Goal: Task Accomplishment & Management: Complete application form

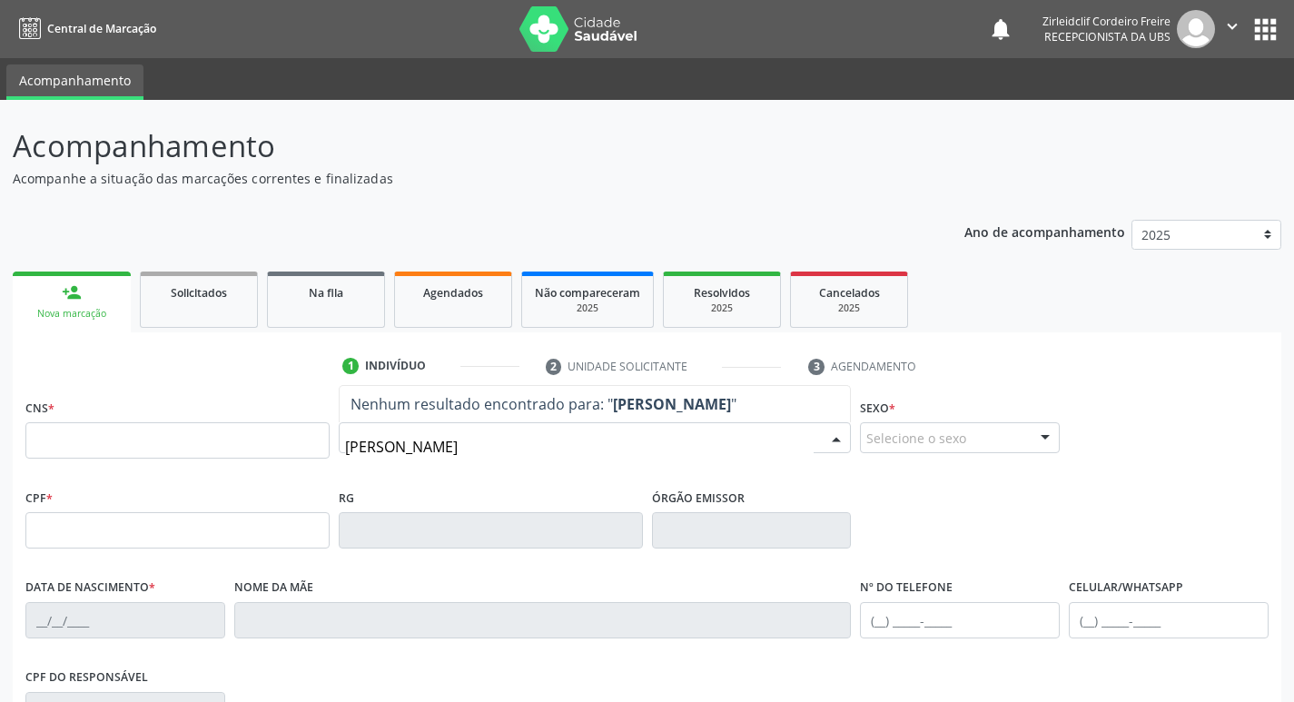
type input "[PERSON_NAME]"
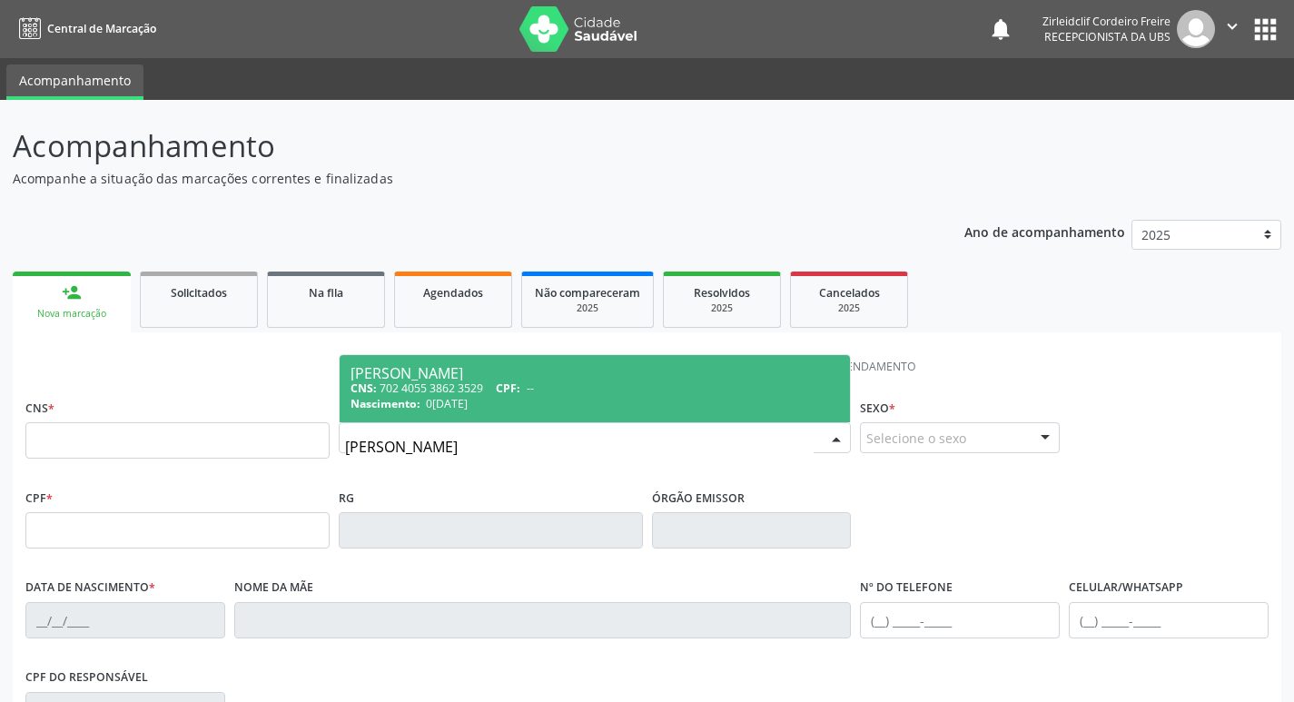
click at [546, 395] on div "CNS: 702 4055 3862 3529 CPF: --" at bounding box center [594, 387] width 489 height 15
type input "702 4055 3862 3529"
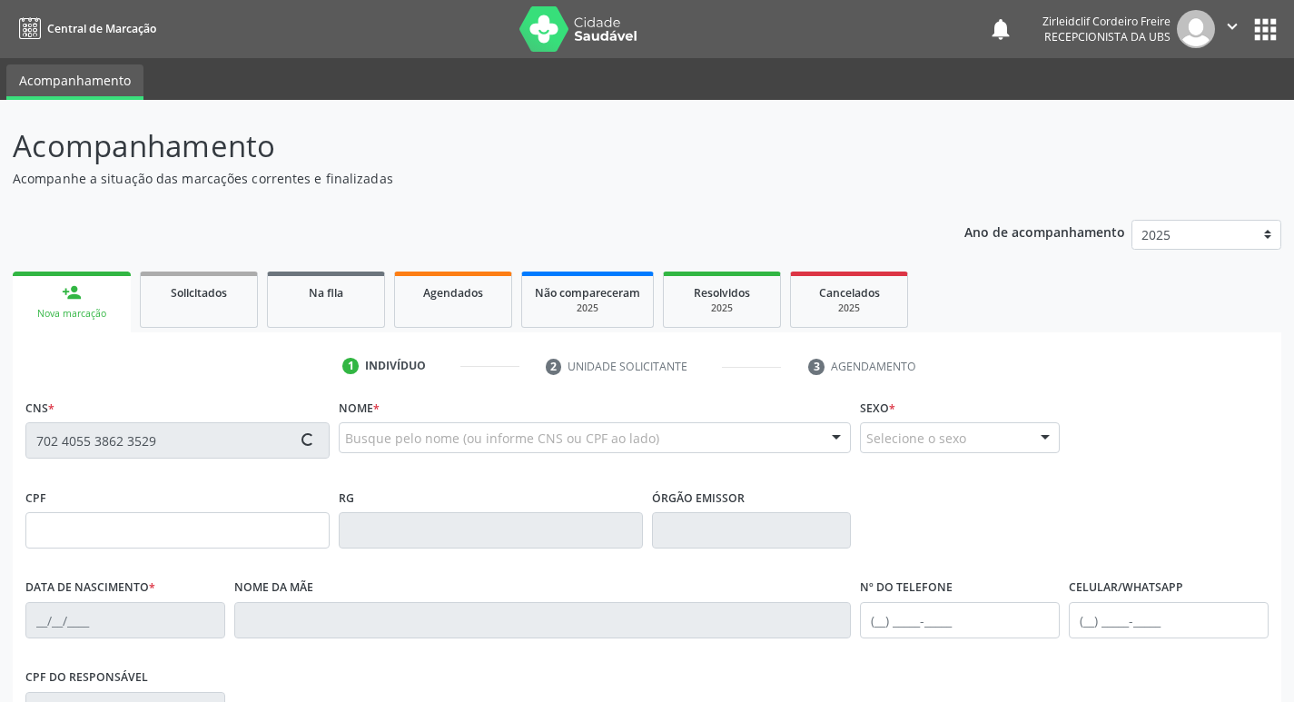
type input "0[DATE]"
type input "[PERSON_NAME]"
type input "S/N"
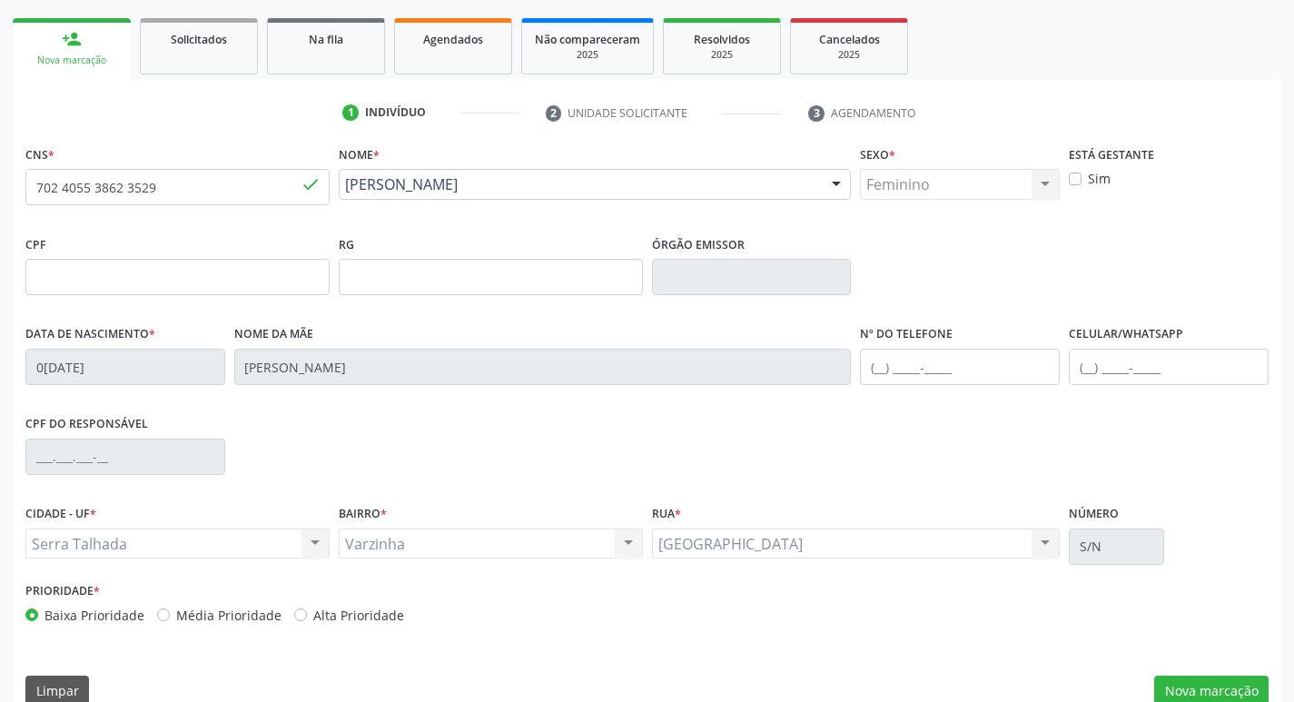
scroll to position [282, 0]
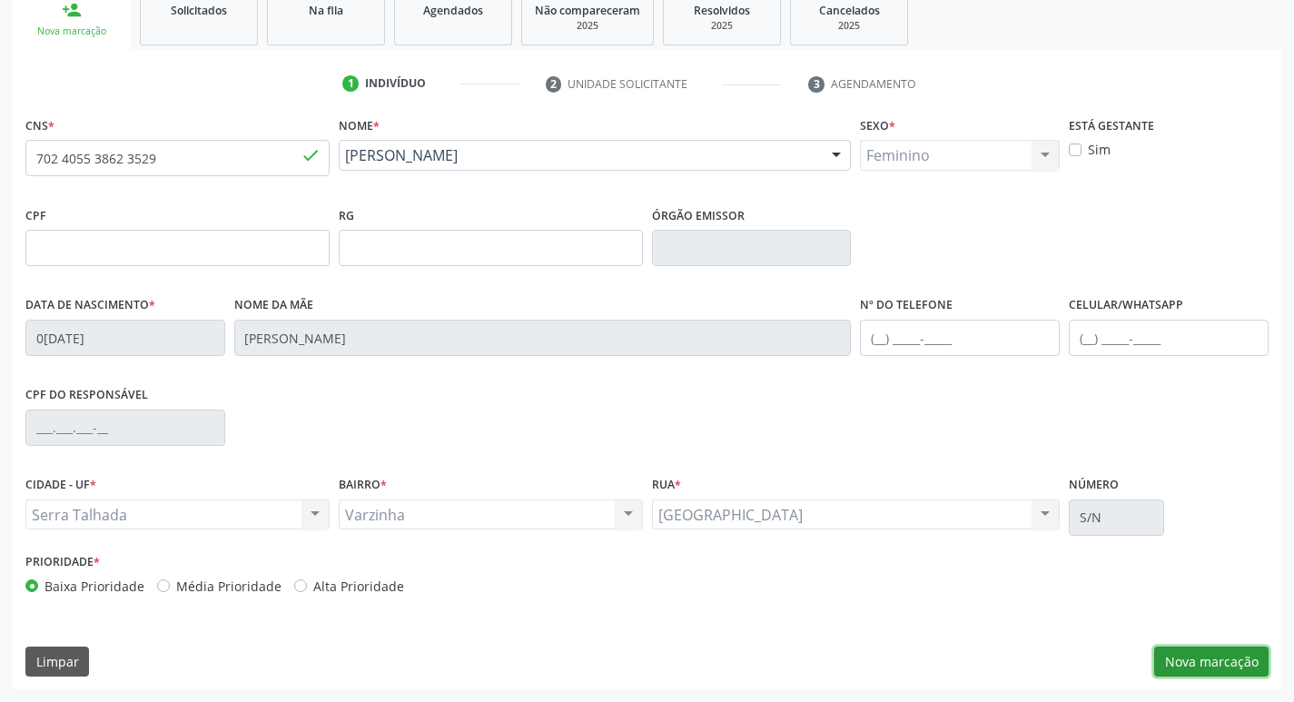
click at [1191, 663] on button "Nova marcação" at bounding box center [1211, 661] width 114 height 31
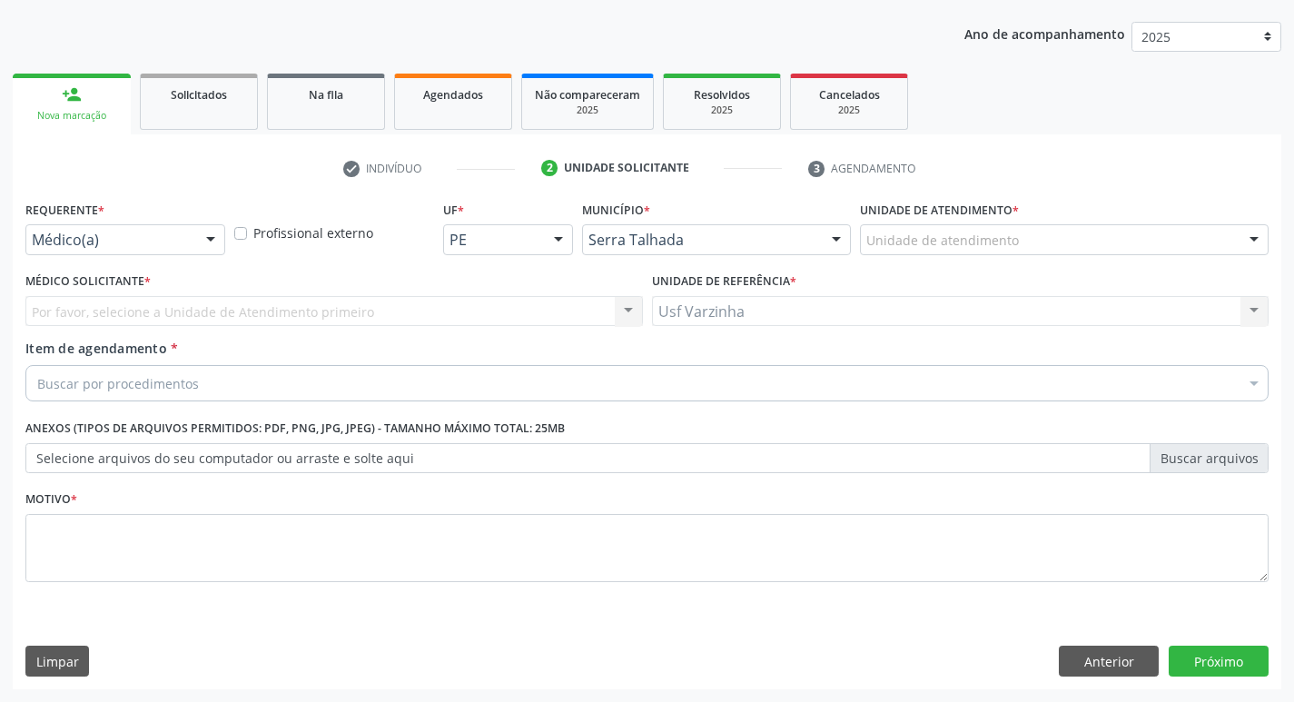
scroll to position [198, 0]
click at [205, 238] on div at bounding box center [210, 240] width 27 height 31
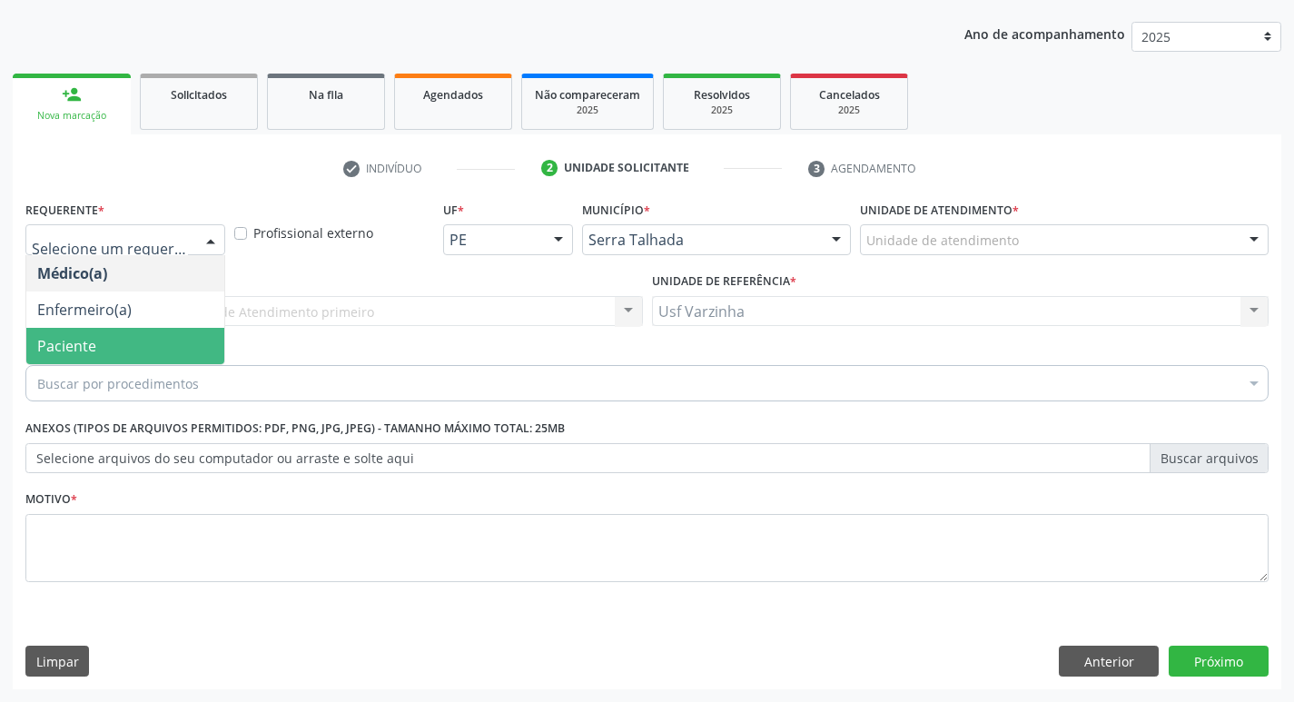
click at [156, 346] on span "Paciente" at bounding box center [125, 346] width 198 height 36
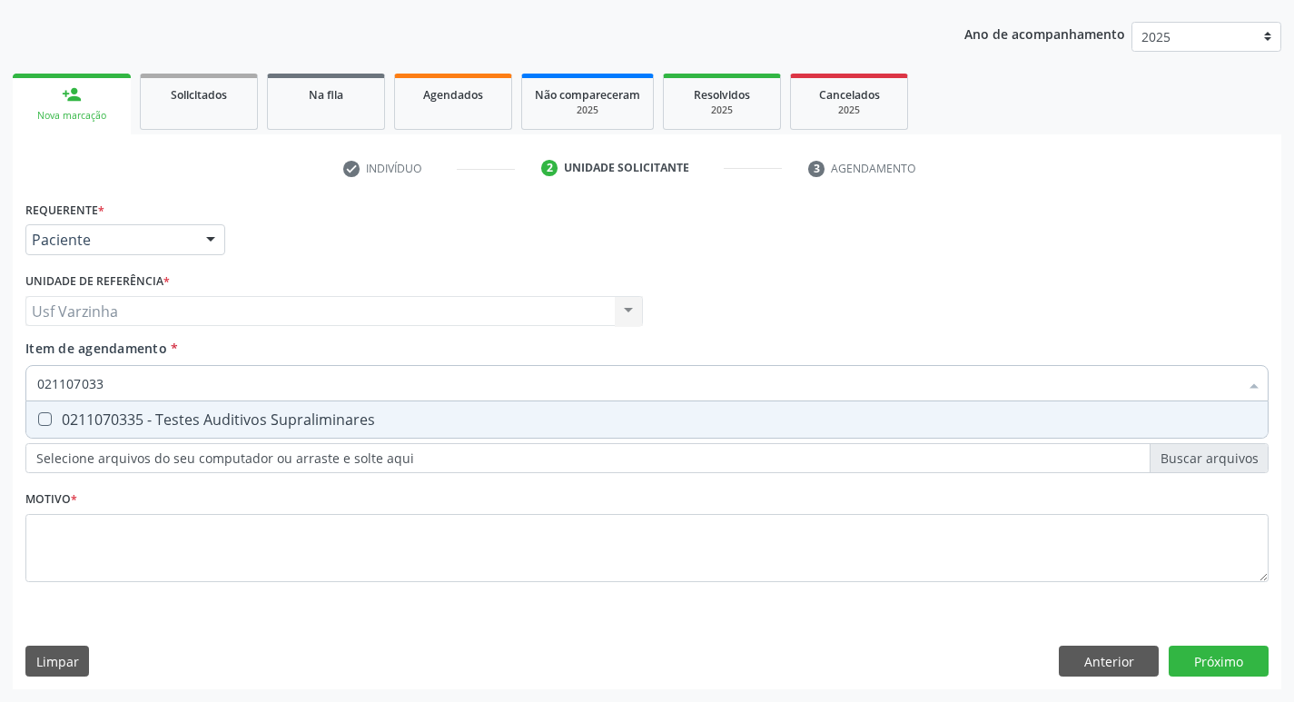
type input "0211070335"
click at [114, 419] on div "0211070335 - Testes Auditivos Supraliminares" at bounding box center [646, 419] width 1219 height 15
checkbox Supraliminares "true"
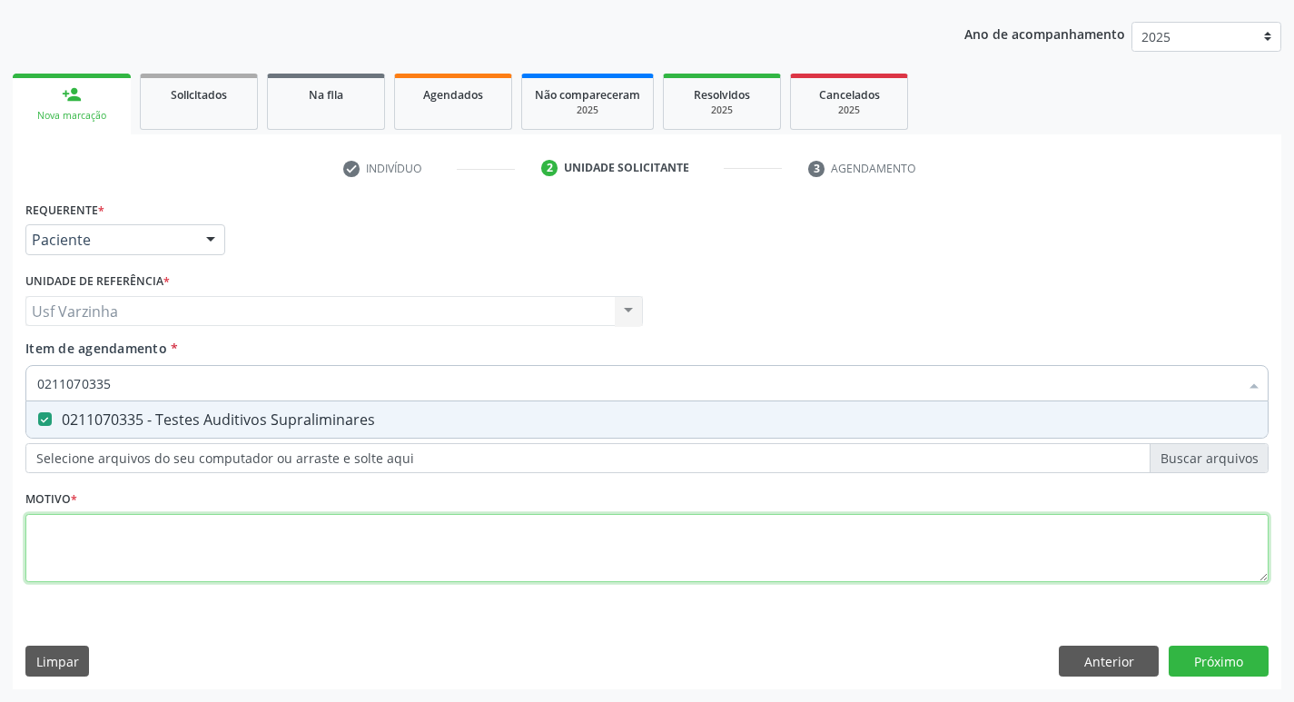
click at [86, 537] on div "Requerente * Paciente Médico(a) Enfermeiro(a) Paciente Nenhum resultado encontr…" at bounding box center [646, 401] width 1243 height 411
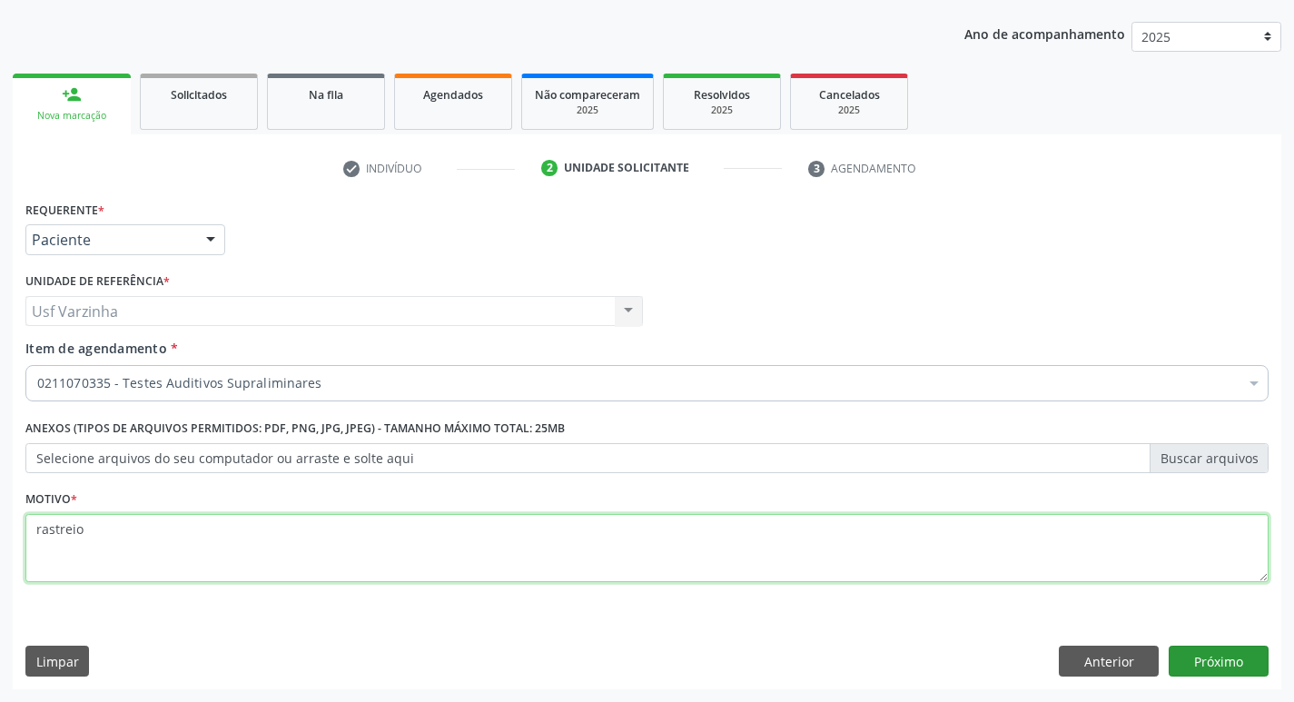
type textarea "rastreio"
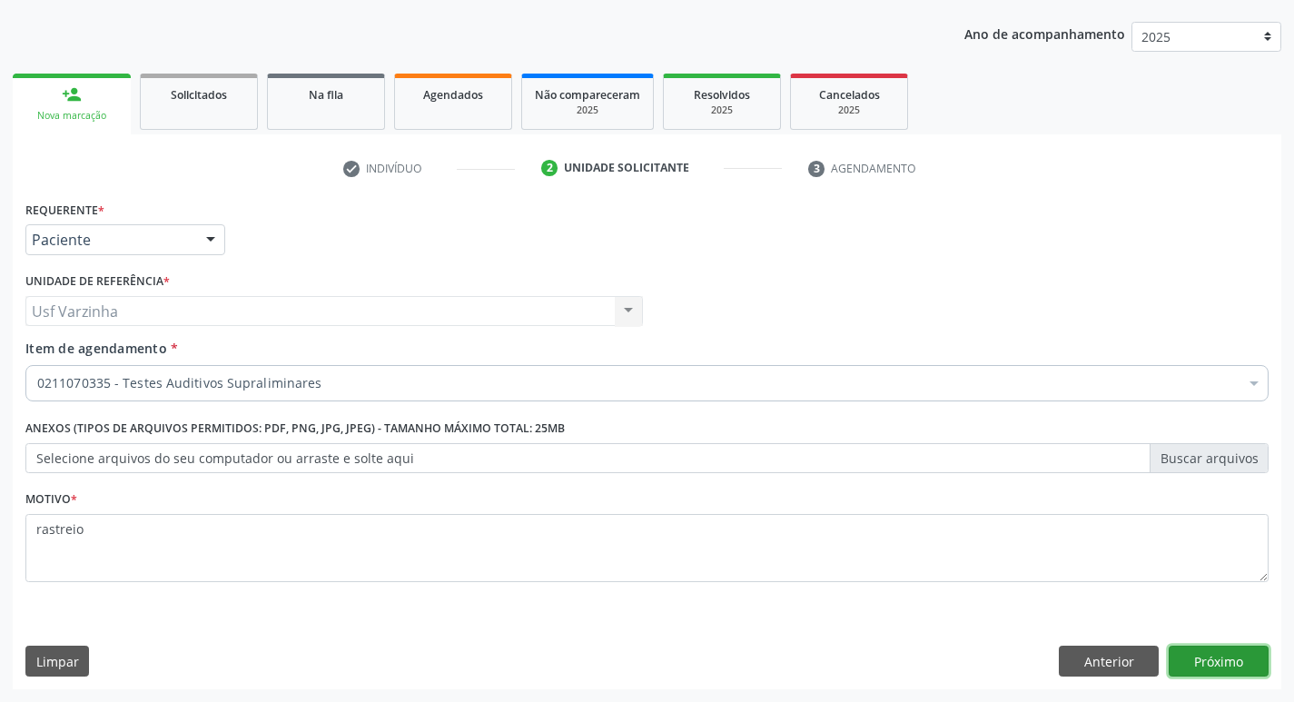
click at [1247, 664] on button "Próximo" at bounding box center [1218, 661] width 100 height 31
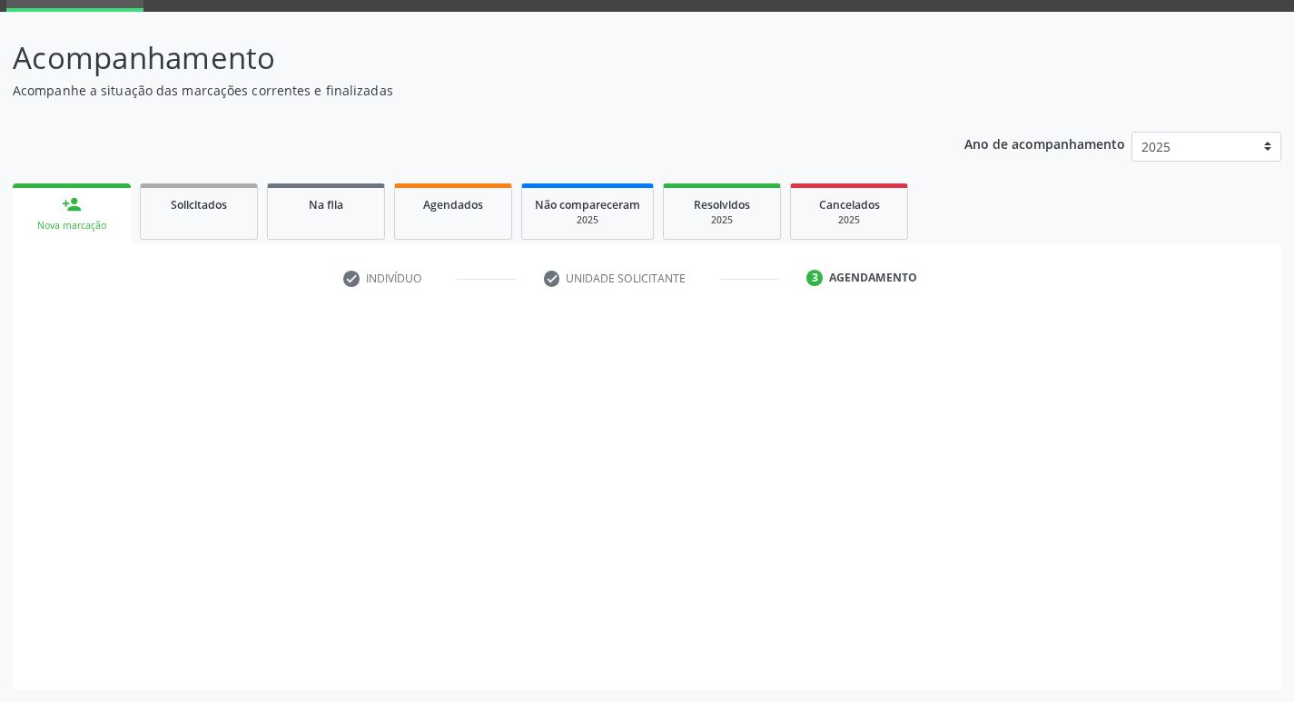
scroll to position [88, 0]
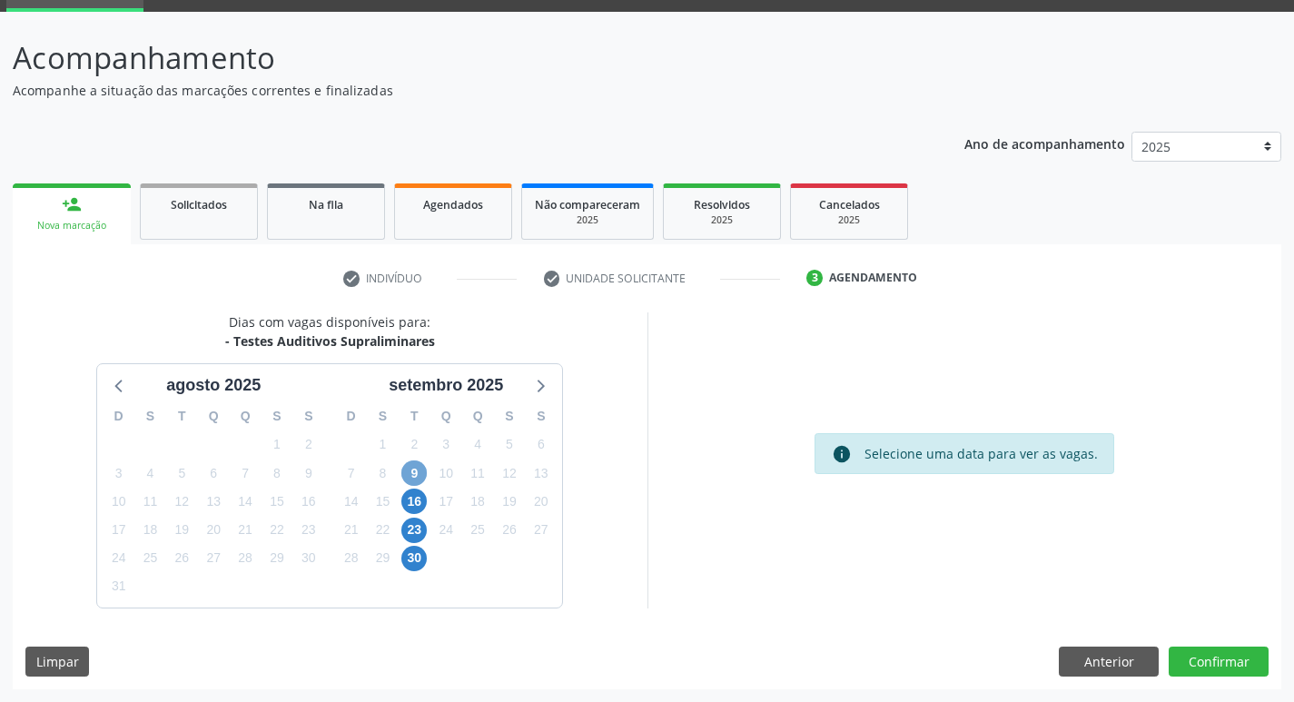
click at [418, 476] on span "9" at bounding box center [413, 472] width 25 height 25
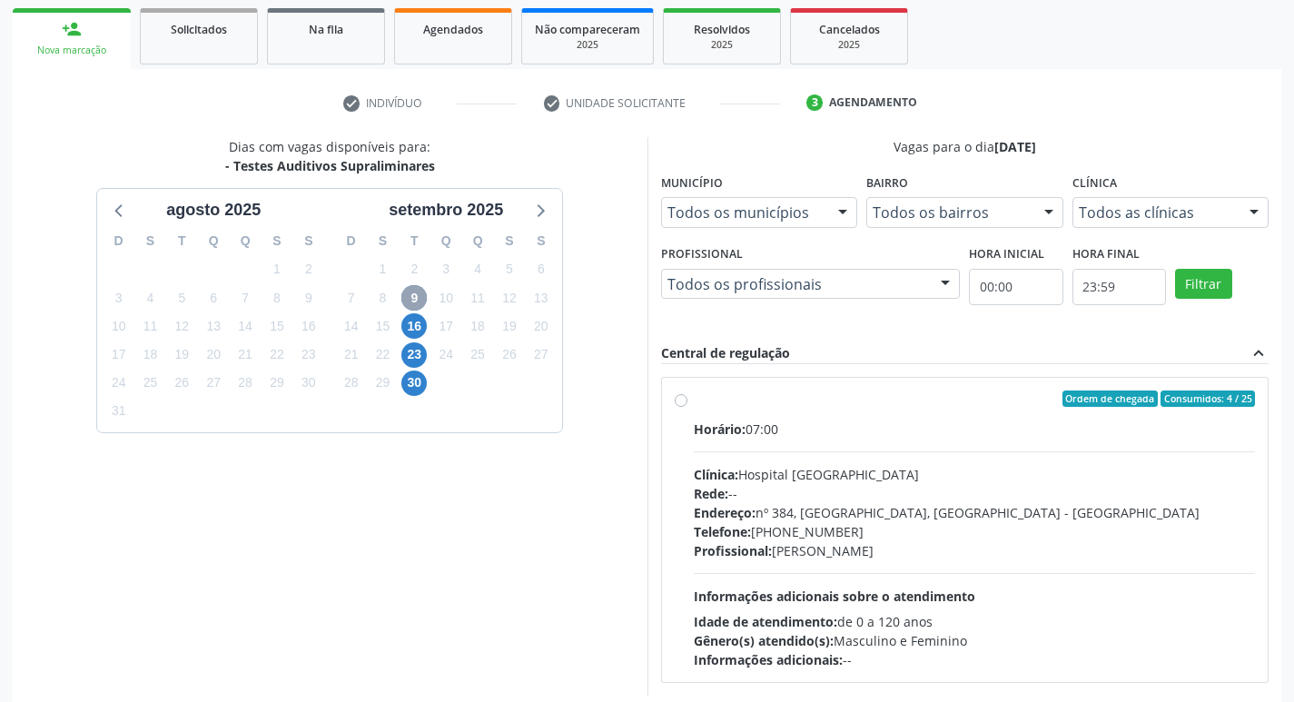
scroll to position [270, 0]
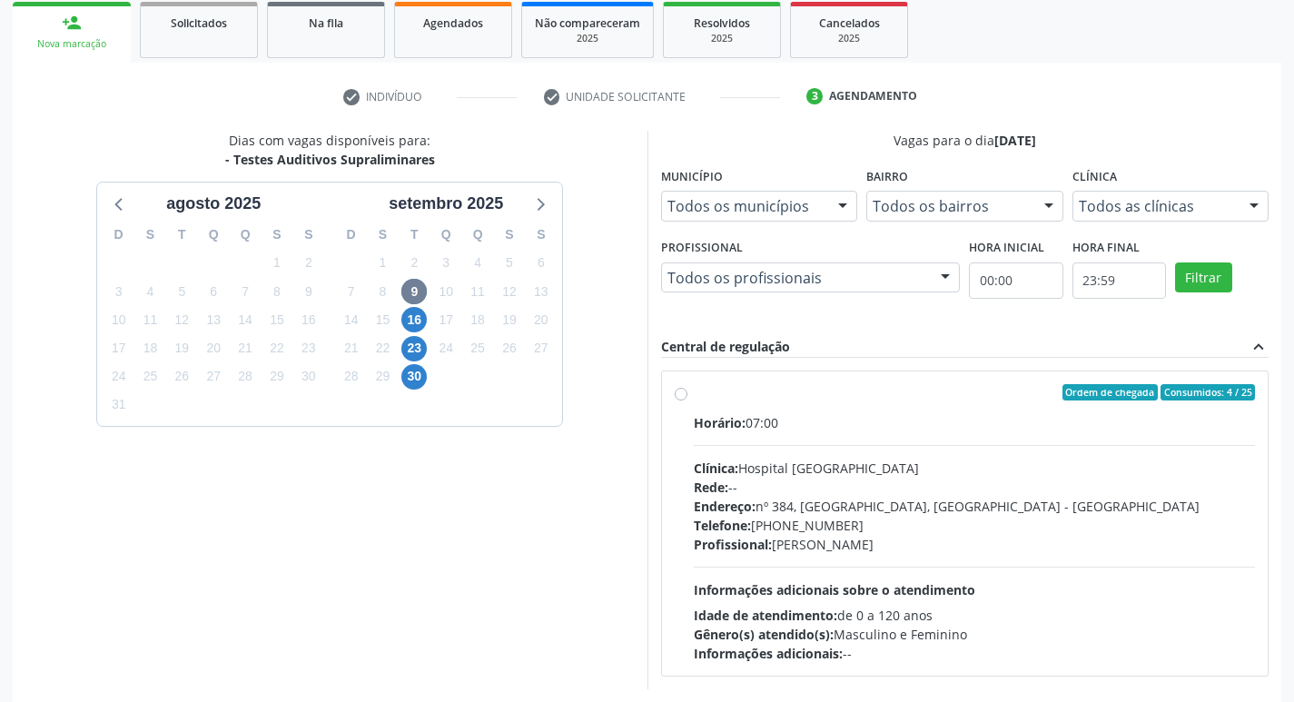
click at [694, 393] on label "Ordem de chegada Consumidos: 4 / 25 Horário: 07:00 Clínica: Hospital [GEOGRAPHI…" at bounding box center [975, 523] width 562 height 279
click at [684, 393] on input "Ordem de chegada Consumidos: 4 / 25 Horário: 07:00 Clínica: Hospital [GEOGRAPHI…" at bounding box center [681, 392] width 13 height 16
radio input "true"
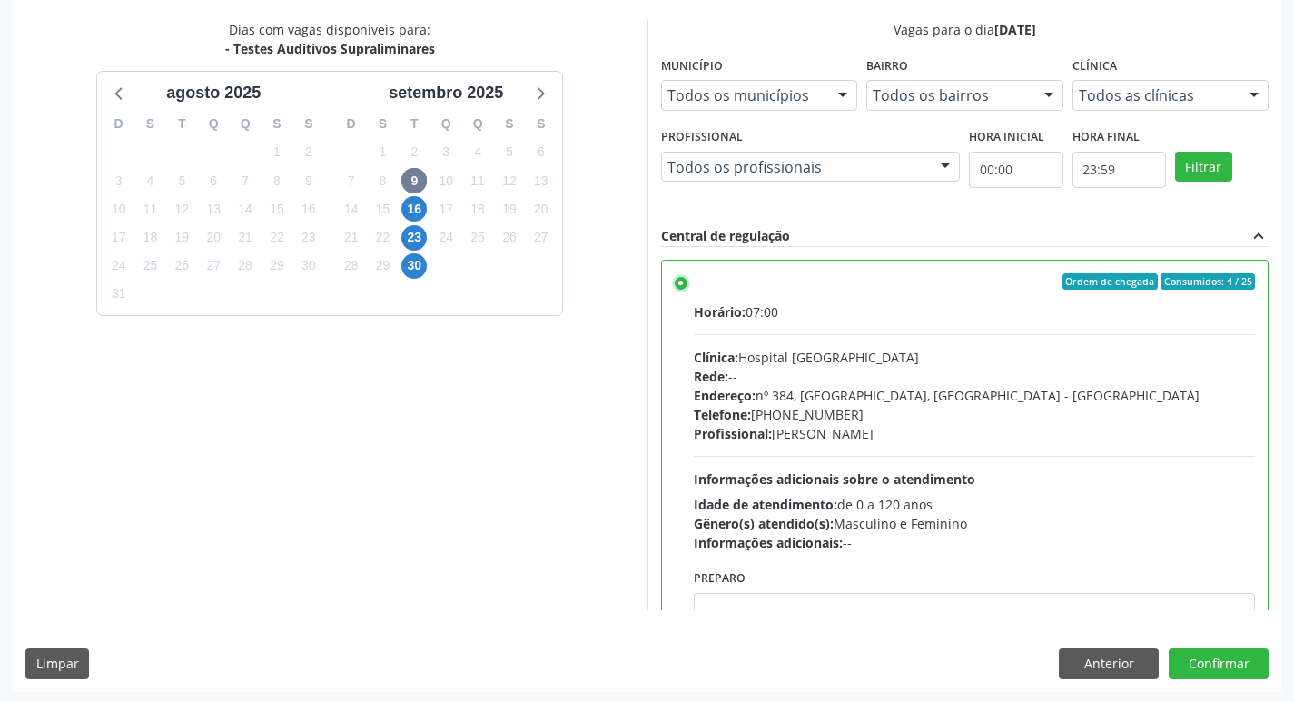
scroll to position [383, 0]
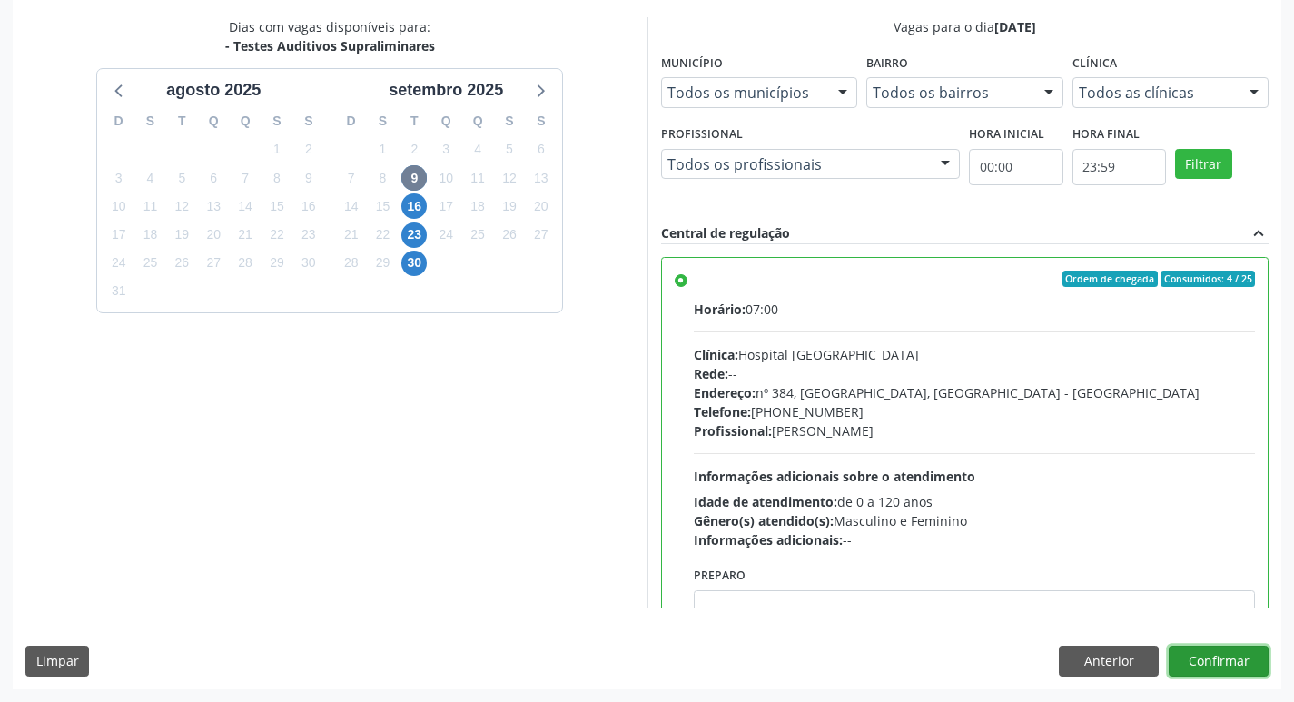
click at [1207, 665] on button "Confirmar" at bounding box center [1218, 661] width 100 height 31
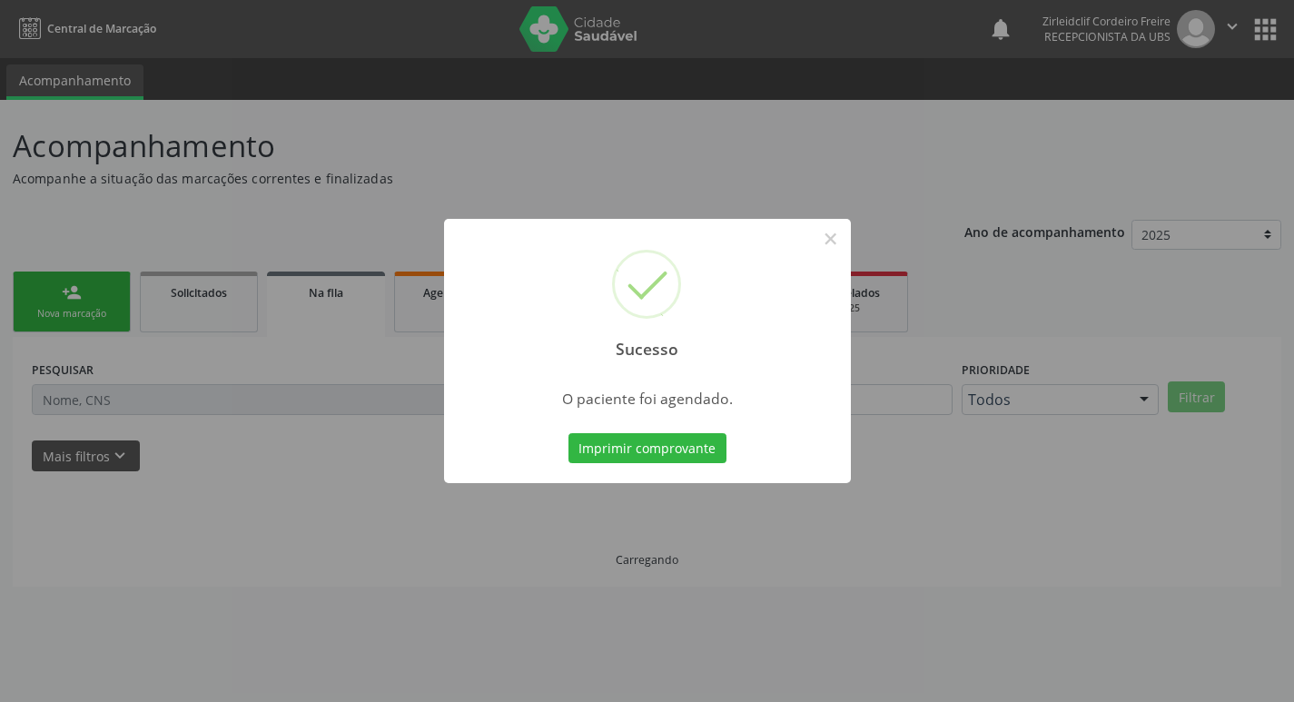
scroll to position [0, 0]
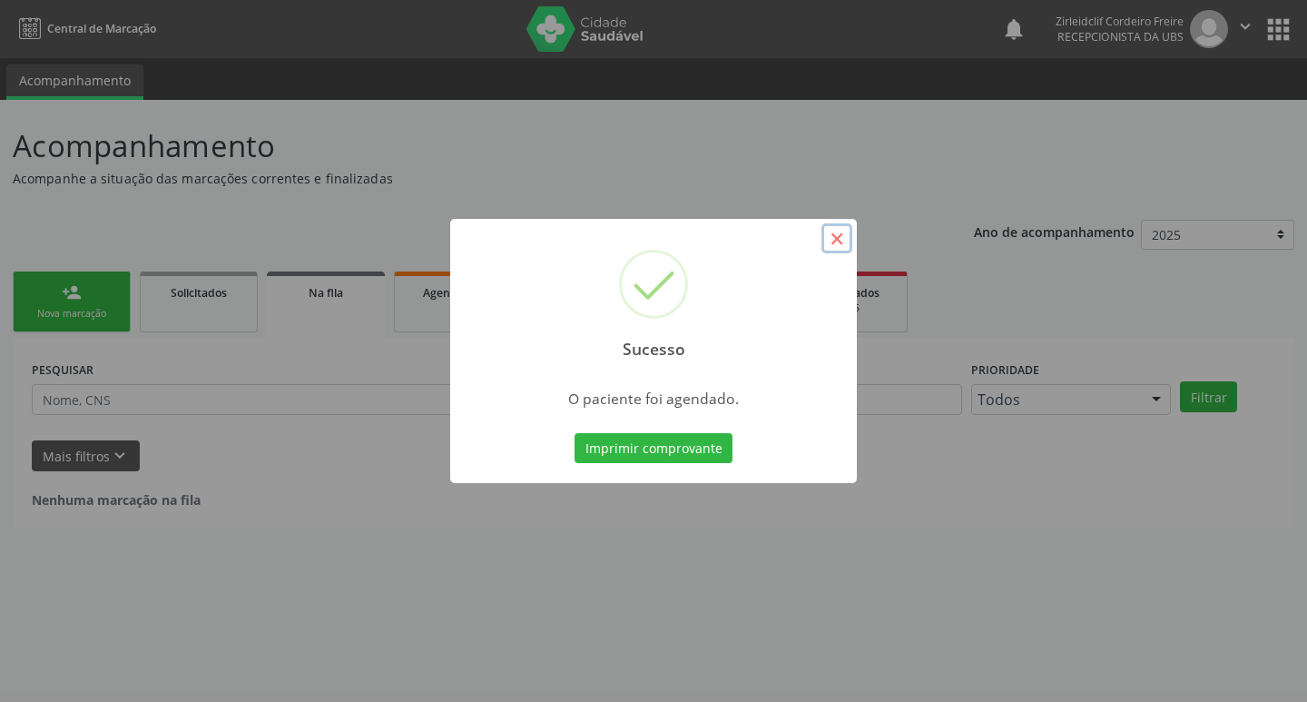
click at [834, 240] on button "×" at bounding box center [837, 238] width 31 height 31
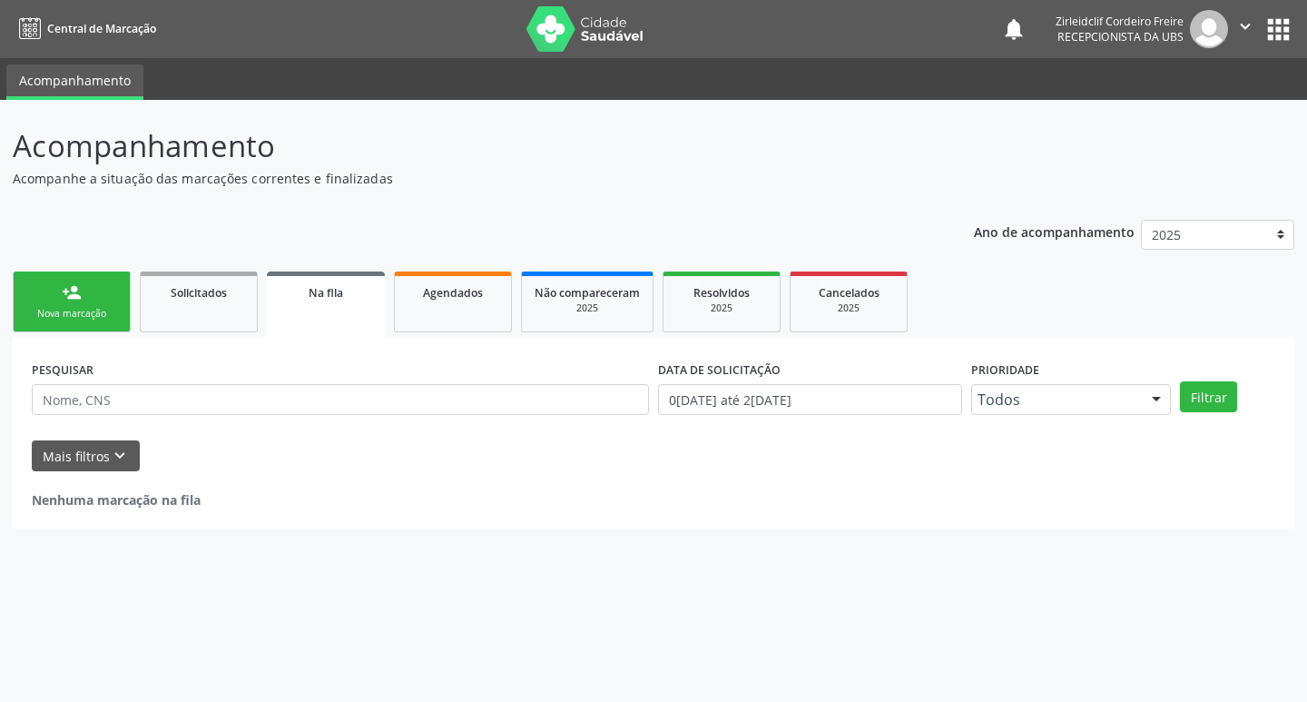
click at [91, 314] on div "Nova marcação" at bounding box center [71, 314] width 91 height 14
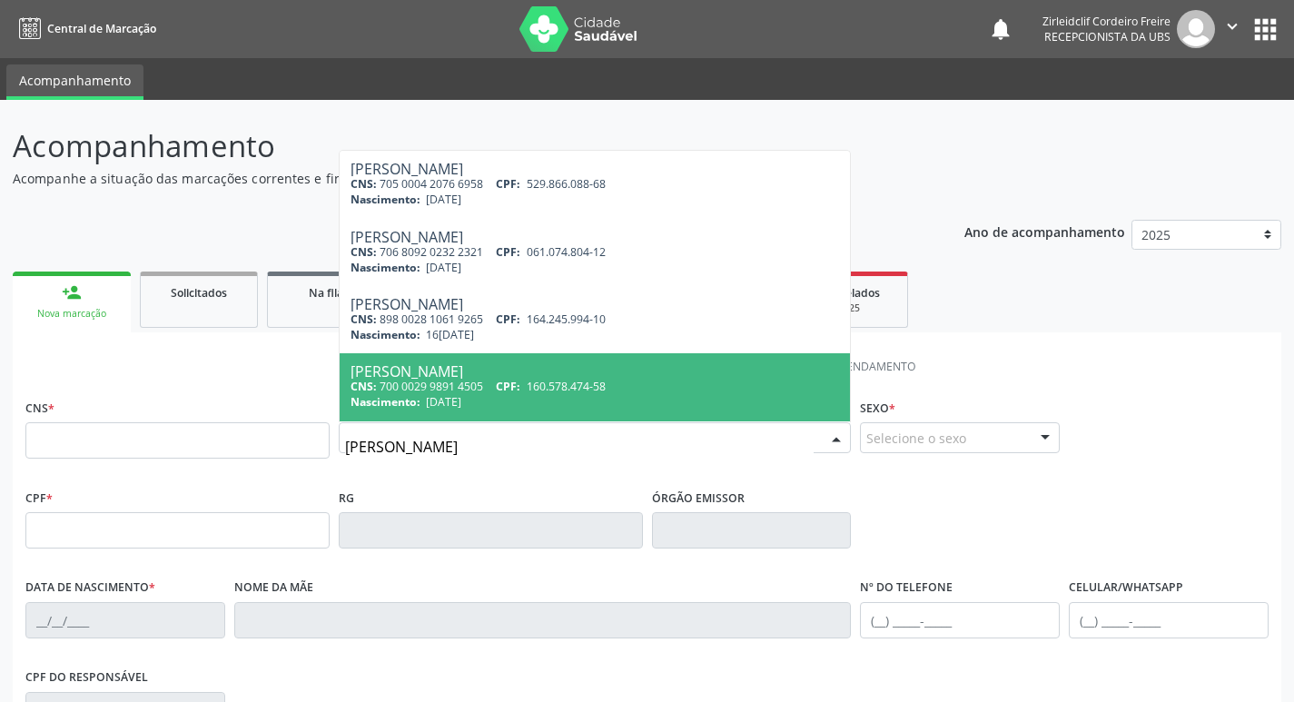
type input "[PERSON_NAME]"
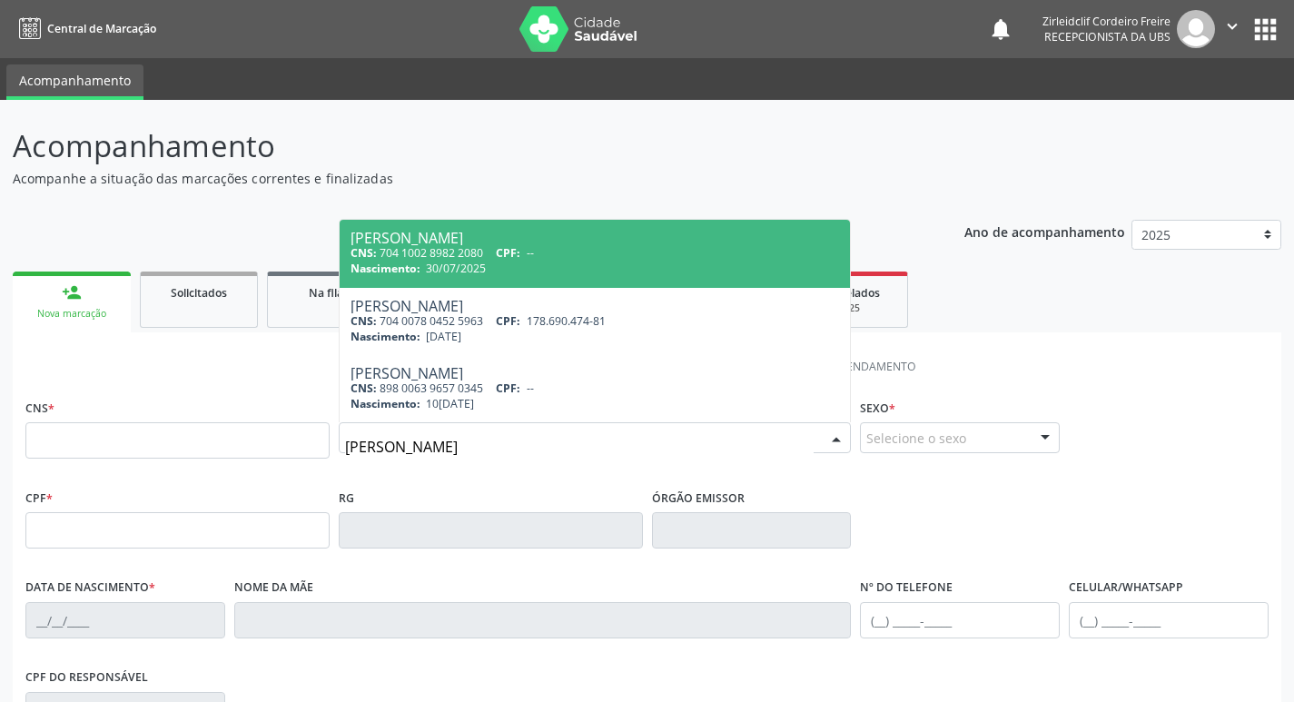
click at [579, 265] on div "Nascimento: 3[DATE]" at bounding box center [594, 268] width 489 height 15
type input "704 1002 8982 2080"
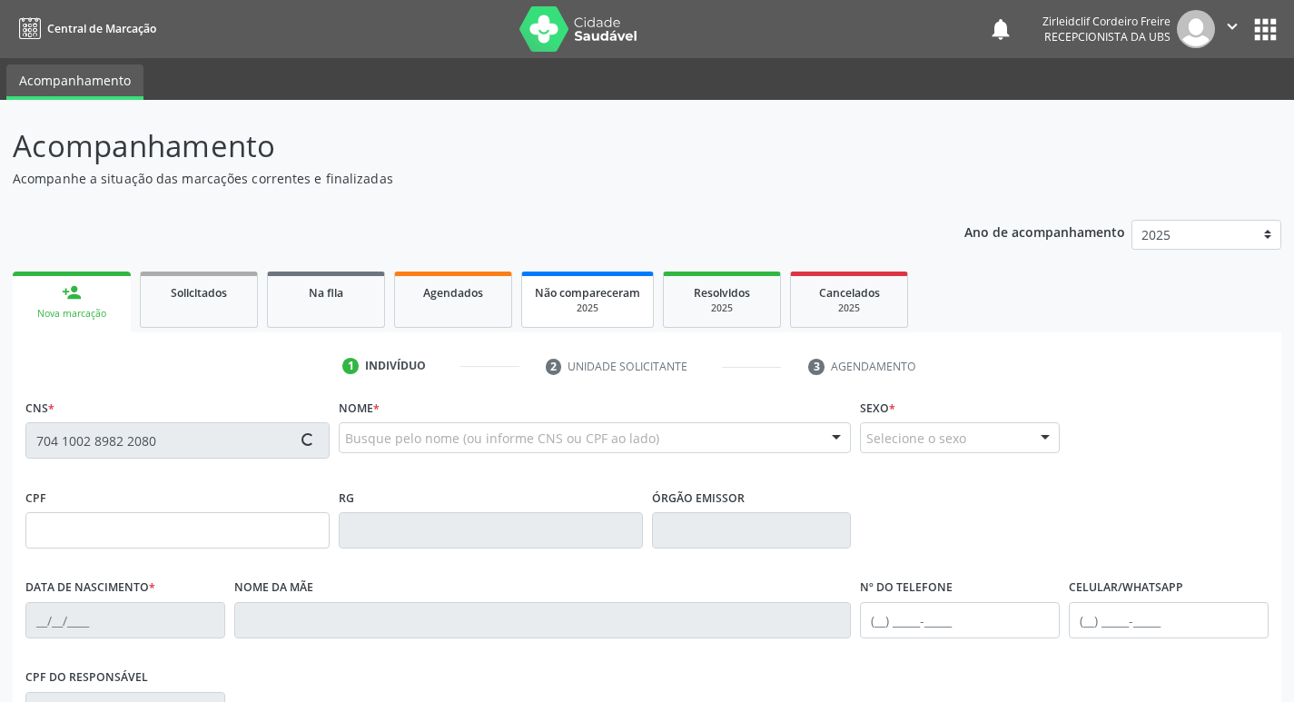
type input "30/07/2025"
type input "S/N"
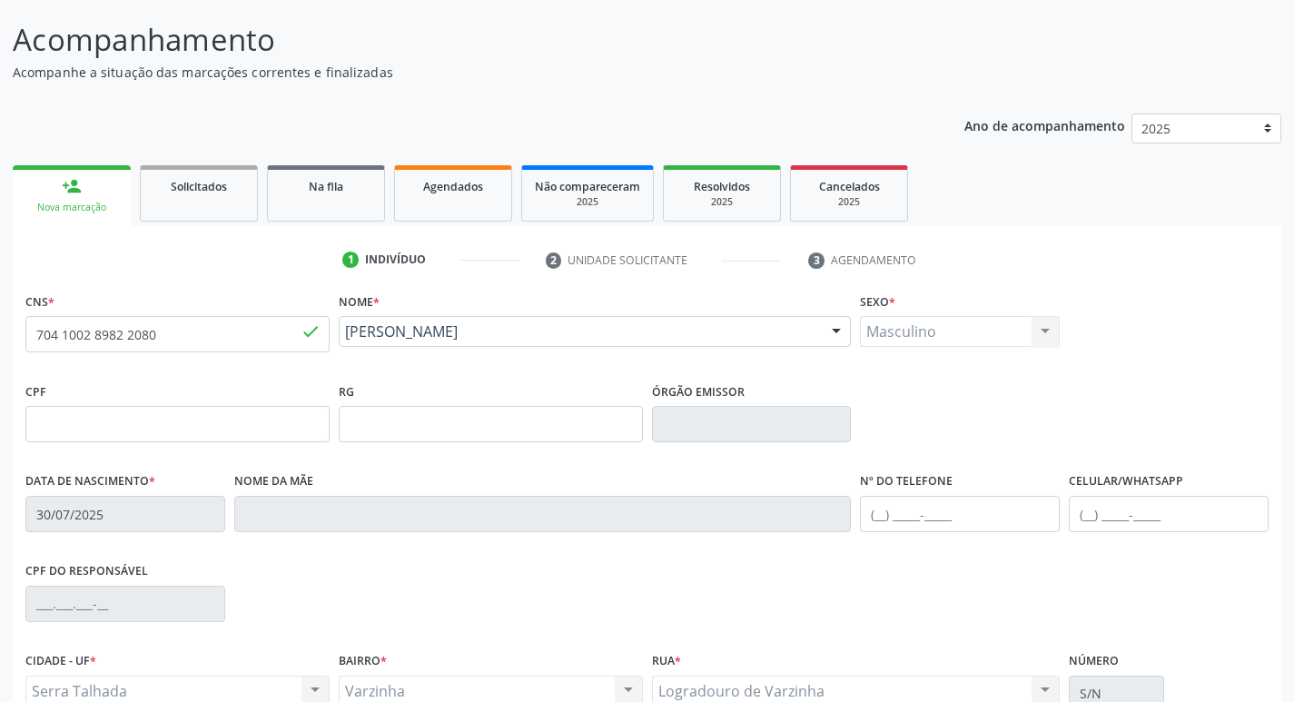
scroll to position [101, 0]
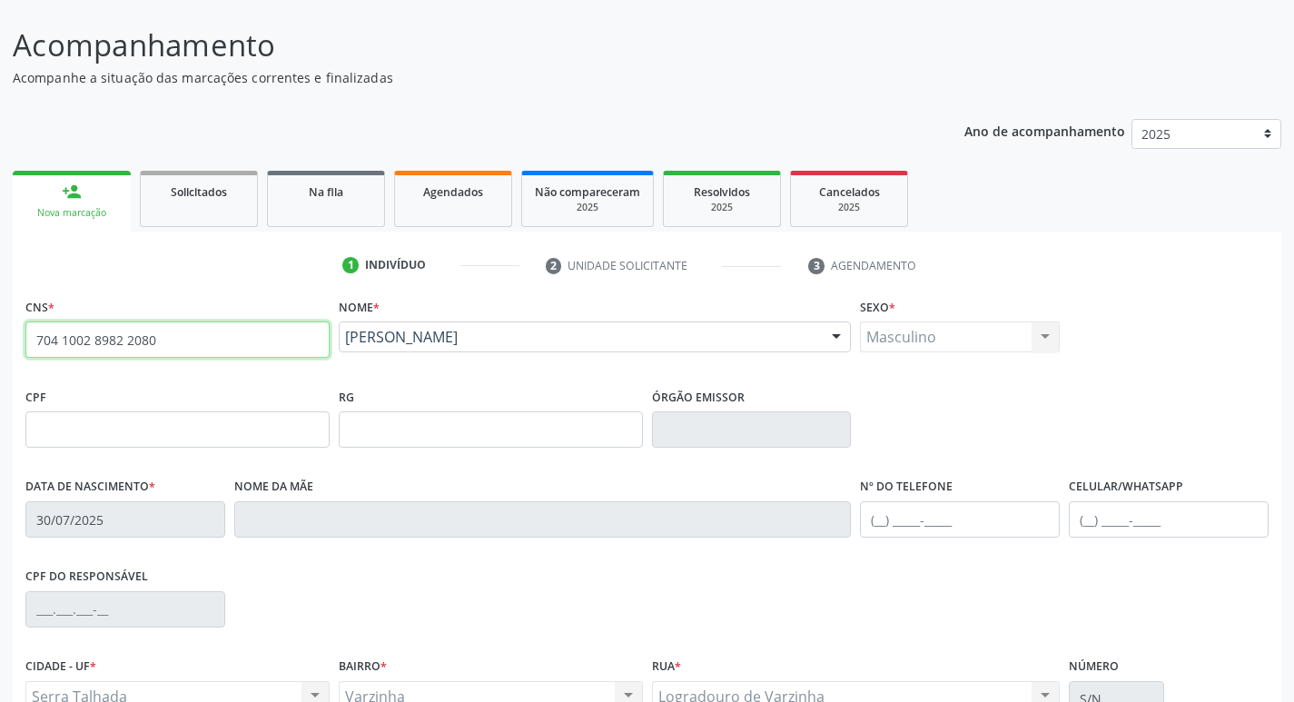
click at [279, 343] on input "704 1002 8982 2080" at bounding box center [177, 339] width 304 height 36
type input "7"
click at [271, 336] on input "text" at bounding box center [177, 339] width 304 height 36
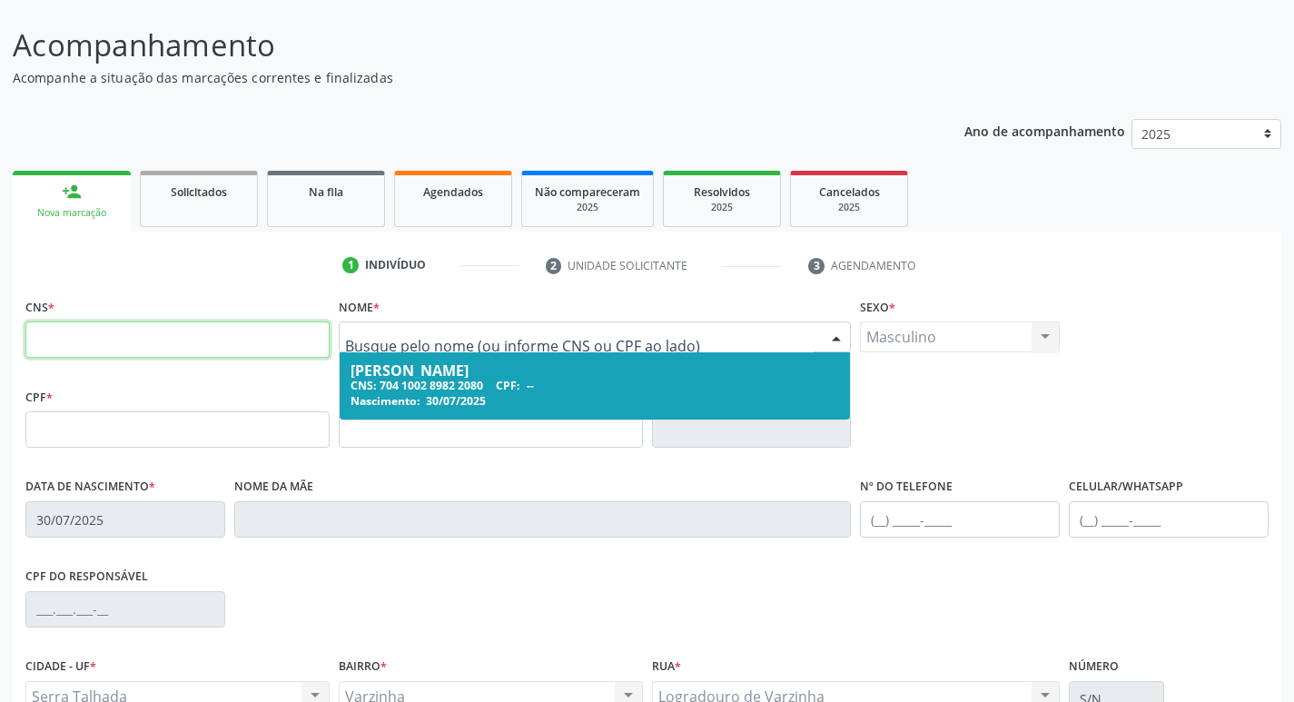
click at [163, 341] on input "text" at bounding box center [177, 339] width 304 height 36
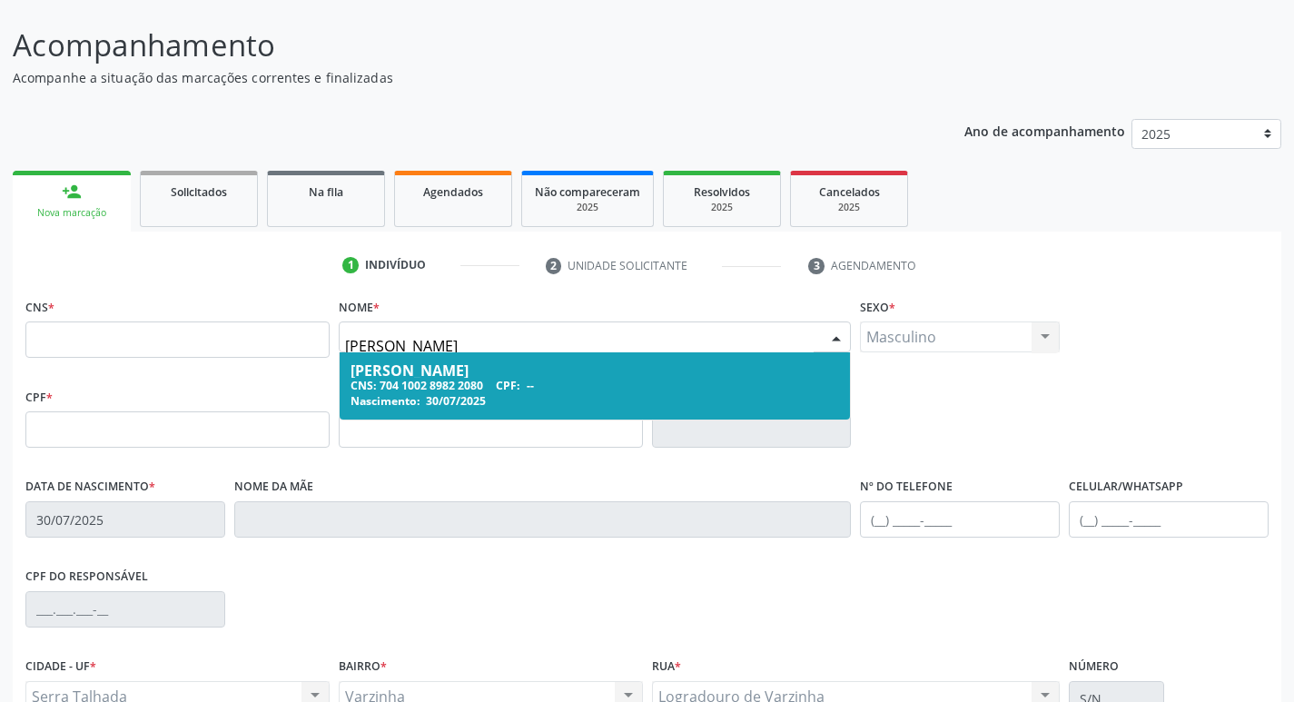
click at [380, 346] on input "[PERSON_NAME]" at bounding box center [579, 346] width 469 height 36
click at [425, 348] on input "[PERSON_NAME]" at bounding box center [579, 346] width 469 height 36
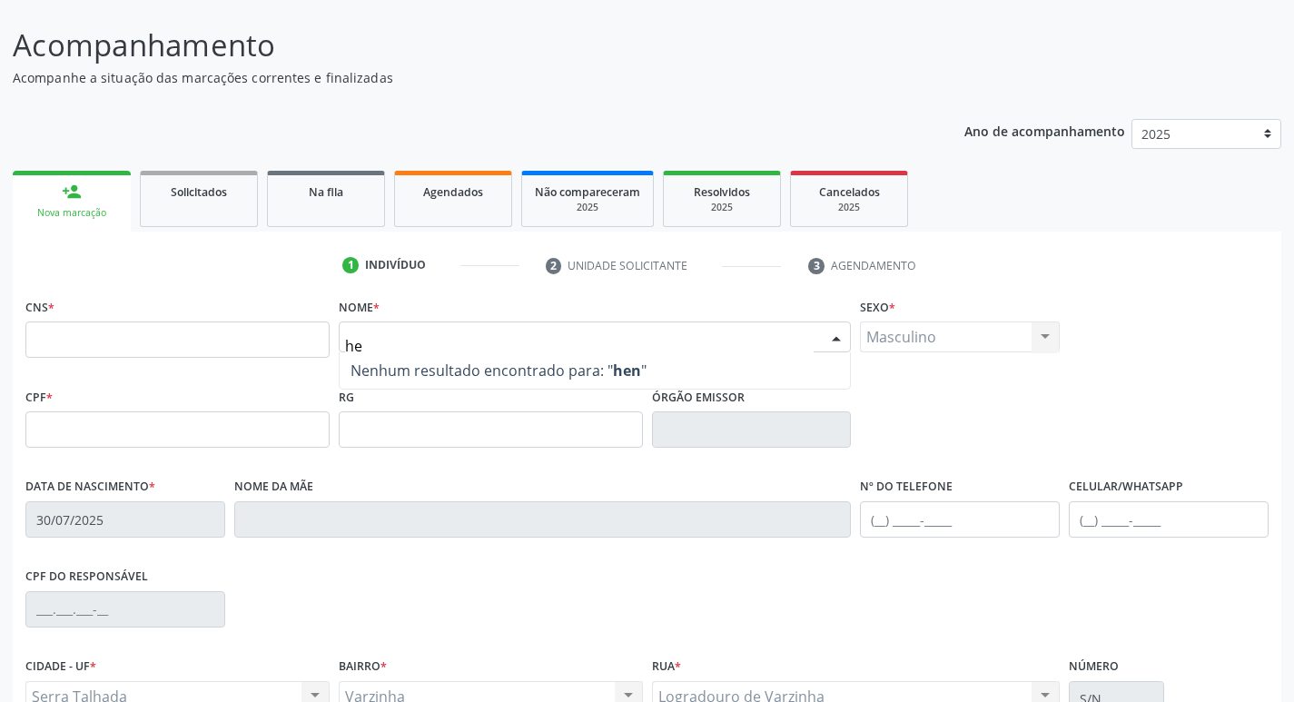
type input "h"
click at [206, 189] on span "Solicitados" at bounding box center [199, 191] width 56 height 15
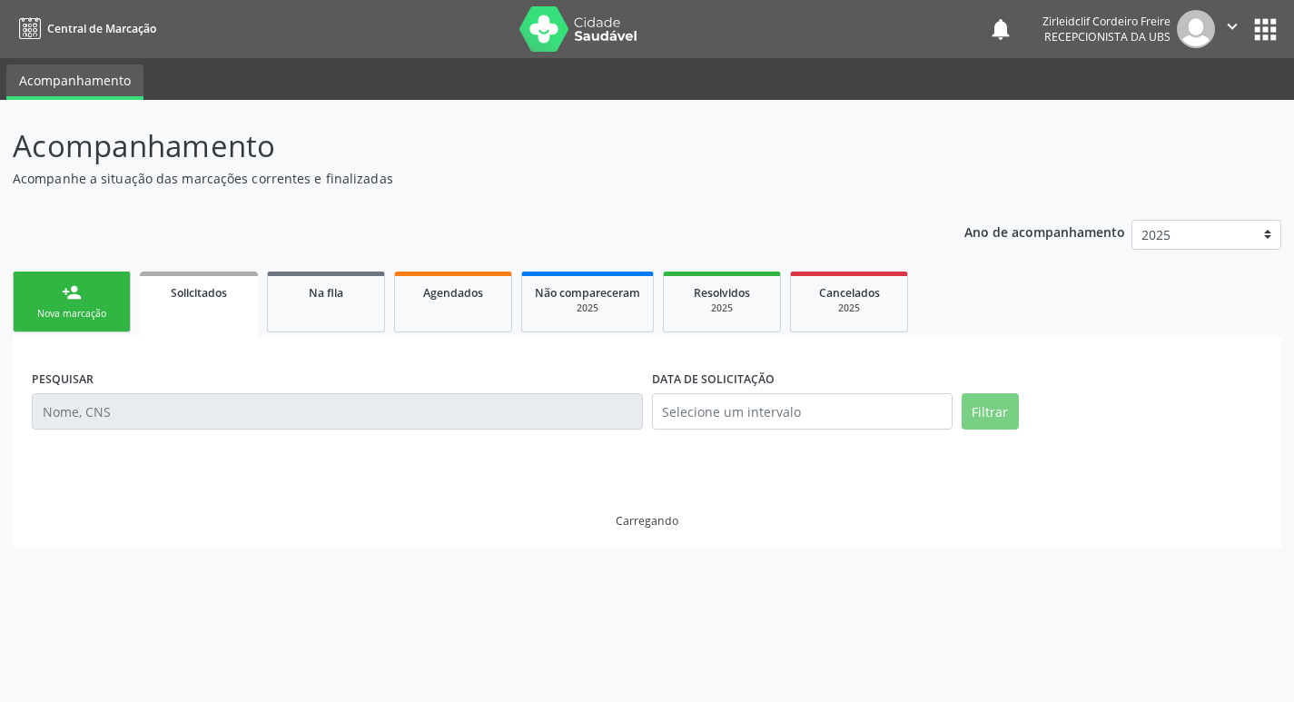
scroll to position [0, 0]
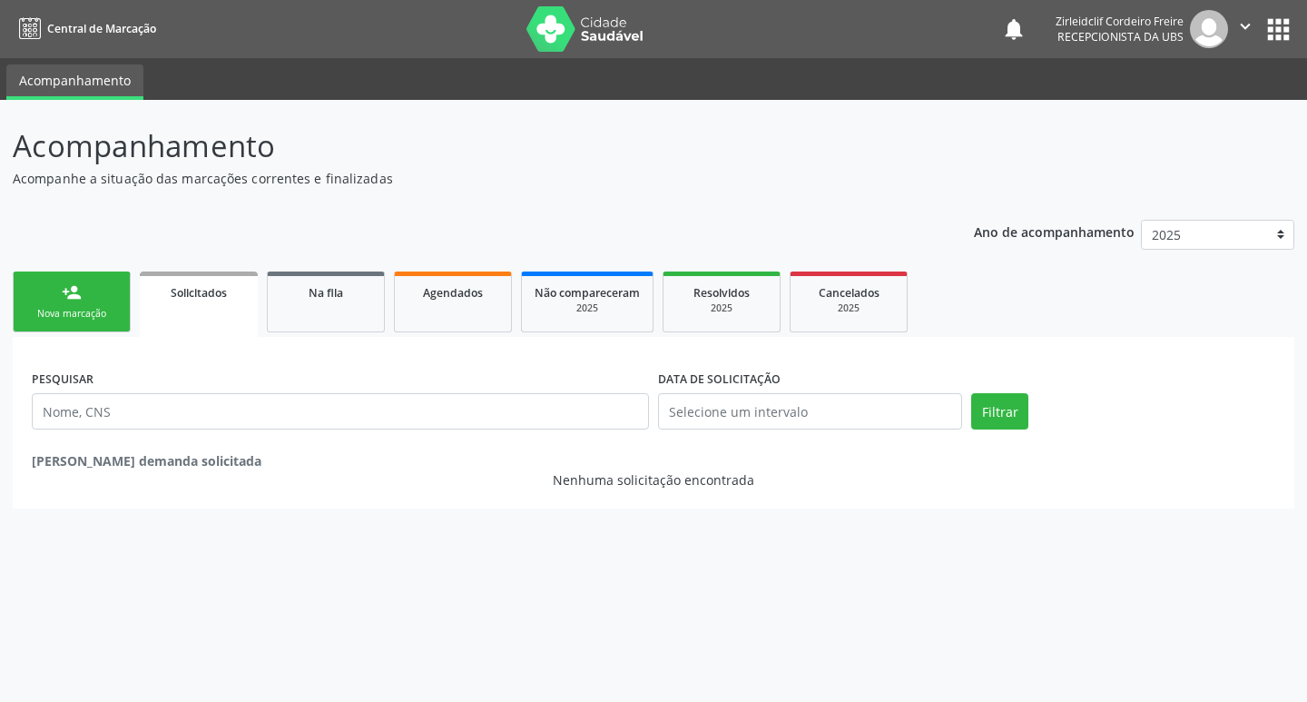
click at [95, 294] on link "person_add Nova marcação" at bounding box center [72, 301] width 118 height 61
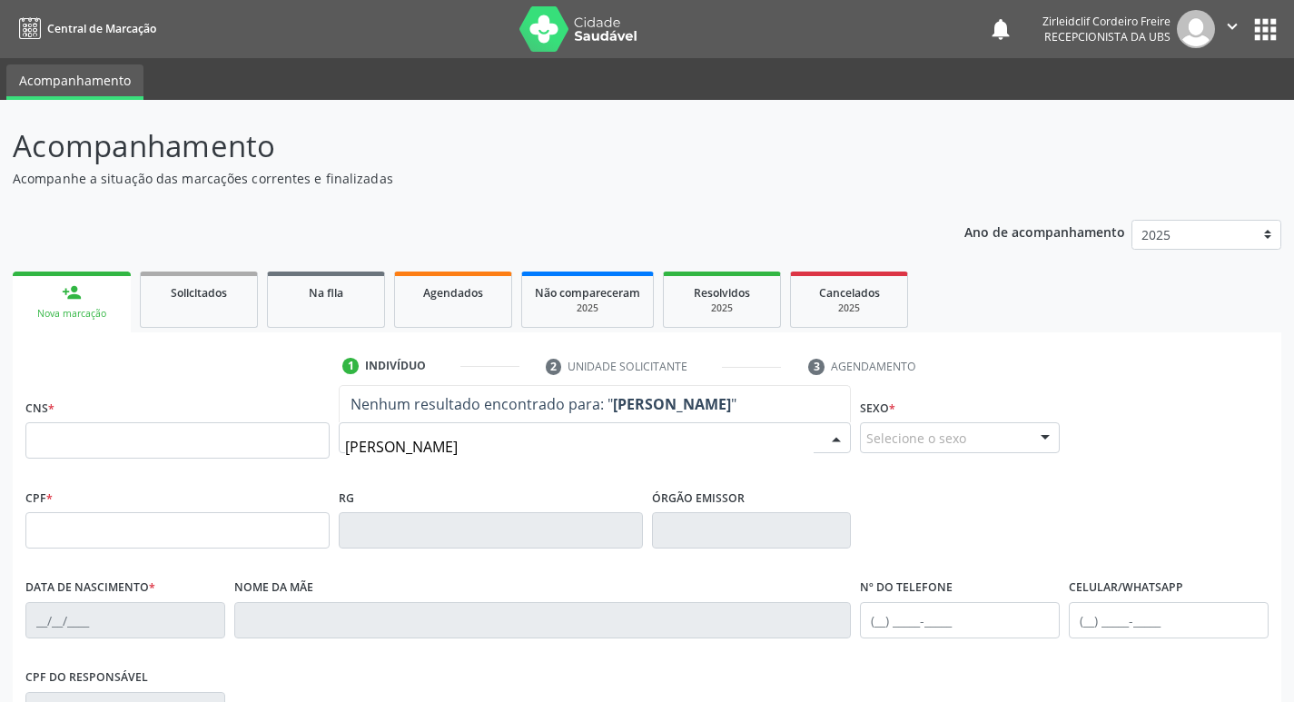
type input "[PERSON_NAME]"
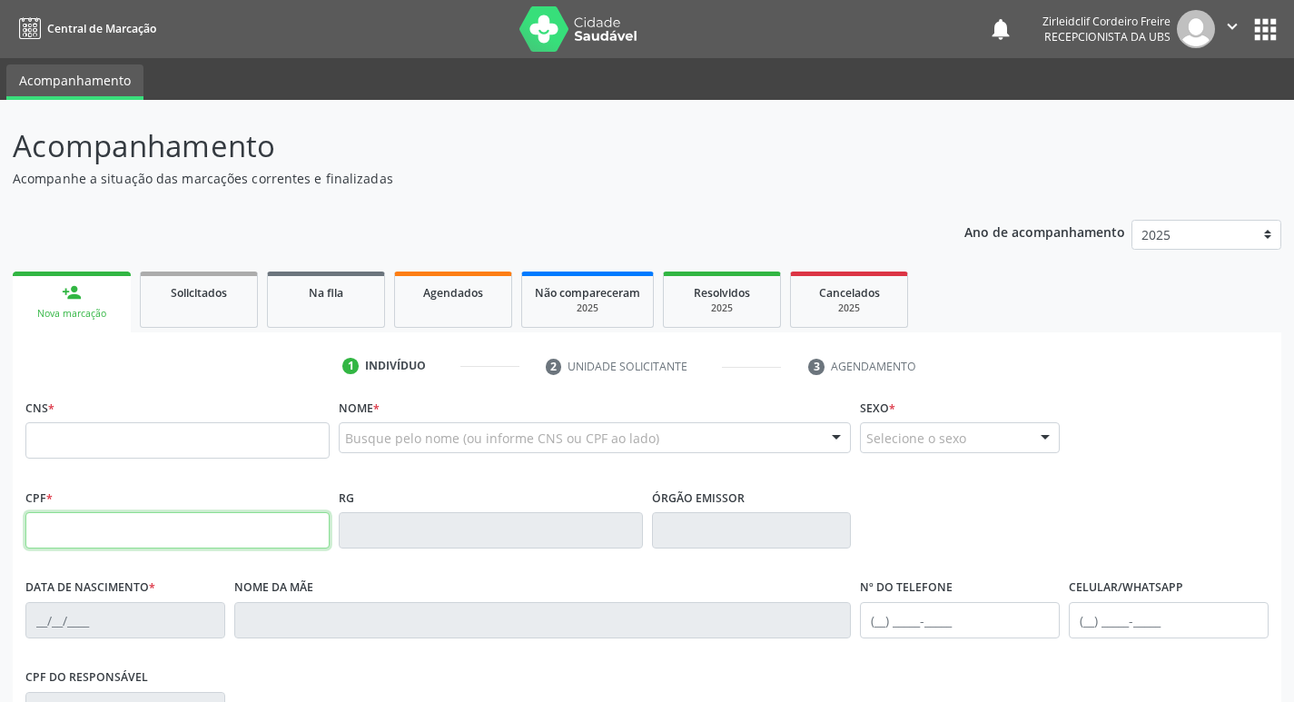
click at [212, 537] on input "text" at bounding box center [177, 530] width 304 height 36
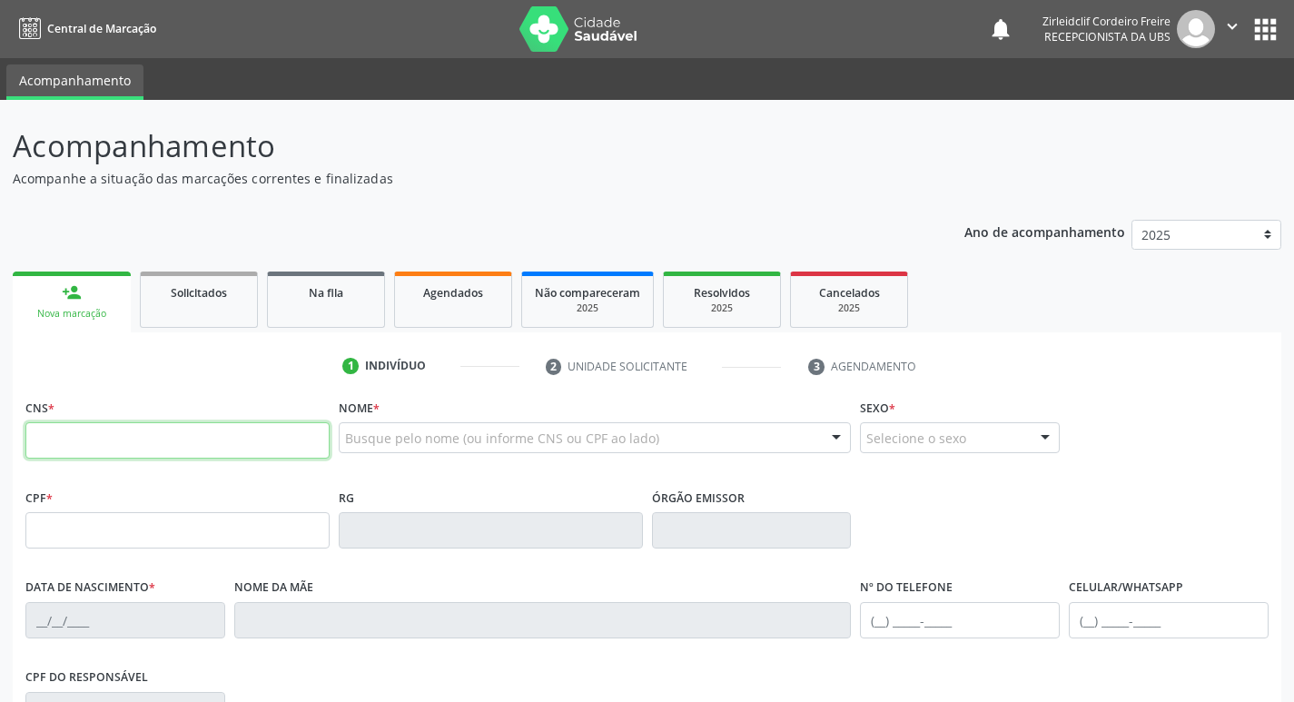
click at [212, 448] on input "text" at bounding box center [177, 440] width 304 height 36
click at [178, 308] on link "Solicitados" at bounding box center [199, 299] width 118 height 56
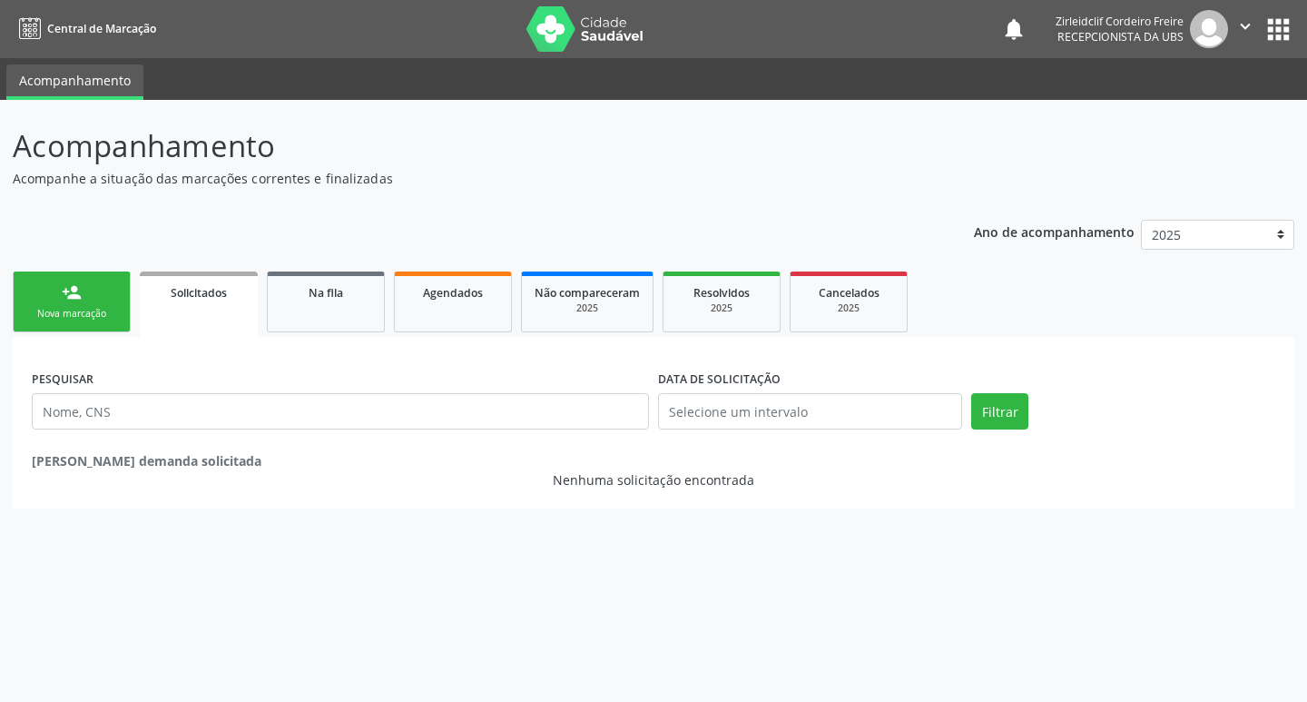
click at [113, 311] on div "Nova marcação" at bounding box center [71, 314] width 91 height 14
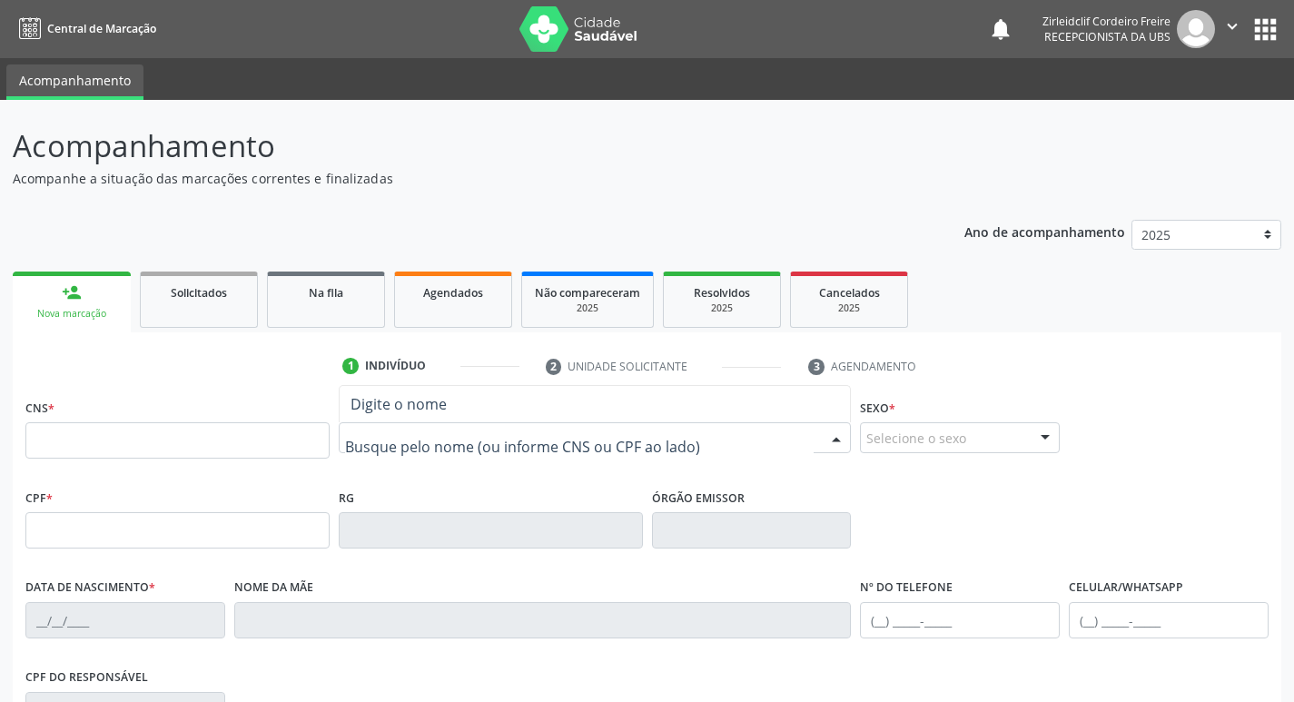
click at [389, 450] on input "text" at bounding box center [579, 447] width 469 height 36
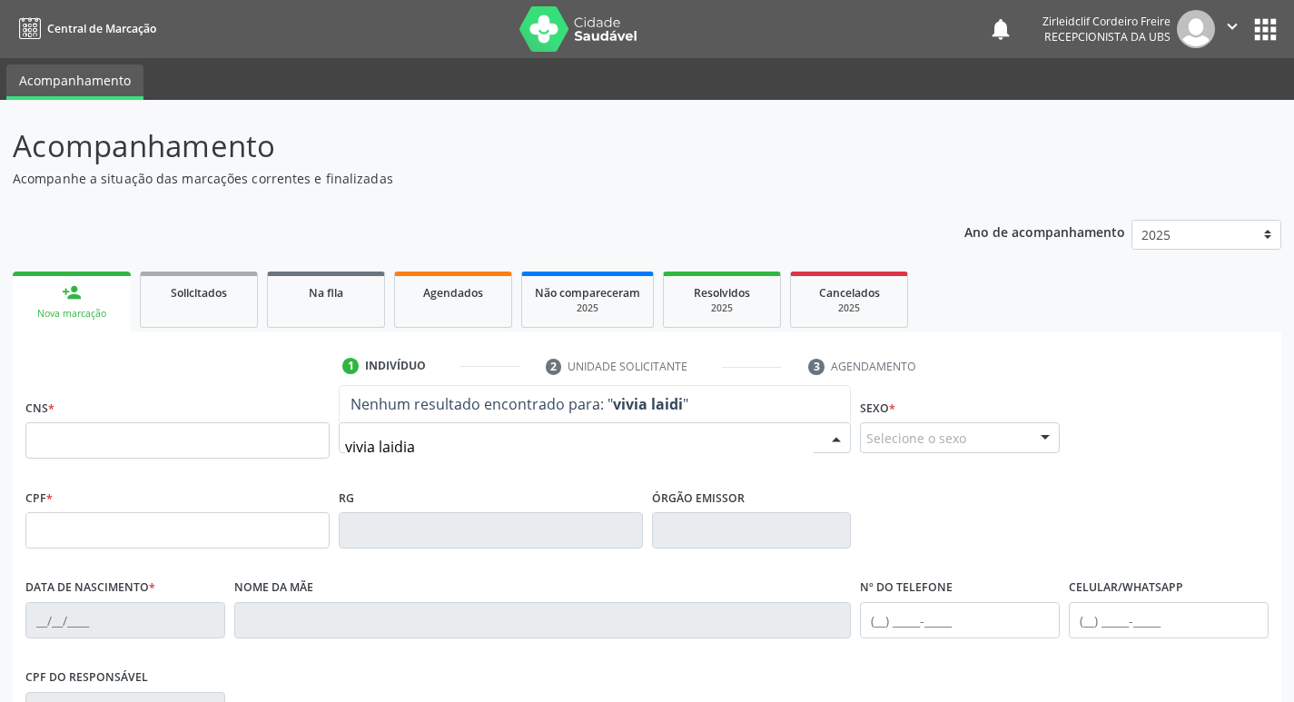
type input "vivia laidia"
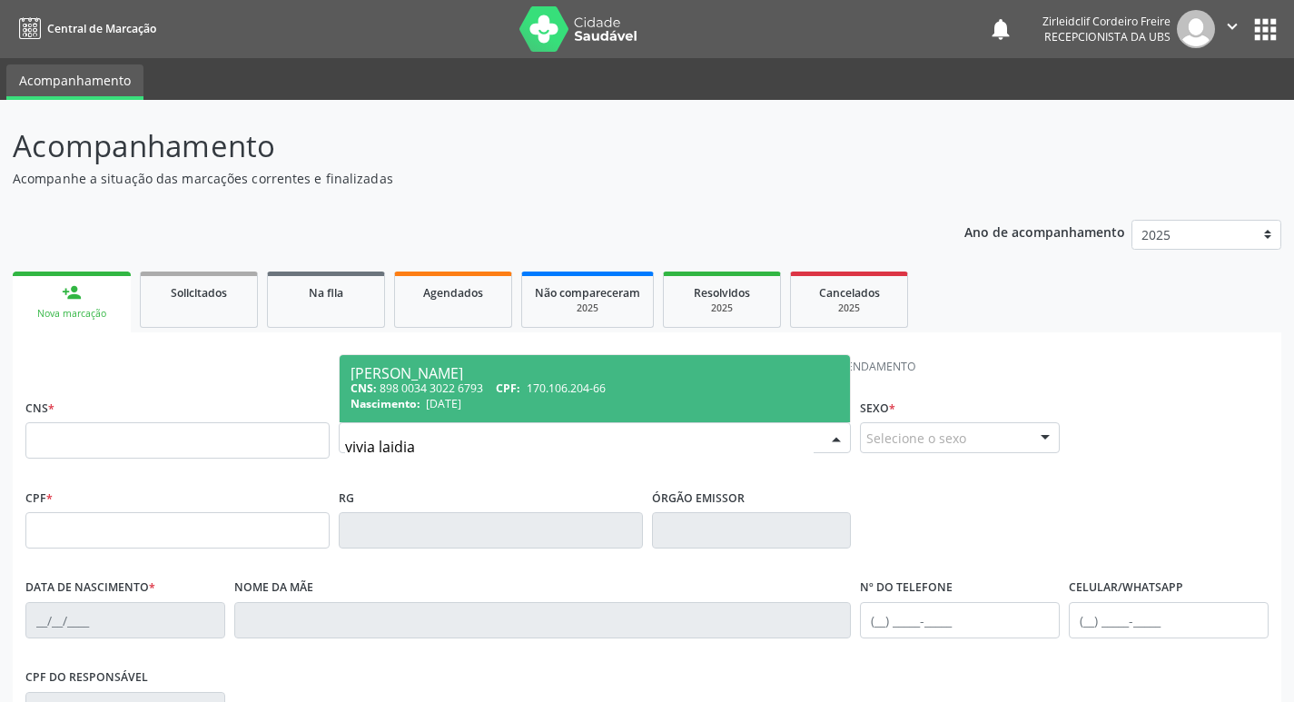
click at [577, 397] on div "Nascimento: [DATE]" at bounding box center [594, 403] width 489 height 15
type input "898 0034 3022 6793"
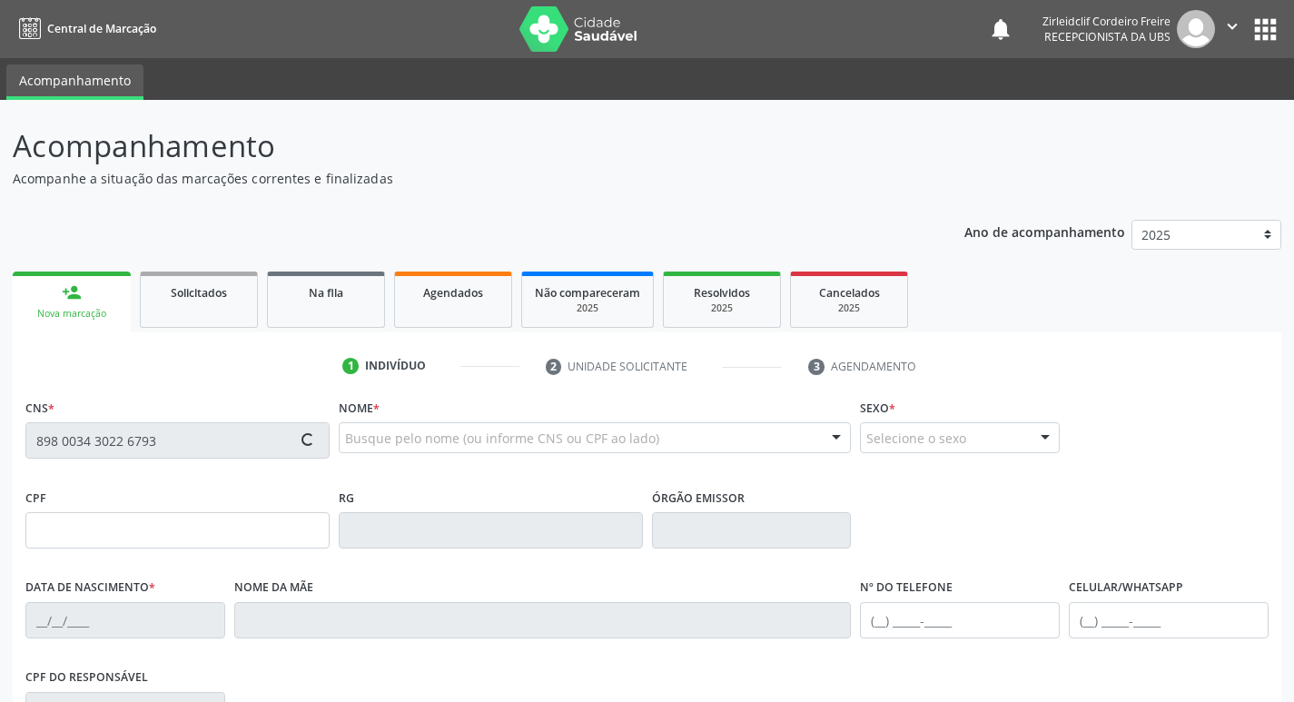
type input "170.106.204-66"
type input "[DATE]"
type input "[PERSON_NAME]"
type input "[PHONE_NUMBER]"
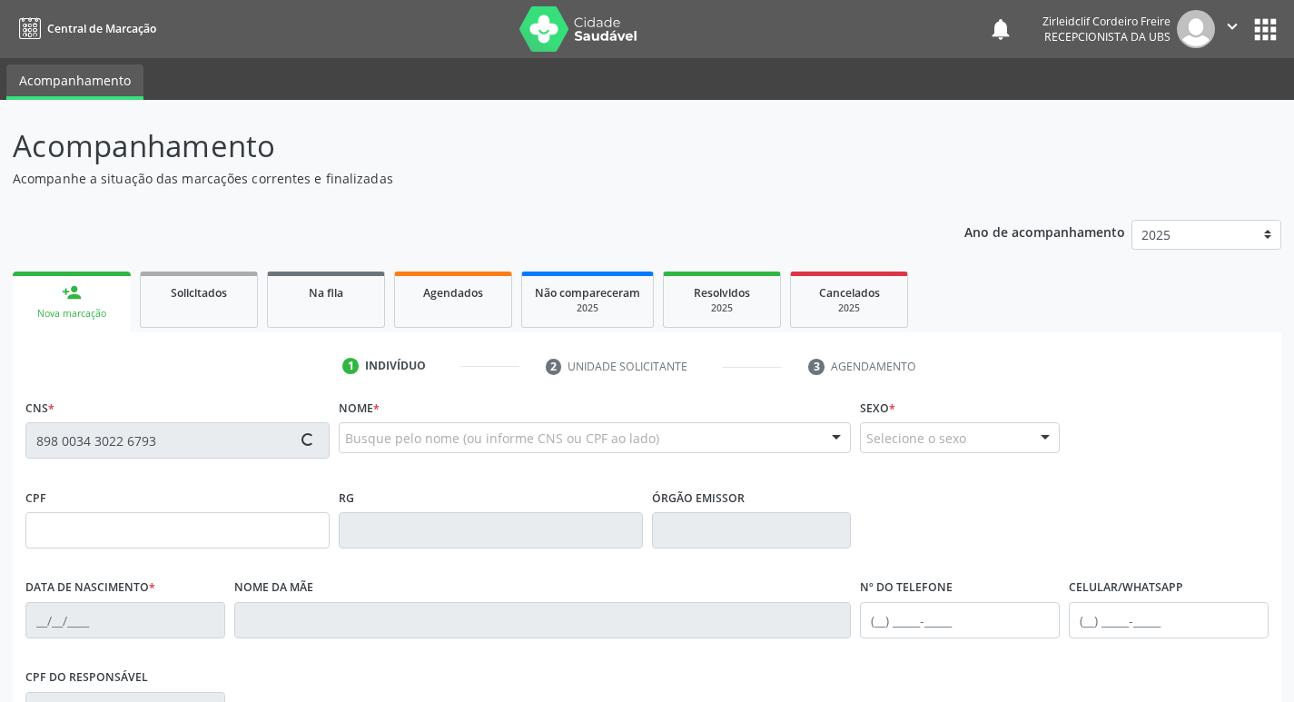
type input "068.015.964-97"
type input "S/N"
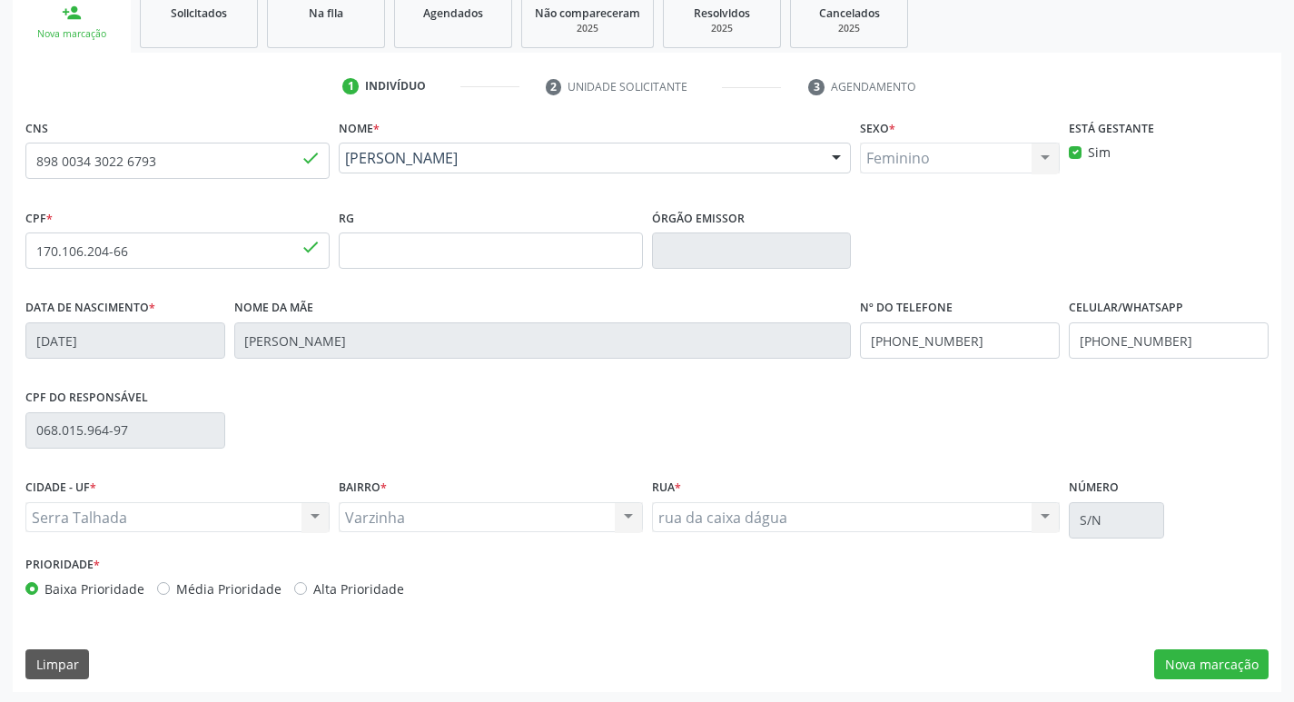
scroll to position [282, 0]
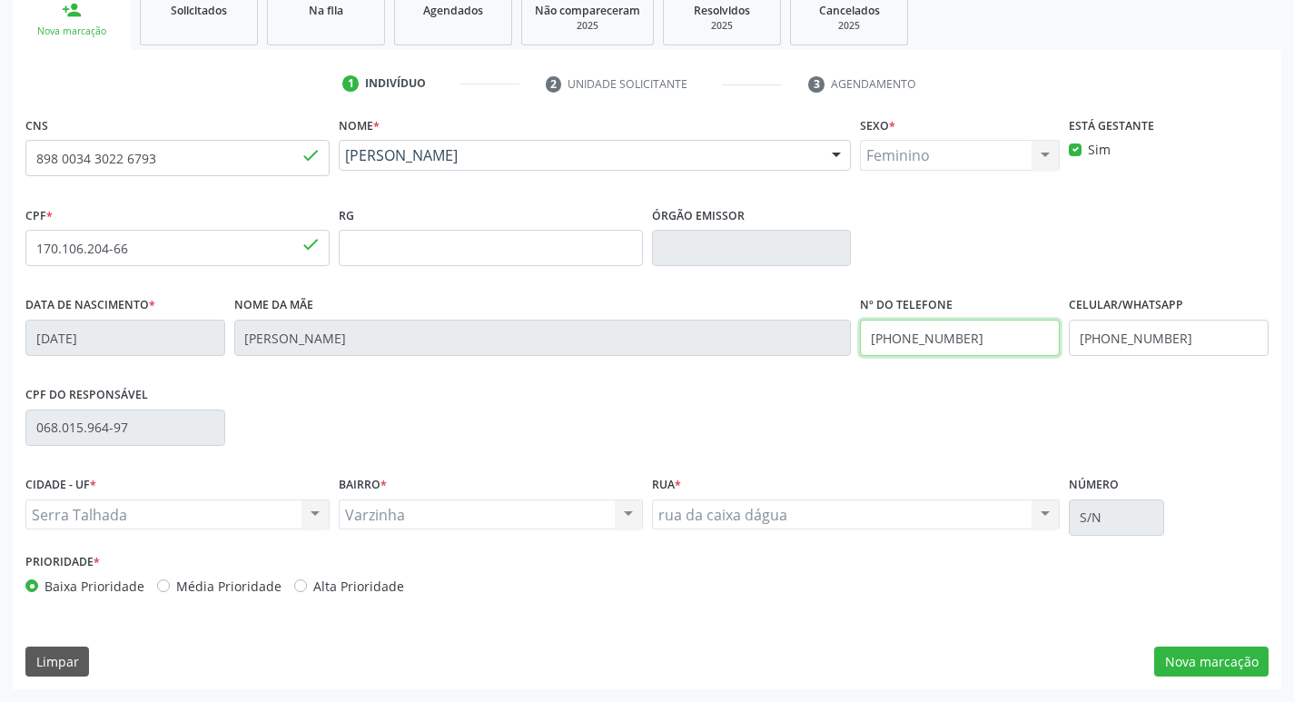
click at [961, 347] on input "(99) 99999-9999" at bounding box center [960, 338] width 200 height 36
click at [973, 340] on input "(99) 99999-9999" at bounding box center [960, 338] width 200 height 36
type input "(87) 98158-2664"
click at [1182, 658] on button "Nova marcação" at bounding box center [1211, 661] width 114 height 31
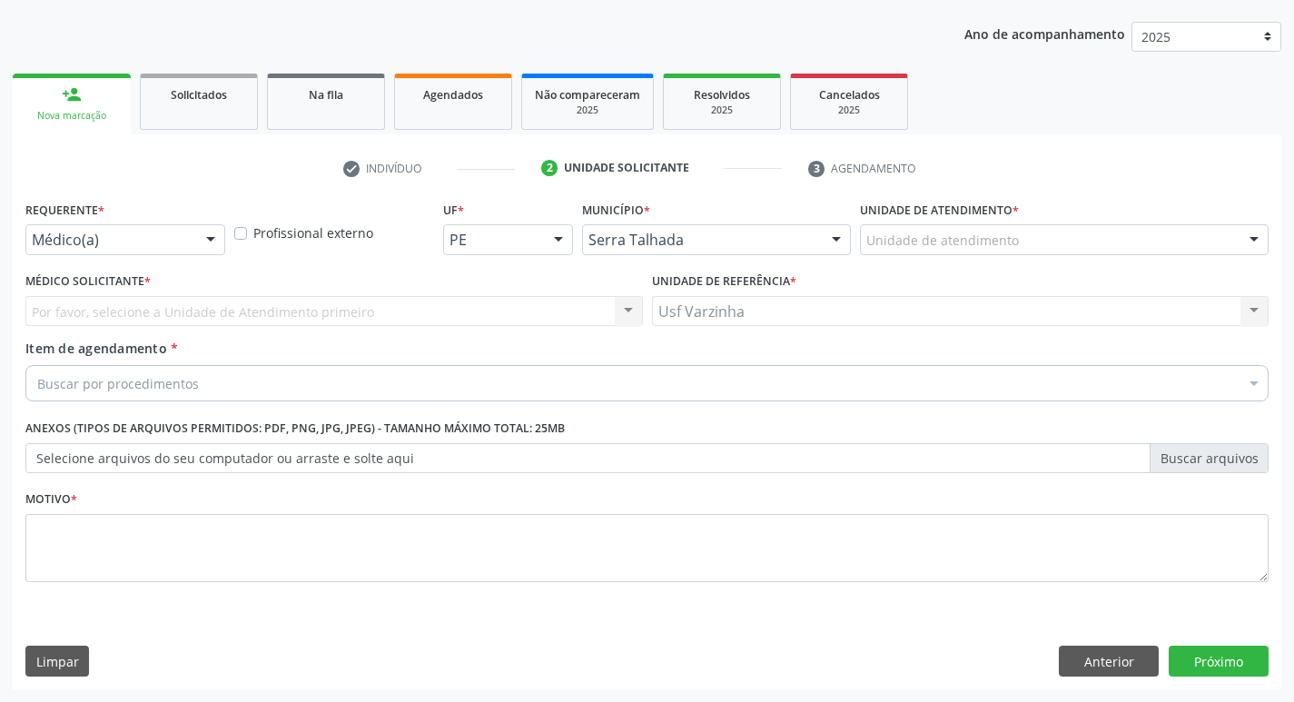
scroll to position [198, 0]
click at [208, 245] on div at bounding box center [210, 240] width 27 height 31
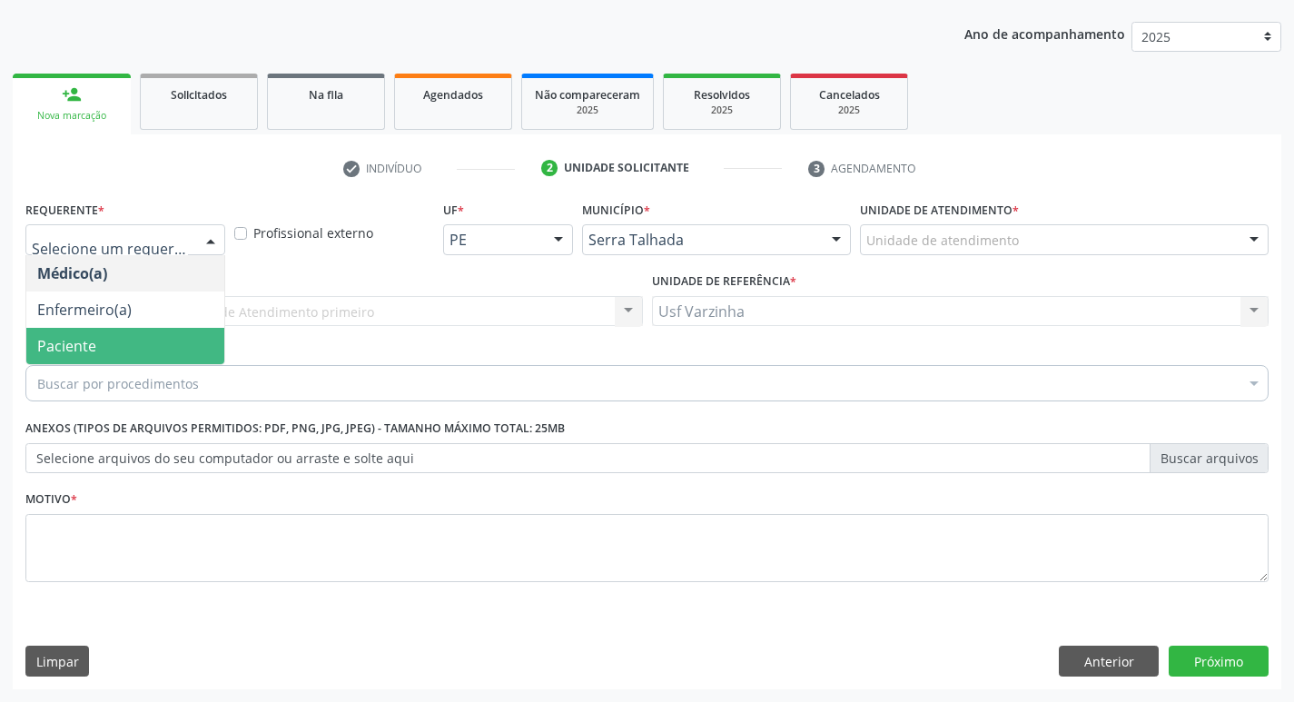
click at [135, 342] on span "Paciente" at bounding box center [125, 346] width 198 height 36
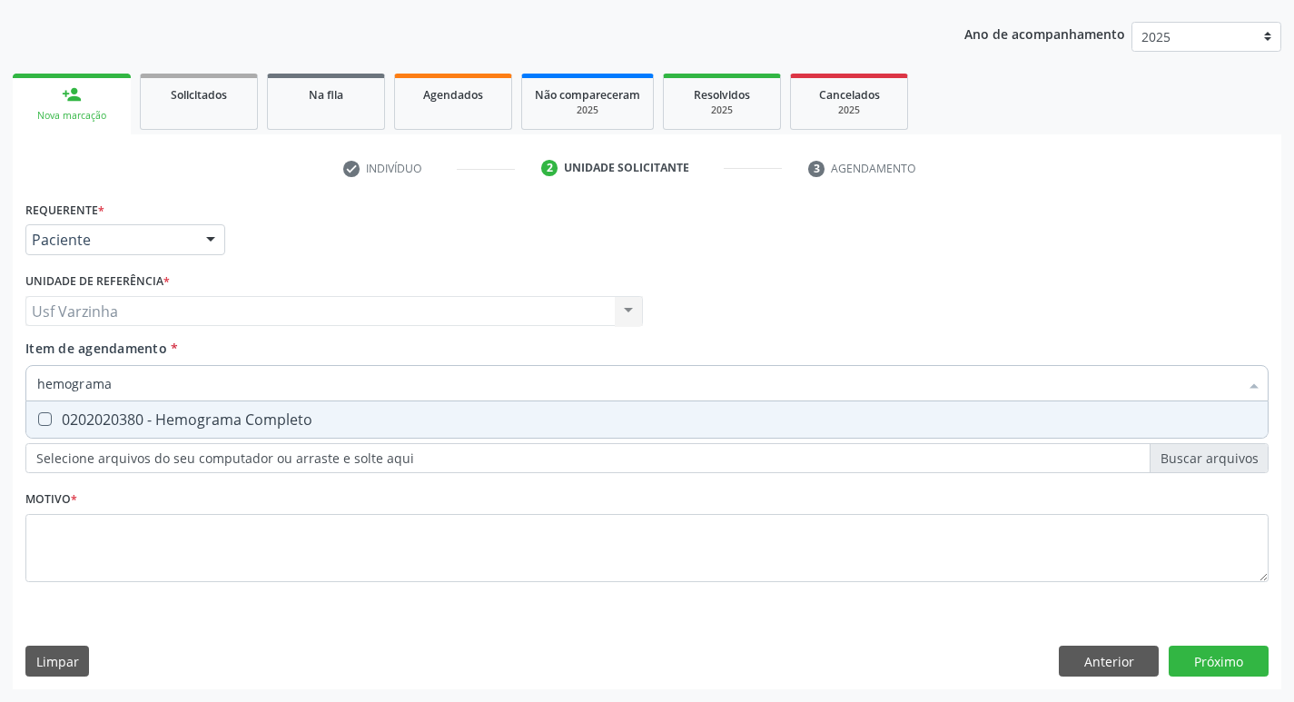
type input "hemograma"
click at [66, 423] on div "0202020380 - Hemograma Completo" at bounding box center [646, 419] width 1219 height 15
checkbox Completo "true"
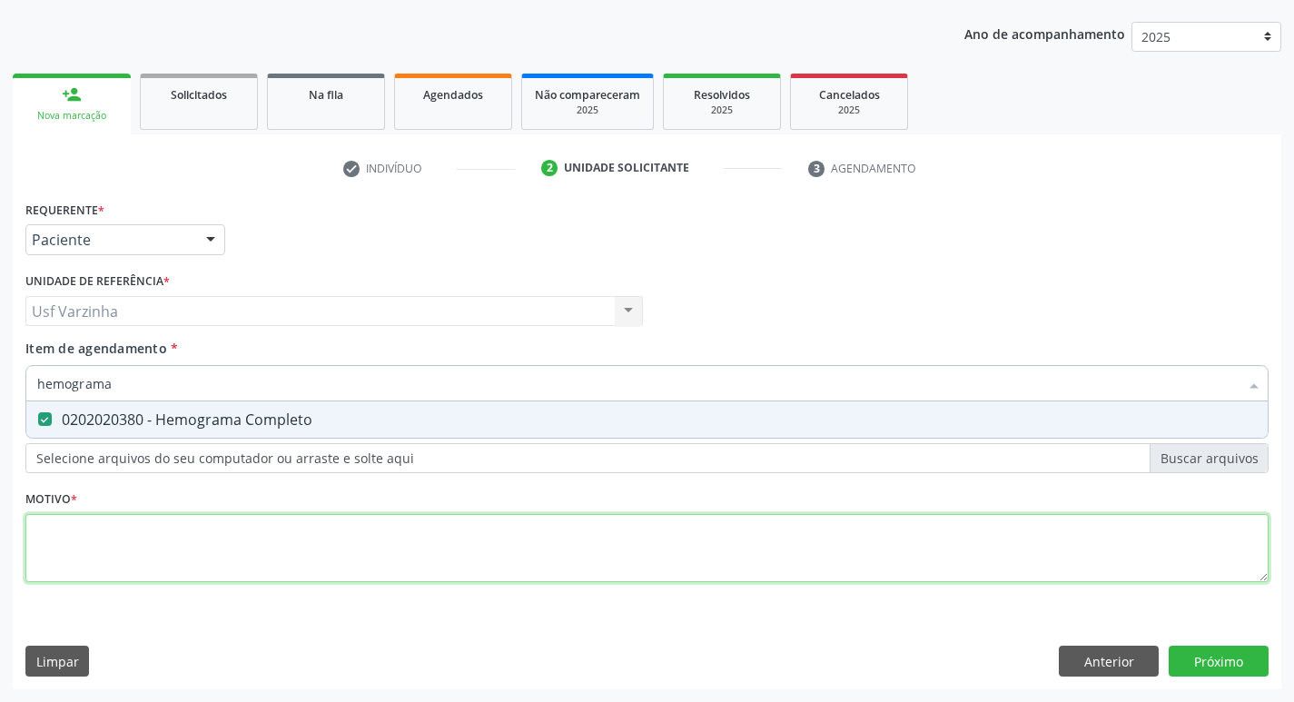
click at [55, 535] on div "Requerente * Paciente Médico(a) Enfermeiro(a) Paciente Nenhum resultado encontr…" at bounding box center [646, 401] width 1243 height 411
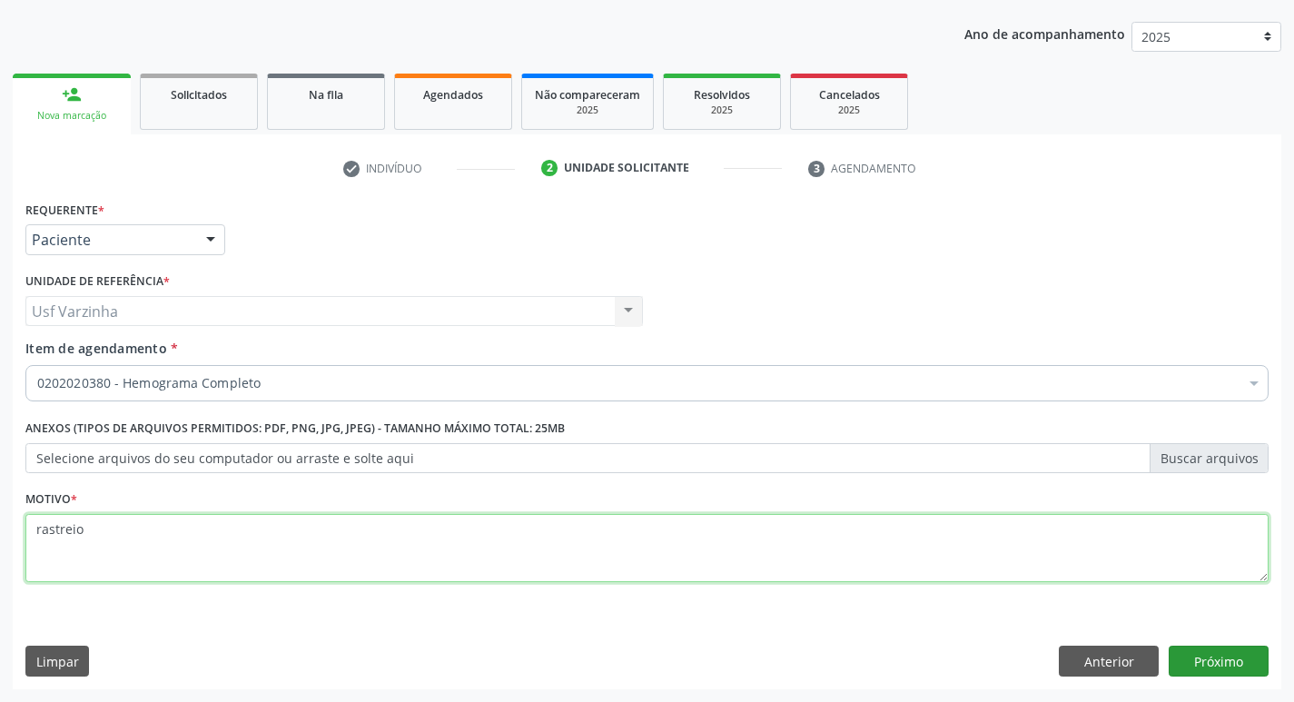
type textarea "rastreio"
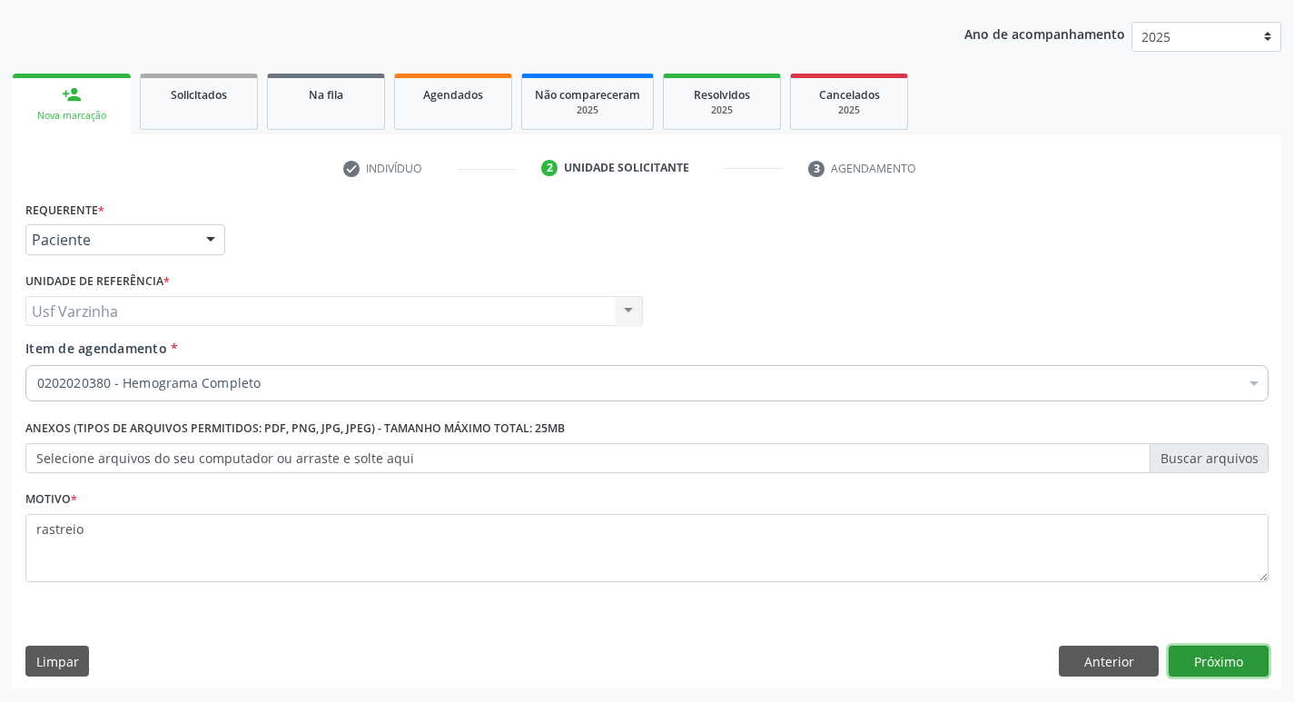
click at [1241, 671] on button "Próximo" at bounding box center [1218, 661] width 100 height 31
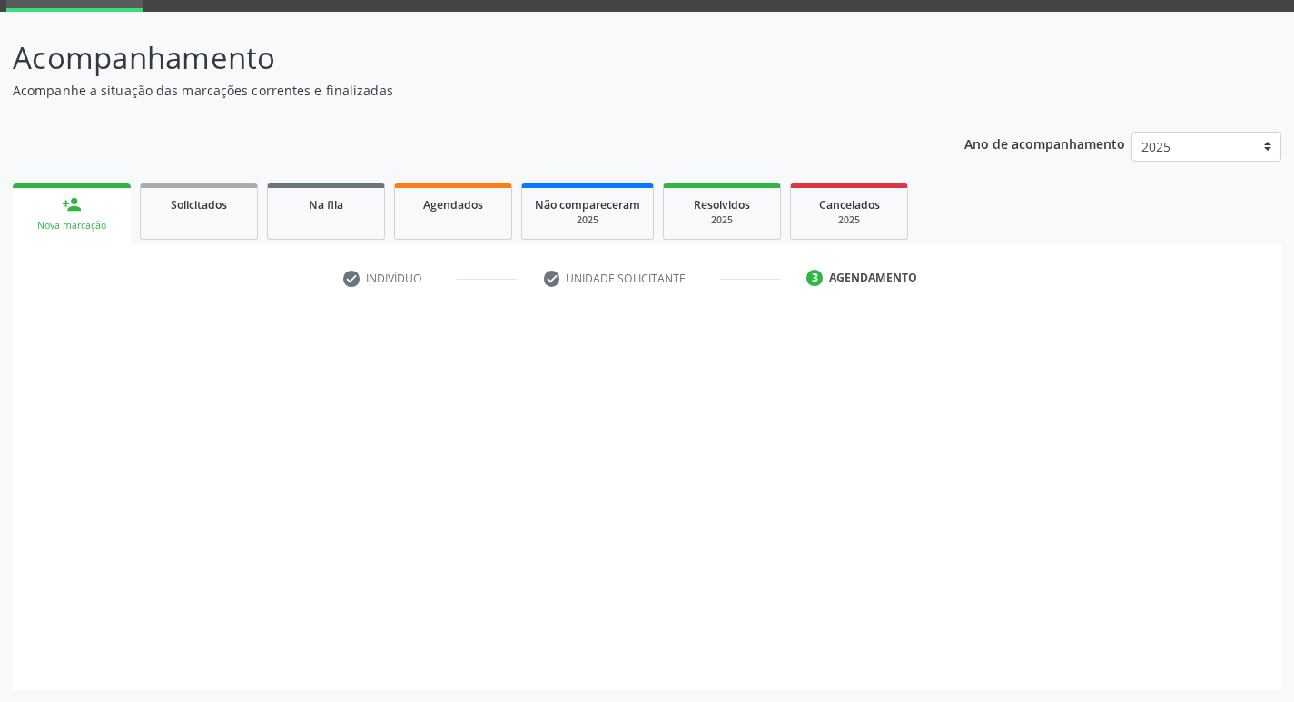
scroll to position [88, 0]
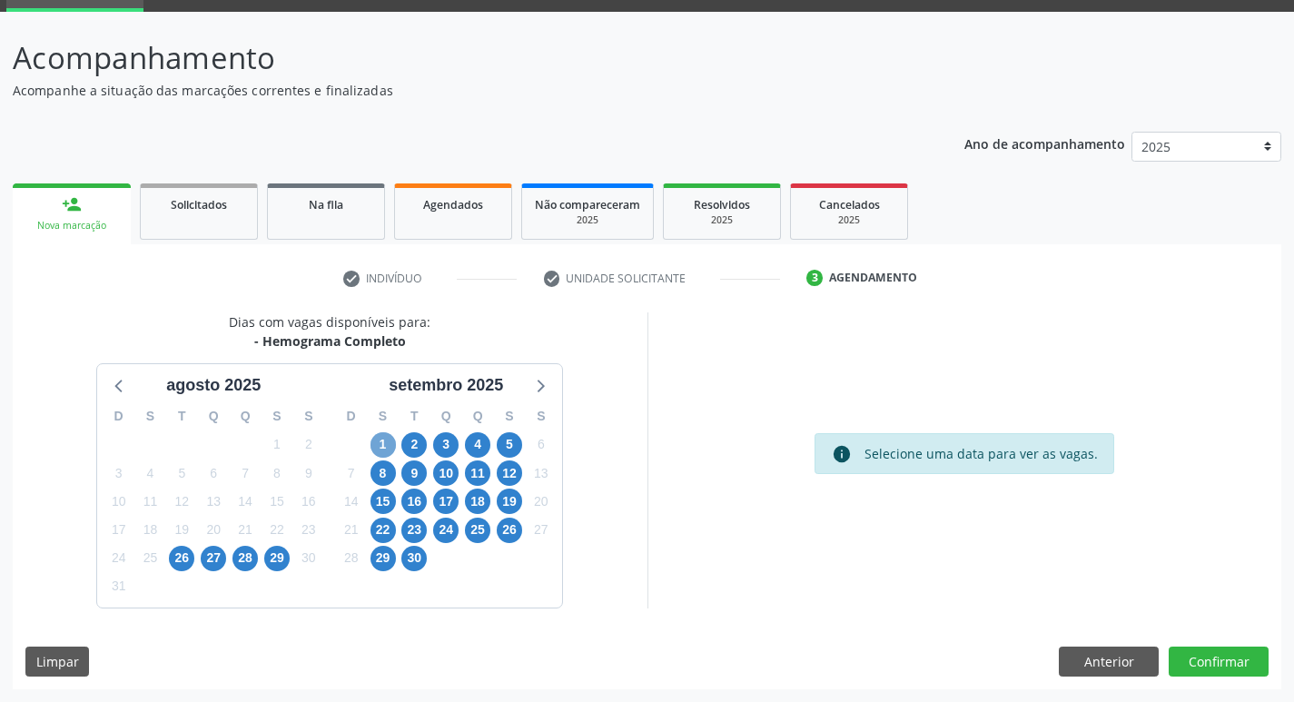
click at [377, 440] on span "1" at bounding box center [382, 444] width 25 height 25
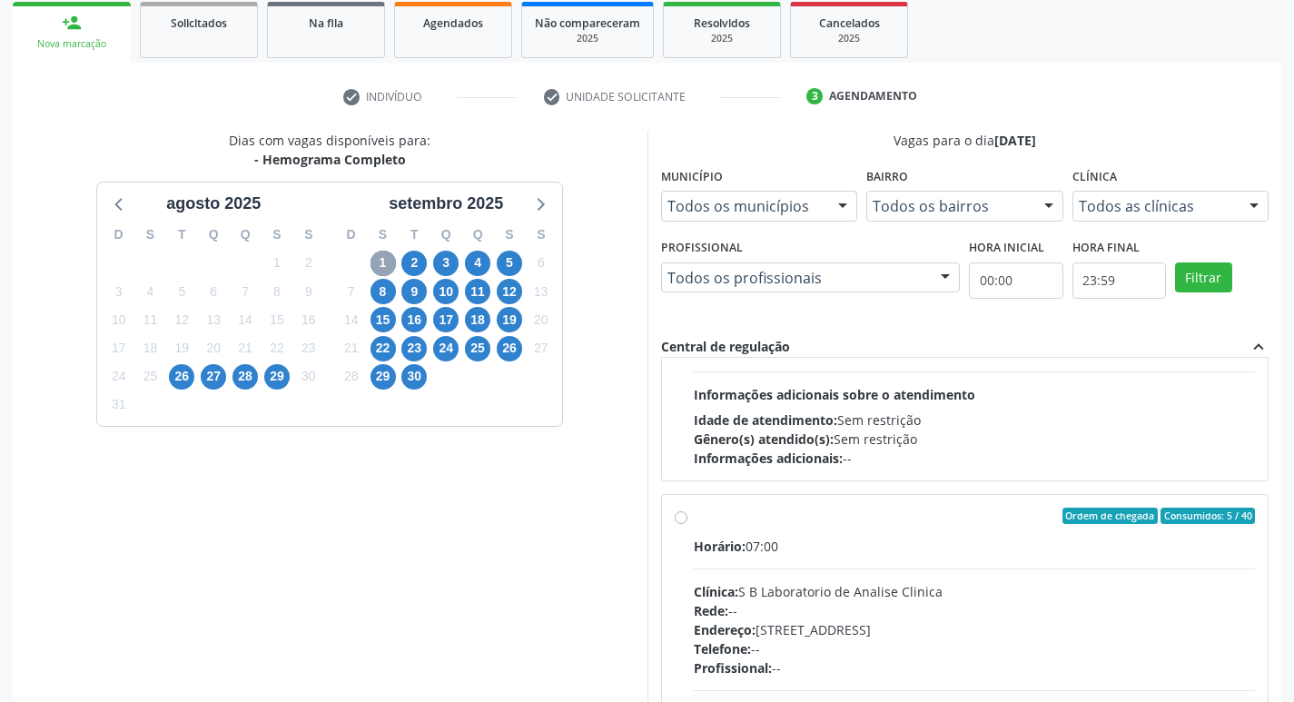
scroll to position [545, 0]
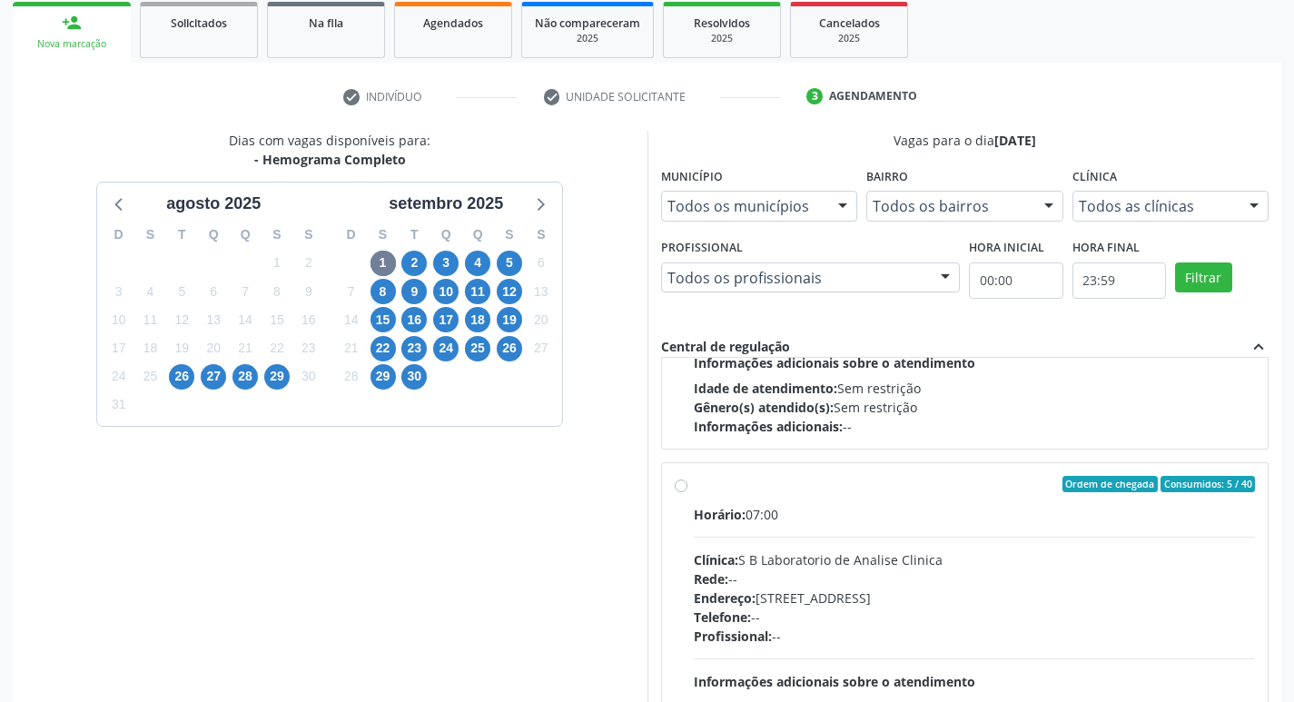
click at [694, 485] on label "Ordem de chegada Consumidos: 5 / 40 Horário: 07:00 Clínica: S B Laboratorio de …" at bounding box center [975, 615] width 562 height 279
click at [681, 485] on input "Ordem de chegada Consumidos: 5 / 40 Horário: 07:00 Clínica: S B Laboratorio de …" at bounding box center [681, 484] width 13 height 16
radio input "true"
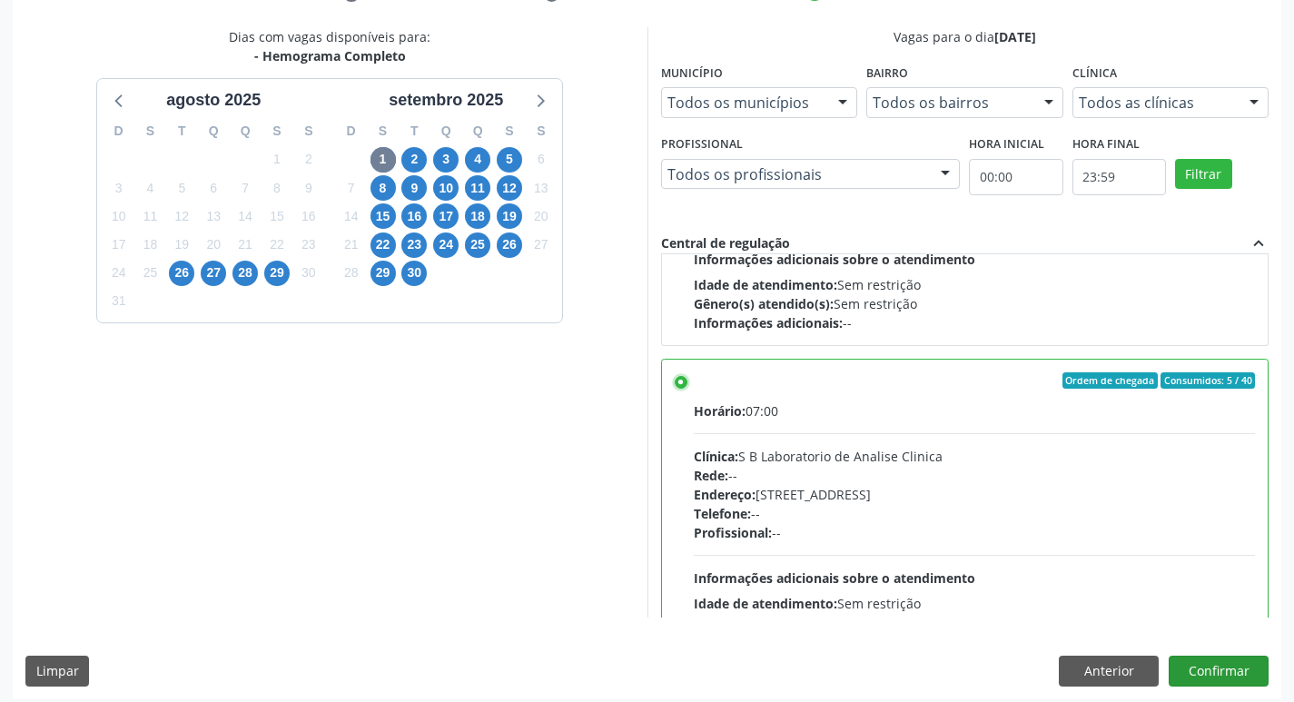
scroll to position [383, 0]
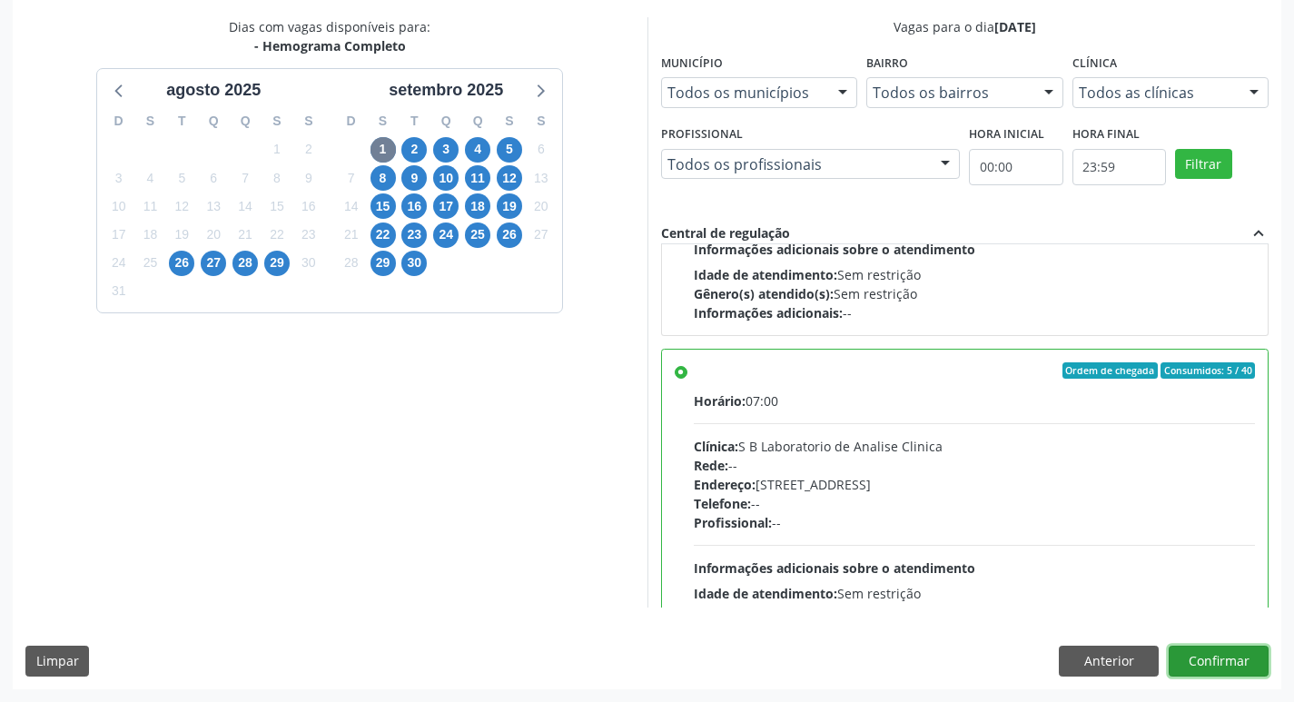
click at [1209, 658] on button "Confirmar" at bounding box center [1218, 661] width 100 height 31
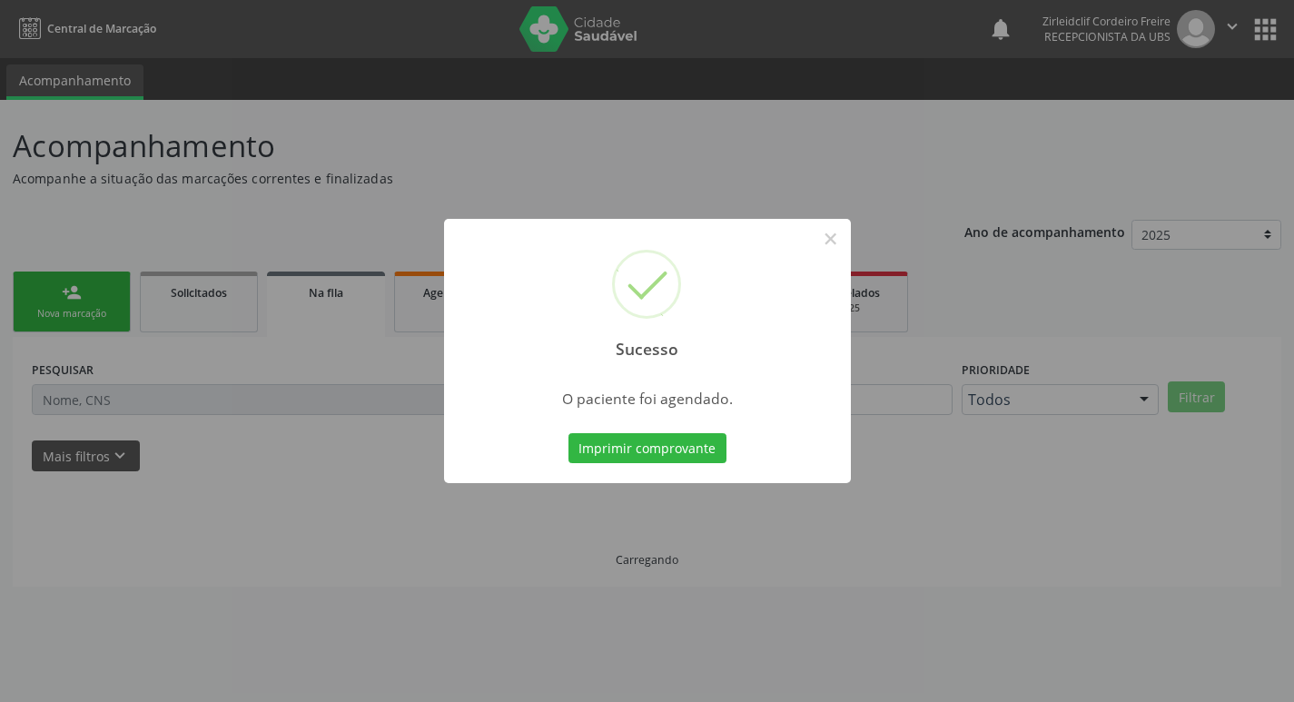
scroll to position [0, 0]
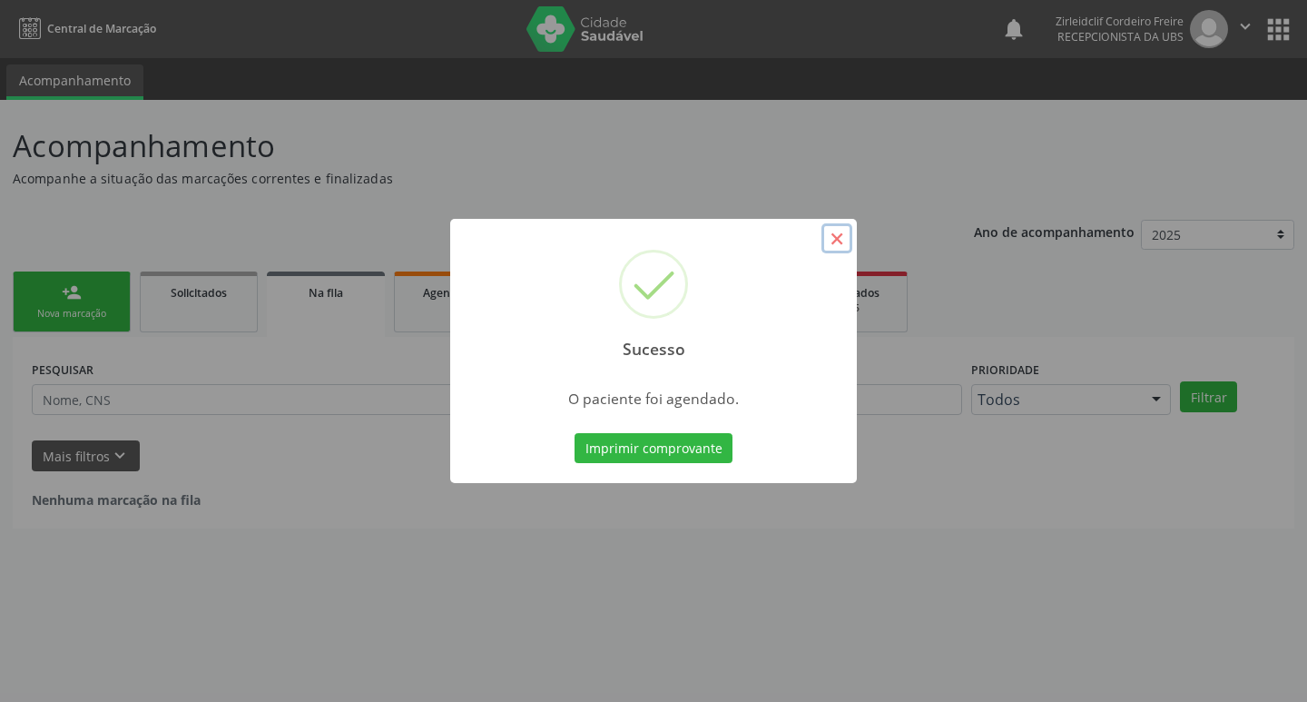
click at [836, 237] on button "×" at bounding box center [837, 238] width 31 height 31
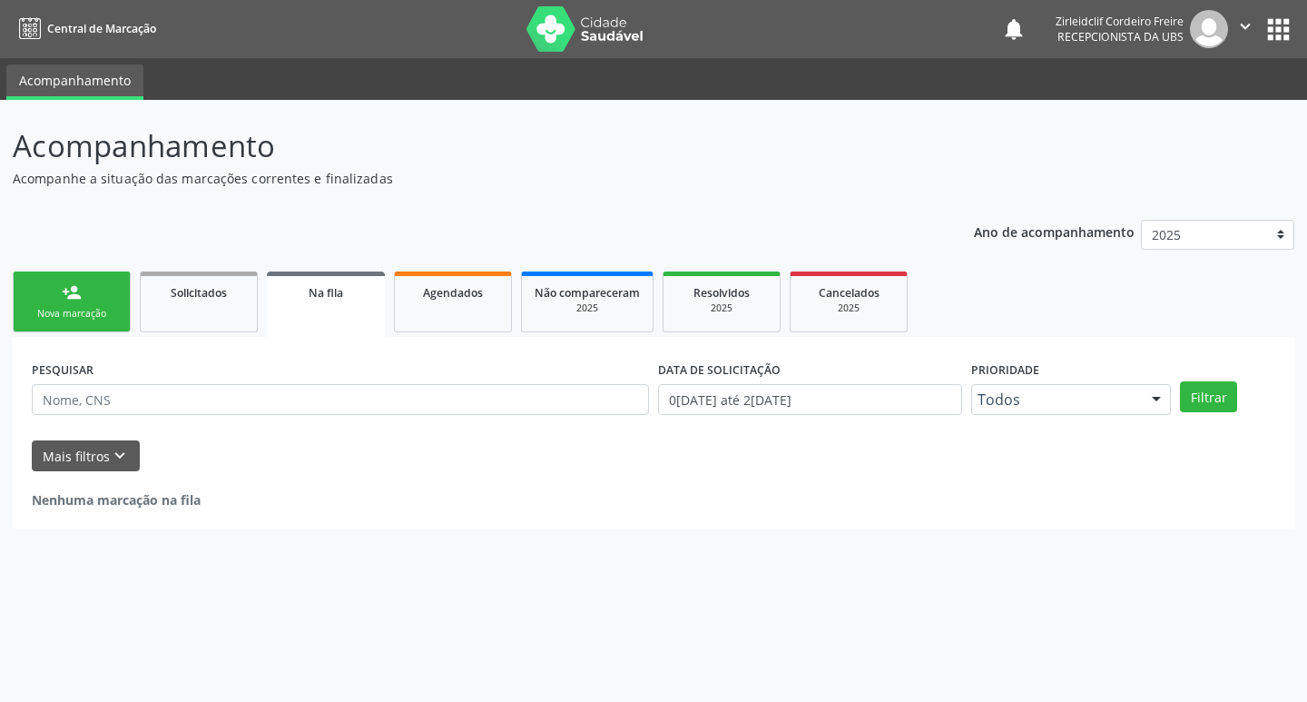
click at [96, 307] on div "Nova marcação" at bounding box center [71, 314] width 91 height 14
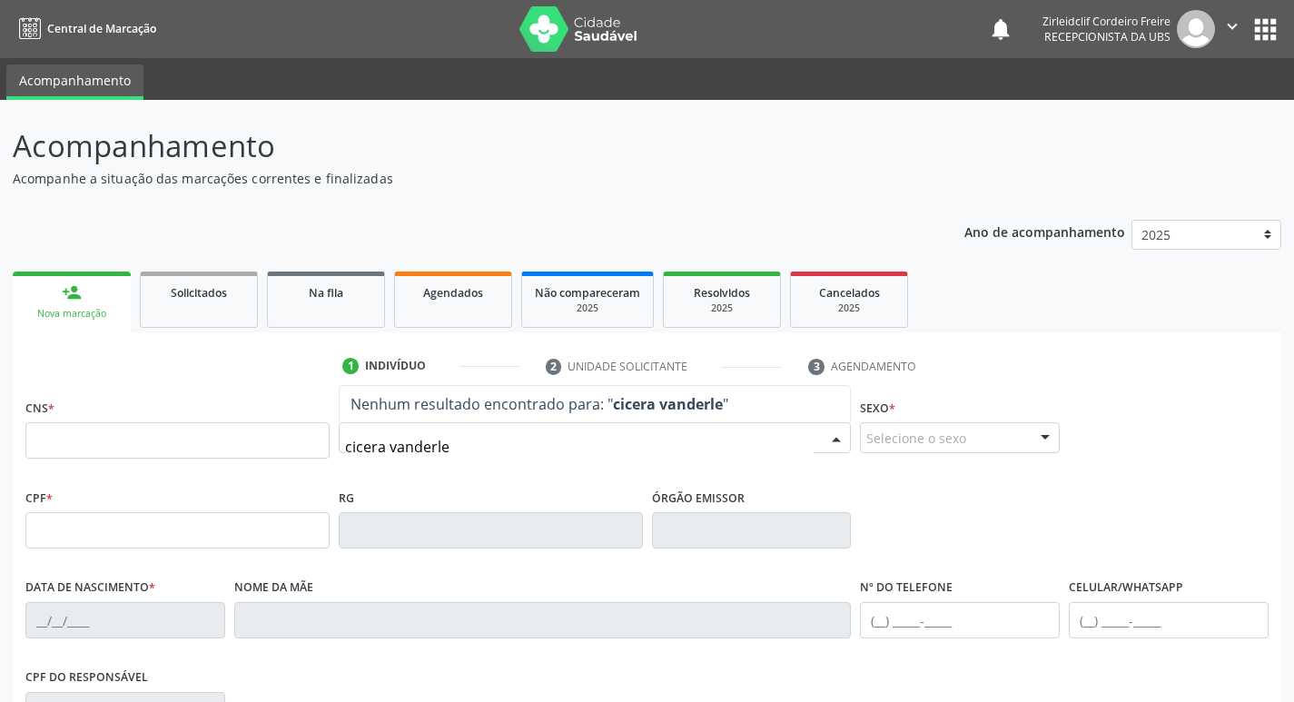
type input "cicera vanderlea"
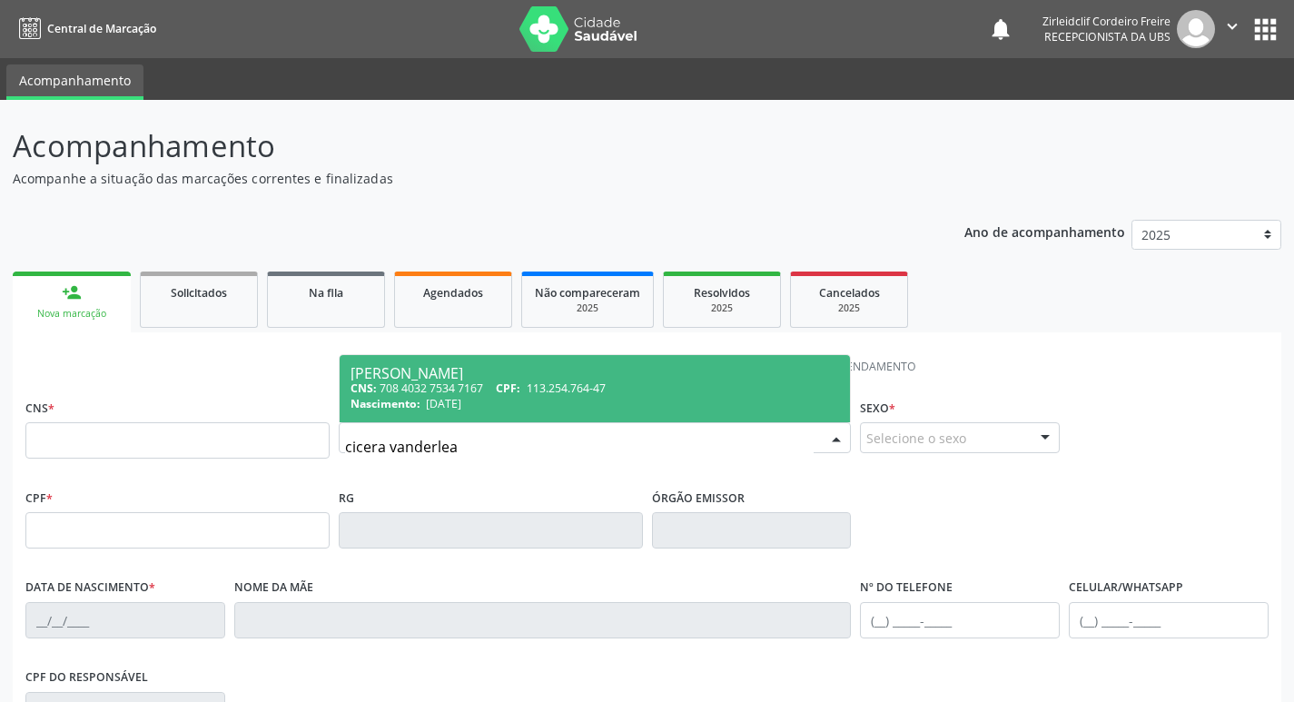
click at [580, 399] on div "Nascimento: 22/06/1996" at bounding box center [594, 403] width 489 height 15
type input "708 4032 7534 7167"
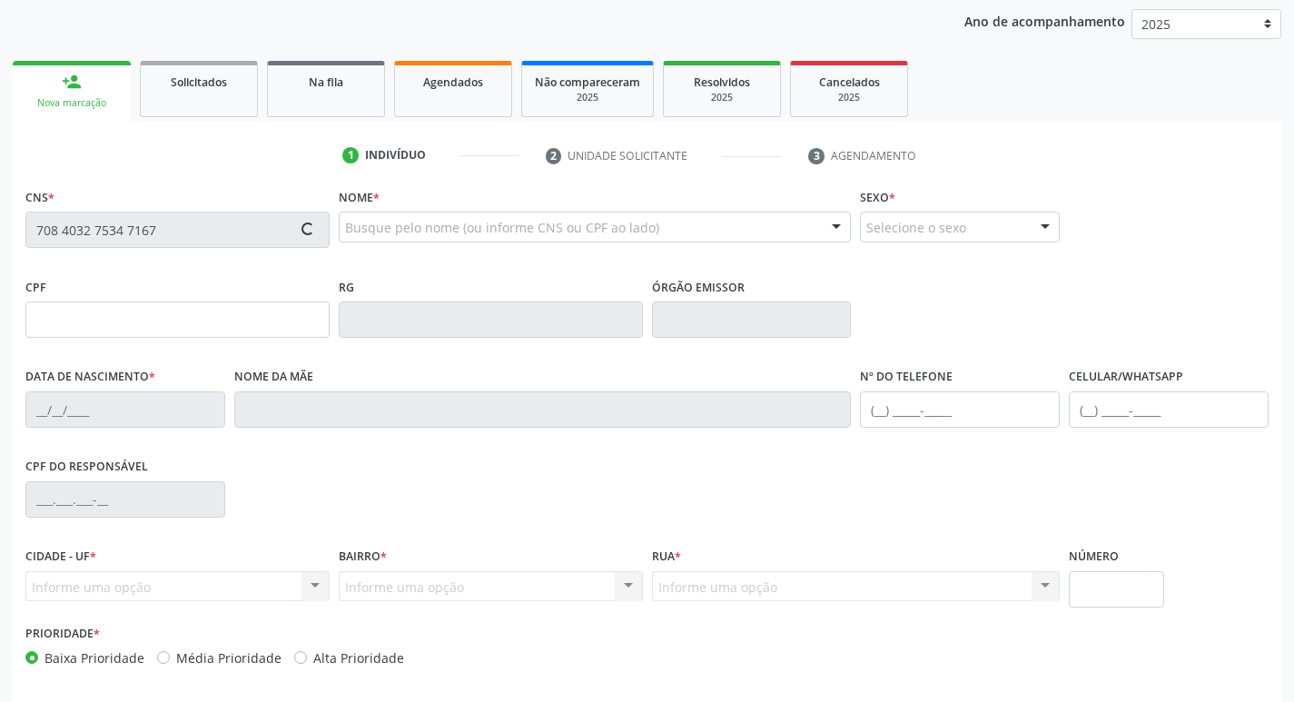
scroll to position [272, 0]
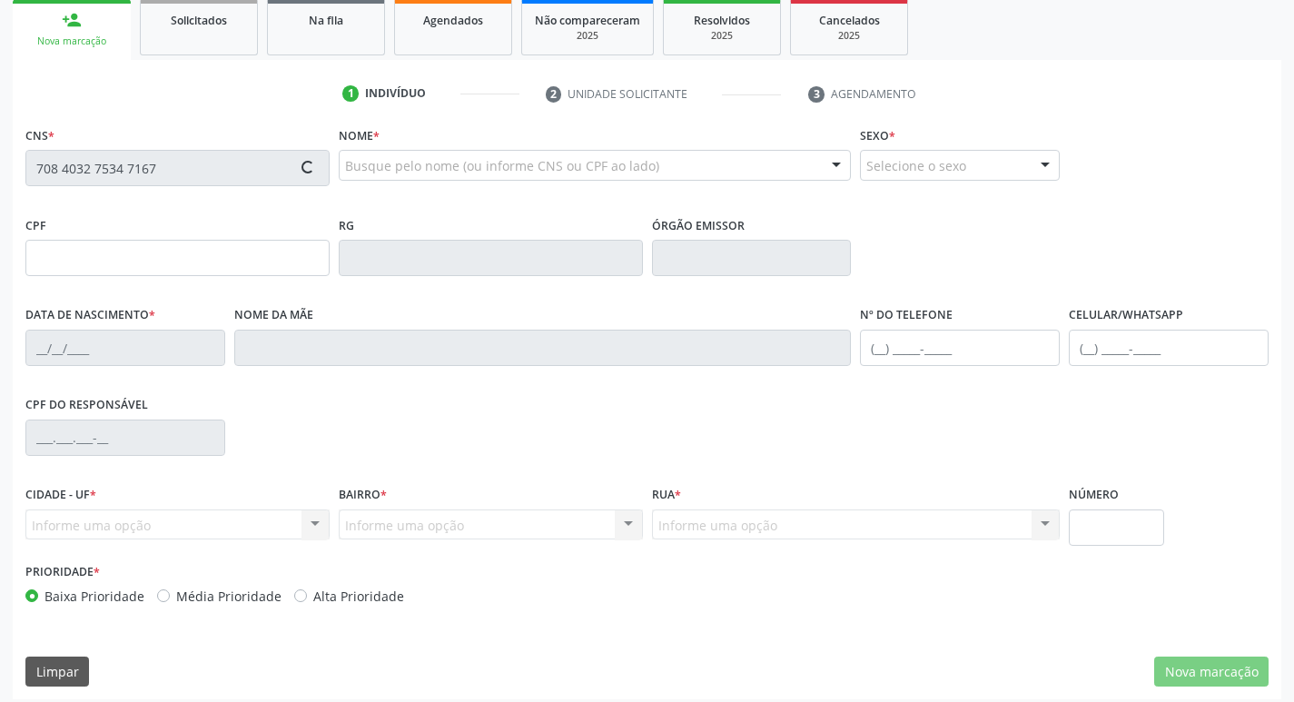
type input "113.254.764-47"
type input "22/06/1996"
type input "Maria Zivaneide de Lima"
type input "(87) 99948-2276"
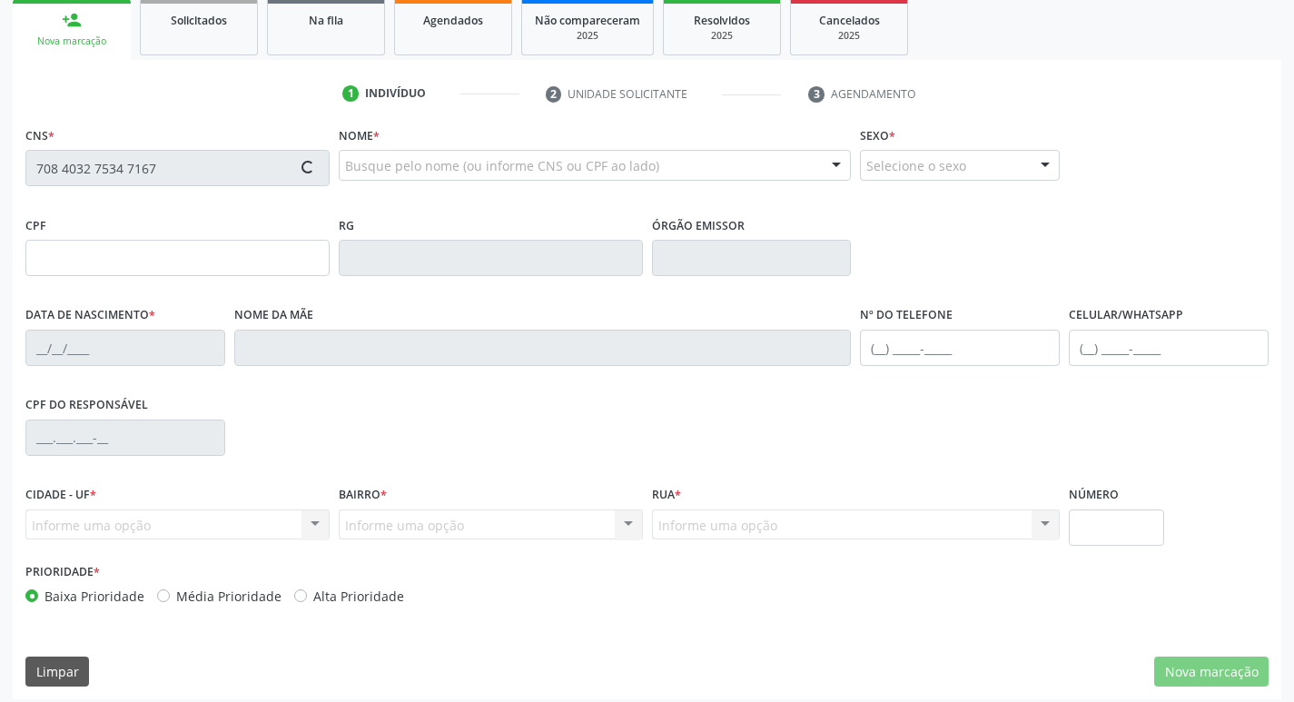
type input "S/N"
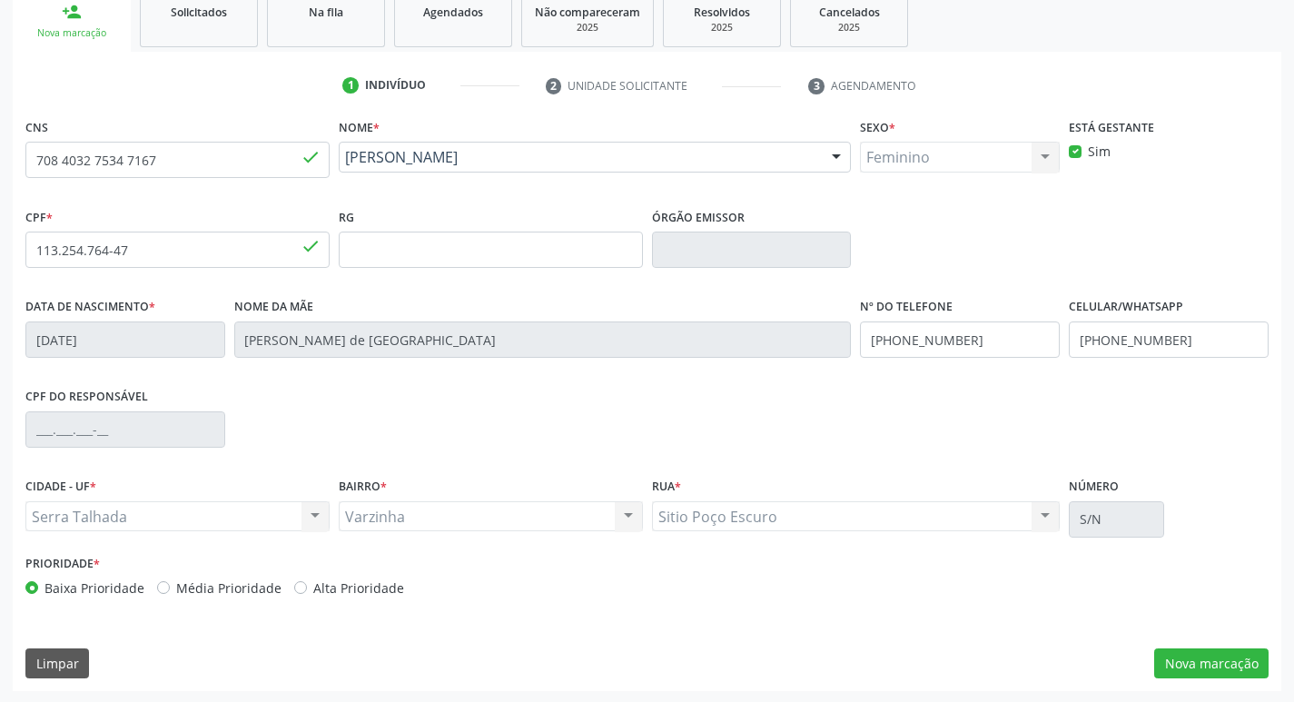
scroll to position [282, 0]
click at [1178, 656] on button "Nova marcação" at bounding box center [1211, 661] width 114 height 31
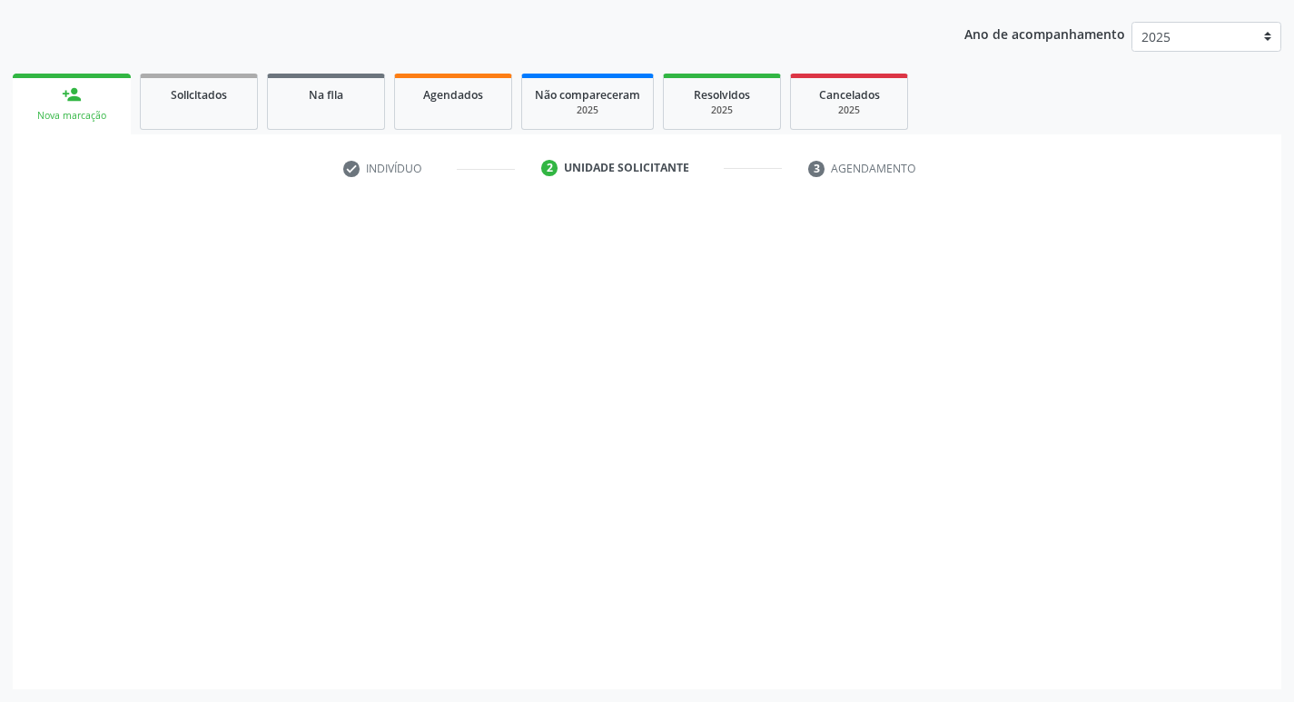
scroll to position [198, 0]
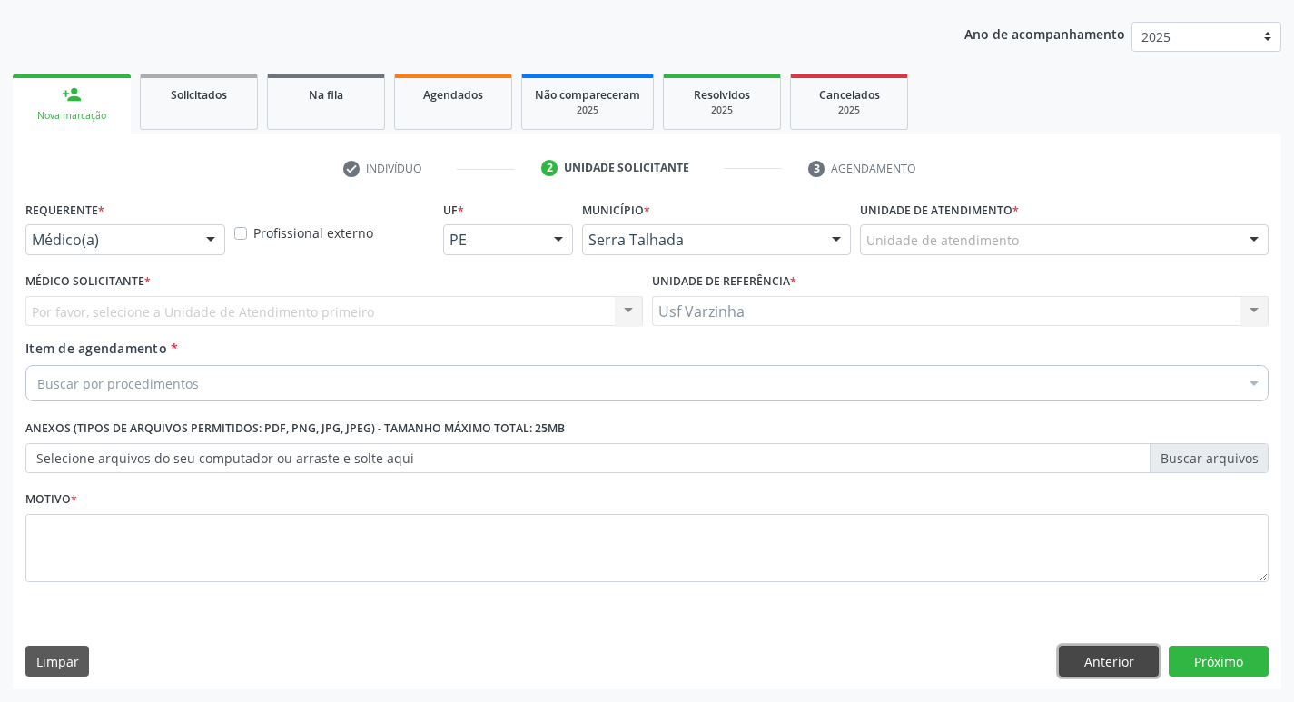
click at [1121, 664] on button "Anterior" at bounding box center [1109, 661] width 100 height 31
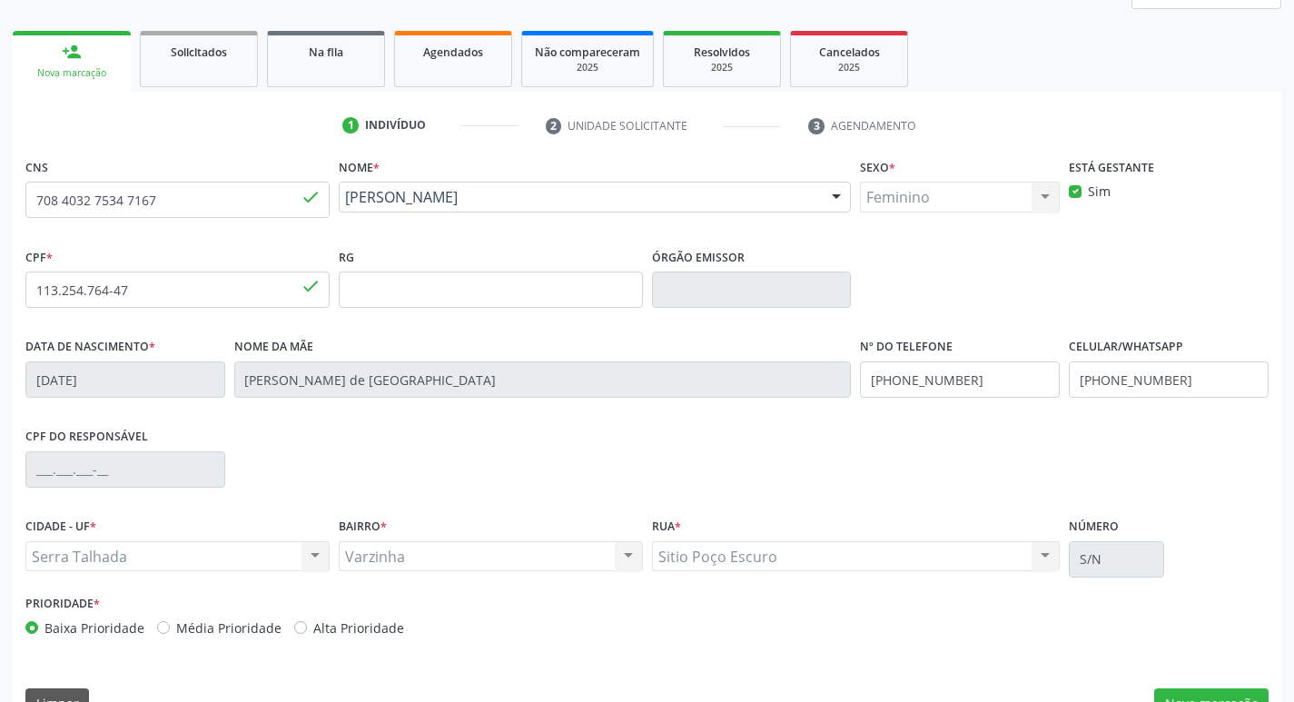
scroll to position [282, 0]
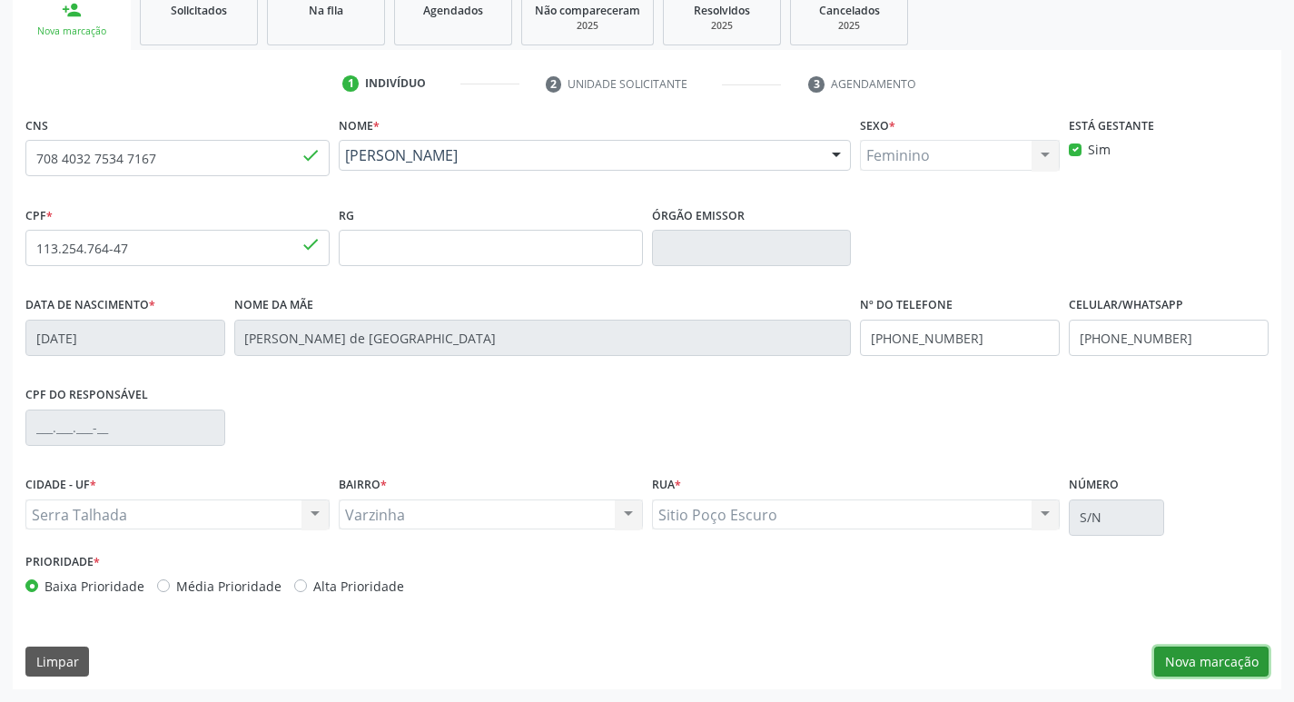
click at [1179, 663] on button "Nova marcação" at bounding box center [1211, 661] width 114 height 31
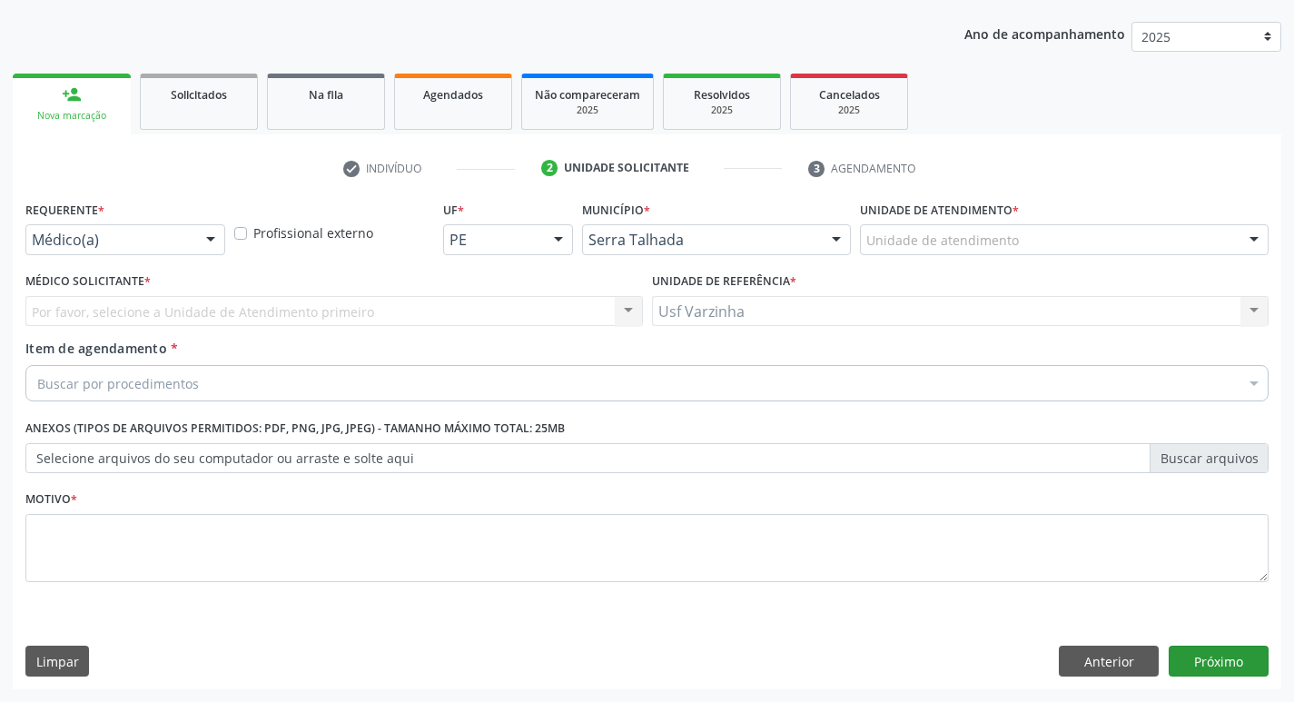
scroll to position [198, 0]
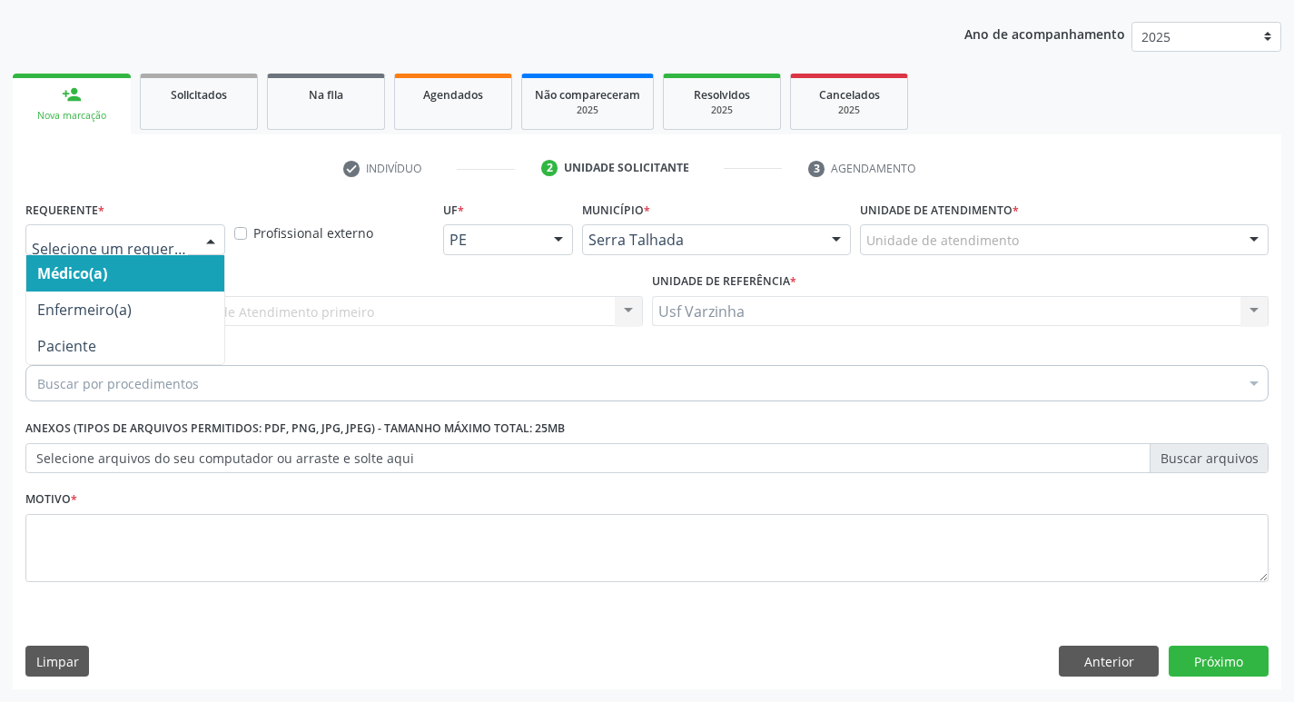
click at [207, 244] on div at bounding box center [210, 240] width 27 height 31
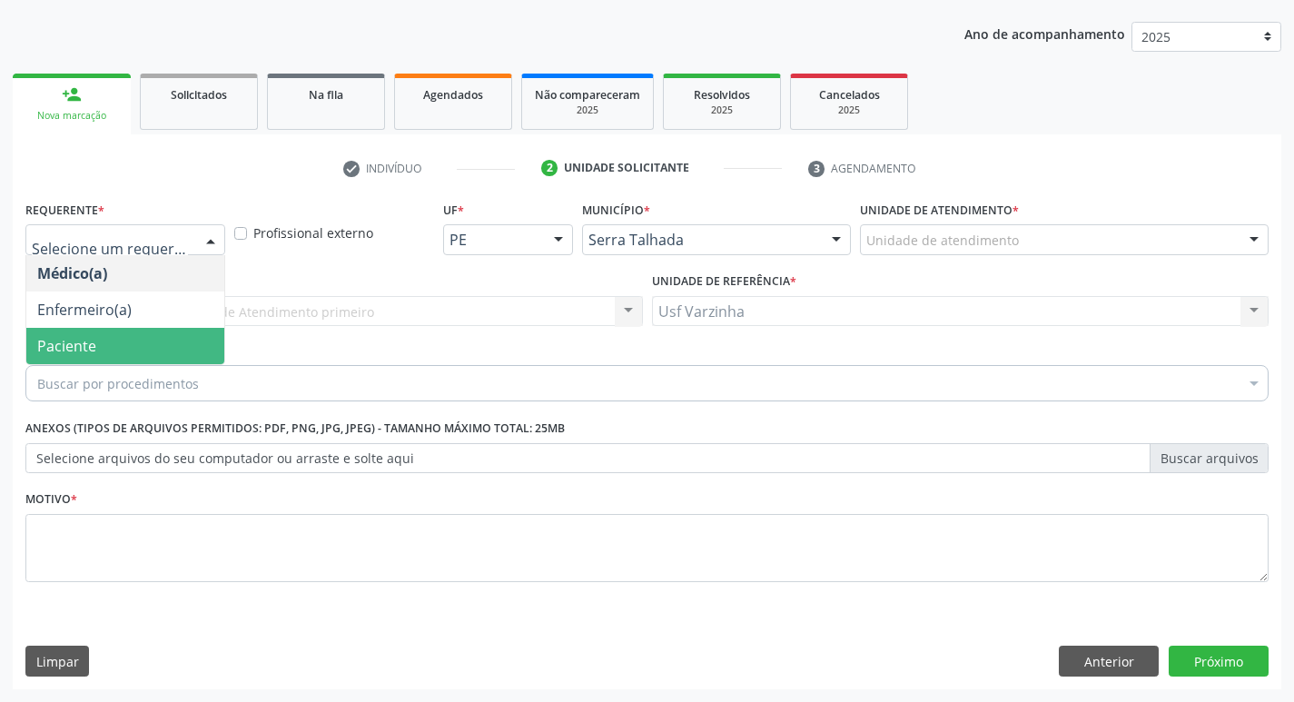
click at [146, 351] on span "Paciente" at bounding box center [125, 346] width 198 height 36
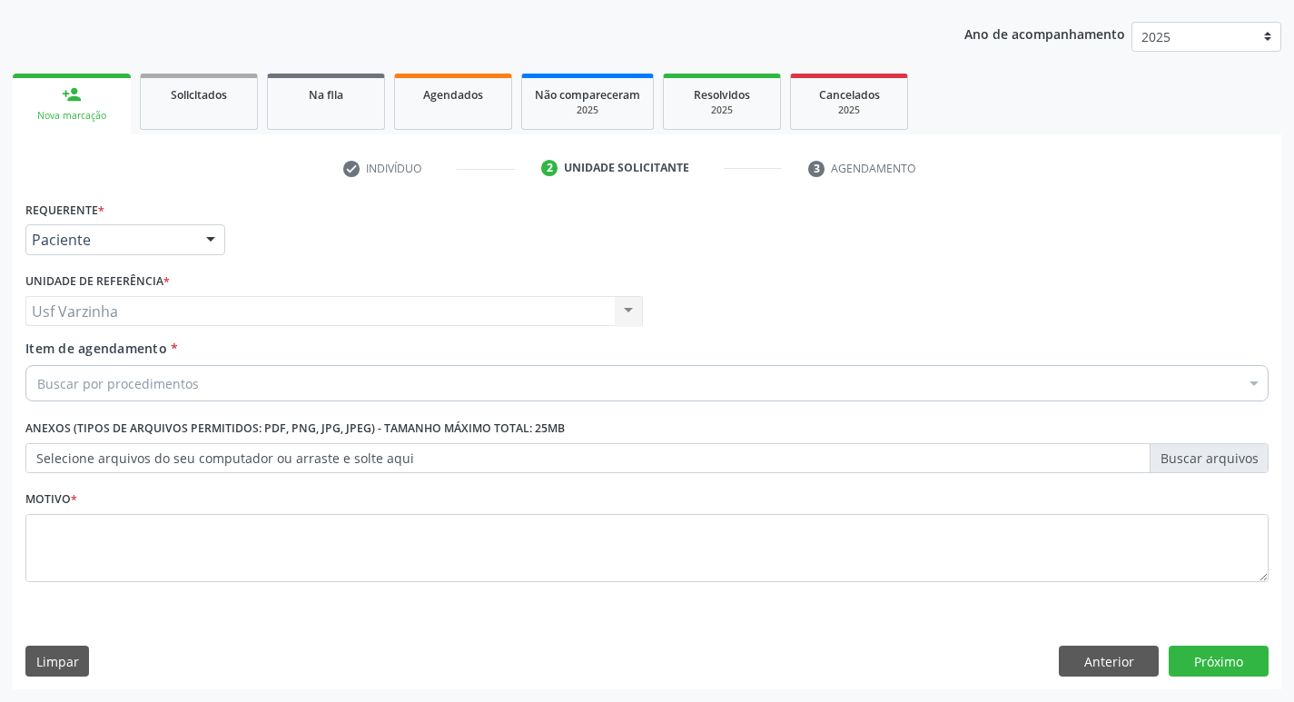
click at [102, 370] on div "Buscar por procedimentos" at bounding box center [646, 383] width 1243 height 36
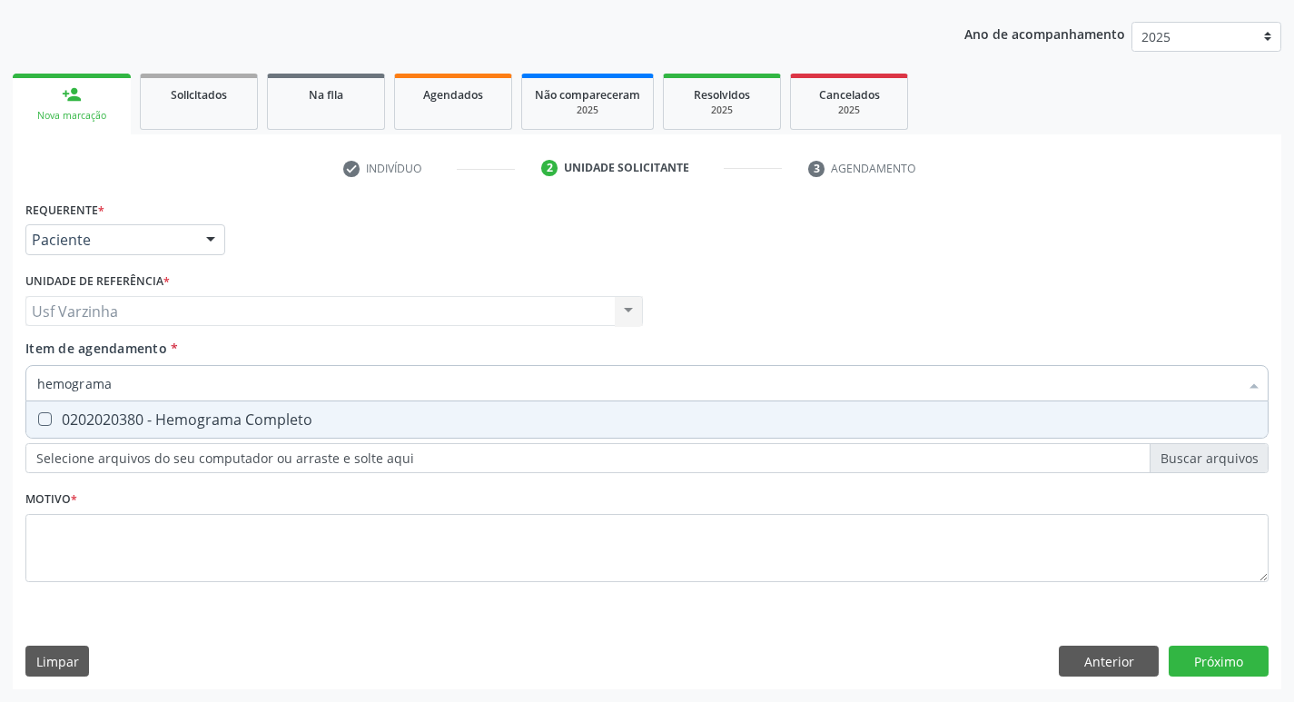
type input "hemograma"
click at [37, 425] on div at bounding box center [33, 419] width 14 height 15
checkbox Completo "true"
click at [128, 382] on input "hemograma" at bounding box center [637, 383] width 1201 height 36
type input "h"
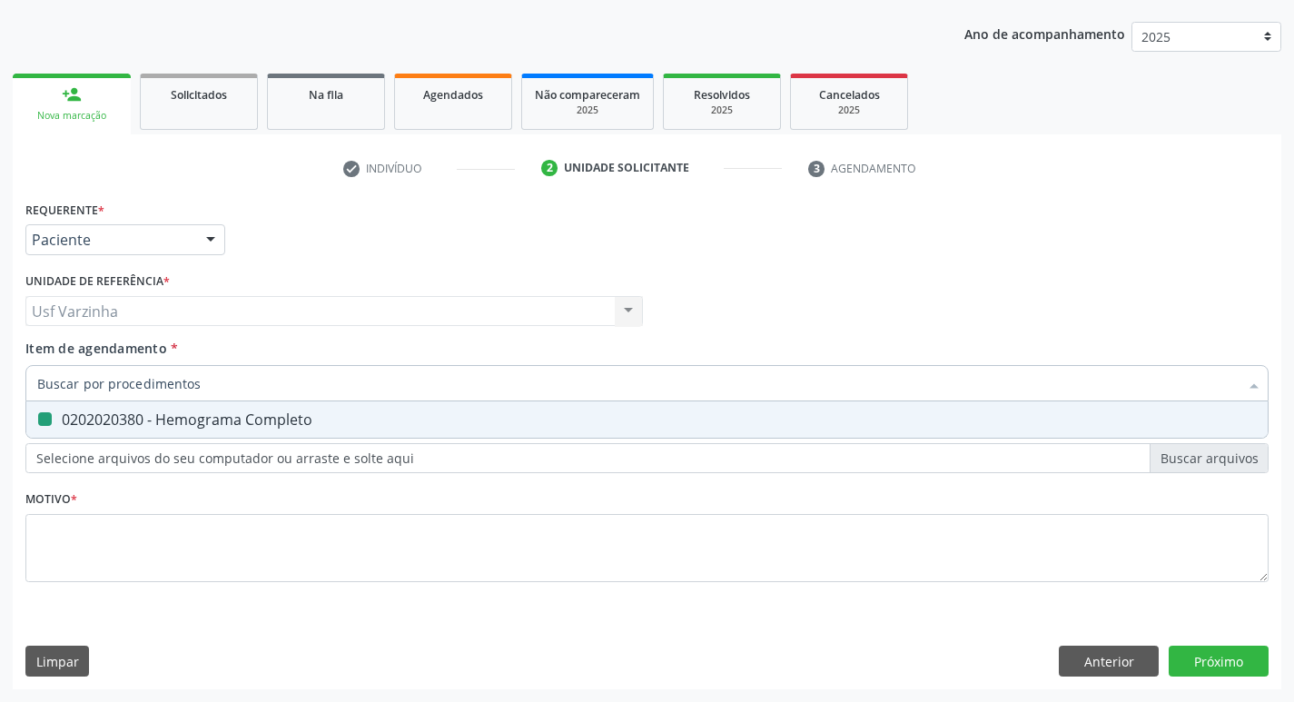
checkbox Completo "false"
type input "ferro serico"
click at [79, 415] on div "0202010392 - Dosagem de Ferro Serico" at bounding box center [646, 419] width 1219 height 15
checkbox Serico "true"
click at [118, 381] on input "ferro serico" at bounding box center [637, 383] width 1201 height 36
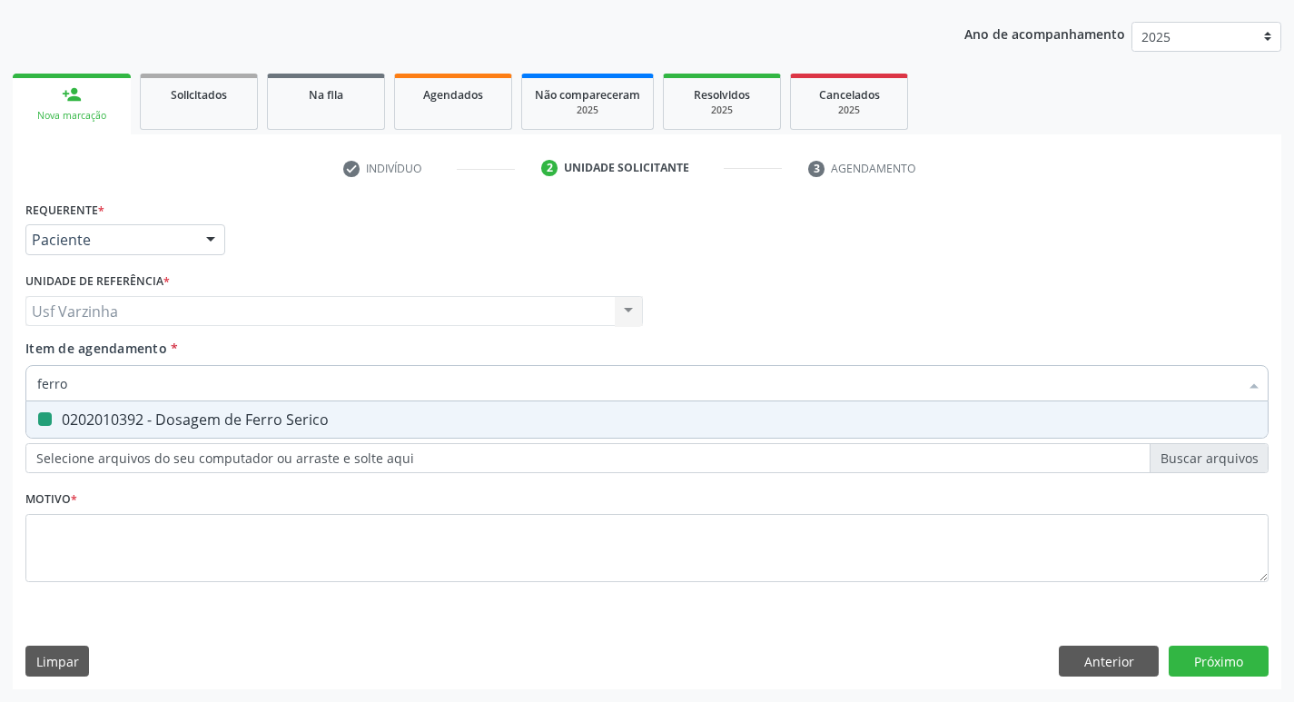
type input "ferro"
checkbox Serico "false"
type input "f"
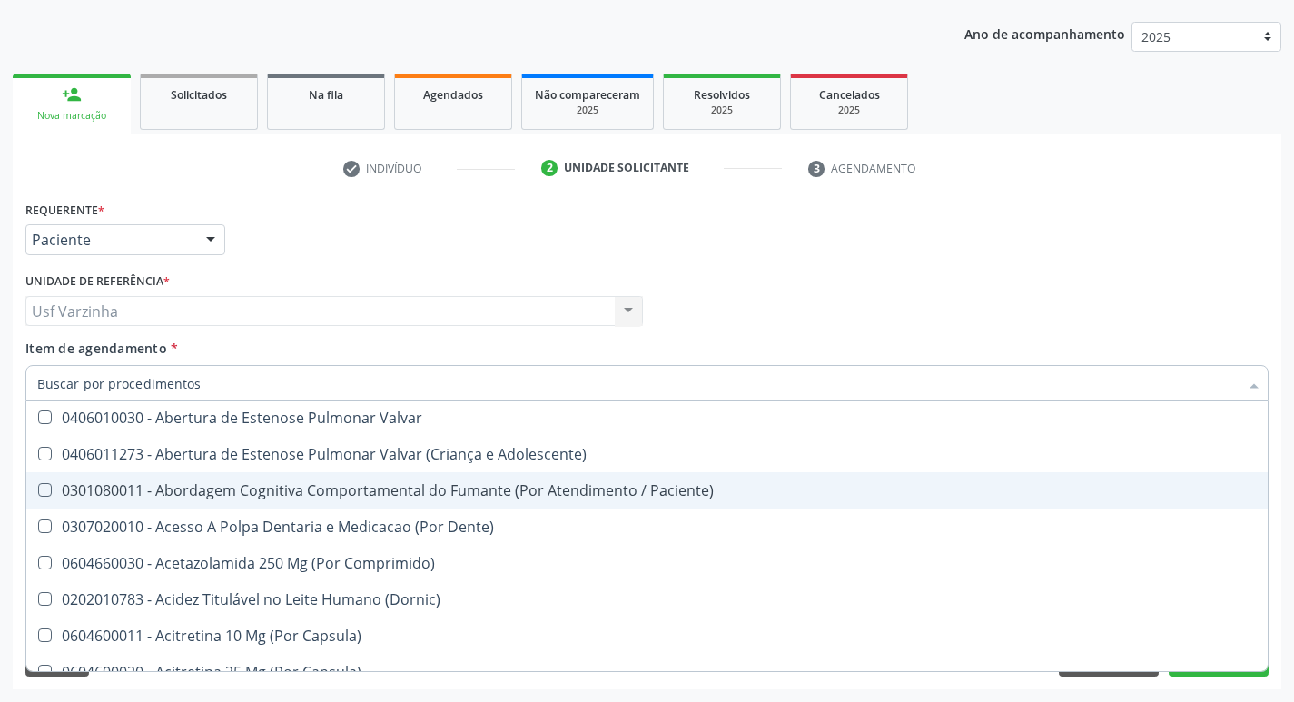
scroll to position [363, 0]
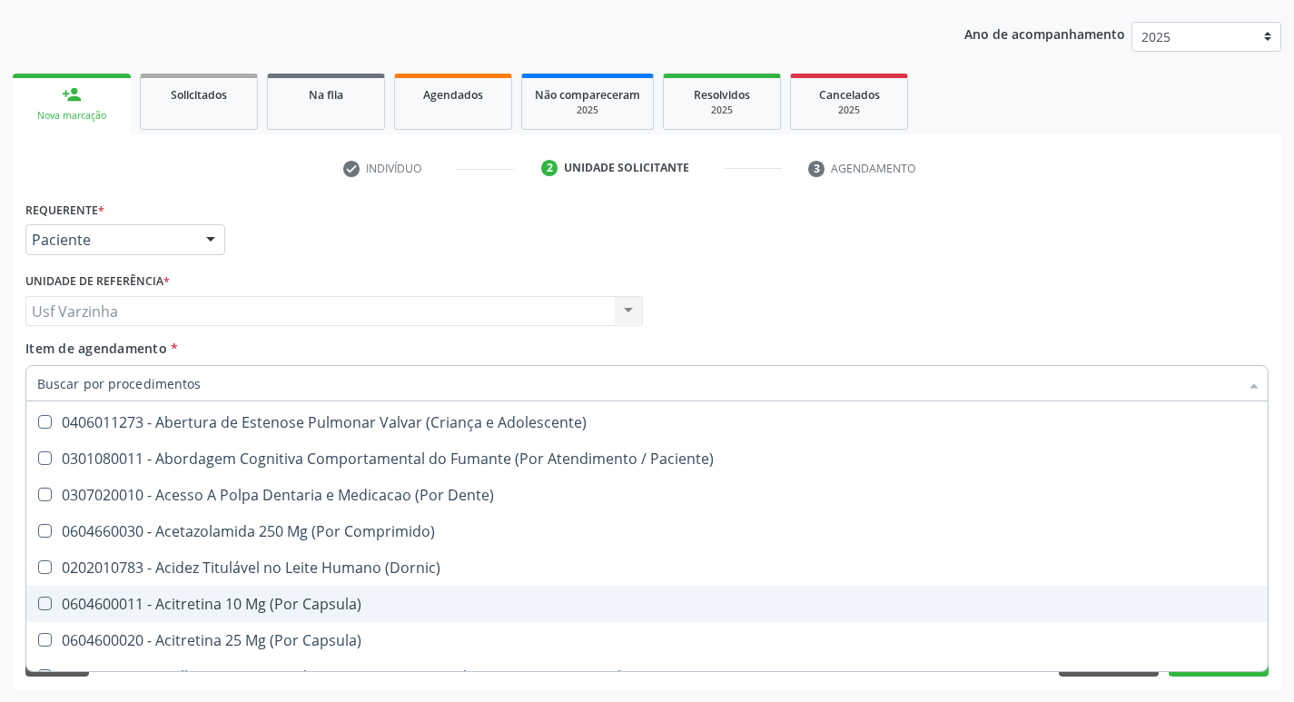
click at [210, 243] on div at bounding box center [210, 240] width 27 height 31
checkbox Preenchida\) "true"
checkbox Ampola\)\ "true"
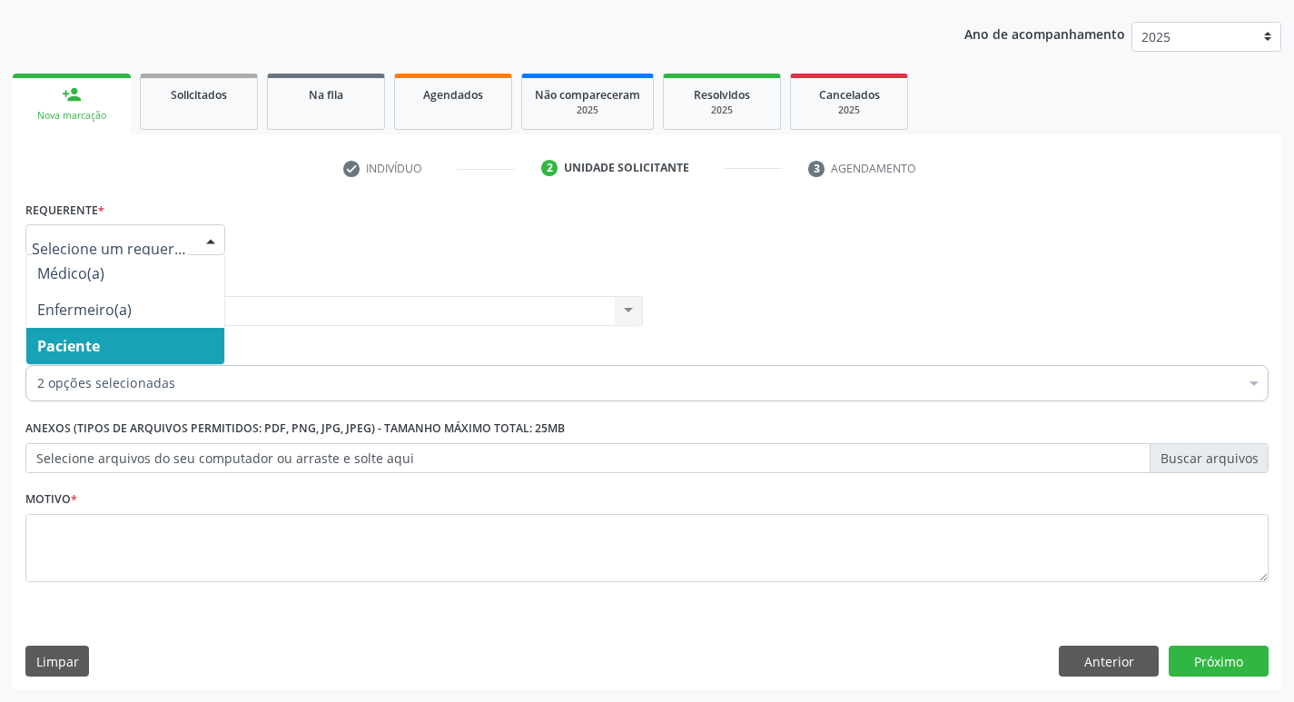
scroll to position [0, 0]
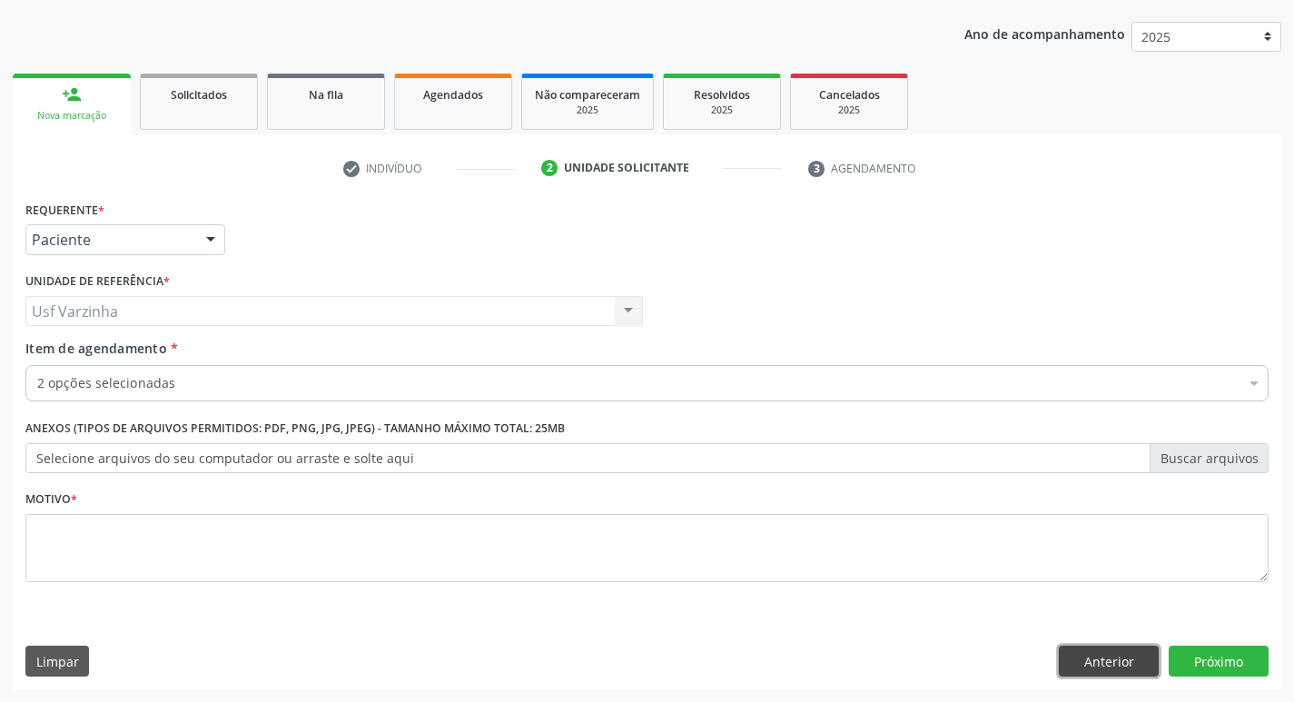
click at [1079, 665] on button "Anterior" at bounding box center [1109, 661] width 100 height 31
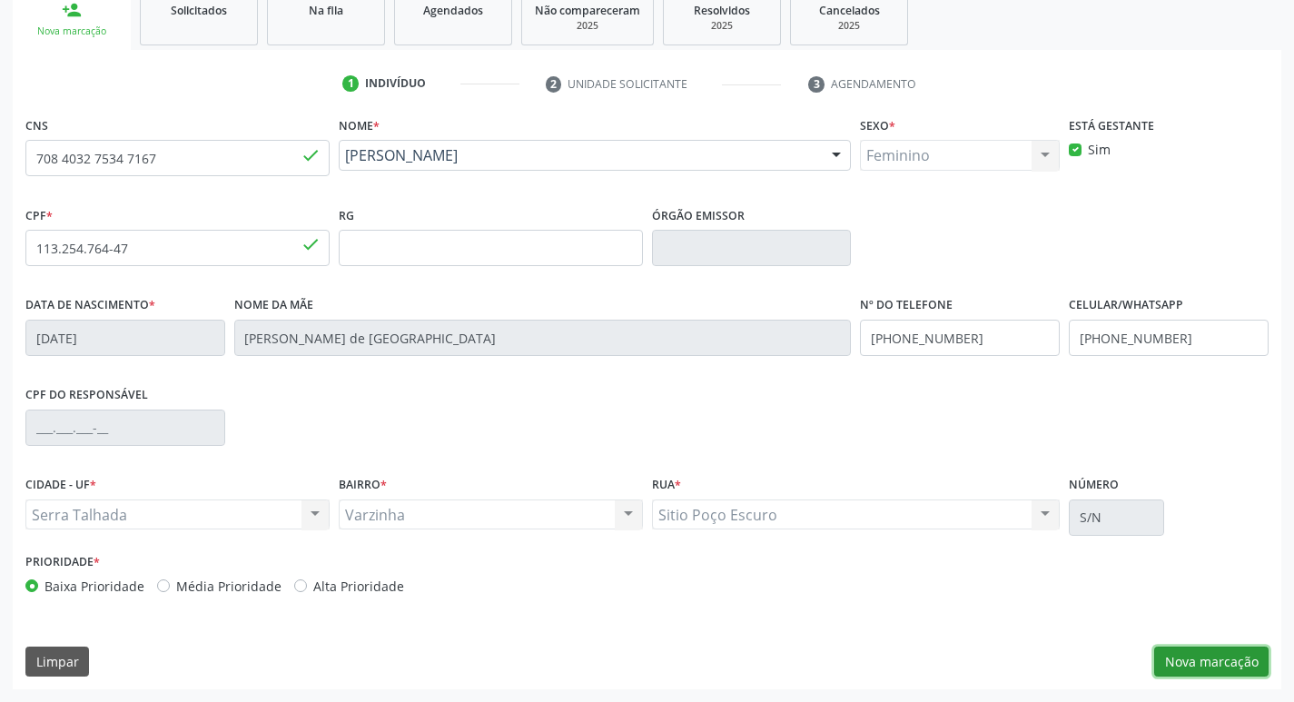
click at [1248, 656] on button "Nova marcação" at bounding box center [1211, 661] width 114 height 31
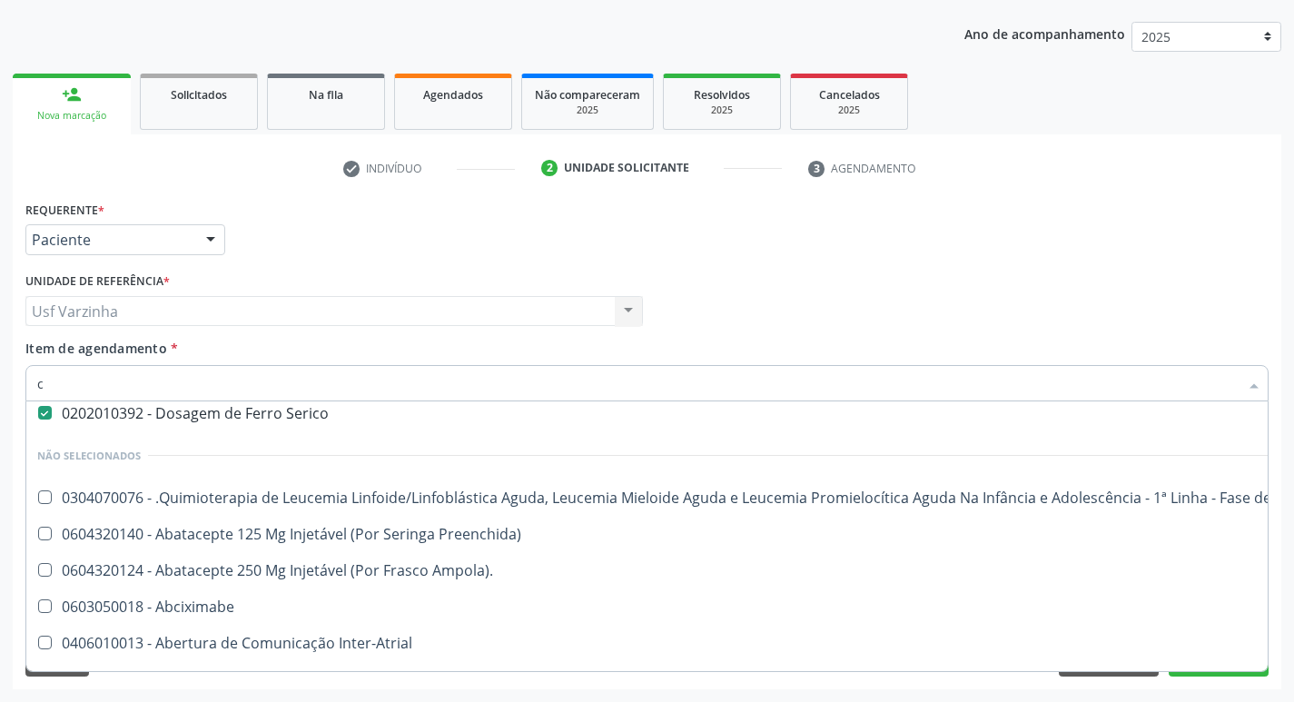
scroll to position [42, 0]
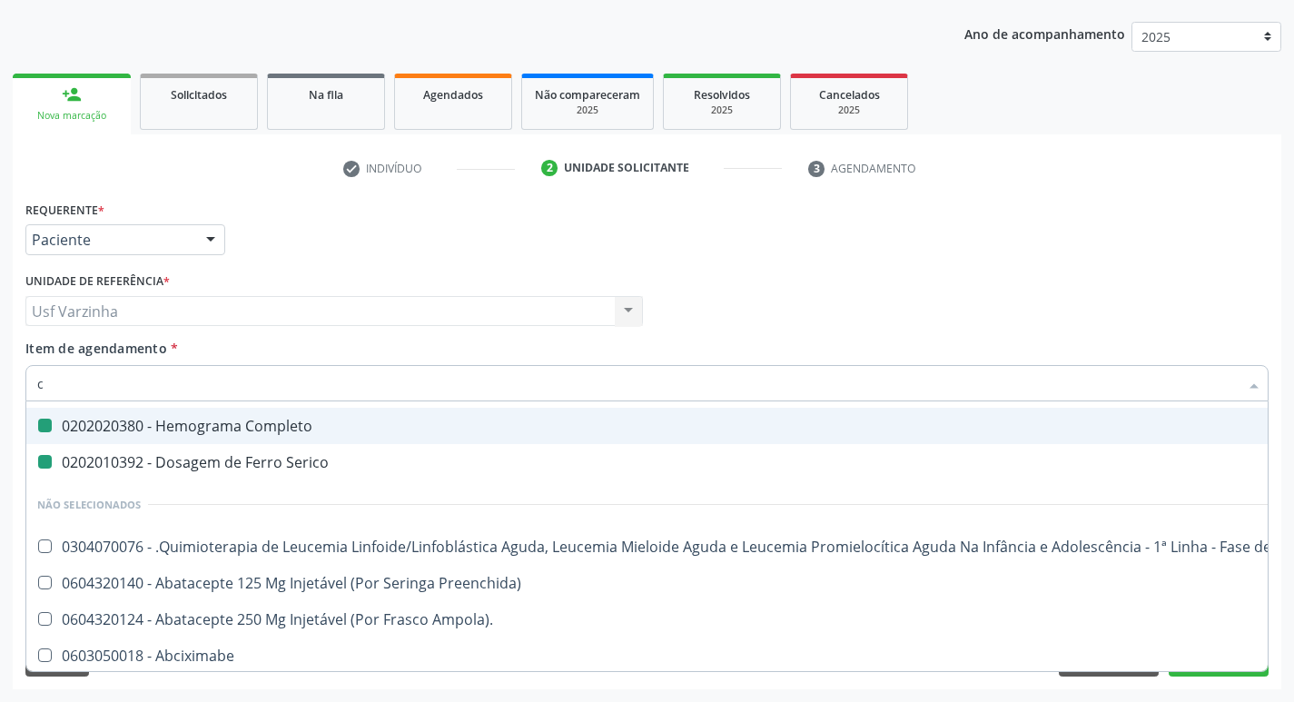
type input "cu"
checkbox Completo "false"
checkbox Serico "false"
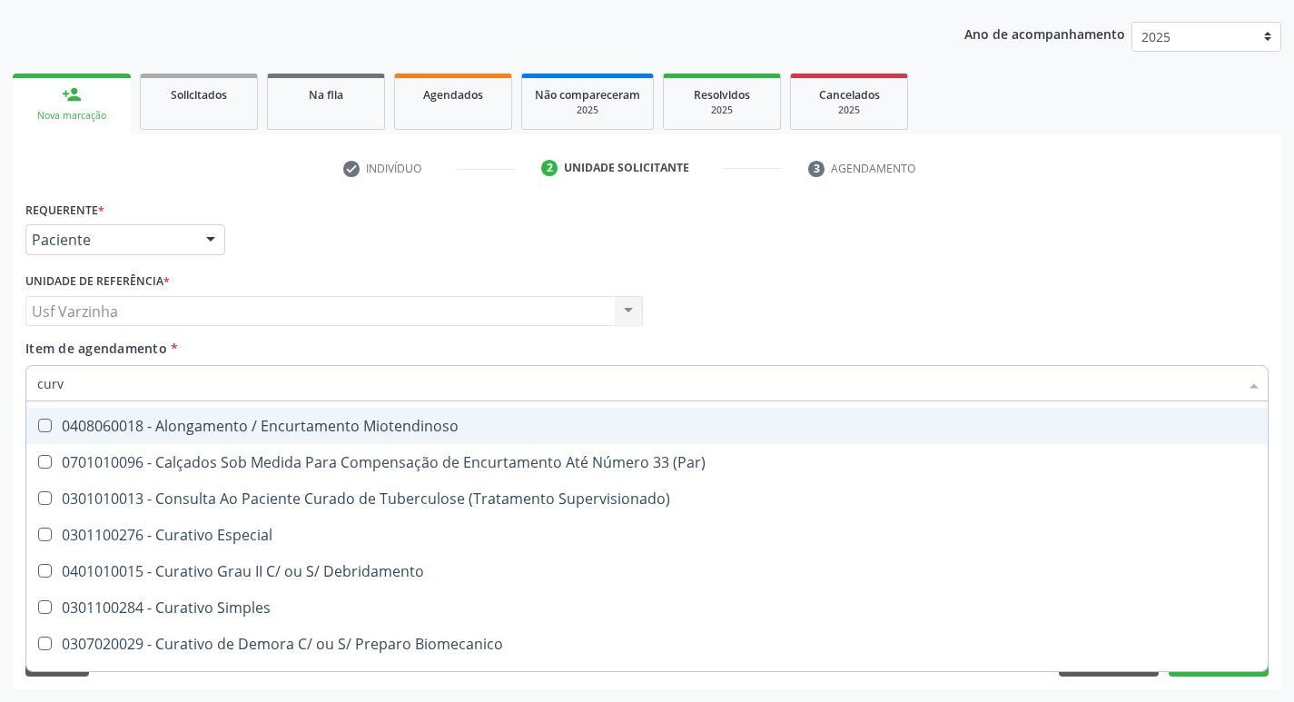
scroll to position [0, 0]
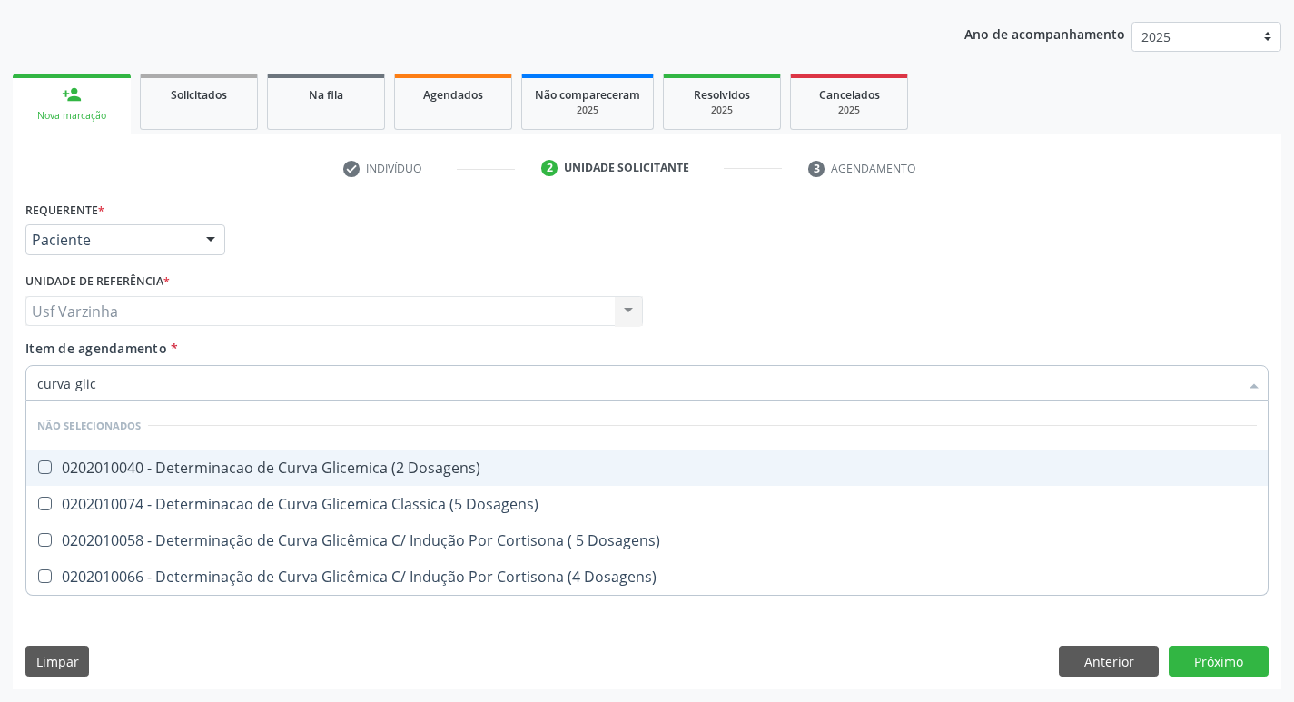
type input "curva glice"
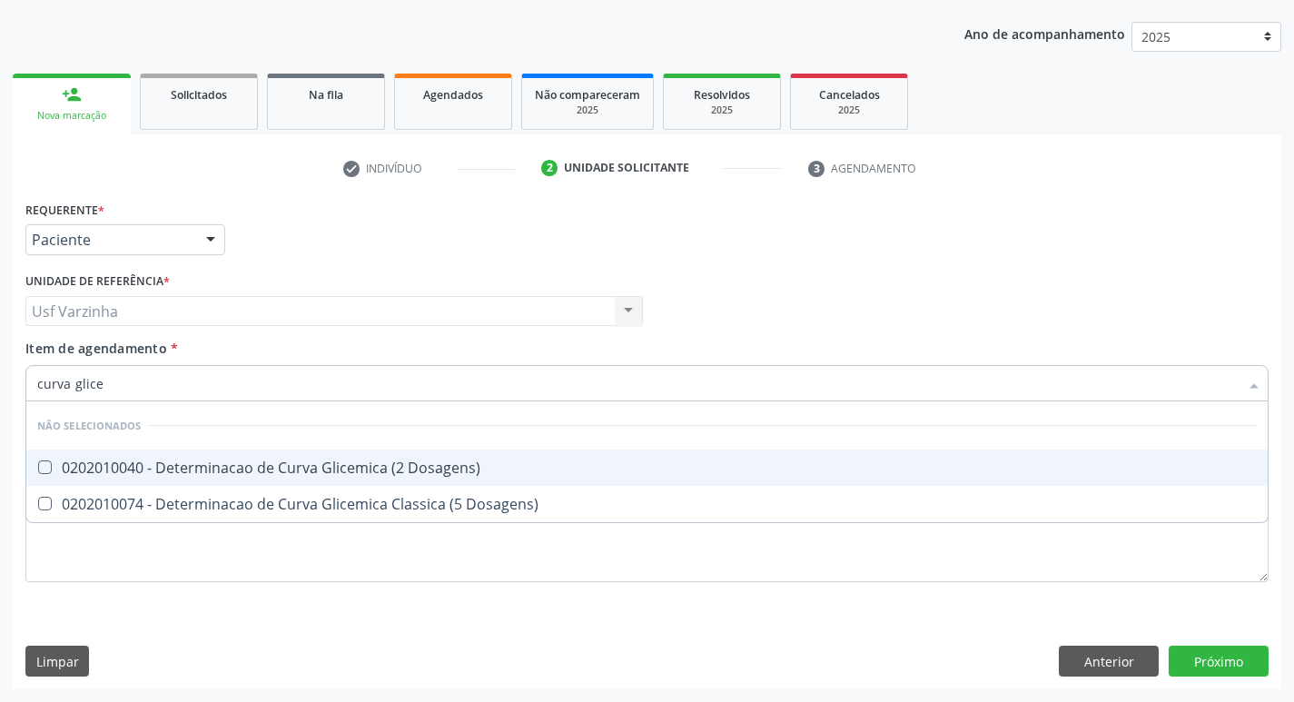
click at [211, 467] on div "0202010040 - Determinacao de Curva Glicemica (2 Dosagens)" at bounding box center [646, 467] width 1219 height 15
checkbox Dosagens\) "true"
click at [123, 389] on input "curva glice" at bounding box center [637, 383] width 1201 height 36
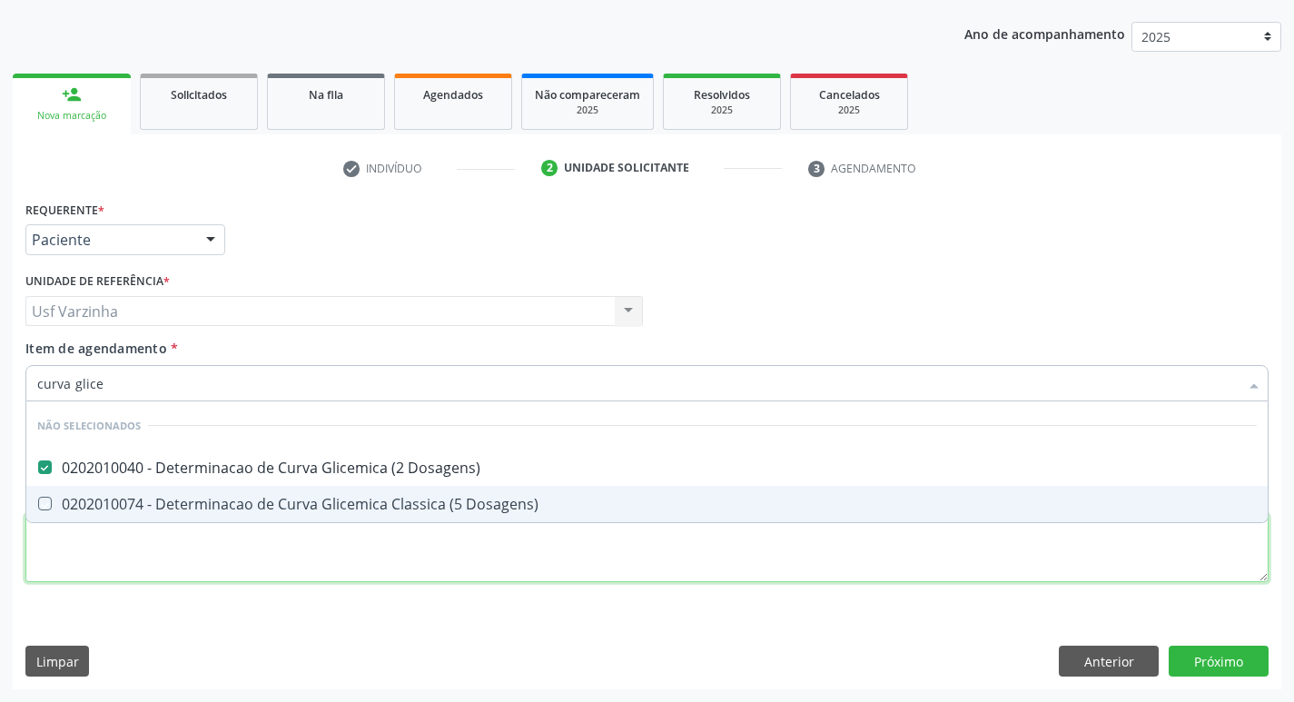
click at [54, 536] on div "Requerente * Paciente Médico(a) Enfermeiro(a) Paciente Nenhum resultado encontr…" at bounding box center [646, 401] width 1243 height 411
checkbox Dosagens\) "true"
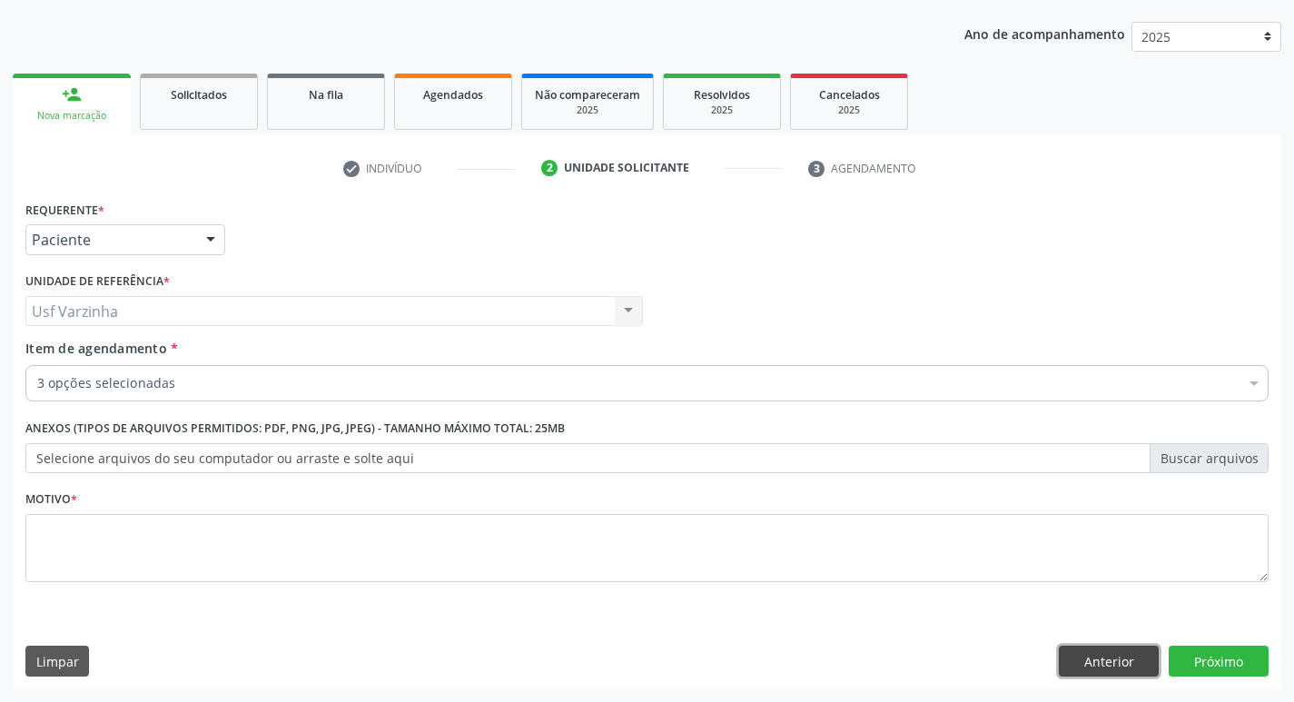
click at [1128, 665] on button "Anterior" at bounding box center [1109, 661] width 100 height 31
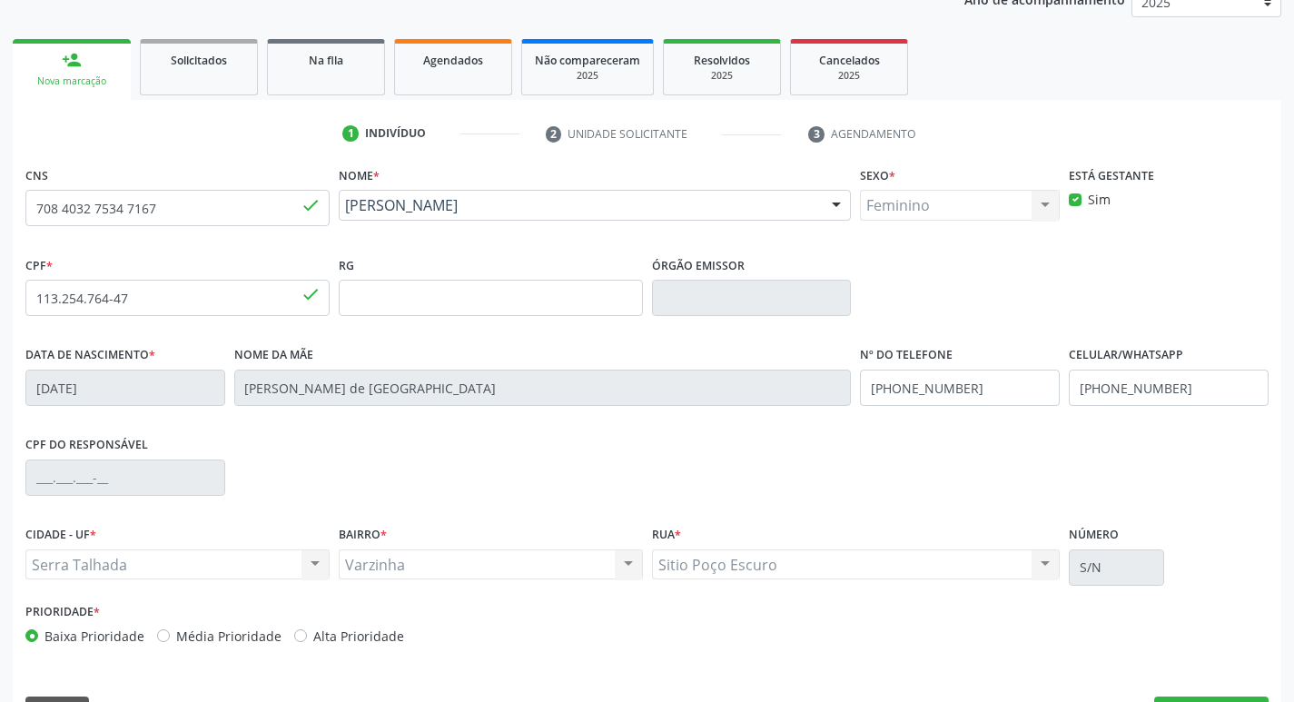
scroll to position [192, 0]
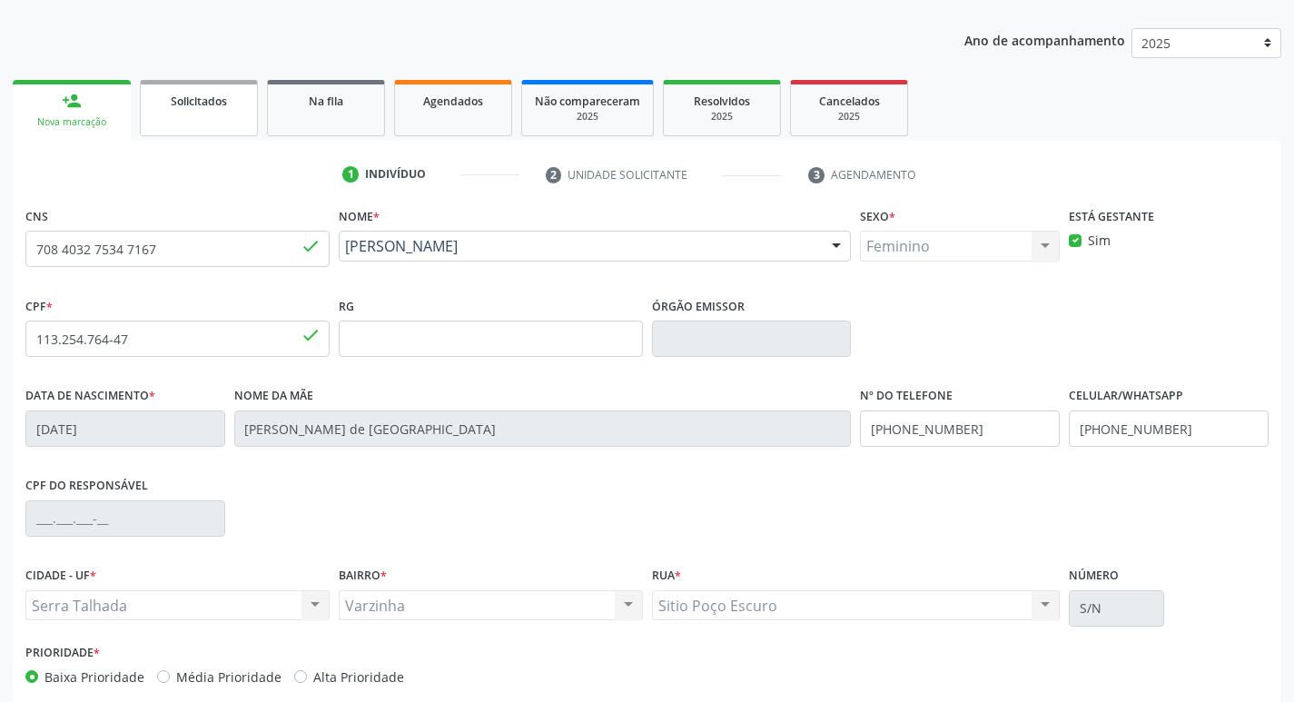
click at [218, 117] on link "Solicitados" at bounding box center [199, 108] width 118 height 56
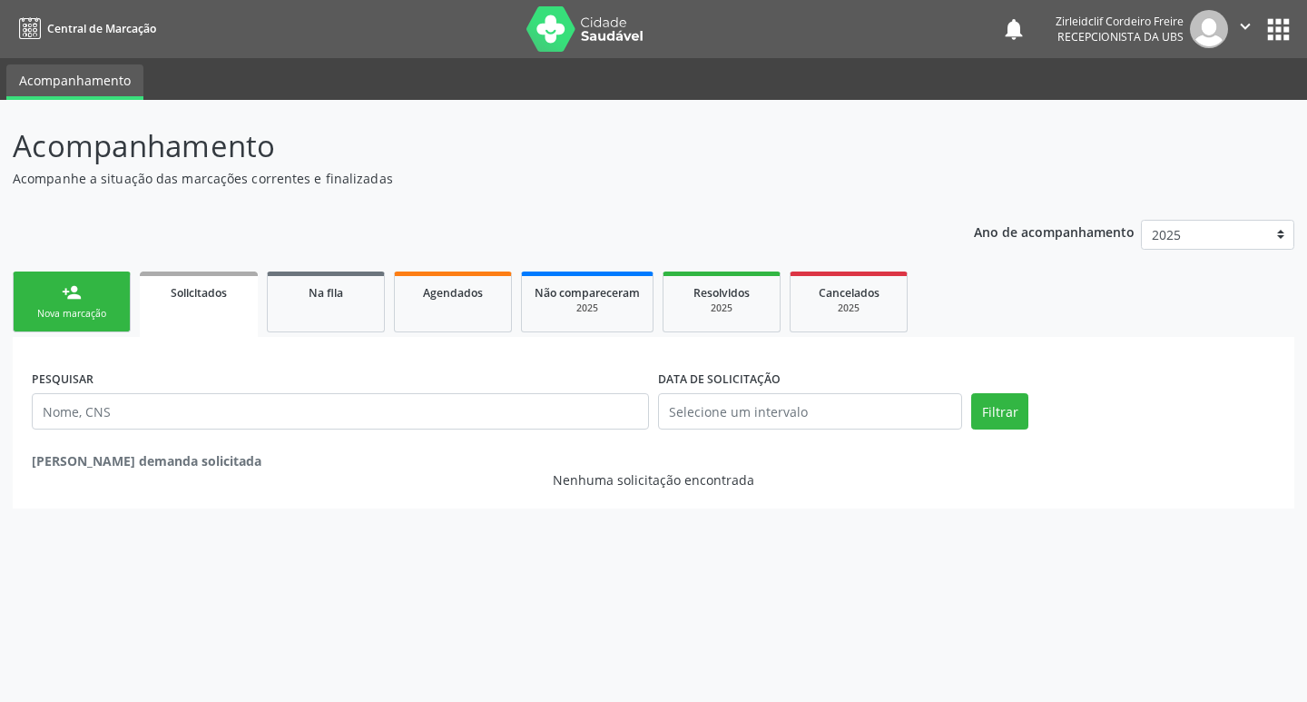
click at [74, 290] on div "person_add" at bounding box center [72, 292] width 20 height 20
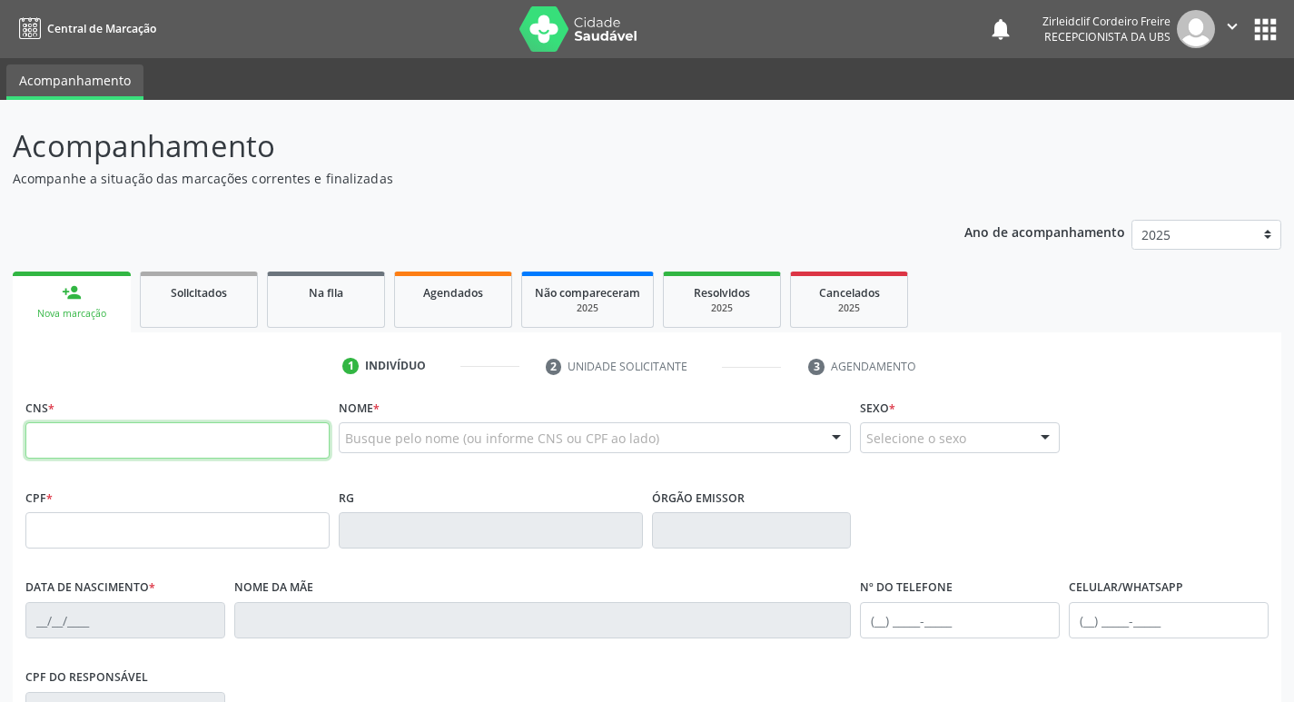
click at [200, 425] on input "text" at bounding box center [177, 440] width 304 height 36
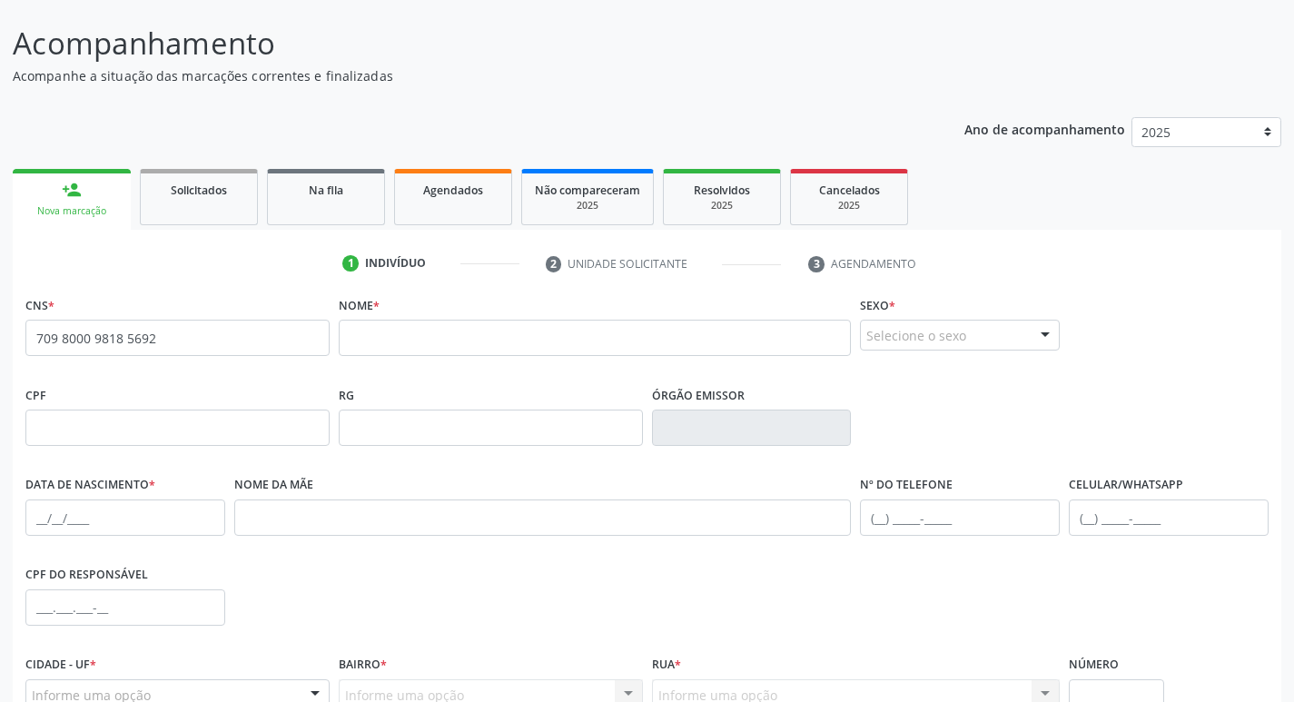
scroll to position [101, 0]
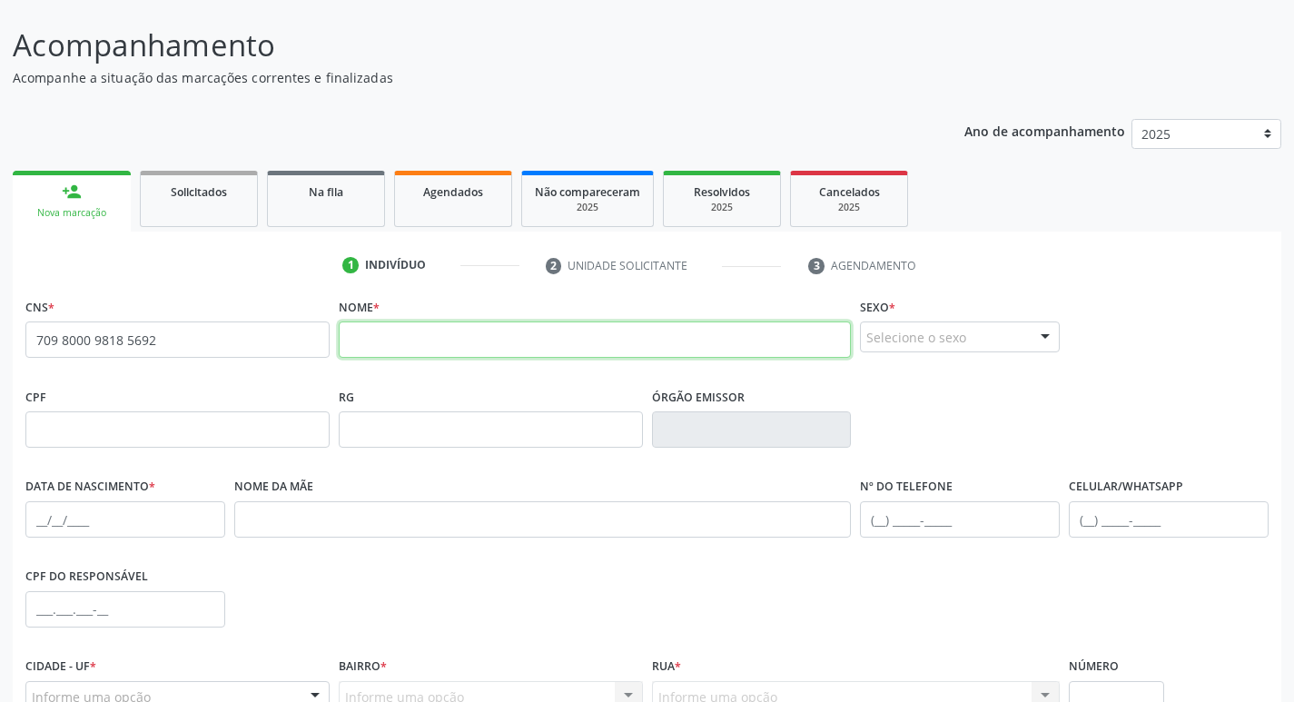
click at [427, 341] on input "text" at bounding box center [595, 339] width 513 height 36
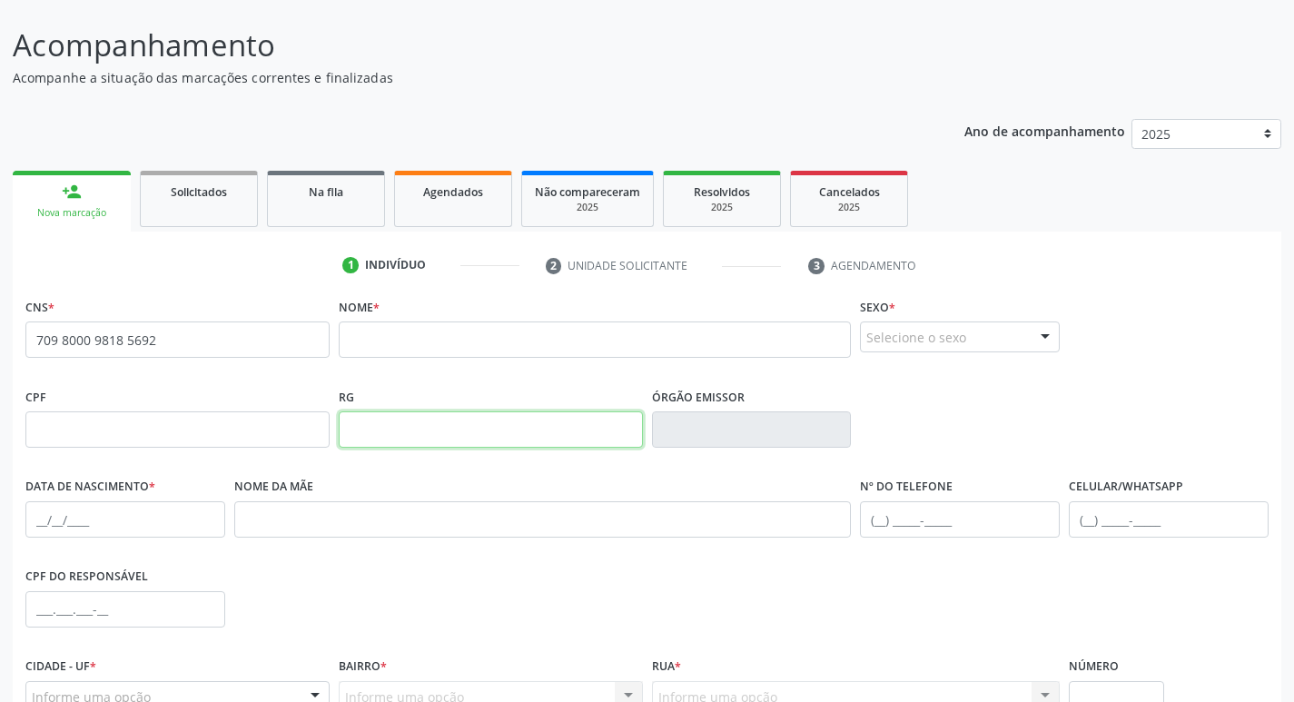
click at [385, 429] on input "text" at bounding box center [491, 429] width 304 height 36
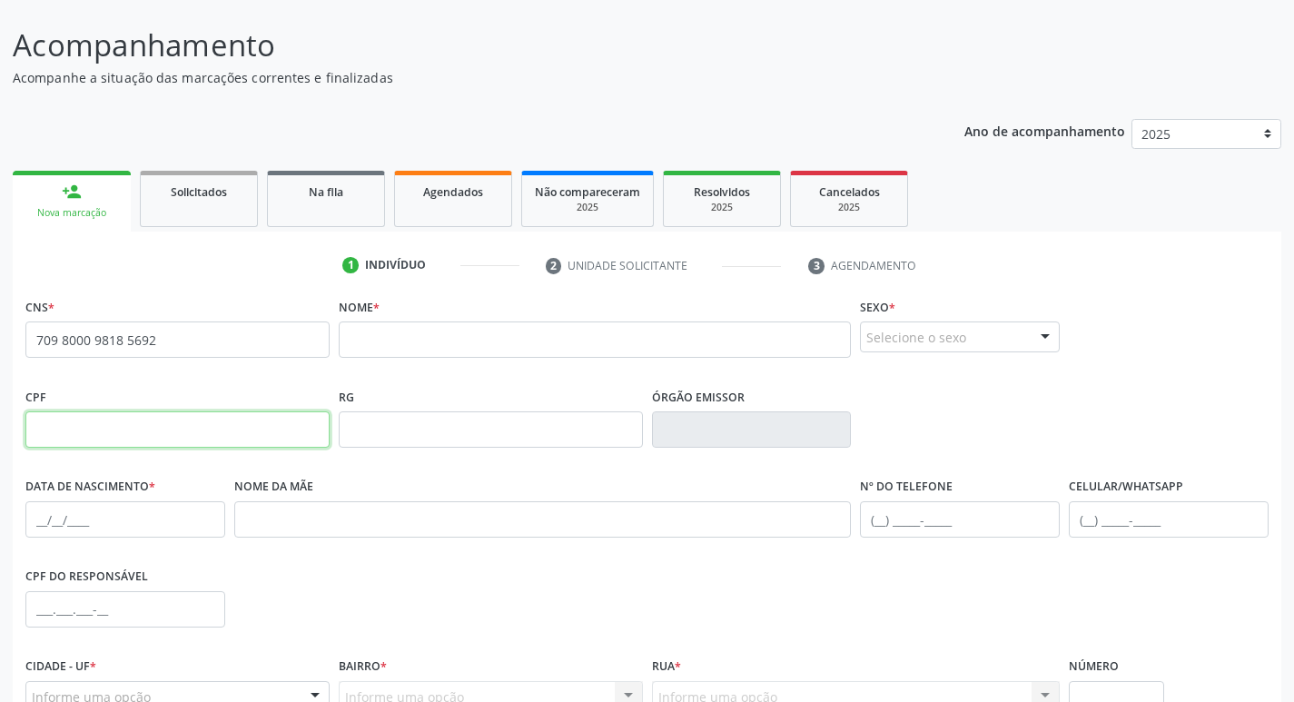
click at [243, 428] on input "text" at bounding box center [177, 429] width 304 height 36
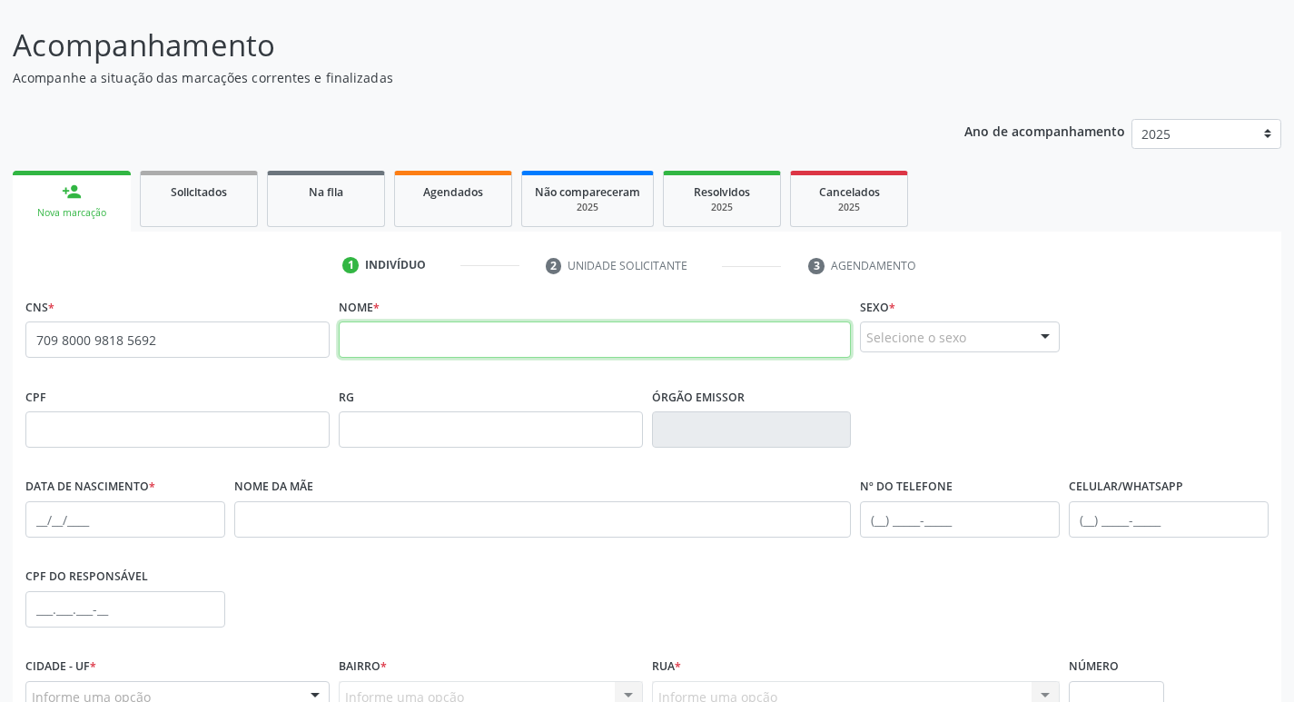
click at [404, 345] on input "text" at bounding box center [595, 339] width 513 height 36
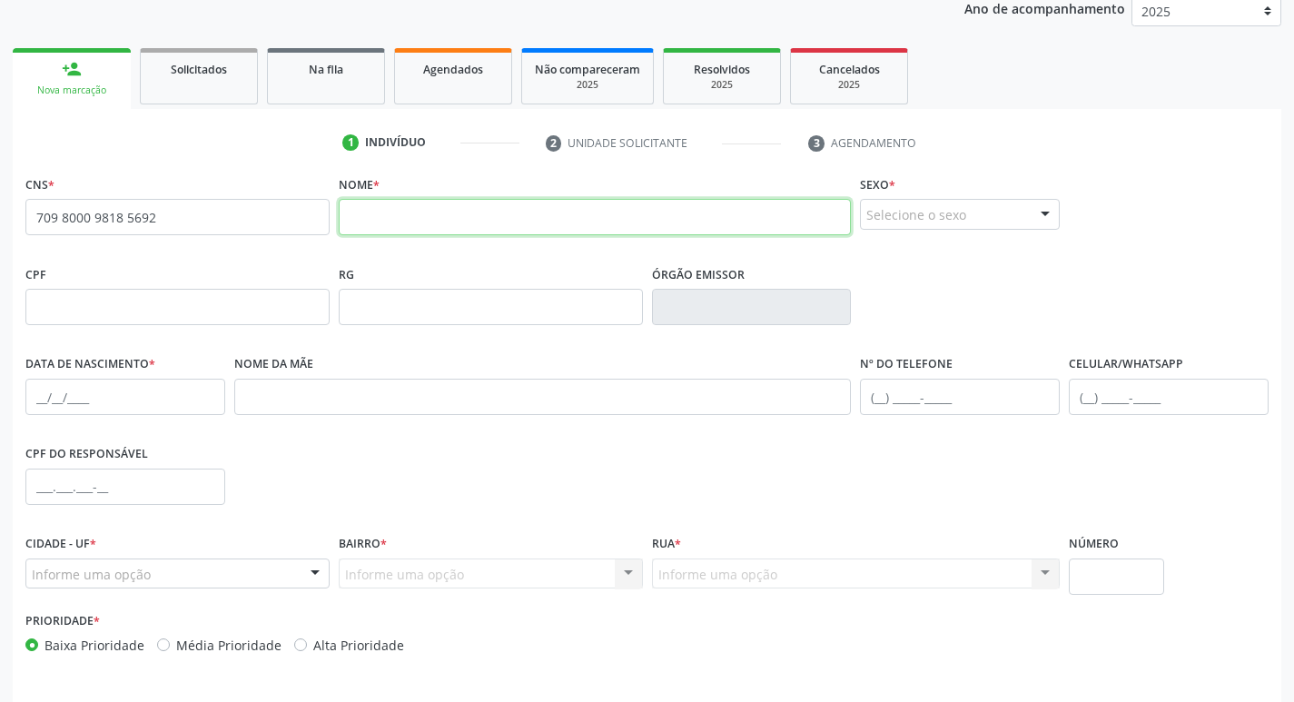
scroll to position [192, 0]
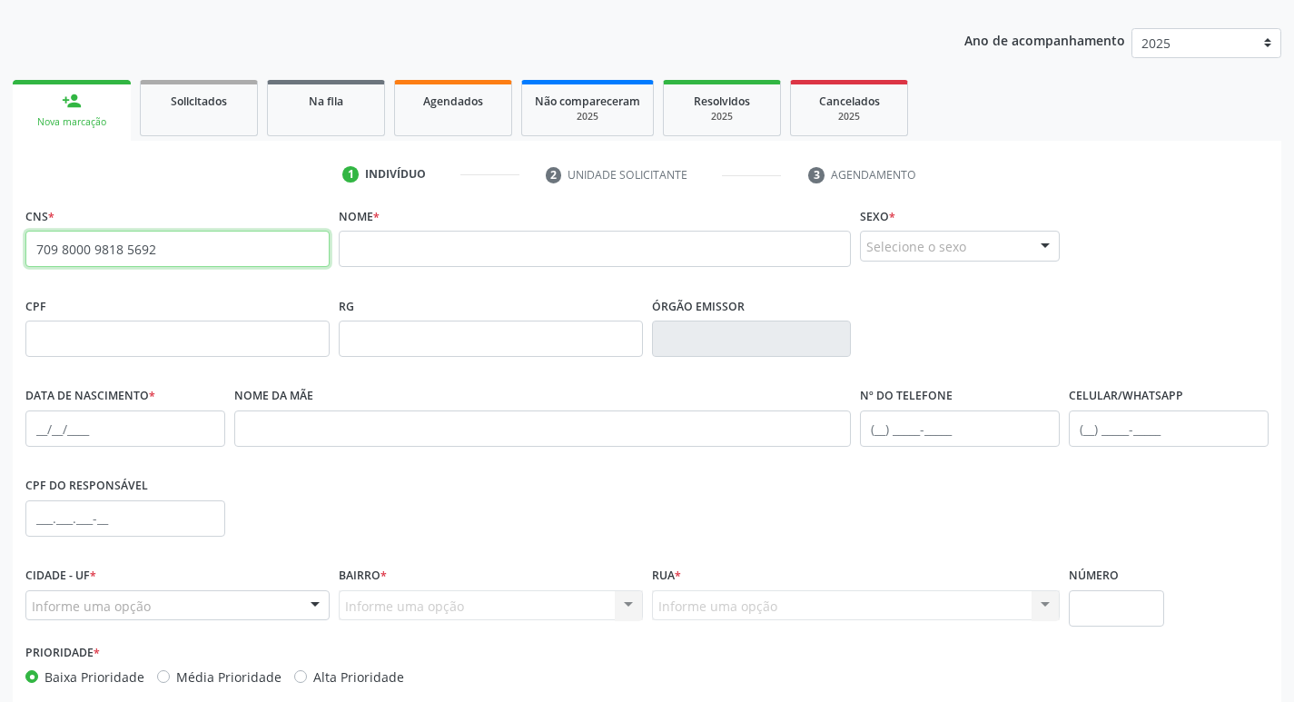
click at [237, 244] on input "709 8000 9818 5692" at bounding box center [177, 249] width 304 height 36
type input "7"
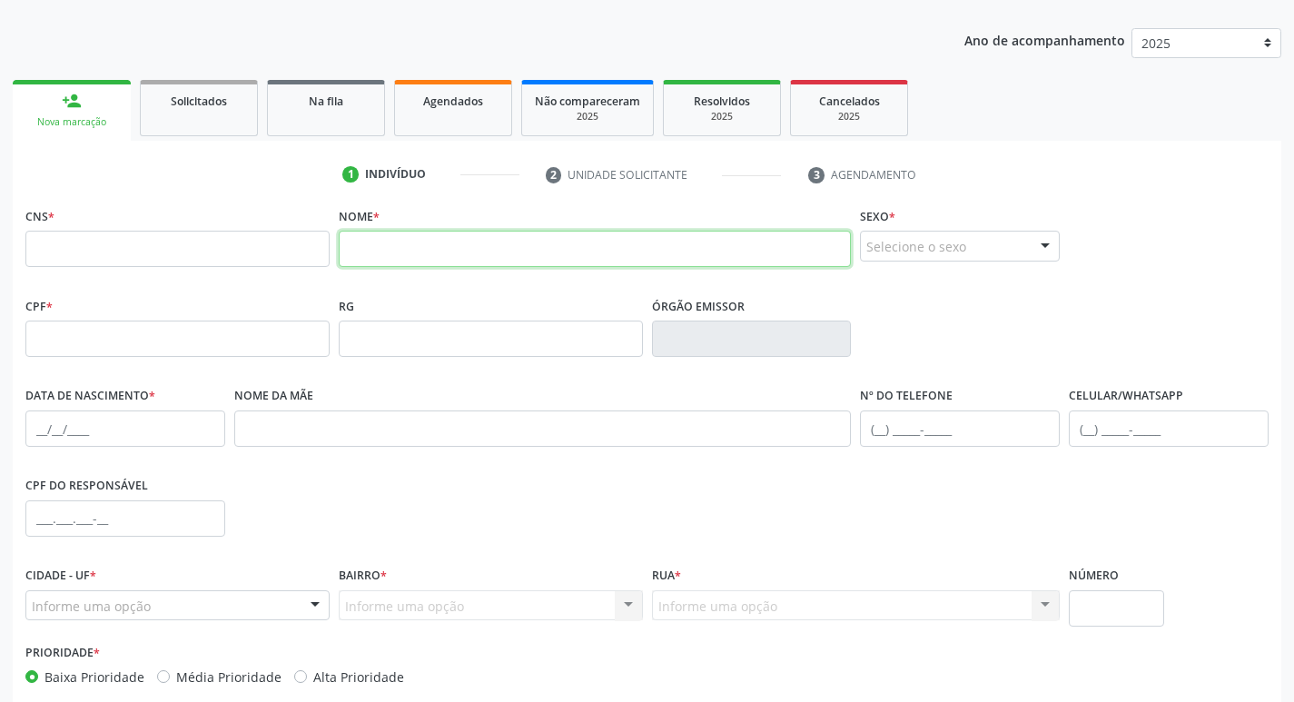
click at [368, 250] on input "text" at bounding box center [595, 249] width 513 height 36
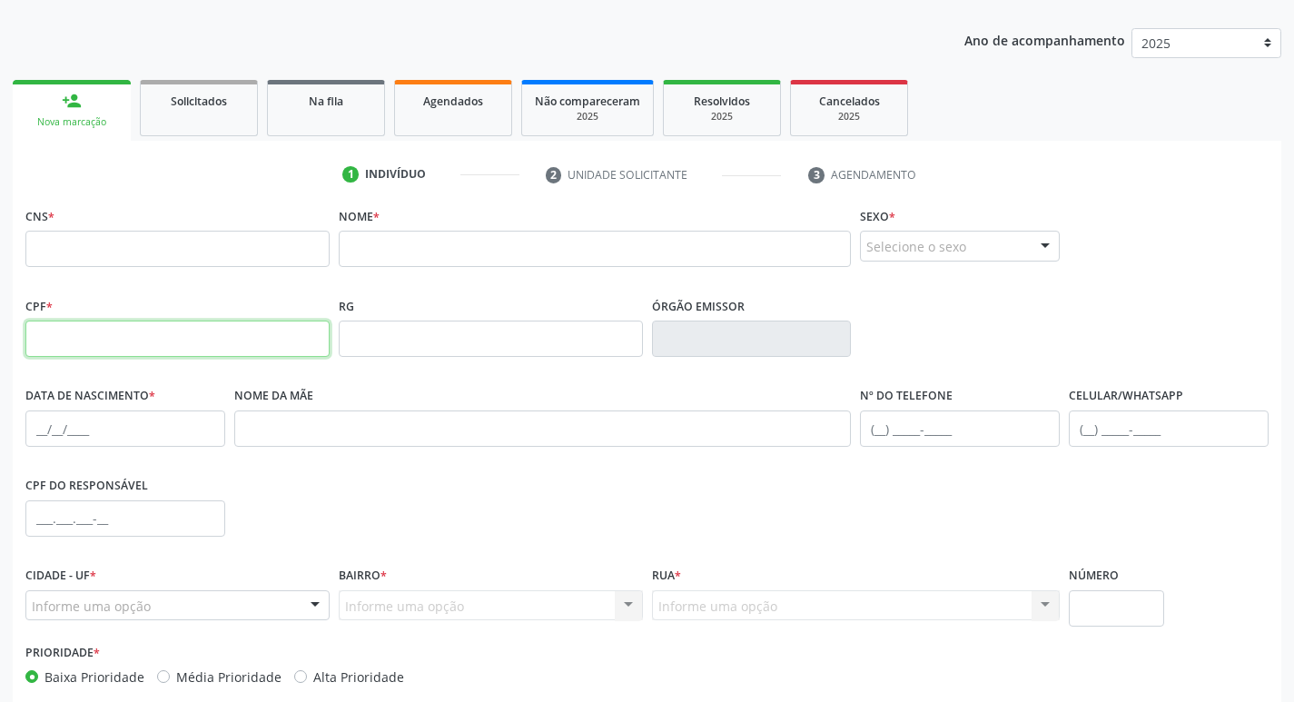
click at [212, 336] on input "text" at bounding box center [177, 338] width 304 height 36
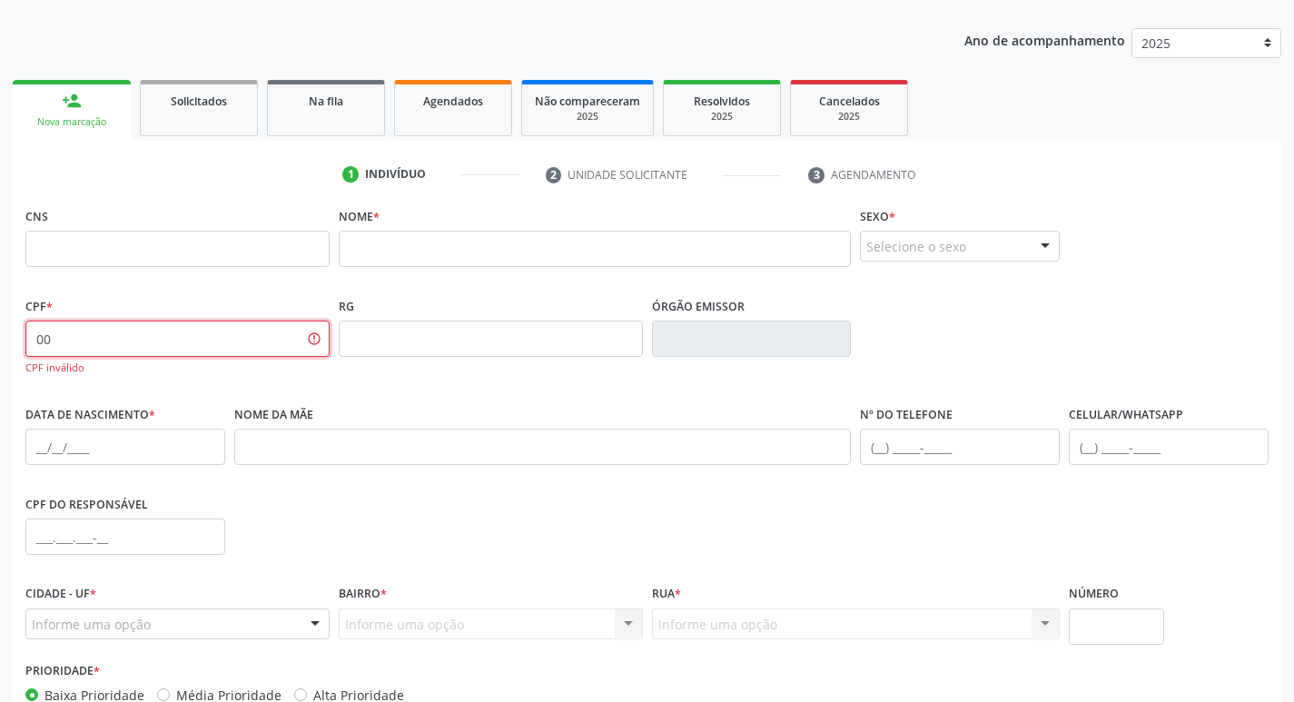
type input "0"
click at [277, 264] on input "text" at bounding box center [177, 249] width 304 height 36
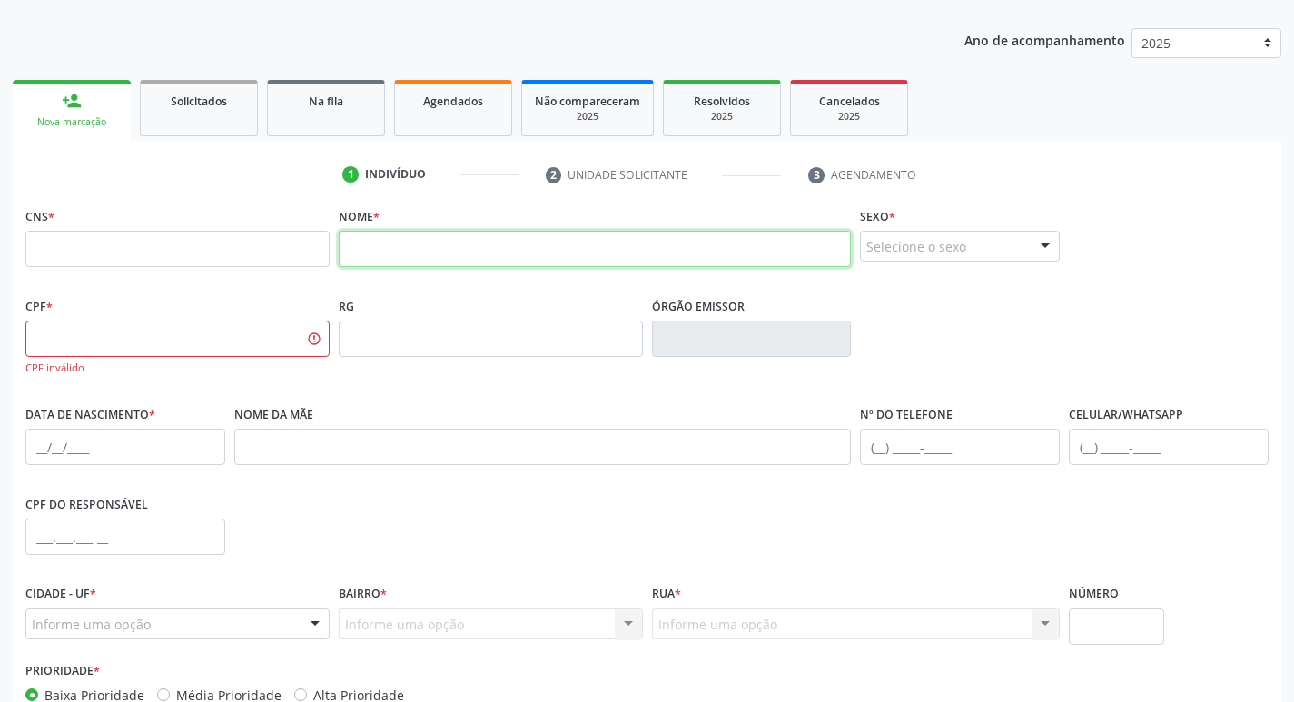
click at [365, 256] on input "text" at bounding box center [595, 249] width 513 height 36
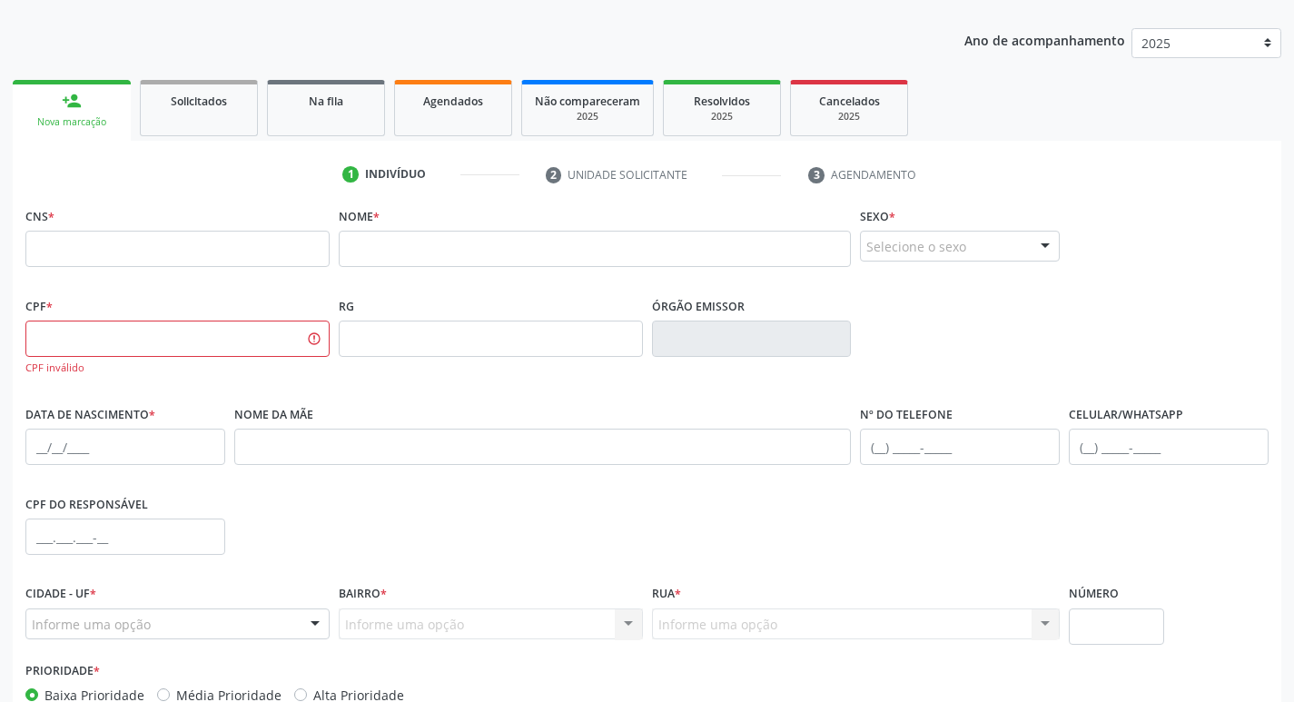
click at [95, 122] on div "Nova marcação" at bounding box center [71, 122] width 93 height 14
click at [165, 118] on link "Solicitados" at bounding box center [199, 108] width 118 height 56
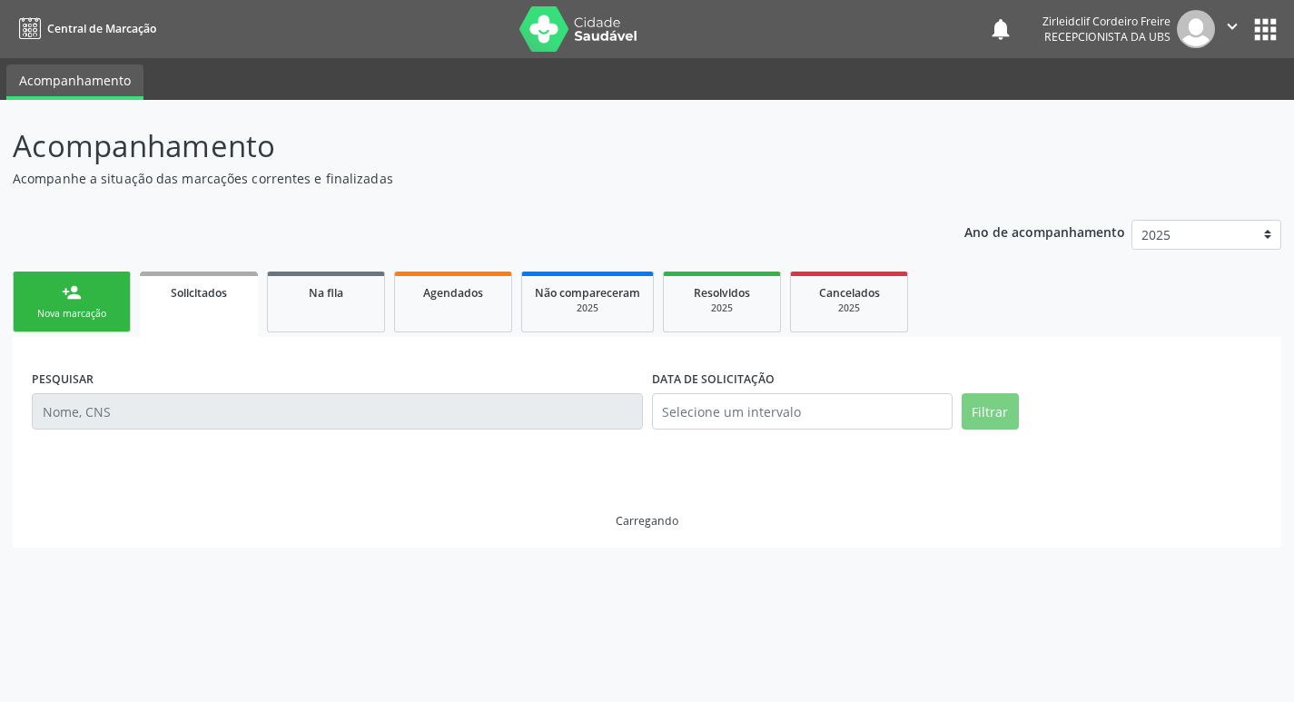
scroll to position [0, 0]
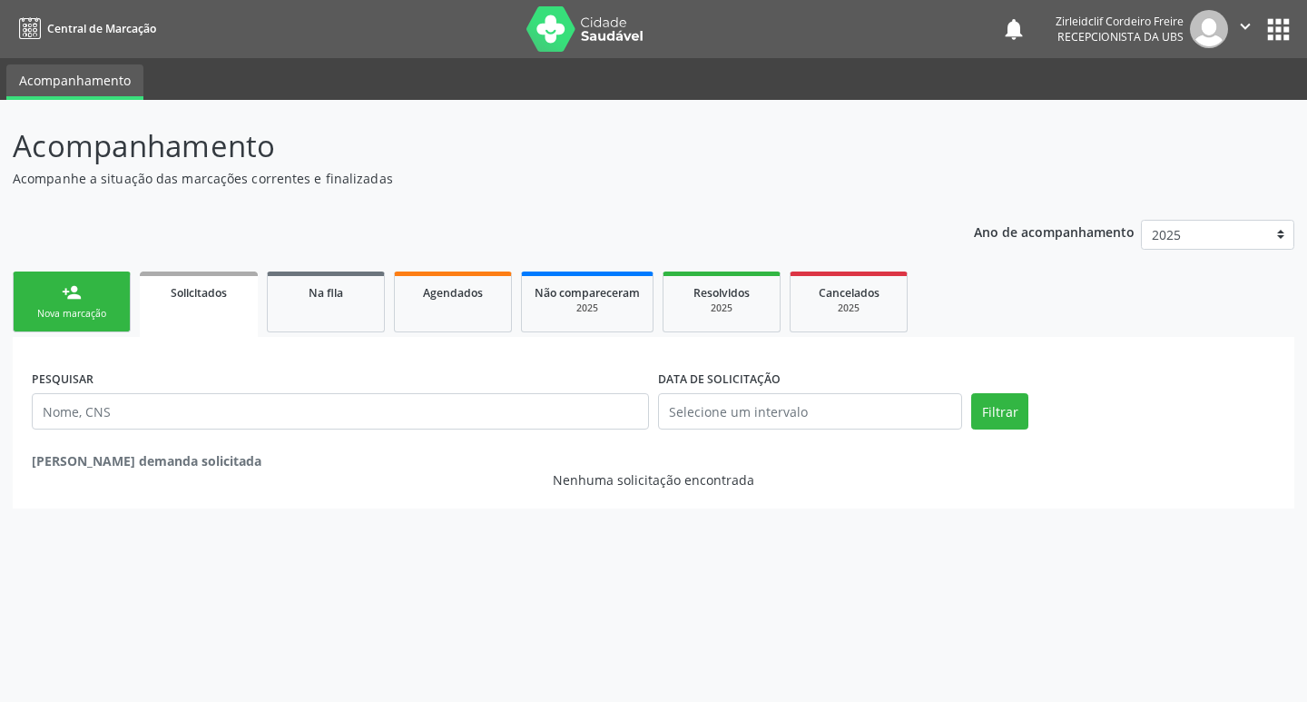
click at [76, 303] on link "person_add Nova marcação" at bounding box center [72, 301] width 118 height 61
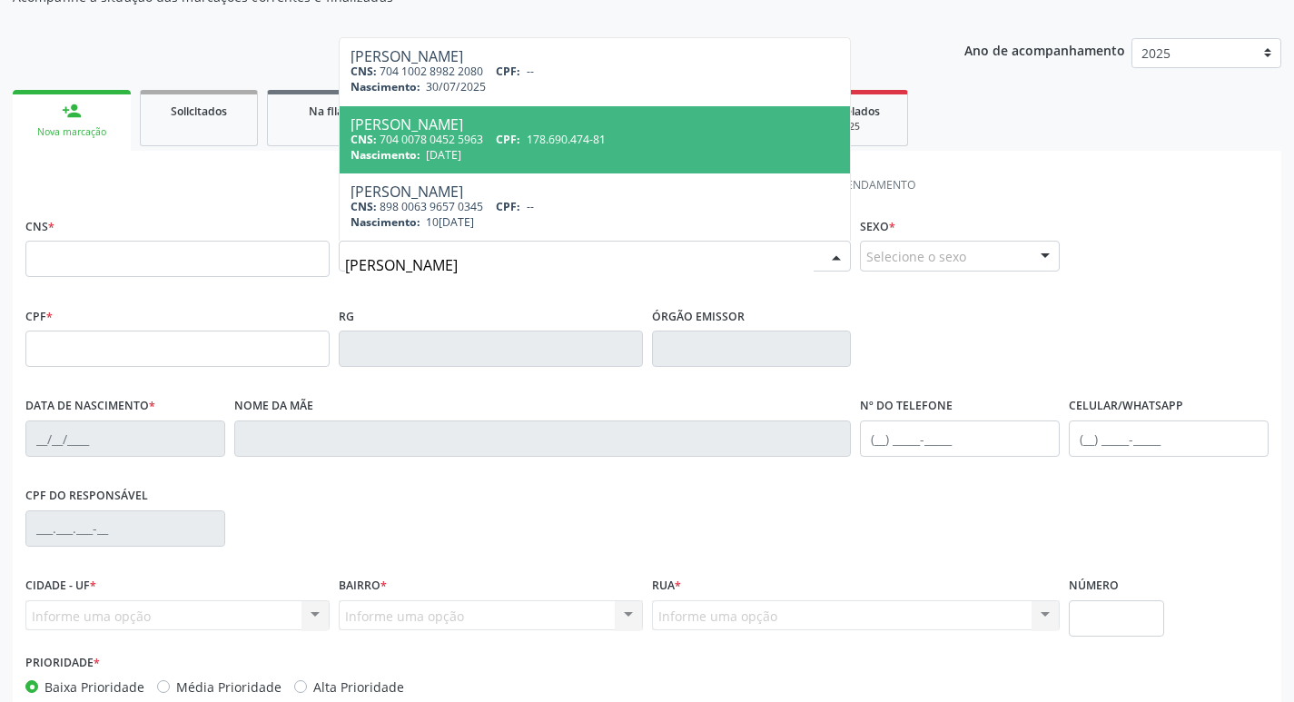
scroll to position [91, 0]
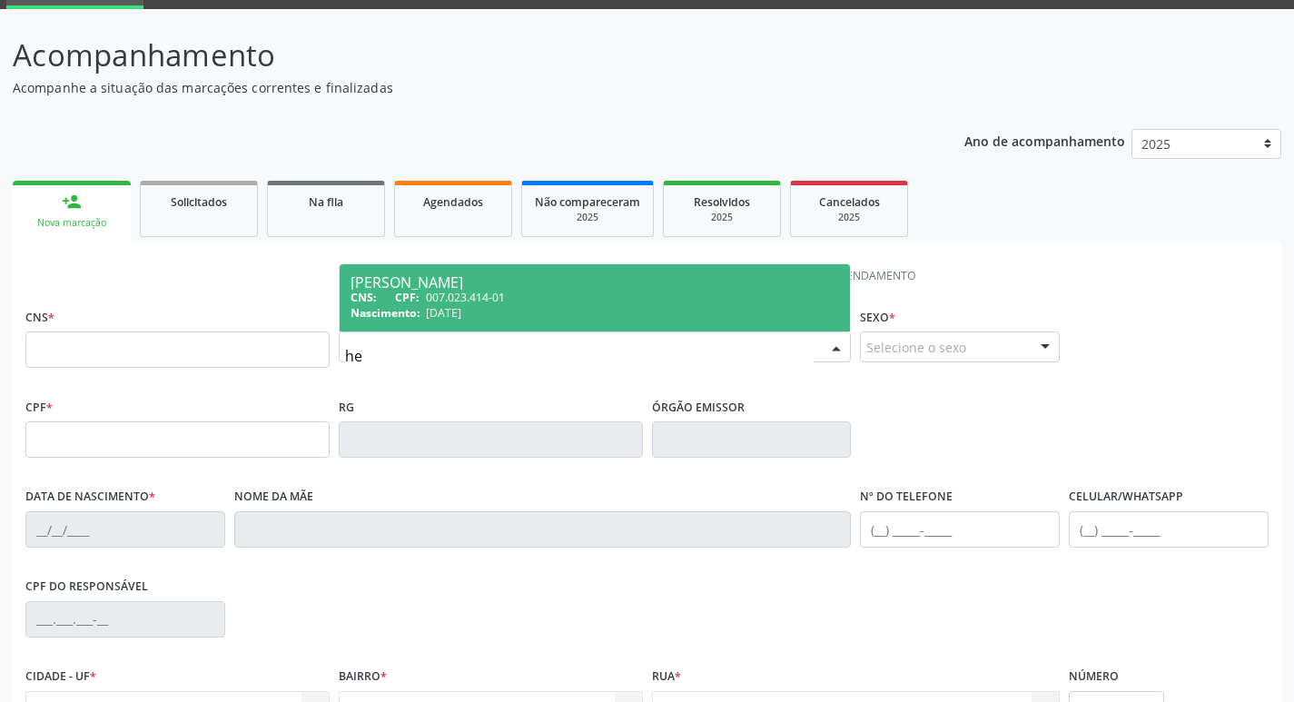
type input "h"
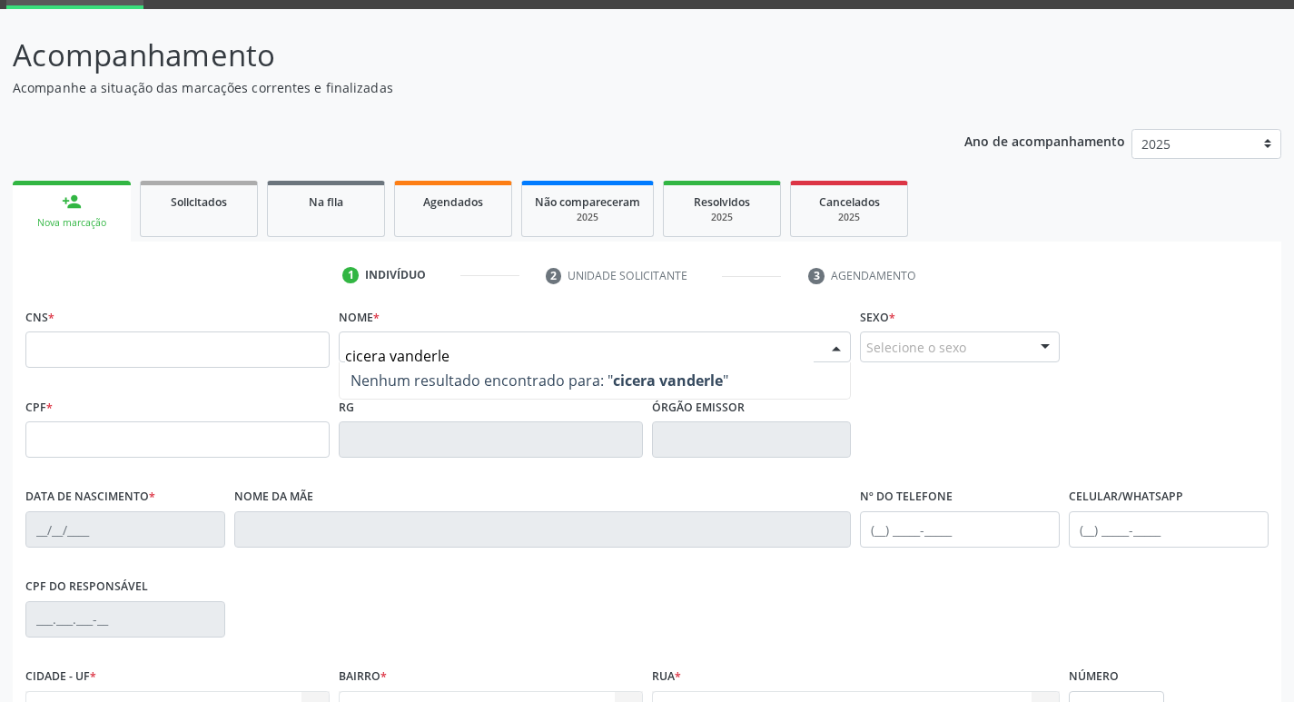
type input "cicera vanderlea"
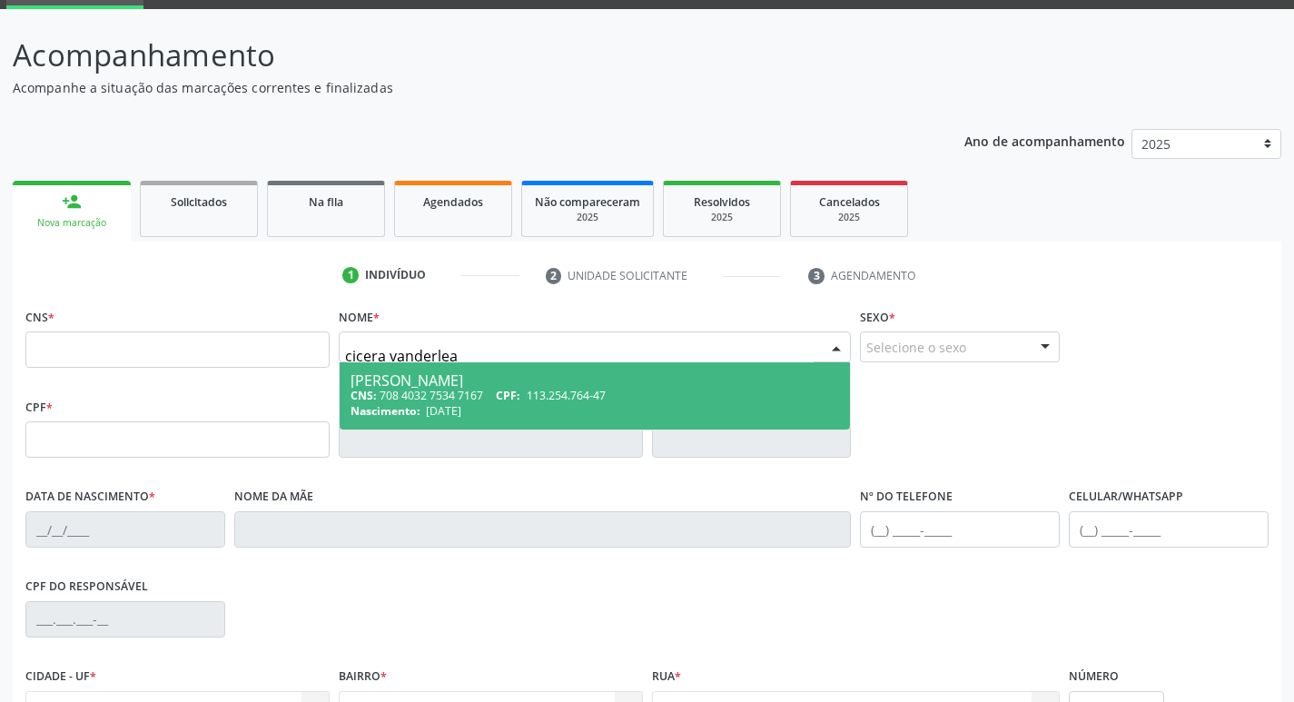
click at [484, 401] on span "Cicera Vanderlea Pereira Lima CNS: 708 4032 7534 7167 CPF: 113.254.764-47 Nasci…" at bounding box center [595, 395] width 511 height 67
type input "708 4032 7534 7167"
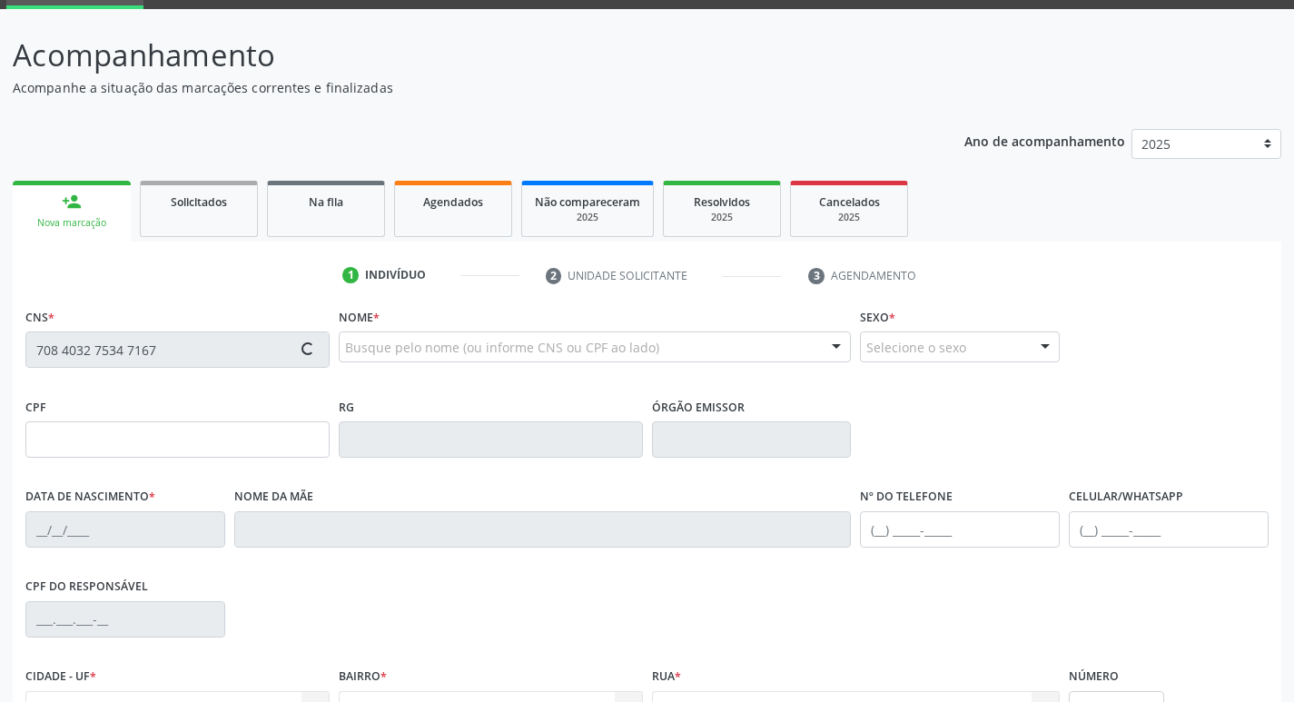
type input "113.254.764-47"
type input "22/06/1996"
type input "Maria Zivaneide de Lima"
type input "(87) 99948-2276"
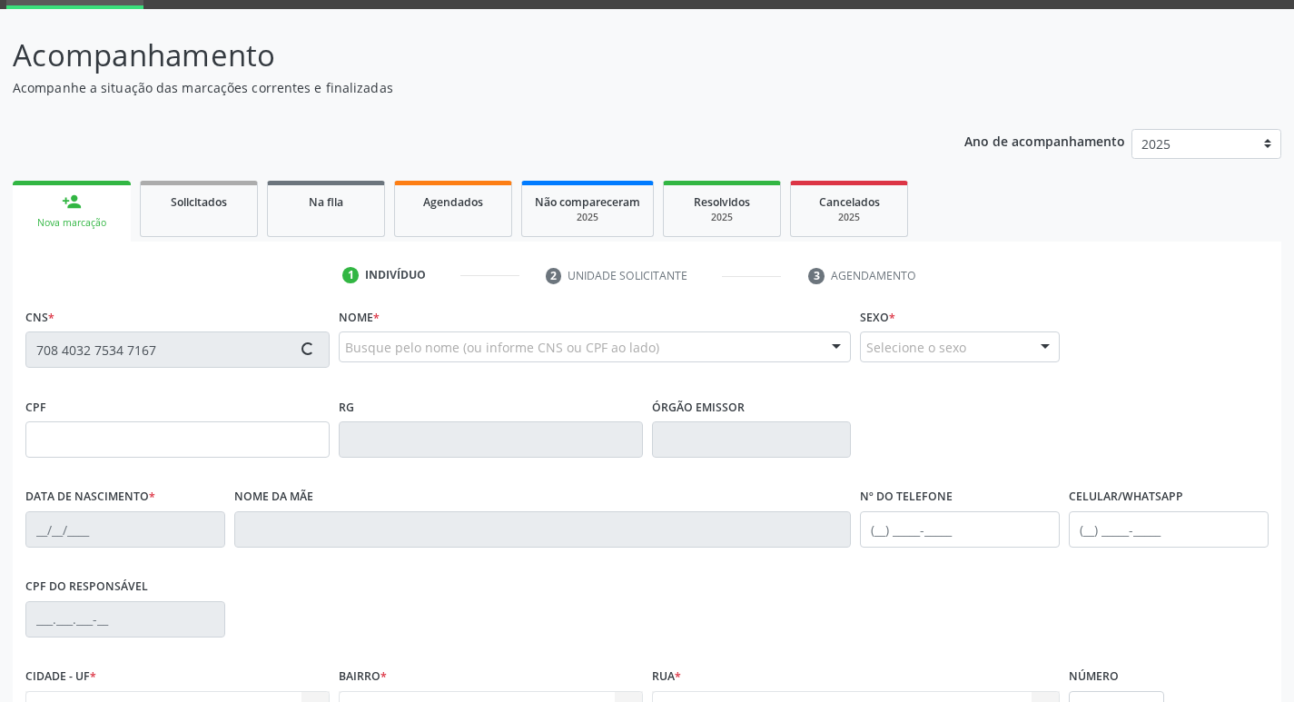
type input "S/N"
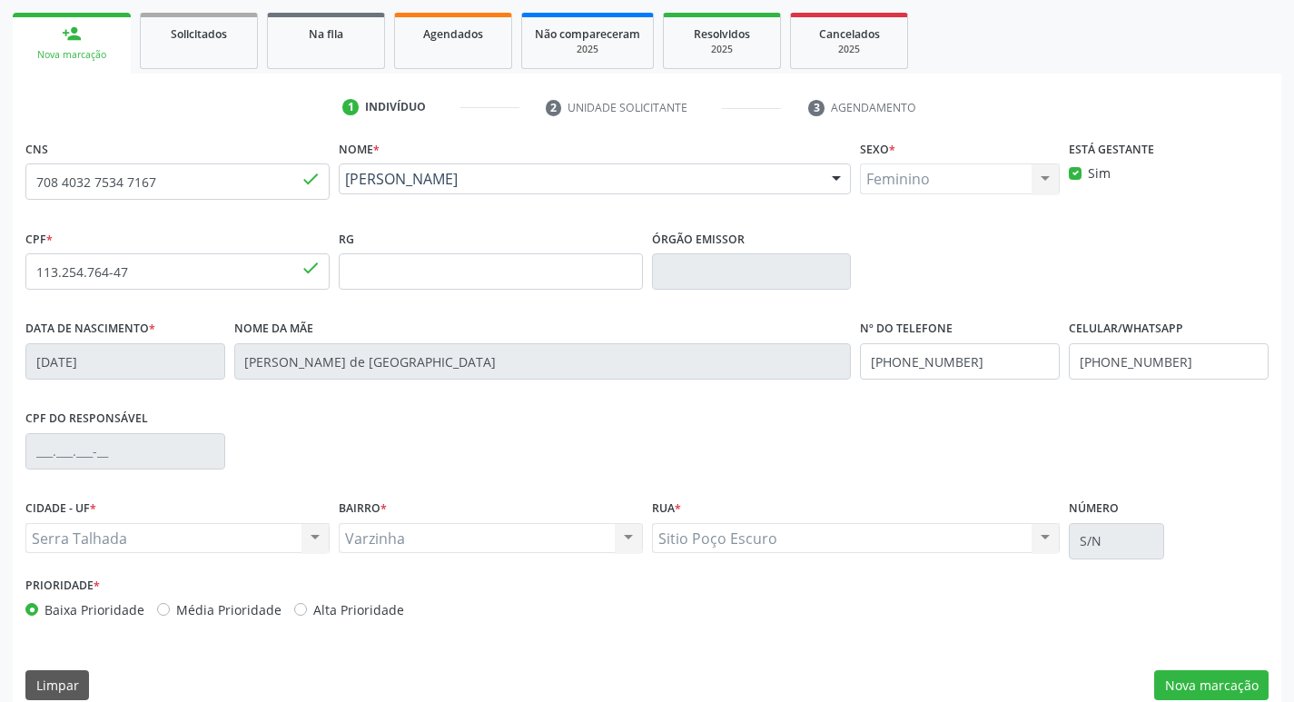
scroll to position [282, 0]
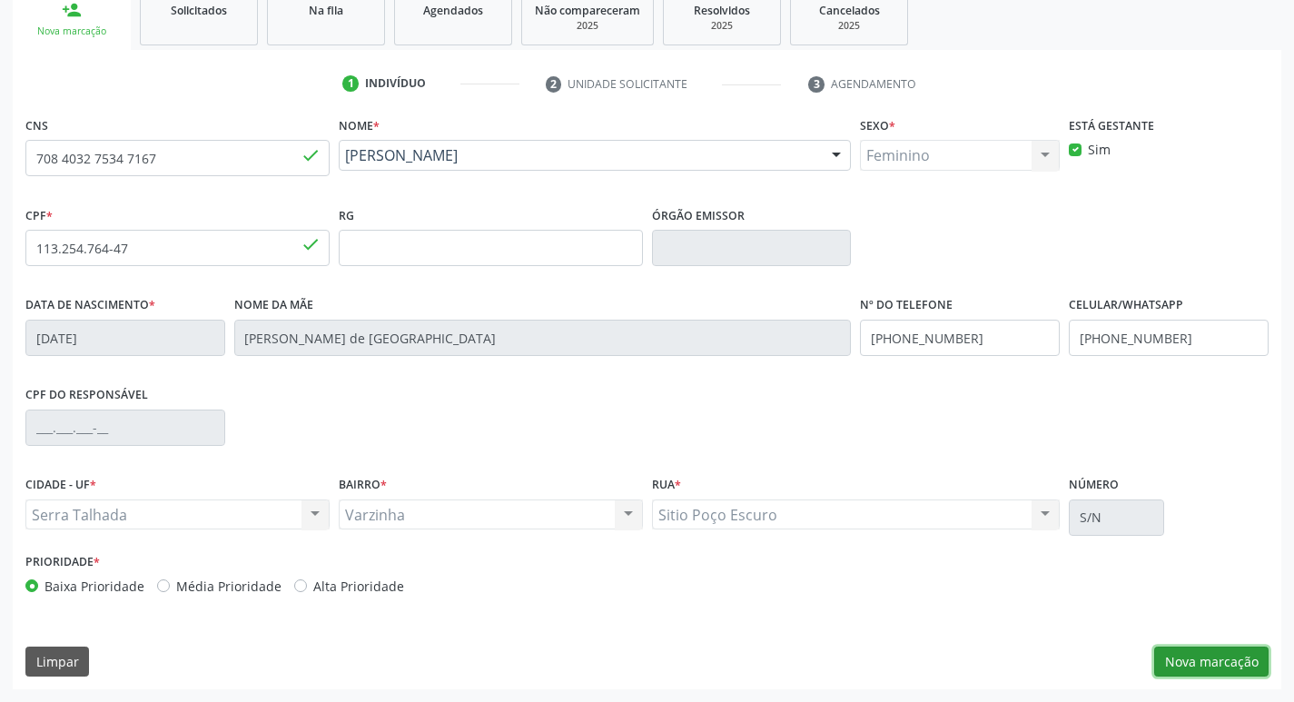
click at [1193, 657] on button "Nova marcação" at bounding box center [1211, 661] width 114 height 31
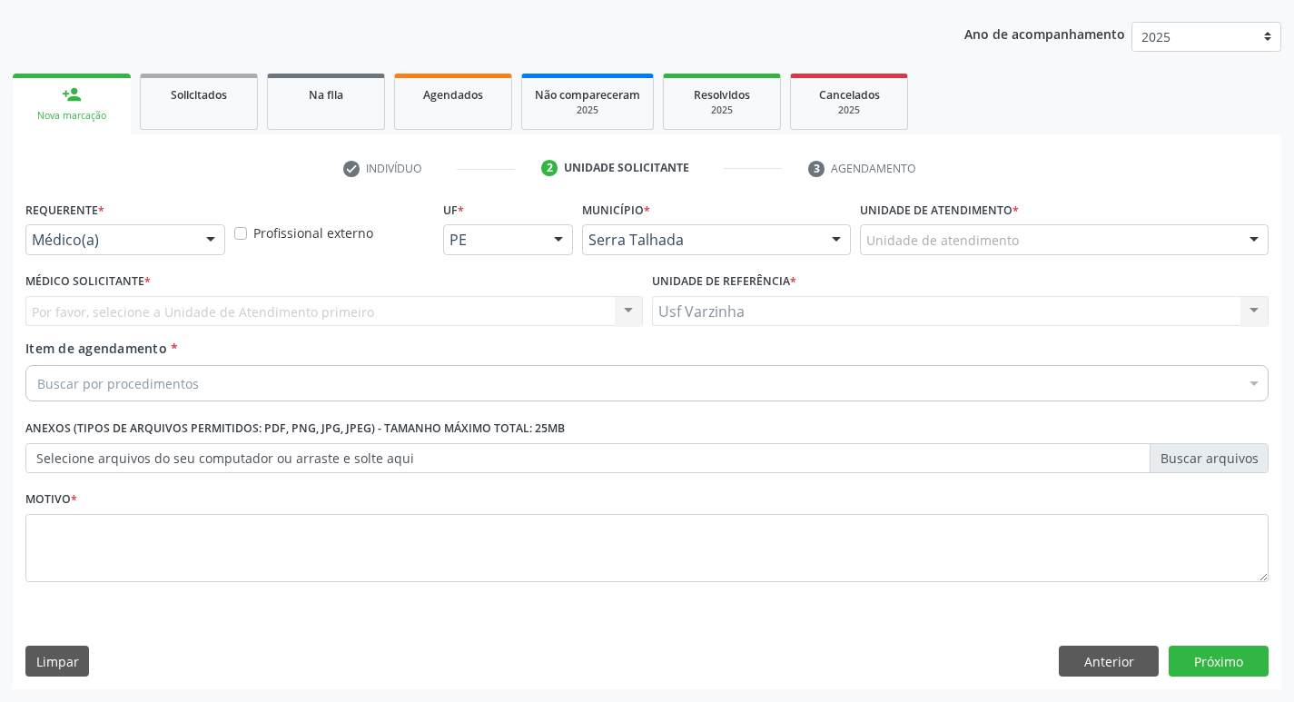
click at [203, 234] on div at bounding box center [210, 240] width 27 height 31
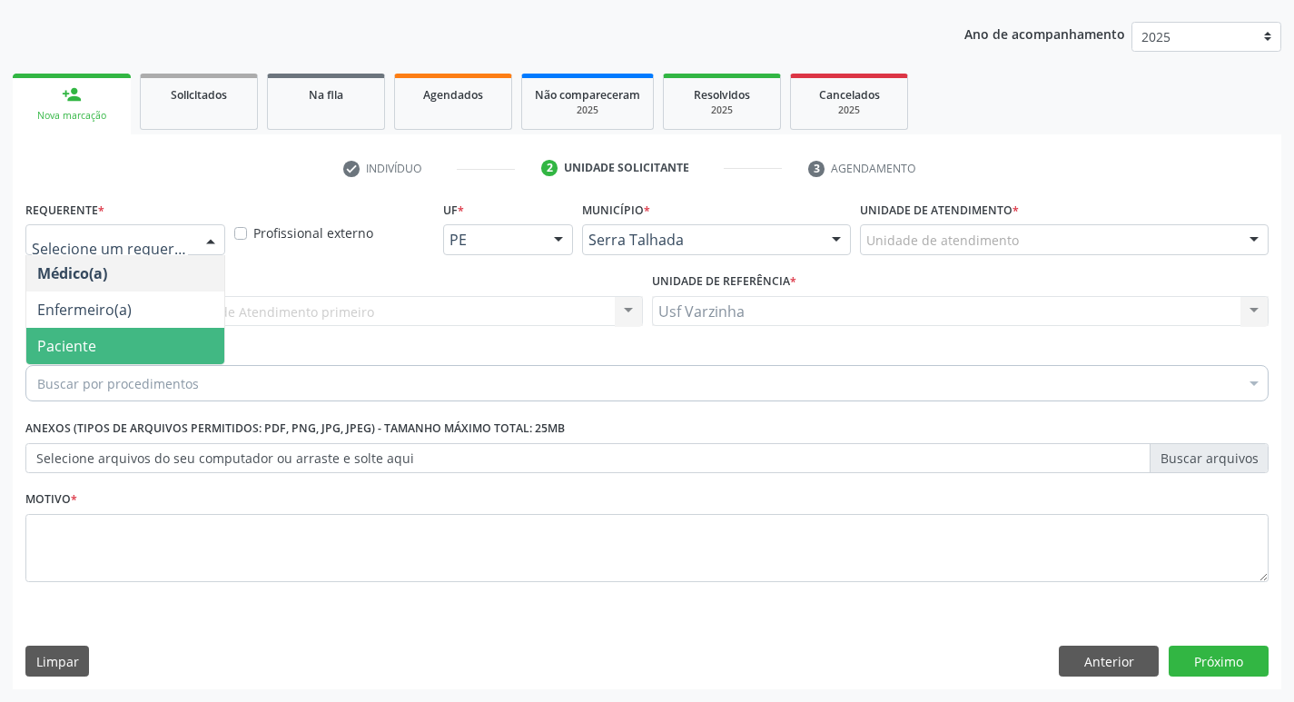
click at [140, 345] on span "Paciente" at bounding box center [125, 346] width 198 height 36
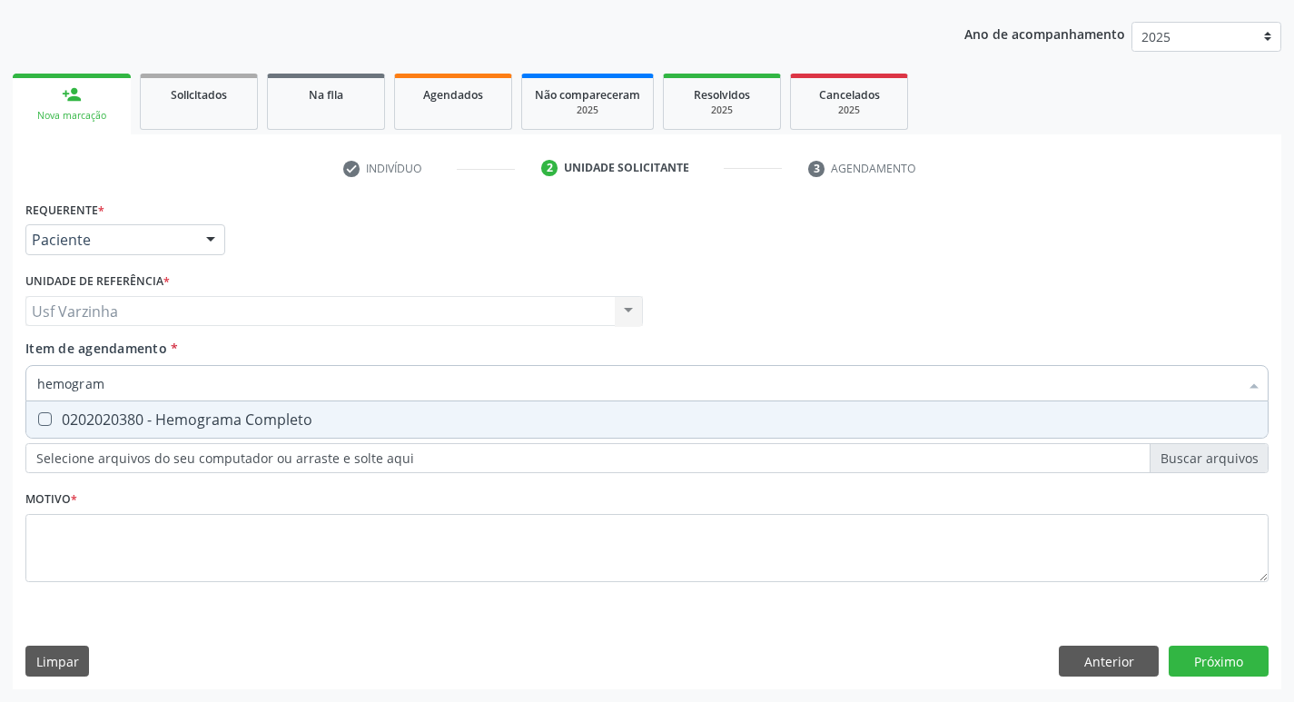
type input "hemograma"
click at [94, 427] on div "0202020380 - Hemograma Completo" at bounding box center [646, 419] width 1219 height 15
checkbox Completo "true"
click at [144, 386] on input "hemograma" at bounding box center [637, 383] width 1201 height 36
type input "h"
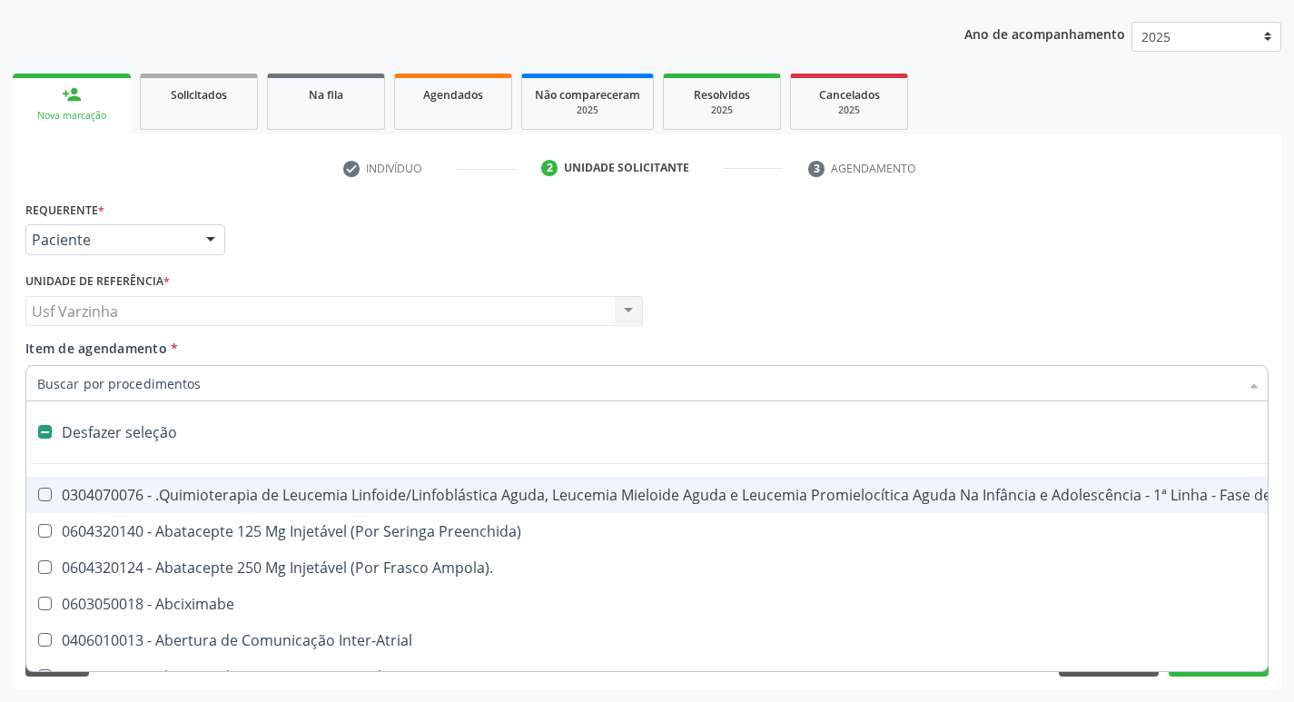
checkbox Manutenção "false"
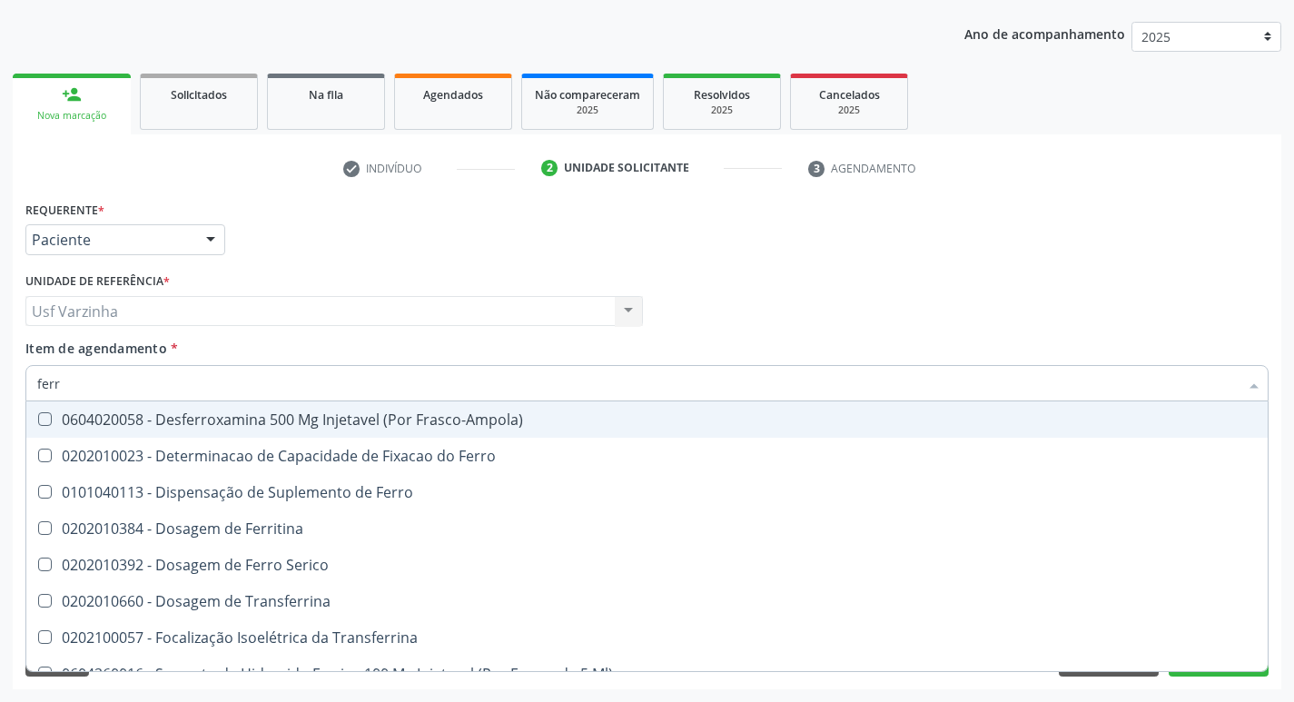
type input "ferro"
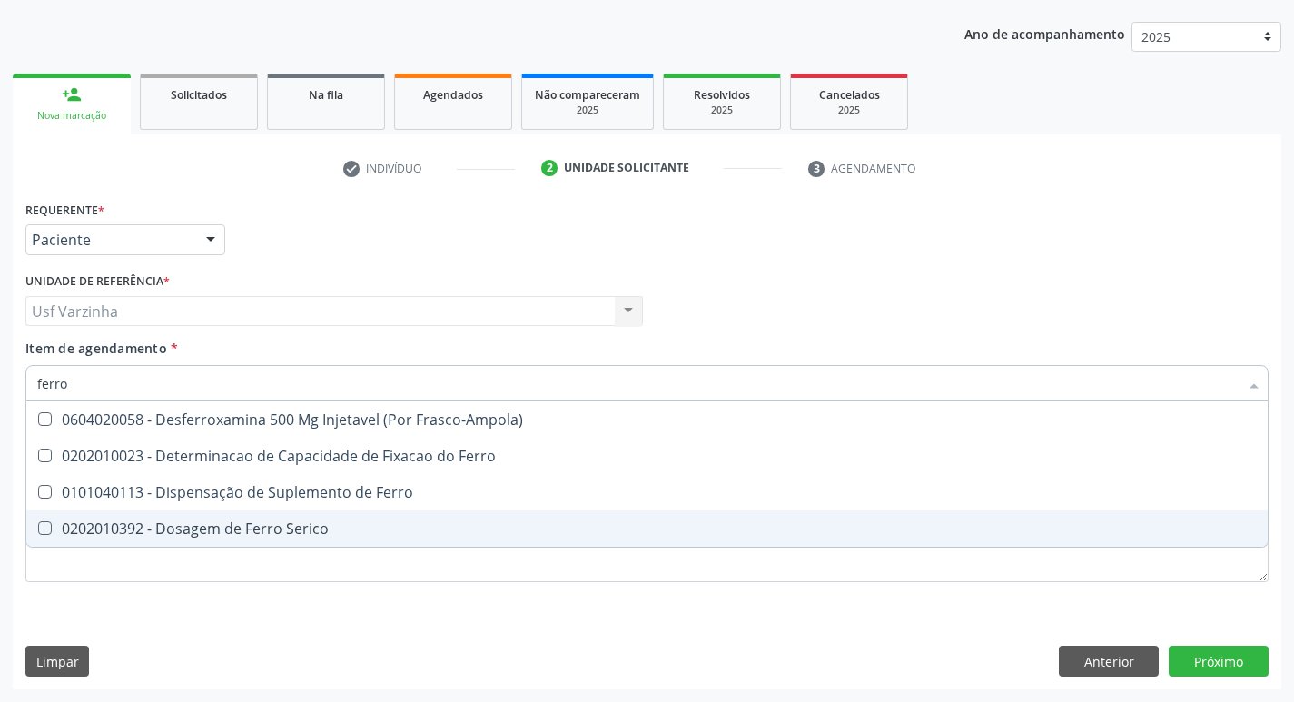
click at [259, 525] on div "0202010392 - Dosagem de Ferro Serico" at bounding box center [646, 528] width 1219 height 15
checkbox Serico "true"
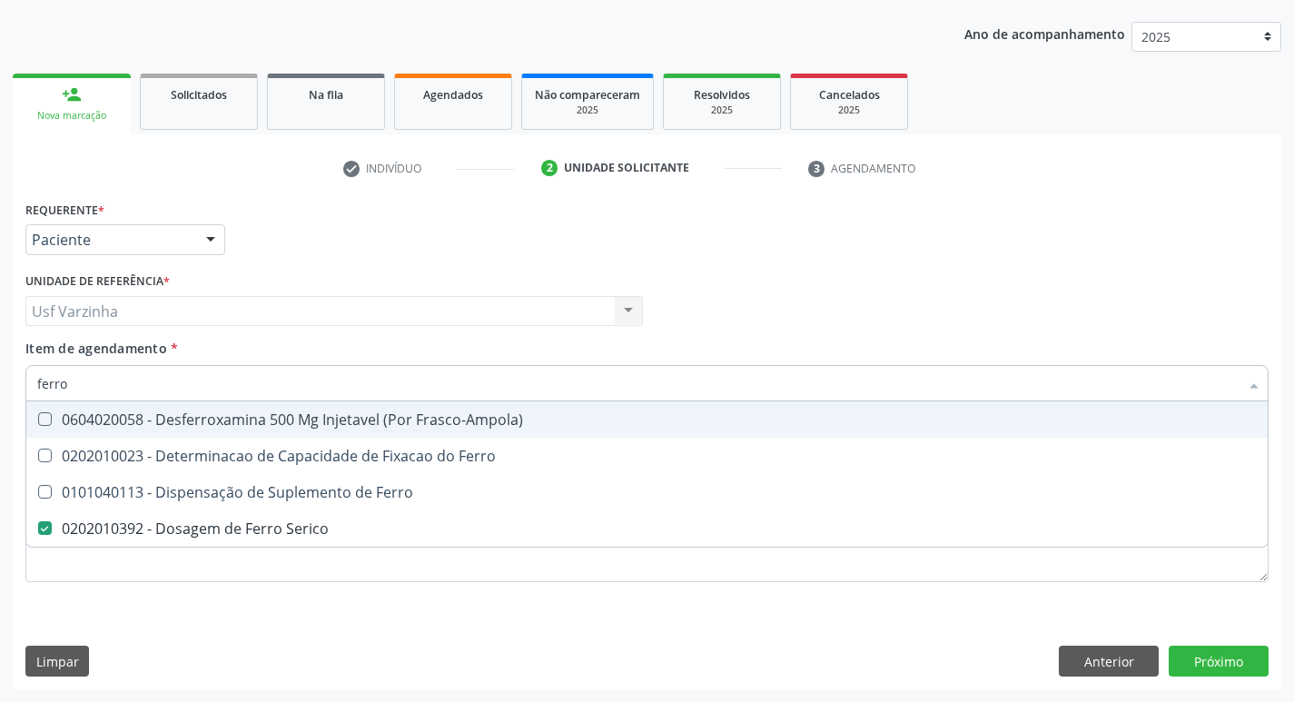
click at [121, 384] on input "ferro" at bounding box center [637, 383] width 1201 height 36
type input "ferr"
checkbox Serico "false"
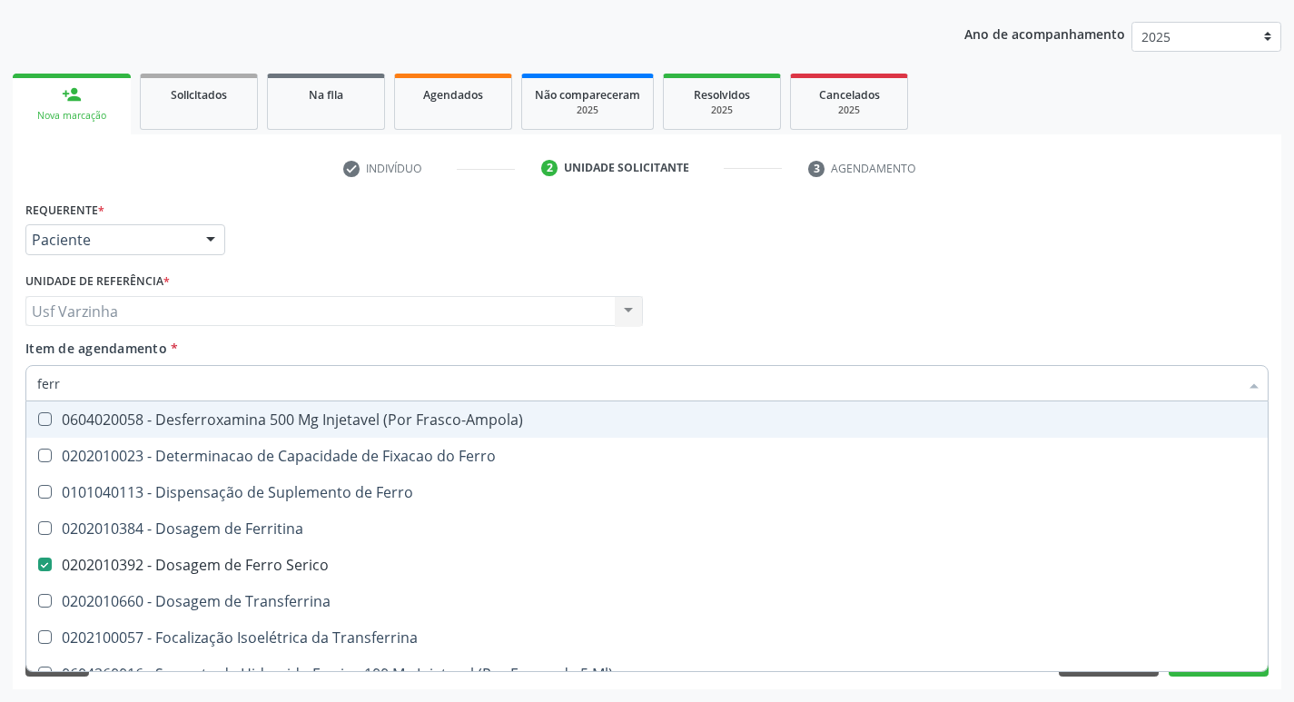
type input "fer"
checkbox Serico "false"
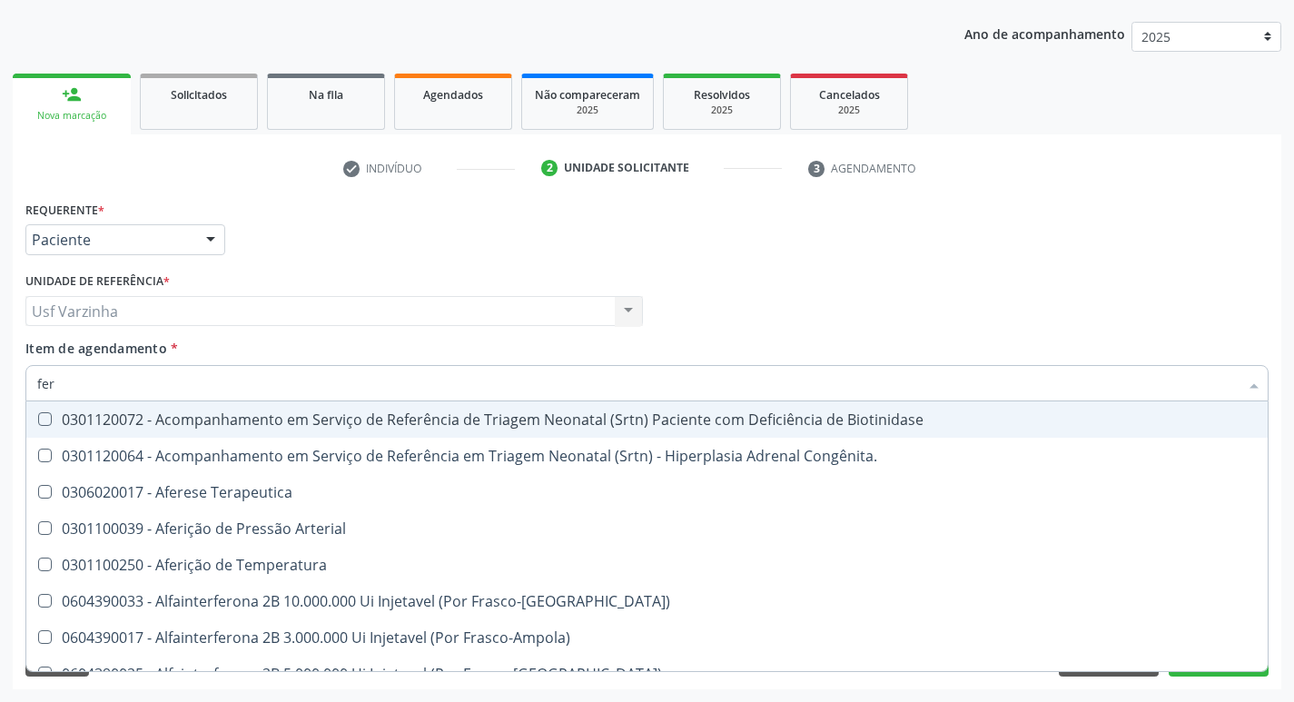
type input "fe"
checkbox Serico "false"
checkbox Deferente "true"
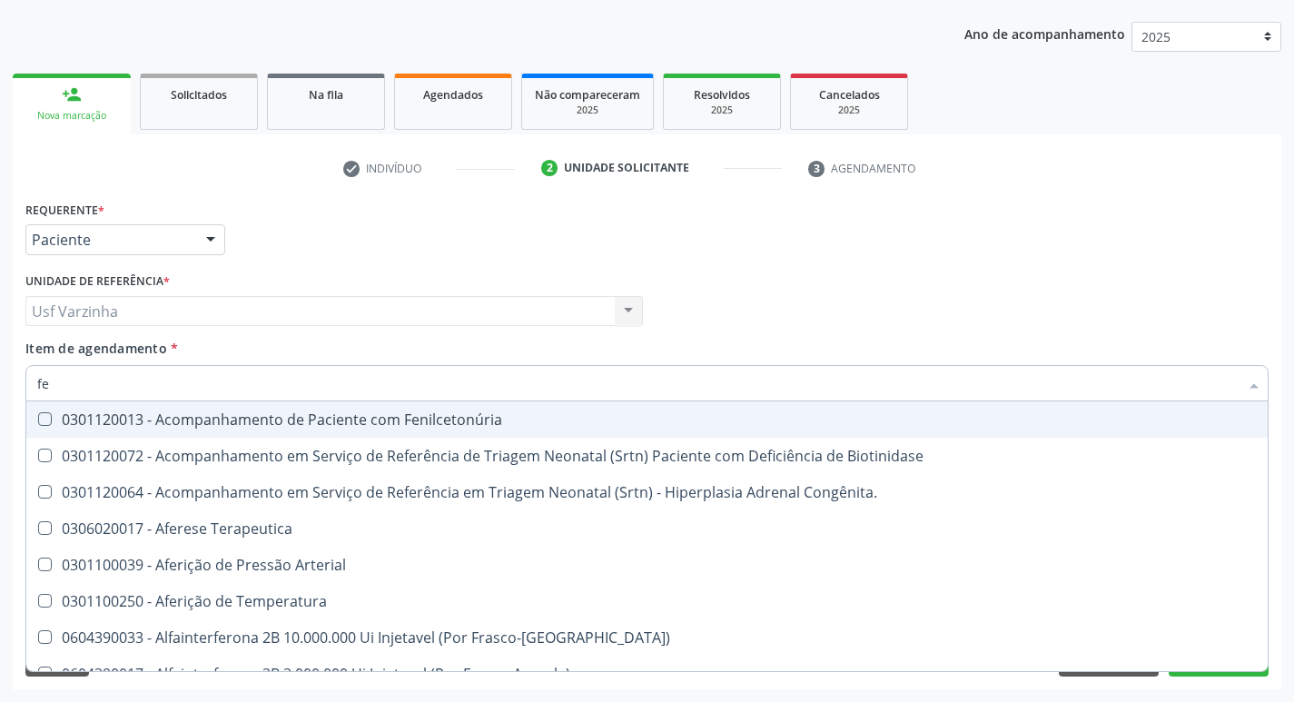
type input "f"
checkbox Serico "false"
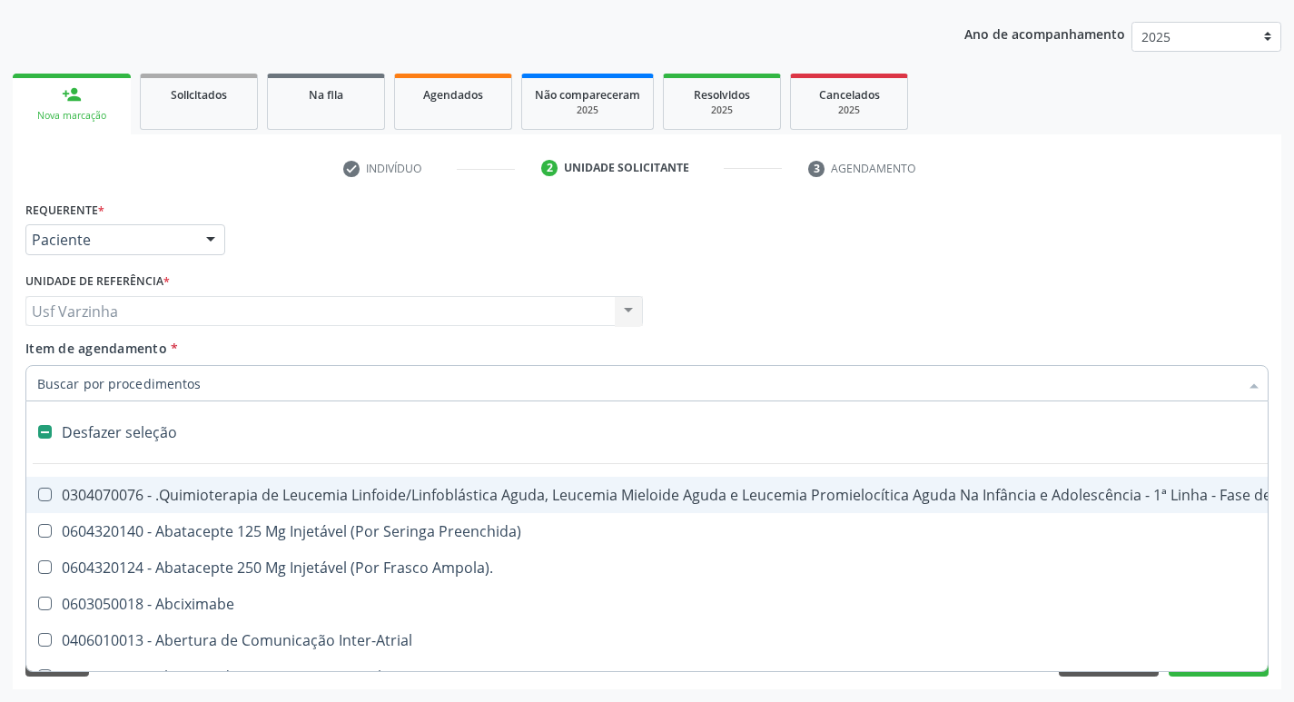
checkbox Regulado "false"
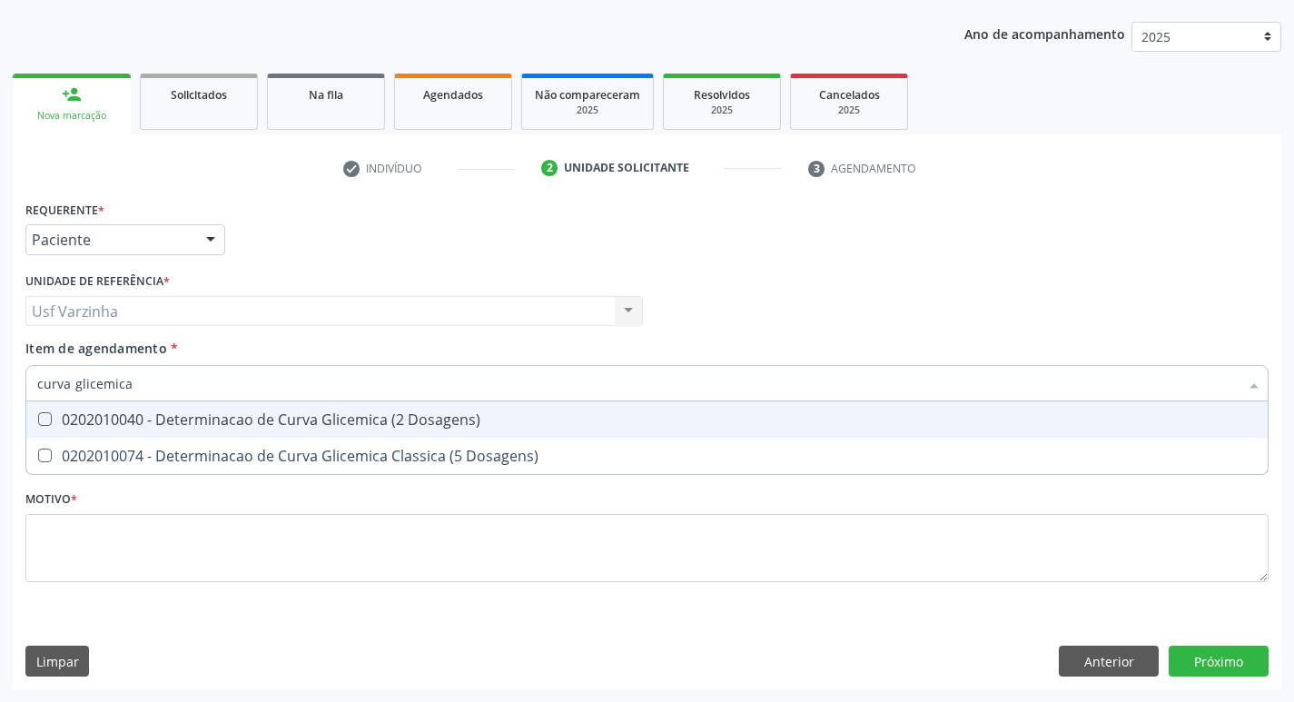
type input "curva glicemica"
click at [187, 419] on div "0202010040 - Determinacao de Curva Glicemica (2 Dosagens)" at bounding box center [646, 419] width 1219 height 15
checkbox Dosagens\) "true"
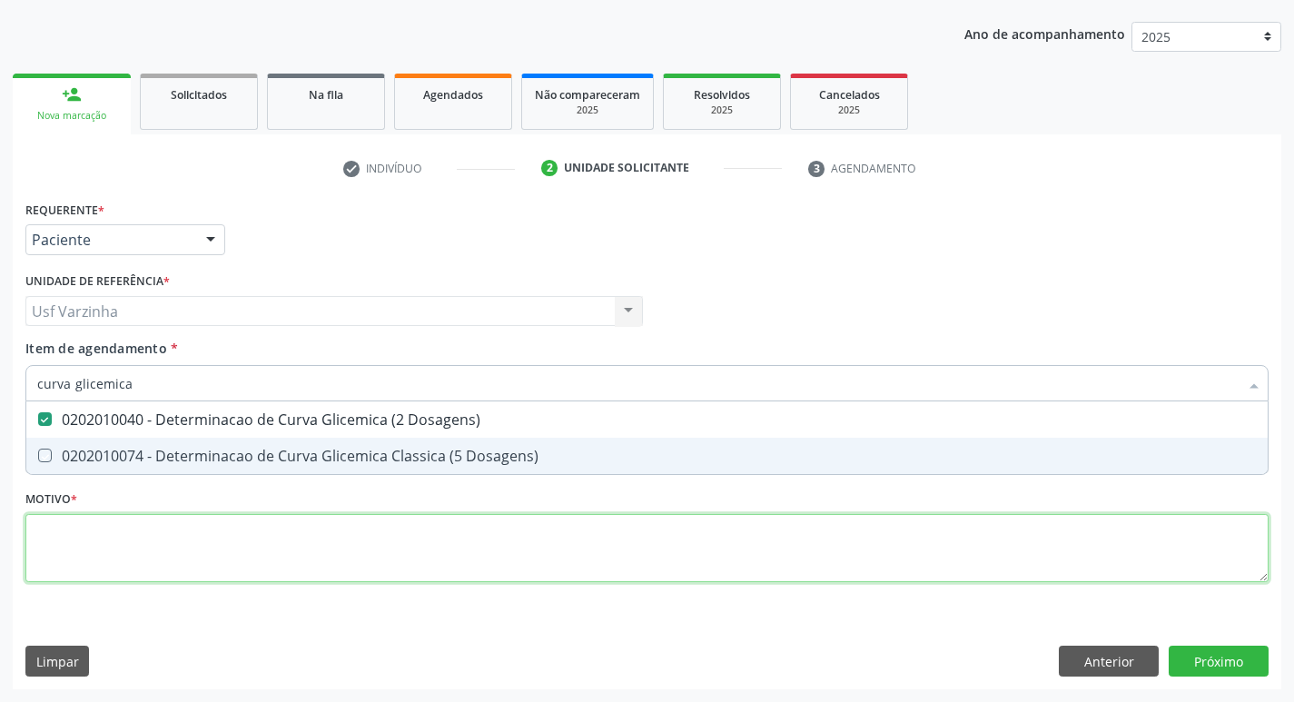
click at [81, 532] on div "Requerente * Paciente Médico(a) Enfermeiro(a) Paciente Nenhum resultado encontr…" at bounding box center [646, 401] width 1243 height 411
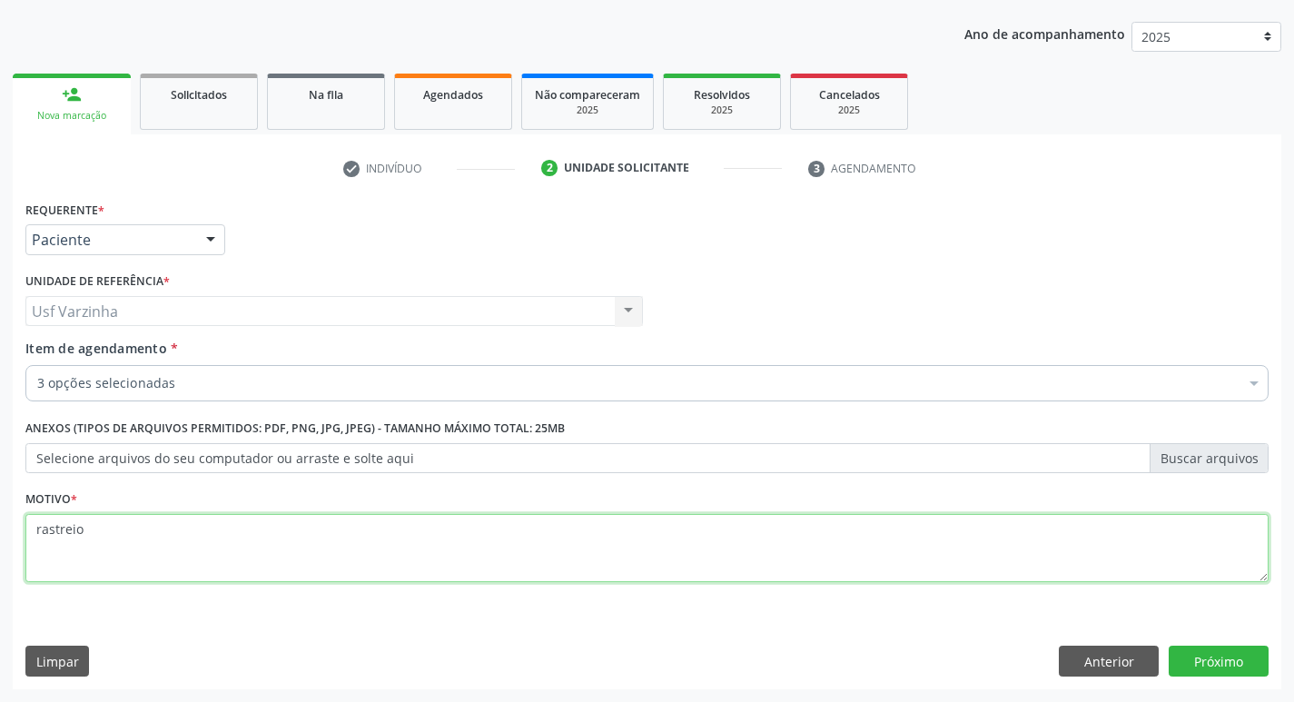
click at [99, 535] on textarea "rastreio" at bounding box center [646, 548] width 1243 height 69
type textarea "rastreio"
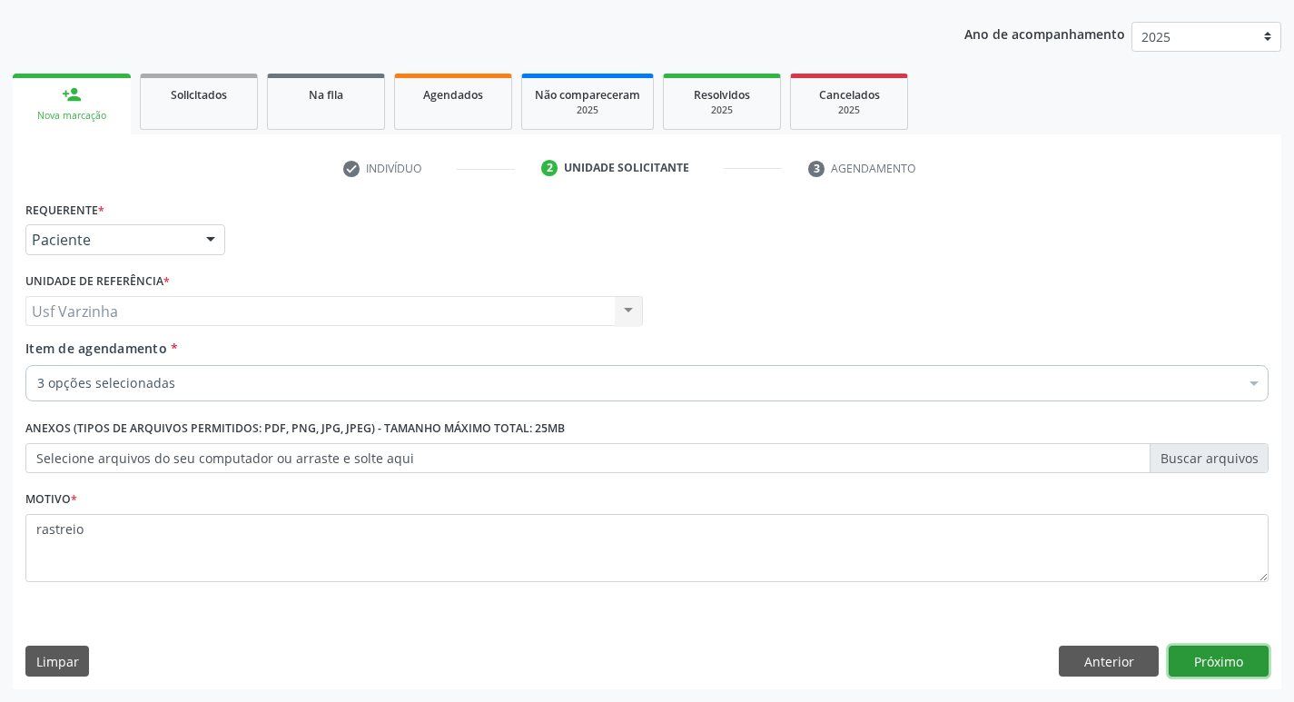
click at [1258, 661] on button "Próximo" at bounding box center [1218, 661] width 100 height 31
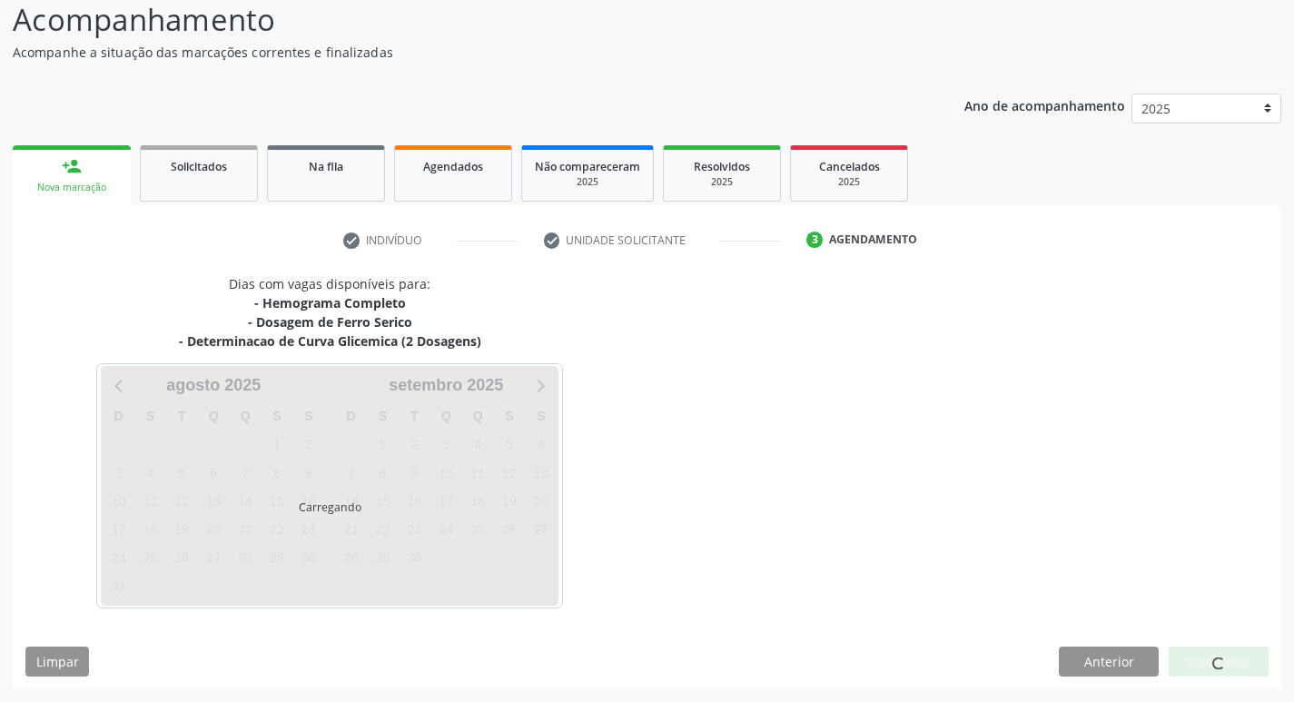
scroll to position [126, 0]
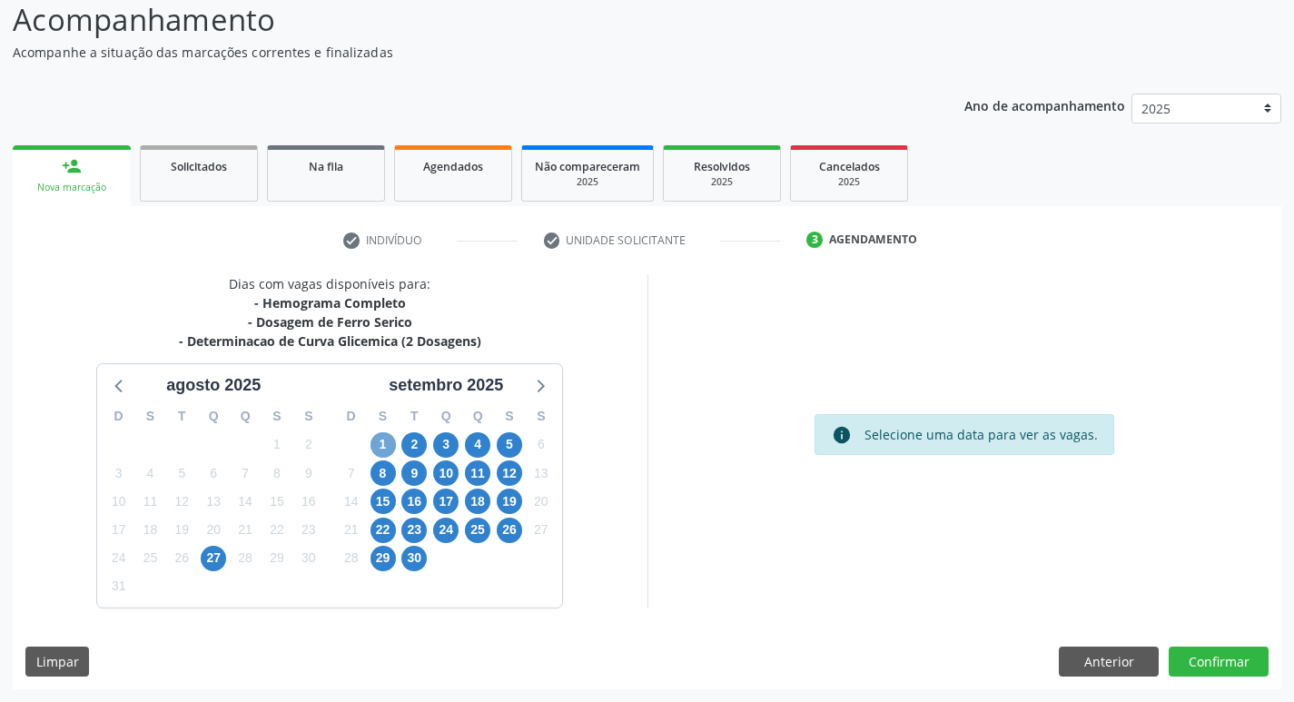
click at [380, 449] on span "1" at bounding box center [382, 444] width 25 height 25
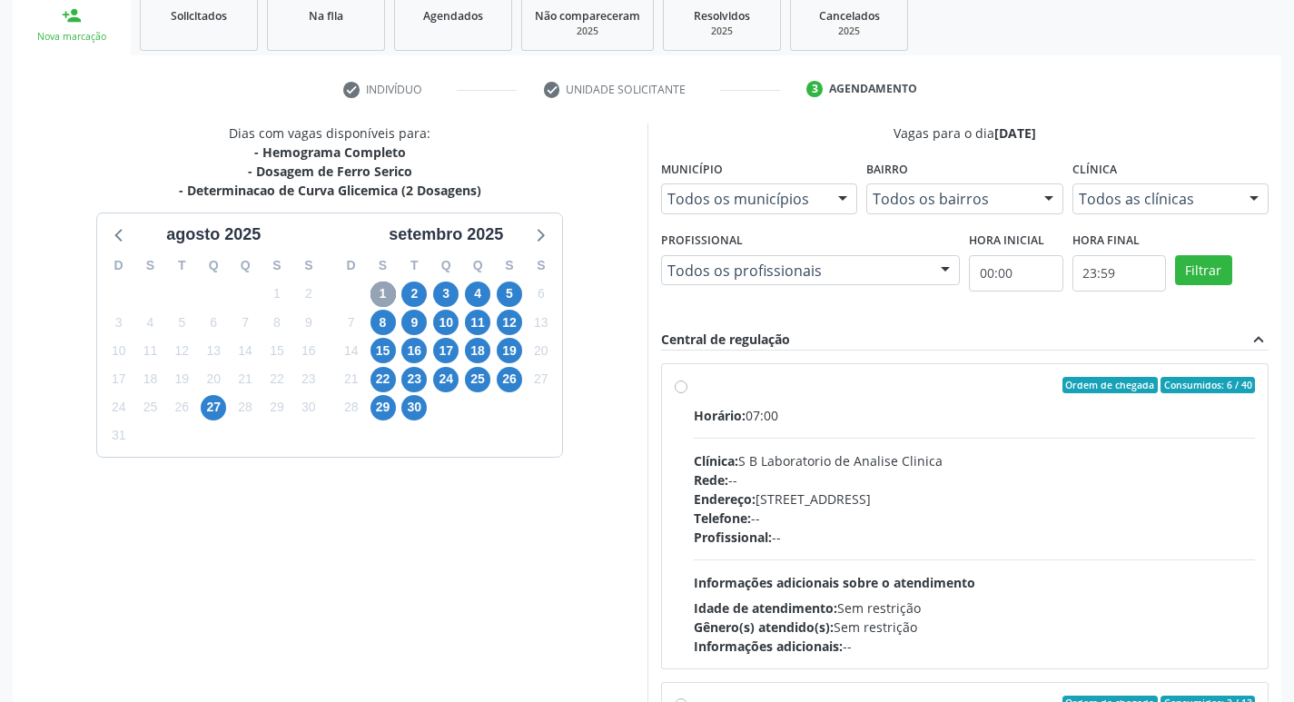
scroll to position [308, 0]
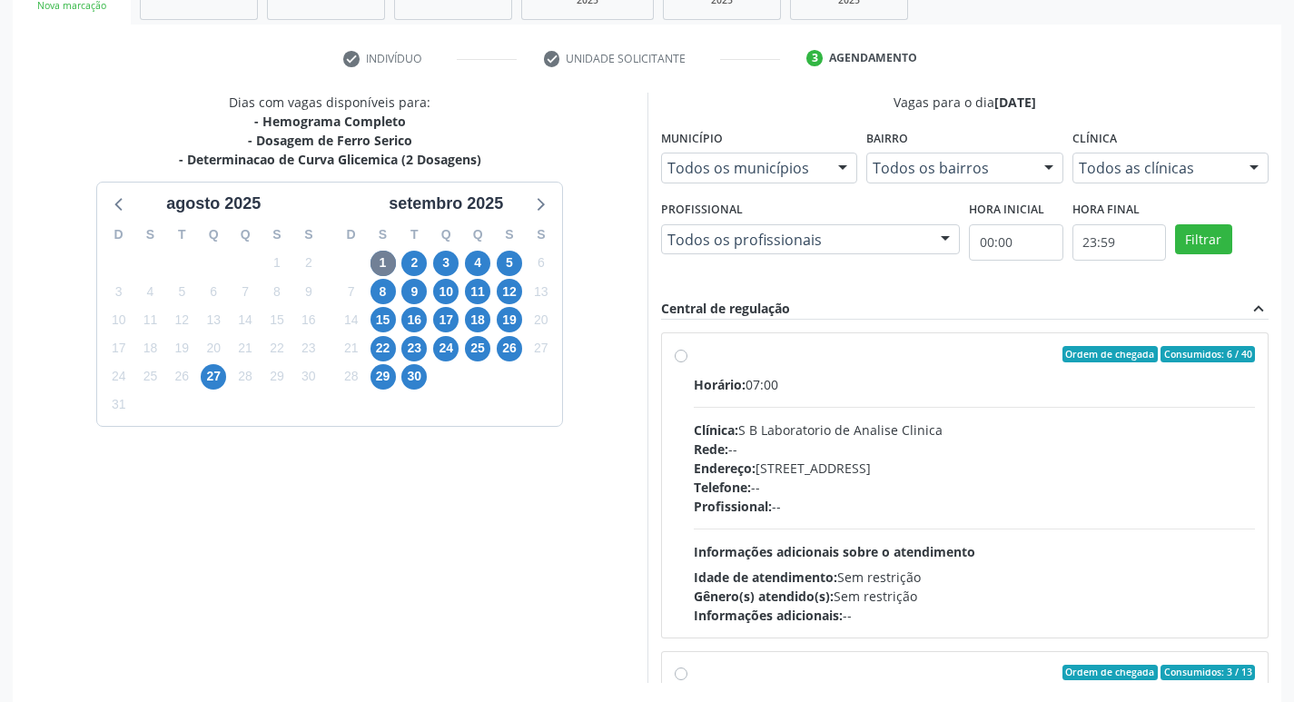
click at [694, 352] on label "Ordem de chegada Consumidos: 6 / 40 Horário: 07:00 Clínica: S B Laboratorio de …" at bounding box center [975, 485] width 562 height 279
click at [679, 352] on input "Ordem de chegada Consumidos: 6 / 40 Horário: 07:00 Clínica: S B Laboratorio de …" at bounding box center [681, 354] width 13 height 16
radio input "true"
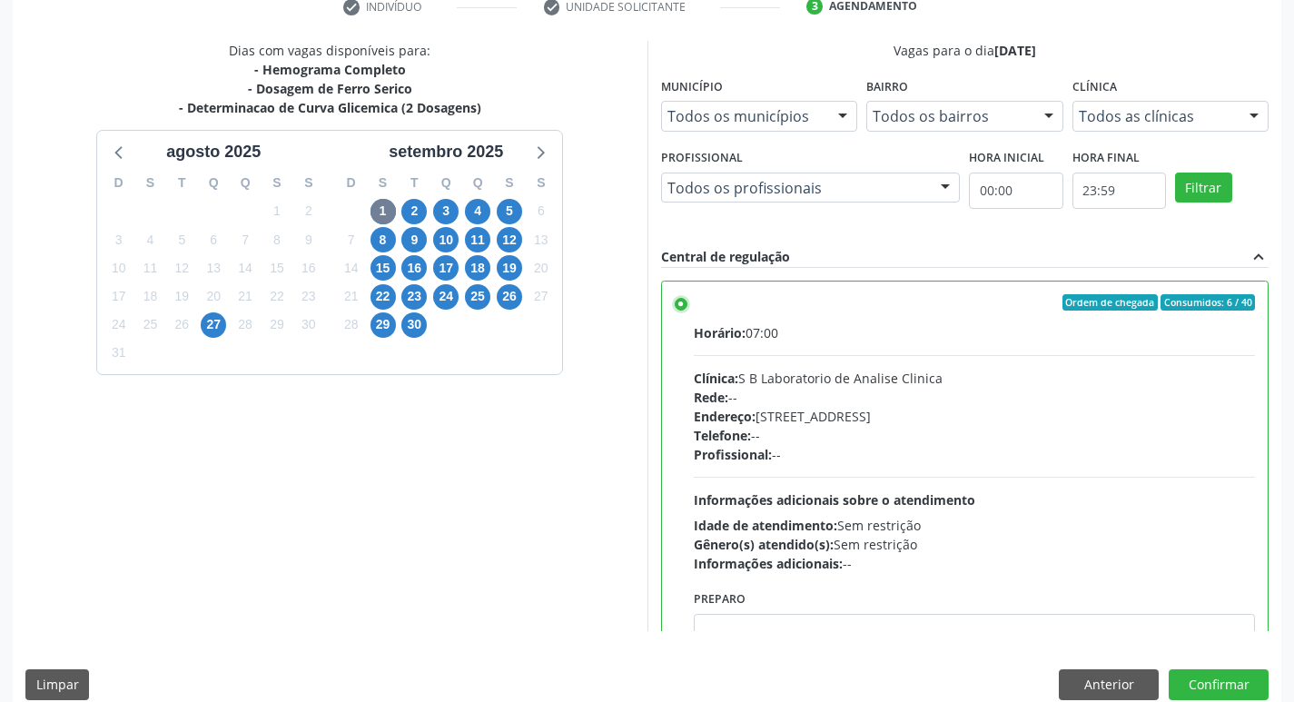
scroll to position [383, 0]
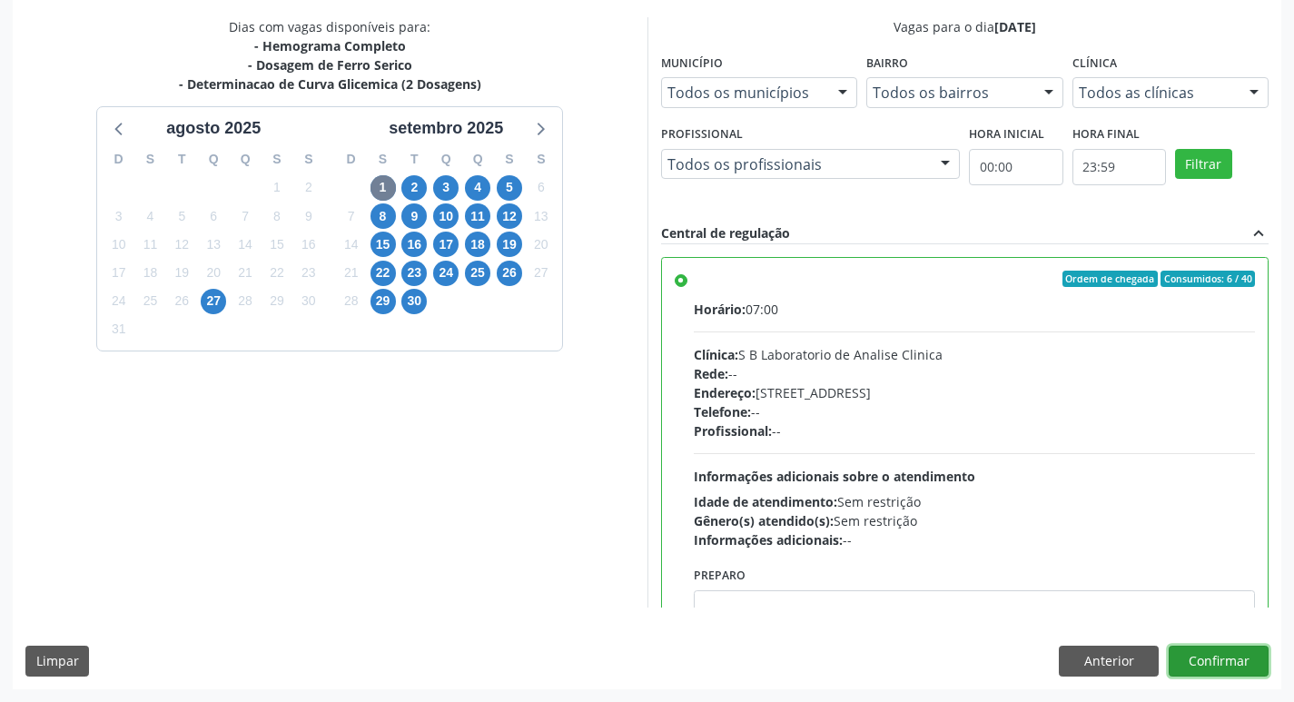
click at [1230, 661] on button "Confirmar" at bounding box center [1218, 661] width 100 height 31
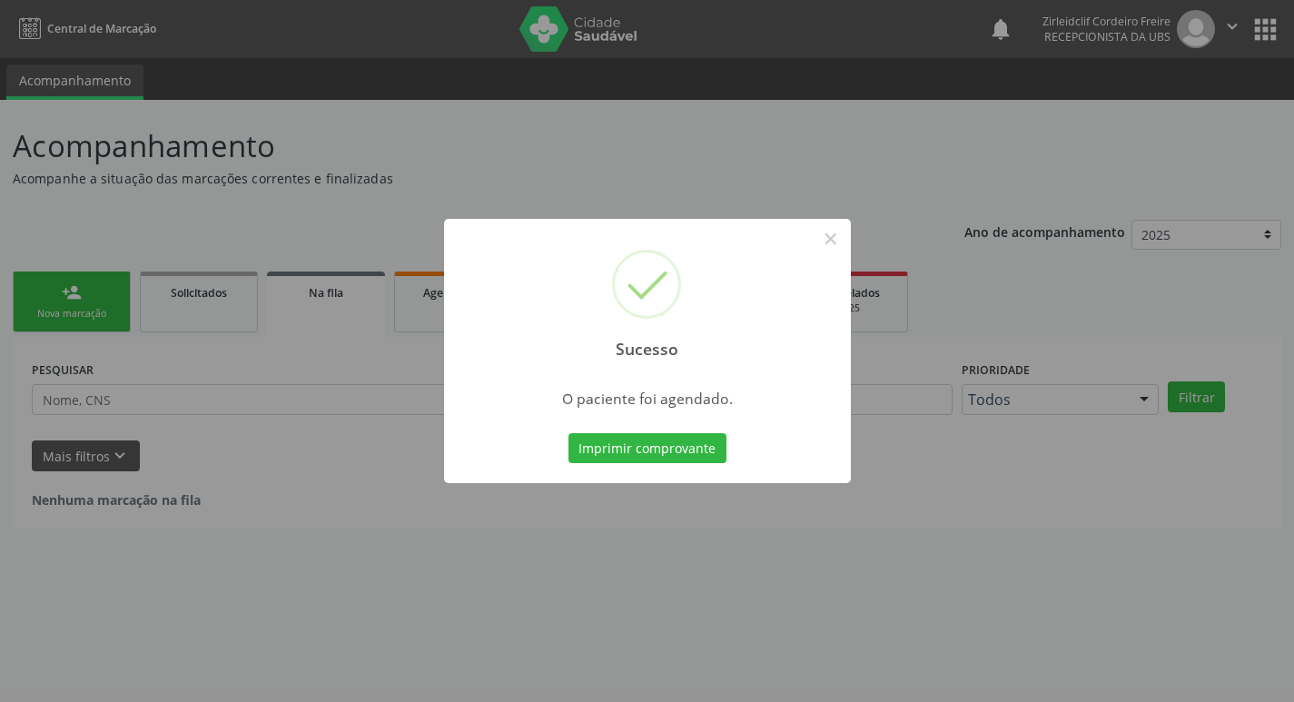
scroll to position [0, 0]
click at [838, 239] on button "×" at bounding box center [837, 238] width 31 height 31
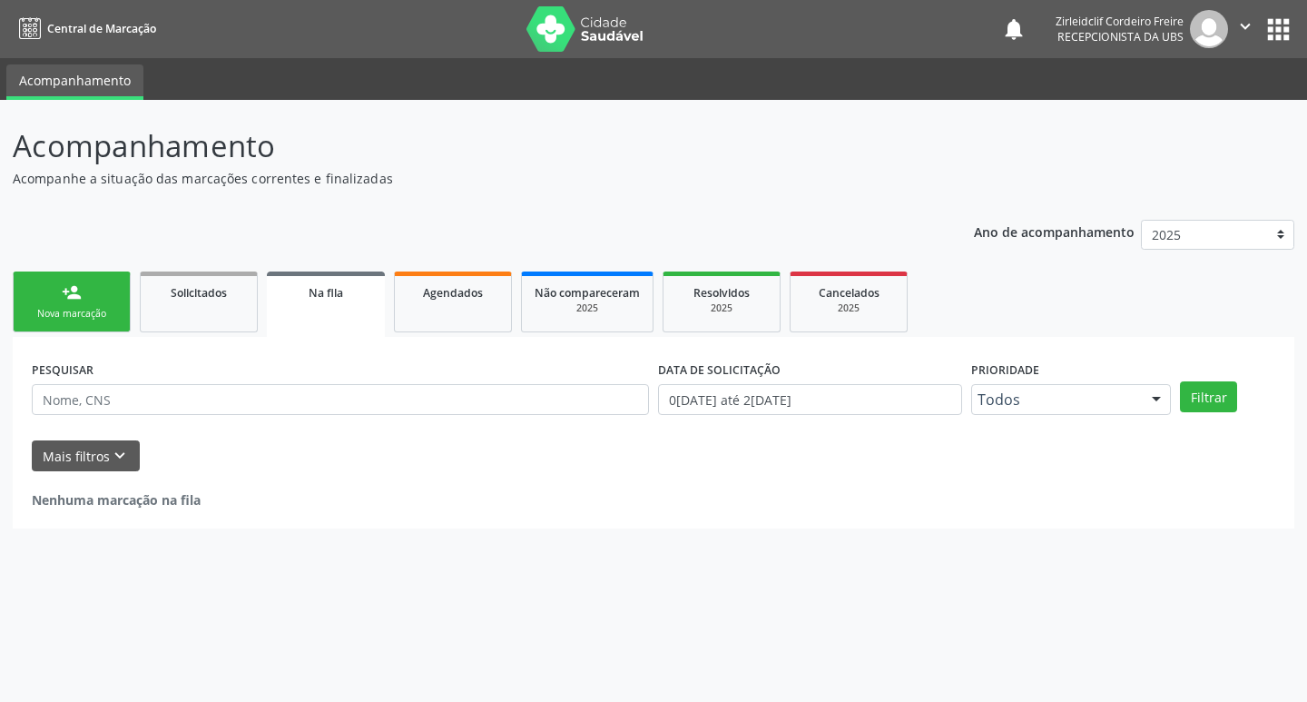
click at [109, 316] on div "Nova marcação" at bounding box center [71, 314] width 91 height 14
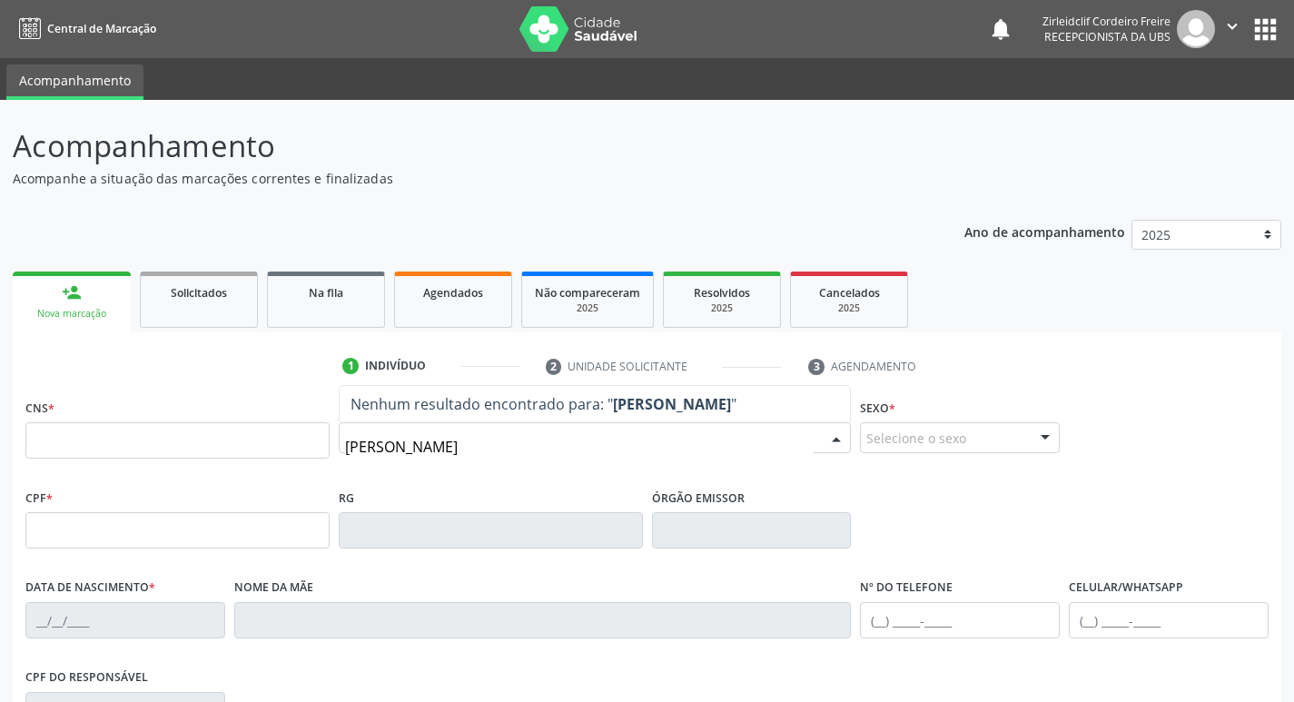
type input "maria rafaela de souza lima"
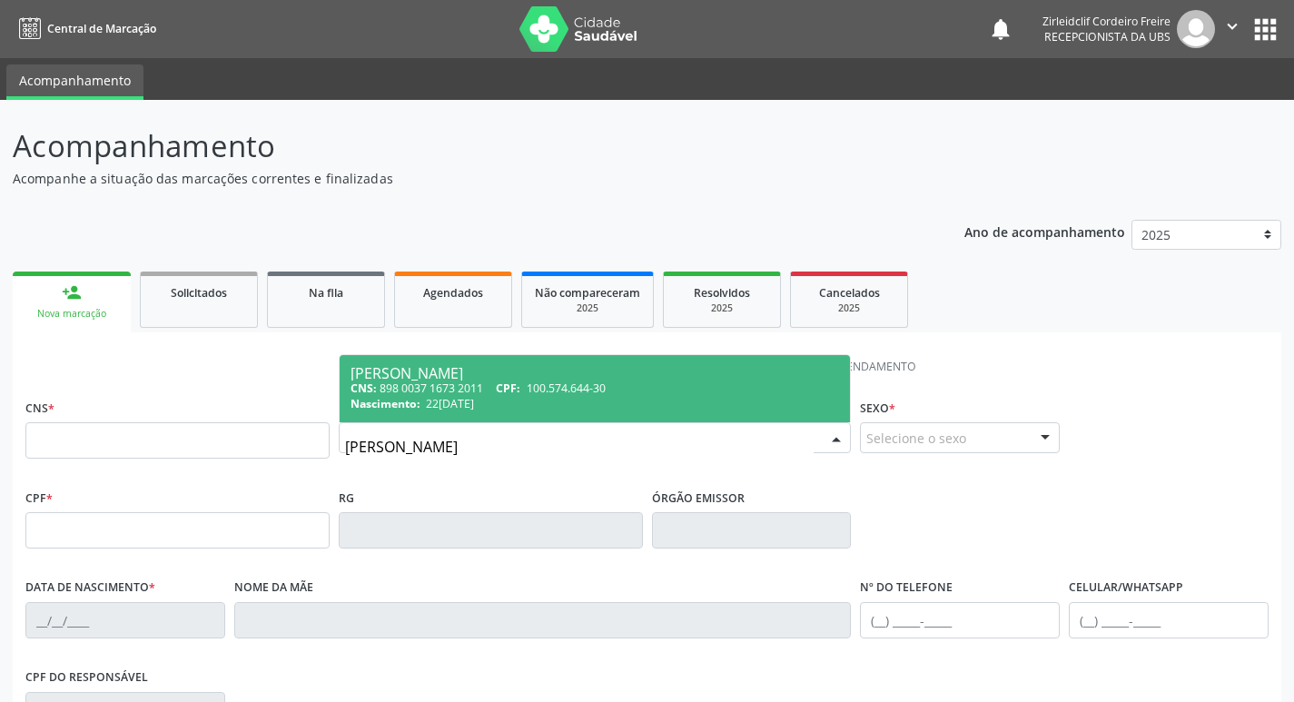
click at [594, 399] on div "Nascimento: 22/08/1991" at bounding box center [594, 403] width 489 height 15
type input "898 0037 1673 2011"
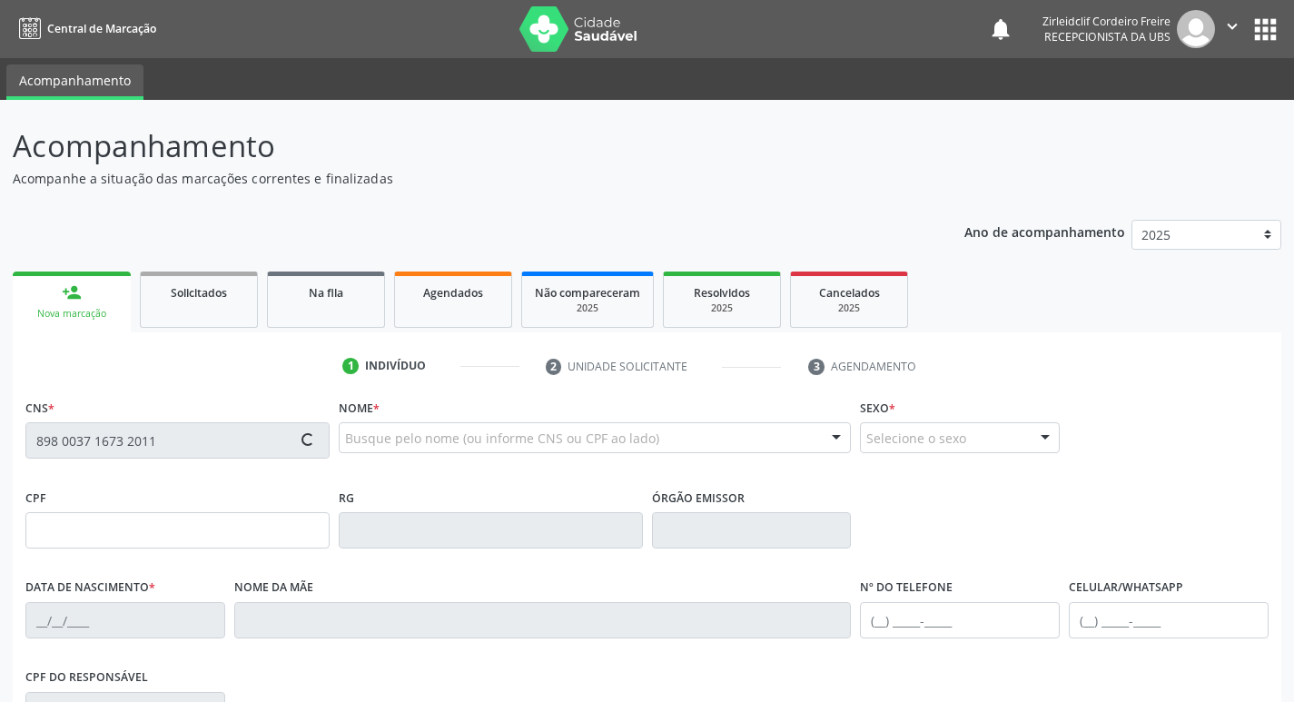
type input "100.574.644-30"
type input "22/08/1991"
type input "Maria Neuza de Souza Lima"
type input "(87) 98162-1112"
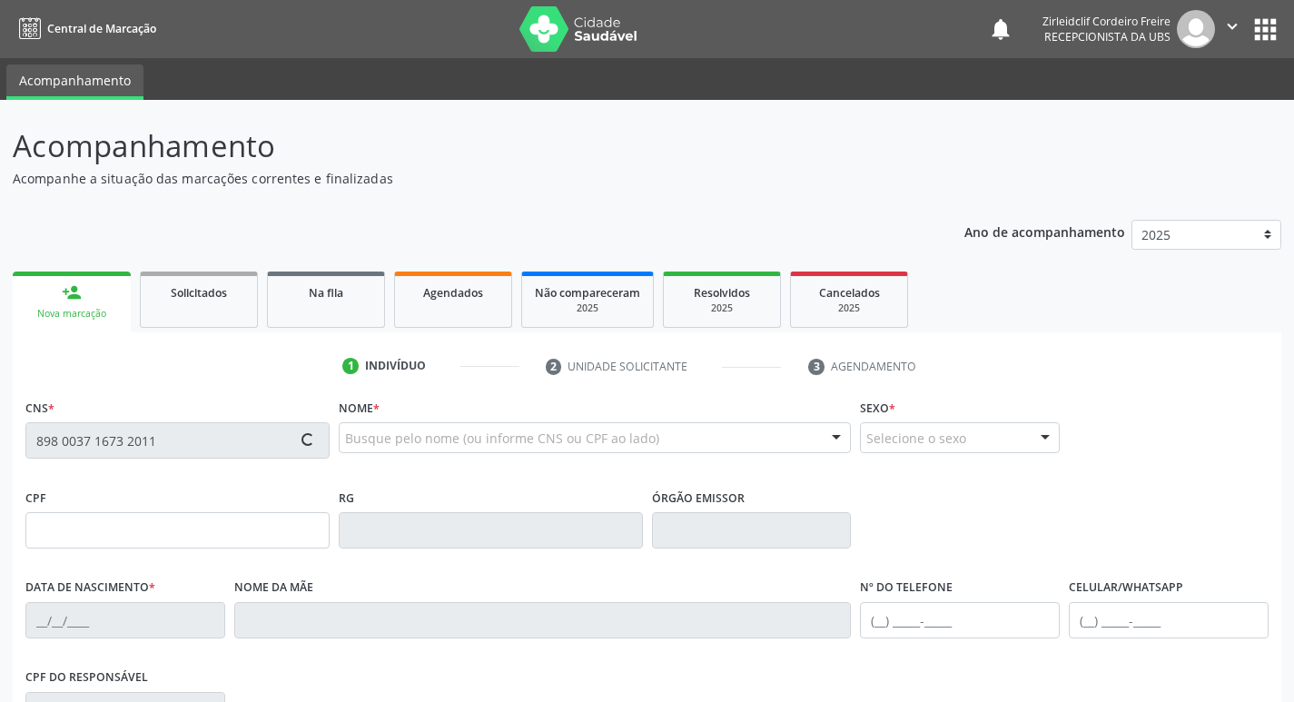
type input "078.189.944-32"
type input "S/N"
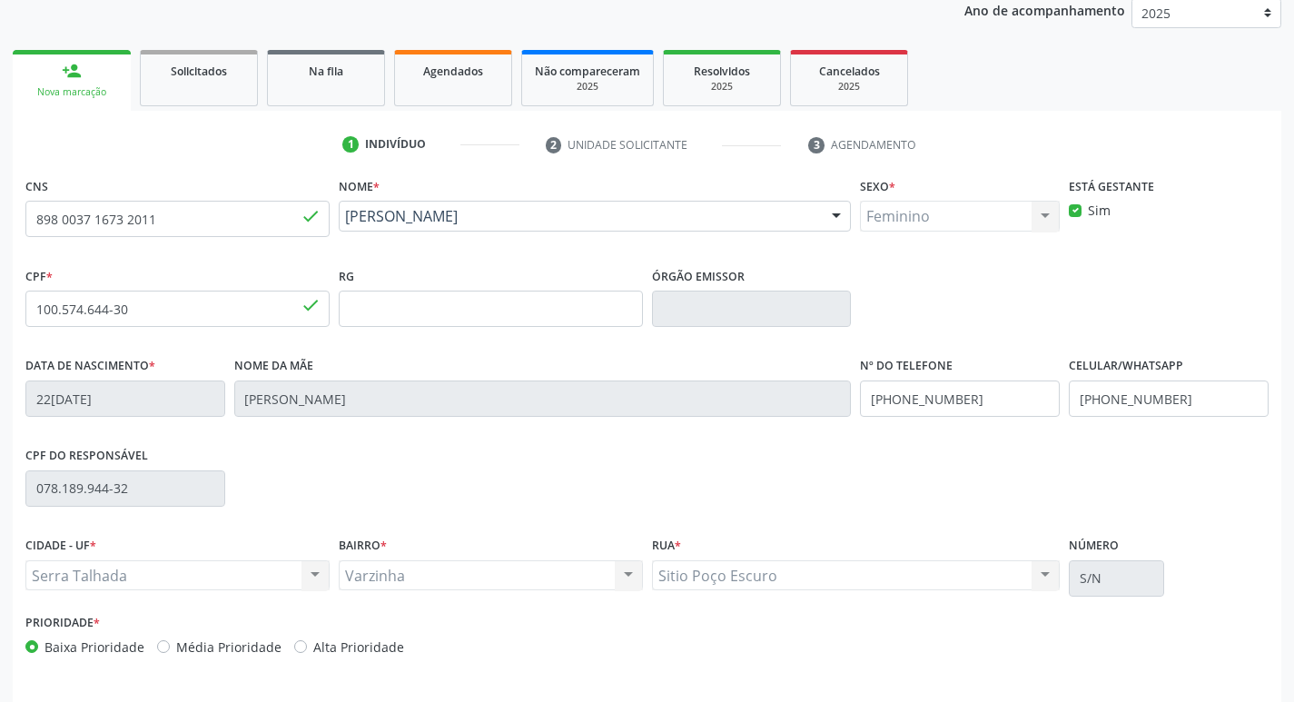
scroll to position [272, 0]
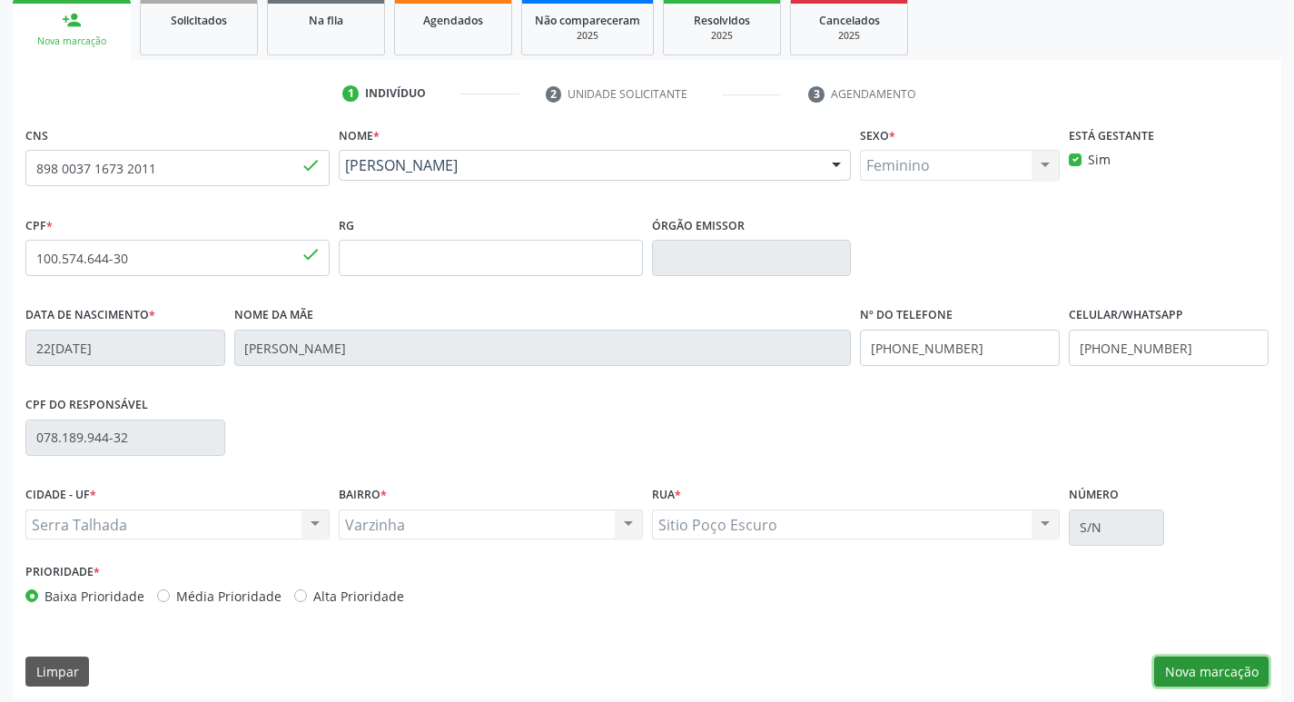
click at [1208, 675] on button "Nova marcação" at bounding box center [1211, 671] width 114 height 31
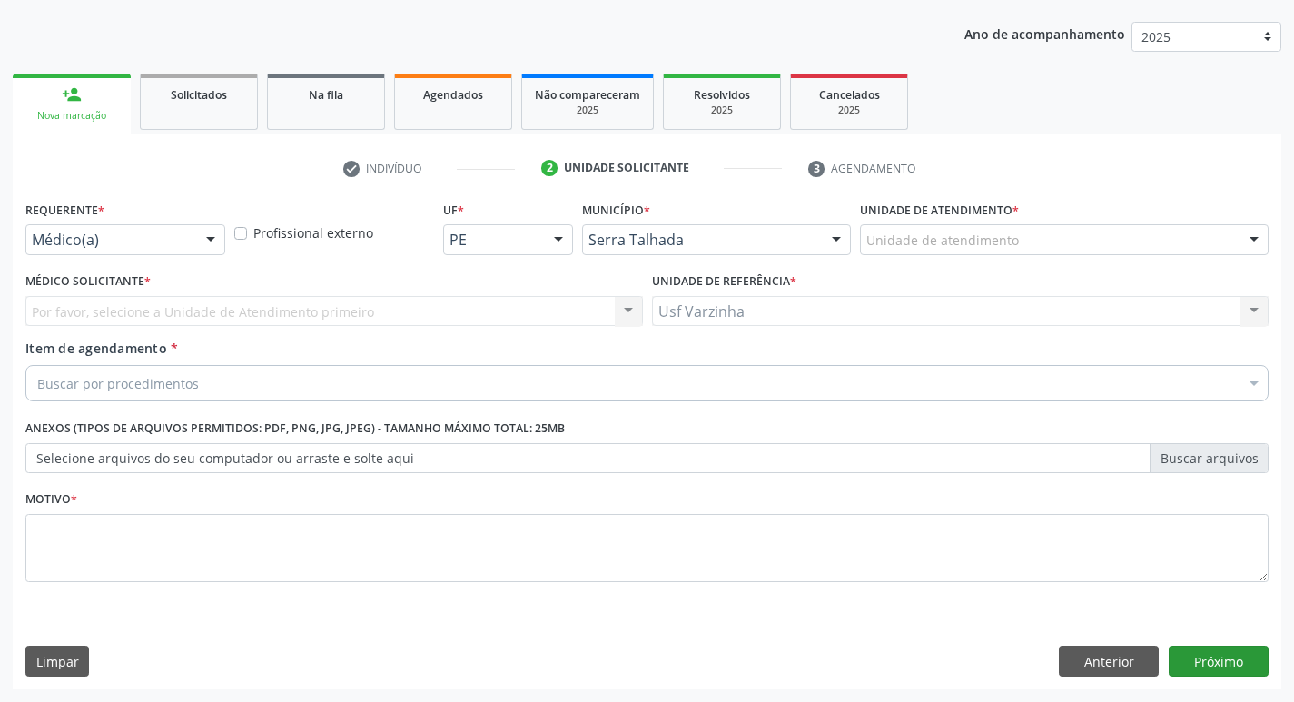
scroll to position [198, 0]
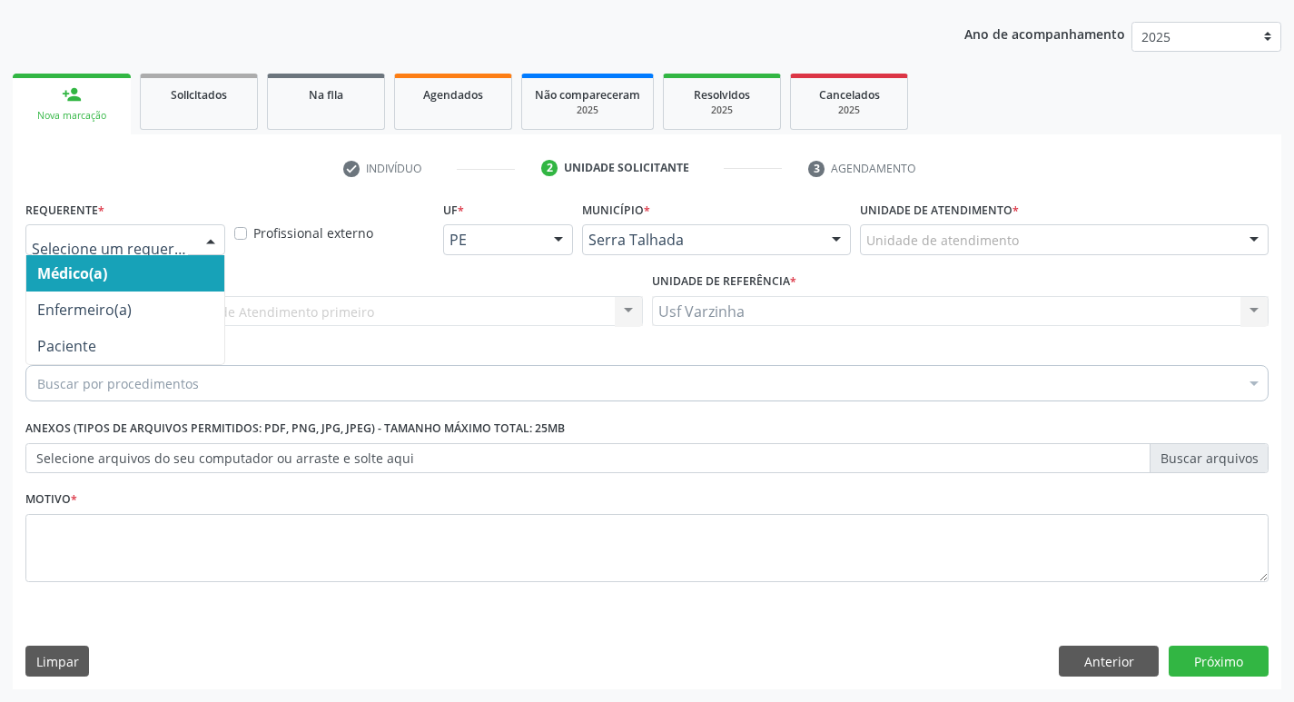
click at [202, 239] on div at bounding box center [210, 240] width 27 height 31
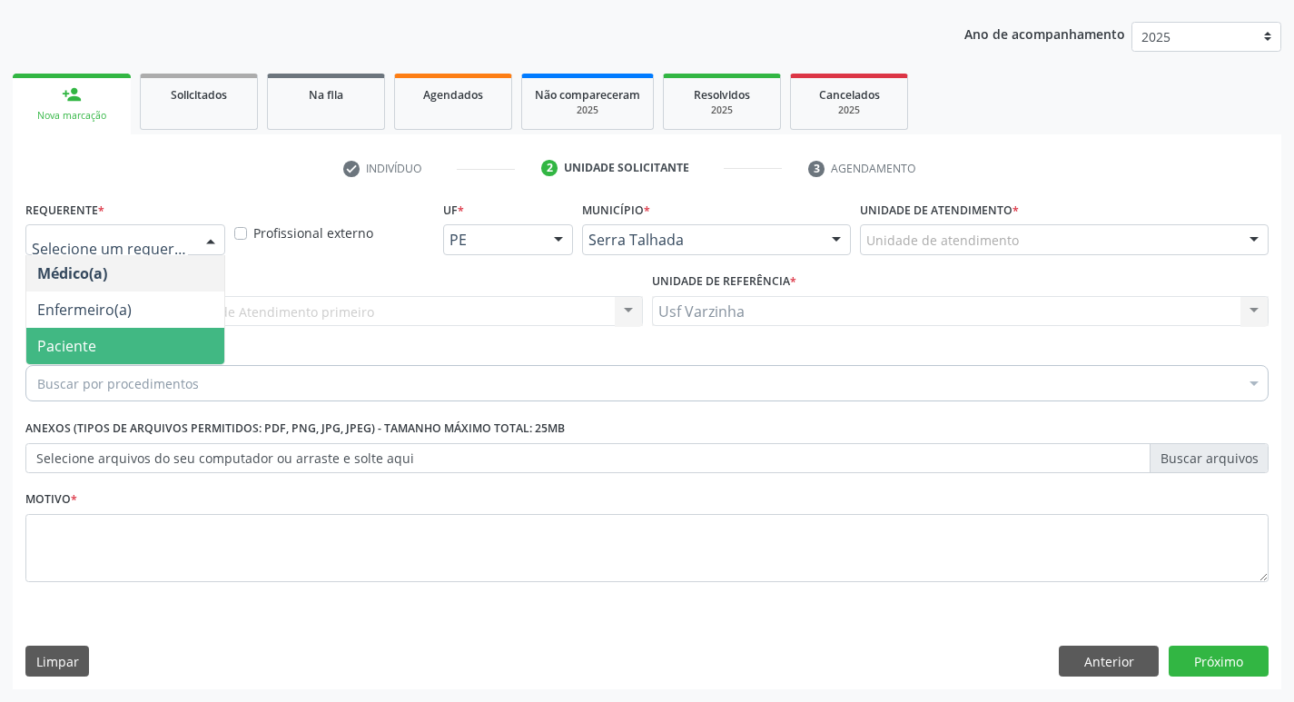
click at [125, 340] on span "Paciente" at bounding box center [125, 346] width 198 height 36
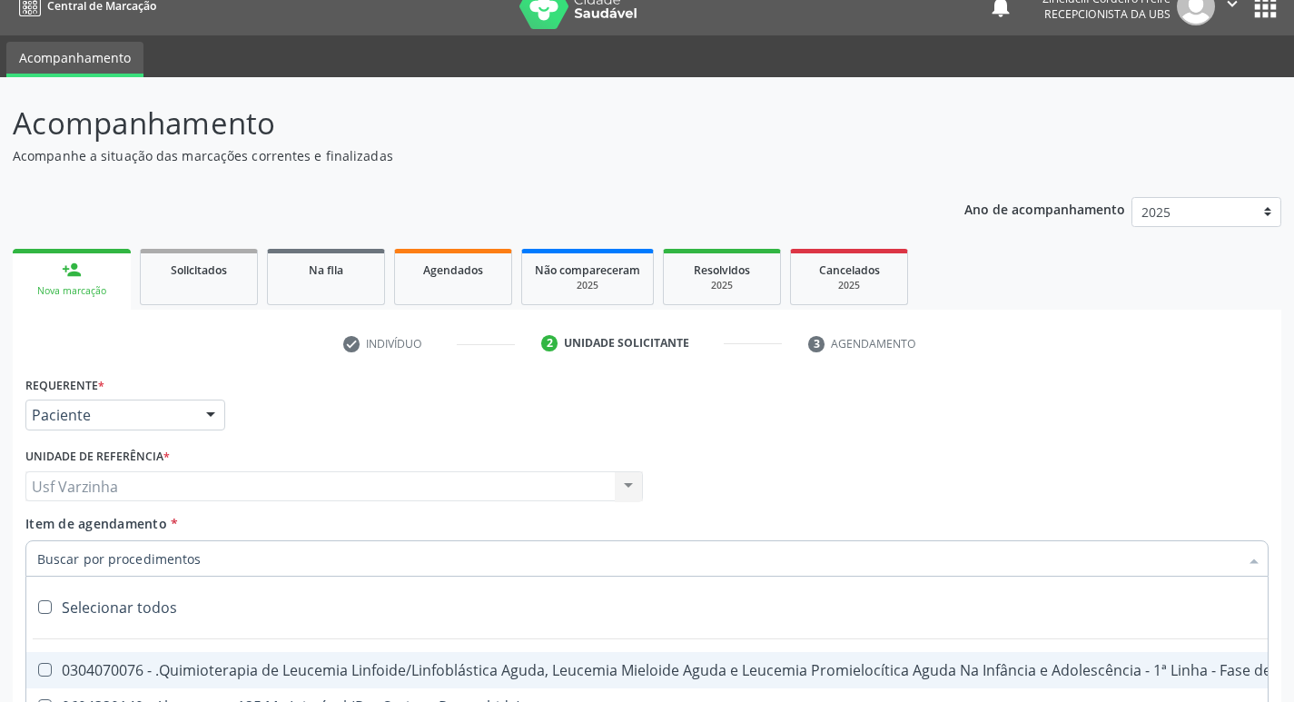
scroll to position [16, 0]
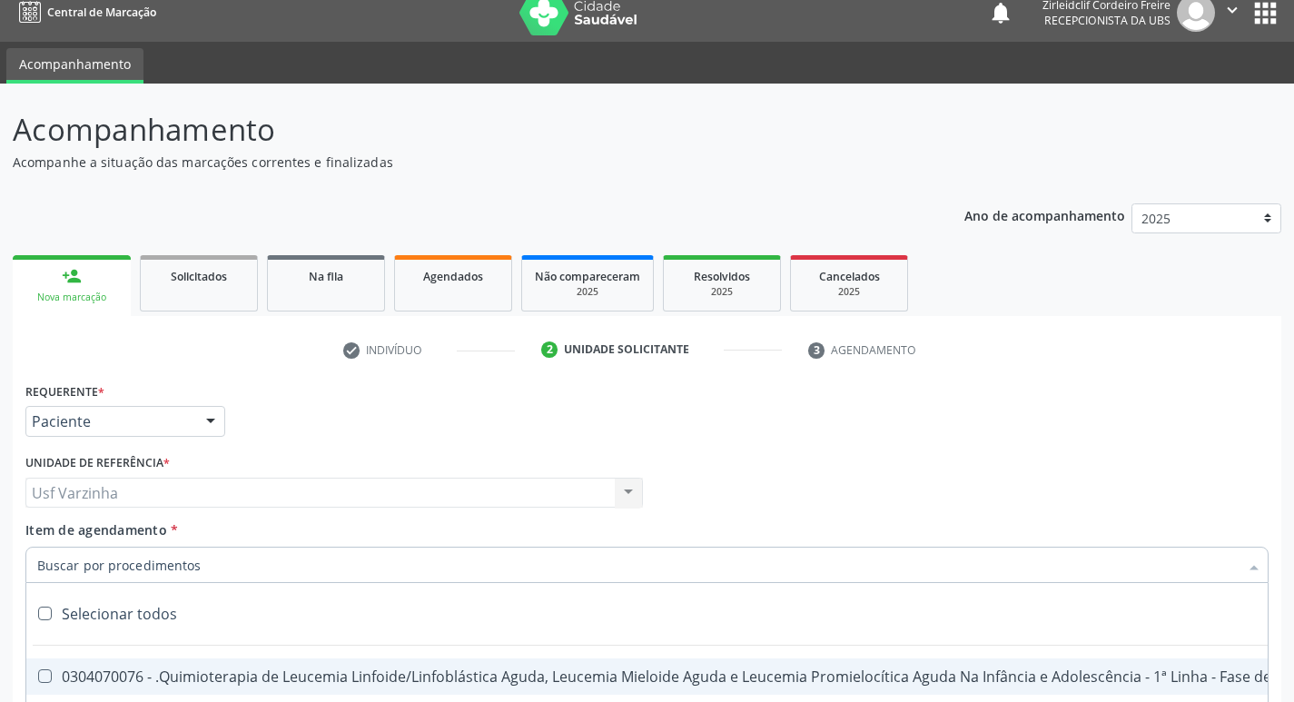
click at [218, 423] on div at bounding box center [210, 422] width 27 height 31
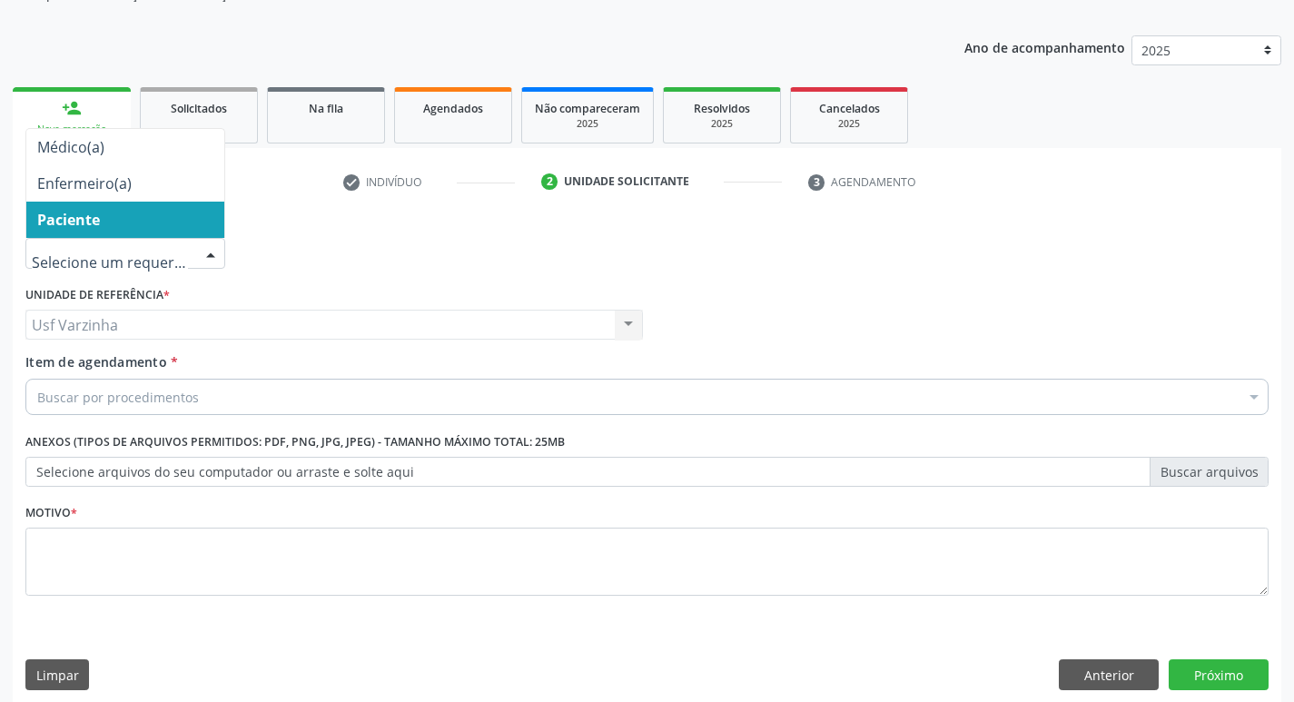
scroll to position [198, 0]
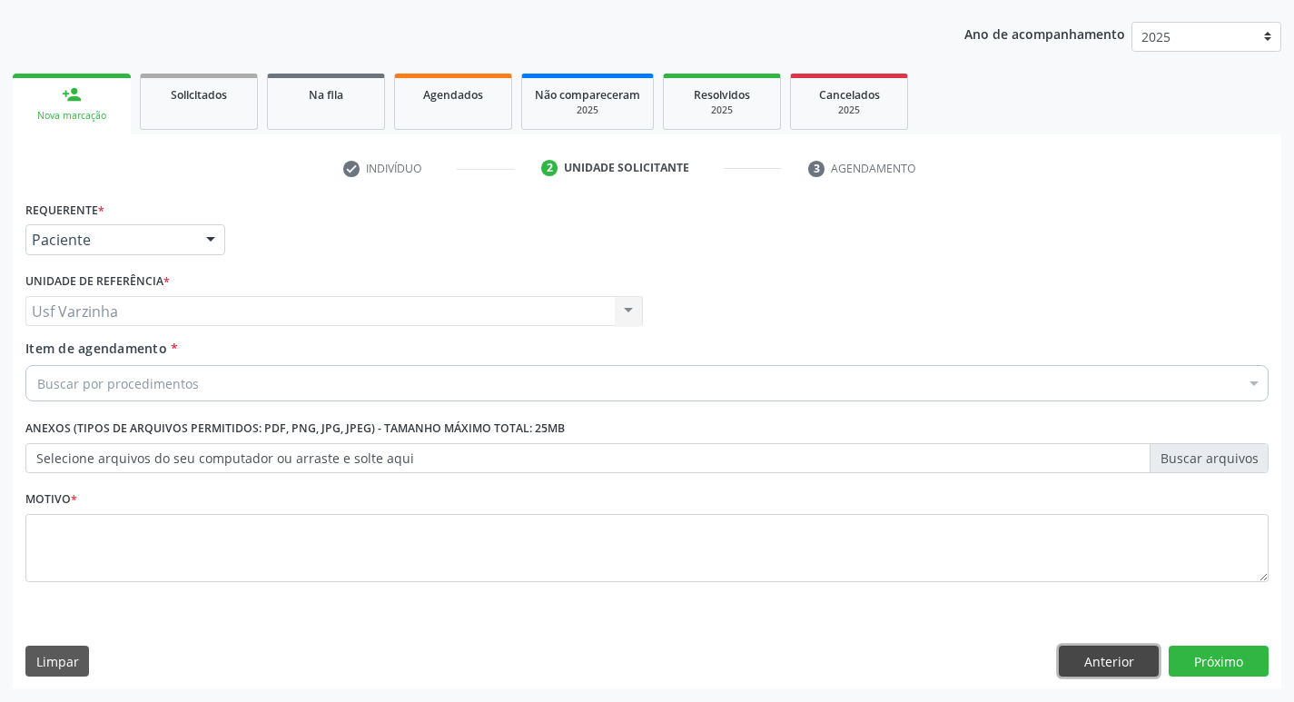
click at [1076, 669] on button "Anterior" at bounding box center [1109, 661] width 100 height 31
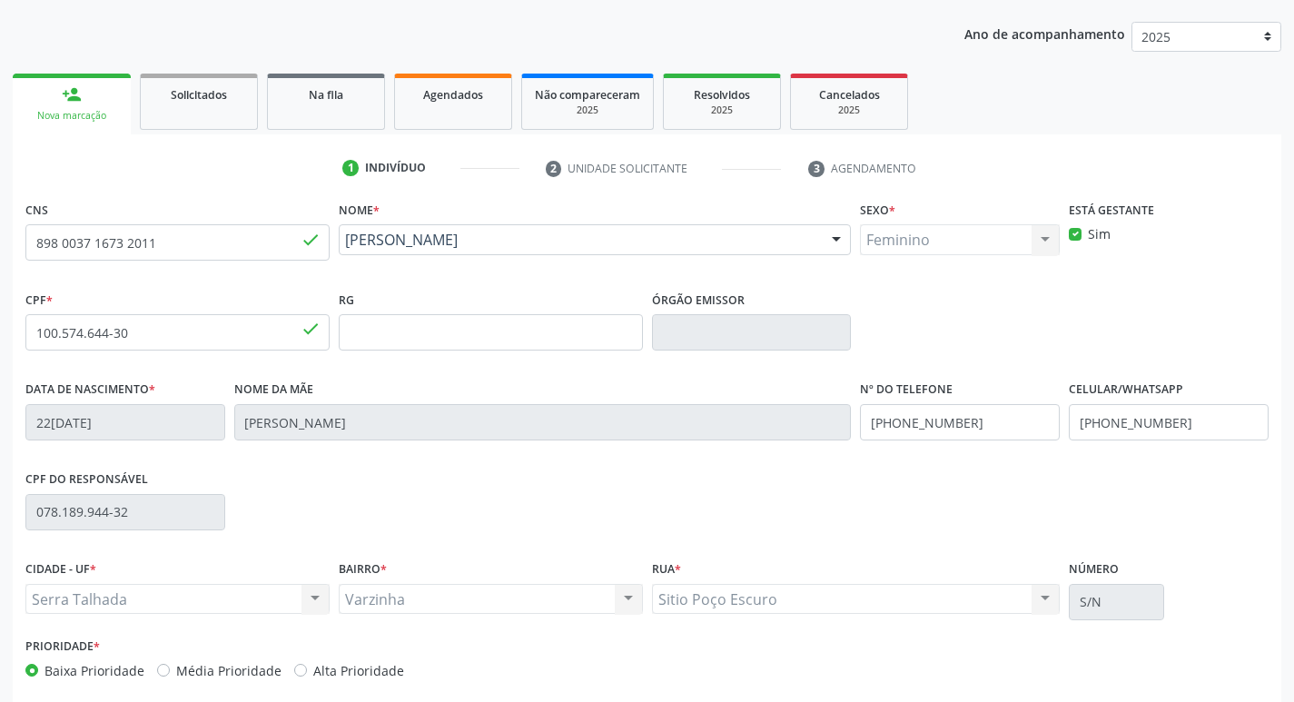
scroll to position [282, 0]
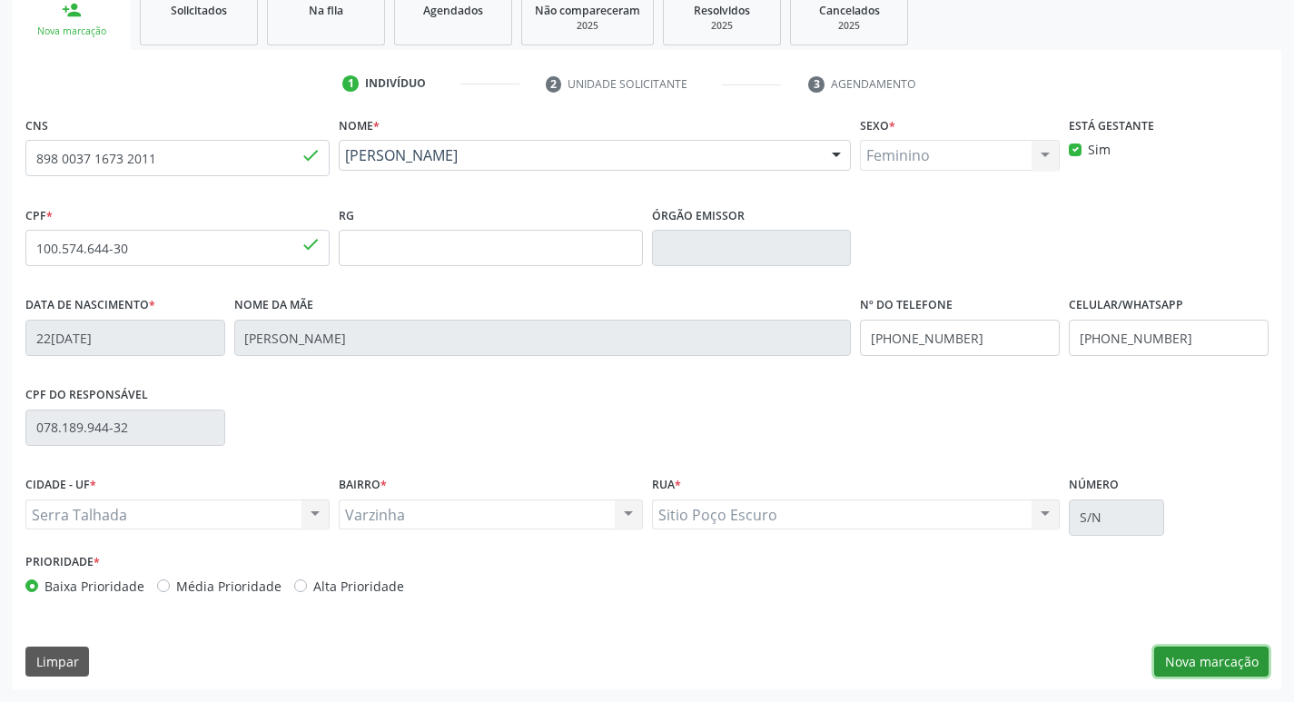
click at [1211, 665] on button "Nova marcação" at bounding box center [1211, 661] width 114 height 31
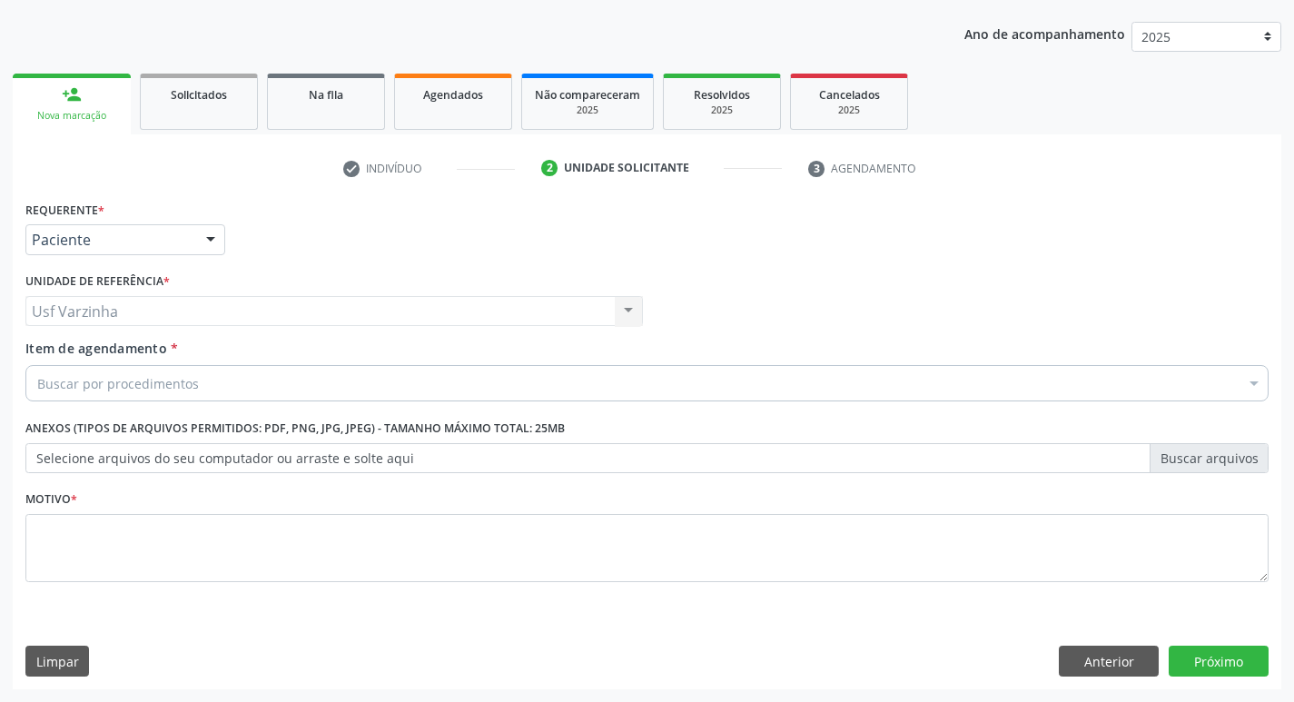
click at [213, 238] on div at bounding box center [210, 240] width 27 height 31
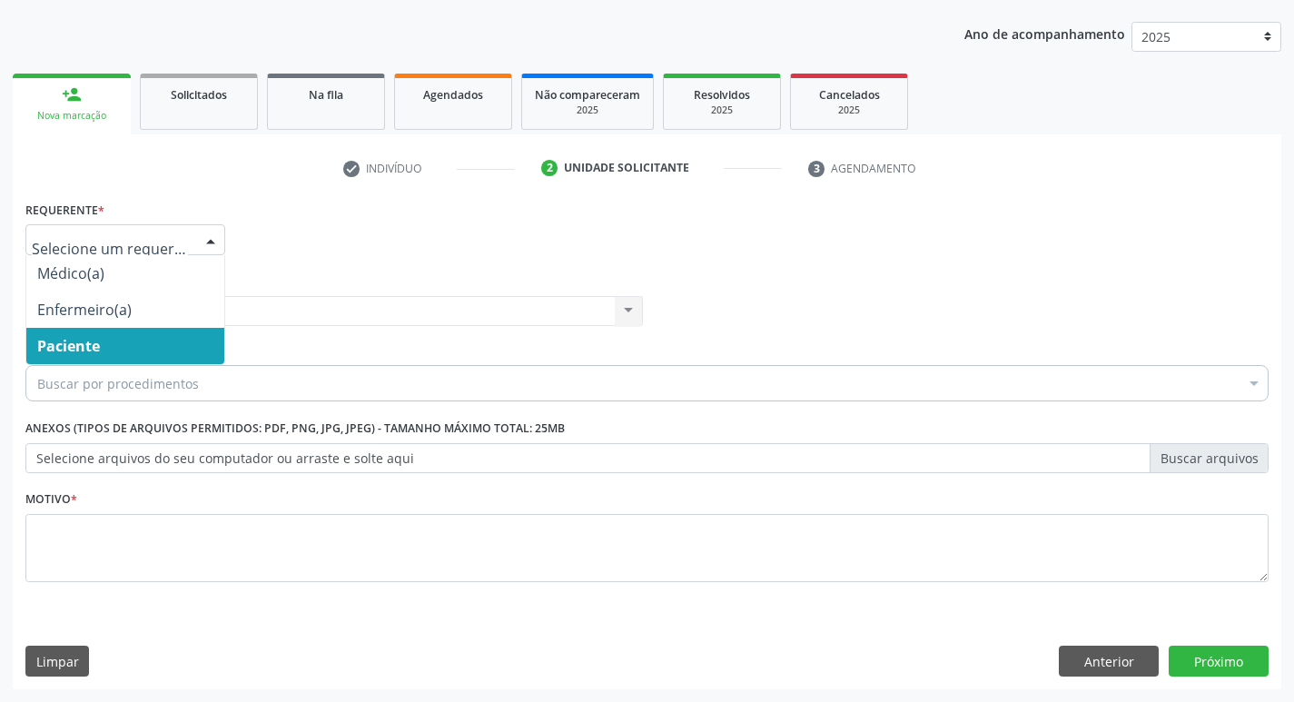
click at [163, 344] on span "Paciente" at bounding box center [125, 346] width 198 height 36
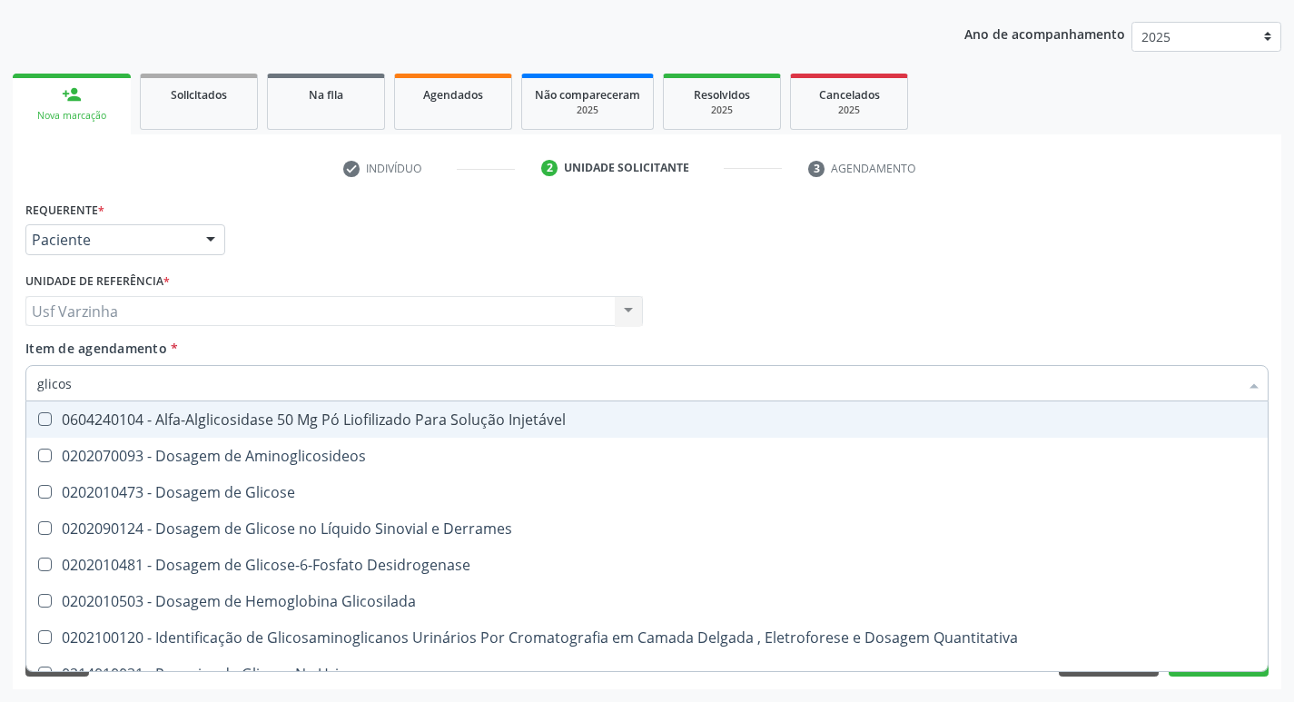
type input "glicose"
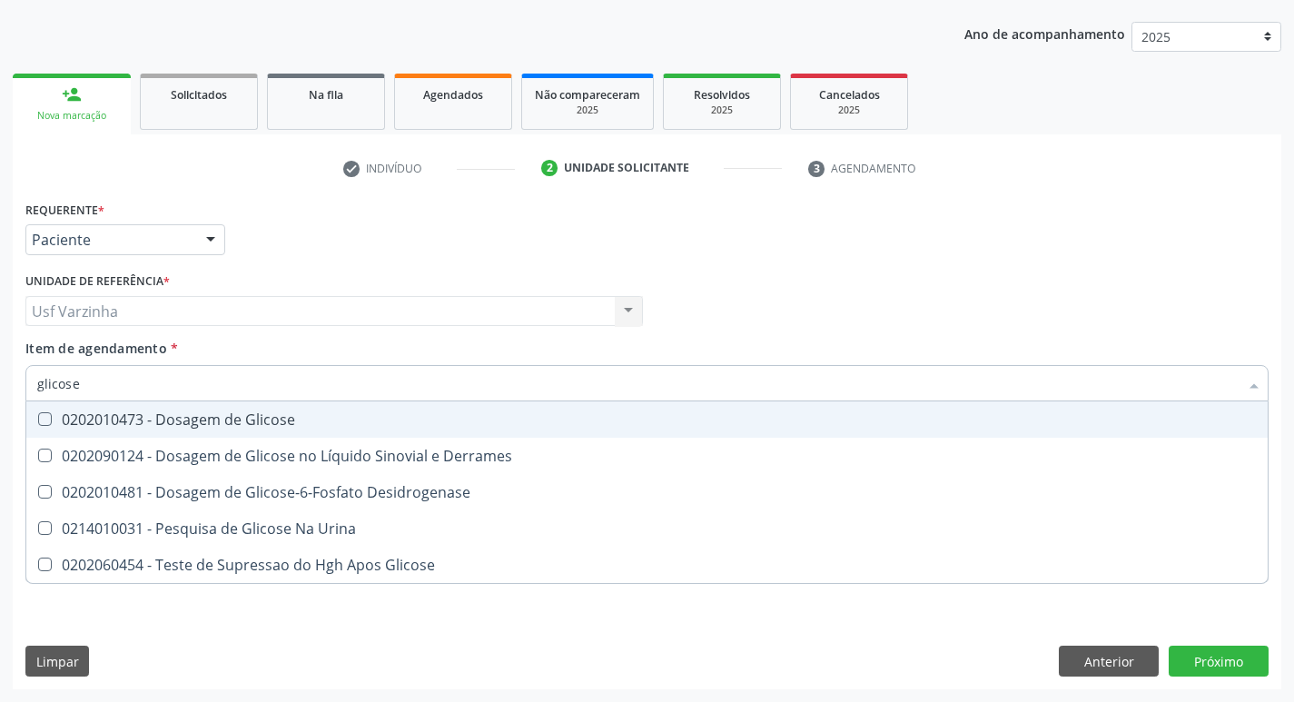
click at [67, 419] on div "0202010473 - Dosagem de Glicose" at bounding box center [646, 419] width 1219 height 15
checkbox Glicose "true"
click at [84, 381] on input "glicose" at bounding box center [637, 383] width 1201 height 36
type input "glicos"
checkbox Glicose "false"
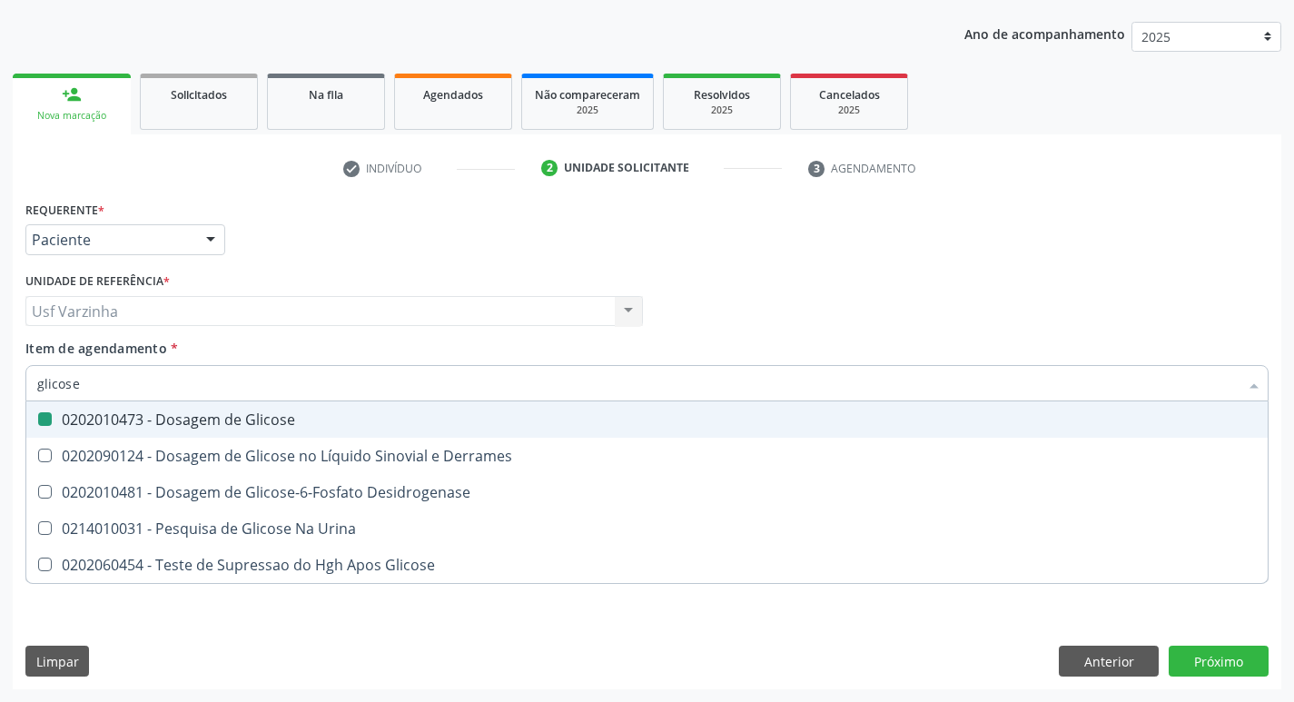
checkbox Desidrogenase "true"
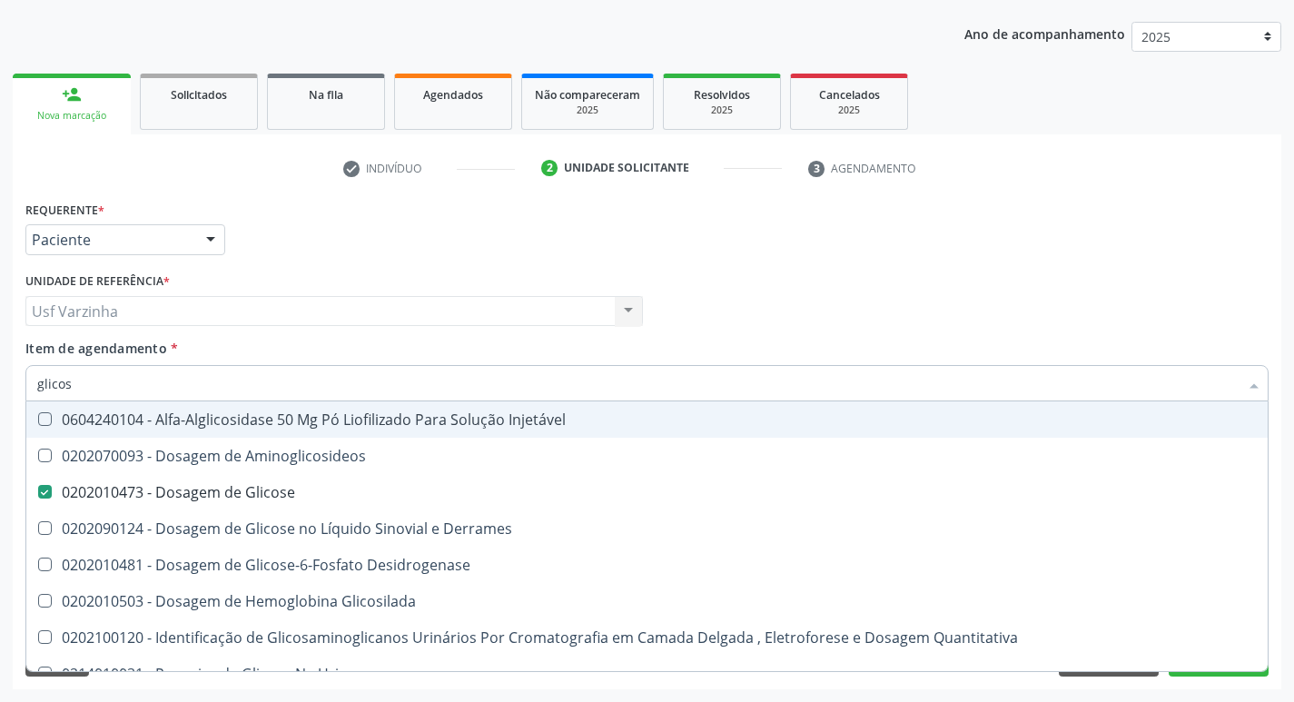
type input "glico"
checkbox Glicose "false"
checkbox Glicosilada "true"
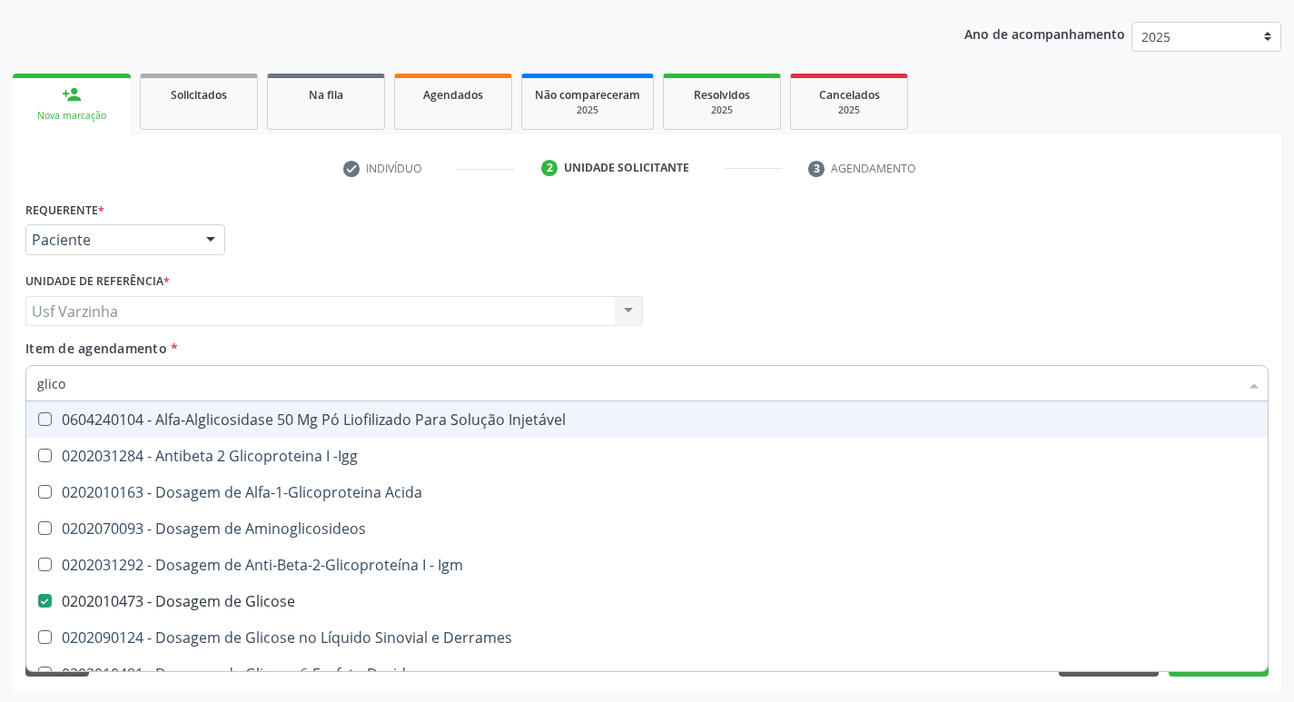
type input "glic"
checkbox Glicose "false"
checkbox Glicose "true"
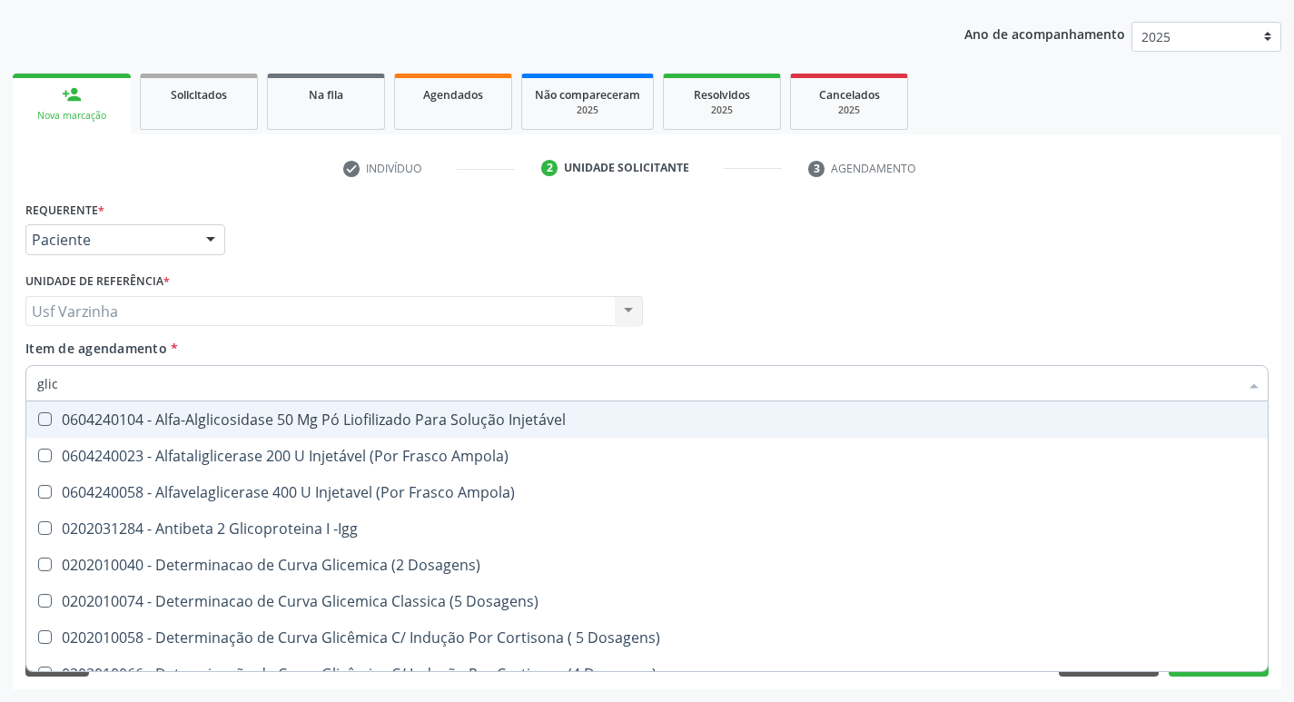
type input "gli"
checkbox Glicose "false"
checkbox Glicosilada "true"
type input "gl"
checkbox Glicose "false"
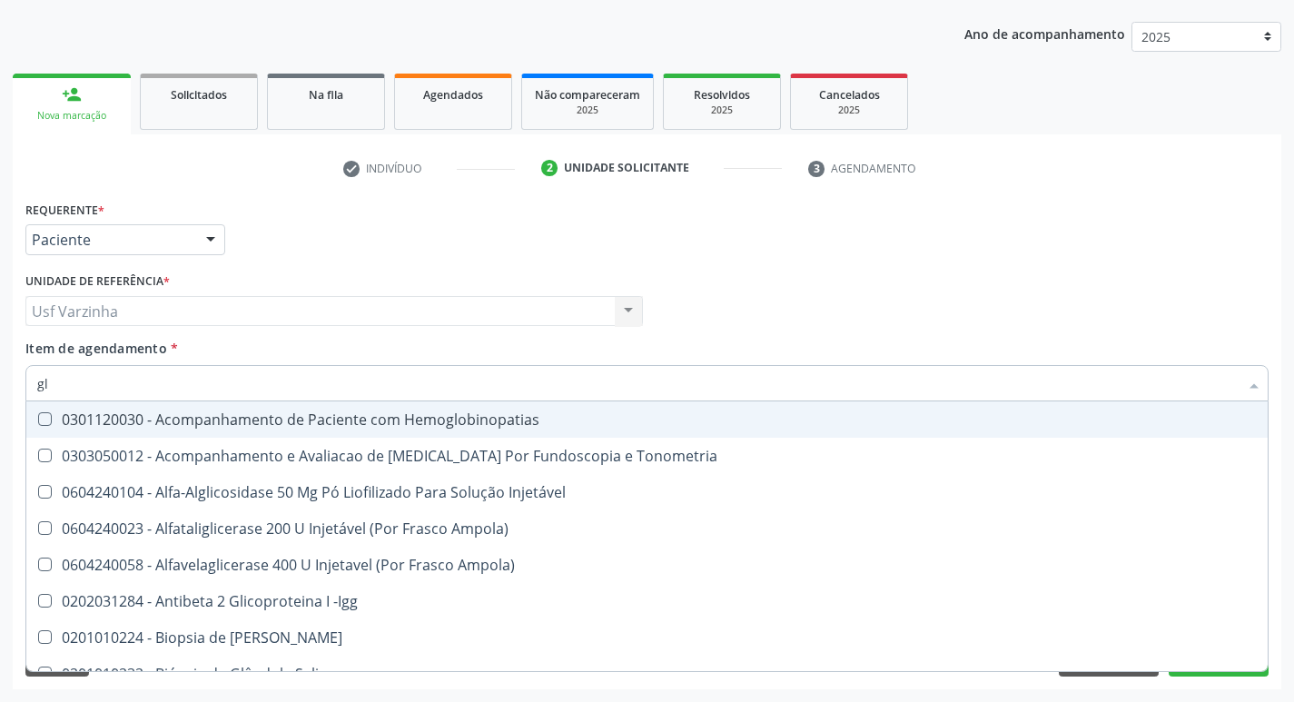
type input "g"
checkbox Glicose "false"
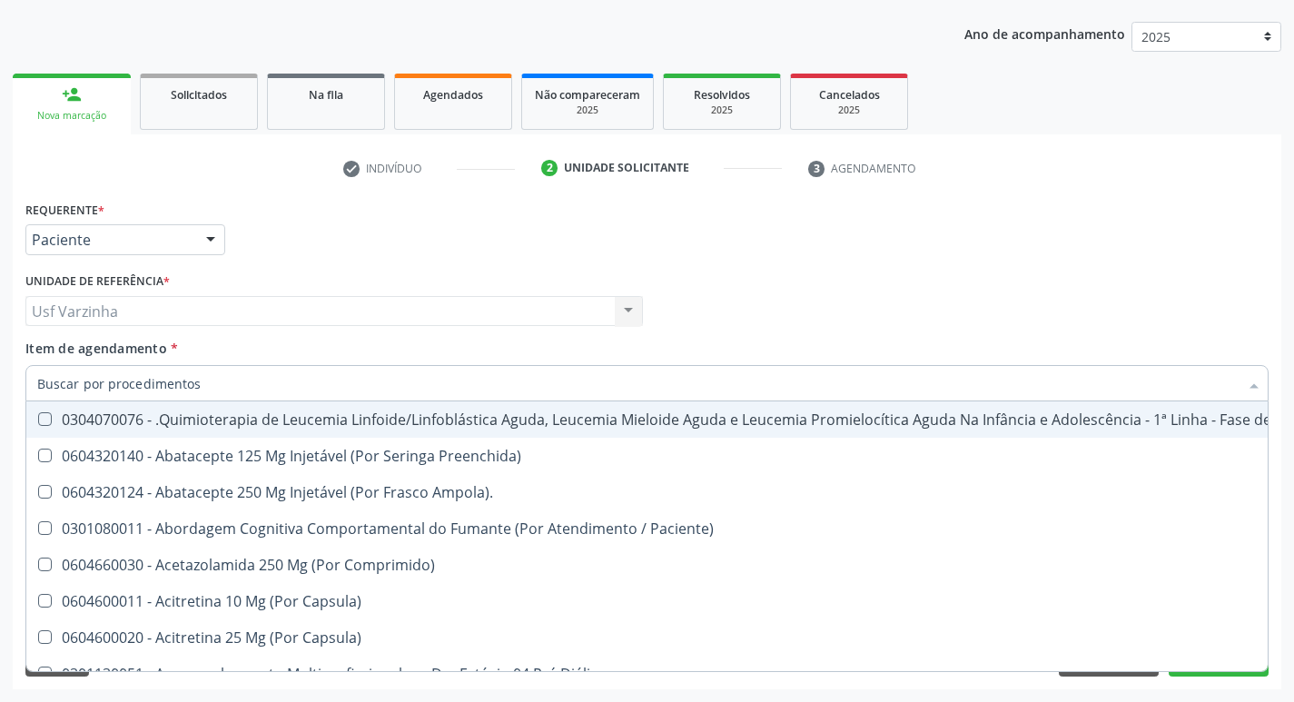
checkbox Glicose "false"
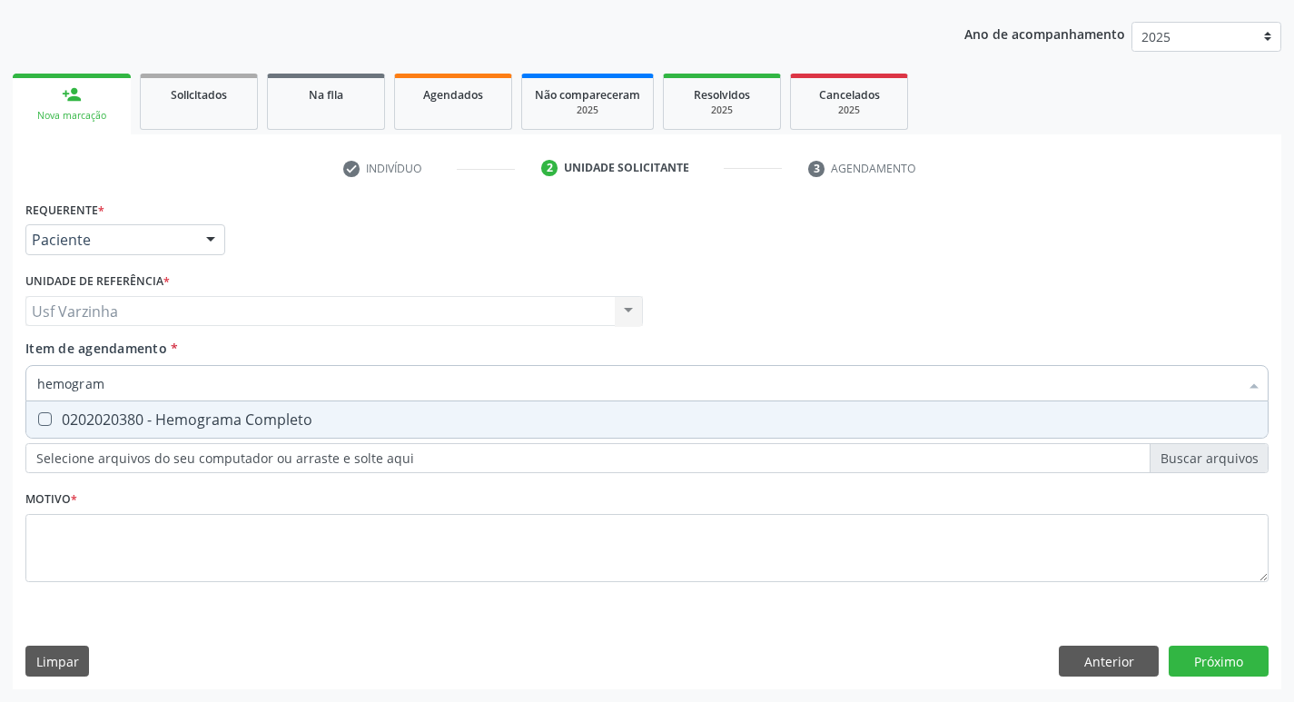
type input "hemograma"
click at [106, 421] on div "0202020380 - Hemograma Completo" at bounding box center [646, 419] width 1219 height 15
checkbox Completo "true"
click at [124, 387] on input "hemograma" at bounding box center [637, 383] width 1201 height 36
type input "h"
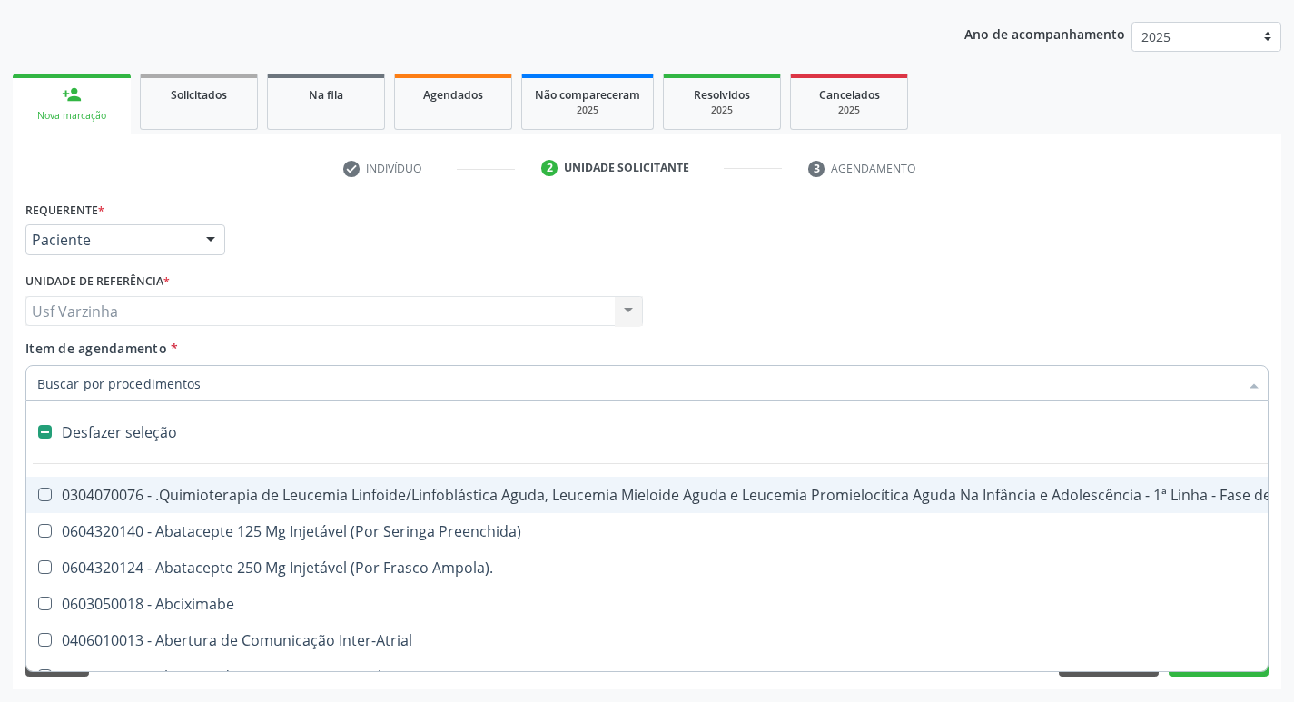
checkbox Manutenção "false"
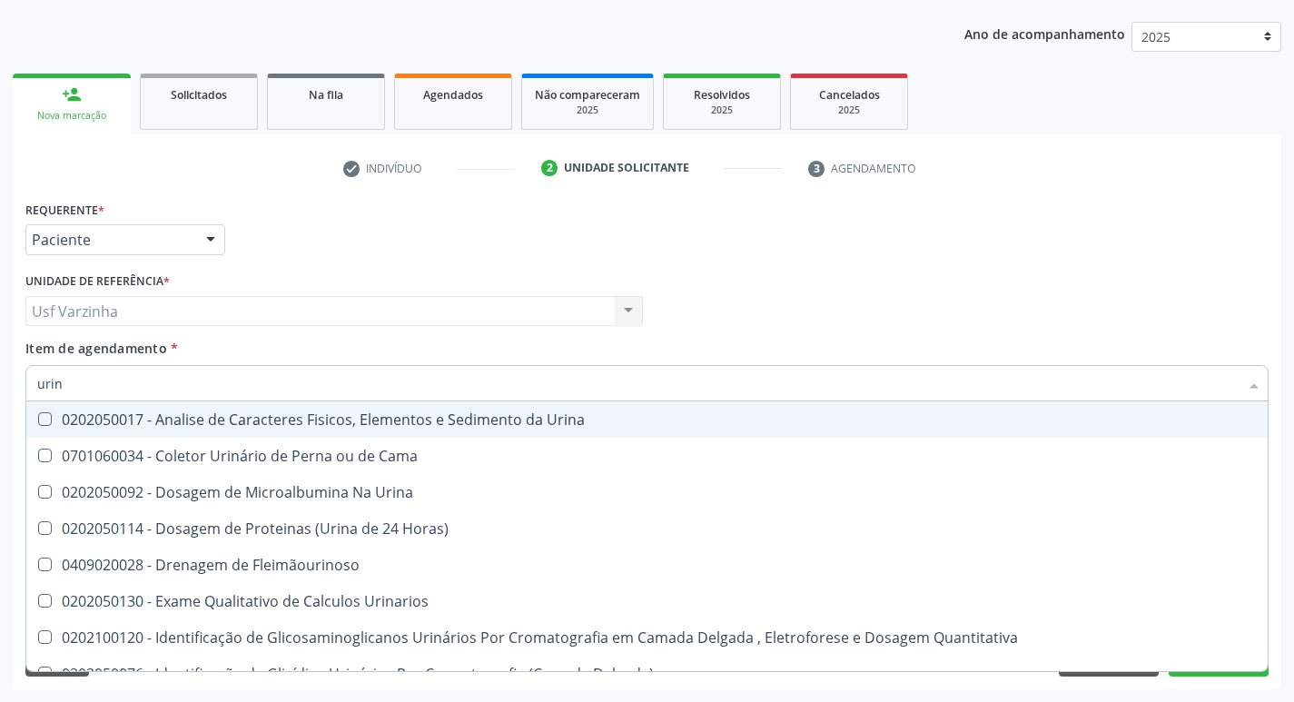
type input "urina"
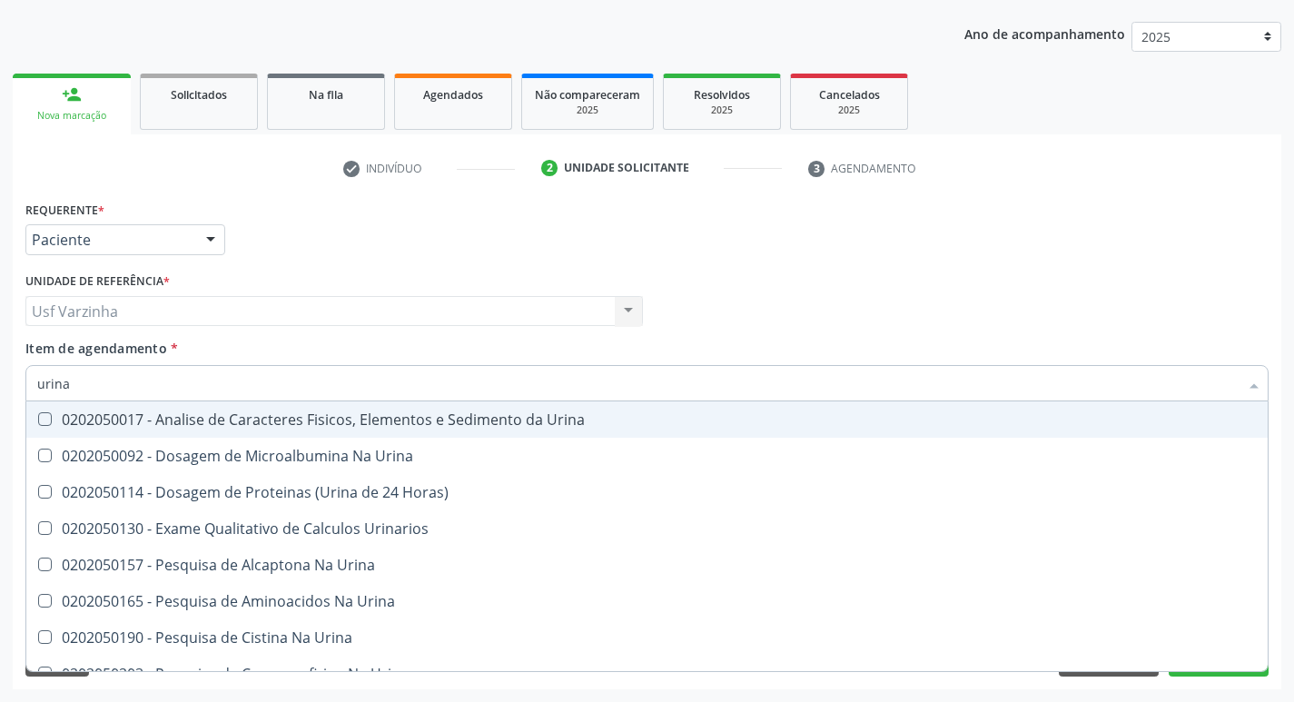
drag, startPoint x: 204, startPoint y: 427, endPoint x: 181, endPoint y: 419, distance: 25.0
click at [202, 427] on div "0202050017 - Analise de Caracteres Fisicos, Elementos e Sedimento da Urina" at bounding box center [646, 419] width 1219 height 15
checkbox Urina "true"
click at [84, 384] on input "urina" at bounding box center [637, 383] width 1201 height 36
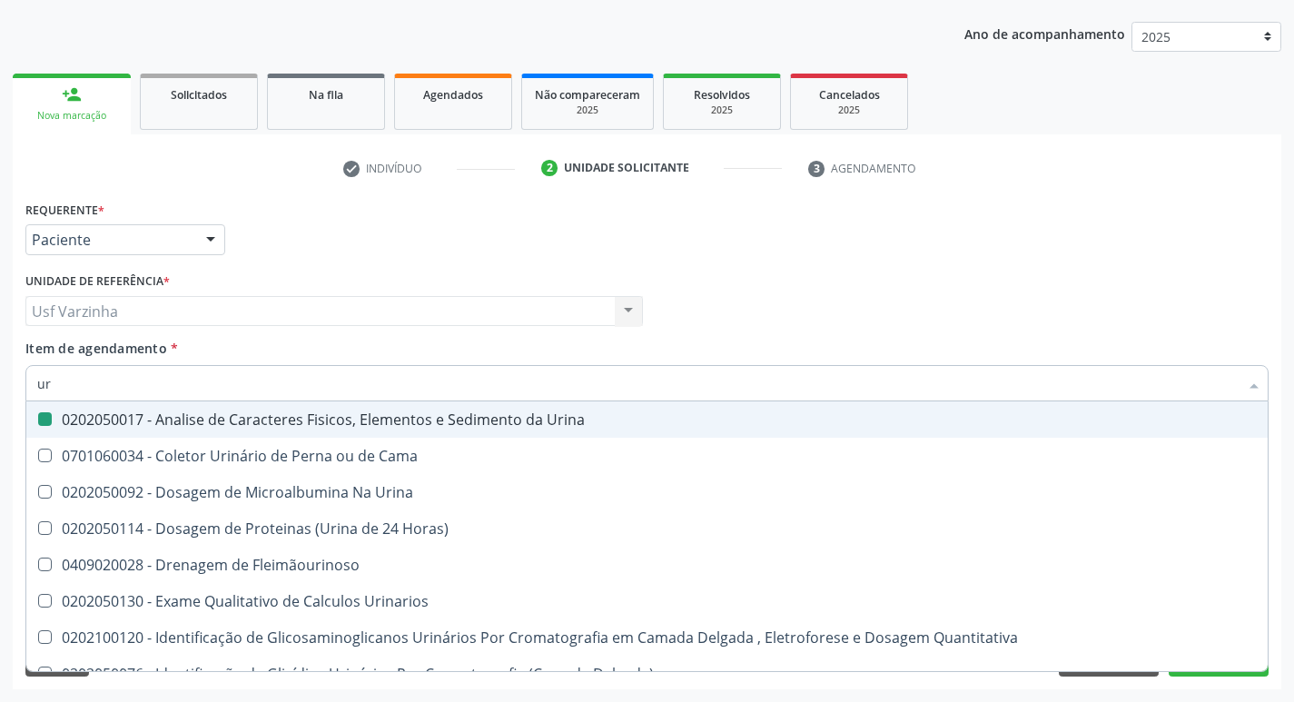
type input "u"
checkbox Urina "false"
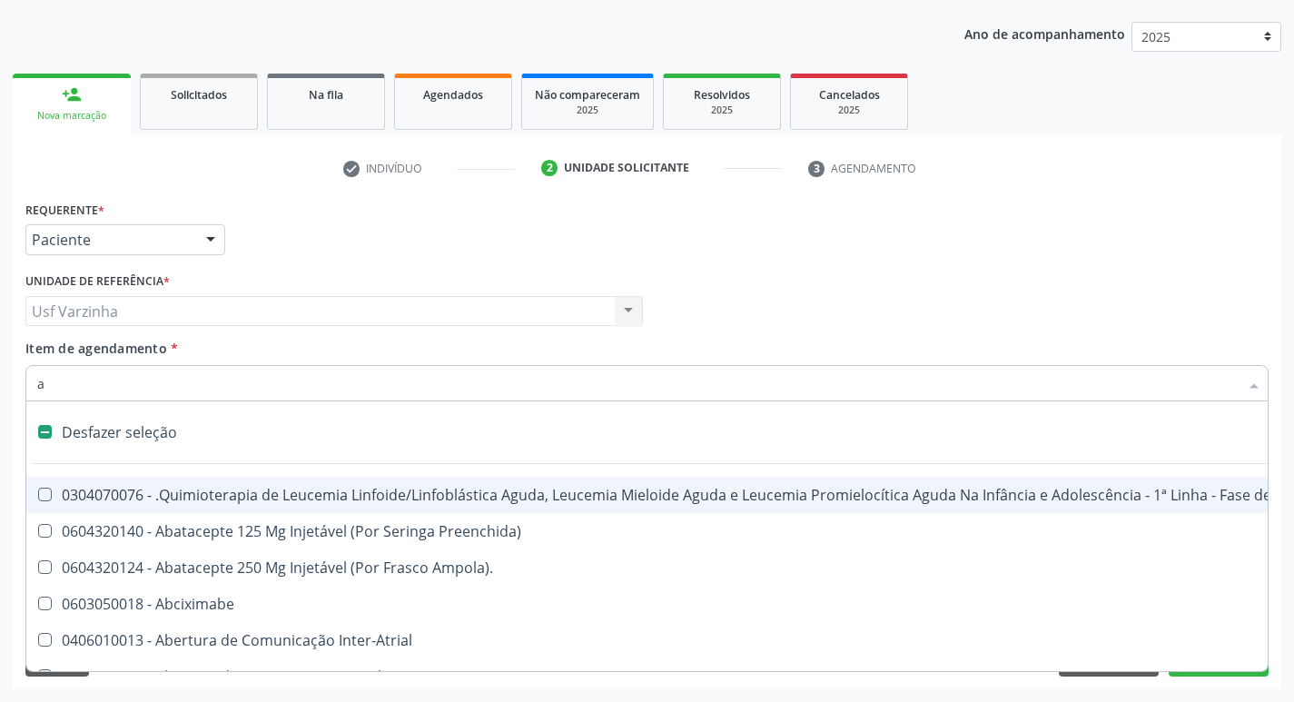
type input "ab"
checkbox Urina "false"
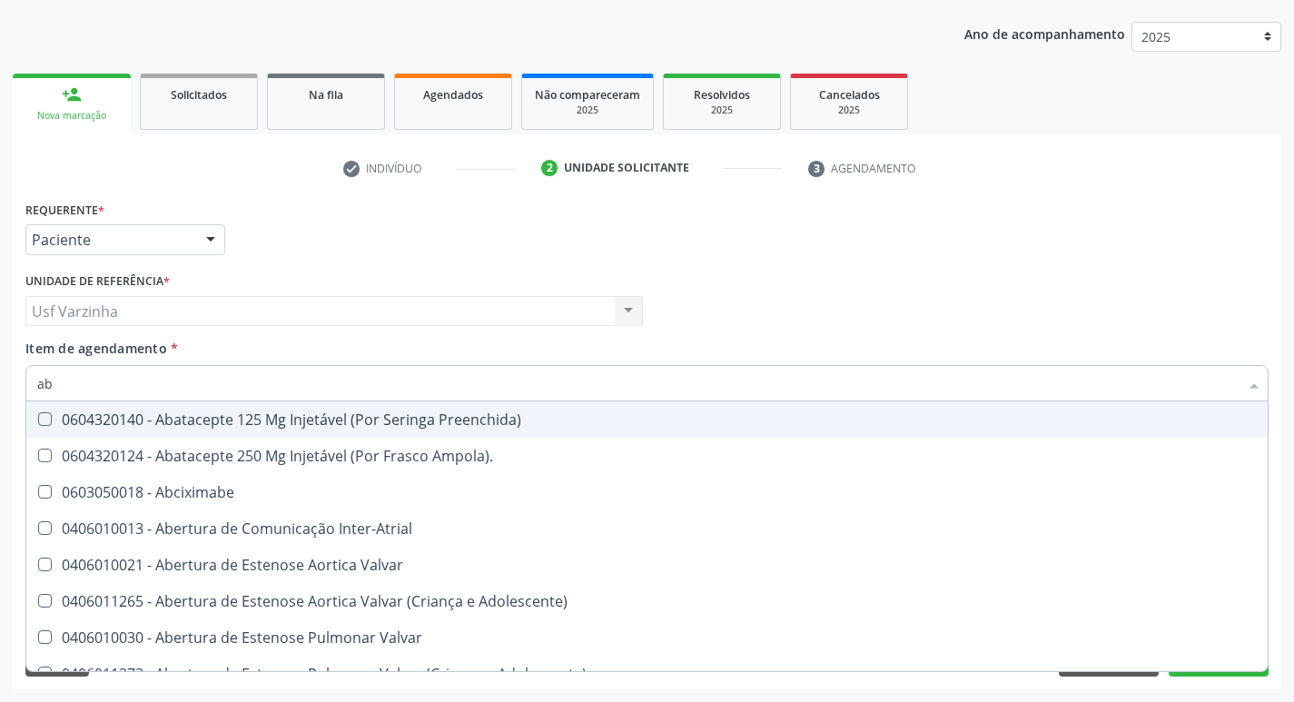
type input "abo"
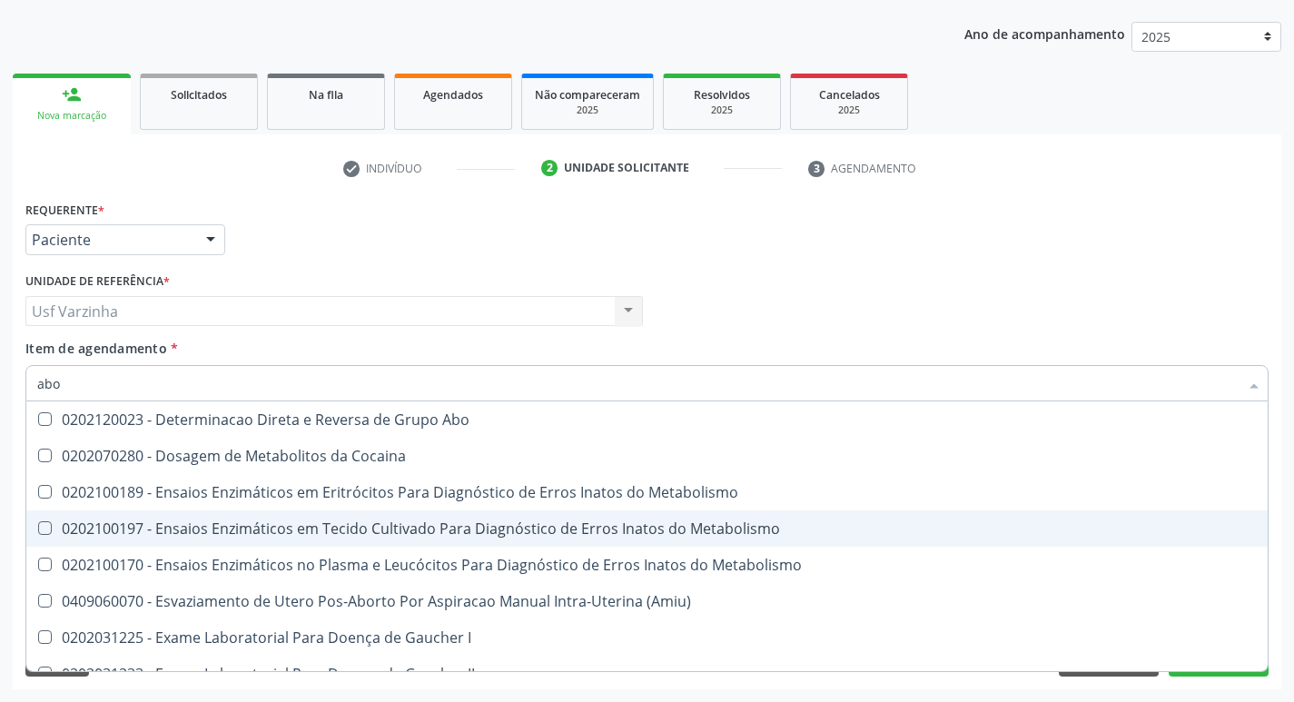
scroll to position [91, 0]
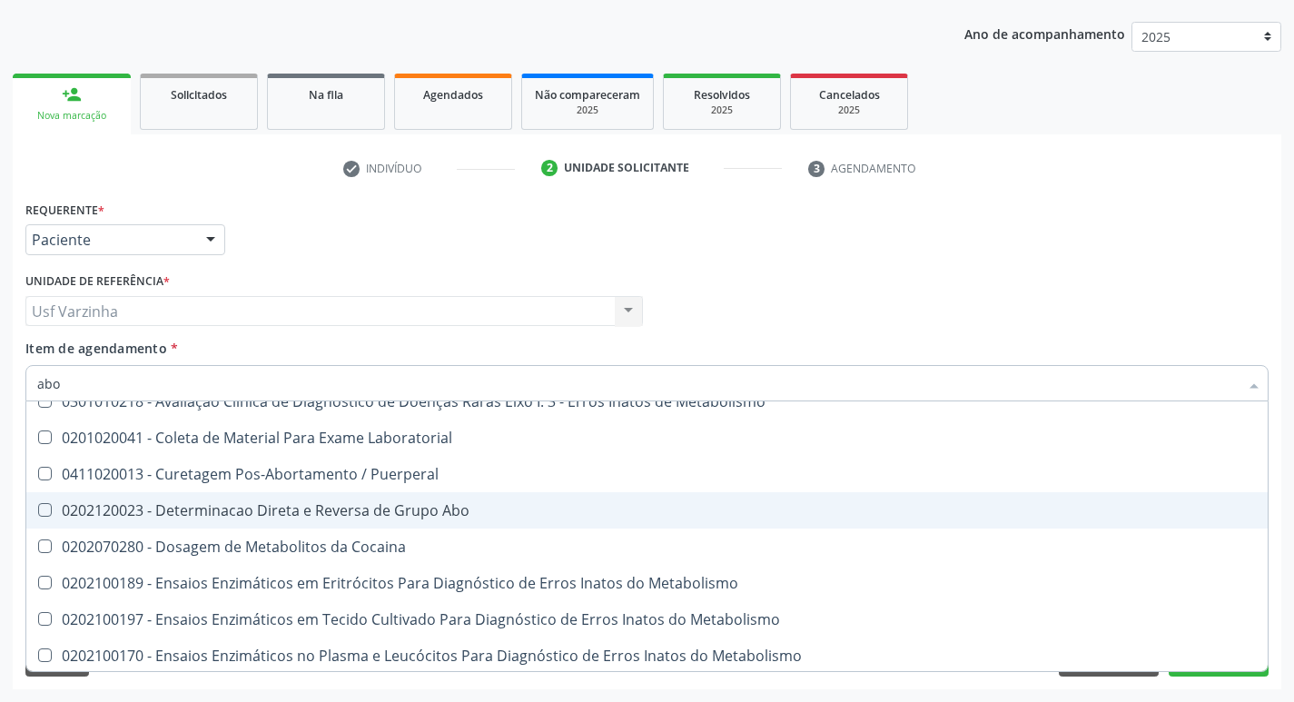
click at [46, 512] on Abo at bounding box center [45, 510] width 14 height 14
click at [38, 512] on Abo "checkbox" at bounding box center [32, 510] width 12 height 12
checkbox Abo "true"
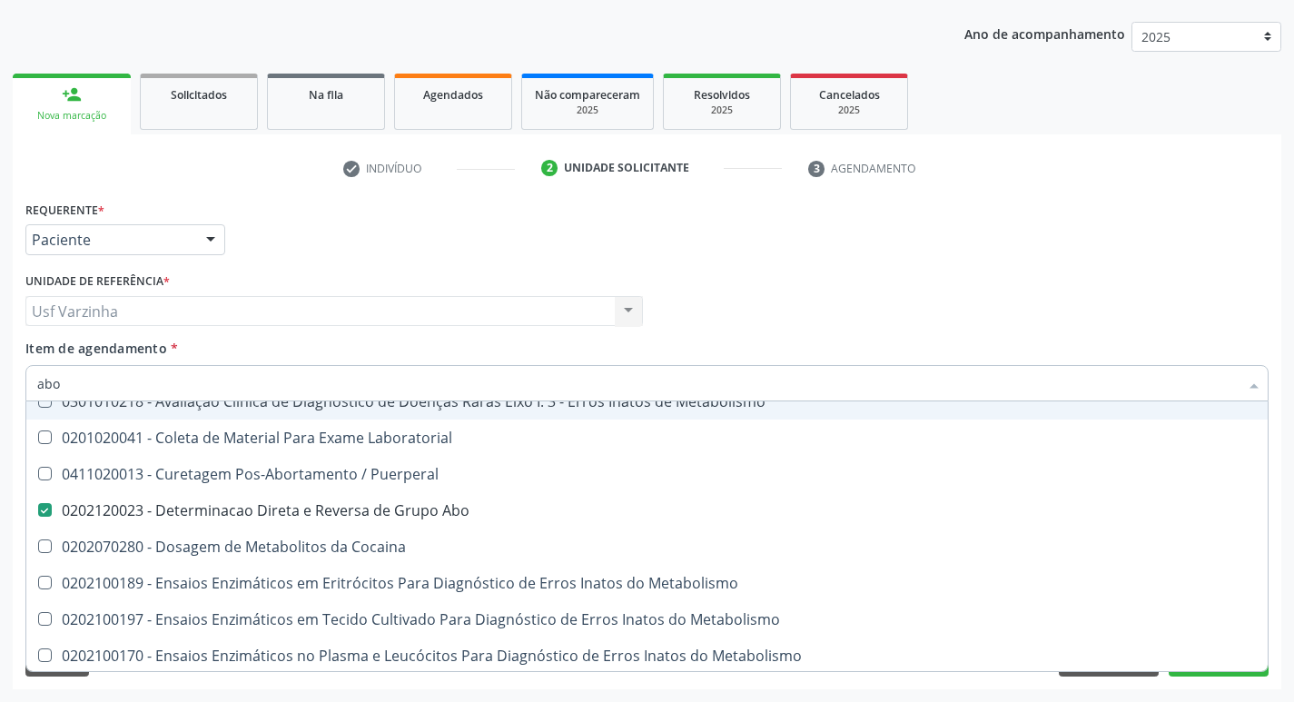
click at [68, 388] on input "abo" at bounding box center [637, 383] width 1201 height 36
type input "ab"
checkbox Abo "false"
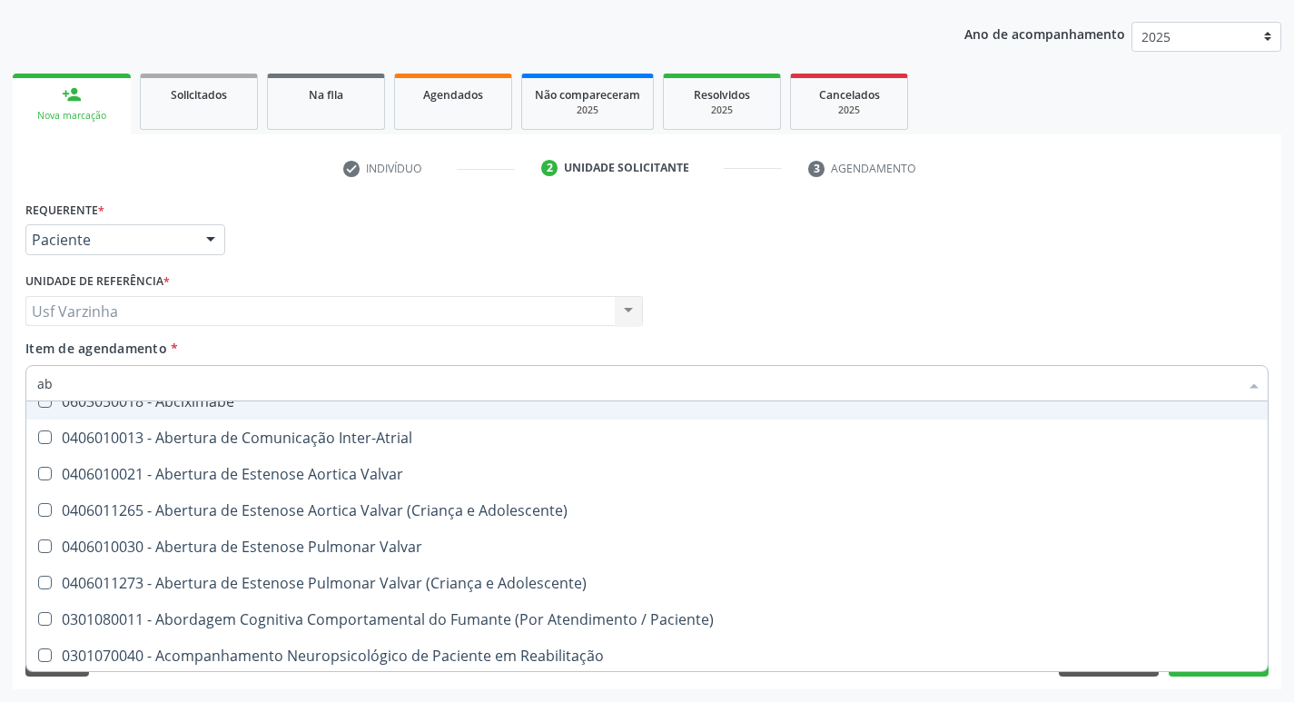
type input "a"
checkbox Abo "false"
checkbox Trabalho "true"
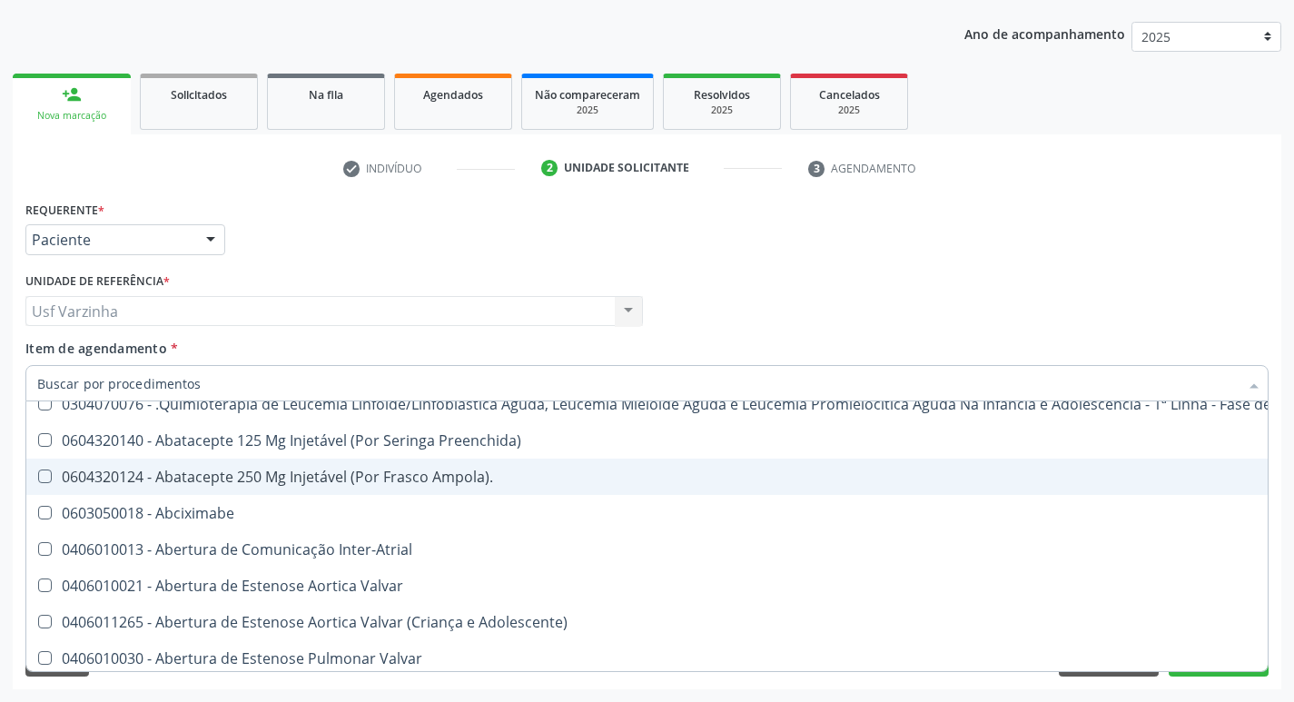
scroll to position [166, 0]
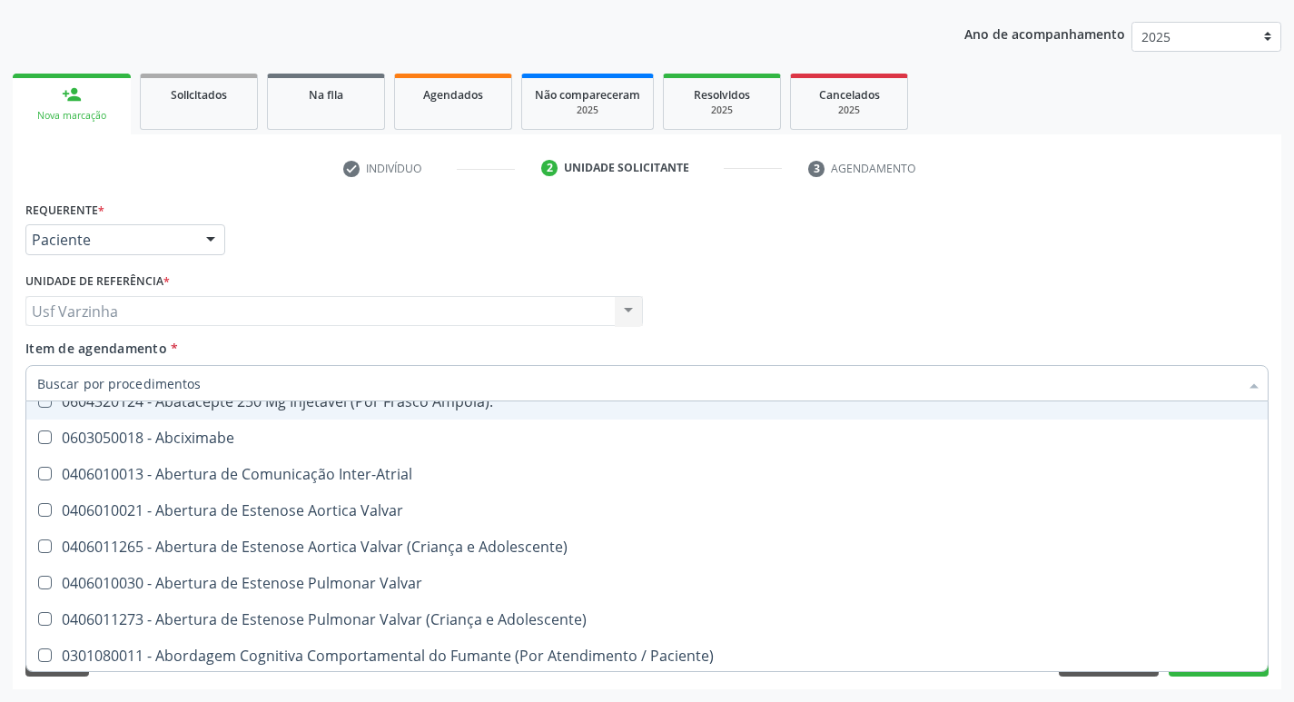
type input "r"
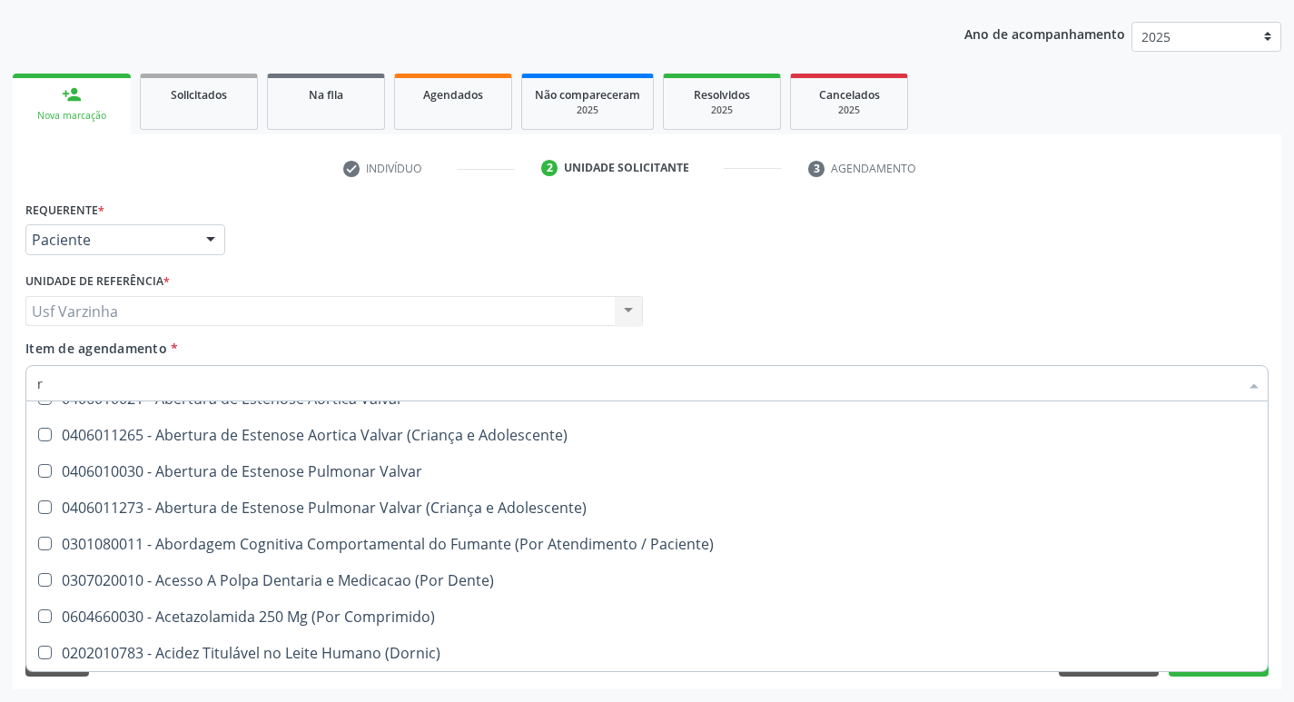
checkbox Urina "true"
checkbox Geral "false"
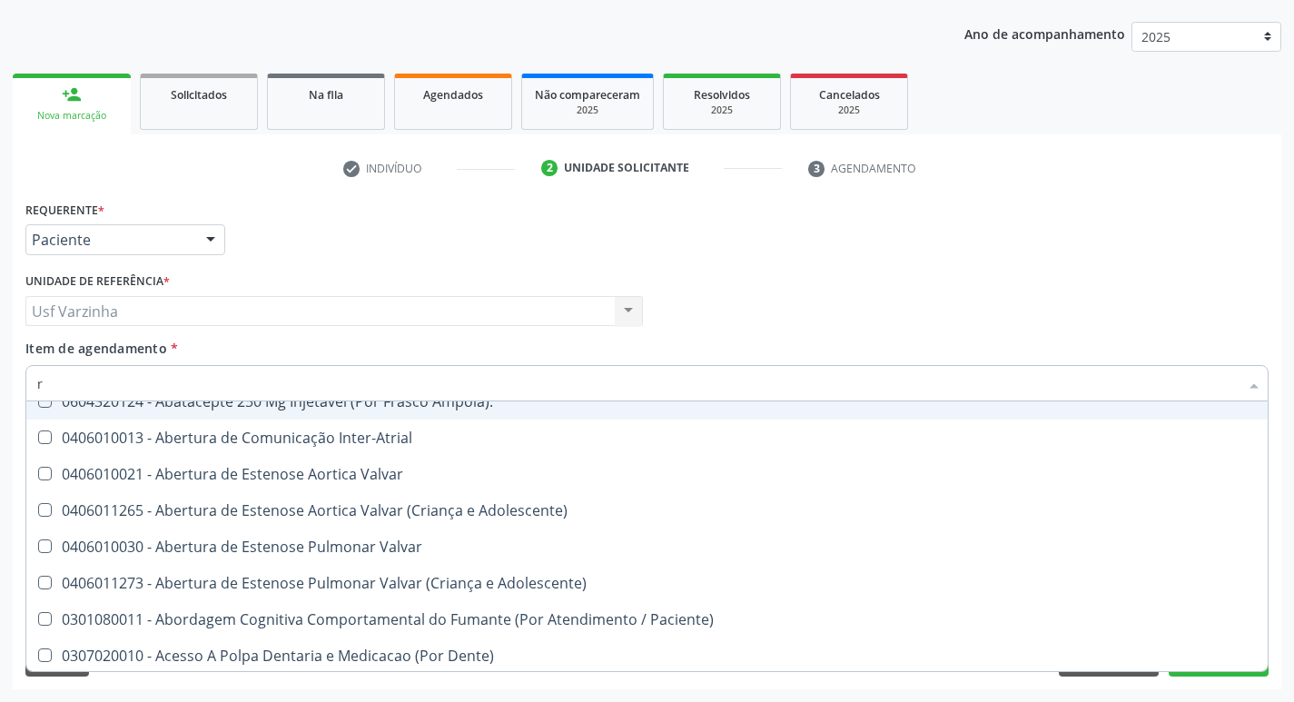
type input "rg"
checkbox Urina "false"
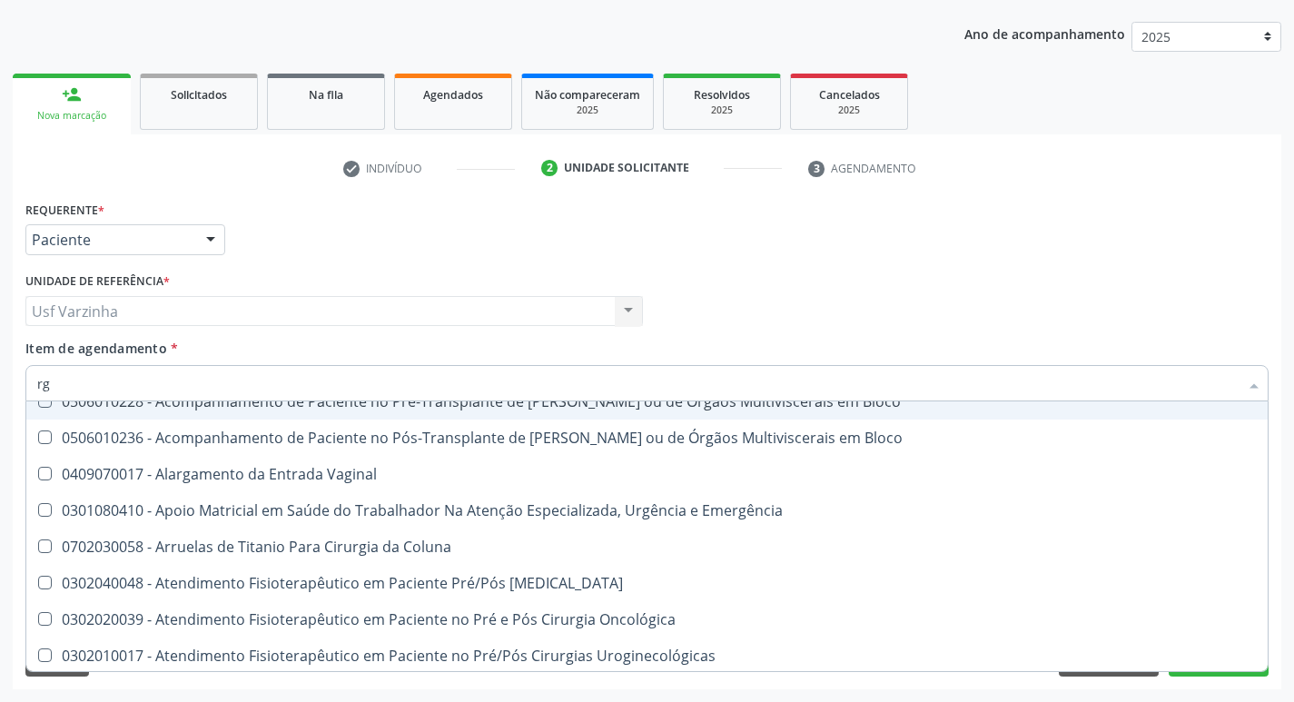
type input "r"
checkbox Neurocirurgia "true"
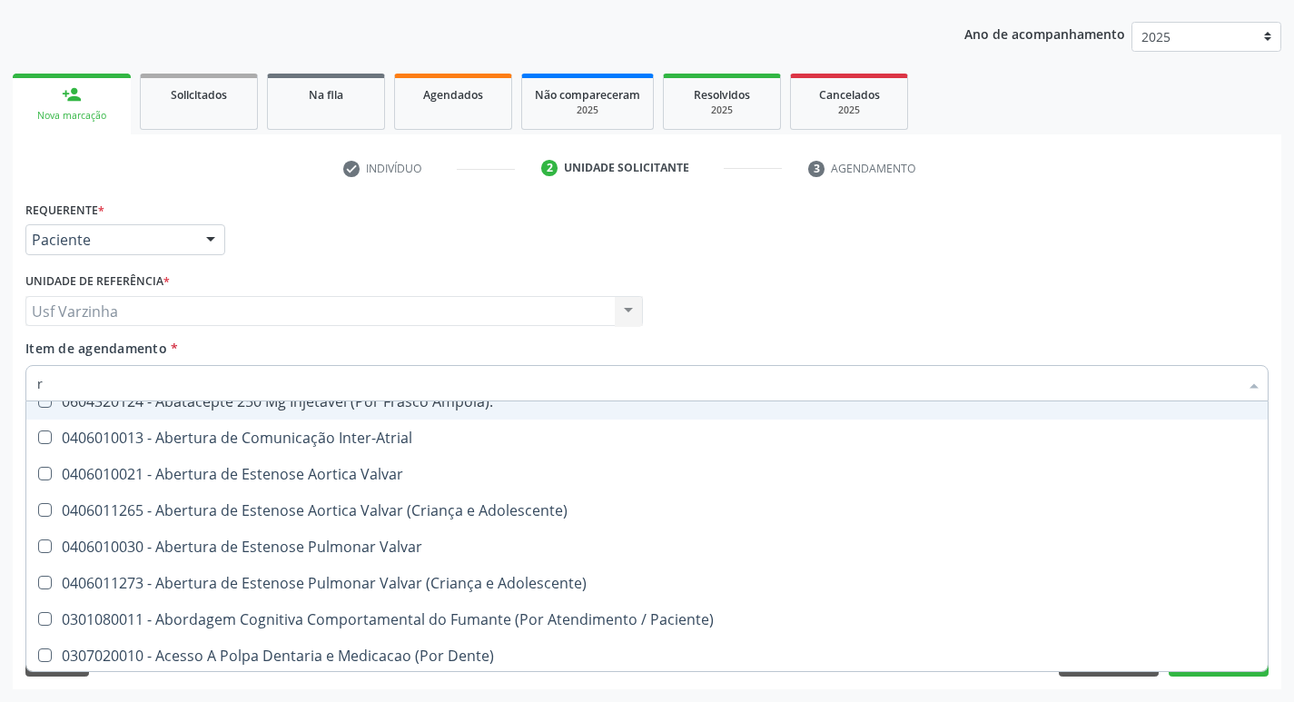
type input "rh"
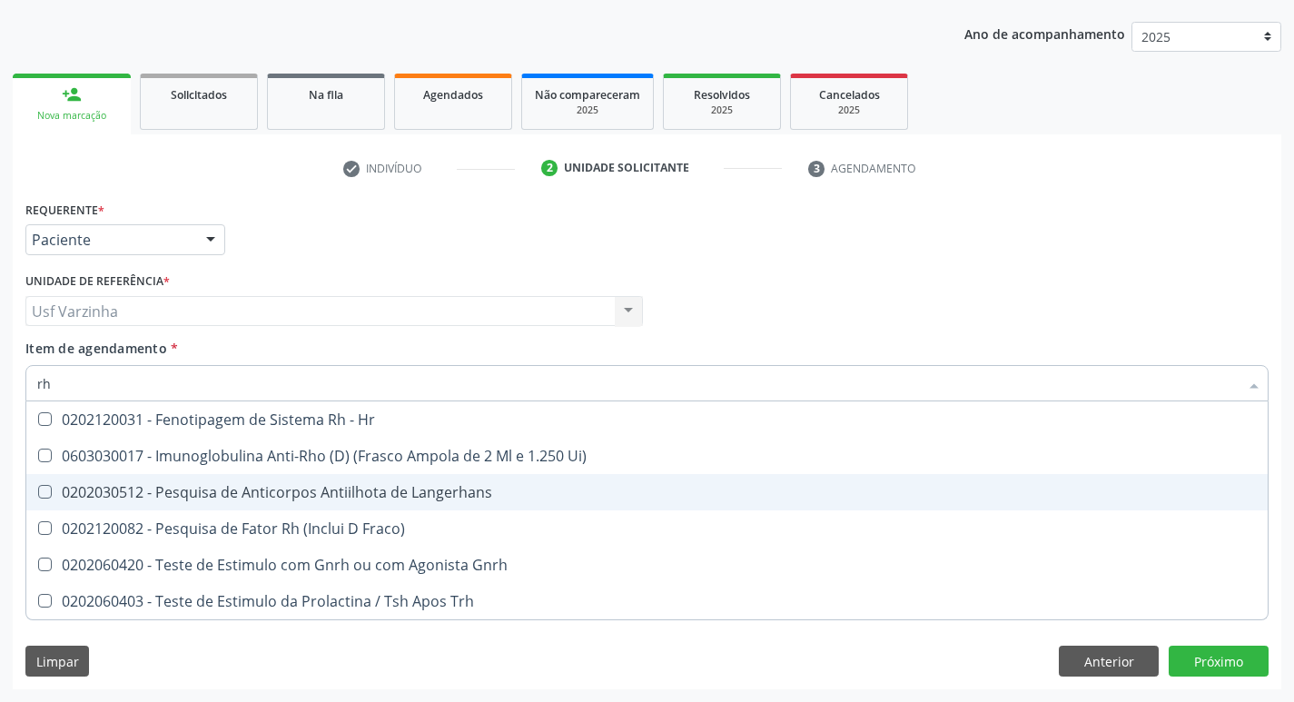
scroll to position [0, 0]
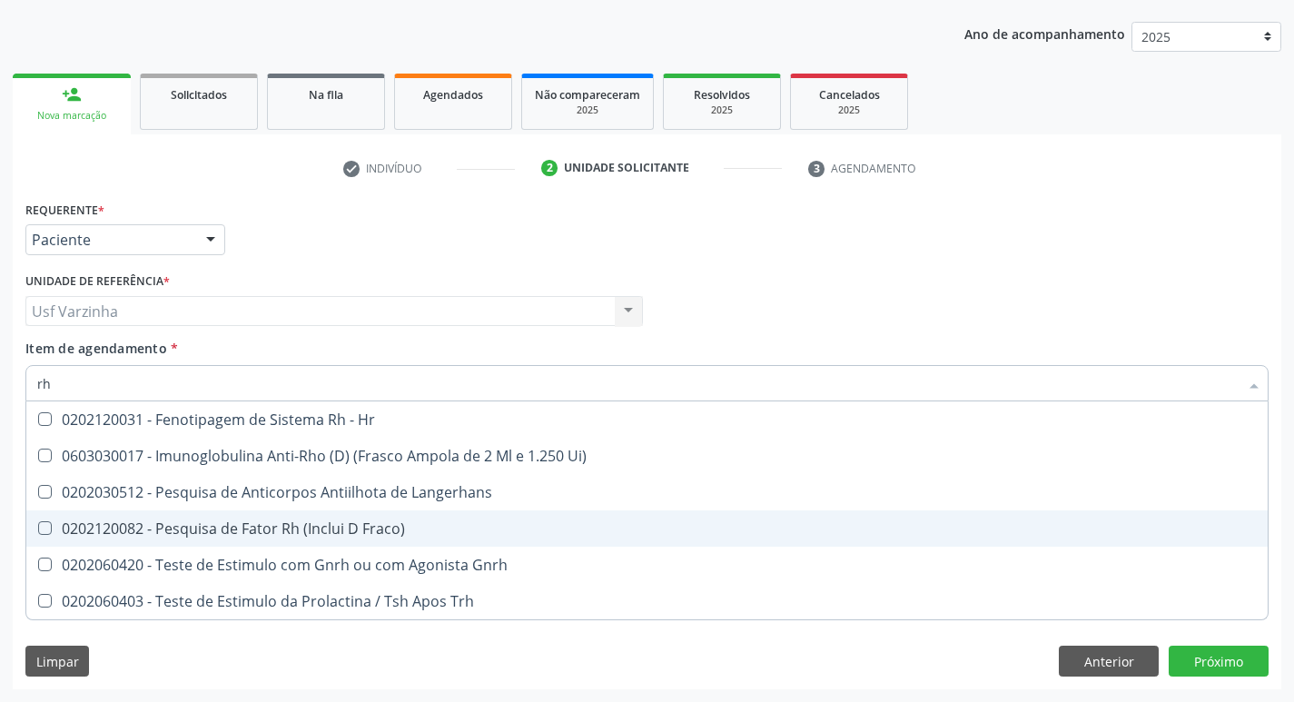
click at [380, 527] on div "0202120082 - Pesquisa de Fator Rh (Inclui D Fraco)" at bounding box center [646, 528] width 1219 height 15
checkbox Fraco\) "true"
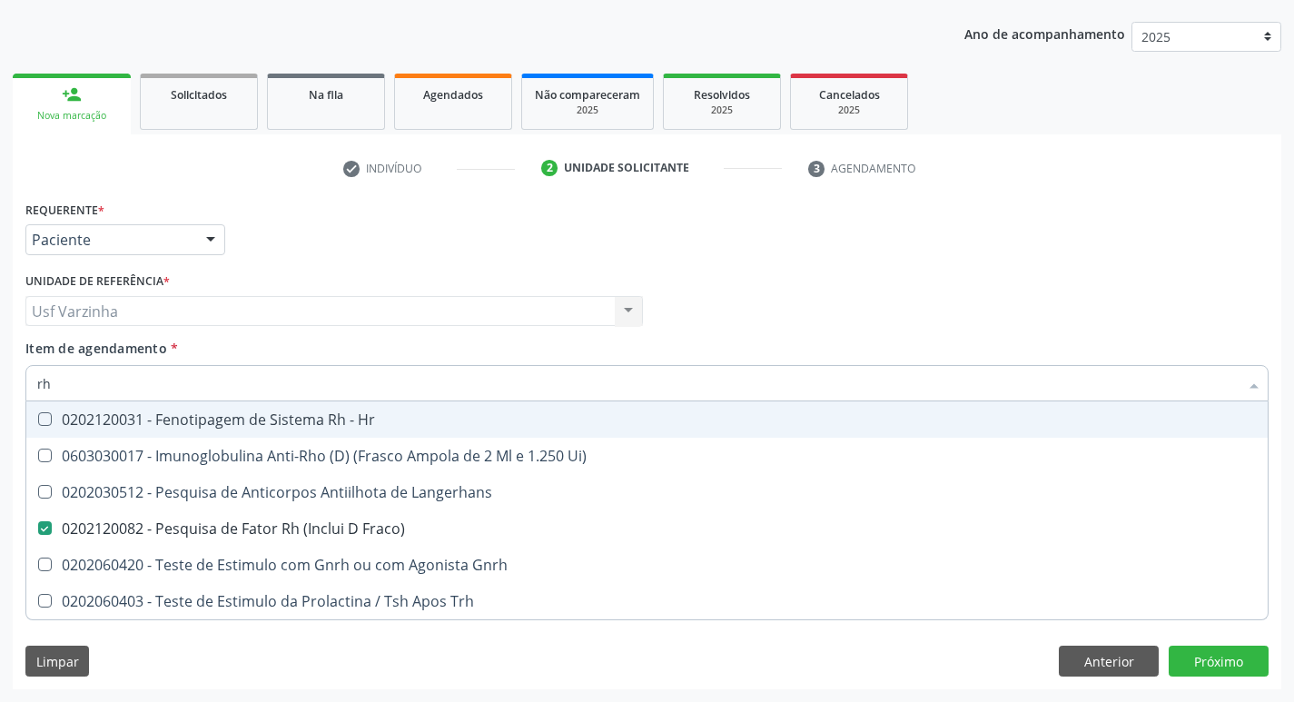
click at [64, 385] on input "rh" at bounding box center [637, 383] width 1201 height 36
type input "r"
checkbox Fraco\) "false"
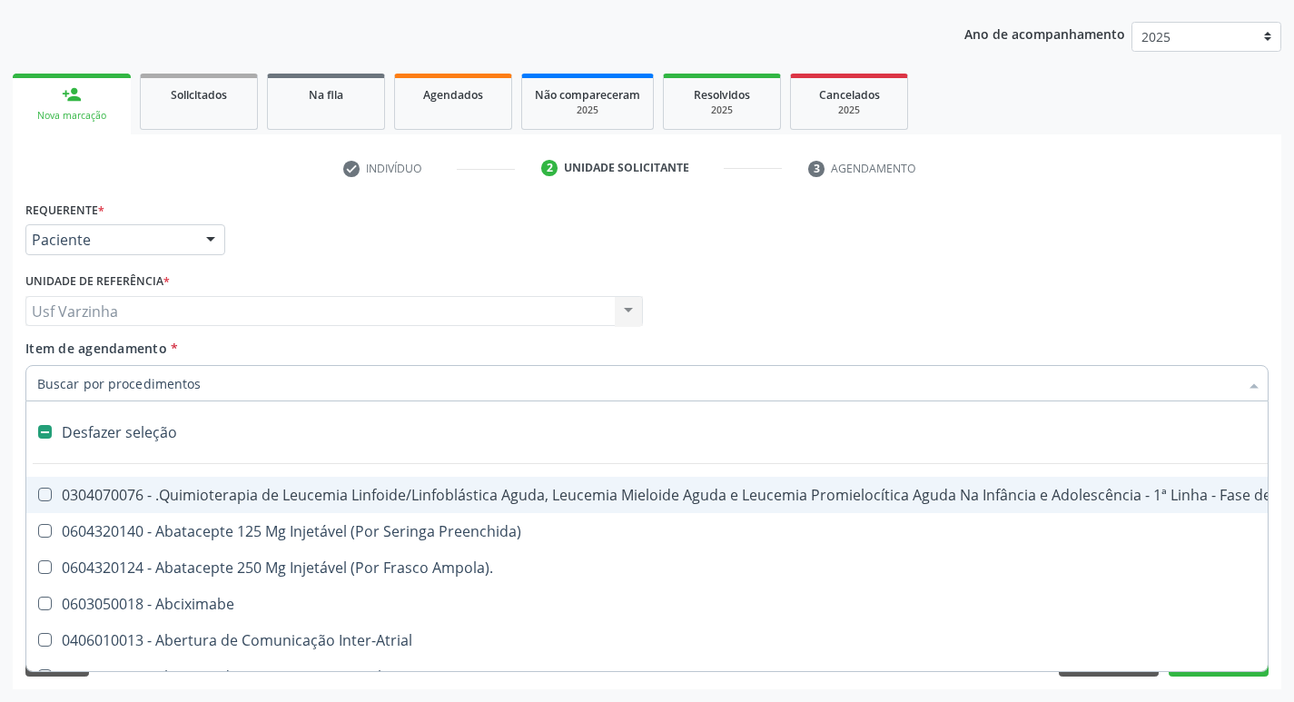
checkbox Dedo "false"
checkbox Urina "true"
type input "cu"
checkbox Punho "false"
checkbox Urina "false"
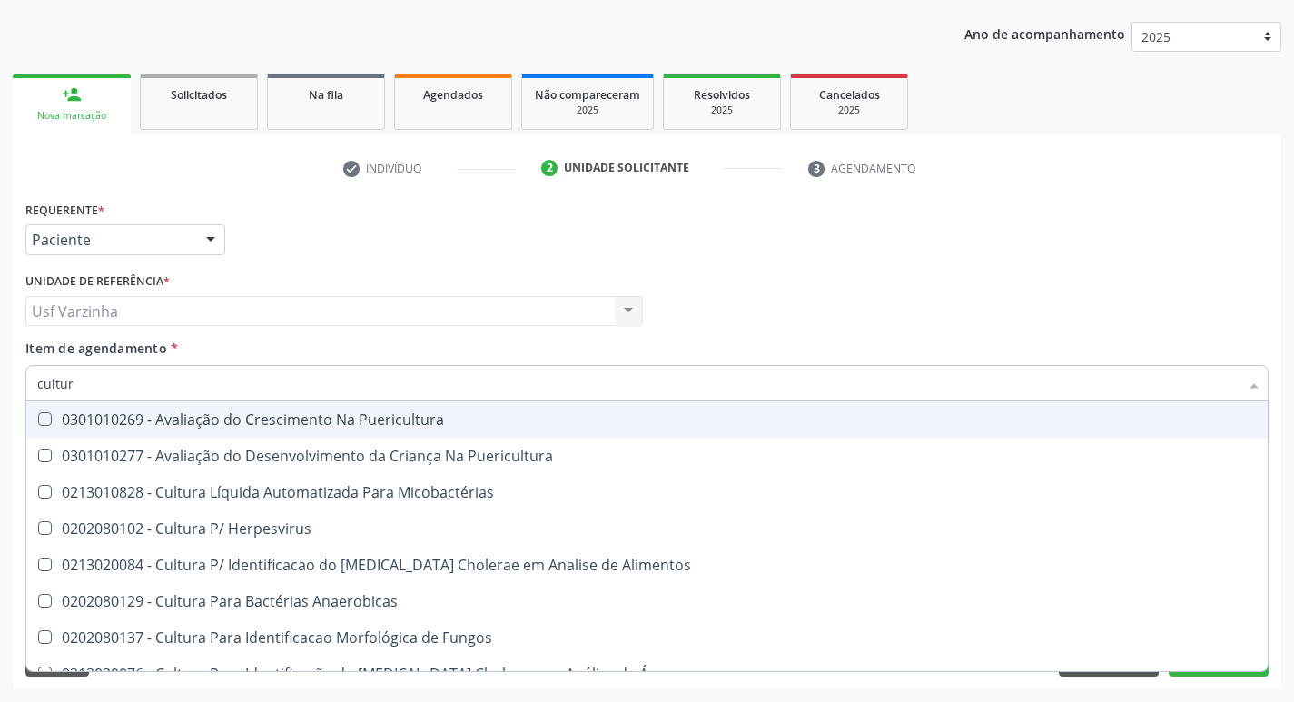
type input "cultura"
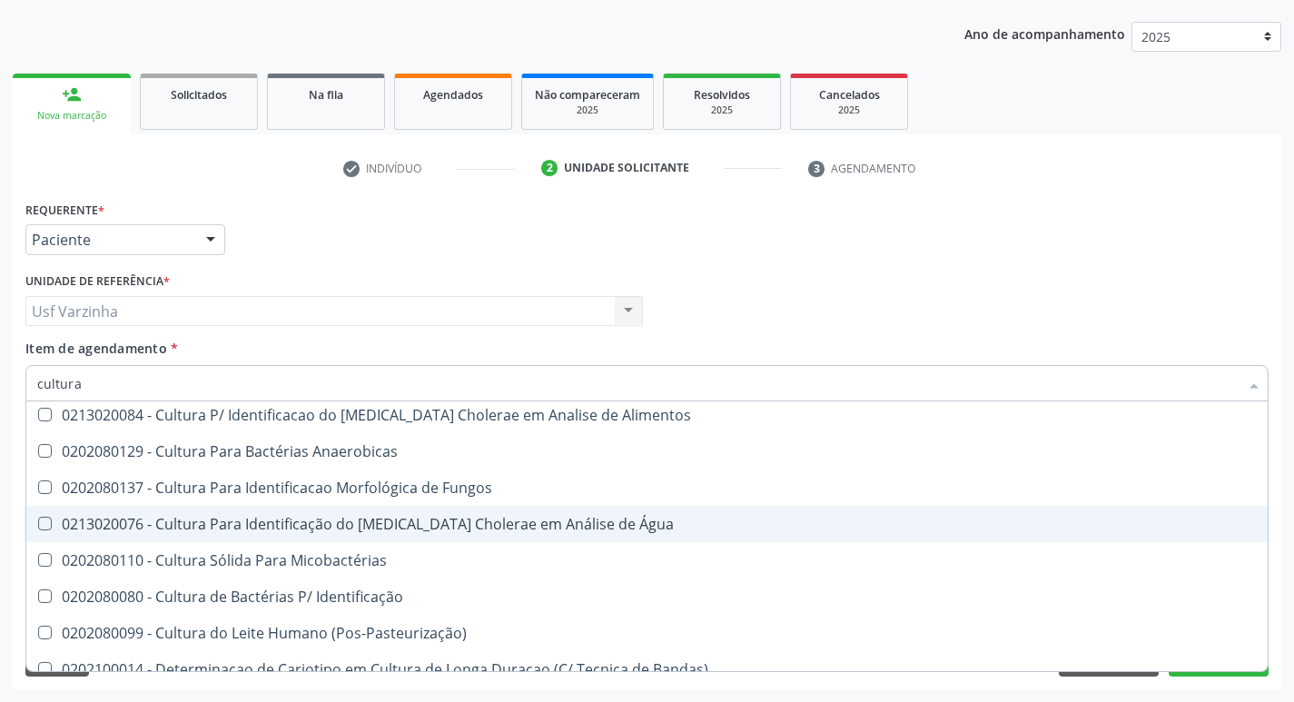
scroll to position [182, 0]
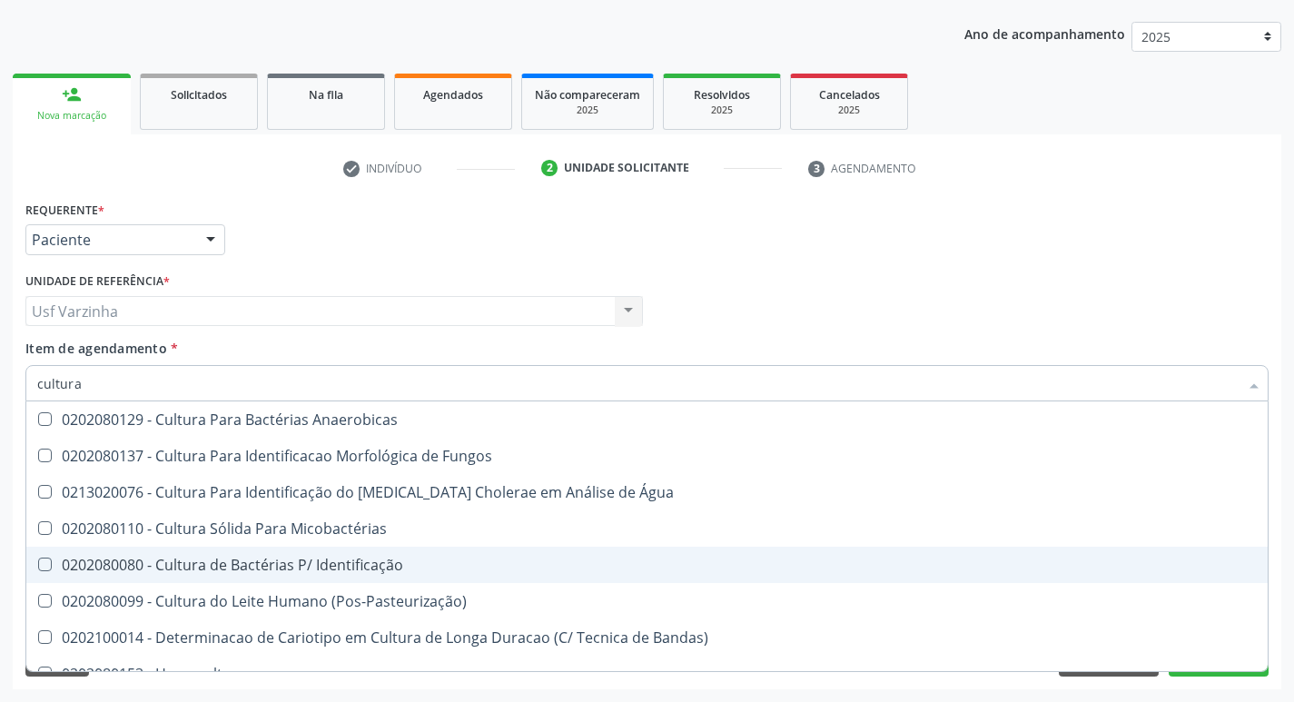
click at [259, 570] on div "0202080080 - Cultura de Bactérias P/ Identificação" at bounding box center [646, 564] width 1219 height 15
checkbox Identificação "true"
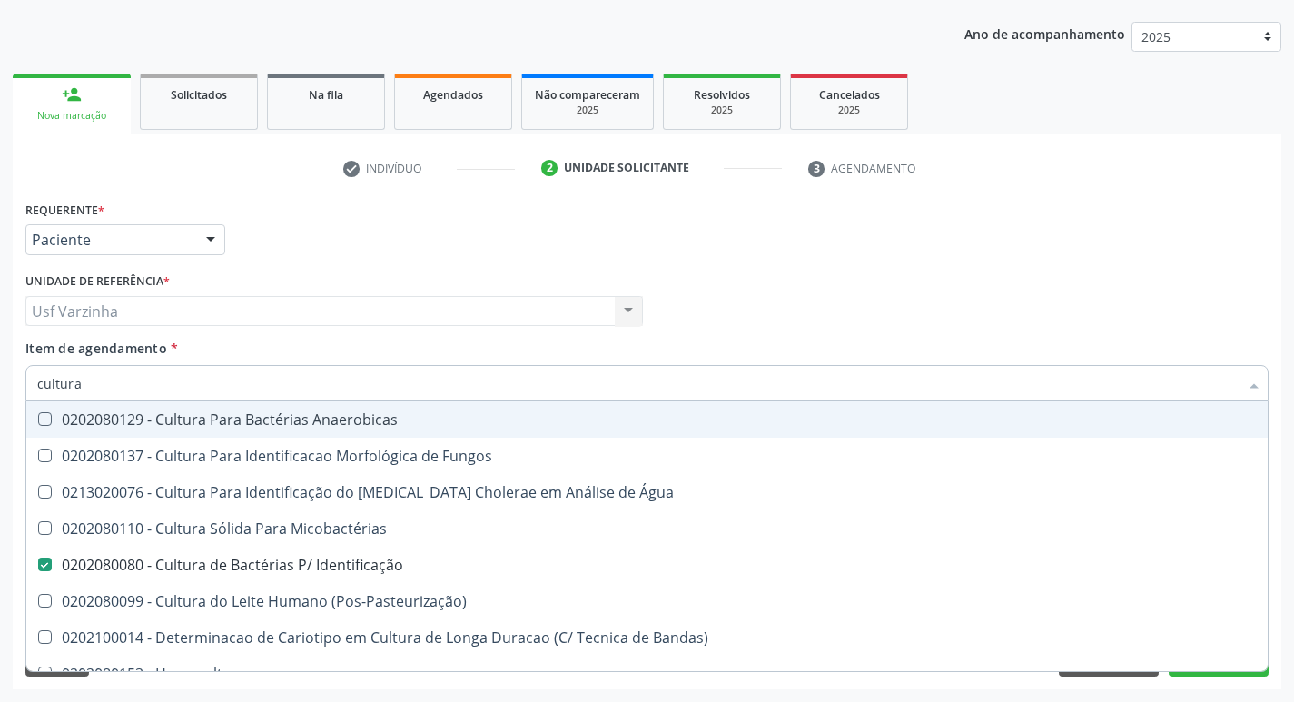
click at [87, 387] on input "cultura" at bounding box center [637, 383] width 1201 height 36
type input "c"
checkbox Identificação "false"
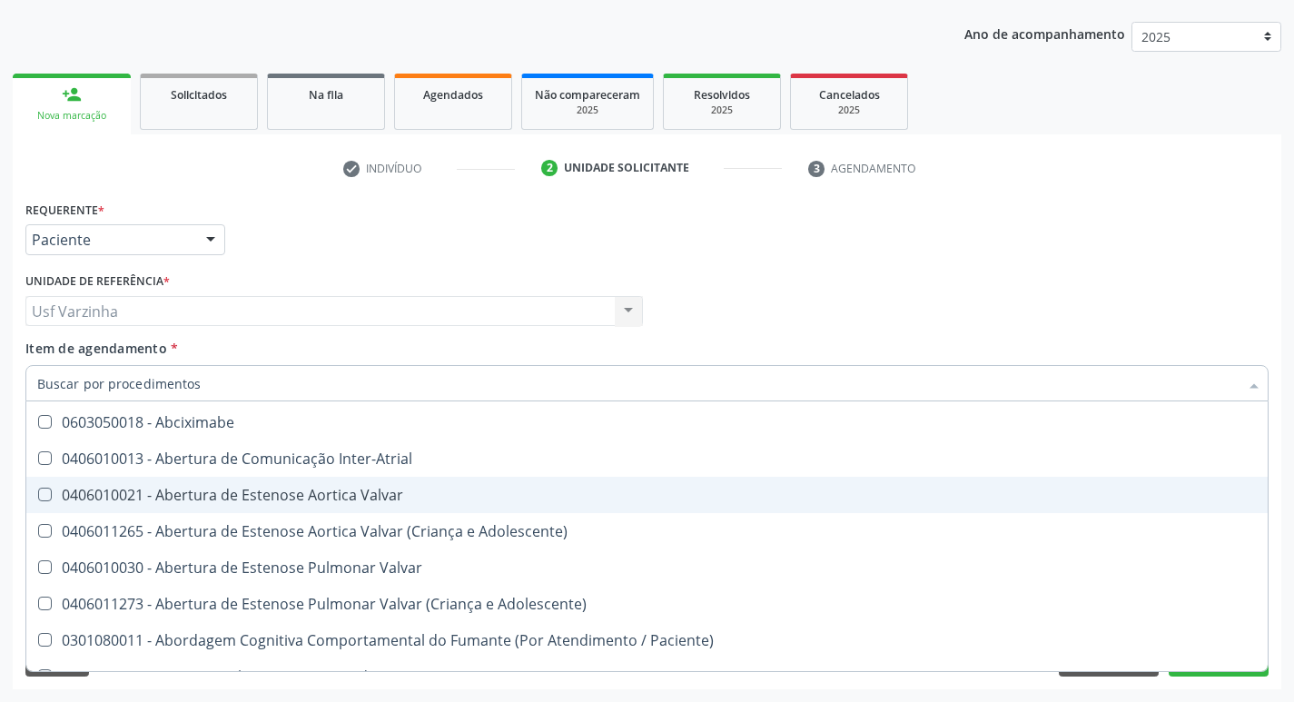
scroll to position [257, 0]
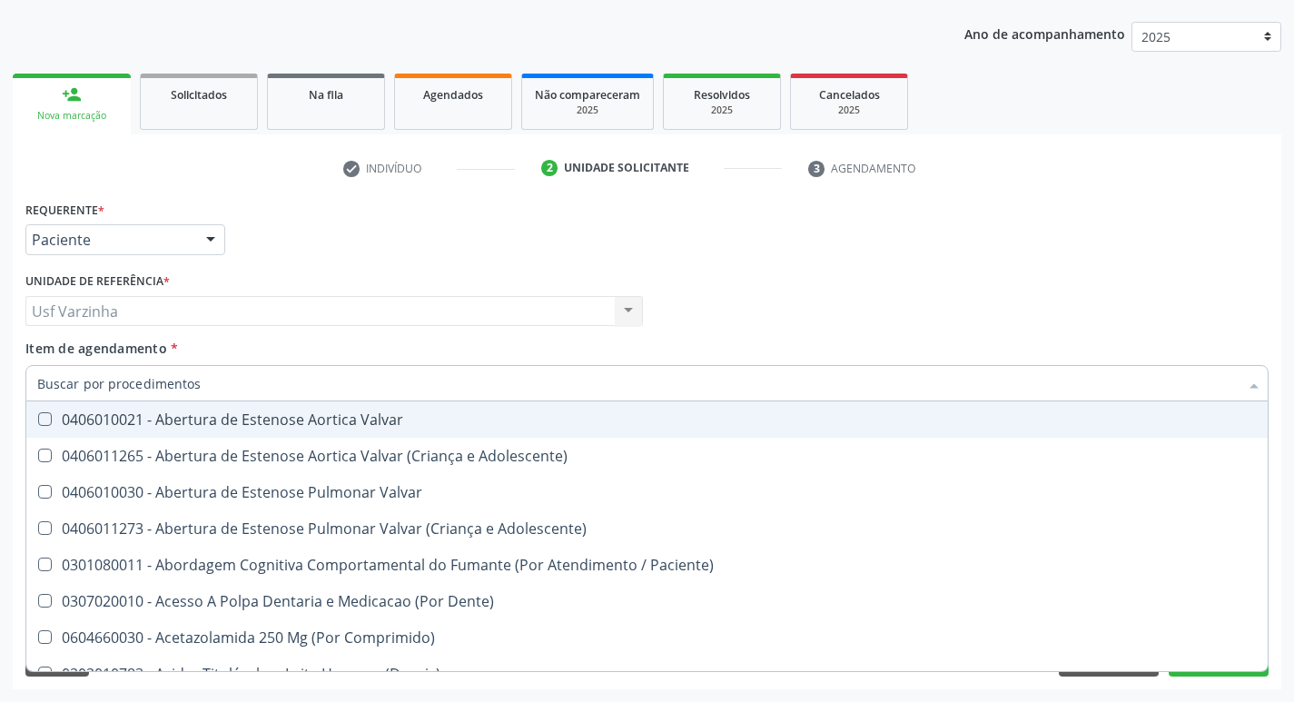
type input "t"
checkbox Reto "true"
checkbox Urina "false"
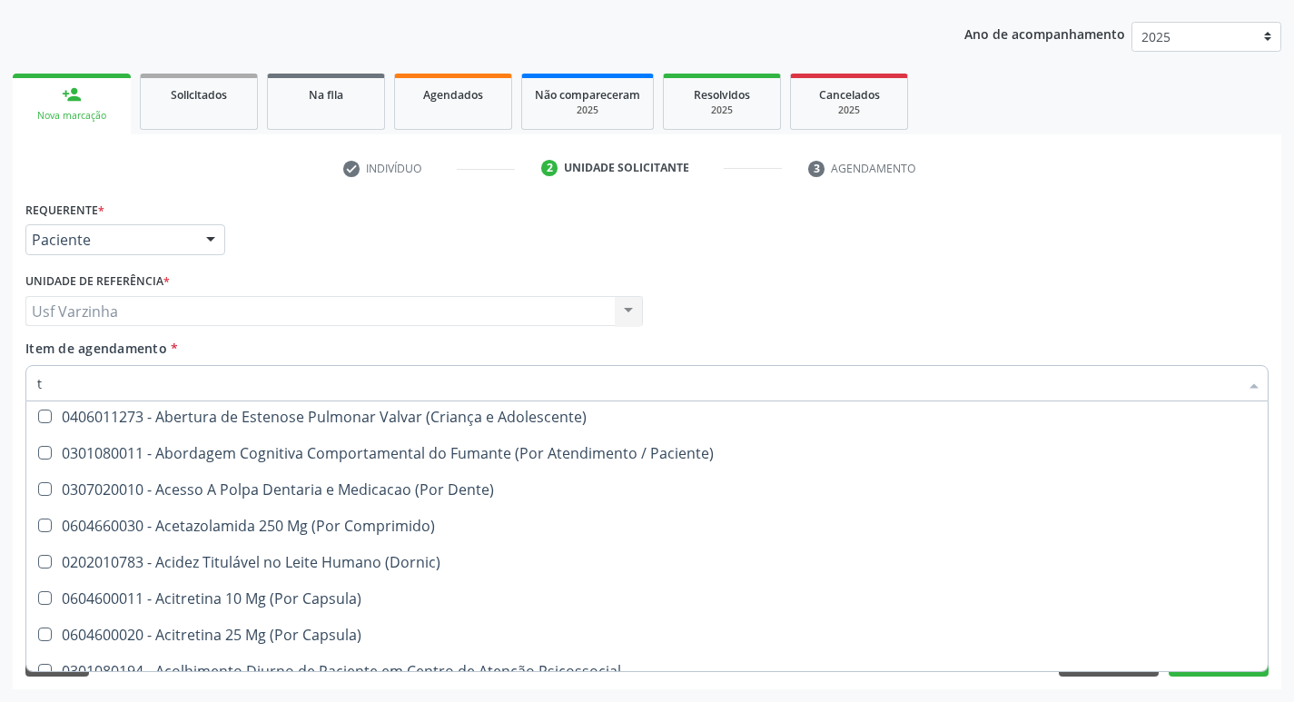
scroll to position [182, 0]
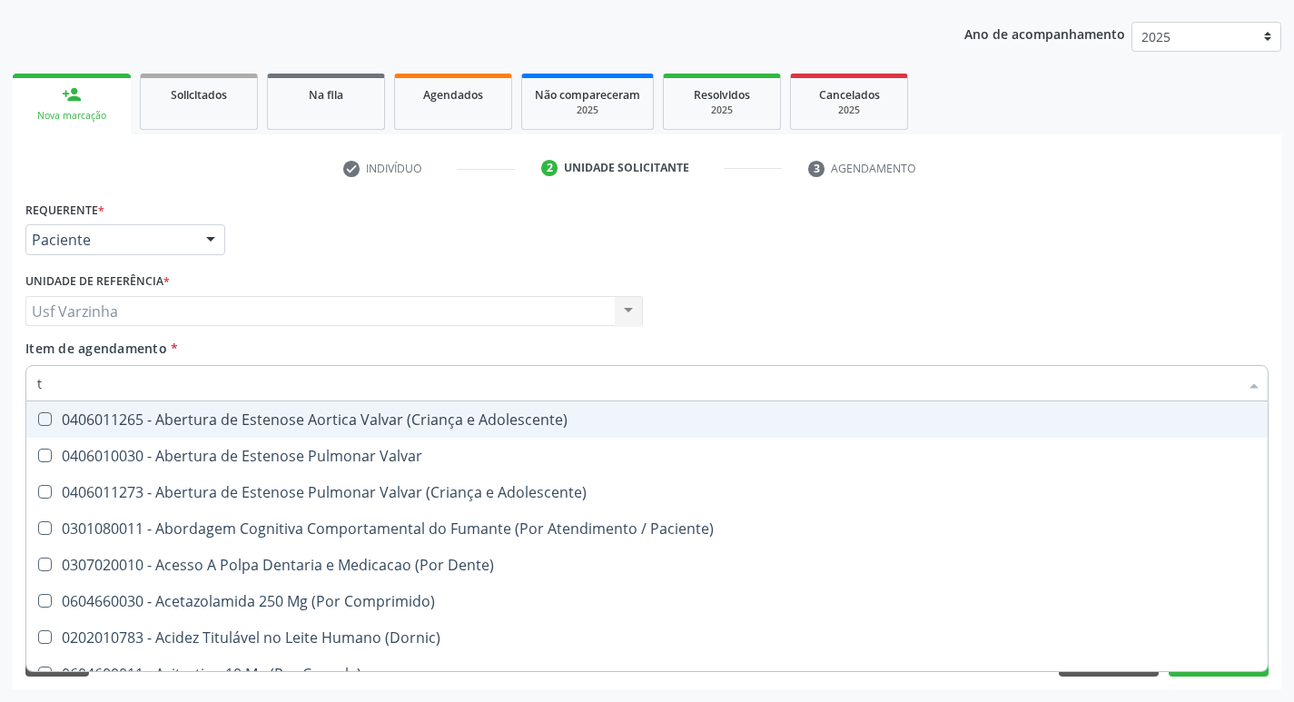
type input "to"
checkbox Transeptal "true"
checkbox Urina "false"
checkbox Leprae "true"
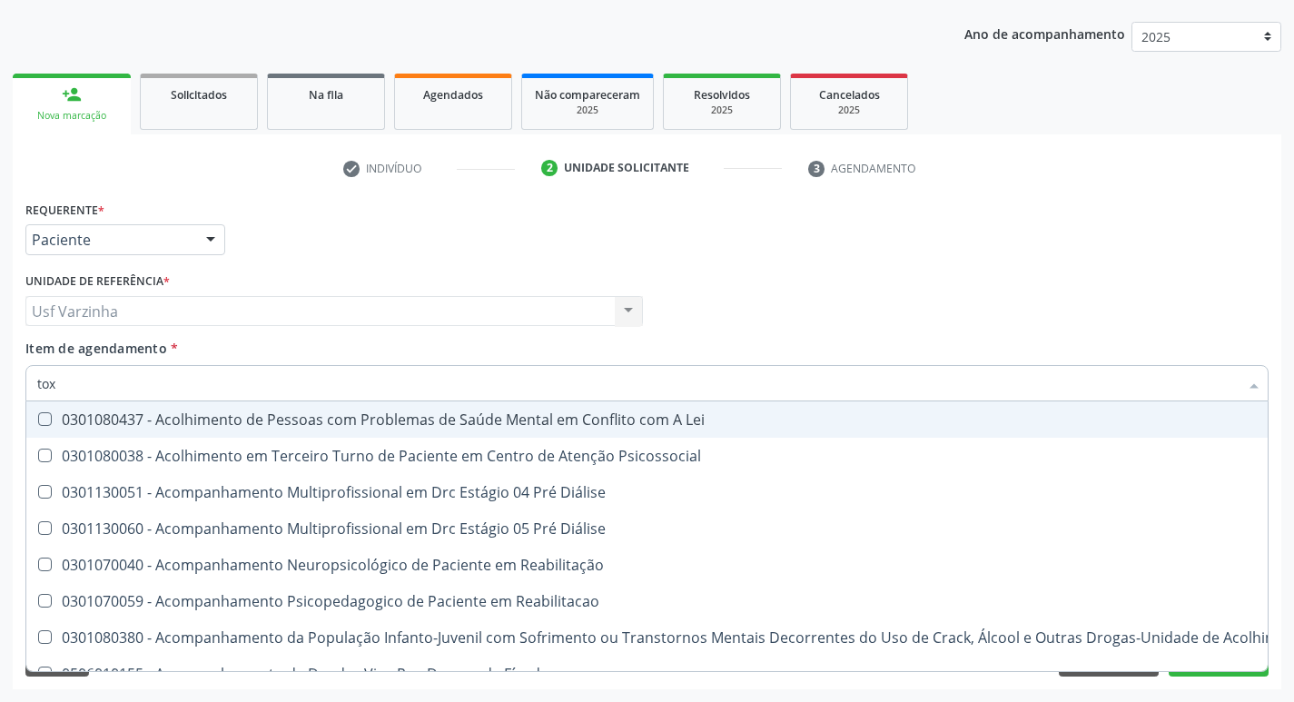
type input "toxo"
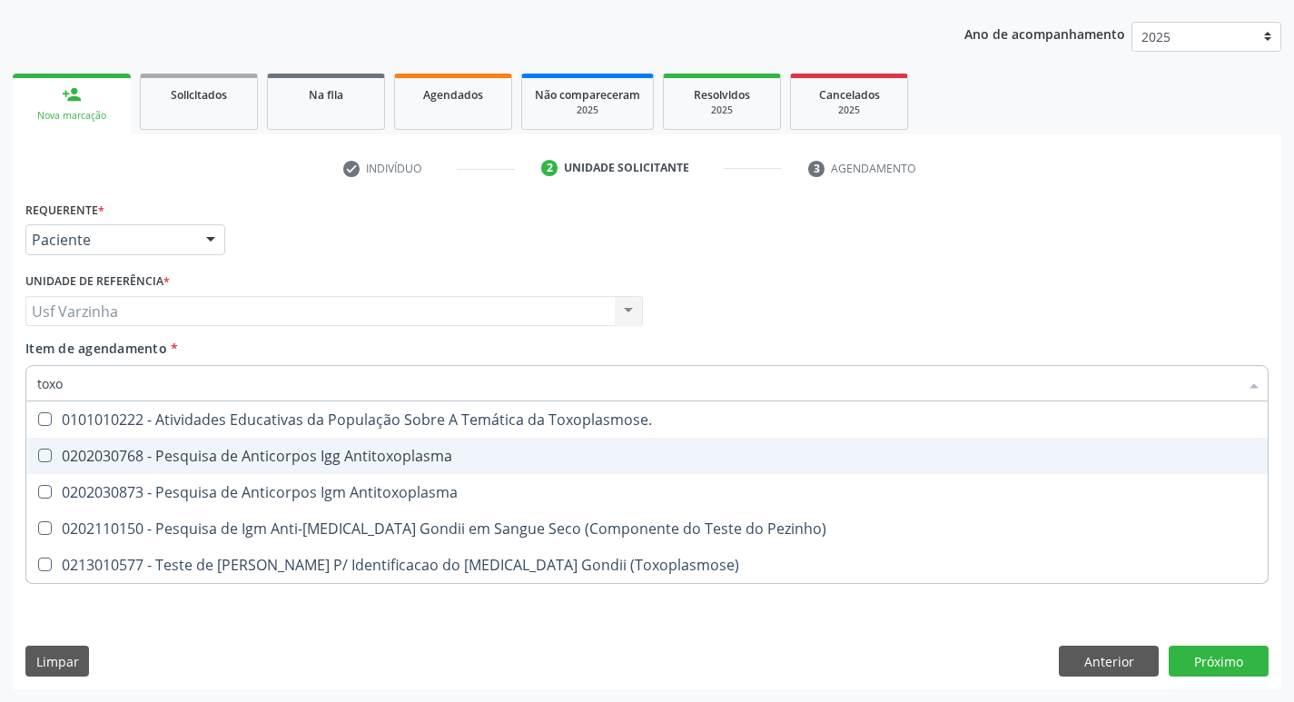
click at [193, 445] on span "0202030768 - Pesquisa de Anticorpos Igg Antitoxoplasma" at bounding box center [646, 456] width 1241 height 36
checkbox Antitoxoplasma "true"
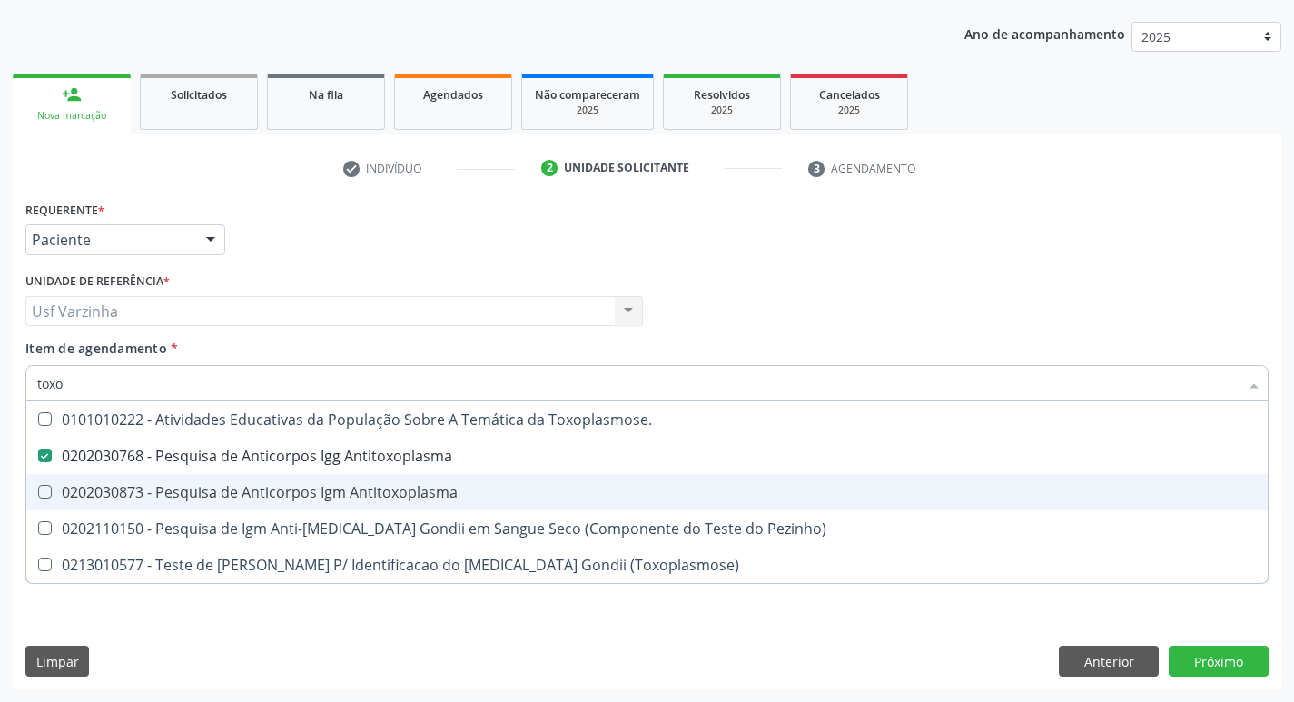
click at [173, 494] on div "0202030873 - Pesquisa de Anticorpos Igm Antitoxoplasma" at bounding box center [646, 492] width 1219 height 15
checkbox Antitoxoplasma "true"
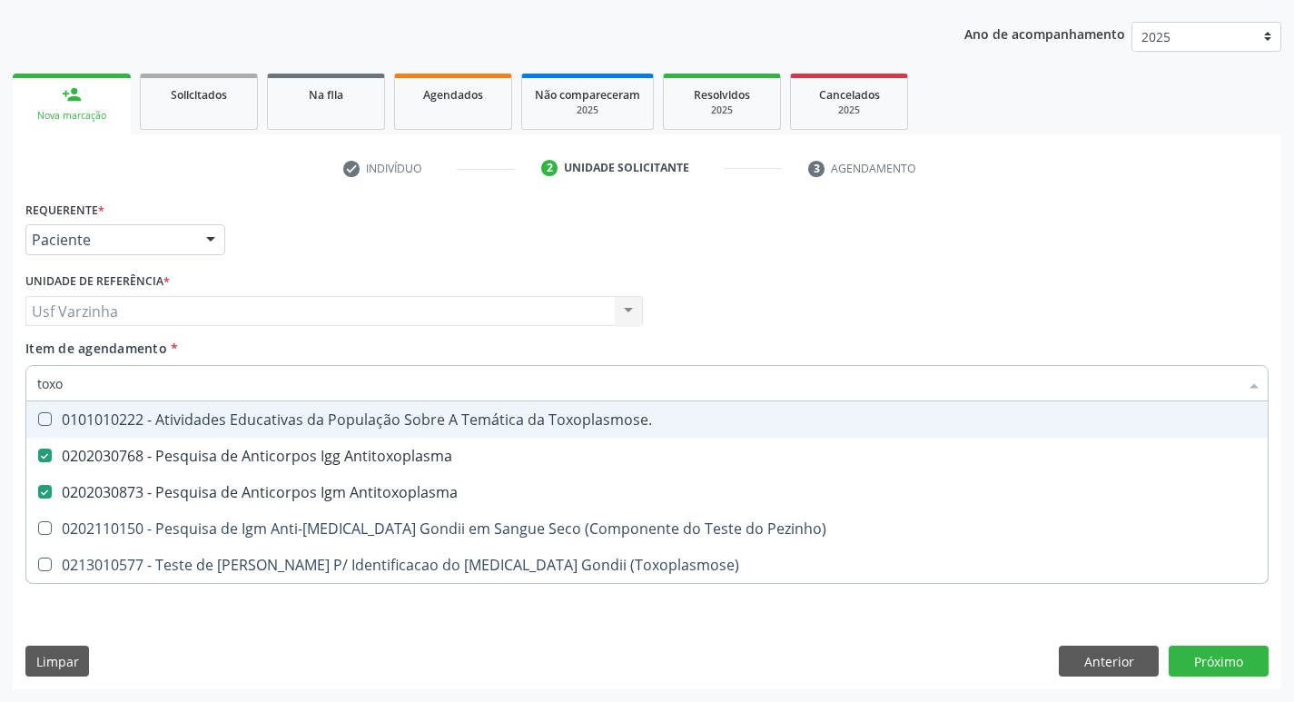
click at [86, 386] on input "toxo" at bounding box center [637, 383] width 1201 height 36
type input "tox"
checkbox Antitoxoplasma "false"
checkbox Pezinho\) "true"
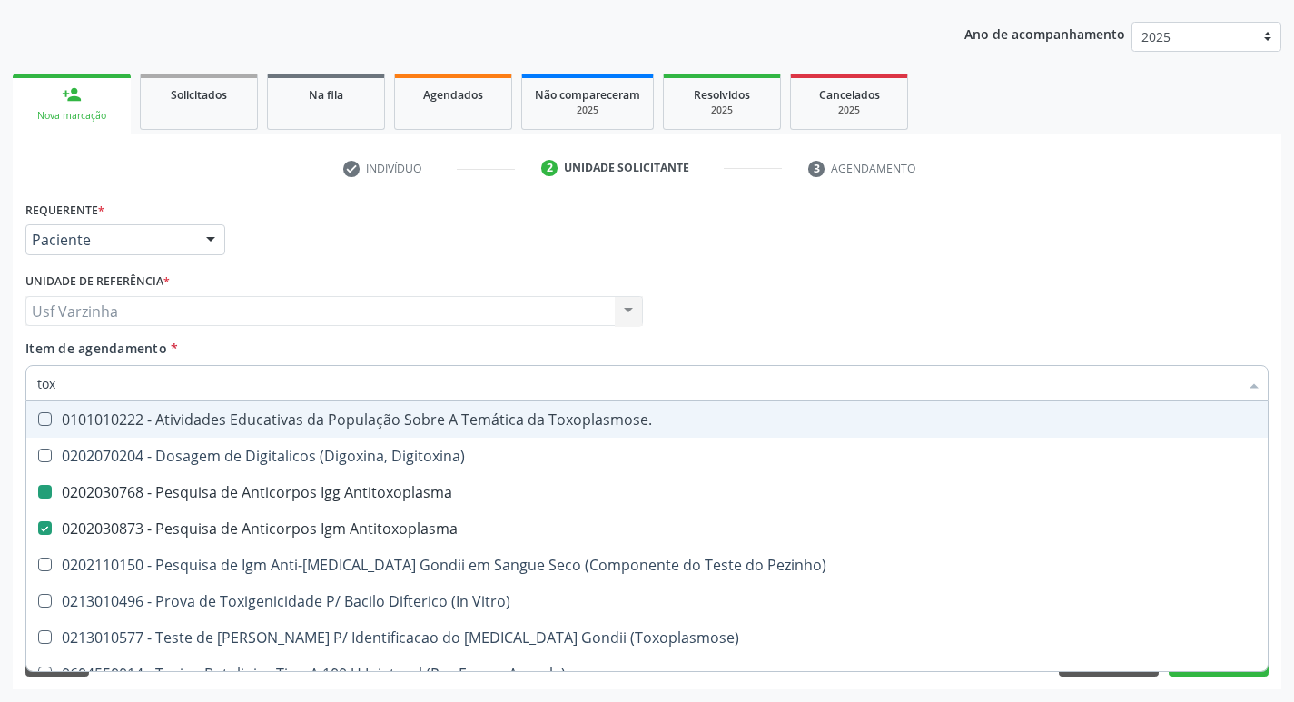
type input "to"
checkbox Antitoxoplasma "false"
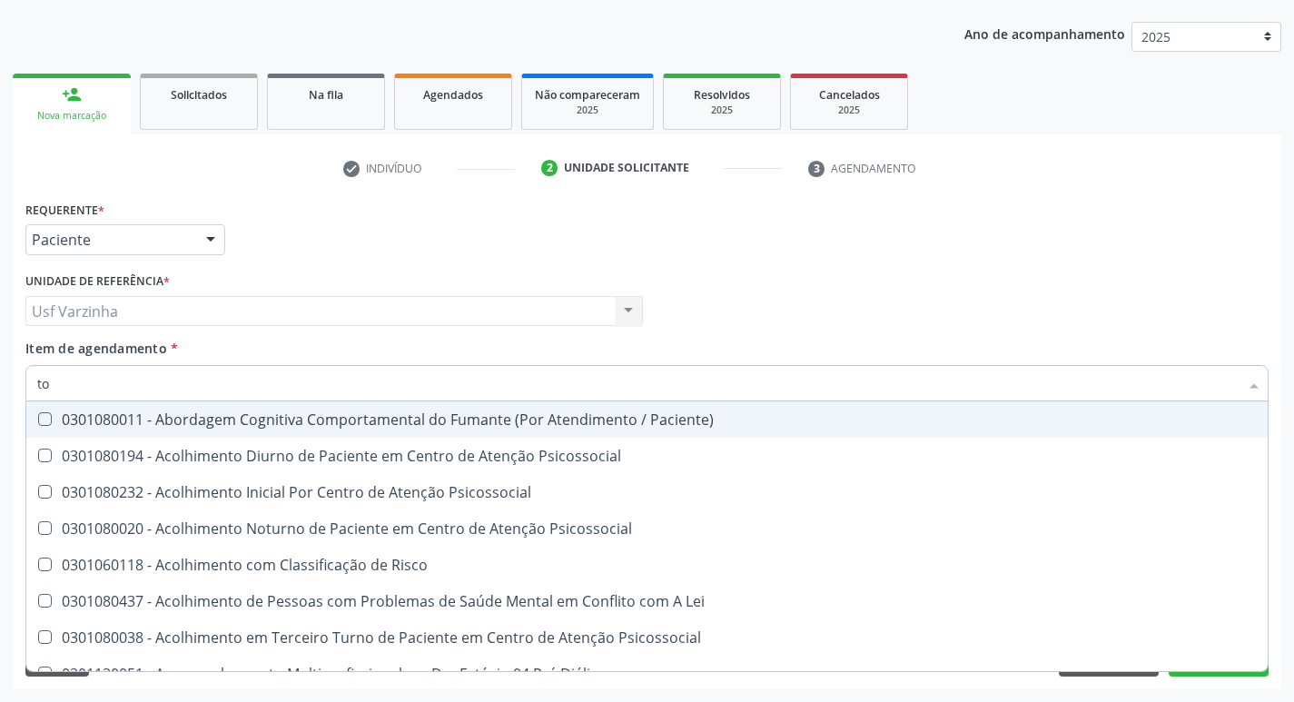
type input "t"
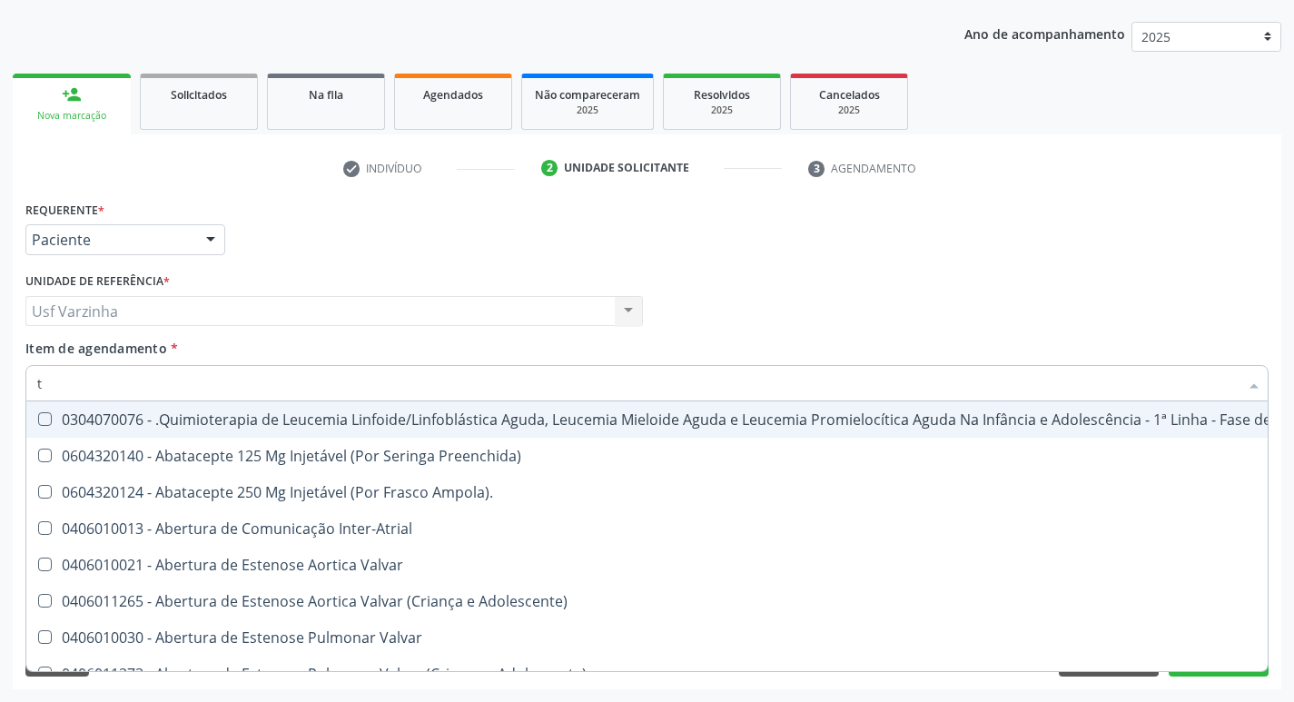
checkbox Transeptal "false"
checkbox Urina "true"
checkbox Leprae "false"
checkbox Urina "false"
checkbox Central "true"
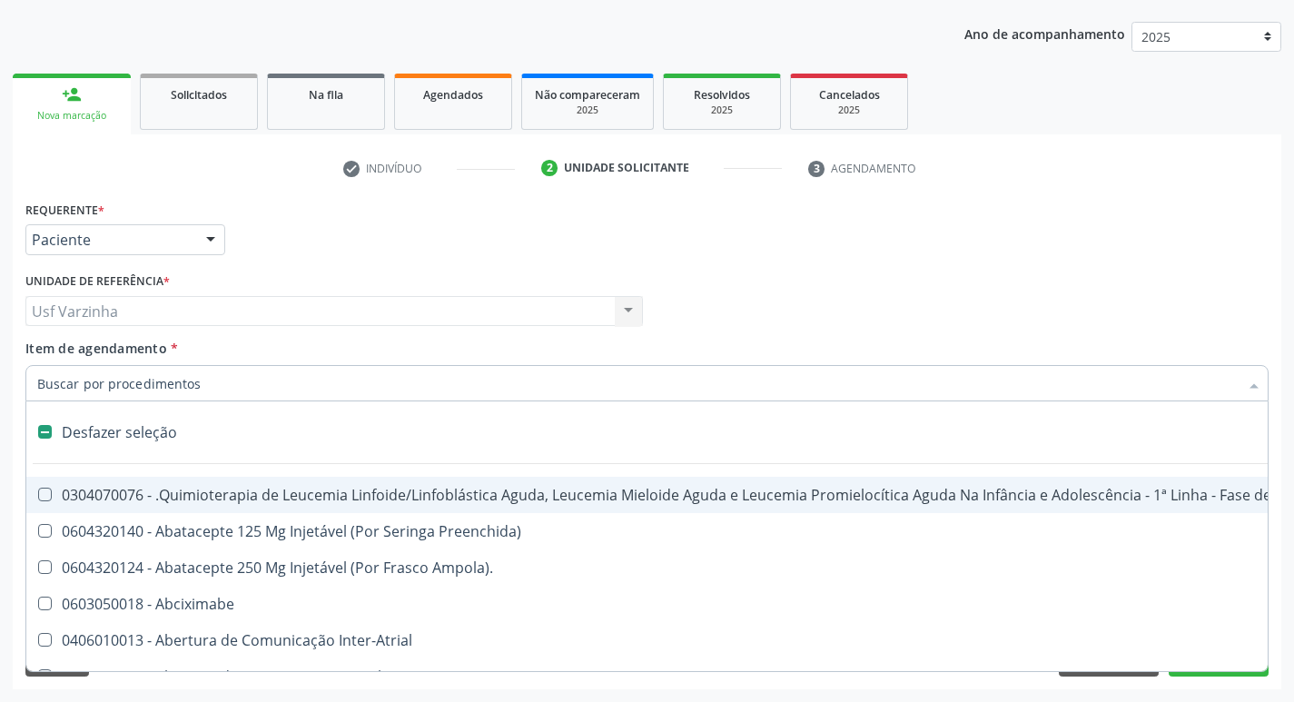
type input "c"
checkbox Punho "true"
checkbox Urina "false"
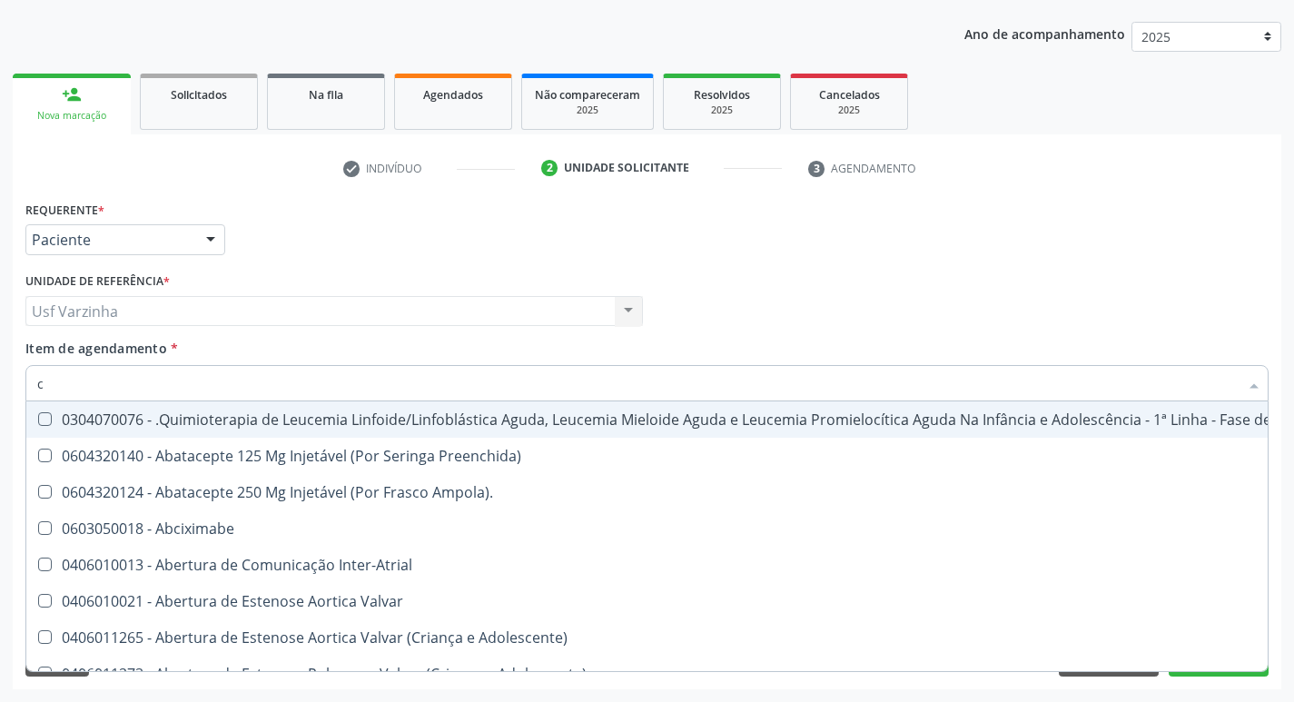
type input "ci"
checkbox Urina "false"
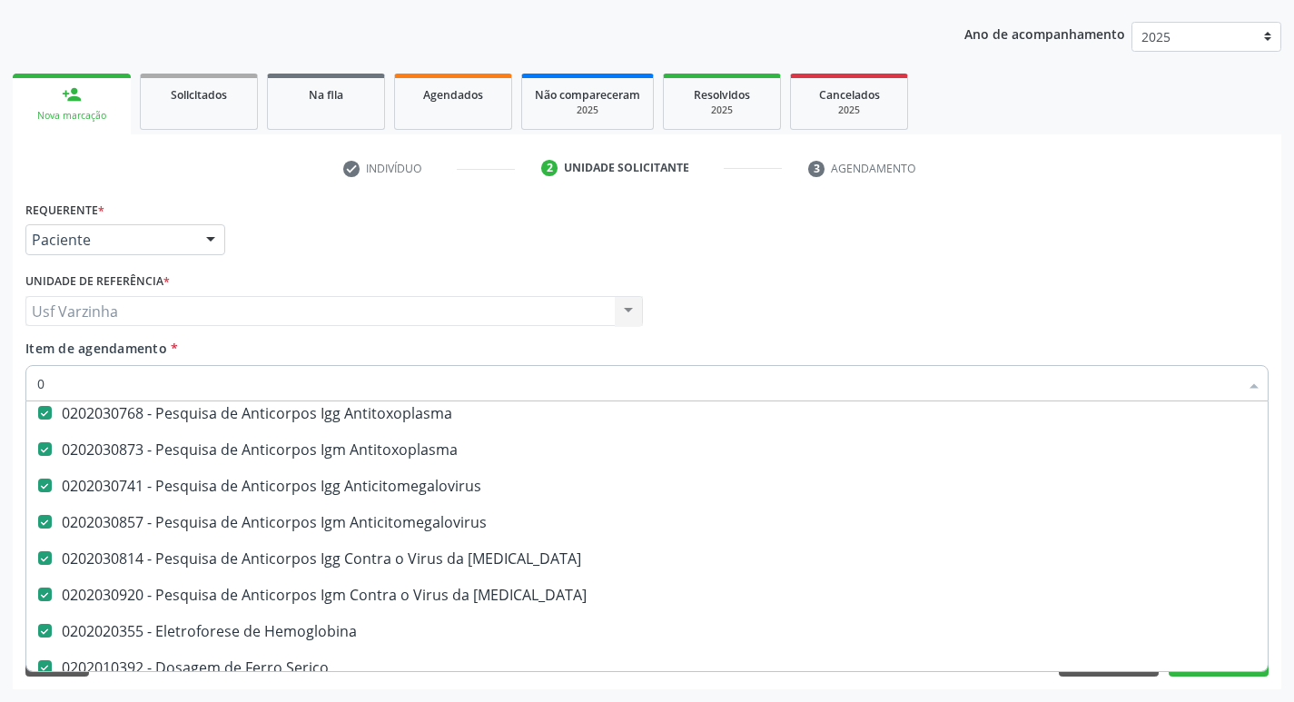
scroll to position [223, 0]
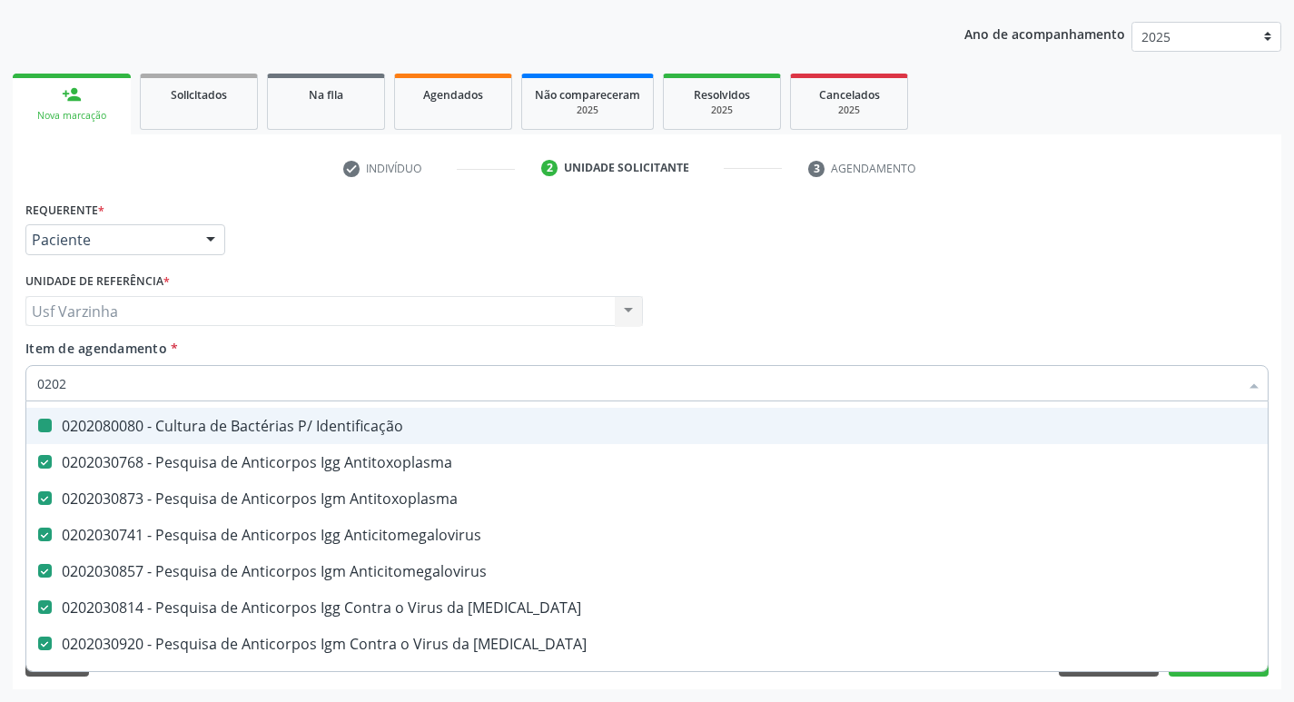
type input "02028"
checkbox Glicose "false"
checkbox Completo "false"
checkbox Urina "false"
checkbox Abo "false"
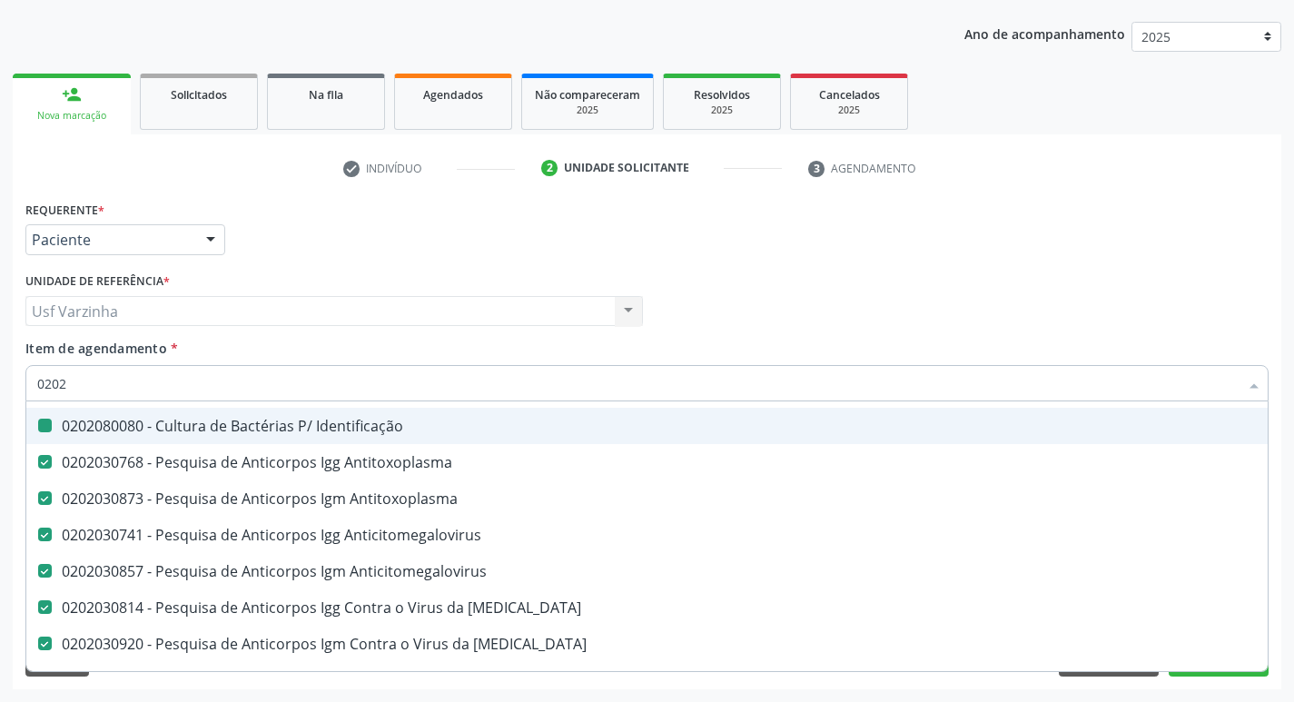
checkbox Fraco\) "false"
checkbox Identificação "false"
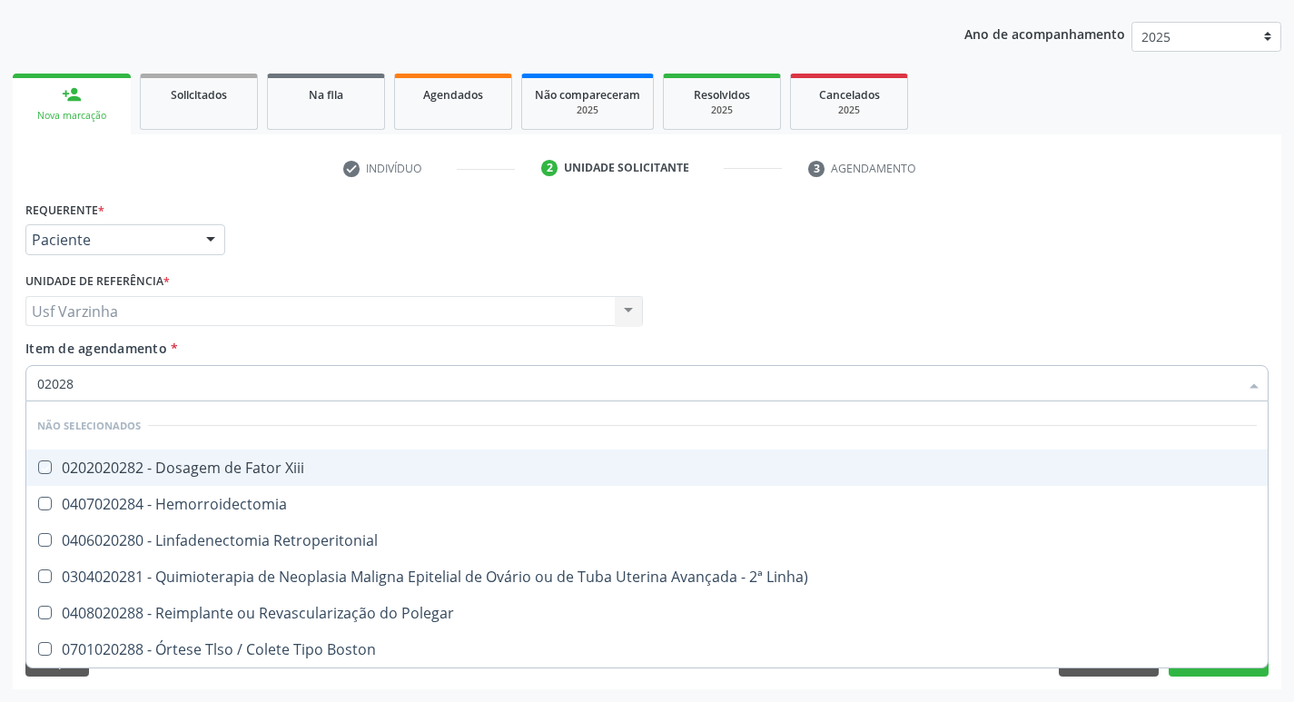
type input "0202"
checkbox Xiii "true"
checkbox Hemorroidectomia "true"
checkbox Retroperitonial "true"
checkbox Linha\) "true"
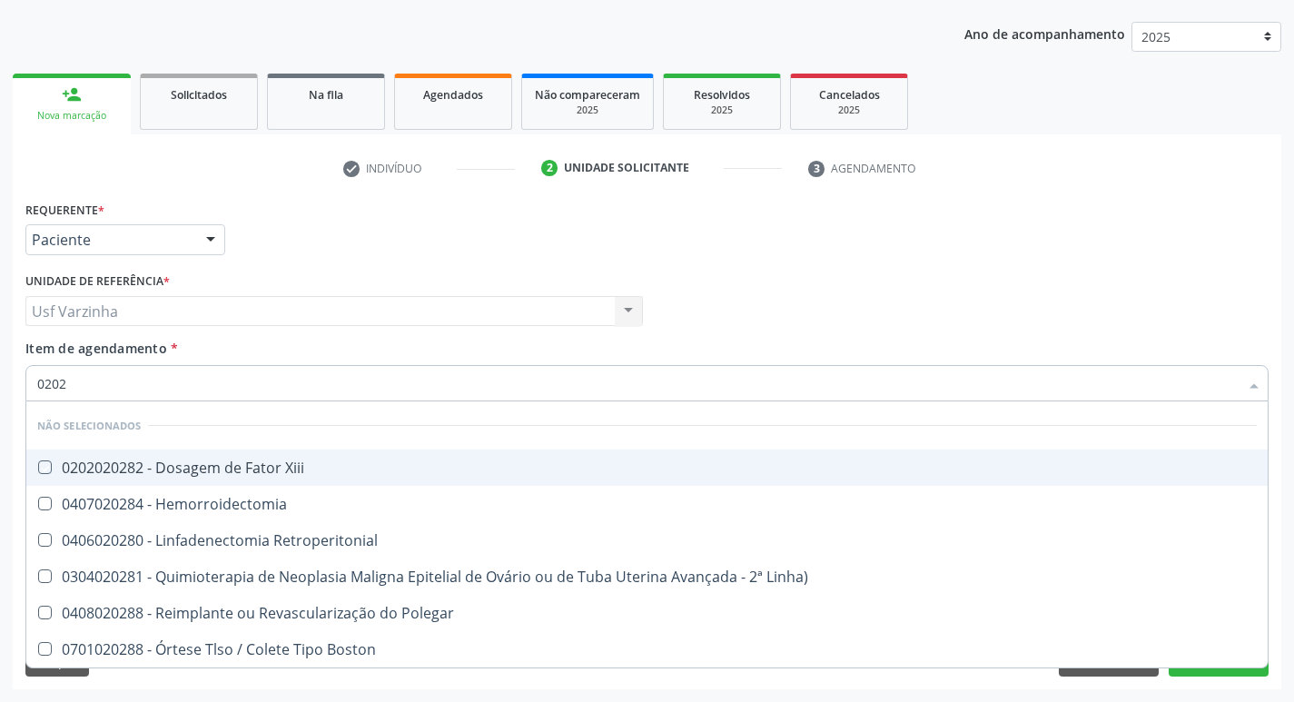
checkbox Polegar "true"
checkbox Boston "true"
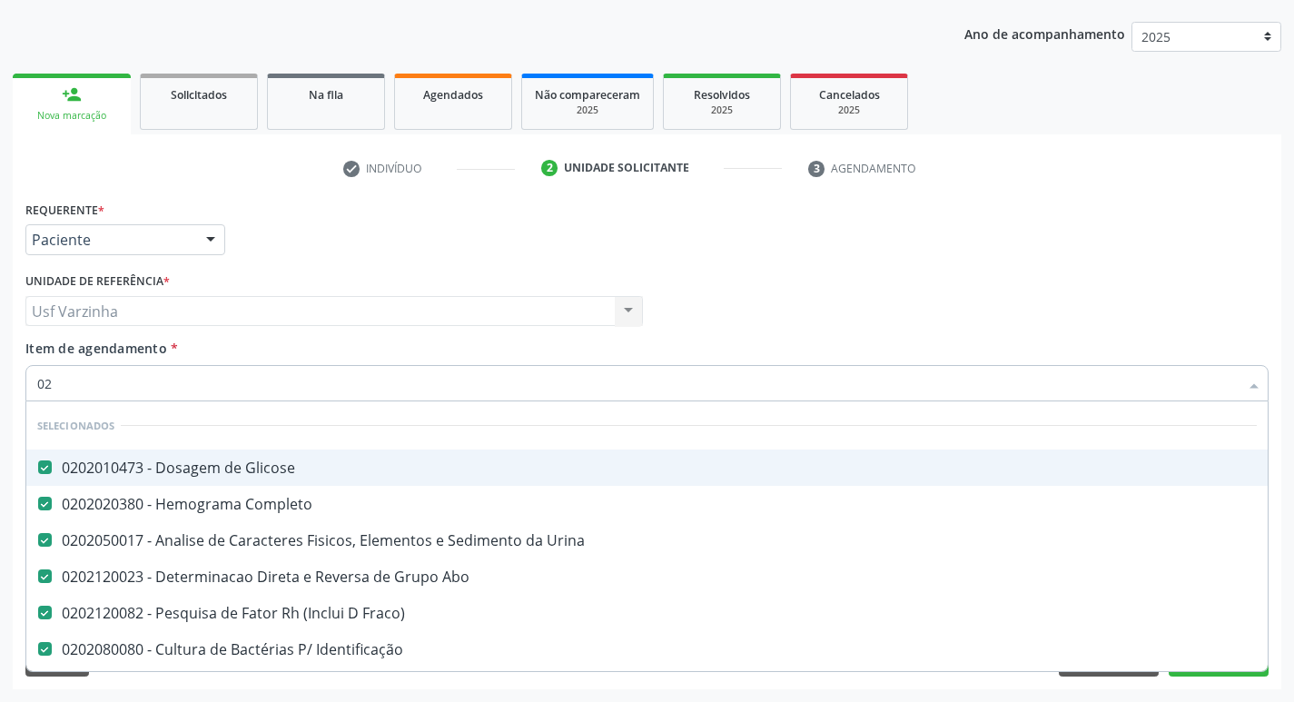
type input "0"
type input "02020"
checkbox Serico "false"
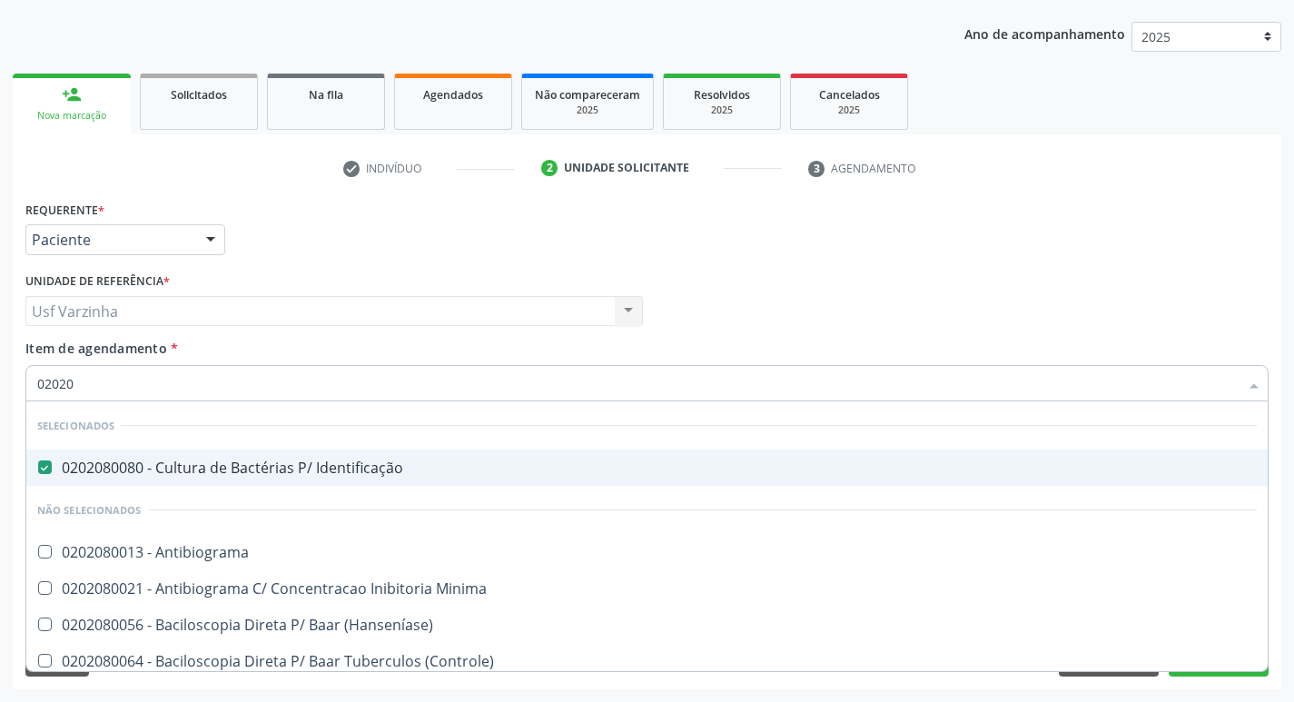
type input "020208"
checkbox Antibiograma "false"
checkbox Minima "false"
checkbox \(Hanseníase\) "false"
checkbox \(Controle\) "false"
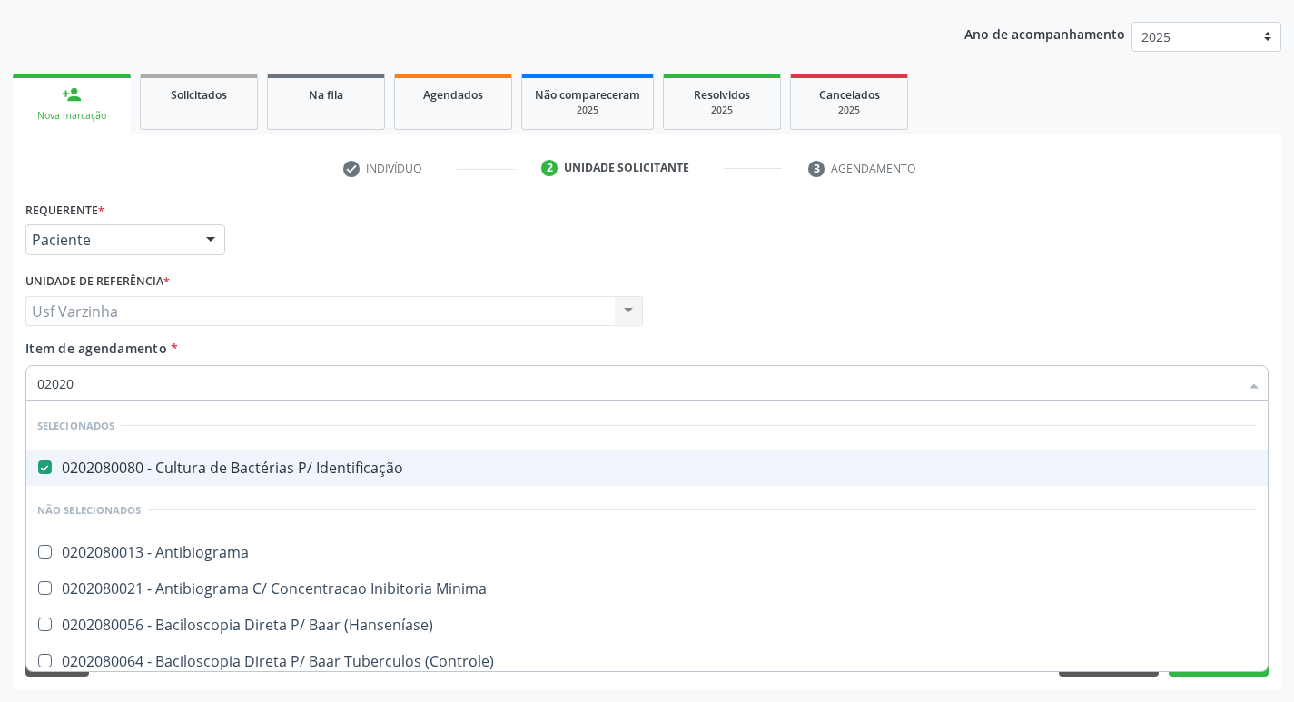
checkbox \(Diagnóstica\) "false"
checkbox \(Gram\) "false"
checkbox Herpesvirus "false"
checkbox Anaerobicas "false"
checkbox Fungos "false"
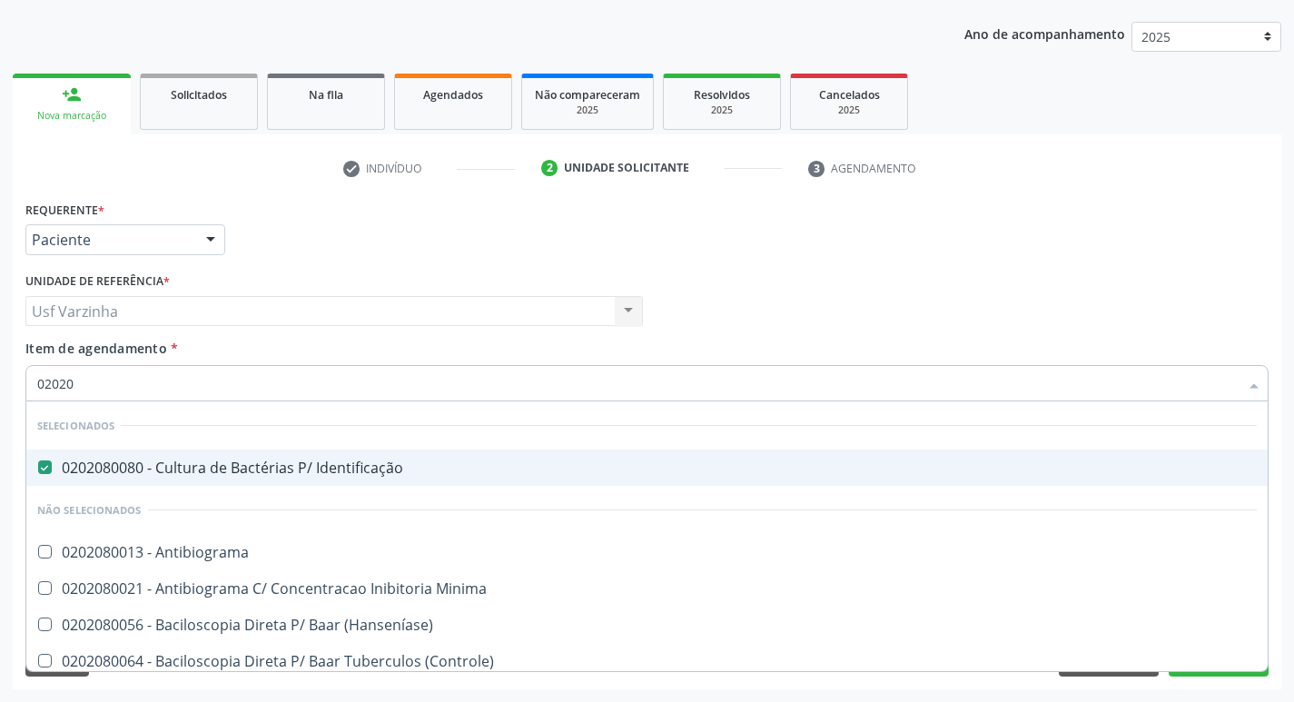
checkbox Micobactérias "false"
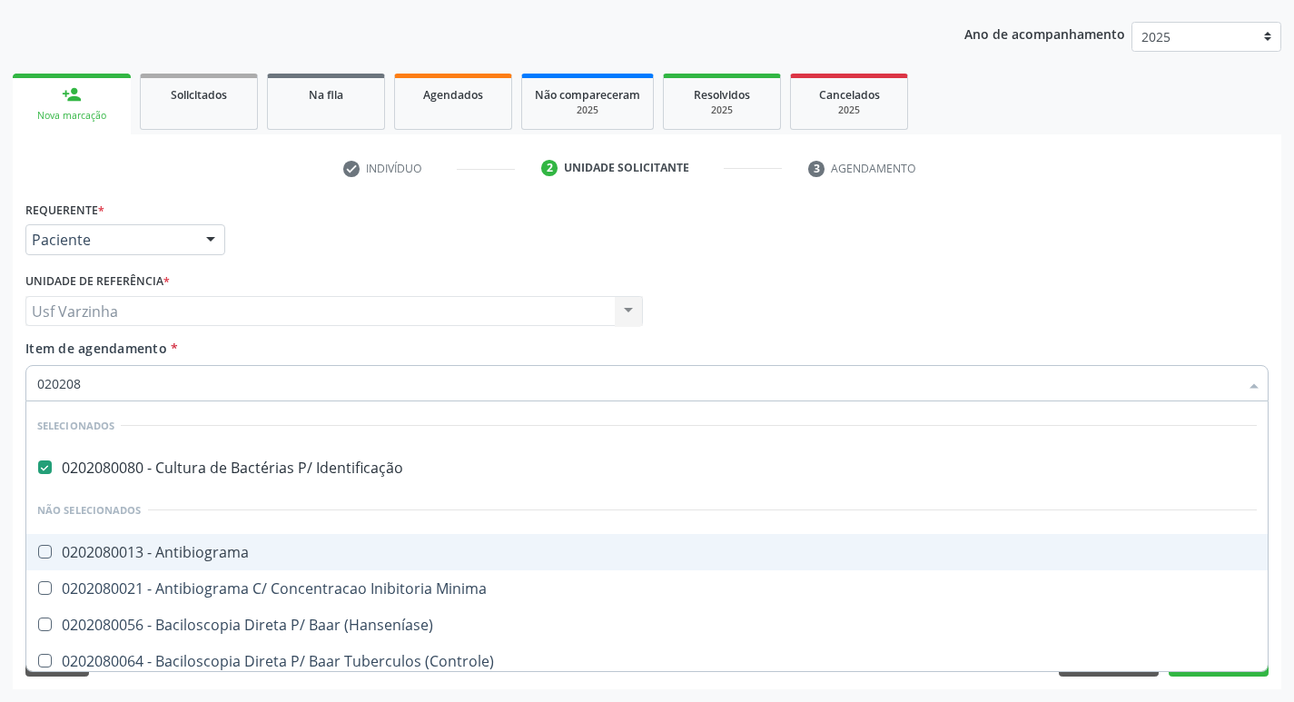
click at [64, 548] on div "0202080013 - Antibiograma" at bounding box center [646, 552] width 1219 height 15
checkbox Antibiograma "true"
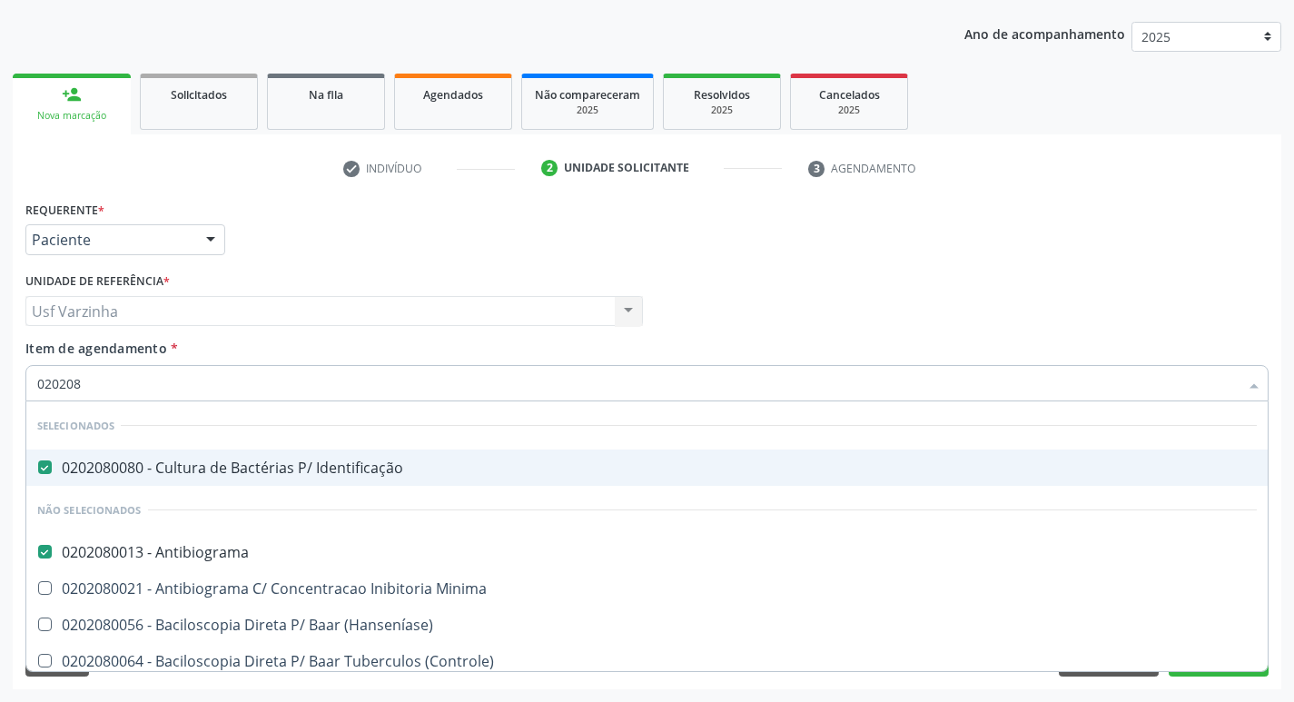
click at [211, 237] on div at bounding box center [210, 240] width 27 height 31
checkbox Minima "true"
checkbox \(Hanseníase\) "true"
checkbox \(Controle\) "true"
checkbox \(Diagnóstica\) "true"
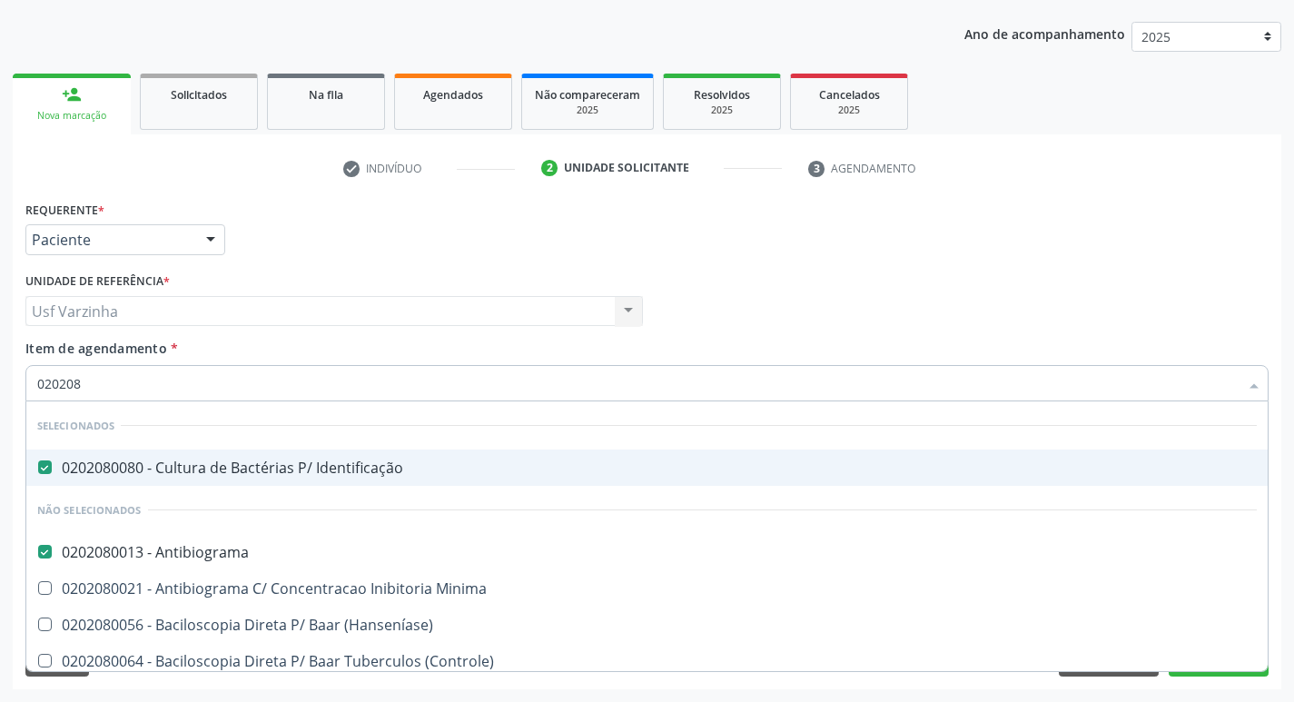
checkbox \(Gram\) "true"
checkbox Herpesvirus "true"
checkbox Anaerobicas "true"
checkbox Fungos "true"
checkbox Micobactérias "true"
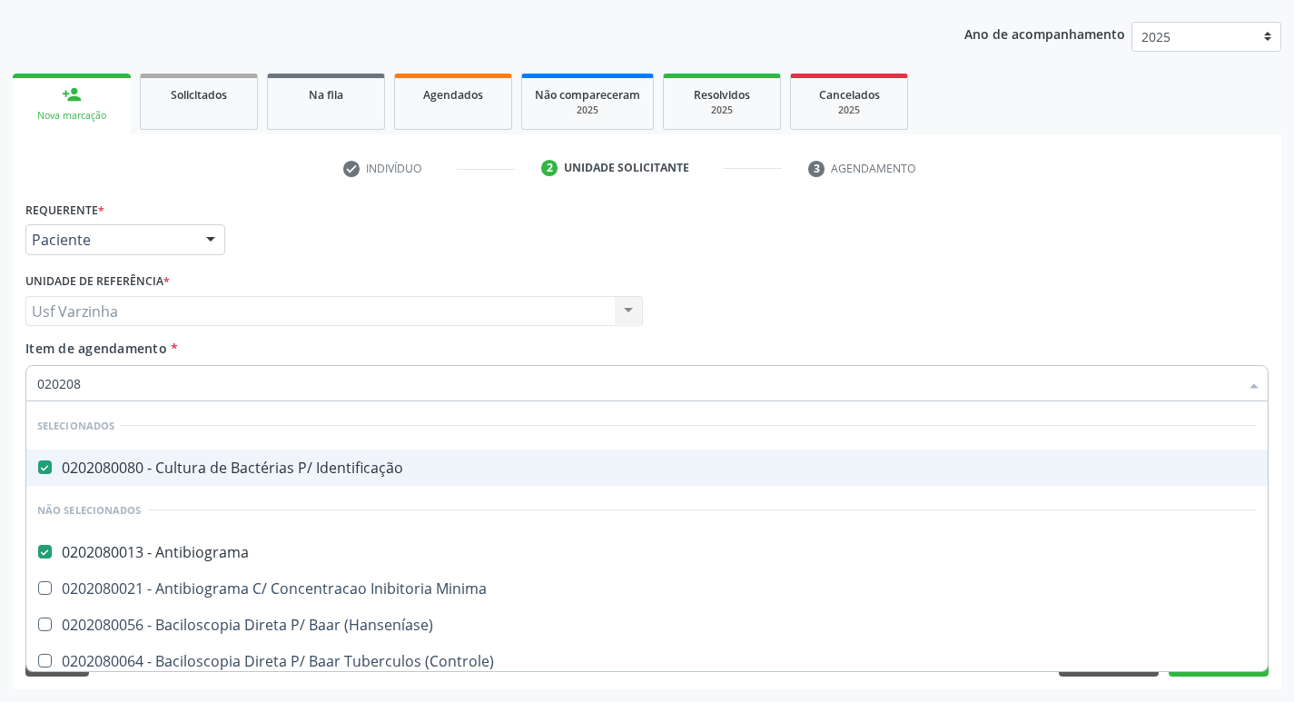
checkbox Direto "true"
checkbox \(Direto\) "true"
checkbox \(Pos-Pasteurização\) "true"
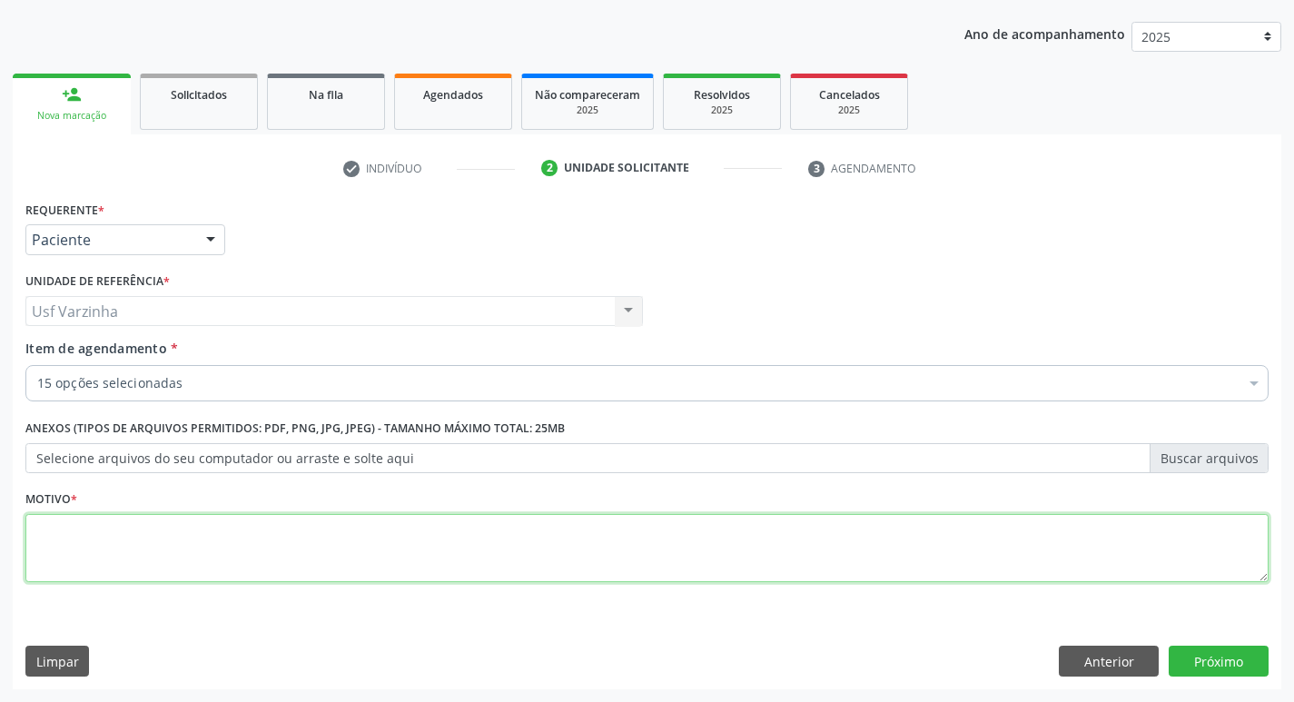
click at [52, 557] on textarea at bounding box center [646, 548] width 1243 height 69
type textarea "rastreio"
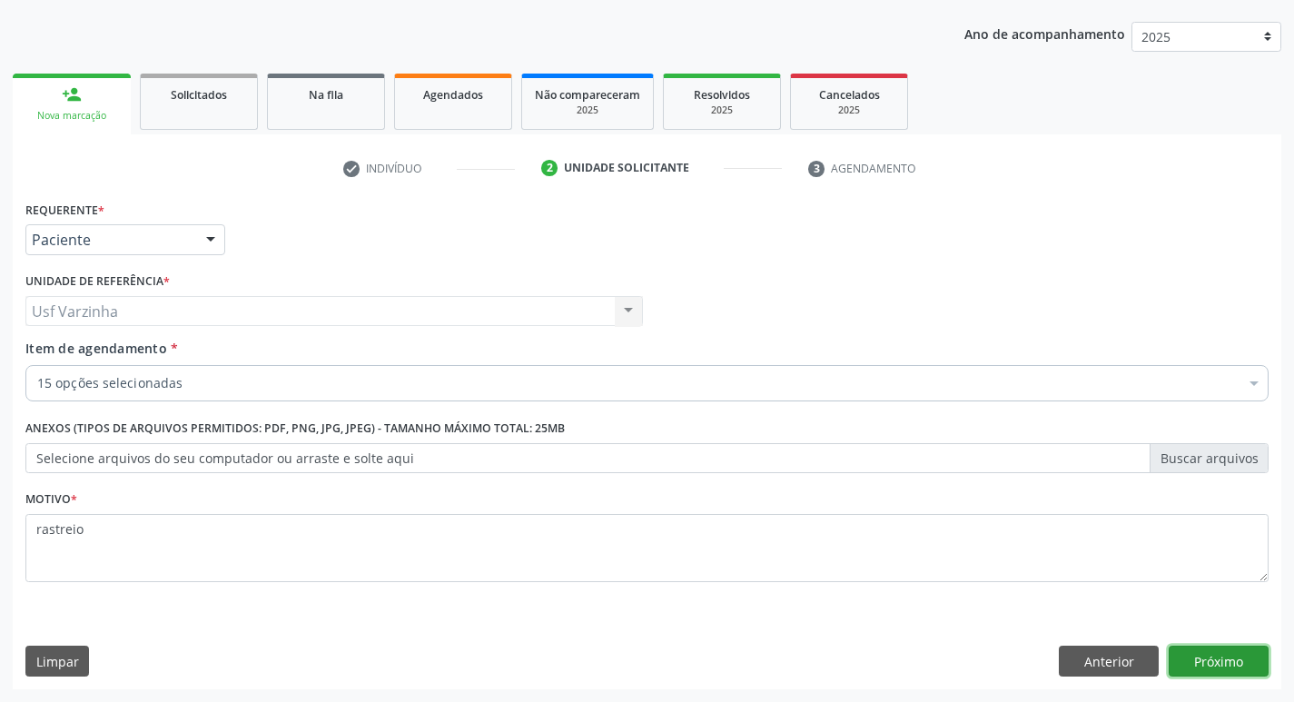
click at [1211, 663] on button "Próximo" at bounding box center [1218, 661] width 100 height 31
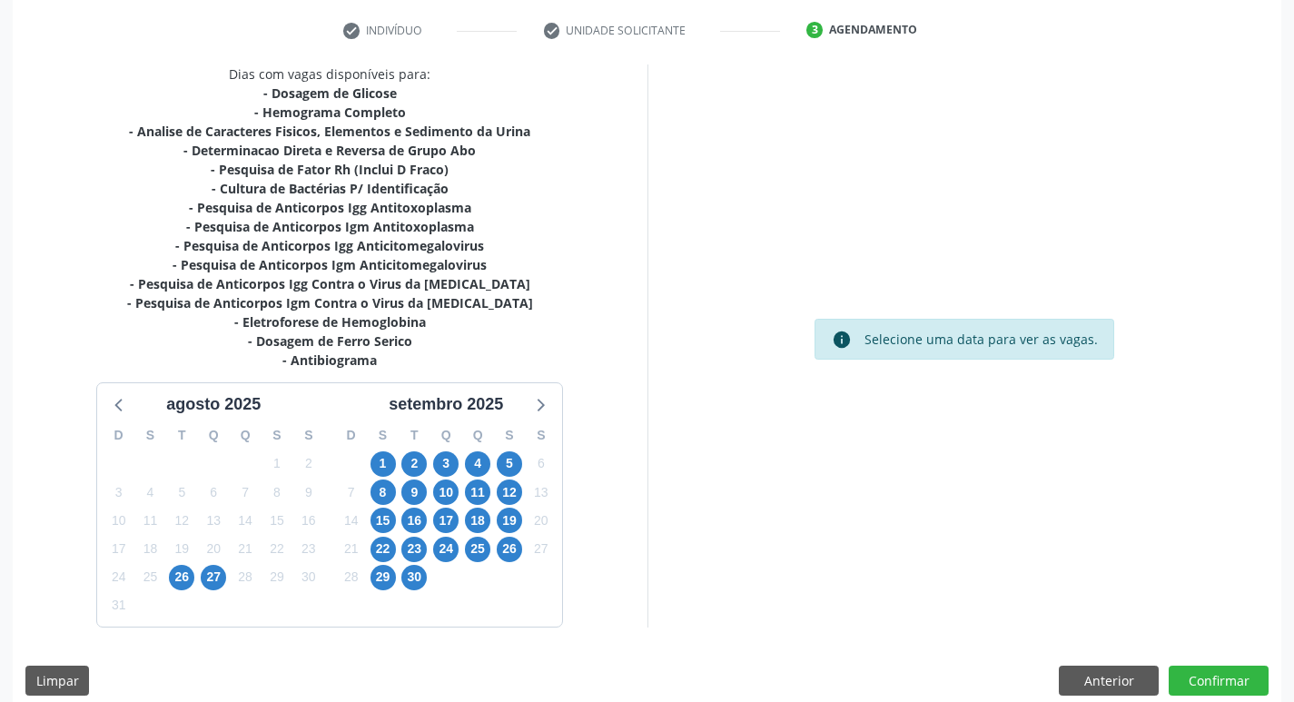
scroll to position [355, 0]
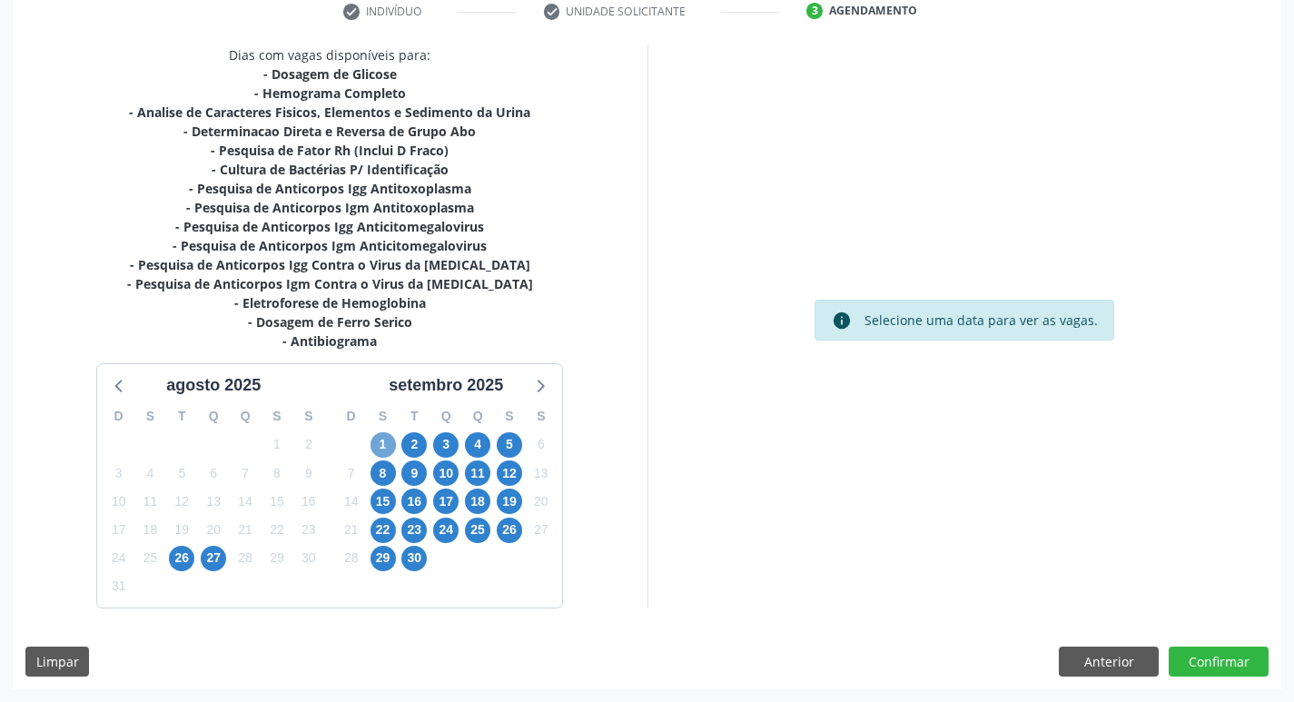
click at [373, 439] on span "1" at bounding box center [382, 444] width 25 height 25
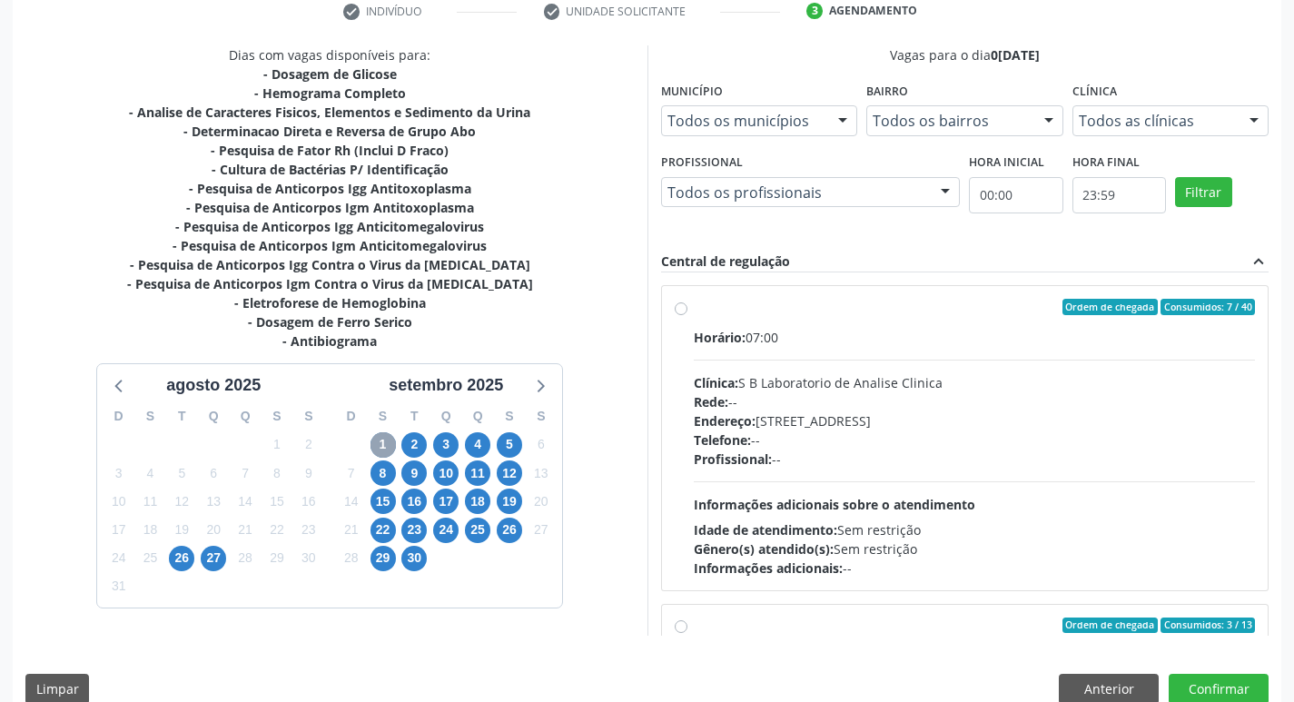
scroll to position [91, 0]
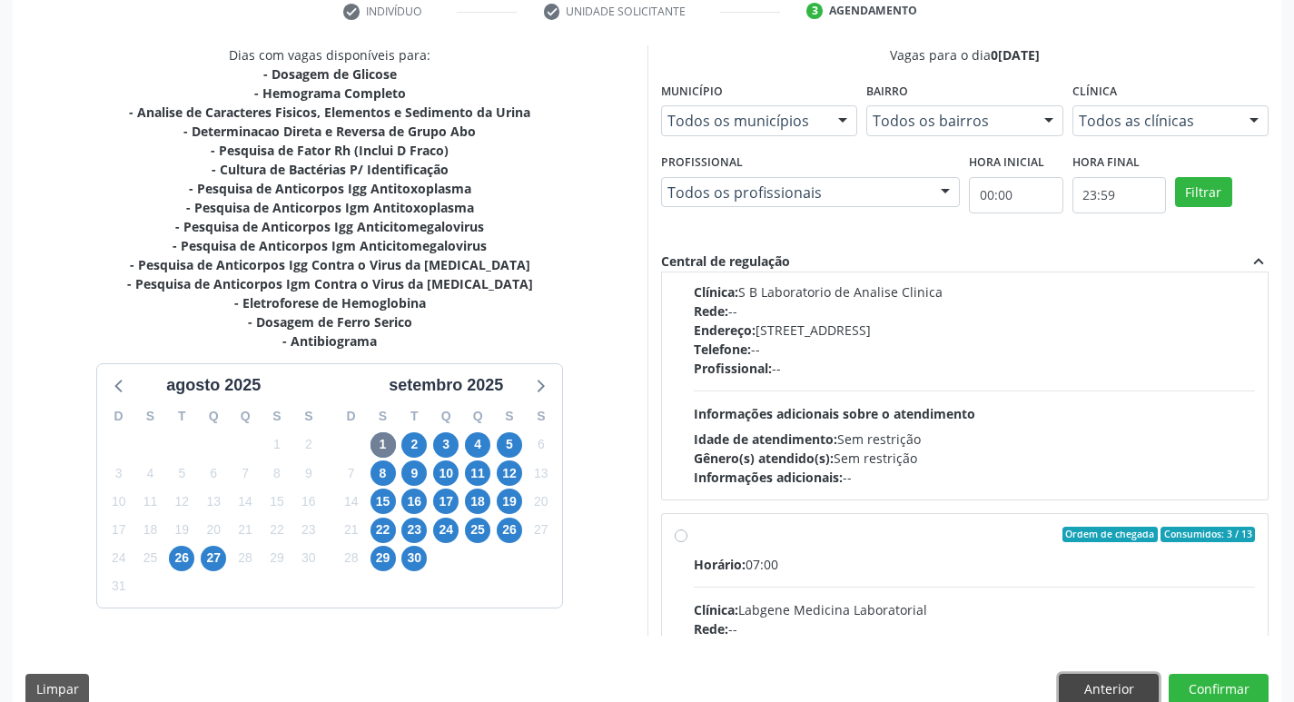
click at [1090, 689] on button "Anterior" at bounding box center [1109, 689] width 100 height 31
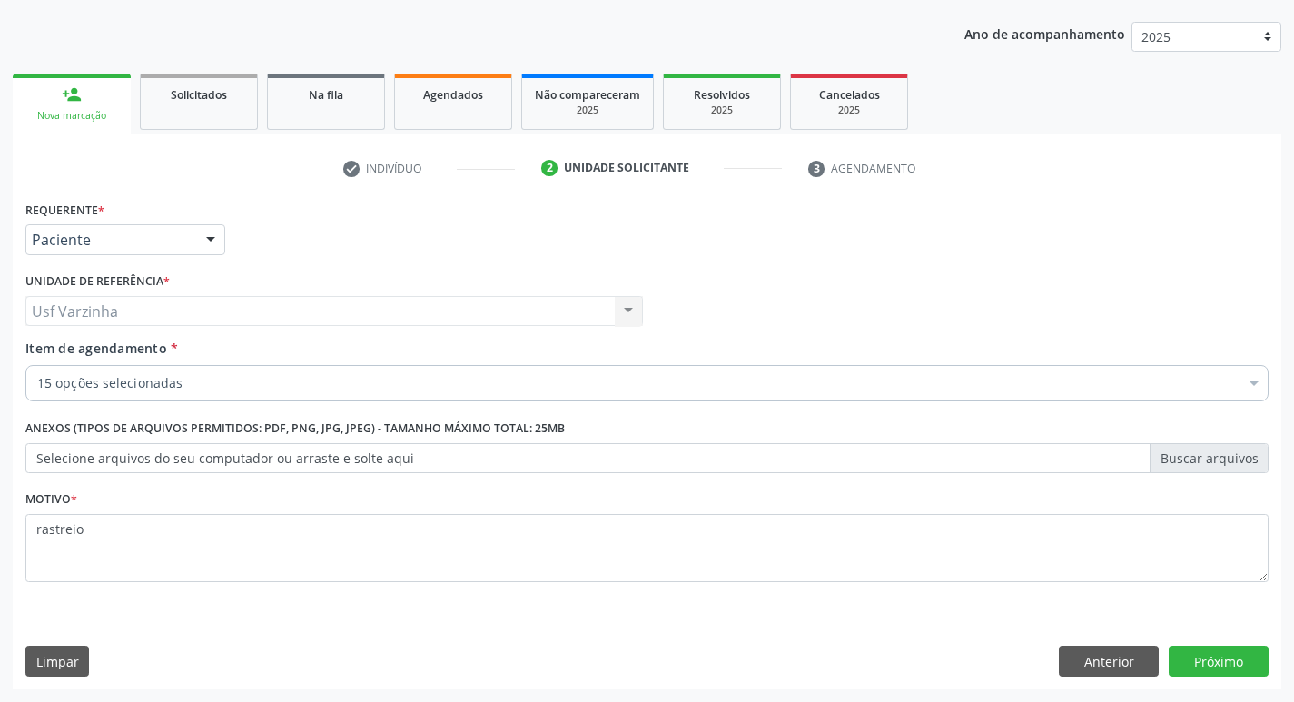
scroll to position [198, 0]
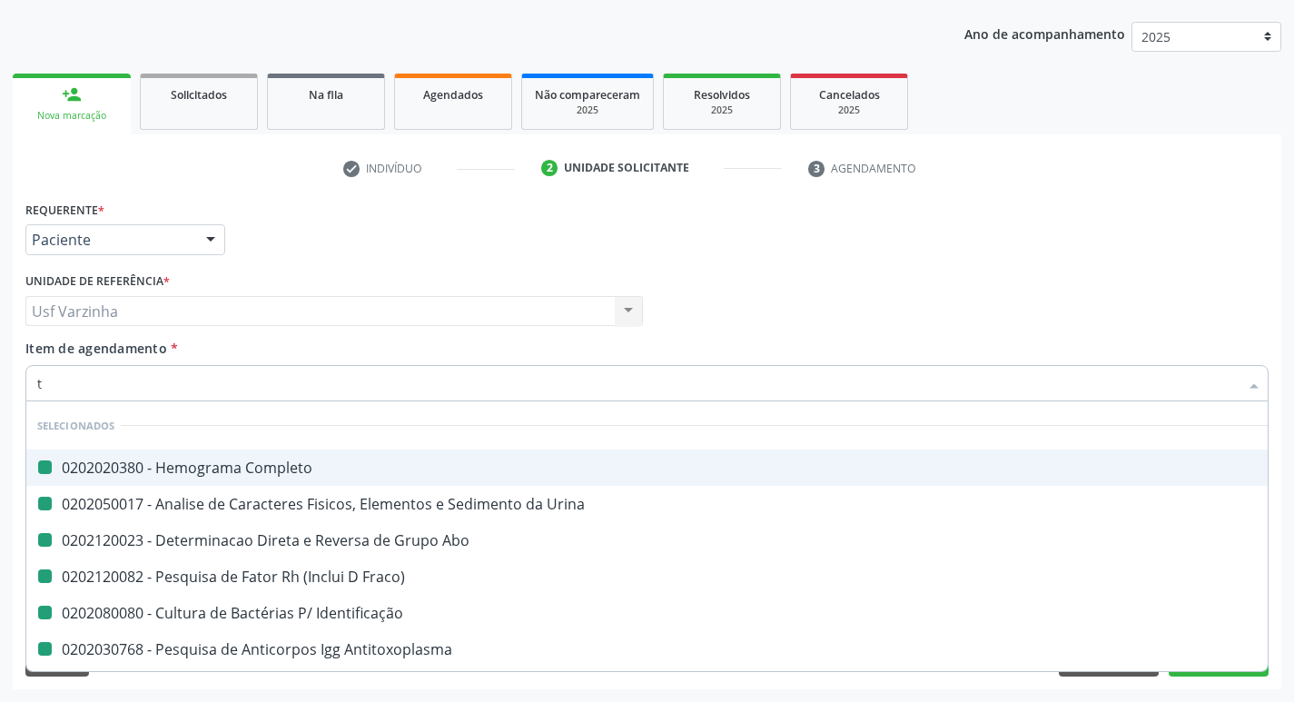
type input "ts"
checkbox Completo "false"
checkbox Abo "false"
checkbox Fraco\) "false"
checkbox Identificação "false"
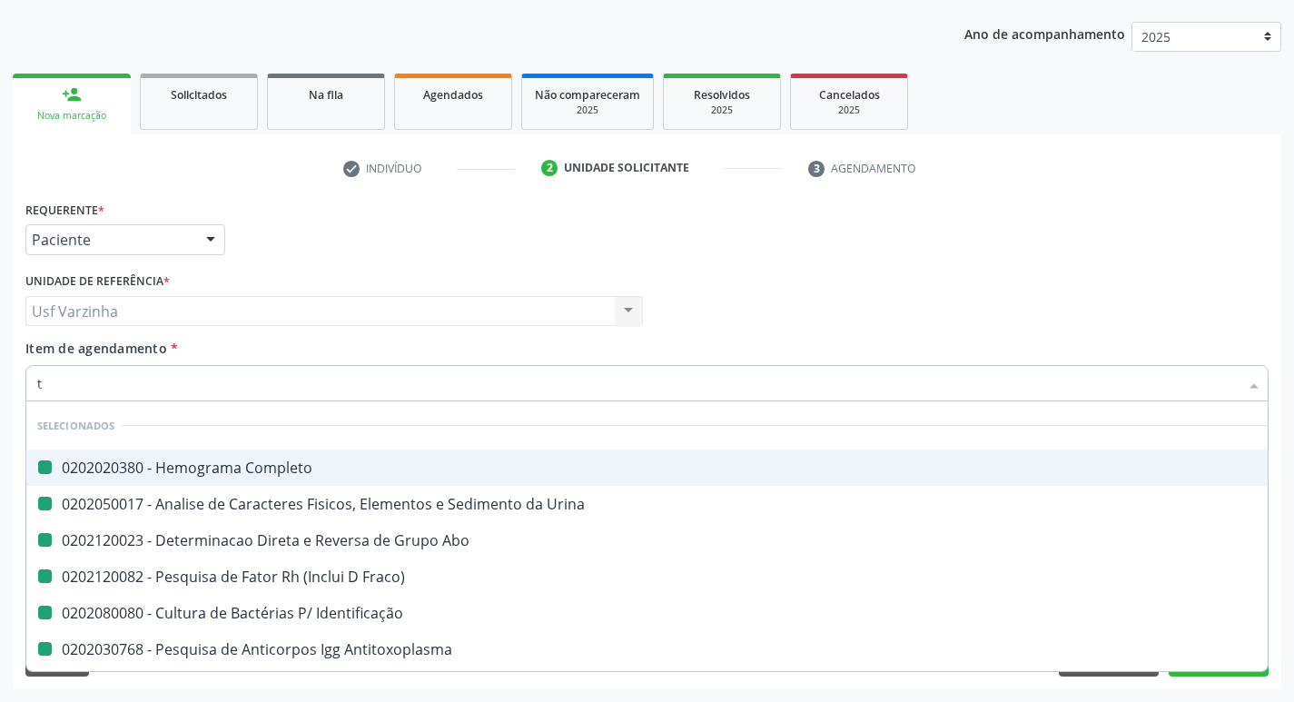
checkbox Antitoxoplasma "false"
checkbox Anticitomegalovirus "false"
checkbox Rubeola "false"
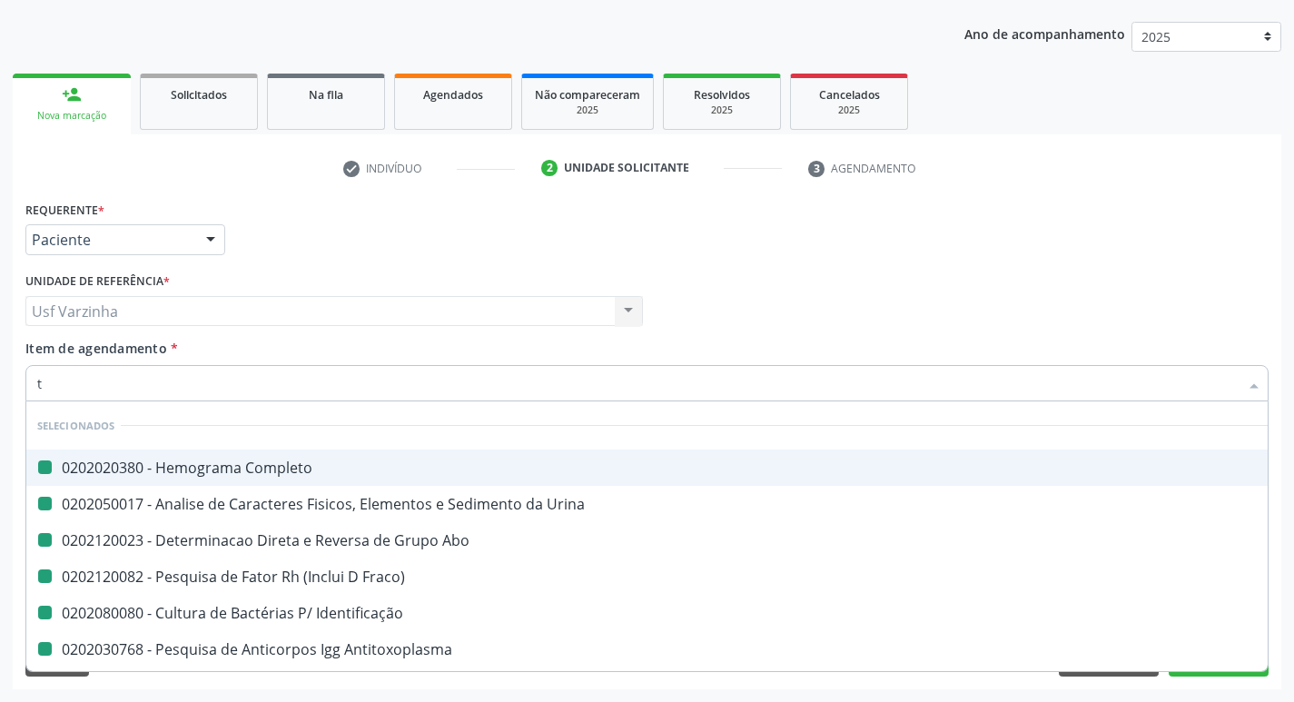
checkbox Rubeola "false"
checkbox Hemoglobina "false"
checkbox Antibiograma "false"
checkbox Urina "false"
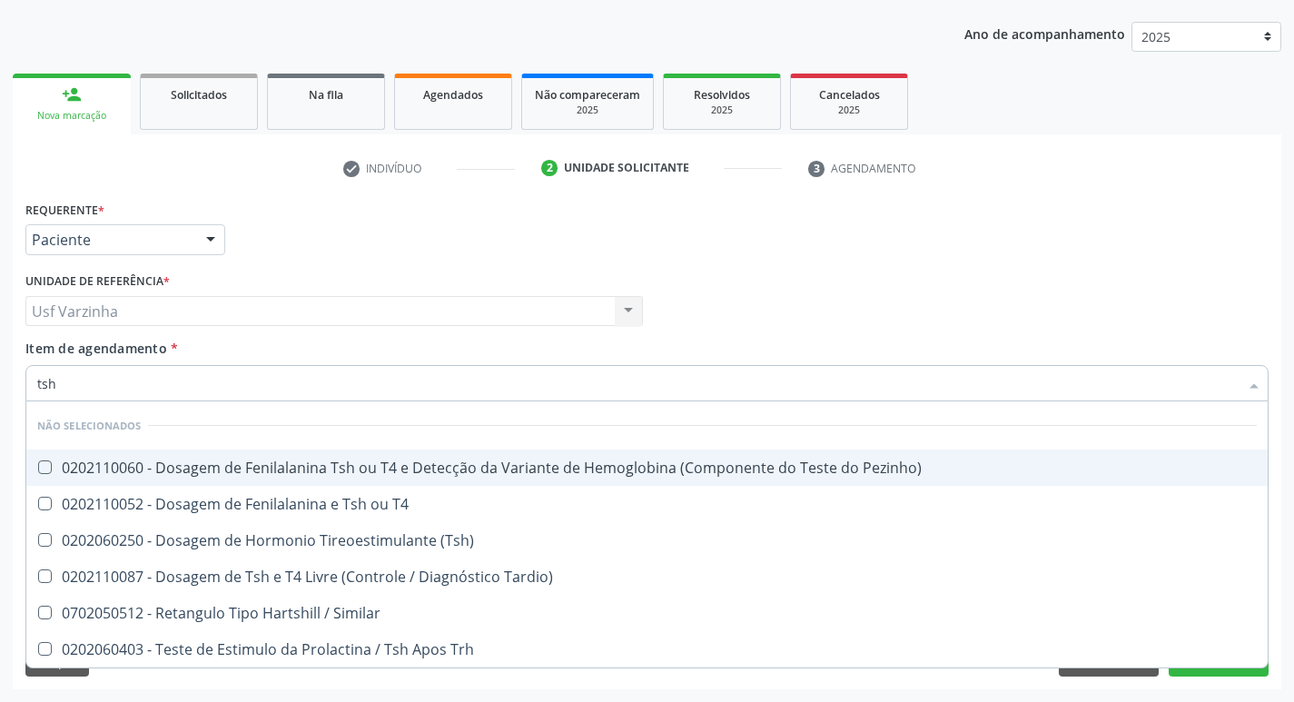
type input "tsh"
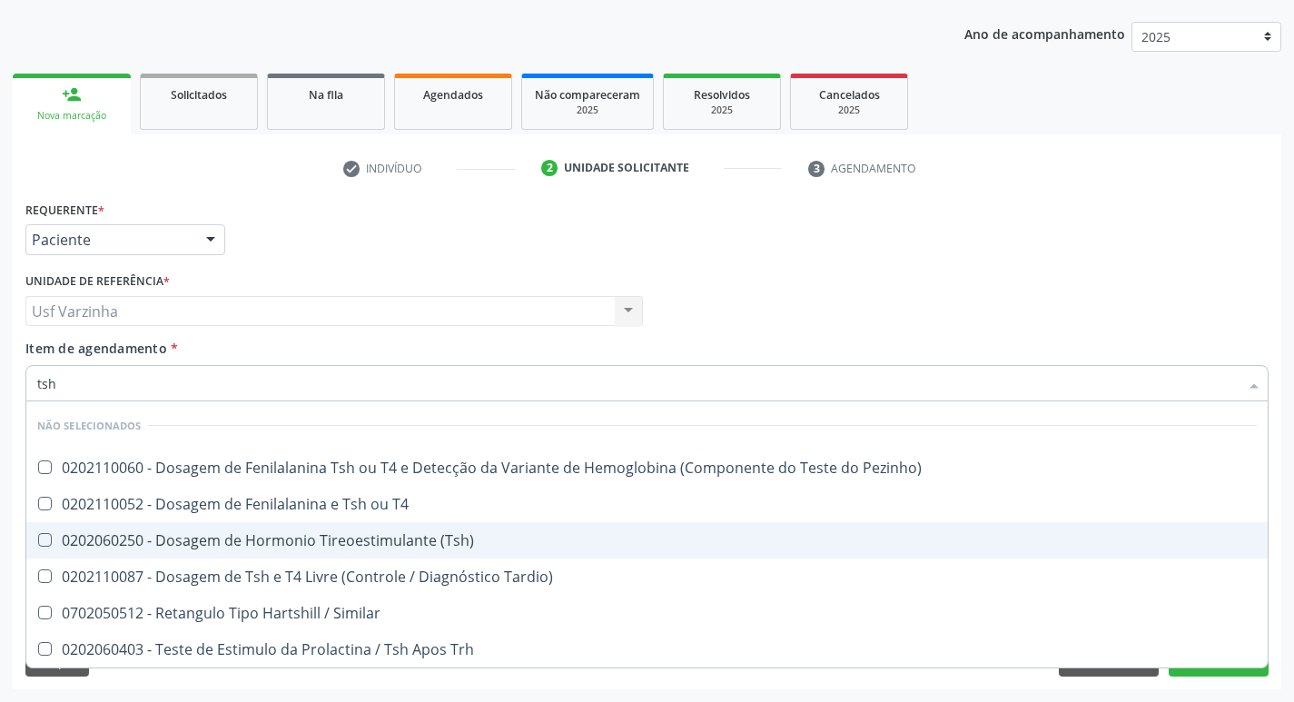
click at [46, 540] on \(Tsh\) at bounding box center [45, 540] width 14 height 14
click at [38, 540] on \(Tsh\) "checkbox" at bounding box center [32, 540] width 12 height 12
checkbox \(Tsh\) "true"
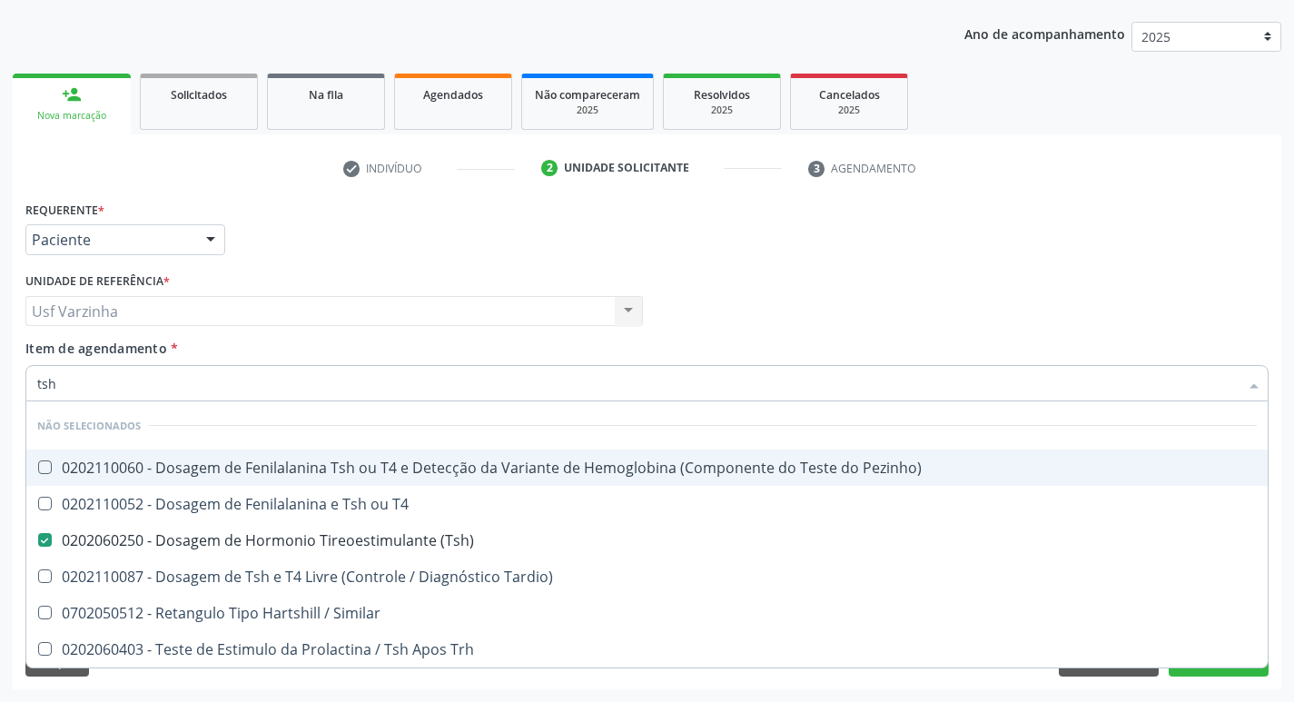
click at [70, 382] on input "tsh" at bounding box center [637, 383] width 1201 height 36
type input "ts"
checkbox \(Tsh\) "false"
checkbox Tardio\) "true"
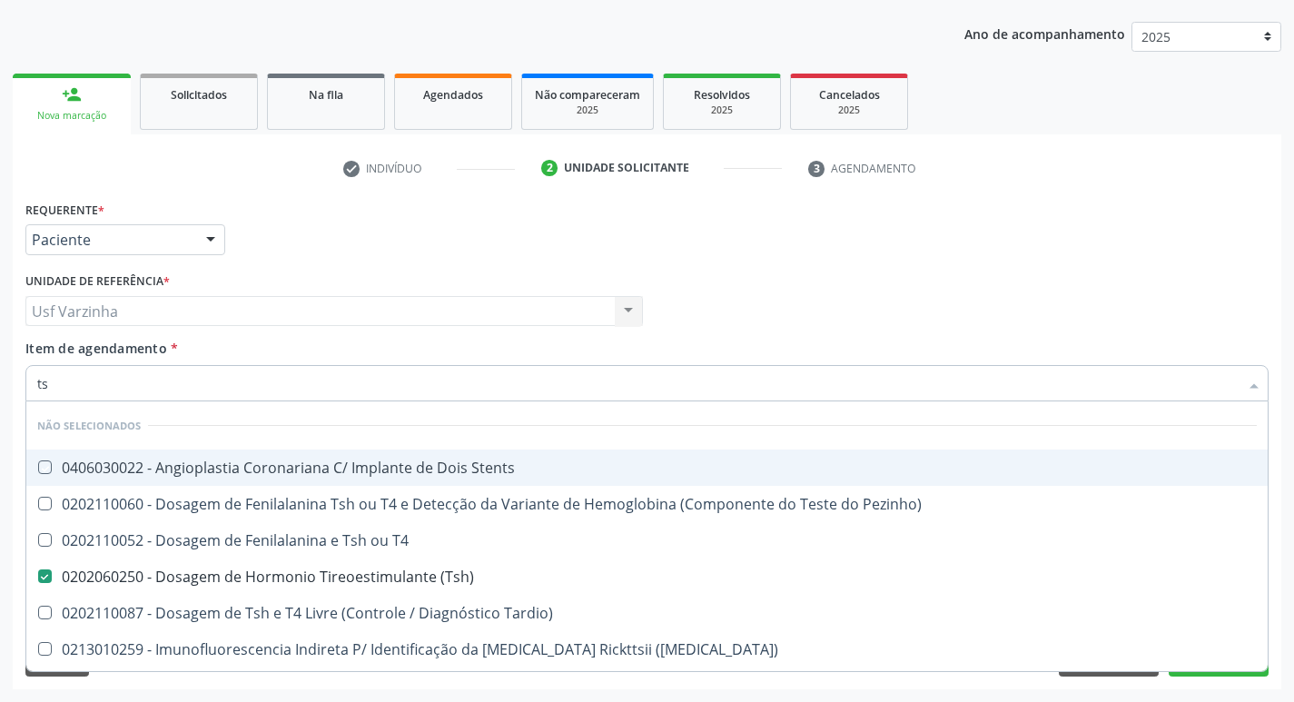
type input "t"
checkbox Stents "true"
checkbox T4 "true"
checkbox Tardio\) "true"
checkbox Maculosa\) "true"
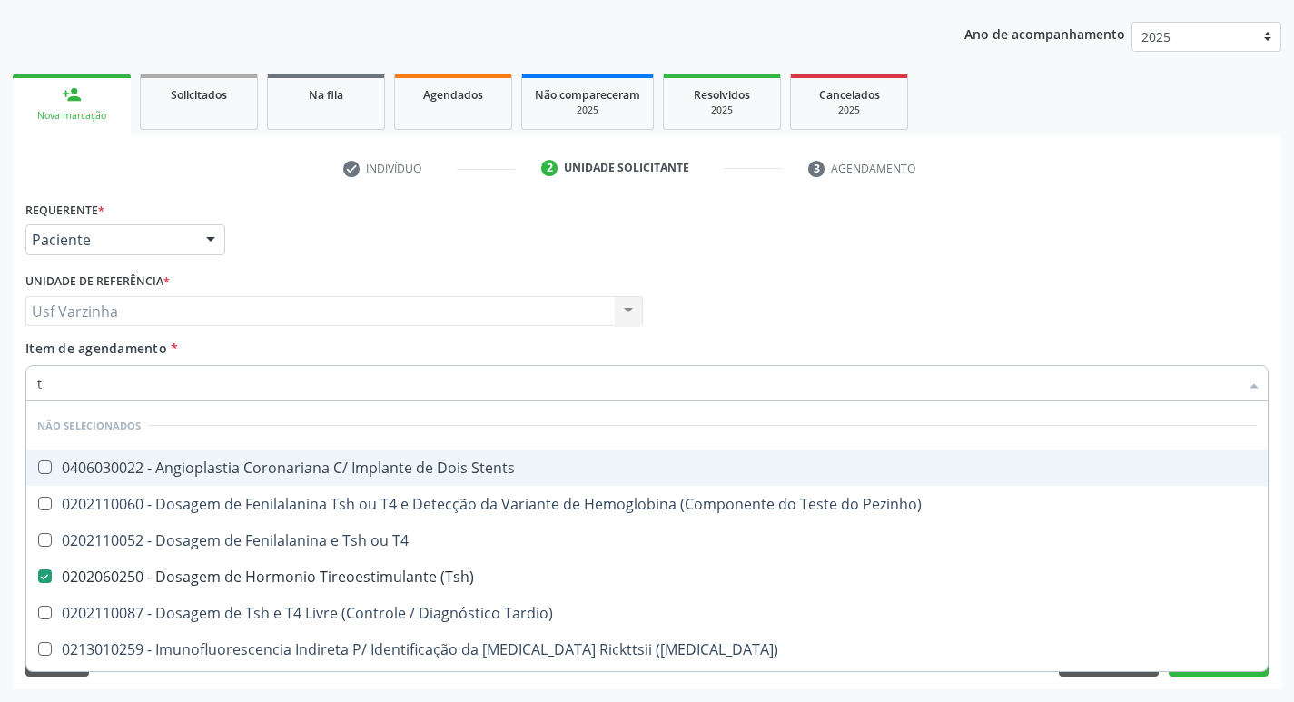
checkbox Pezinho\) "true"
checkbox Maculosa\) "true"
checkbox Aço "true"
checkbox Ptb-Pts-Kbm "true"
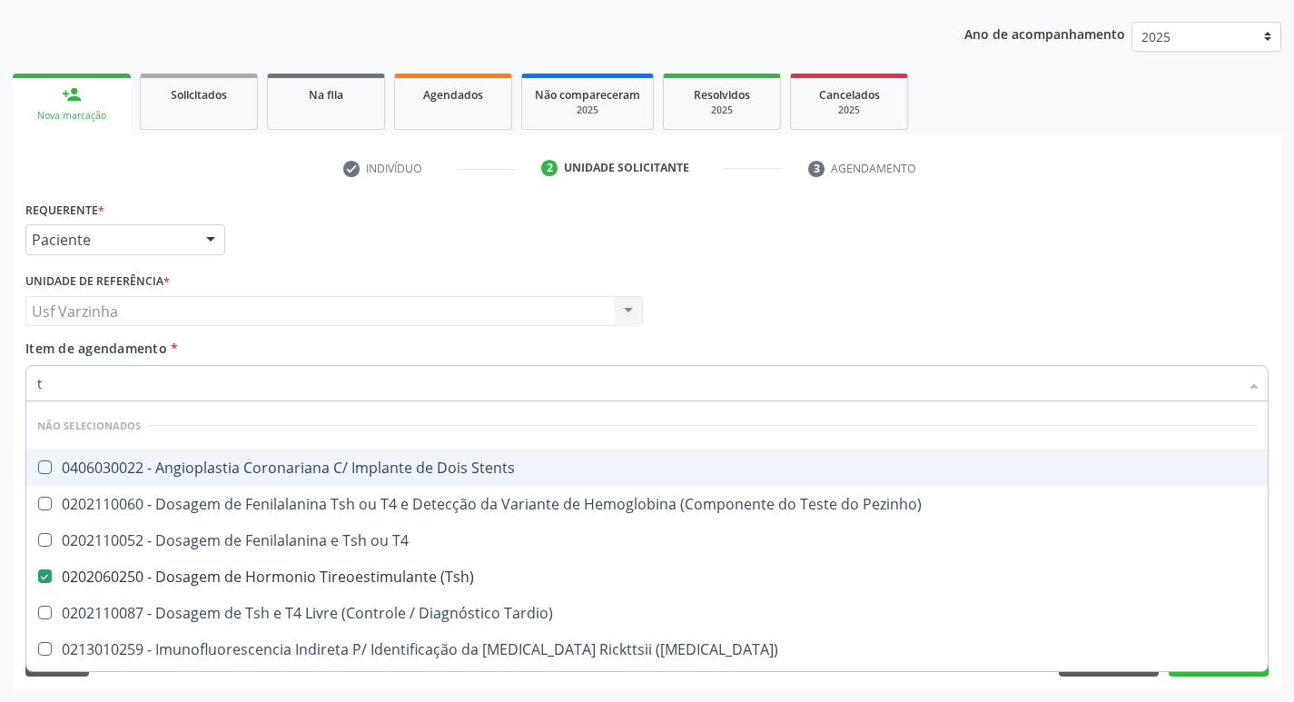
checkbox Stents "true"
checkbox Similar "true"
checkbox Clements "true"
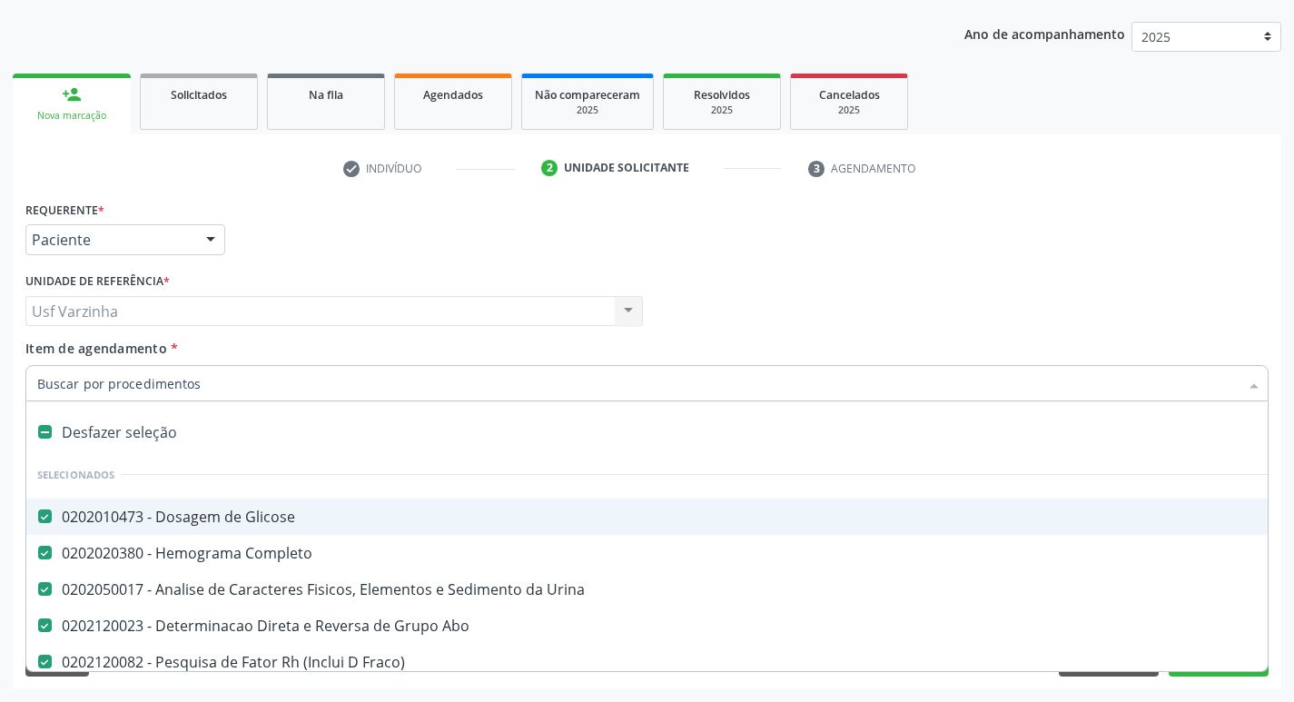
type input "t"
checkbox Antibiograma "false"
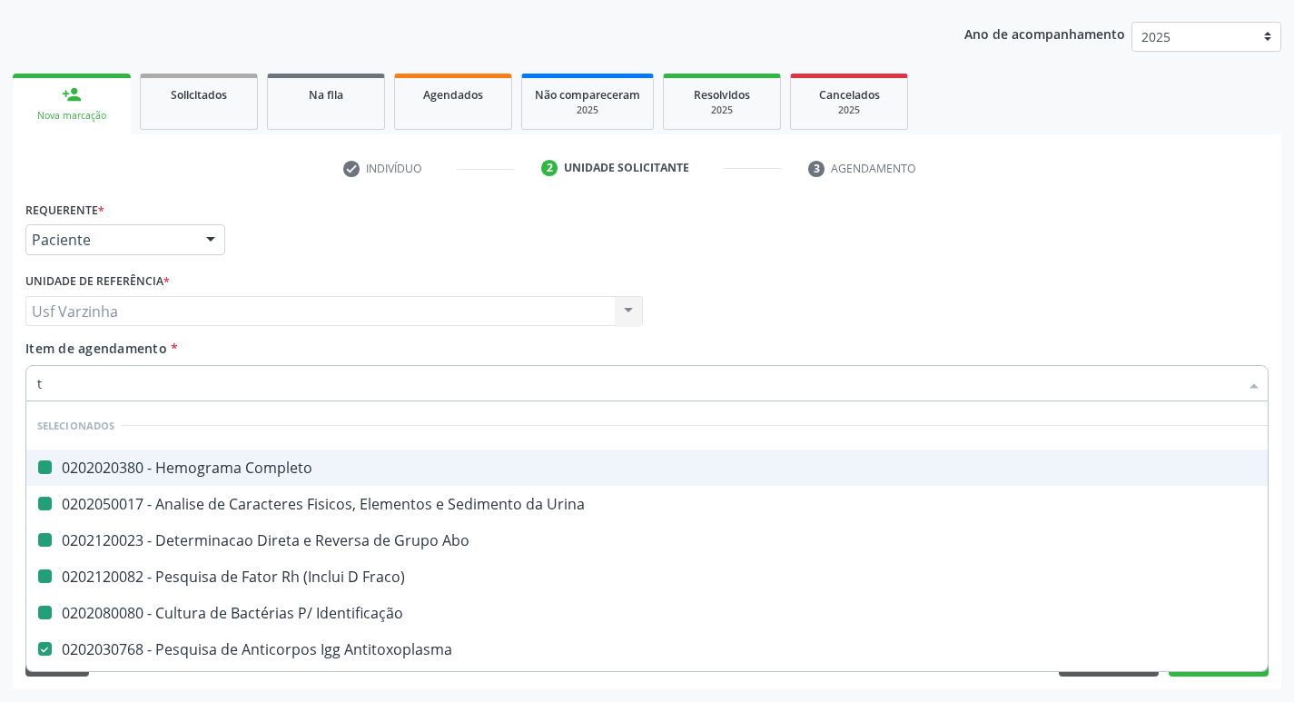
type input "t4"
checkbox Completo "false"
checkbox Abo "false"
checkbox Fraco\) "false"
checkbox Identificação "false"
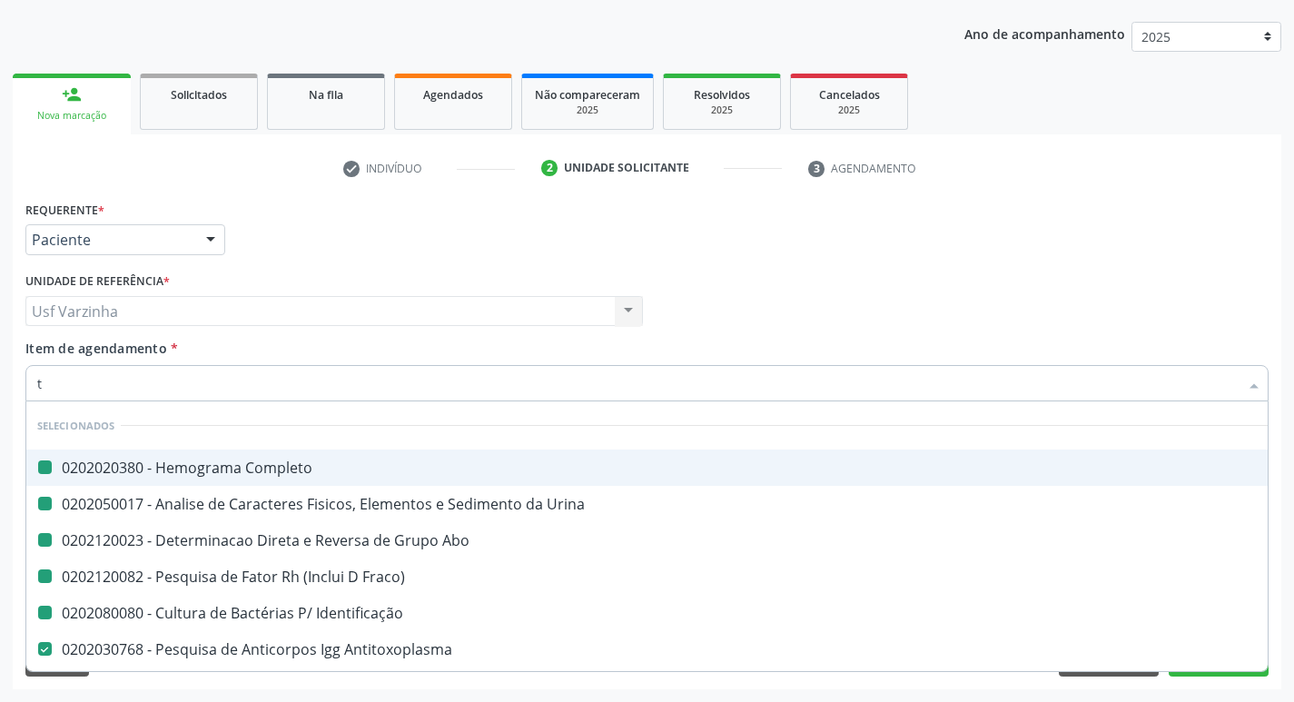
checkbox Urina "false"
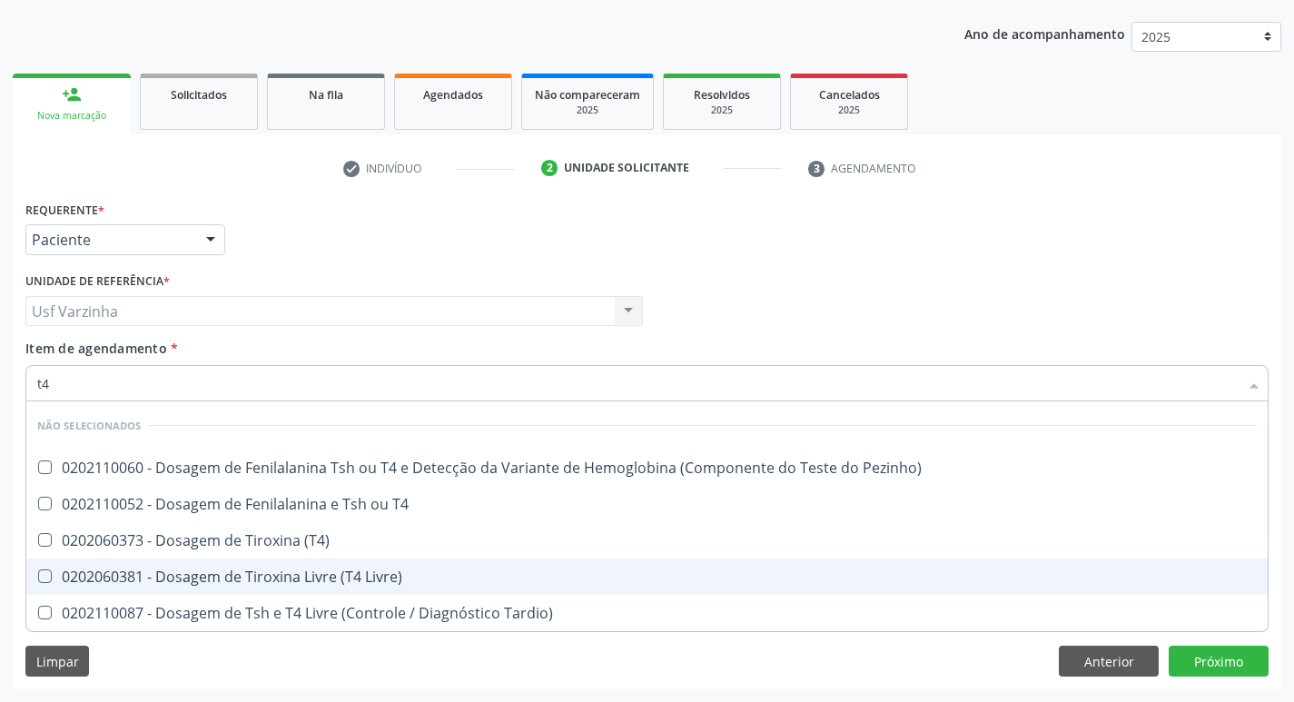
click at [336, 576] on div "0202060381 - Dosagem de Tiroxina Livre (T4 Livre)" at bounding box center [646, 576] width 1219 height 15
click at [311, 580] on div "0202060381 - Dosagem de Tiroxina Livre (T4 Livre)" at bounding box center [646, 576] width 1219 height 15
click at [311, 579] on div "0202060381 - Dosagem de Tiroxina Livre (T4 Livre)" at bounding box center [646, 576] width 1219 height 15
checkbox Livre\) "true"
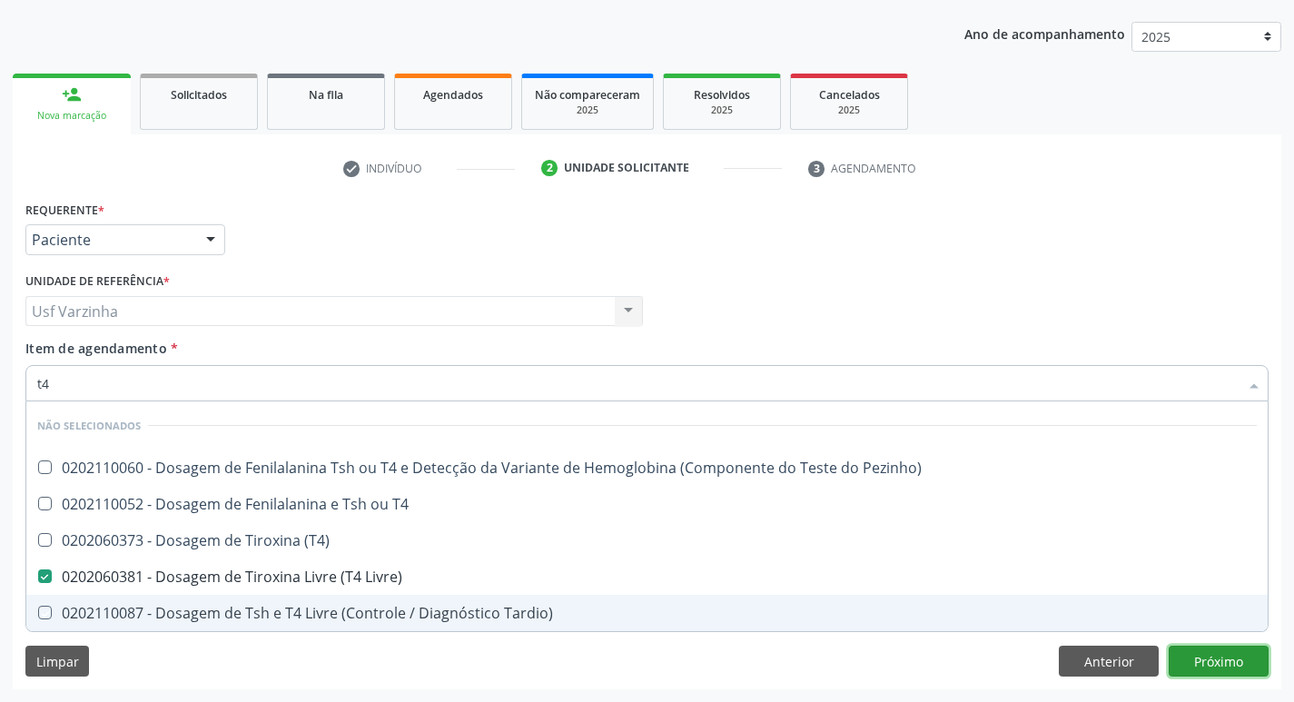
click at [1227, 656] on div "Requerente * Paciente Médico(a) Enfermeiro(a) Paciente Nenhum resultado encontr…" at bounding box center [647, 442] width 1268 height 493
checkbox Pezinho\) "true"
checkbox \(T4\) "true"
checkbox Tardio\) "true"
checkbox T4 "true"
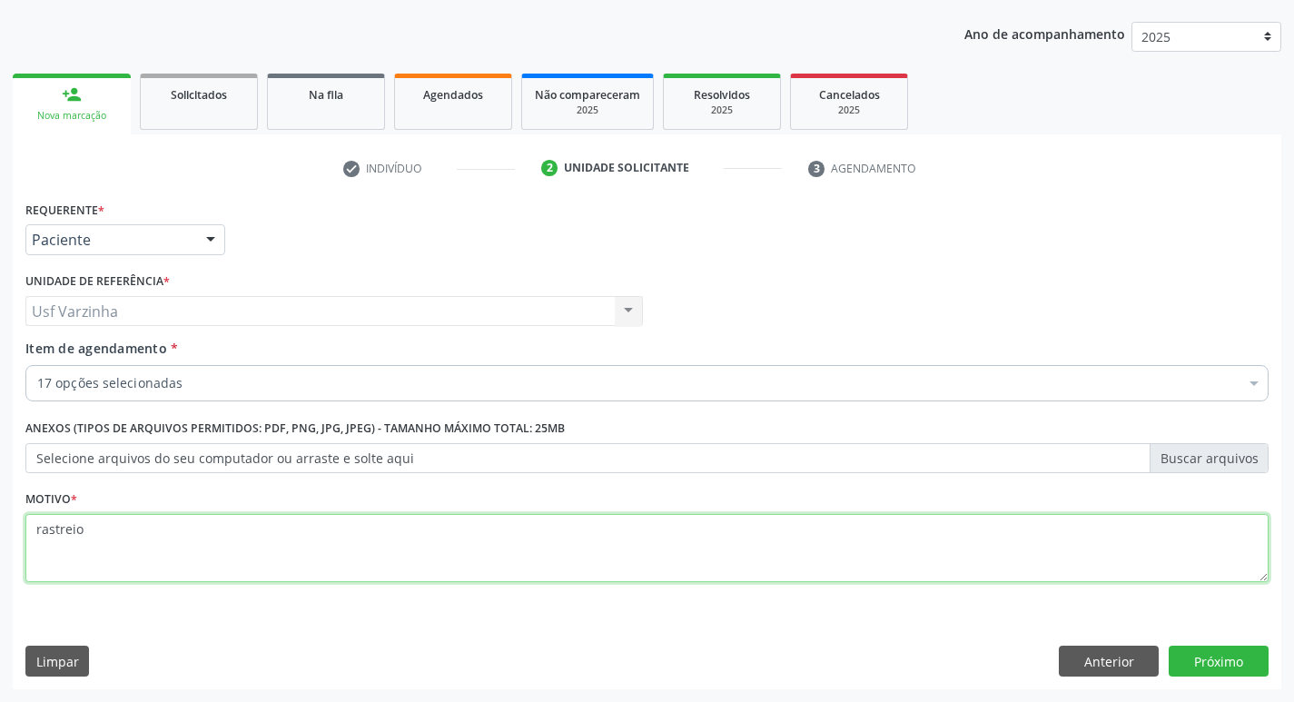
click at [87, 535] on textarea "rastreio" at bounding box center [646, 548] width 1243 height 69
type textarea "r"
type textarea "gravidez"
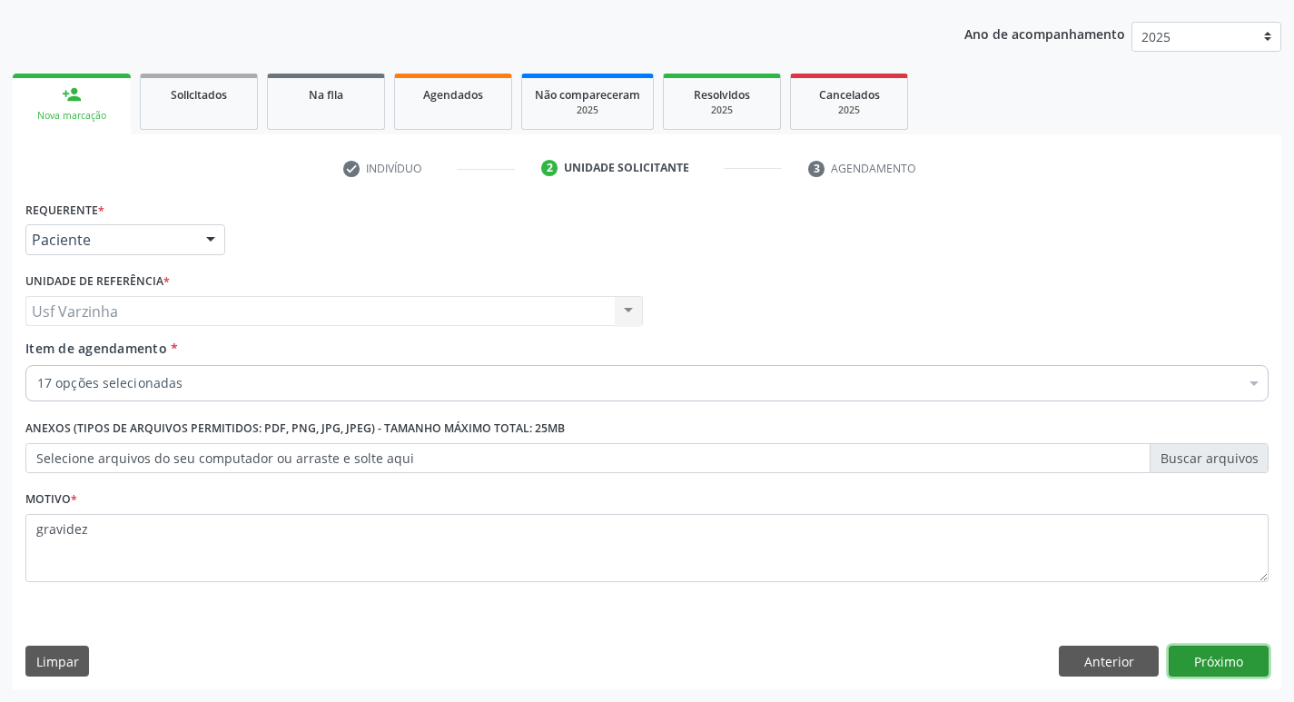
click at [1228, 665] on button "Próximo" at bounding box center [1218, 661] width 100 height 31
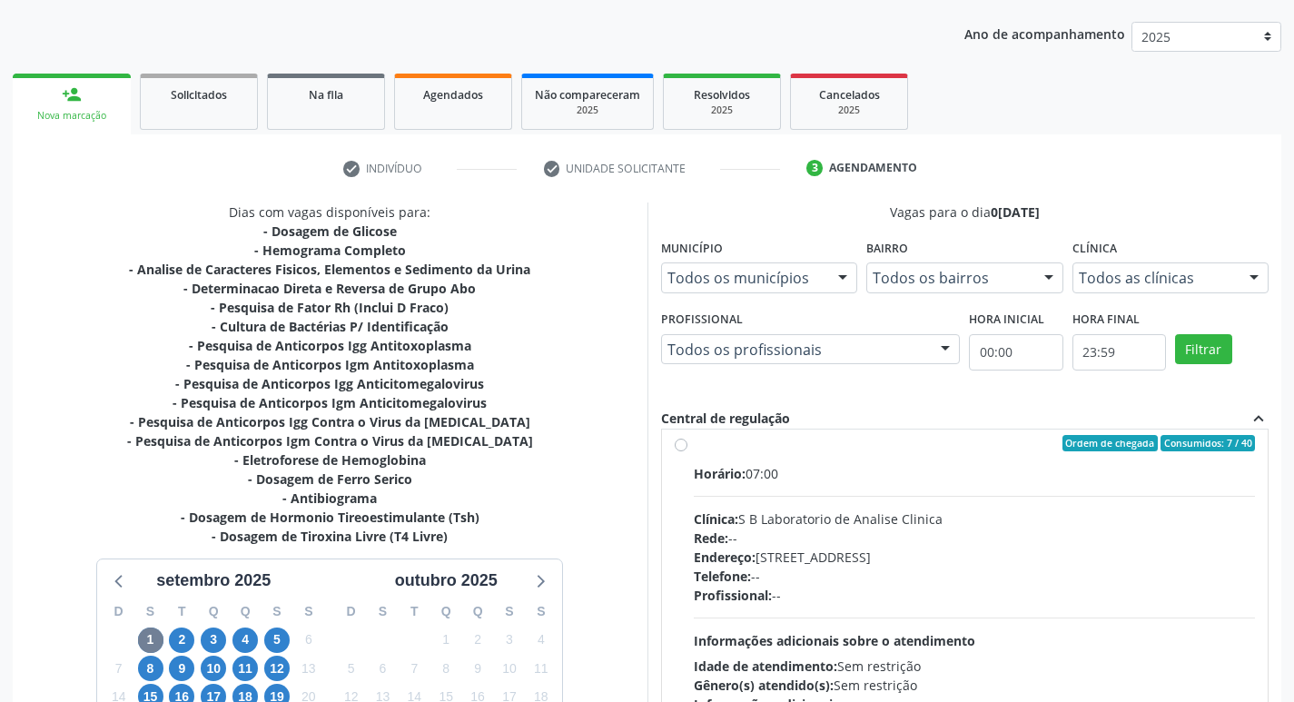
scroll to position [0, 0]
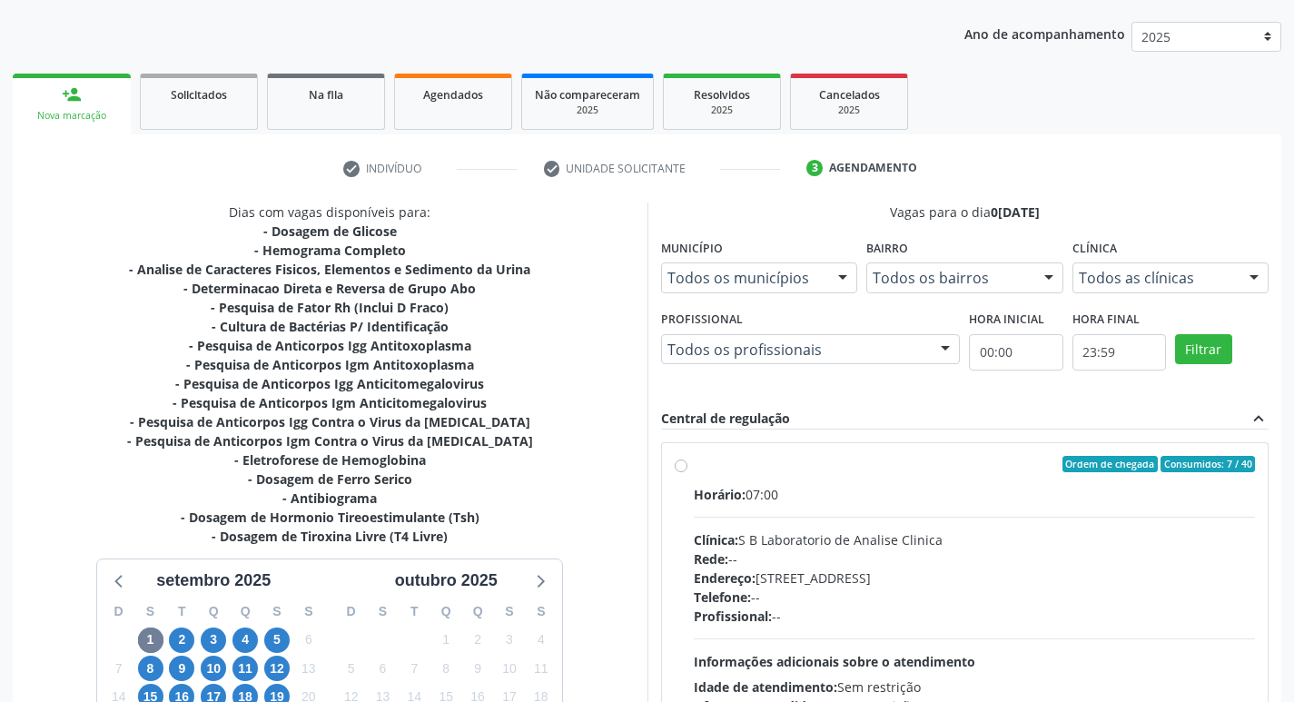
drag, startPoint x: 682, startPoint y: 465, endPoint x: 717, endPoint y: 449, distance: 39.0
click at [694, 464] on label "Ordem de chegada Consumidos: 7 / 40 Horário: 07:00 Clínica: S B Laboratorio de …" at bounding box center [975, 595] width 562 height 279
click at [682, 464] on input "Ordem de chegada Consumidos: 7 / 40 Horário: 07:00 Clínica: S B Laboratorio de …" at bounding box center [681, 464] width 13 height 16
radio input "true"
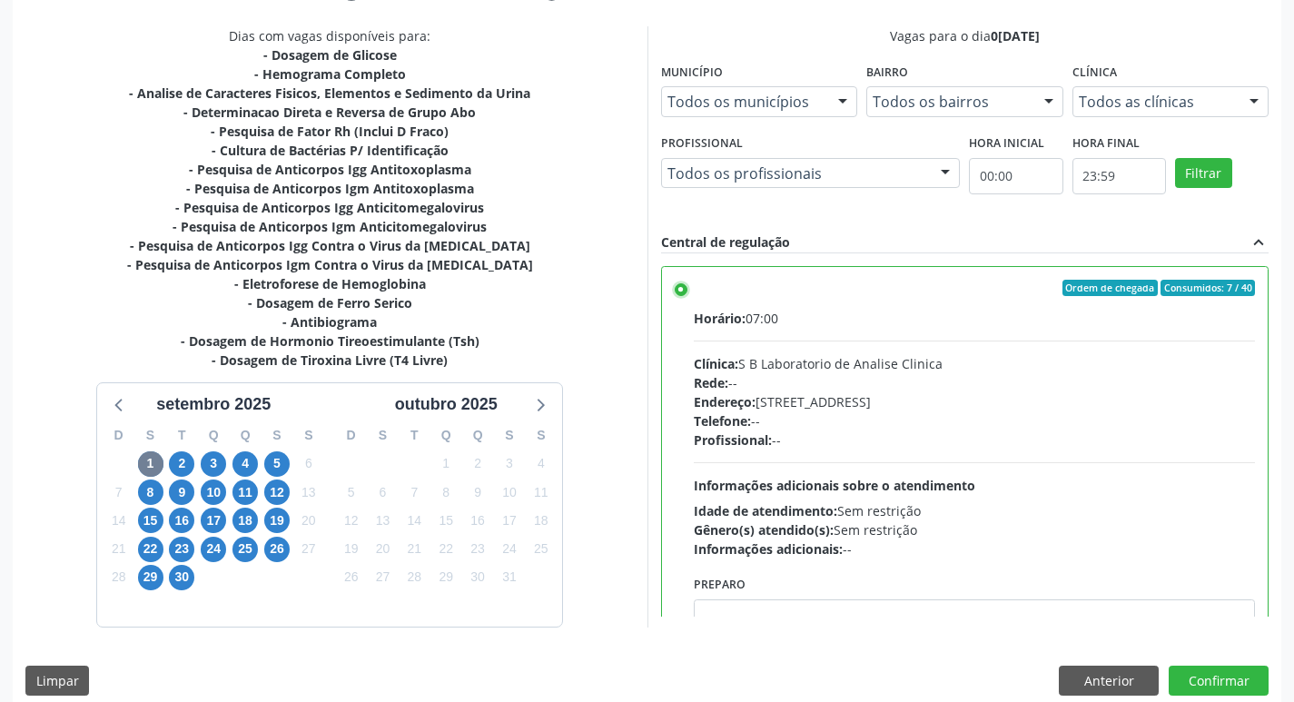
scroll to position [380, 0]
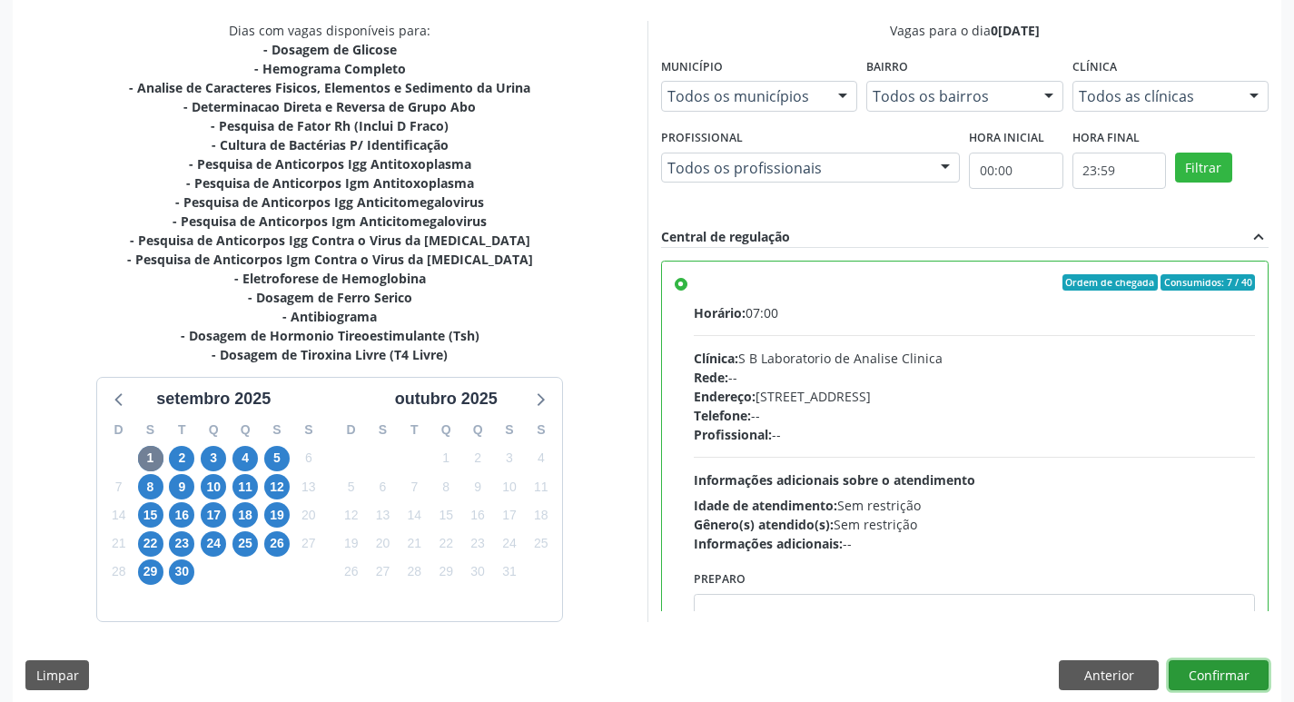
click at [1212, 677] on button "Confirmar" at bounding box center [1218, 675] width 100 height 31
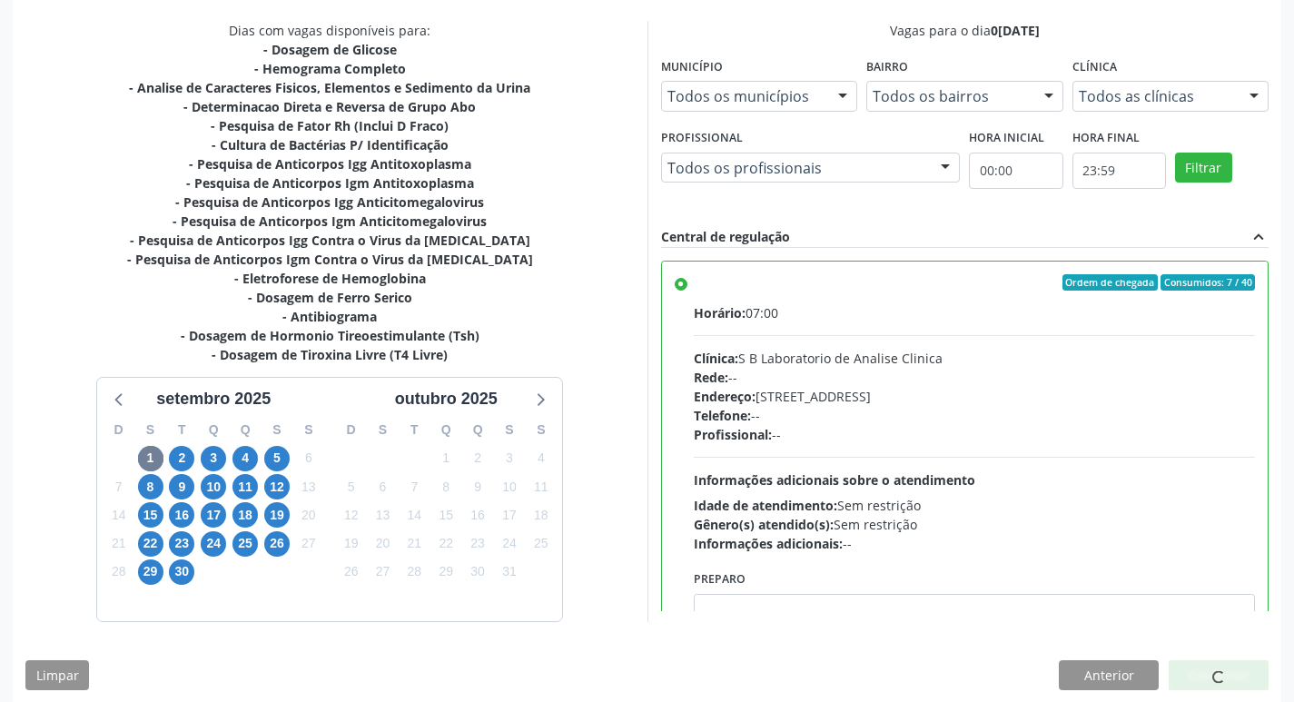
scroll to position [0, 0]
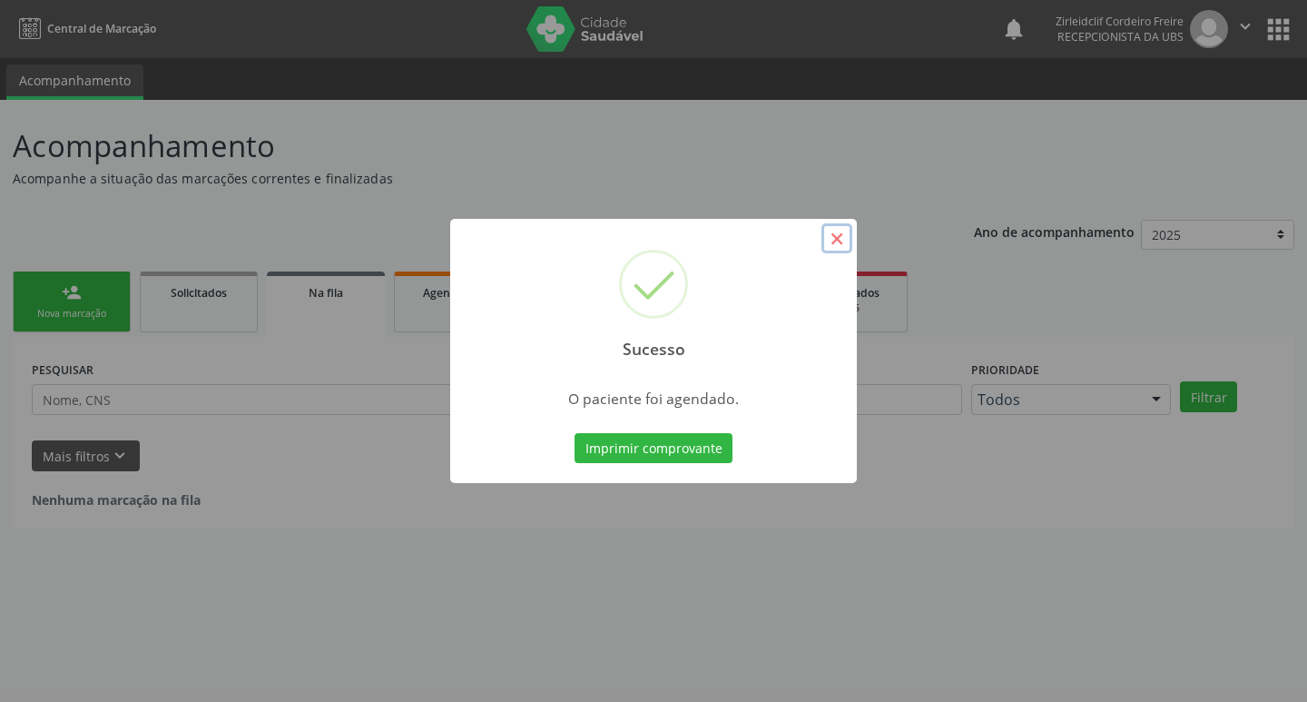
click at [833, 241] on button "×" at bounding box center [837, 238] width 31 height 31
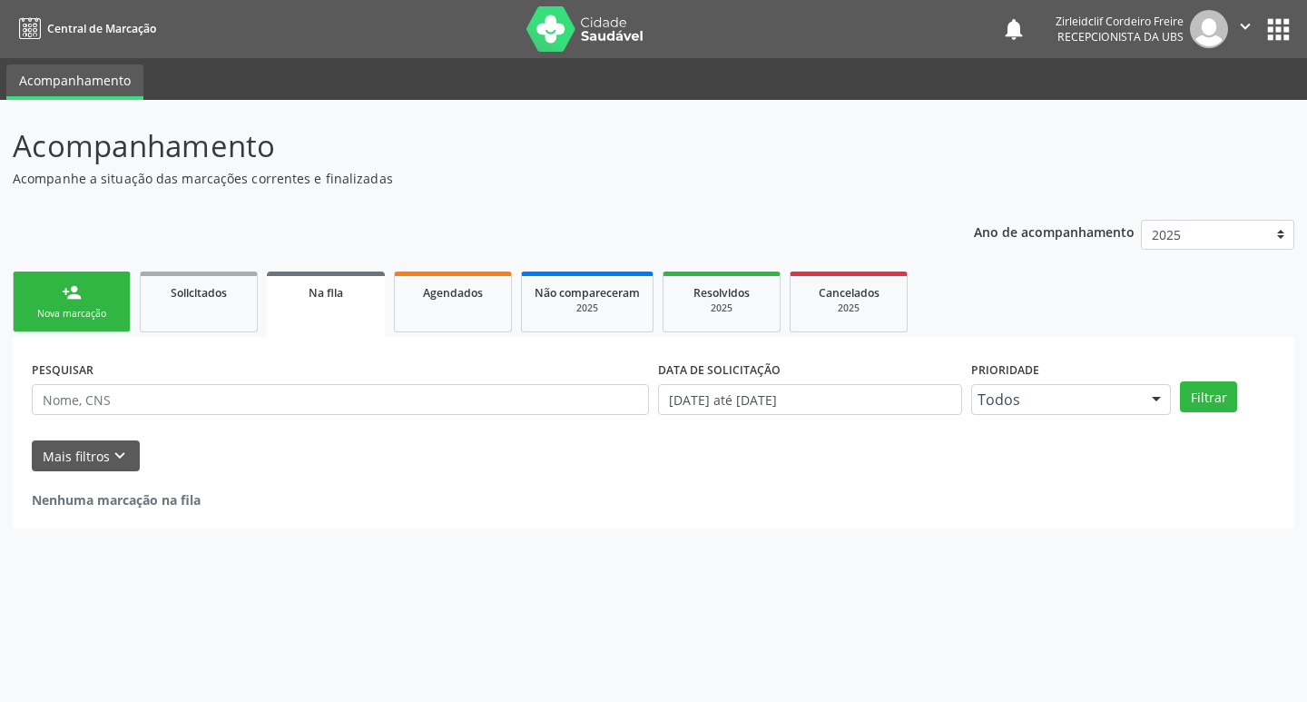
click at [94, 301] on link "person_add Nova marcação" at bounding box center [72, 301] width 118 height 61
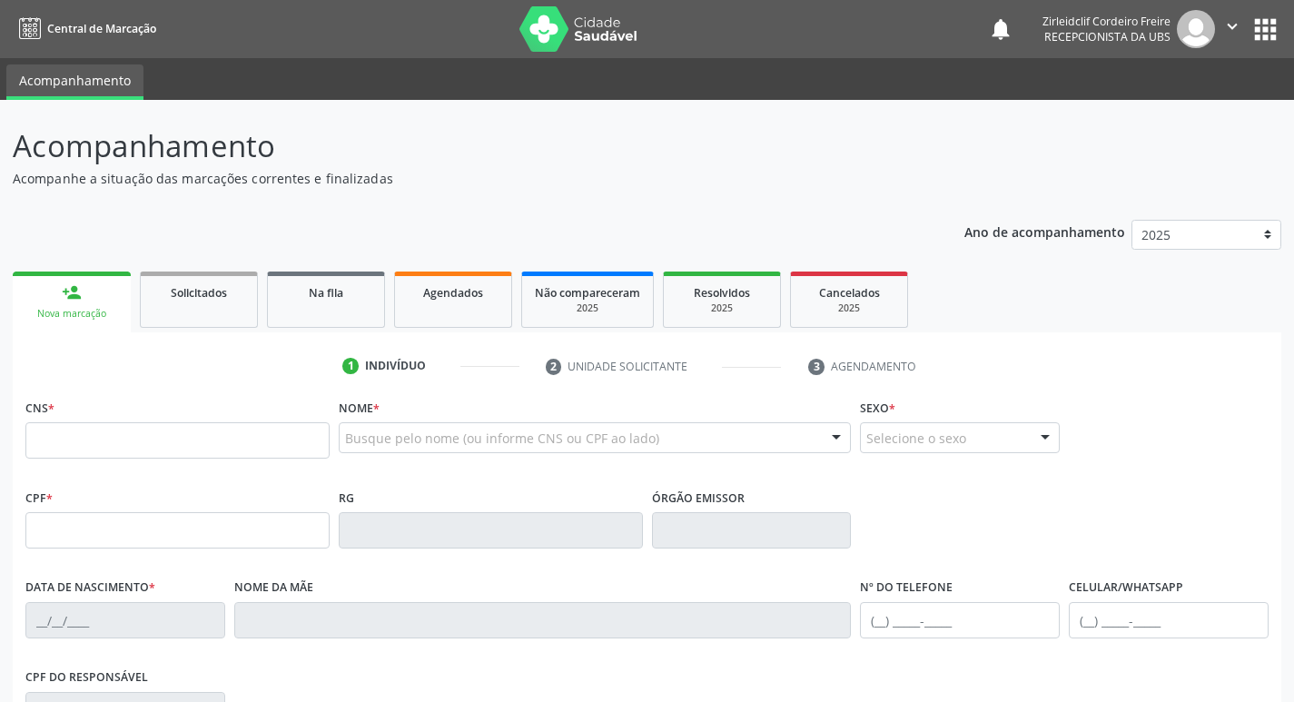
click at [104, 291] on link "person_add Nova marcação" at bounding box center [72, 301] width 118 height 61
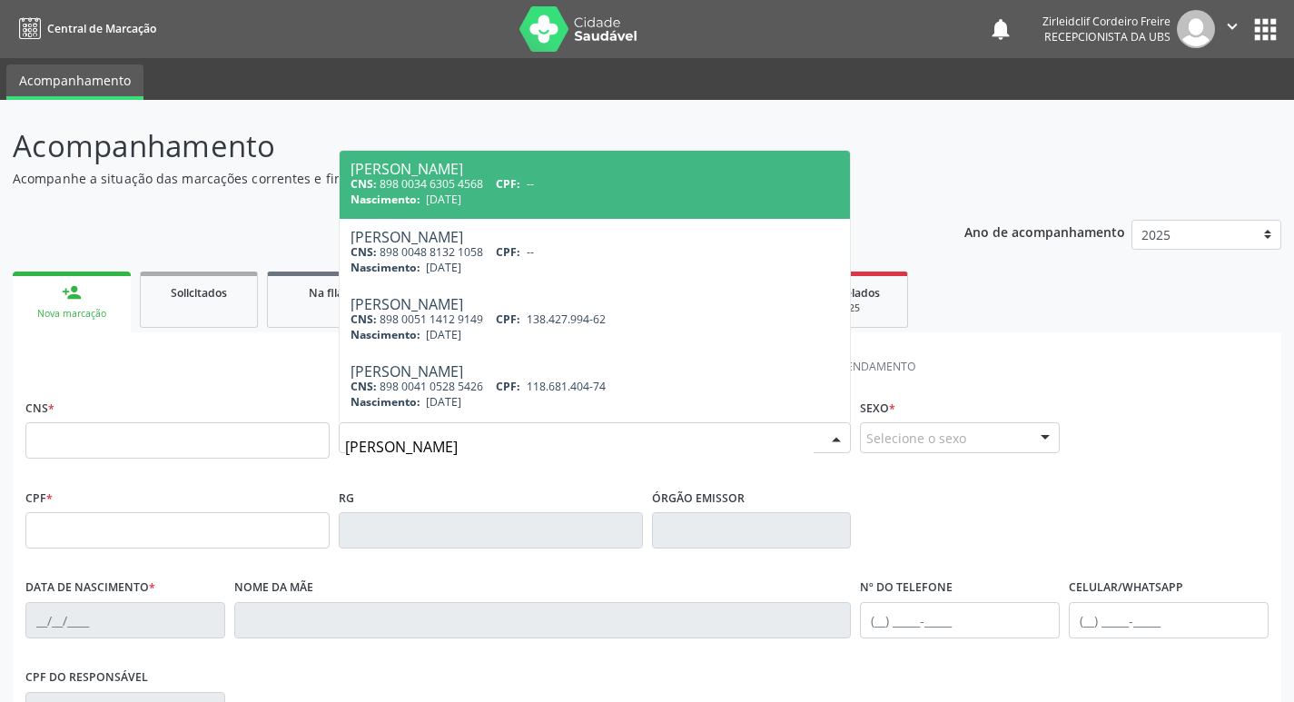
type input "luiz henrique vilela"
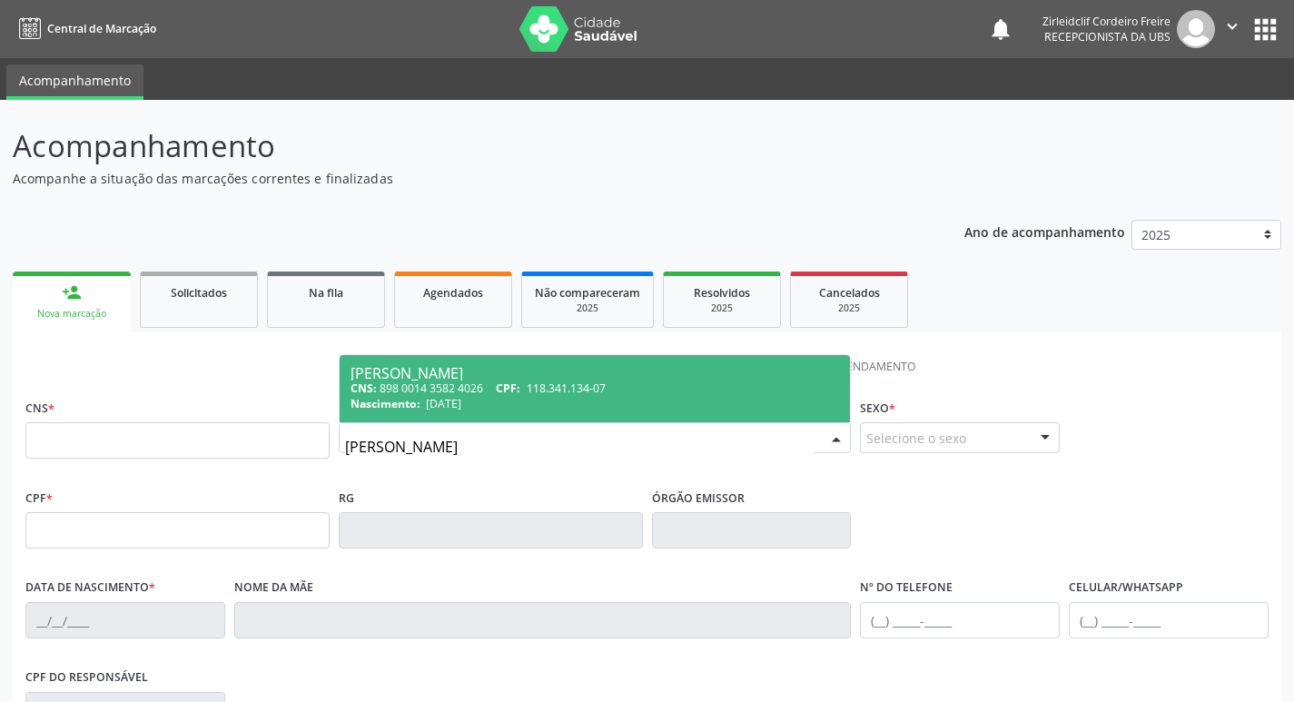
click at [468, 379] on div "Luiz Henrique Vilela dos Santos" at bounding box center [594, 373] width 489 height 15
type input "898 0014 3582 4026"
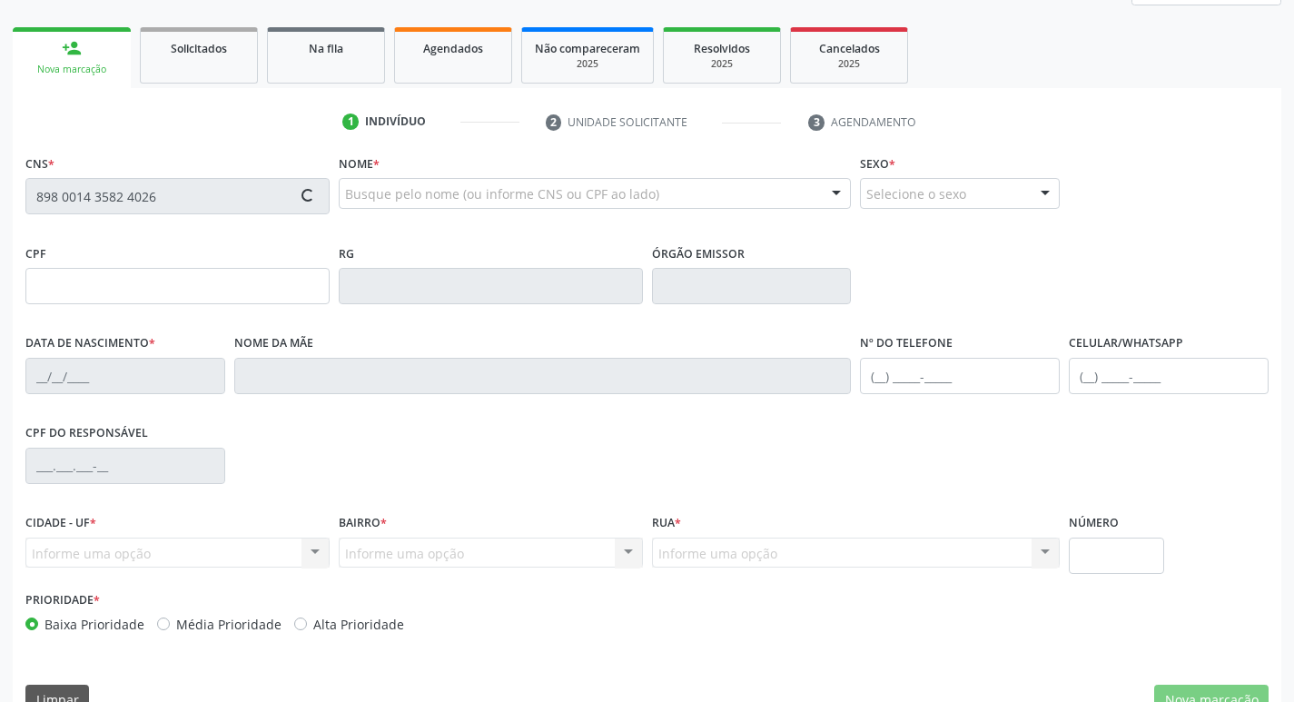
scroll to position [282, 0]
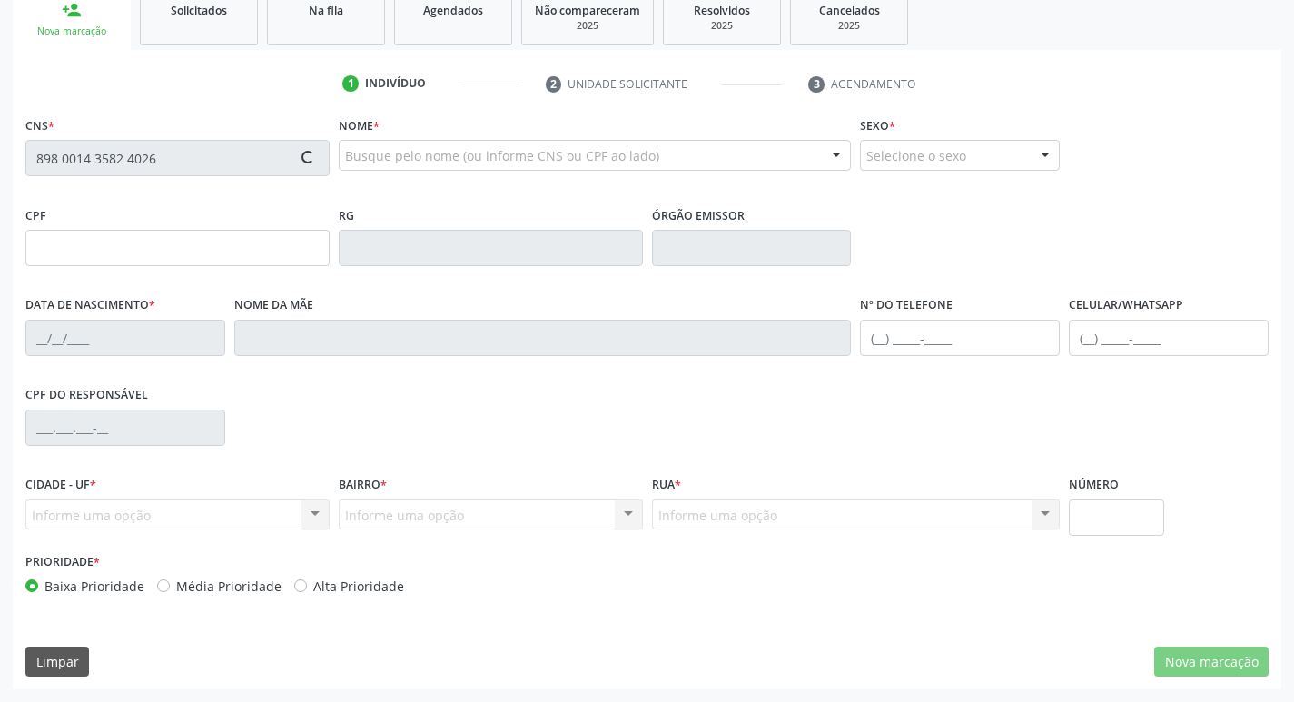
type input "118.341.134-07"
type input "16/09/2004"
type input "Patricia Correia Vilela"
type input "(34) 98116-7300"
type input "049.587.244-00"
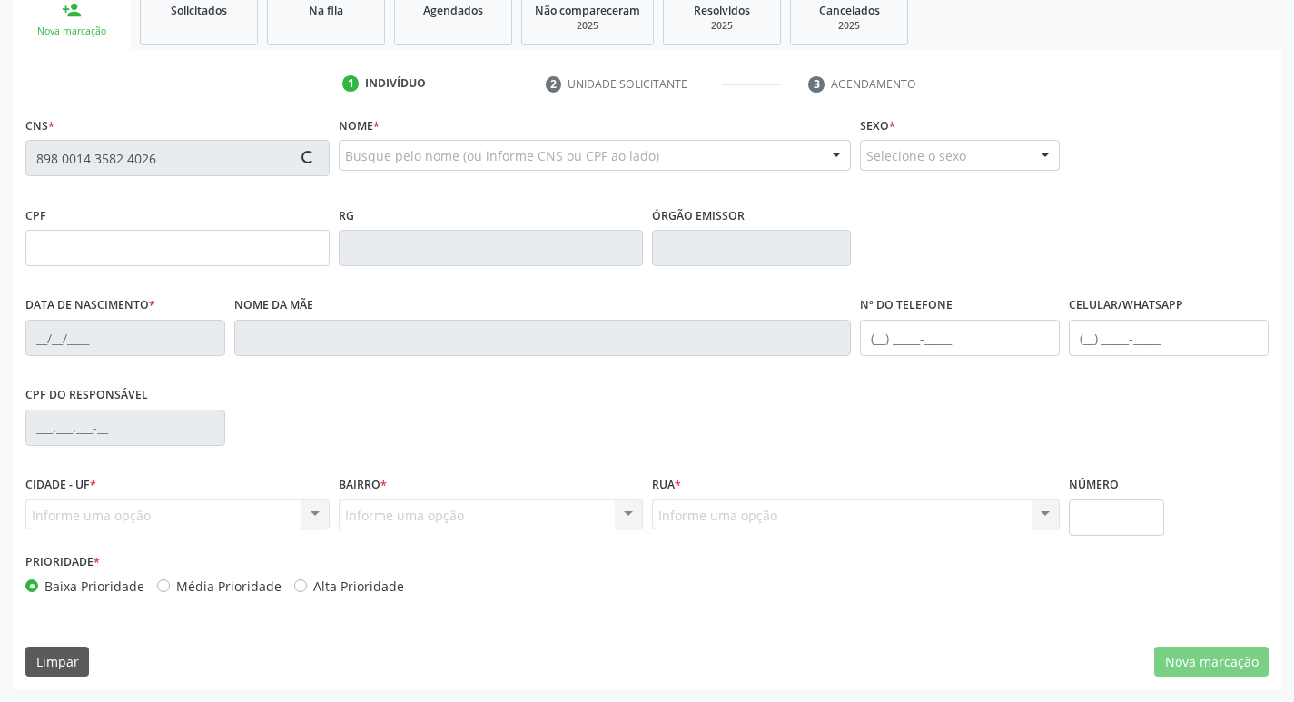
type input "326"
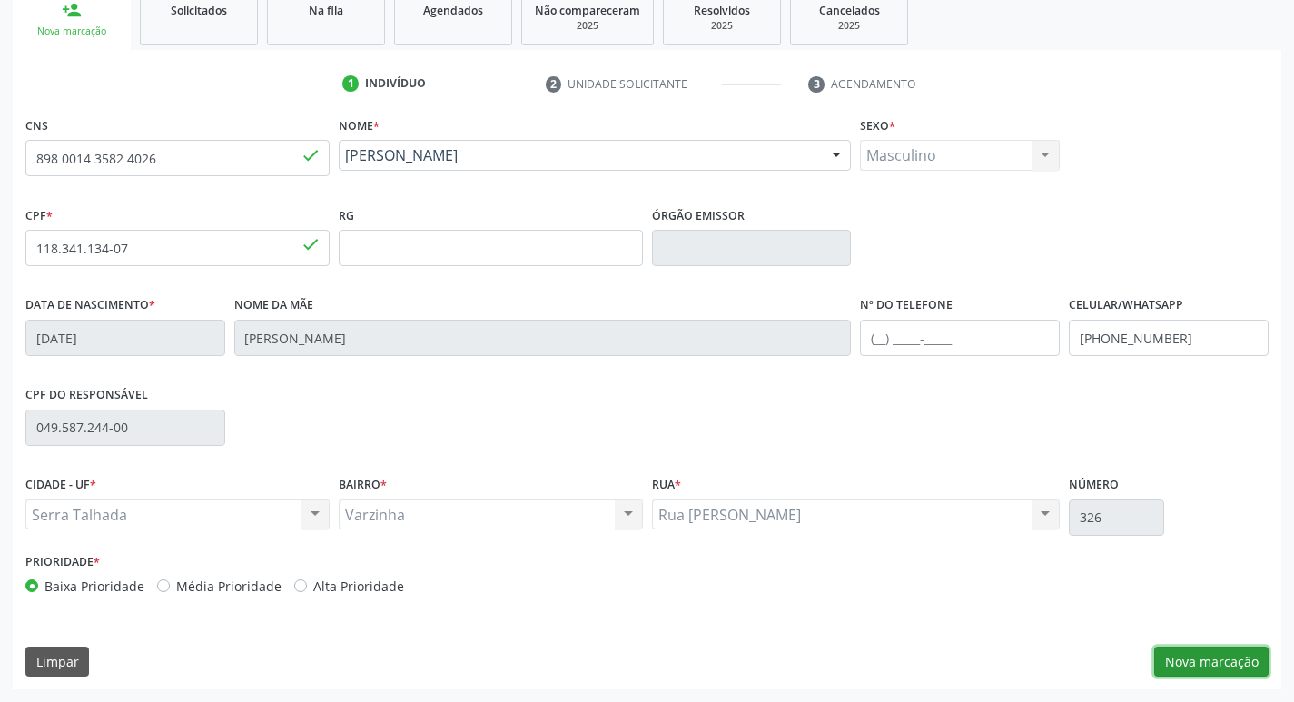
click at [1169, 663] on button "Nova marcação" at bounding box center [1211, 661] width 114 height 31
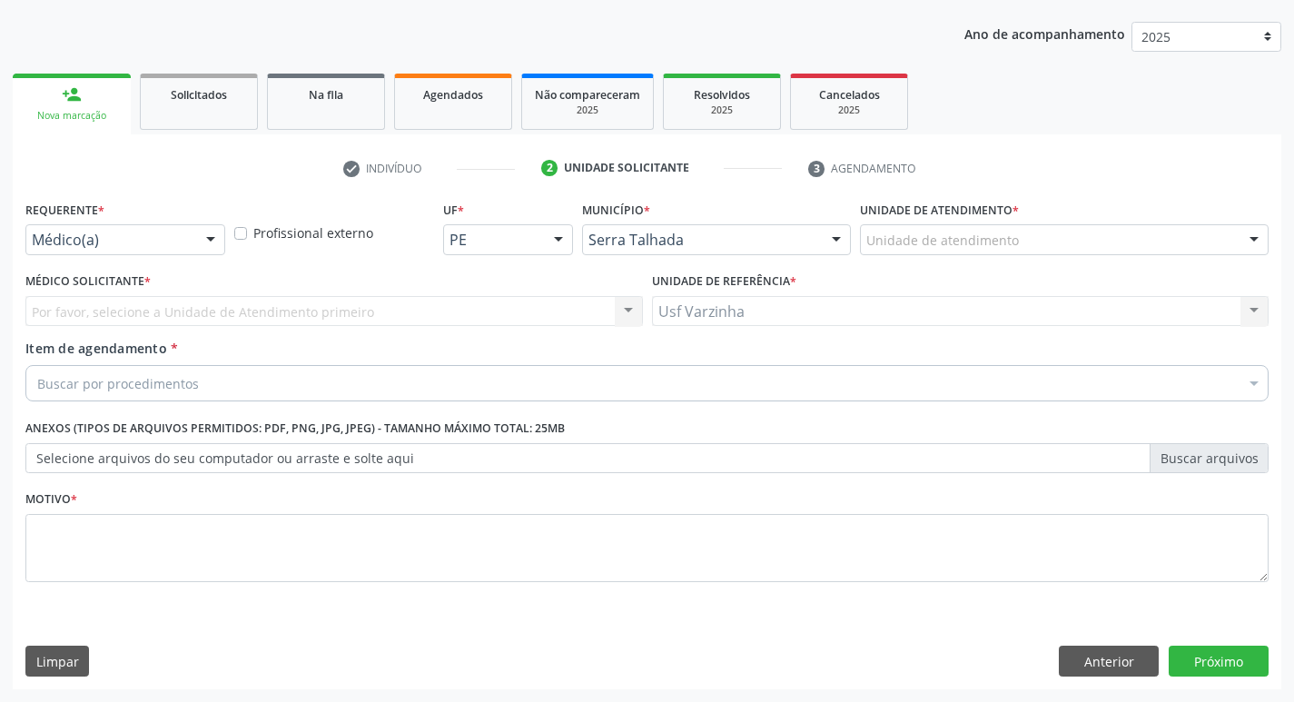
scroll to position [198, 0]
click at [211, 239] on div at bounding box center [210, 240] width 27 height 31
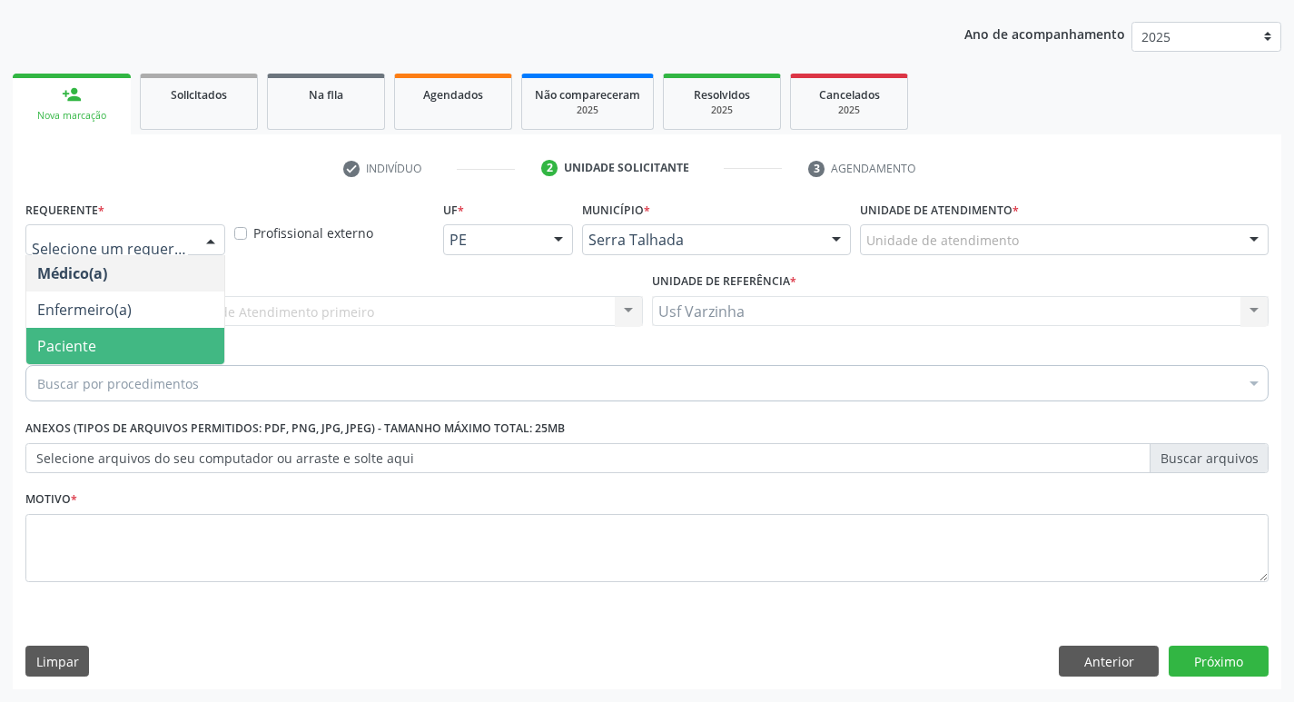
click at [140, 336] on span "Paciente" at bounding box center [125, 346] width 198 height 36
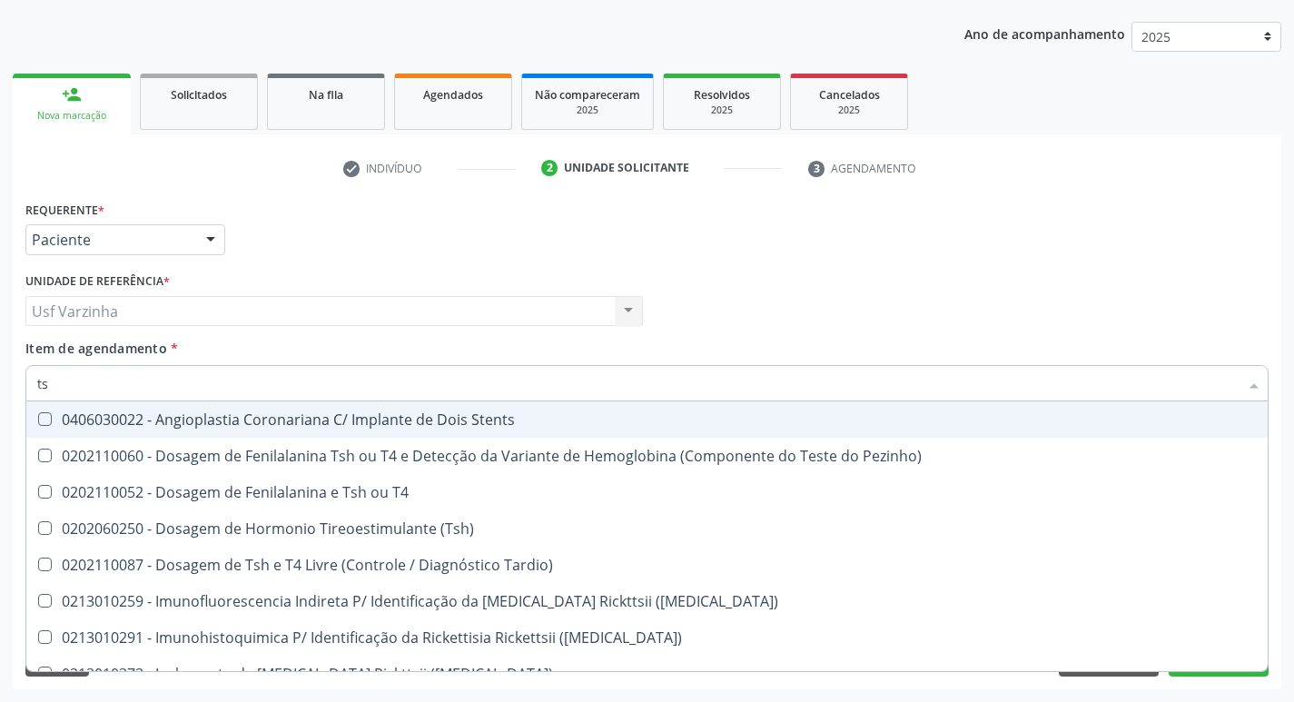
type input "tsh"
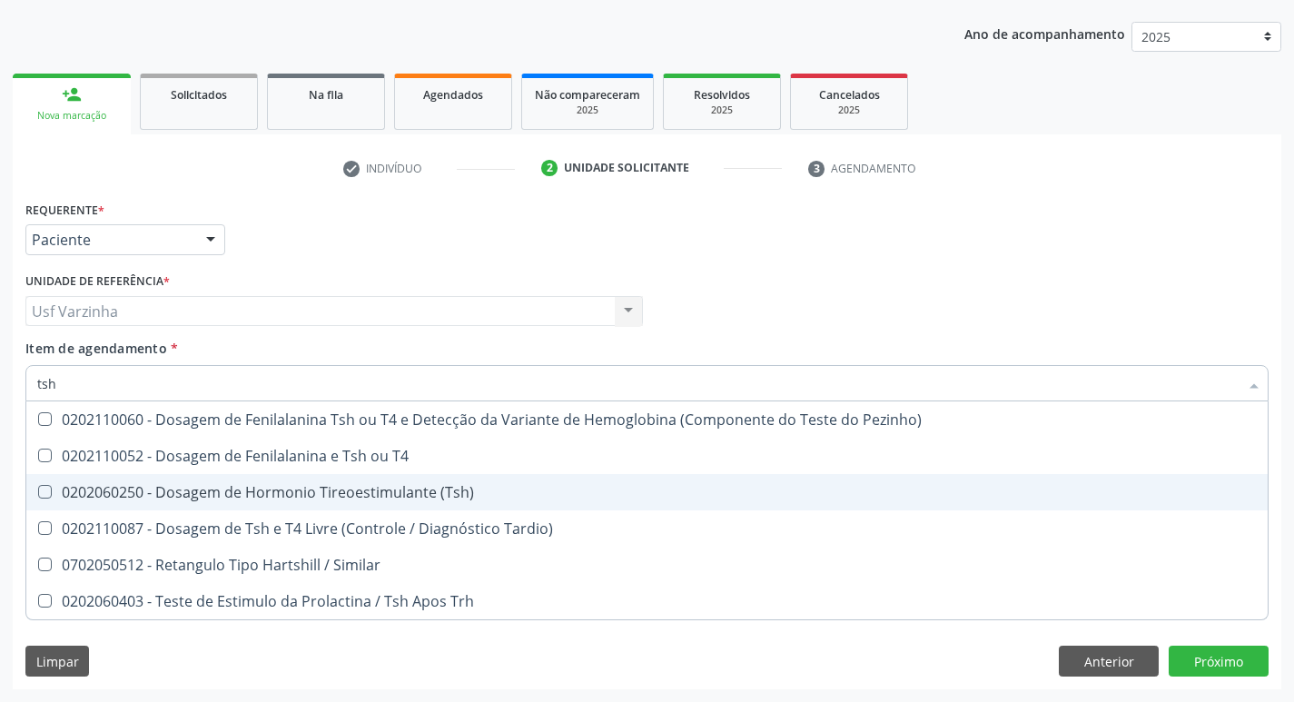
click at [327, 490] on div "0202060250 - Dosagem de Hormonio Tireoestimulante (Tsh)" at bounding box center [646, 492] width 1219 height 15
checkbox \(Tsh\) "true"
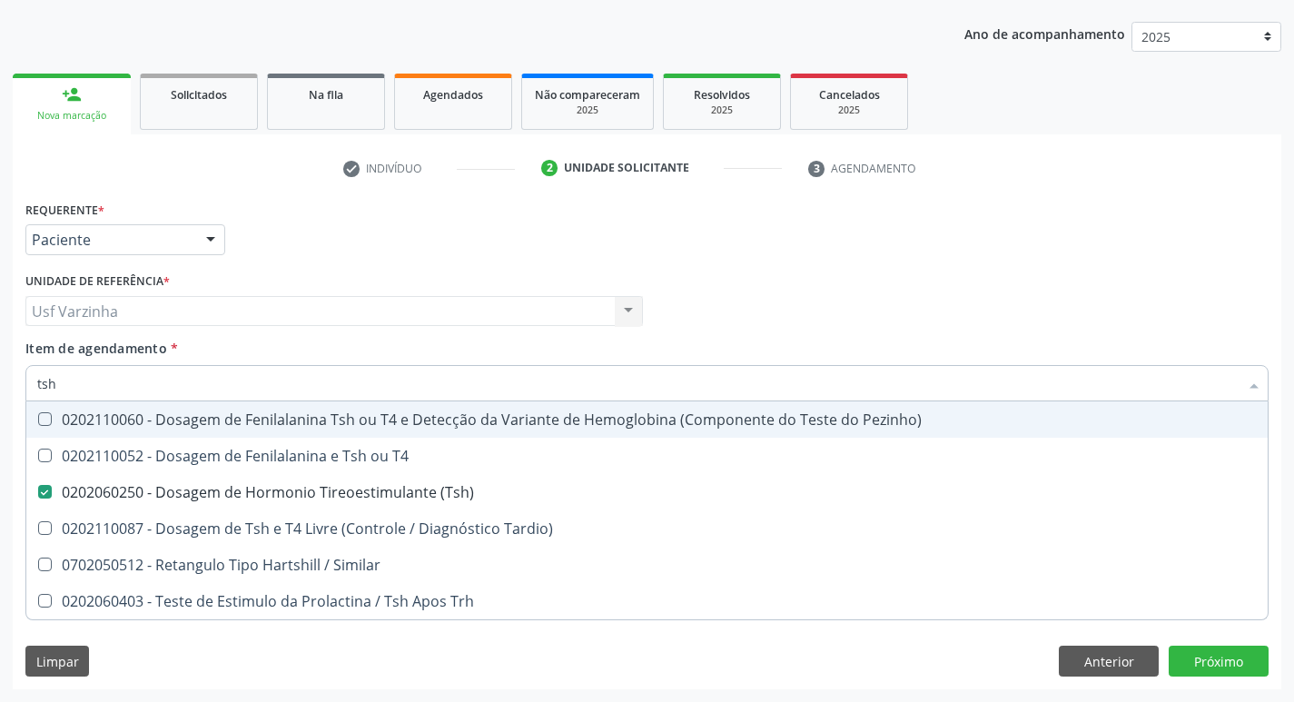
click at [84, 388] on input "tsh" at bounding box center [637, 383] width 1201 height 36
type input "ts"
checkbox \(Tsh\) "false"
checkbox Tardio\) "true"
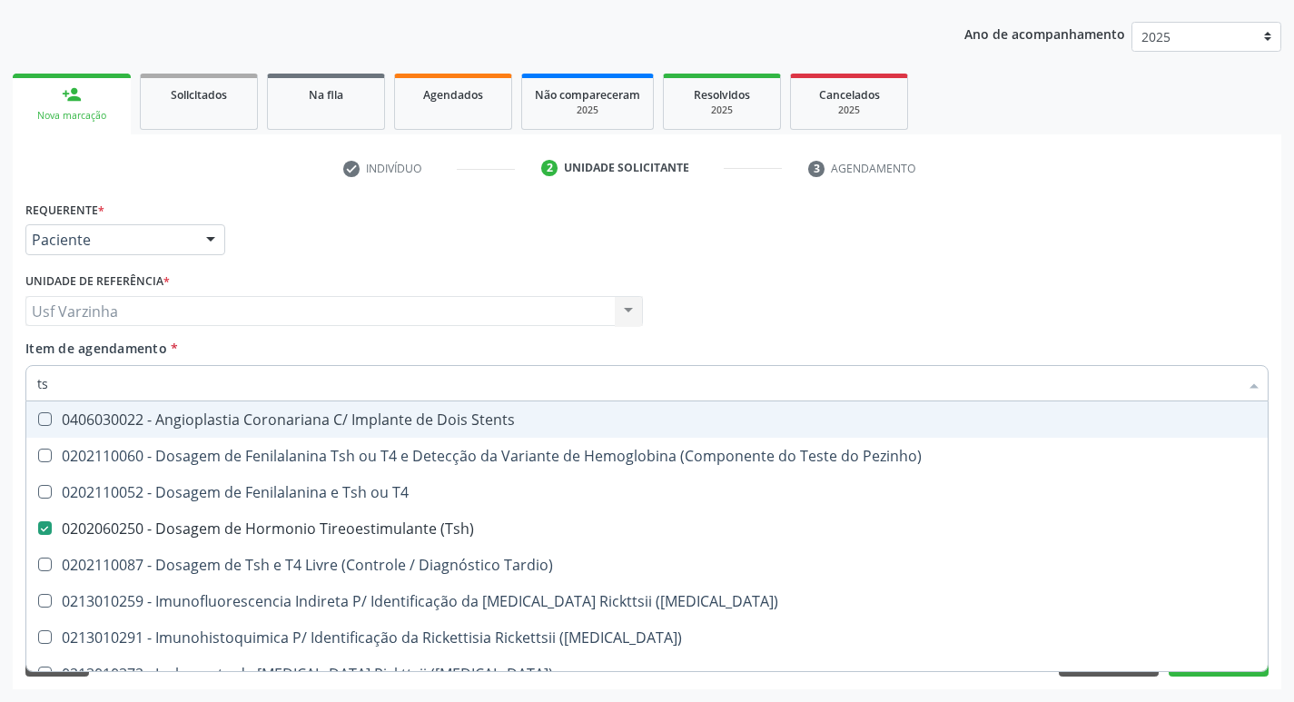
type input "t"
checkbox \(Tsh\) "false"
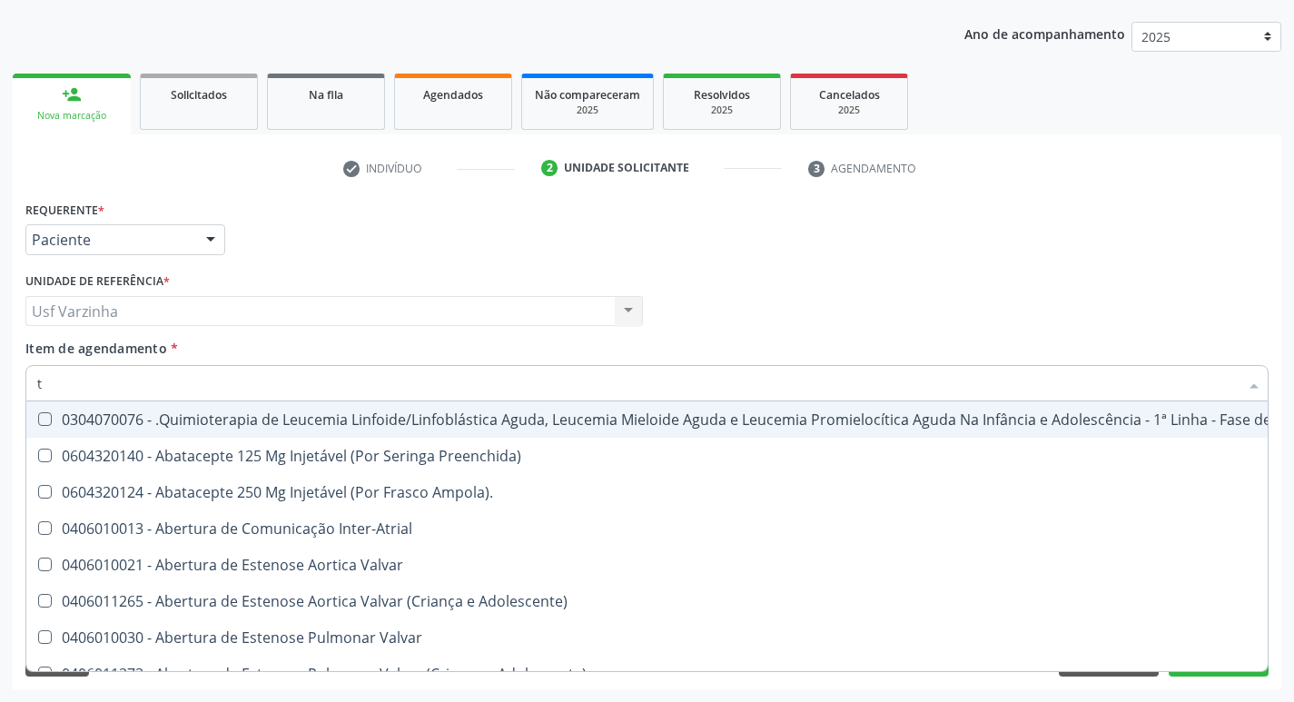
type input "t4"
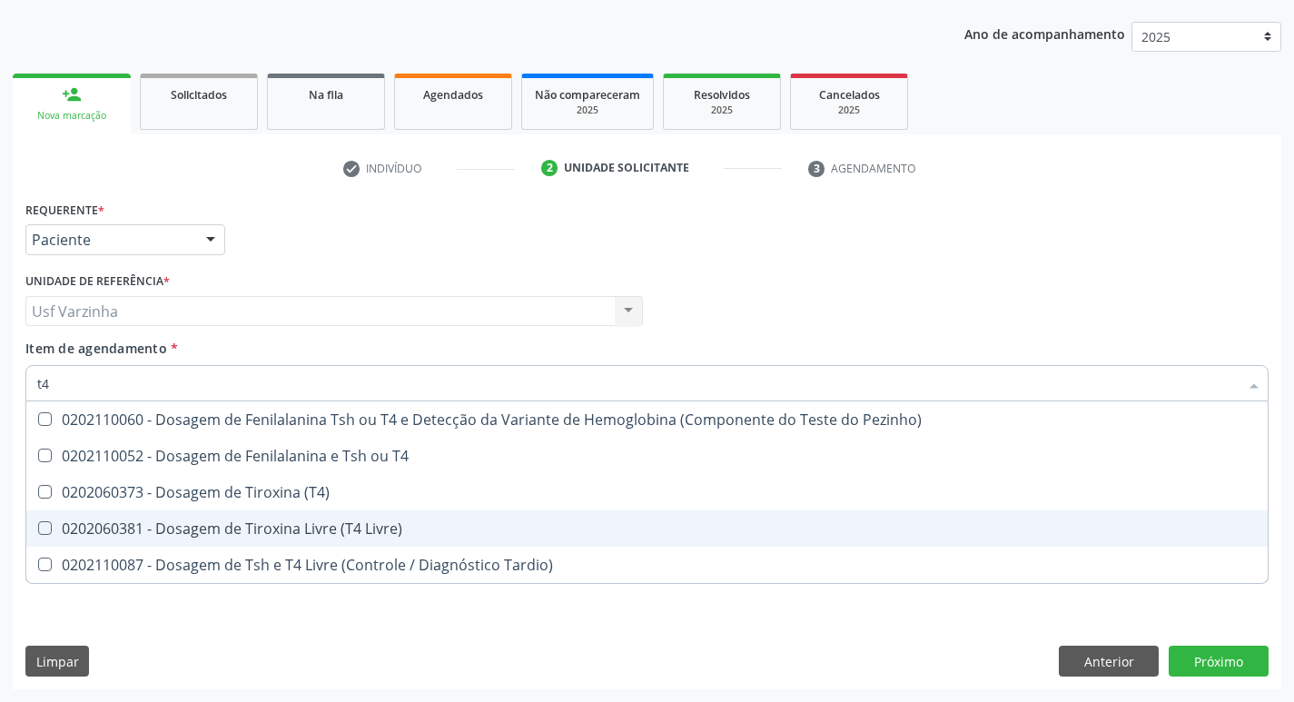
drag, startPoint x: 225, startPoint y: 523, endPoint x: 219, endPoint y: 514, distance: 11.1
click at [223, 524] on div "0202060381 - Dosagem de Tiroxina Livre (T4 Livre)" at bounding box center [646, 528] width 1219 height 15
checkbox Livre\) "true"
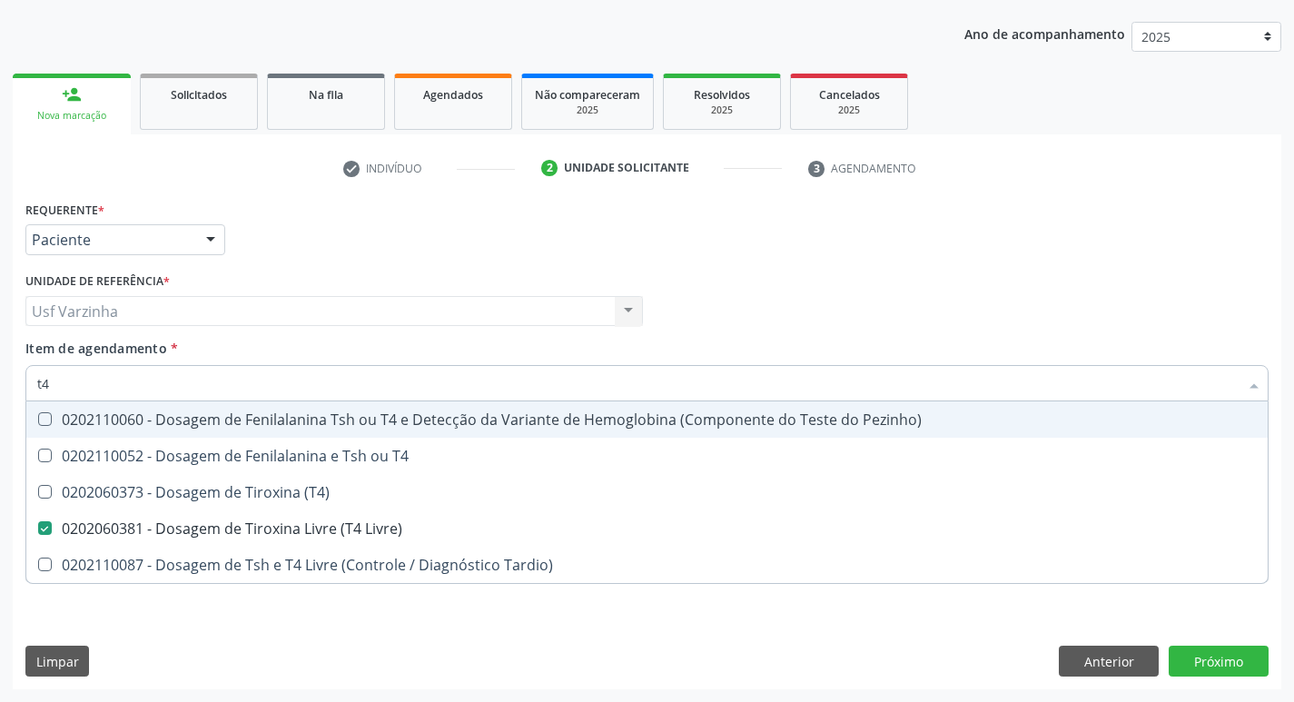
click at [71, 382] on input "t4" at bounding box center [637, 383] width 1201 height 36
type input "t"
checkbox Livre\) "false"
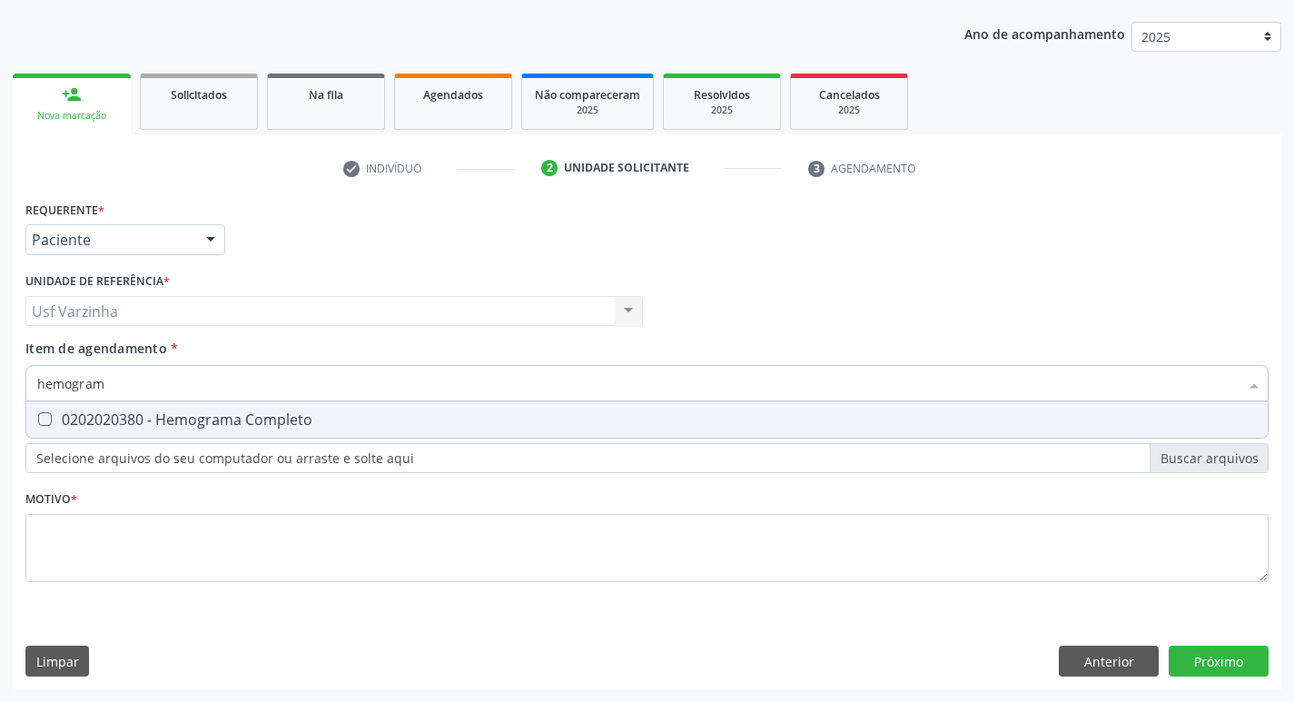
type input "hemograma"
drag, startPoint x: 87, startPoint y: 416, endPoint x: 126, endPoint y: 390, distance: 46.6
click at [87, 414] on div "0202020380 - Hemograma Completo" at bounding box center [646, 419] width 1219 height 15
checkbox Completo "true"
click at [134, 384] on input "hemograma" at bounding box center [637, 383] width 1201 height 36
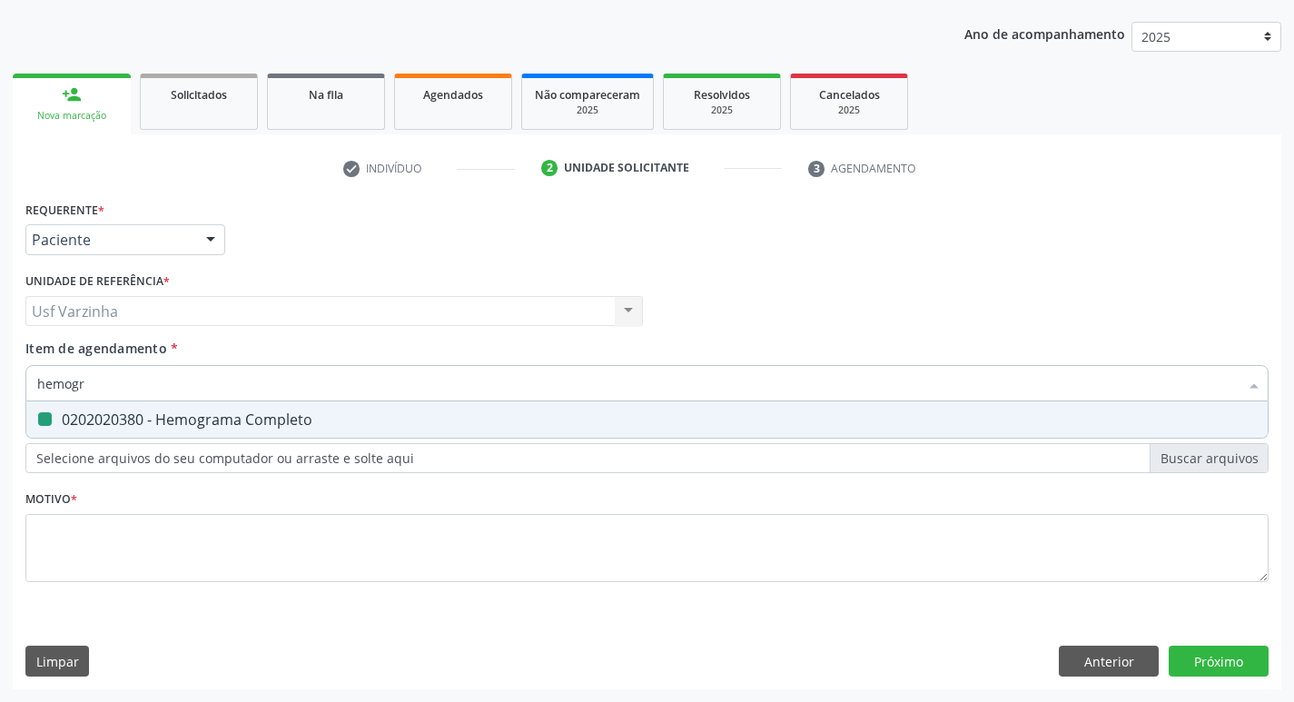
type input "hemog"
checkbox Completo "false"
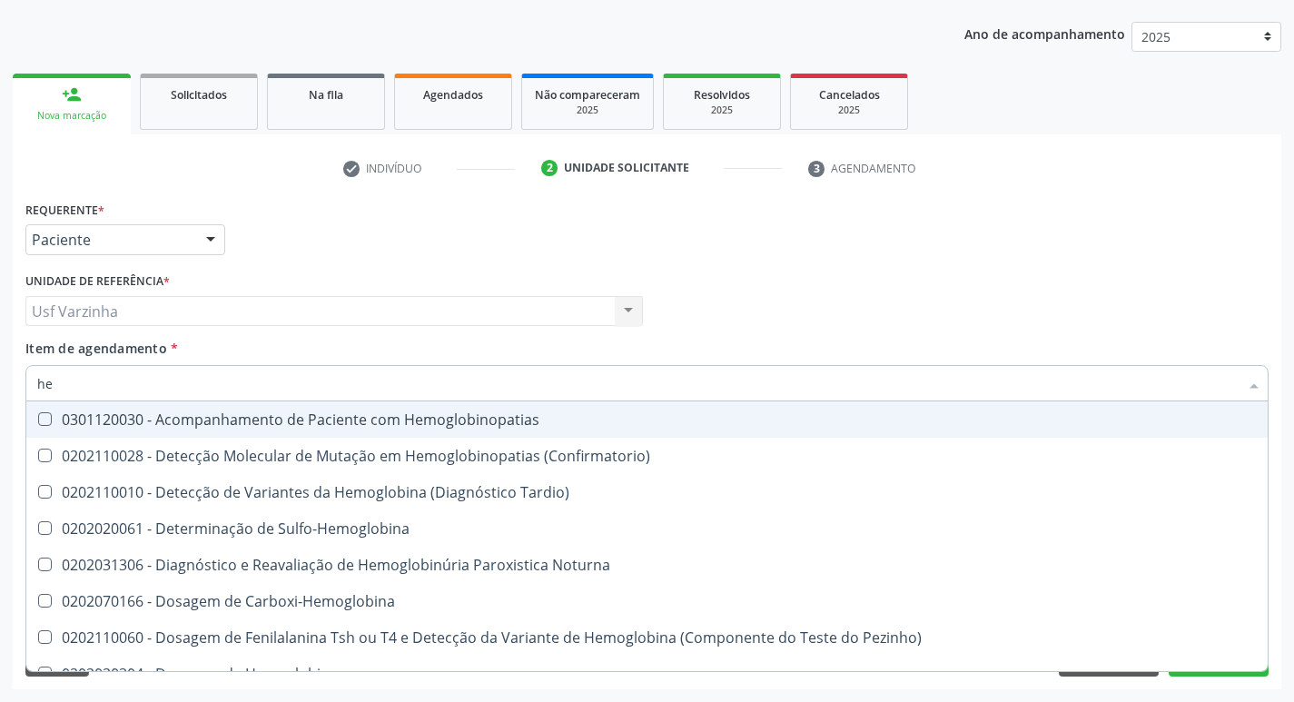
type input "h"
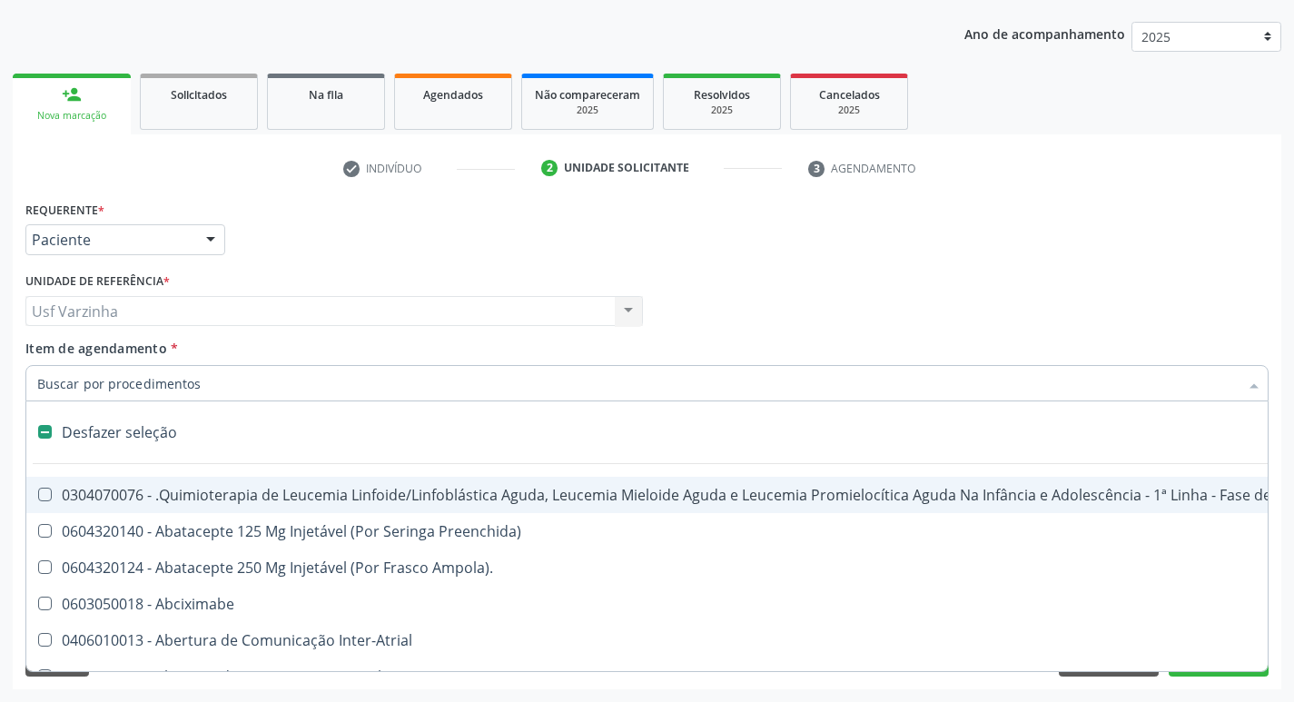
checkbox Capsula\) "false"
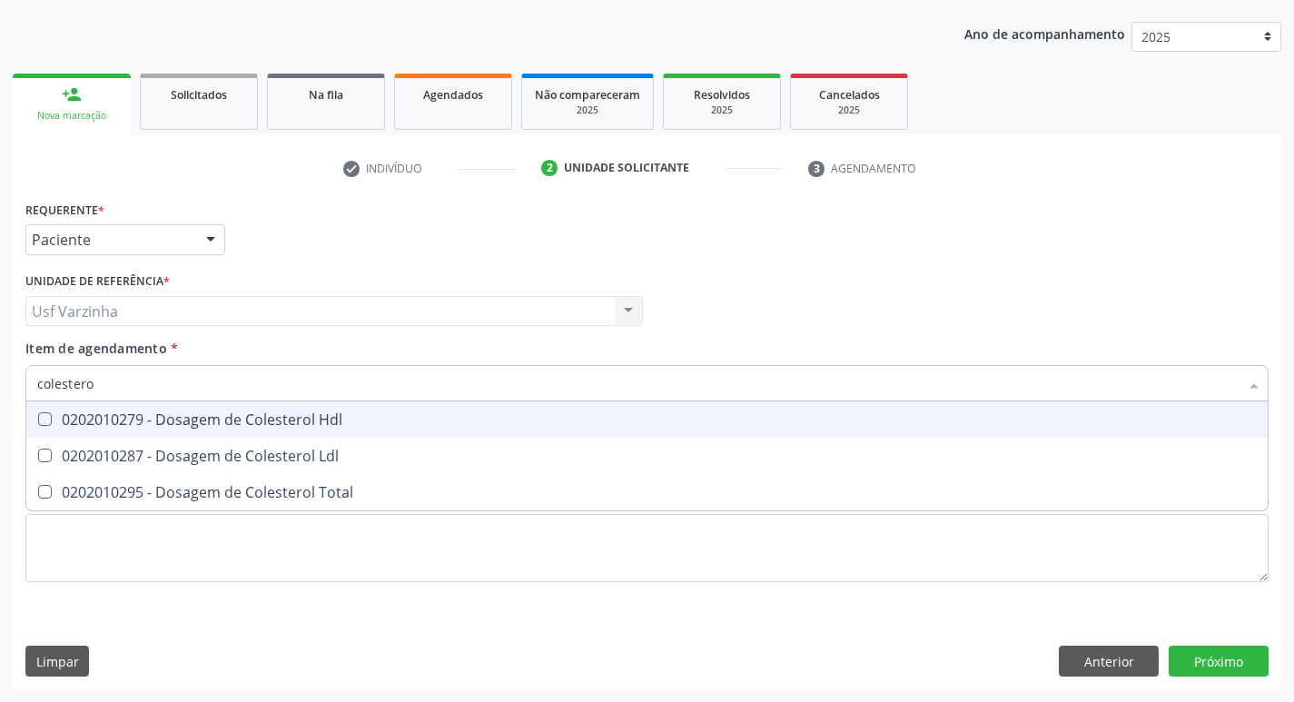
type input "colesterol"
drag, startPoint x: 84, startPoint y: 425, endPoint x: 77, endPoint y: 440, distance: 16.7
click at [82, 427] on div "0202010279 - Dosagem de Colesterol Hdl" at bounding box center [646, 419] width 1219 height 15
checkbox Hdl "true"
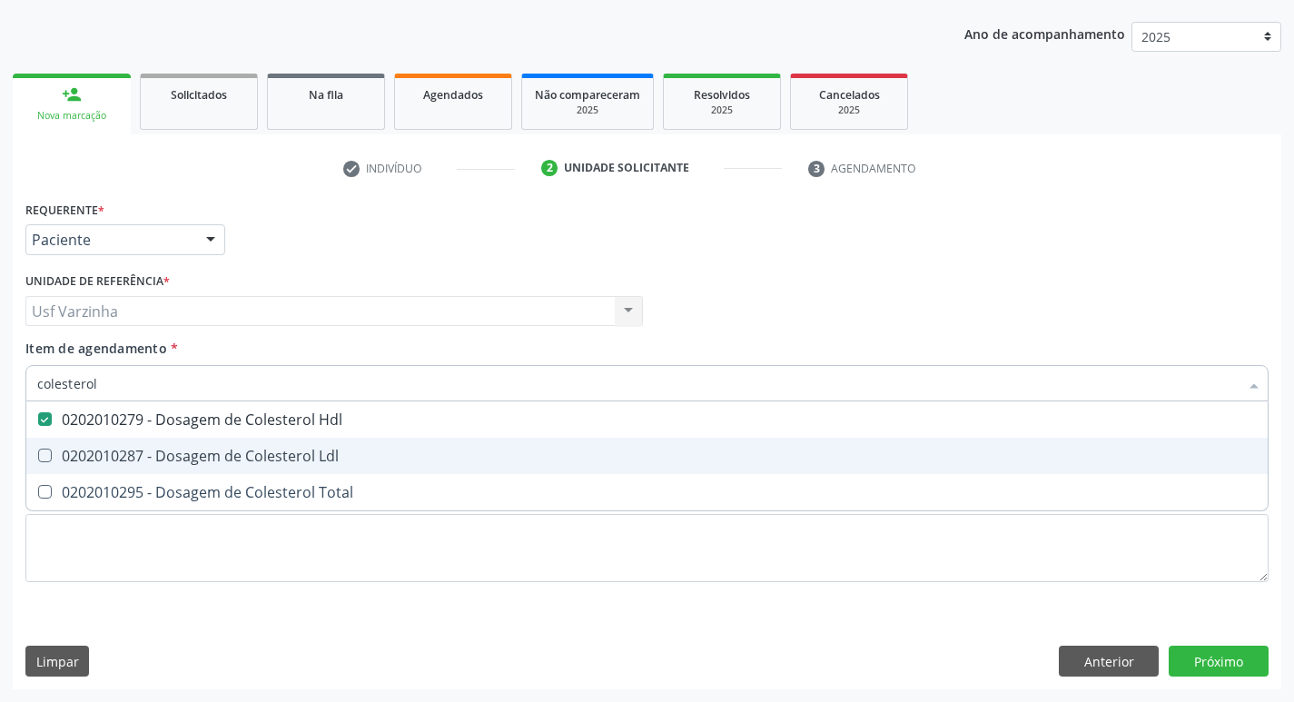
drag, startPoint x: 77, startPoint y: 447, endPoint x: 70, endPoint y: 486, distance: 39.7
click at [75, 450] on div "0202010287 - Dosagem de Colesterol Ldl" at bounding box center [646, 456] width 1219 height 15
checkbox Ldl "true"
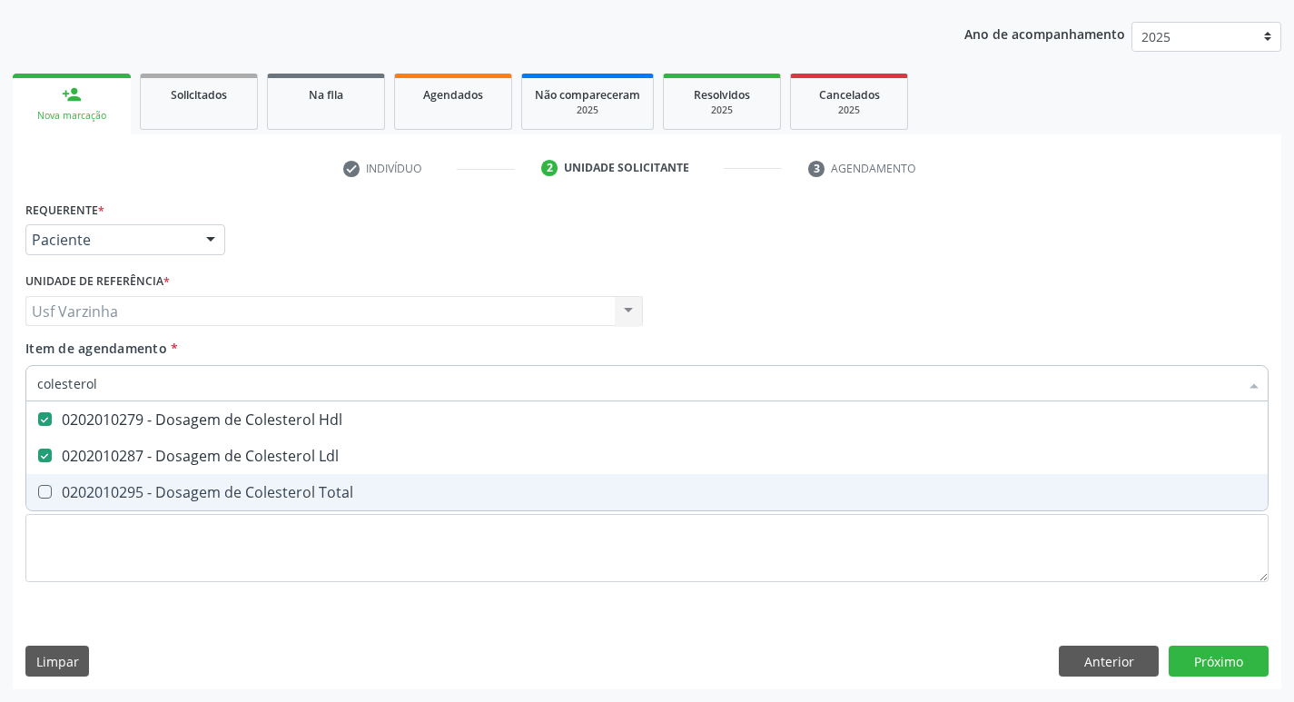
click at [74, 499] on div "0202010295 - Dosagem de Colesterol Total" at bounding box center [646, 492] width 1219 height 15
checkbox Total "true"
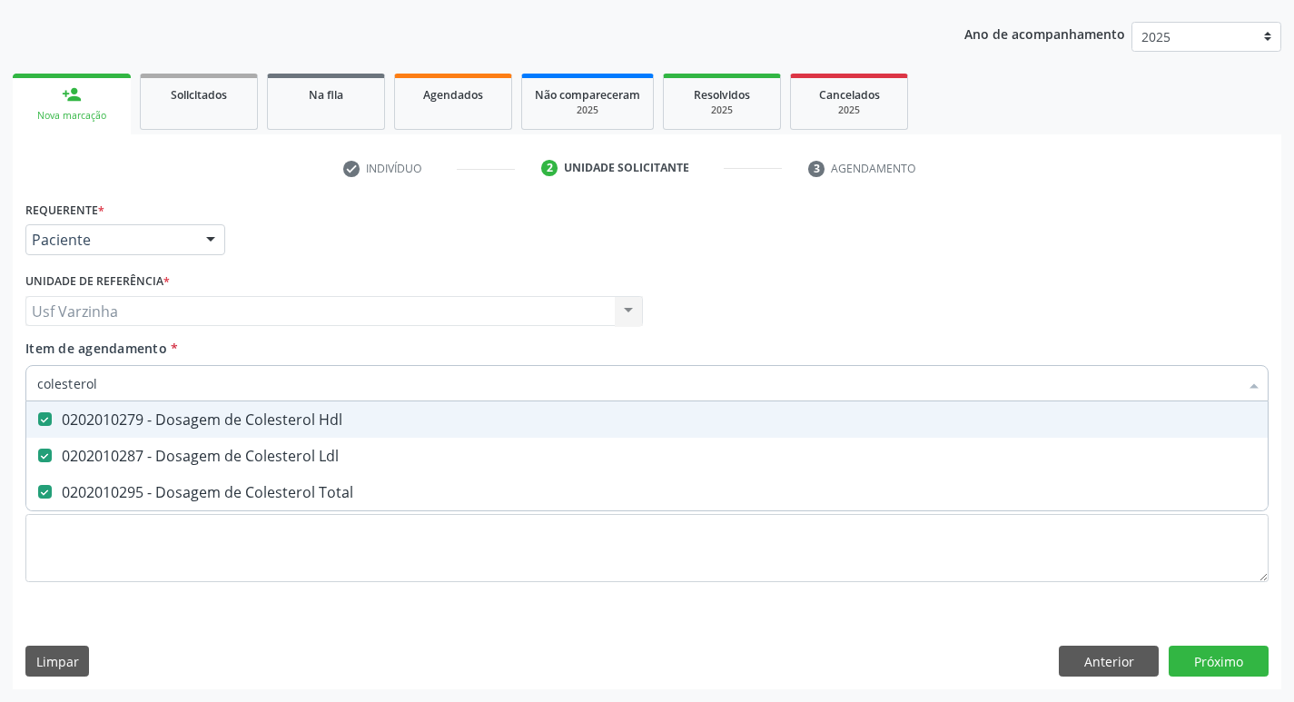
click at [103, 384] on input "colesterol" at bounding box center [637, 383] width 1201 height 36
type input "c"
checkbox Hdl "false"
checkbox Ldl "false"
checkbox Total "false"
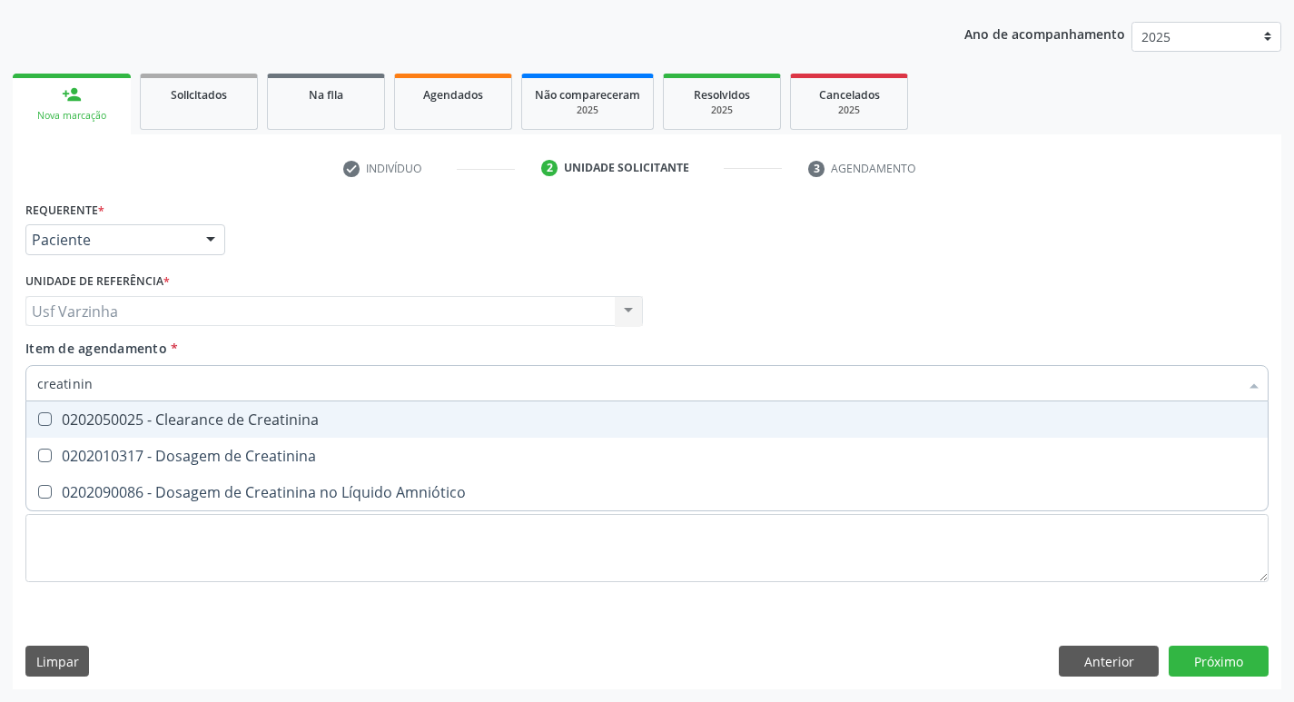
type input "creatinina"
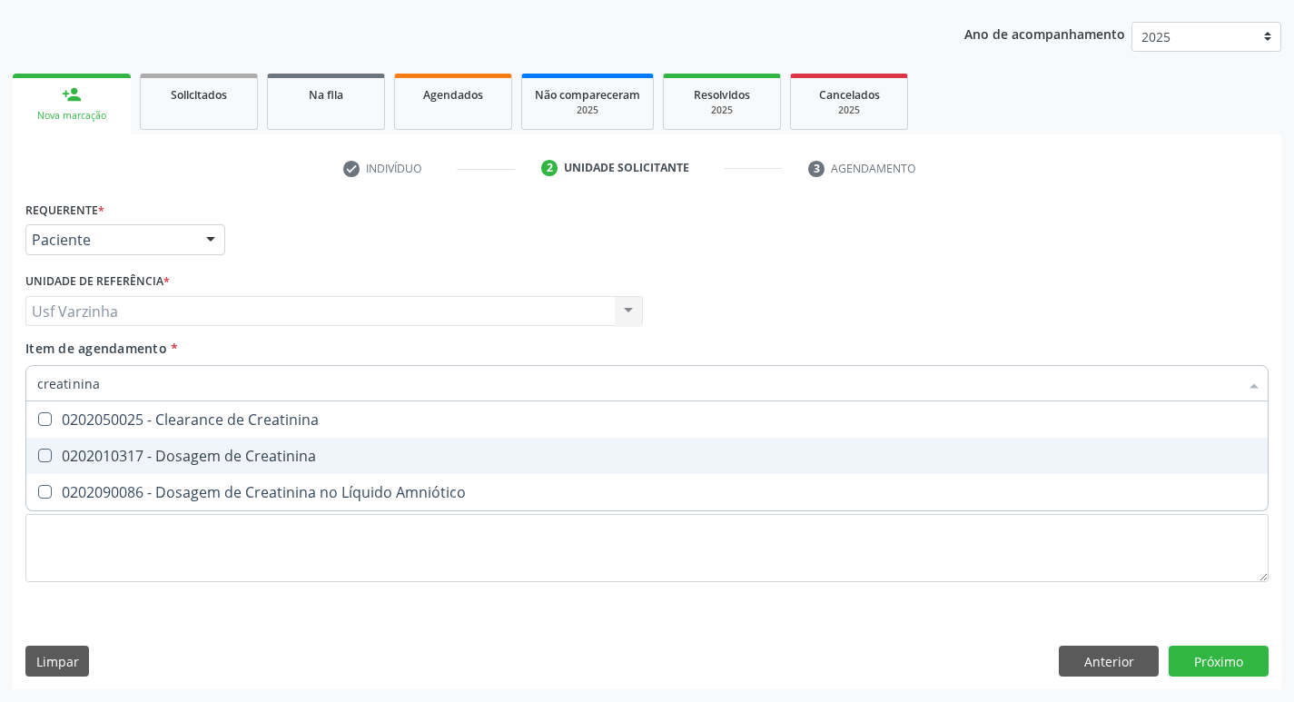
drag, startPoint x: 194, startPoint y: 453, endPoint x: 182, endPoint y: 428, distance: 28.0
click at [193, 451] on div "0202010317 - Dosagem de Creatinina" at bounding box center [646, 456] width 1219 height 15
checkbox Creatinina "true"
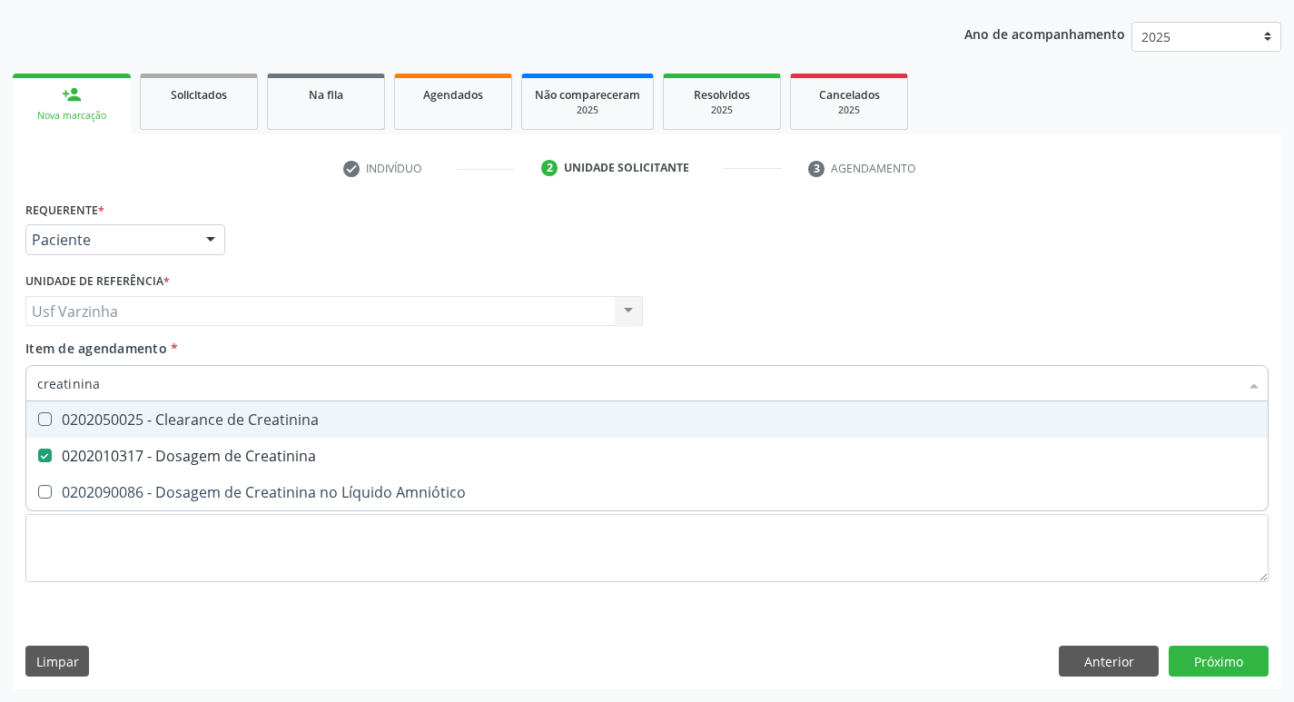
click at [120, 389] on input "creatinina" at bounding box center [637, 383] width 1201 height 36
type input "crea"
checkbox Creatinina "false"
type input "c"
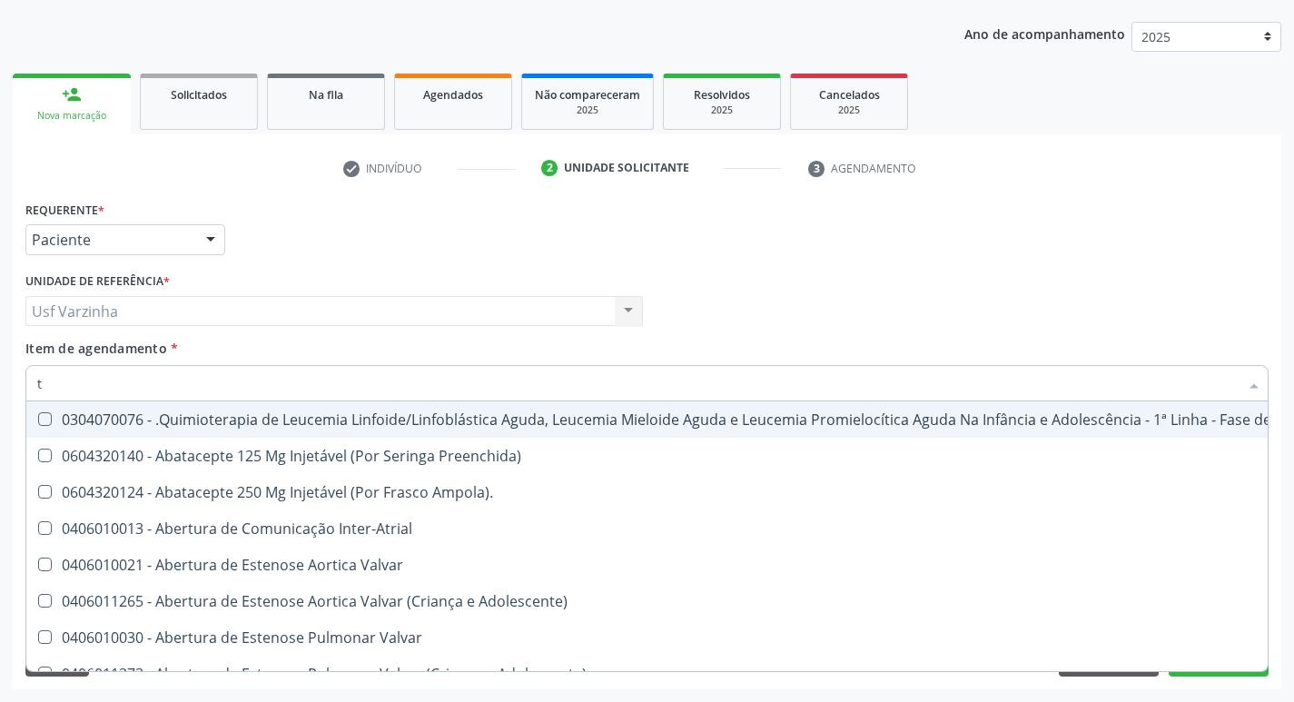
type input "tr"
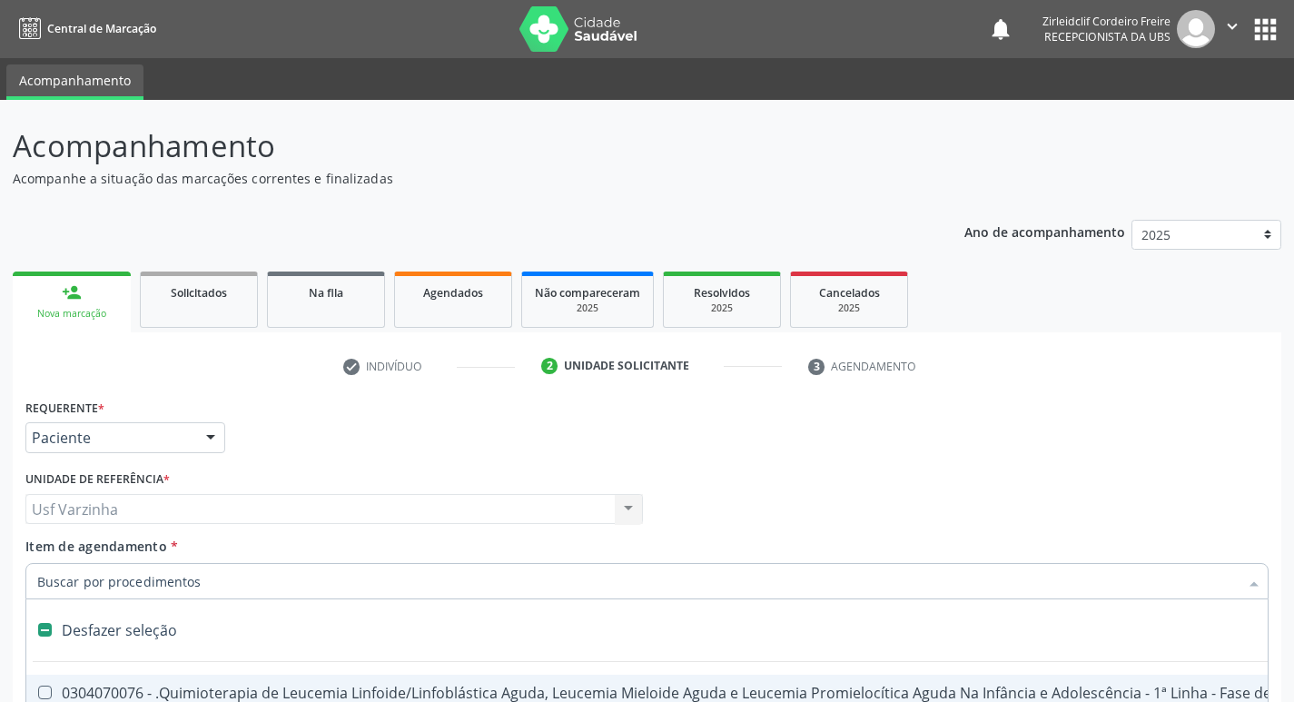
scroll to position [198, 0]
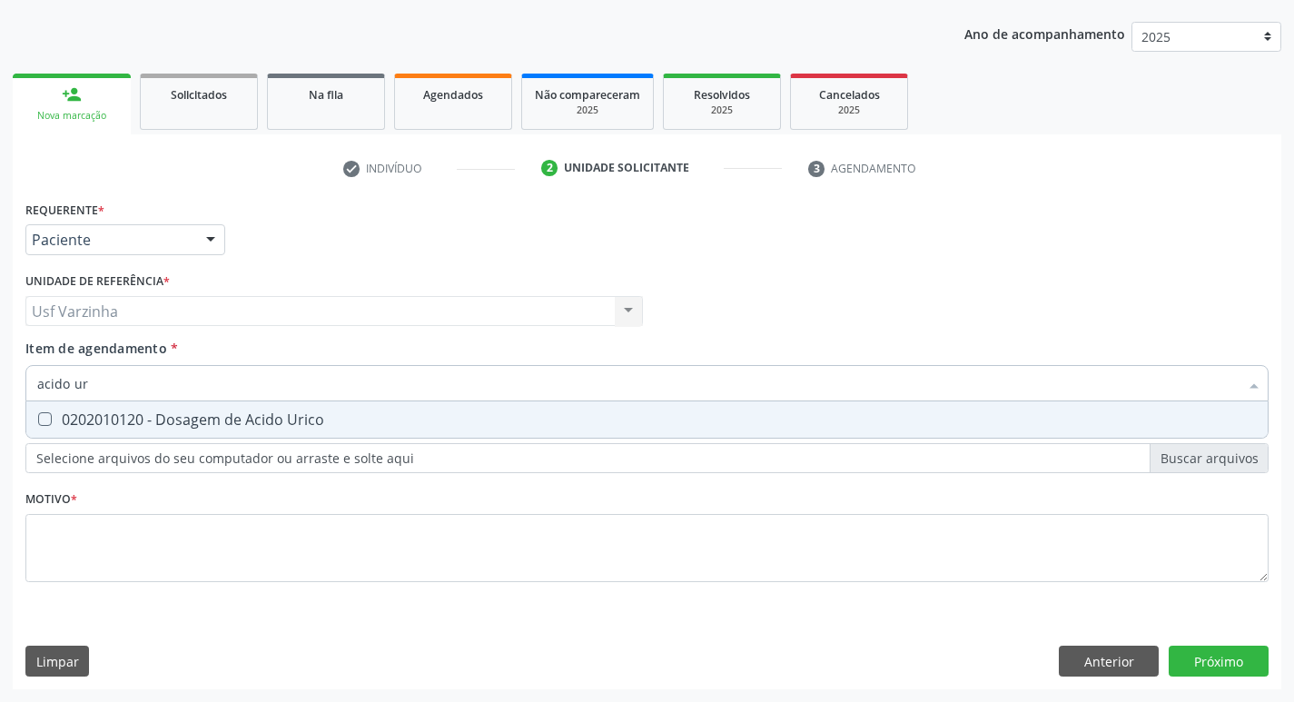
type input "acido uri"
click at [38, 415] on Urico at bounding box center [45, 419] width 14 height 14
click at [38, 415] on Urico "checkbox" at bounding box center [32, 419] width 12 height 12
checkbox Urico "true"
click at [97, 390] on input "acido uri" at bounding box center [637, 383] width 1201 height 36
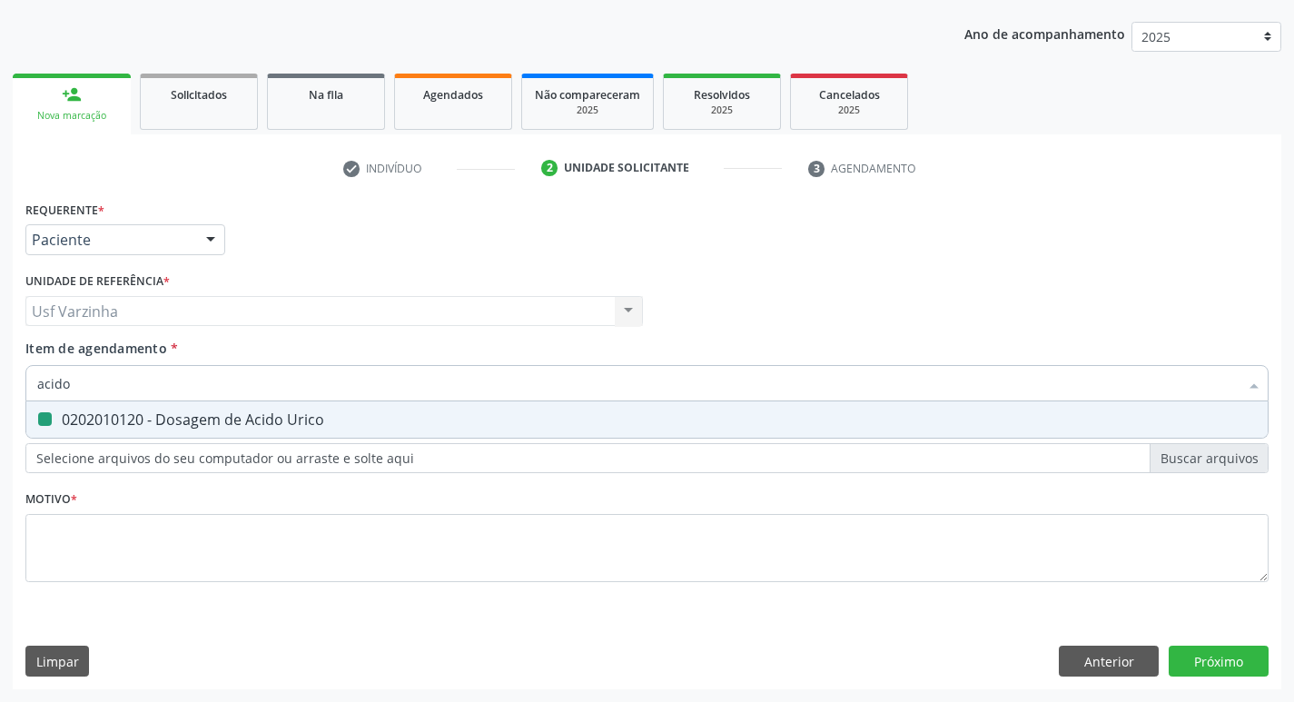
type input "acido"
checkbox Urico "false"
type input "a"
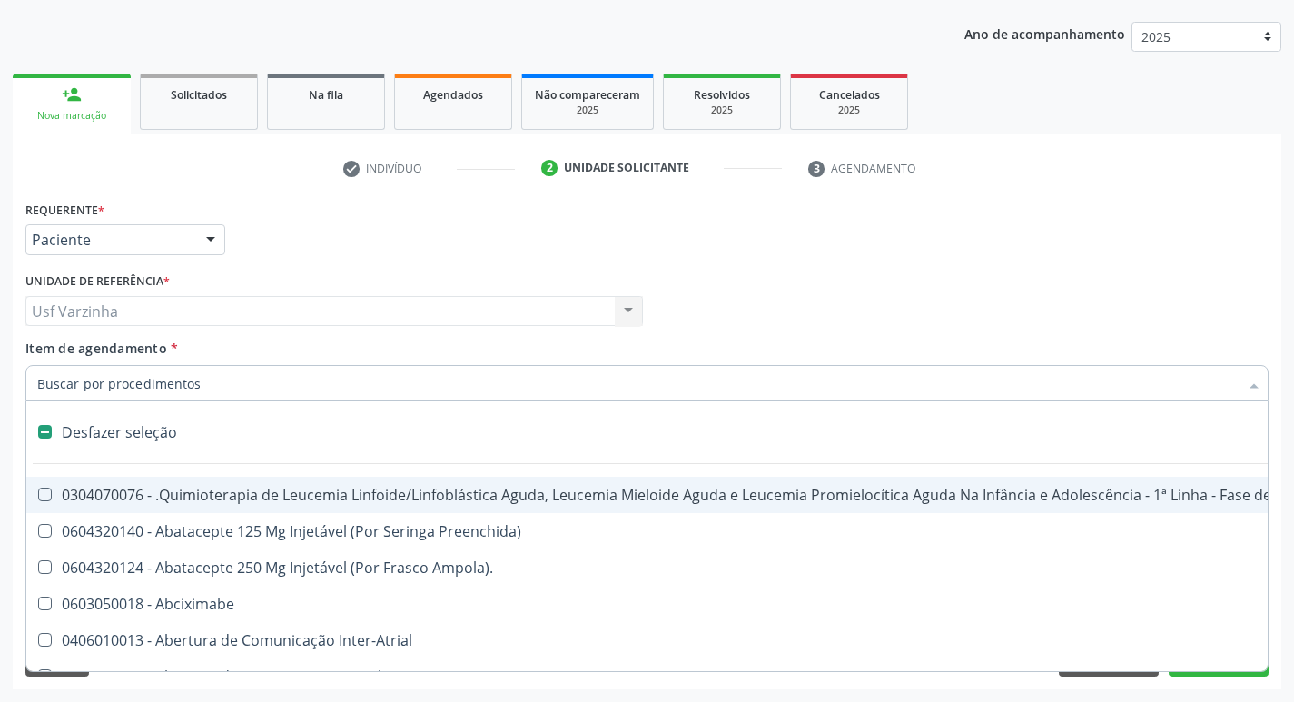
type input "u"
checkbox Cistorrafia "true"
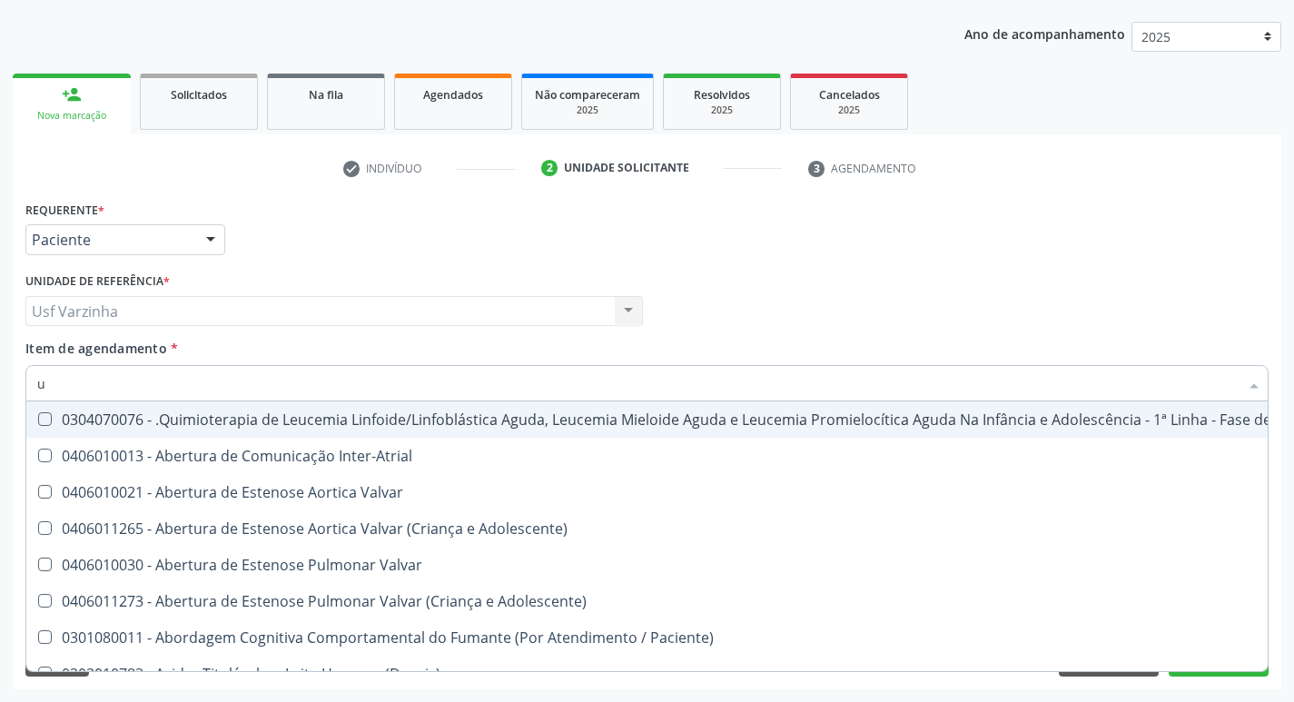
type input "ur"
checkbox B "true"
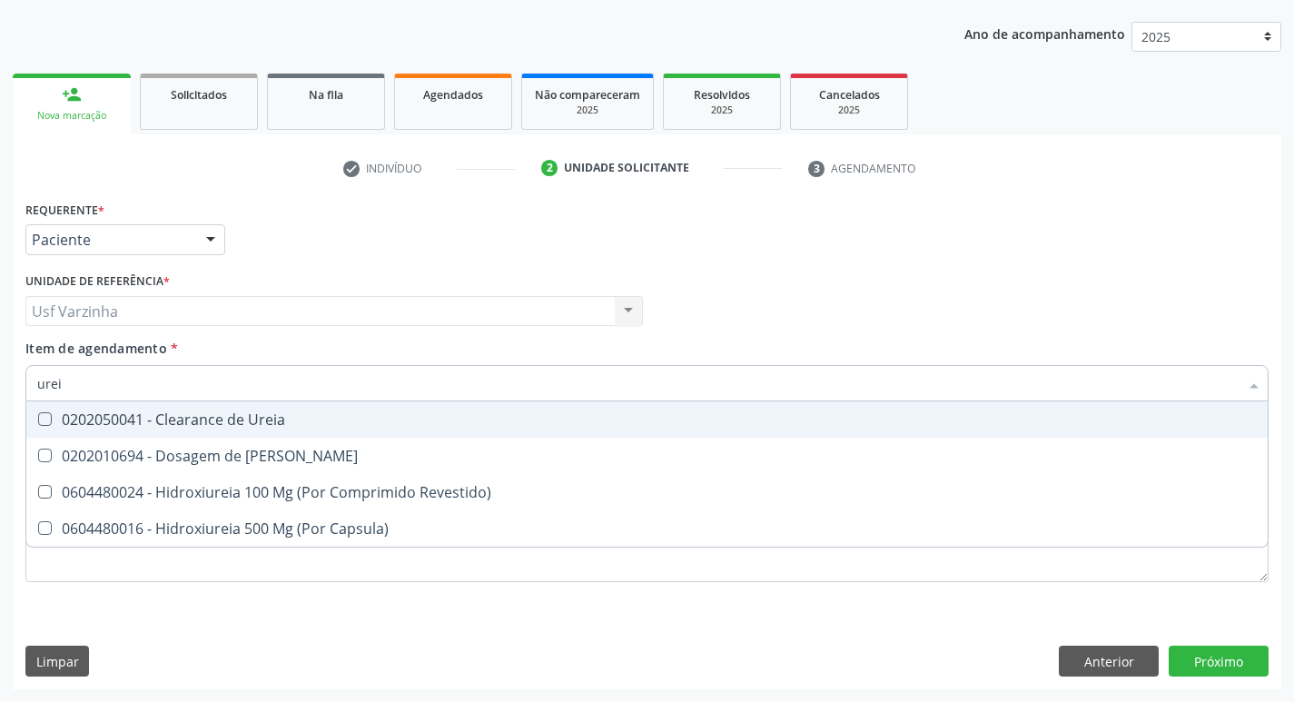
type input "ureia"
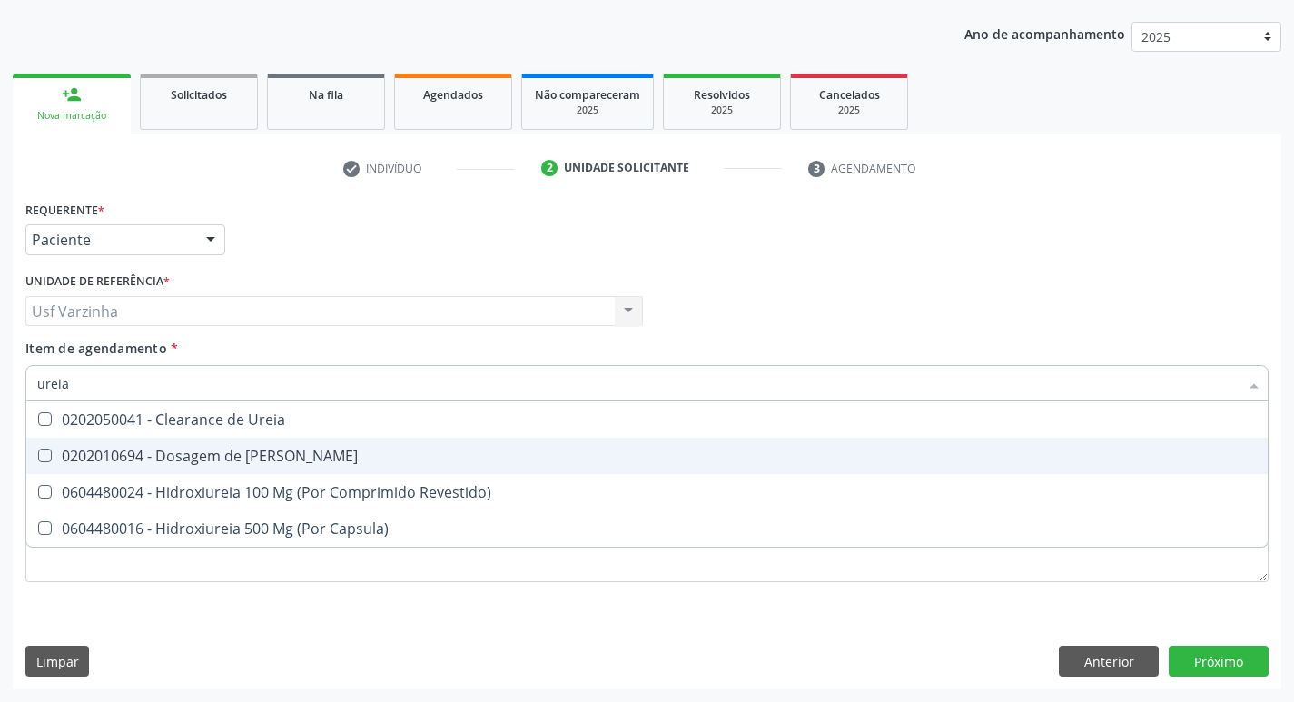
click at [100, 456] on div "0202010694 - Dosagem de [PERSON_NAME]" at bounding box center [646, 456] width 1219 height 15
checkbox Ureia "true"
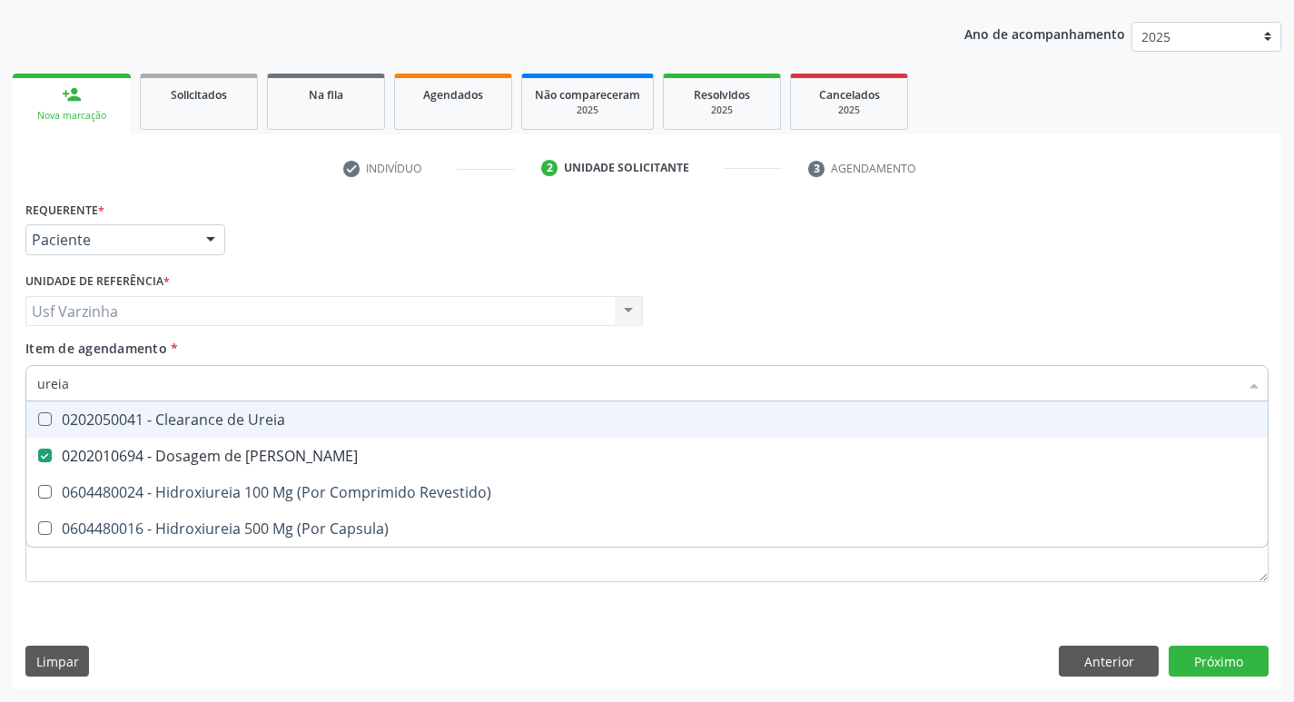
click at [74, 384] on input "ureia" at bounding box center [637, 383] width 1201 height 36
type input "u"
checkbox Ureia "false"
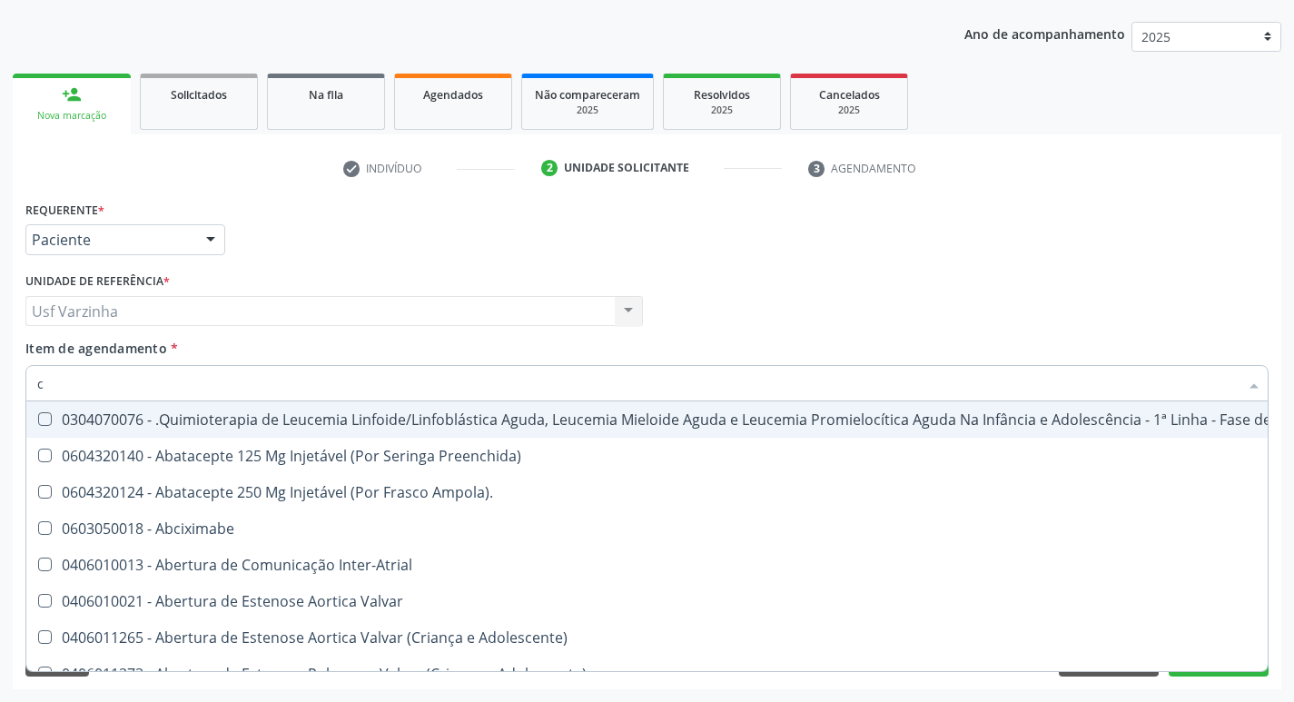
type input "co"
checkbox Único "true"
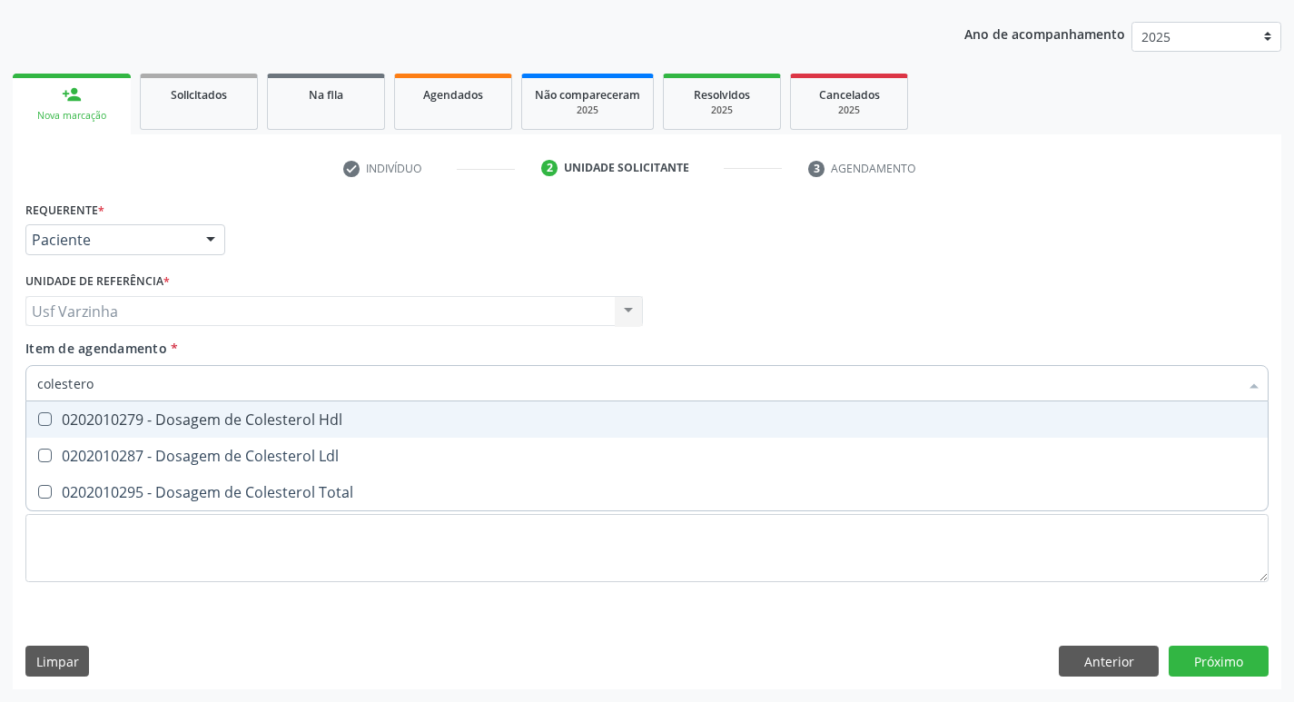
type input "colesterol"
click at [71, 420] on div "0202010279 - Dosagem de Colesterol Hdl" at bounding box center [646, 419] width 1219 height 15
checkbox Hdl "true"
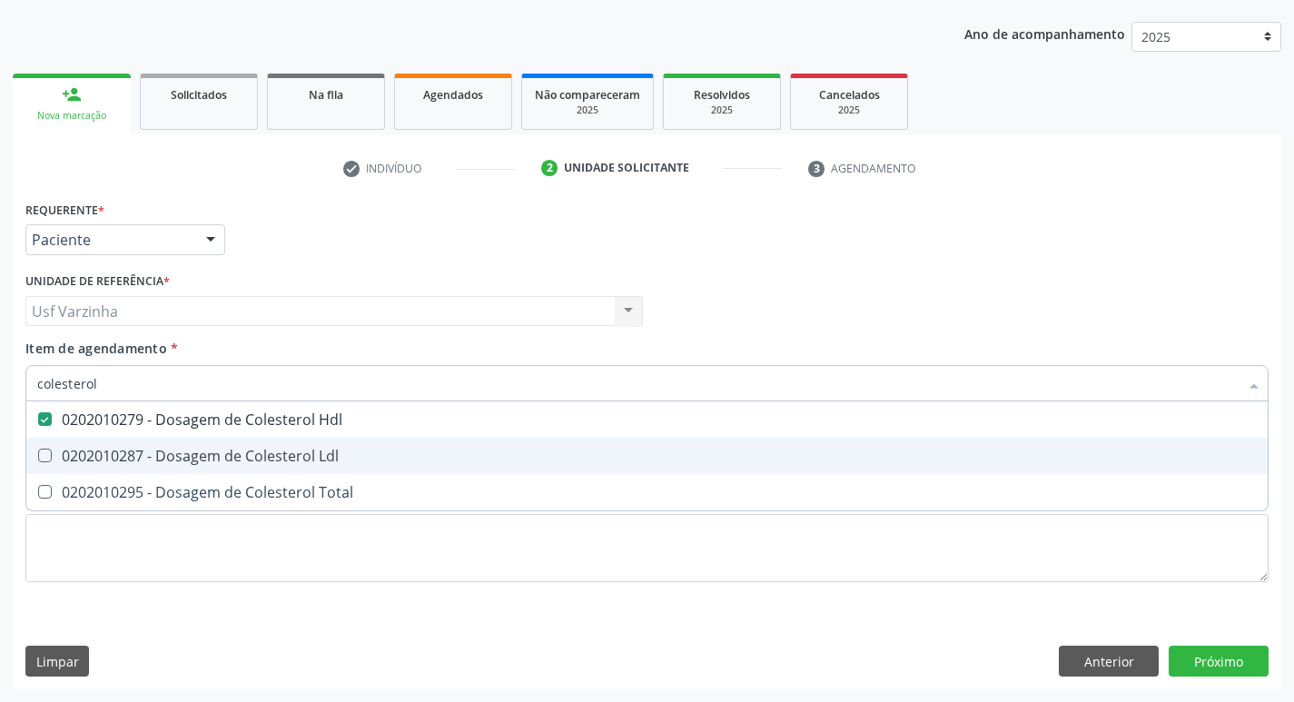
click at [75, 450] on div "0202010287 - Dosagem de Colesterol Ldl" at bounding box center [646, 456] width 1219 height 15
checkbox Ldl "true"
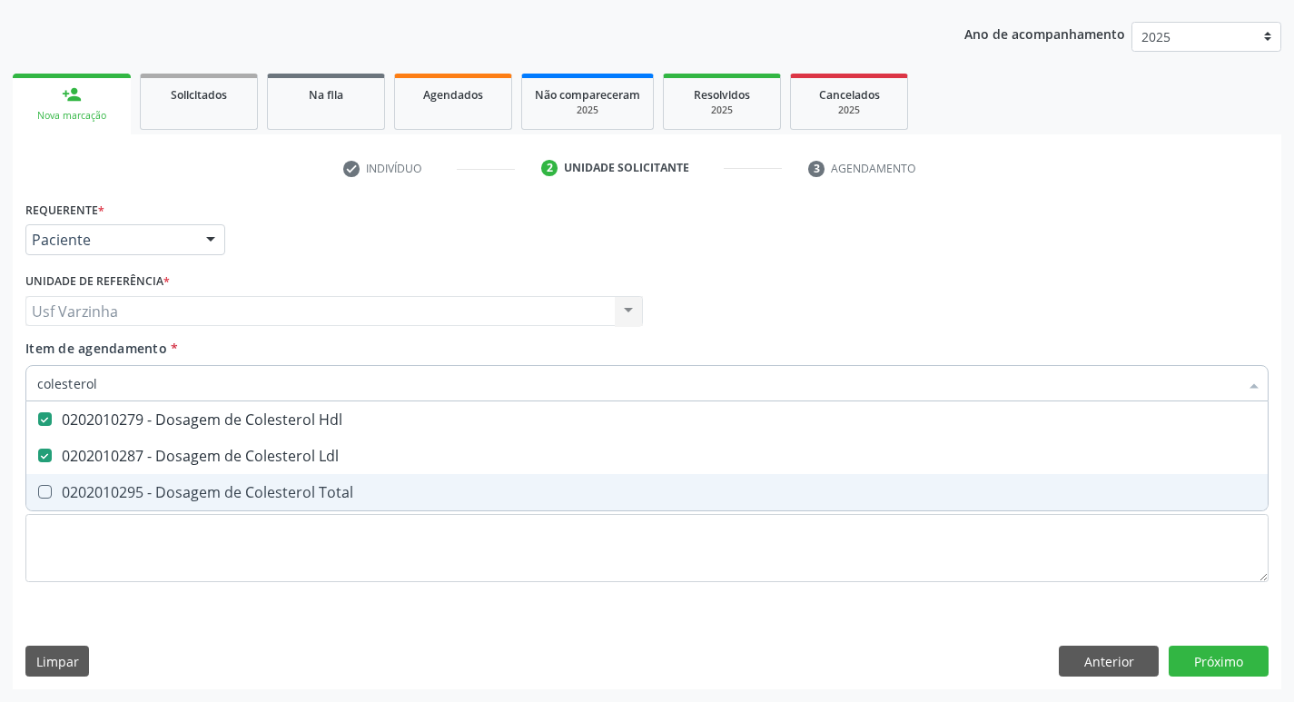
click at [64, 498] on div "0202010295 - Dosagem de Colesterol Total" at bounding box center [646, 492] width 1219 height 15
checkbox Total "true"
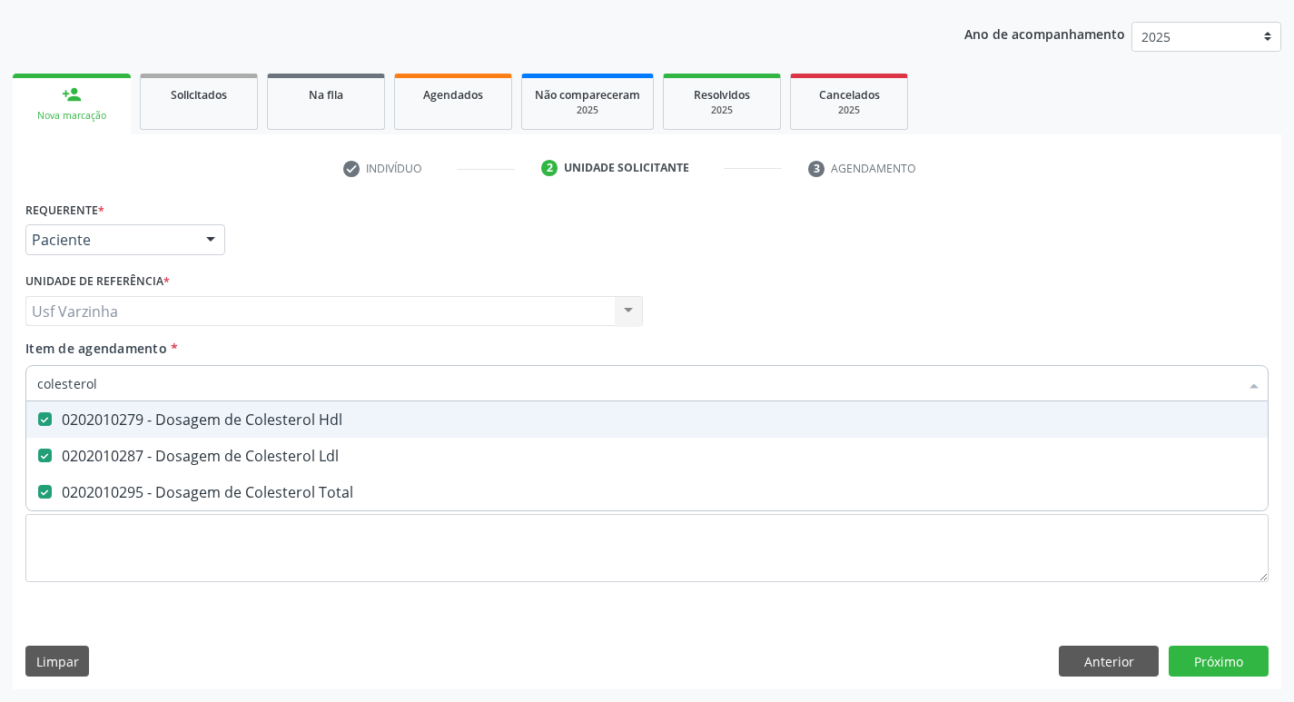
click at [109, 388] on input "colesterol" at bounding box center [637, 383] width 1201 height 36
type input "c"
checkbox Hdl "false"
checkbox Ldl "false"
checkbox Total "false"
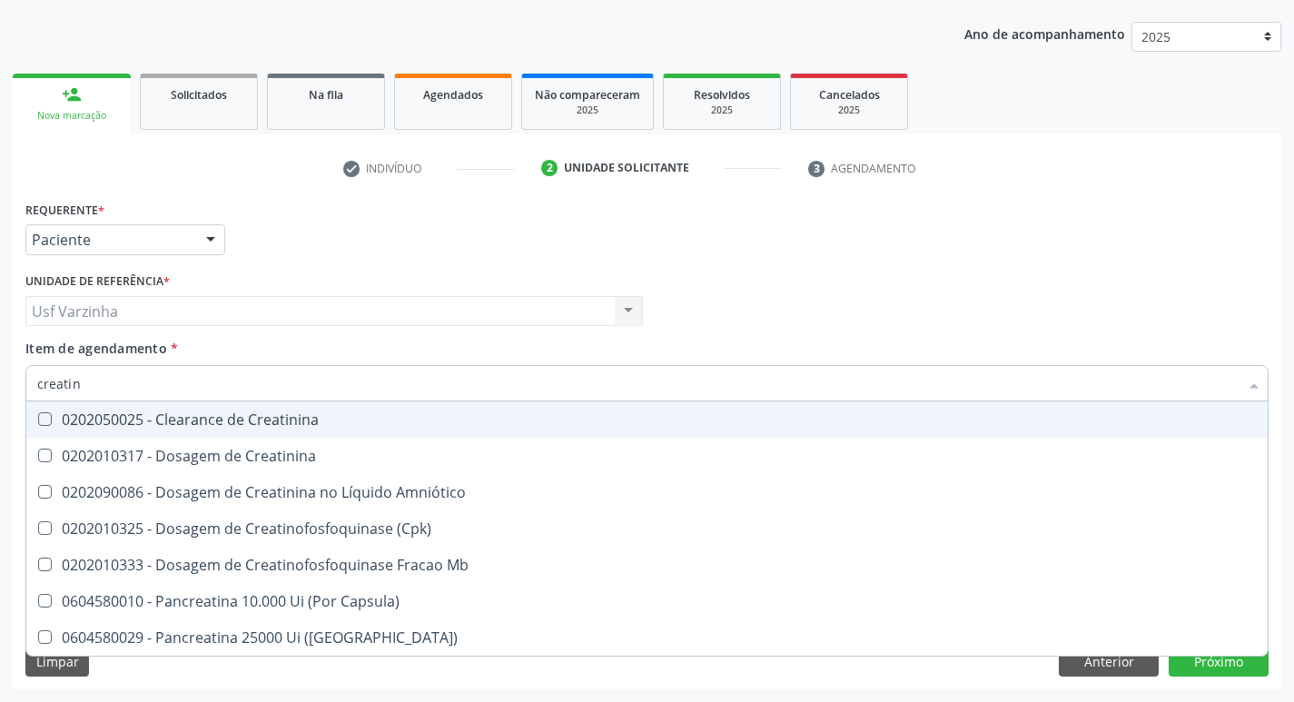
type input "creatini"
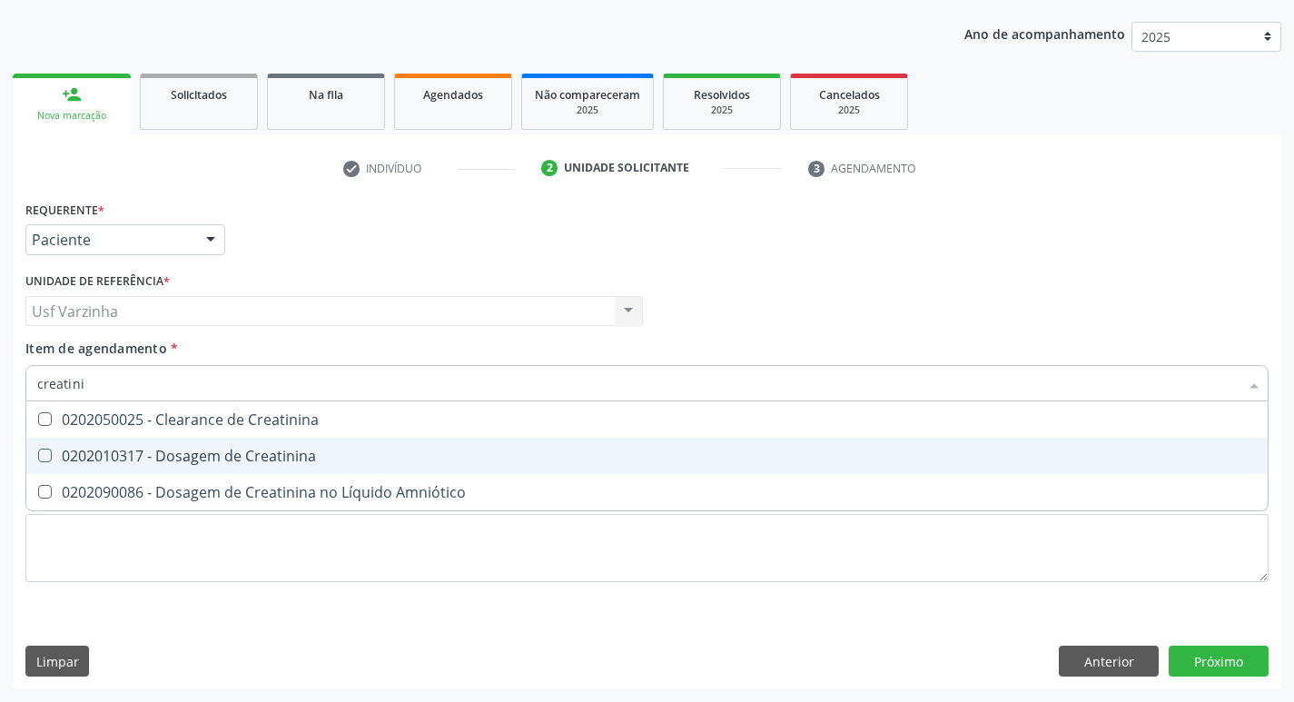
drag, startPoint x: 123, startPoint y: 455, endPoint x: 115, endPoint y: 447, distance: 10.9
click at [122, 455] on div "0202010317 - Dosagem de Creatinina" at bounding box center [646, 456] width 1219 height 15
checkbox Creatinina "true"
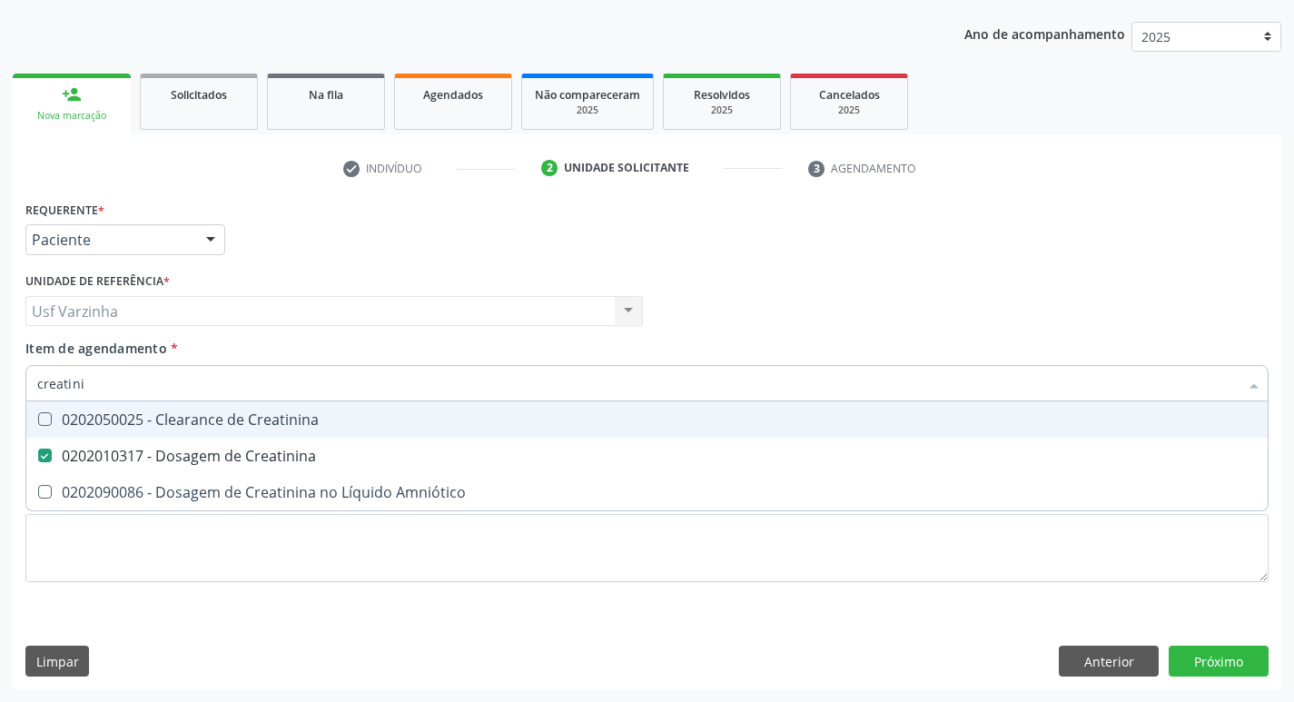
click at [94, 389] on input "creatini" at bounding box center [637, 383] width 1201 height 36
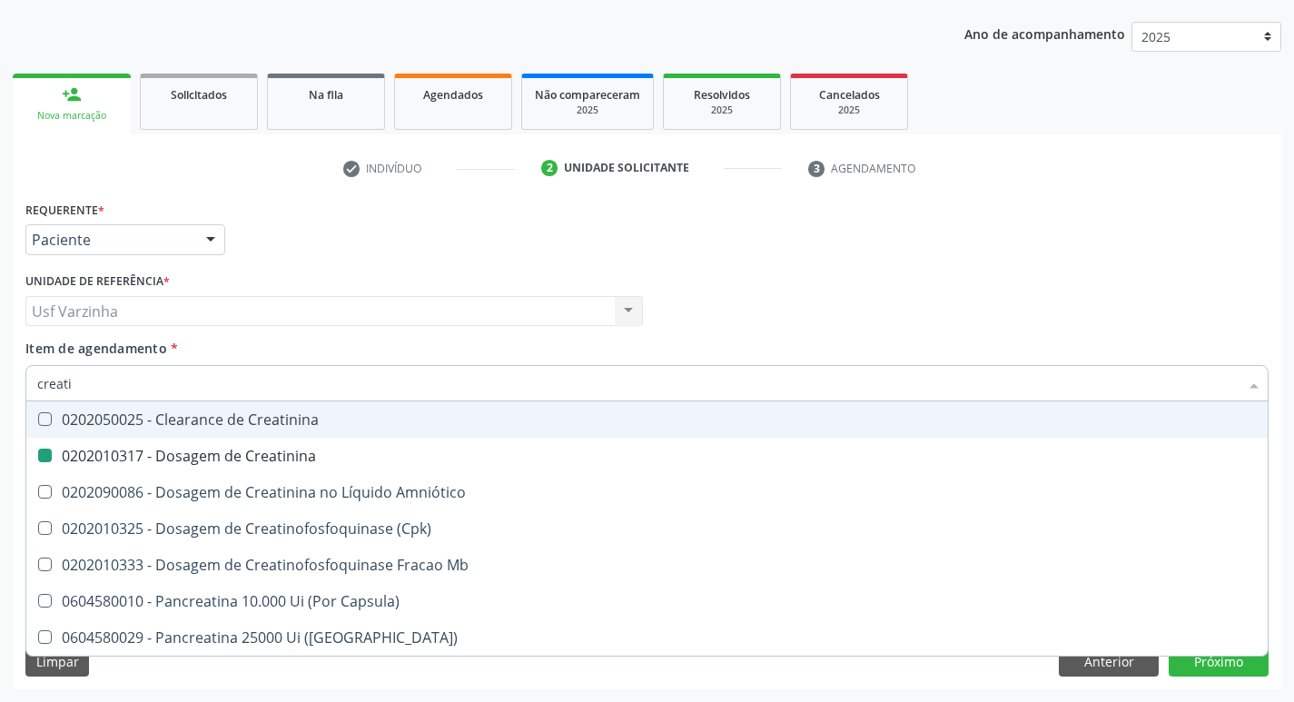
type input "creat"
checkbox Creatinina "false"
checkbox \(Cpk\) "true"
type input "cre"
checkbox \(Cpk\) "false"
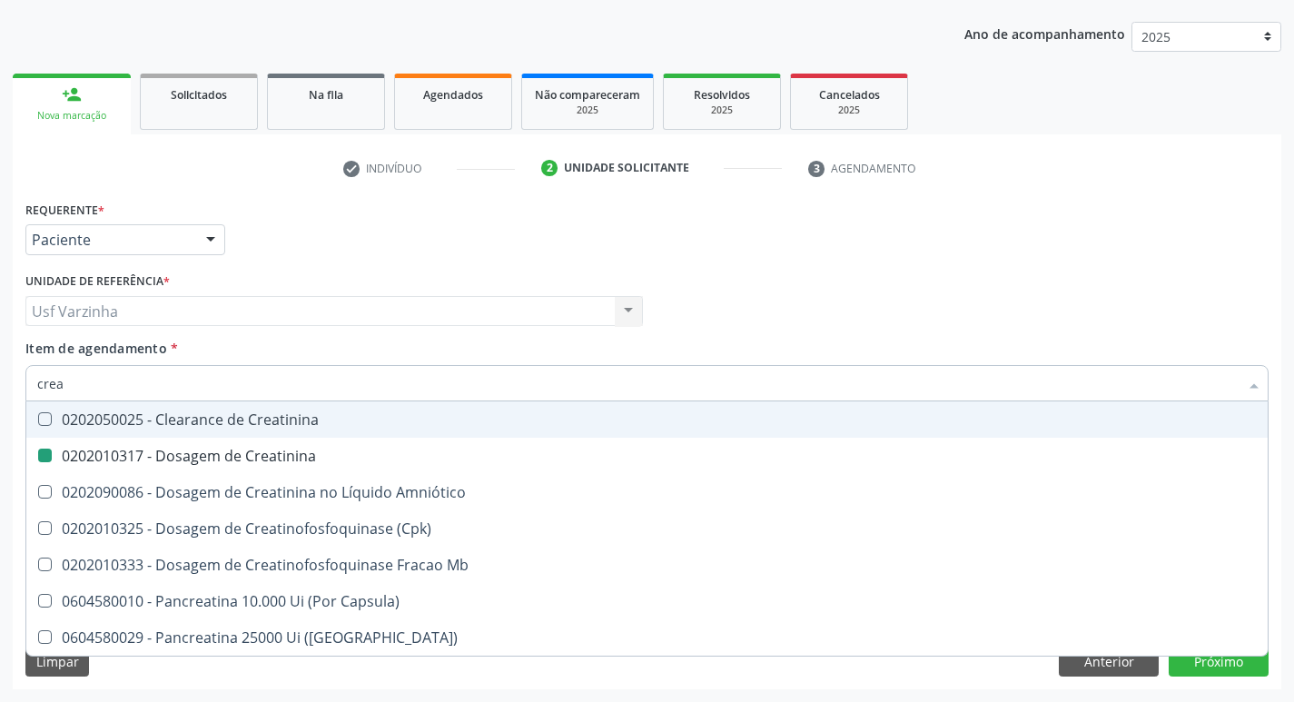
checkbox Capsula\) "false"
type input "c"
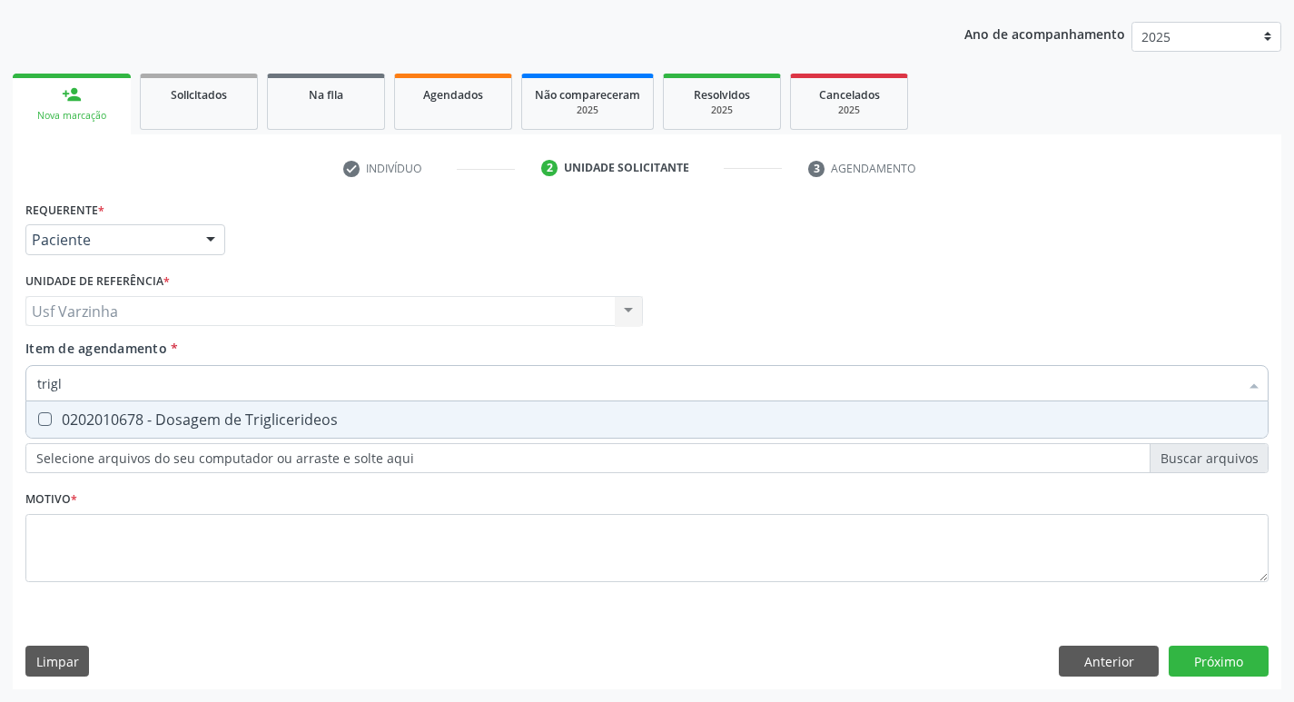
type input "trigli"
click at [44, 418] on Triglicerideos at bounding box center [45, 419] width 14 height 14
click at [38, 418] on Triglicerideos "checkbox" at bounding box center [32, 419] width 12 height 12
checkbox Triglicerideos "true"
click at [71, 389] on input "trigli" at bounding box center [637, 383] width 1201 height 36
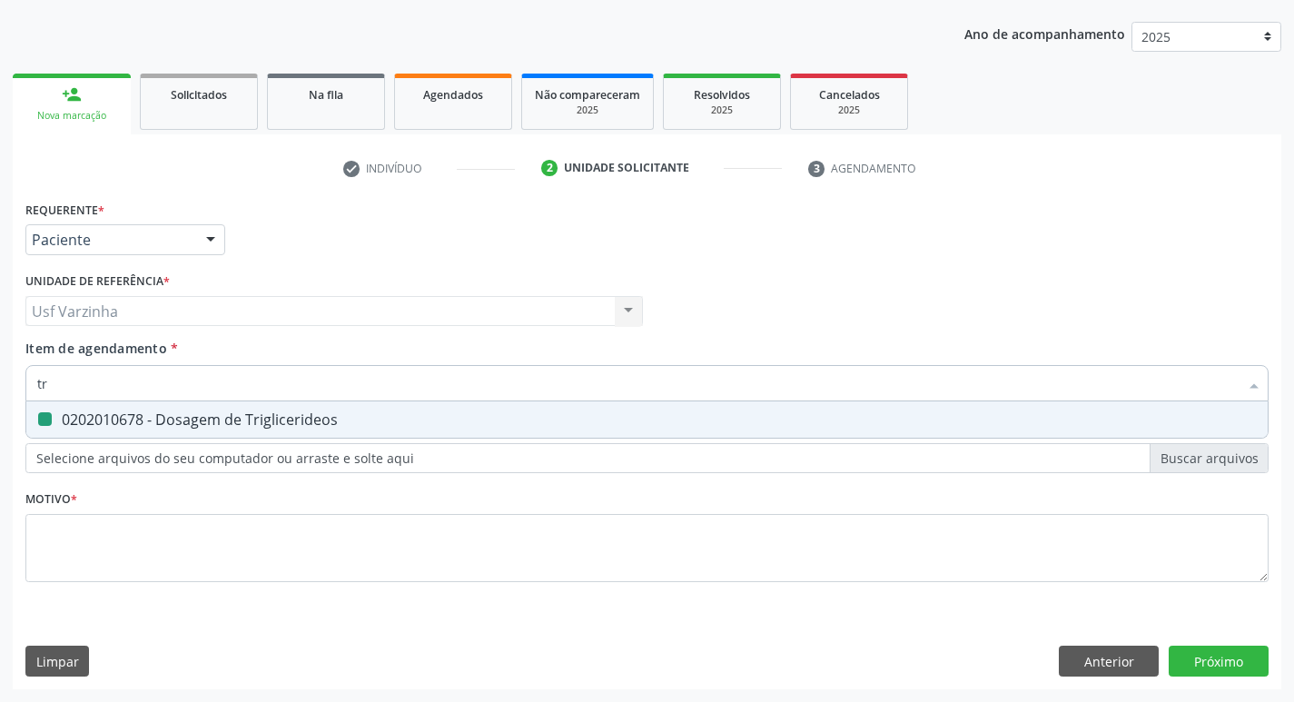
type input "t"
checkbox Triglicerideos "false"
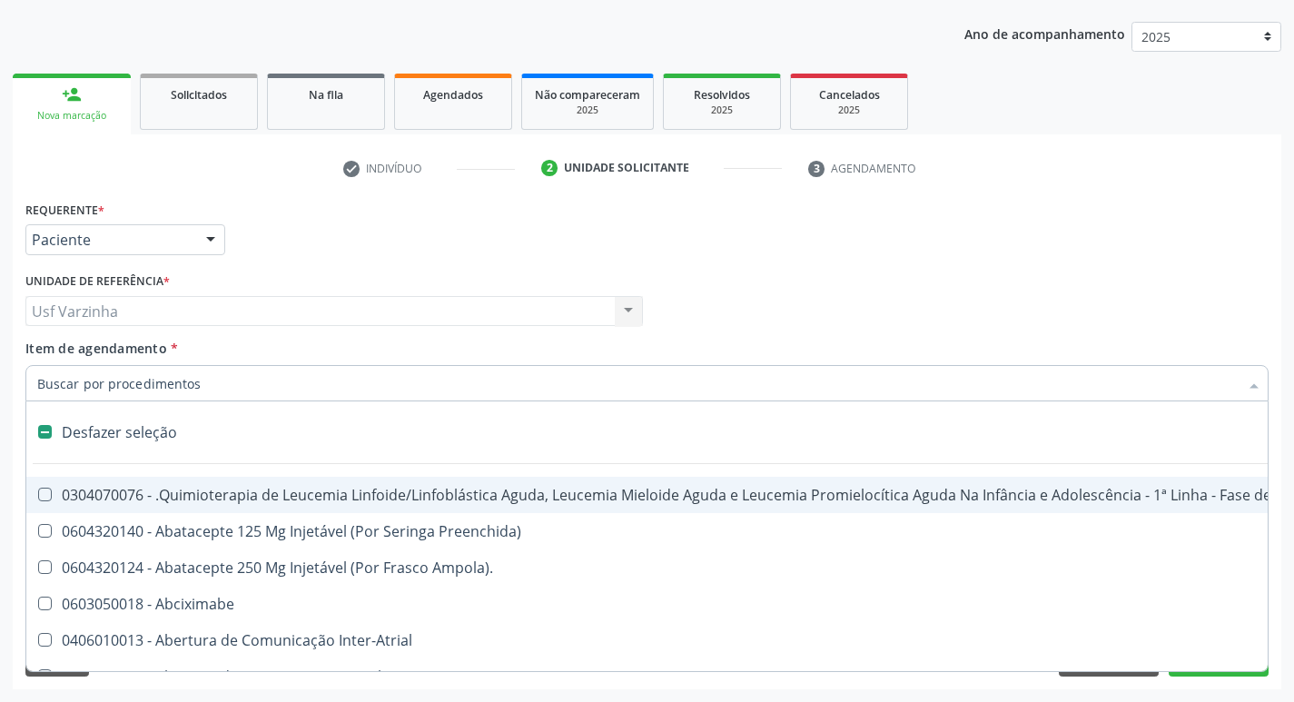
type input "u"
checkbox Cistorrafia "true"
checkbox Hpv "true"
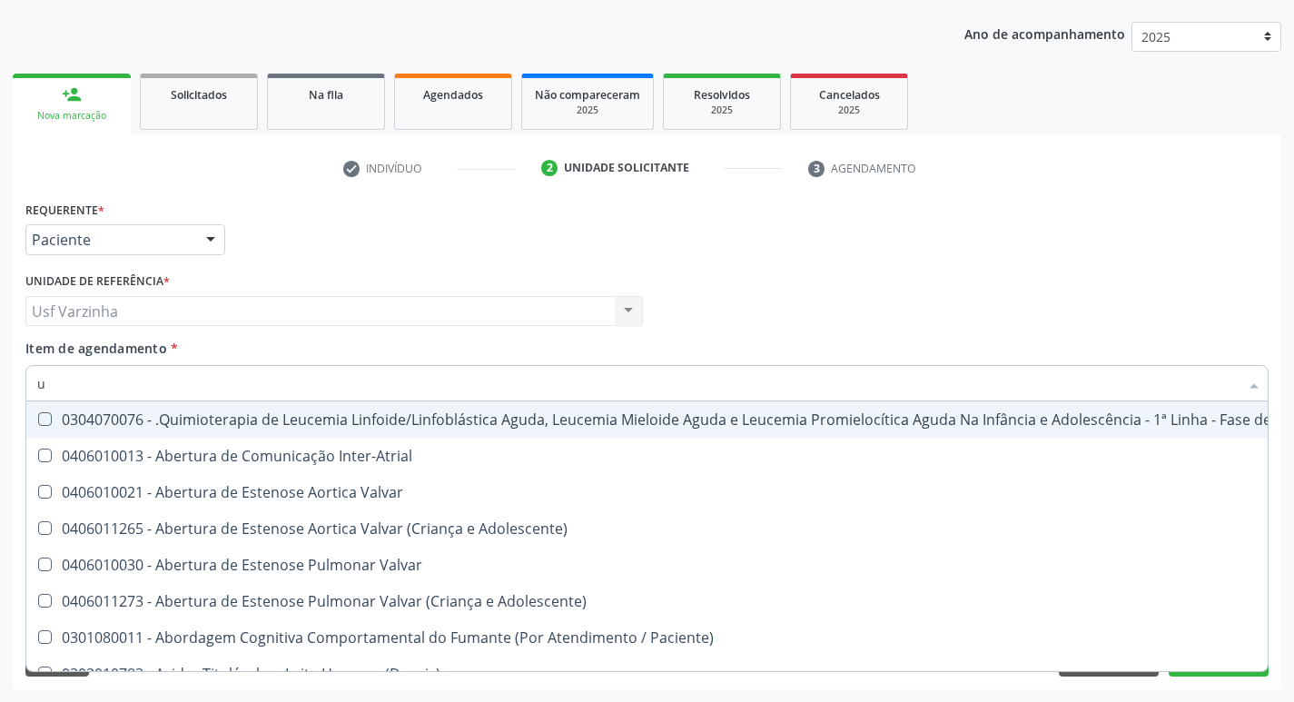
type input "ur"
checkbox B "true"
checkbox Coagulação\ "true"
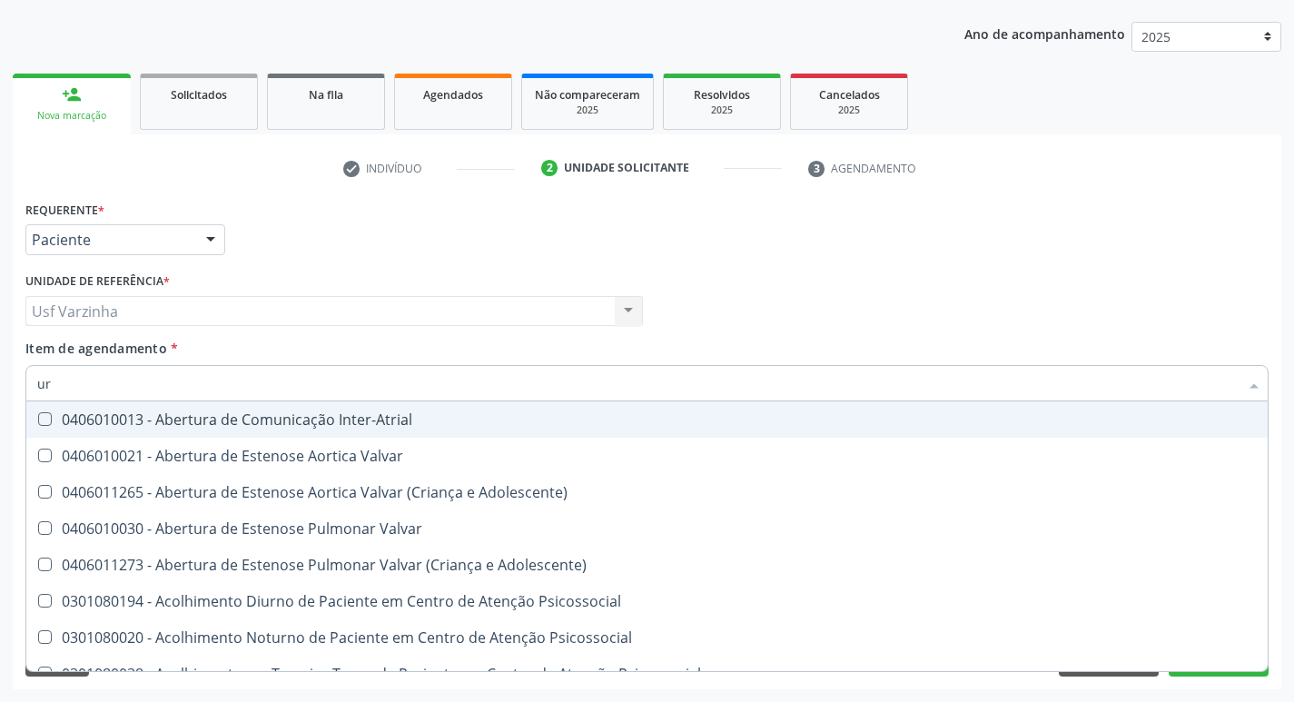
type input "uri"
checkbox B "true"
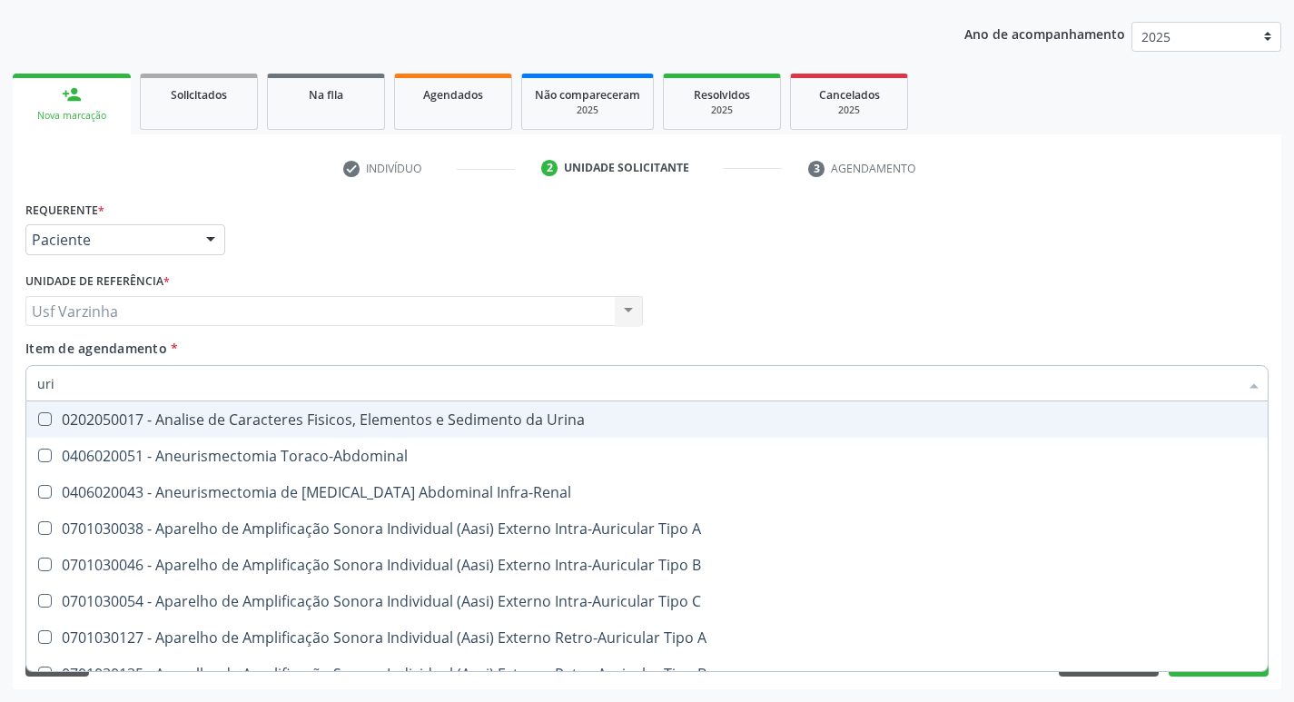
type input "urin"
checkbox Urico "false"
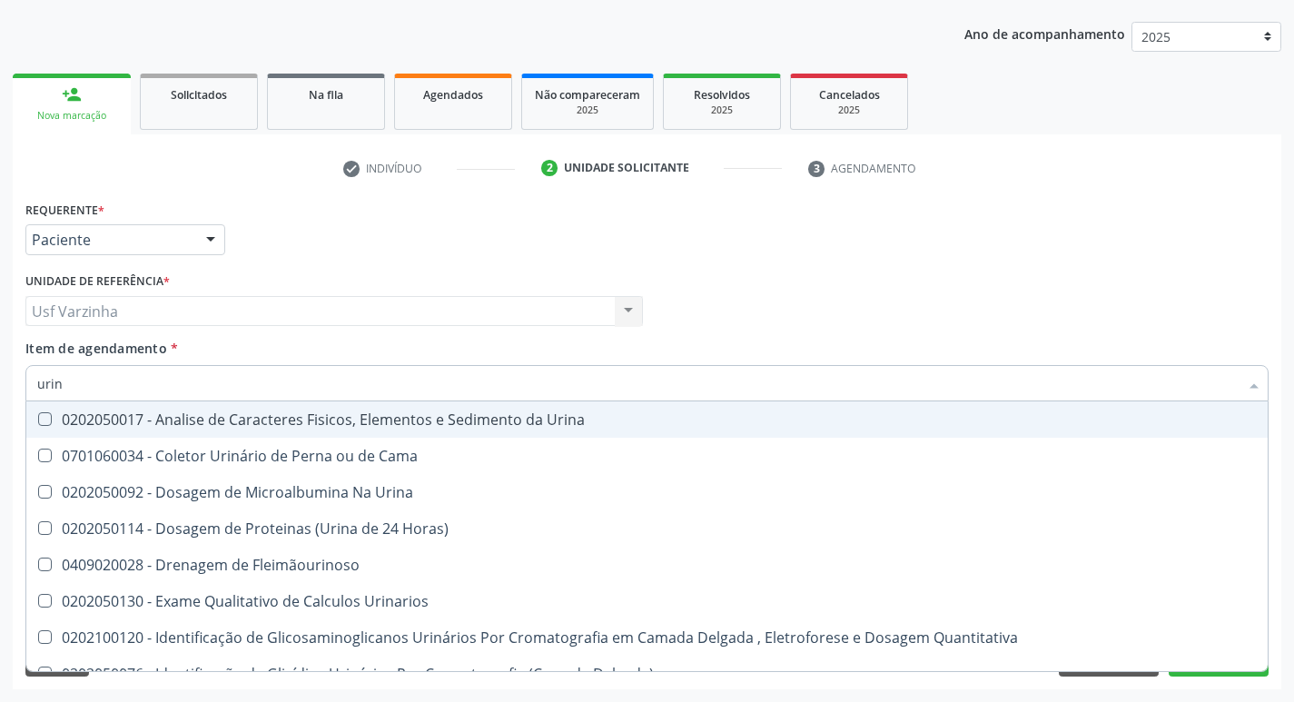
type input "urina"
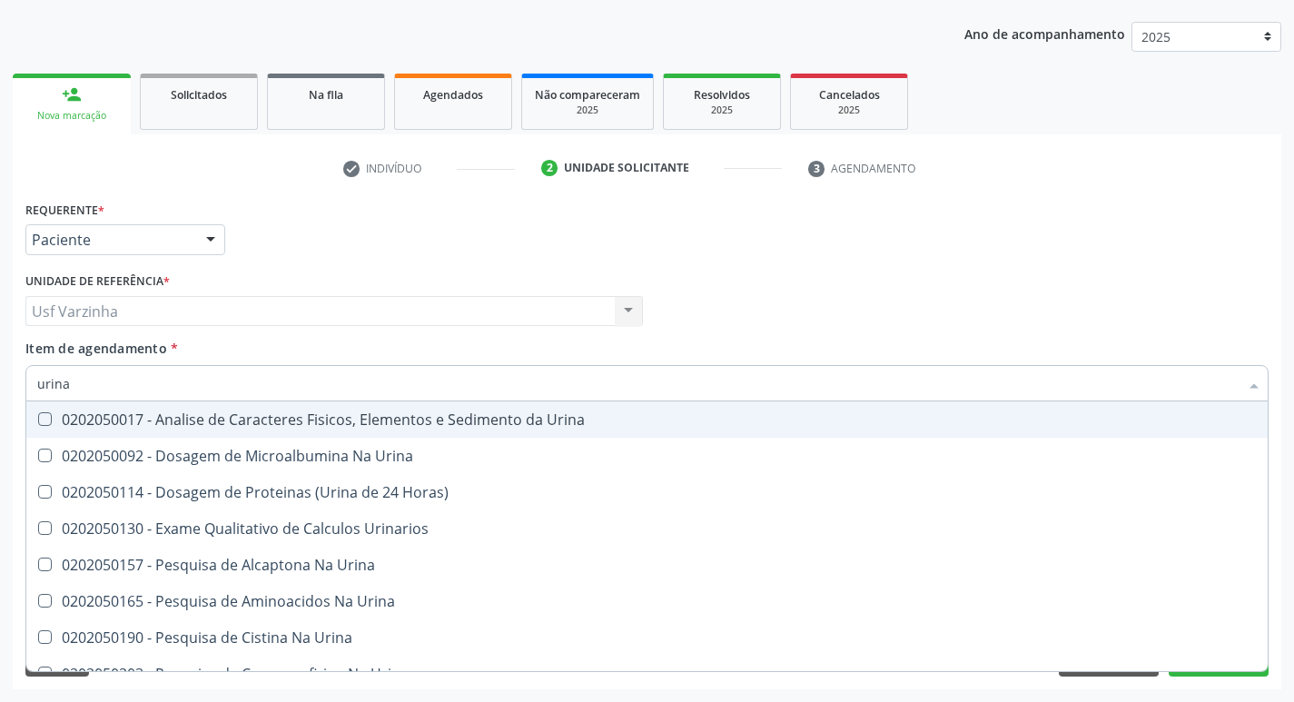
click at [240, 419] on div "0202050017 - Analise de Caracteres Fisicos, Elementos e Sedimento da Urina" at bounding box center [646, 419] width 1219 height 15
checkbox Urina "true"
click at [76, 382] on input "urina" at bounding box center [637, 383] width 1201 height 36
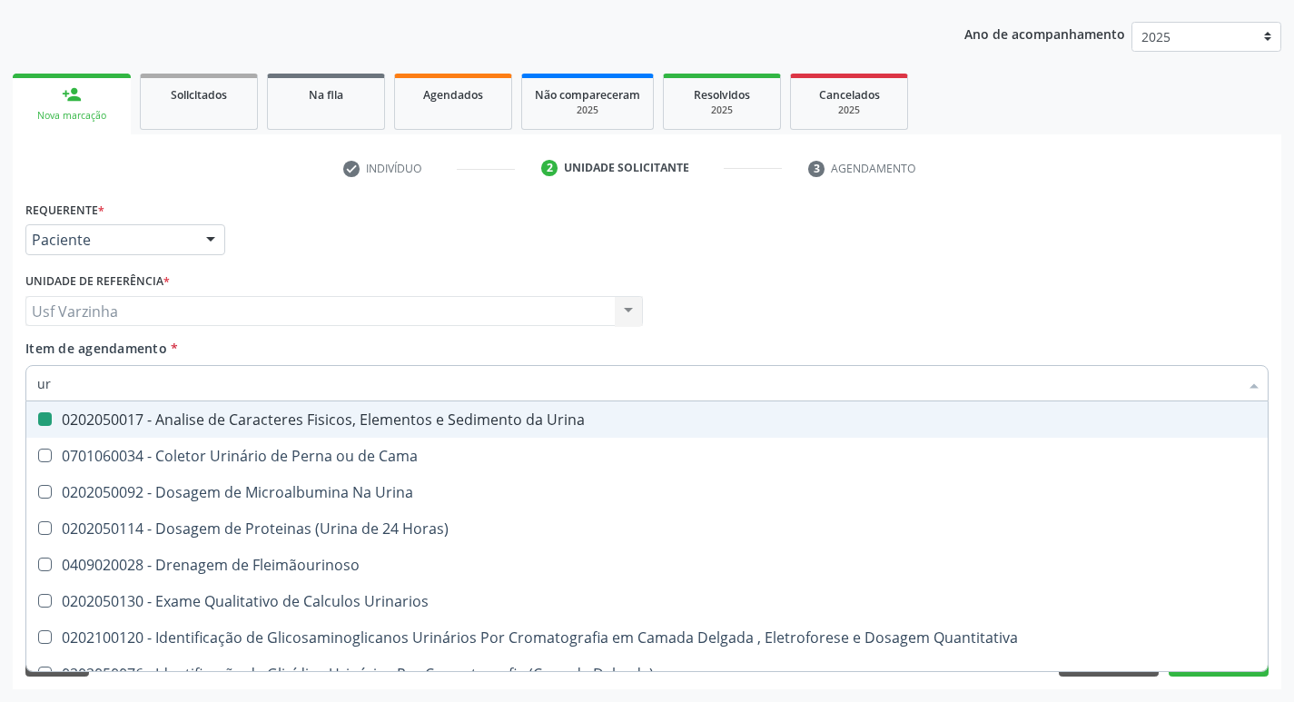
type input "u"
checkbox Urina "false"
checkbox Eletroforese\) "false"
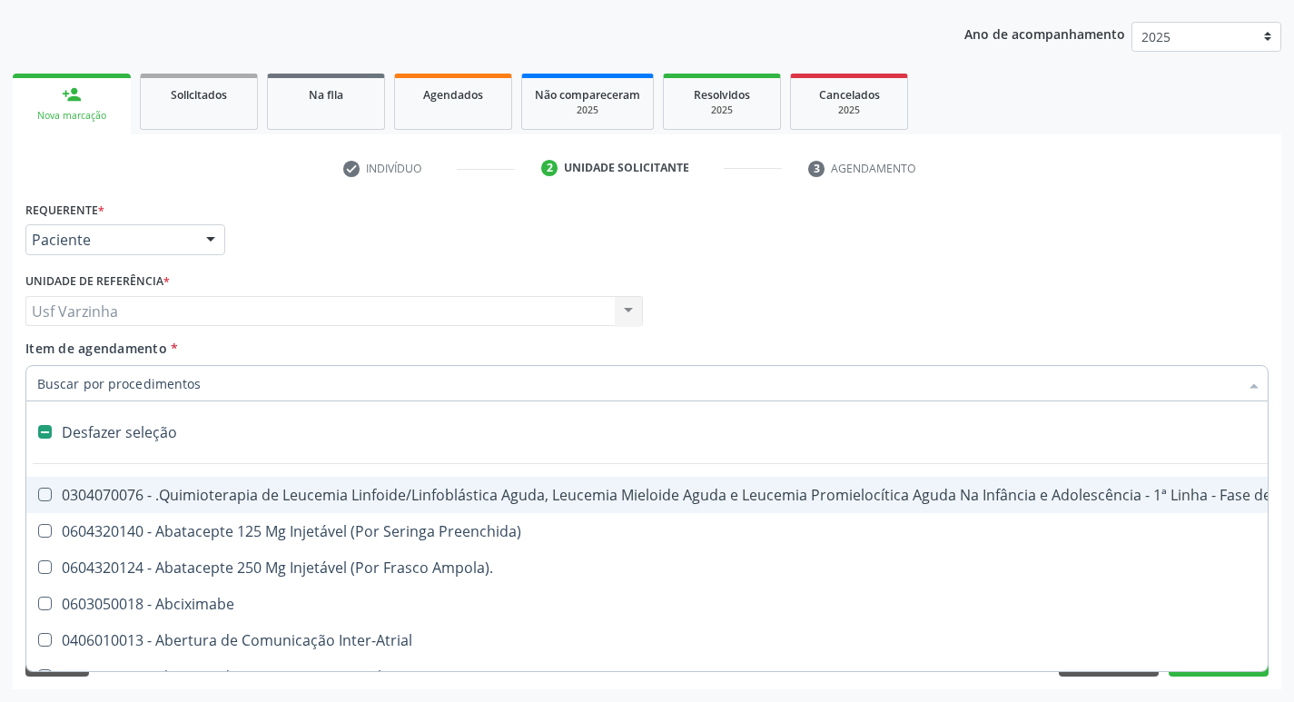
type input "h"
checkbox Urina "false"
checkbox B "true"
checkbox Queimado "true"
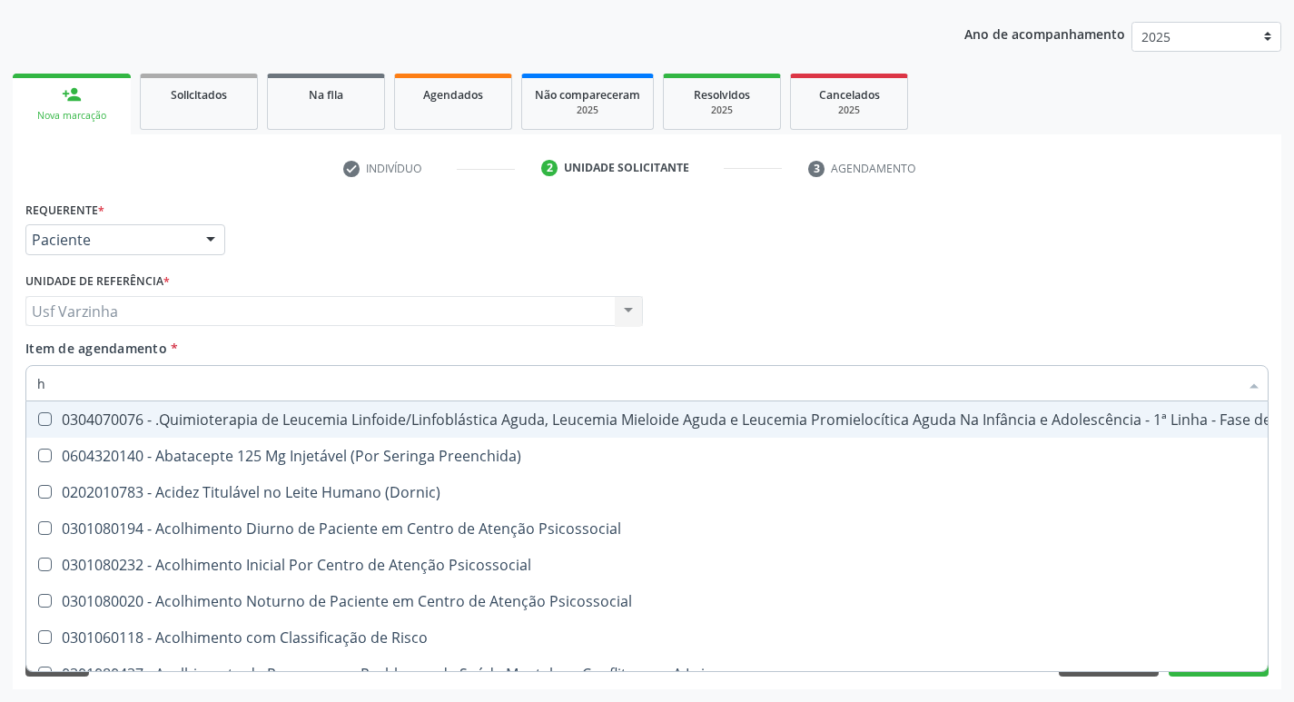
type input "he"
checkbox Removível "true"
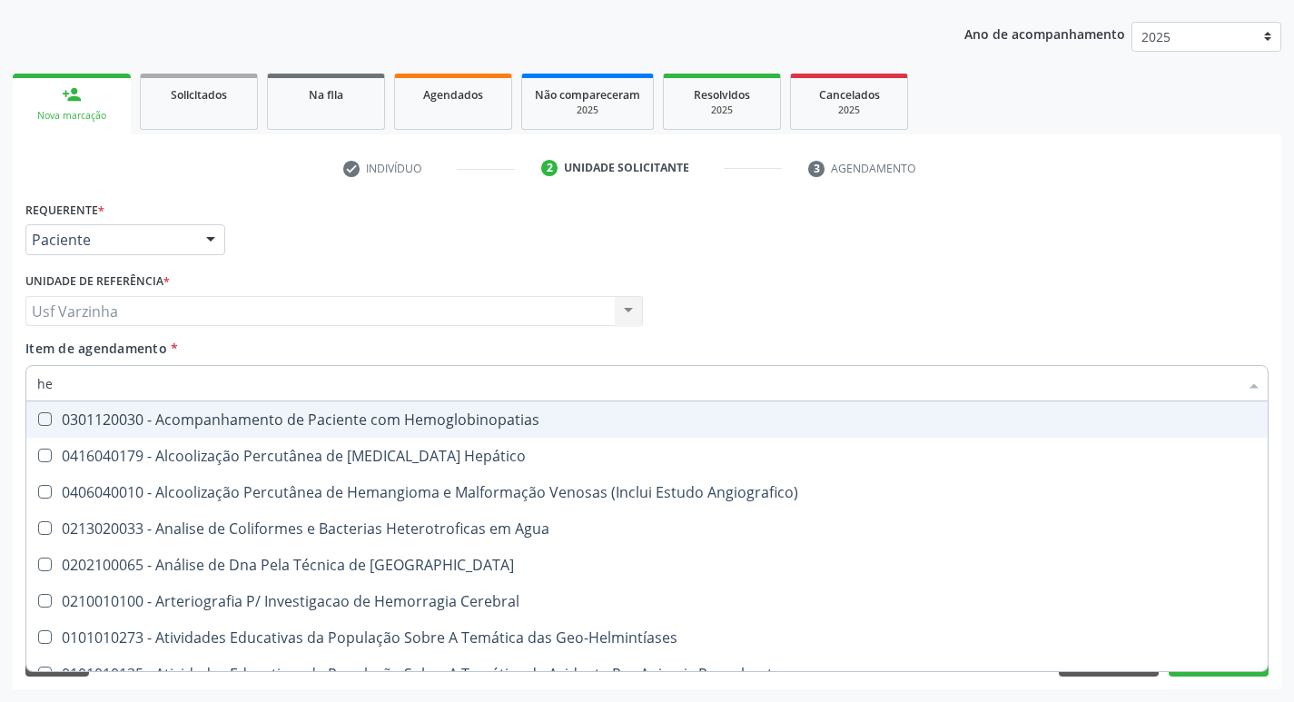
type input "hem"
checkbox II "true"
checkbox Completo "false"
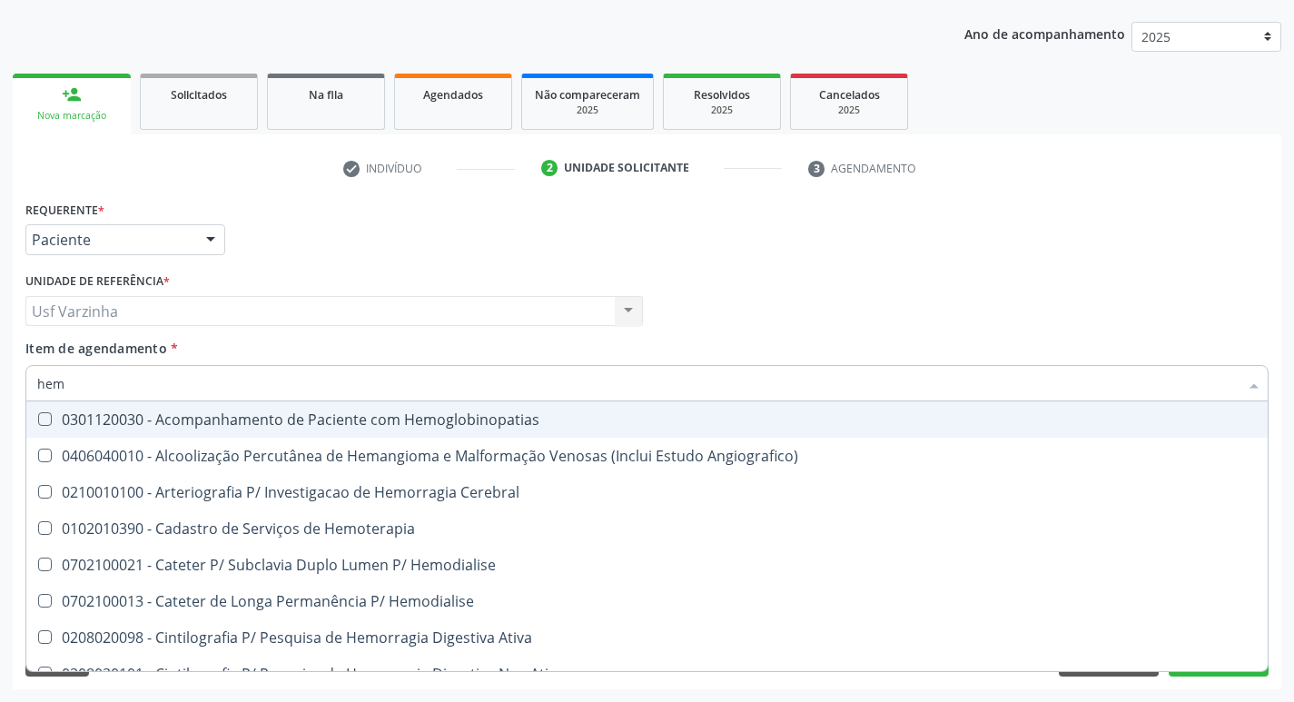
type input "hemo"
checkbox Retro-Retal "true"
checkbox Completo "false"
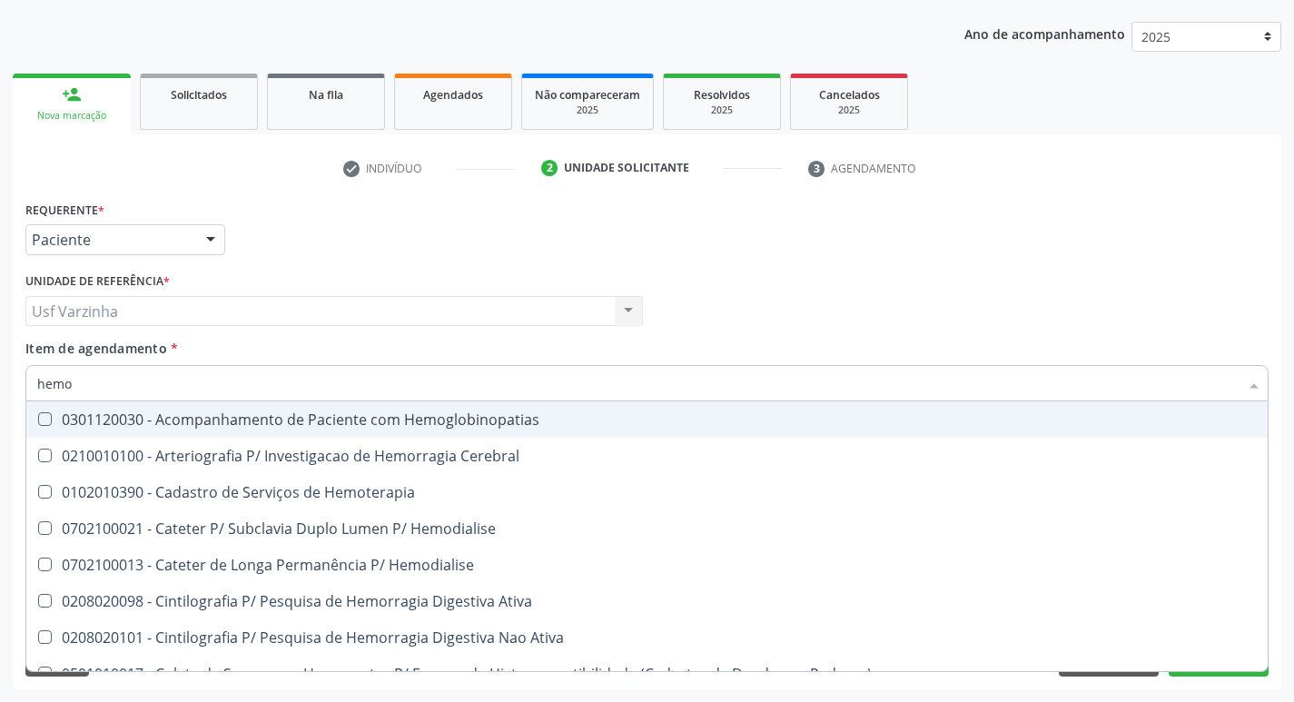
type input "hemog"
checkbox Carboxi-Hemoglobina "true"
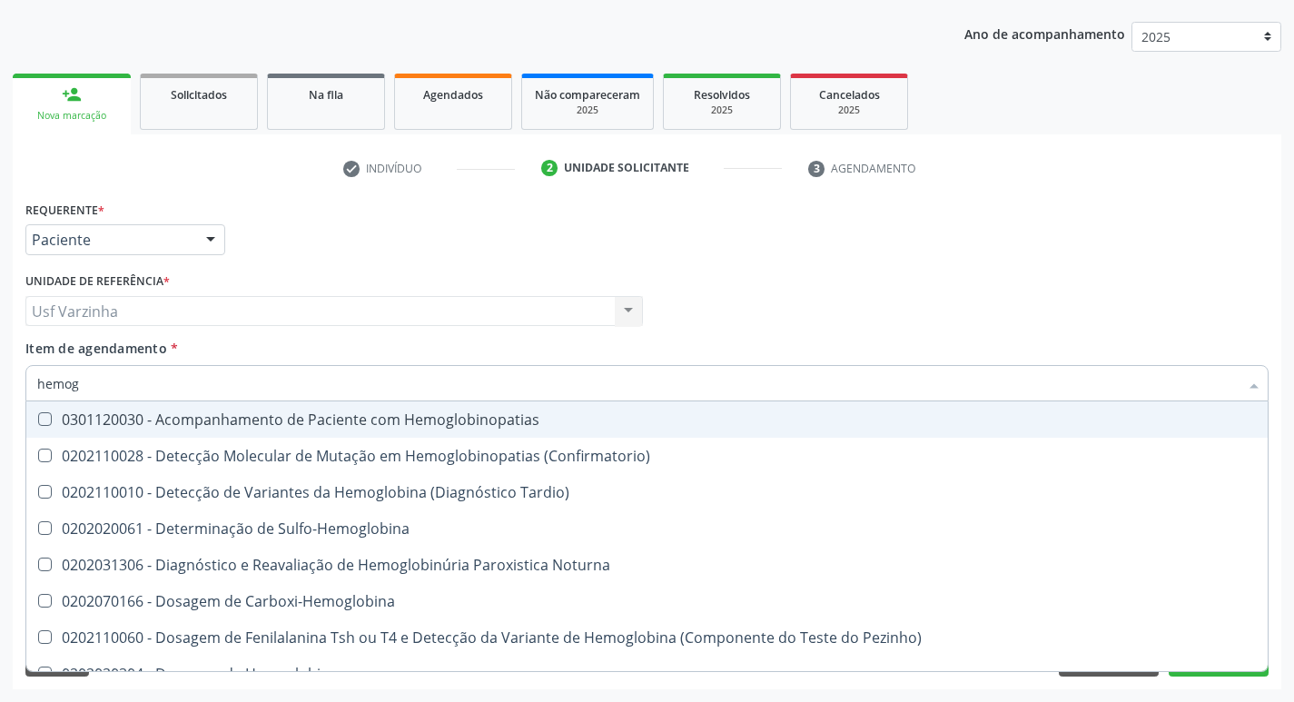
type input "hemogl"
checkbox Completo "false"
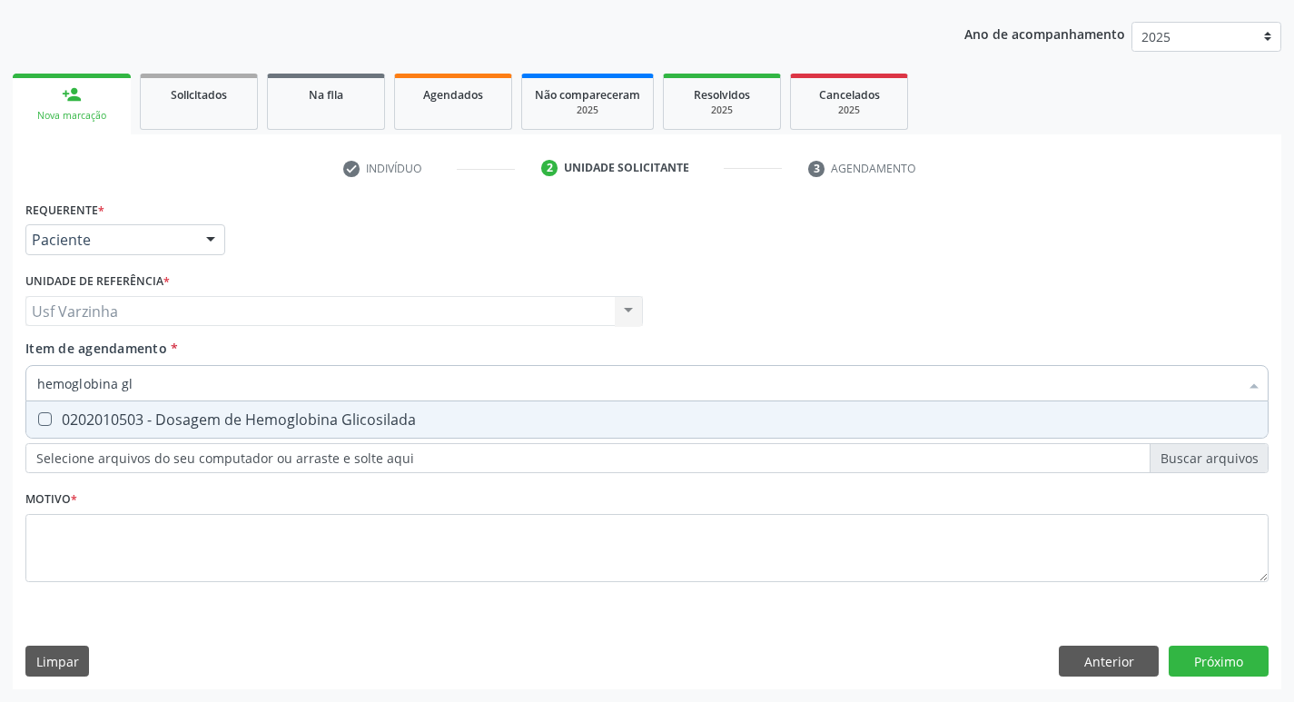
type input "hemoglobina gli"
click at [219, 419] on div "0202010503 - Dosagem de Hemoglobina Glicosilada" at bounding box center [646, 419] width 1219 height 15
checkbox Glicosilada "true"
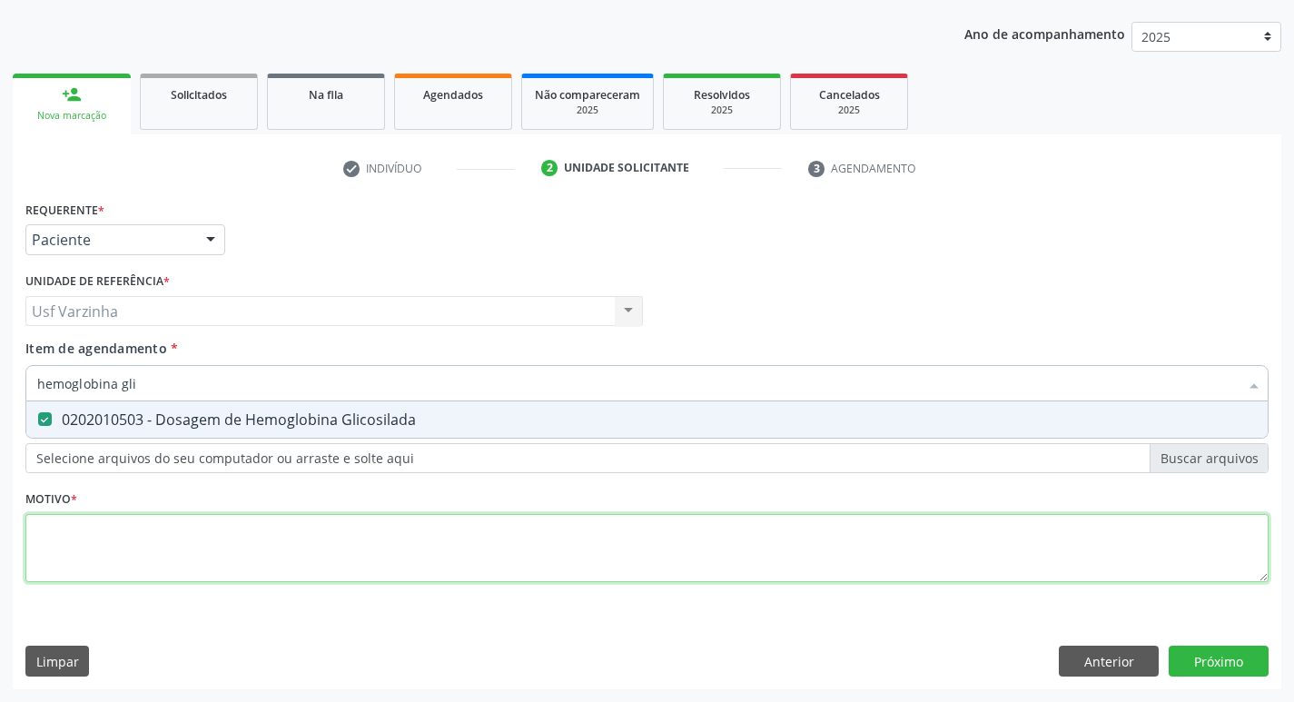
click at [115, 520] on div "Requerente * Paciente Médico(a) Enfermeiro(a) Paciente Nenhum resultado encontr…" at bounding box center [646, 401] width 1243 height 411
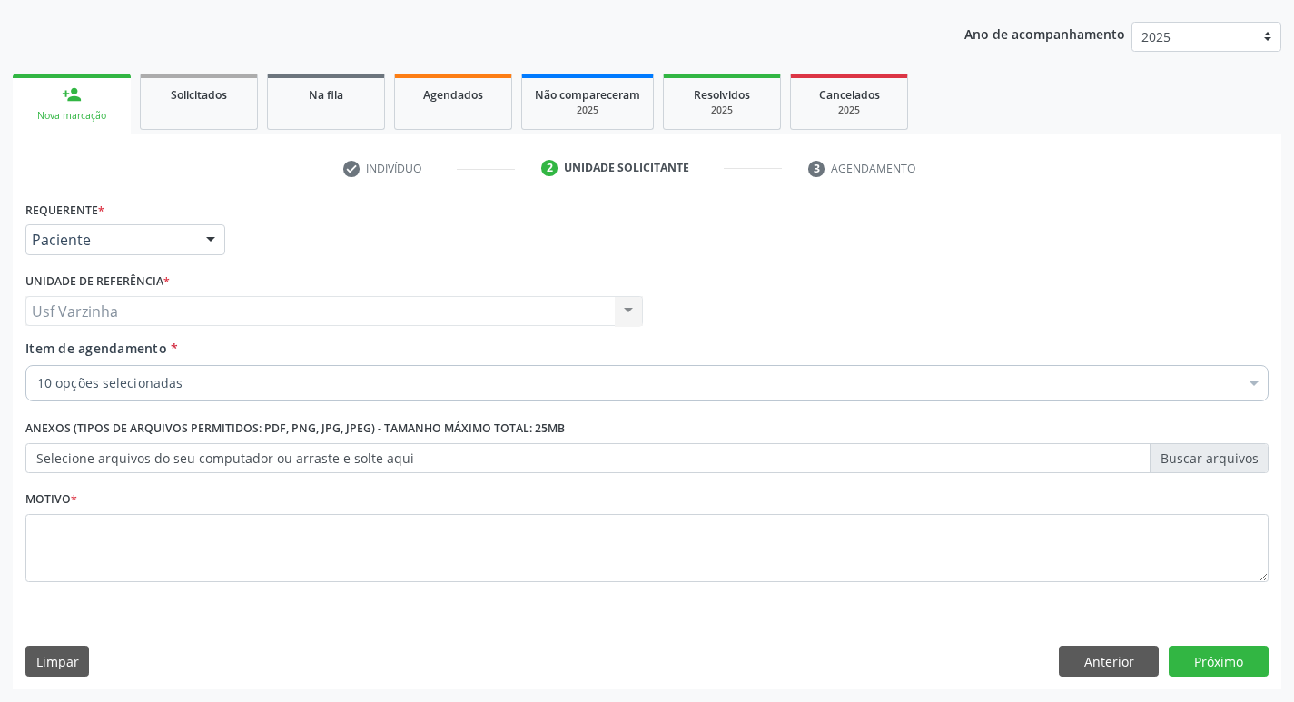
drag, startPoint x: 170, startPoint y: 382, endPoint x: 167, endPoint y: 397, distance: 14.8
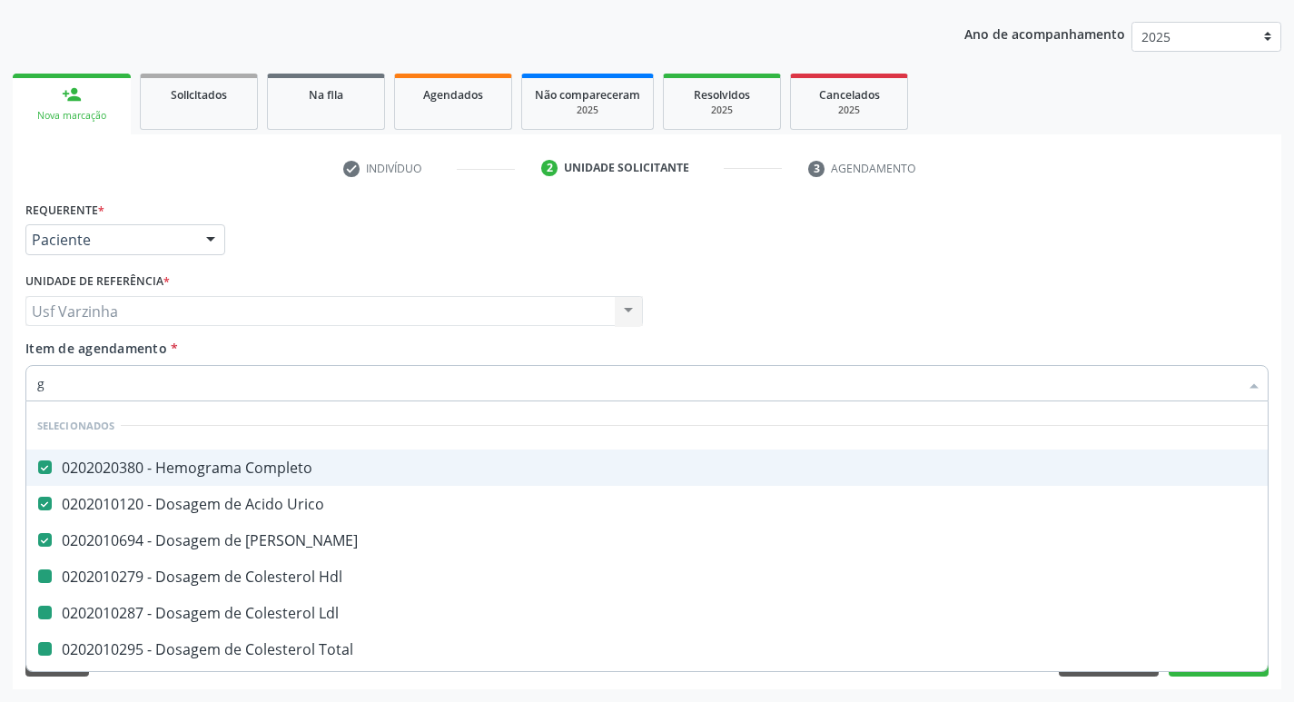
type input "gl"
checkbox Hdl "false"
checkbox Ldl "false"
checkbox Total "false"
checkbox Creatinina "false"
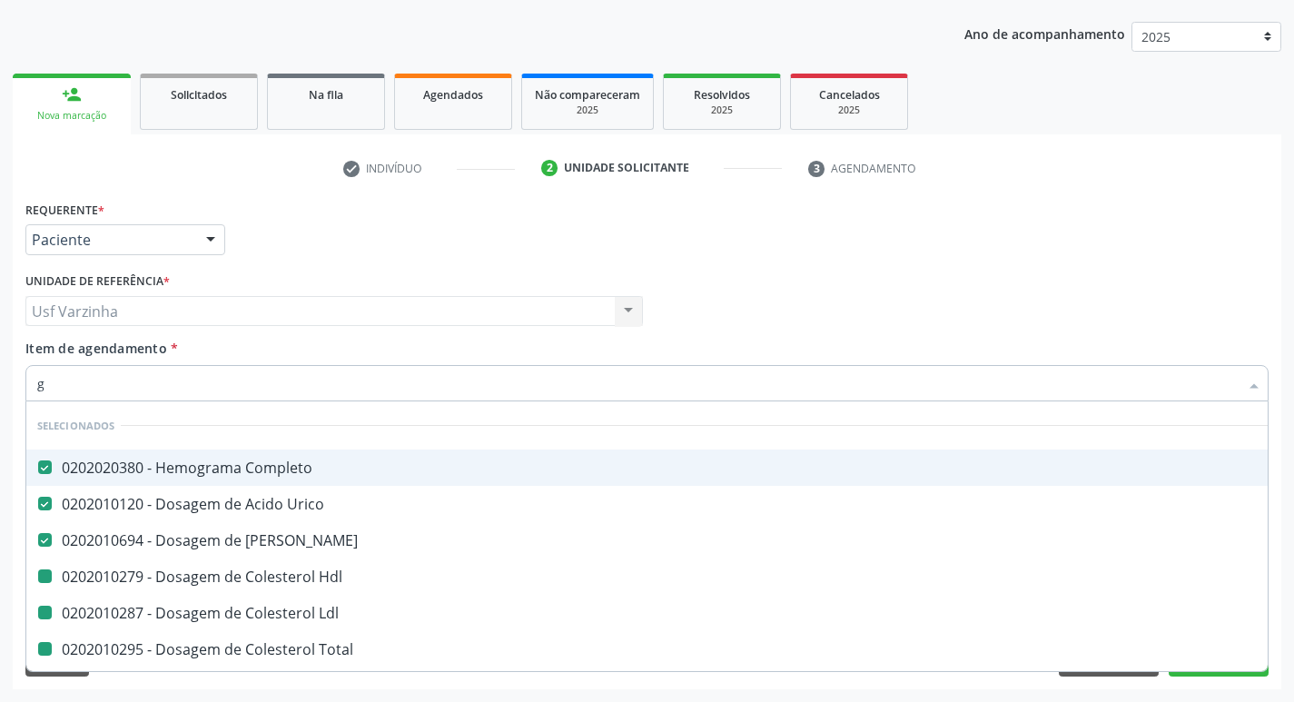
checkbox Triglicerideos "false"
checkbox Glicosilada "false"
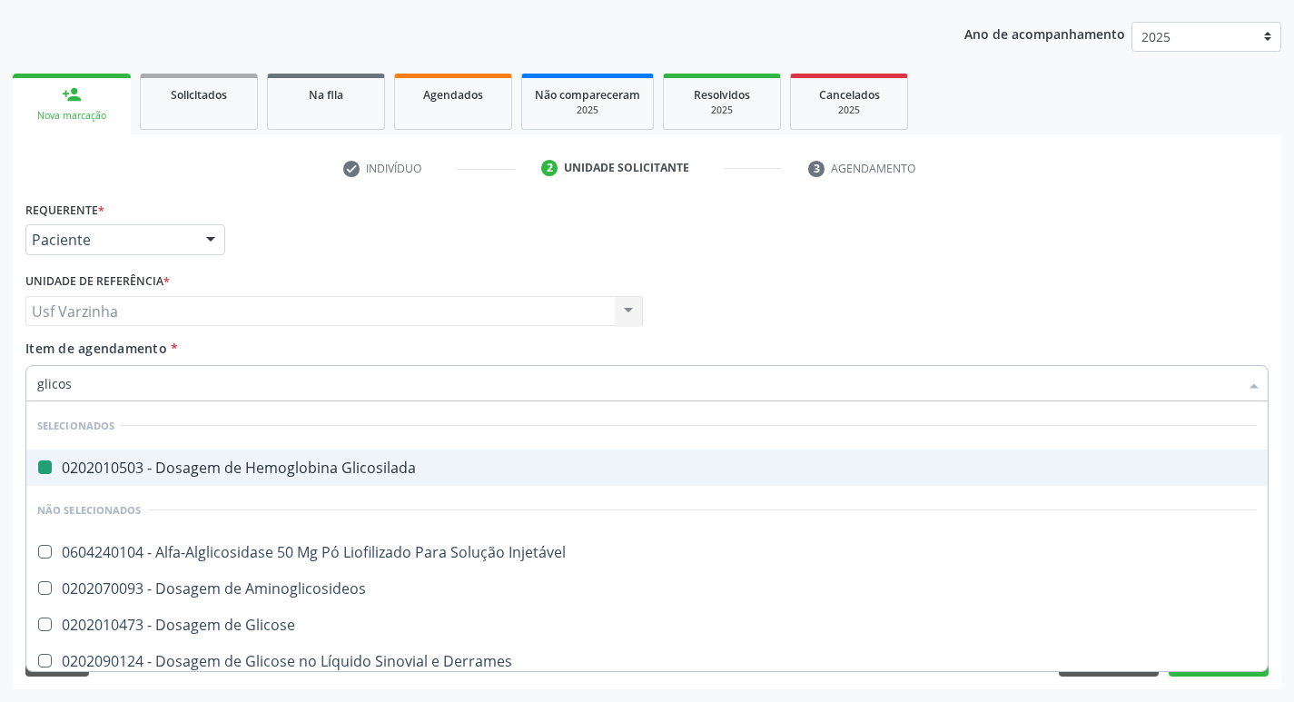
type input "glicose"
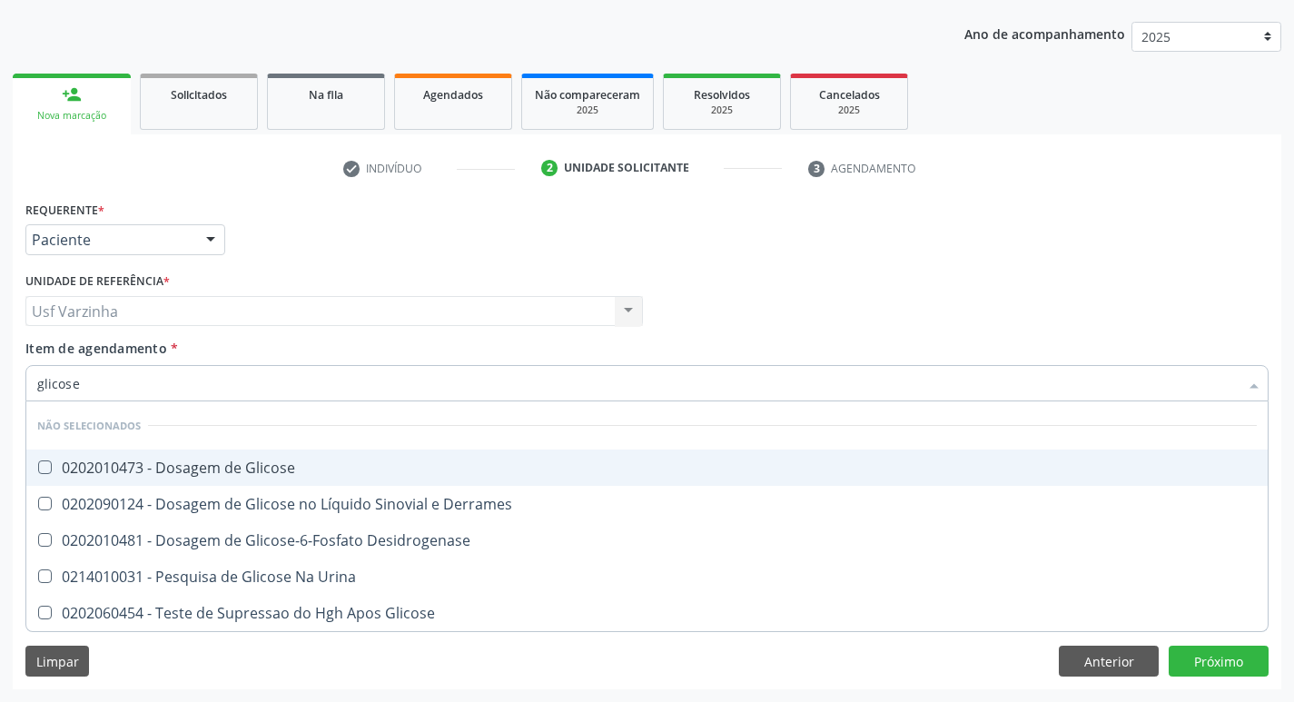
click at [60, 467] on div "0202010473 - Dosagem de Glicose" at bounding box center [646, 467] width 1219 height 15
checkbox Glicose "true"
click at [97, 384] on input "glicose" at bounding box center [637, 383] width 1201 height 36
type input "glicos"
checkbox Glicose "true"
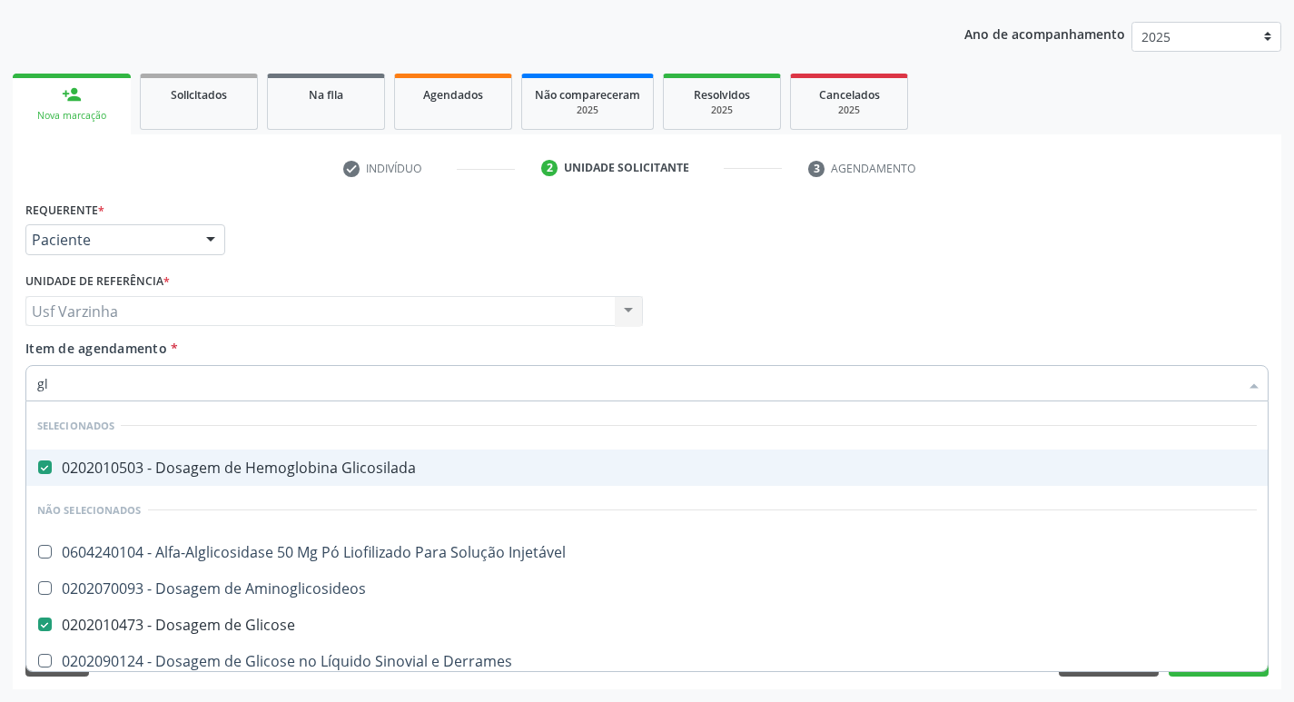
type input "g"
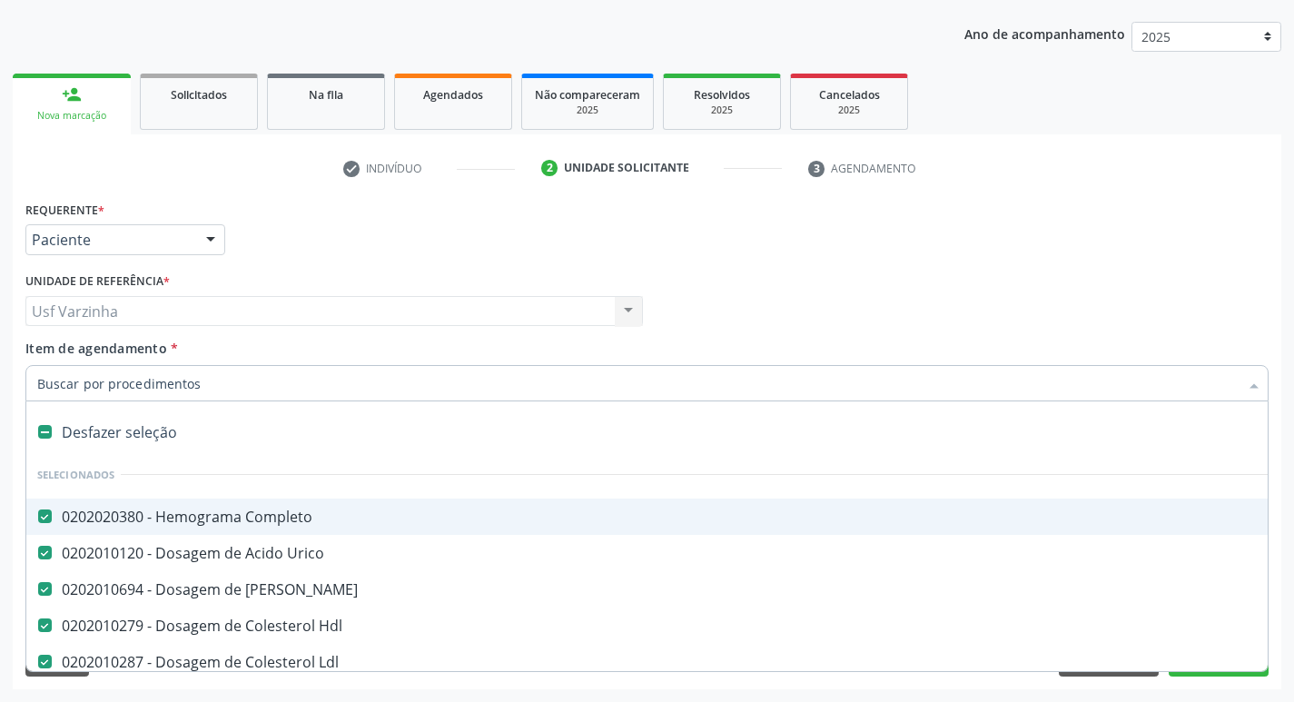
checkbox Hdl "true"
checkbox Ldl "true"
checkbox Total "true"
checkbox Creatinina "true"
checkbox Triglicerideos "true"
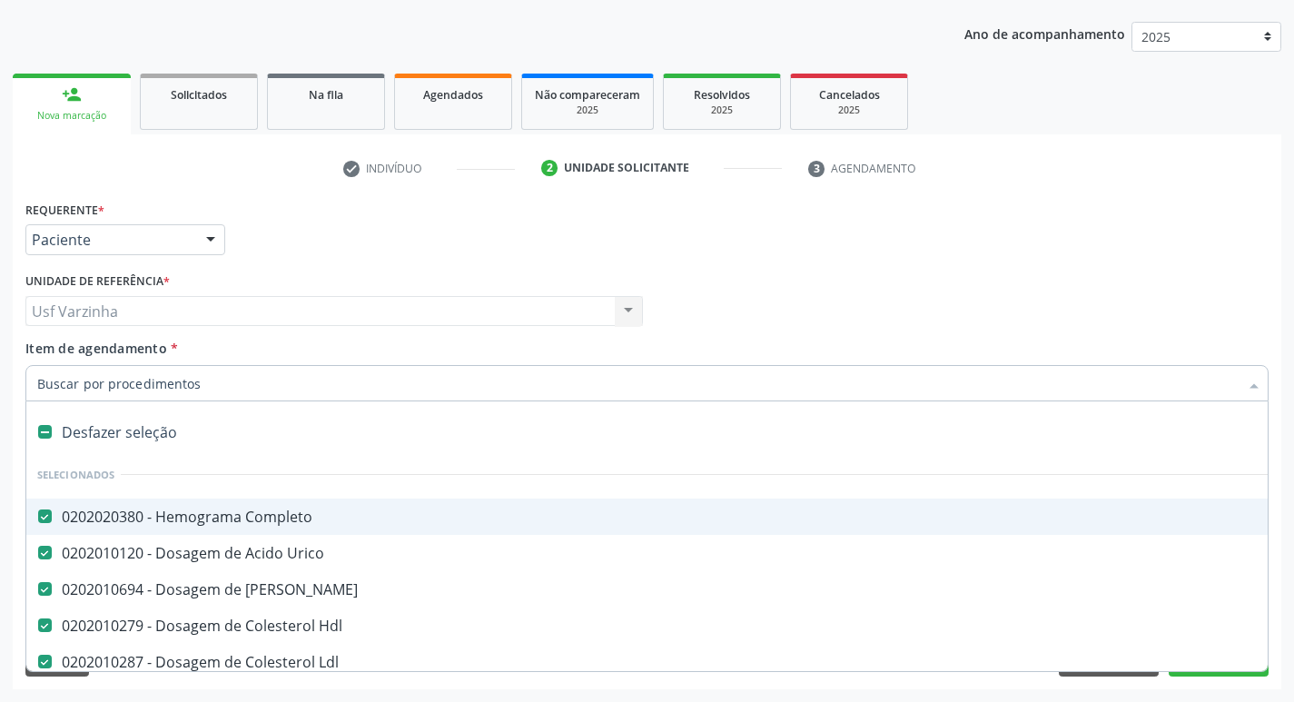
checkbox Urina "true"
click at [212, 244] on div at bounding box center [210, 240] width 27 height 31
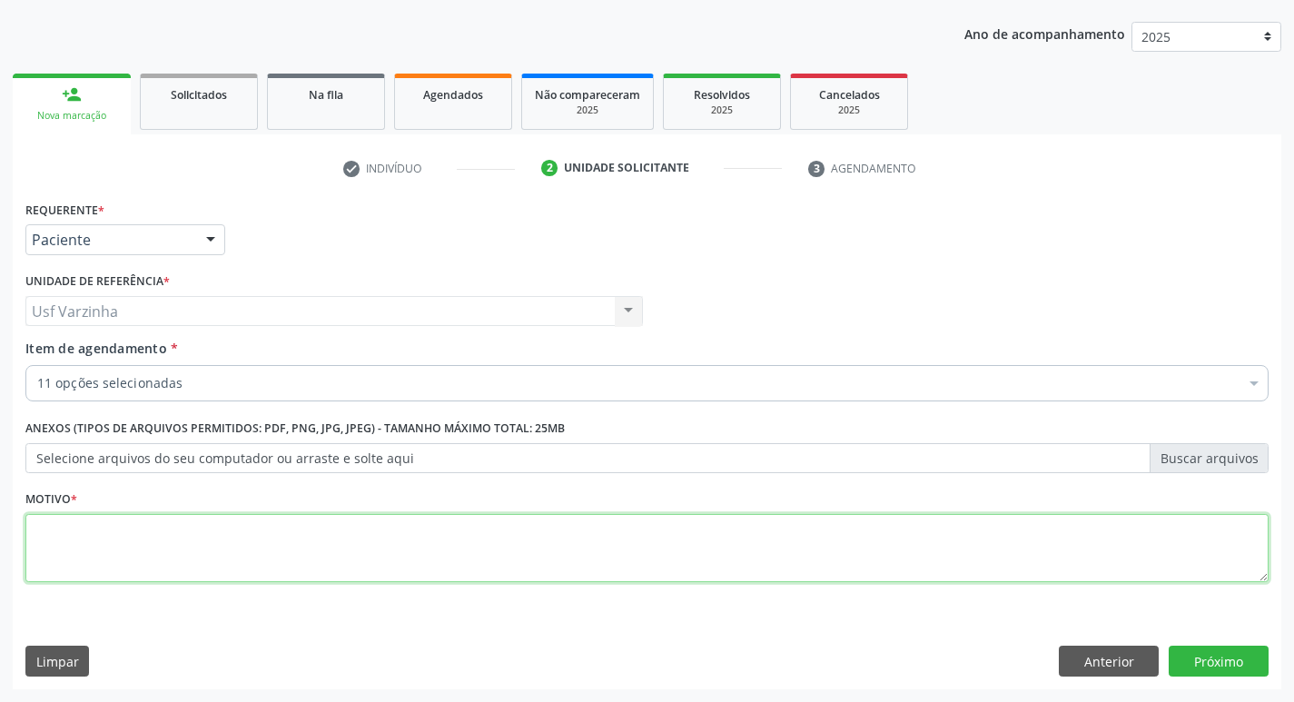
click at [63, 534] on textarea at bounding box center [646, 548] width 1243 height 69
type textarea "rastreio"
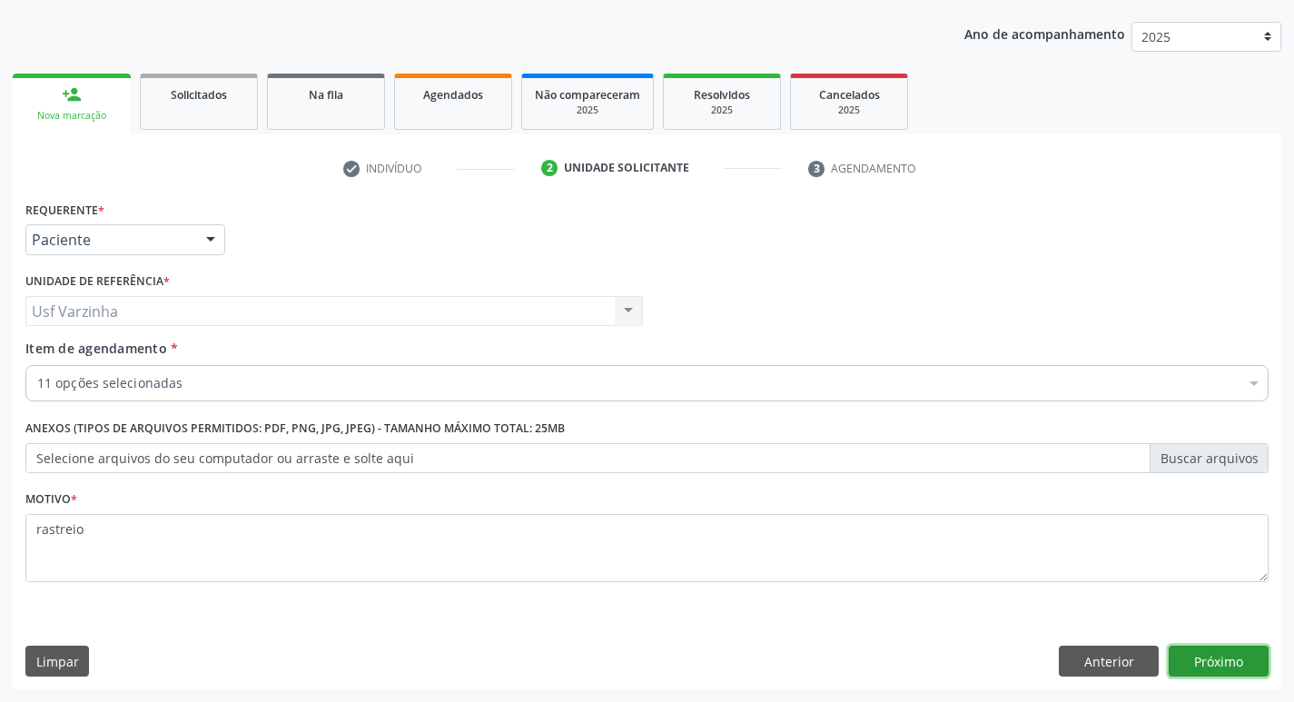
click at [1180, 656] on button "Próximo" at bounding box center [1218, 661] width 100 height 31
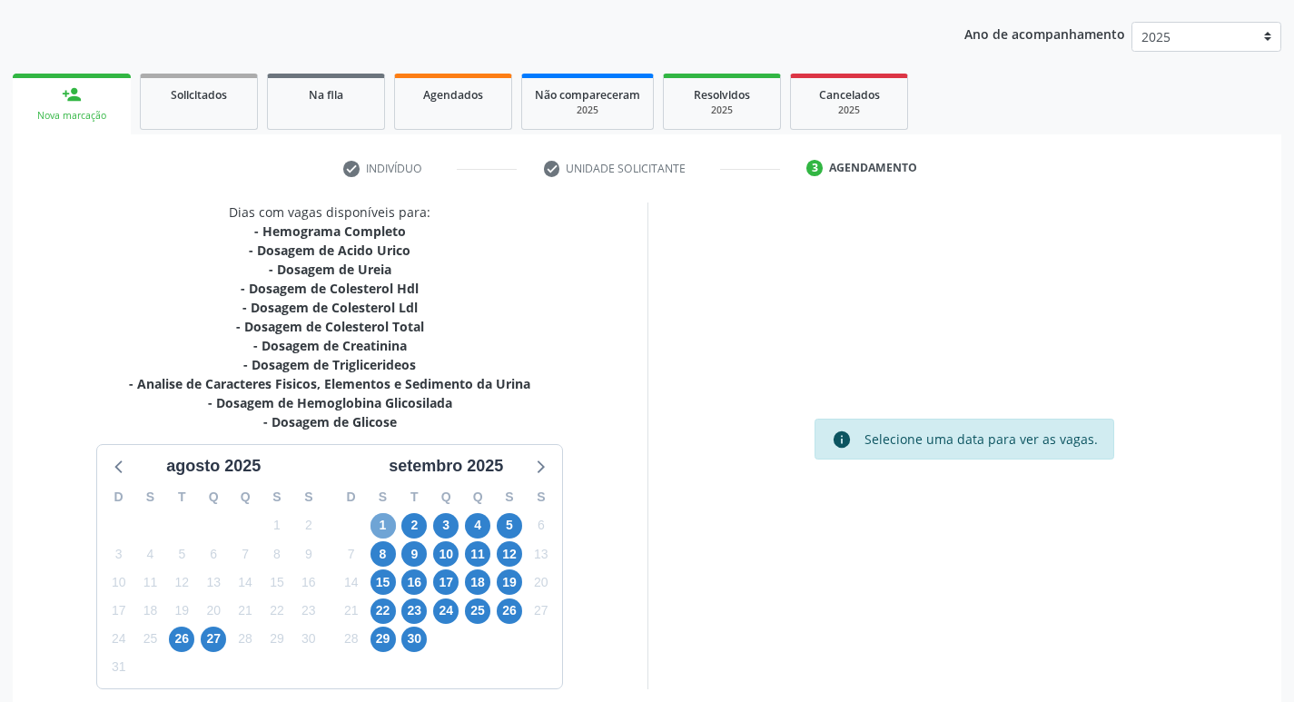
click at [382, 526] on span "1" at bounding box center [382, 525] width 25 height 25
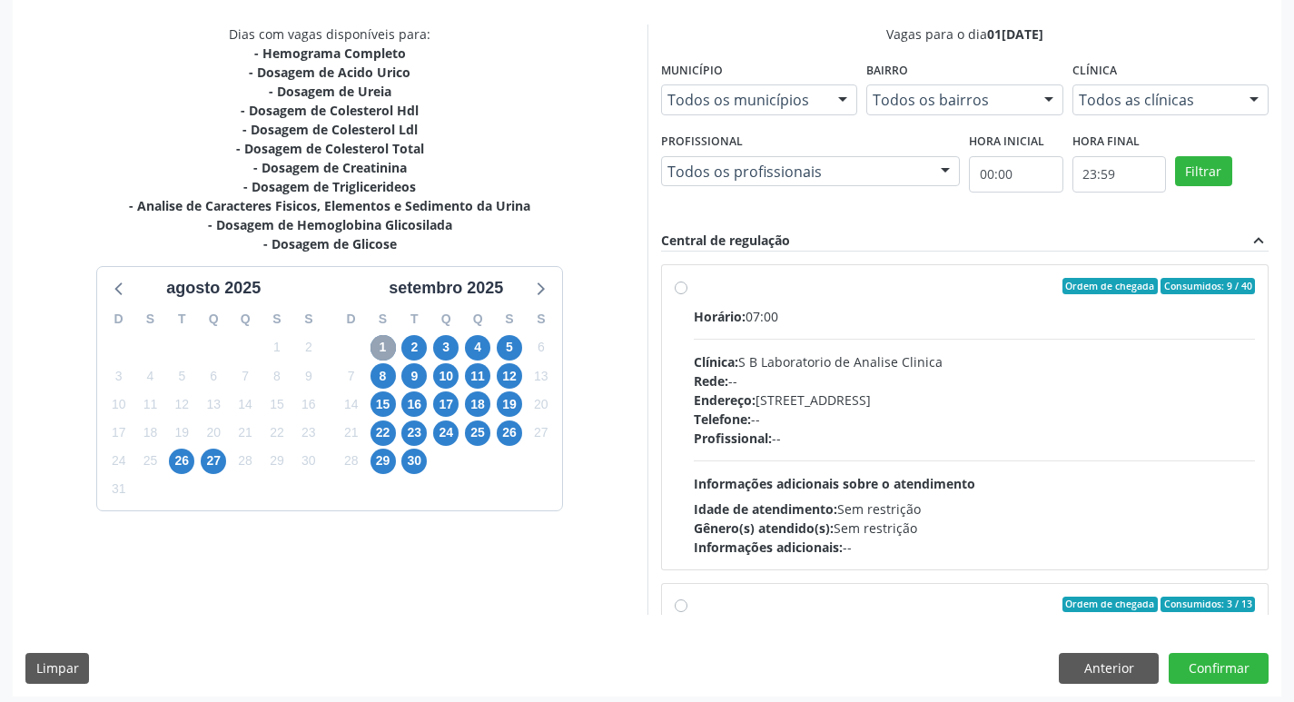
scroll to position [380, 0]
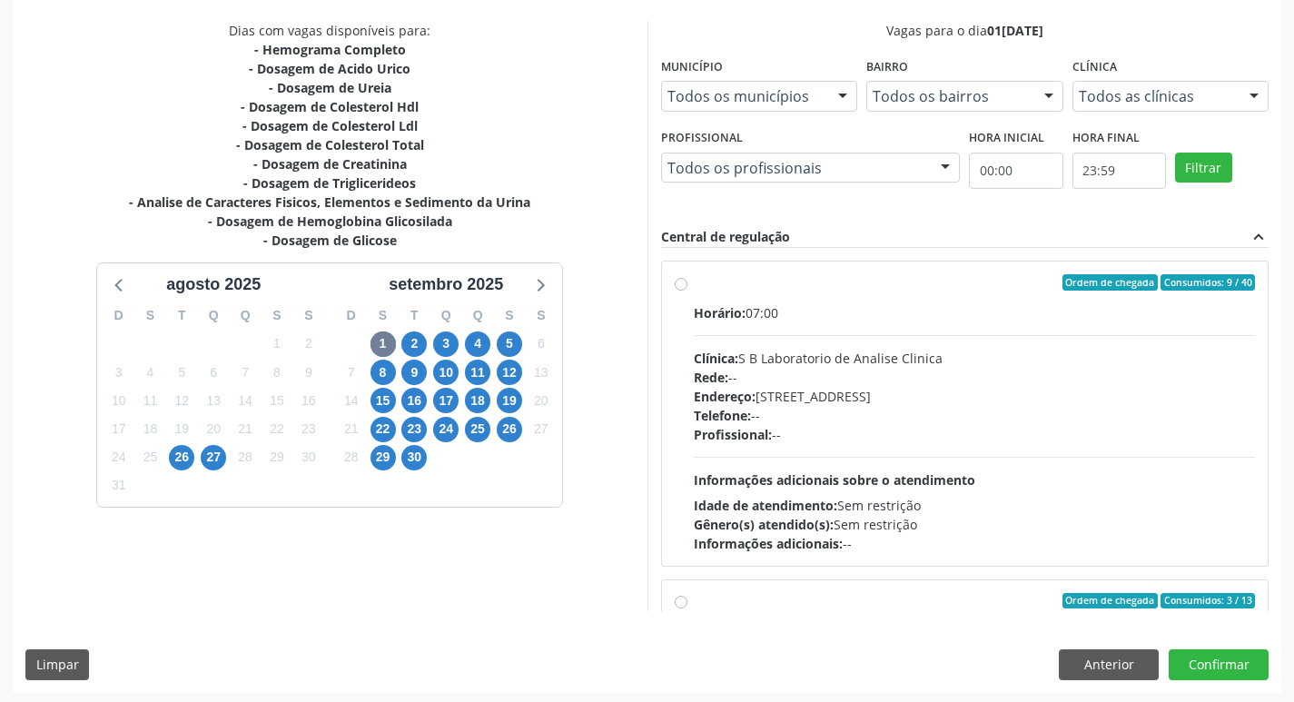
click at [694, 281] on label "Ordem de chegada Consumidos: 9 / 40 Horário: 07:00 Clínica: S B Laboratorio de …" at bounding box center [975, 413] width 562 height 279
click at [685, 281] on input "Ordem de chegada Consumidos: 9 / 40 Horário: 07:00 Clínica: S B Laboratorio de …" at bounding box center [681, 282] width 13 height 16
radio input "true"
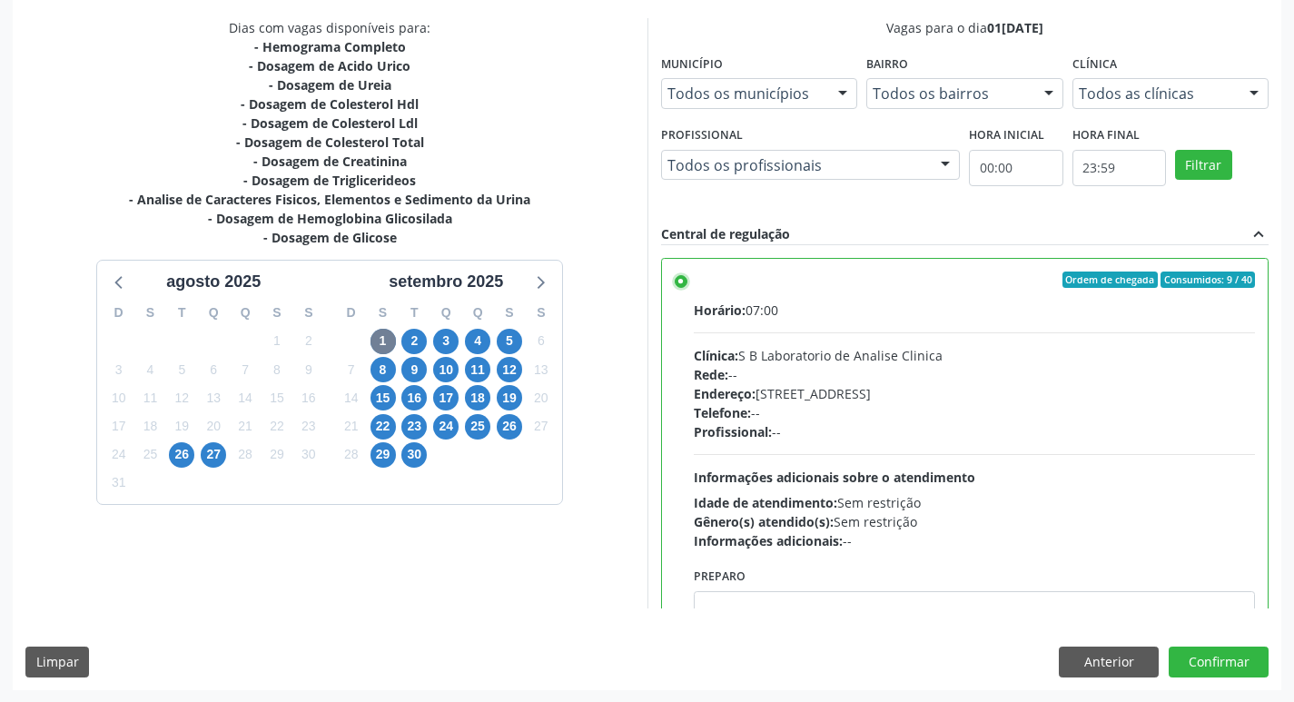
scroll to position [383, 0]
click at [1235, 670] on button "Confirmar" at bounding box center [1218, 661] width 100 height 31
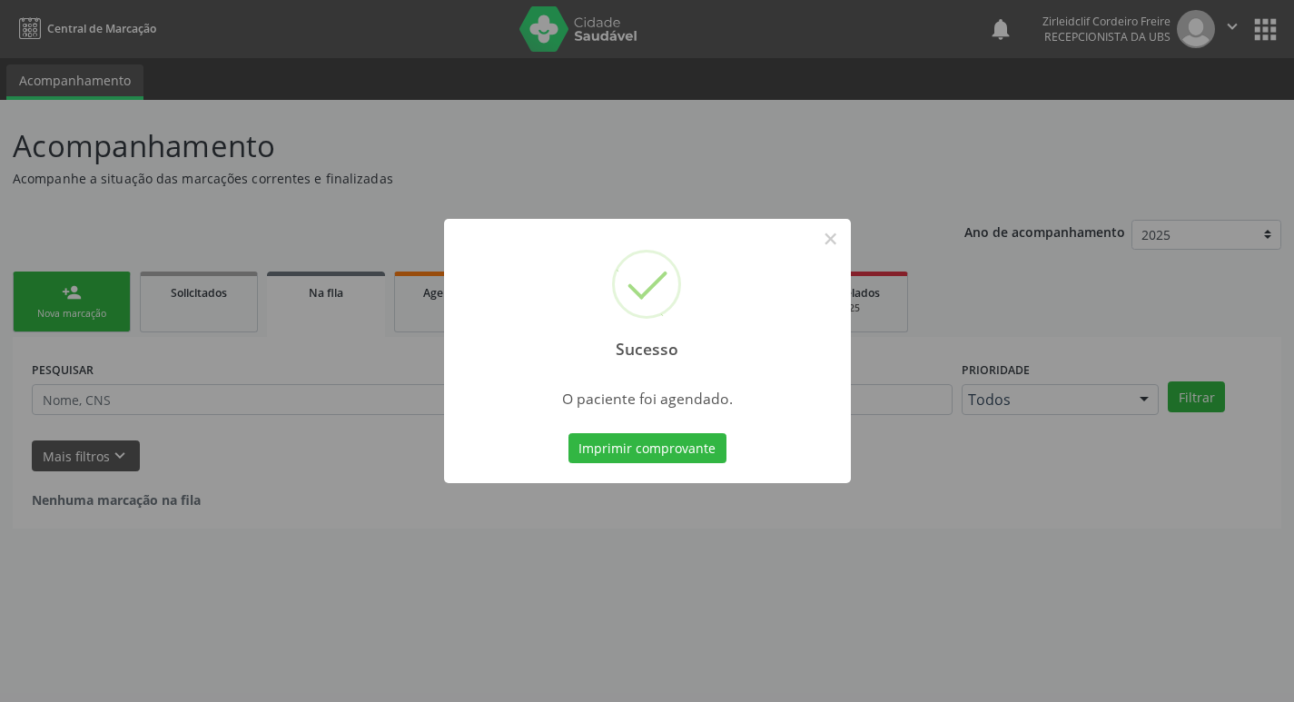
scroll to position [0, 0]
click at [833, 236] on button "×" at bounding box center [837, 238] width 31 height 31
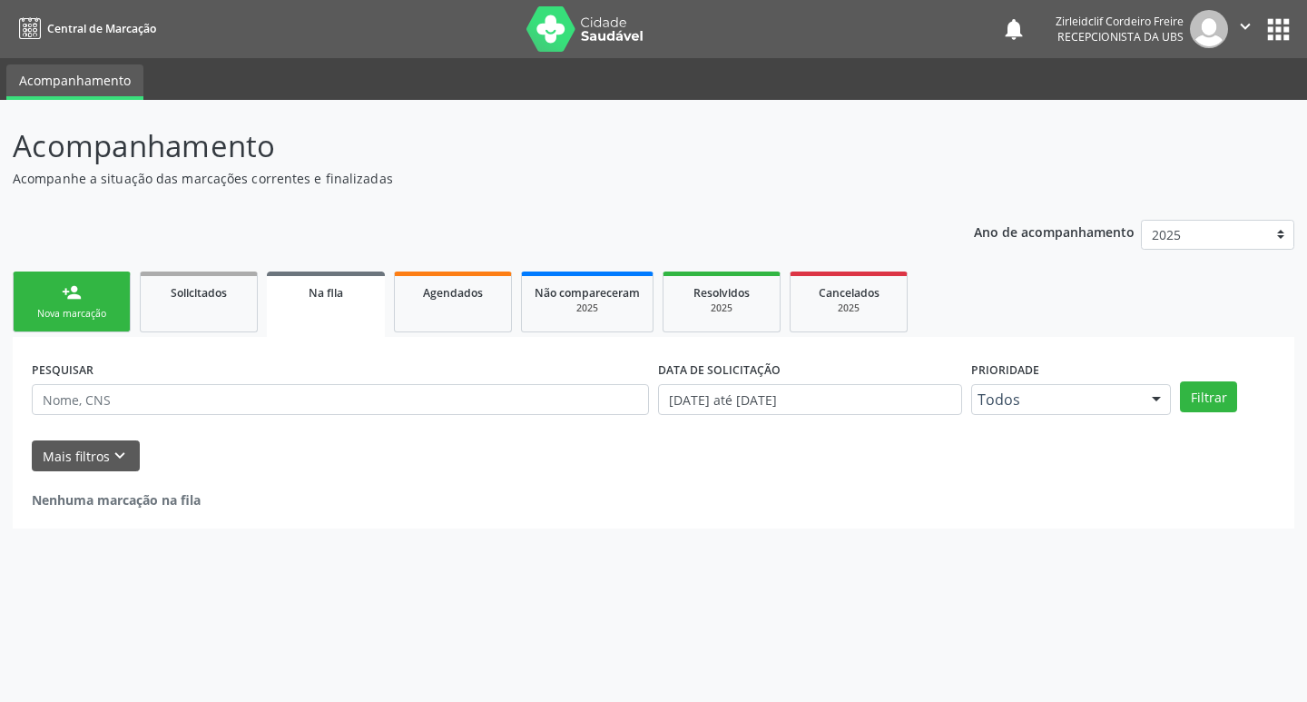
click at [84, 301] on link "person_add Nova marcação" at bounding box center [72, 301] width 118 height 61
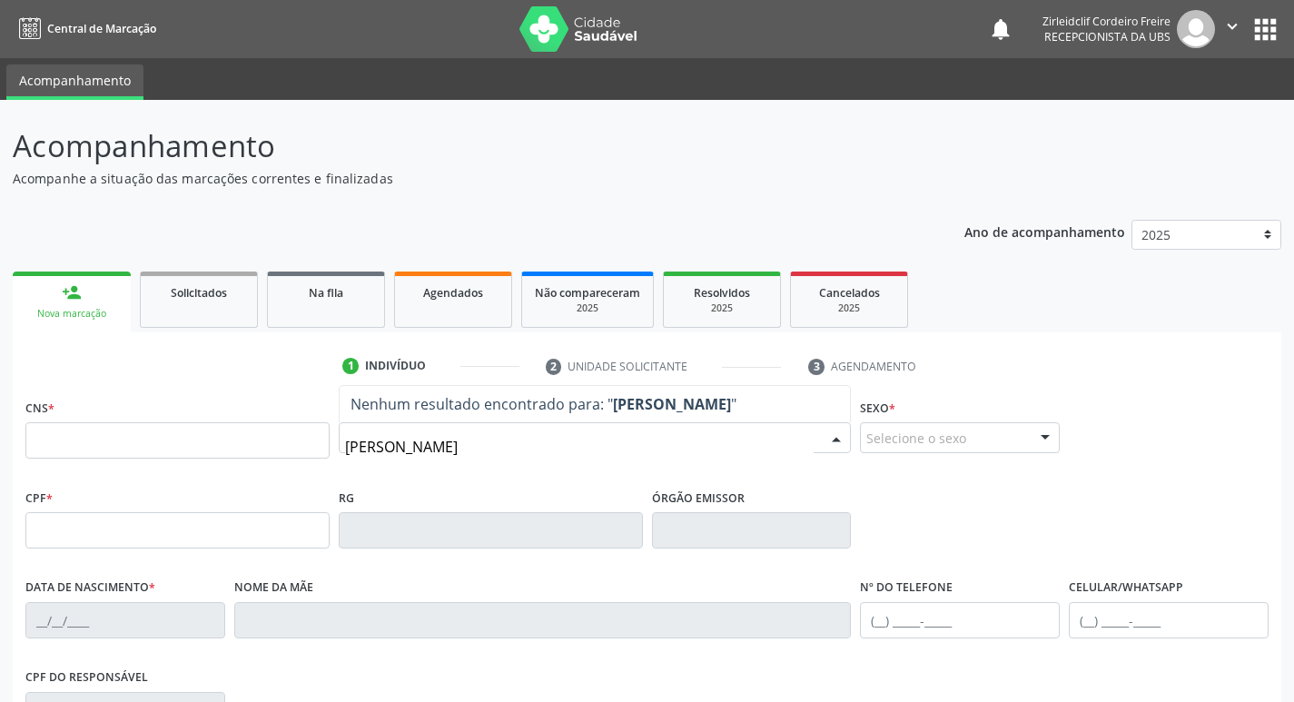
type input "maria penha lima aquino"
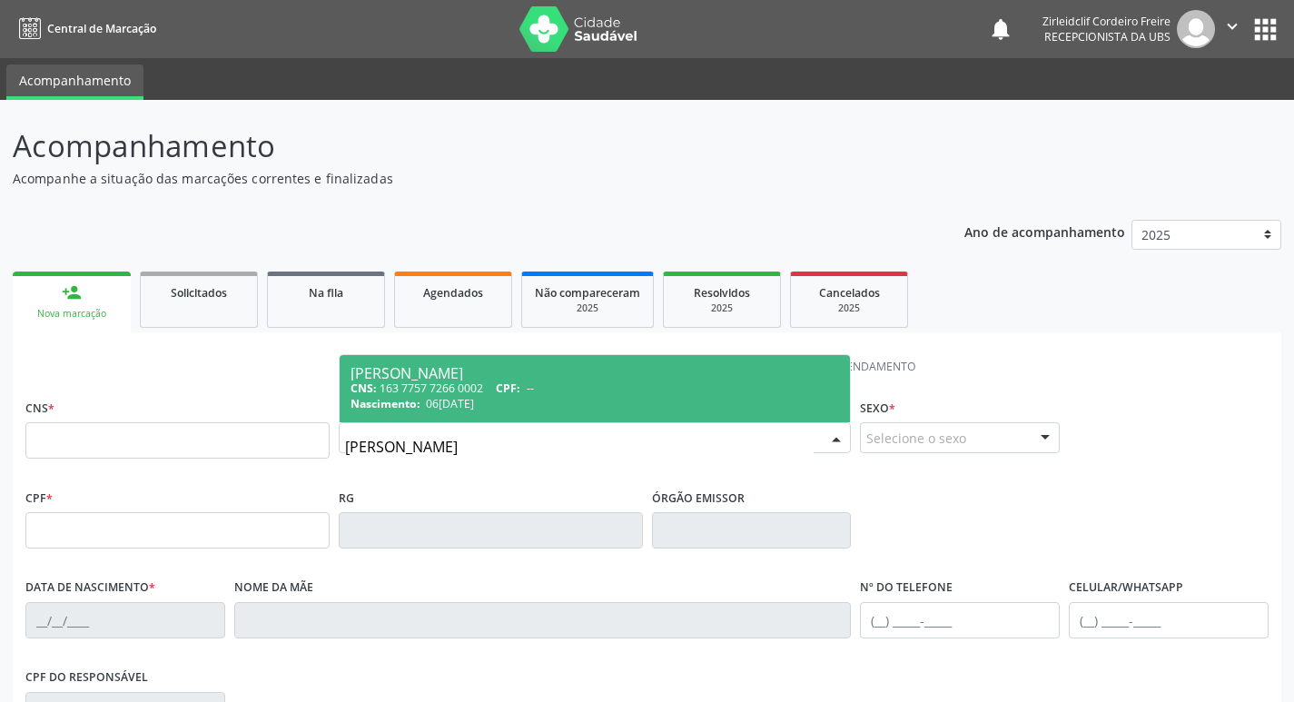
click at [557, 383] on div "CNS: 163 7757 7266 0002 CPF: --" at bounding box center [594, 387] width 489 height 15
type input "163 7757 7266 0002"
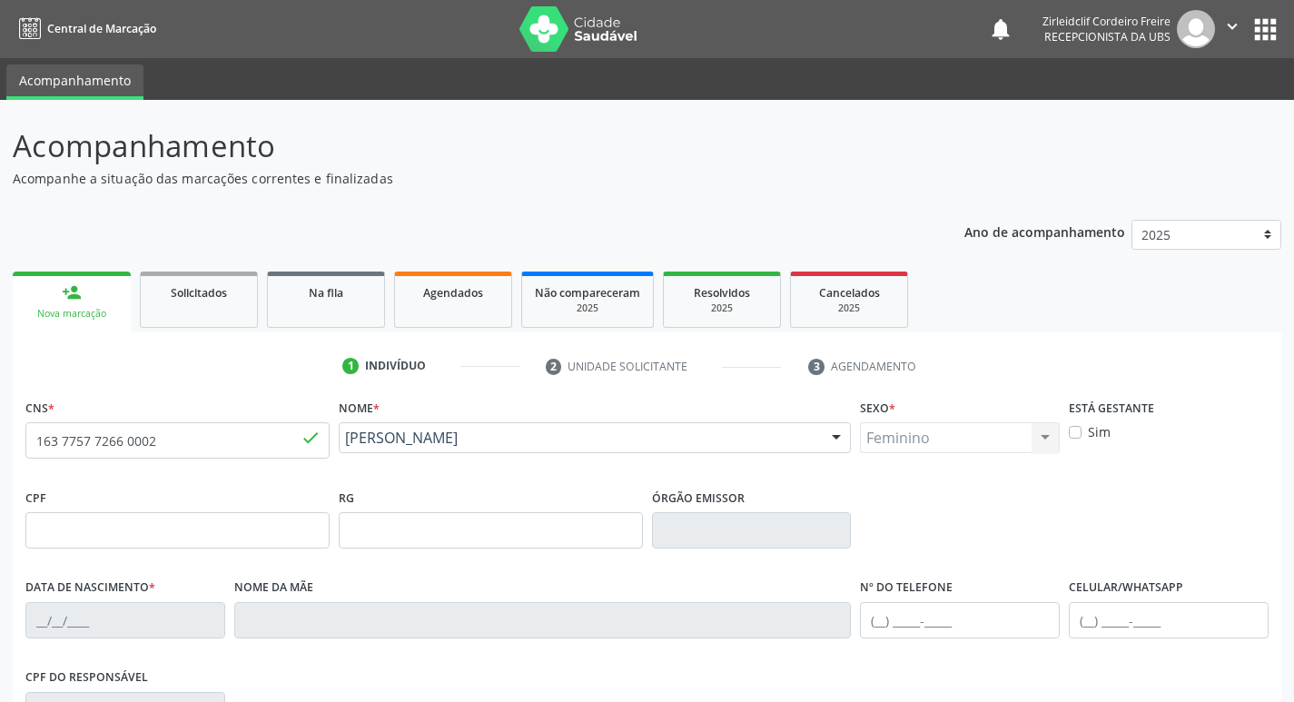
type input "06/09/1965"
type input "Maria de Lourdes Mandu de Lima"
type input "(87) 99999-9999"
type input "S/N"
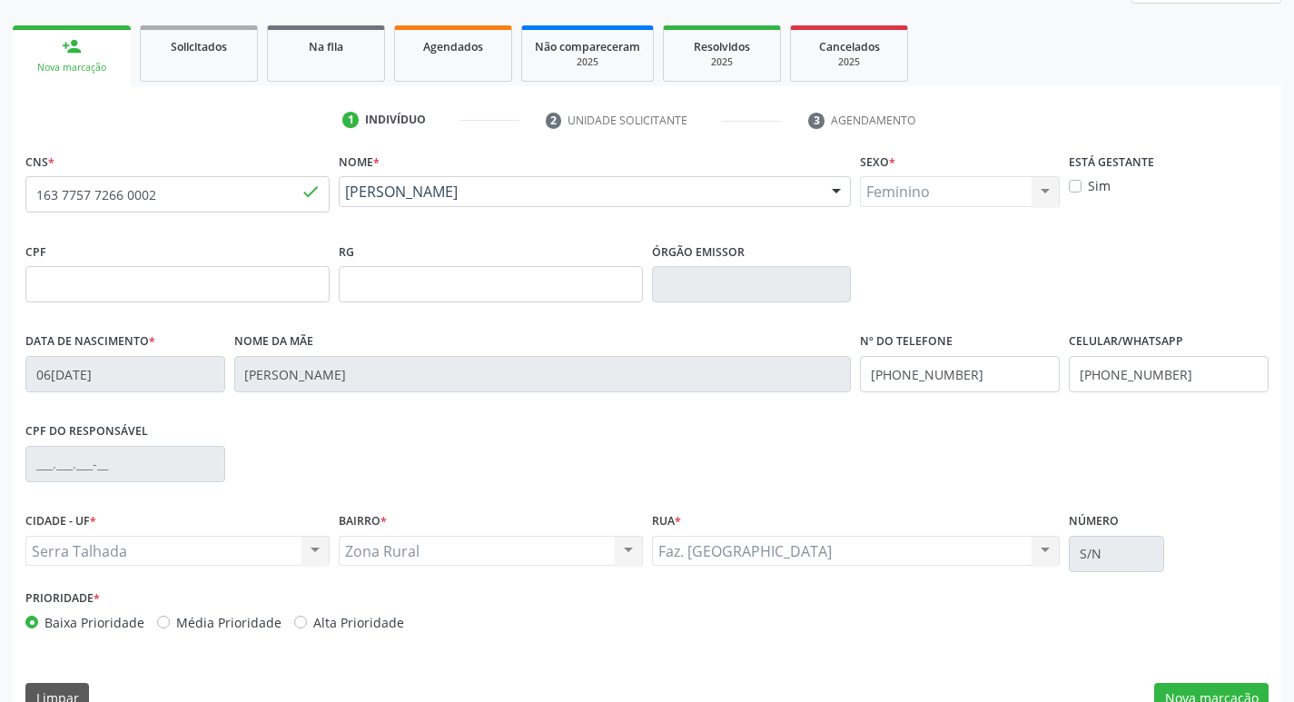
scroll to position [272, 0]
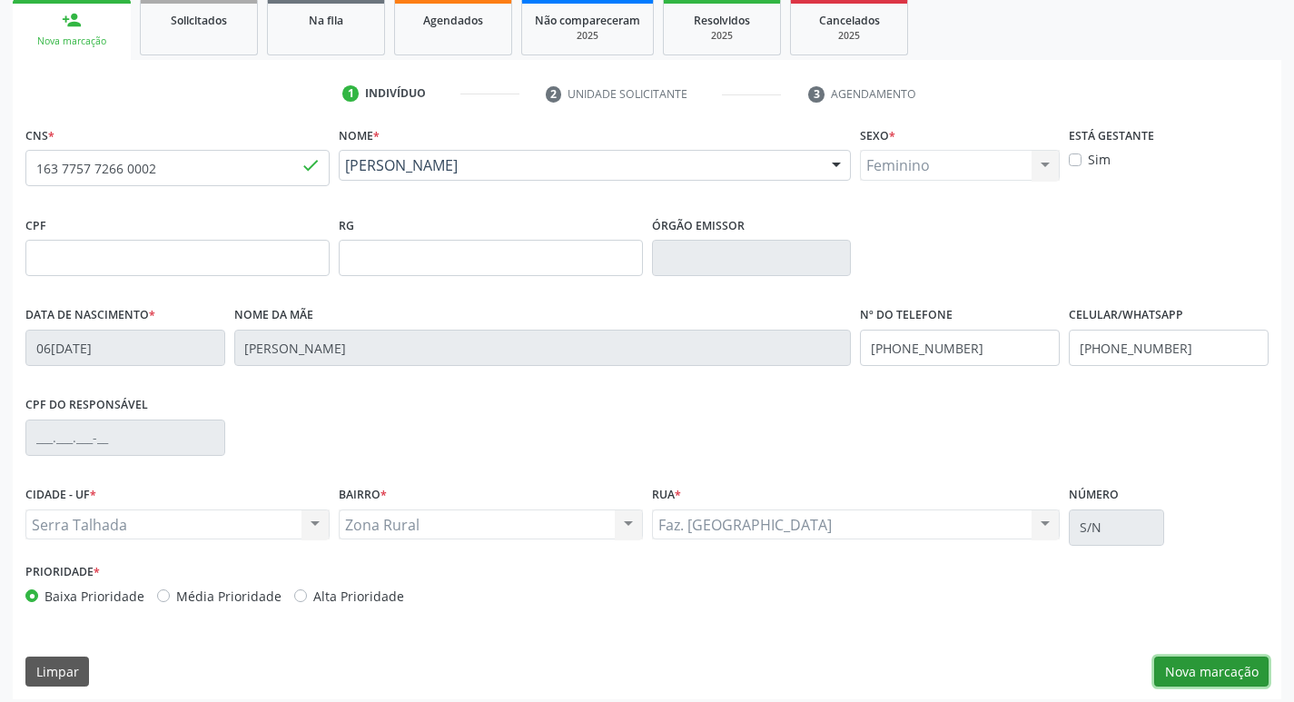
click at [1198, 674] on button "Nova marcação" at bounding box center [1211, 671] width 114 height 31
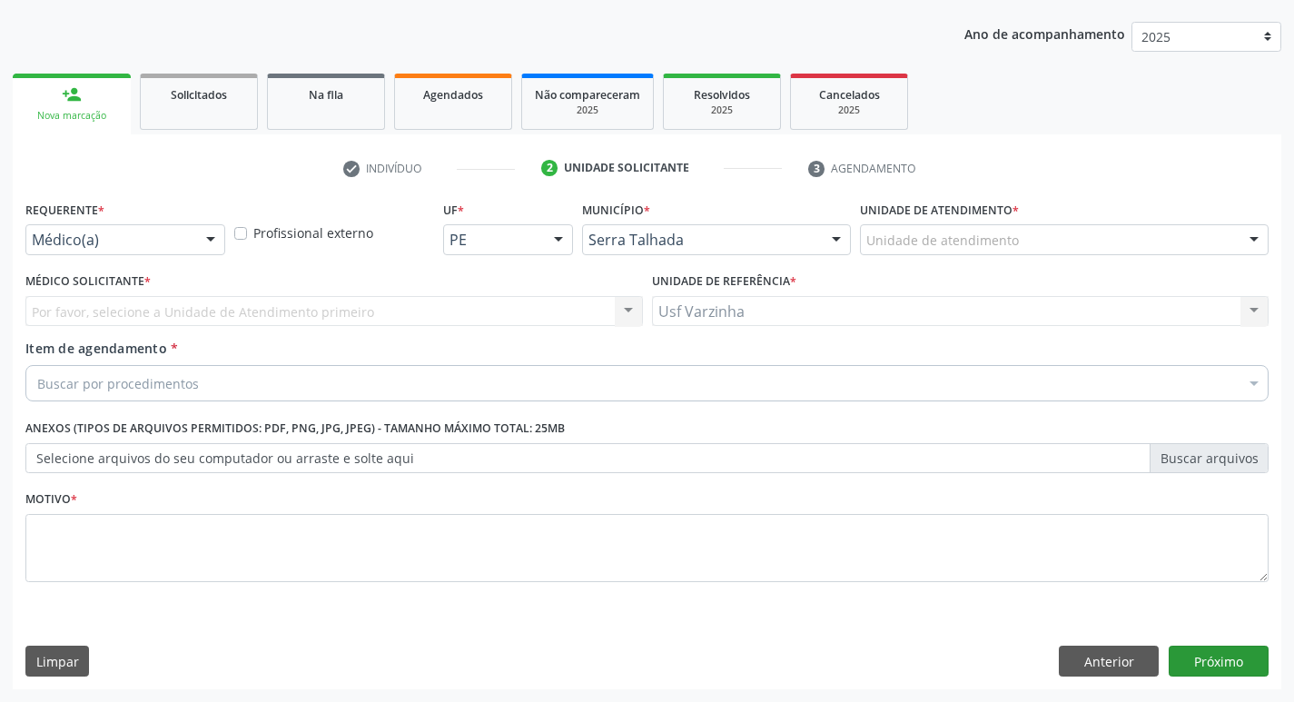
scroll to position [198, 0]
click at [1122, 661] on button "Anterior" at bounding box center [1109, 661] width 100 height 31
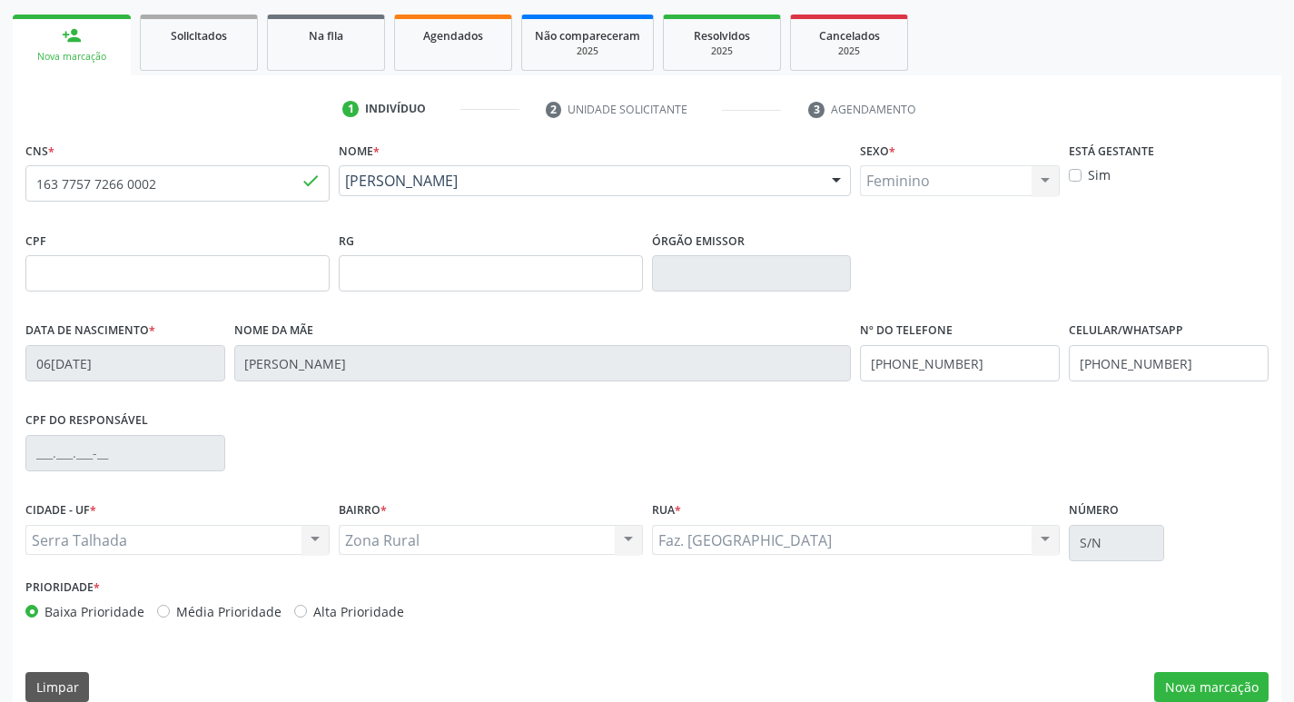
scroll to position [282, 0]
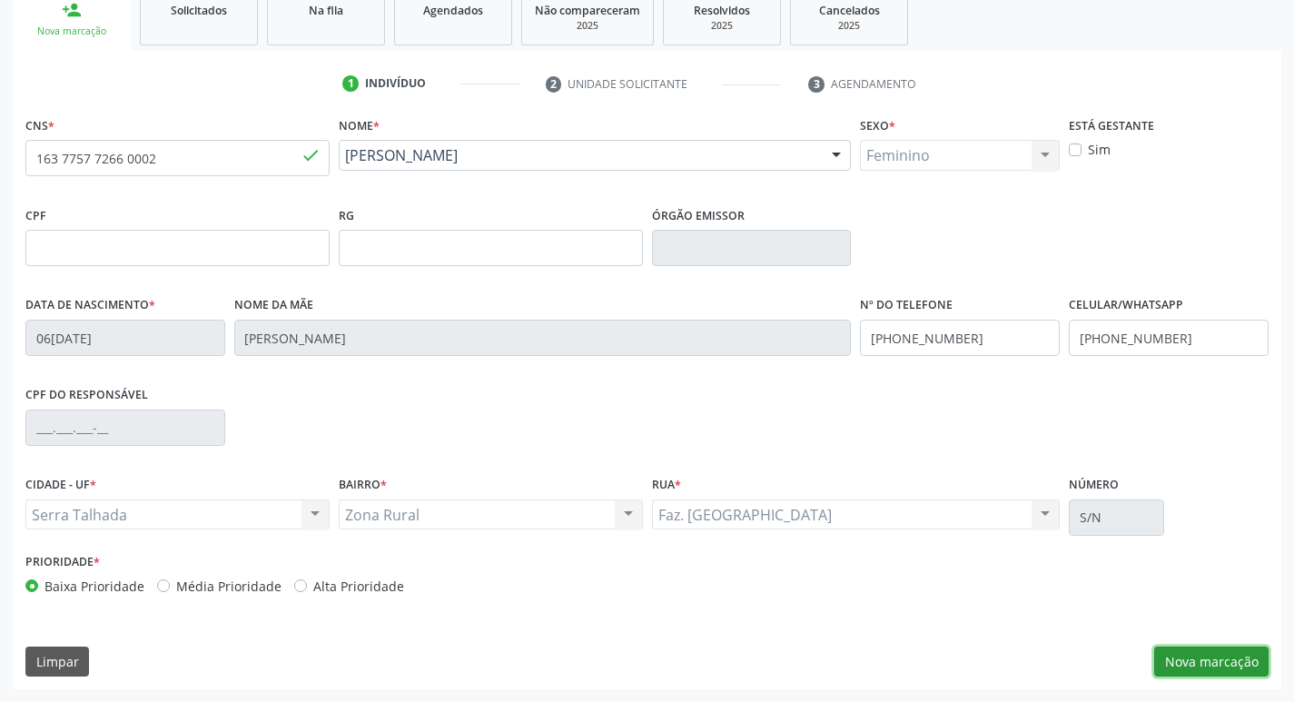
click at [1221, 665] on button "Nova marcação" at bounding box center [1211, 661] width 114 height 31
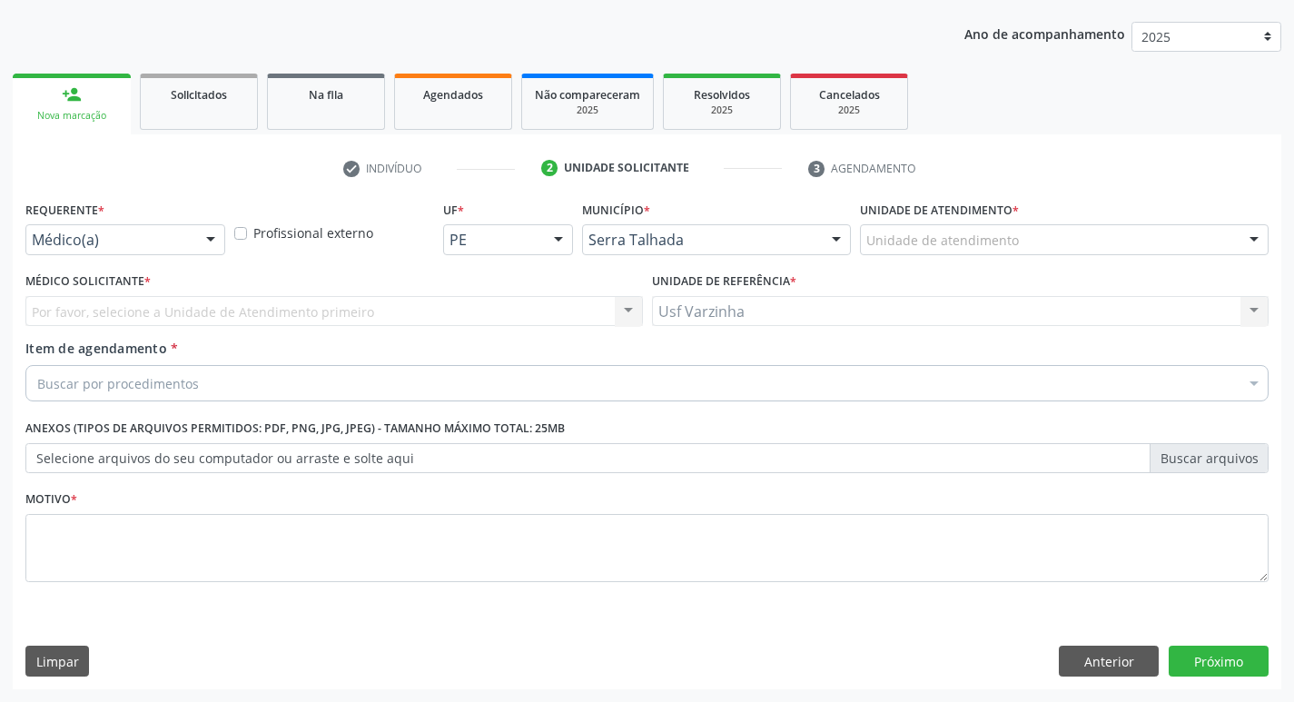
scroll to position [198, 0]
click at [206, 237] on div at bounding box center [210, 240] width 27 height 31
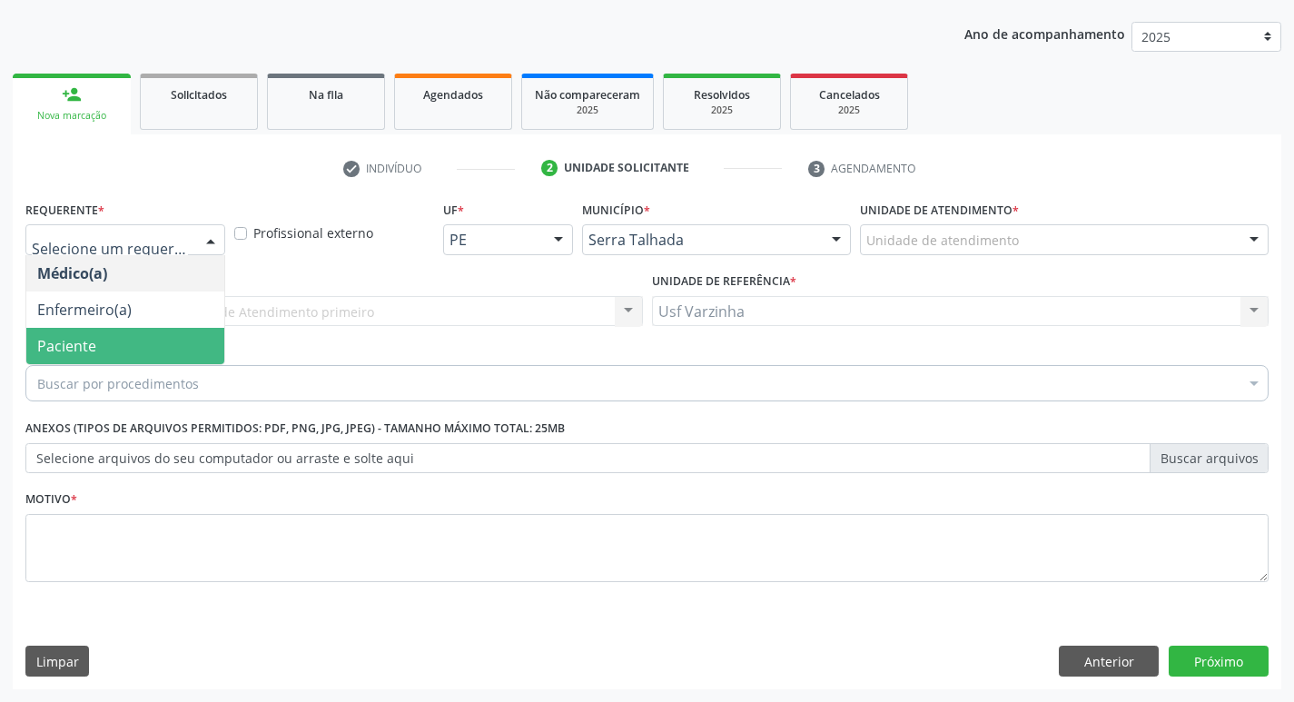
click at [151, 340] on span "Paciente" at bounding box center [125, 346] width 198 height 36
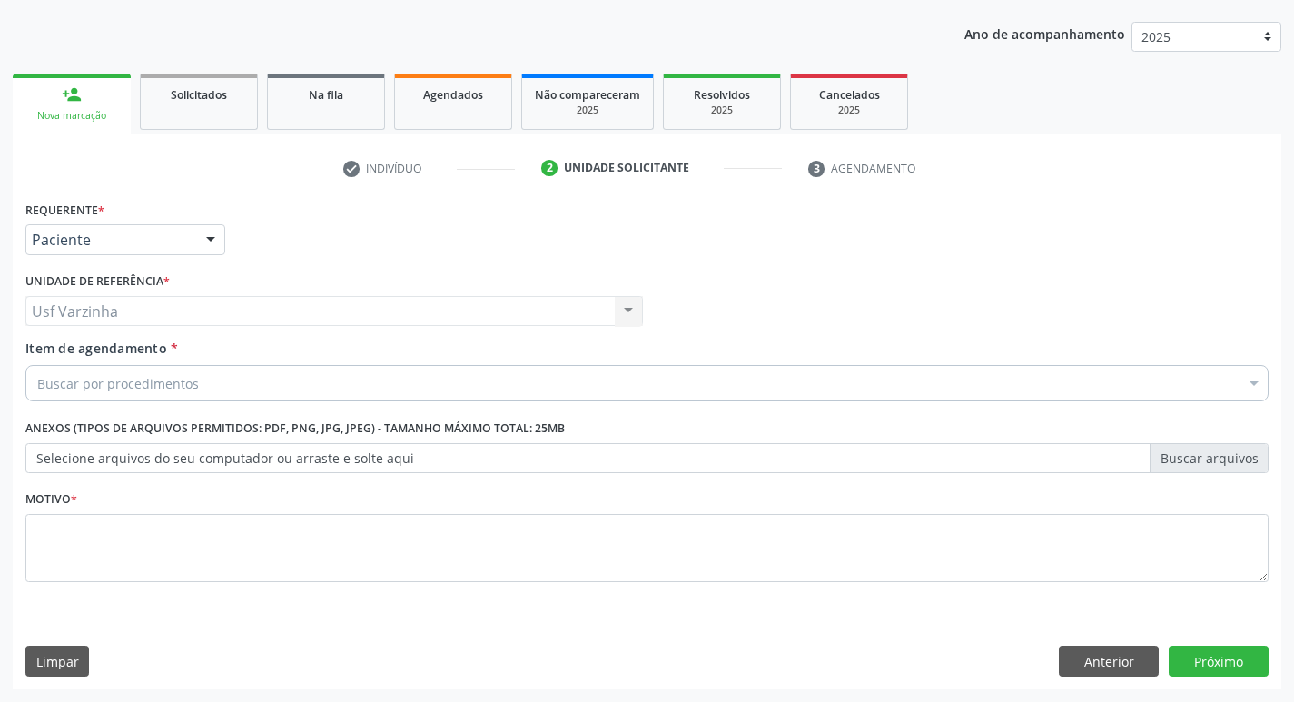
click at [122, 369] on div "Buscar por procedimentos" at bounding box center [646, 383] width 1243 height 36
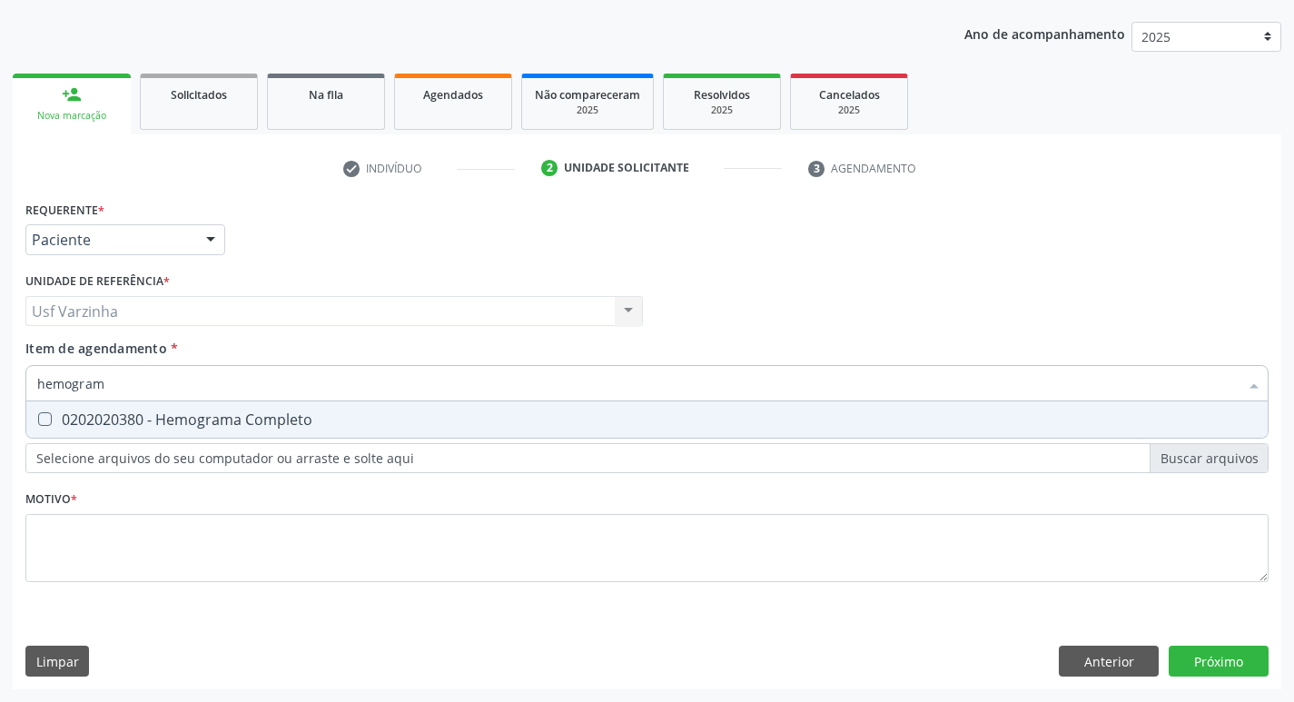
type input "hemograma"
click at [55, 420] on div "0202020380 - Hemograma Completo" at bounding box center [646, 419] width 1219 height 15
checkbox Completo "true"
click at [133, 386] on input "hemograma" at bounding box center [637, 383] width 1201 height 36
type input "h"
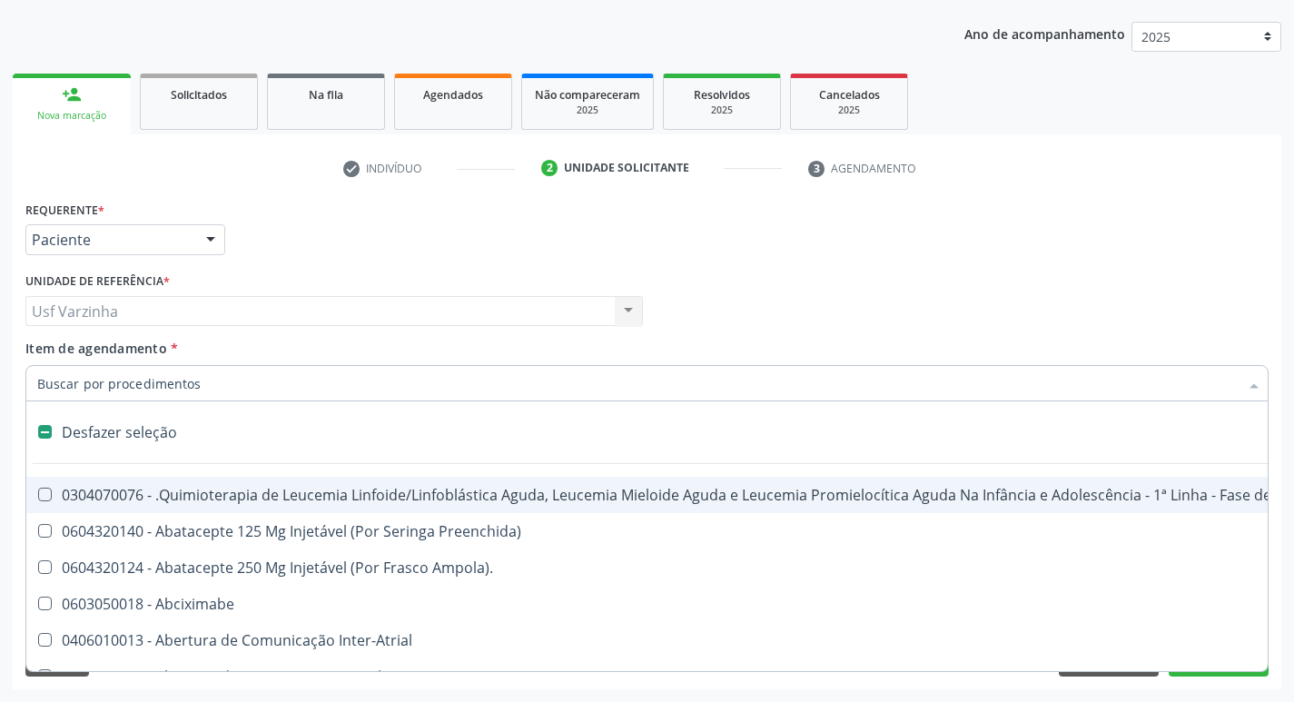
checkbox Manutenção "false"
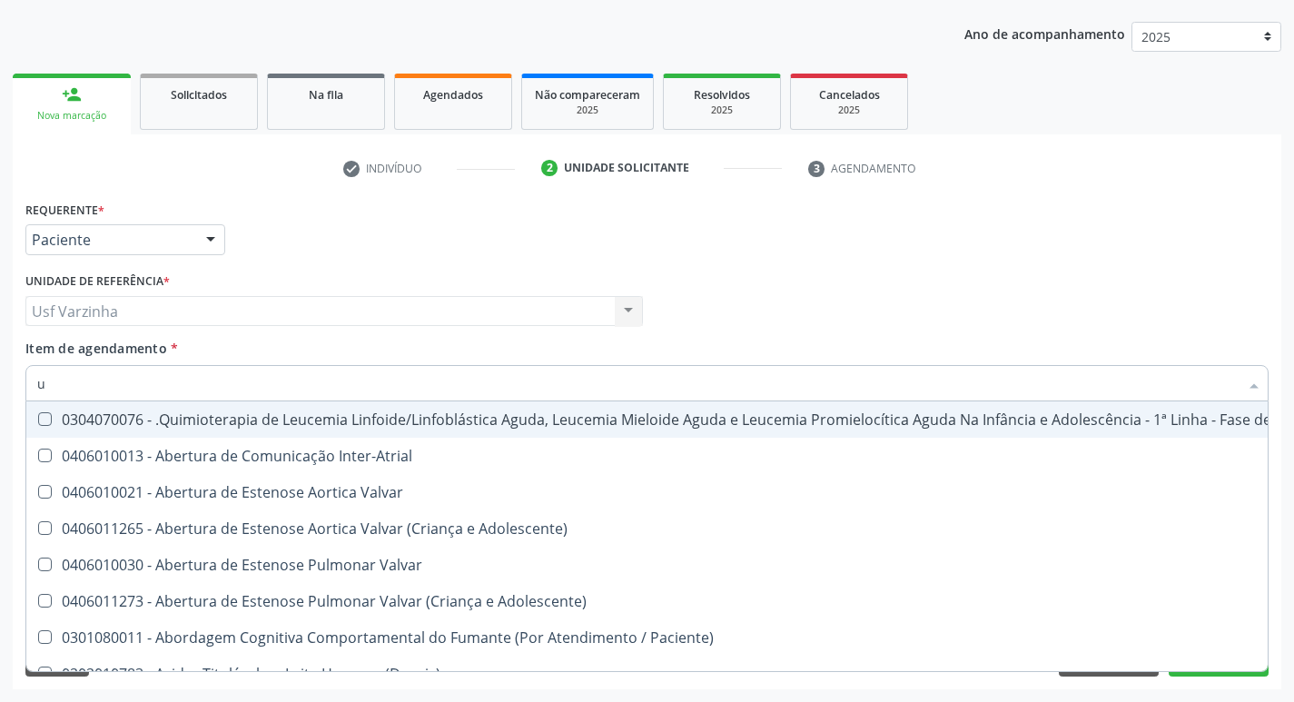
type input "ur"
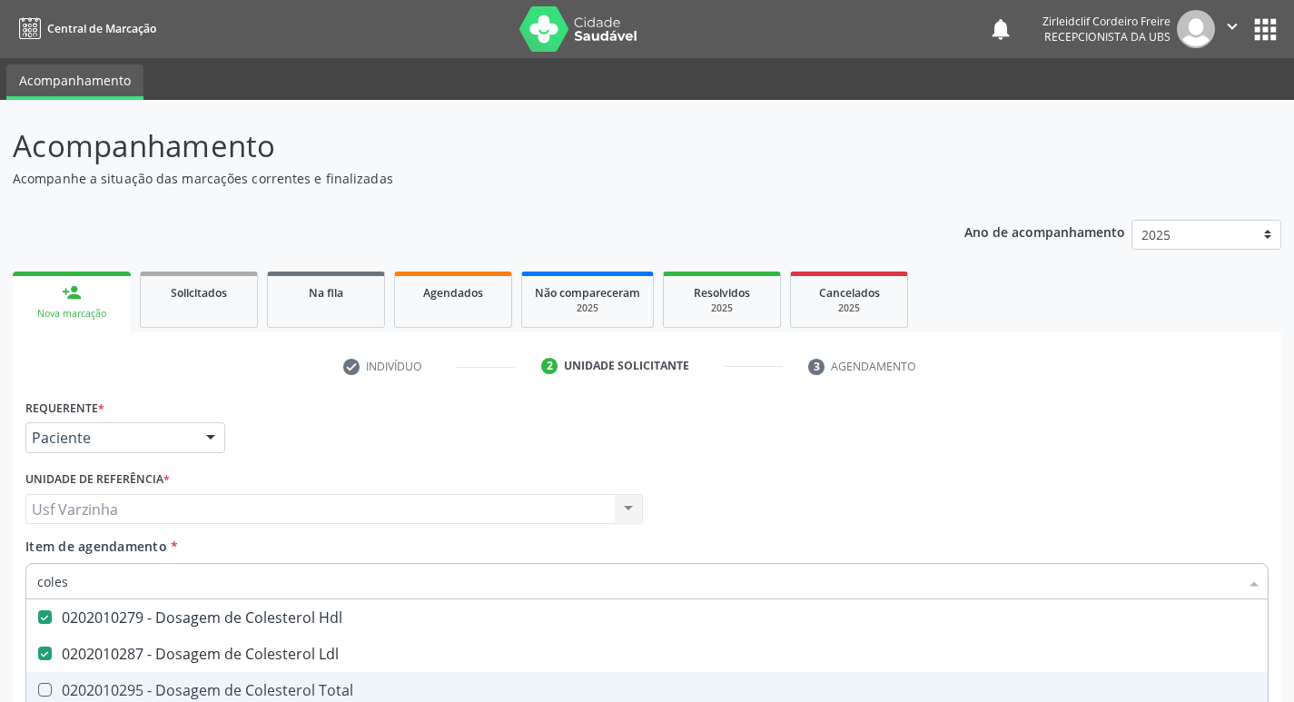
scroll to position [198, 0]
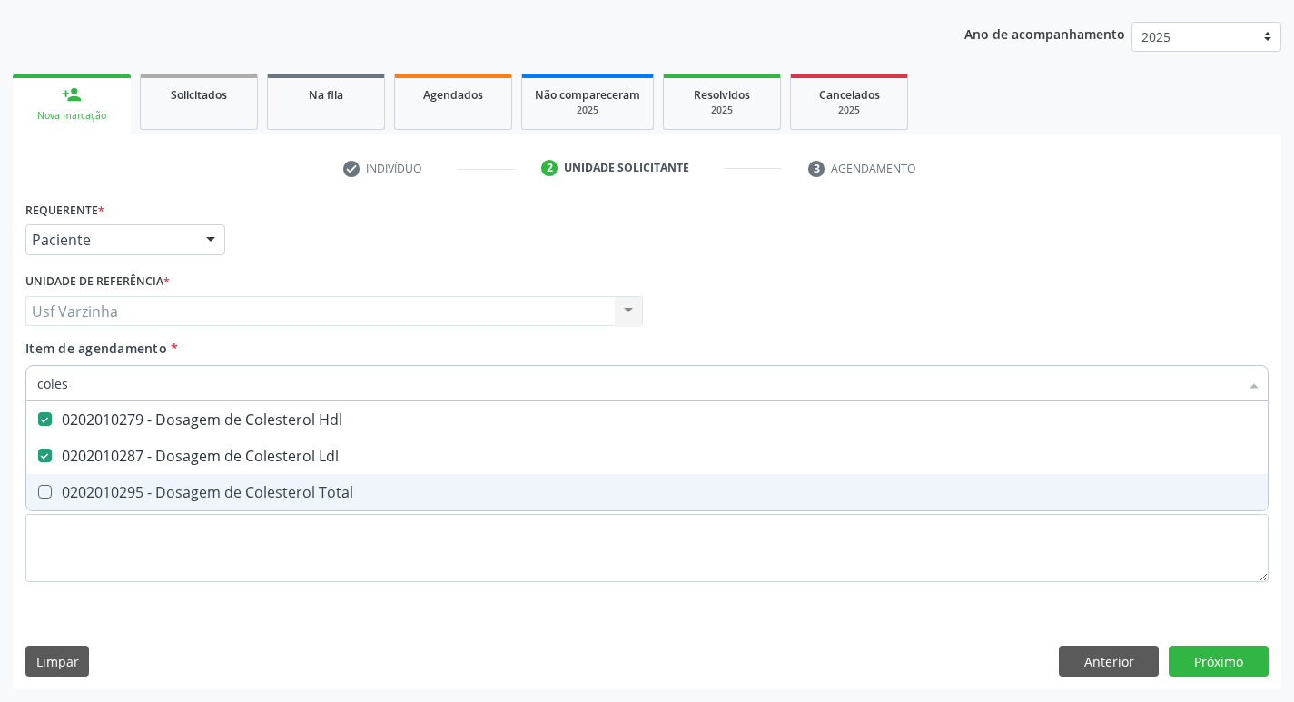
click at [176, 487] on div "0202010295 - Dosagem de Colesterol Total" at bounding box center [646, 492] width 1219 height 15
checkbox Total "true"
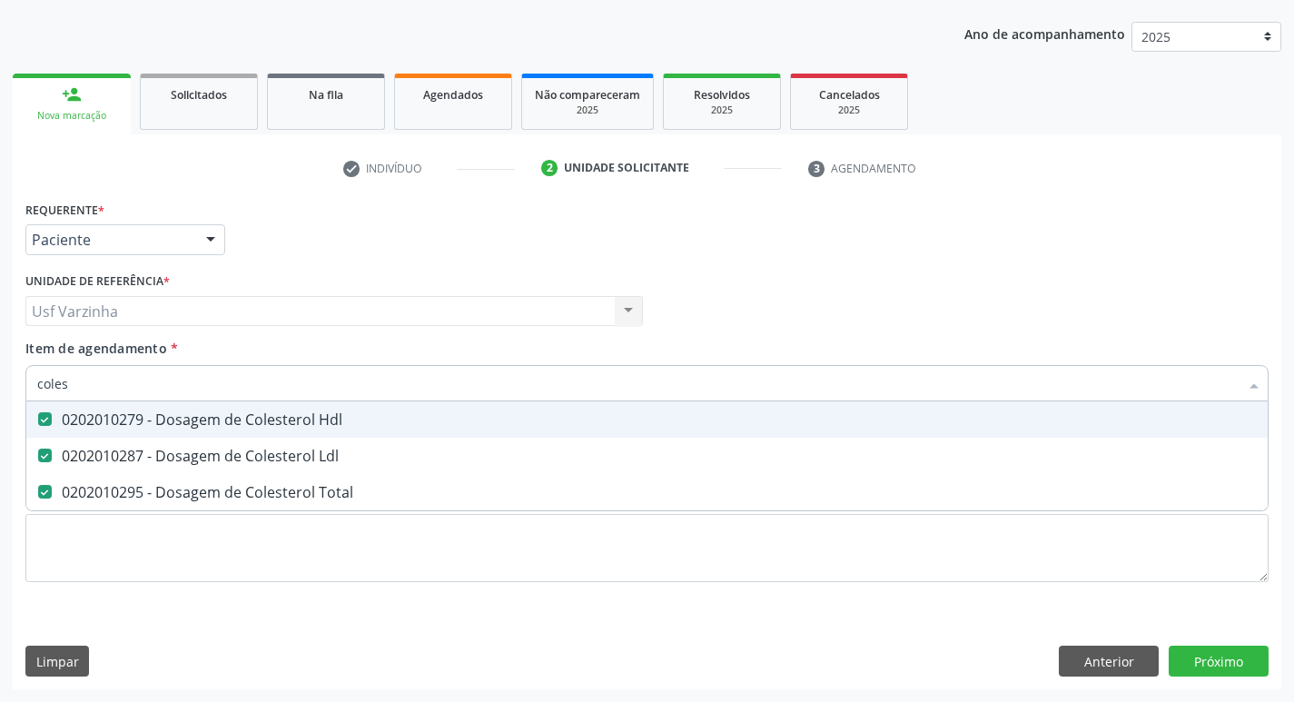
click at [98, 381] on input "coles" at bounding box center [637, 383] width 1201 height 36
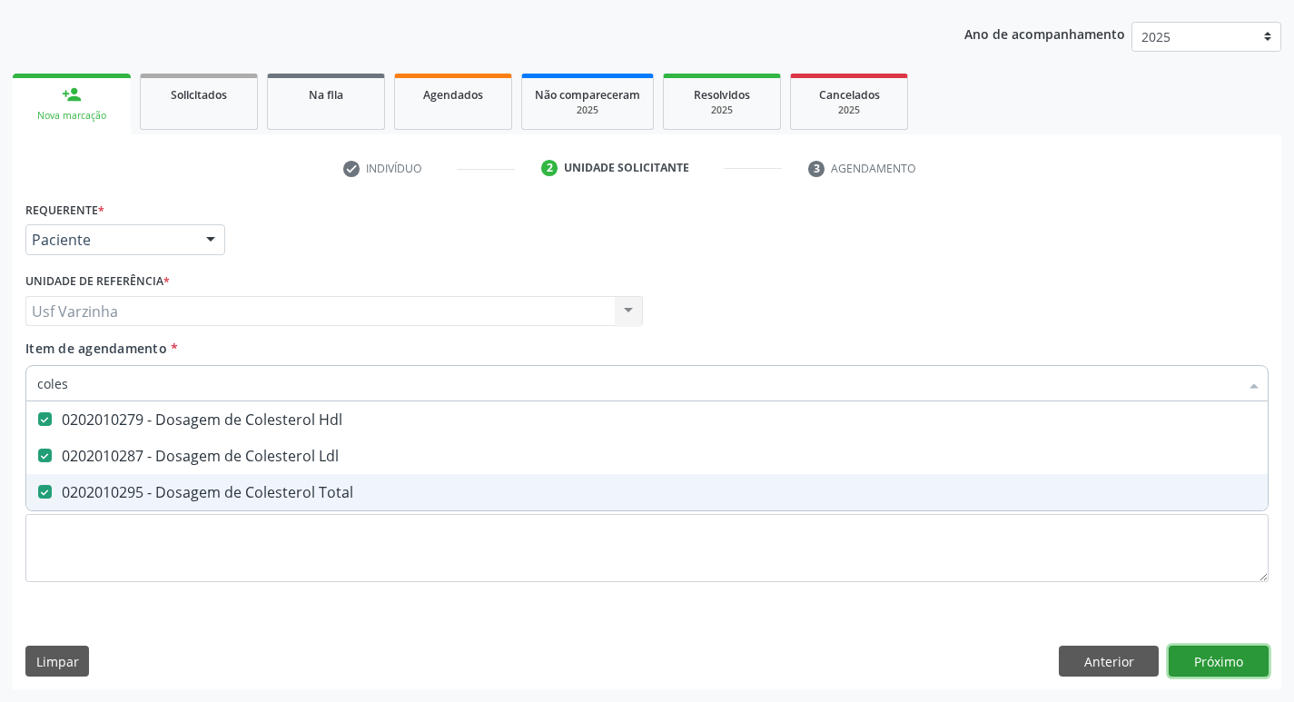
click at [1212, 667] on div "Requerente * Paciente Médico(a) Enfermeiro(a) Paciente Nenhum resultado encontr…" at bounding box center [647, 442] width 1268 height 493
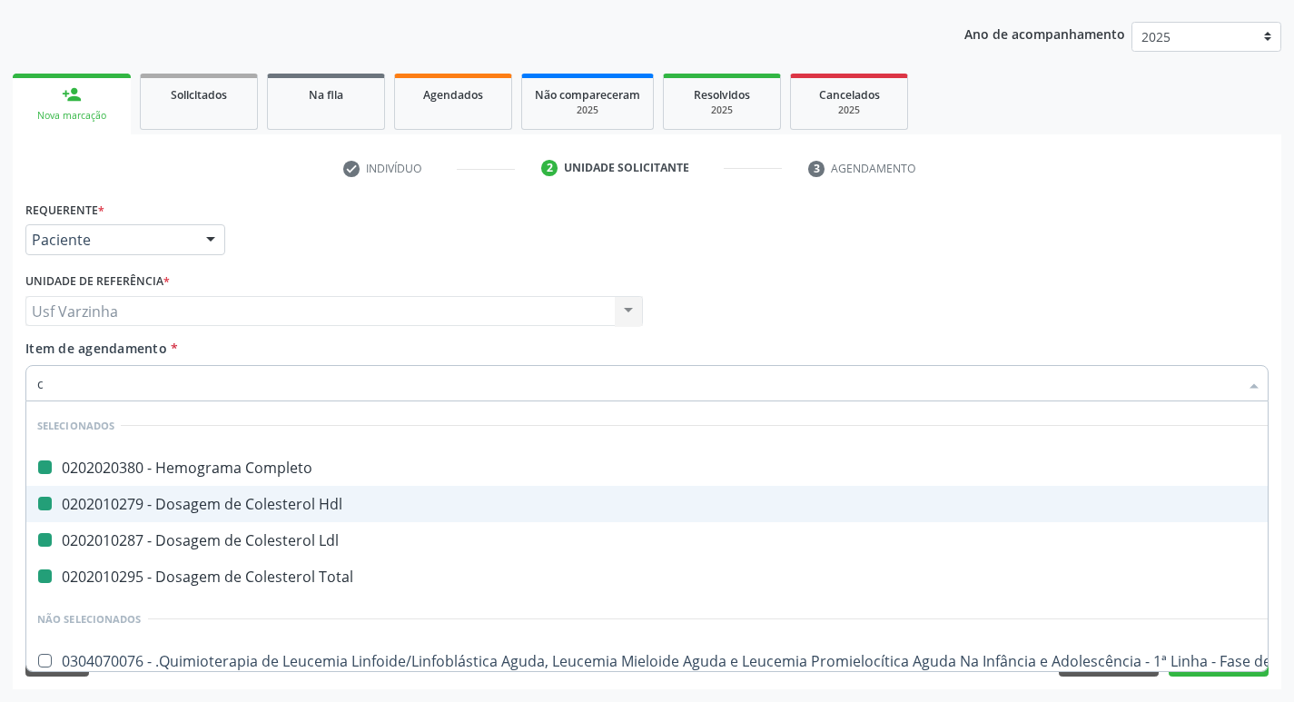
type input "cr"
checkbox Completo "false"
checkbox Hdl "false"
checkbox Ldl "false"
checkbox Total "false"
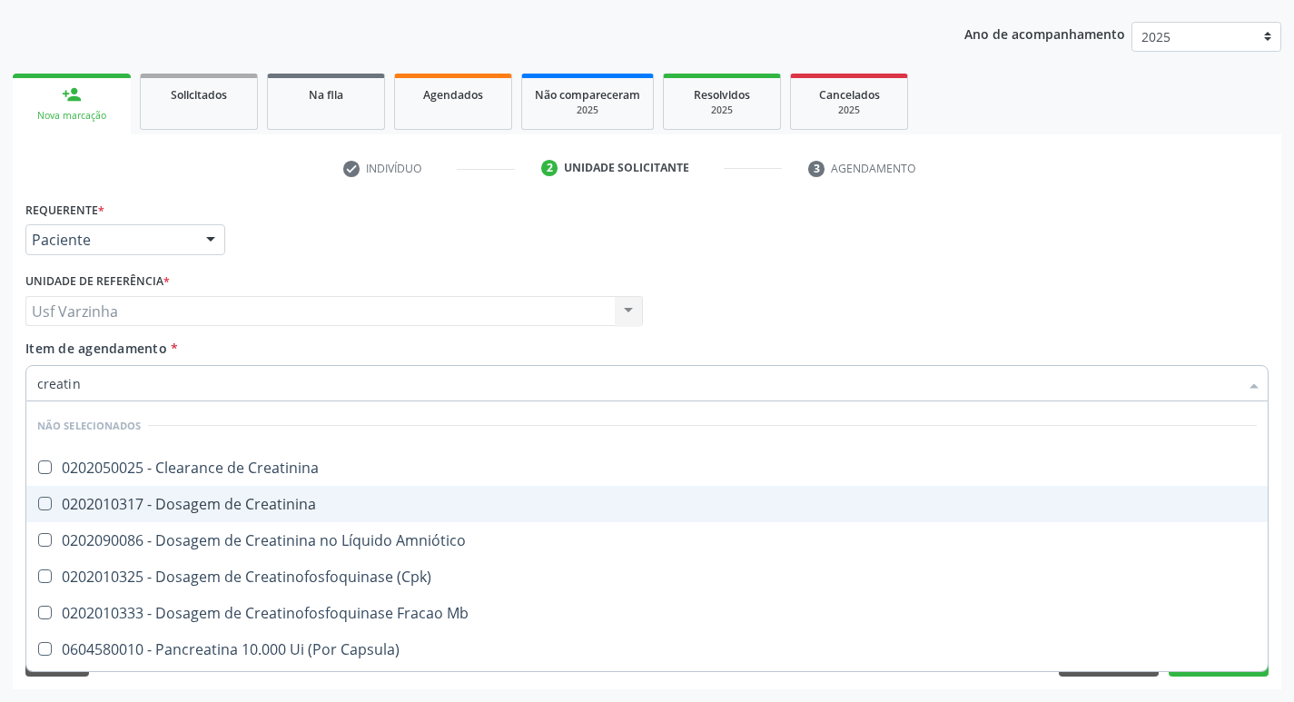
type input "creatini"
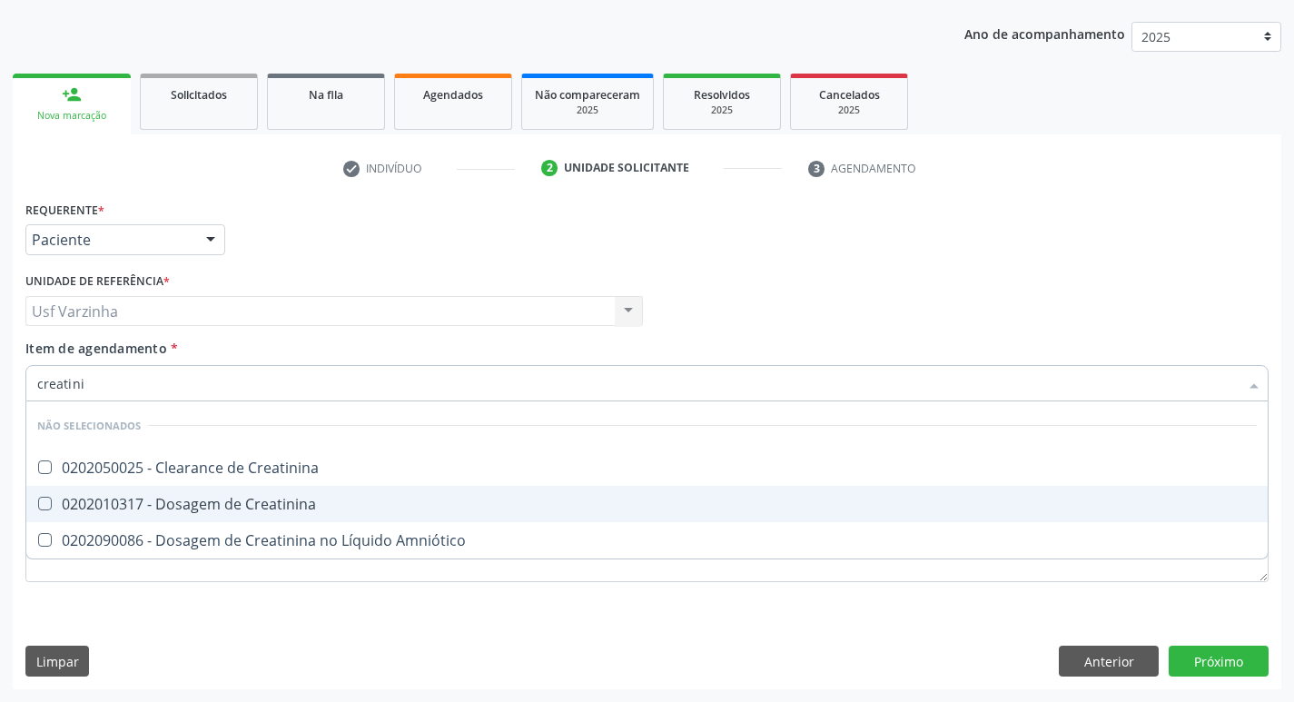
click at [138, 506] on div "0202010317 - Dosagem de Creatinina" at bounding box center [646, 504] width 1219 height 15
checkbox Creatinina "true"
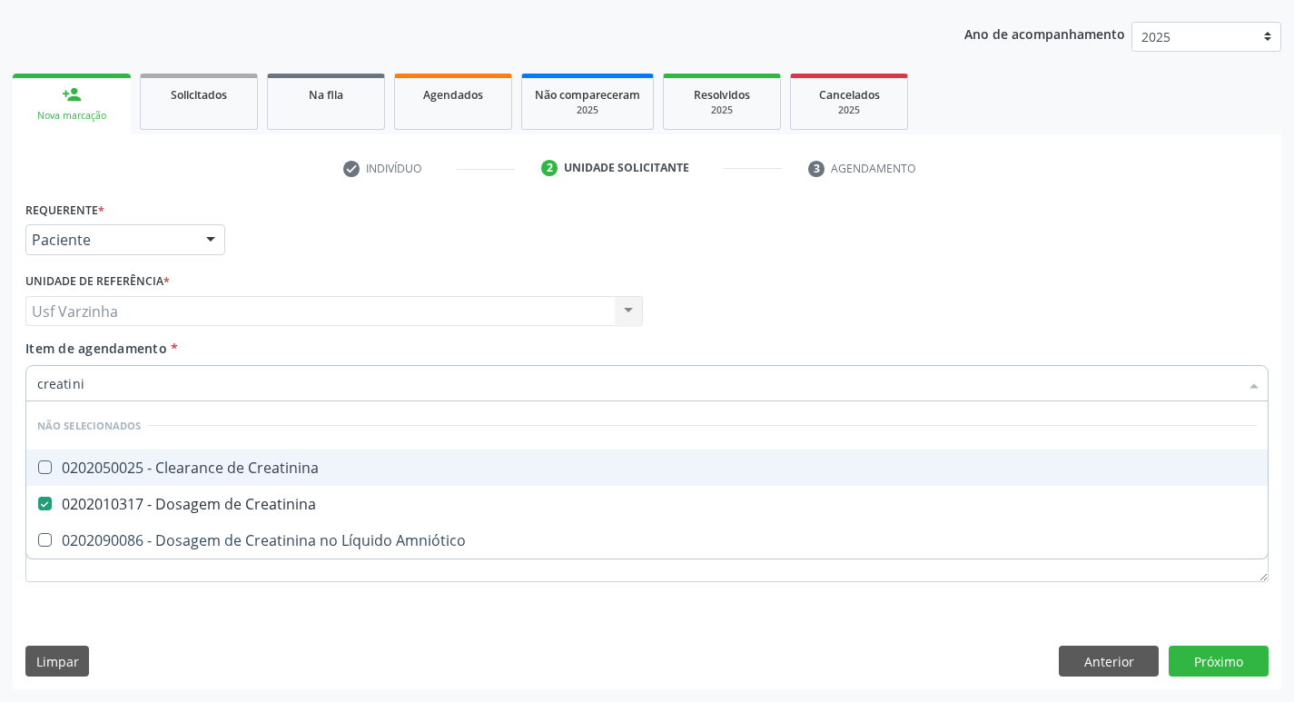
click at [91, 386] on input "creatini" at bounding box center [637, 383] width 1201 height 36
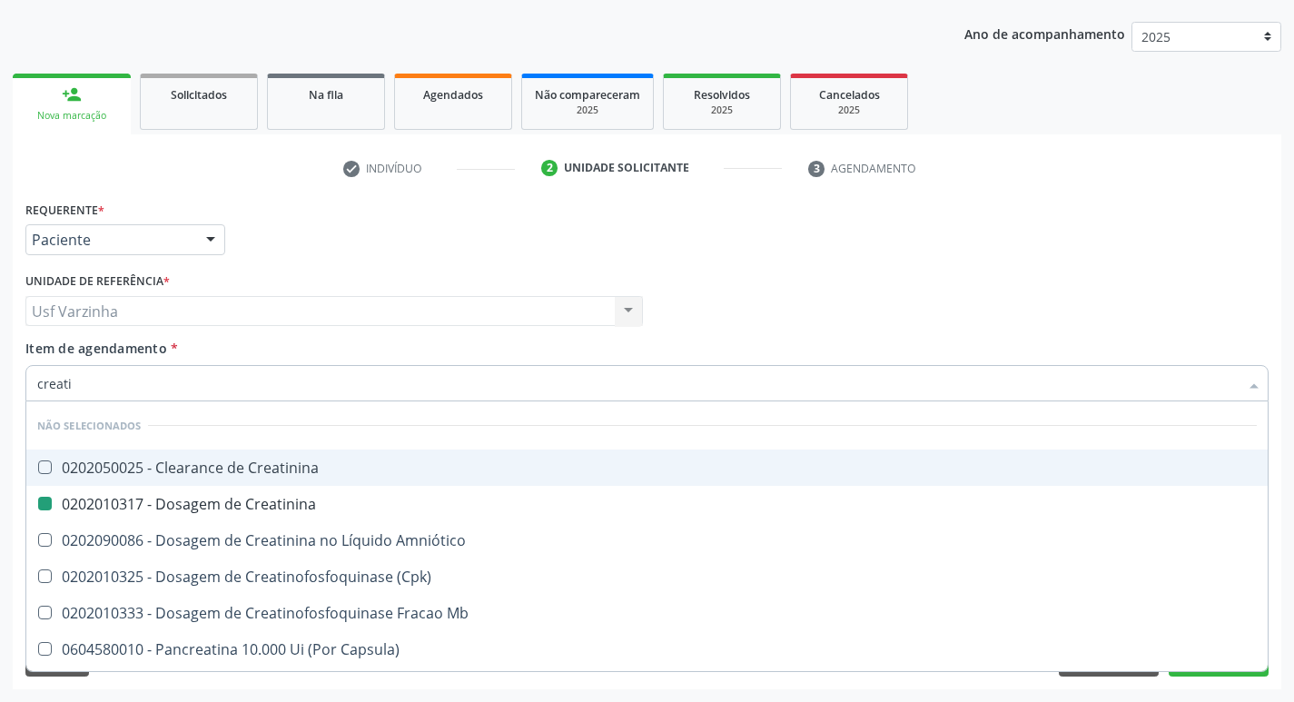
type input "creat"
checkbox Creatinina "false"
checkbox \(Cpk\) "true"
type input "c"
checkbox Creatinina "true"
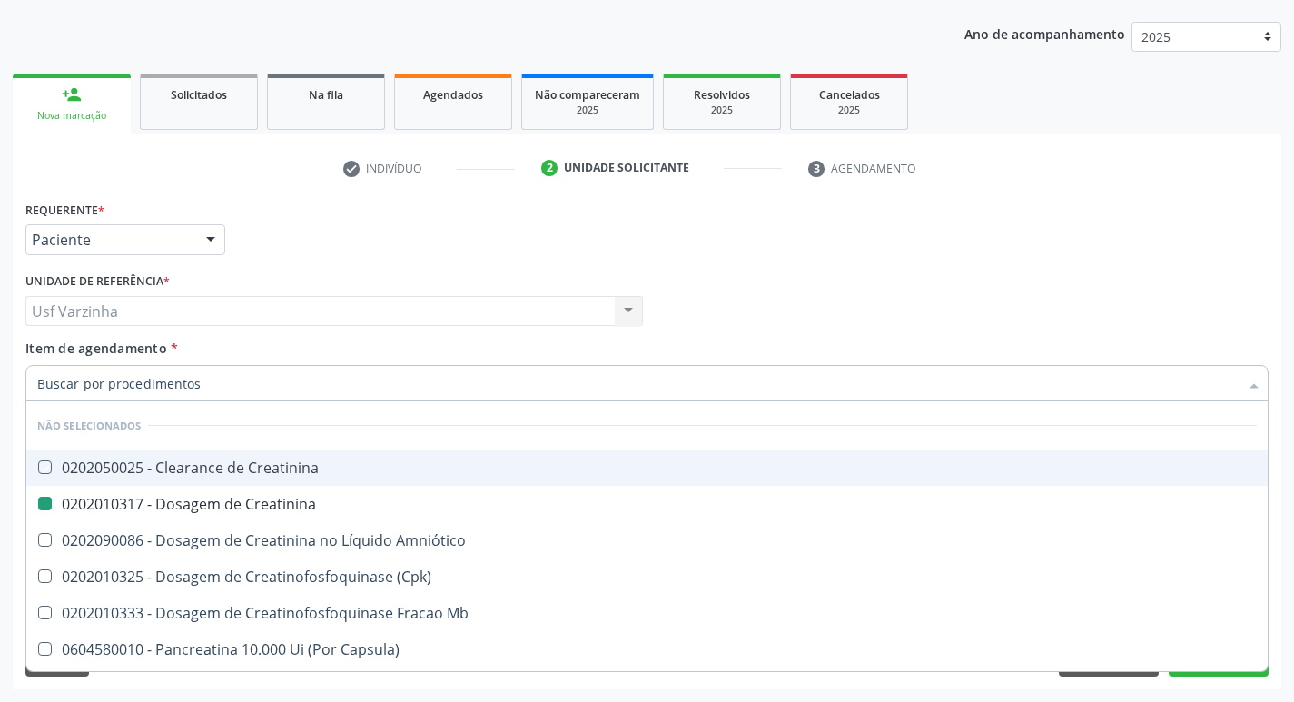
checkbox Creatinina "true"
checkbox Amniótico "true"
checkbox \(Cpk\) "true"
checkbox Capsula\) "false"
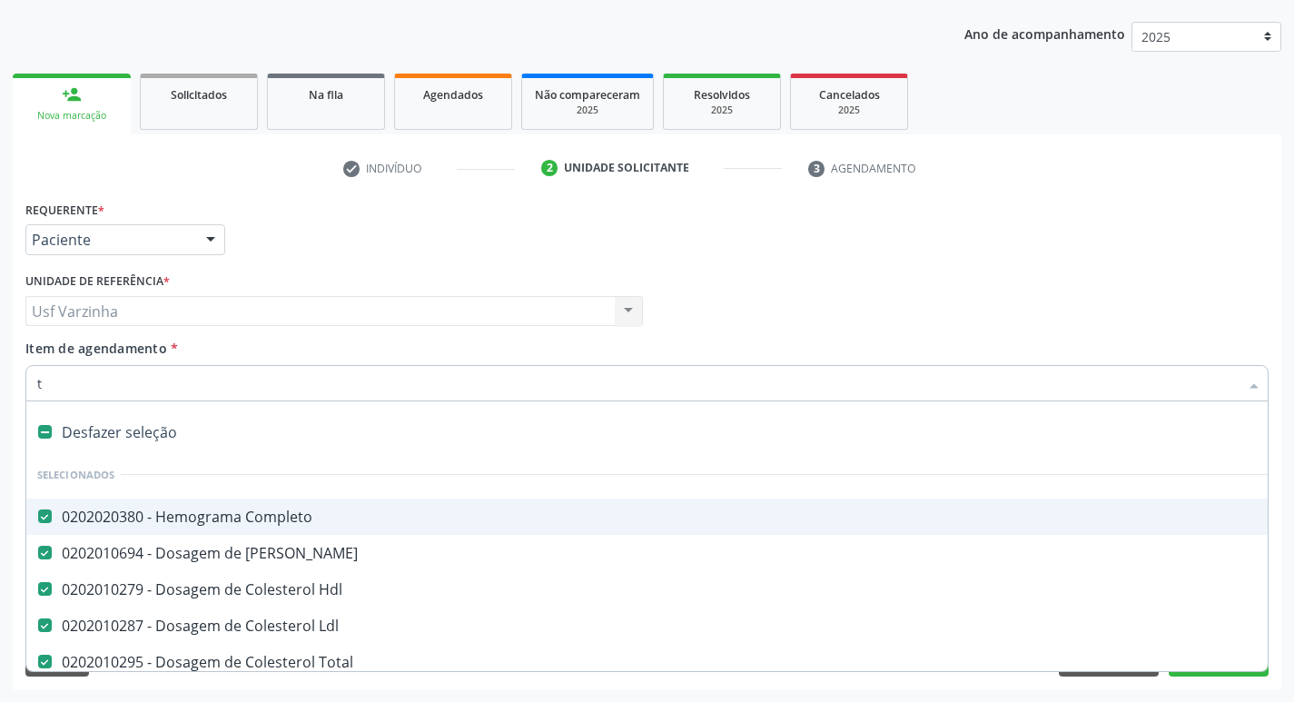
type input "tr"
checkbox Completo "false"
checkbox Ureia "false"
checkbox Hdl "false"
checkbox Ldl "false"
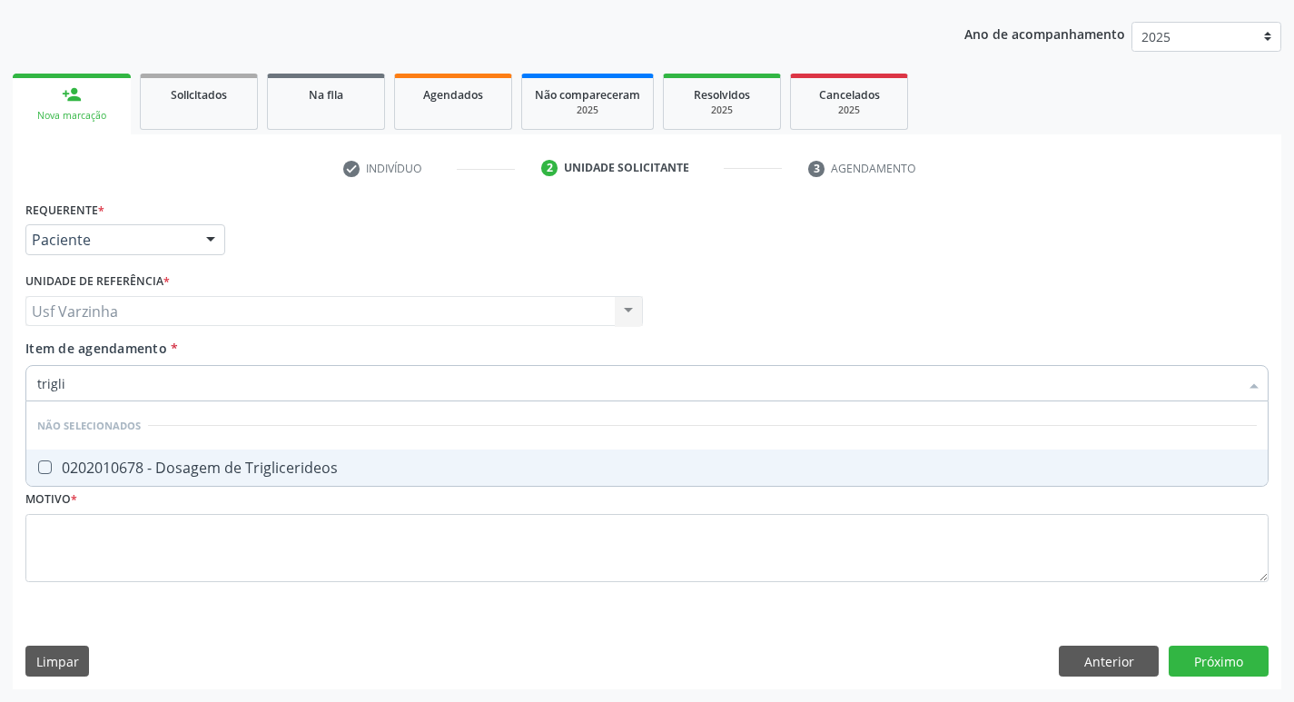
type input "triglic"
drag, startPoint x: 78, startPoint y: 466, endPoint x: 79, endPoint y: 453, distance: 12.7
click at [77, 466] on div "0202010678 - Dosagem de Triglicerideos" at bounding box center [646, 467] width 1219 height 15
checkbox Triglicerideos "true"
click at [87, 386] on input "triglic" at bounding box center [637, 383] width 1201 height 36
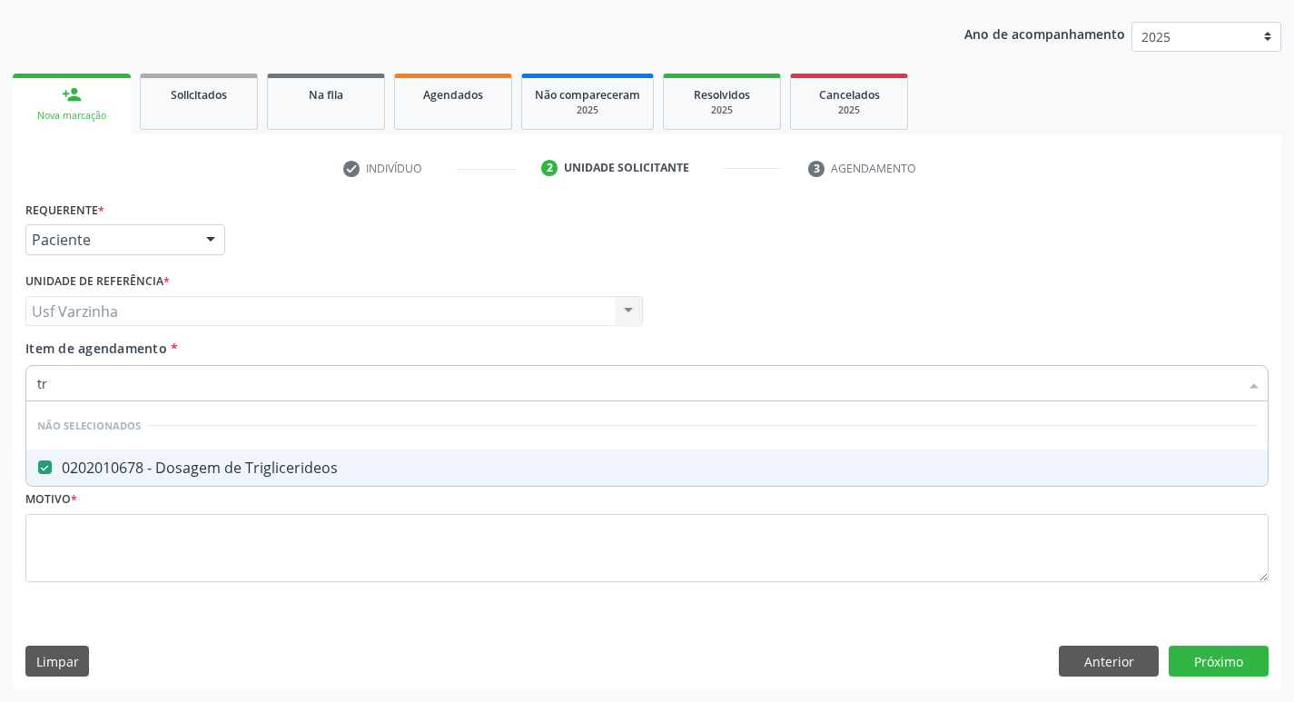
type input "t"
checkbox Triglicerideos "true"
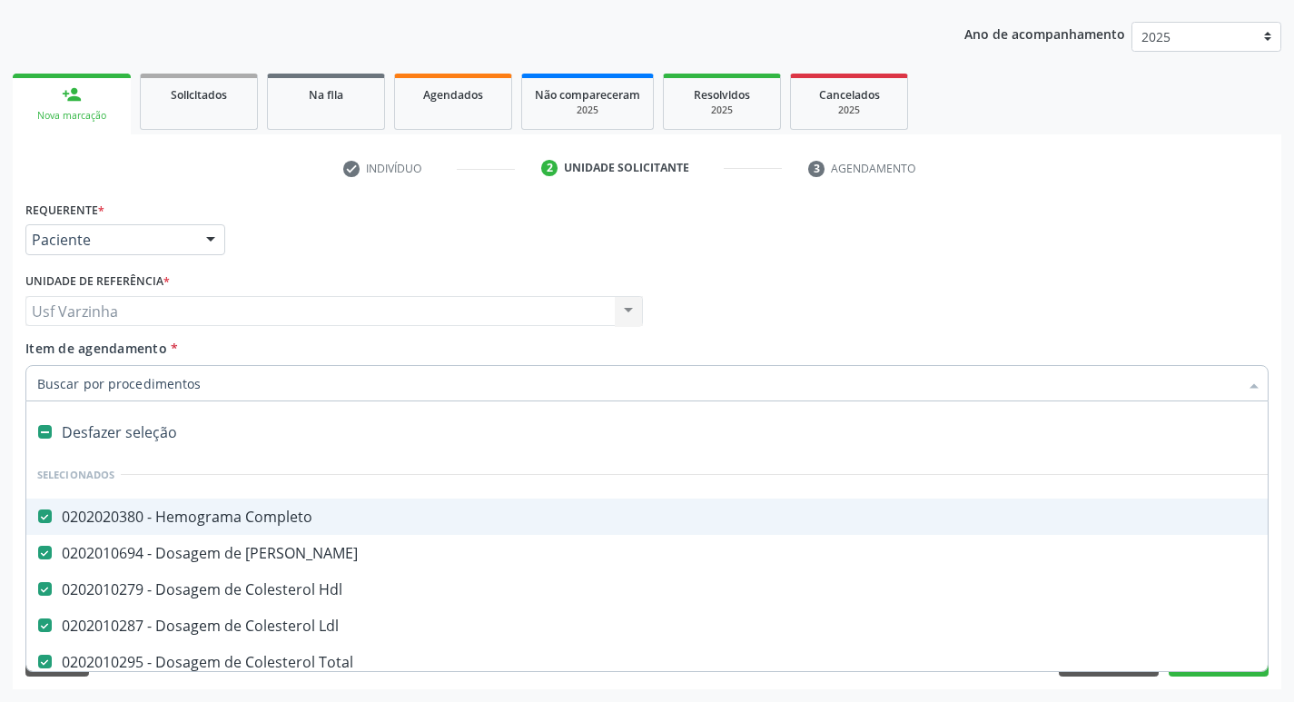
type input "u"
checkbox Hdl "false"
checkbox Ldl "false"
checkbox Total "false"
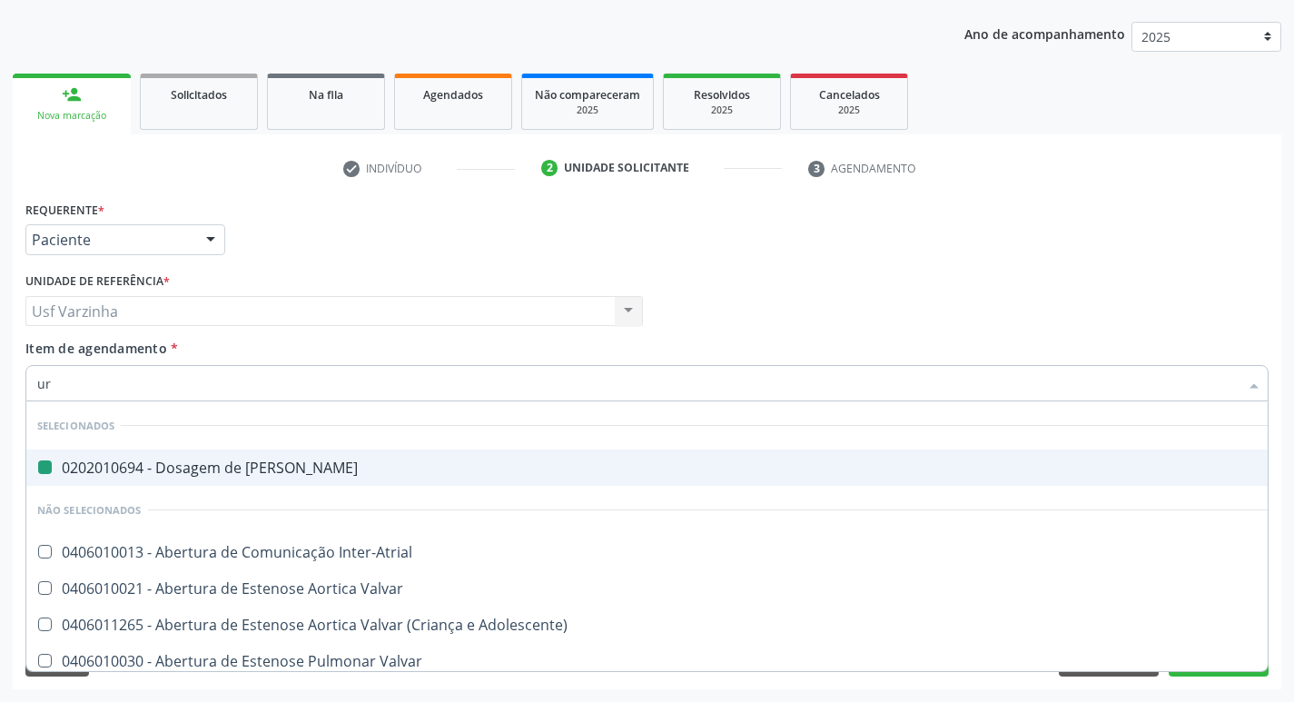
type input "uri"
checkbox Ureia "false"
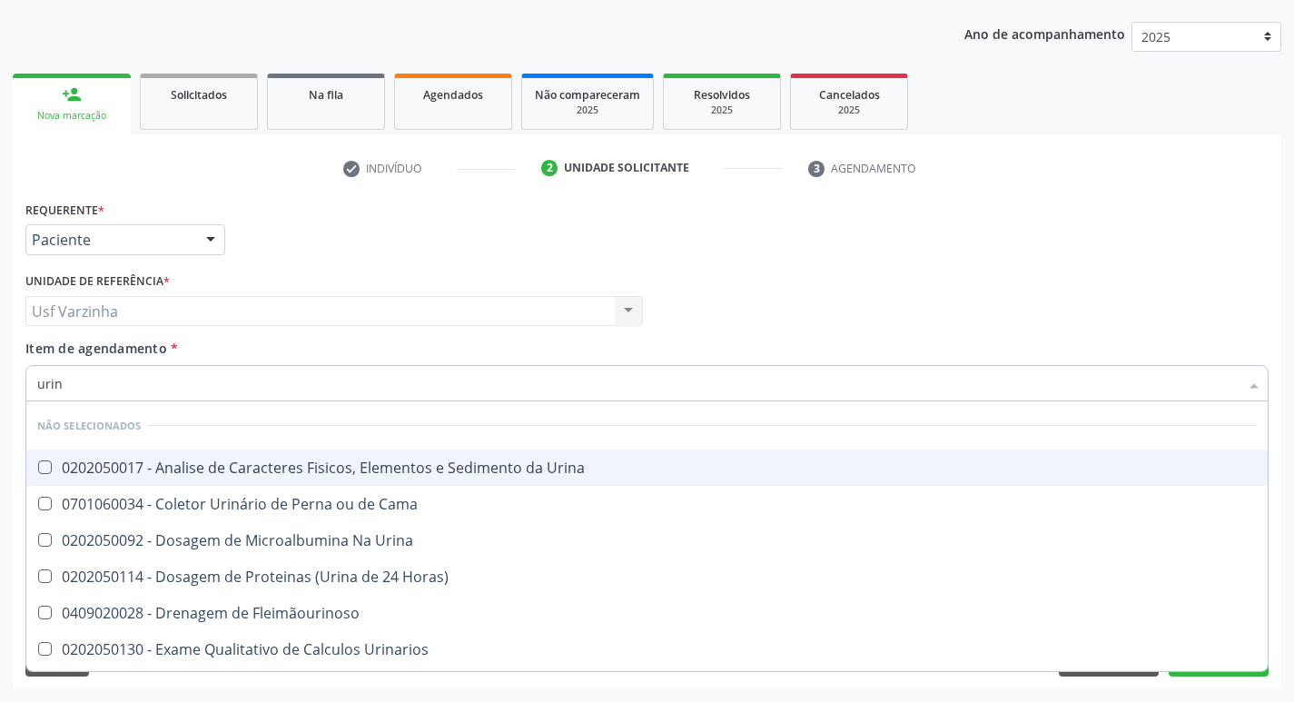
type input "urina"
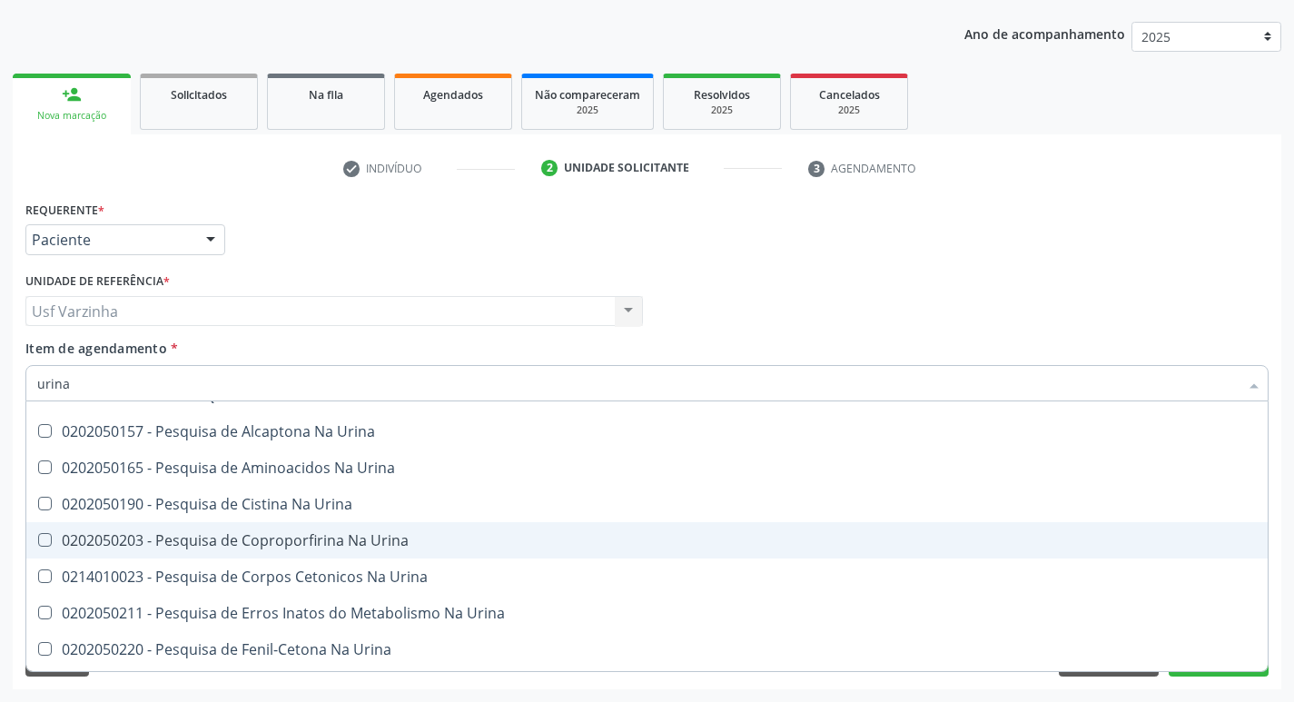
scroll to position [91, 0]
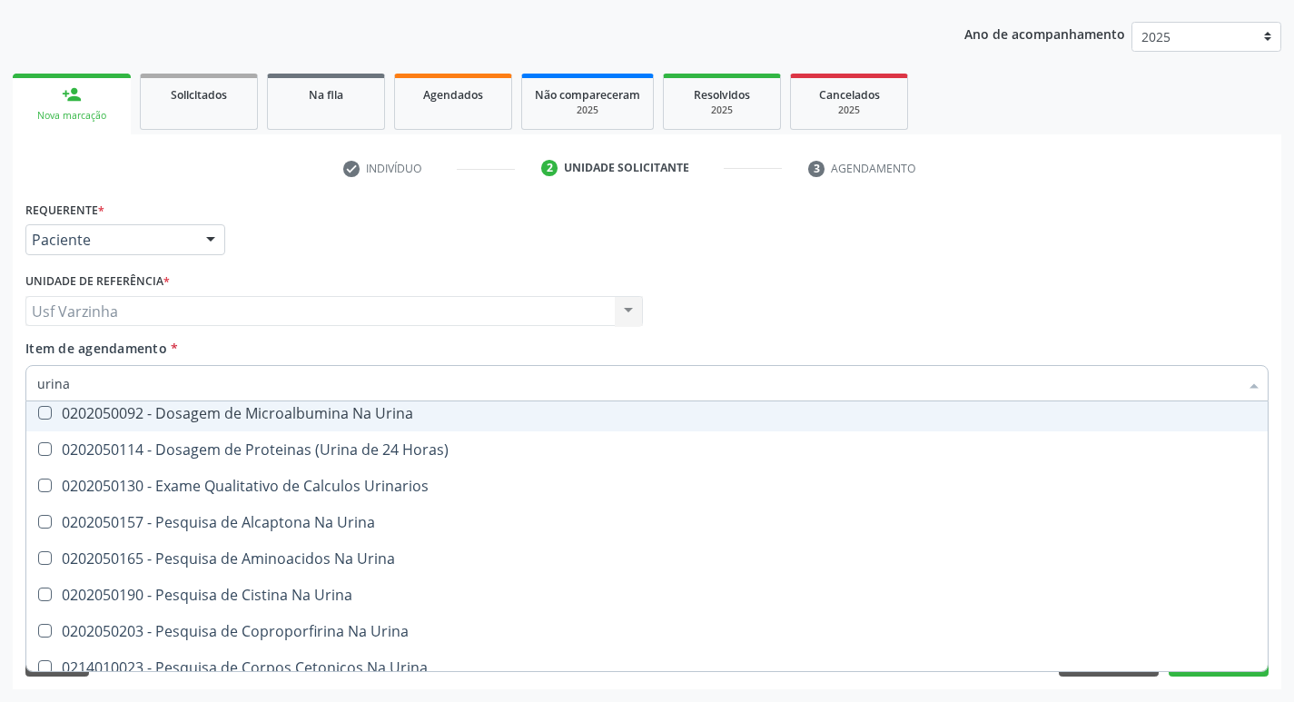
click at [194, 423] on span "0202050092 - Dosagem de Microalbumina Na Urina" at bounding box center [646, 413] width 1241 height 36
checkbox Urina "true"
click at [82, 390] on input "urina" at bounding box center [637, 383] width 1201 height 36
type input "urin"
checkbox Horas\) "true"
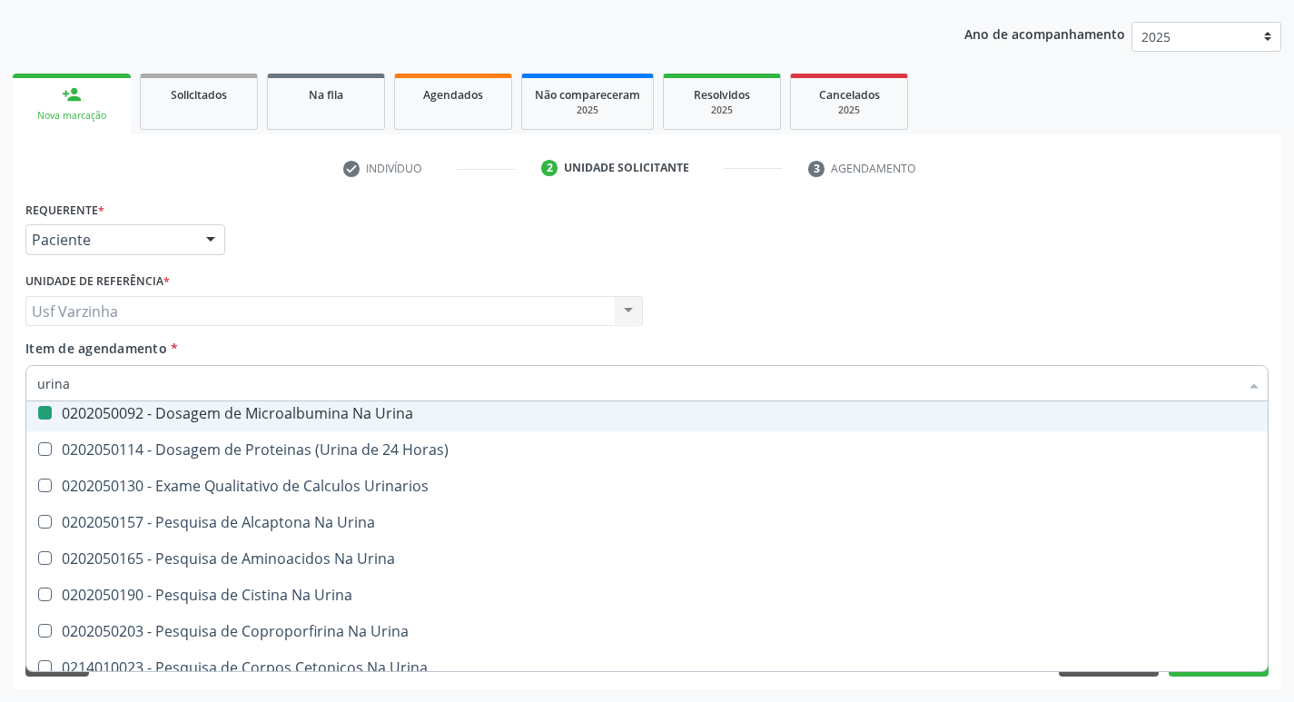
checkbox Urina "false"
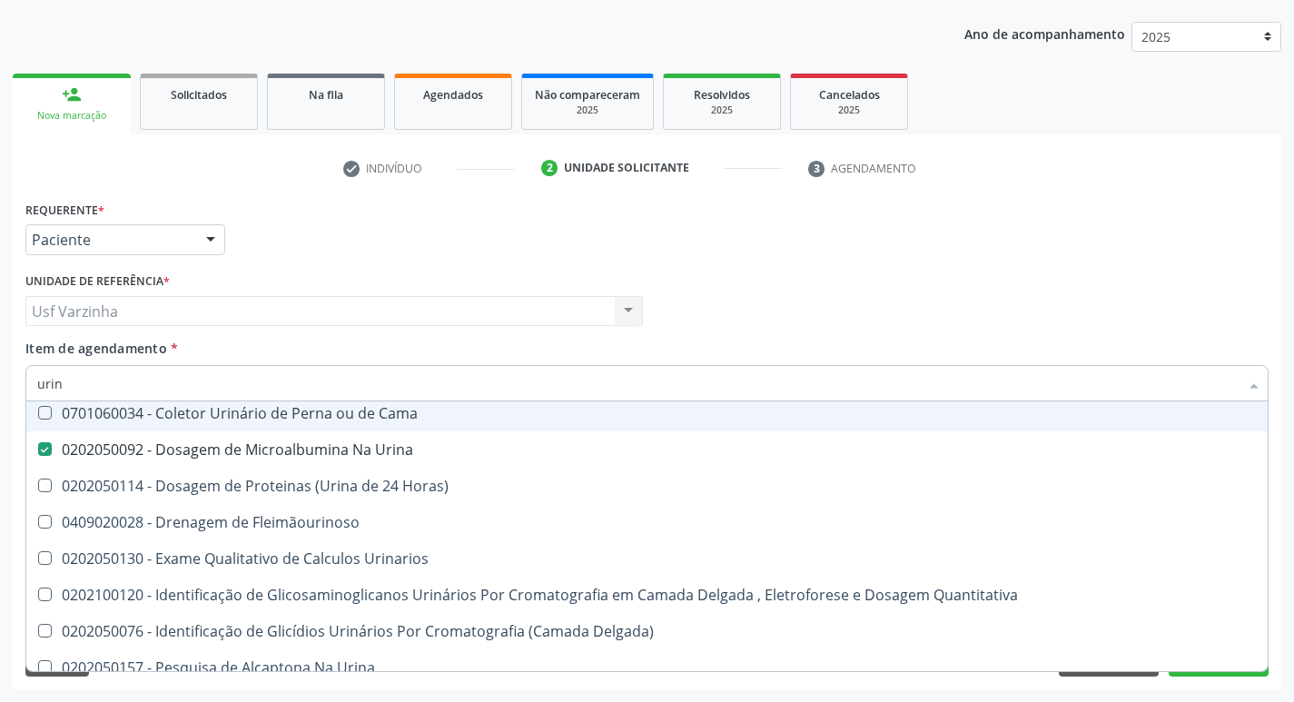
type input "uri"
checkbox Urina "false"
checkbox \(Urina\) "true"
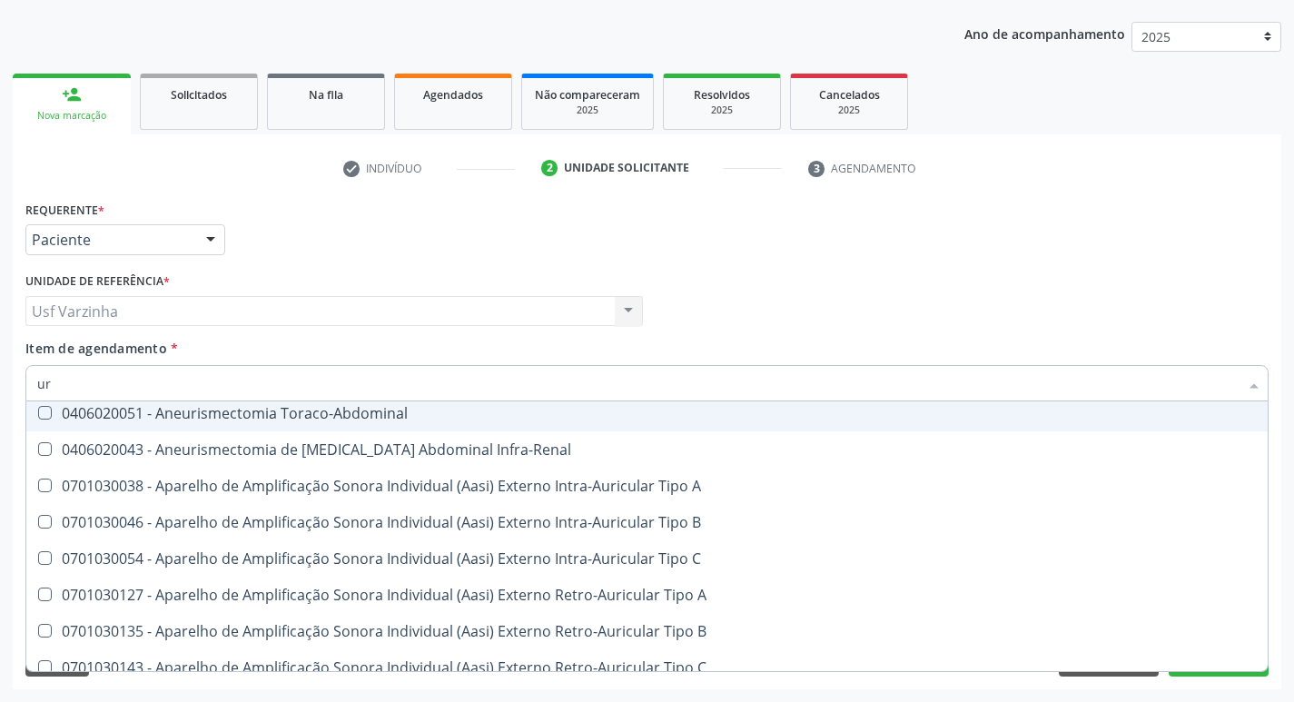
type input "u"
checkbox Urina "true"
checkbox Infra-Renal "true"
checkbox A "true"
checkbox B "true"
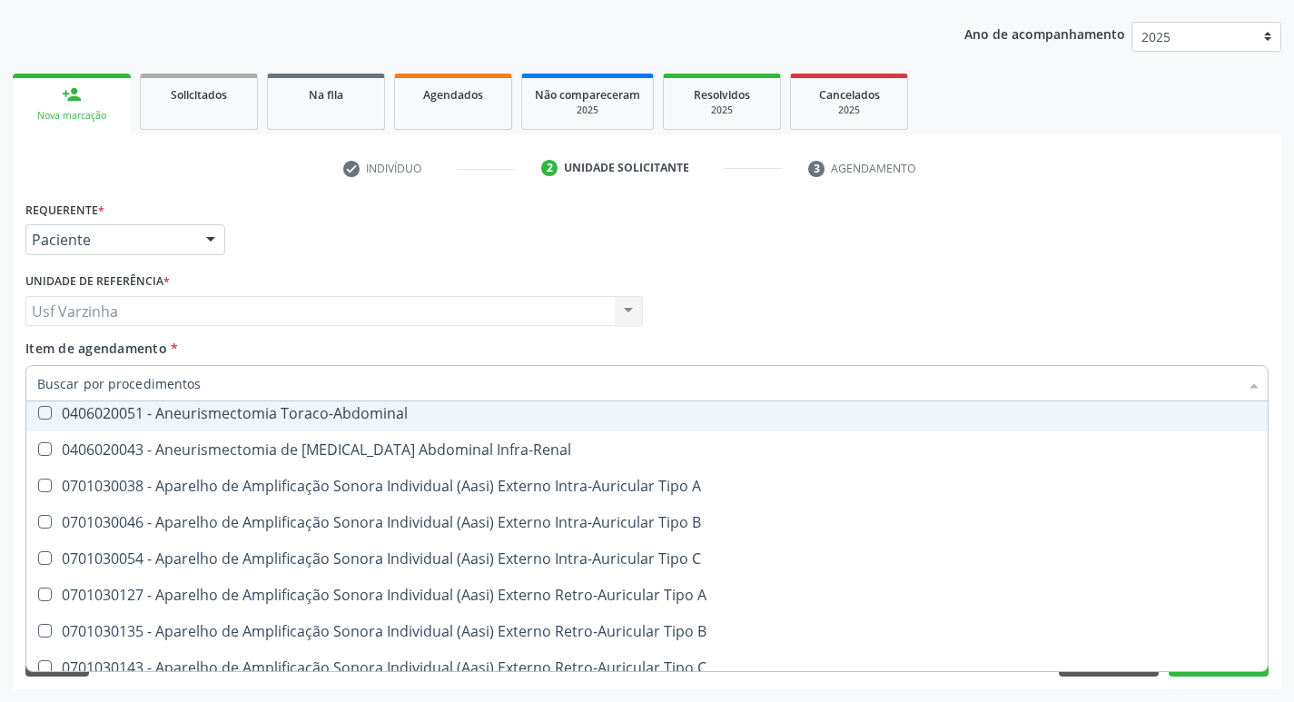
checkbox Urina "false"
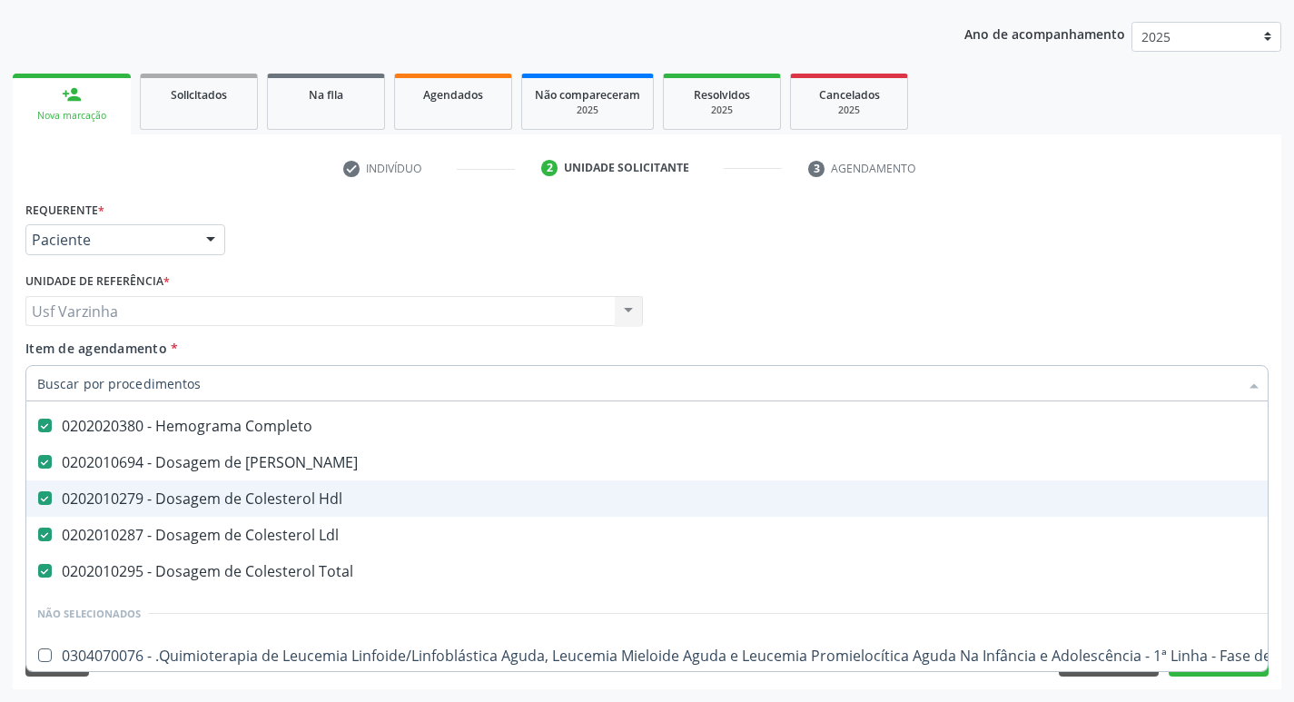
scroll to position [140, 0]
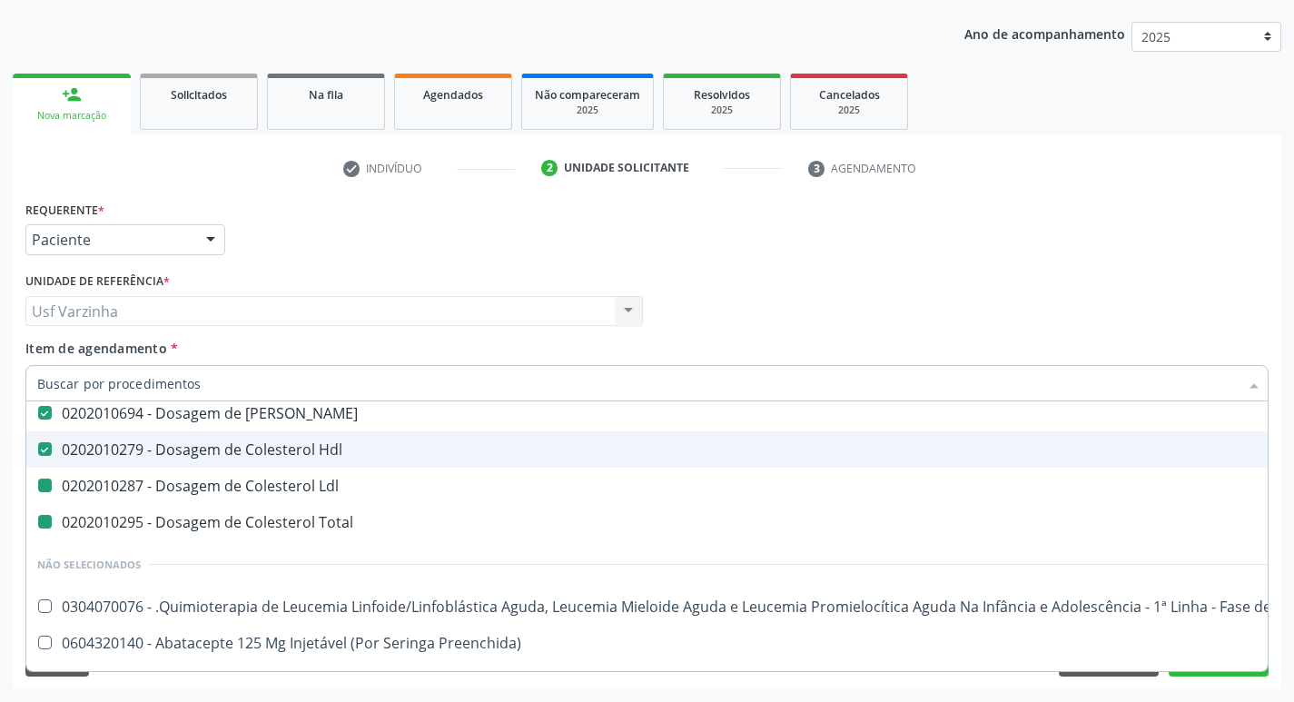
type input "h"
checkbox Ldl "false"
checkbox Total "false"
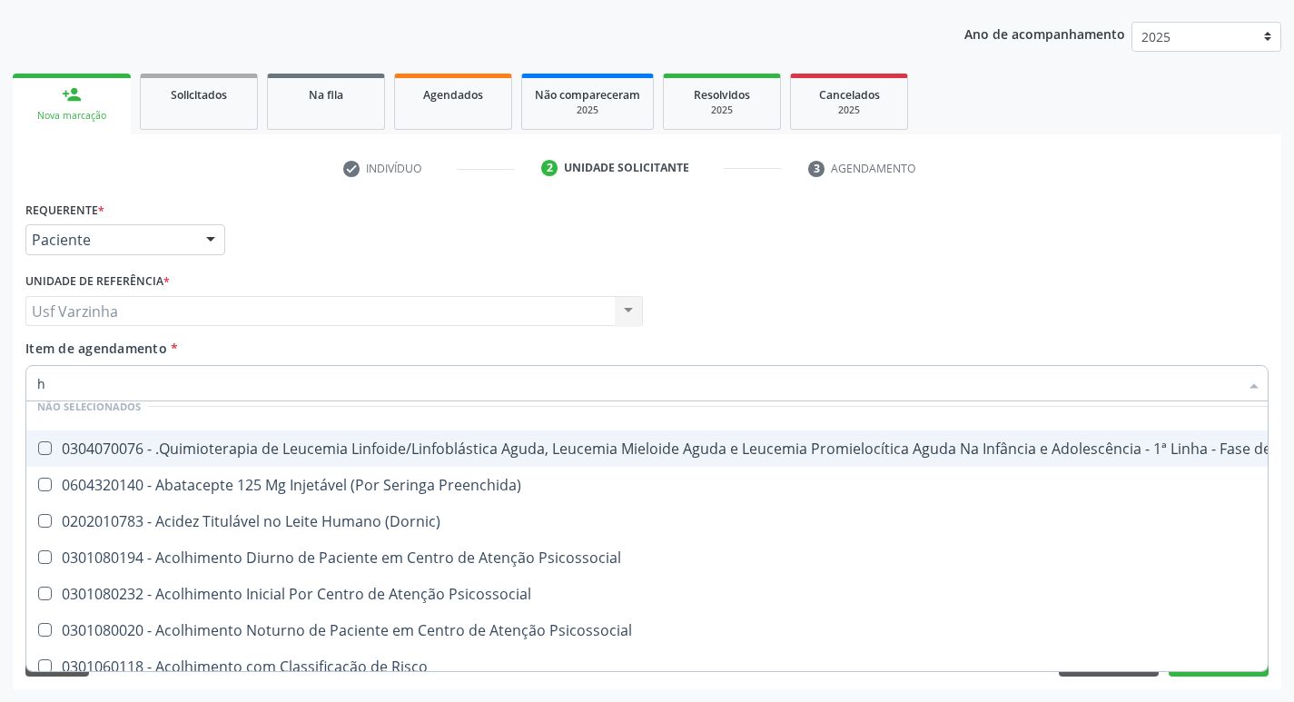
scroll to position [91, 0]
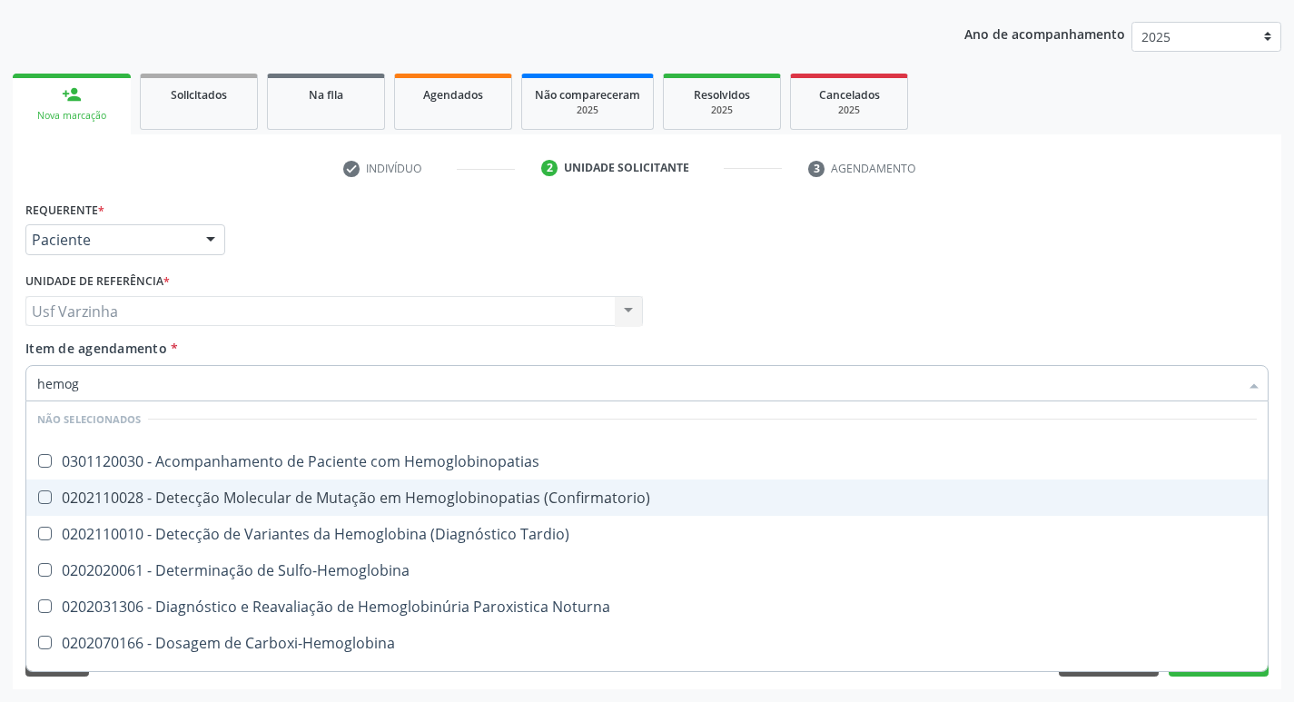
type input "hemogl"
checkbox Completo "false"
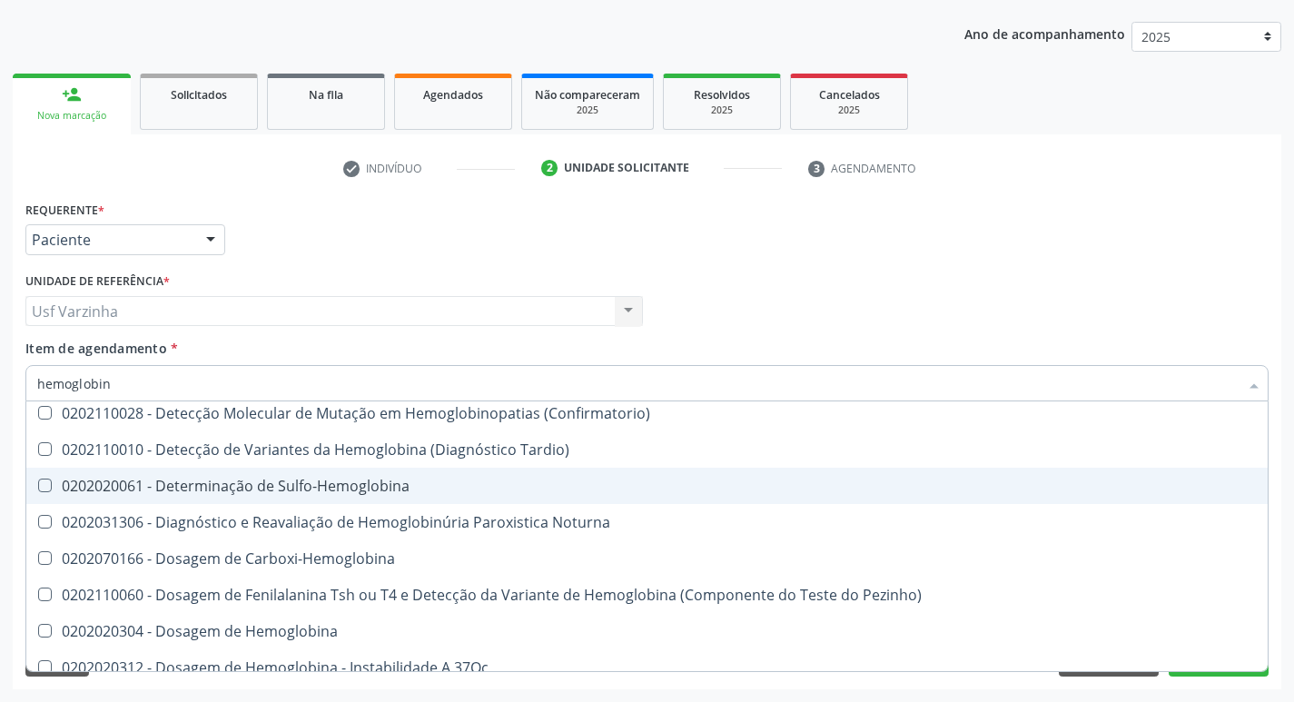
type input "hemoglobina"
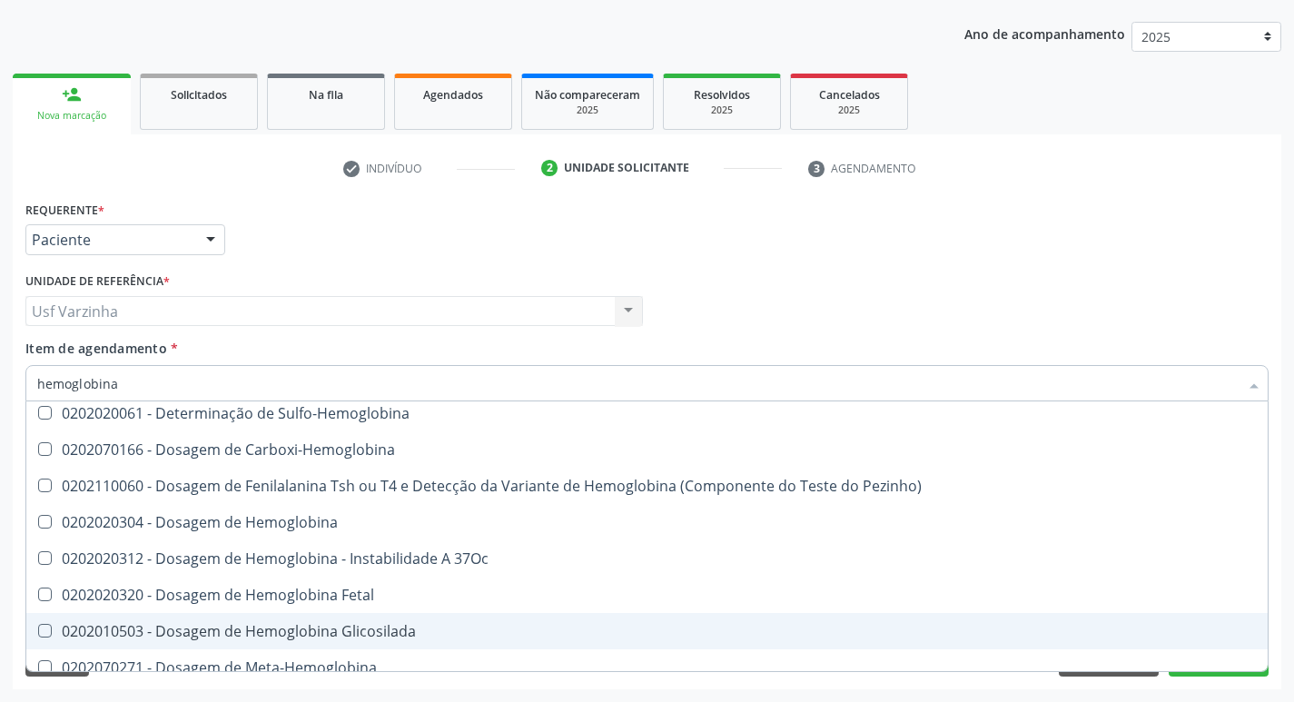
click at [276, 628] on div "0202010503 - Dosagem de Hemoglobina Glicosilada" at bounding box center [646, 631] width 1219 height 15
checkbox Glicosilada "true"
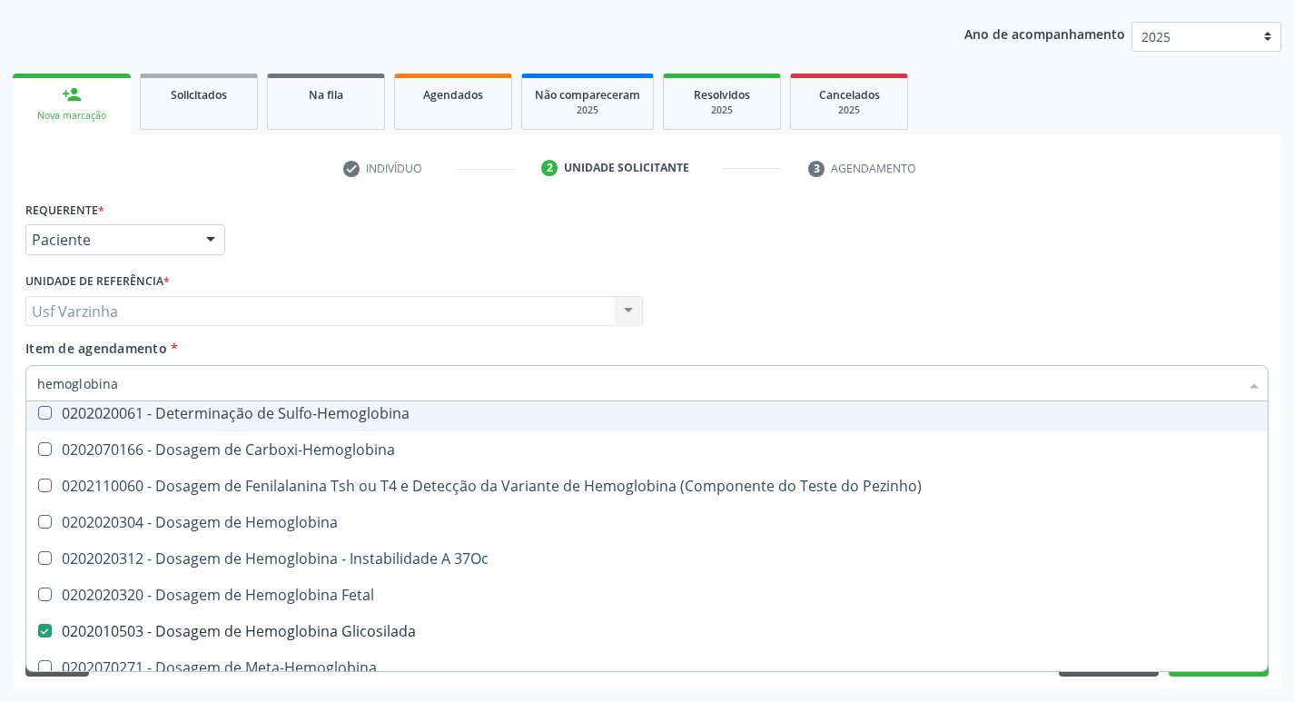
click at [131, 381] on input "hemoglobina" at bounding box center [637, 383] width 1201 height 36
type input "hemoglobin"
checkbox Glicosilada "false"
checkbox Hematocrito\) "true"
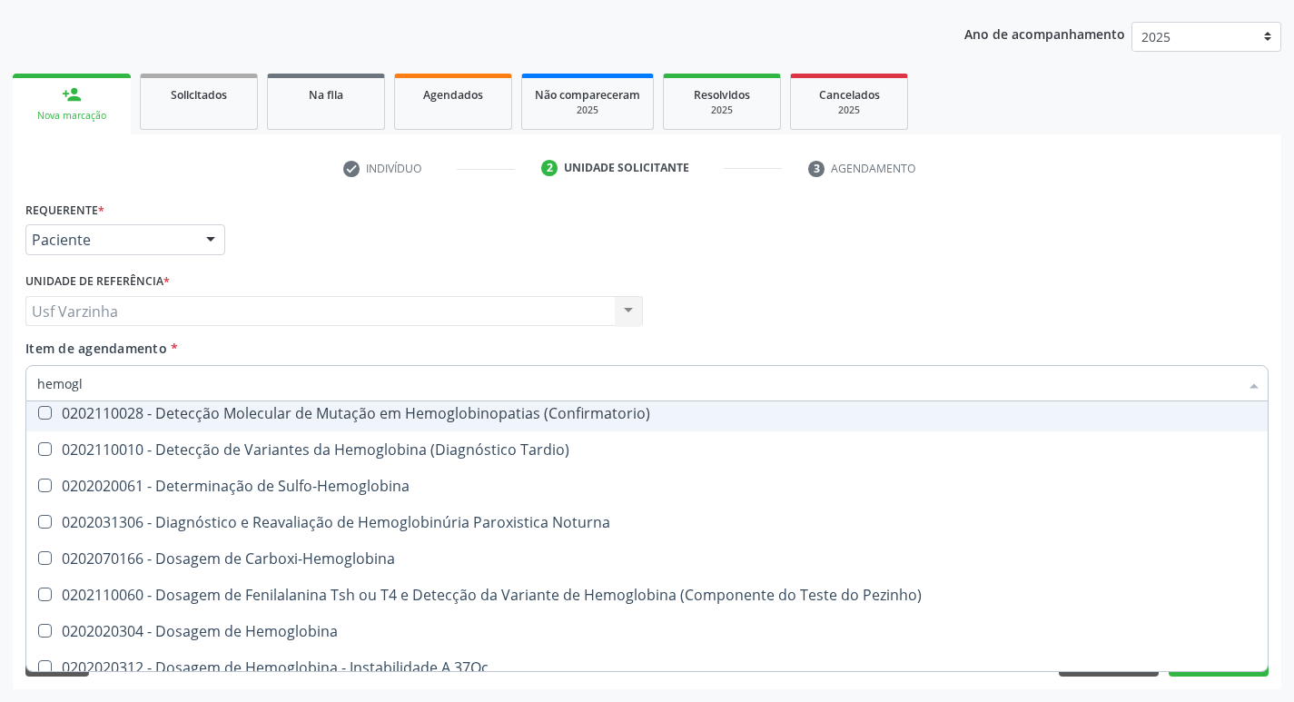
type input "hemog"
checkbox Hemoglobinopatias "true"
checkbox Glicosilada "false"
checkbox Hemoglobina "true"
type input "h"
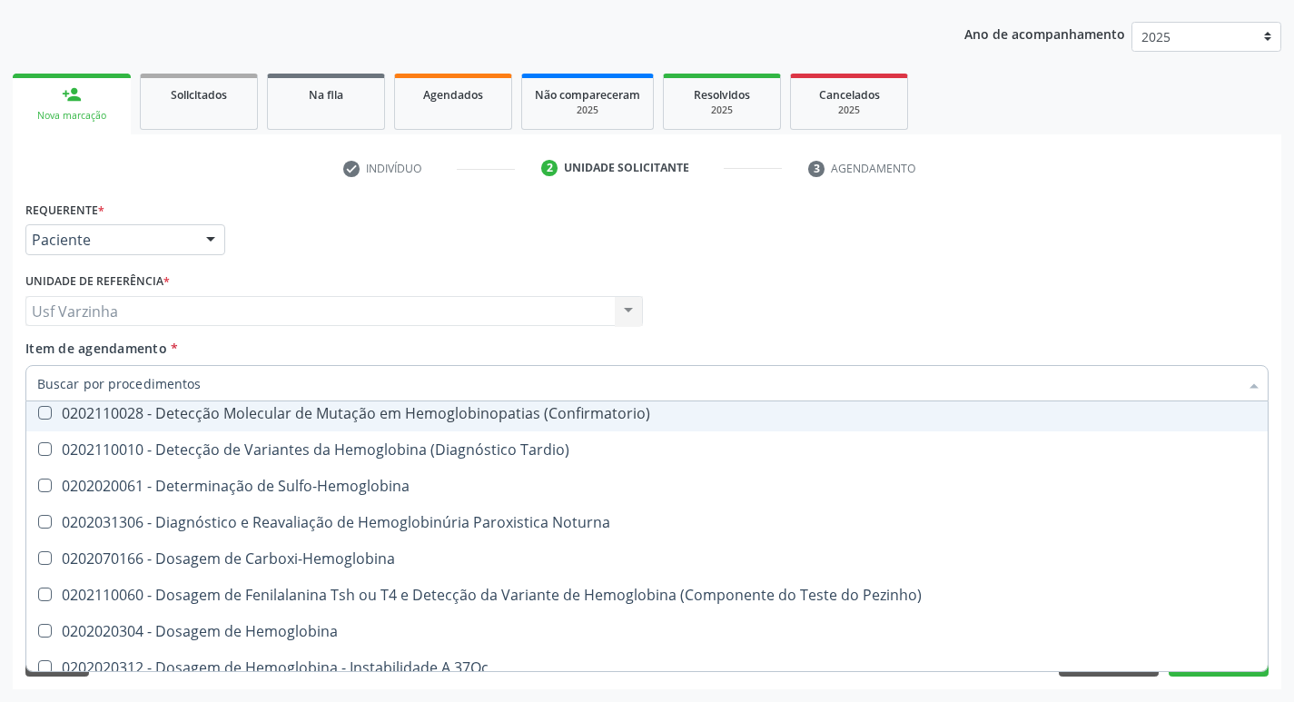
checkbox Sulfo-Hemoglobina "true"
checkbox Noturna "true"
checkbox Hemoglobina "false"
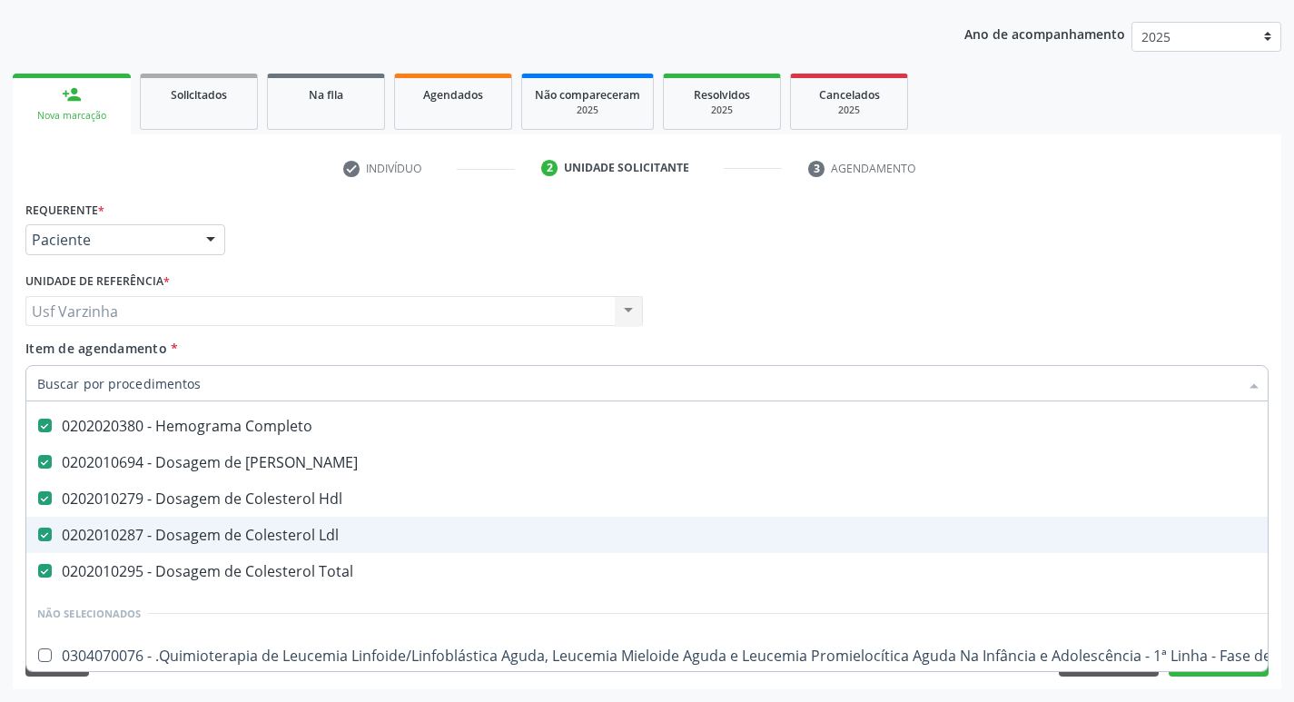
scroll to position [140, 0]
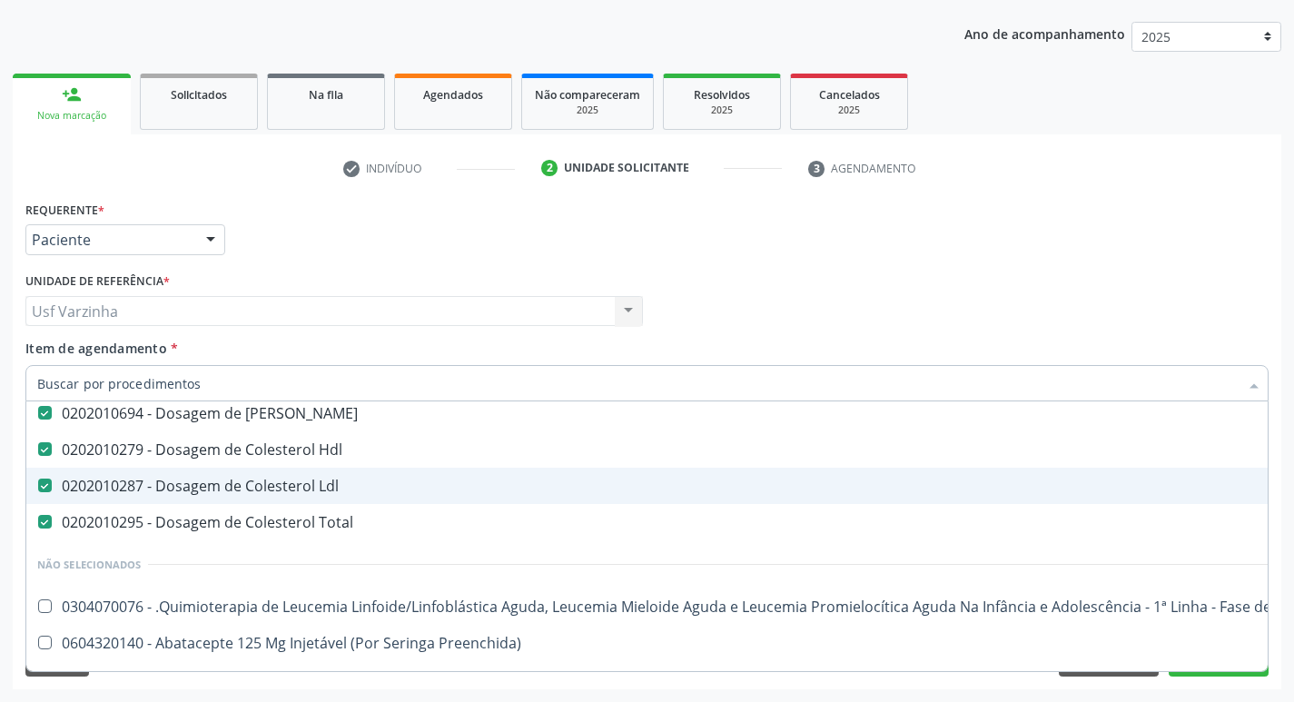
type input "g"
checkbox Drenavel "true"
checkbox Gráfico "true"
checkbox J "true"
checkbox Ml\) "true"
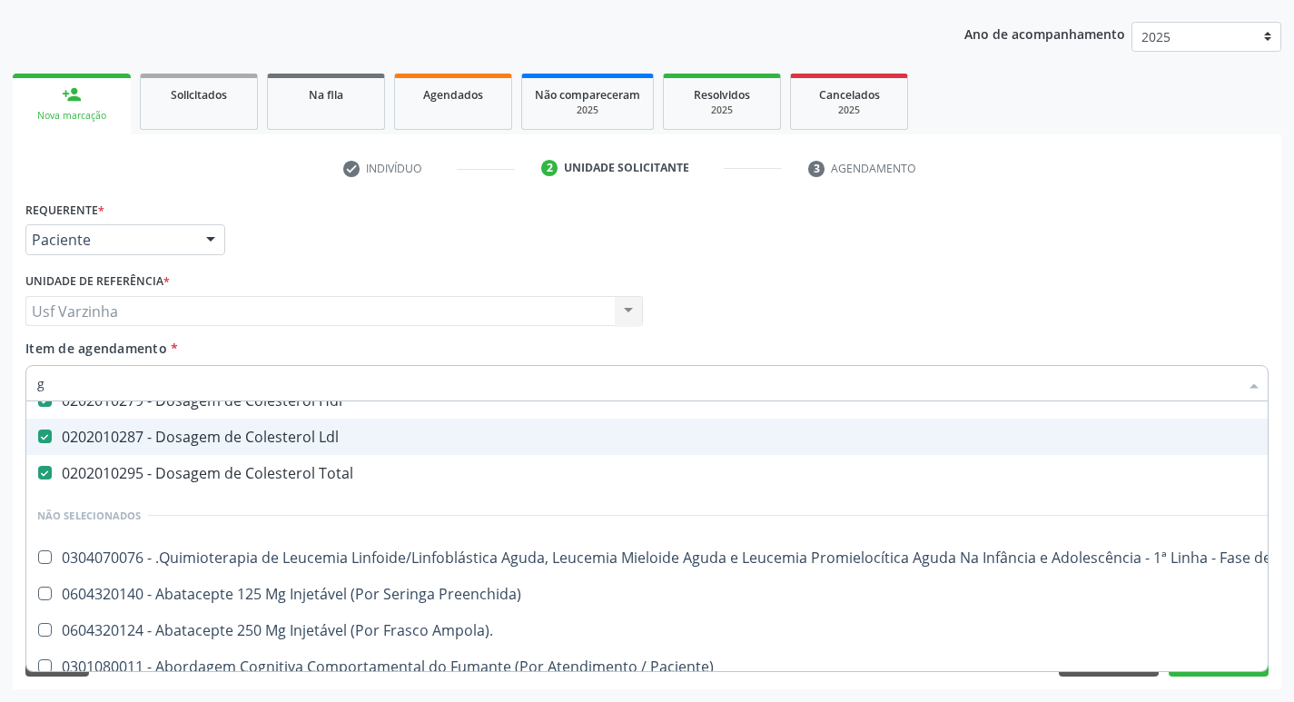
scroll to position [91, 0]
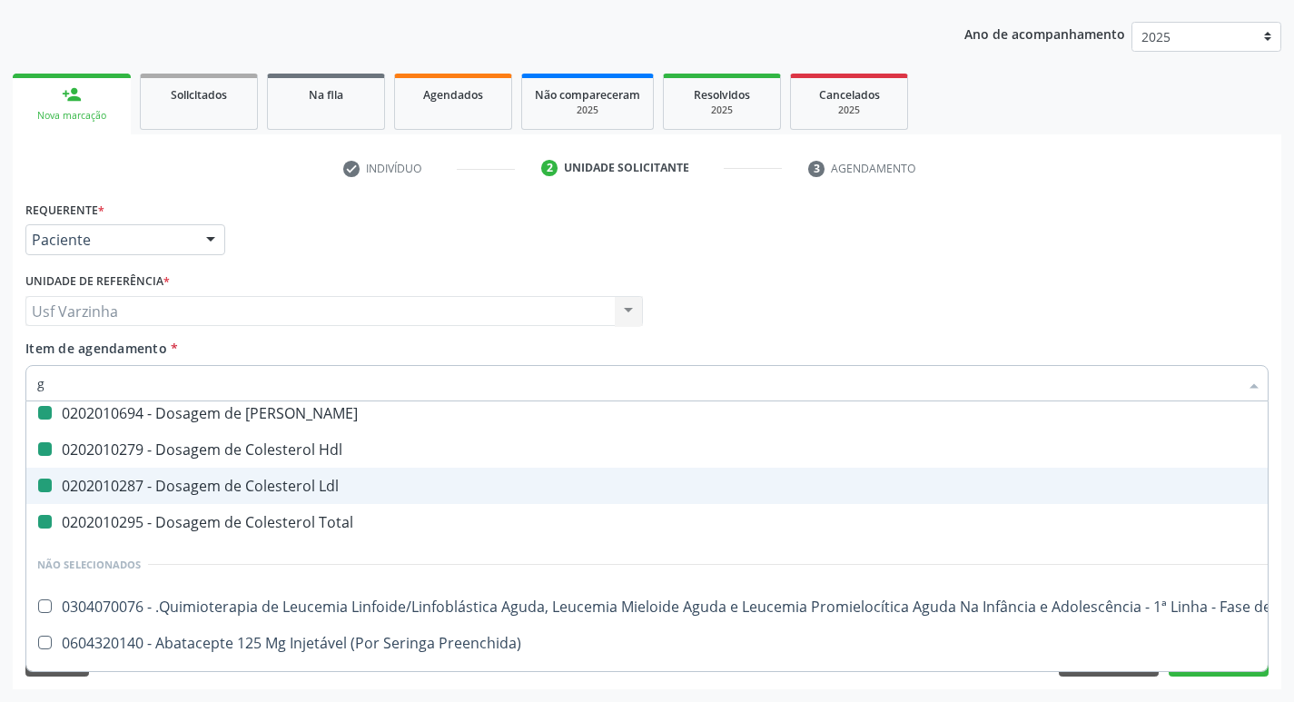
type input "gl"
checkbox Completo "false"
checkbox Ldl "false"
checkbox Total "false"
checkbox Transeptal "true"
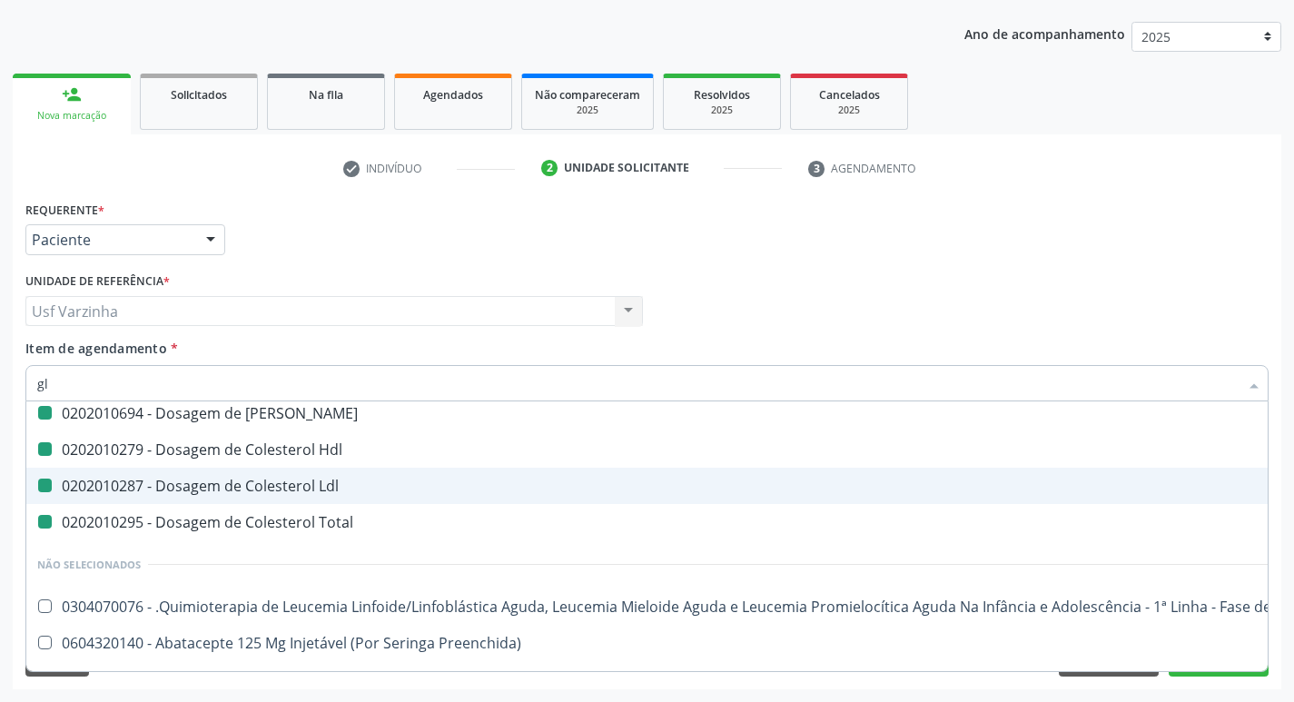
checkbox Ml\) "true"
checkbox Ureia "false"
checkbox Hdl "false"
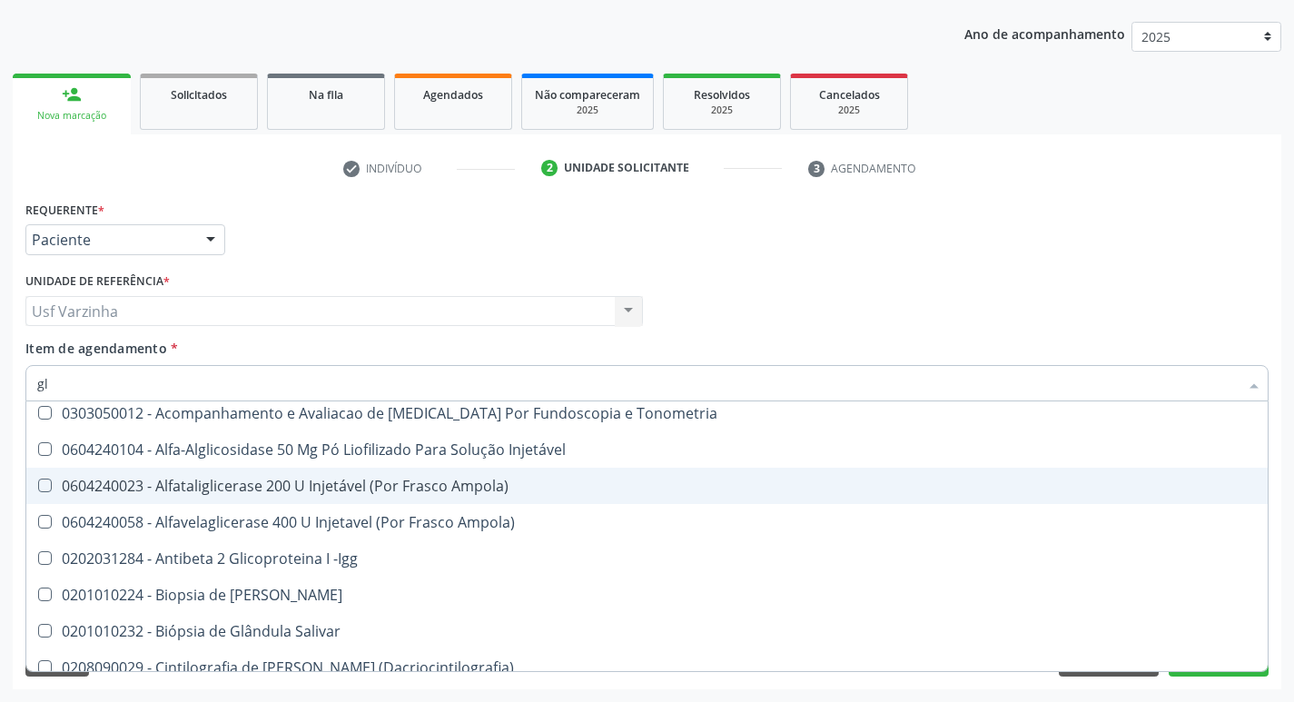
type input "gli"
checkbox Dosagens\) "true"
checkbox Glomerular "true"
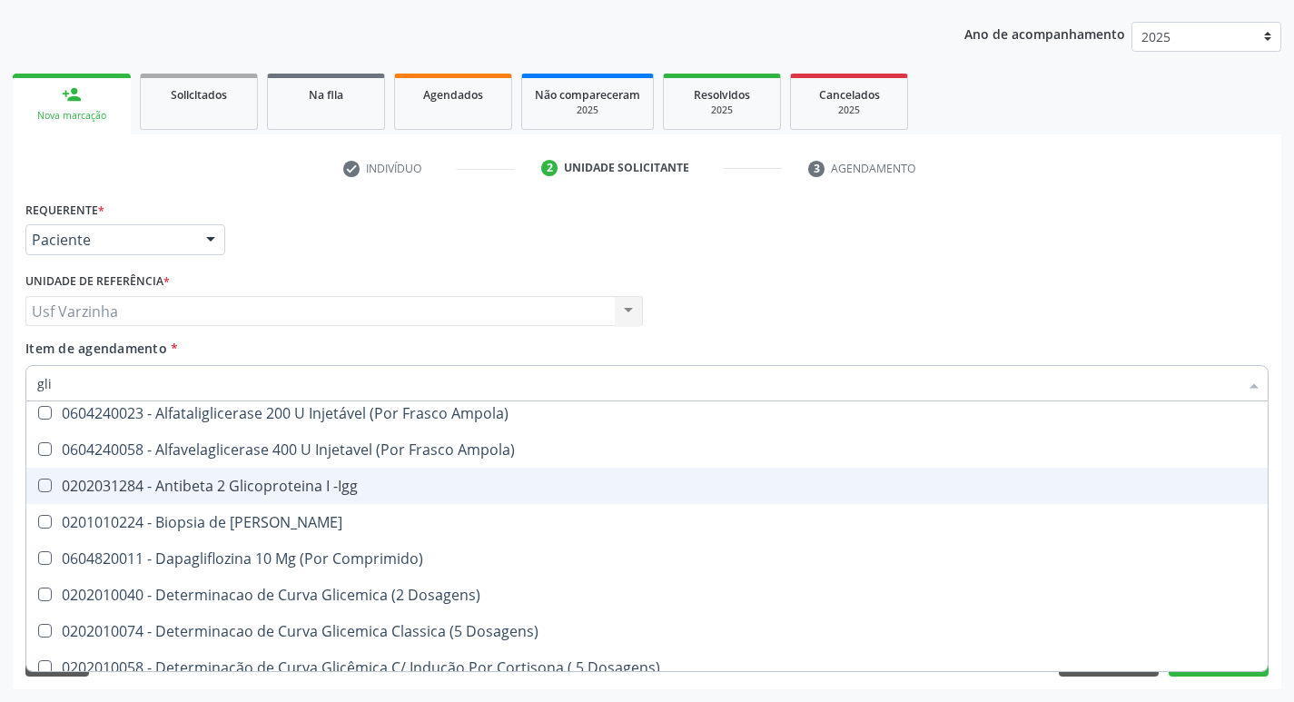
type input "glic"
checkbox Glicose "true"
checkbox Derrames "true"
checkbox Glicosilada "false"
checkbox Triglicerideos "false"
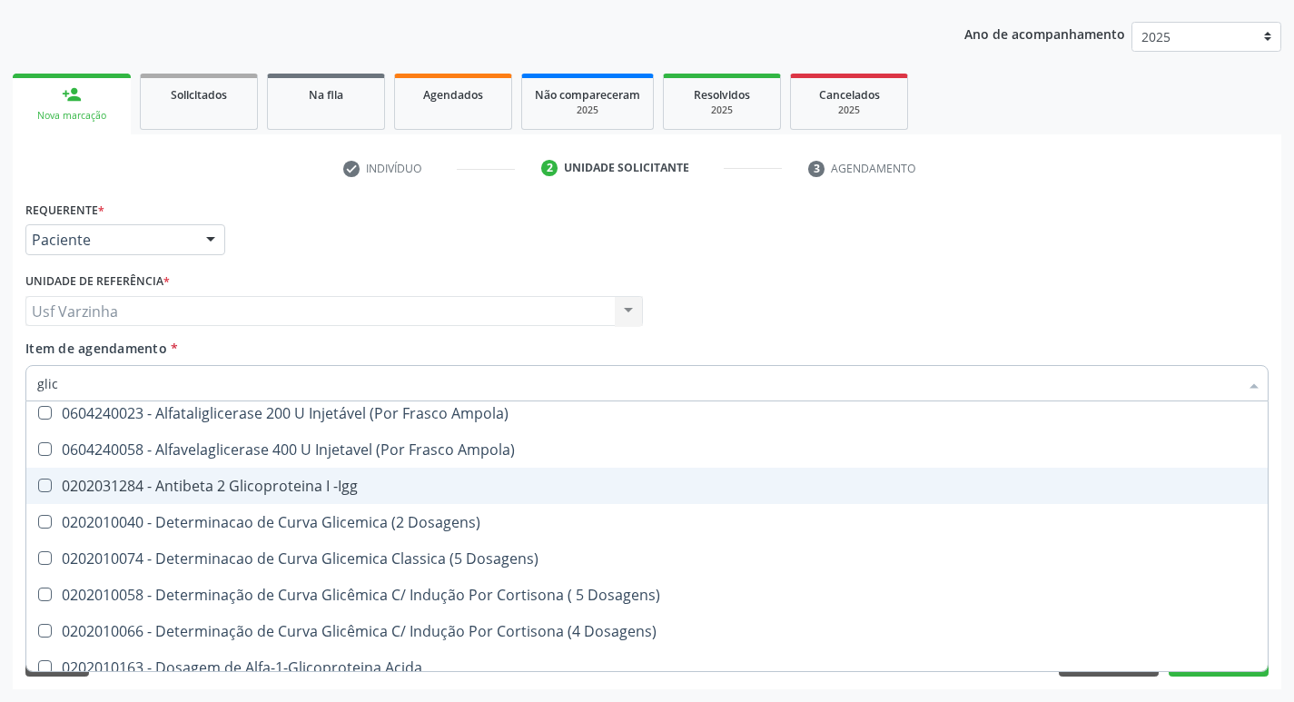
type input "glico"
checkbox Acida "true"
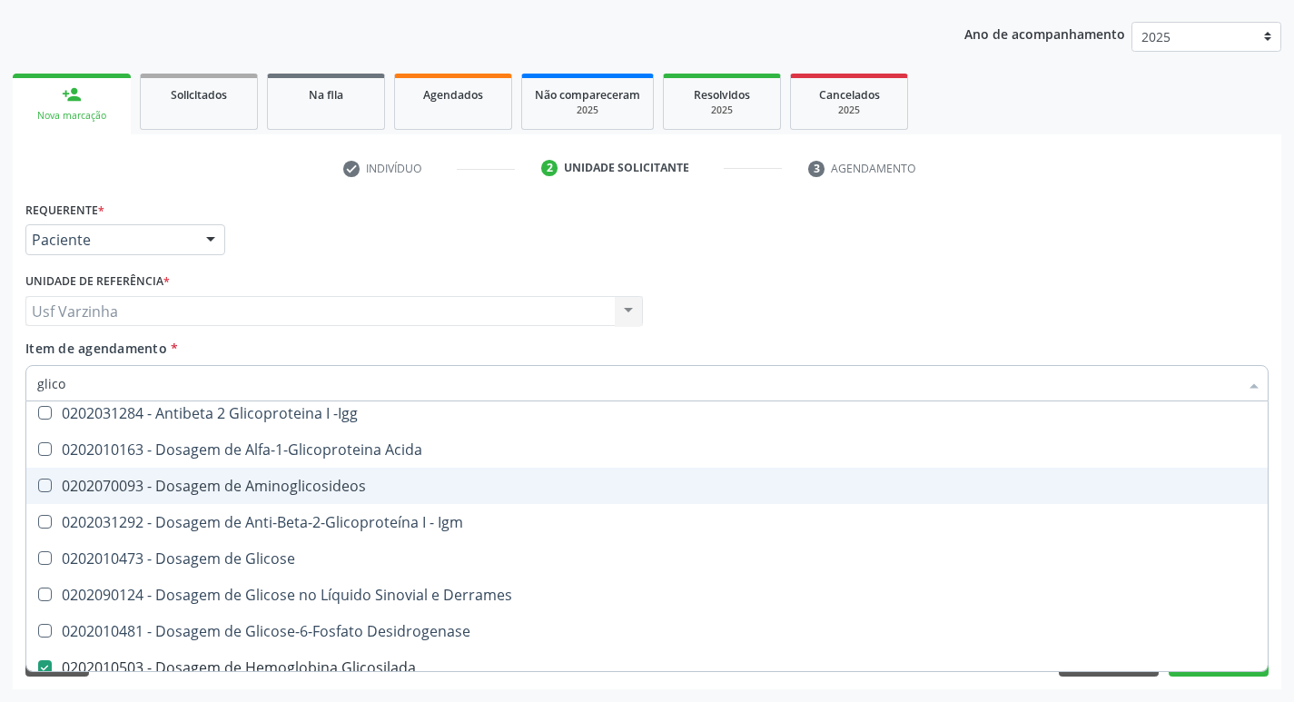
type input "glicos"
checkbox Glicosilada "false"
checkbox Glicose "true"
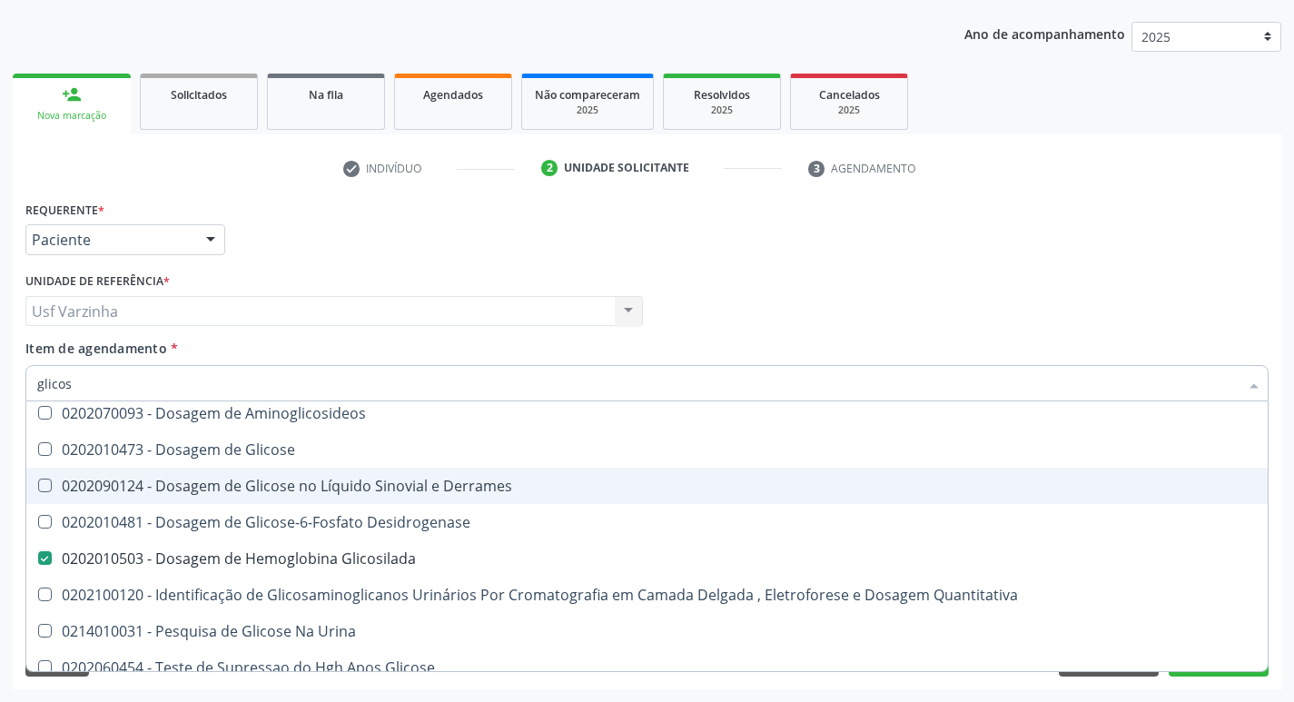
type input "glicose"
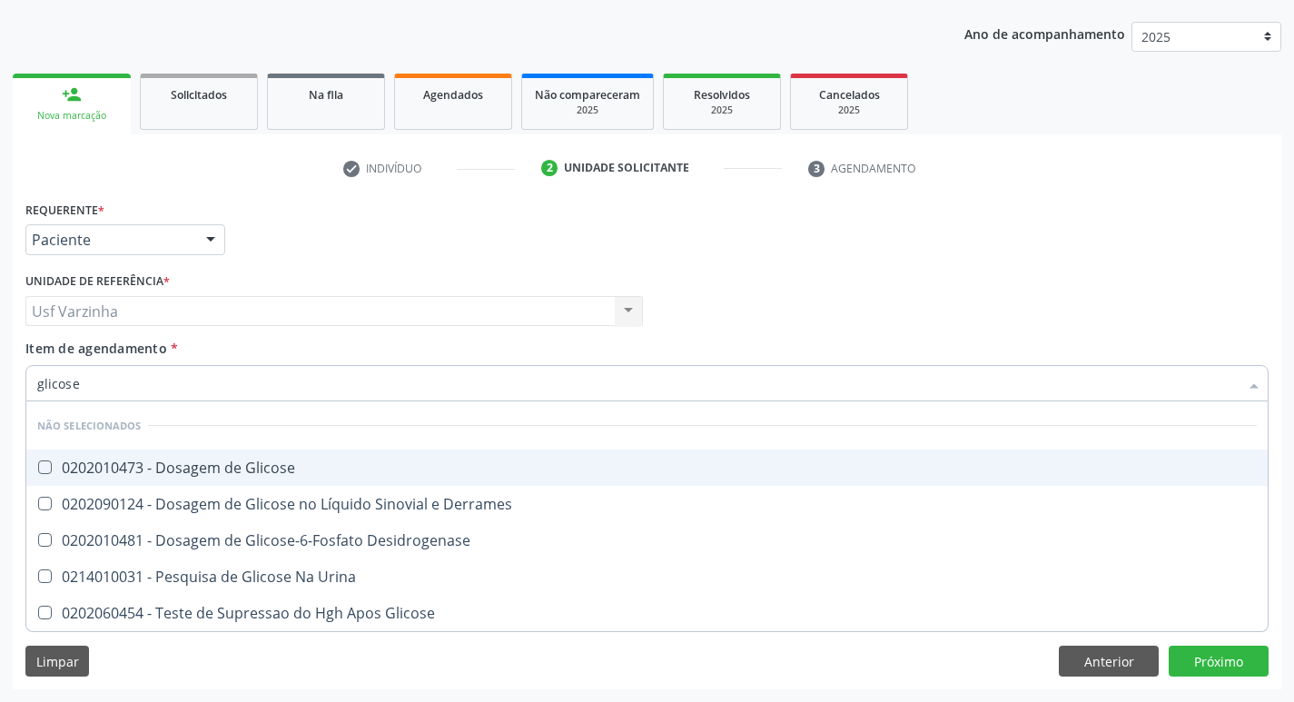
click at [108, 475] on div "0202010473 - Dosagem de Glicose" at bounding box center [646, 467] width 1219 height 15
checkbox Glicose "true"
click at [80, 380] on input "glicose" at bounding box center [637, 383] width 1201 height 36
type input "glicos"
checkbox Glicose "false"
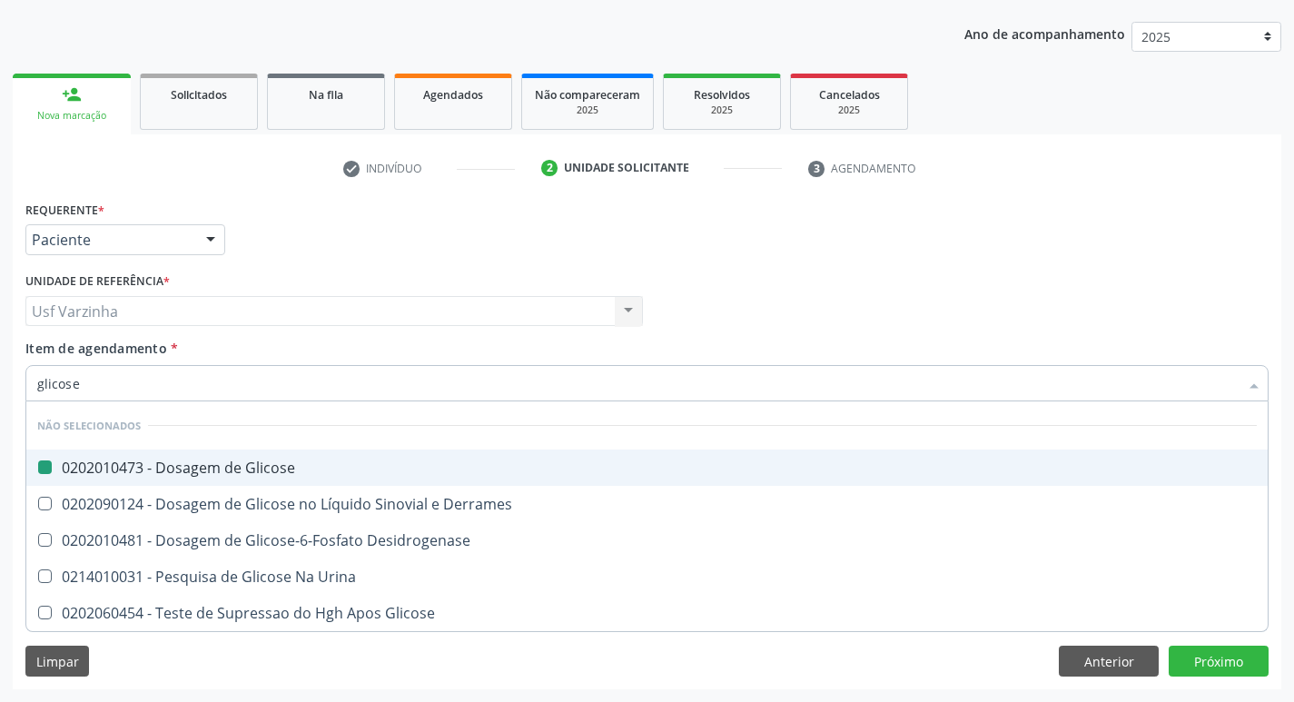
checkbox Desidrogenase "true"
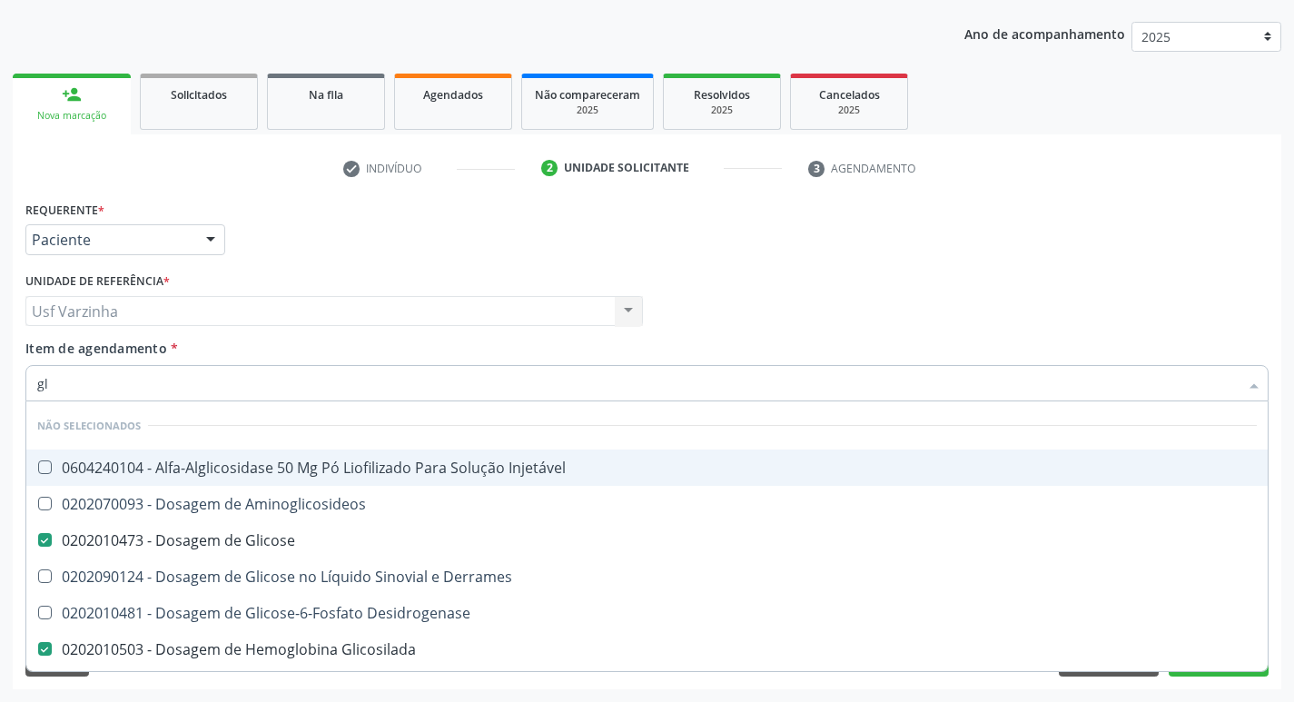
type input "g"
checkbox Injetável "true"
checkbox Derrames "true"
checkbox Desidrogenase "true"
checkbox Aminoglicosideos "true"
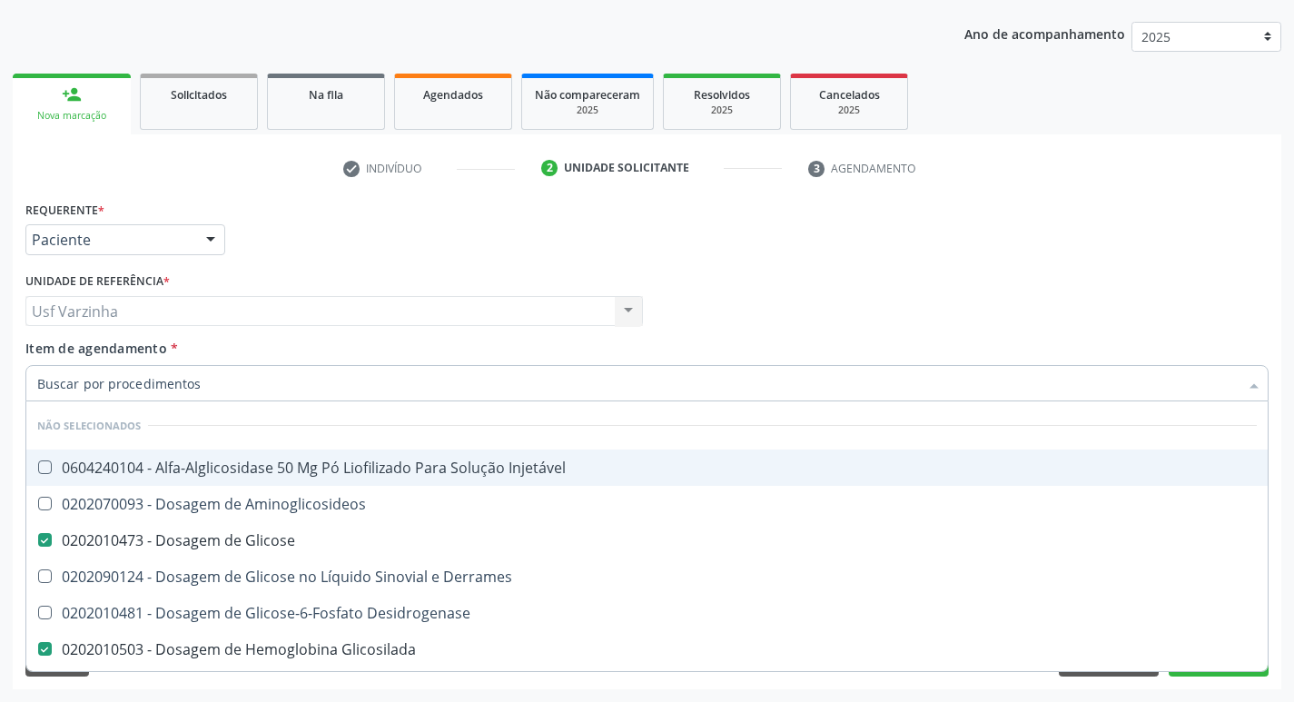
checkbox Glicose "true"
checkbox Glicose "false"
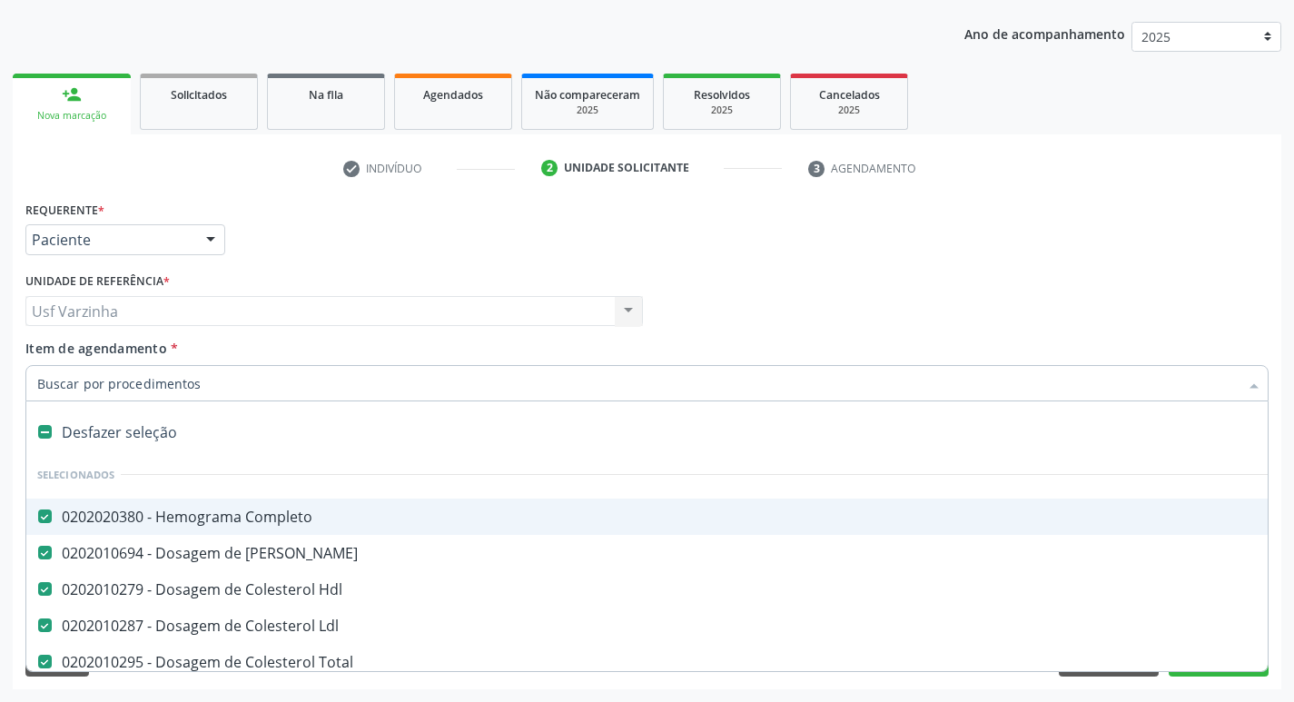
type input "u"
checkbox Ldl "false"
checkbox Total "false"
checkbox Hdl "false"
checkbox Terapêutica "true"
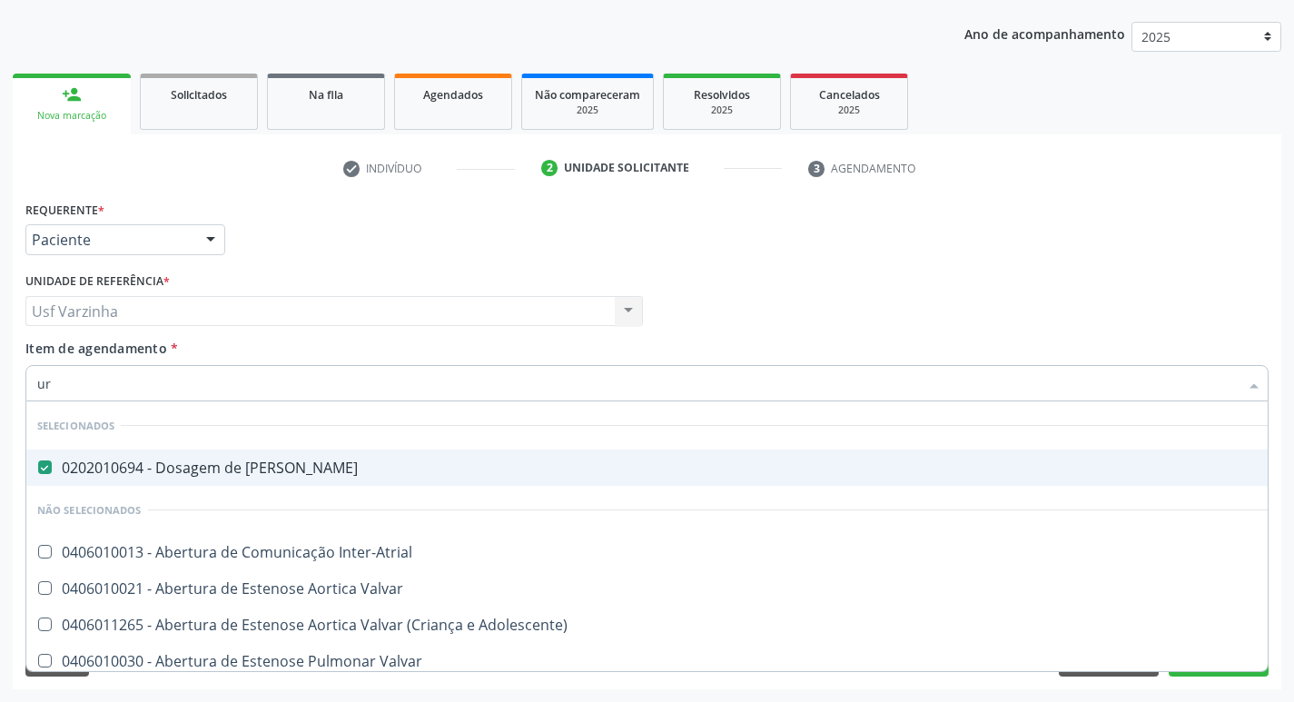
type input "u"
checkbox Valvar "true"
checkbox Adolescente\) "true"
checkbox Inter-Atrial "true"
checkbox Urina "false"
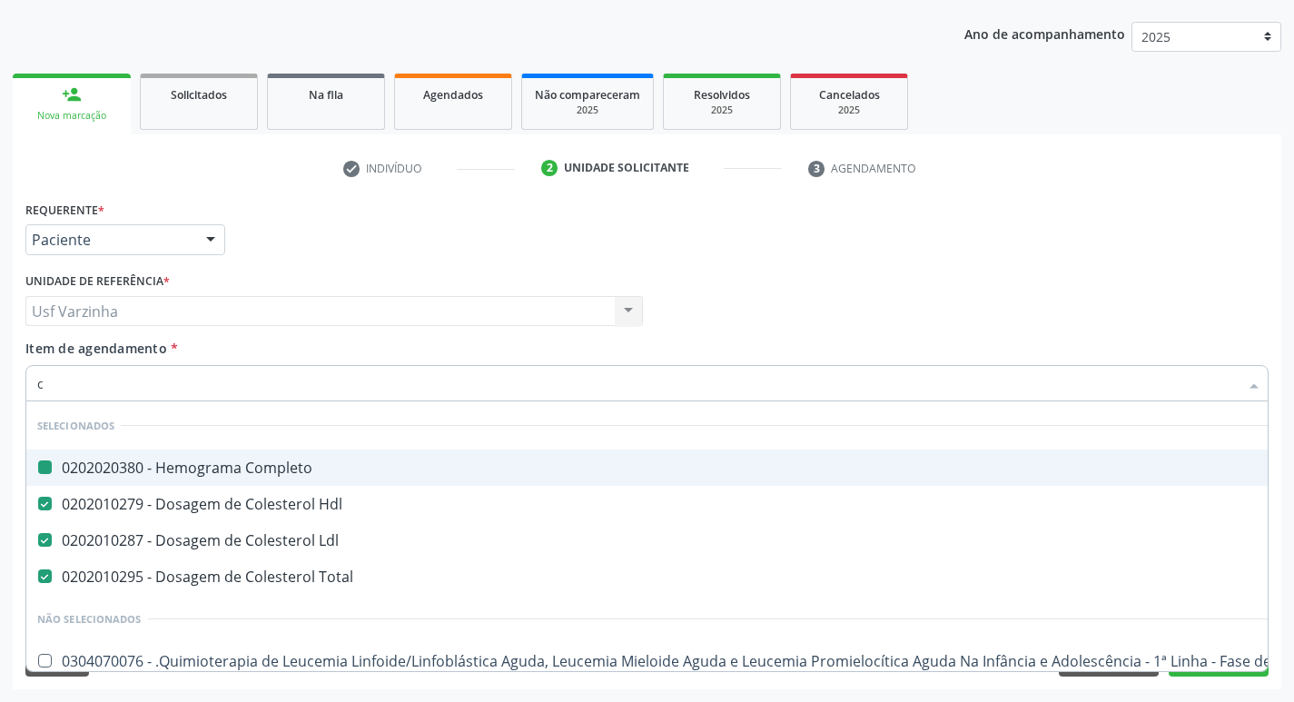
type input "cr"
checkbox Completo "false"
checkbox Total "false"
checkbox Ldl "false"
checkbox Frasco-Ampola\) "true"
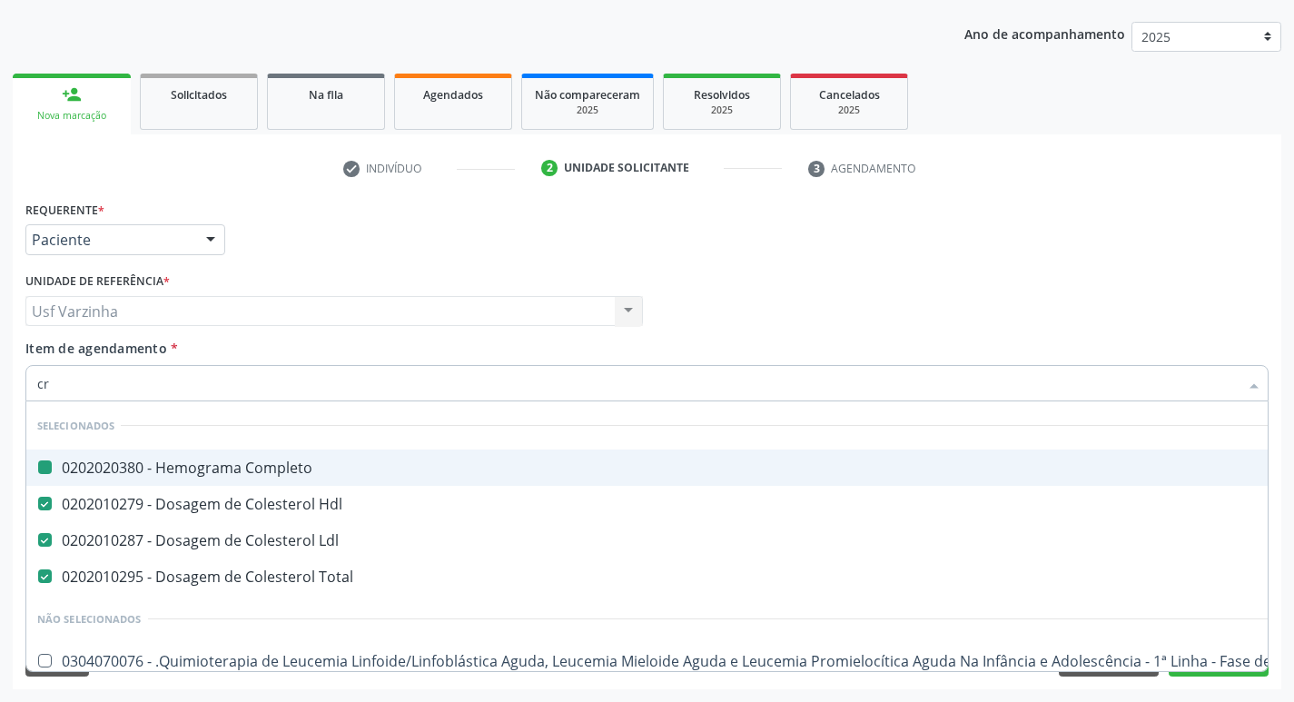
checkbox Frasco-Ampola\) "true"
checkbox Hdl "false"
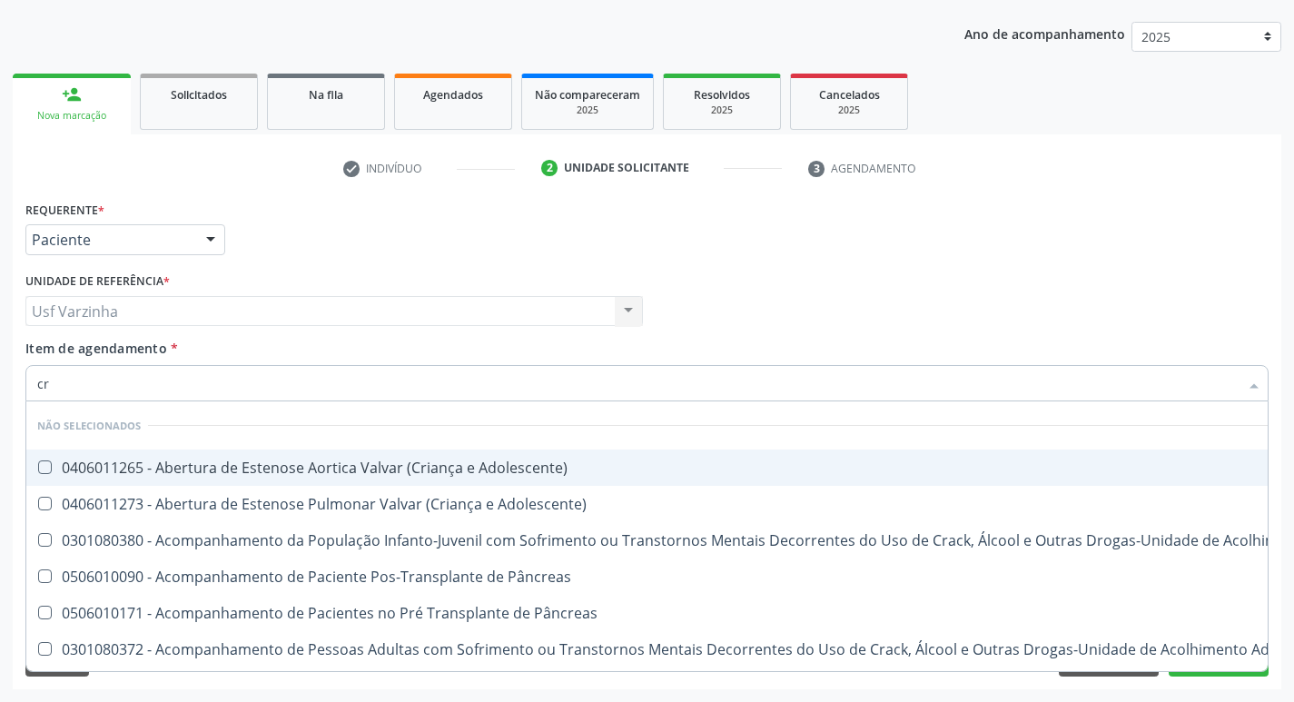
type input "cre"
checkbox Crâniofacial "true"
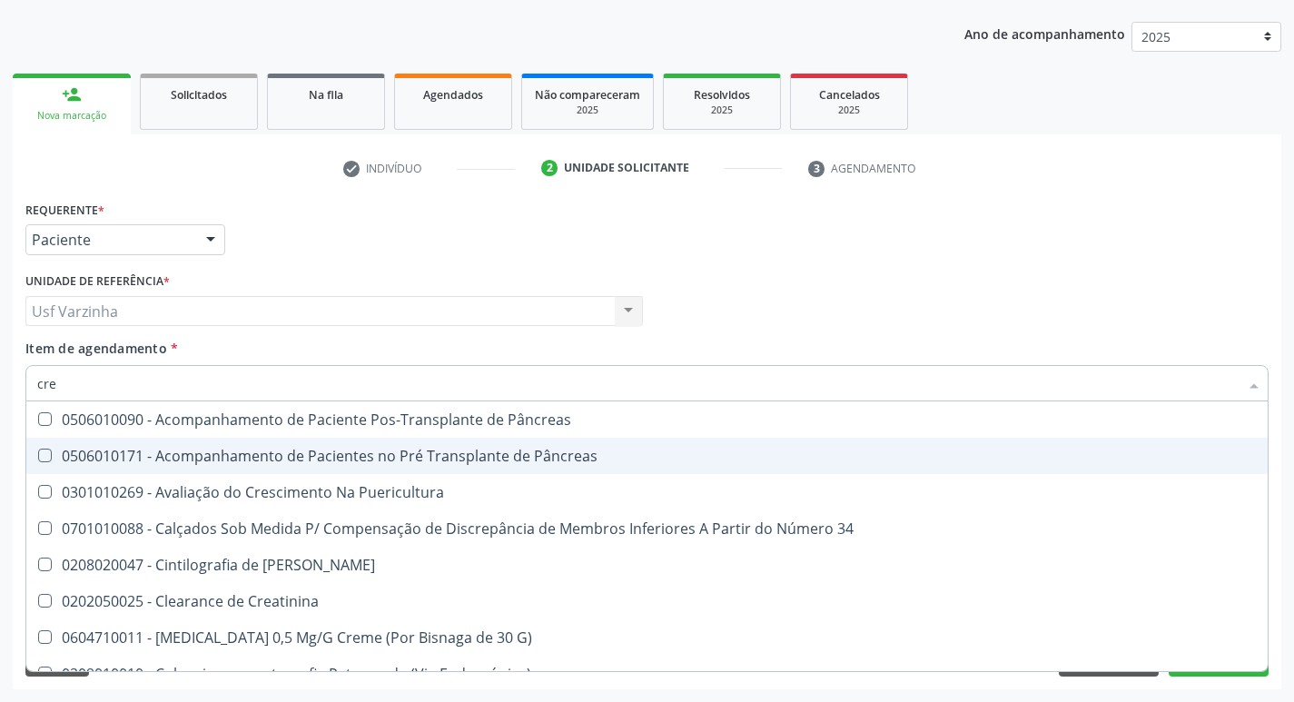
scroll to position [91, 0]
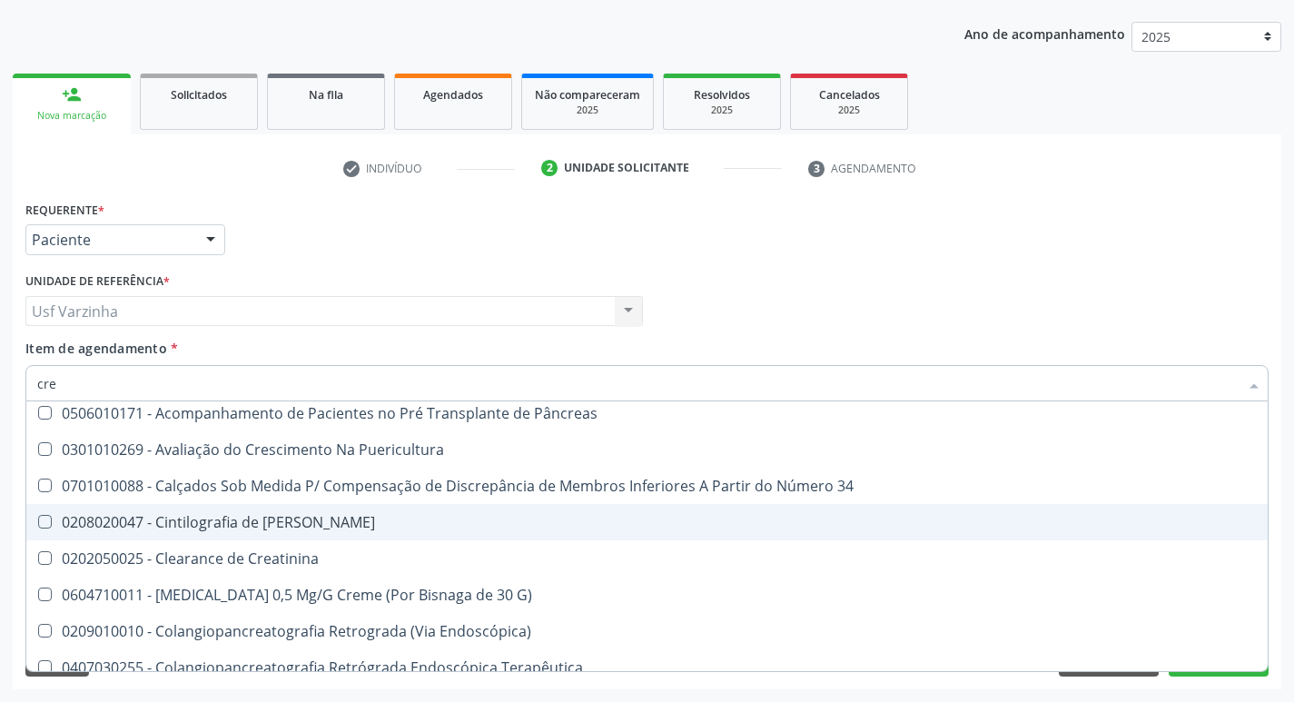
type input "crea"
checkbox G\) "true"
checkbox Creatinina "false"
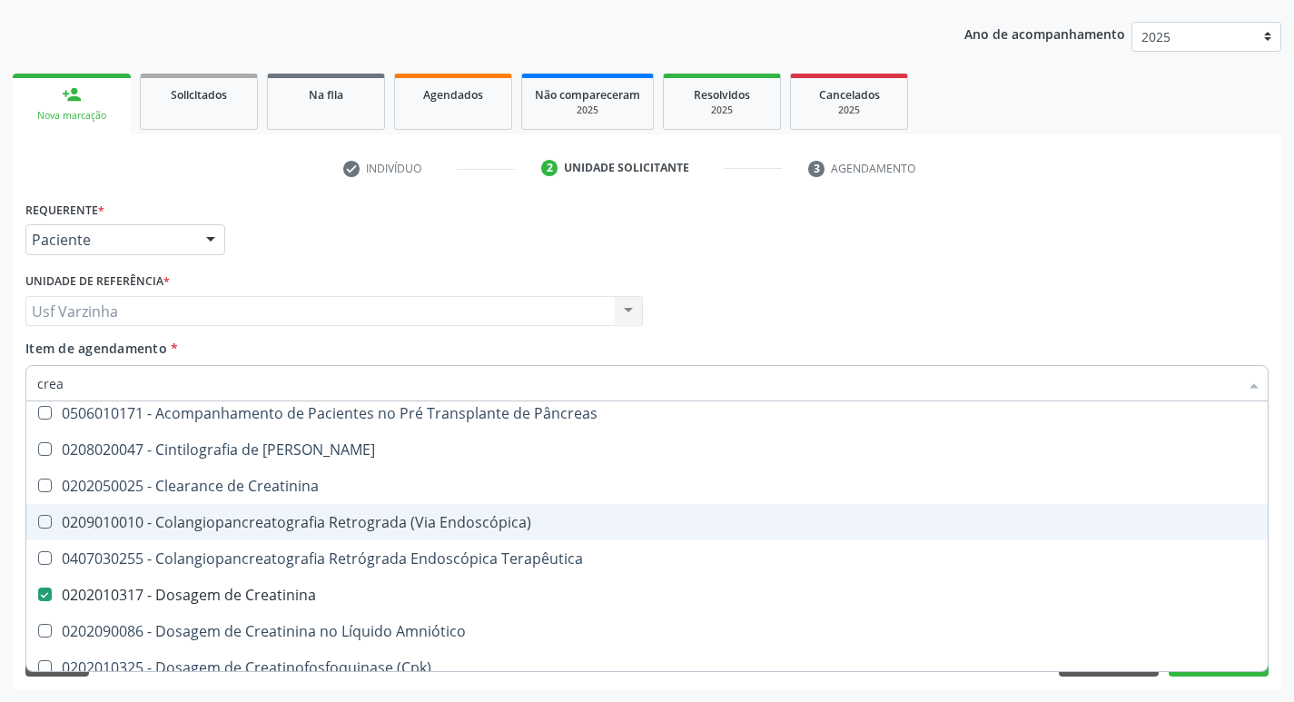
type input "creat"
checkbox Creatinina "true"
checkbox Creatinina "false"
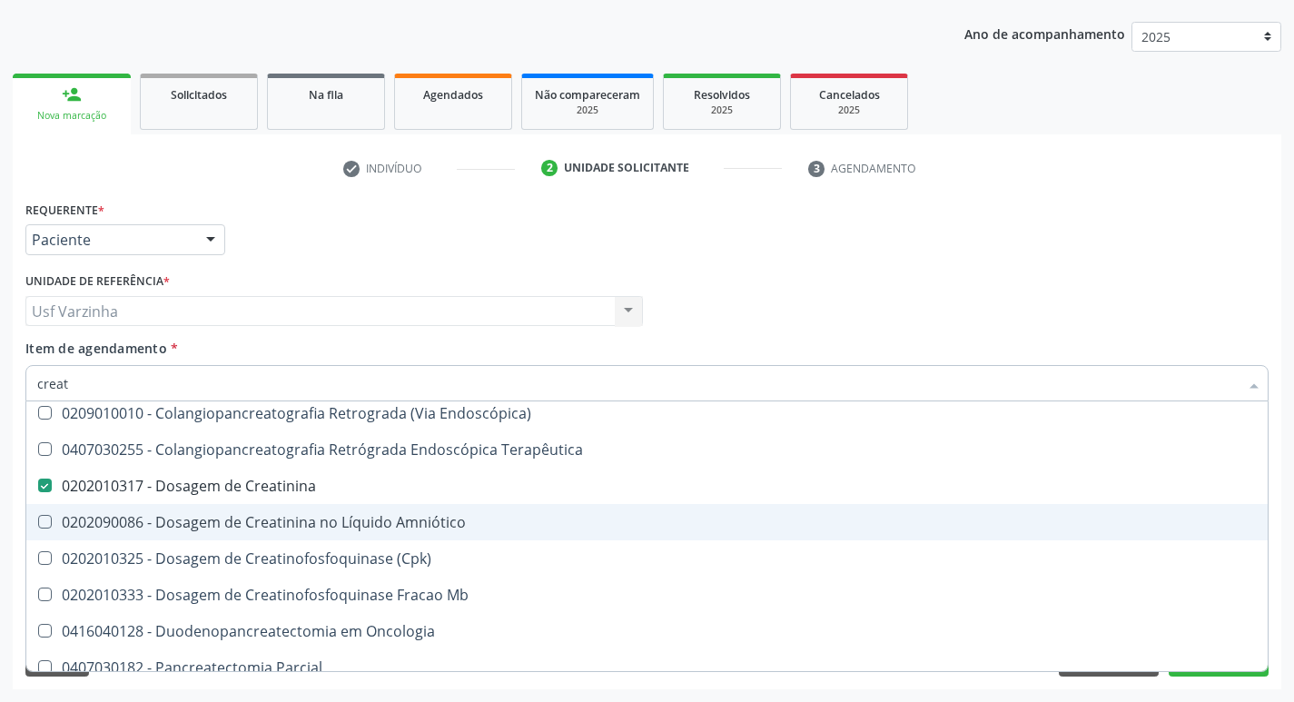
type input "creati"
checkbox Creatinina "false"
checkbox Endoscópica\) "true"
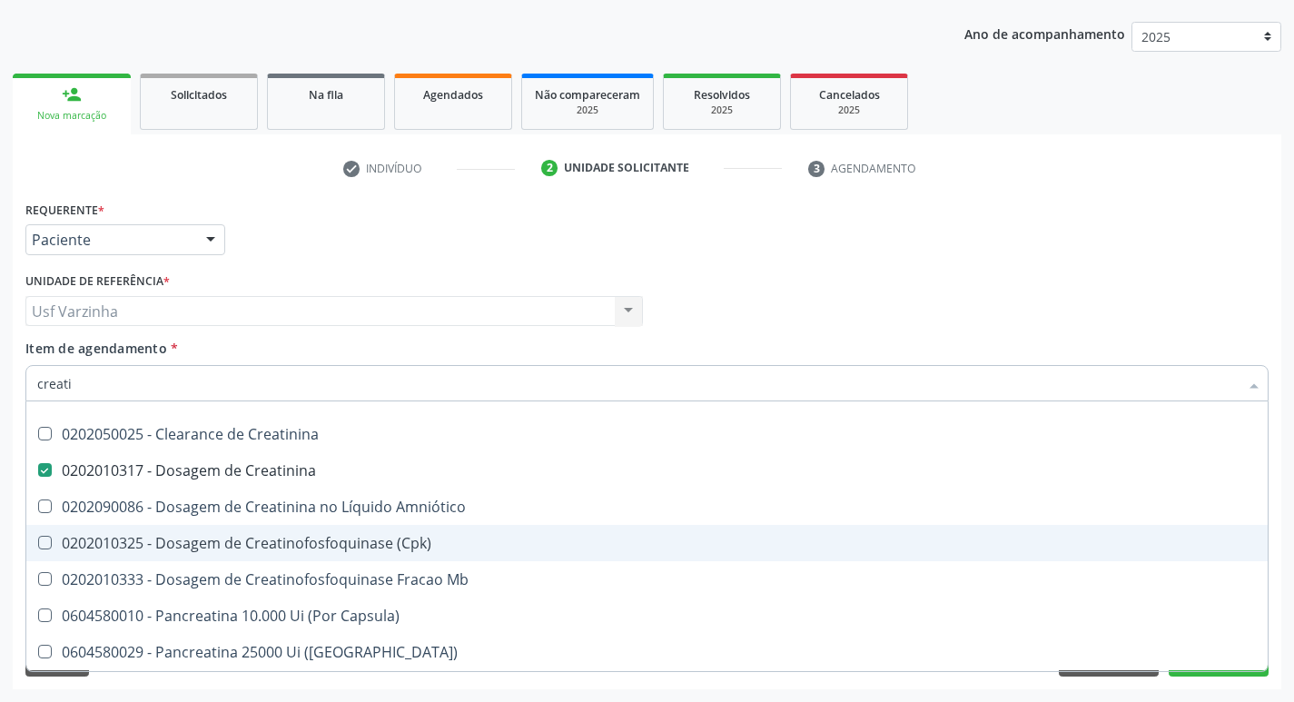
scroll to position [34, 0]
type input "creat"
checkbox \(Cpk\) "true"
checkbox Creatinina "false"
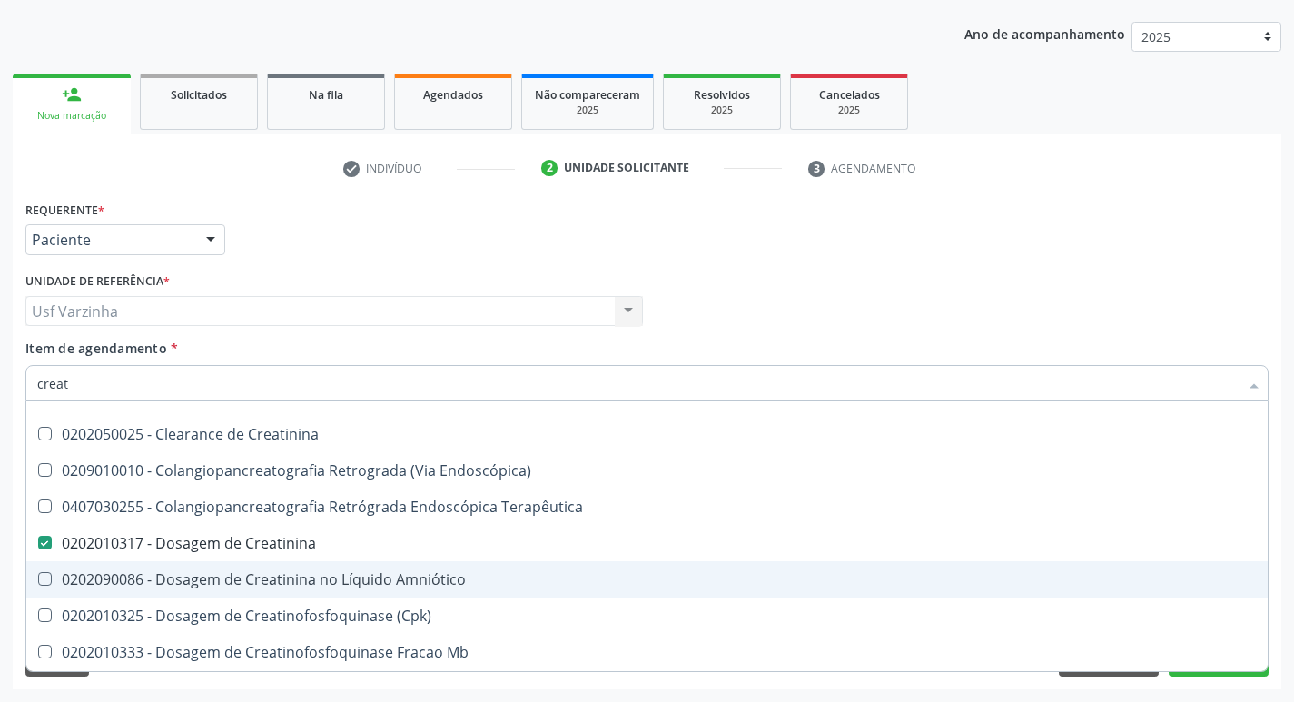
scroll to position [91, 0]
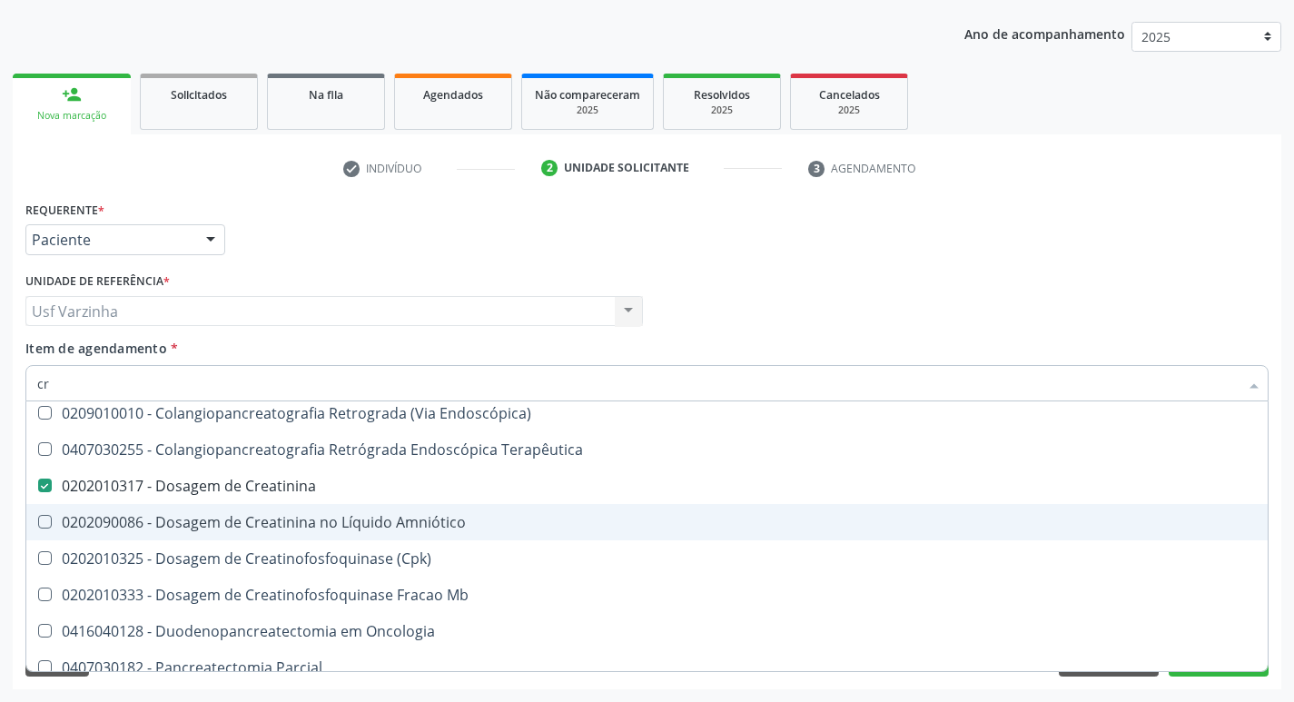
type input "c"
checkbox Creatinina "true"
checkbox Terapêutica "true"
checkbox Mb "false"
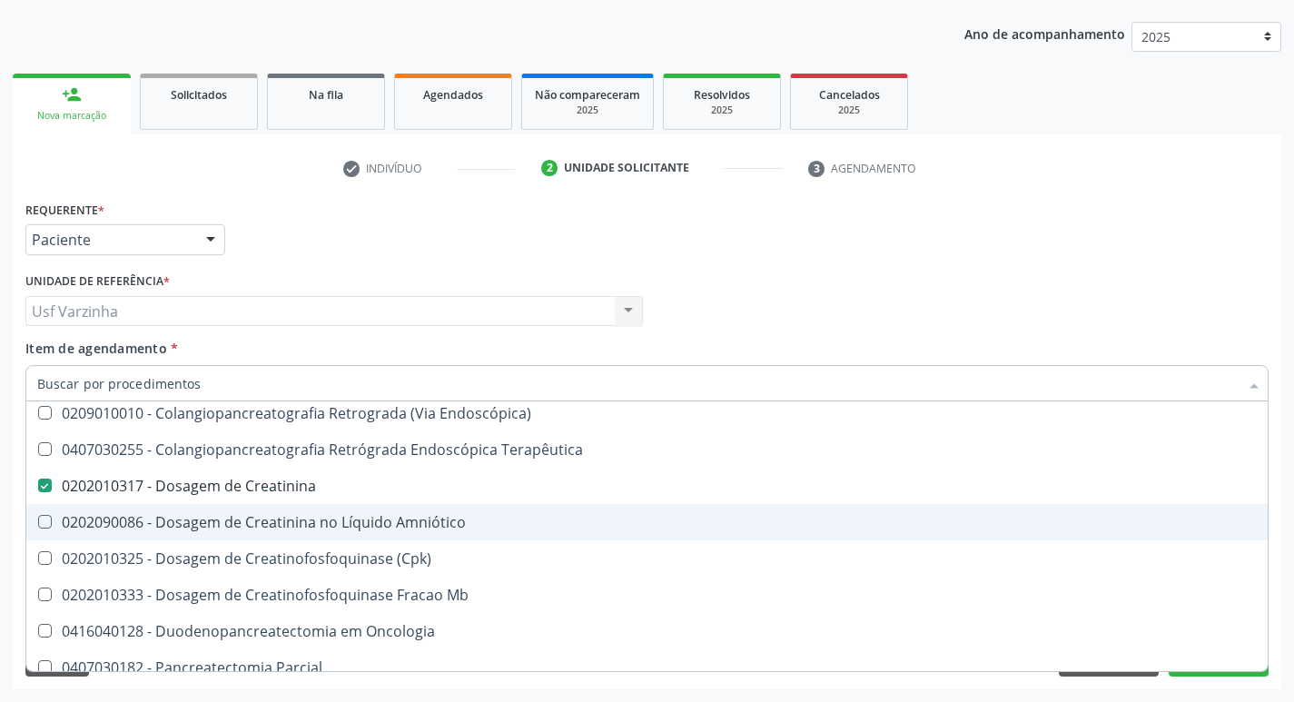
checkbox Endoscópica\) "true"
checkbox Oncologia "false"
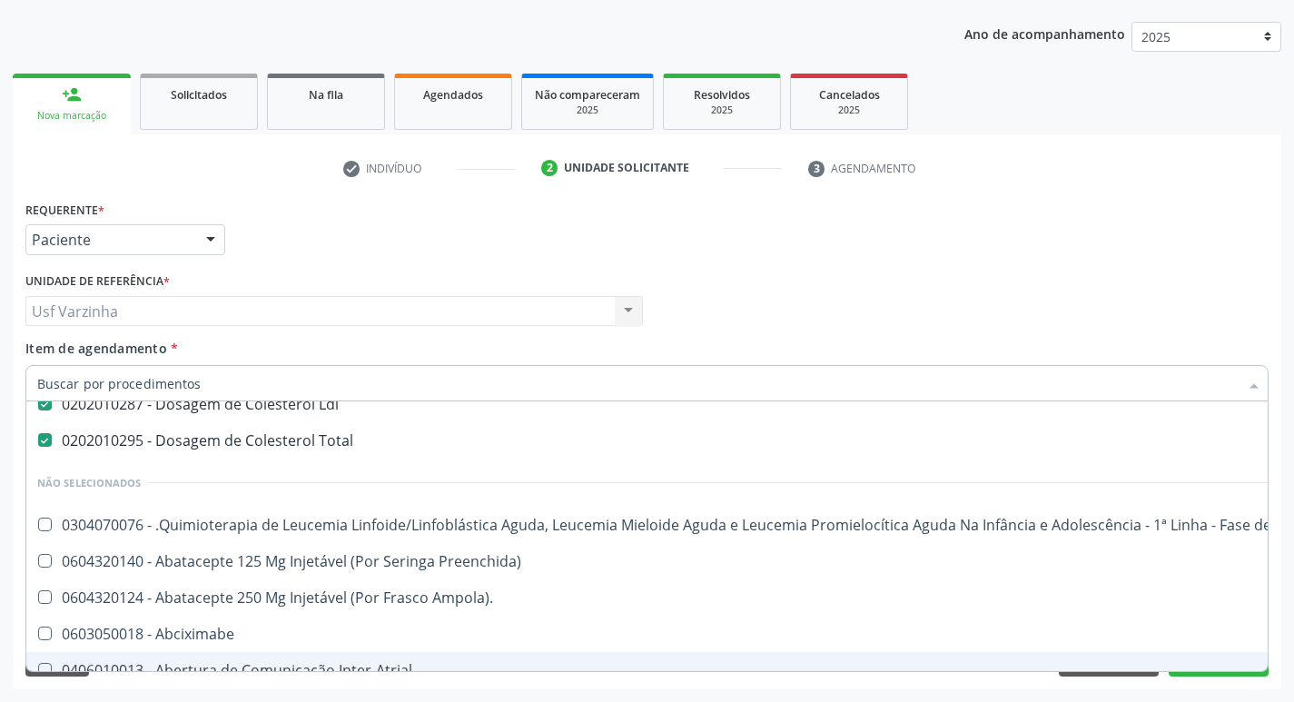
scroll to position [412, 0]
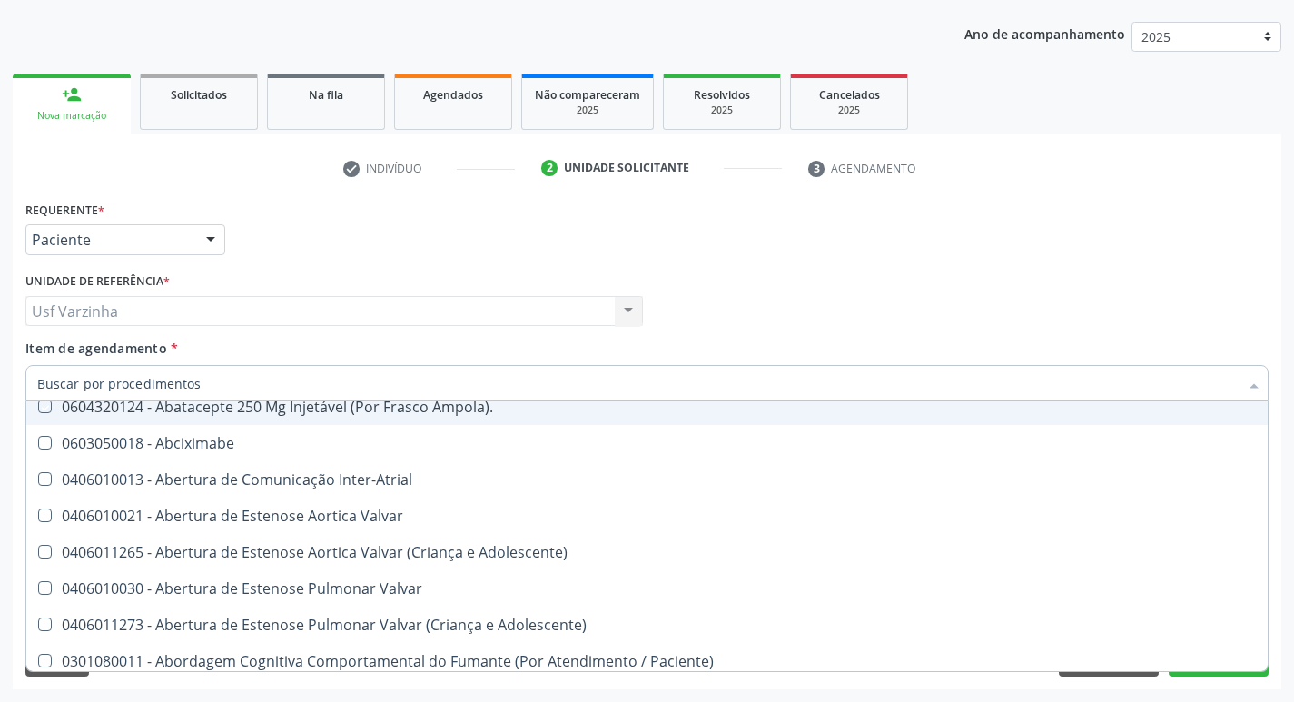
click at [210, 232] on div at bounding box center [210, 240] width 27 height 31
checkbox Manutenção "true"
checkbox Preenchida\) "true"
checkbox Ampola\)\ "true"
checkbox Abciximabe "true"
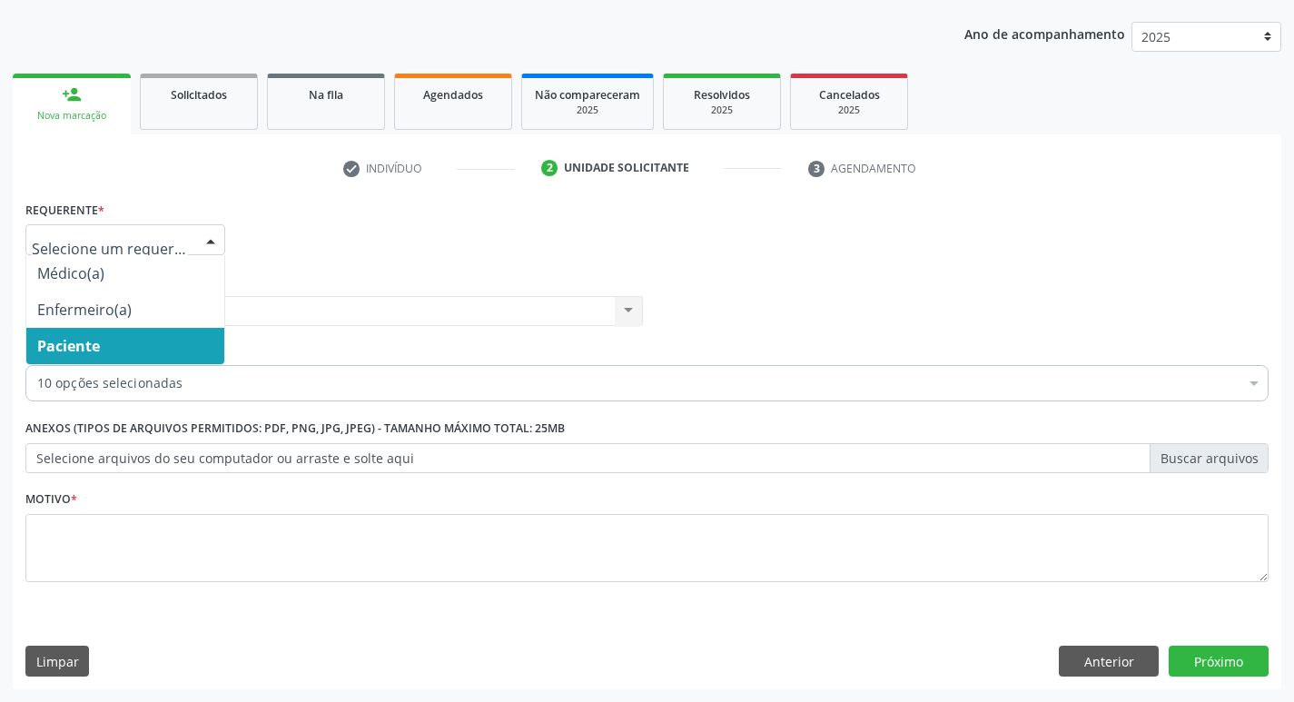
scroll to position [0, 0]
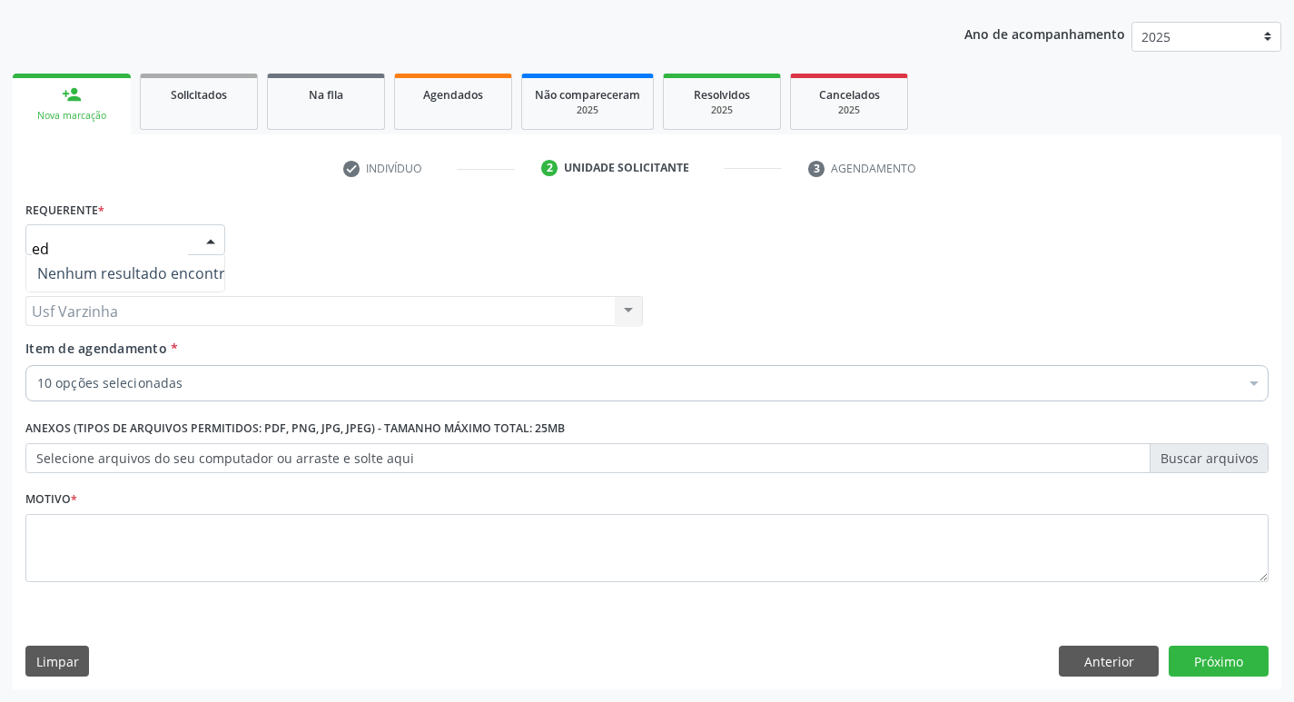
type input "e"
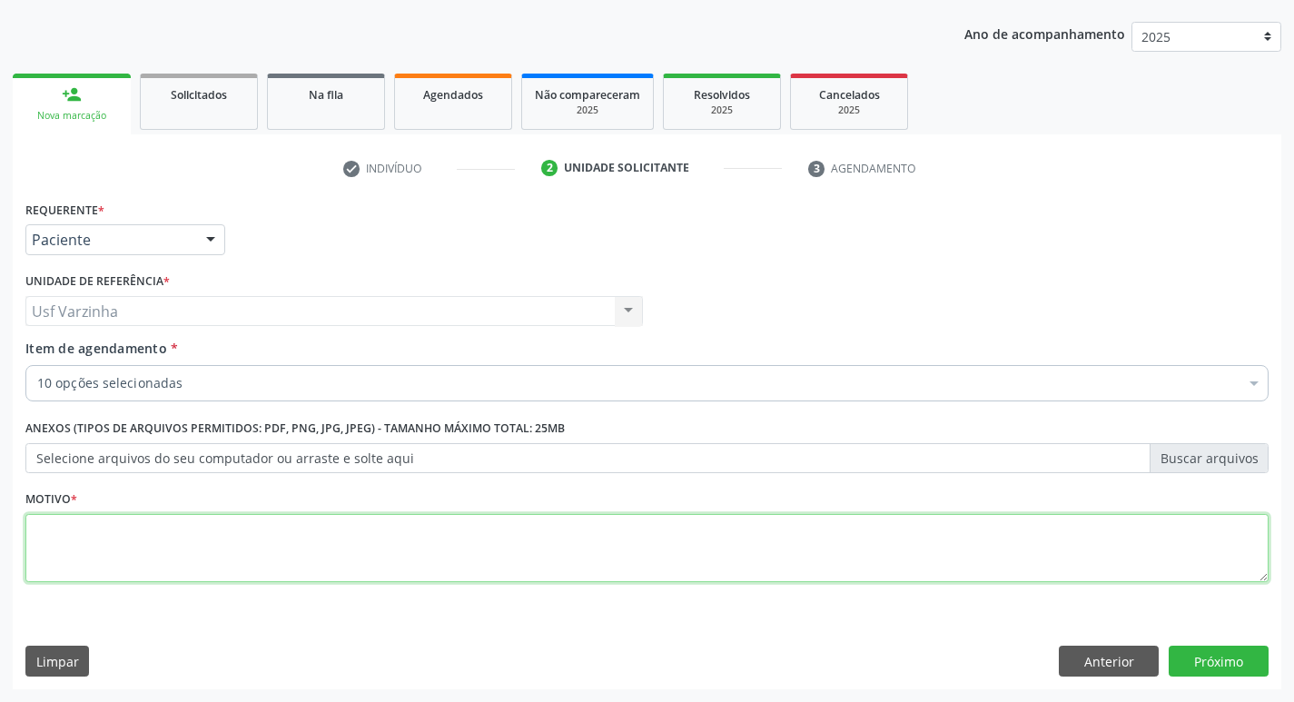
drag, startPoint x: 57, startPoint y: 539, endPoint x: 58, endPoint y: 526, distance: 13.6
click at [56, 539] on textarea at bounding box center [646, 548] width 1243 height 69
type textarea "rastreio"
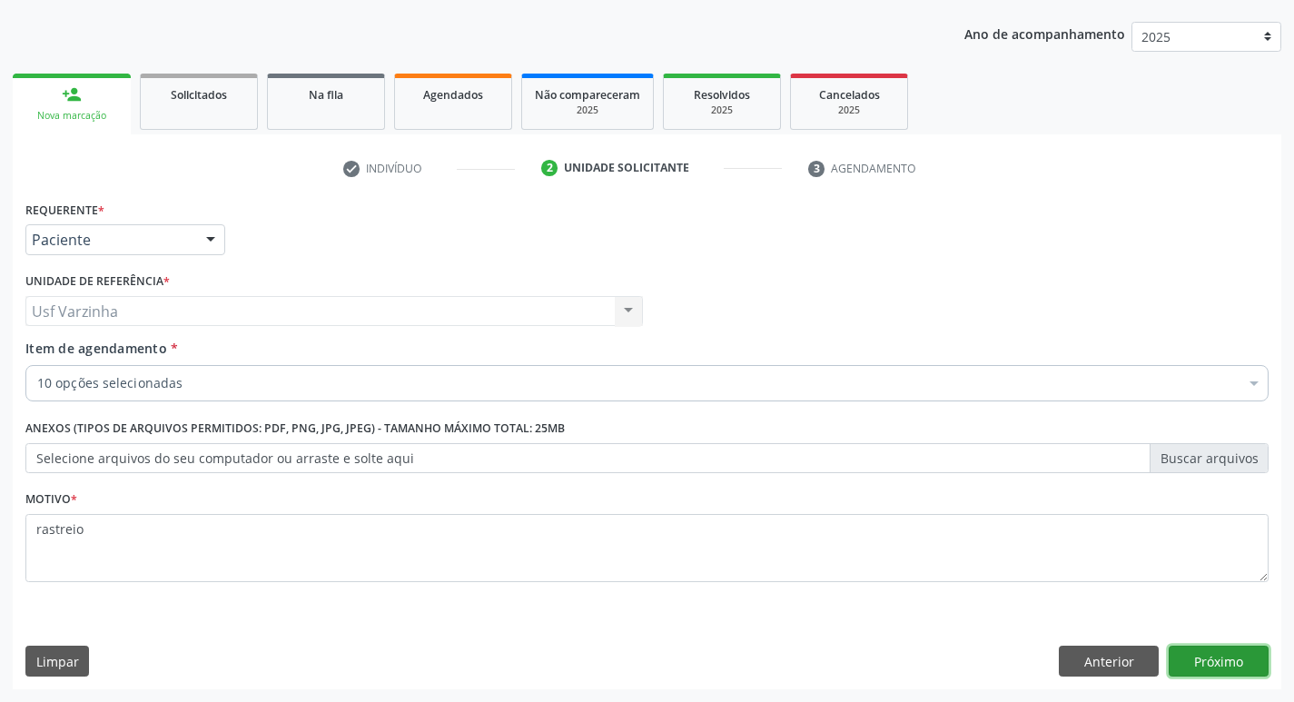
click at [1221, 669] on button "Próximo" at bounding box center [1218, 661] width 100 height 31
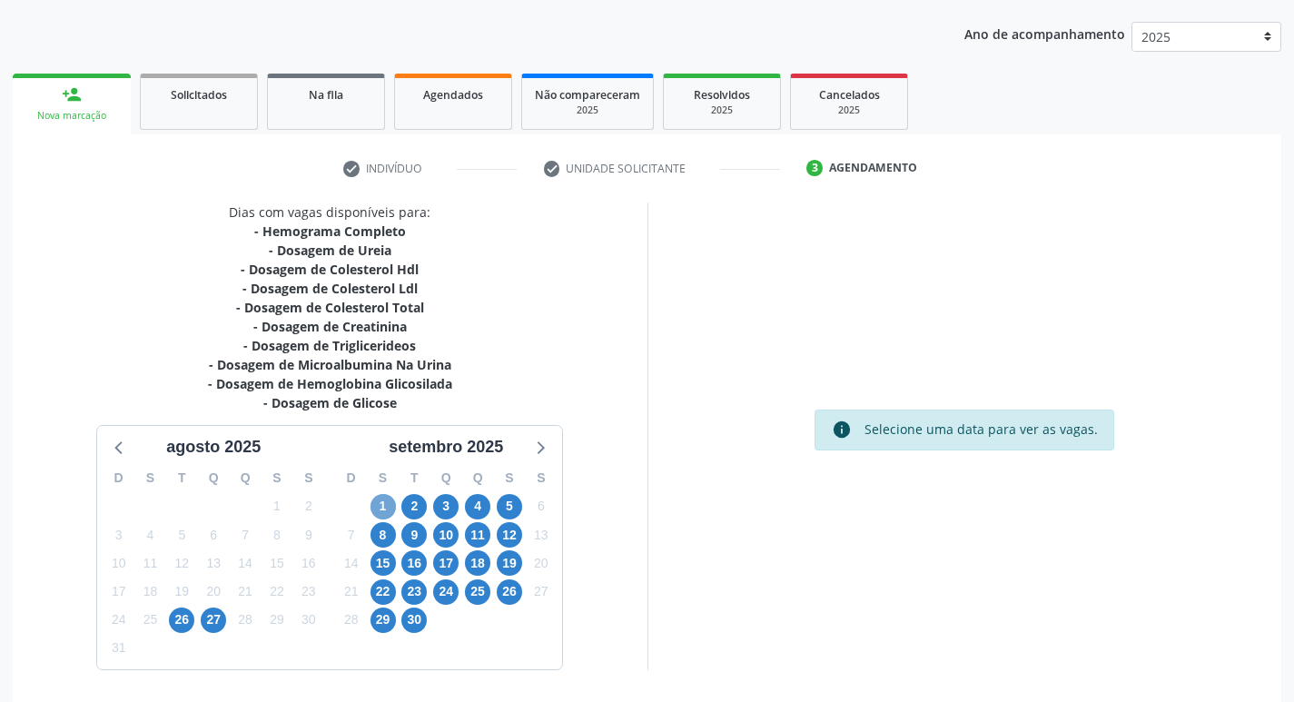
click at [375, 503] on span "1" at bounding box center [382, 506] width 25 height 25
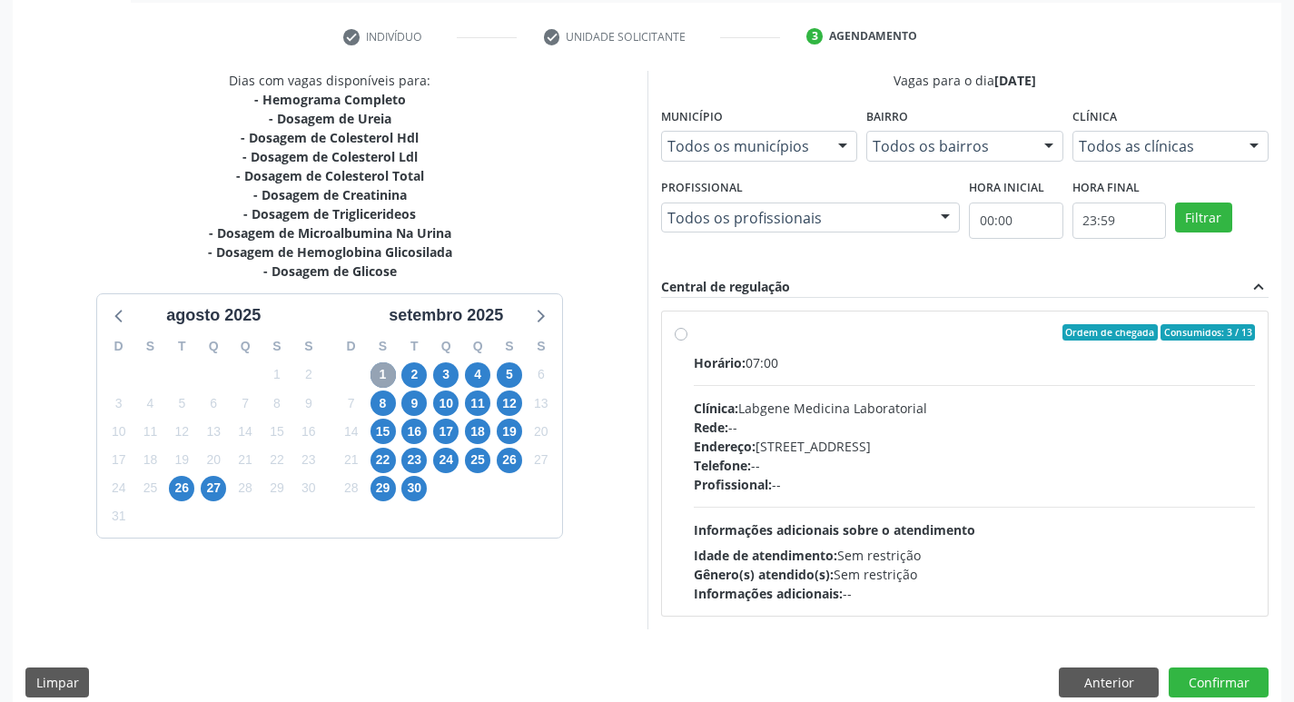
scroll to position [350, 0]
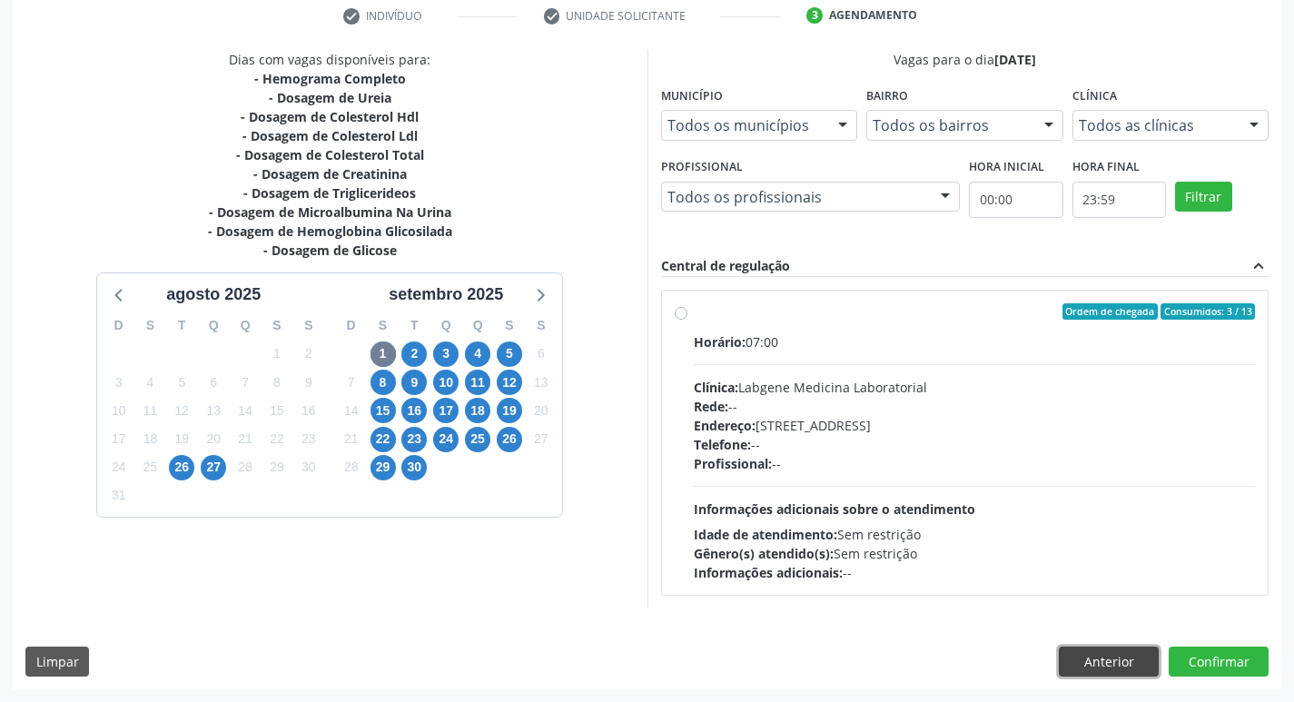
click at [1114, 665] on button "Anterior" at bounding box center [1109, 661] width 100 height 31
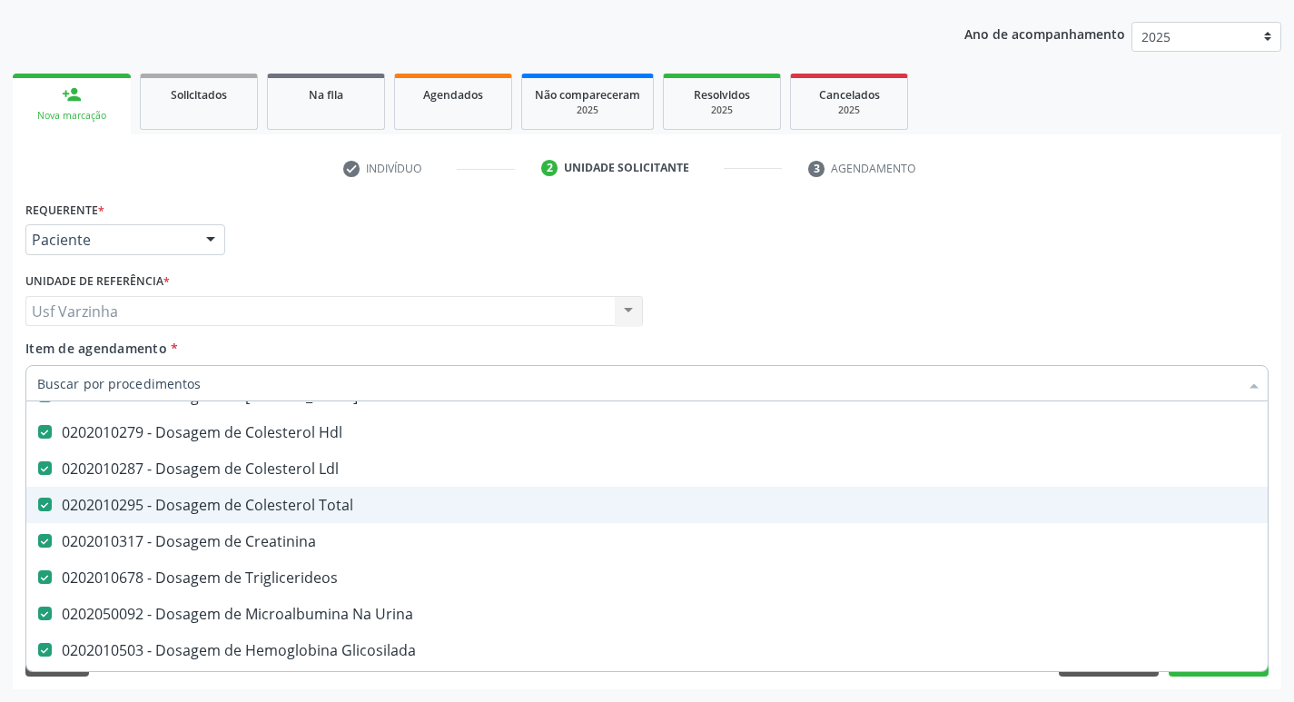
scroll to position [182, 0]
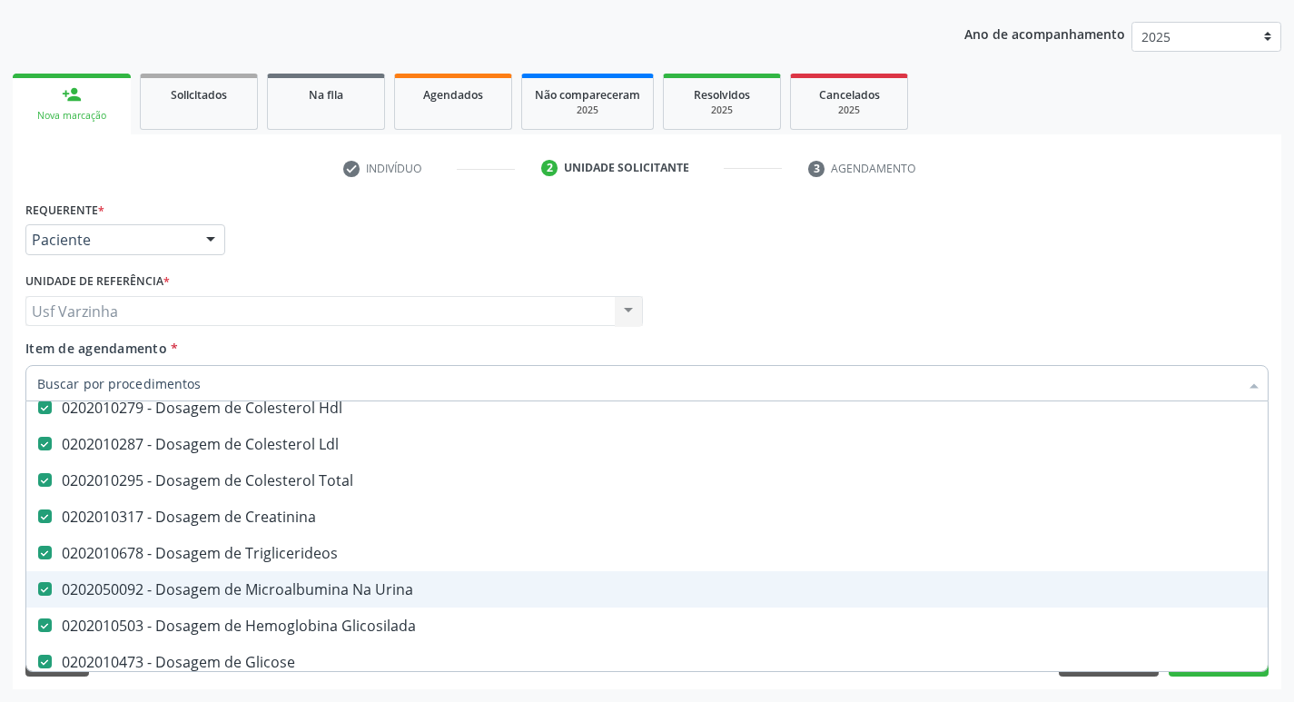
click at [50, 588] on Urina at bounding box center [45, 589] width 14 height 14
click at [38, 588] on Urina "checkbox" at bounding box center [32, 589] width 12 height 12
checkbox Urina "false"
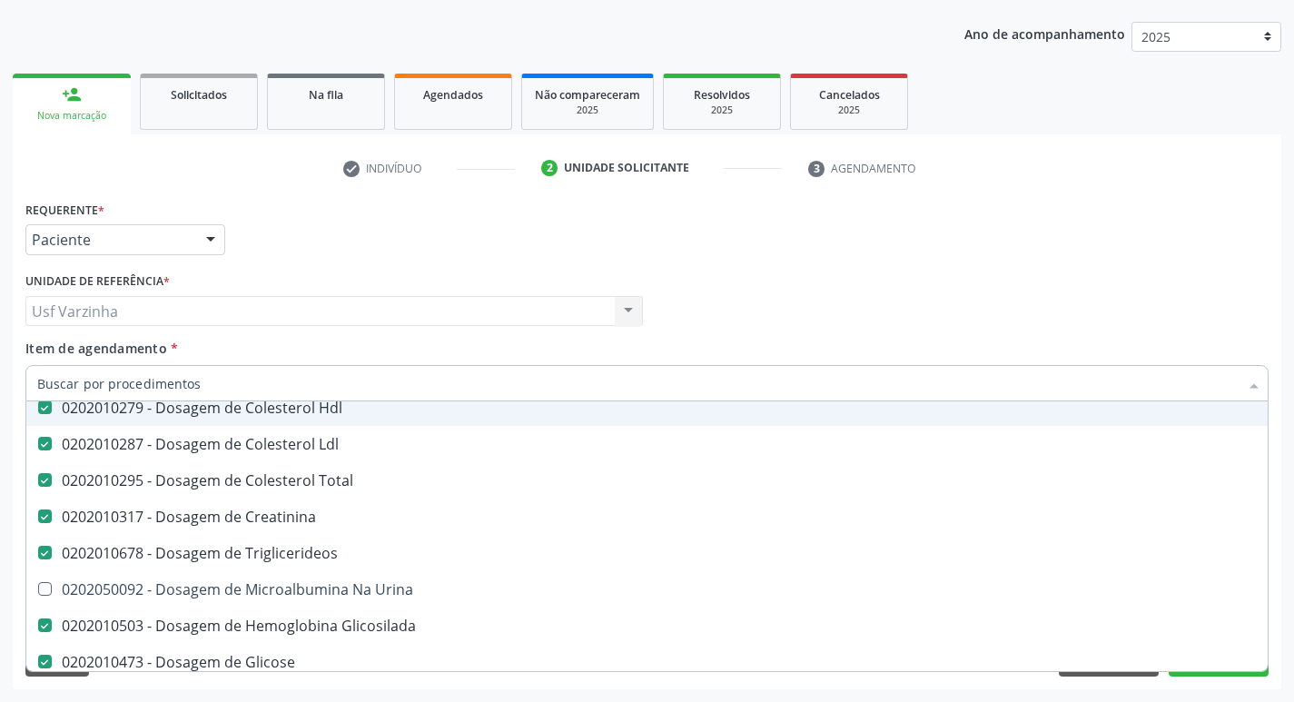
click at [112, 381] on input "Item de agendamento *" at bounding box center [637, 383] width 1201 height 36
type input "u"
checkbox Ldl "false"
checkbox Triglicerideos "false"
checkbox Ureia "false"
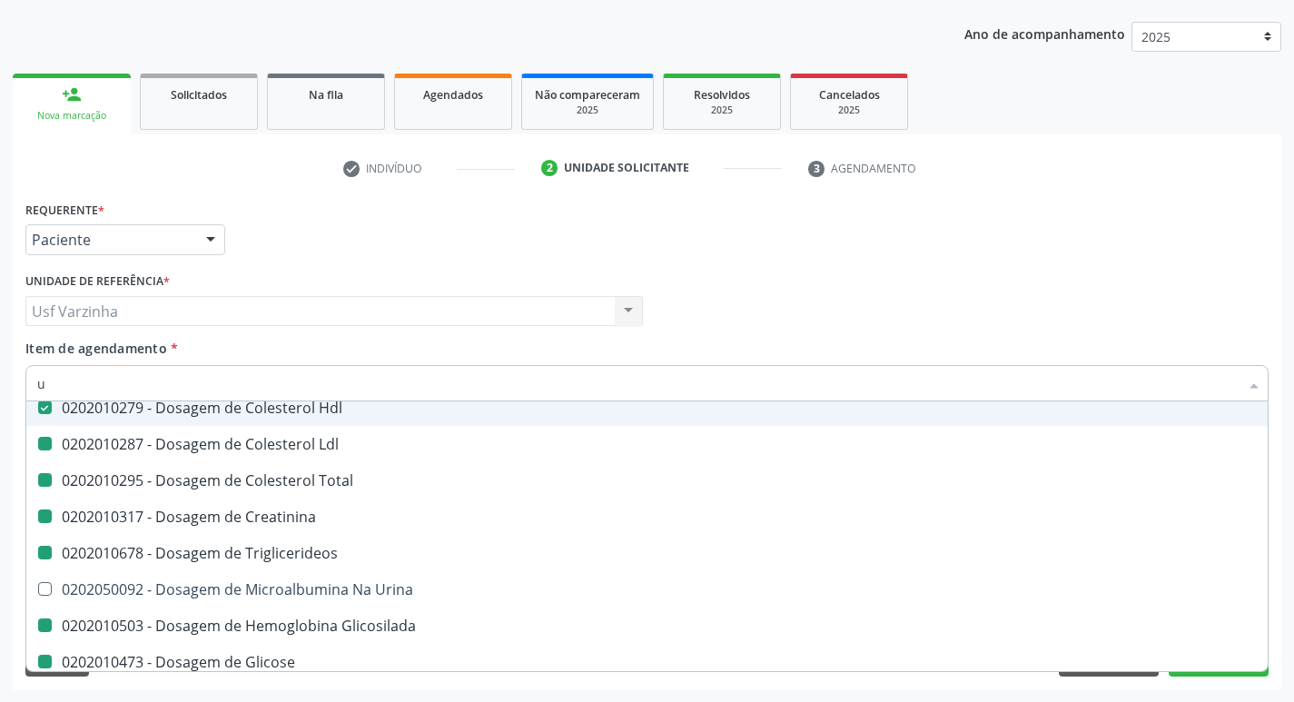
checkbox Glicosilada "false"
checkbox Glicose "false"
checkbox Total "false"
checkbox Creatinina "false"
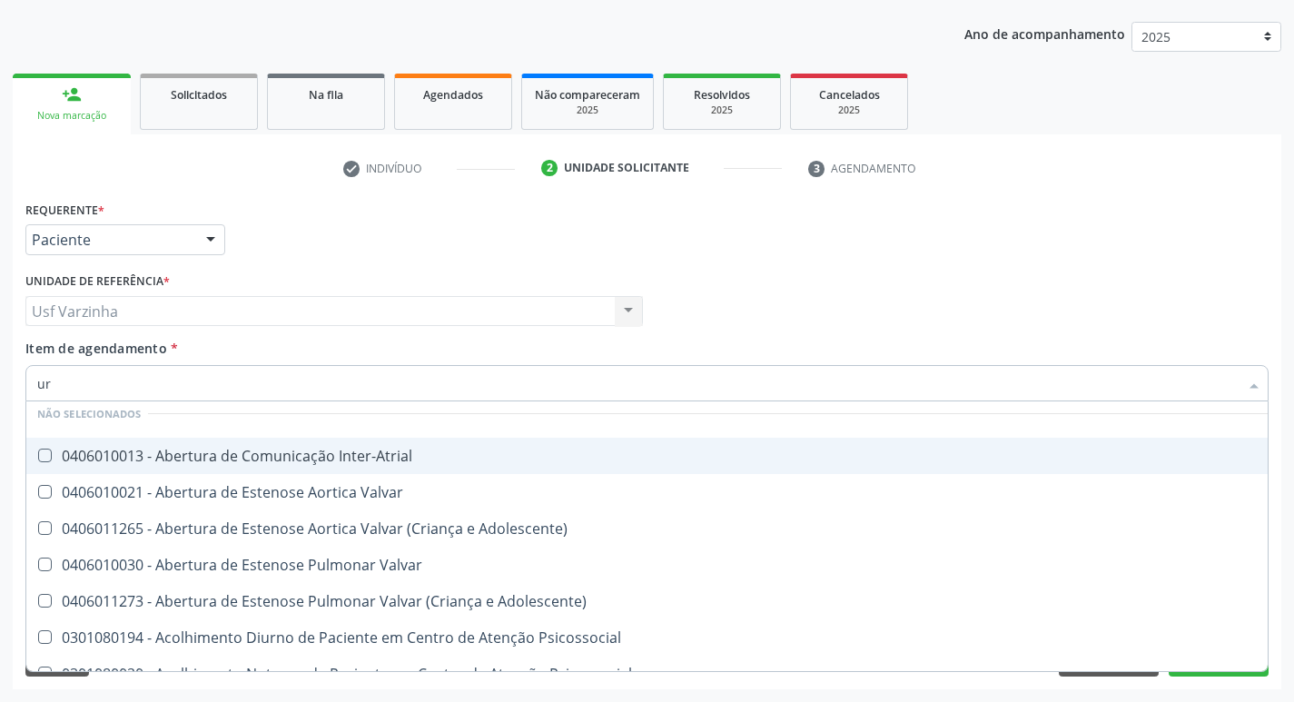
type input "uri"
checkbox Ureia "false"
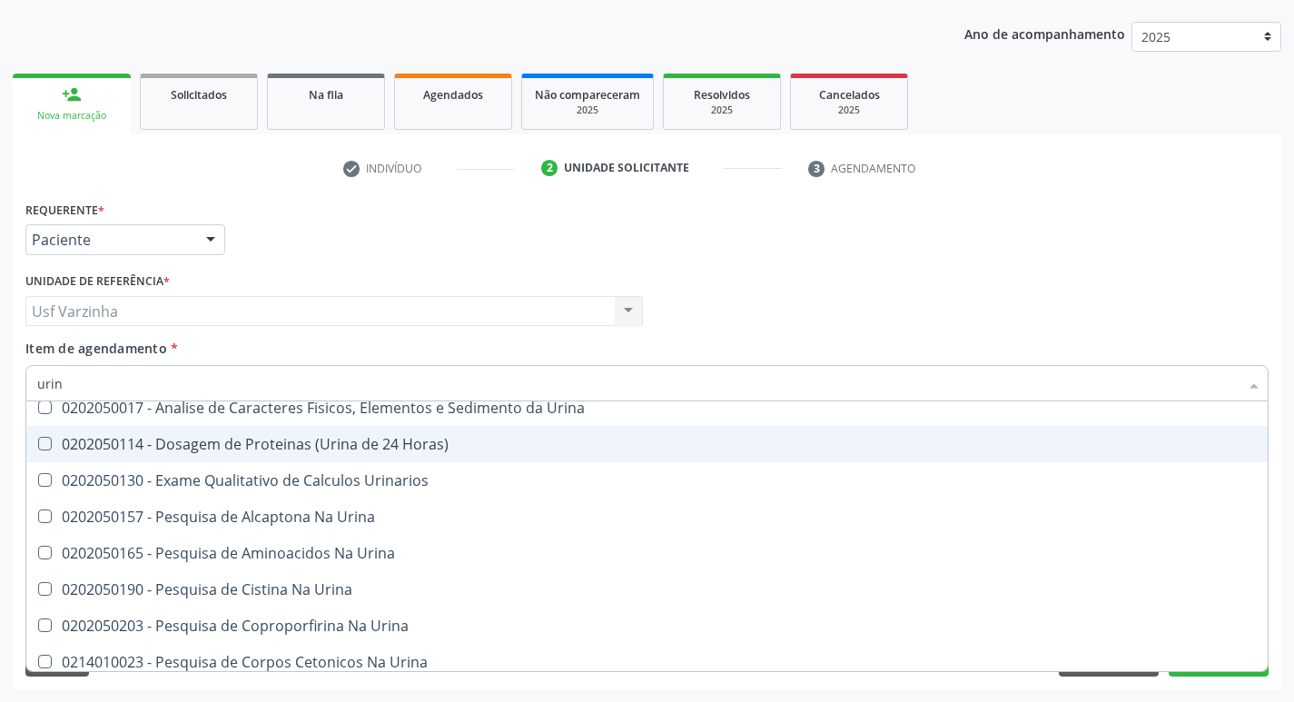
type input "urina"
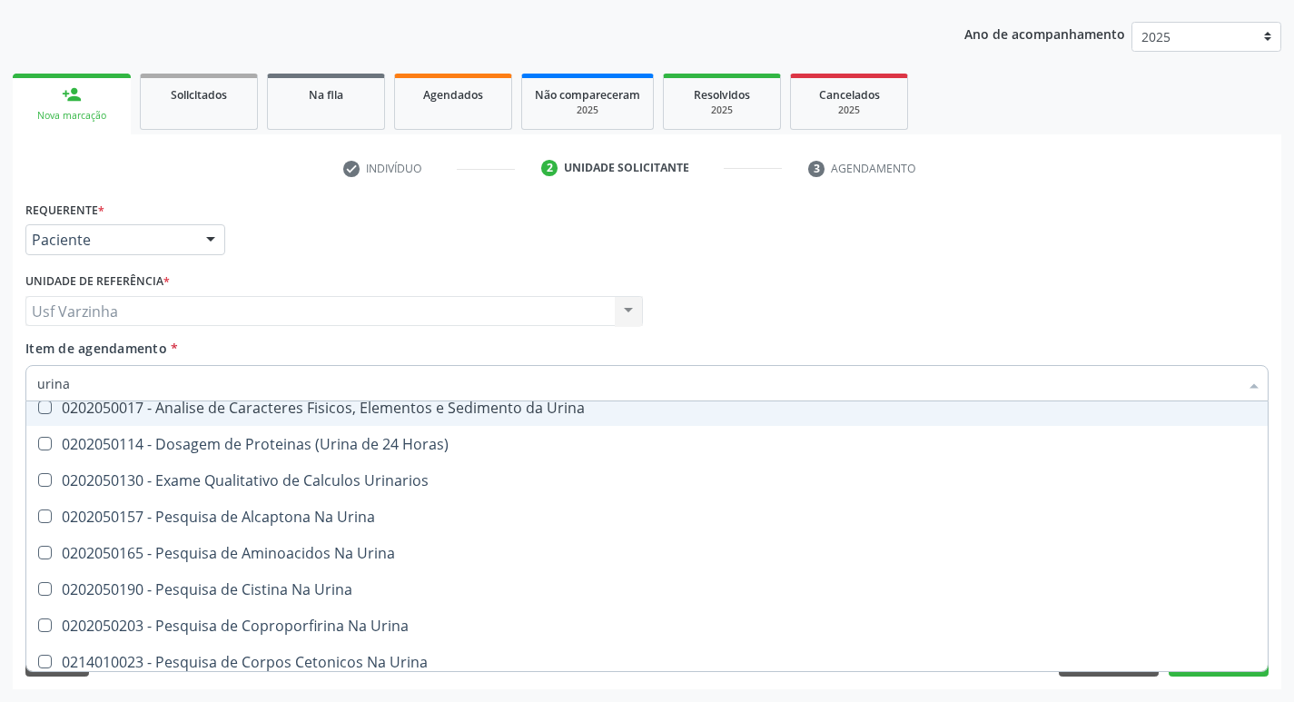
click at [240, 410] on div "0202050017 - Analise de Caracteres Fisicos, Elementos e Sedimento da Urina" at bounding box center [646, 407] width 1219 height 15
checkbox Urina "true"
click at [206, 233] on div at bounding box center [210, 240] width 27 height 31
checkbox Urina "true"
checkbox Horas\) "true"
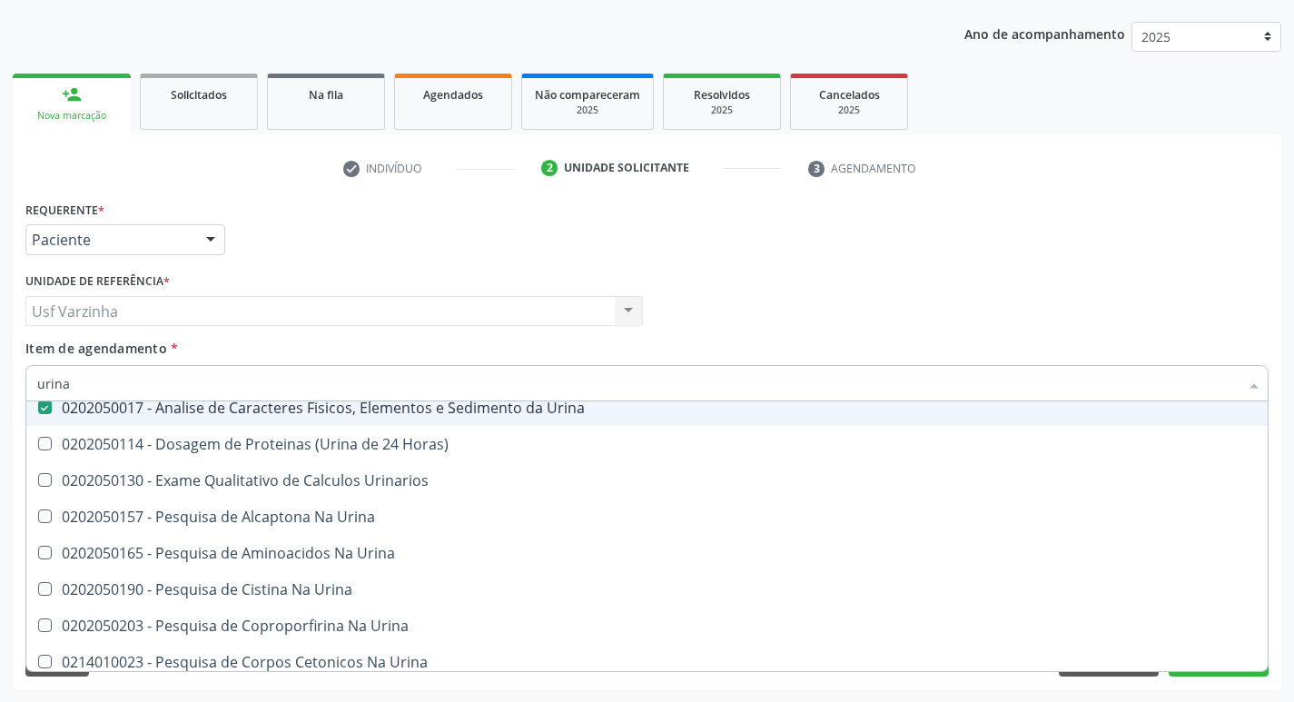
checkbox Urina "true"
checkbox Urinarios "true"
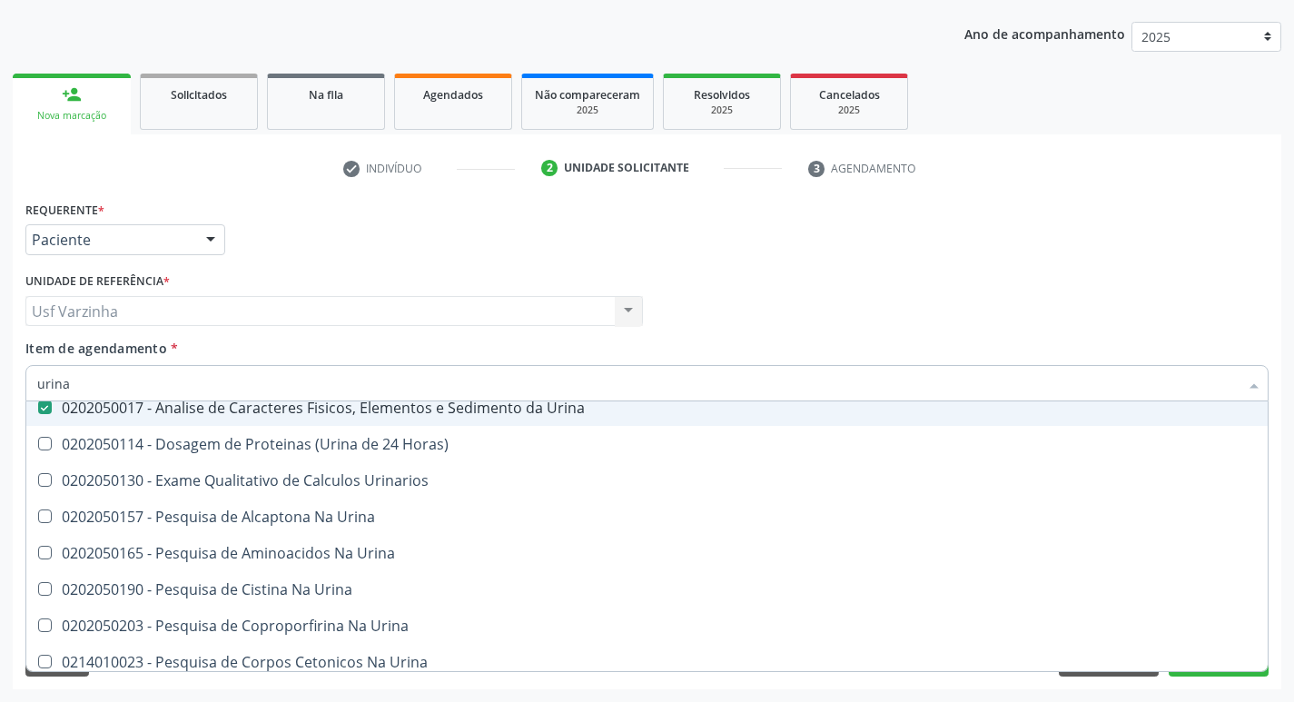
checkbox Urina "true"
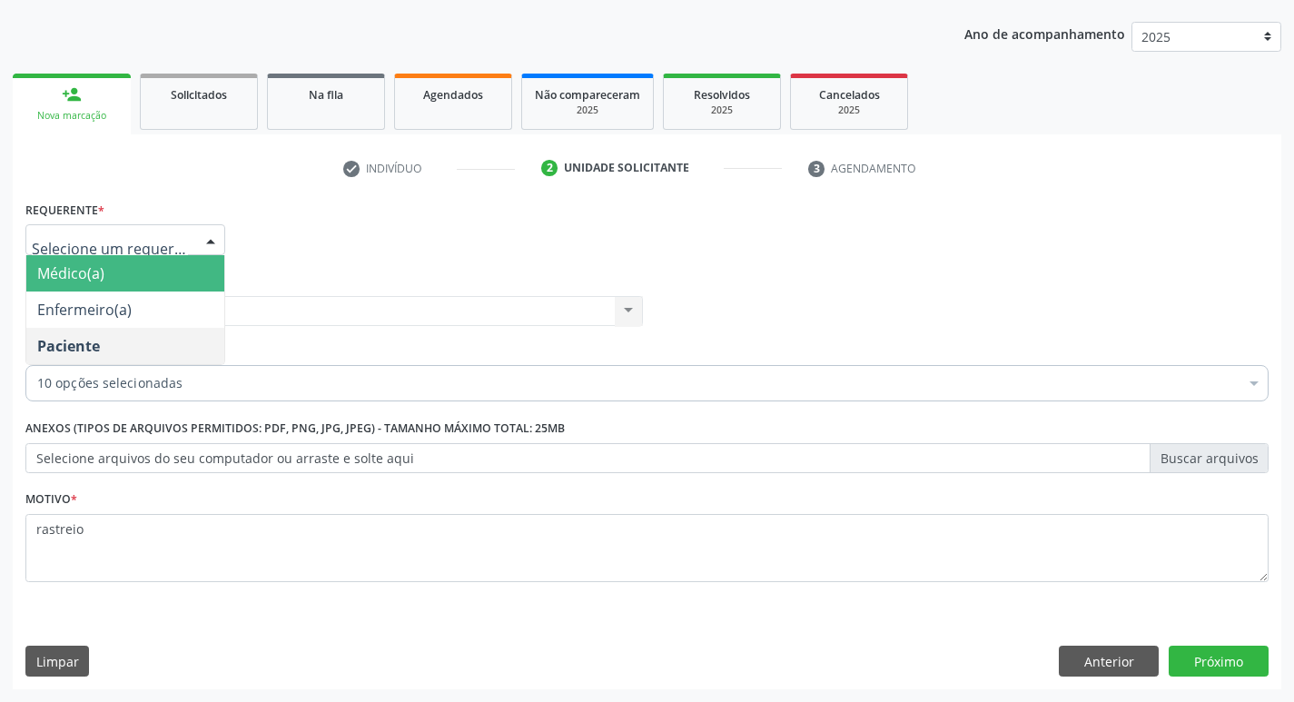
scroll to position [0, 0]
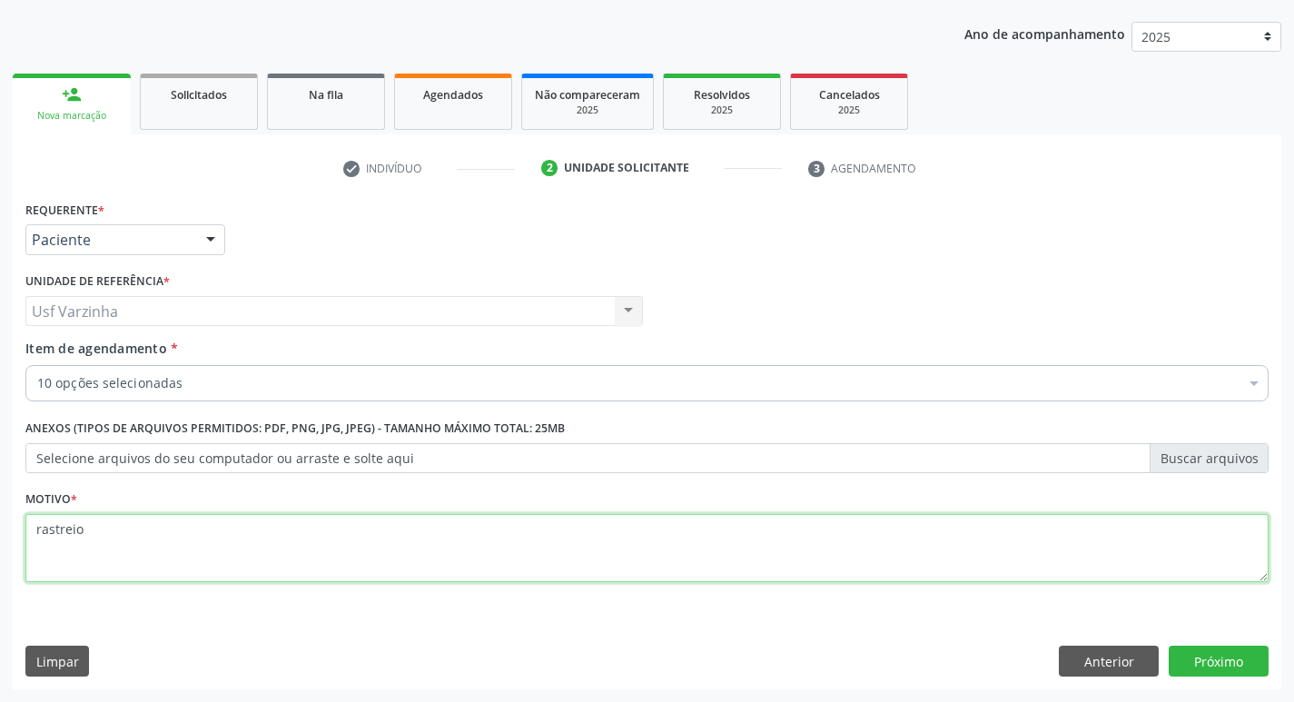
click at [84, 538] on textarea "rastreio" at bounding box center [646, 548] width 1243 height 69
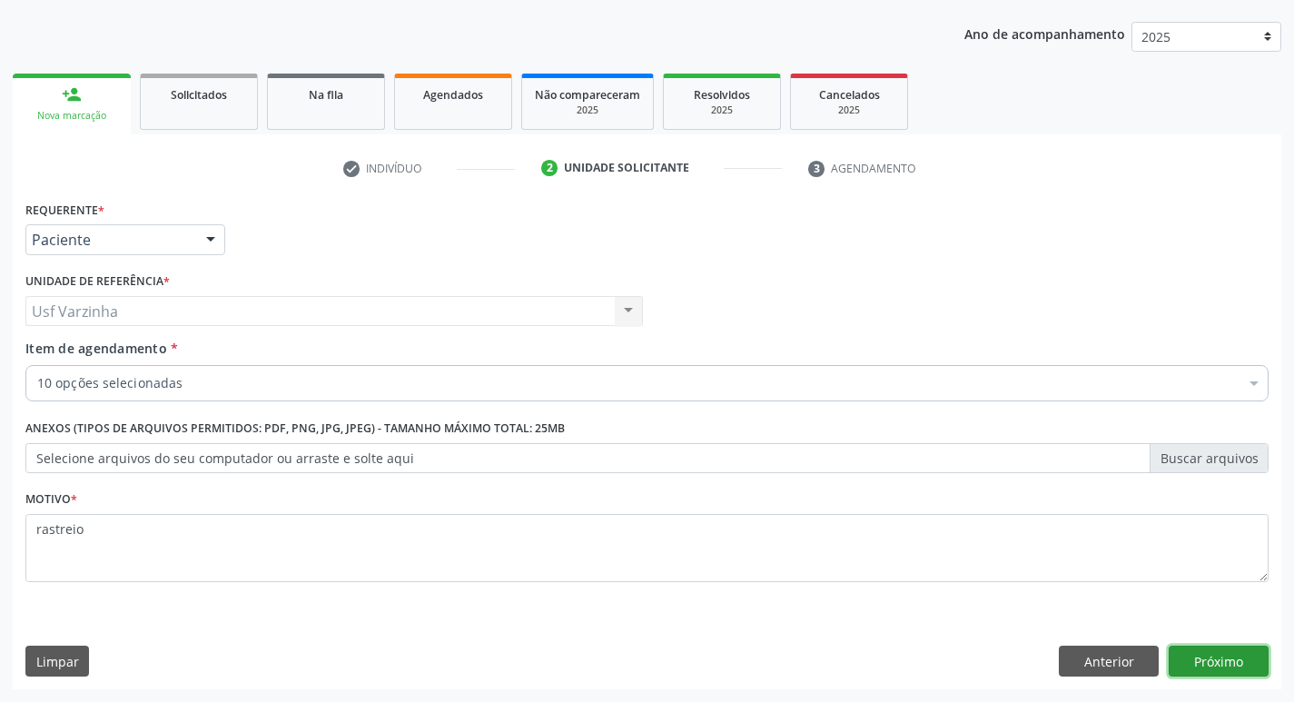
click at [1224, 665] on button "Próximo" at bounding box center [1218, 661] width 100 height 31
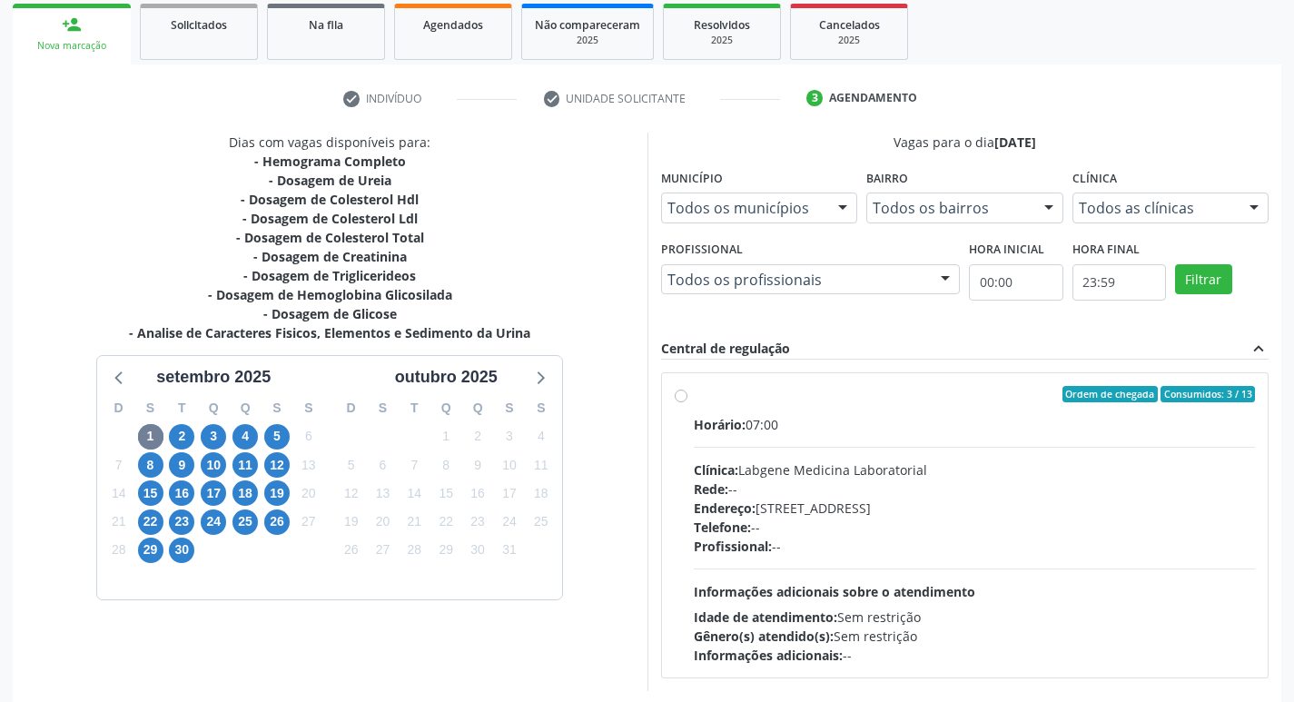
scroll to position [350, 0]
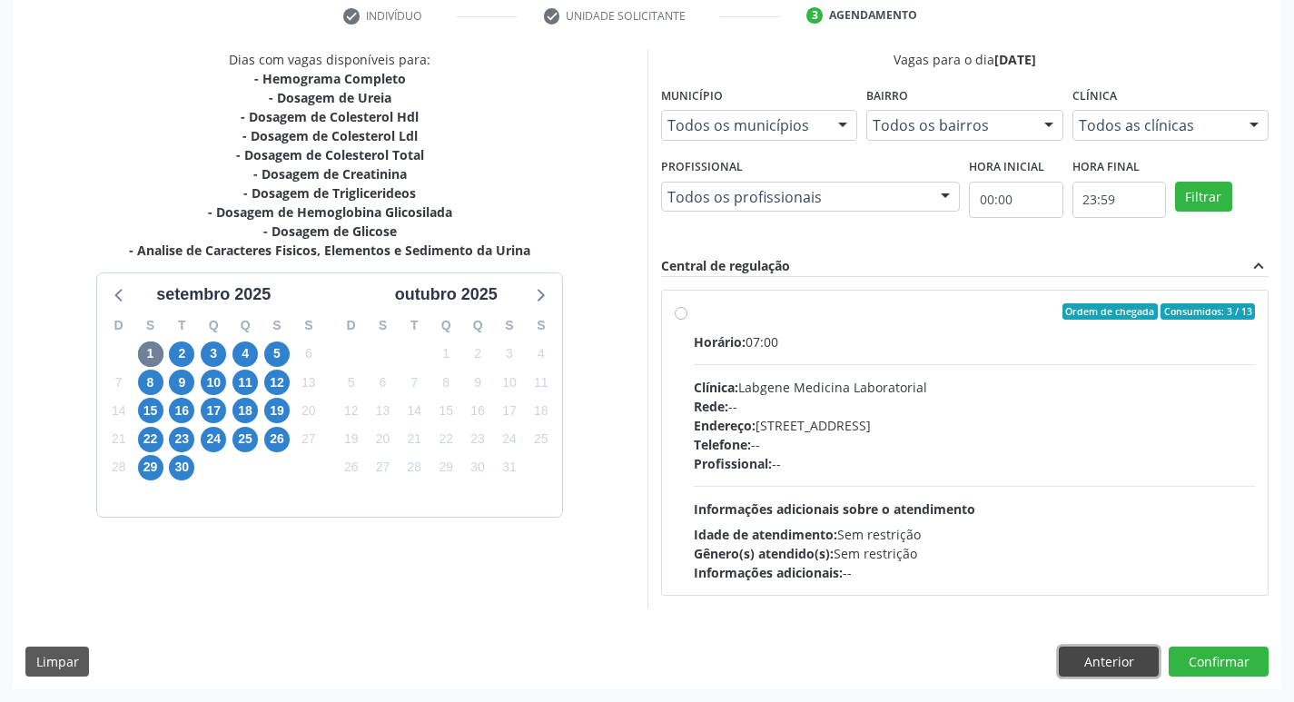
click at [1107, 664] on button "Anterior" at bounding box center [1109, 661] width 100 height 31
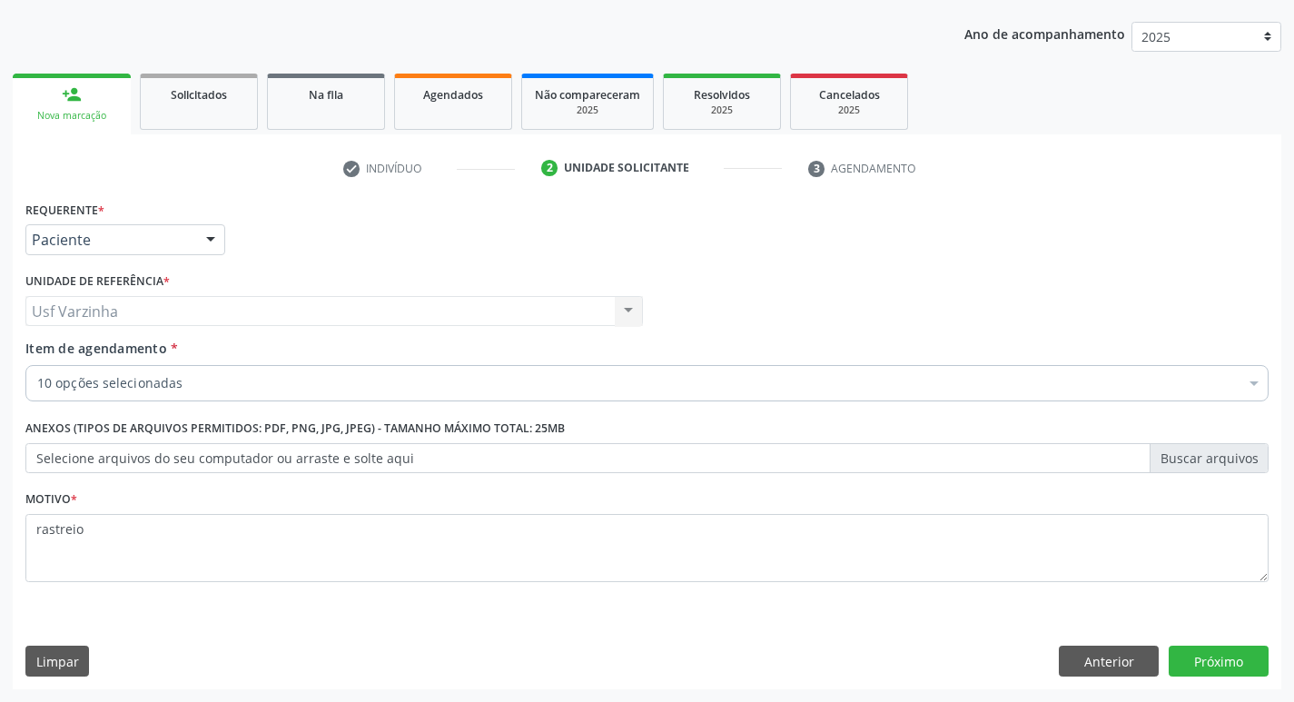
scroll to position [198, 0]
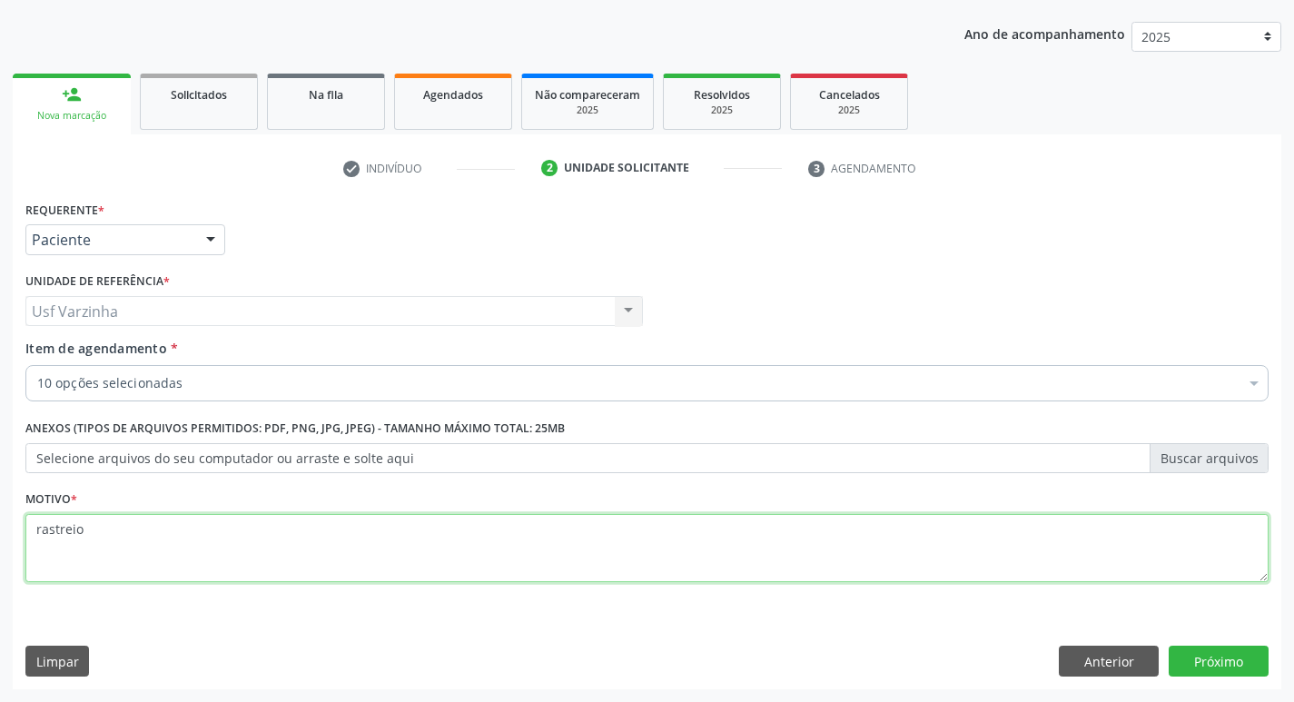
click at [115, 546] on textarea "rastreio" at bounding box center [646, 548] width 1243 height 69
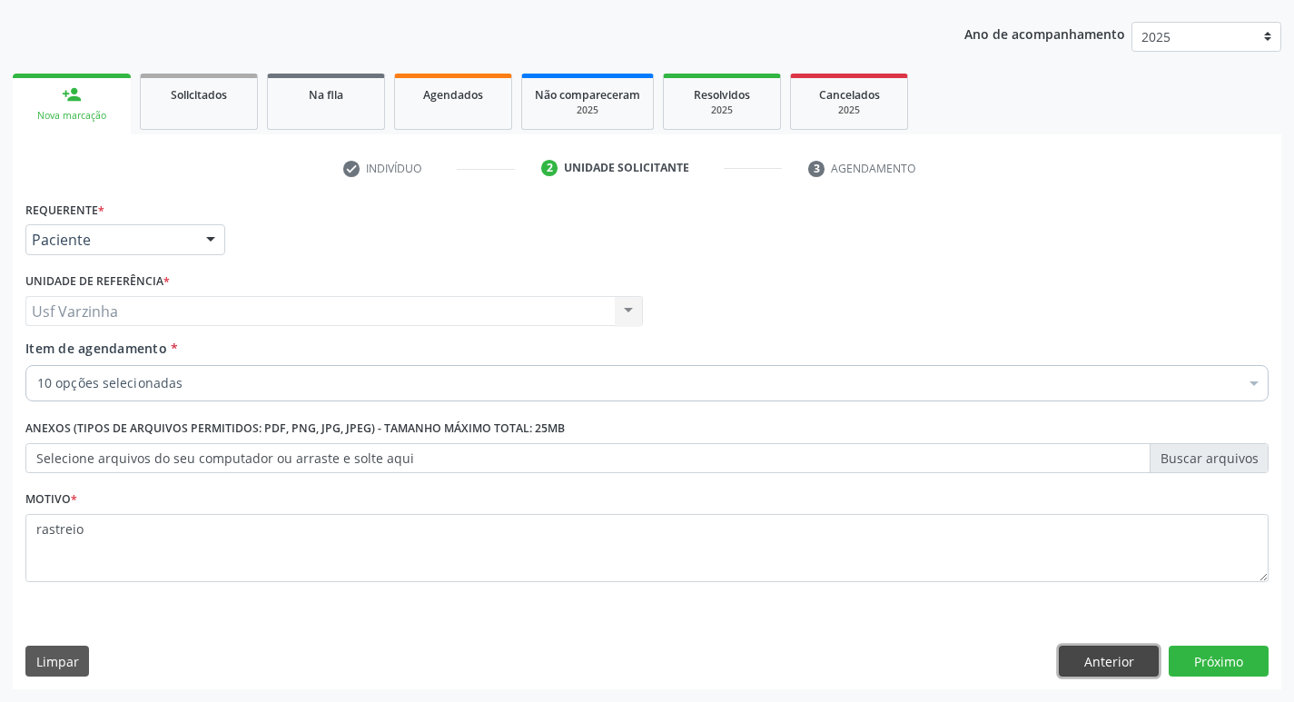
click at [1140, 663] on button "Anterior" at bounding box center [1109, 661] width 100 height 31
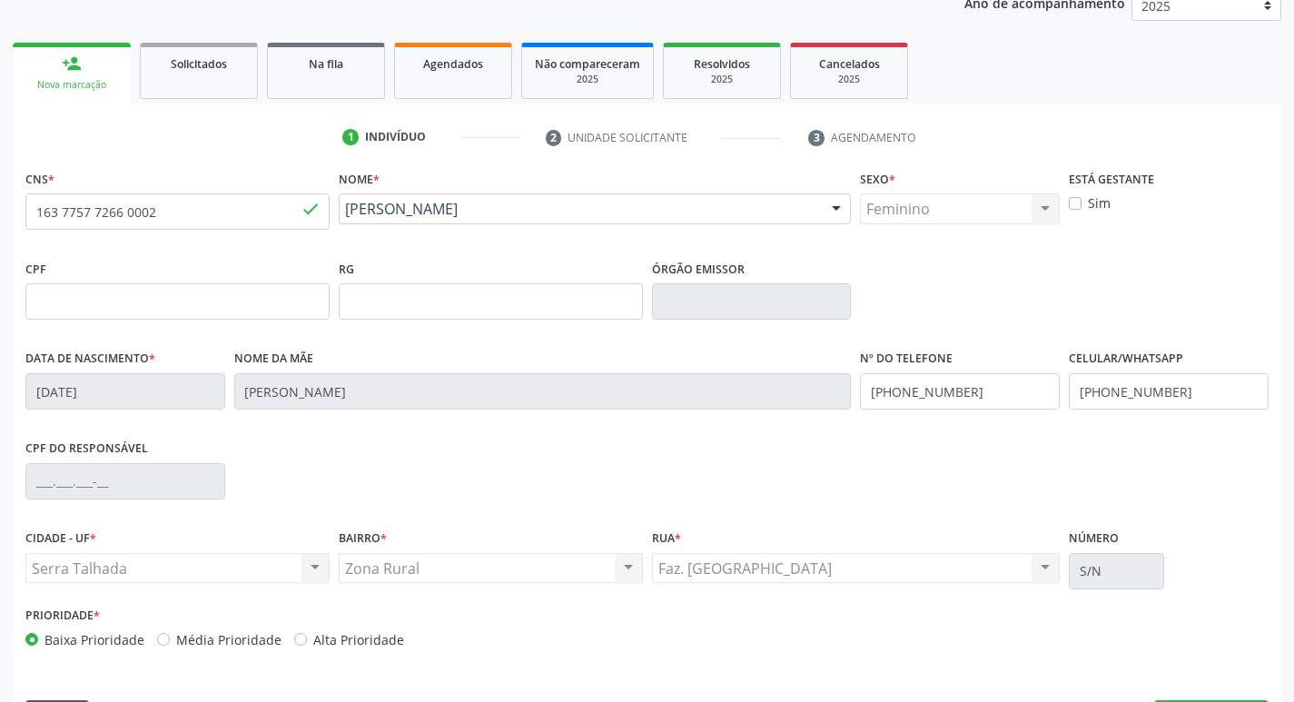
scroll to position [282, 0]
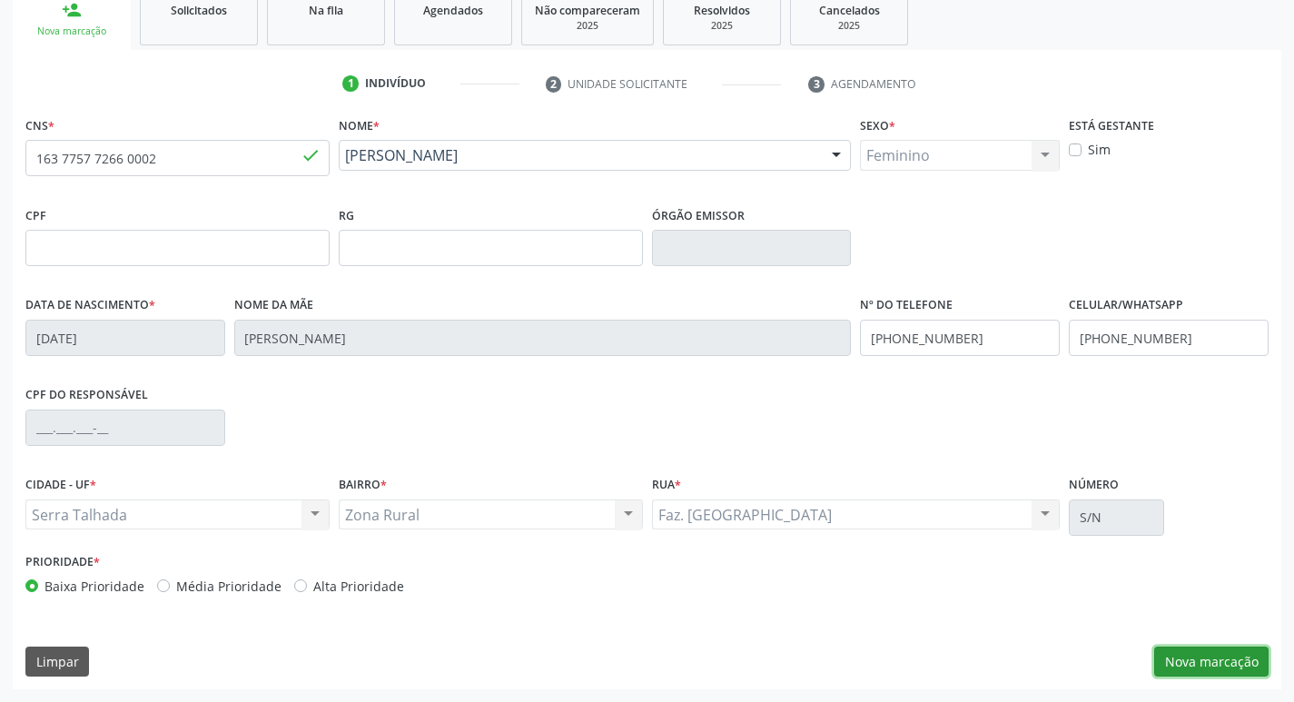
click at [1191, 663] on button "Nova marcação" at bounding box center [1211, 661] width 114 height 31
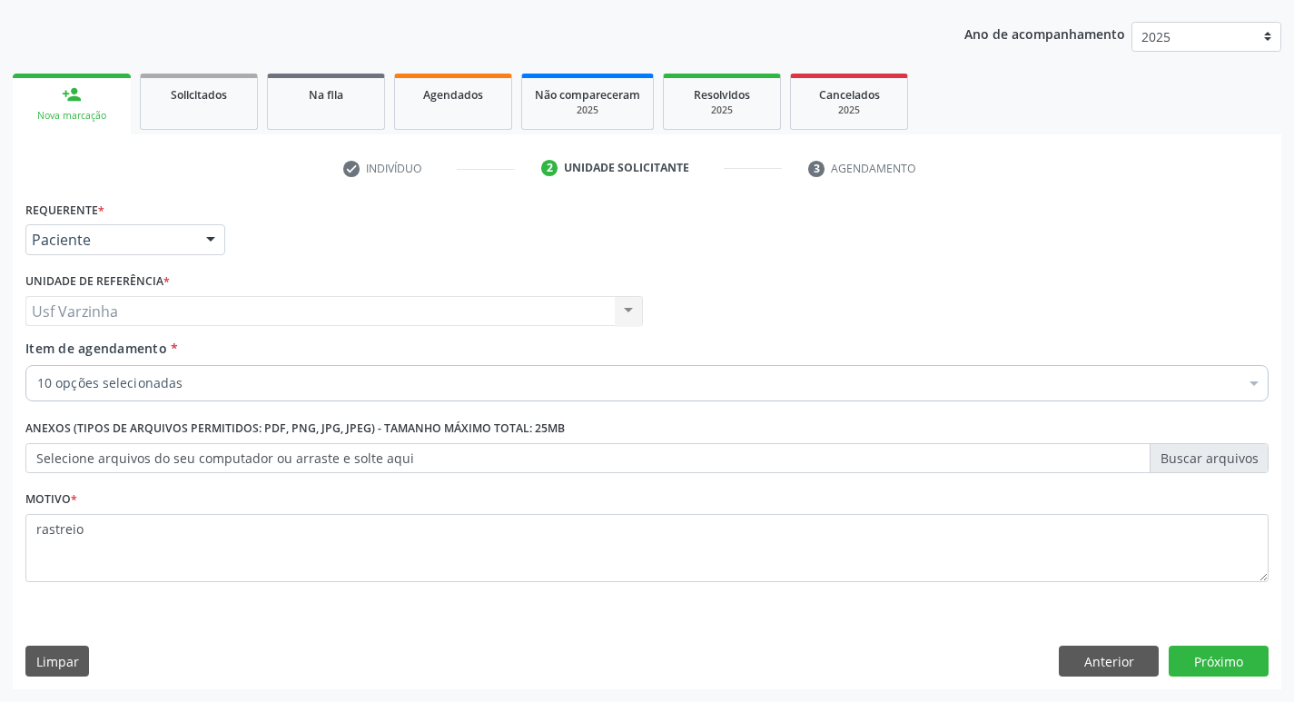
scroll to position [198, 0]
click at [1211, 665] on button "Próximo" at bounding box center [1218, 661] width 100 height 31
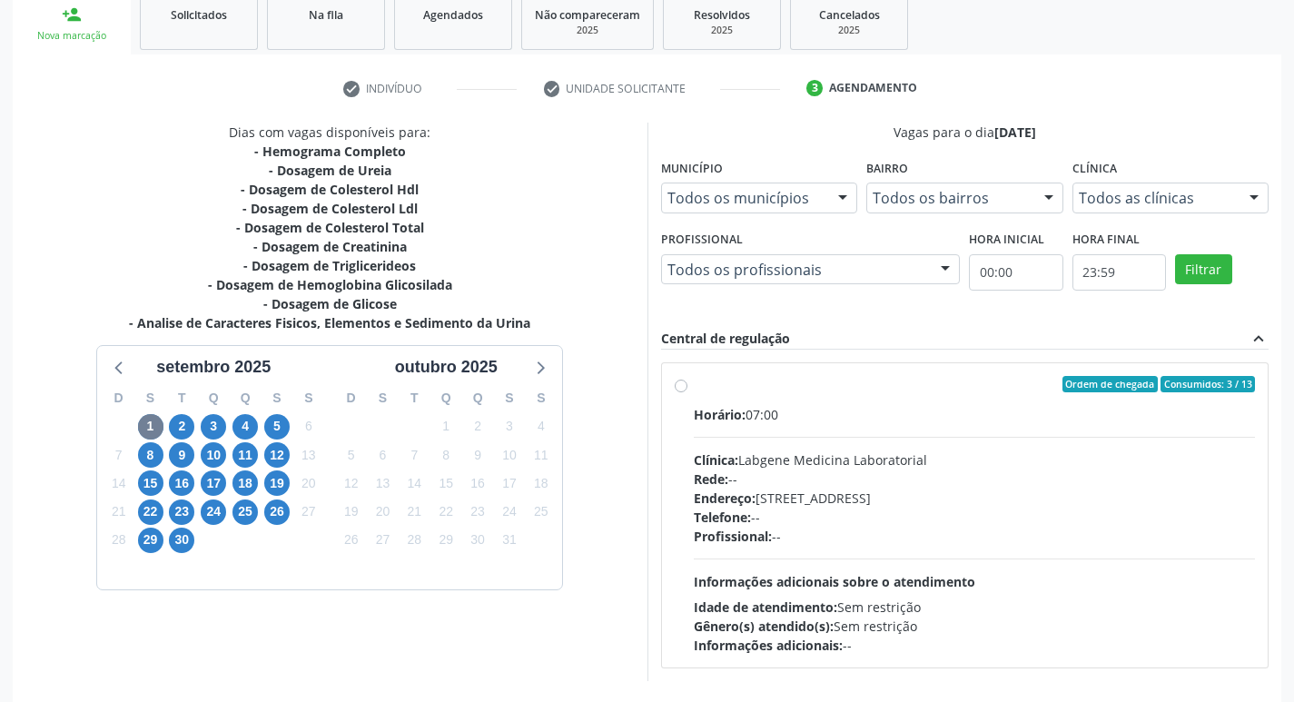
scroll to position [350, 0]
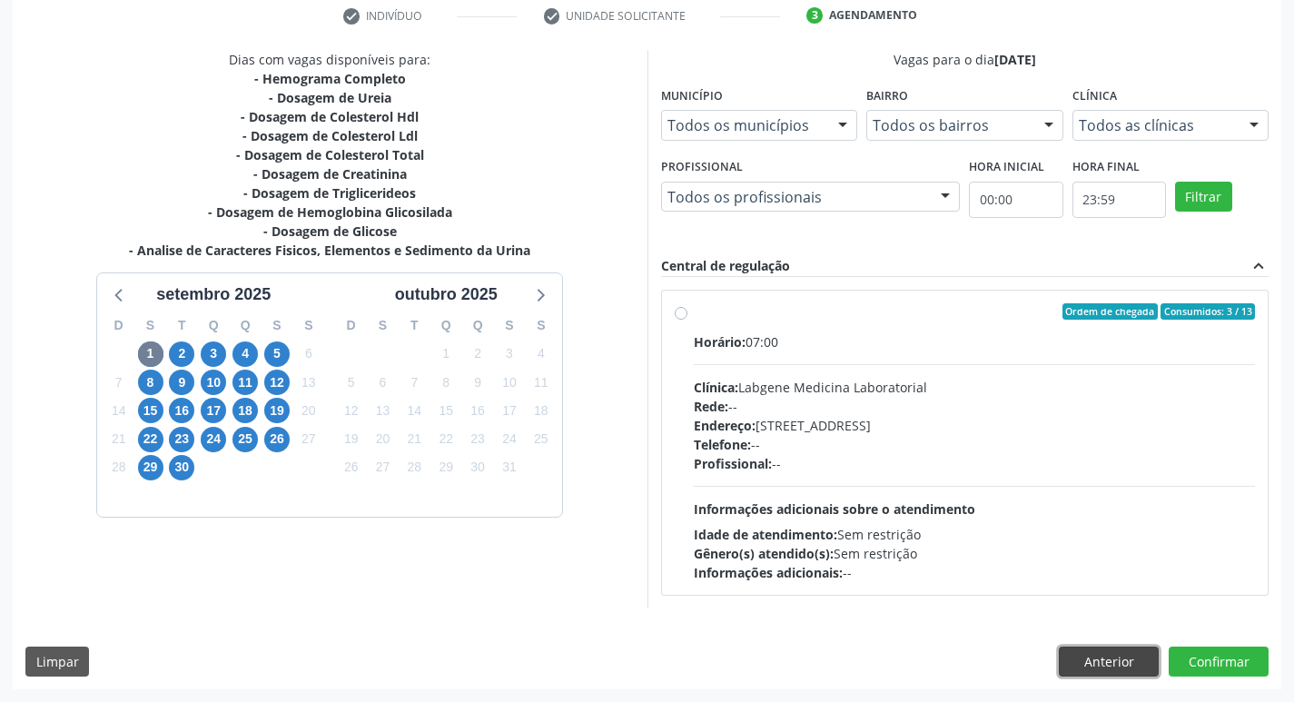
click at [1084, 664] on button "Anterior" at bounding box center [1109, 661] width 100 height 31
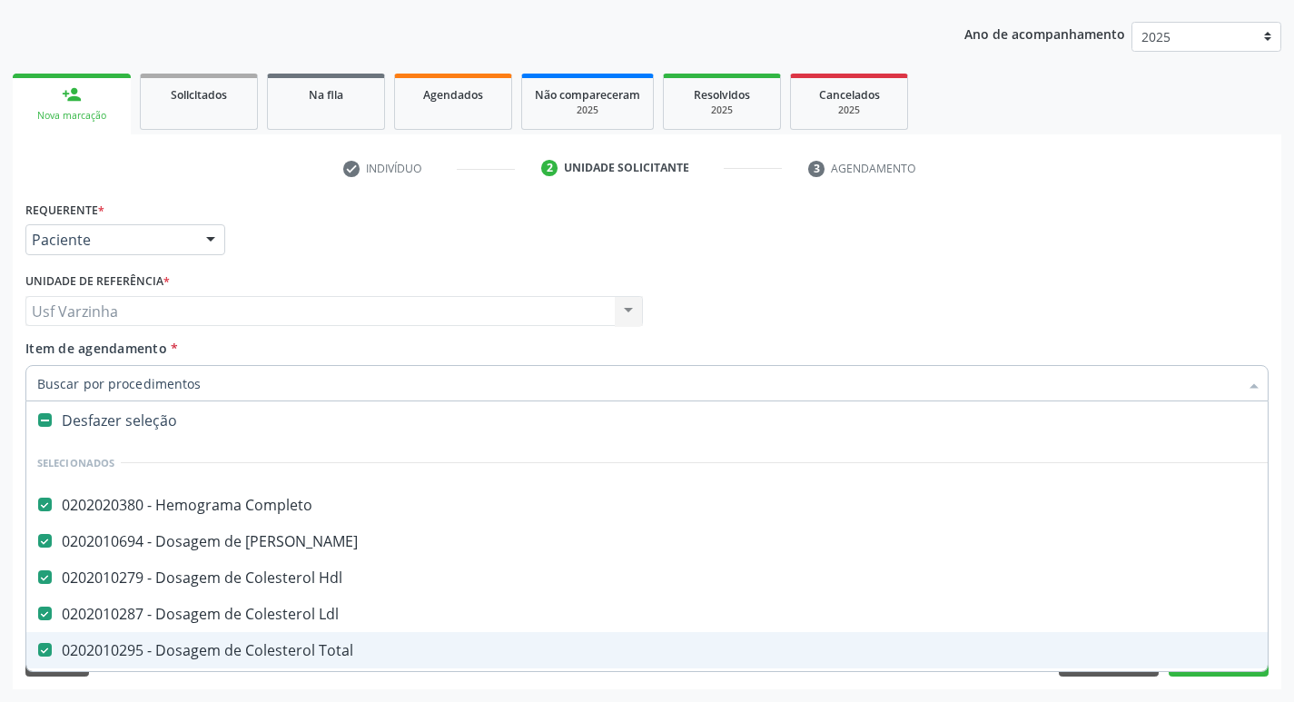
scroll to position [0, 0]
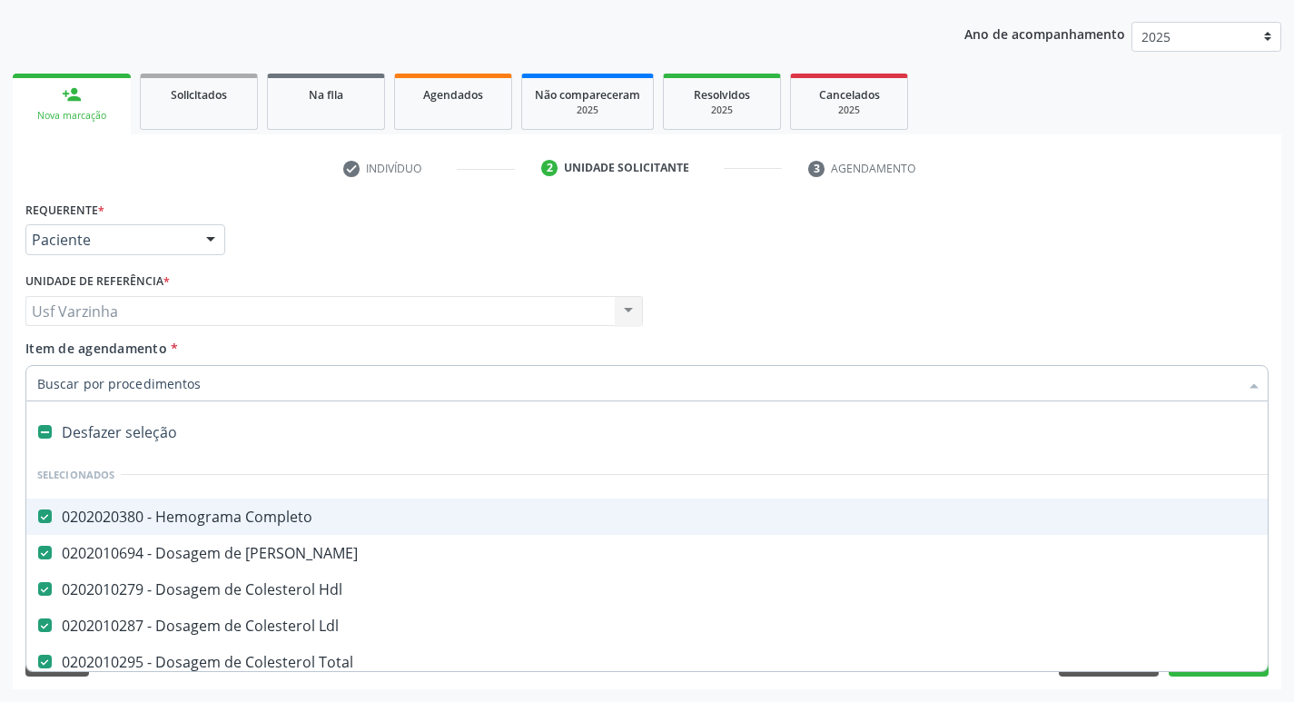
click at [107, 308] on div "Usf Varzinha Usf Varzinha Nenhum resultado encontrado para: " " Não há nenhuma …" at bounding box center [333, 311] width 617 height 31
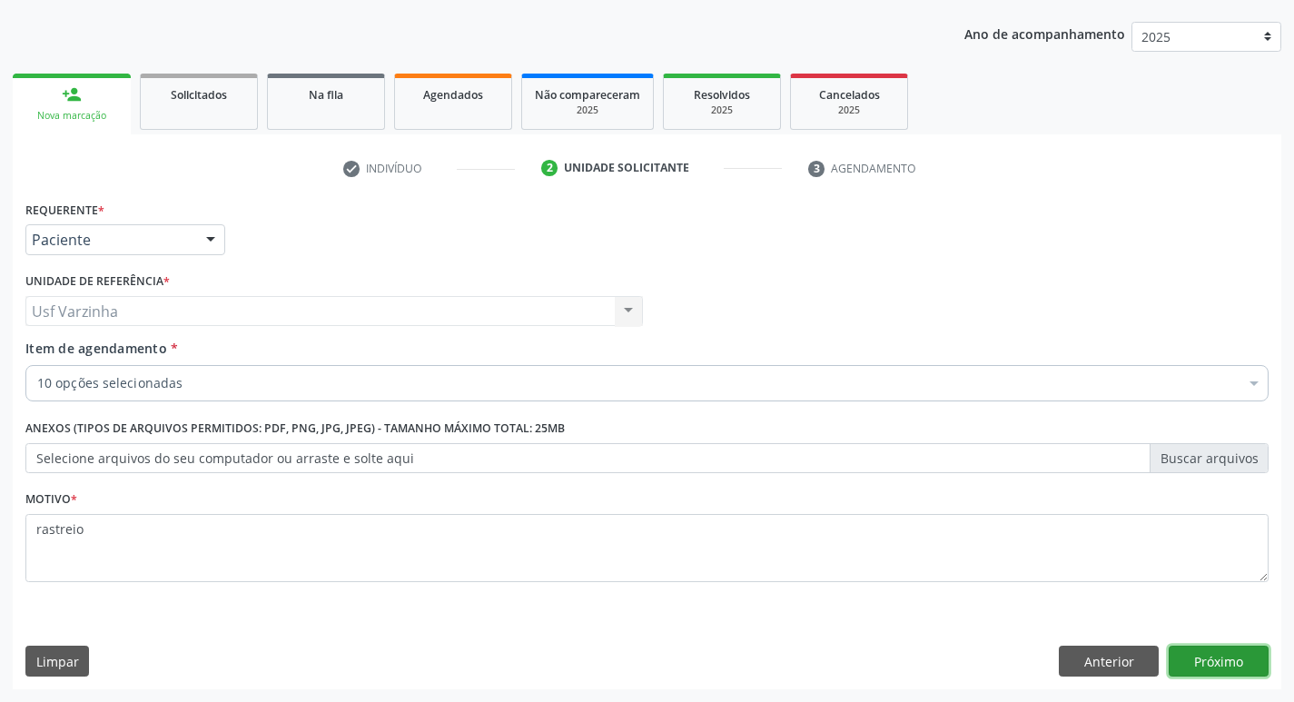
click at [1212, 667] on button "Próximo" at bounding box center [1218, 661] width 100 height 31
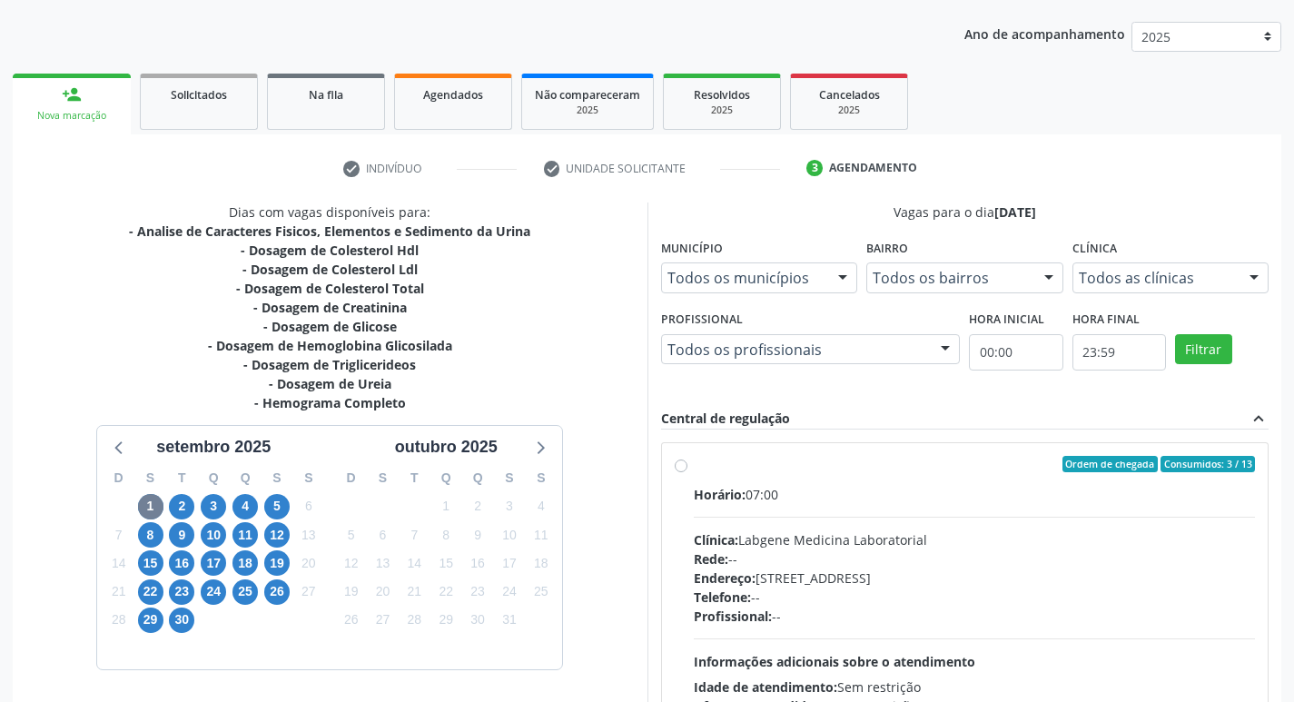
scroll to position [350, 0]
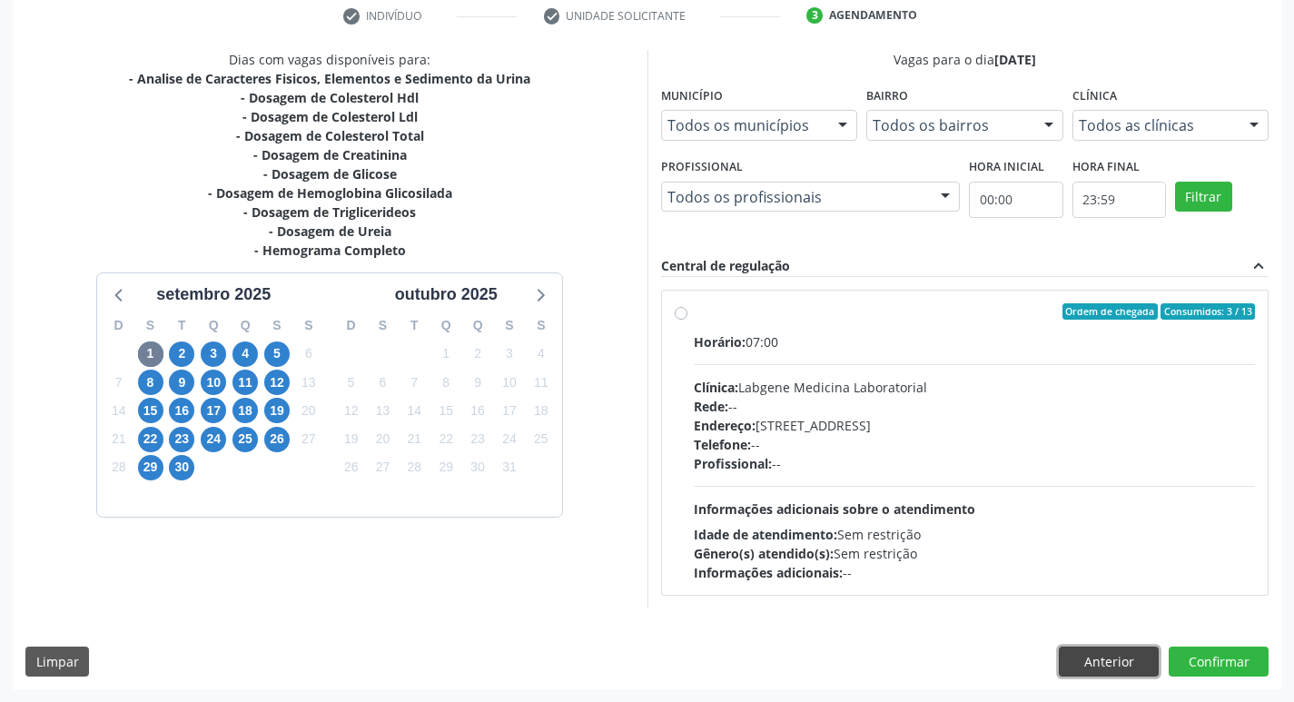
click at [1124, 658] on button "Anterior" at bounding box center [1109, 661] width 100 height 31
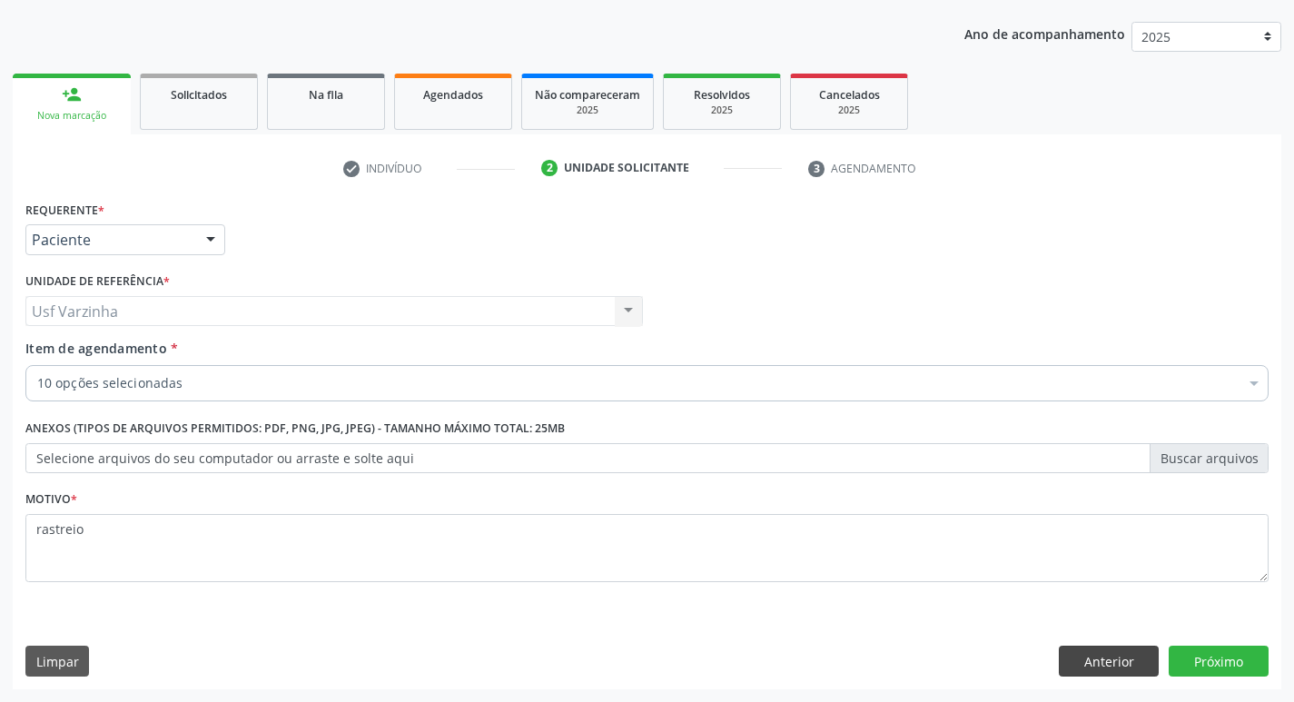
scroll to position [198, 0]
click at [1077, 663] on button "Anterior" at bounding box center [1109, 661] width 100 height 31
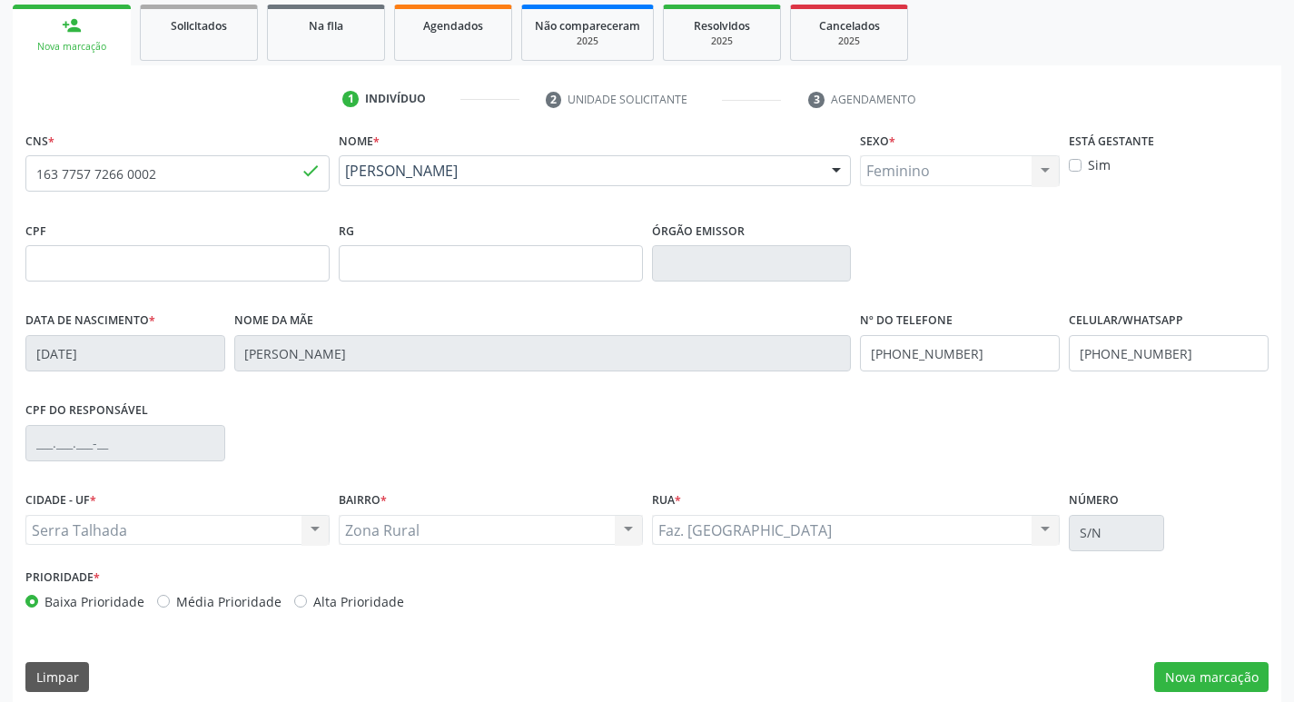
scroll to position [282, 0]
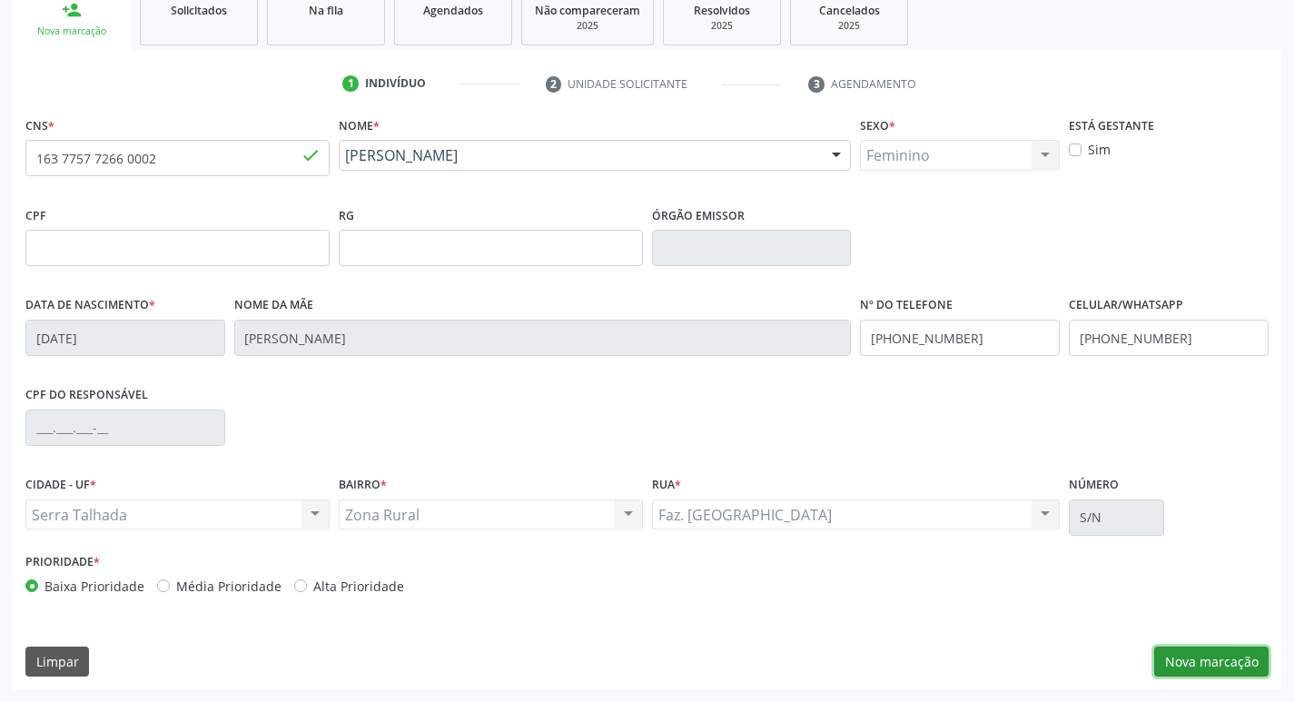
click at [1169, 665] on button "Nova marcação" at bounding box center [1211, 661] width 114 height 31
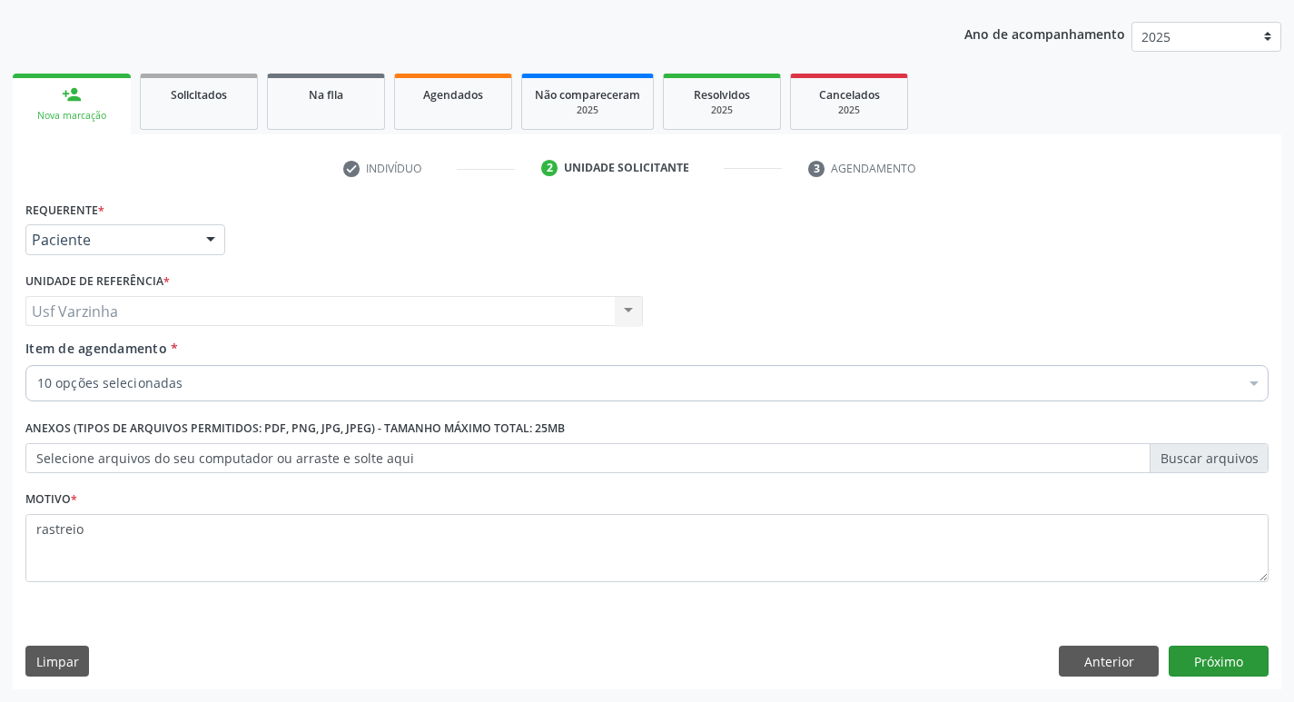
scroll to position [198, 0]
click at [1215, 660] on button "Próximo" at bounding box center [1218, 661] width 100 height 31
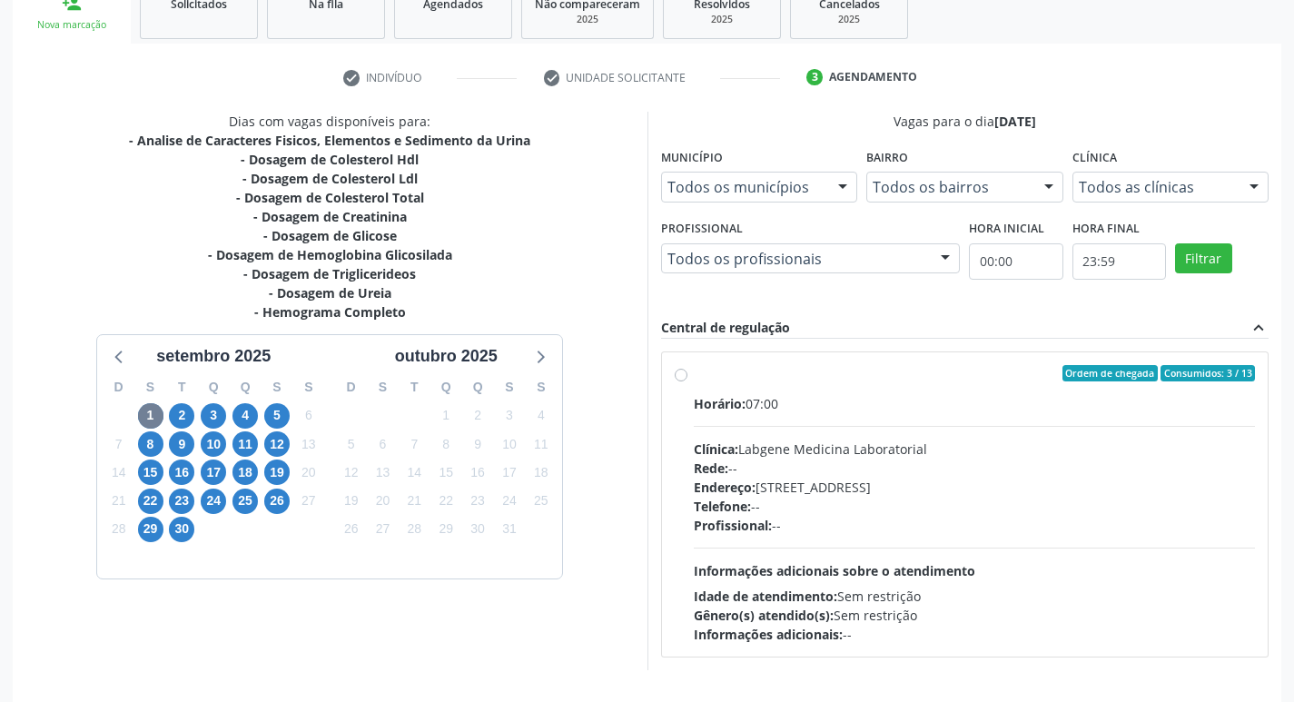
scroll to position [350, 0]
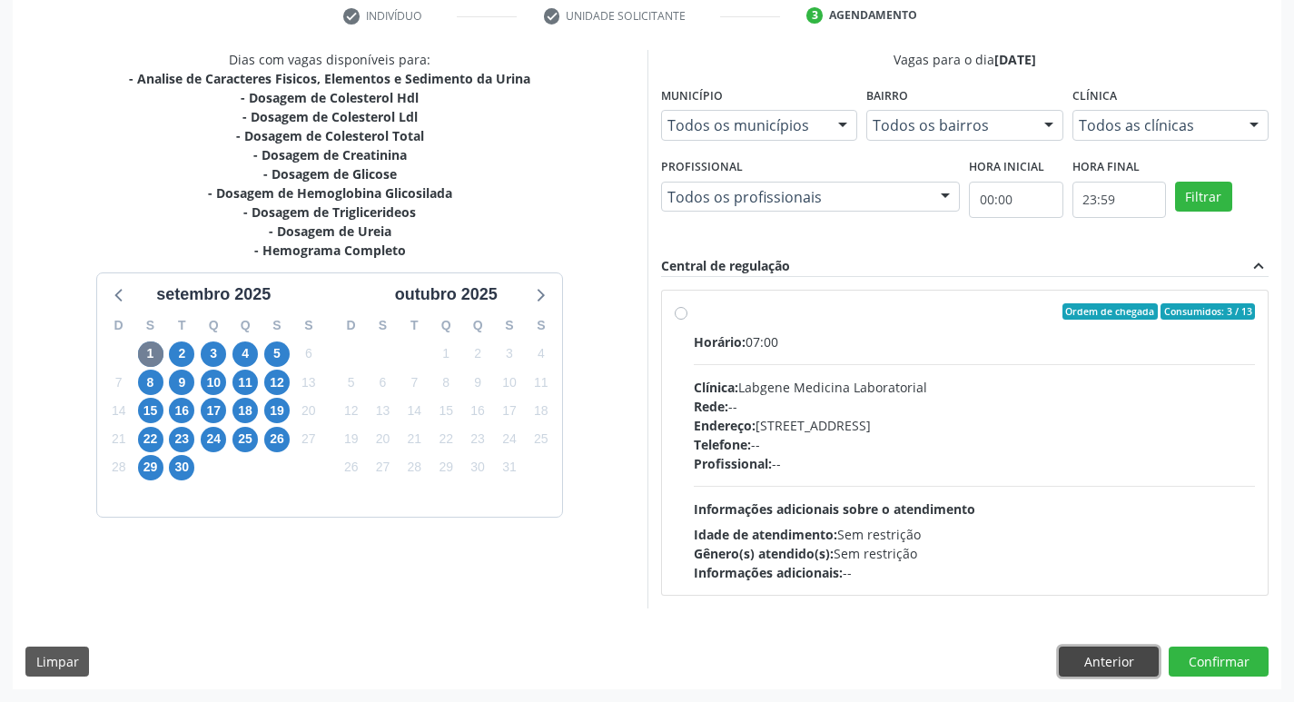
click at [1089, 660] on button "Anterior" at bounding box center [1109, 661] width 100 height 31
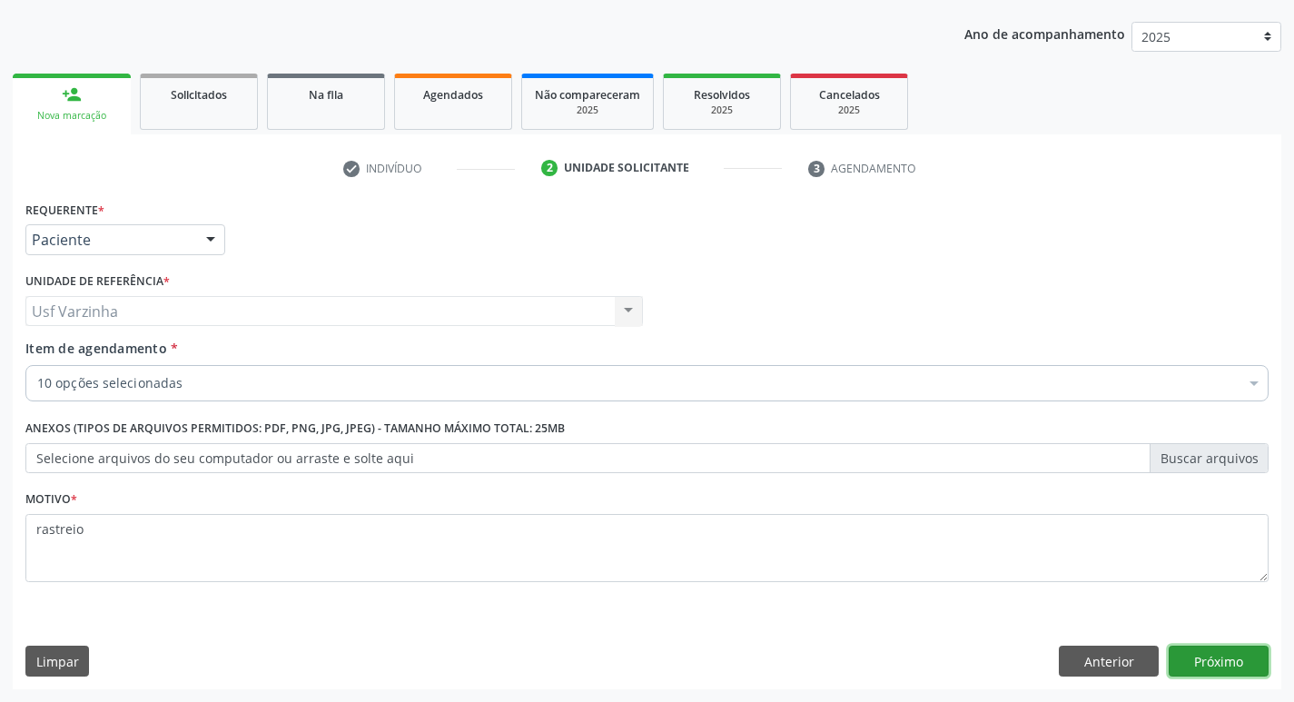
click at [1193, 663] on button "Próximo" at bounding box center [1218, 661] width 100 height 31
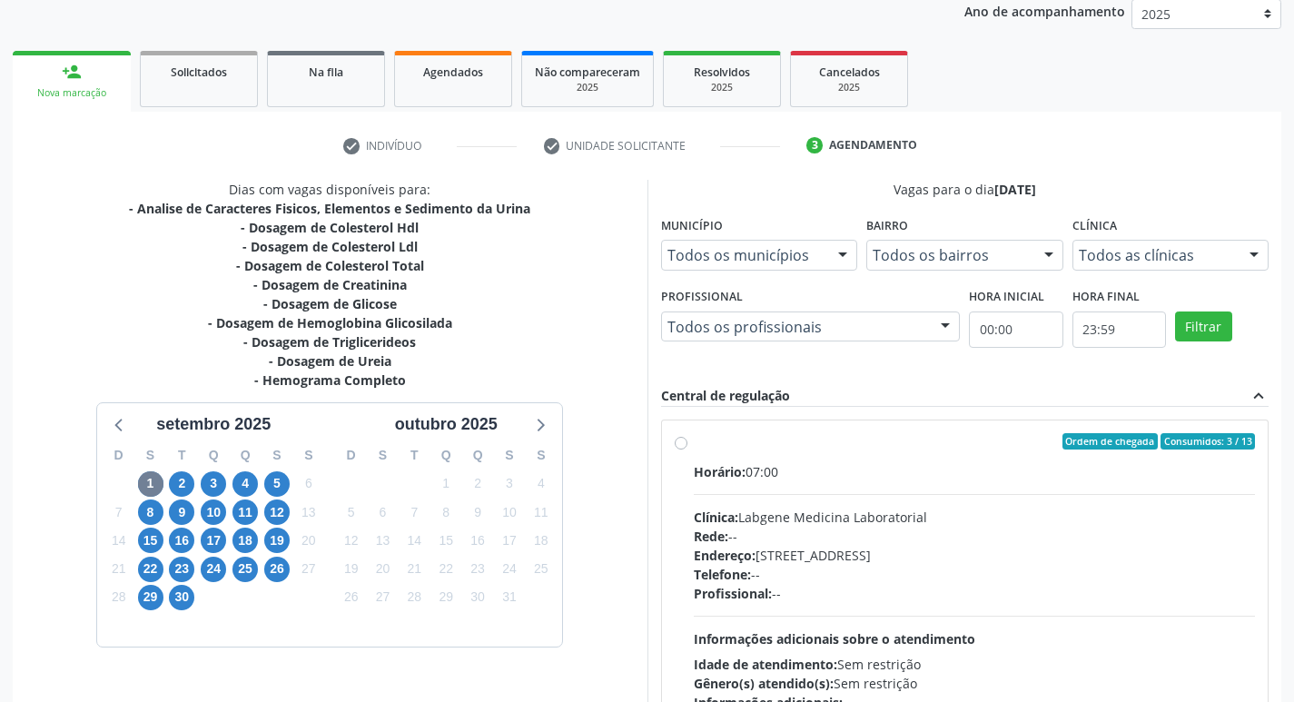
scroll to position [350, 0]
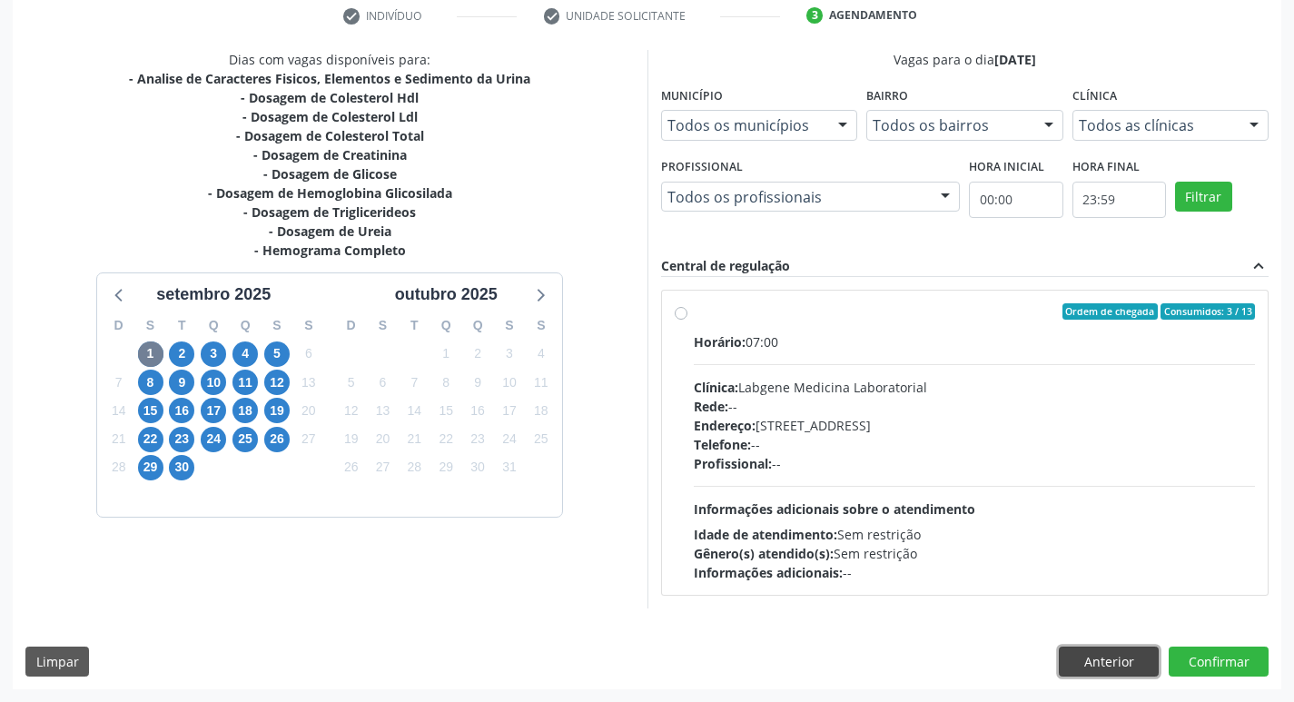
click at [1096, 665] on button "Anterior" at bounding box center [1109, 661] width 100 height 31
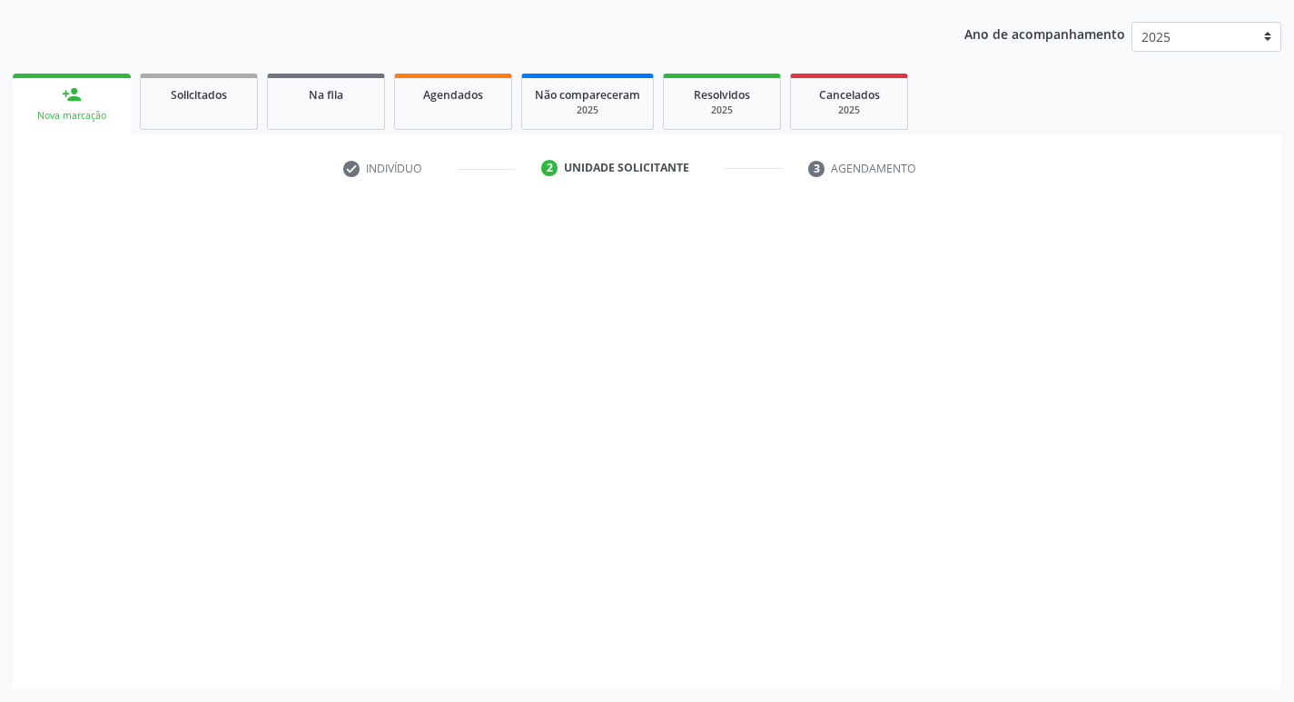
scroll to position [198, 0]
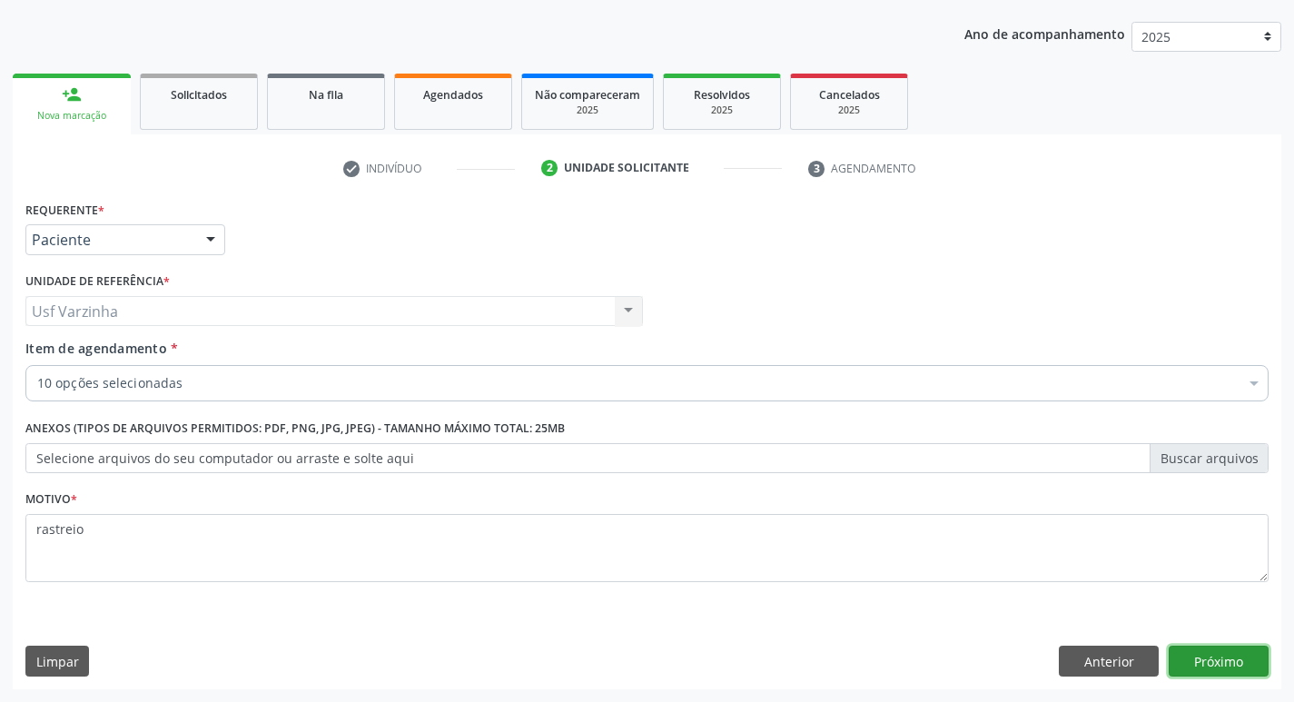
click at [1232, 661] on button "Próximo" at bounding box center [1218, 661] width 100 height 31
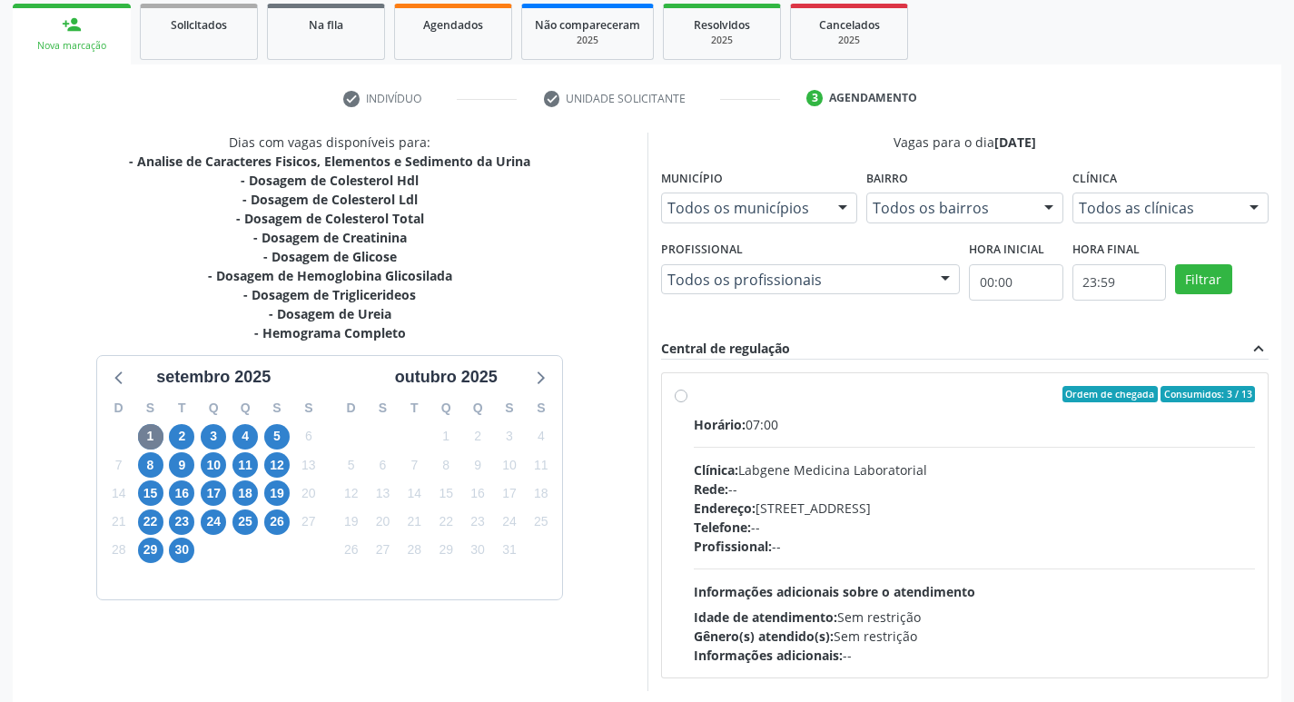
scroll to position [350, 0]
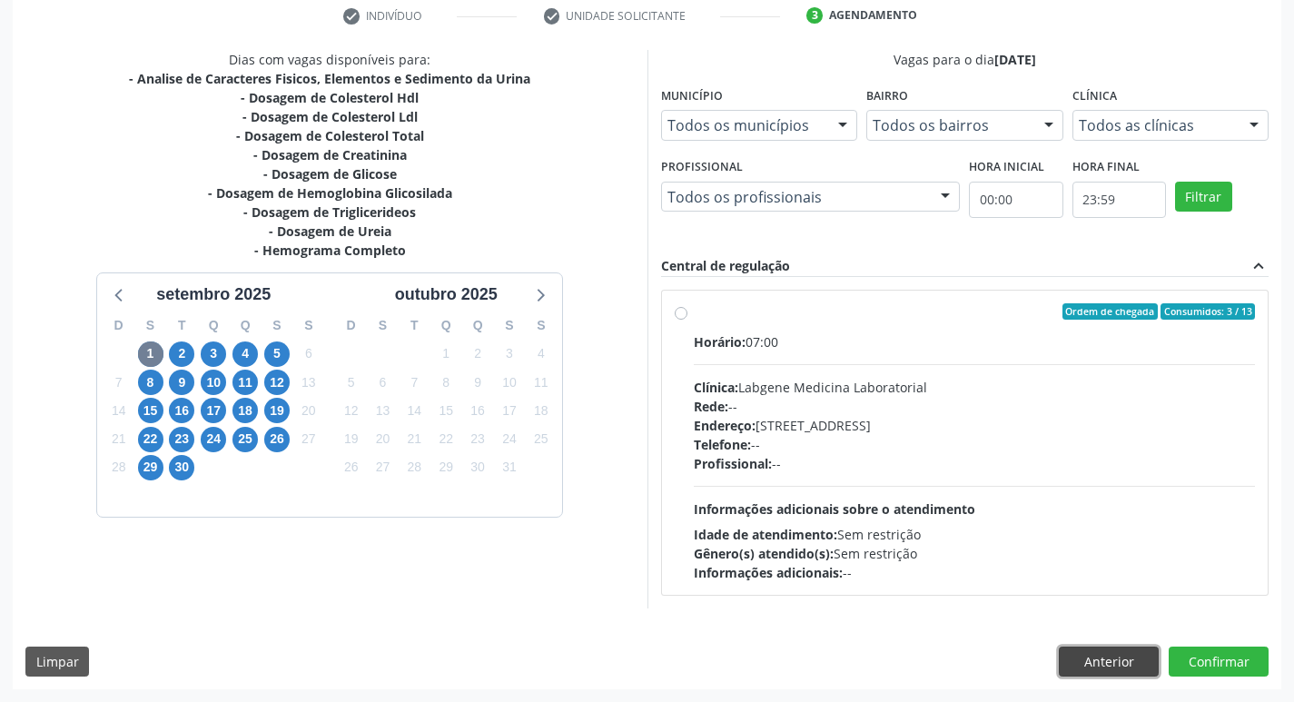
click at [1092, 648] on button "Anterior" at bounding box center [1109, 661] width 100 height 31
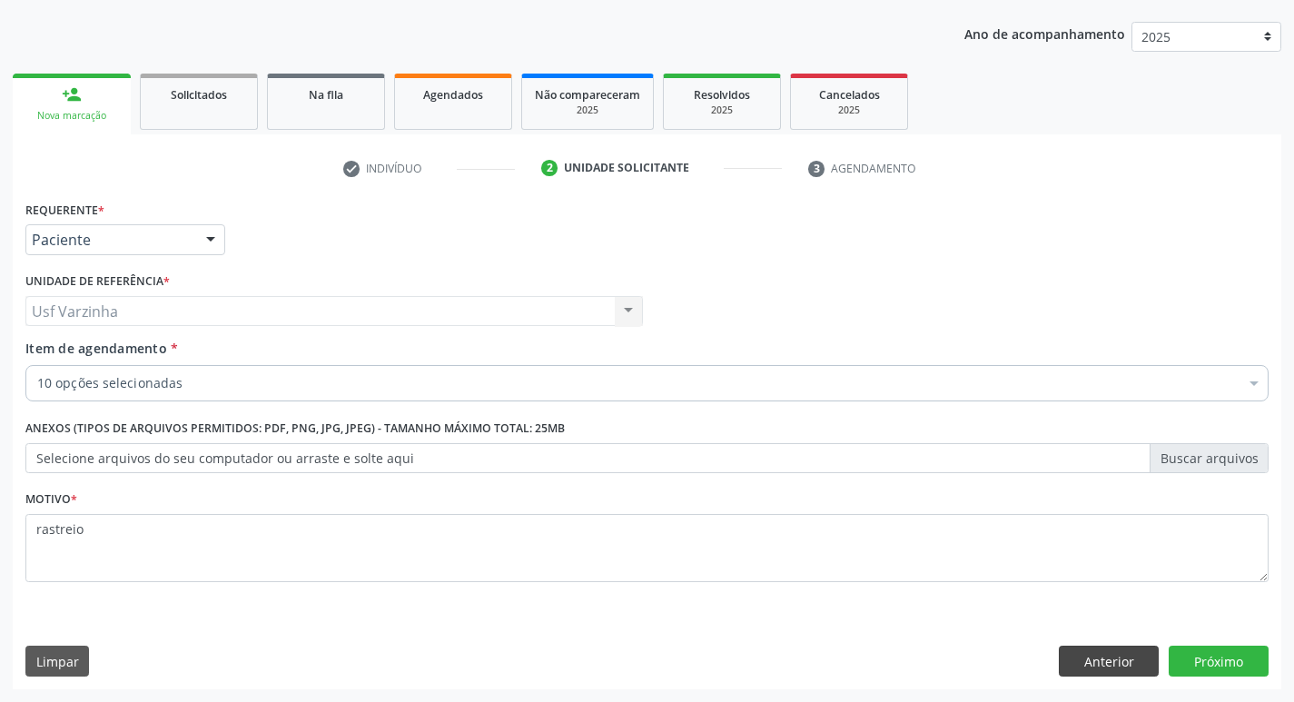
scroll to position [198, 0]
click at [1211, 664] on button "Próximo" at bounding box center [1218, 661] width 100 height 31
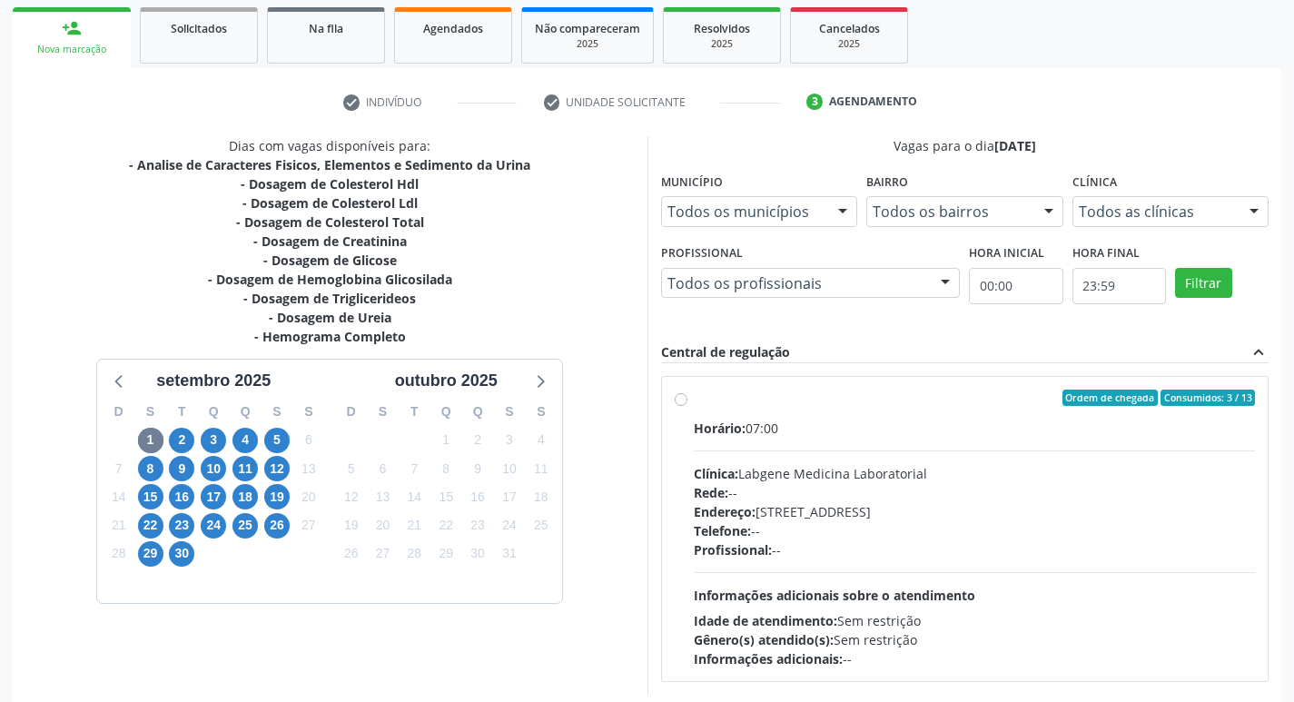
scroll to position [350, 0]
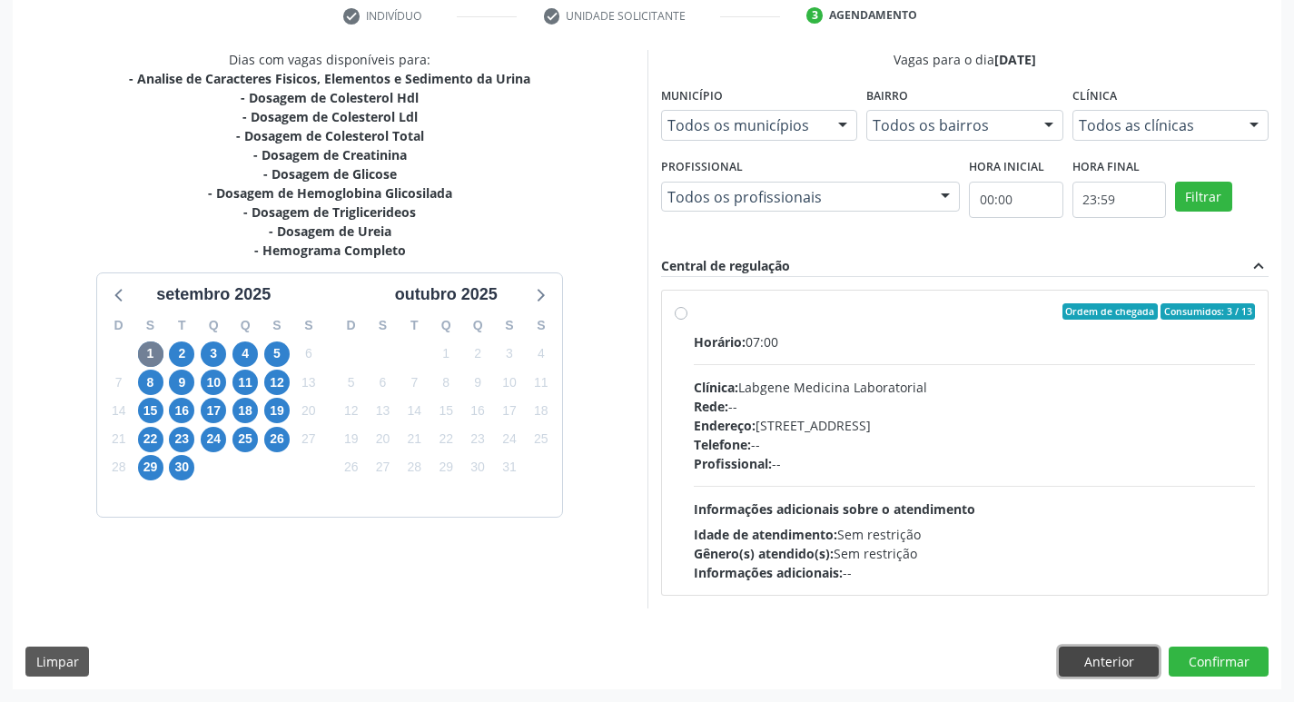
drag, startPoint x: 1113, startPoint y: 661, endPoint x: 1106, endPoint y: 669, distance: 10.9
click at [1113, 662] on button "Anterior" at bounding box center [1109, 661] width 100 height 31
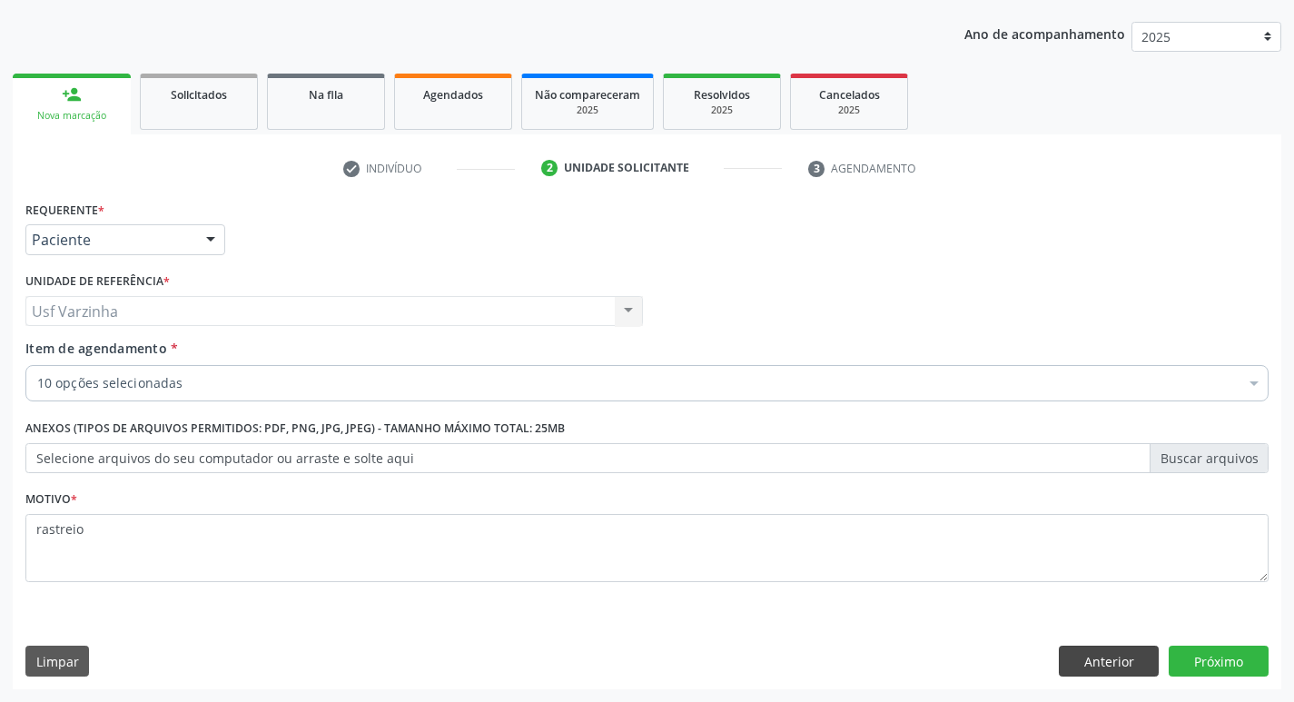
scroll to position [198, 0]
click at [1204, 654] on button "Próximo" at bounding box center [1218, 661] width 100 height 31
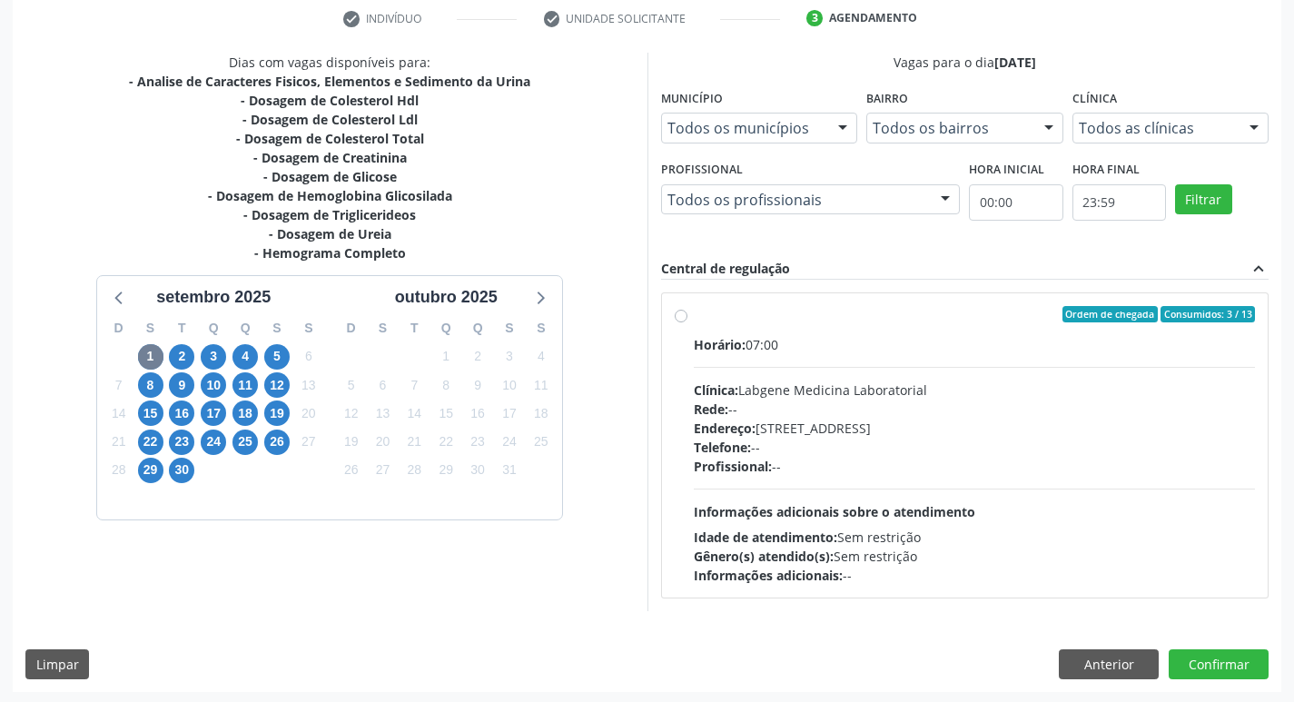
scroll to position [350, 0]
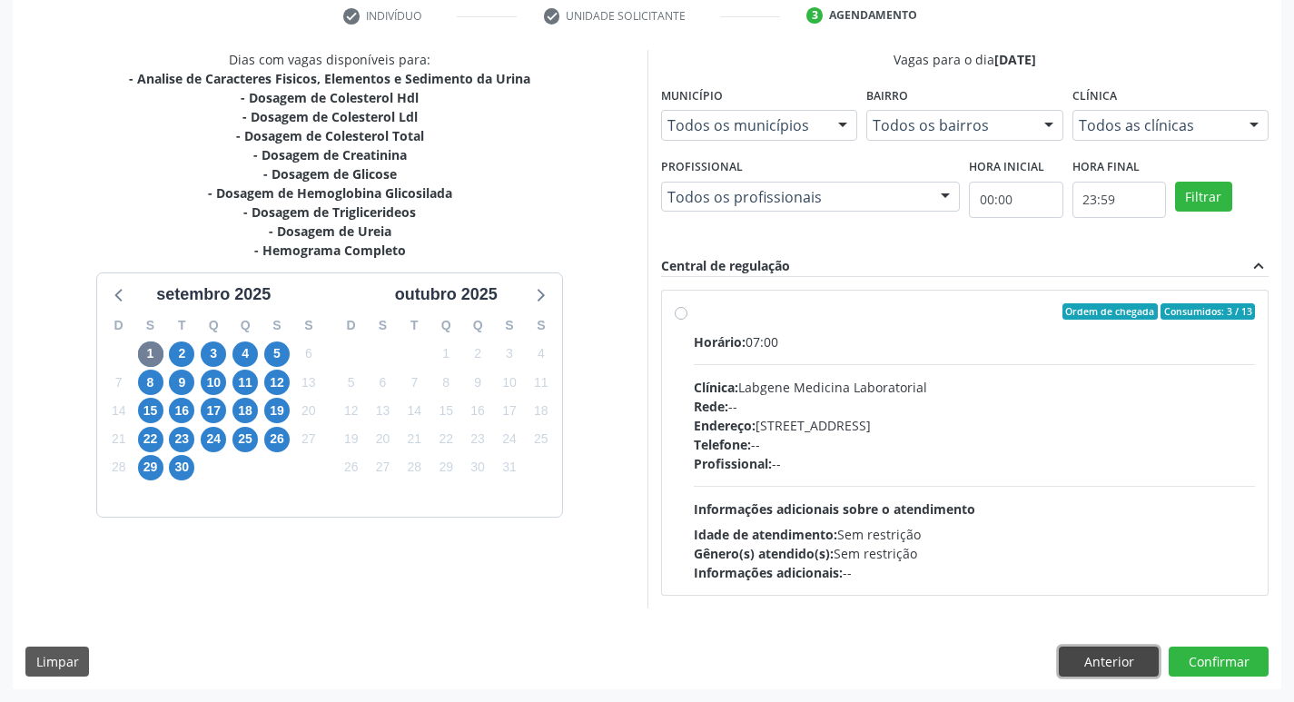
click at [1081, 661] on button "Anterior" at bounding box center [1109, 661] width 100 height 31
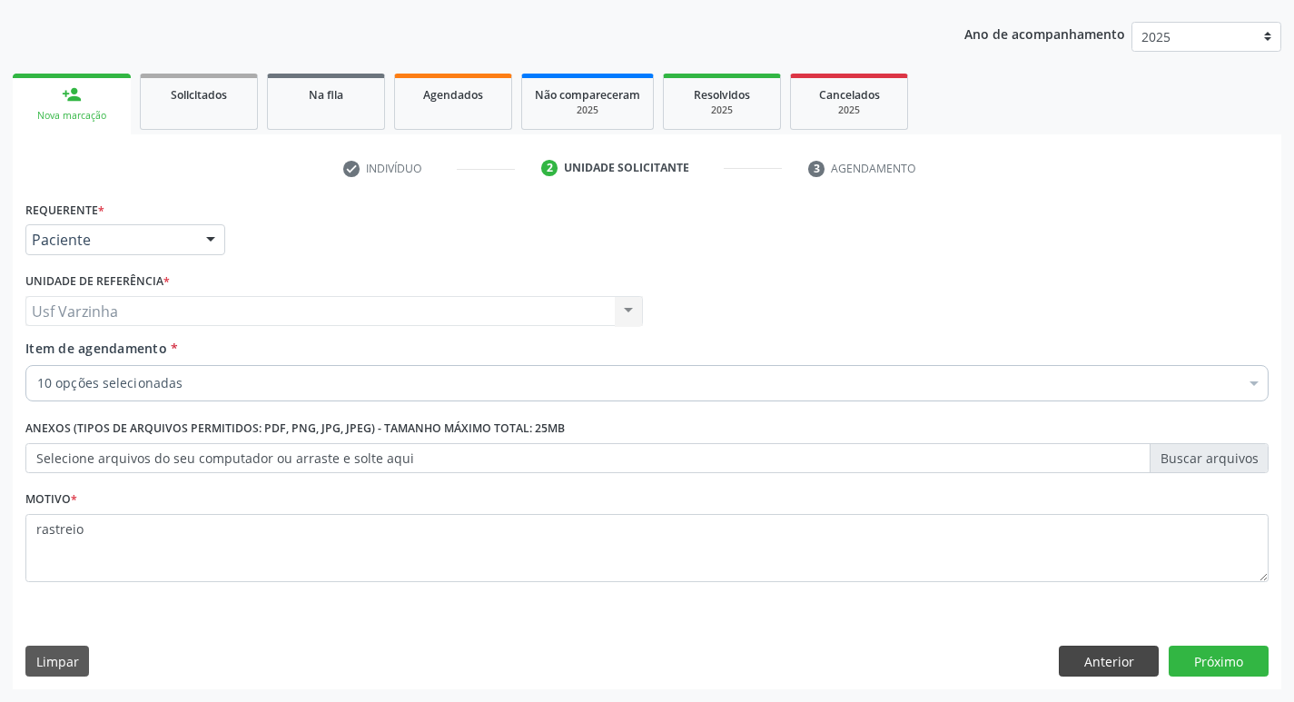
scroll to position [198, 0]
click at [1113, 668] on button "Anterior" at bounding box center [1109, 661] width 100 height 31
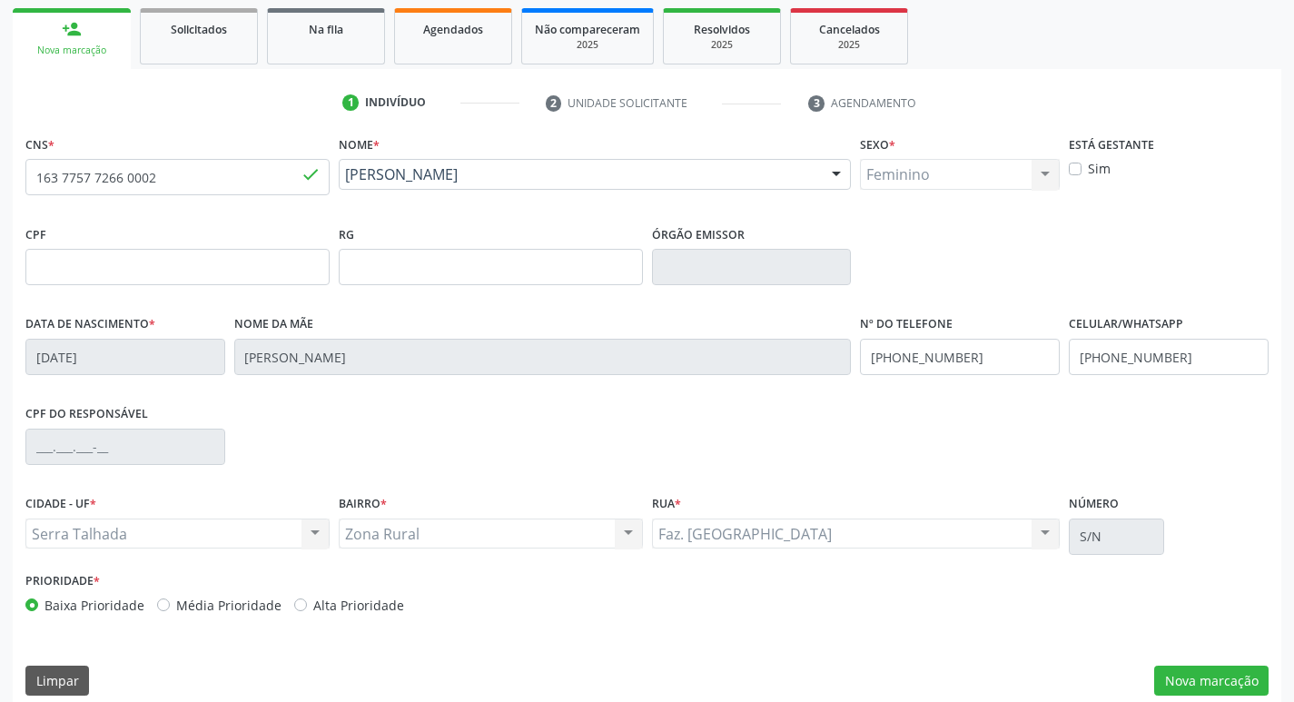
scroll to position [282, 0]
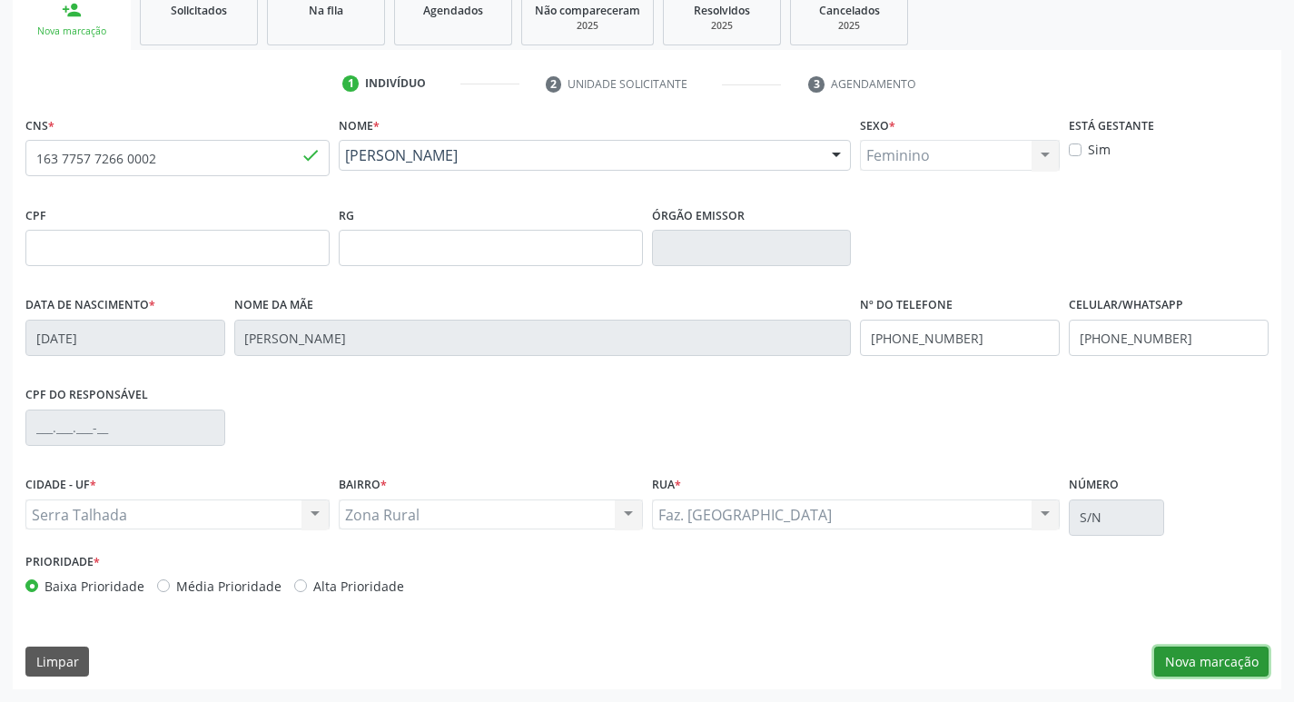
click at [1188, 665] on button "Nova marcação" at bounding box center [1211, 661] width 114 height 31
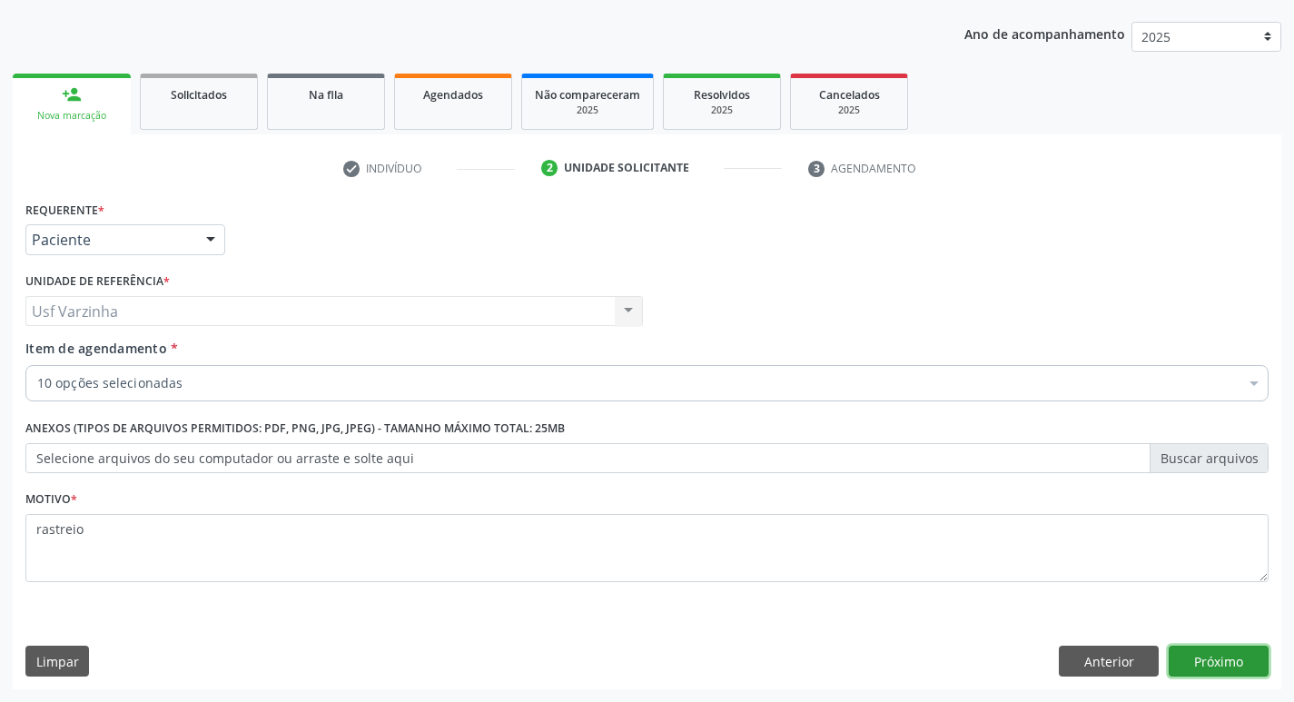
click at [1197, 670] on button "Próximo" at bounding box center [1218, 661] width 100 height 31
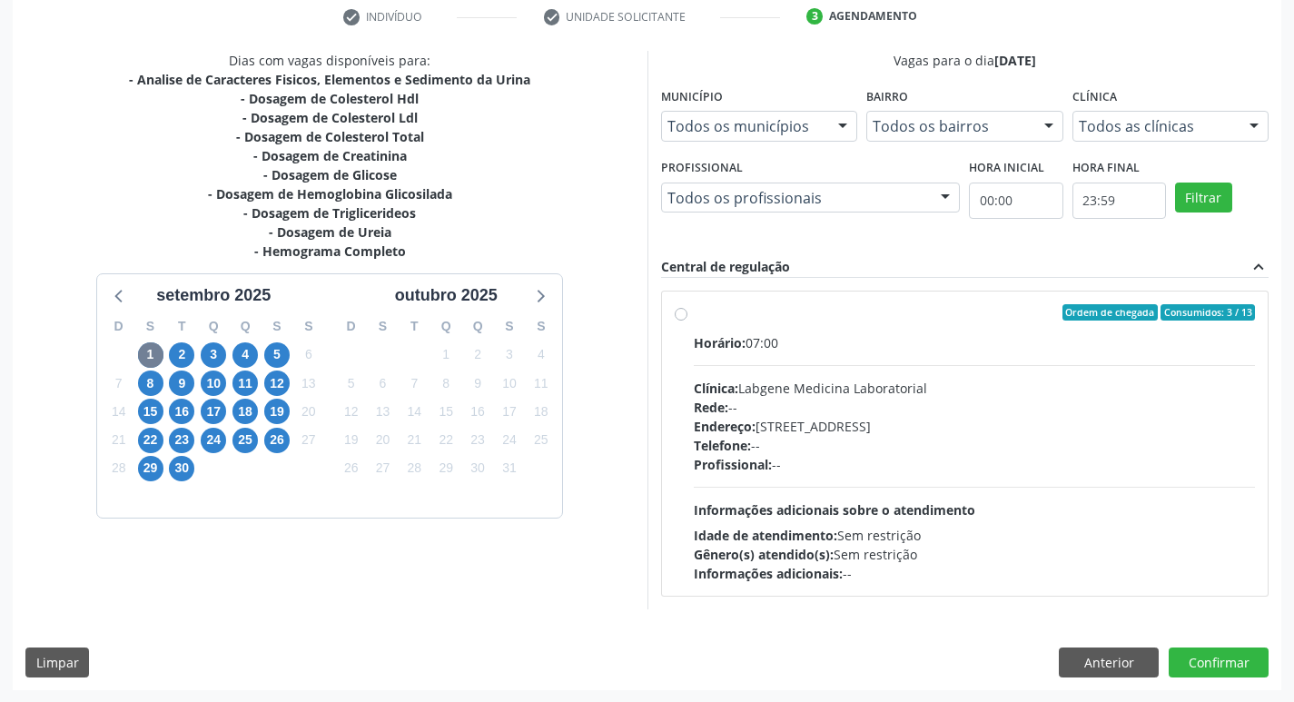
scroll to position [350, 0]
click at [175, 355] on span "2" at bounding box center [181, 353] width 25 height 25
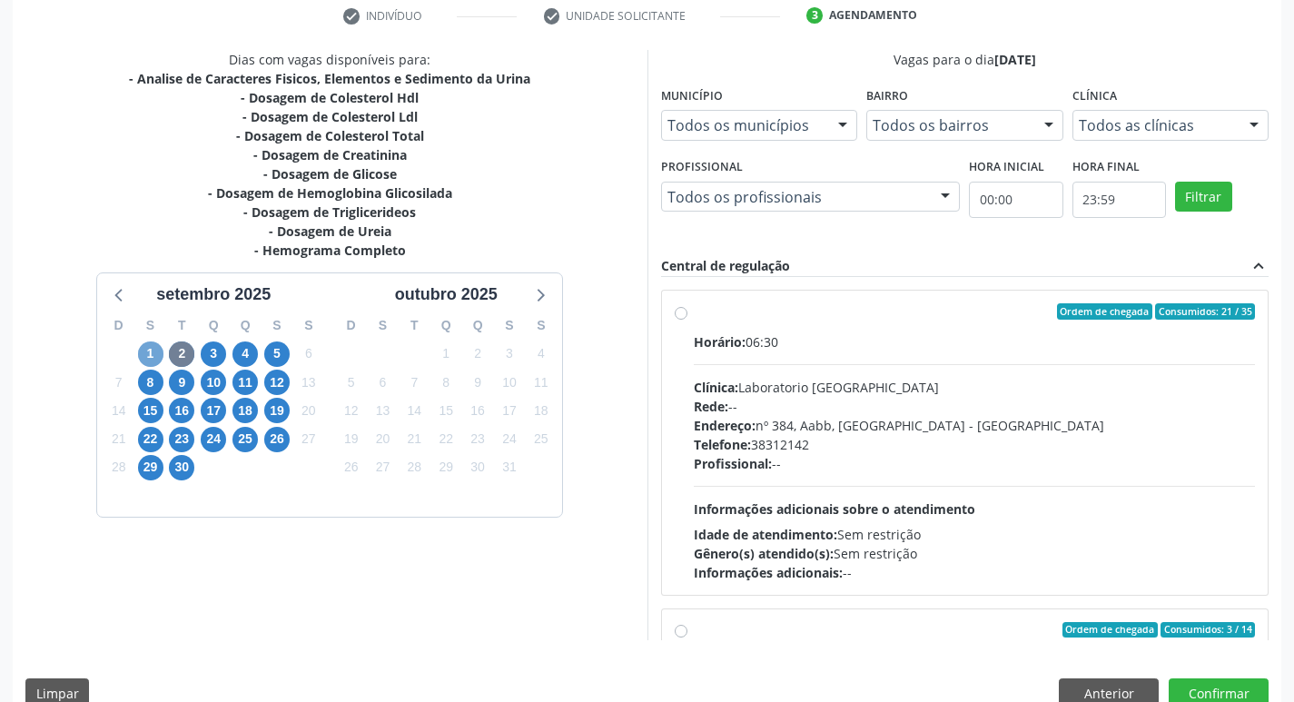
click at [156, 357] on span "1" at bounding box center [150, 353] width 25 height 25
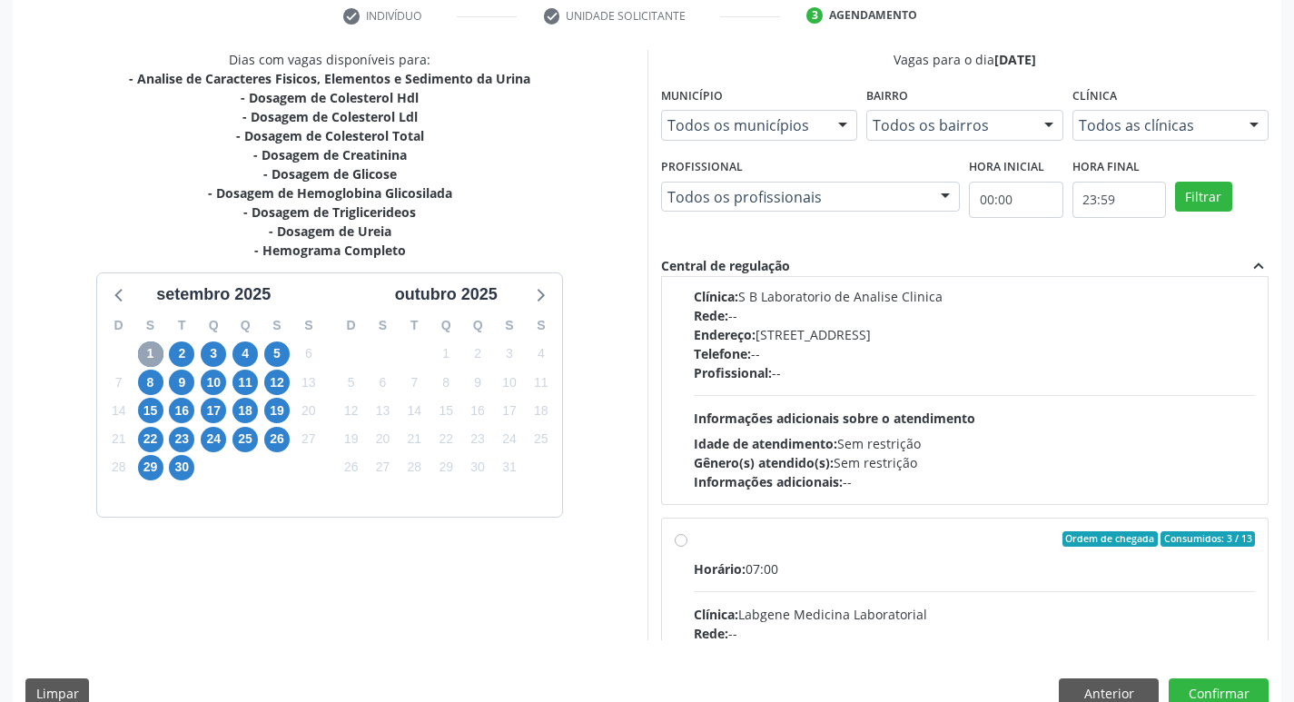
scroll to position [0, 0]
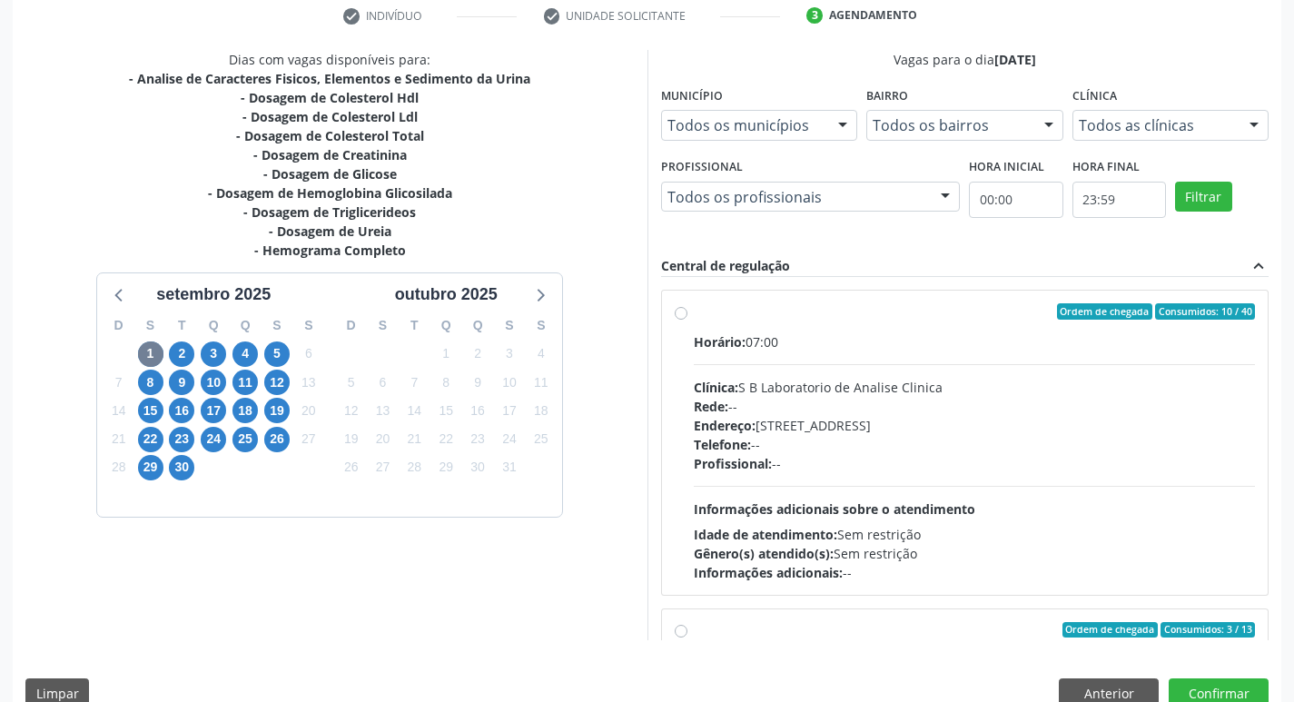
click at [694, 313] on label "Ordem de chegada Consumidos: 10 / 40 Horário: 07:00 Clínica: S B Laboratorio de…" at bounding box center [975, 442] width 562 height 279
click at [675, 313] on input "Ordem de chegada Consumidos: 10 / 40 Horário: 07:00 Clínica: S B Laboratorio de…" at bounding box center [681, 311] width 13 height 16
radio input "true"
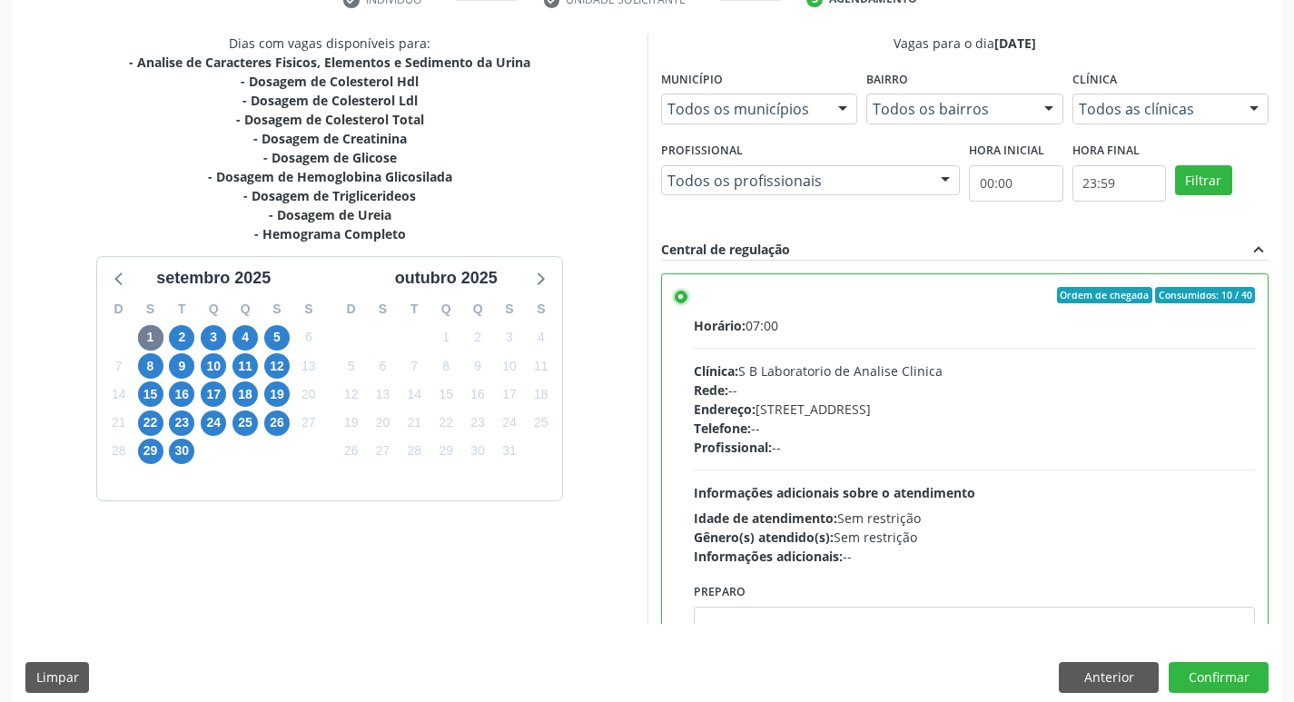
scroll to position [383, 0]
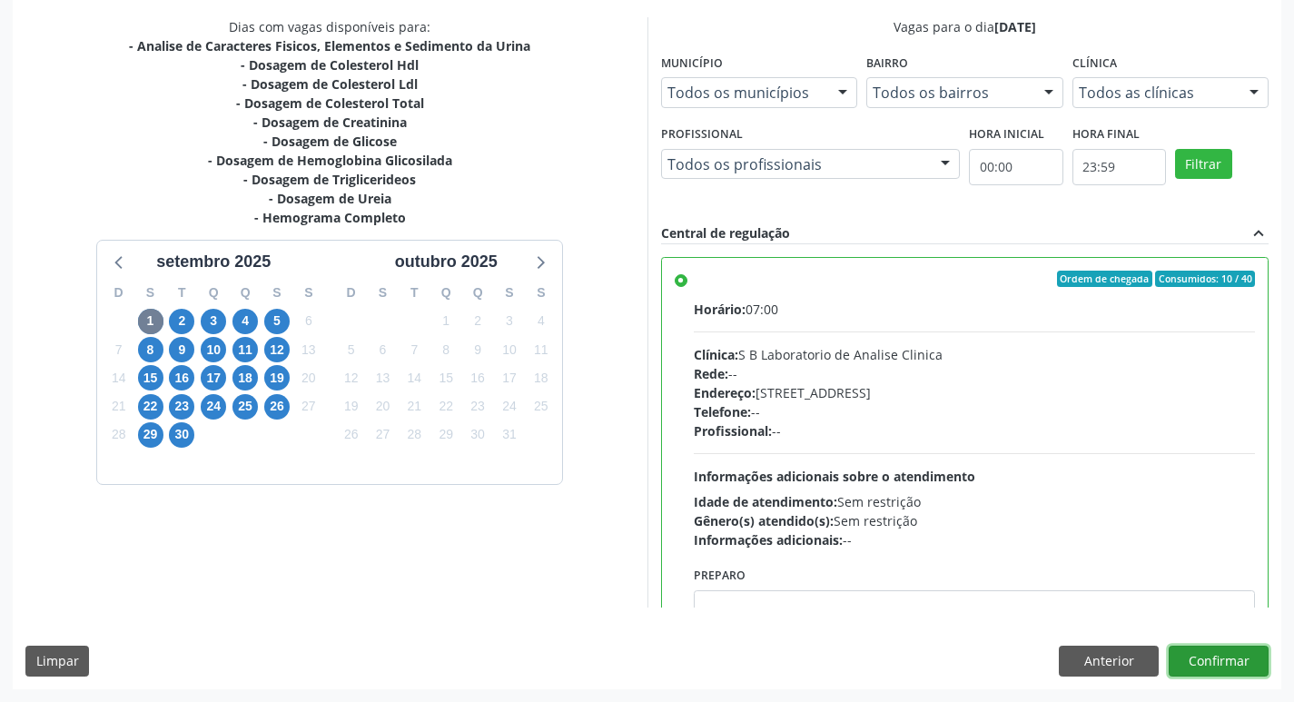
click at [1209, 661] on button "Confirmar" at bounding box center [1218, 661] width 100 height 31
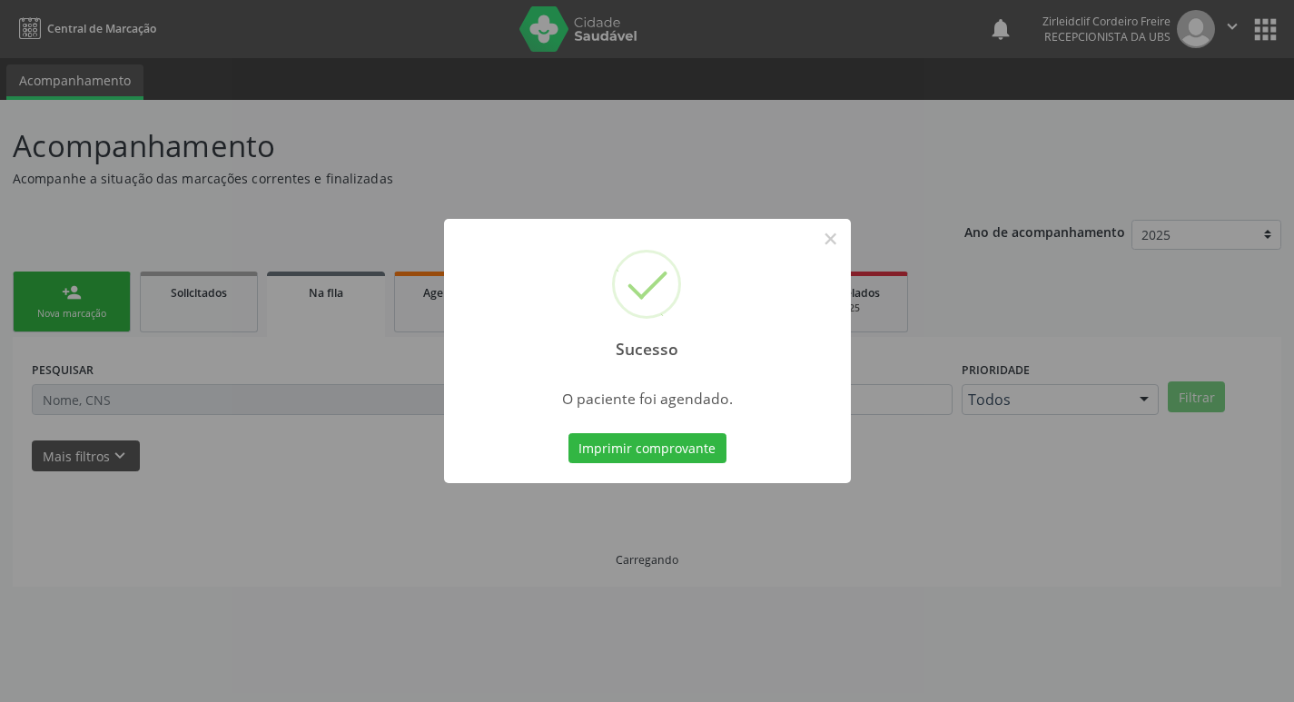
scroll to position [0, 0]
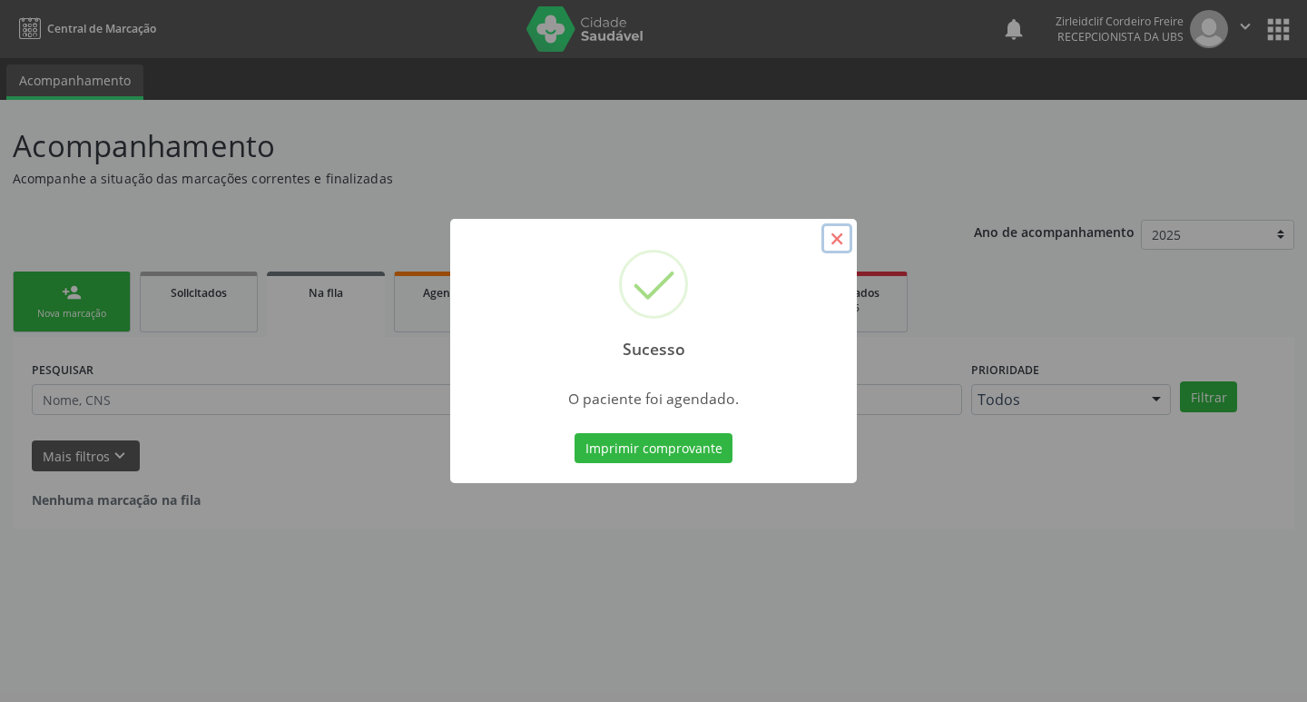
click at [834, 237] on button "×" at bounding box center [837, 238] width 31 height 31
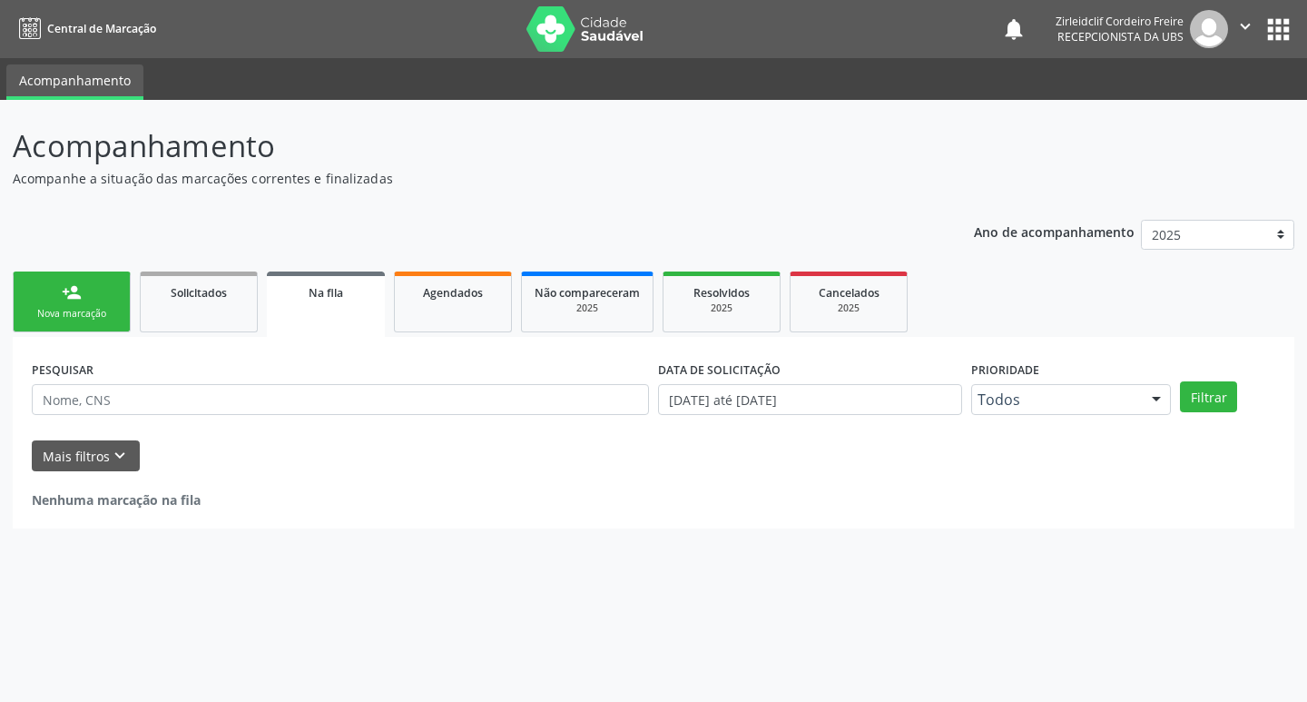
click at [404, 256] on div "Ano de acompanhamento 2025 2024 person_add Nova marcação Solicitados Na fila Ag…" at bounding box center [654, 368] width 1282 height 322
click at [89, 318] on div "Nova marcação" at bounding box center [71, 314] width 91 height 14
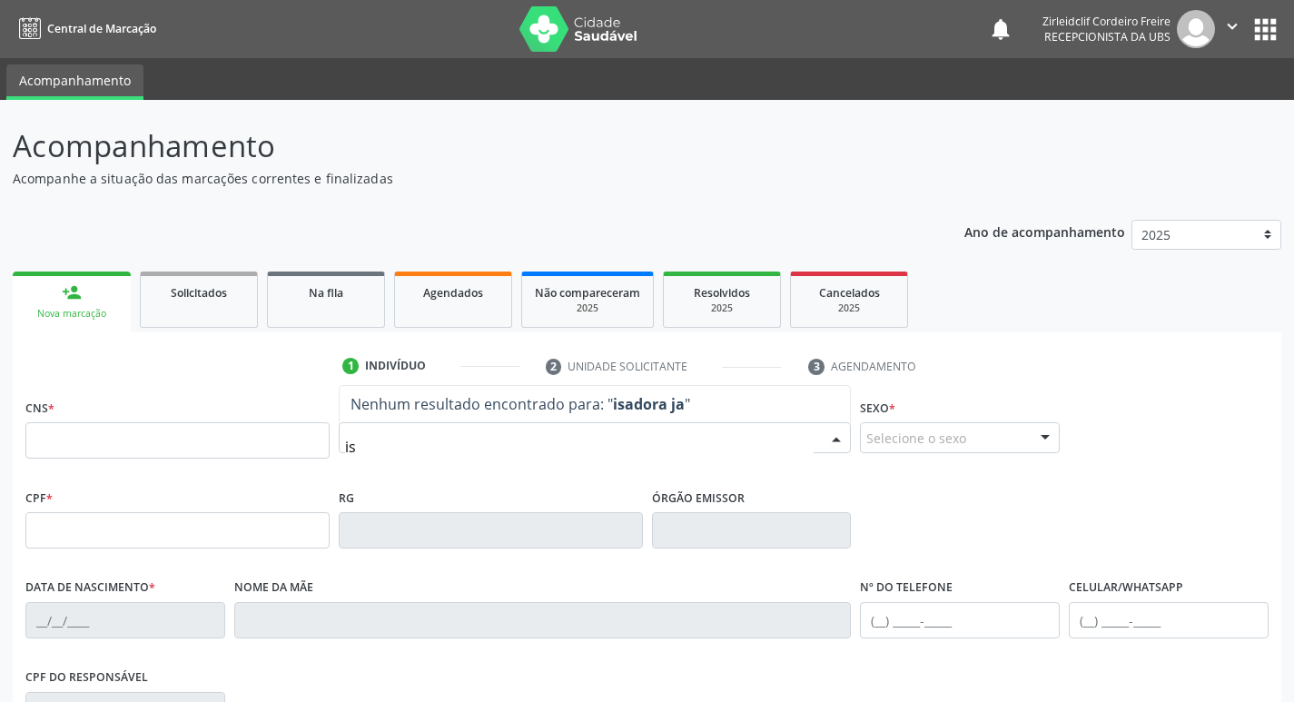
type input "i"
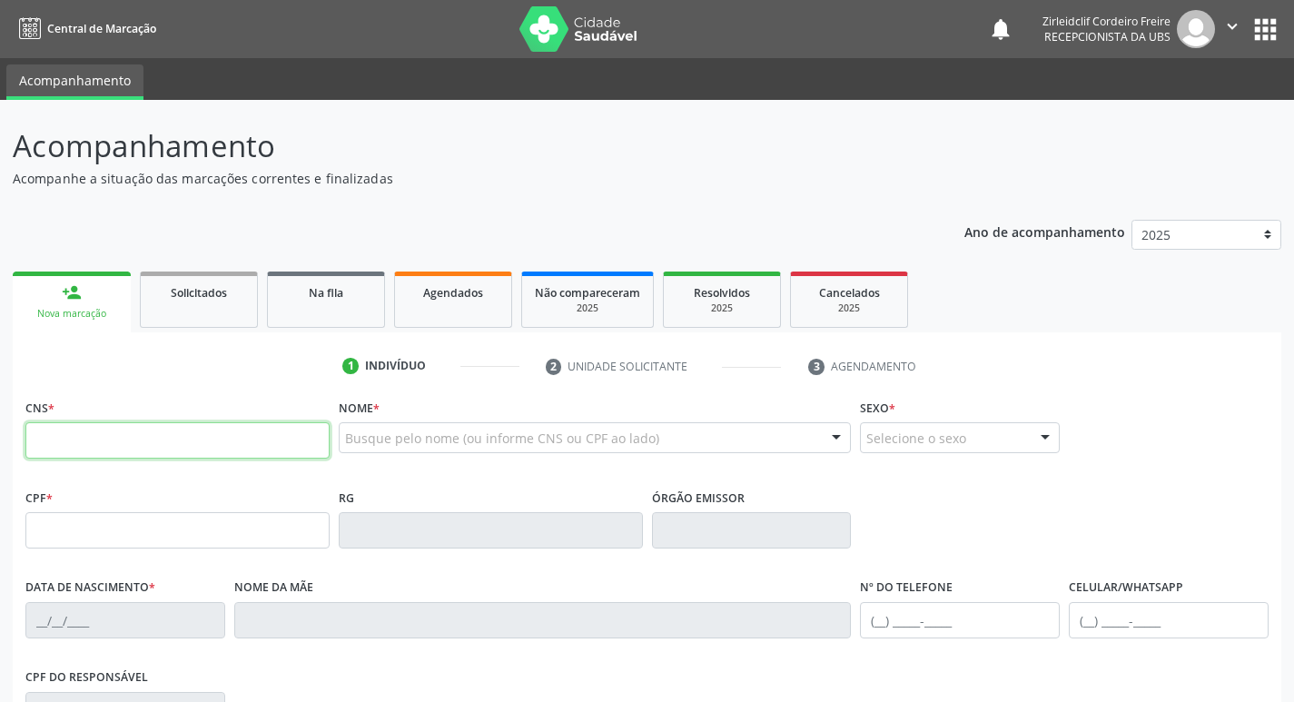
click at [167, 452] on input "text" at bounding box center [177, 440] width 304 height 36
type input "706 4011 8286 7189"
type input "006.794.584-84"
type input "30/06/2025"
type input "Izabelly Maria Alves Freire"
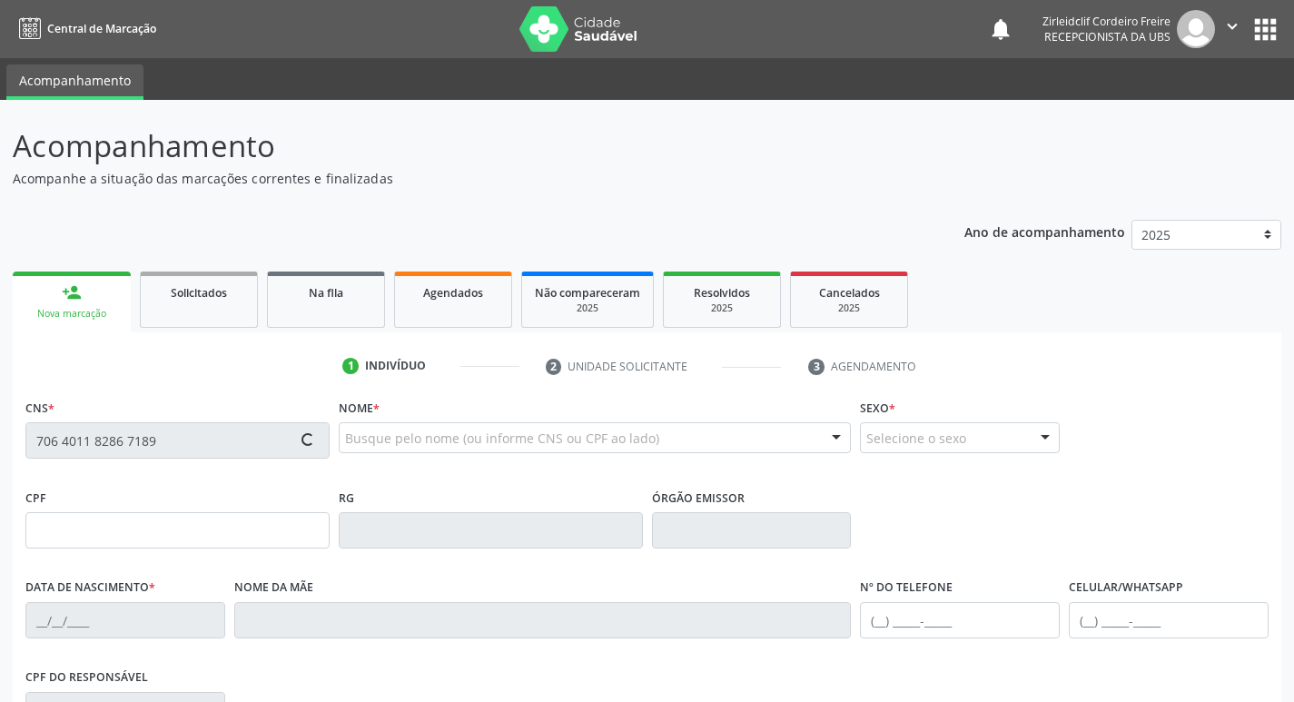
type input "(87) 9917-8830"
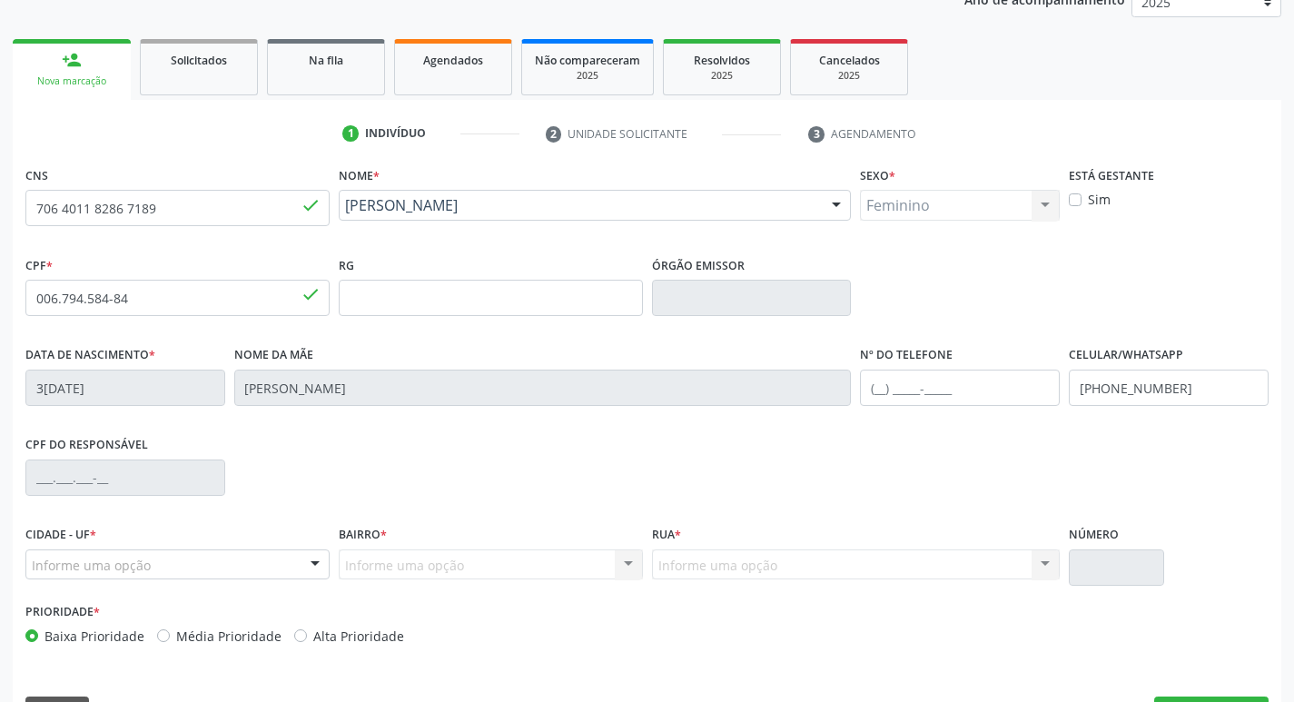
scroll to position [282, 0]
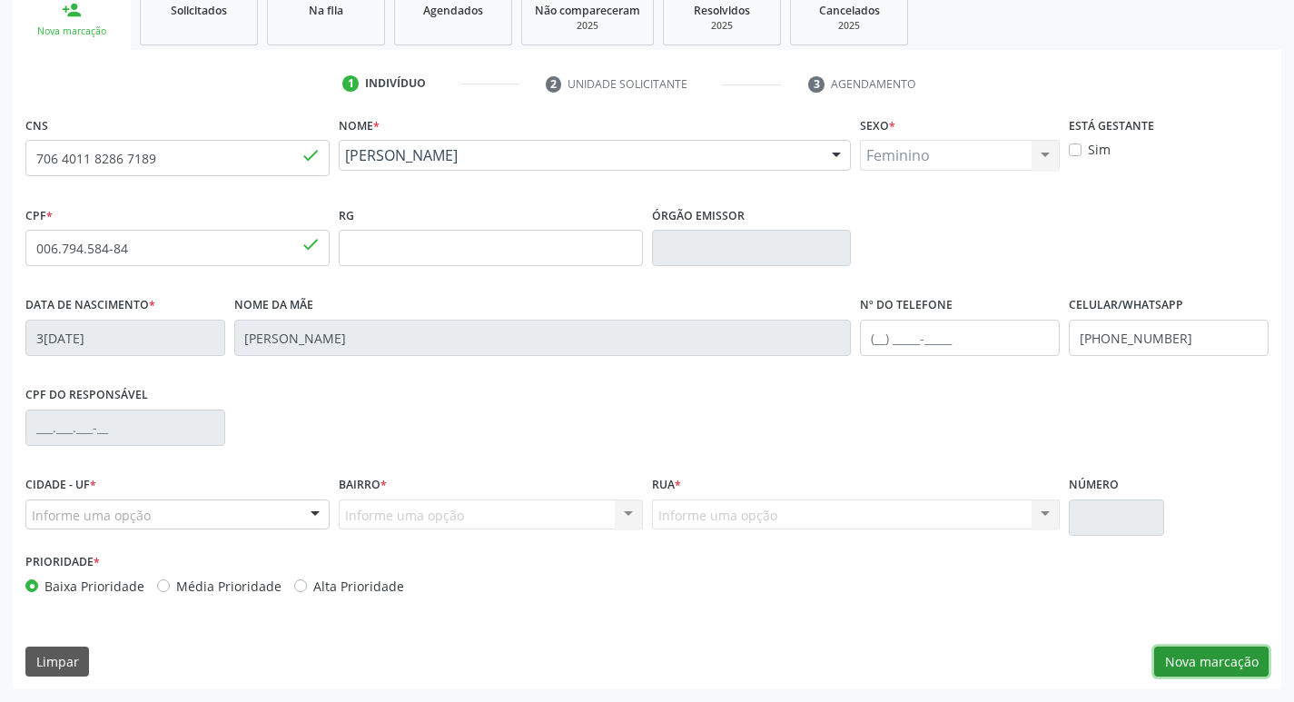
click at [1196, 657] on button "Nova marcação" at bounding box center [1211, 661] width 114 height 31
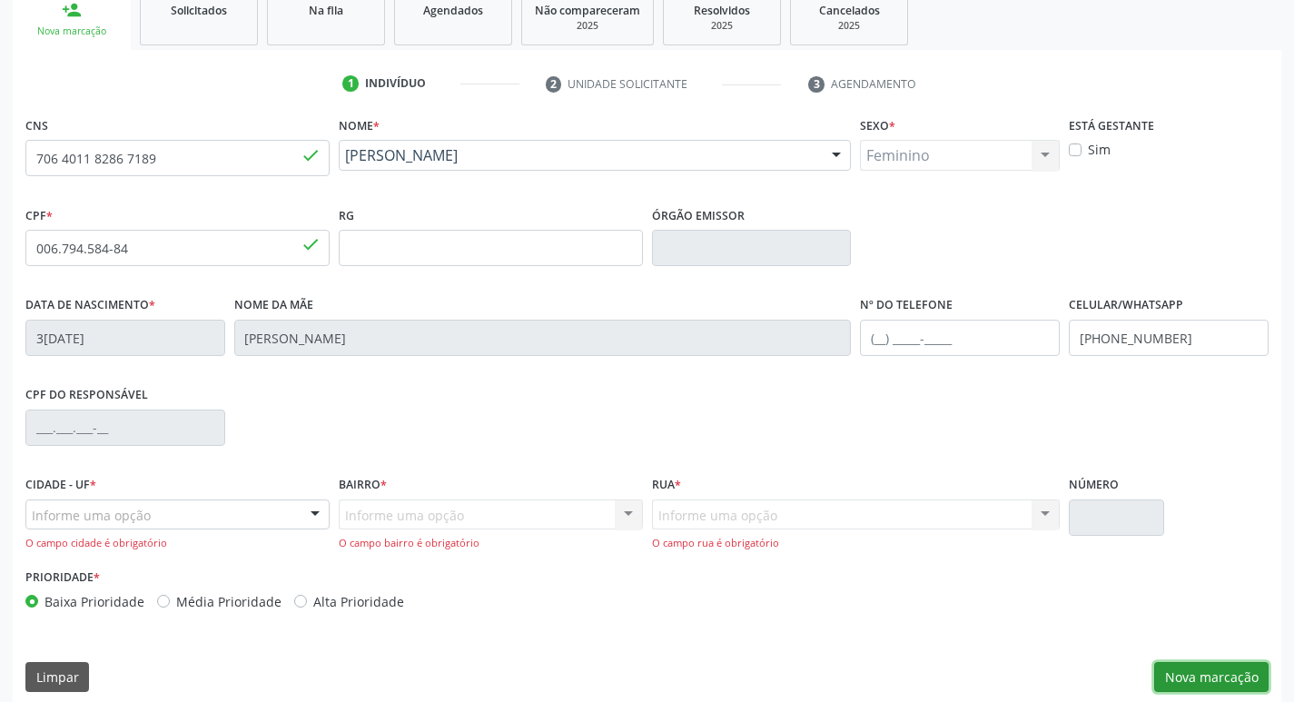
click at [1216, 679] on button "Nova marcação" at bounding box center [1211, 677] width 114 height 31
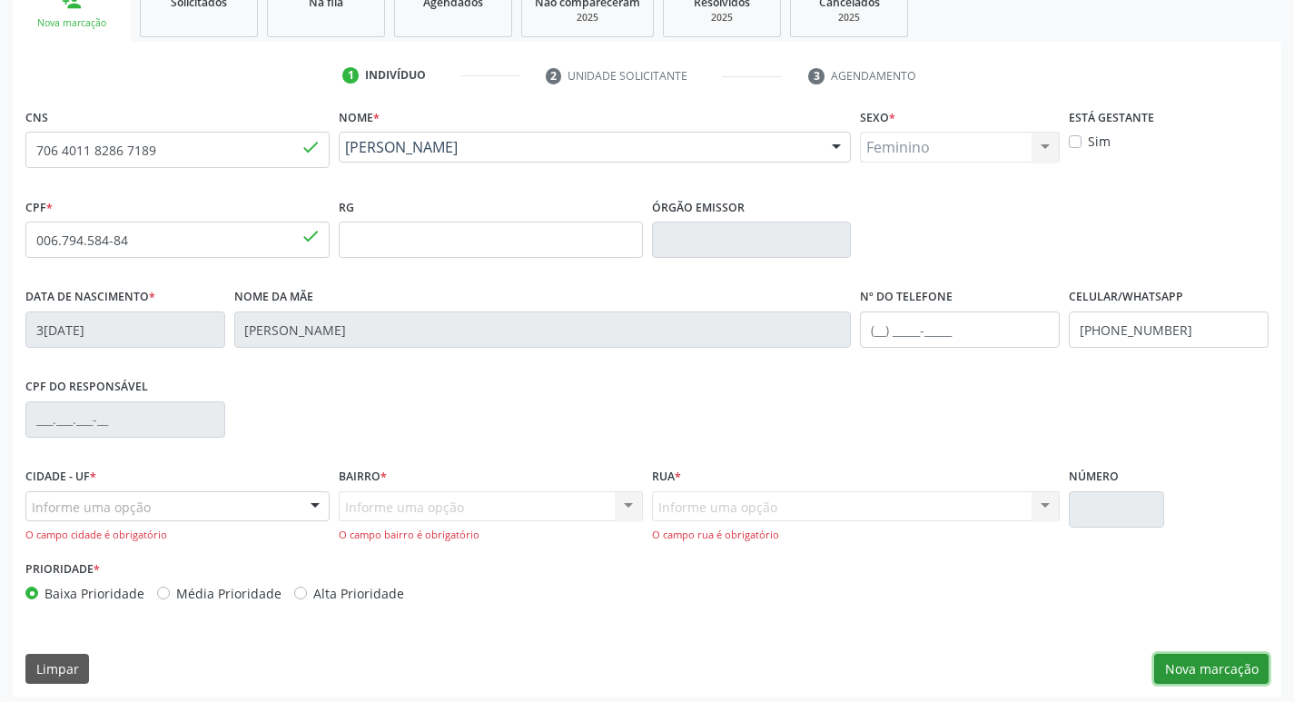
scroll to position [298, 0]
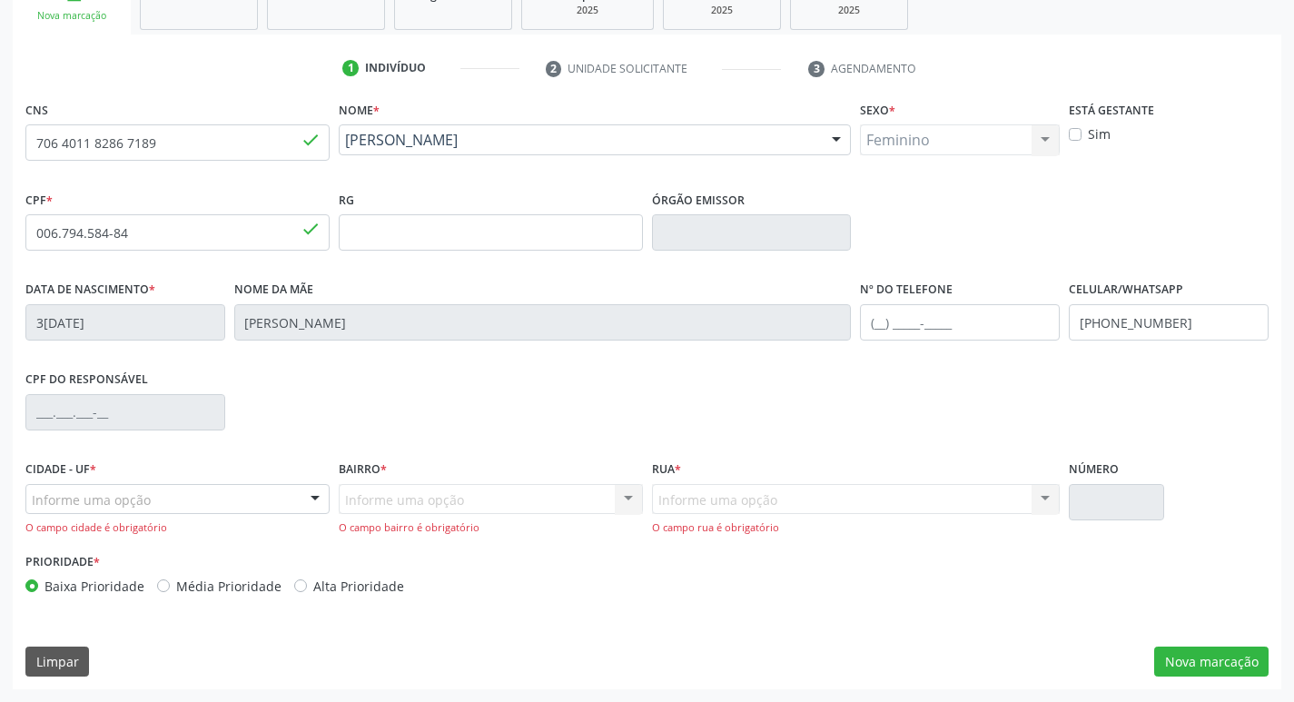
click at [316, 500] on div at bounding box center [314, 500] width 27 height 31
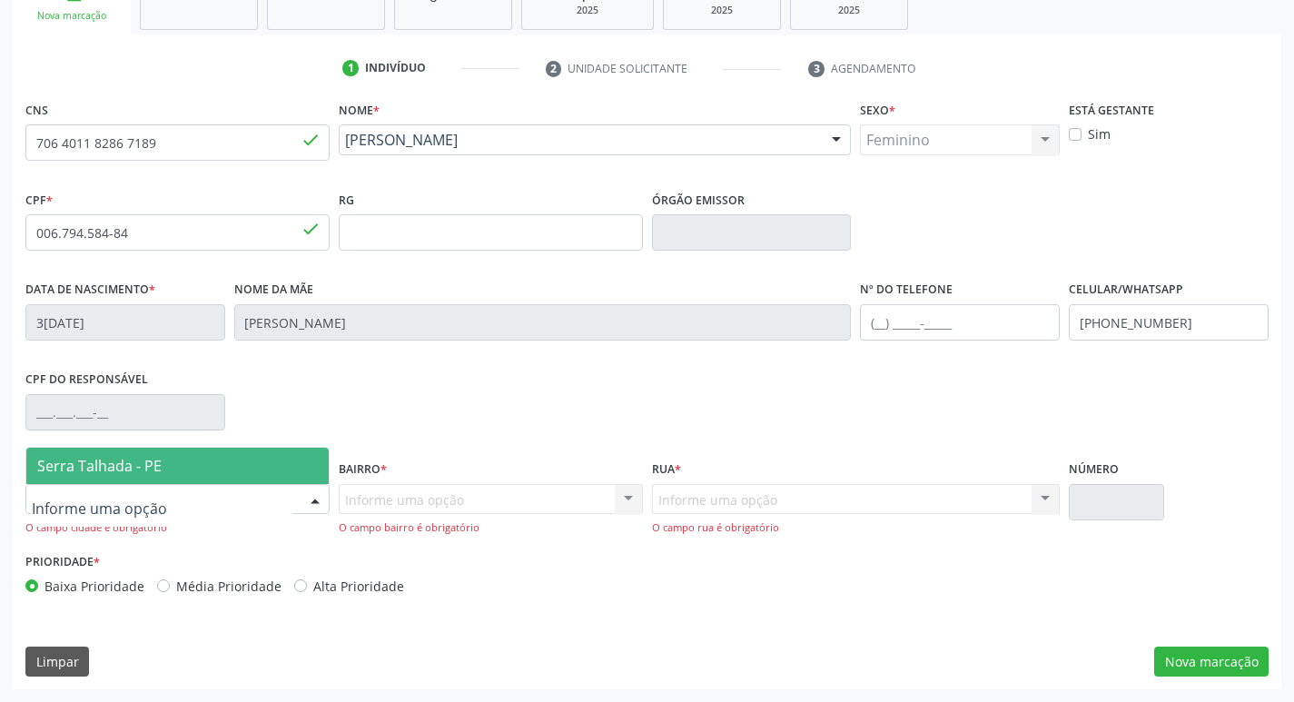
click at [209, 458] on span "Serra Talhada - PE" at bounding box center [177, 466] width 302 height 36
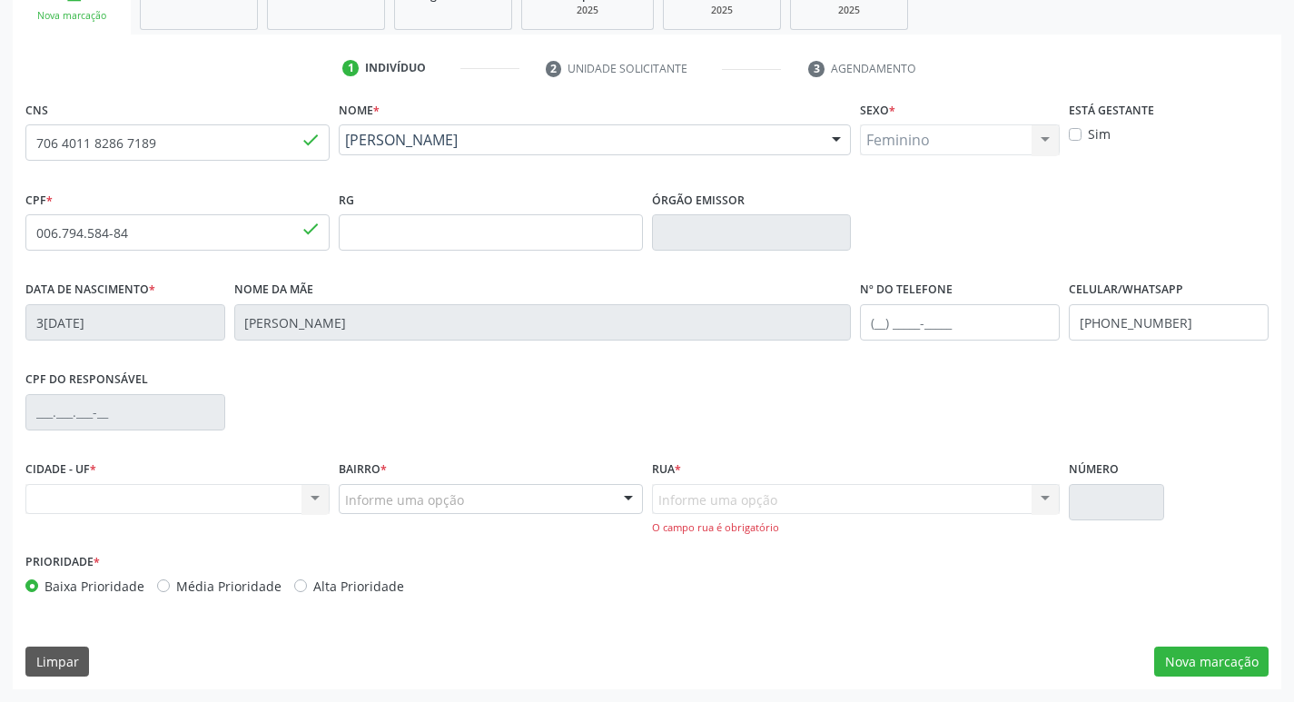
click at [625, 501] on div at bounding box center [628, 500] width 27 height 31
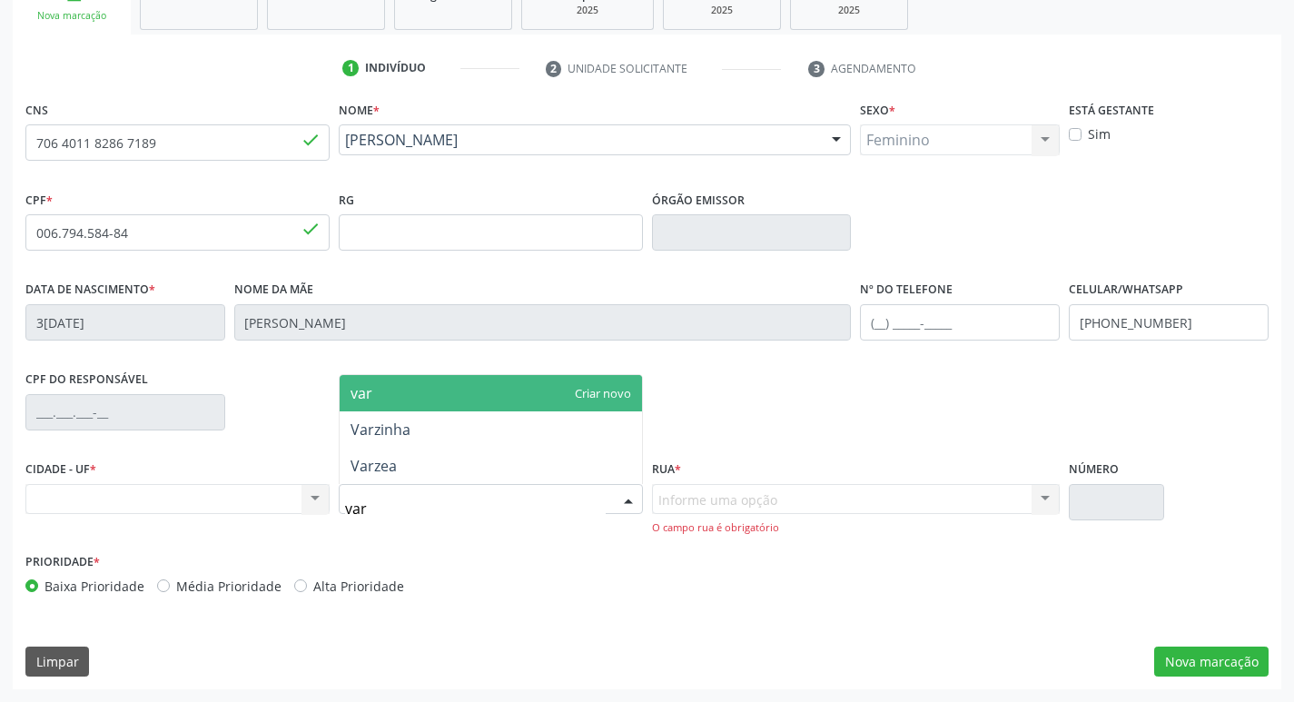
type input "varz"
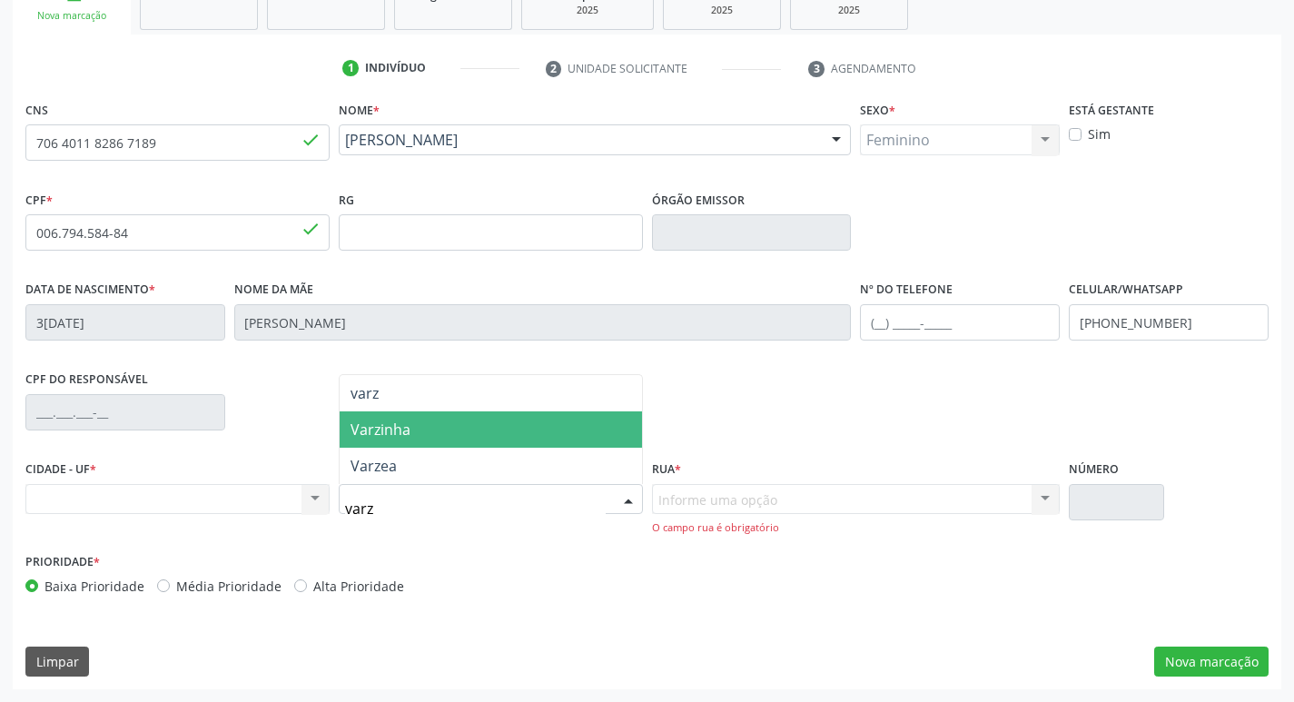
click at [444, 438] on span "Varzinha" at bounding box center [491, 429] width 302 height 36
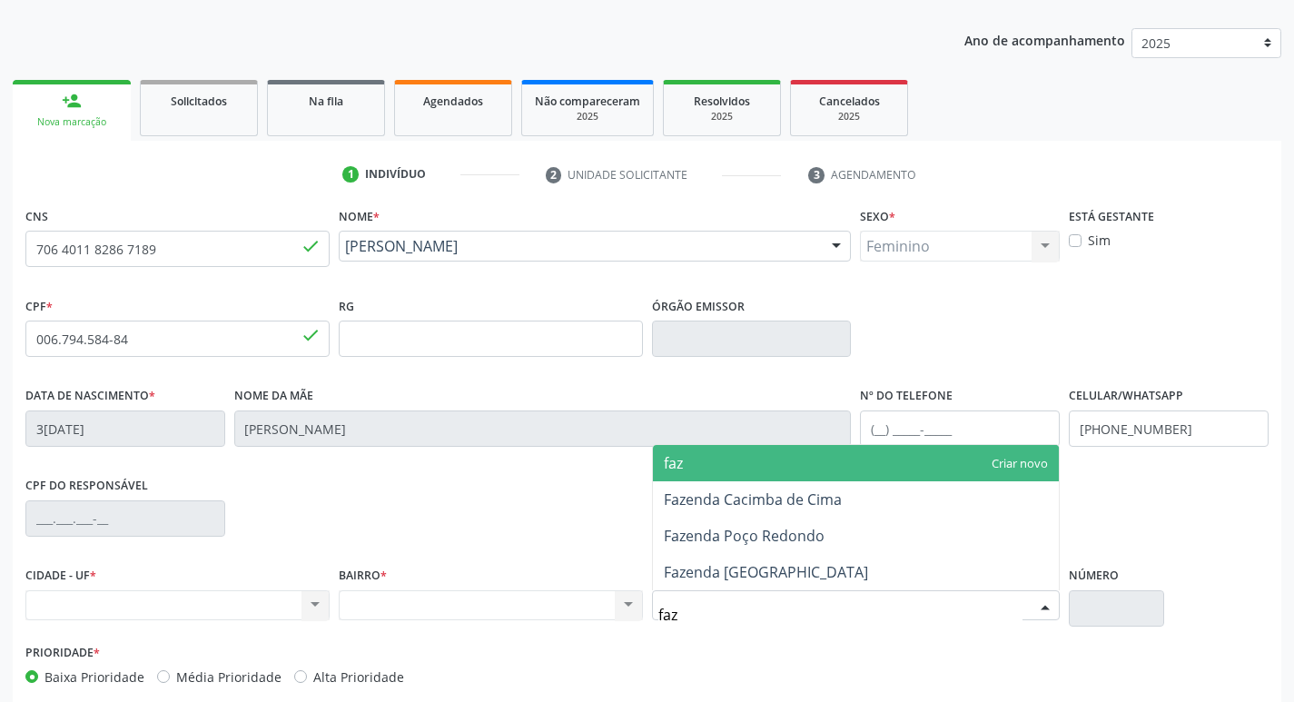
scroll to position [282, 0]
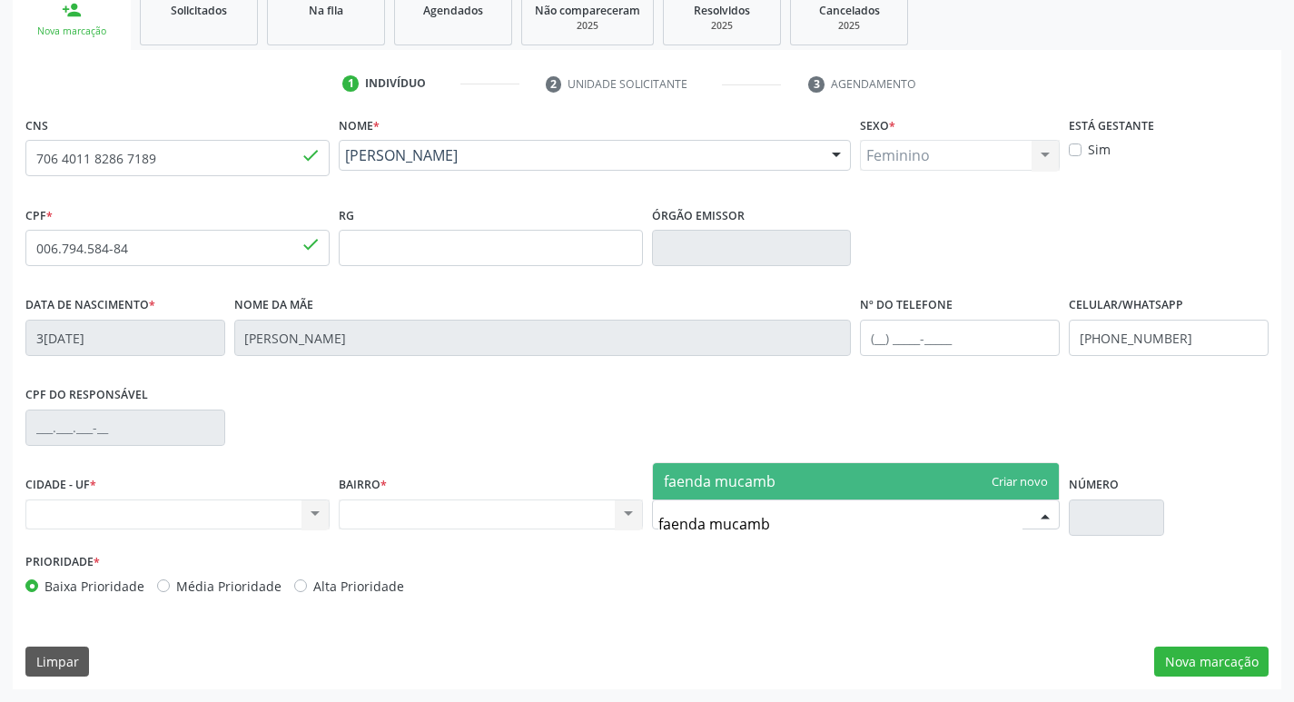
type input "faenda mucambo"
click at [736, 489] on span "faenda mucambo" at bounding box center [724, 481] width 121 height 20
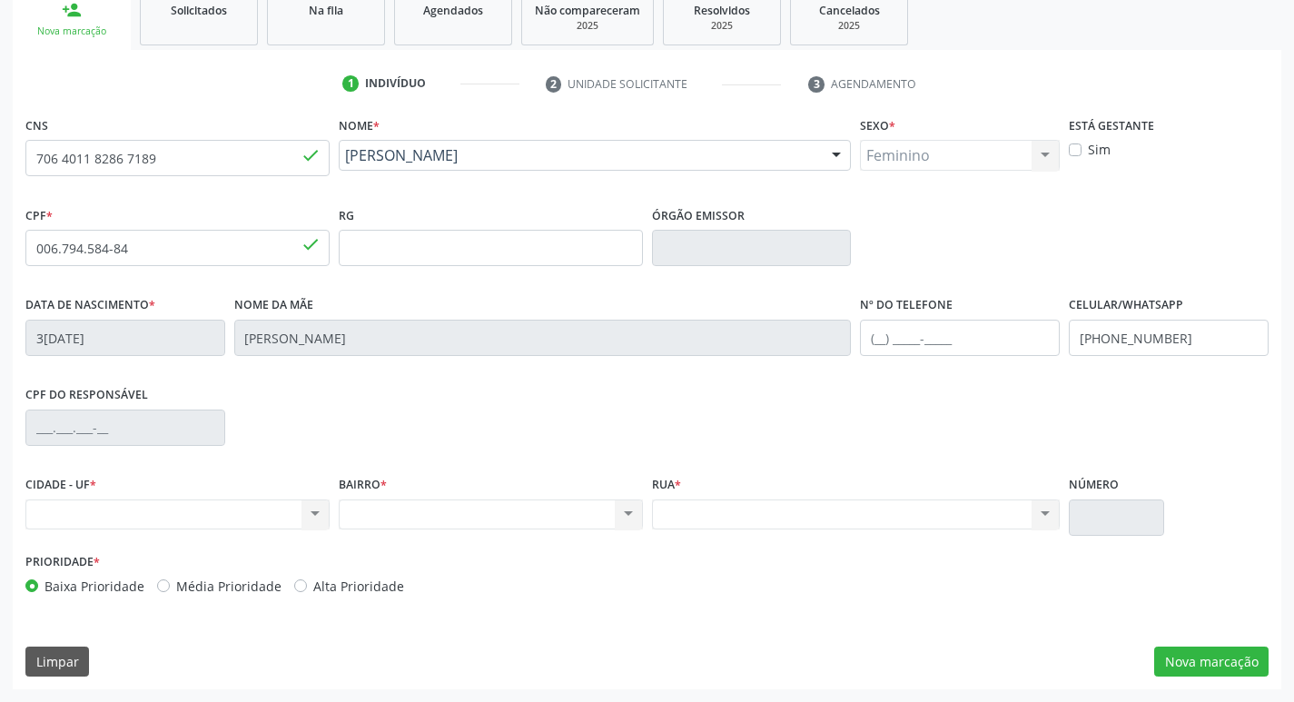
click at [704, 522] on div "Nenhum resultado encontrado para: " " Não há nenhuma opção para ser exibida." at bounding box center [856, 514] width 409 height 31
click at [1046, 513] on div "Nenhum resultado encontrado para: " " Não há nenhuma opção para ser exibida." at bounding box center [856, 514] width 409 height 31
click at [1218, 664] on button "Nova marcação" at bounding box center [1211, 661] width 114 height 31
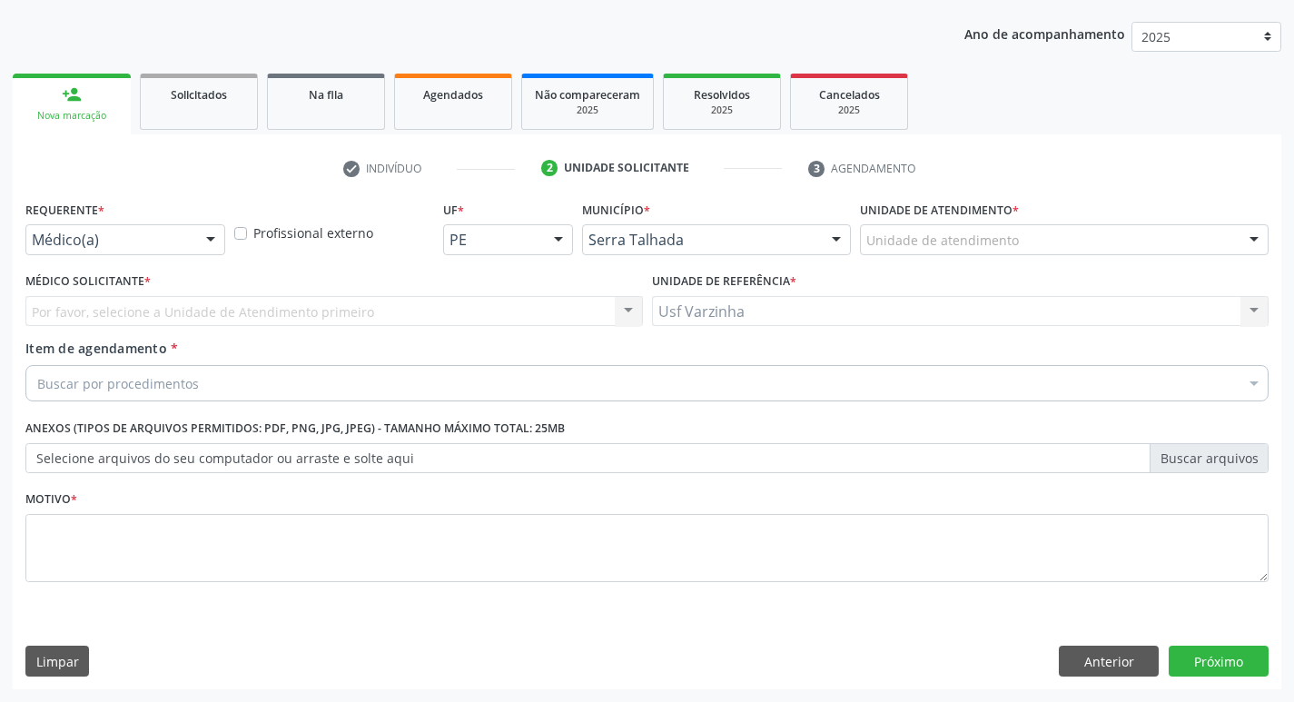
scroll to position [198, 0]
click at [206, 238] on div at bounding box center [210, 240] width 27 height 31
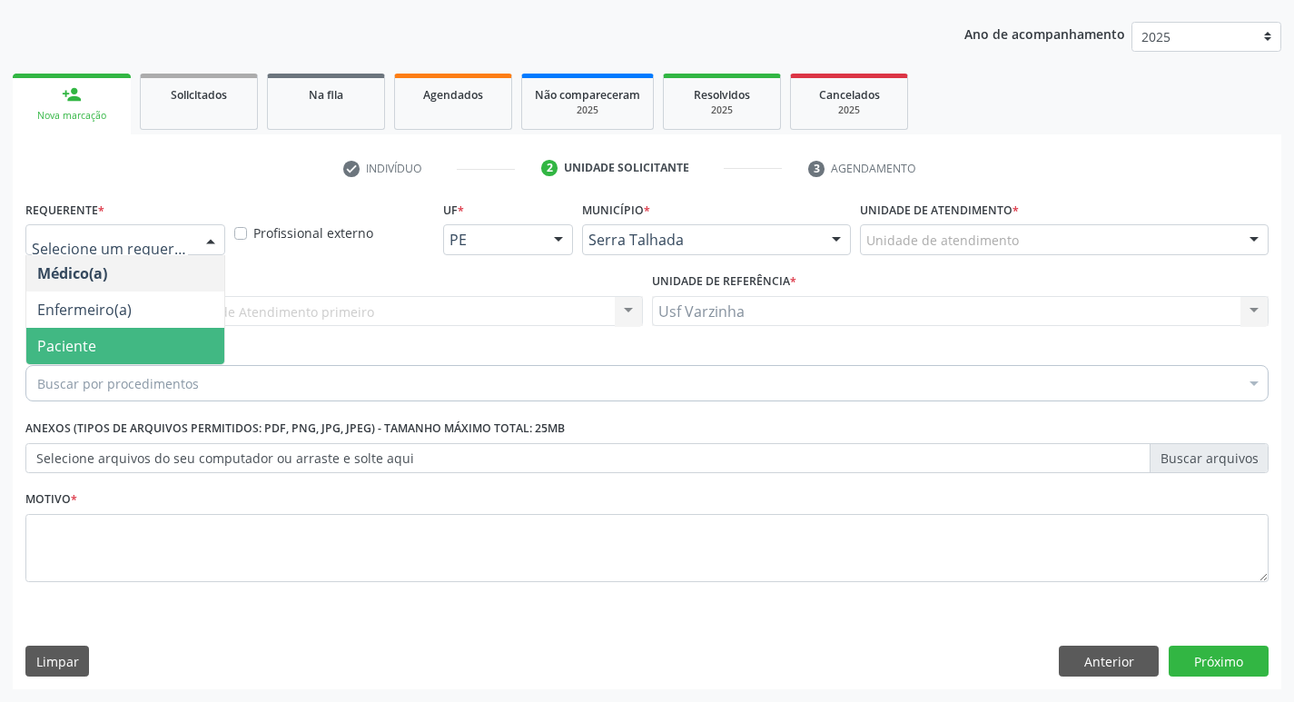
click at [163, 345] on span "Paciente" at bounding box center [125, 346] width 198 height 36
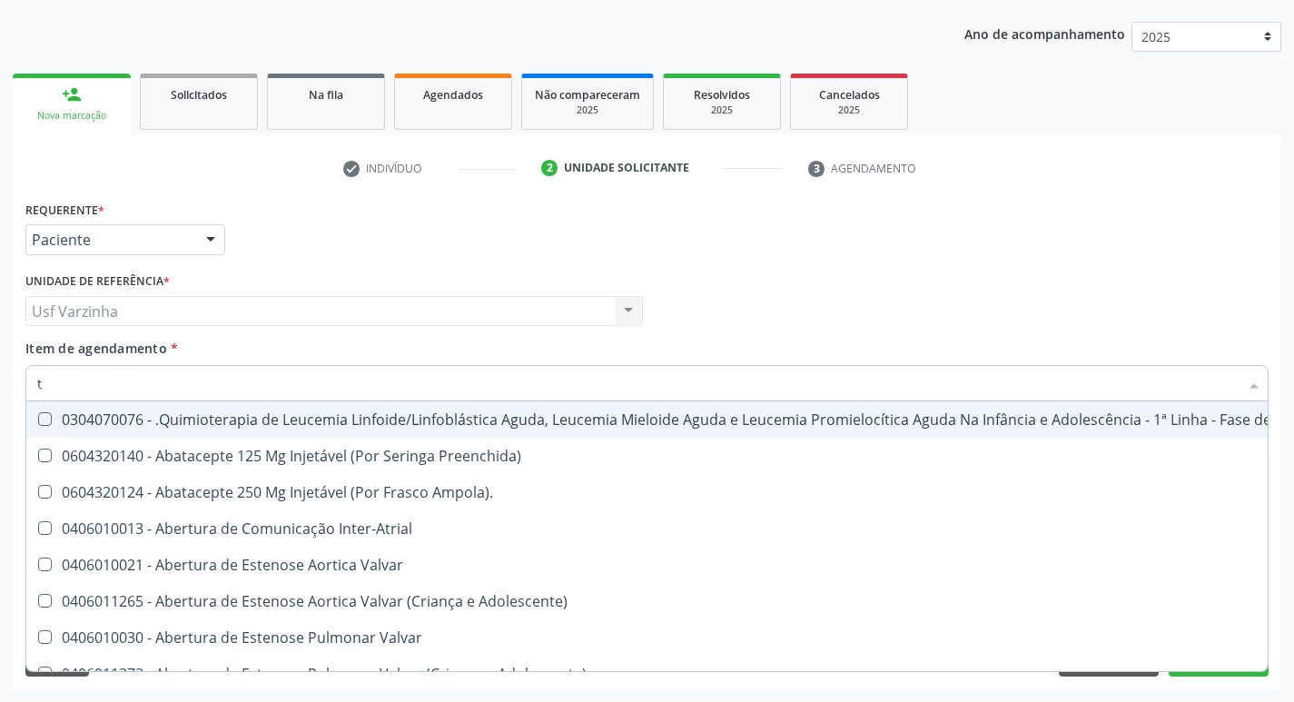
type input "te"
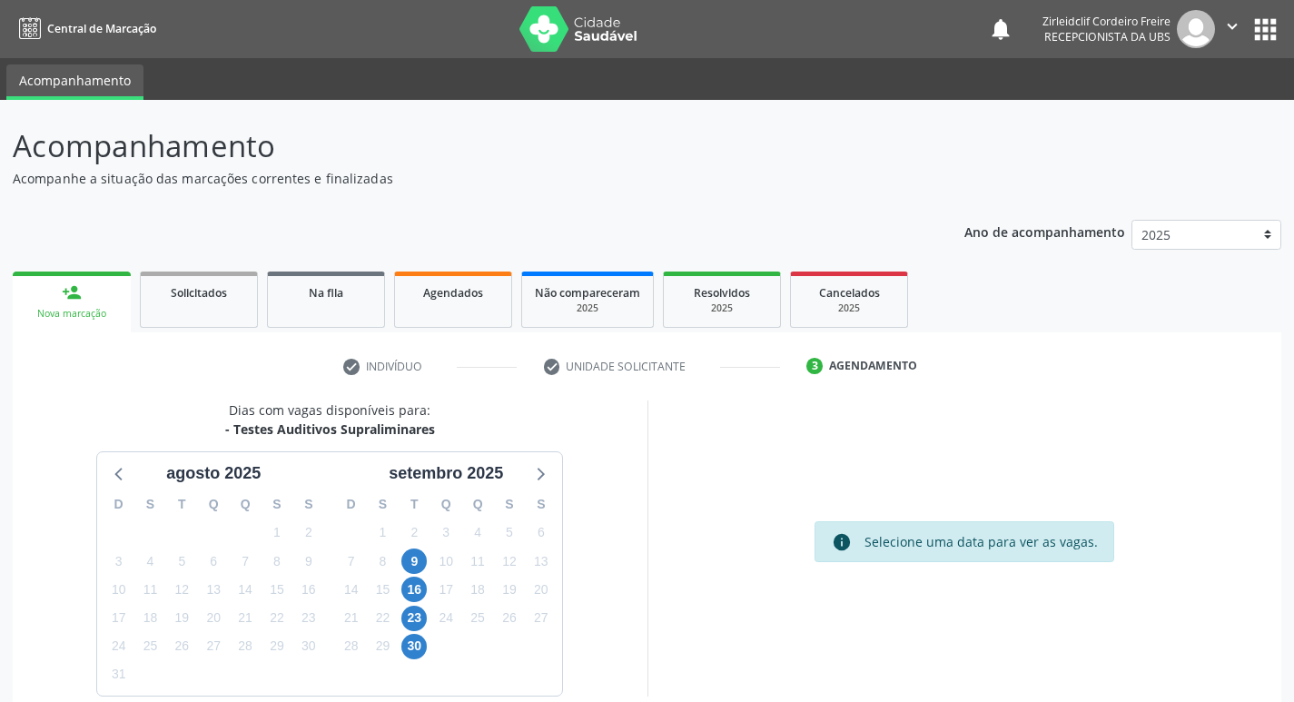
scroll to position [88, 0]
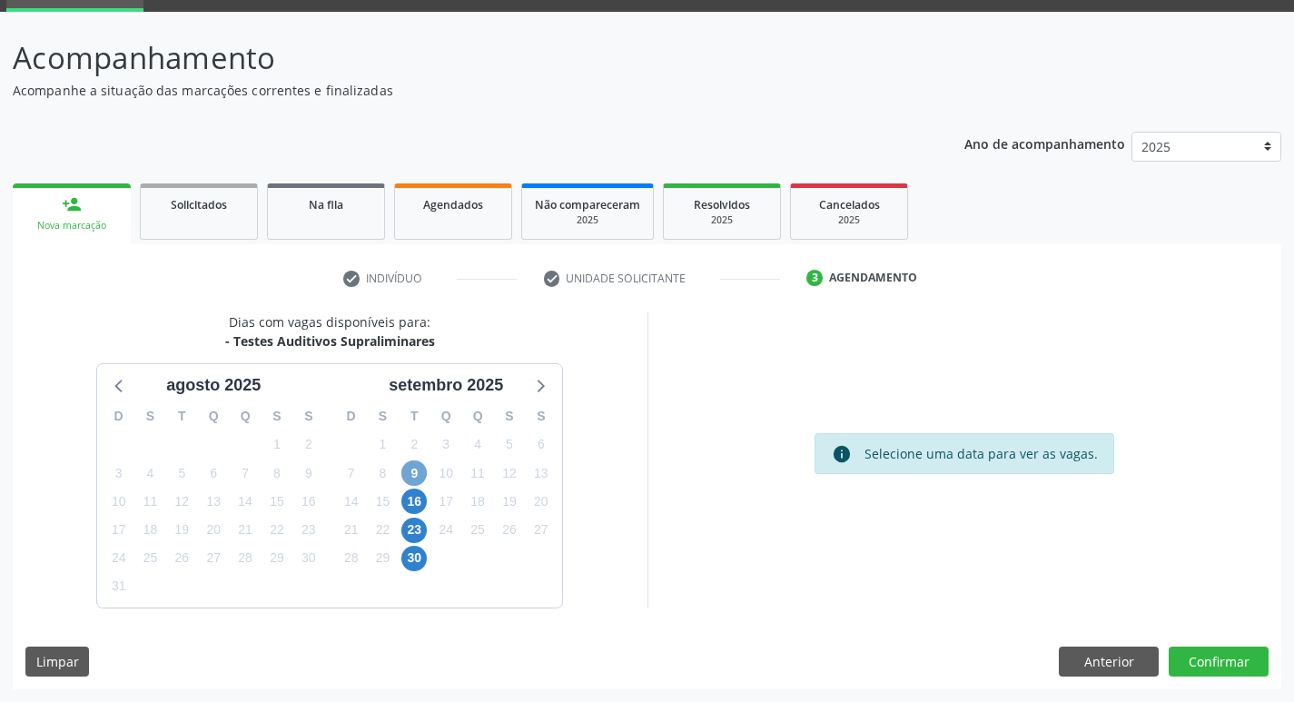
click at [416, 471] on span "9" at bounding box center [413, 472] width 25 height 25
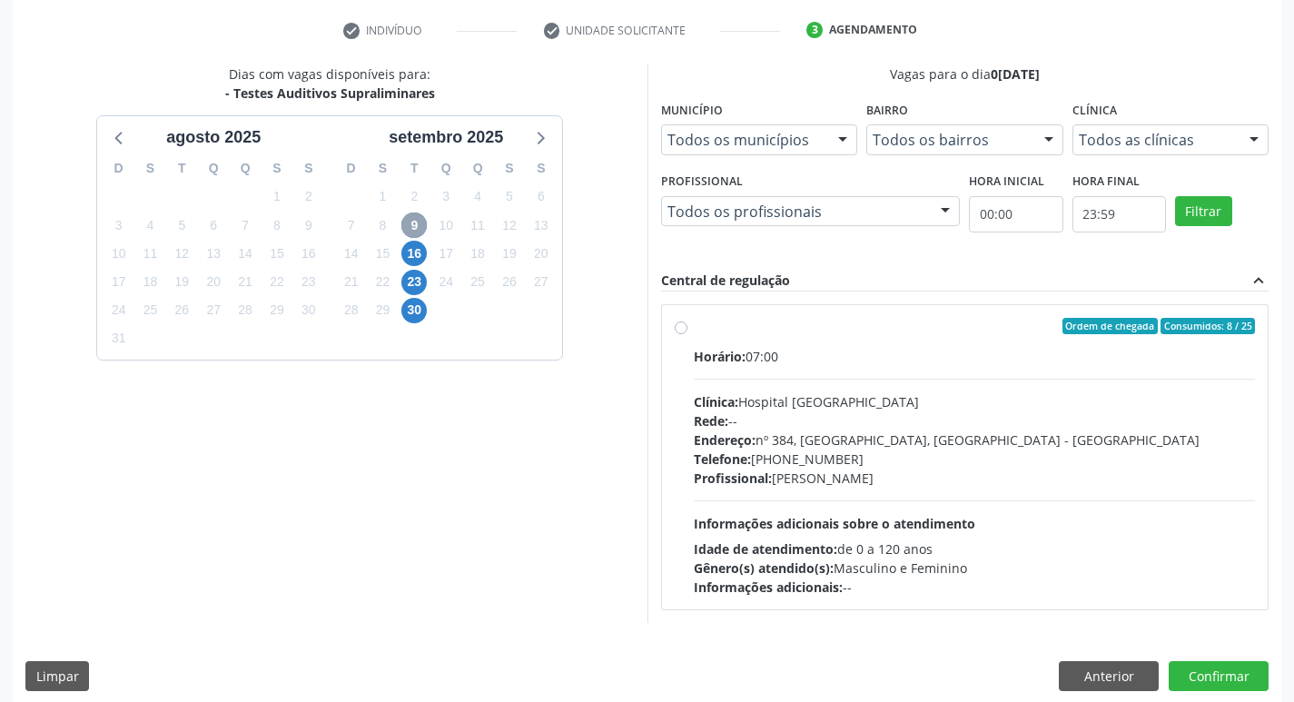
scroll to position [350, 0]
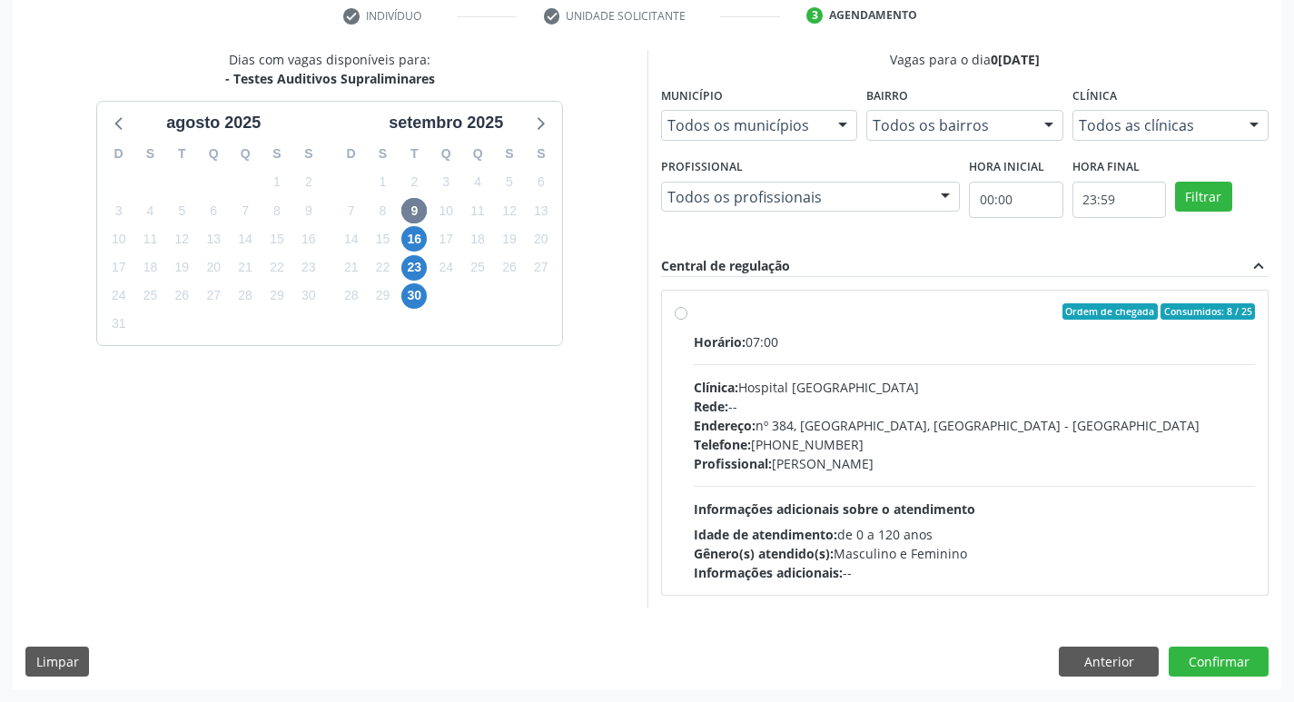
click at [694, 311] on label "Ordem de chegada Consumidos: 8 / 25 Horário: 07:00 Clínica: Hospital [GEOGRAPHI…" at bounding box center [975, 442] width 562 height 279
click at [678, 311] on input "Ordem de chegada Consumidos: 8 / 25 Horário: 07:00 Clínica: Hospital [GEOGRAPHI…" at bounding box center [681, 311] width 13 height 16
radio input "true"
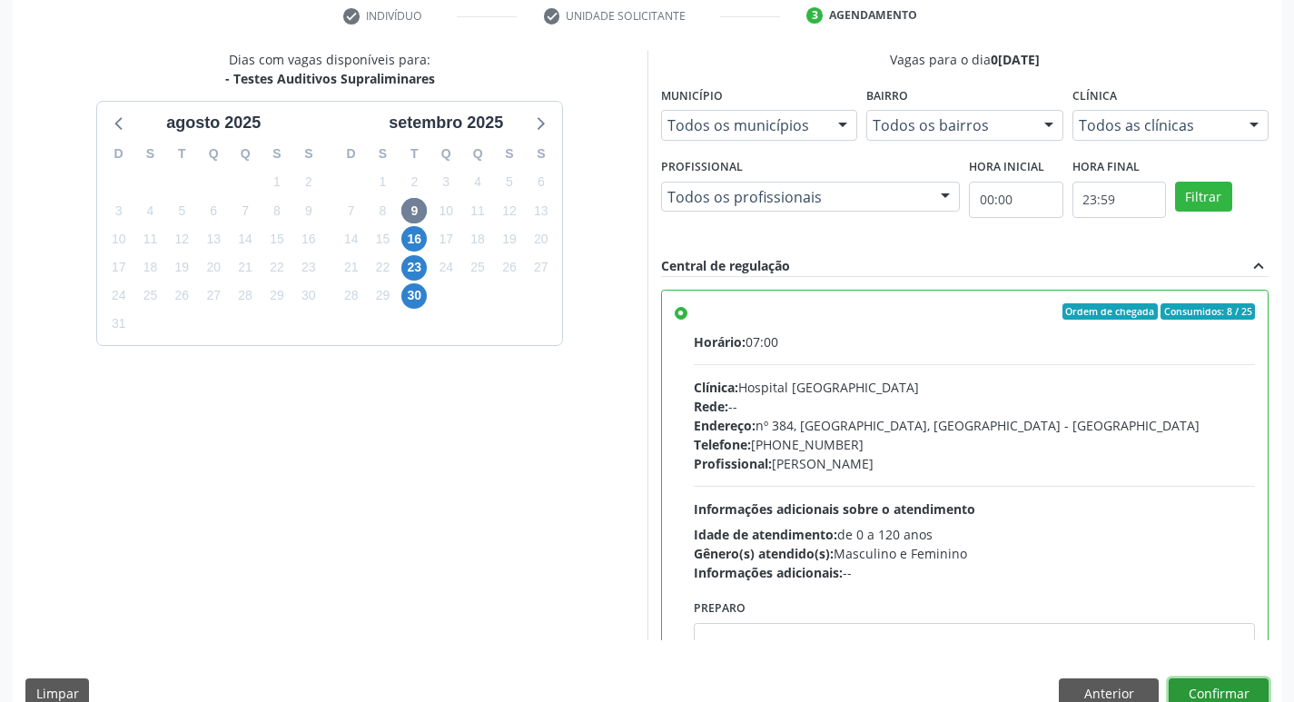
click at [1206, 687] on button "Confirmar" at bounding box center [1218, 693] width 100 height 31
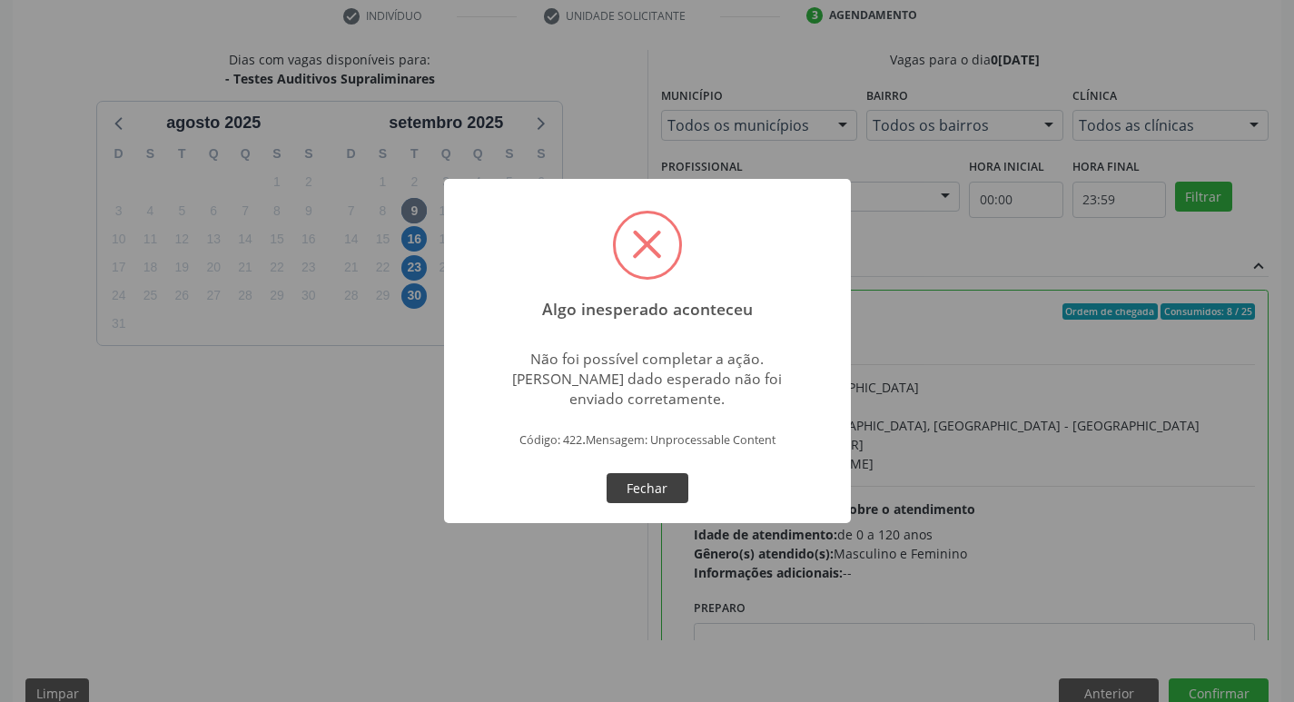
click at [643, 486] on button "Fechar" at bounding box center [647, 488] width 82 height 31
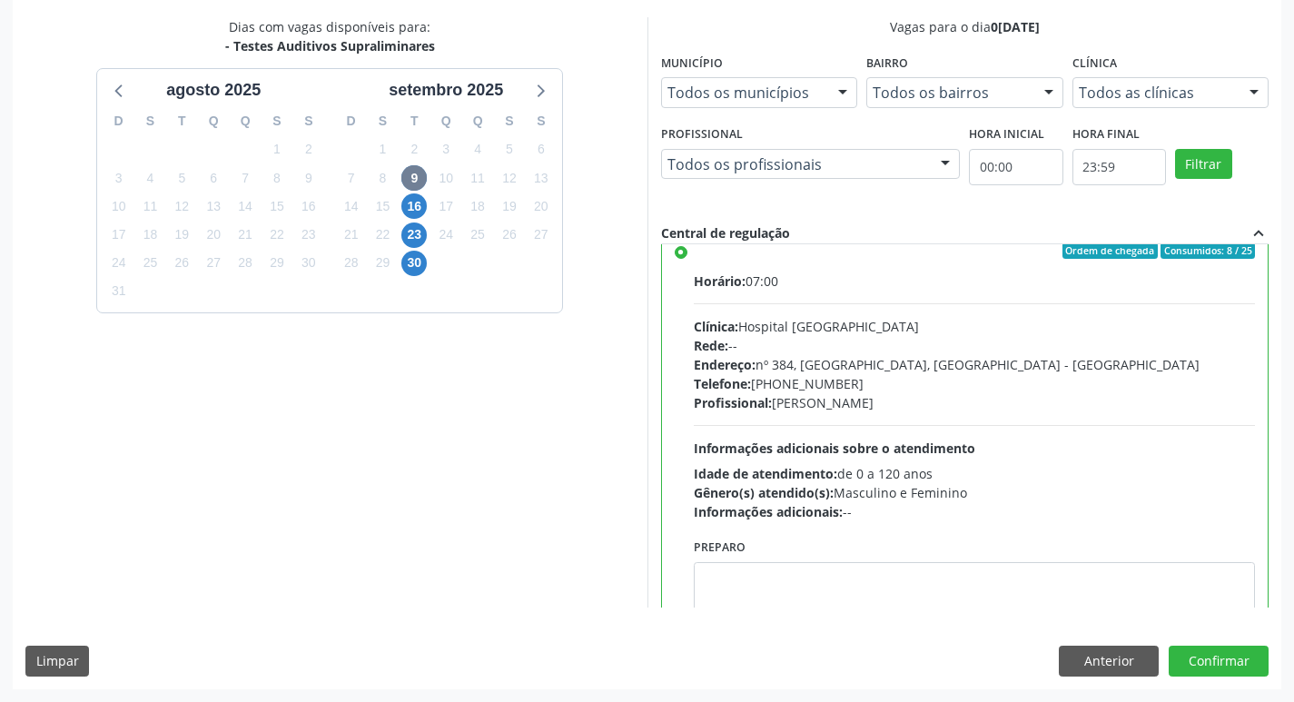
scroll to position [0, 0]
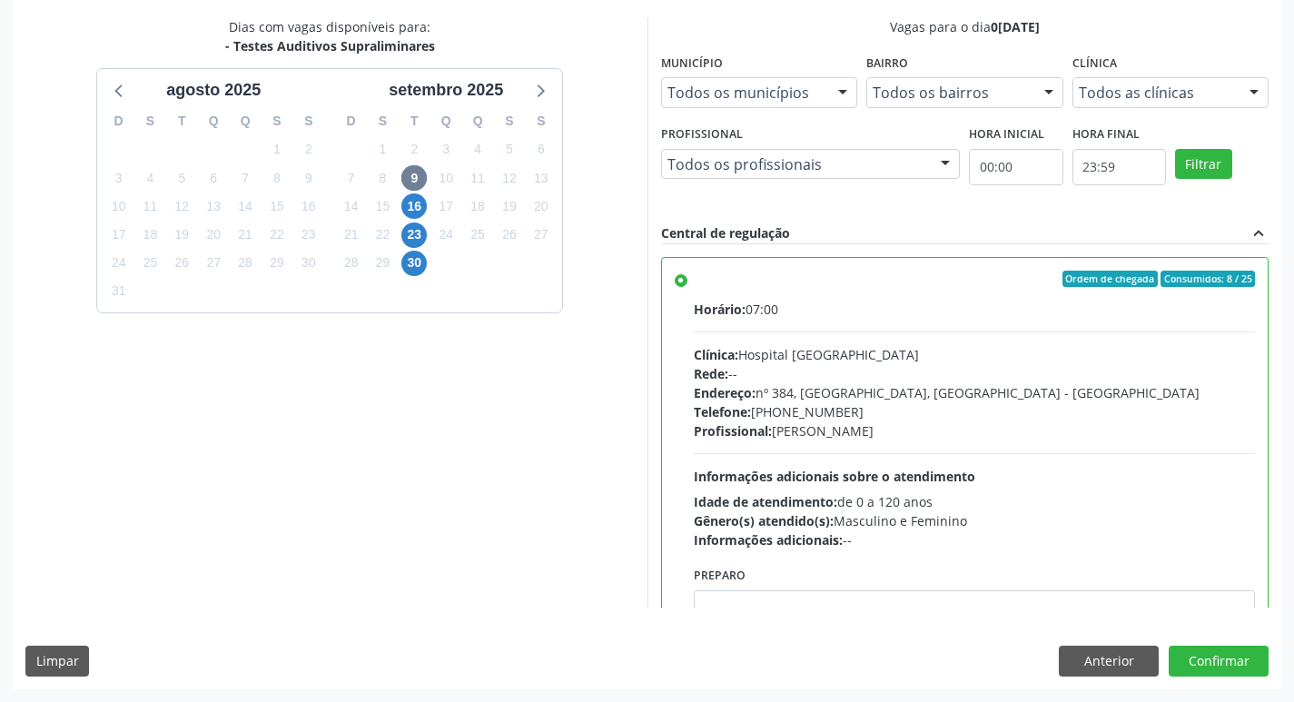
click at [694, 276] on label "Ordem de chegada Consumidos: 8 / 25 Horário: 07:00 Clínica: Hospital Sao Franci…" at bounding box center [975, 410] width 562 height 279
click at [683, 276] on input "Ordem de chegada Consumidos: 8 / 25 Horário: 07:00 Clínica: Hospital Sao Franci…" at bounding box center [681, 279] width 13 height 16
click at [409, 207] on span "16" at bounding box center [413, 205] width 25 height 25
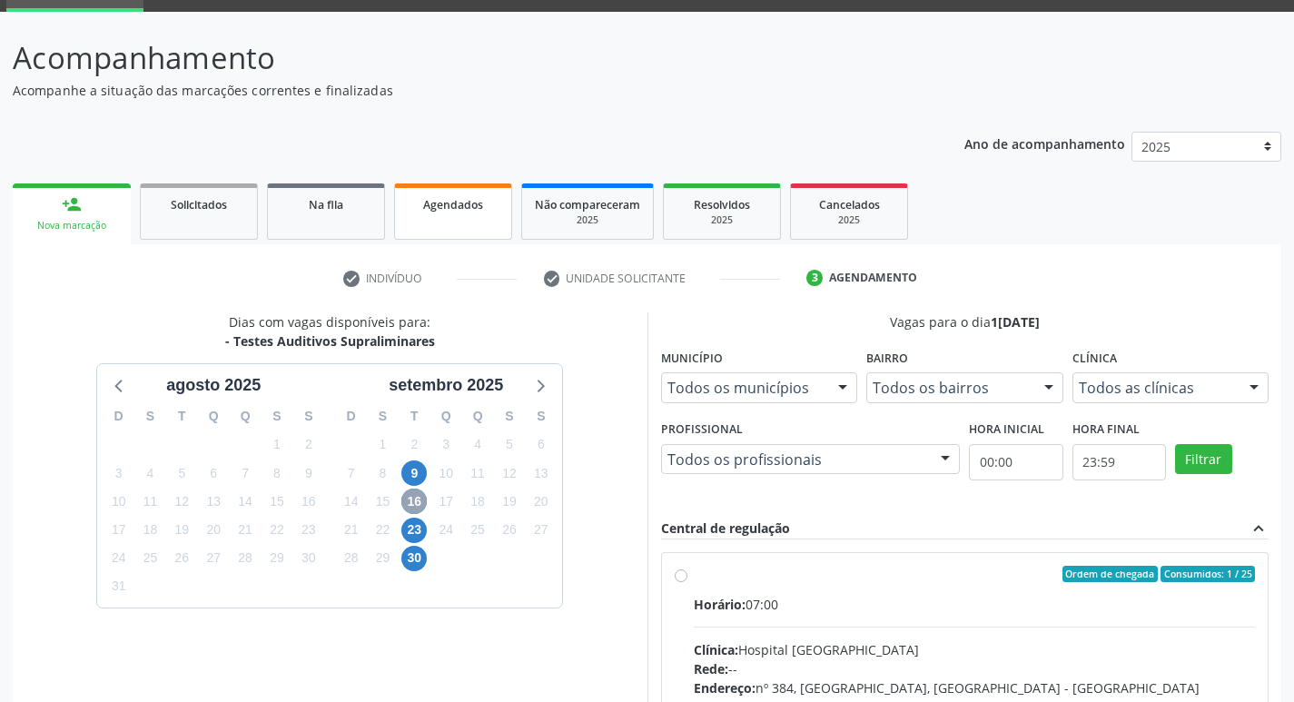
scroll to position [350, 0]
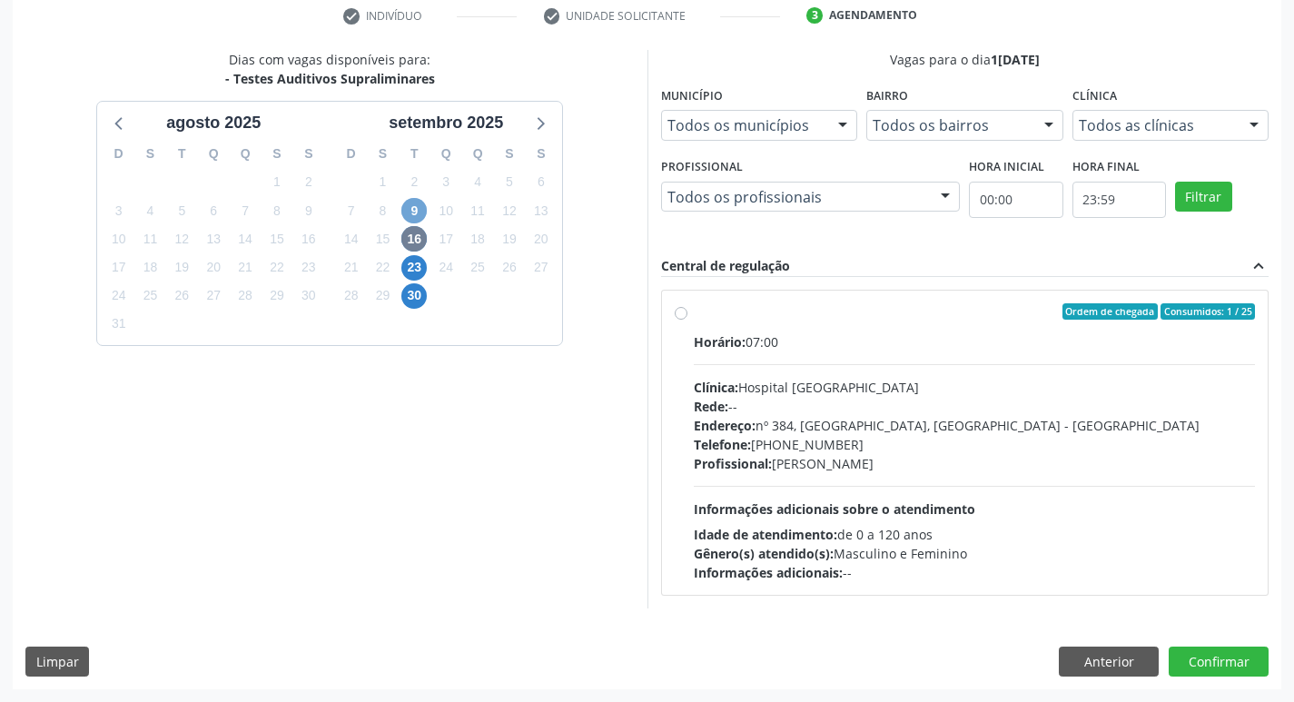
click at [403, 215] on span "9" at bounding box center [413, 210] width 25 height 25
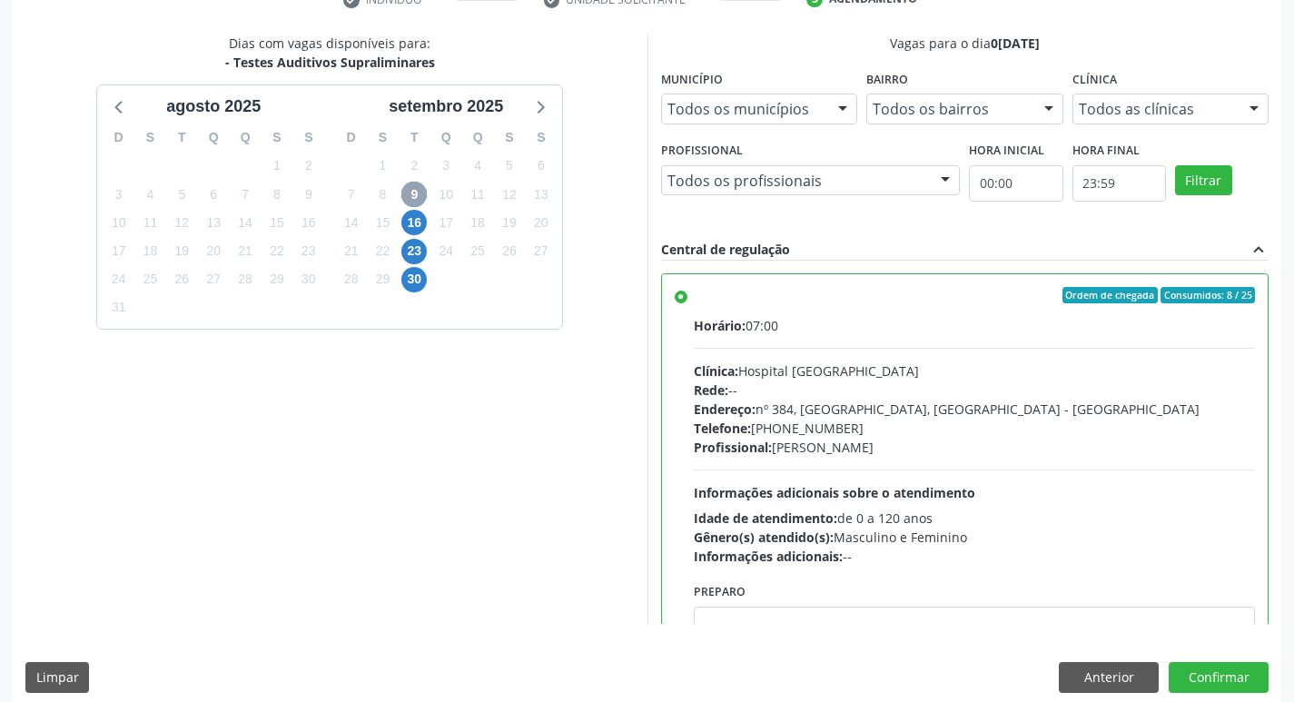
scroll to position [383, 0]
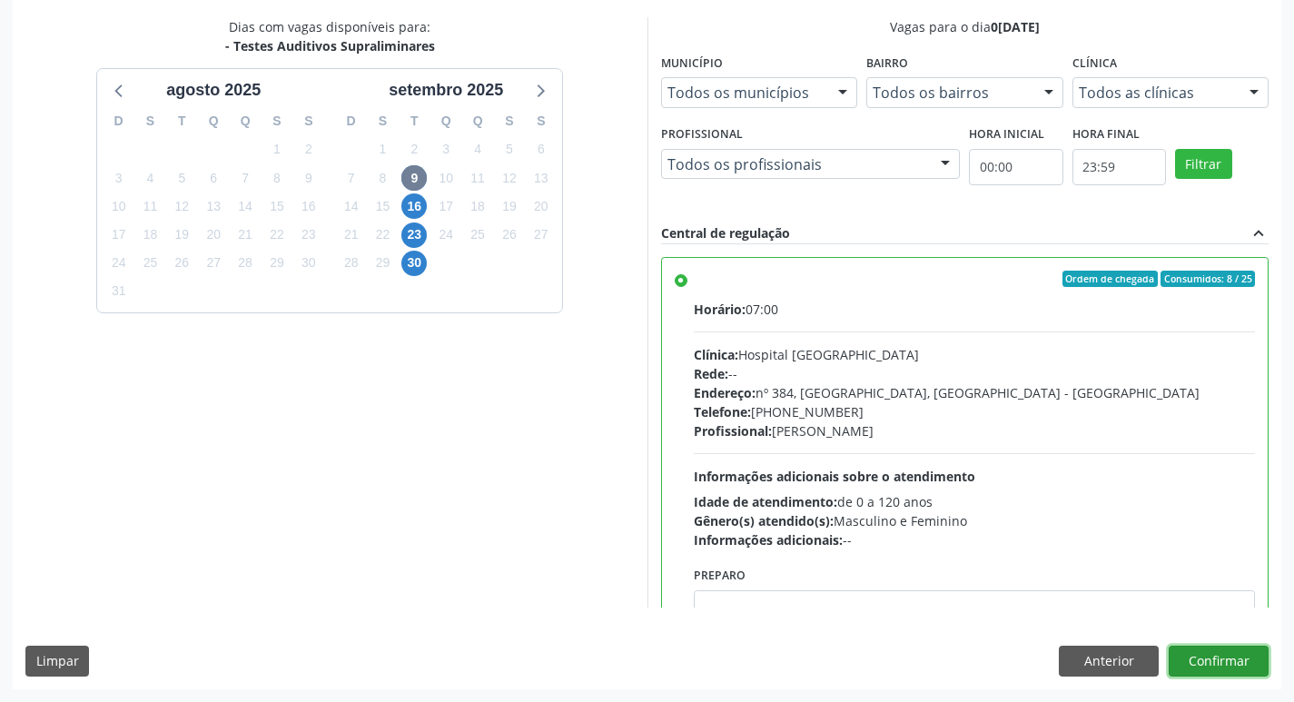
click at [1239, 664] on button "Confirmar" at bounding box center [1218, 661] width 100 height 31
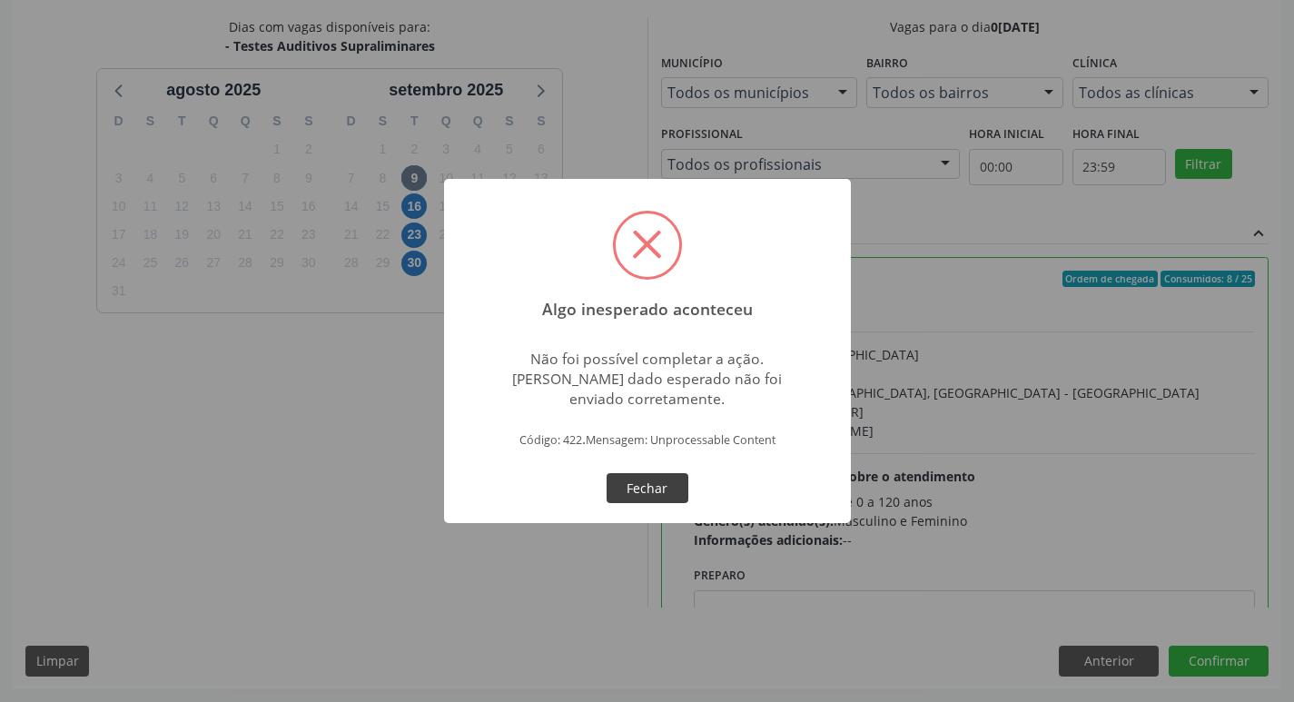
click at [628, 495] on button "Fechar" at bounding box center [647, 488] width 82 height 31
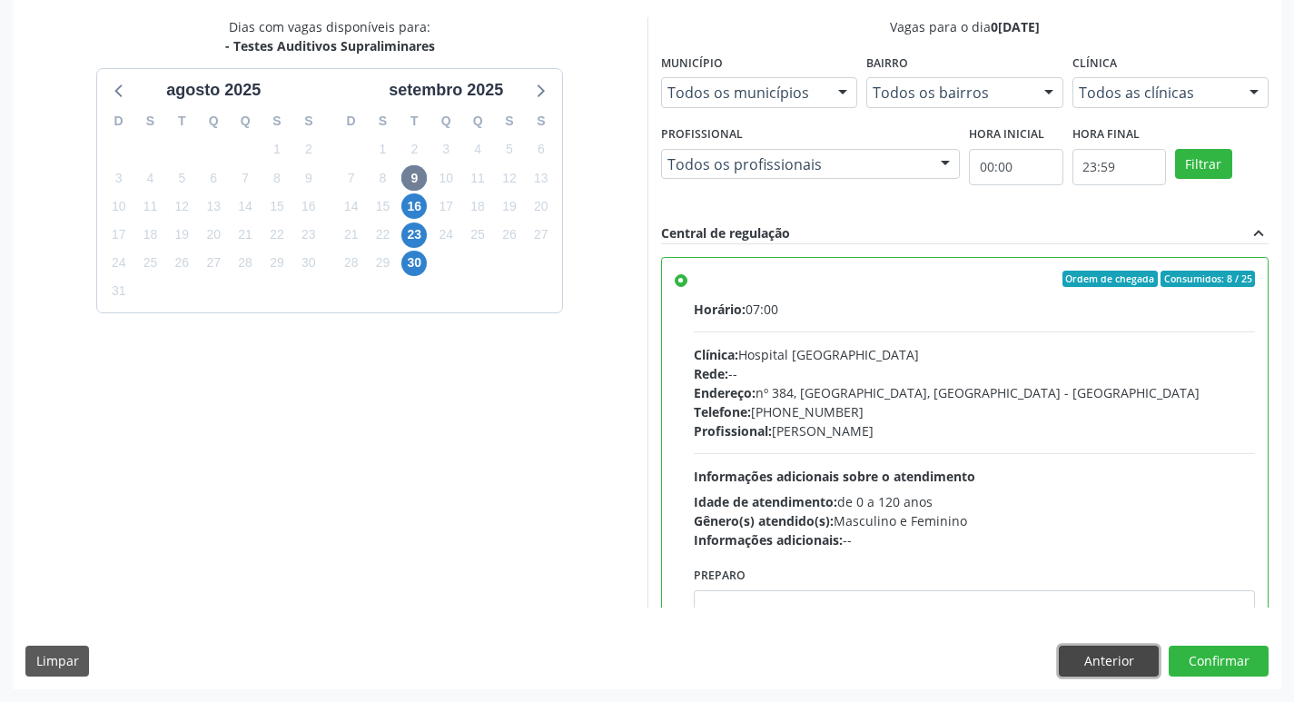
click at [1088, 666] on button "Anterior" at bounding box center [1109, 661] width 100 height 31
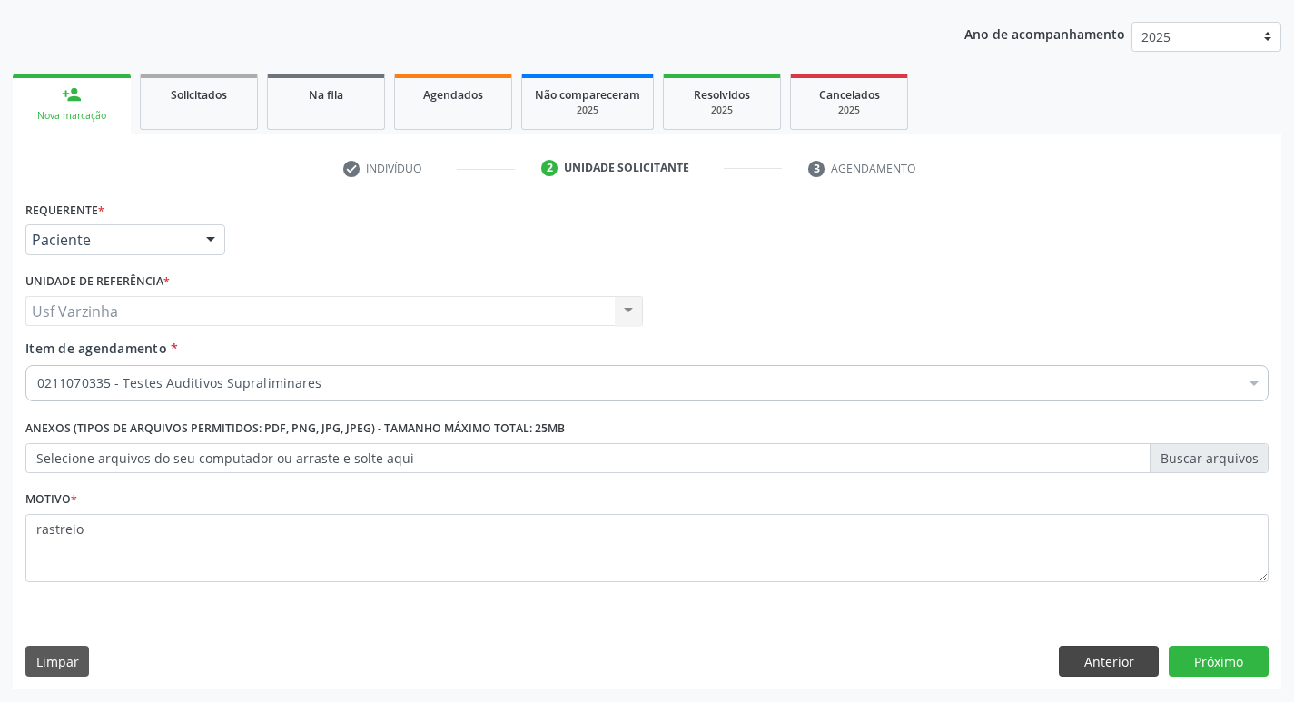
scroll to position [198, 0]
click at [1085, 667] on button "Anterior" at bounding box center [1109, 661] width 100 height 31
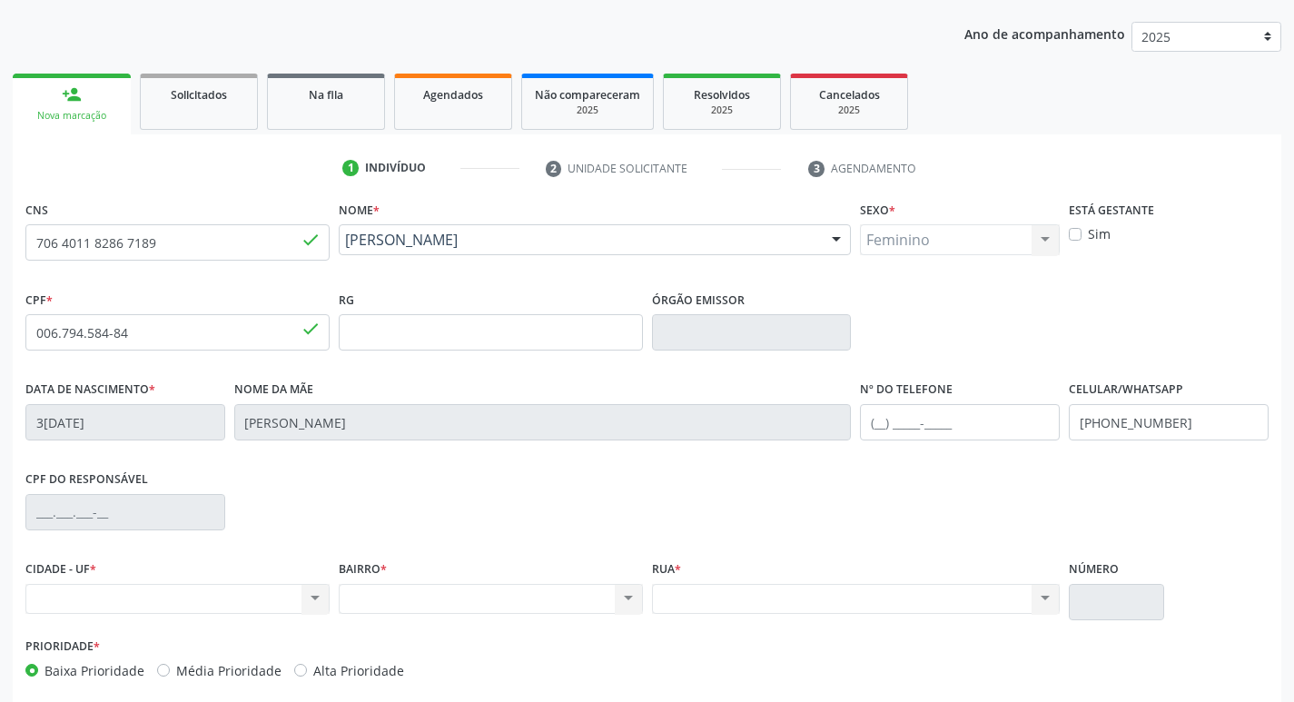
scroll to position [282, 0]
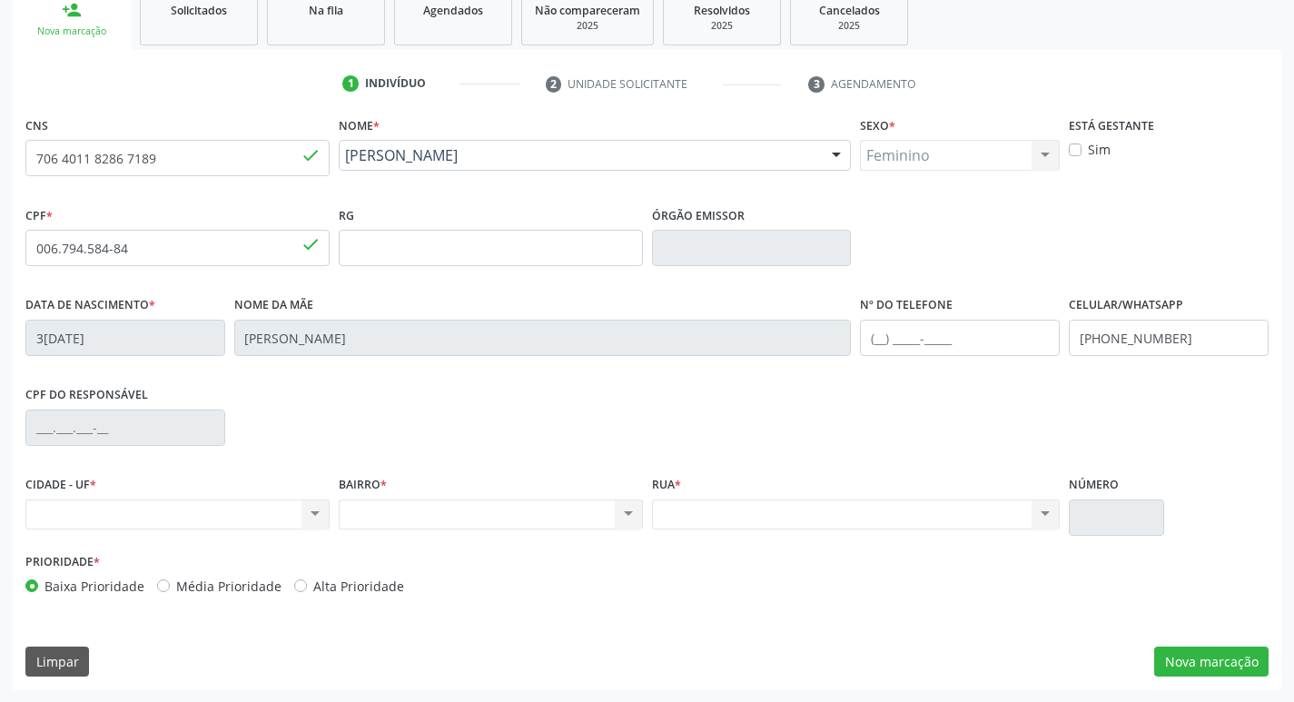
click at [307, 513] on div "Nenhum resultado encontrado para: " " Não há nenhuma opção para ser exibida." at bounding box center [177, 514] width 304 height 31
click at [315, 520] on div "Nenhum resultado encontrado para: " " Não há nenhuma opção para ser exibida." at bounding box center [177, 514] width 304 height 31
click at [259, 514] on div "Nenhum resultado encontrado para: " " Não há nenhuma opção para ser exibida." at bounding box center [177, 514] width 304 height 31
click at [1232, 663] on button "Nova marcação" at bounding box center [1211, 661] width 114 height 31
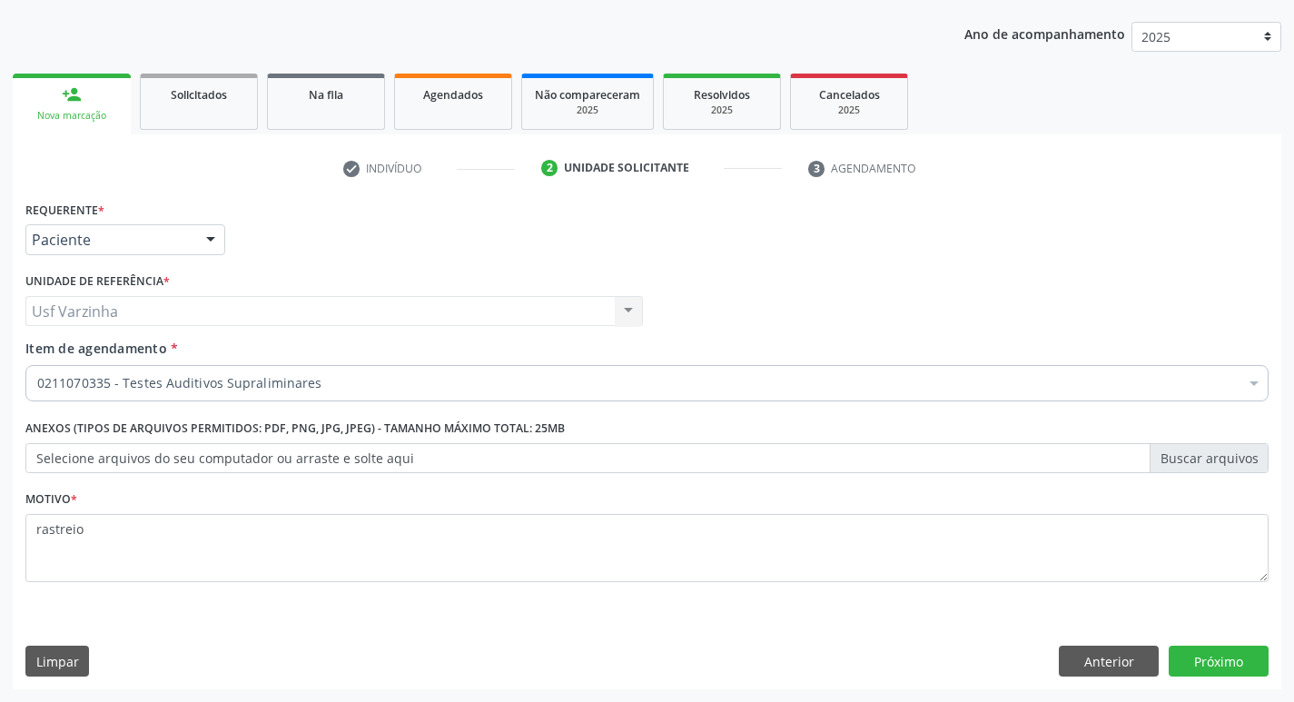
scroll to position [198, 0]
click at [1215, 661] on button "Próximo" at bounding box center [1218, 661] width 100 height 31
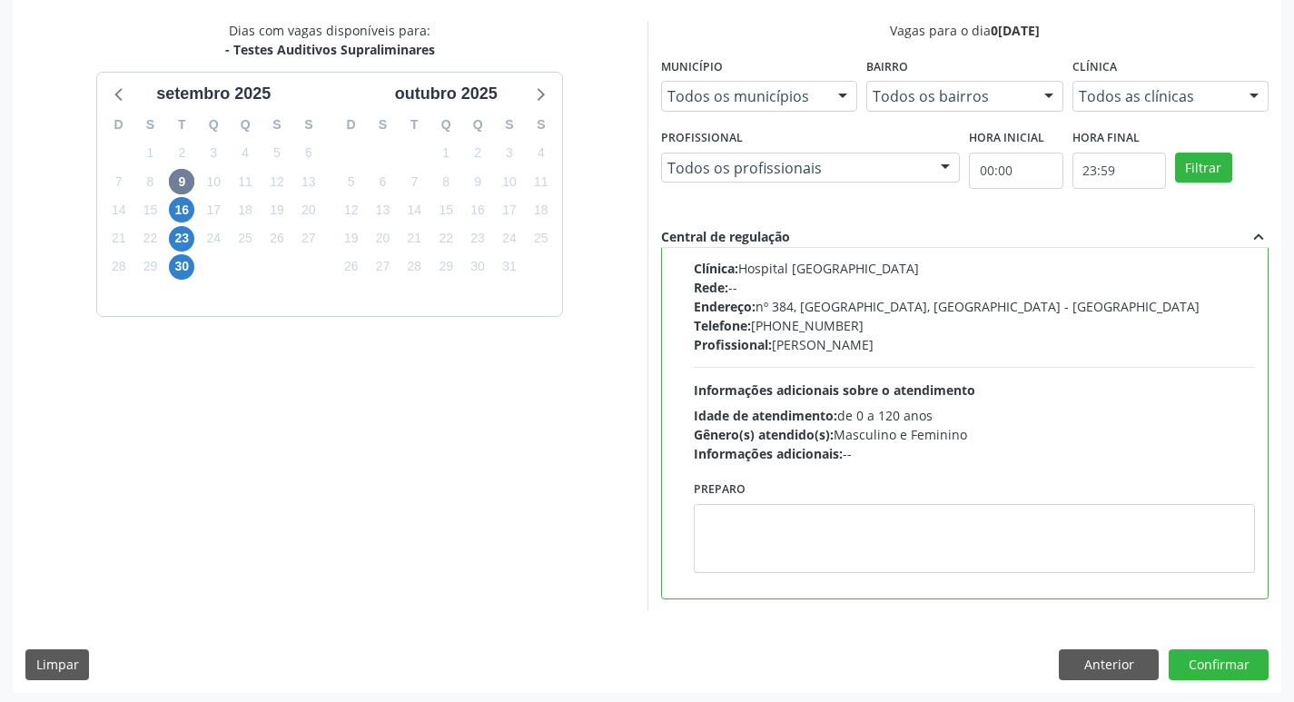
scroll to position [383, 0]
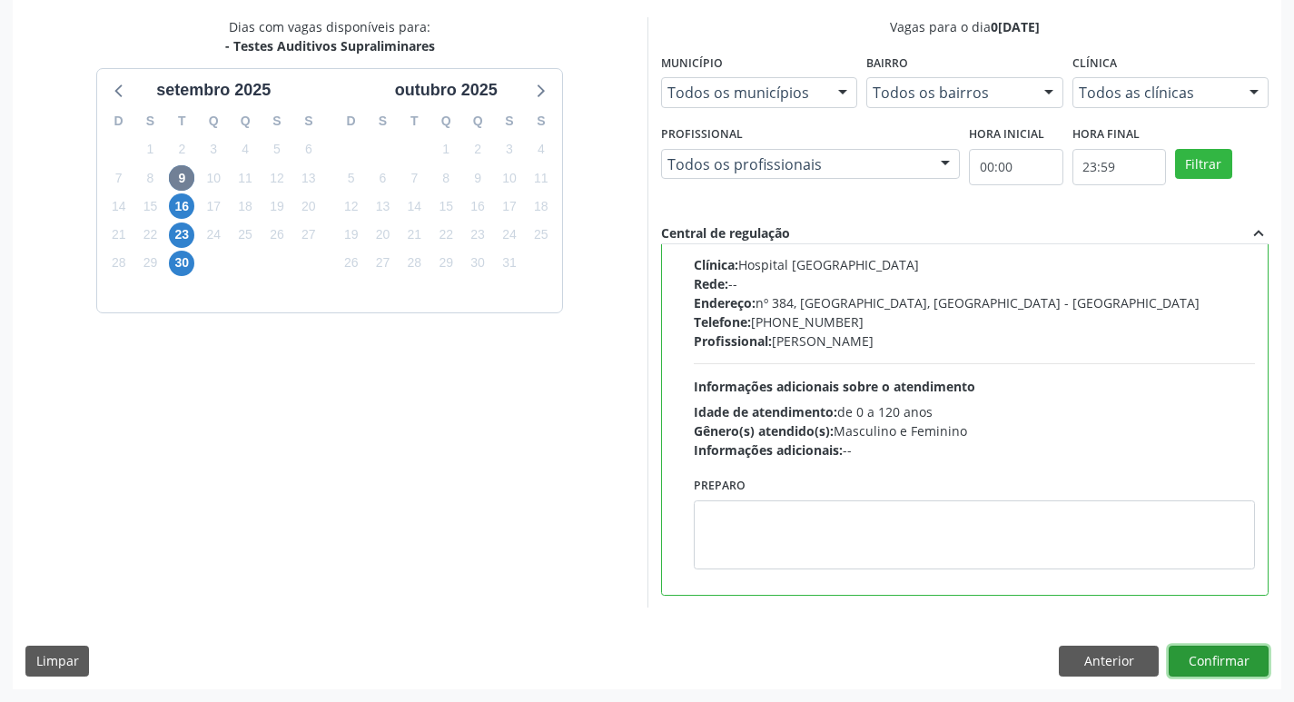
click at [1218, 663] on button "Confirmar" at bounding box center [1218, 661] width 100 height 31
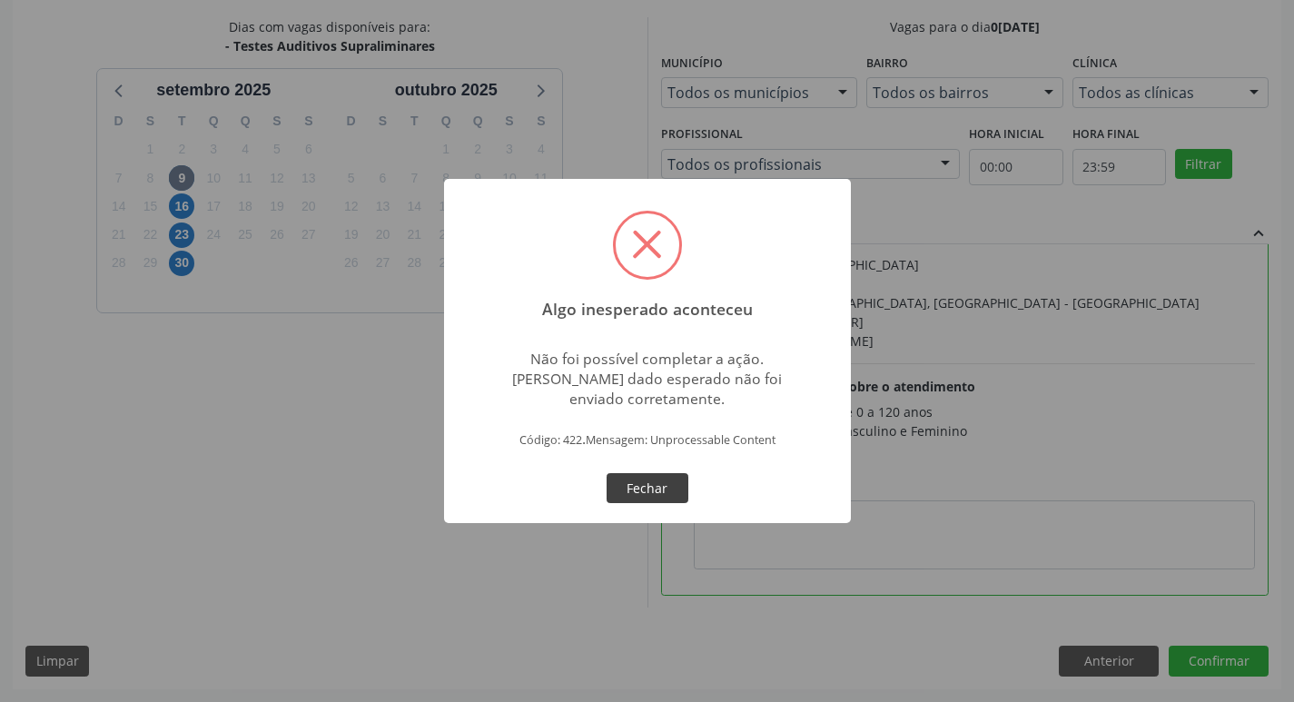
click at [675, 484] on button "Fechar" at bounding box center [647, 488] width 82 height 31
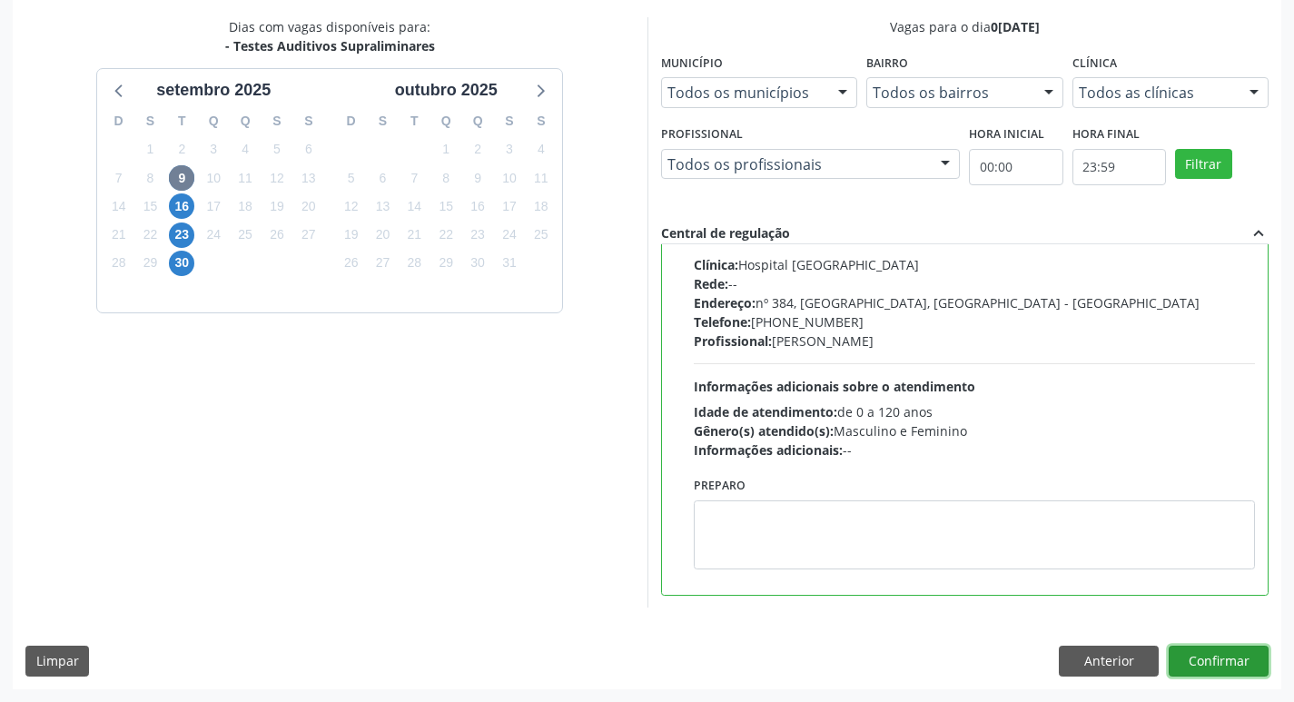
click at [1222, 665] on button "Confirmar" at bounding box center [1218, 661] width 100 height 31
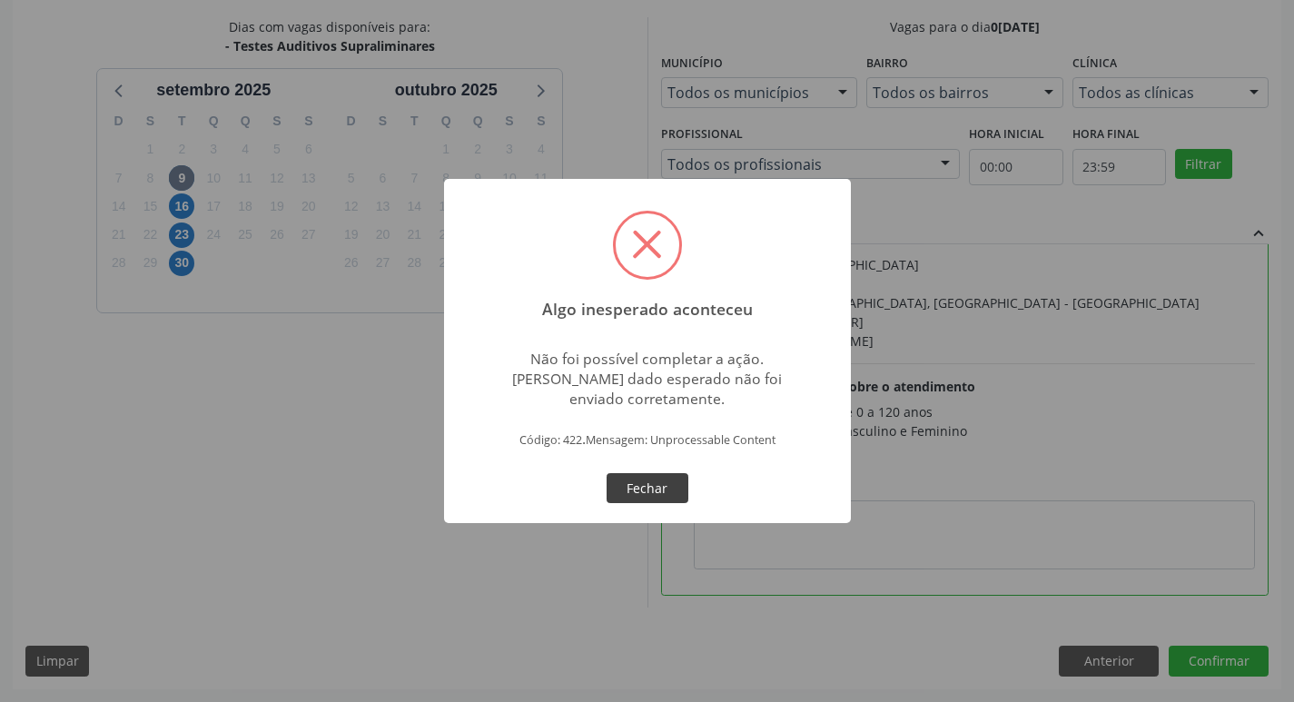
click at [641, 477] on button "Fechar" at bounding box center [647, 488] width 82 height 31
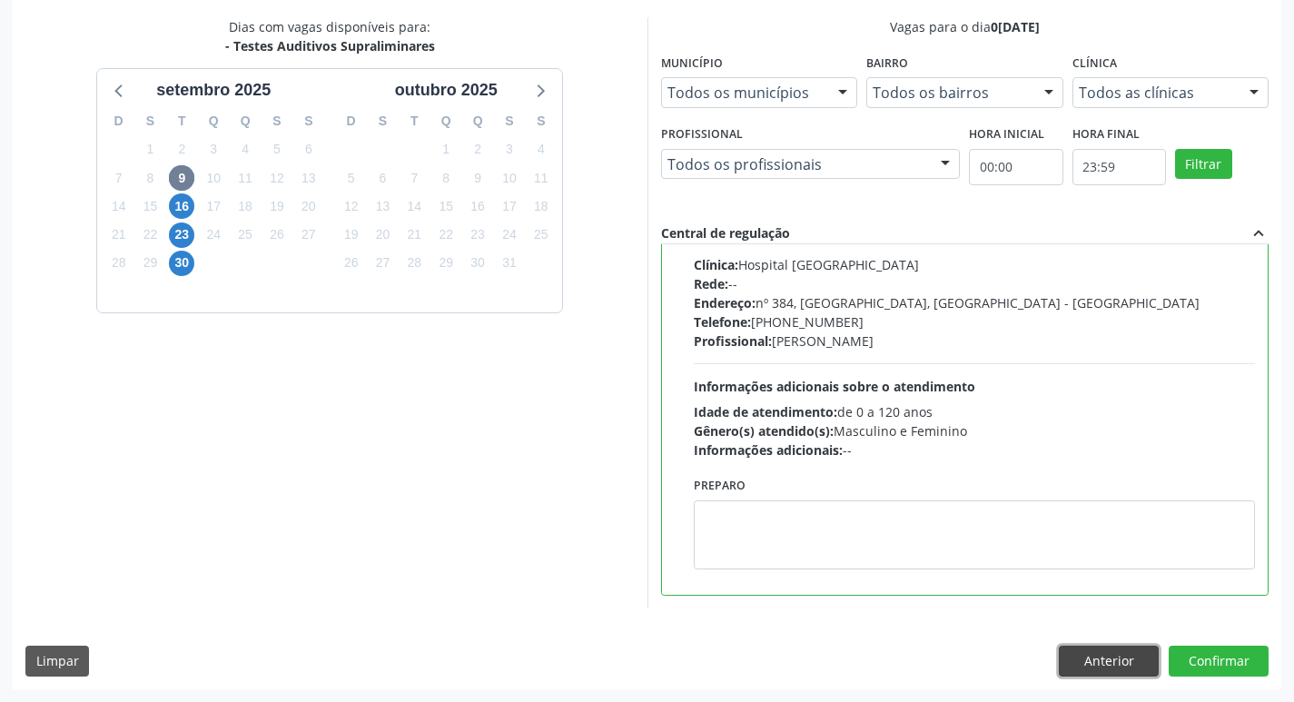
click at [1111, 660] on button "Anterior" at bounding box center [1109, 661] width 100 height 31
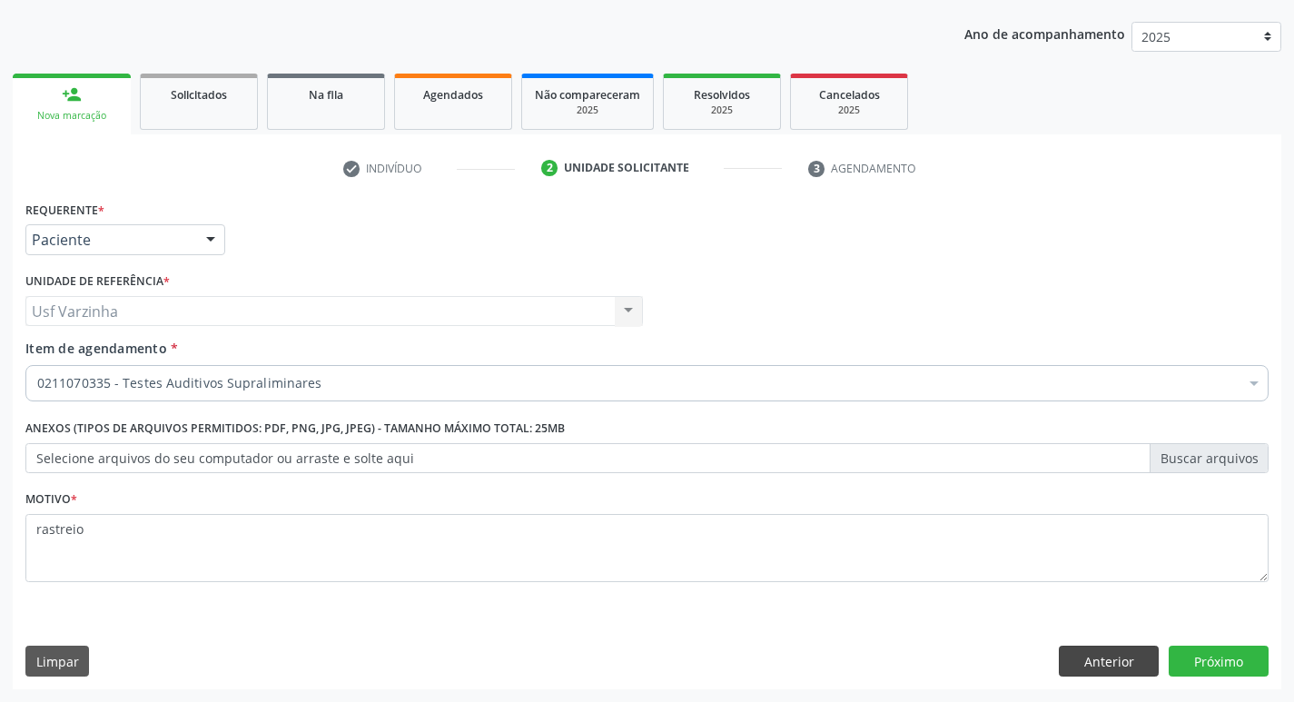
scroll to position [198, 0]
click at [1101, 667] on button "Anterior" at bounding box center [1109, 661] width 100 height 31
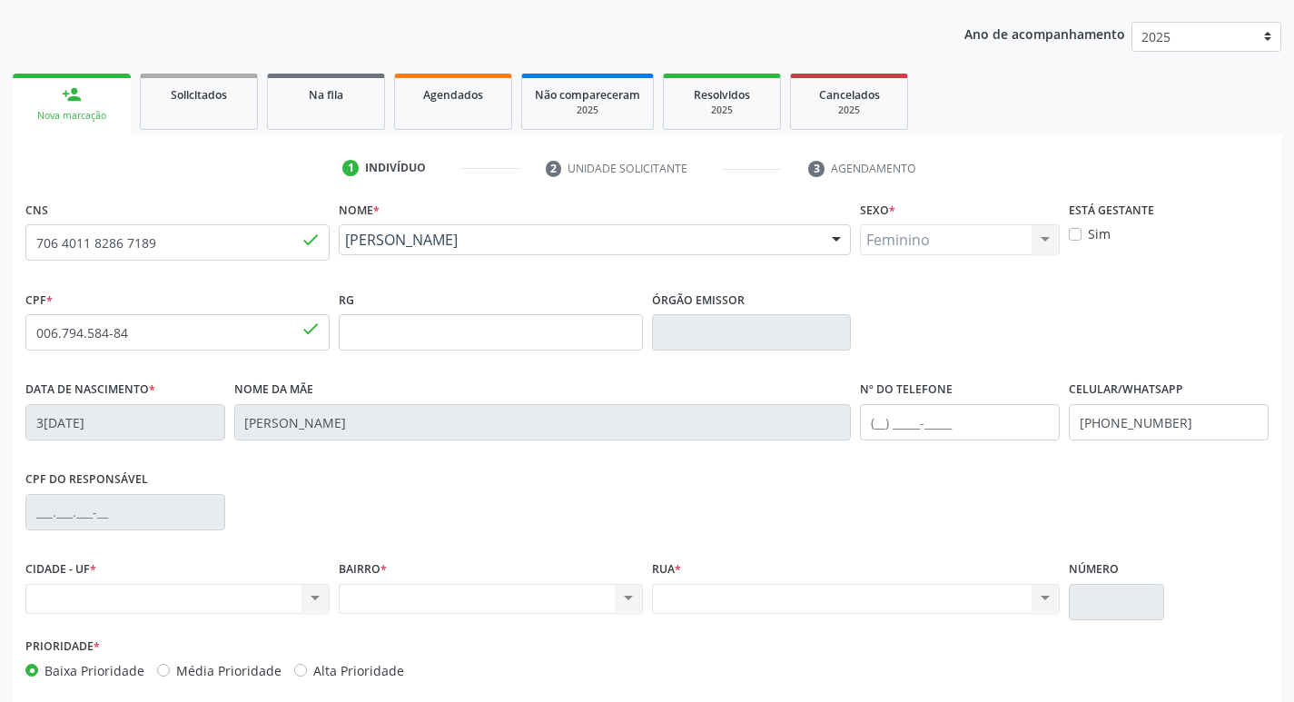
scroll to position [282, 0]
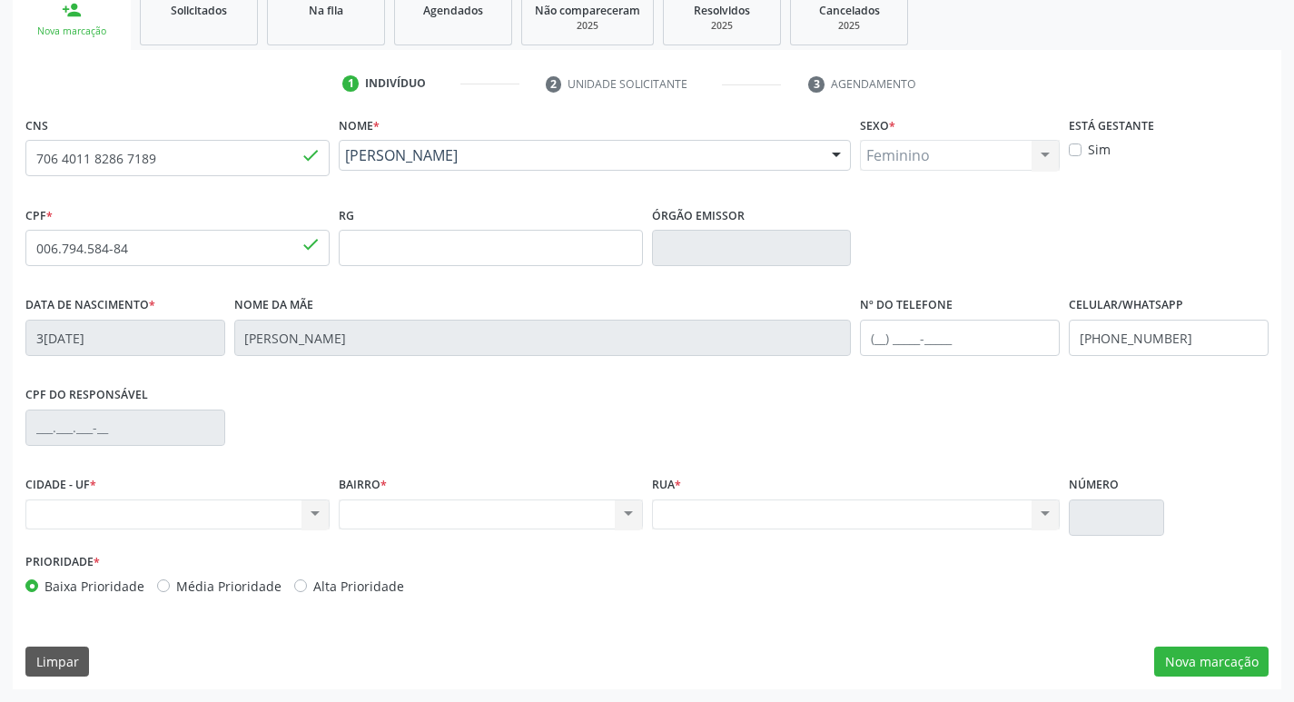
click at [314, 515] on div "Nenhum resultado encontrado para: " " Não há nenhuma opção para ser exibida." at bounding box center [177, 514] width 304 height 31
click at [629, 516] on div "Nenhum resultado encontrado para: " " Não há nenhuma opção para ser exibida." at bounding box center [491, 514] width 304 height 31
click at [1041, 514] on div "Nenhum resultado encontrado para: " " Não há nenhuma opção para ser exibida." at bounding box center [856, 514] width 409 height 31
click at [37, 511] on div "Nenhum resultado encontrado para: " " Não há nenhuma opção para ser exibida." at bounding box center [177, 514] width 304 height 31
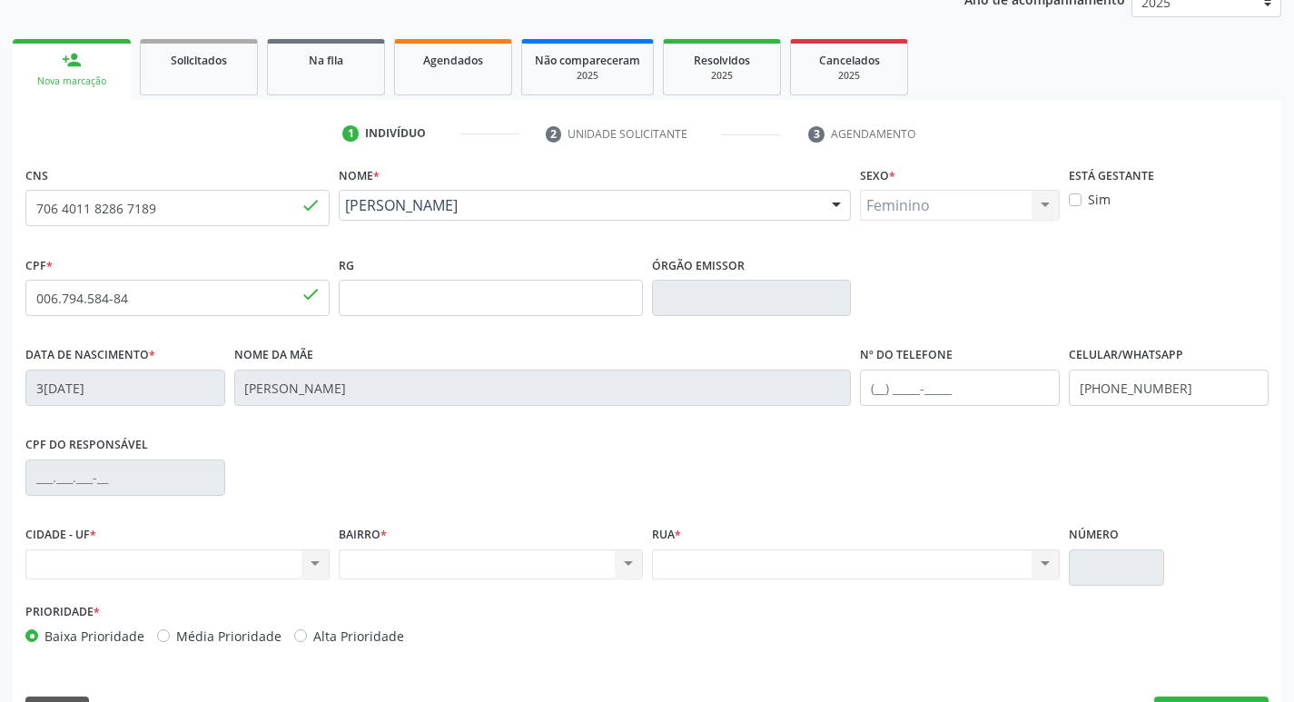
scroll to position [192, 0]
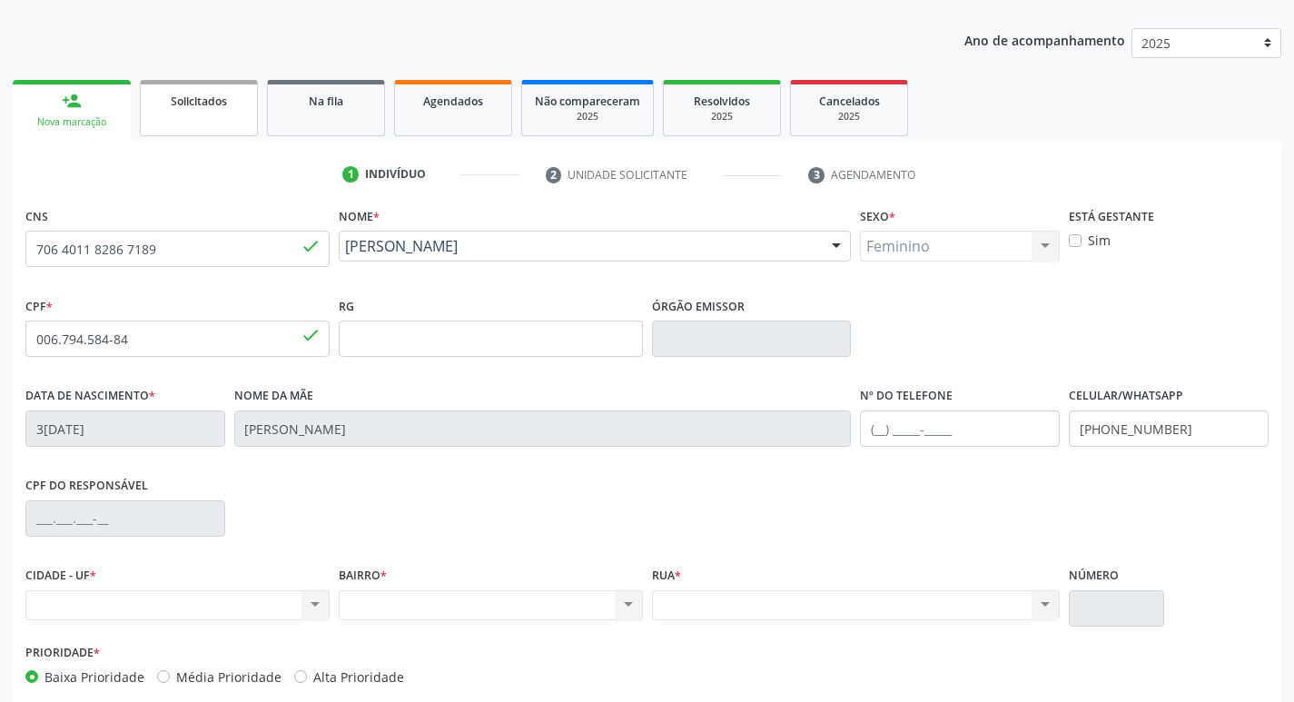
click at [182, 114] on link "Solicitados" at bounding box center [199, 108] width 118 height 56
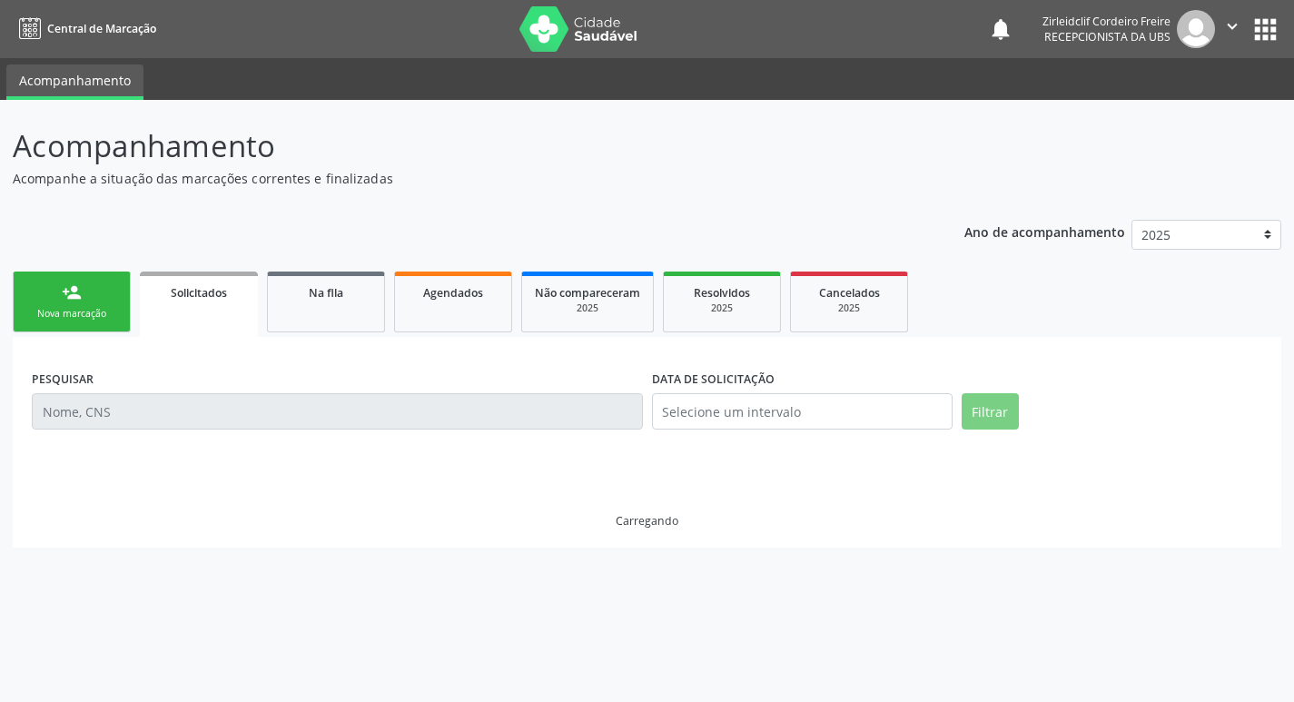
scroll to position [0, 0]
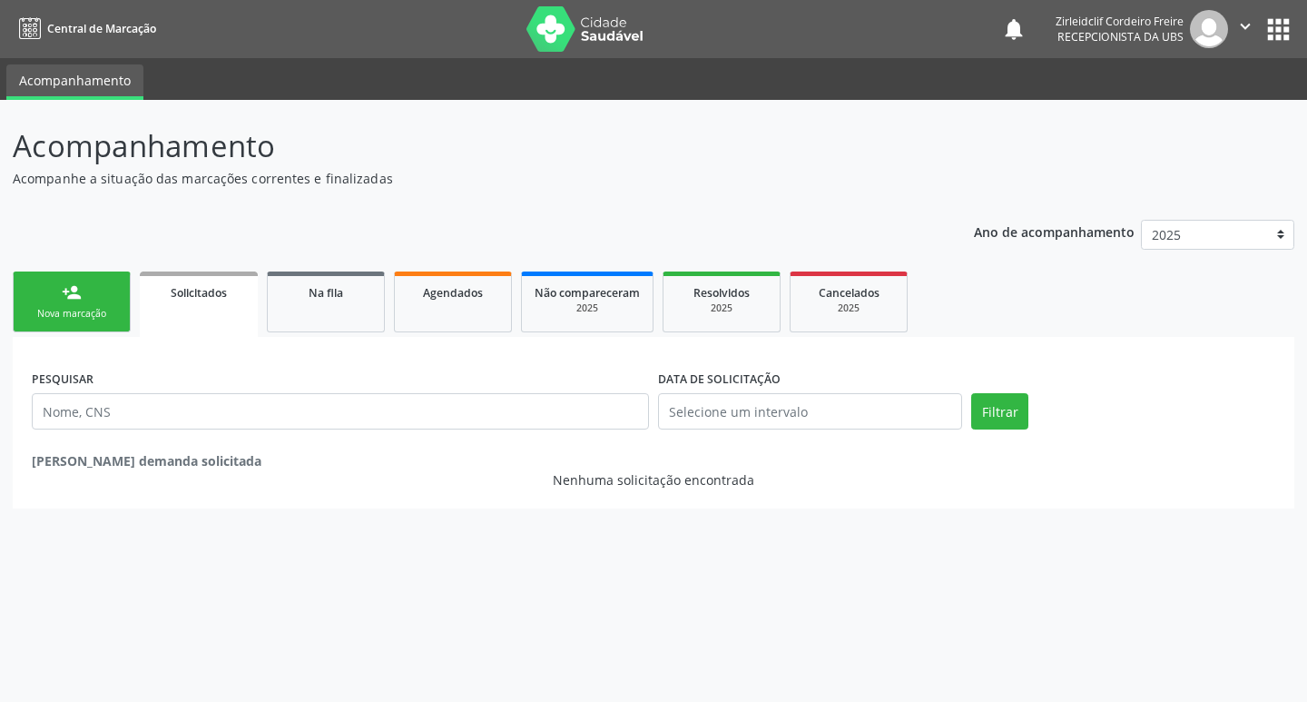
click at [99, 296] on link "person_add Nova marcação" at bounding box center [72, 301] width 118 height 61
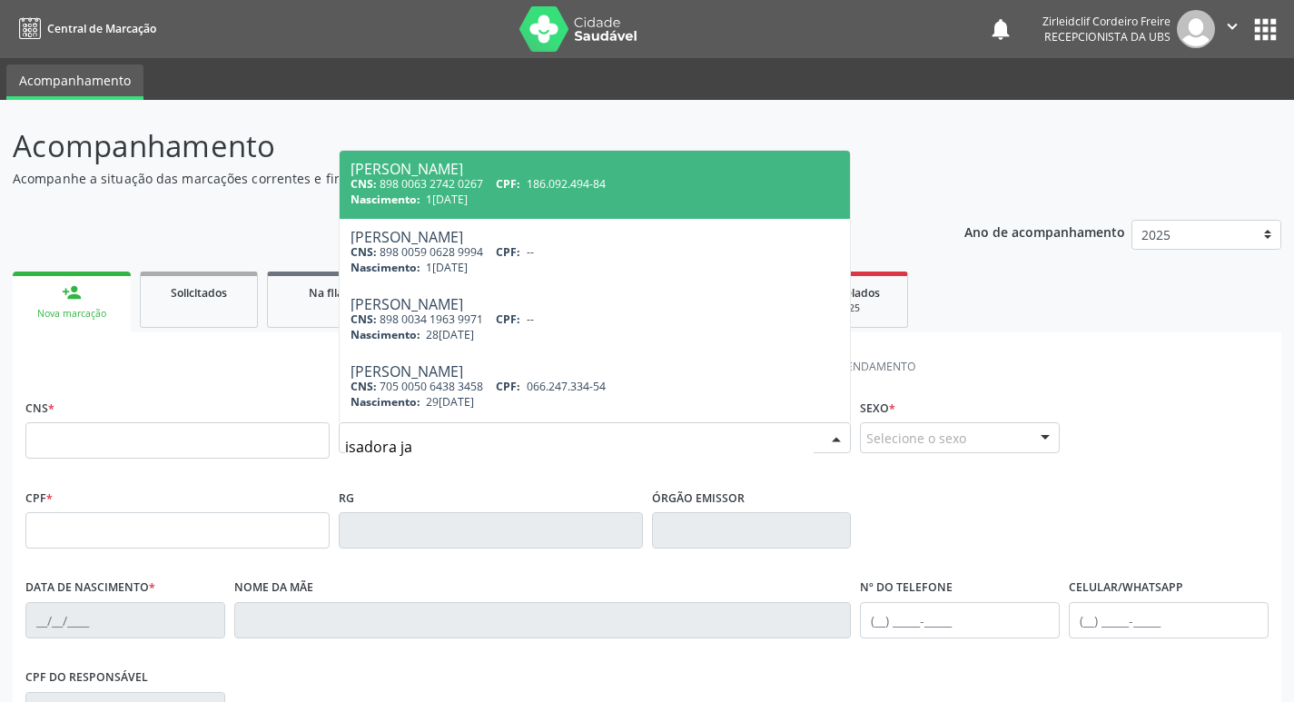
type input "isadora jas"
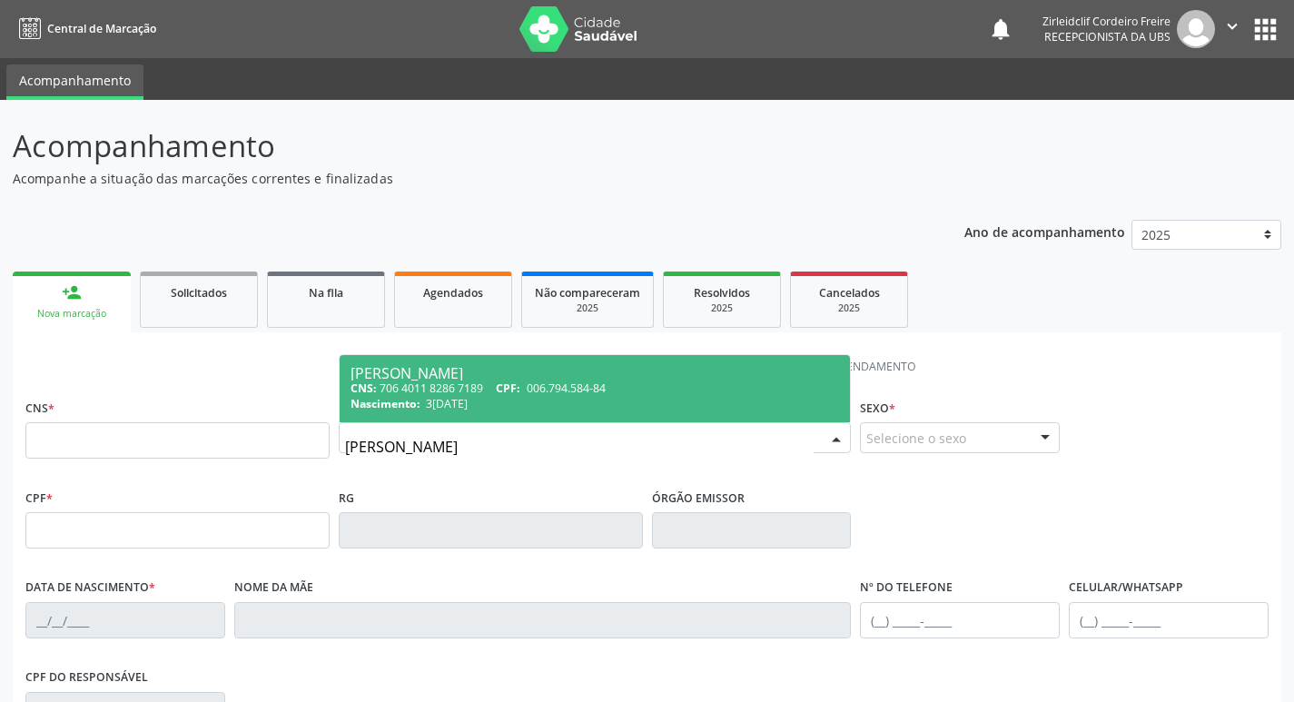
click at [600, 378] on div "Isadora Jasmine Alves Freire da Silva" at bounding box center [594, 373] width 489 height 15
type input "706 4011 8286 7189"
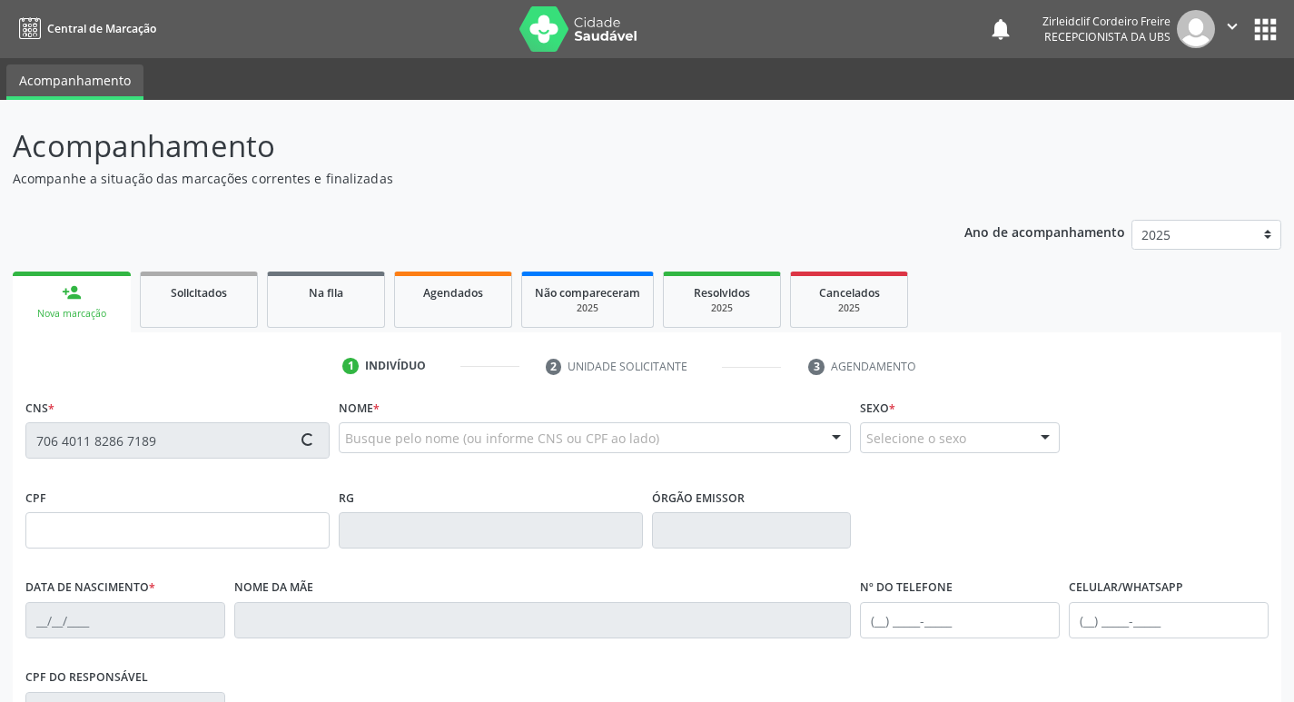
type input "006.794.584-84"
type input "30/06/2025"
type input "Izabelly Maria Alves Freire"
type input "(87) 9917-8830"
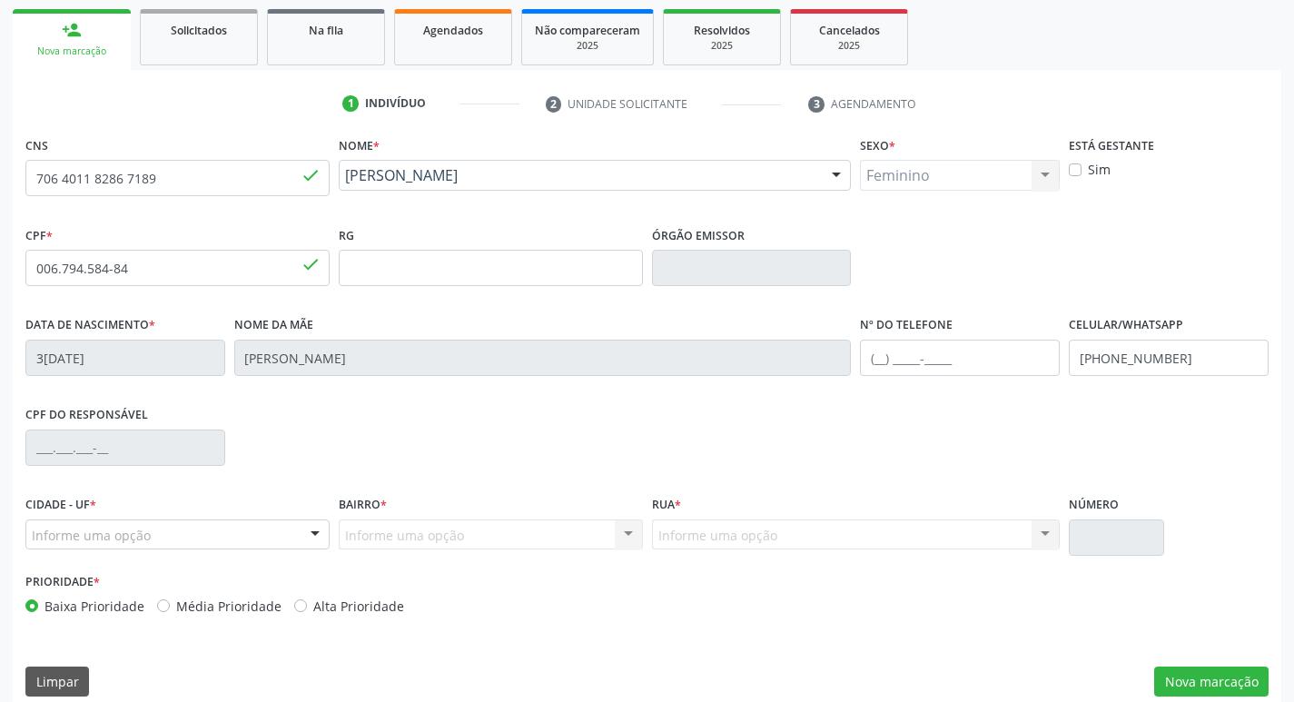
scroll to position [282, 0]
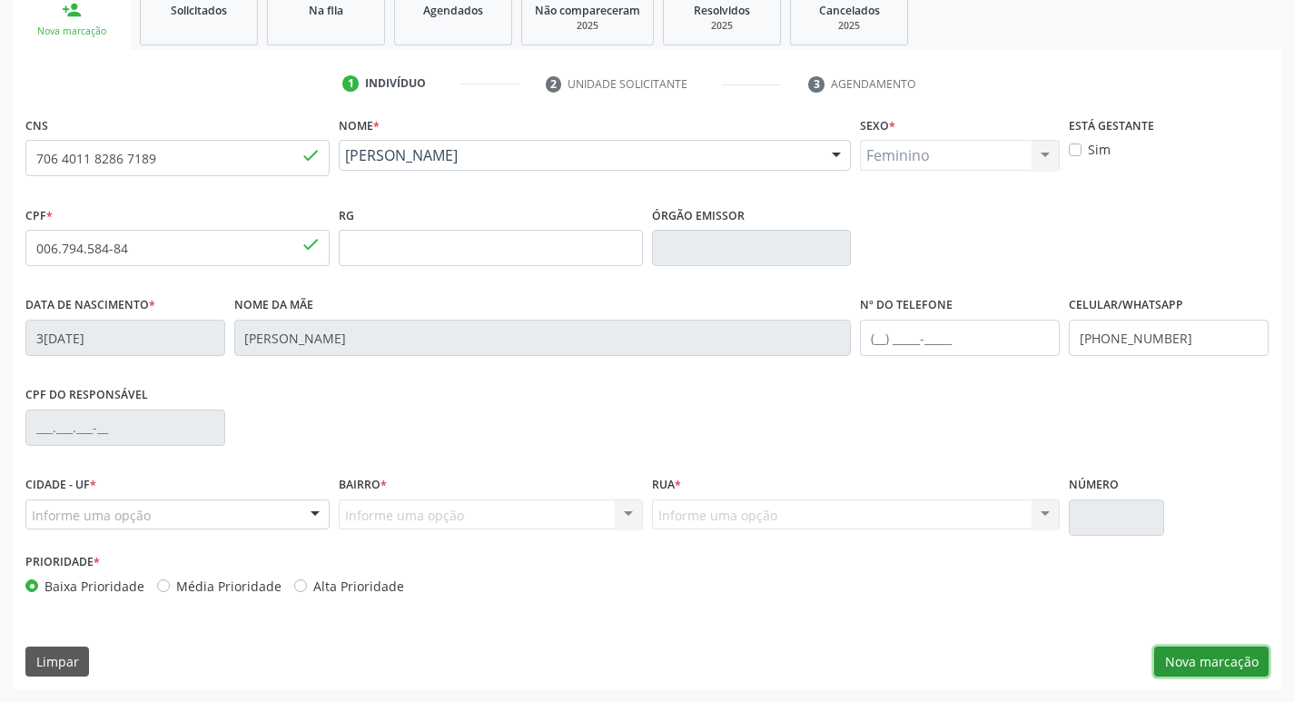
click at [1208, 667] on button "Nova marcação" at bounding box center [1211, 661] width 114 height 31
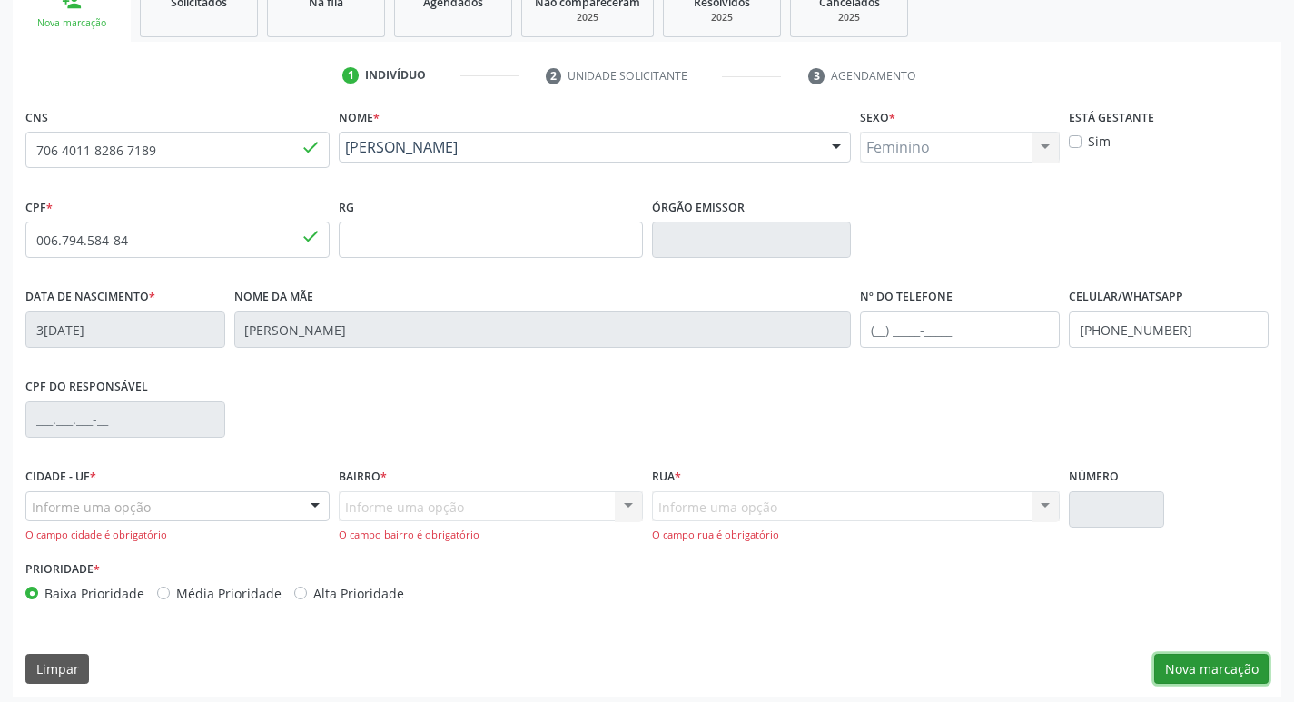
scroll to position [298, 0]
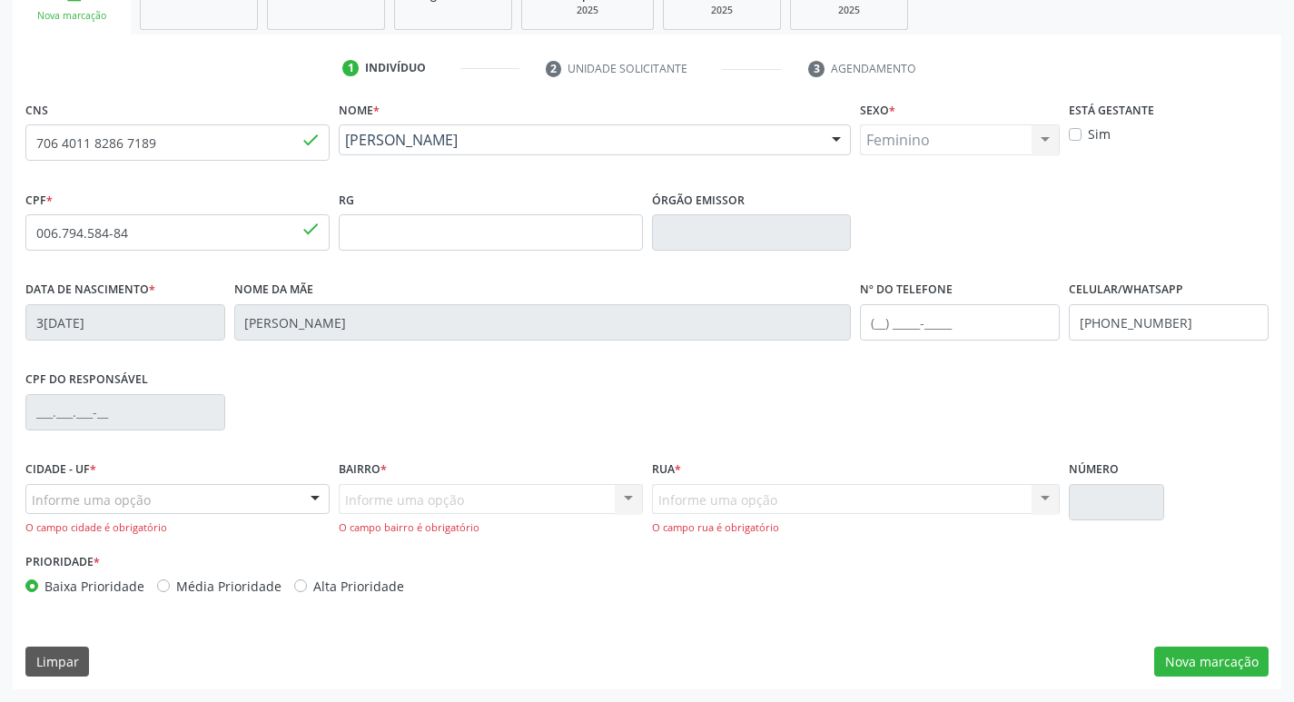
click at [312, 496] on div at bounding box center [314, 500] width 27 height 31
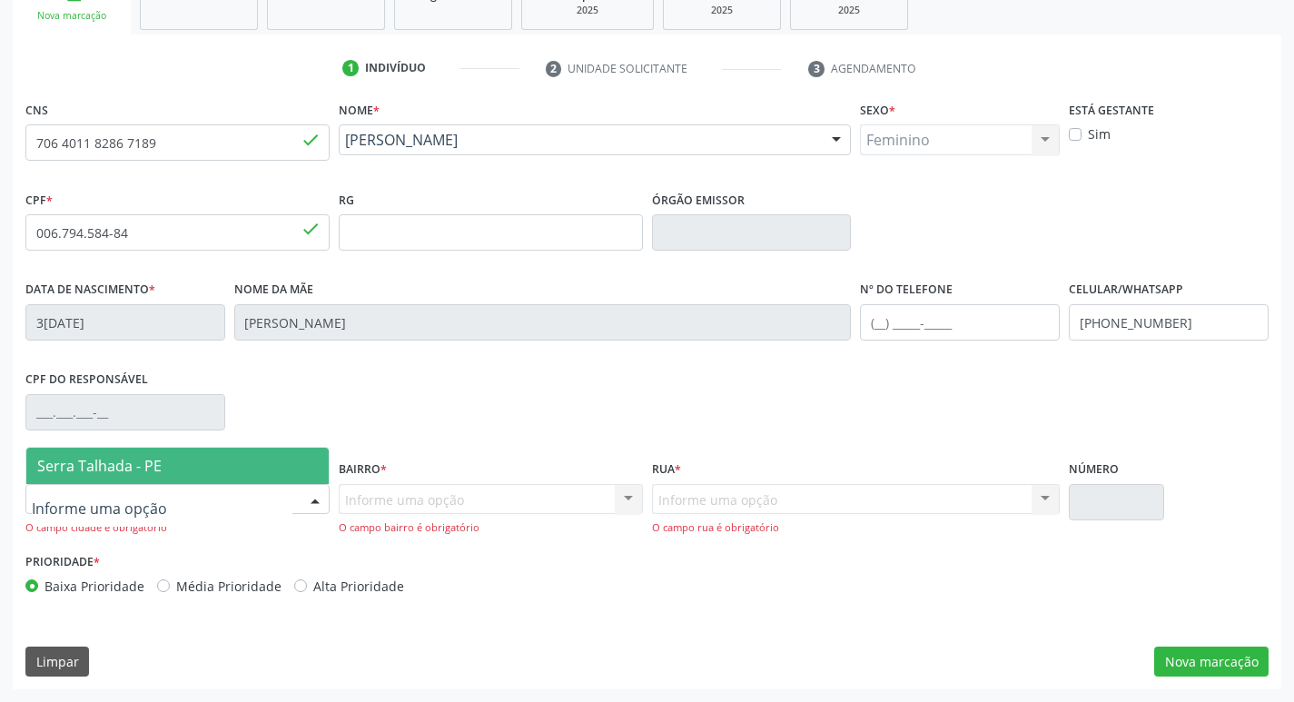
click at [243, 469] on span "Serra Talhada - PE" at bounding box center [177, 466] width 302 height 36
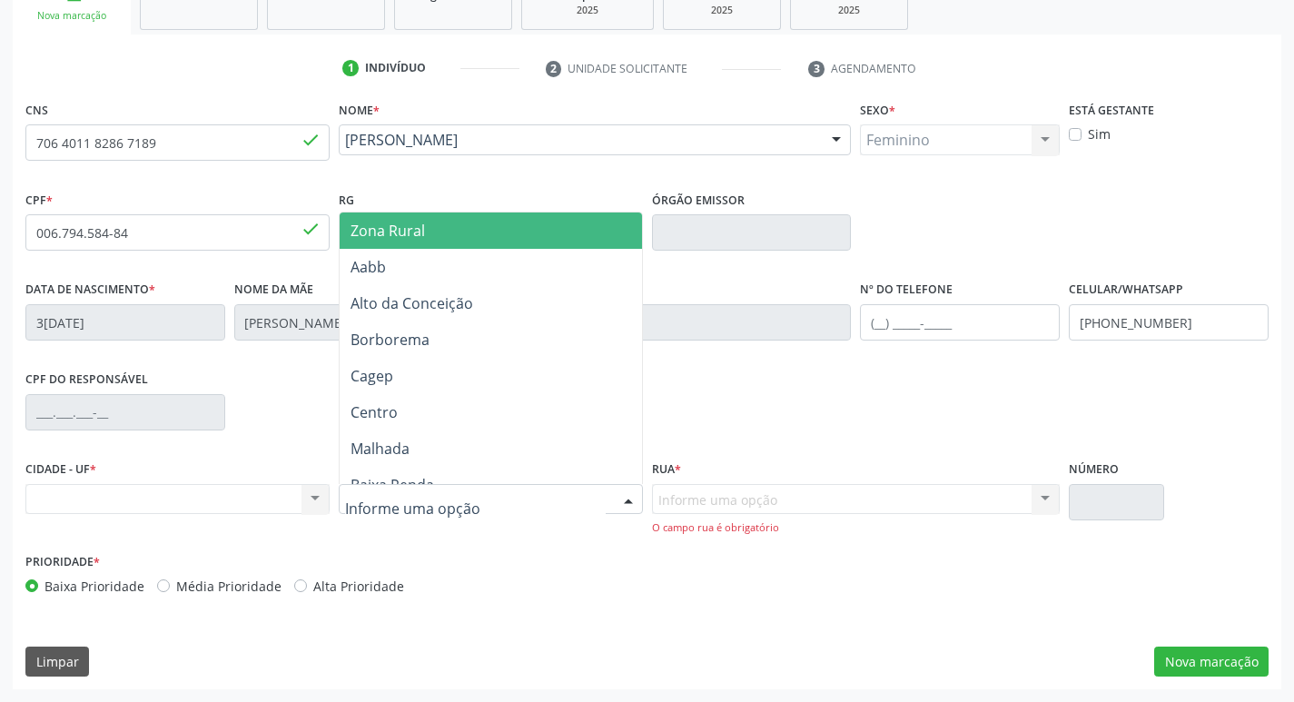
click at [626, 501] on div at bounding box center [628, 500] width 27 height 31
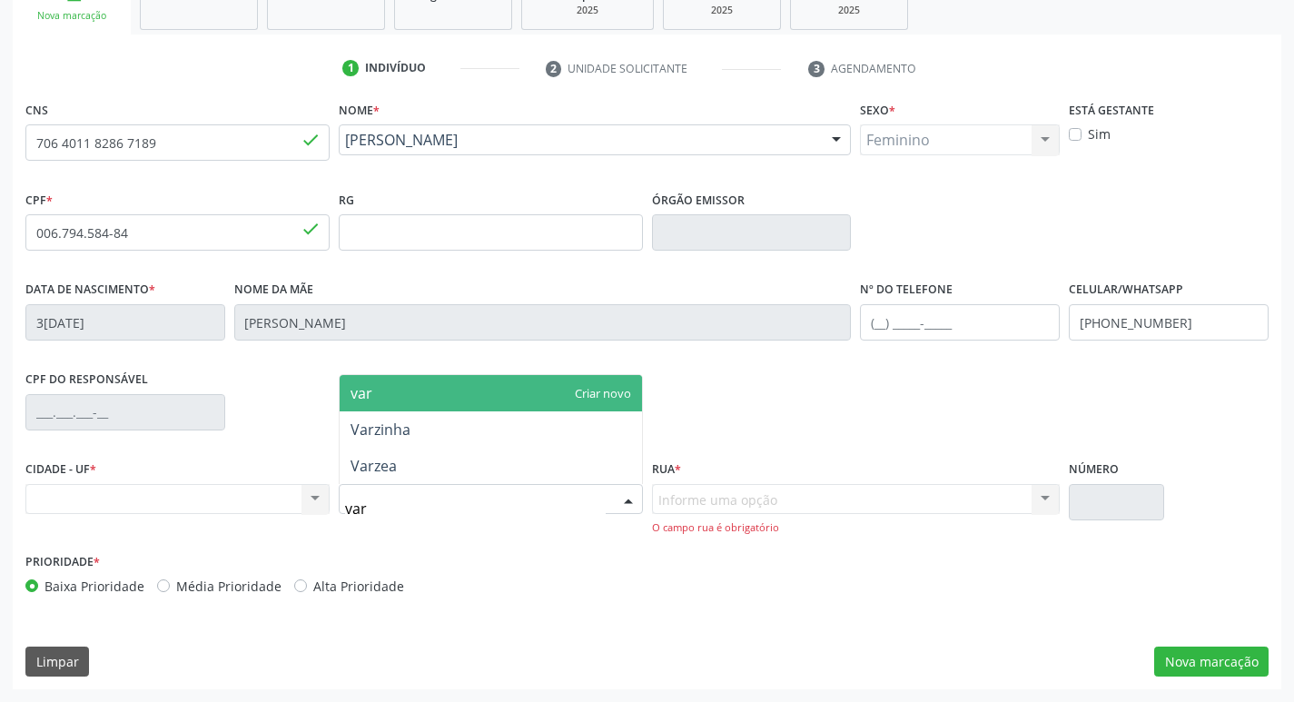
type input "varz"
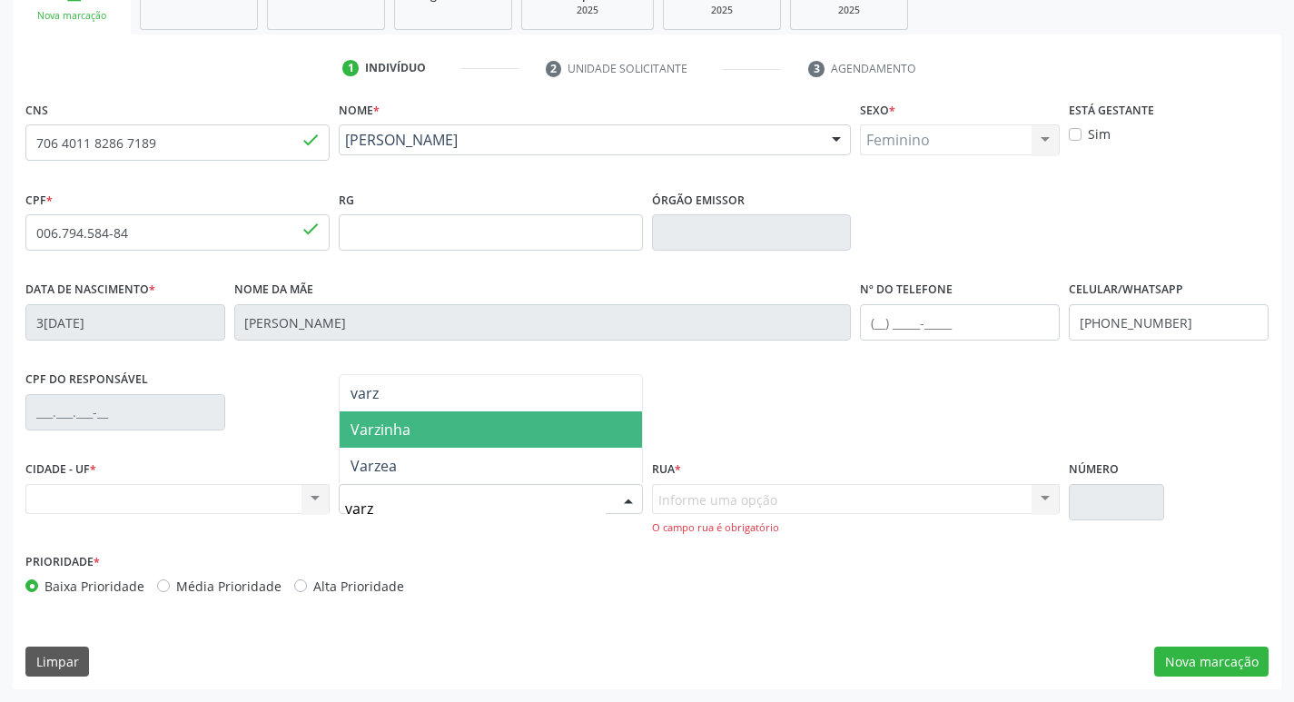
click at [422, 425] on span "Varzinha" at bounding box center [491, 429] width 302 height 36
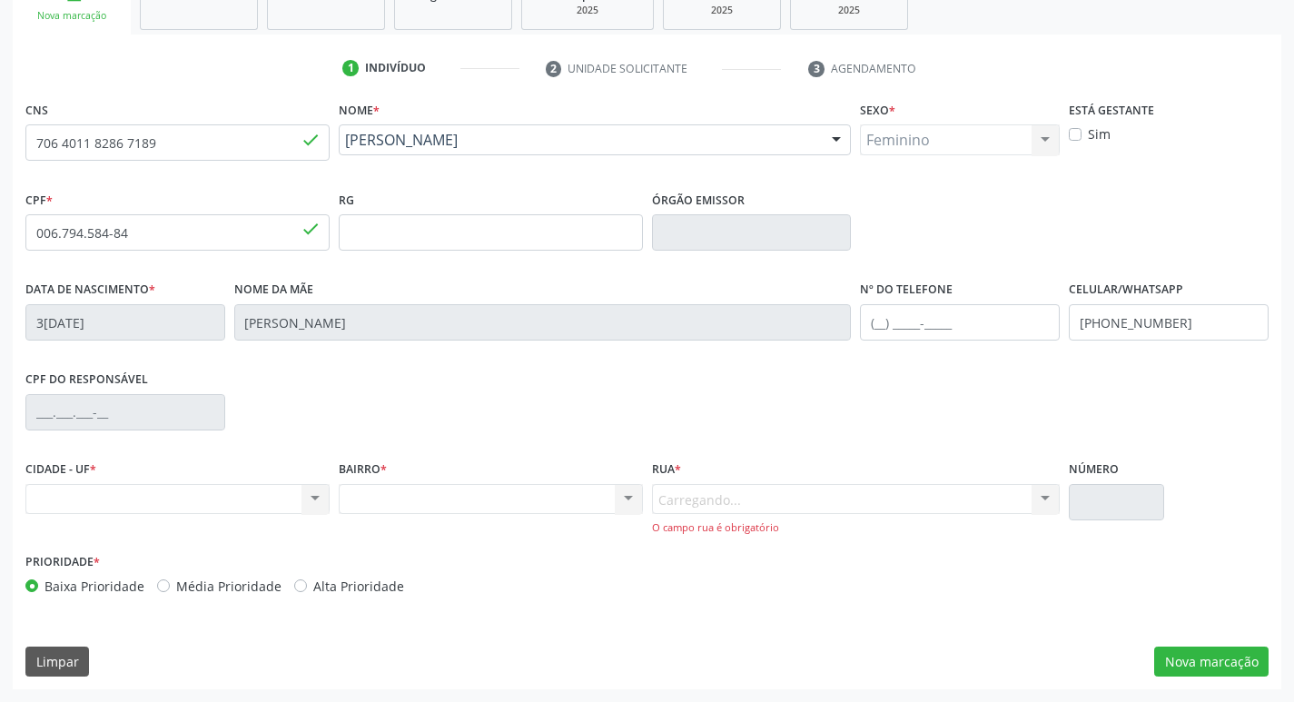
scroll to position [282, 0]
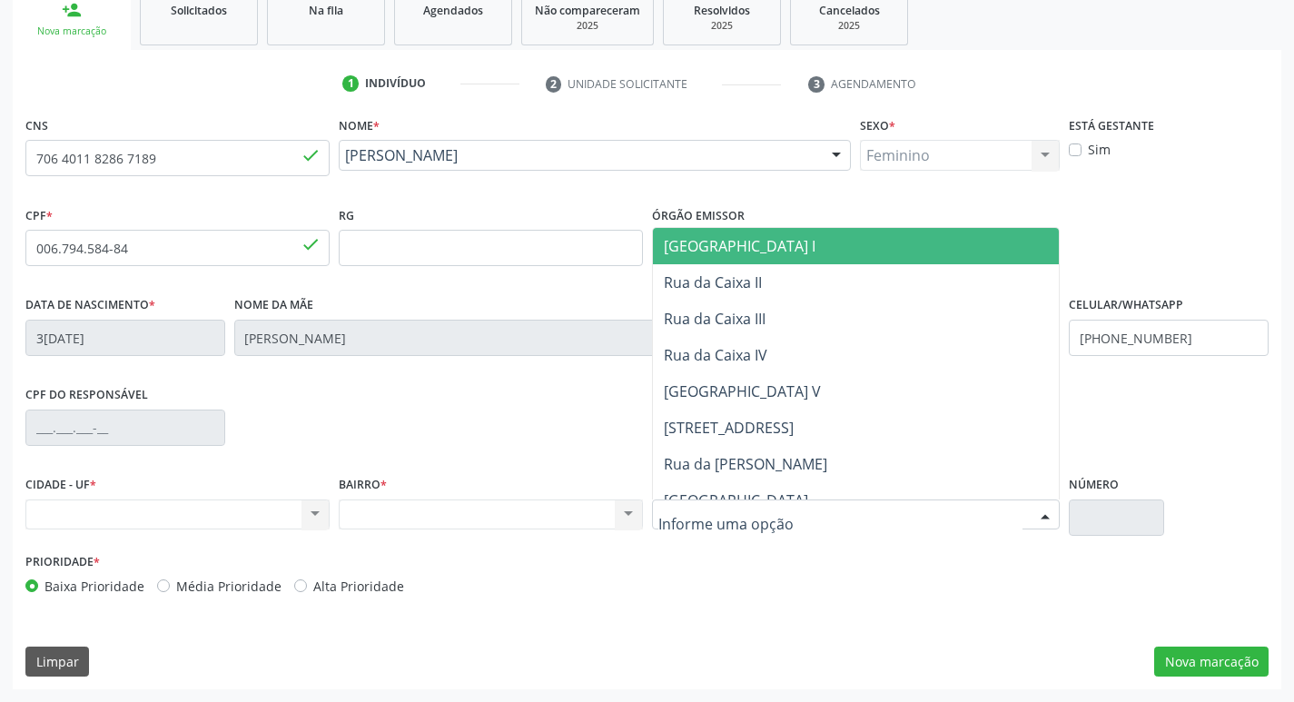
click at [1044, 517] on div at bounding box center [1044, 515] width 27 height 31
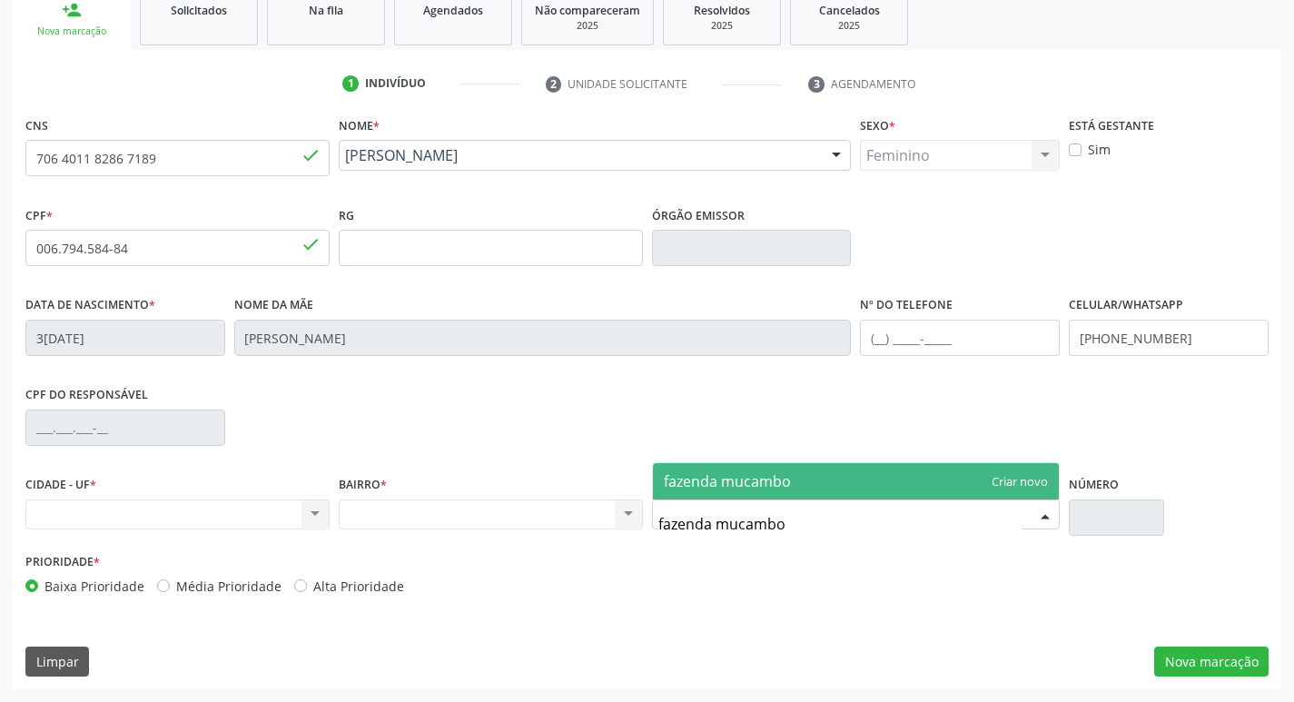
click at [798, 524] on input "fazenda mucambo" at bounding box center [840, 524] width 365 height 36
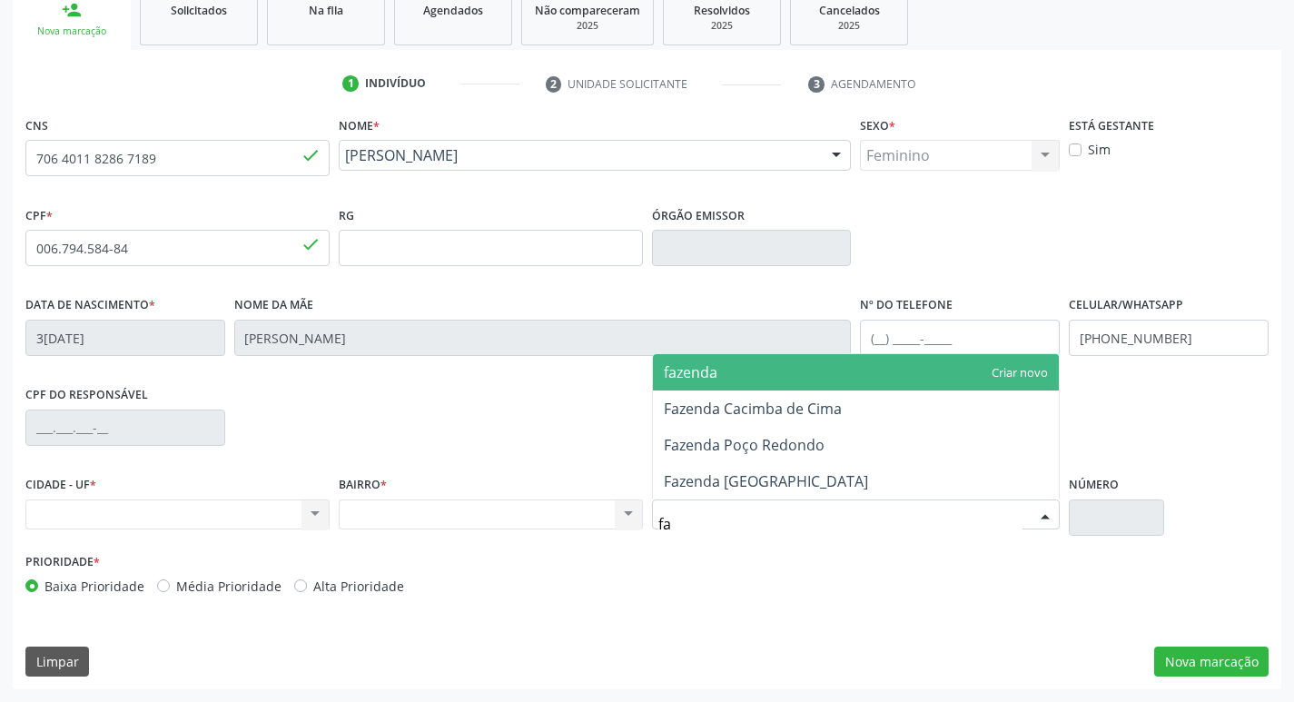
type input "f"
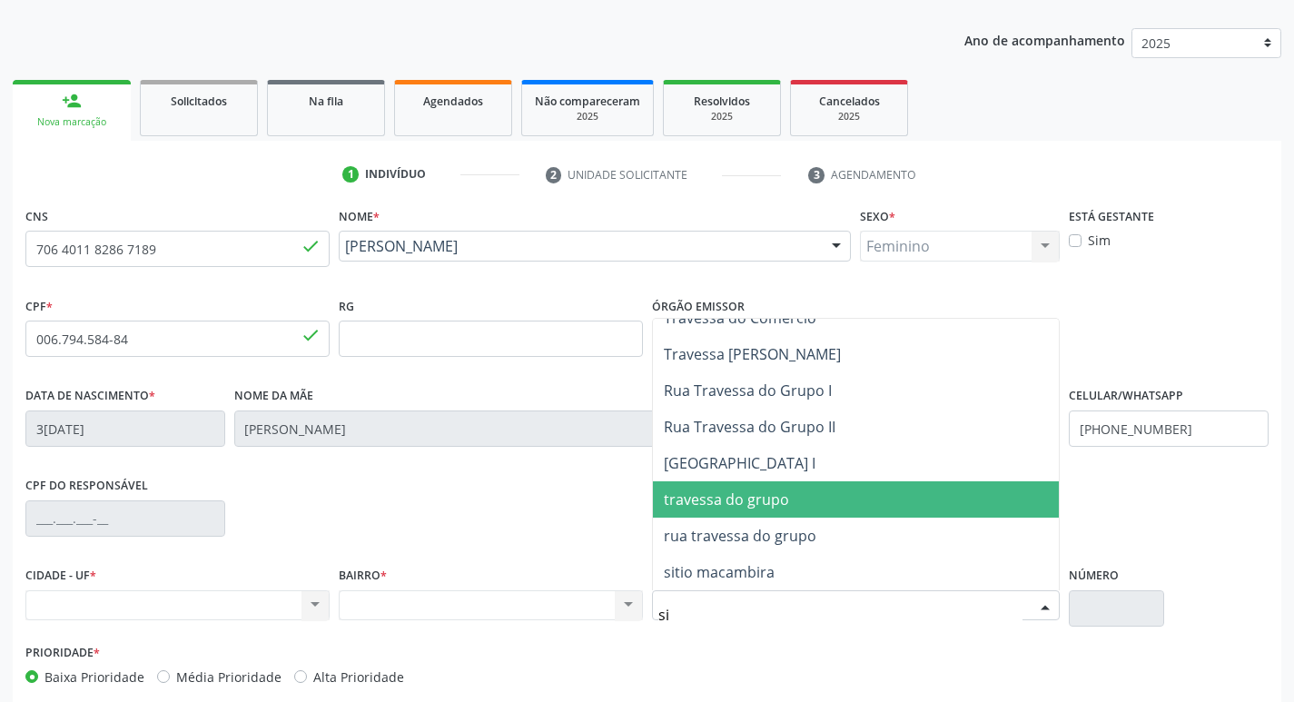
scroll to position [0, 0]
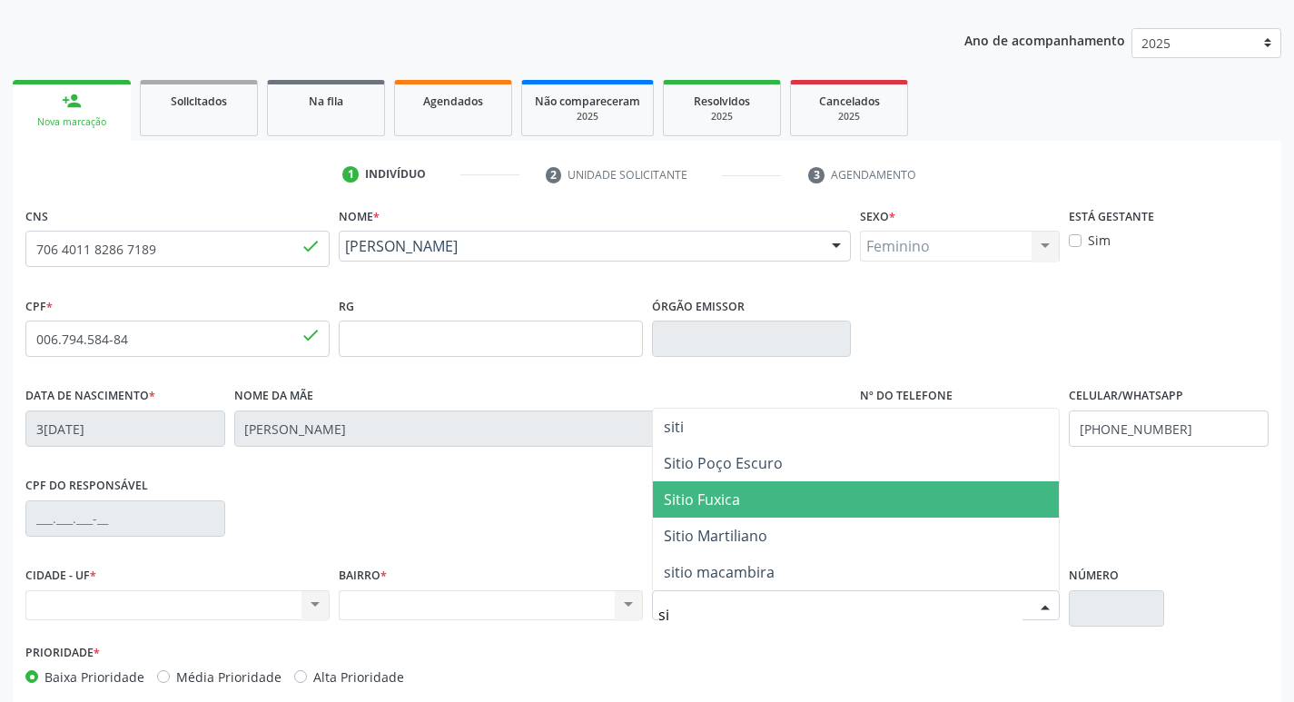
type input "s"
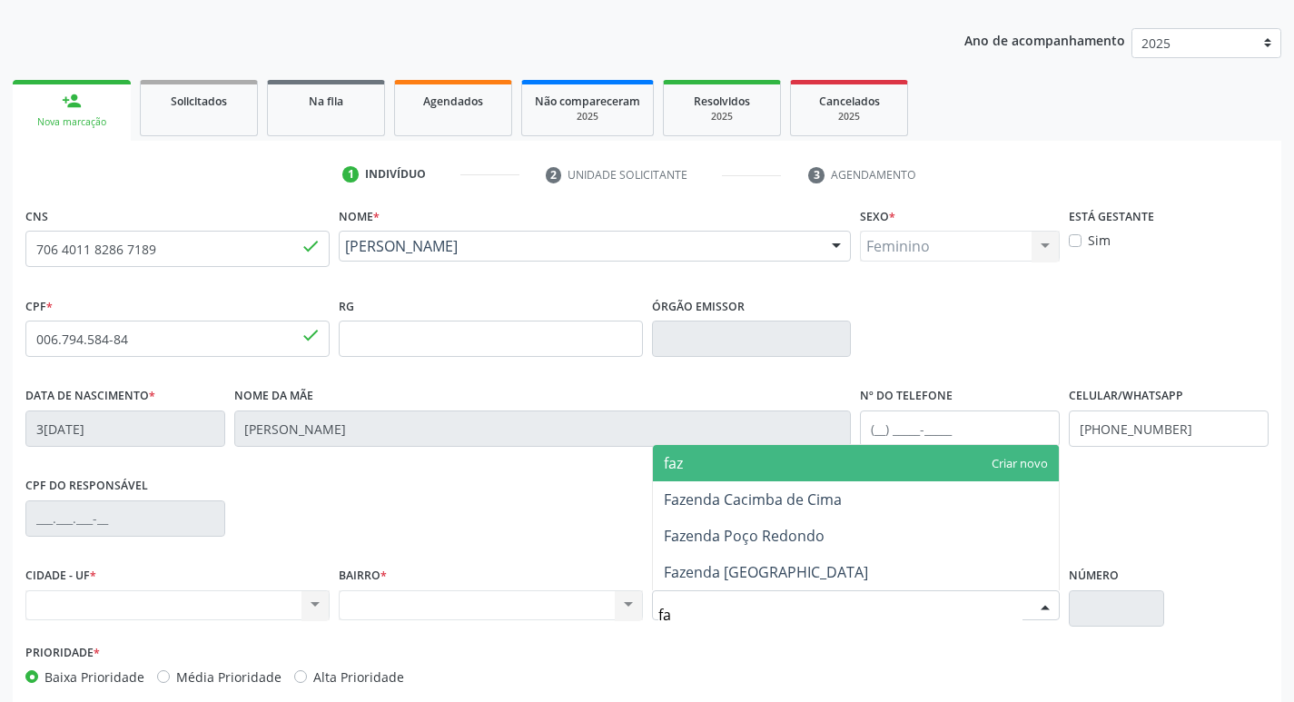
type input "f"
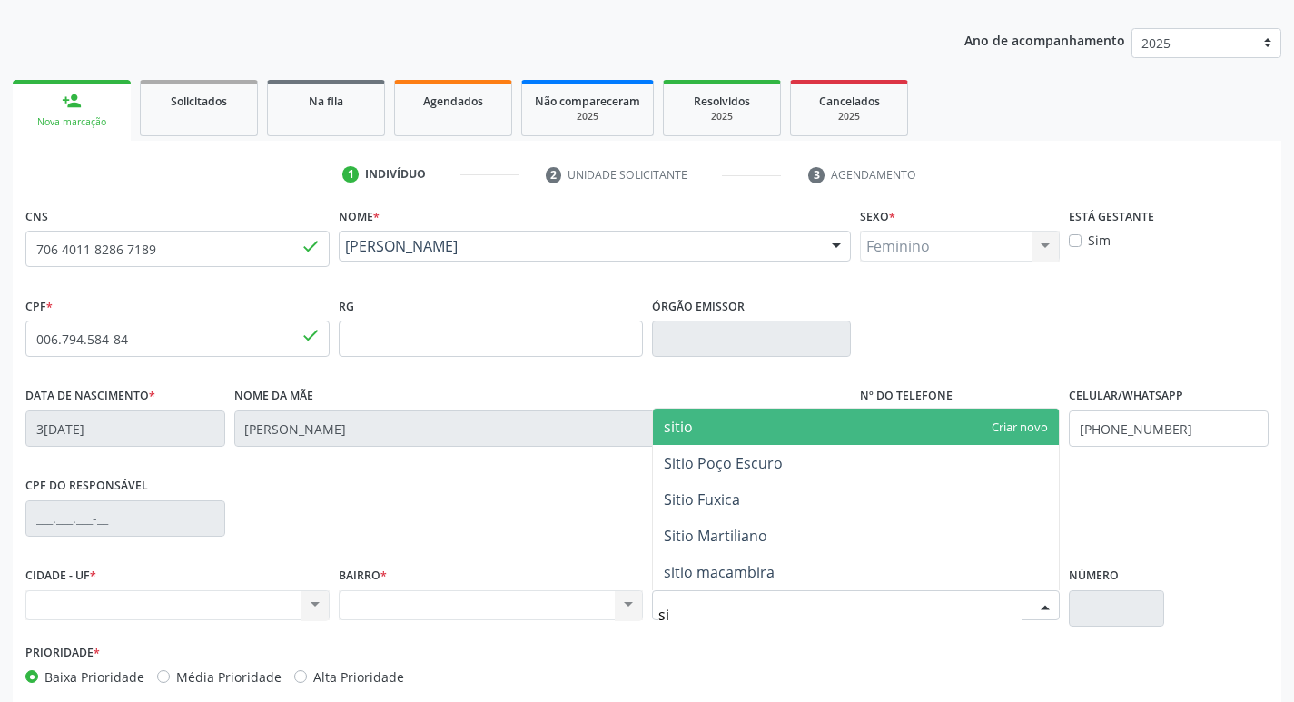
type input "s"
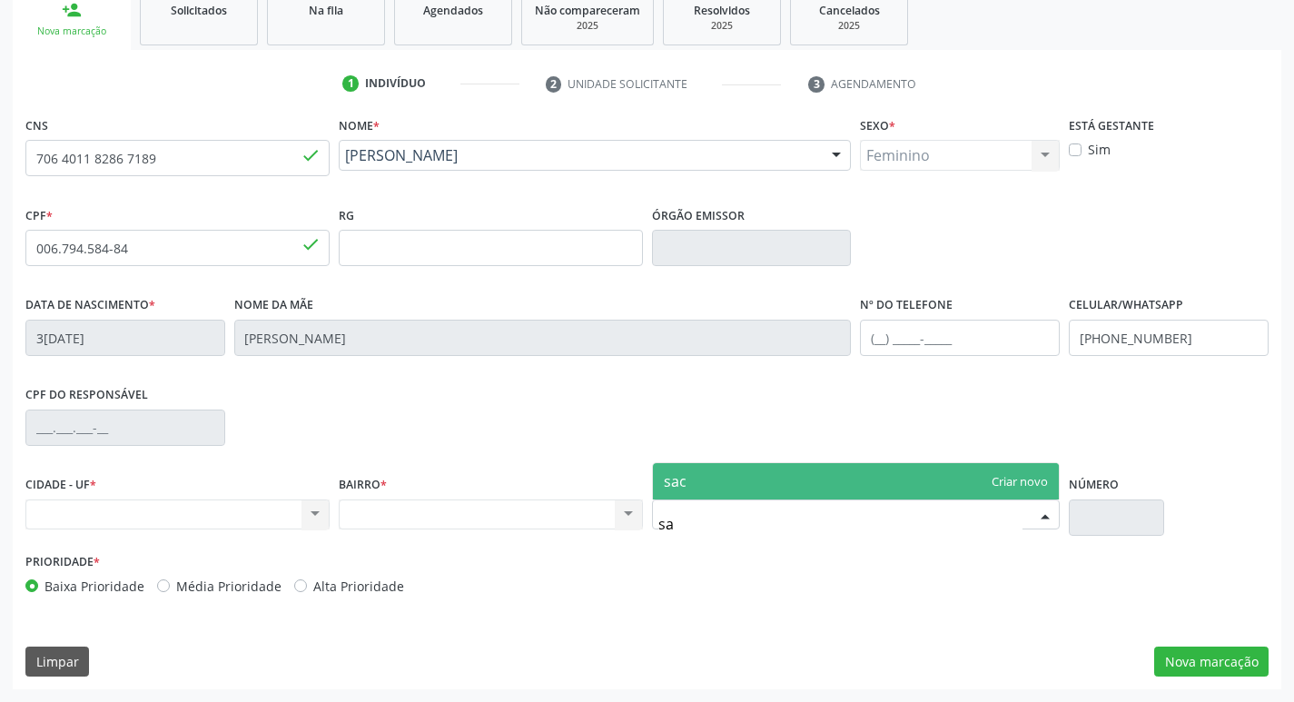
type input "s"
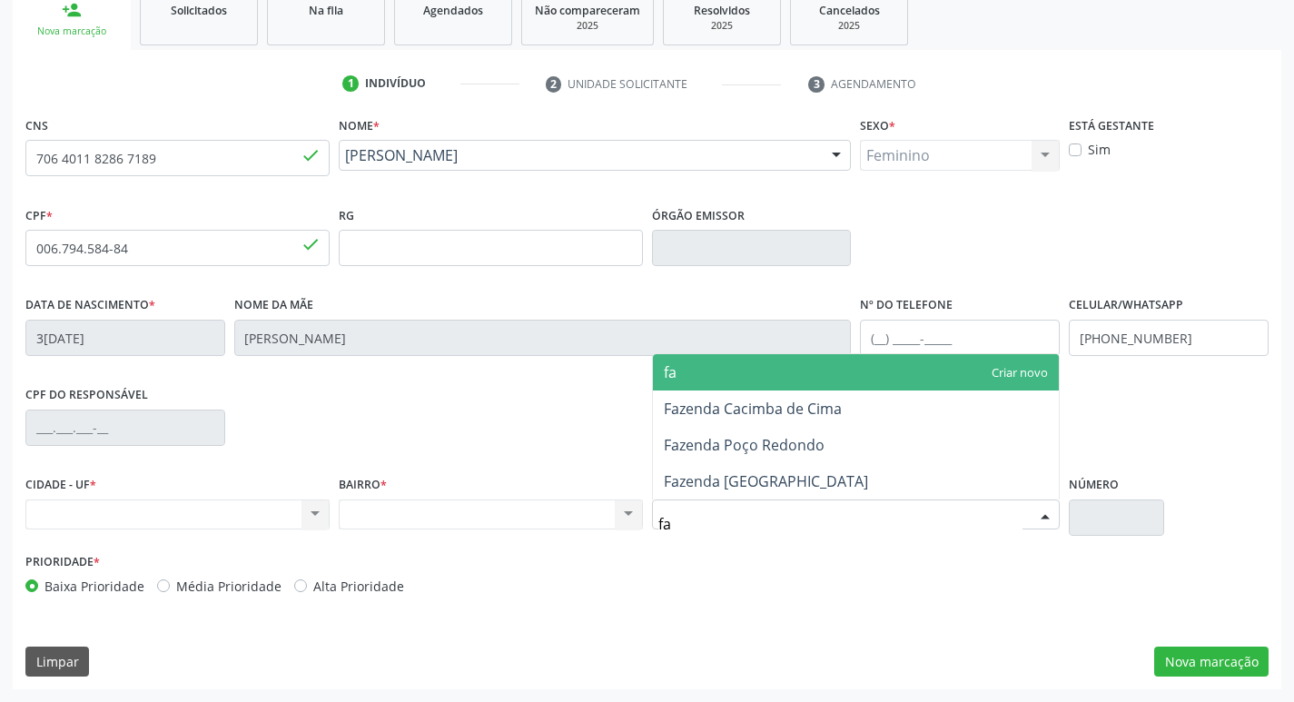
type input "f"
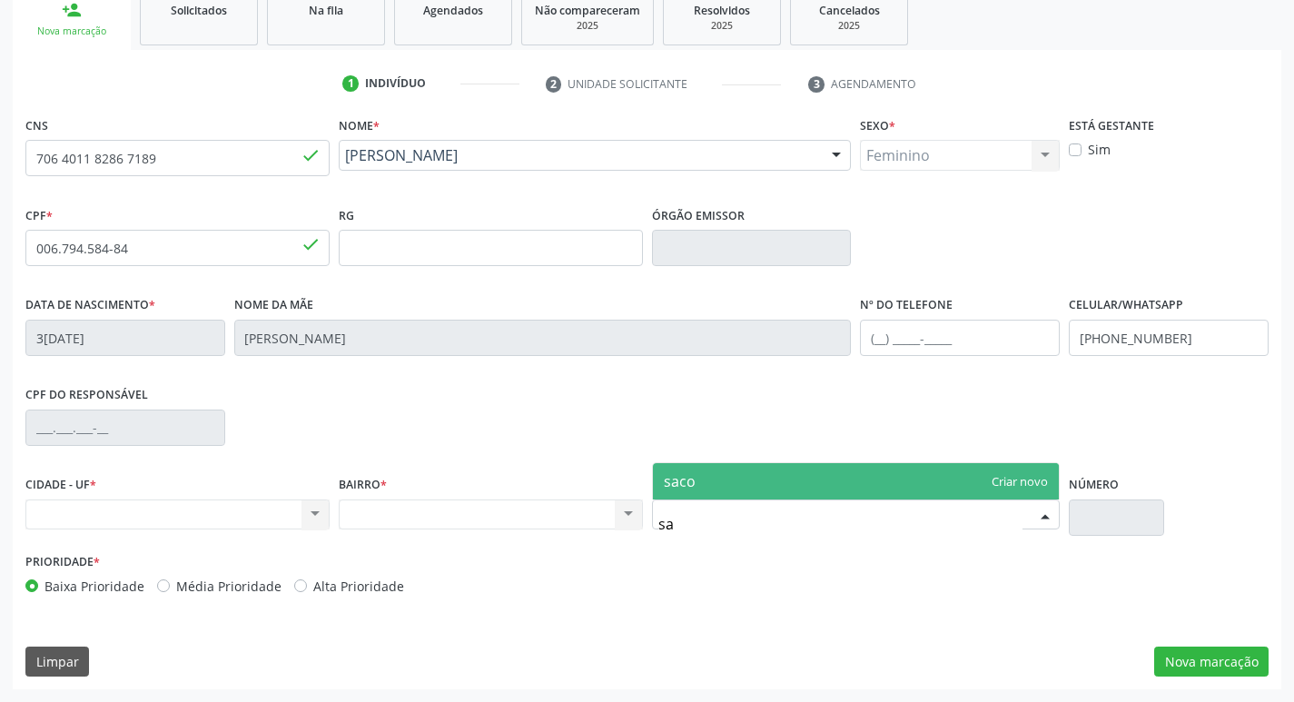
type input "s"
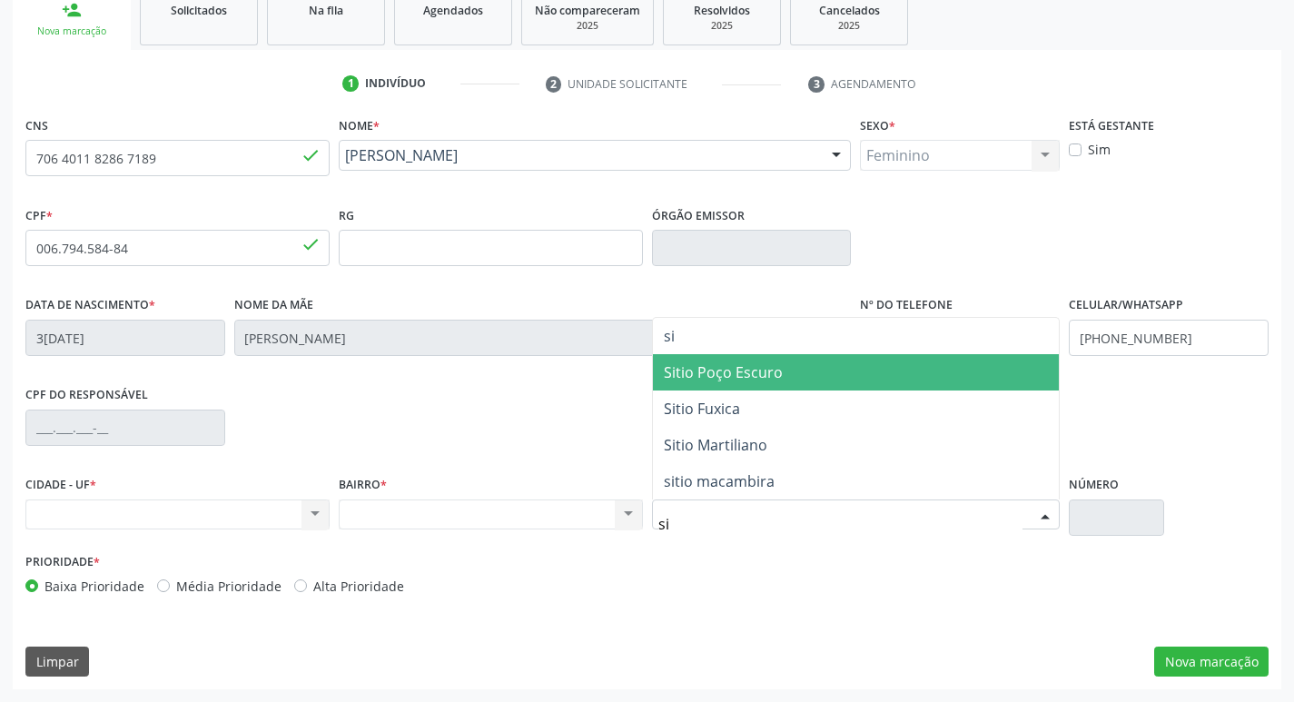
type input "s"
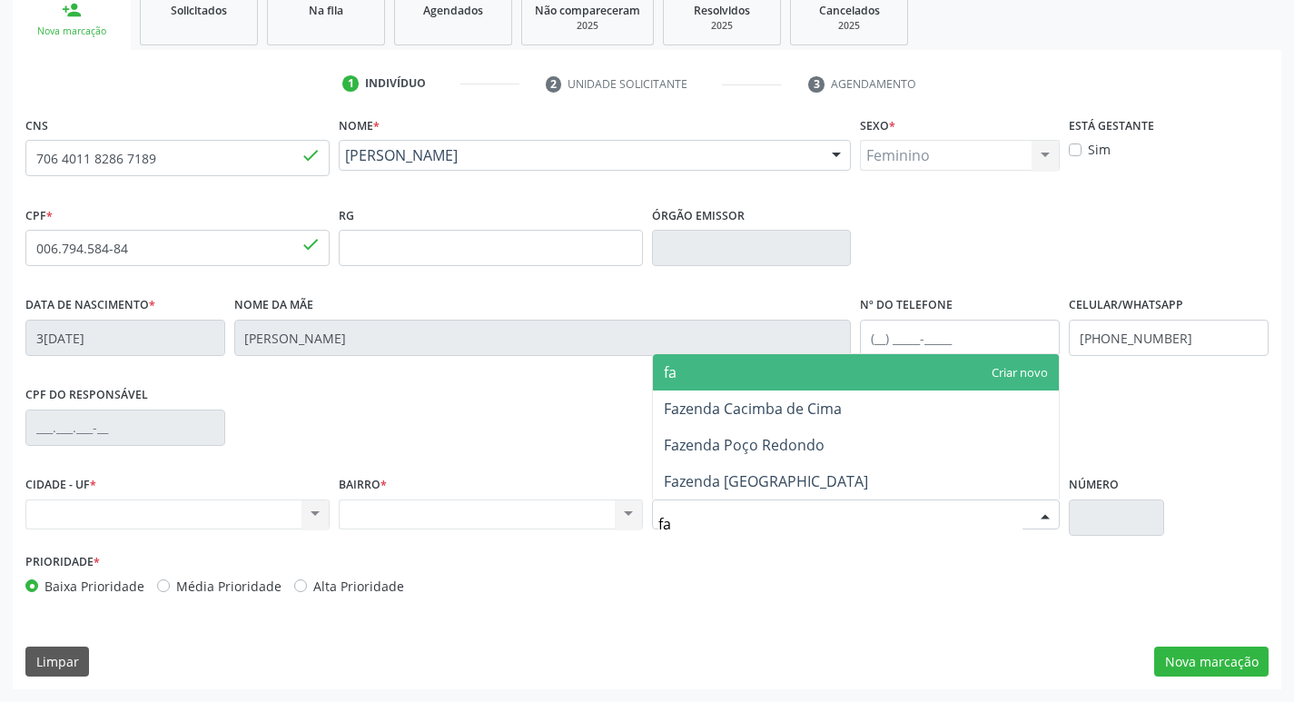
type input "f"
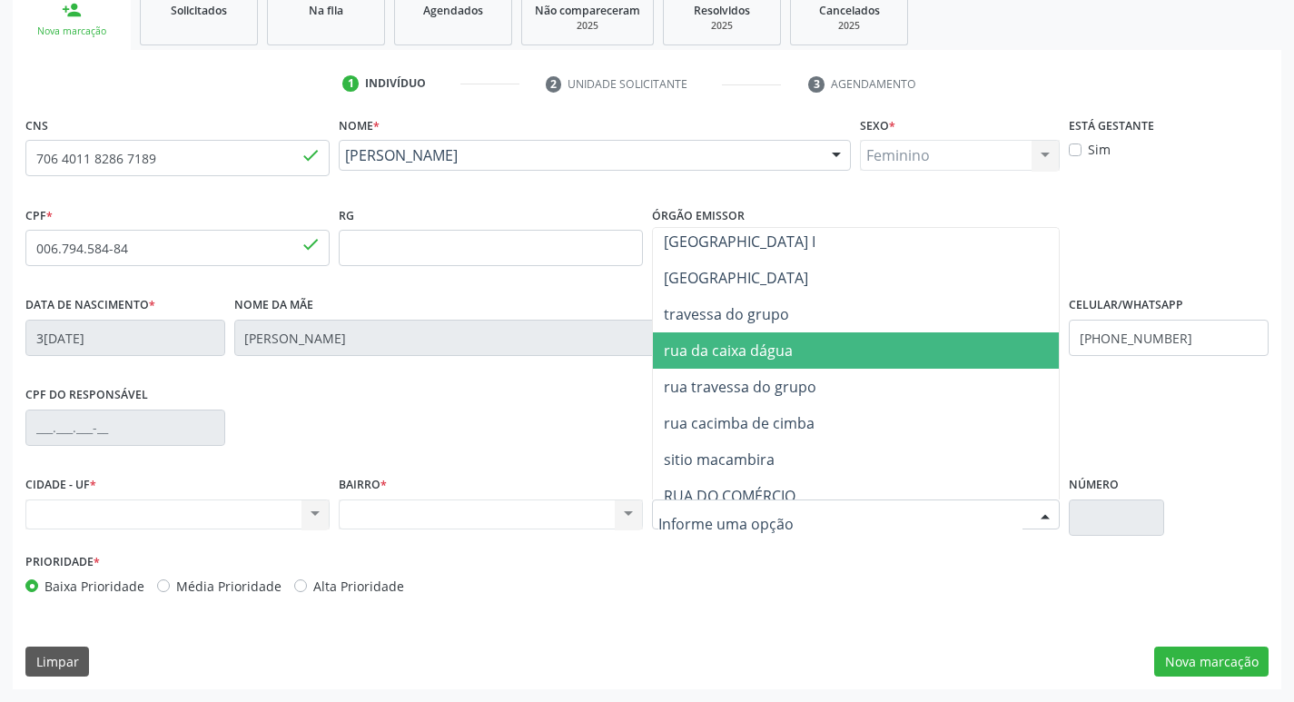
scroll to position [1271, 0]
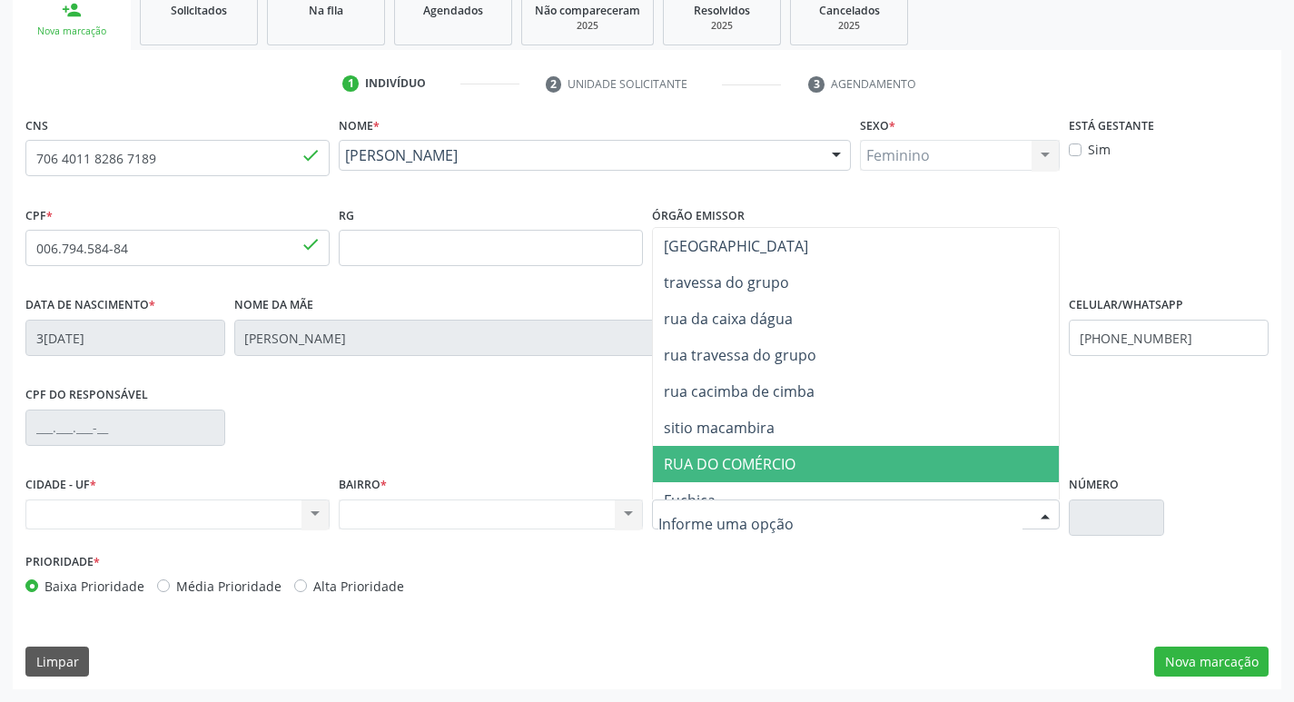
click at [628, 508] on div "Nenhum resultado encontrado para: " " Não há nenhuma opção para ser exibida." at bounding box center [491, 514] width 304 height 31
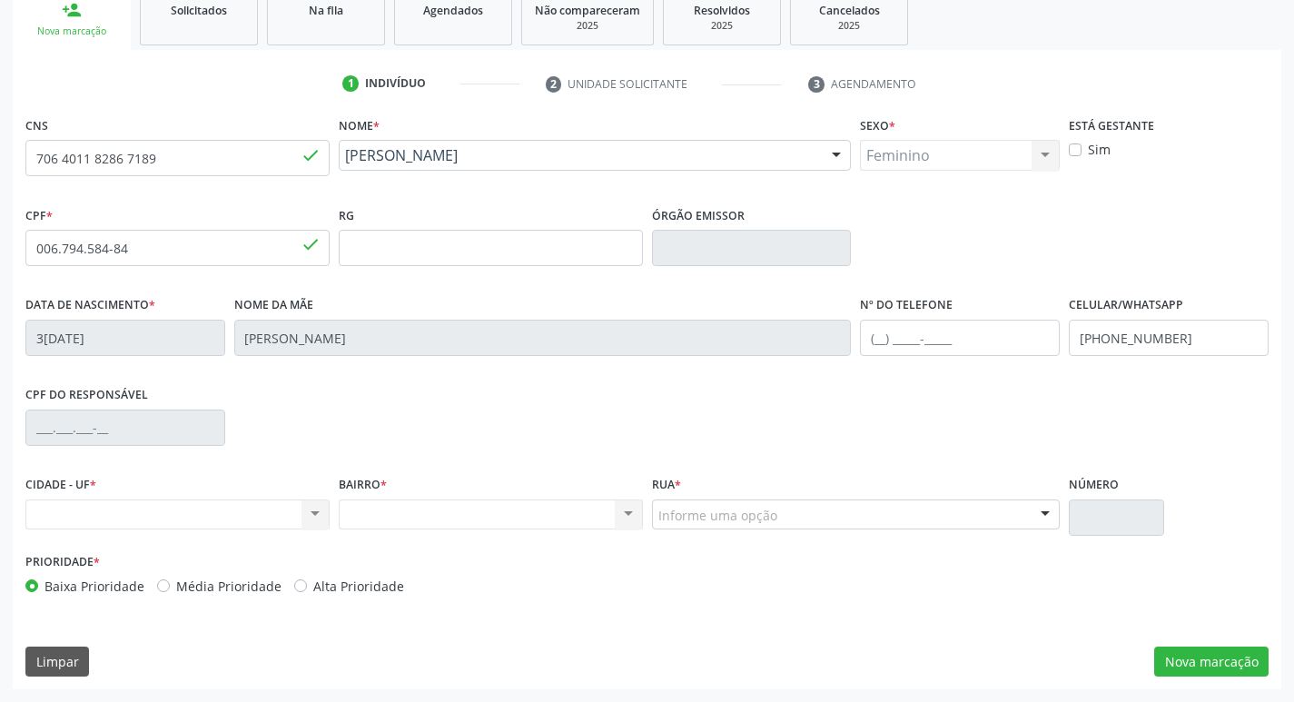
click at [537, 516] on div "Nenhum resultado encontrado para: " " Não há nenhuma opção para ser exibida." at bounding box center [491, 514] width 304 height 31
click at [621, 513] on div "Nenhum resultado encontrado para: " " Não há nenhuma opção para ser exibida." at bounding box center [491, 514] width 304 height 31
click at [624, 510] on div "Nenhum resultado encontrado para: " " Não há nenhuma opção para ser exibida." at bounding box center [491, 514] width 304 height 31
click at [309, 515] on div "Nenhum resultado encontrado para: " " Não há nenhuma opção para ser exibida." at bounding box center [177, 514] width 304 height 31
click at [626, 510] on div "Nenhum resultado encontrado para: " " Não há nenhuma opção para ser exibida." at bounding box center [491, 514] width 304 height 31
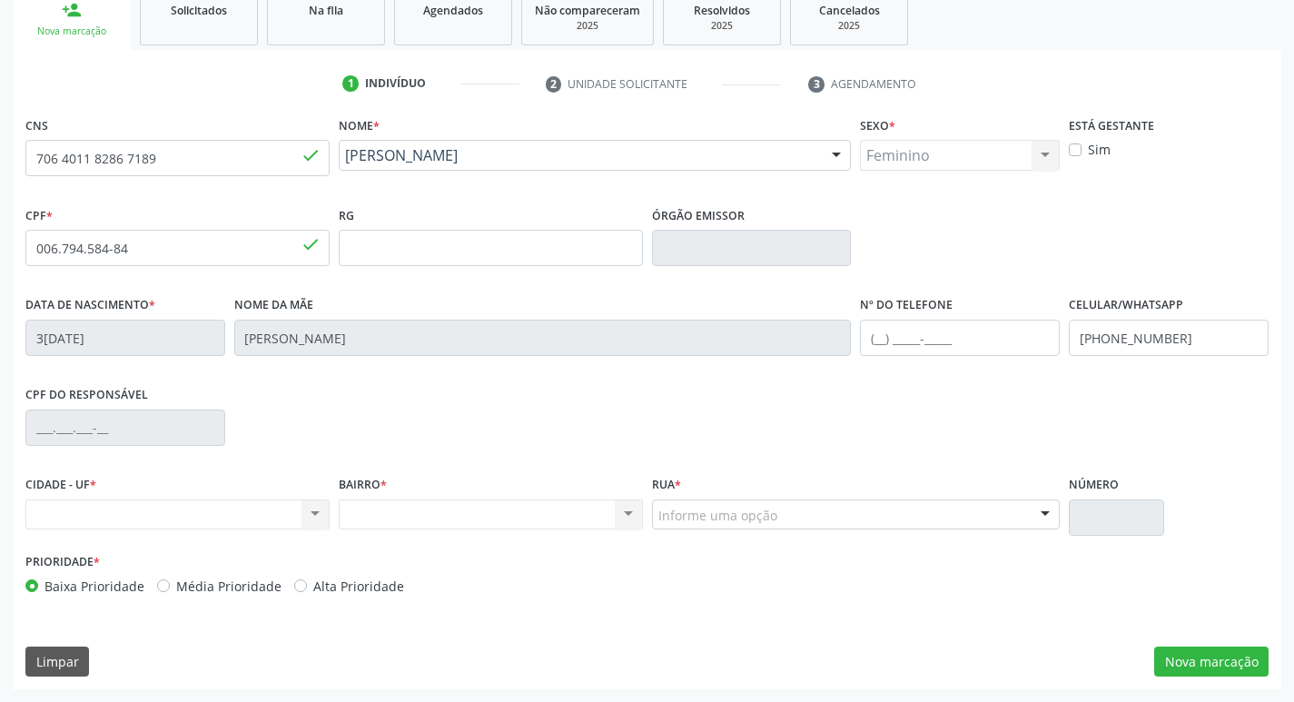
click at [825, 512] on div "Informe uma opção" at bounding box center [856, 514] width 409 height 31
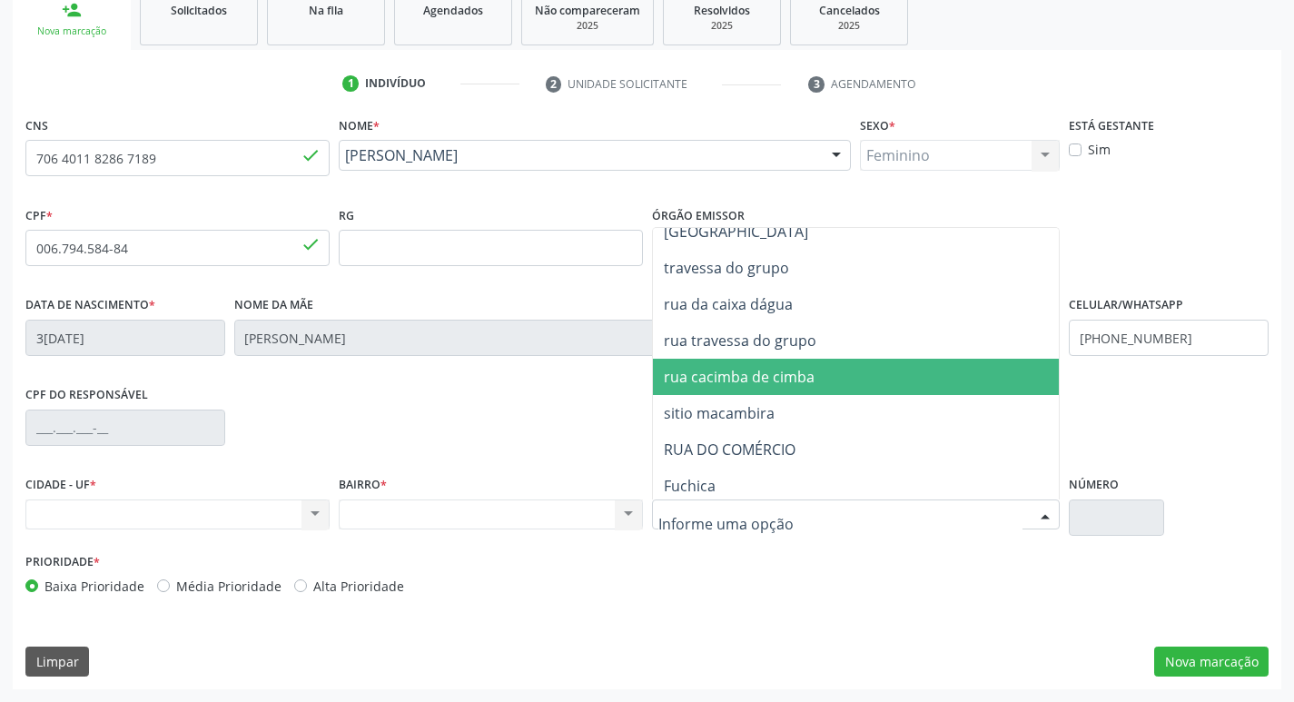
scroll to position [1290, 0]
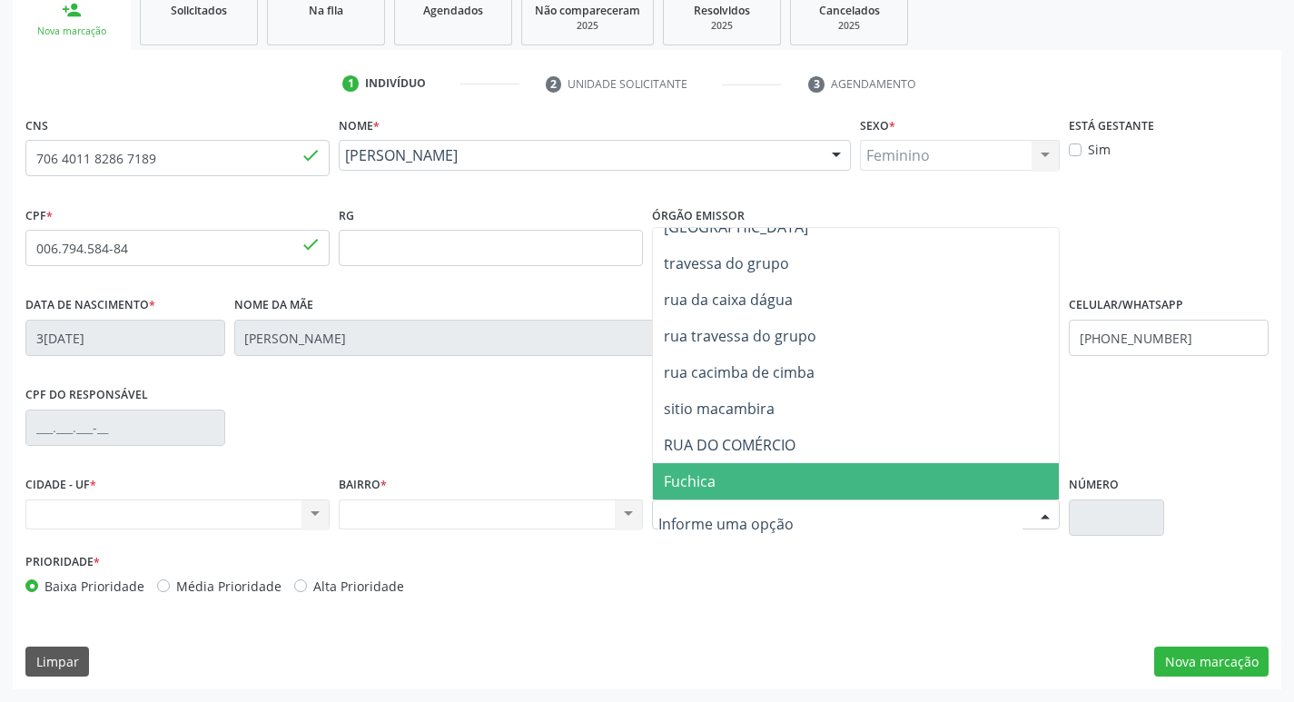
click at [808, 527] on input "text" at bounding box center [840, 524] width 365 height 36
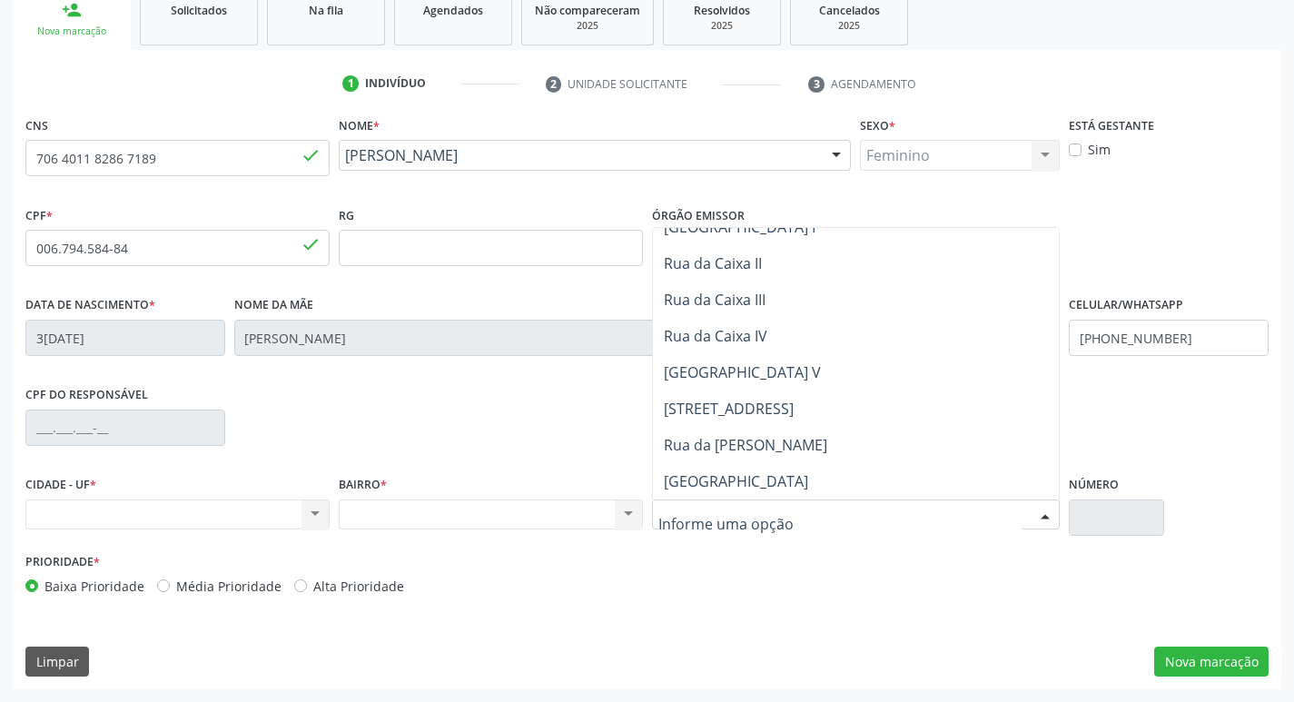
scroll to position [0, 0]
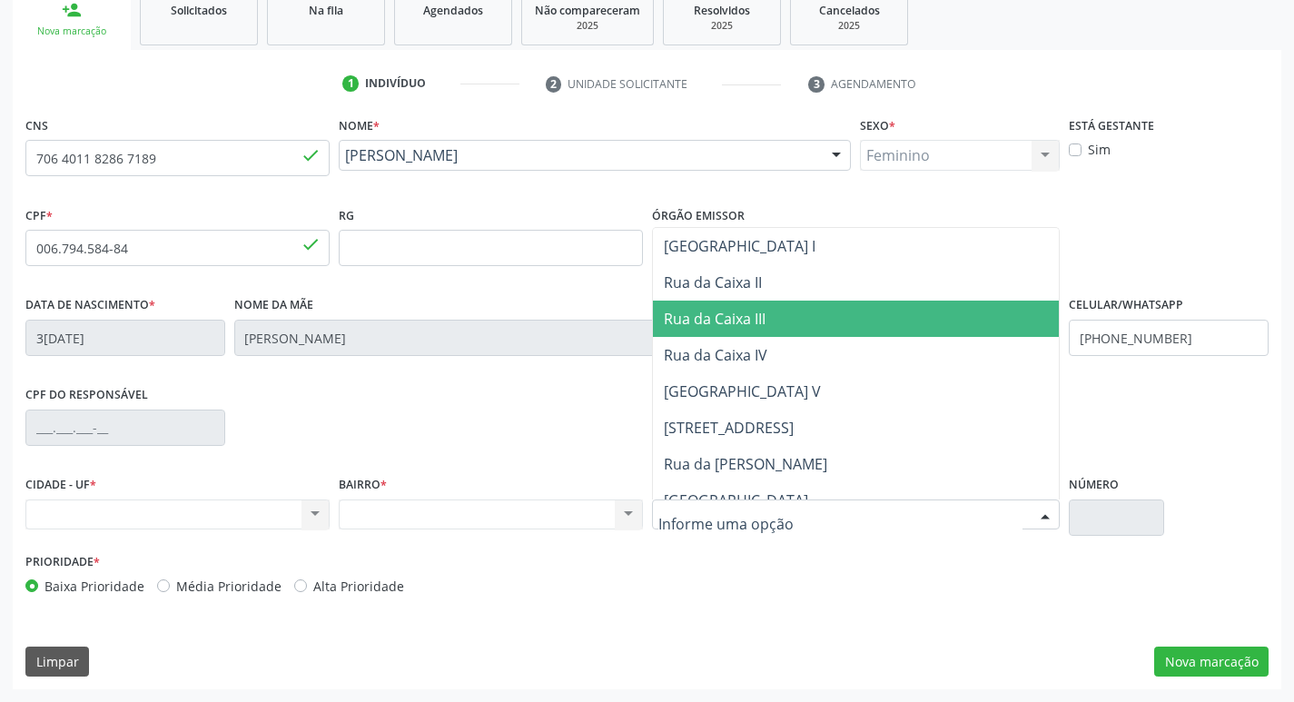
click at [194, 516] on div "Nenhum resultado encontrado para: " " Não há nenhuma opção para ser exibida." at bounding box center [177, 514] width 304 height 31
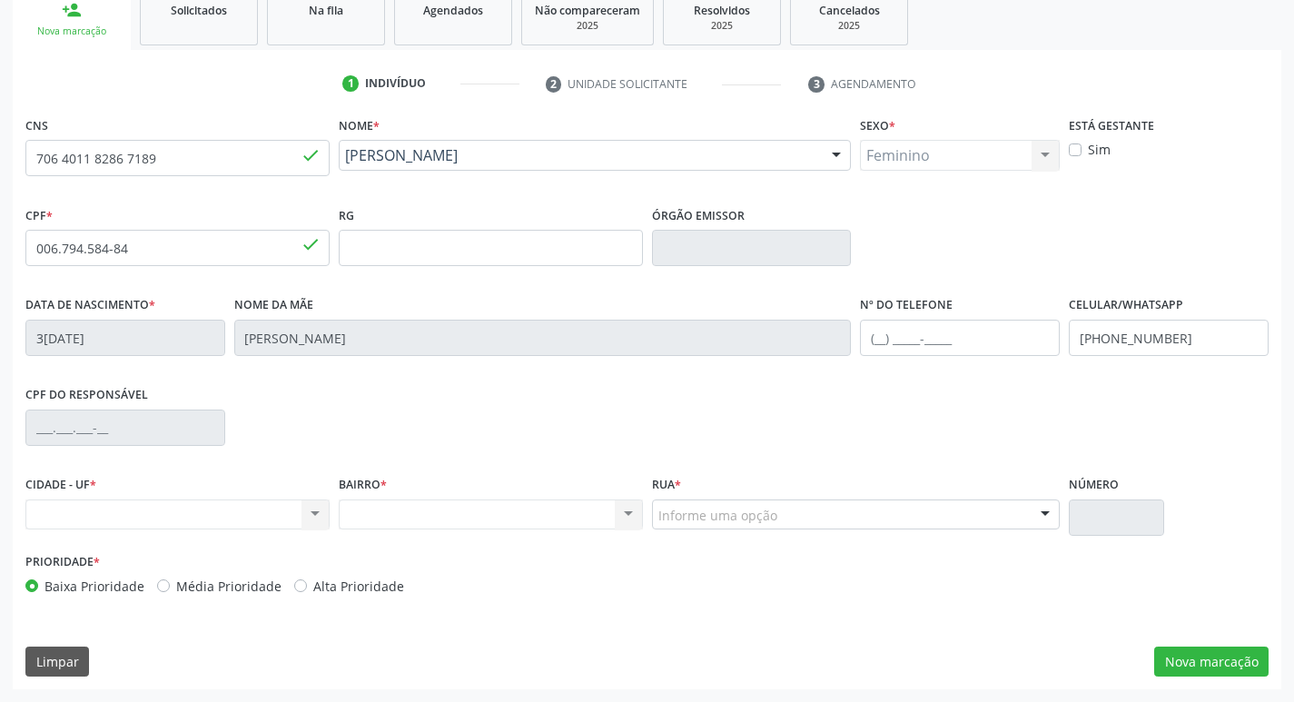
click at [363, 523] on div "Nenhum resultado encontrado para: " " Não há nenhuma opção para ser exibida." at bounding box center [491, 514] width 304 height 31
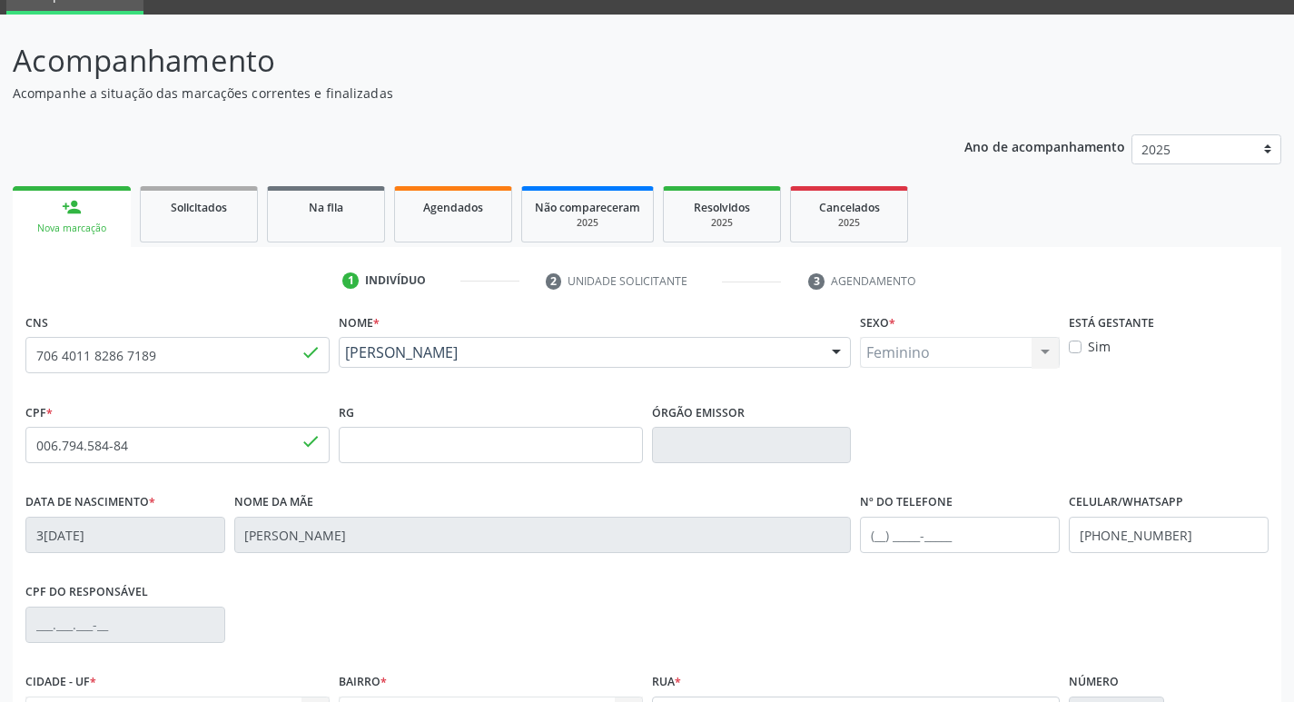
scroll to position [282, 0]
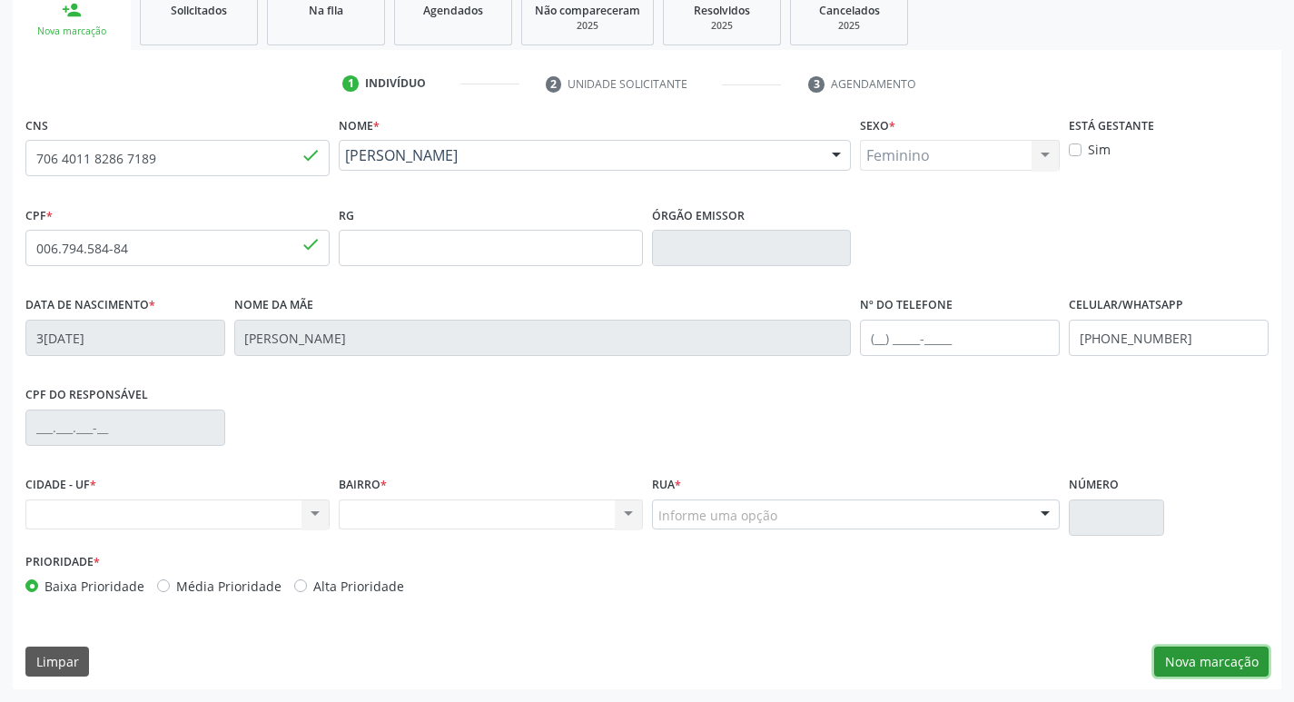
click at [1219, 661] on button "Nova marcação" at bounding box center [1211, 661] width 114 height 31
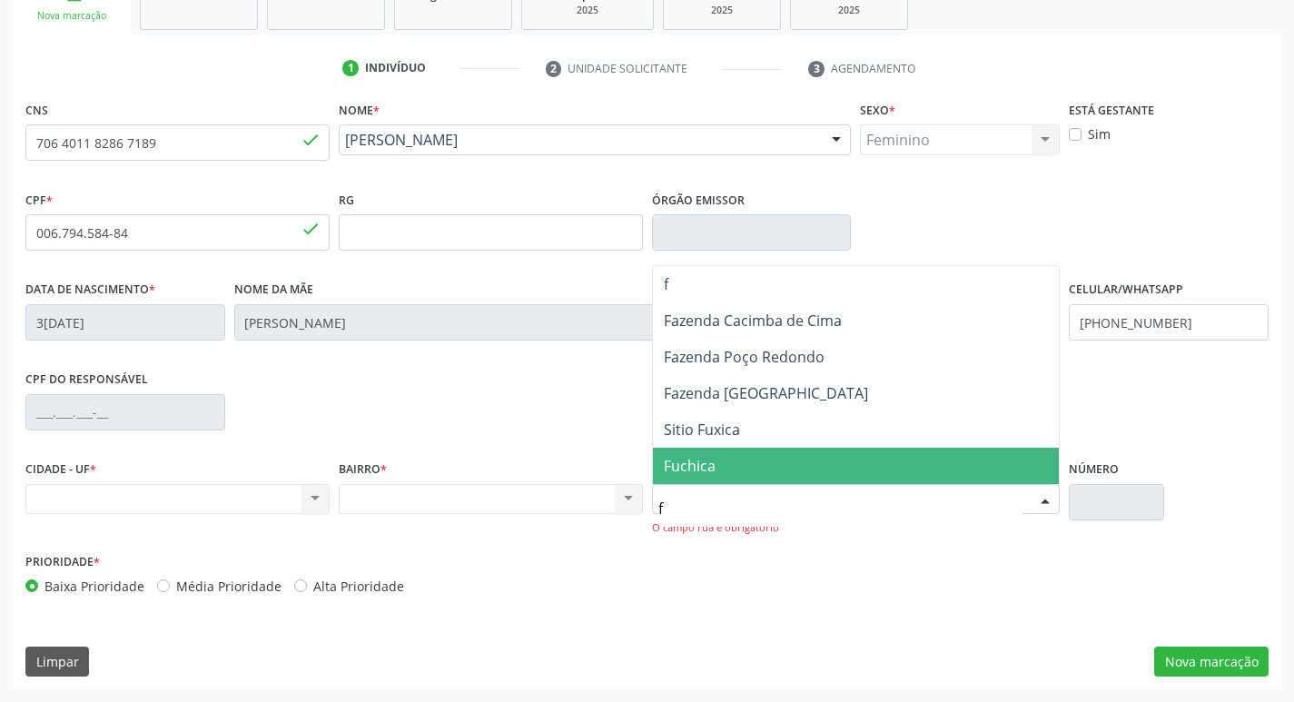
scroll to position [0, 0]
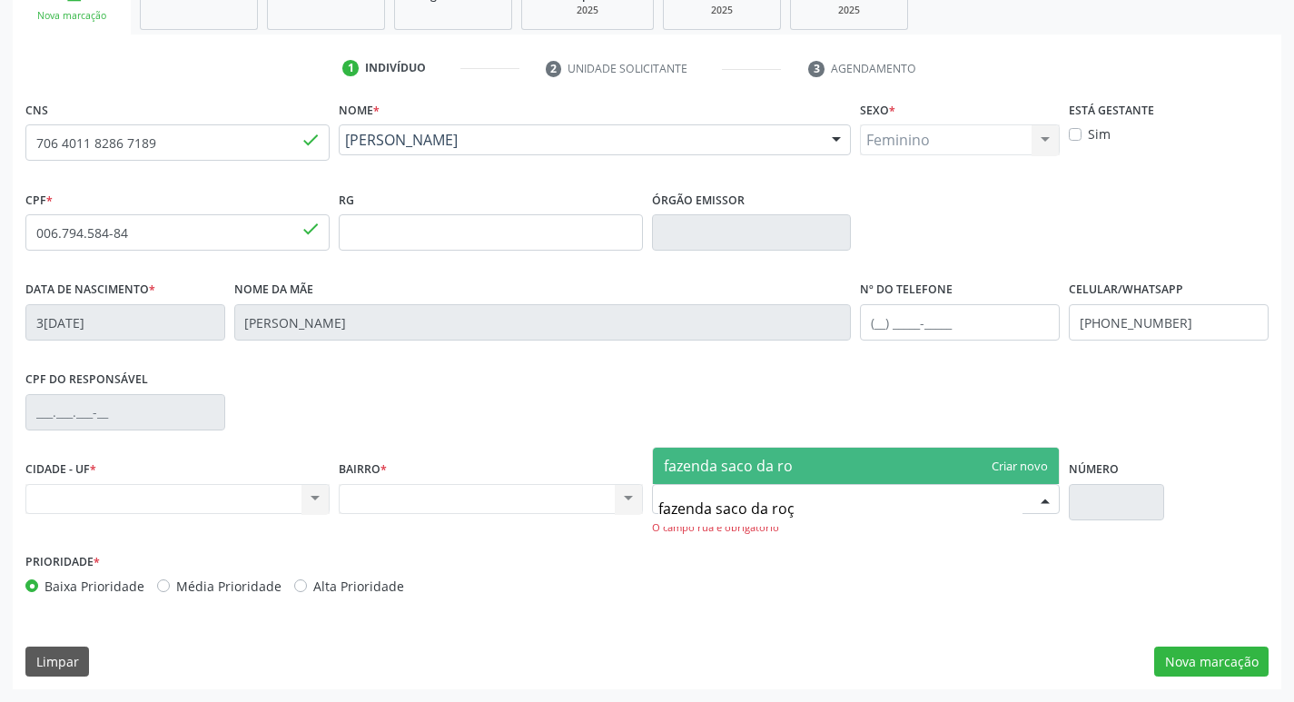
type input "fazenda saco da roça"
click at [788, 465] on span "fazenda saco da roça" at bounding box center [736, 466] width 144 height 20
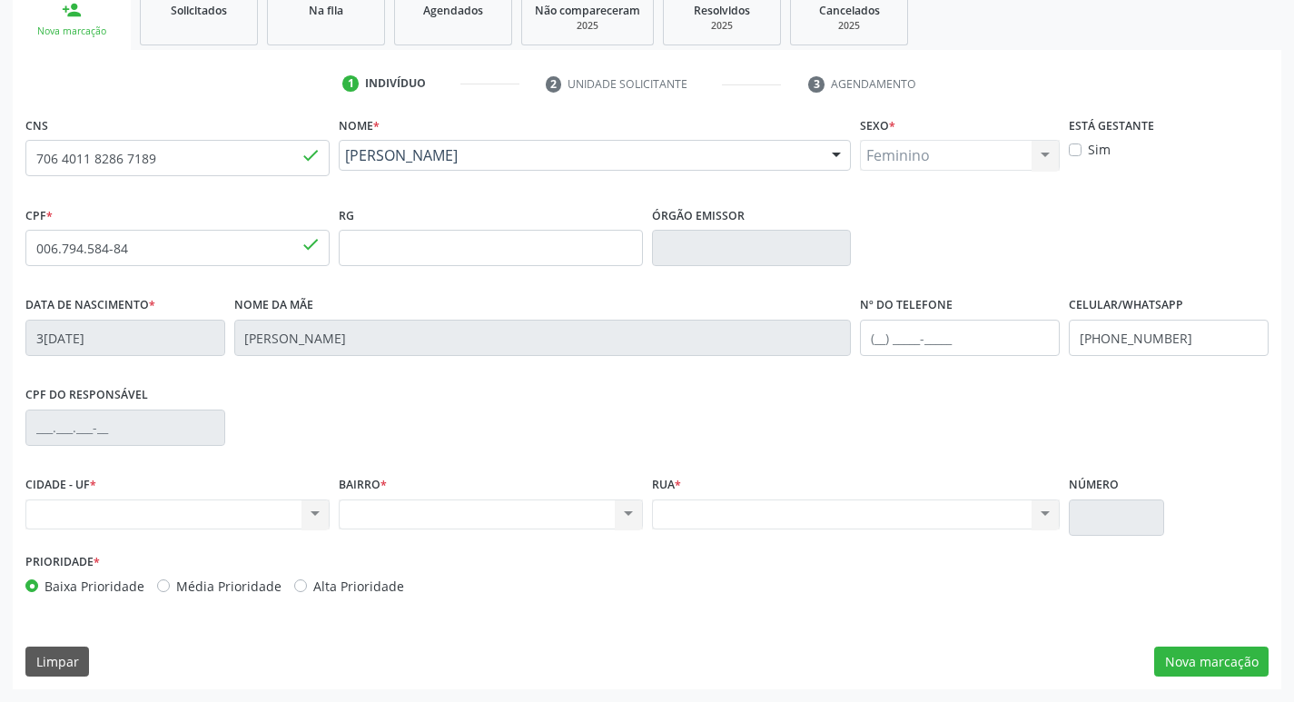
scroll to position [282, 0]
click at [1216, 666] on button "Nova marcação" at bounding box center [1211, 661] width 114 height 31
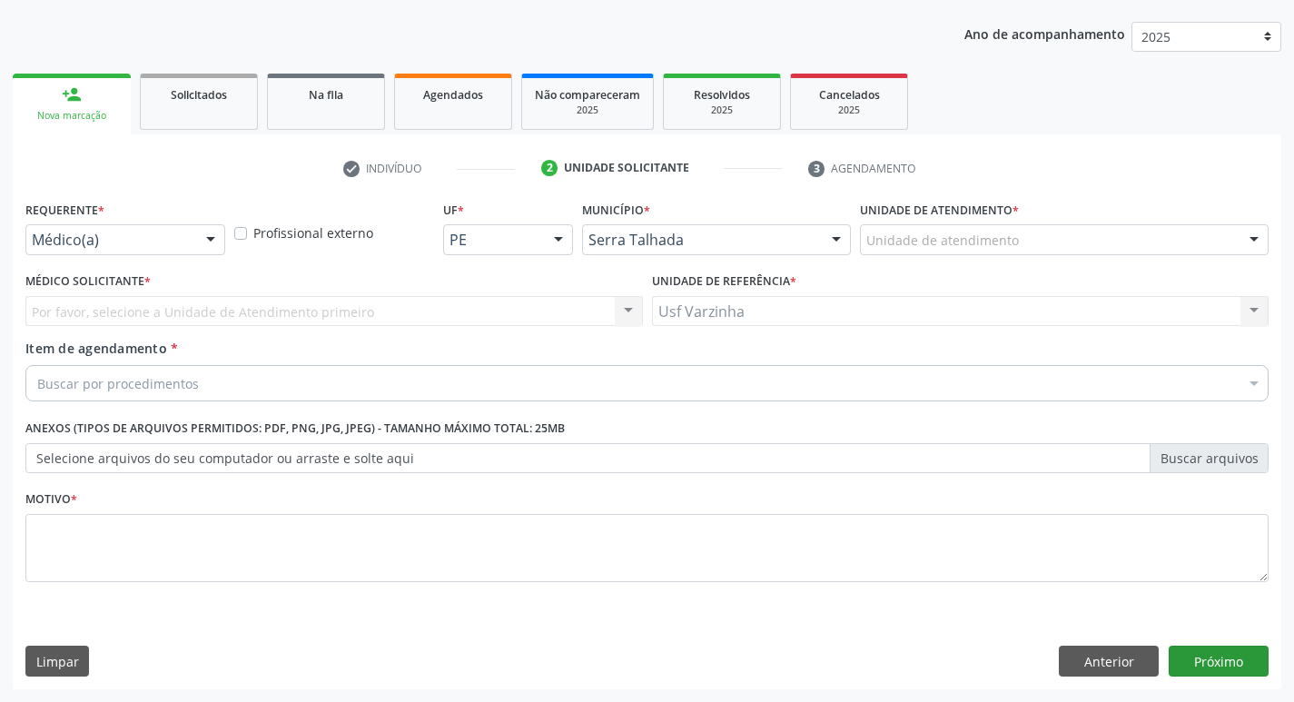
scroll to position [198, 0]
click at [207, 241] on div at bounding box center [210, 240] width 27 height 31
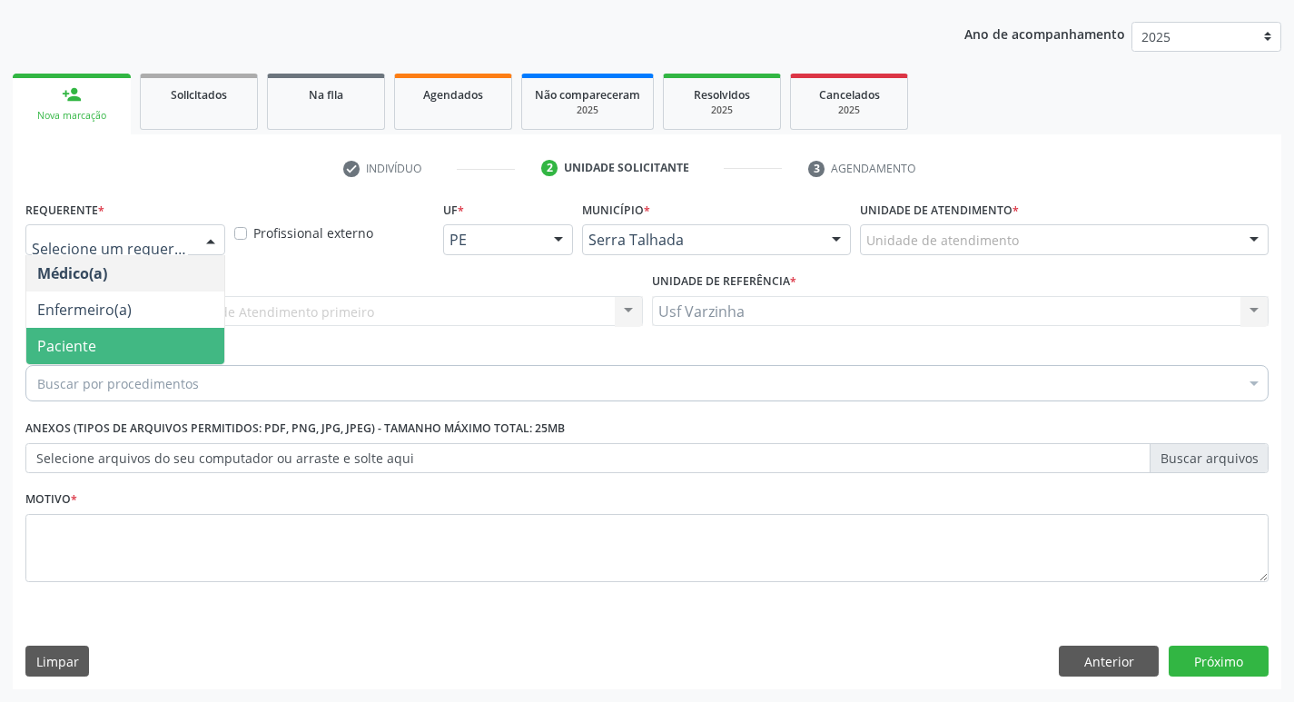
click at [100, 344] on span "Paciente" at bounding box center [125, 346] width 198 height 36
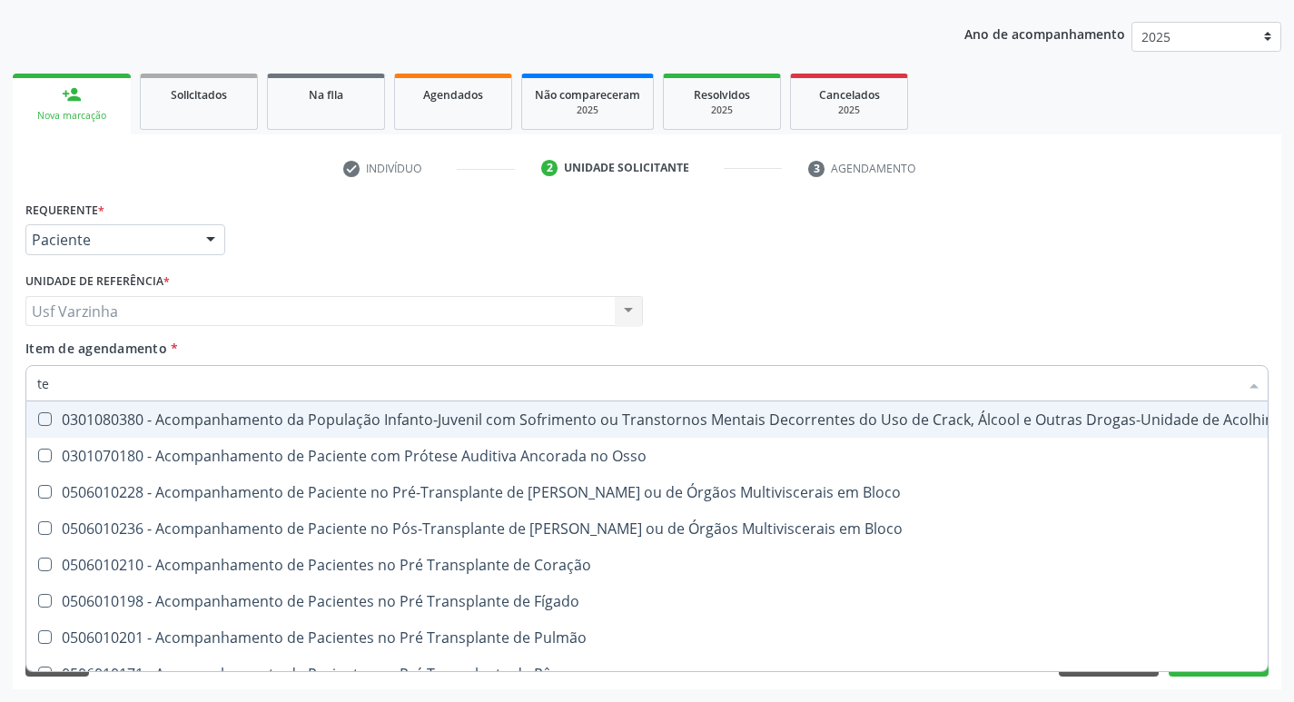
type input "t"
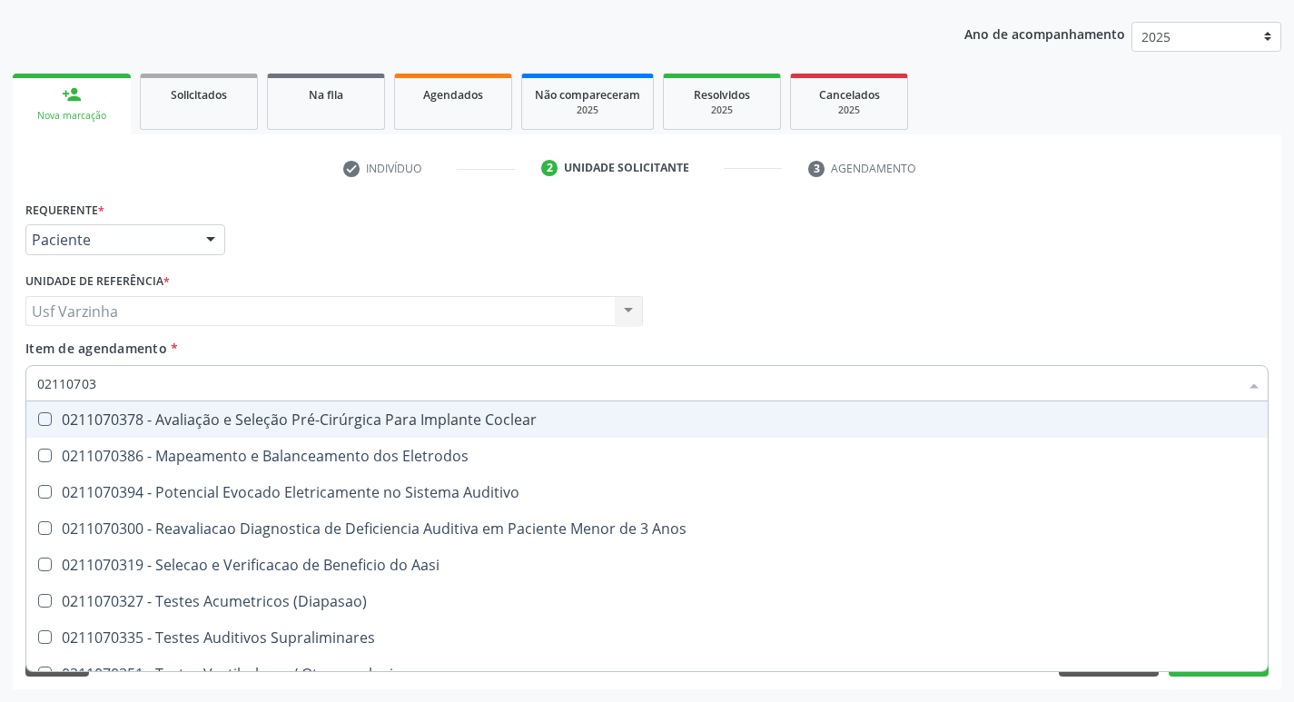
type input "021107033"
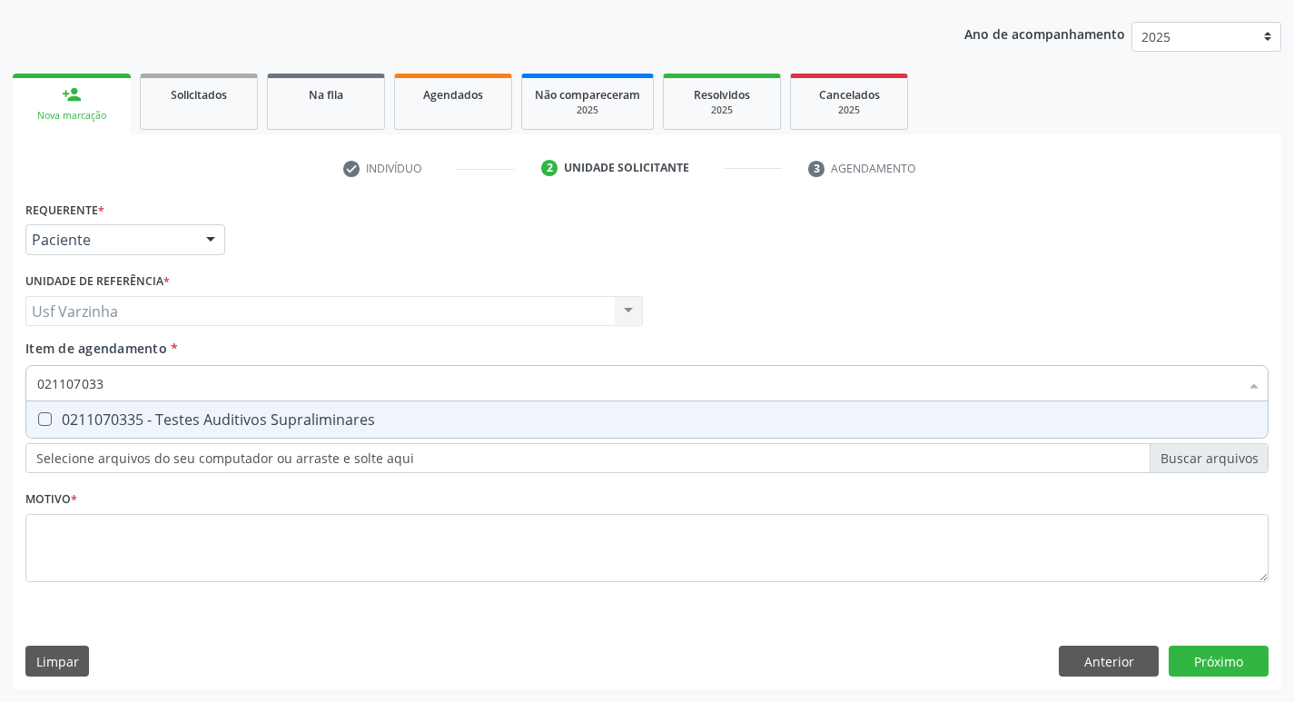
click at [49, 419] on Supraliminares at bounding box center [45, 419] width 14 height 14
click at [38, 419] on Supraliminares "checkbox" at bounding box center [32, 419] width 12 height 12
checkbox Supraliminares "true"
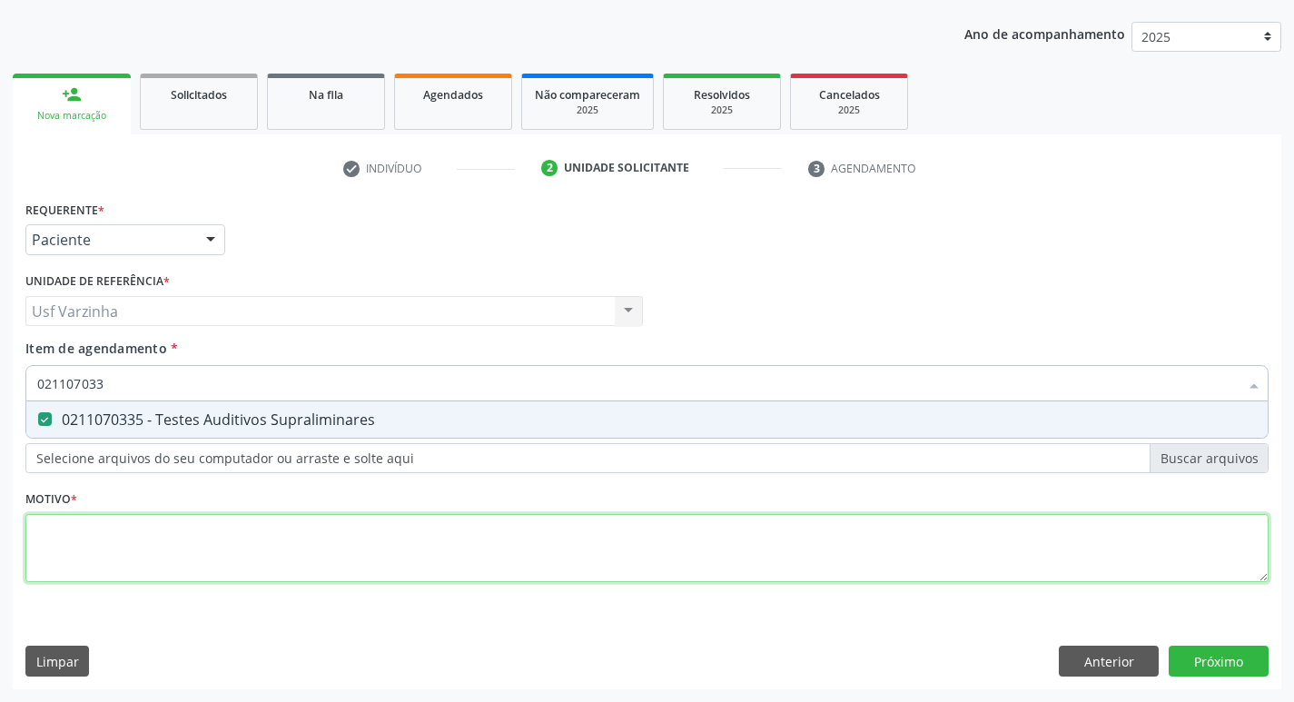
click at [82, 527] on div "Requerente * Paciente Médico(a) Enfermeiro(a) Paciente Nenhum resultado encontr…" at bounding box center [646, 401] width 1243 height 411
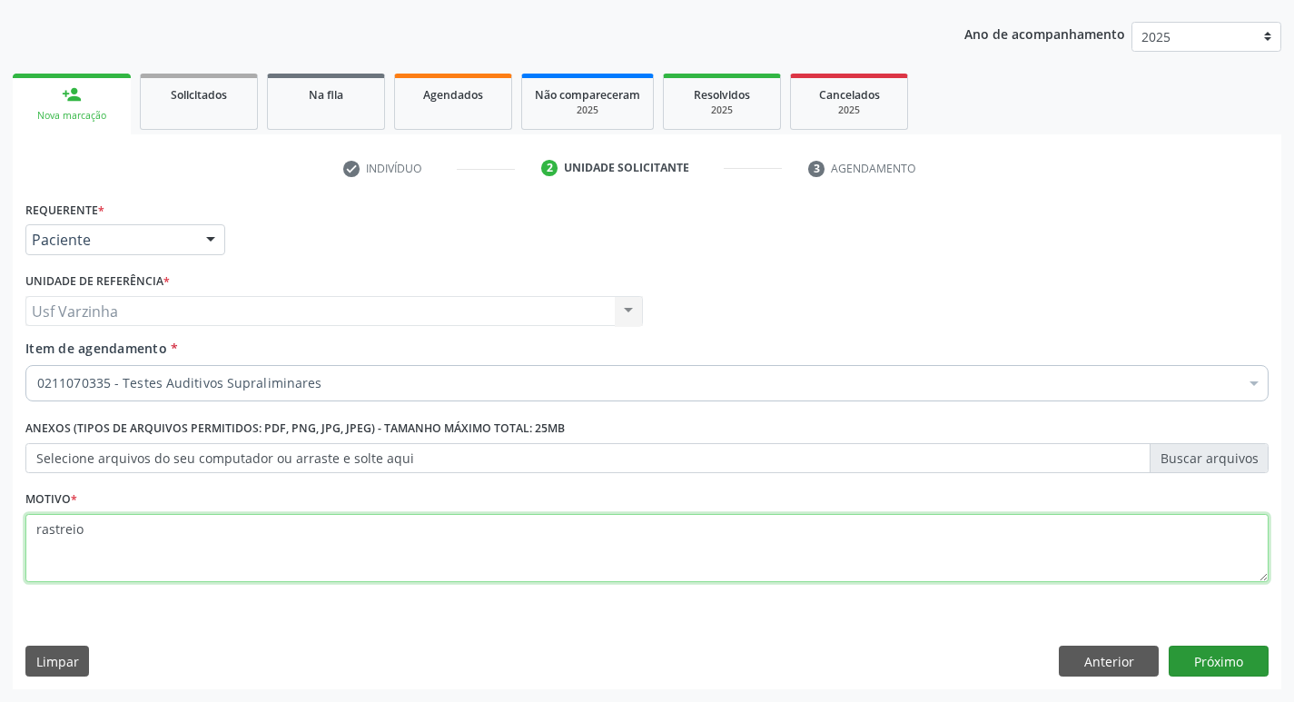
type textarea "rastreio"
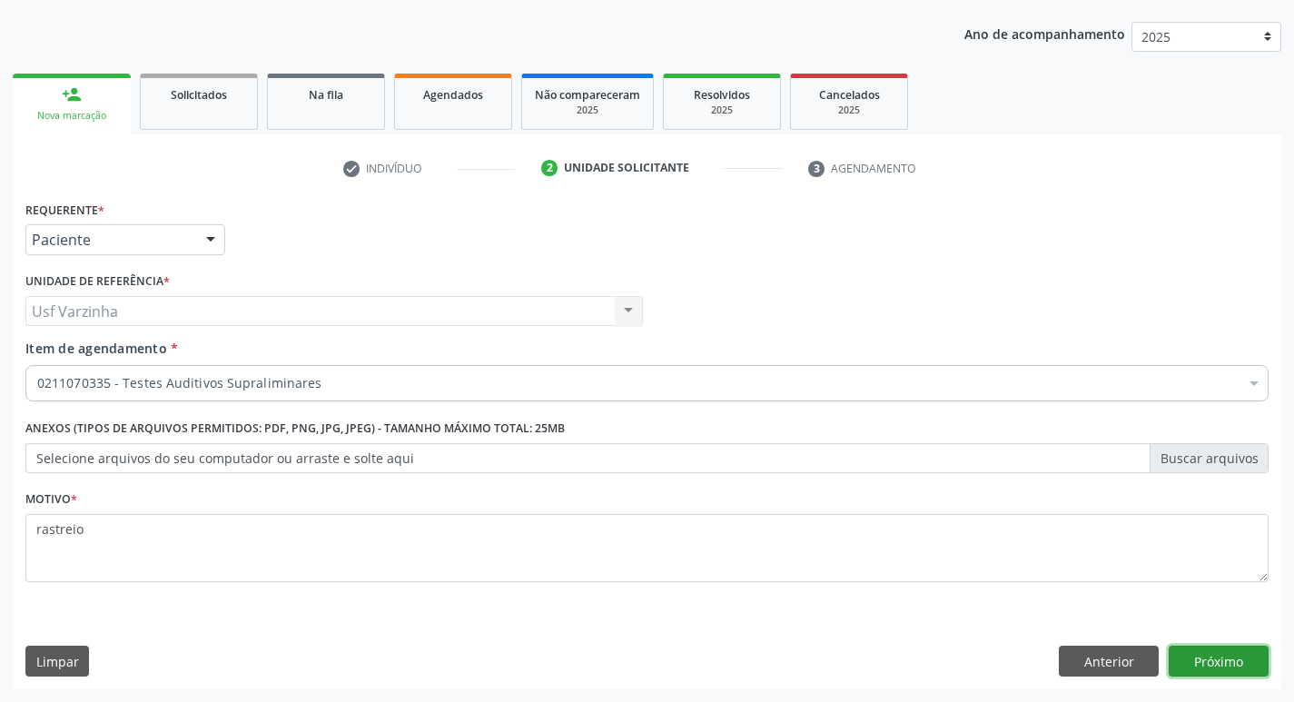
click at [1198, 660] on button "Próximo" at bounding box center [1218, 661] width 100 height 31
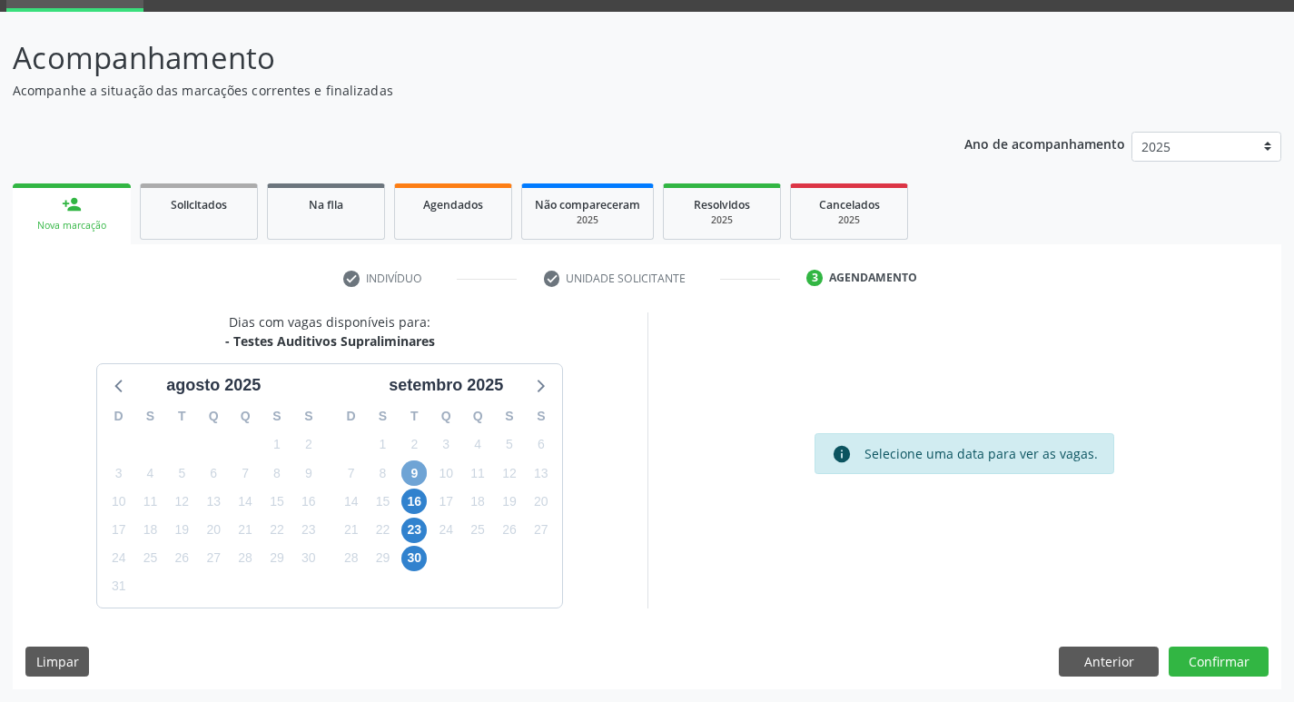
click at [413, 475] on span "9" at bounding box center [413, 472] width 25 height 25
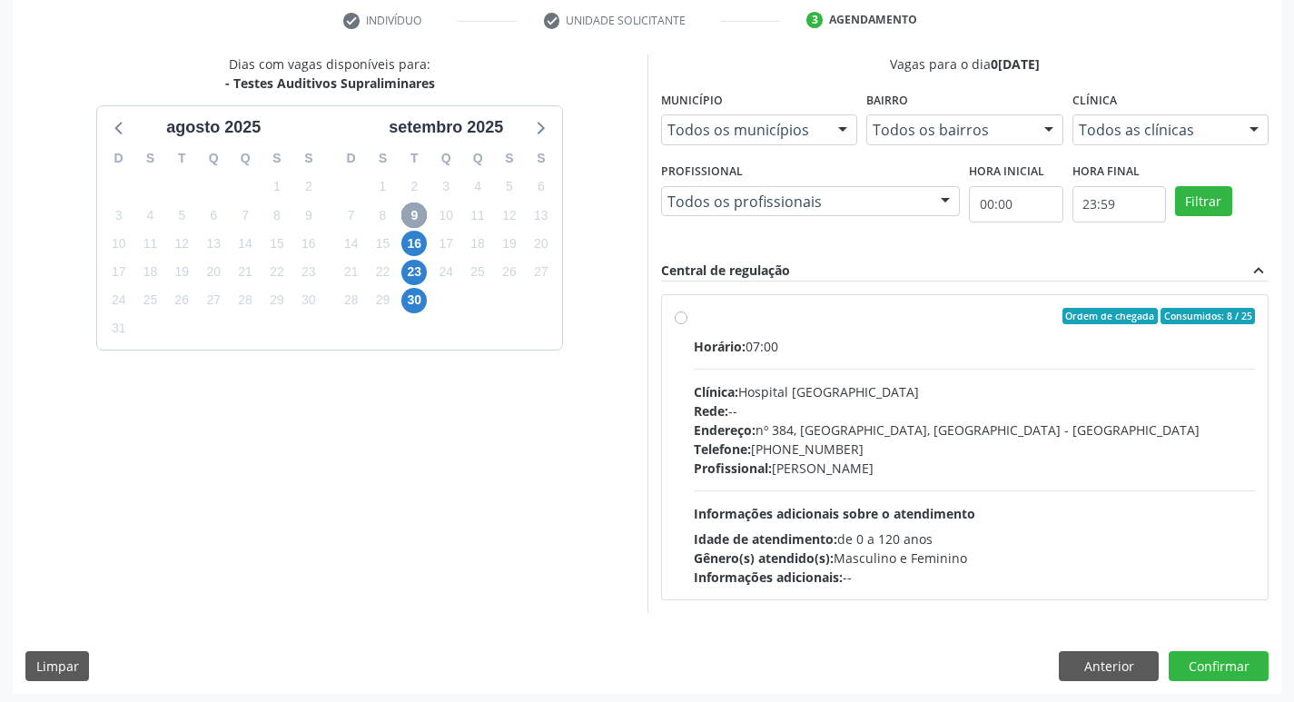
scroll to position [350, 0]
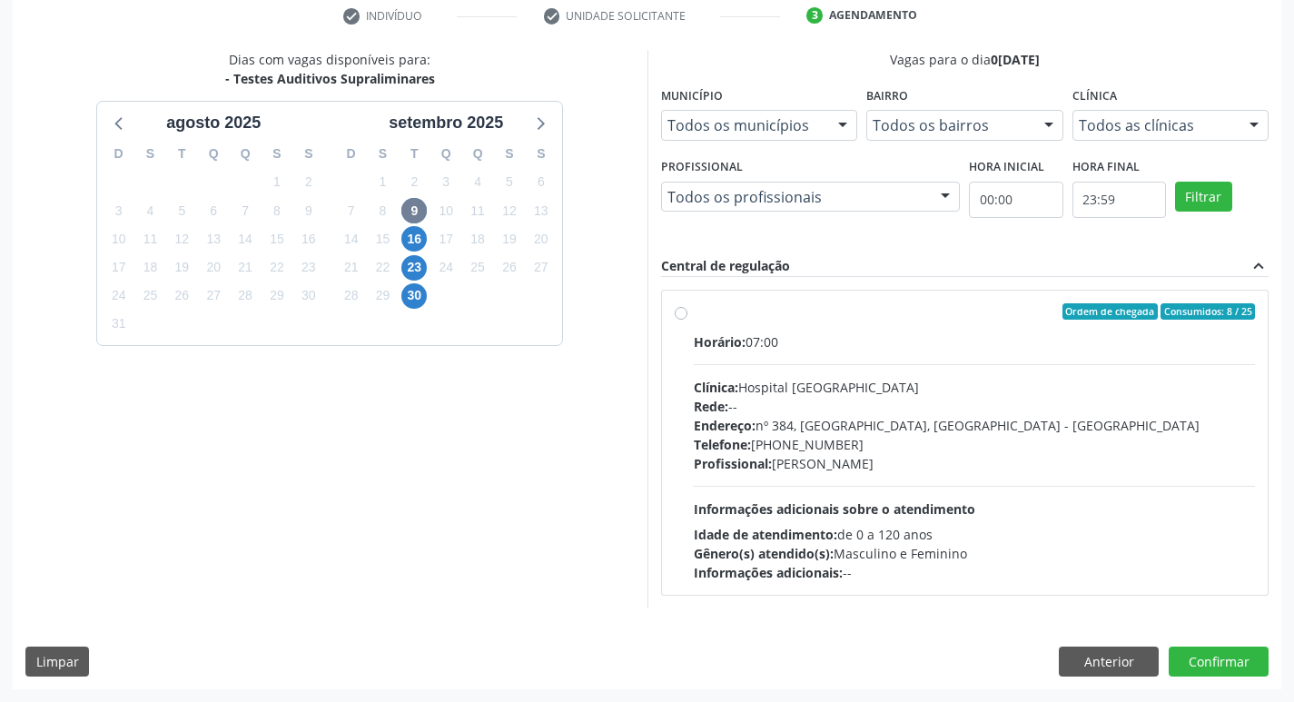
click at [694, 317] on label "Ordem de chegada Consumidos: 8 / 25 Horário: 07:00 Clínica: Hospital Sao Franci…" at bounding box center [975, 442] width 562 height 279
click at [683, 317] on input "Ordem de chegada Consumidos: 8 / 25 Horário: 07:00 Clínica: Hospital Sao Franci…" at bounding box center [681, 311] width 13 height 16
radio input "true"
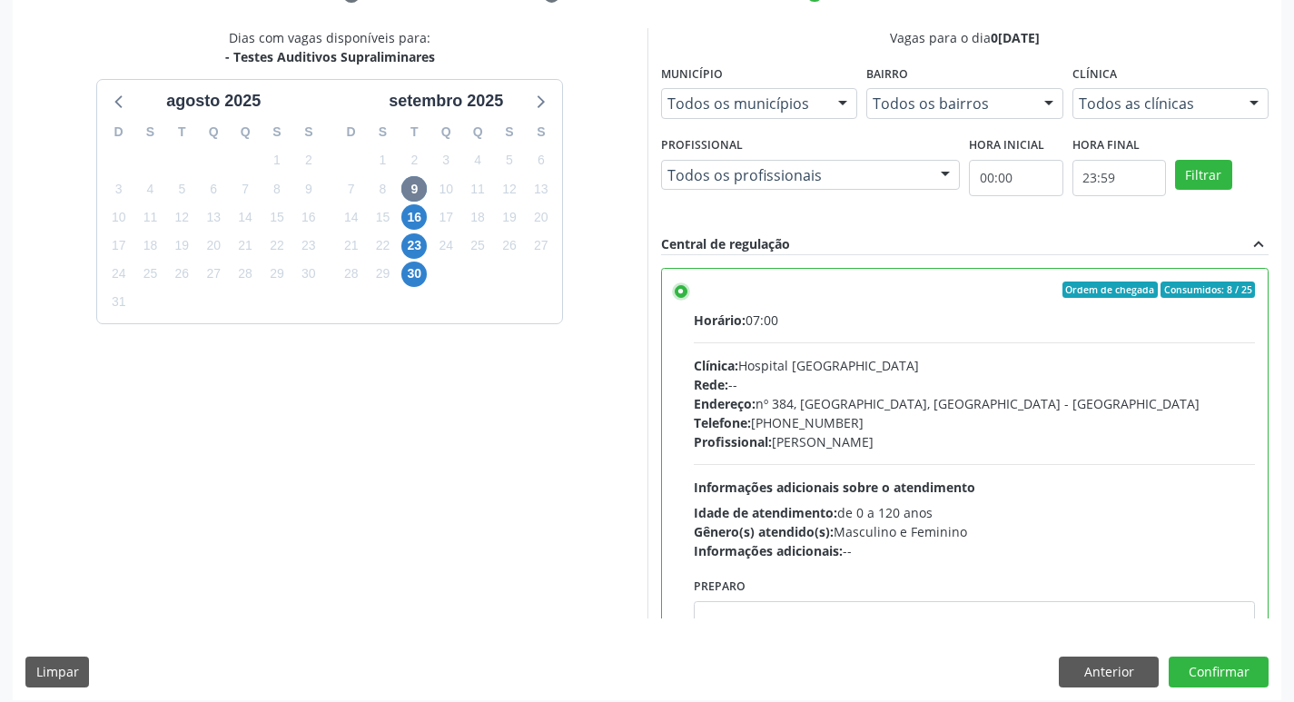
scroll to position [383, 0]
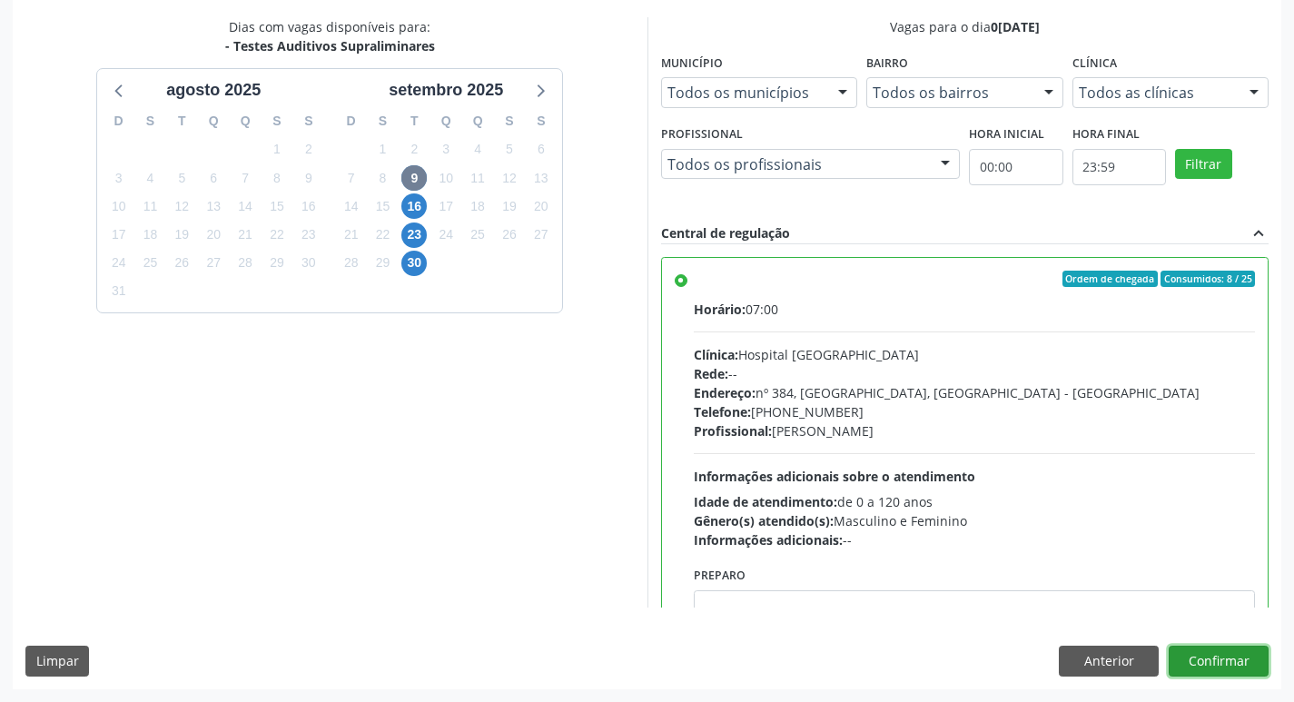
click at [1248, 663] on button "Confirmar" at bounding box center [1218, 661] width 100 height 31
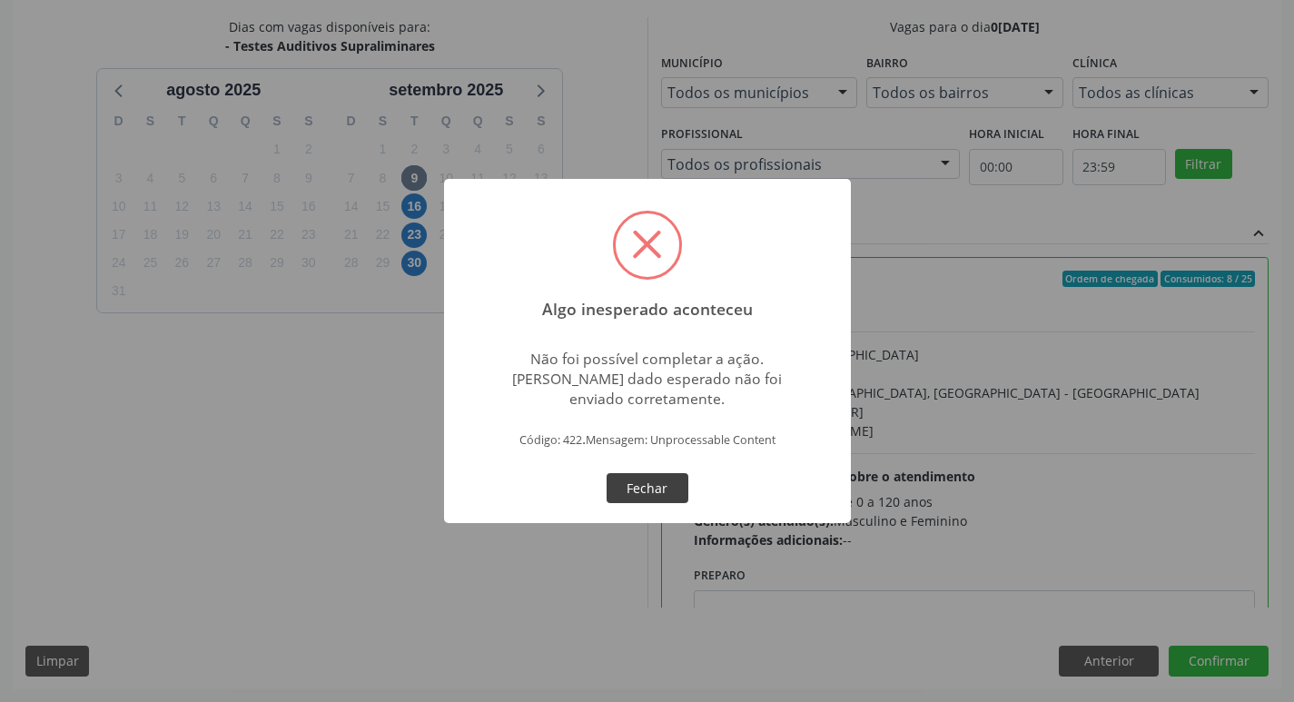
click at [646, 489] on button "Fechar" at bounding box center [647, 488] width 82 height 31
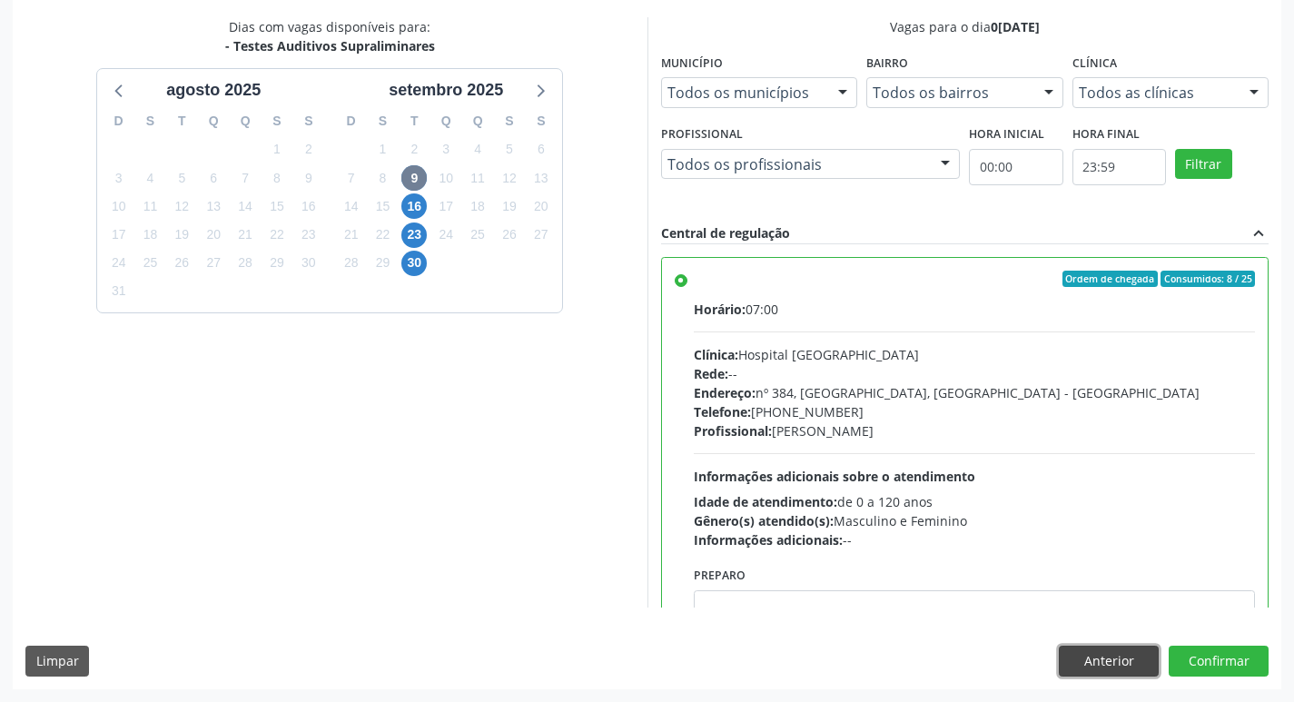
click at [1089, 661] on button "Anterior" at bounding box center [1109, 661] width 100 height 31
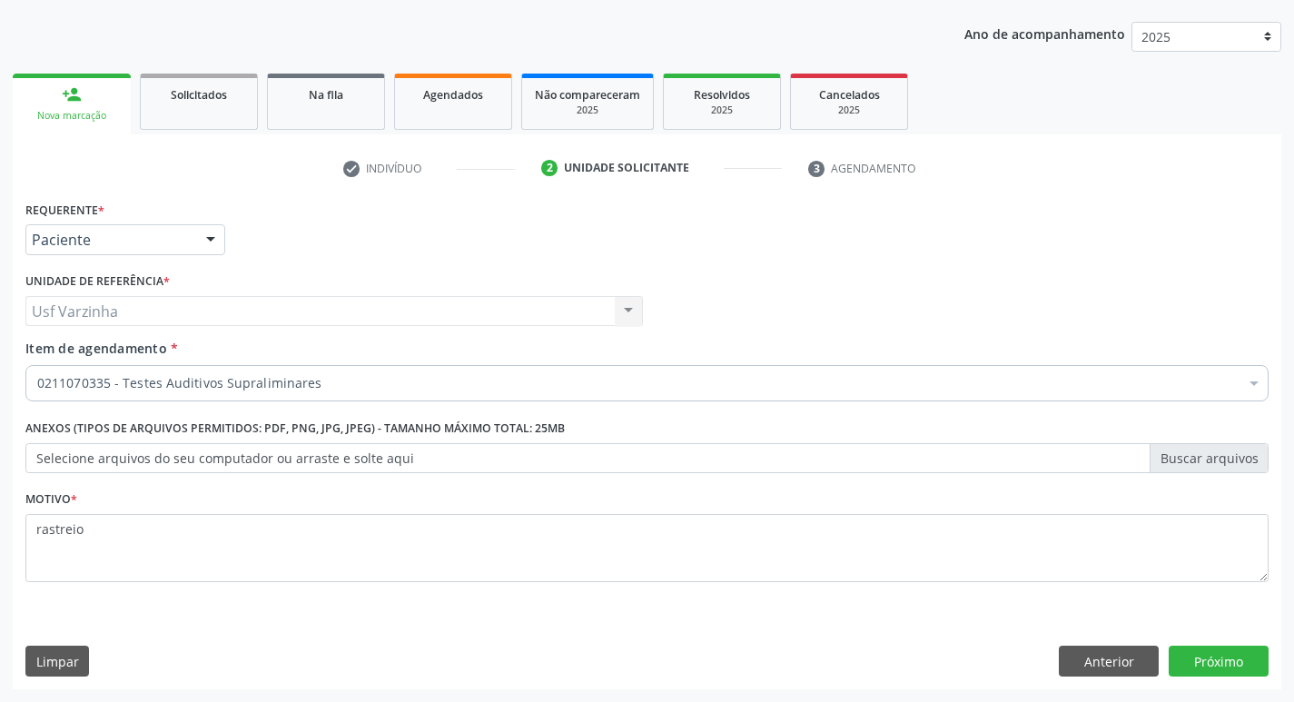
scroll to position [198, 0]
click at [1082, 660] on button "Anterior" at bounding box center [1109, 661] width 100 height 31
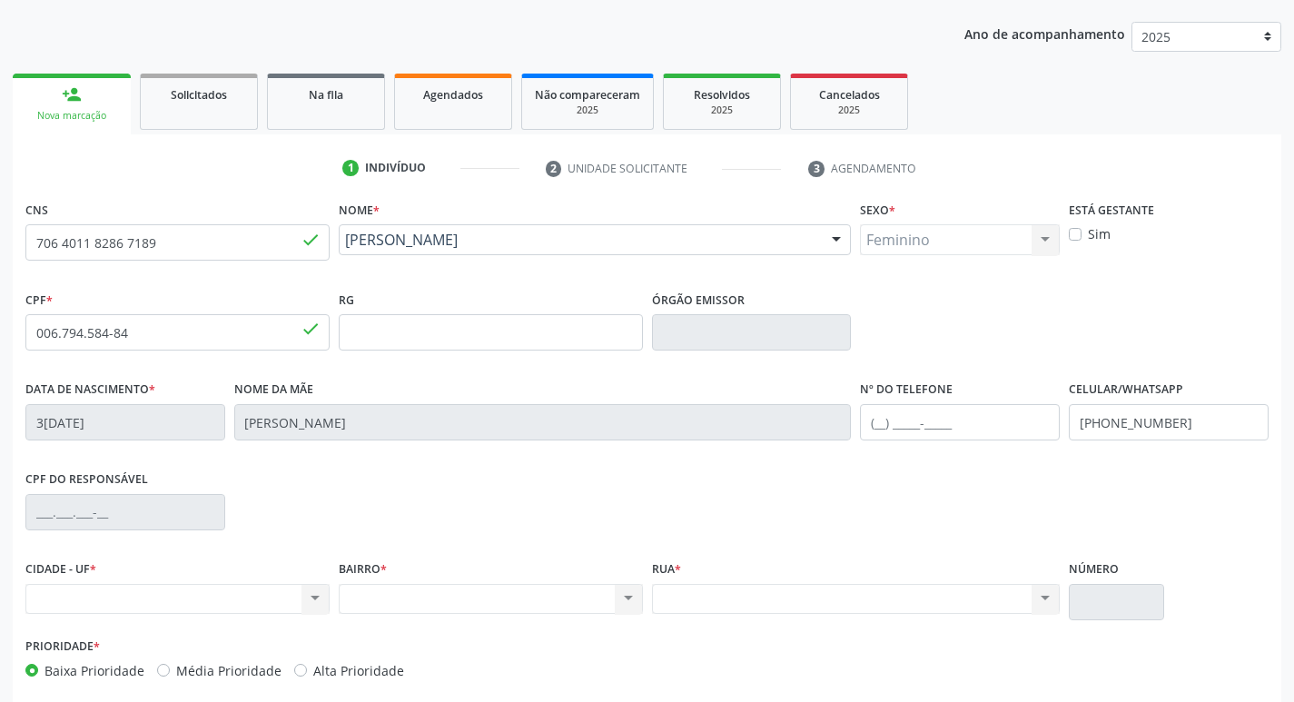
scroll to position [282, 0]
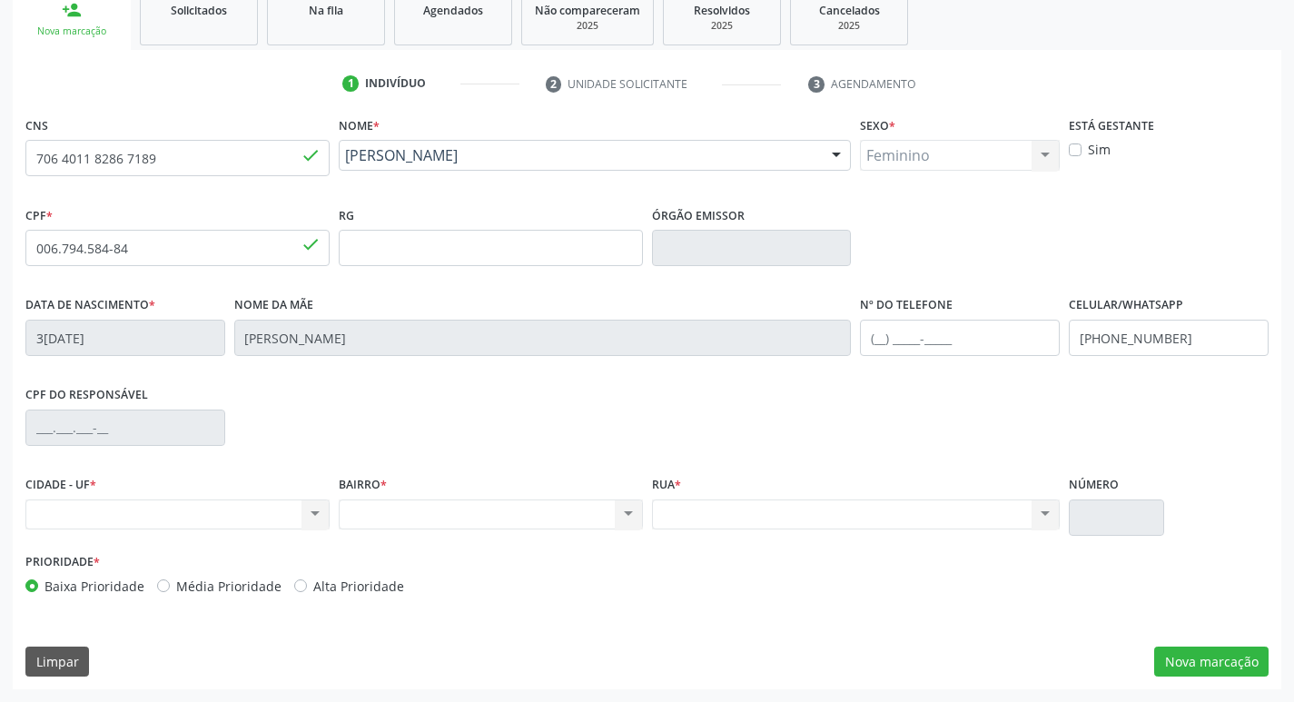
click at [626, 513] on div "Nenhum resultado encontrado para: " " Não há nenhuma opção para ser exibida." at bounding box center [491, 514] width 304 height 31
click at [1042, 516] on div "Nenhum resultado encontrado para: " " Não há nenhuma opção para ser exibida." at bounding box center [856, 514] width 409 height 31
click at [950, 516] on div "Nenhum resultado encontrado para: " " Não há nenhuma opção para ser exibida." at bounding box center [856, 514] width 409 height 31
click at [92, 523] on div "Nenhum resultado encontrado para: " " Não há nenhuma opção para ser exibida." at bounding box center [177, 514] width 304 height 31
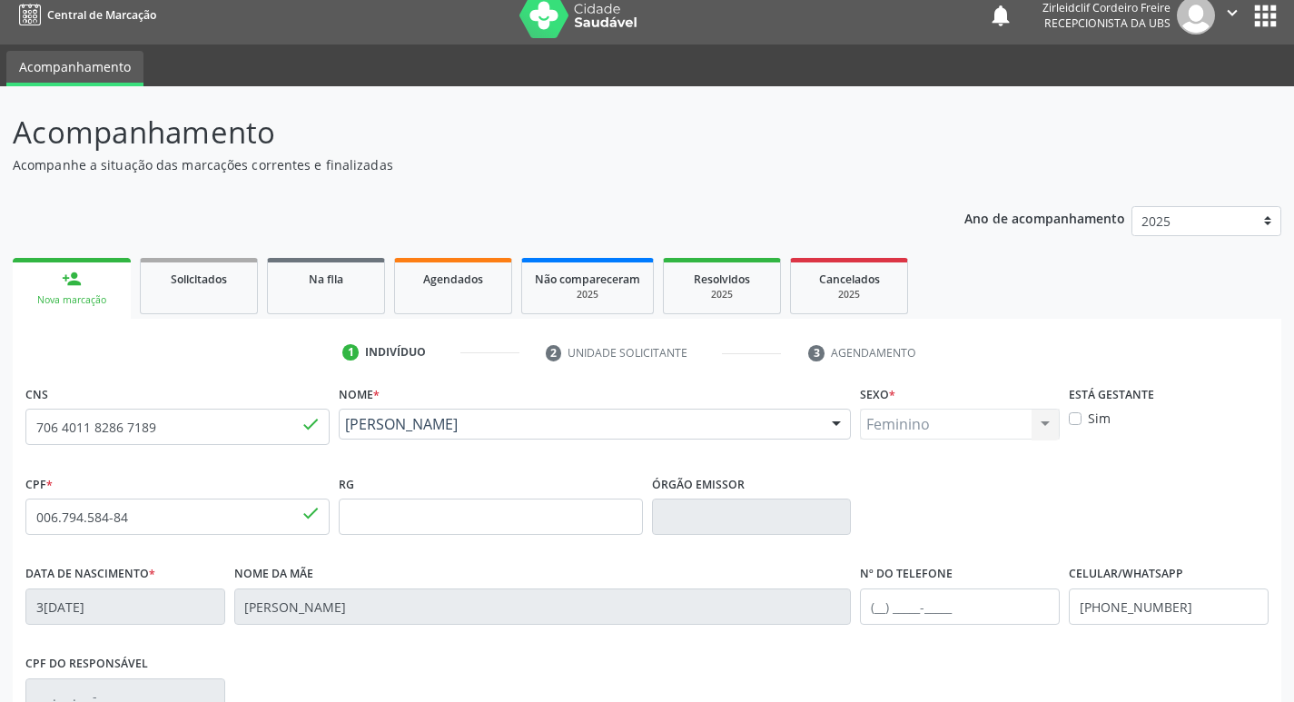
scroll to position [10, 0]
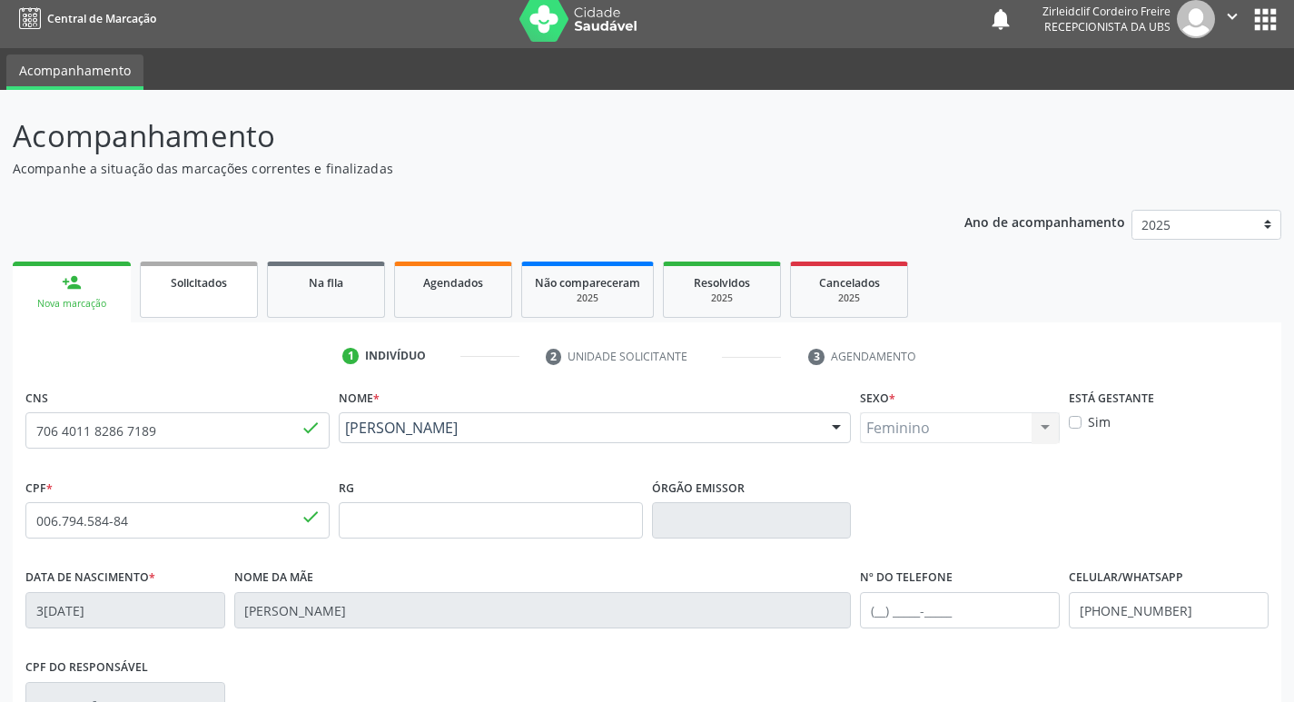
click at [171, 291] on link "Solicitados" at bounding box center [199, 289] width 118 height 56
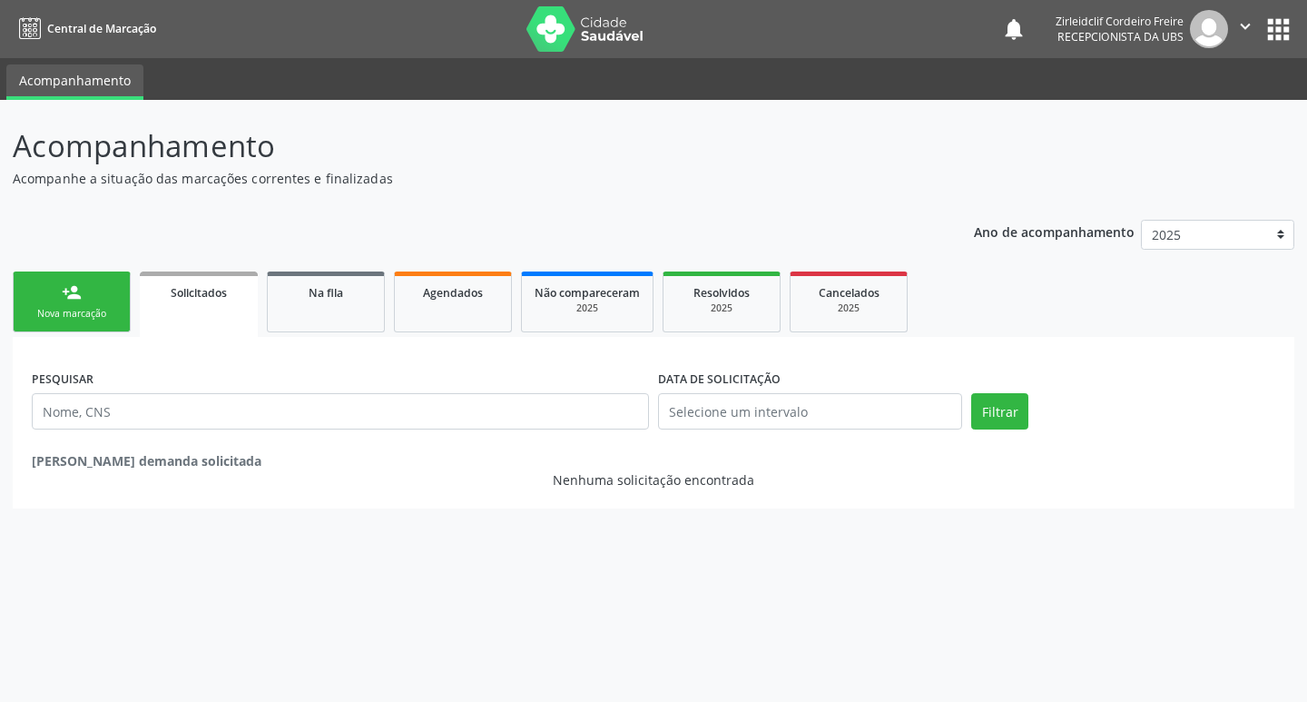
click at [104, 301] on link "person_add Nova marcação" at bounding box center [72, 301] width 118 height 61
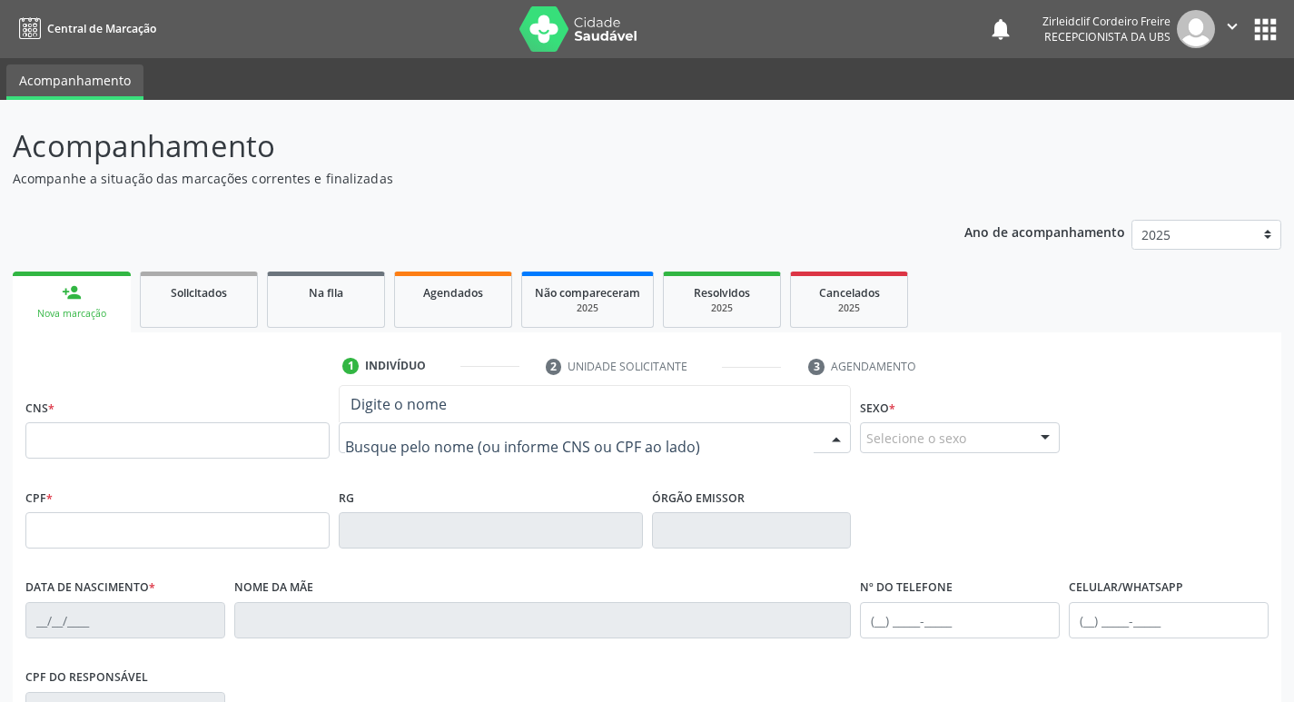
click at [466, 439] on input "text" at bounding box center [579, 447] width 469 height 36
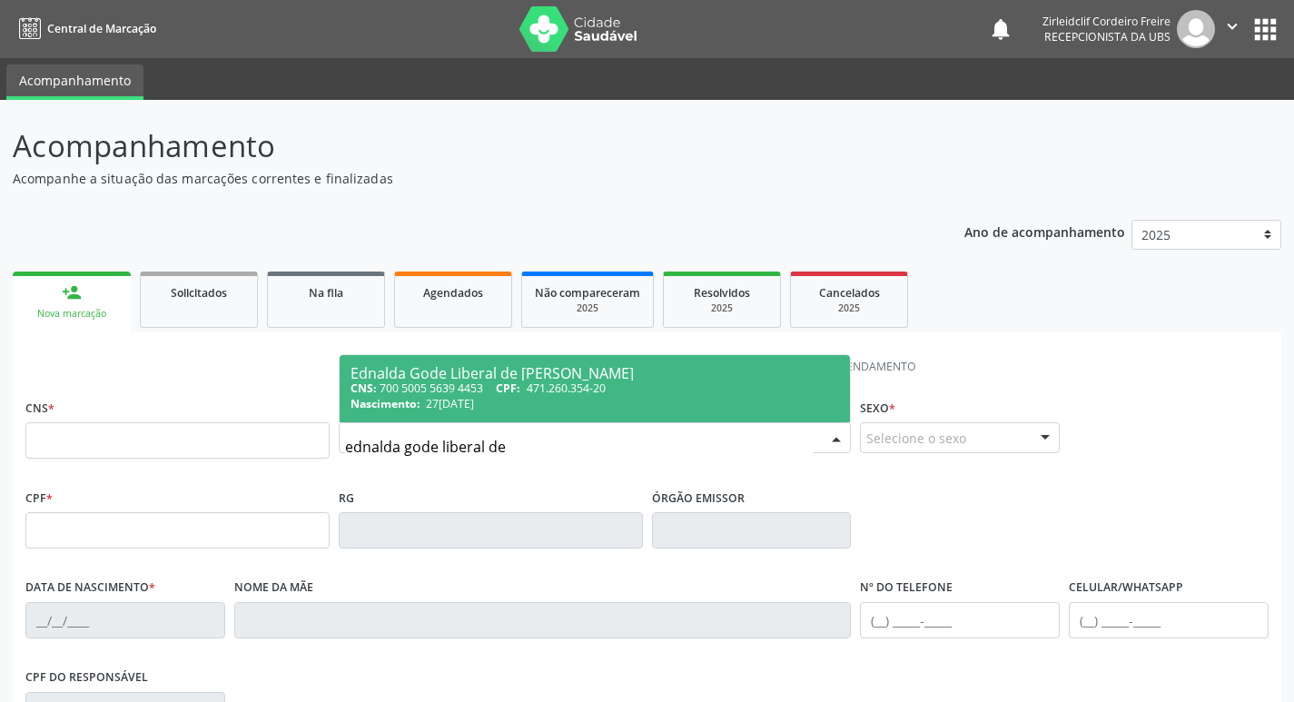
type input "ednalda gode liberal de"
click at [499, 385] on div "CNS: 700 5005 5639 4453 CPF: 471.260.354-20" at bounding box center [594, 387] width 489 height 15
type input "700 5005 5639 4453"
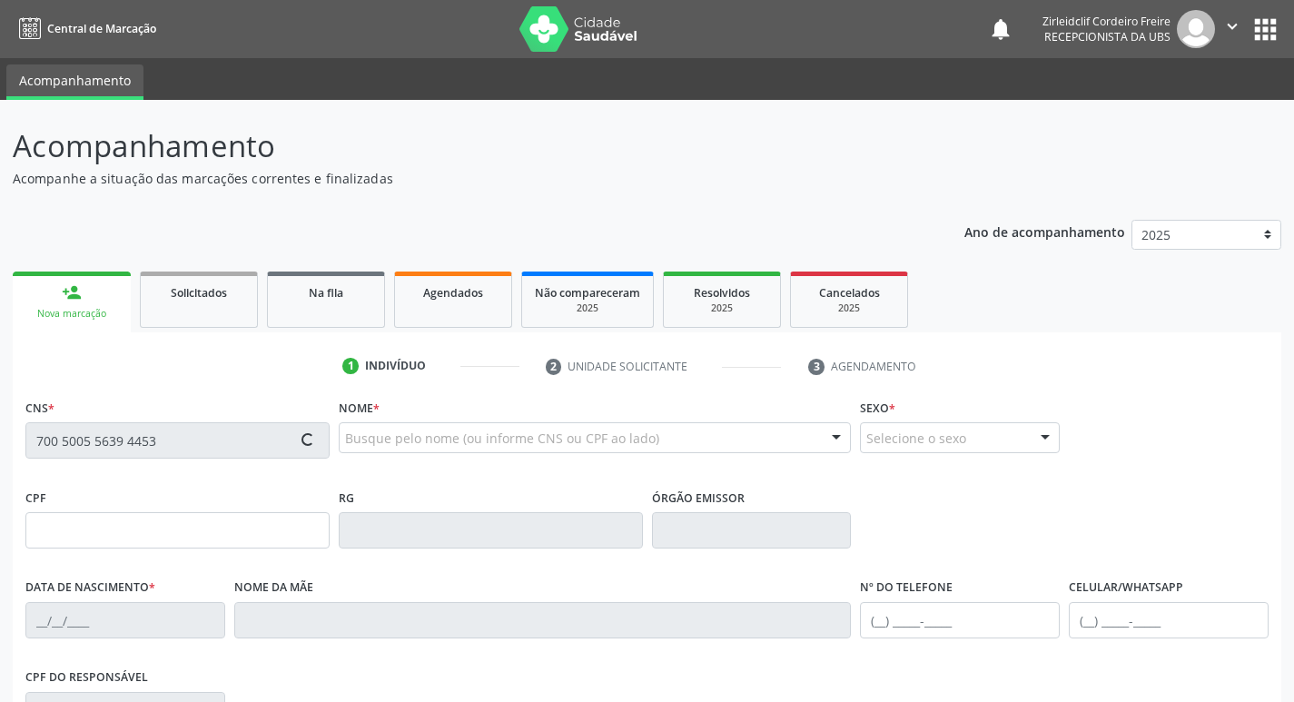
type input "471.260.354-20"
type input "27/03/1965"
type input "Helena Gode Liberal"
type input "(99) 99999-9999"
type input "S/N"
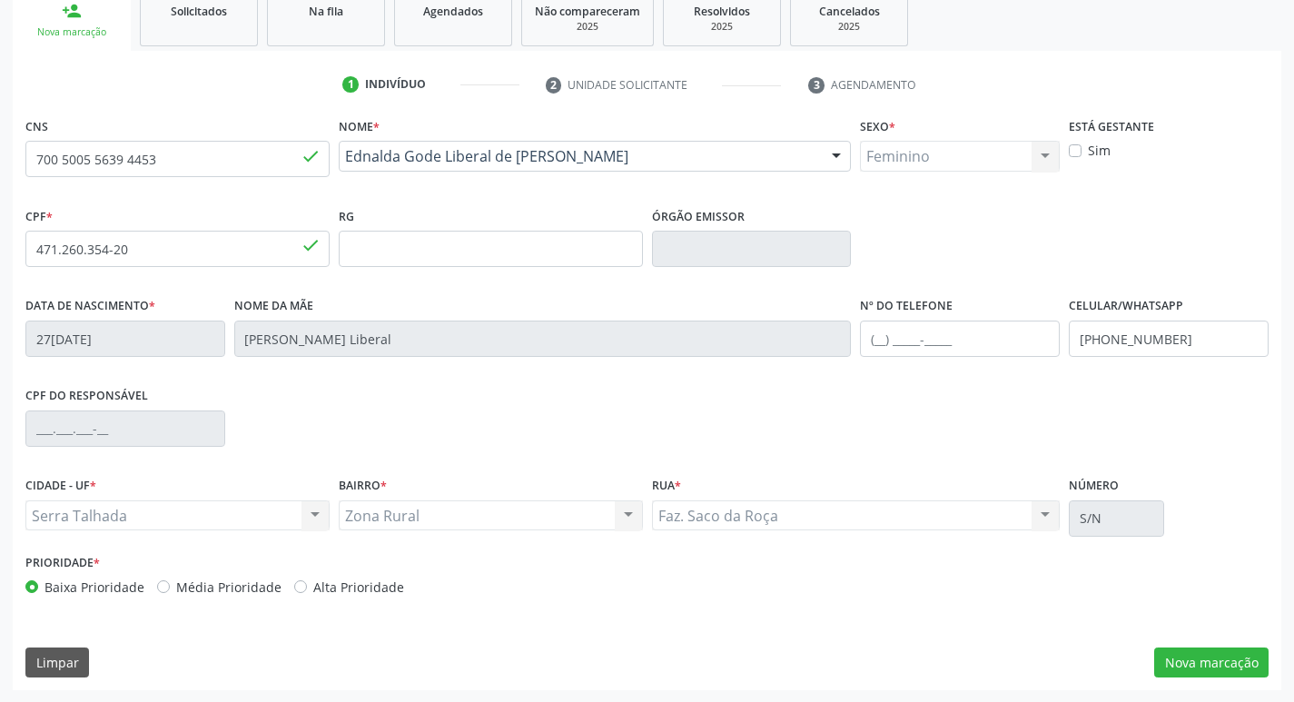
scroll to position [282, 0]
click at [1205, 660] on button "Nova marcação" at bounding box center [1211, 661] width 114 height 31
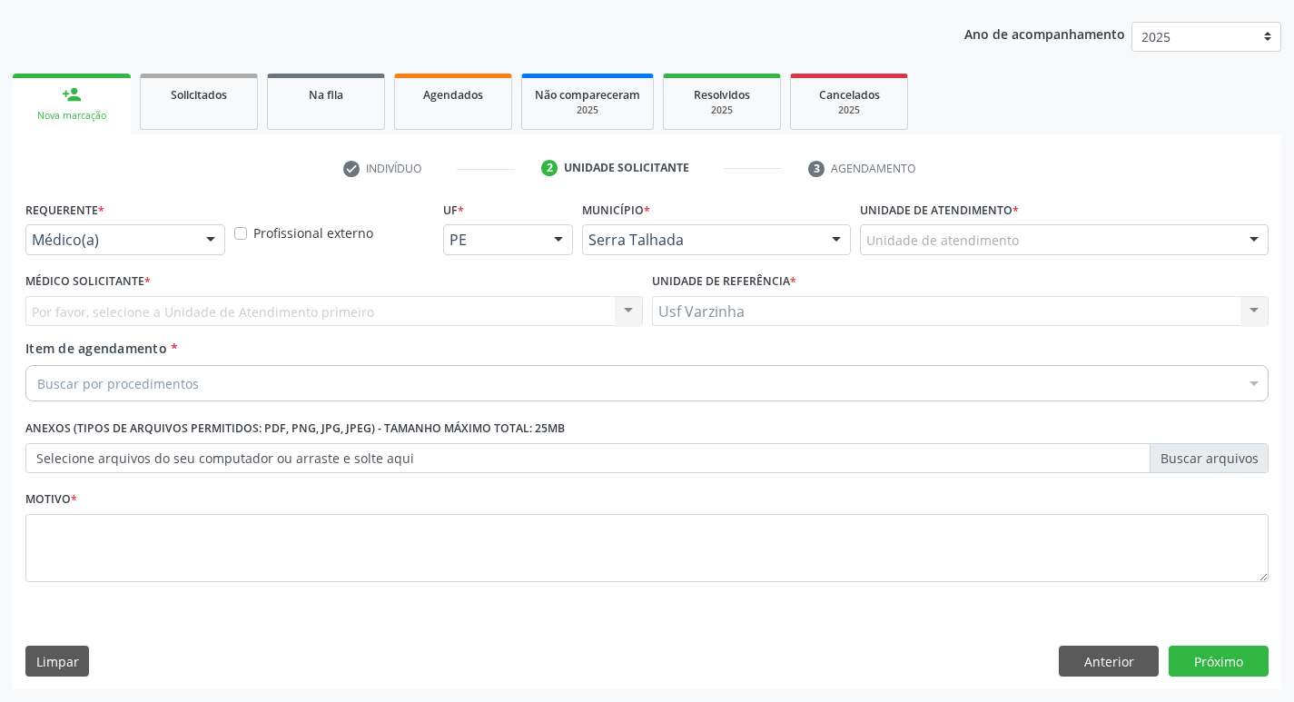
scroll to position [198, 0]
click at [202, 238] on div at bounding box center [210, 240] width 27 height 31
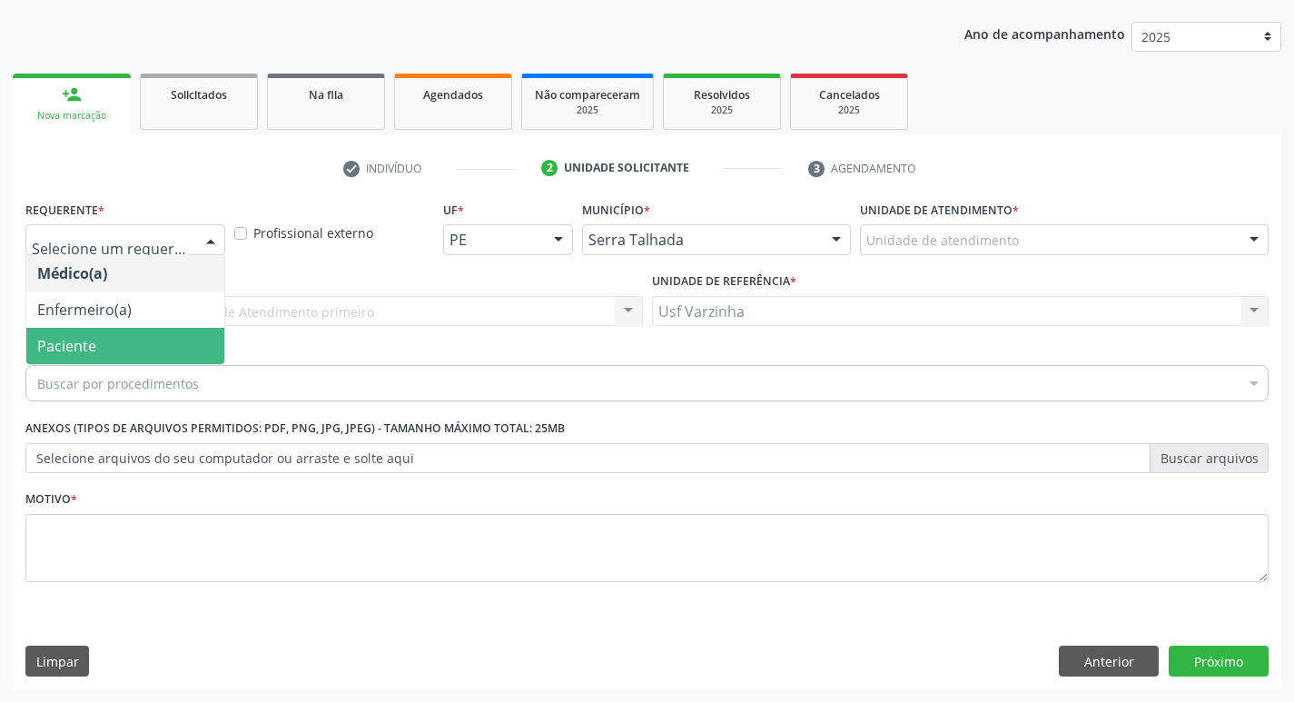
click at [171, 337] on span "Paciente" at bounding box center [125, 346] width 198 height 36
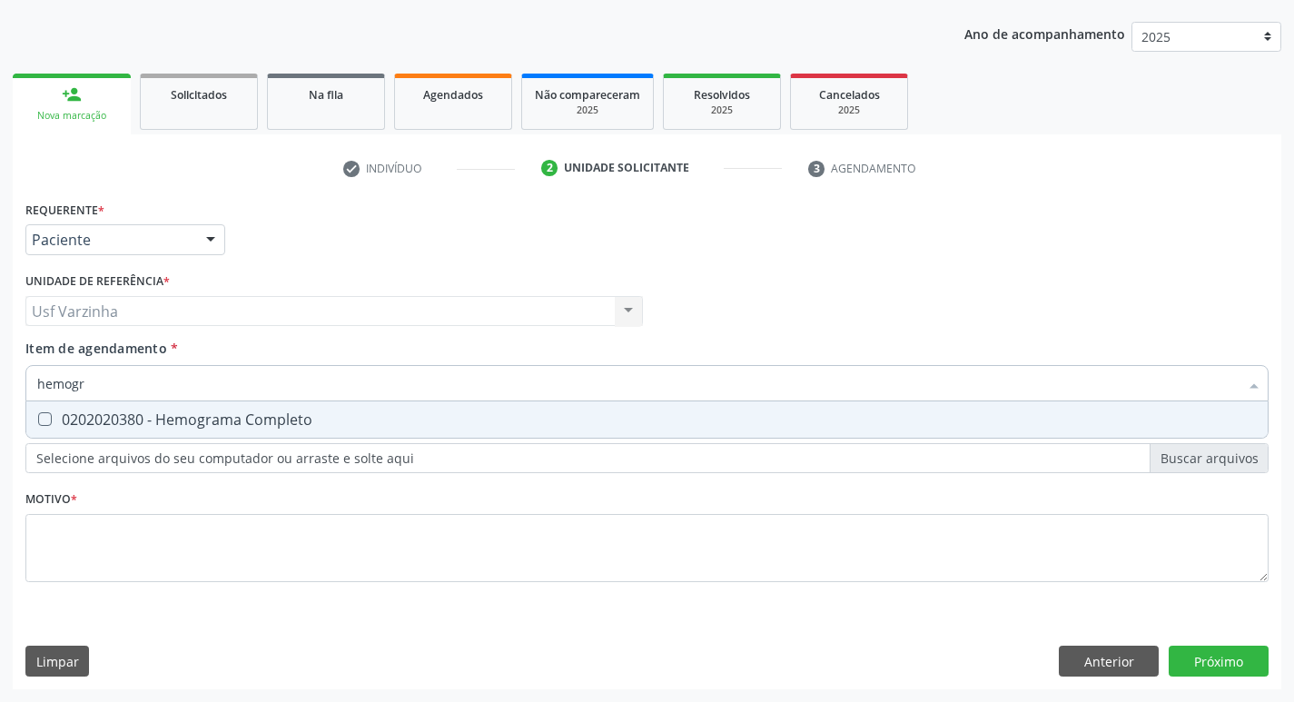
type input "hemogra"
click at [75, 419] on div "0202020380 - Hemograma Completo" at bounding box center [646, 419] width 1219 height 15
checkbox Completo "true"
click at [127, 385] on input "hemogra" at bounding box center [637, 383] width 1201 height 36
type input "h"
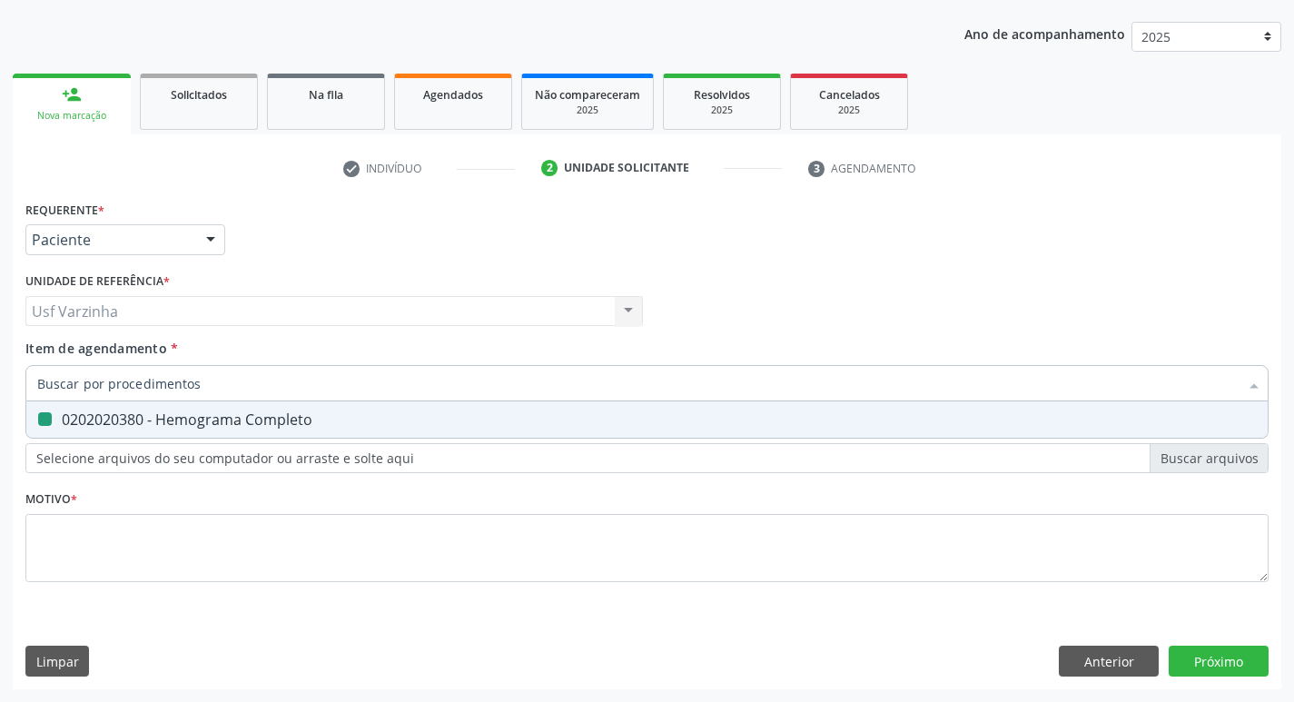
checkbox Completo "false"
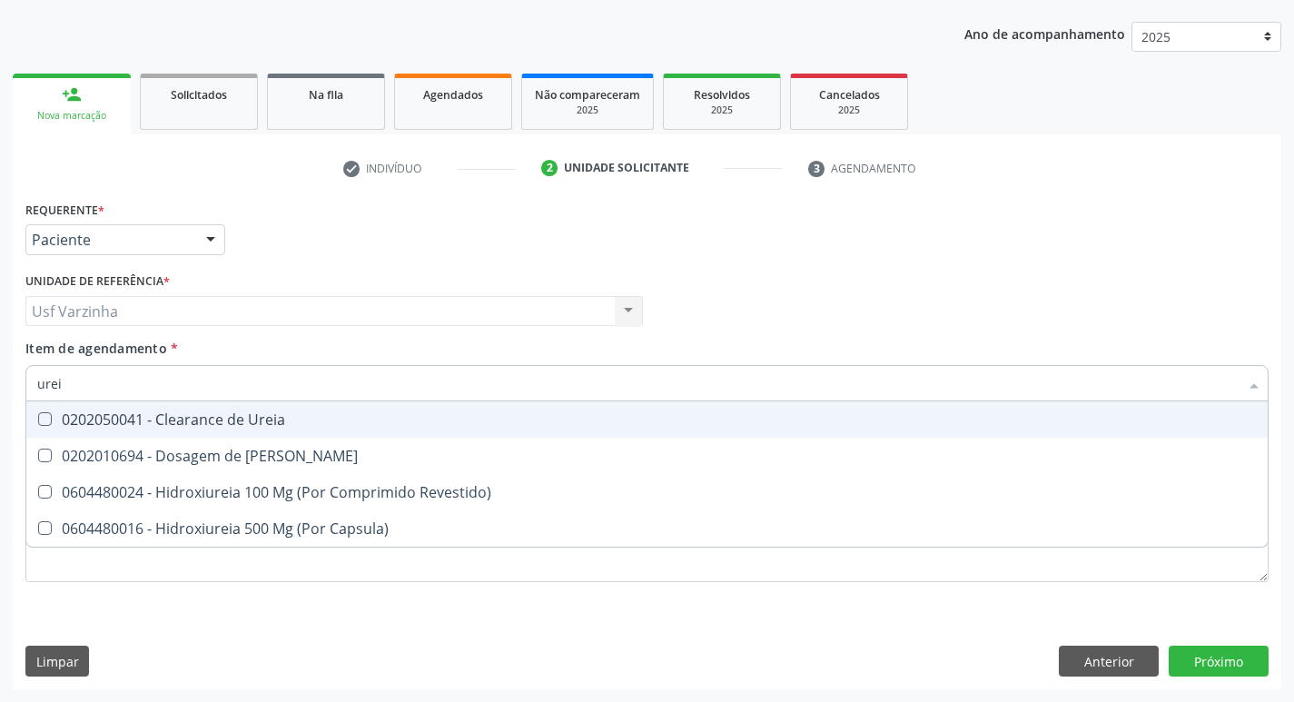
type input "ureia"
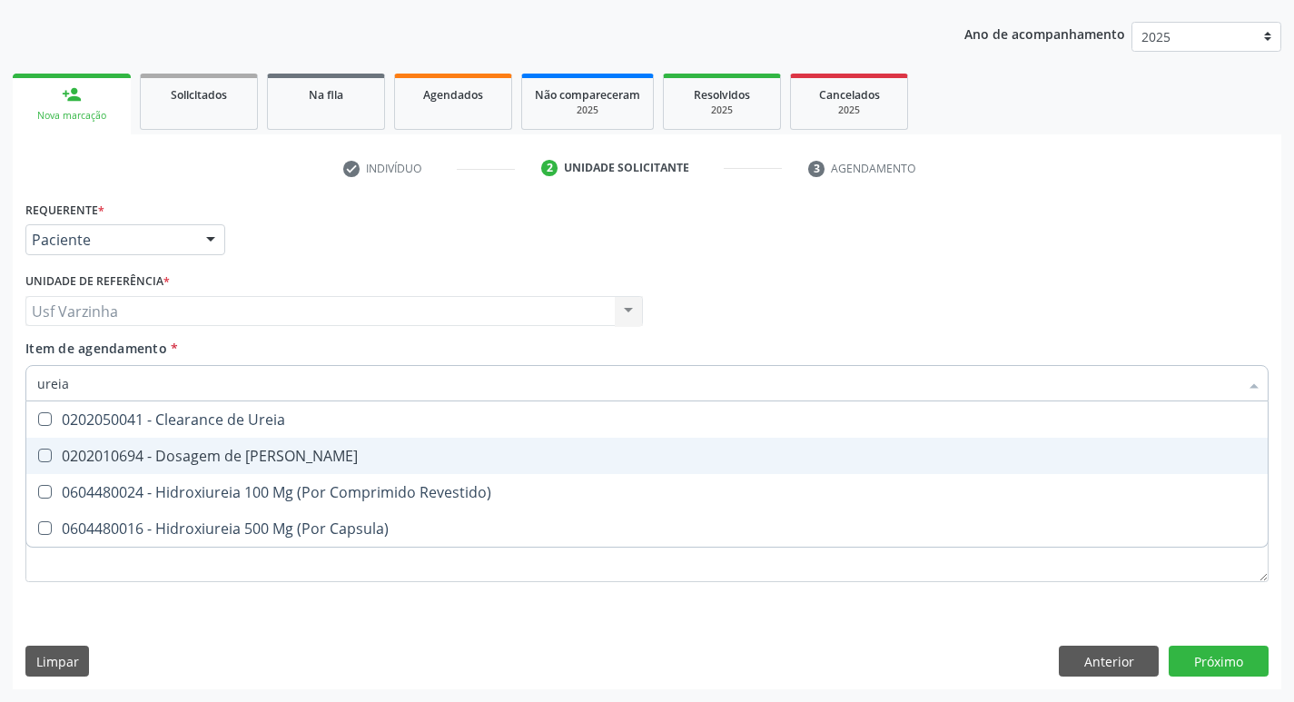
click at [160, 449] on div "0202010694 - Dosagem de Ureia" at bounding box center [646, 456] width 1219 height 15
checkbox Ureia "true"
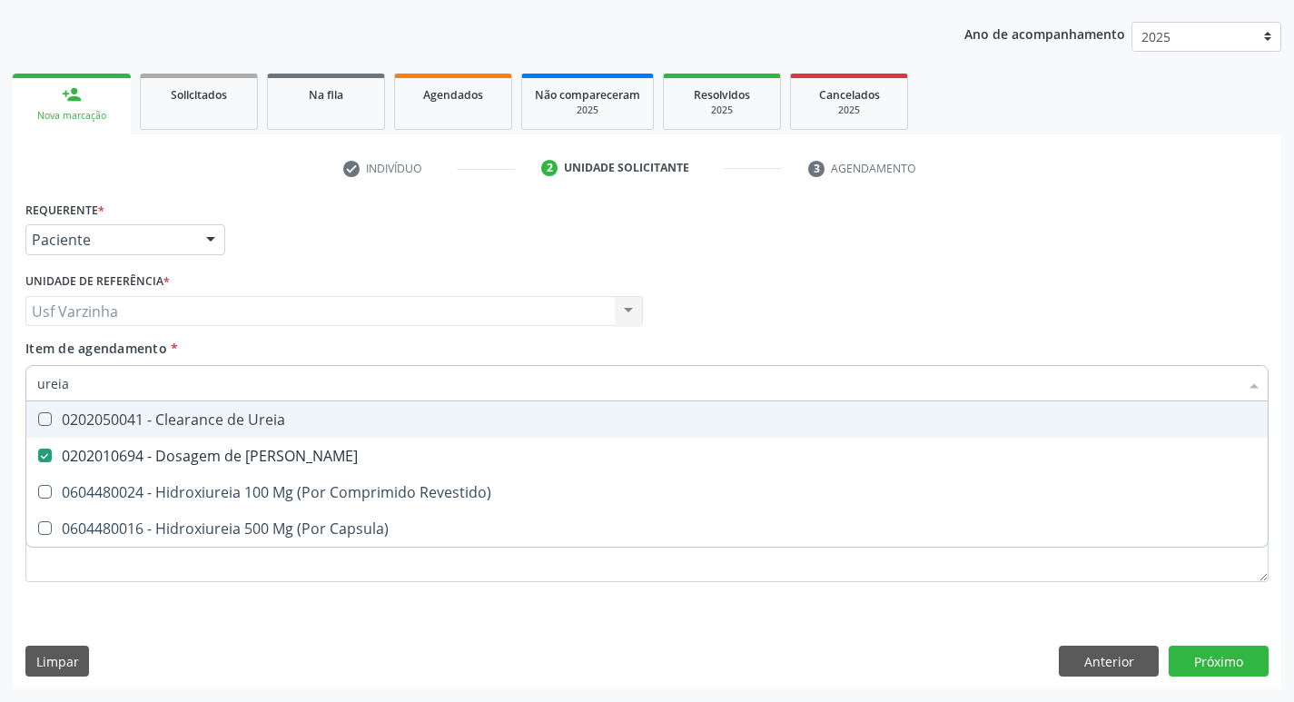
click at [104, 385] on input "ureia" at bounding box center [637, 383] width 1201 height 36
type input "ure"
checkbox Ureia "false"
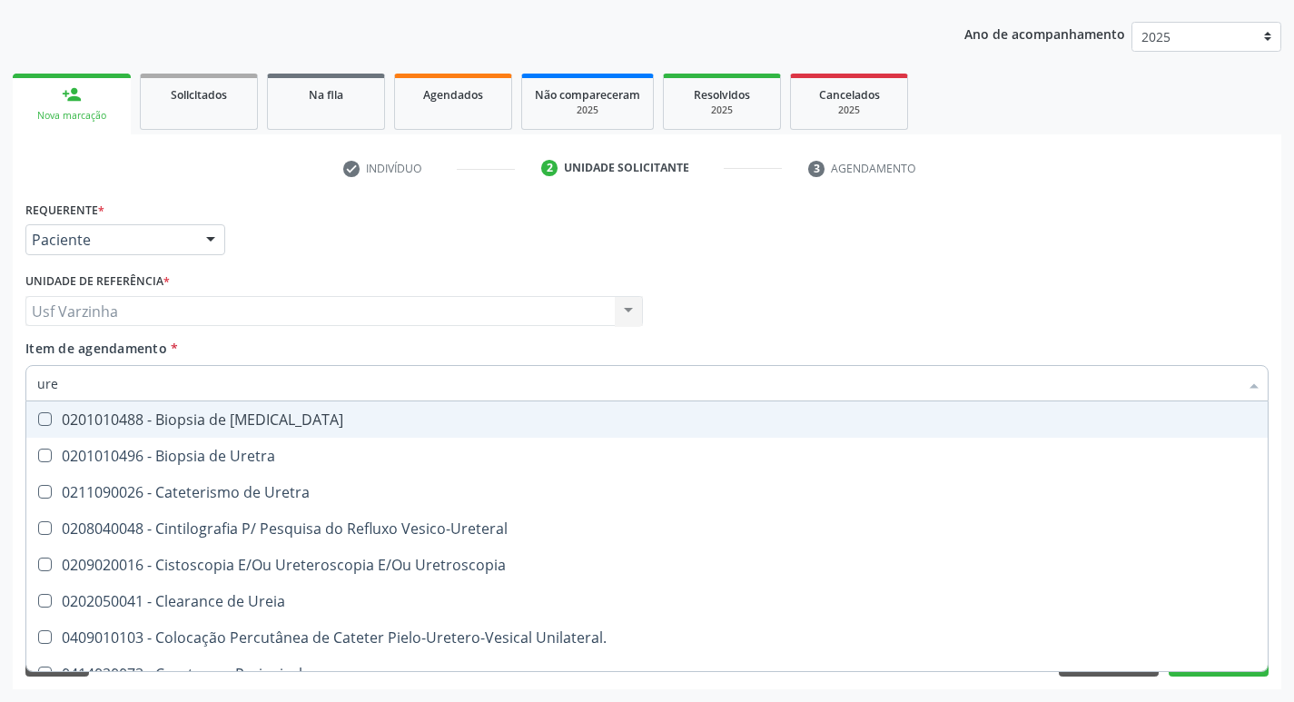
type input "ur"
checkbox Ureia "false"
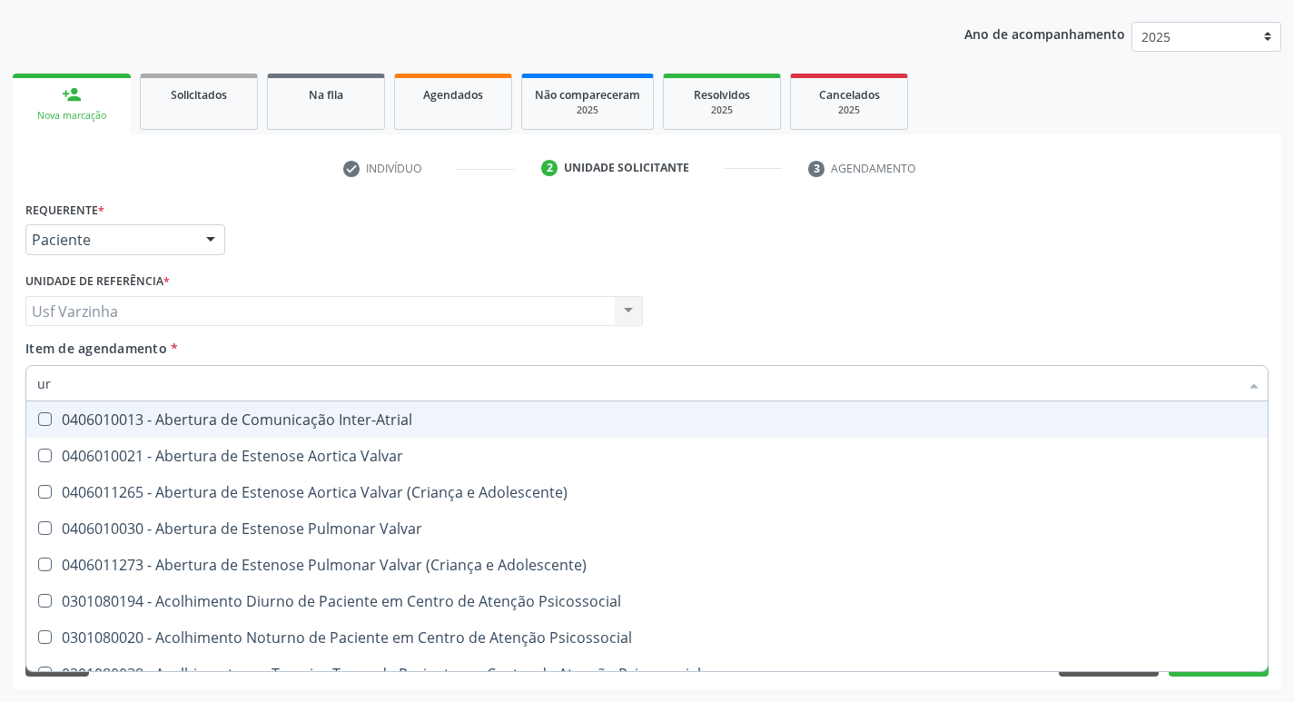
type input "u"
checkbox Ureia "false"
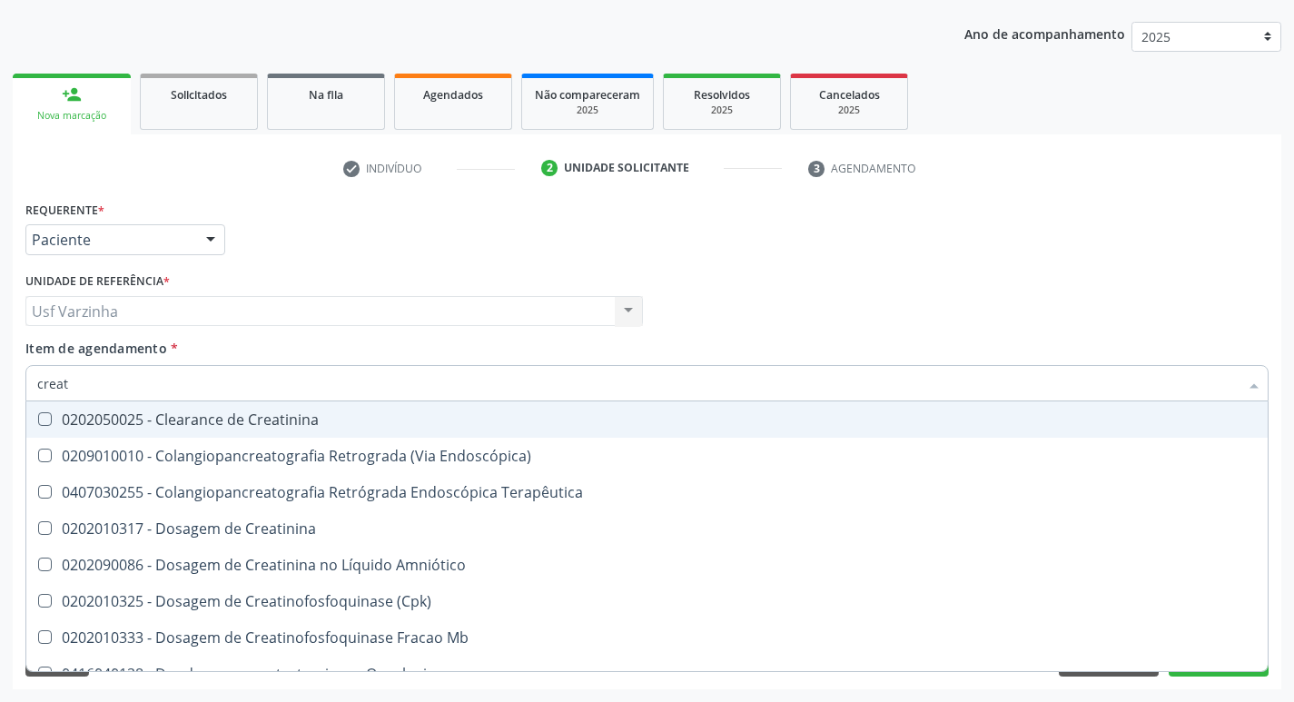
type input "creati"
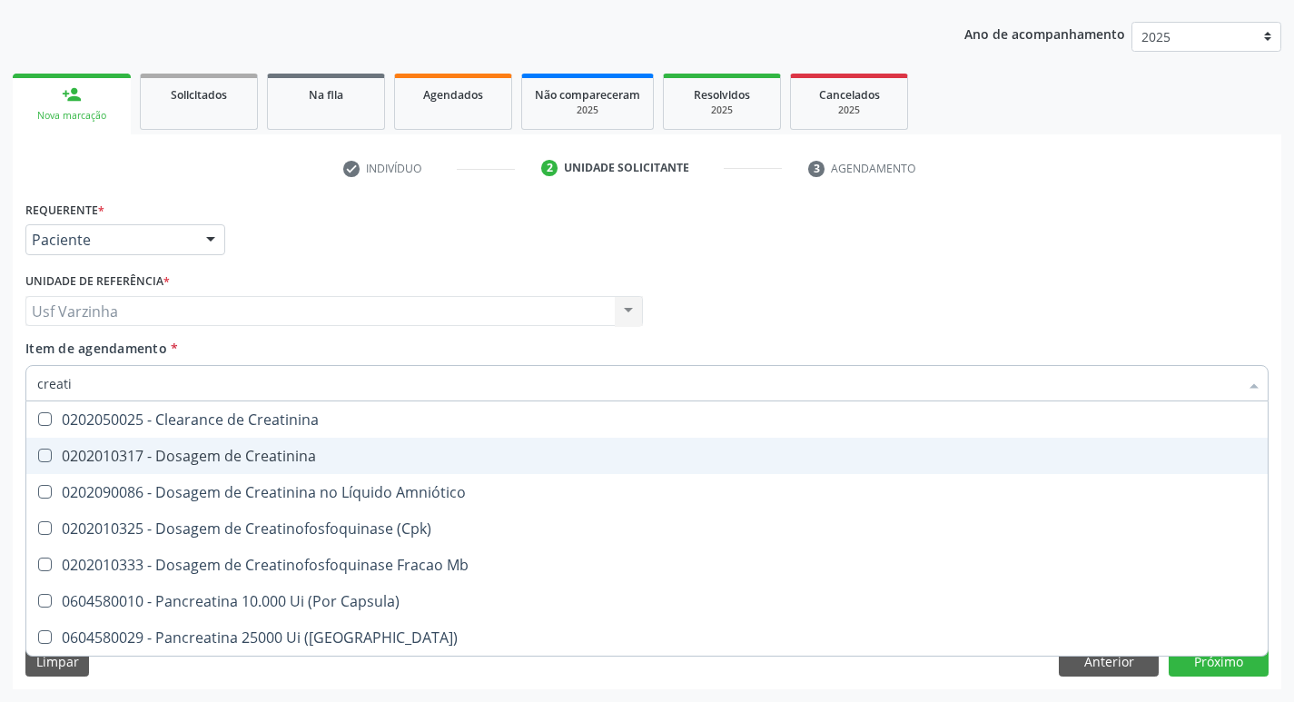
drag, startPoint x: 180, startPoint y: 455, endPoint x: 116, endPoint y: 421, distance: 71.9
click at [178, 455] on div "0202010317 - Dosagem de Creatinina" at bounding box center [646, 456] width 1219 height 15
checkbox Creatinina "true"
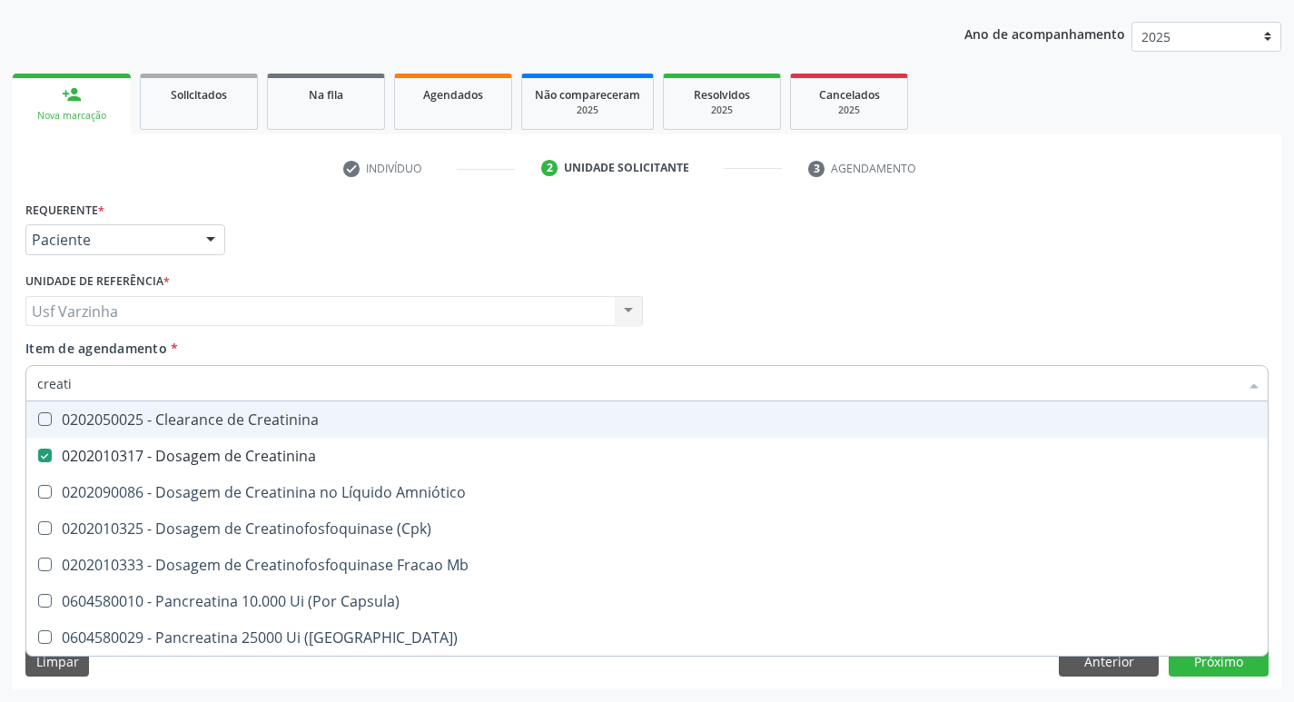
click at [95, 382] on input "creati" at bounding box center [637, 383] width 1201 height 36
type input "creat"
checkbox Creatinina "false"
checkbox \(Cpk\) "true"
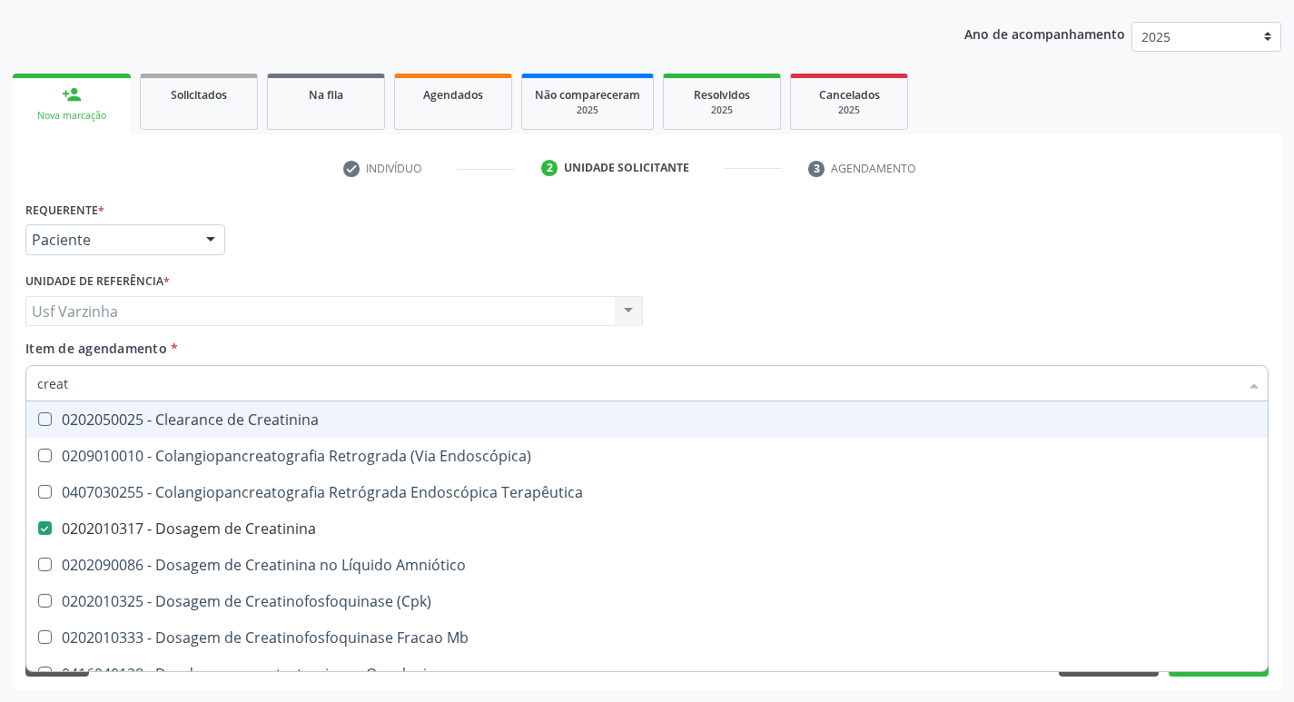
type input "crea"
checkbox Creatinina "false"
checkbox Mb "true"
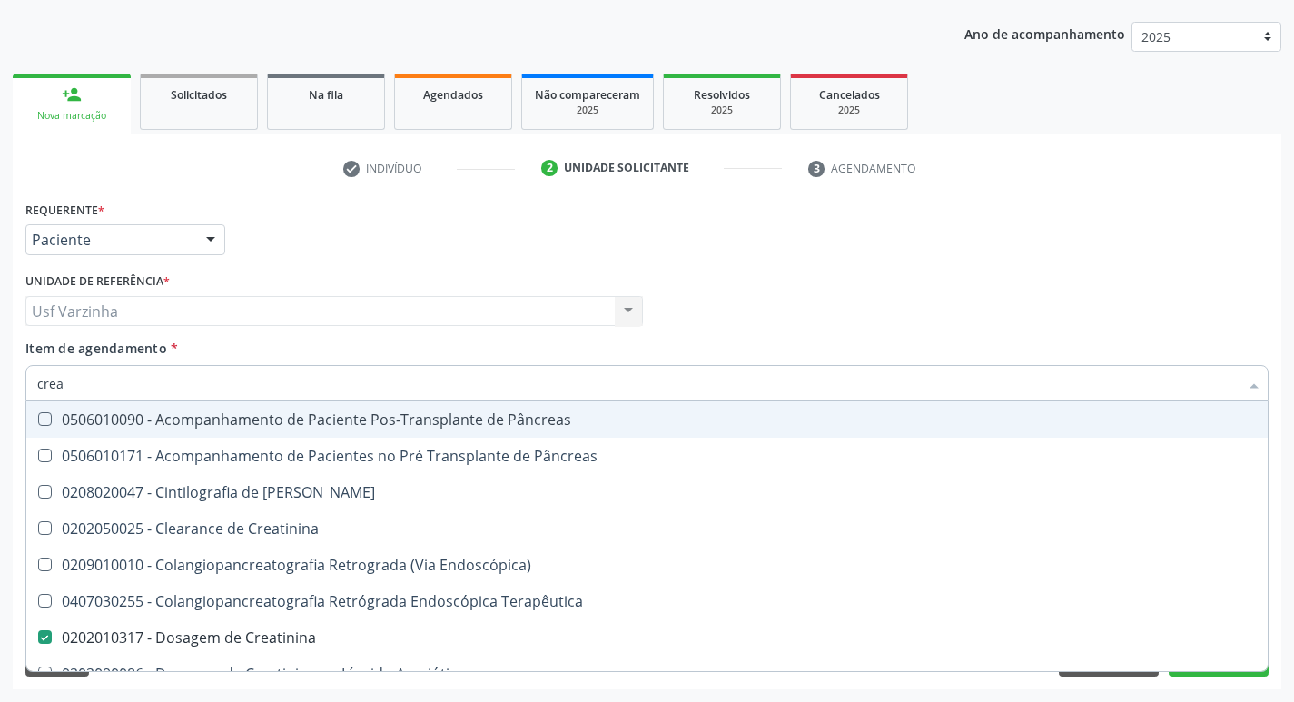
type input "cre"
checkbox Creatinina "false"
checkbox Oncologia "true"
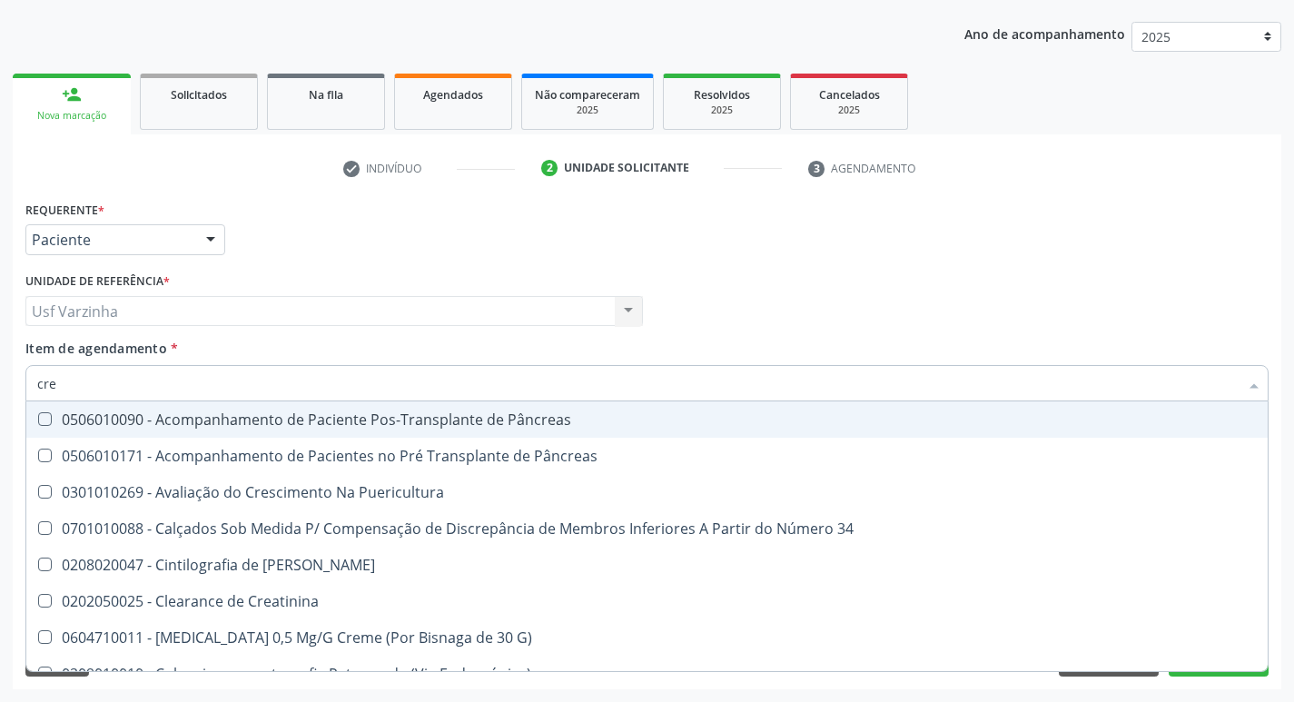
type input "cr"
checkbox Creatinina "false"
type input "c"
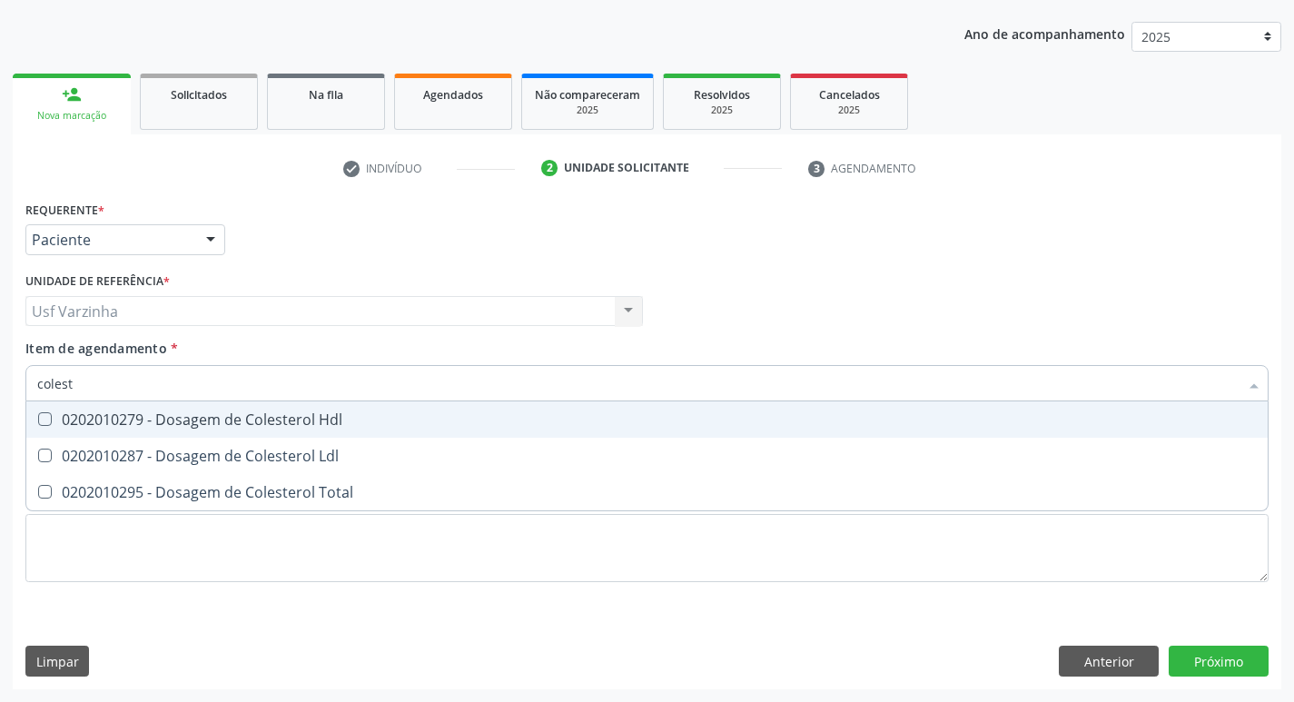
type input "coleste"
drag, startPoint x: 419, startPoint y: 421, endPoint x: 395, endPoint y: 440, distance: 30.3
click at [408, 426] on div "0202010279 - Dosagem de Colesterol Hdl" at bounding box center [646, 419] width 1219 height 15
checkbox Hdl "true"
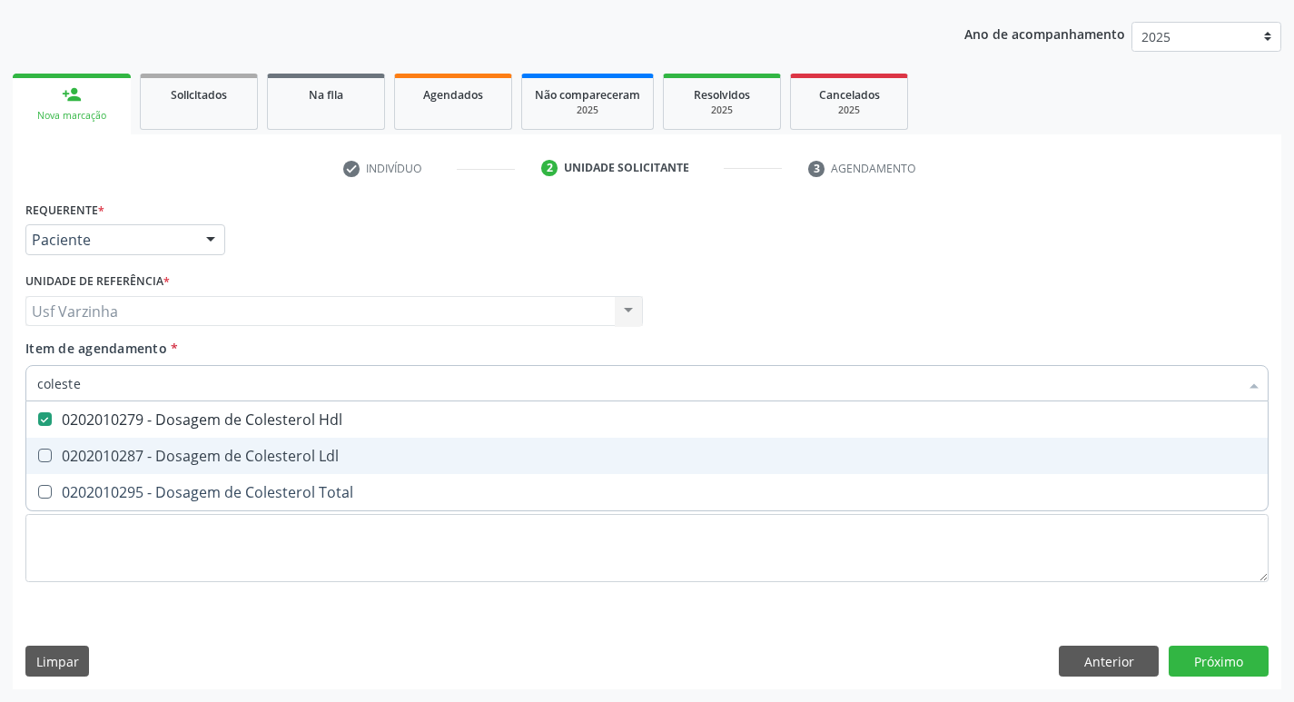
drag, startPoint x: 387, startPoint y: 449, endPoint x: 373, endPoint y: 478, distance: 31.3
click at [382, 458] on div "0202010287 - Dosagem de Colesterol Ldl" at bounding box center [646, 456] width 1219 height 15
checkbox Ldl "true"
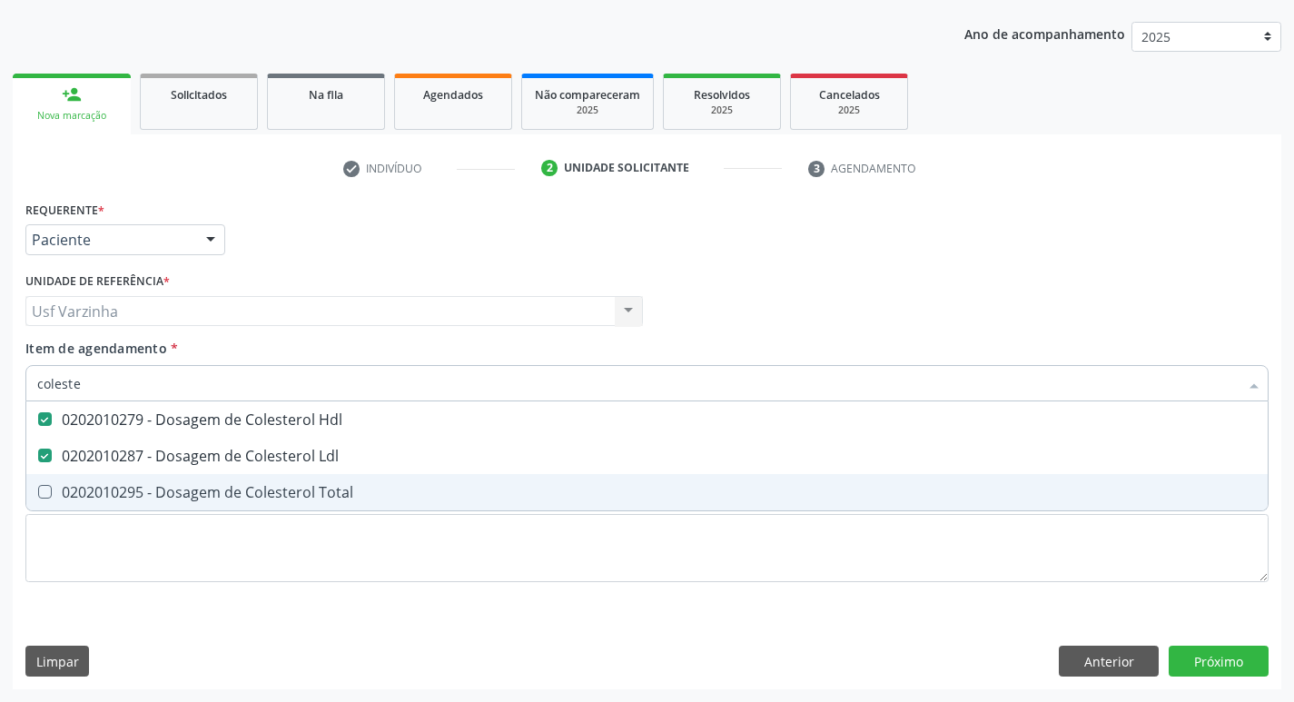
click at [360, 497] on div "0202010295 - Dosagem de Colesterol Total" at bounding box center [646, 492] width 1219 height 15
checkbox Total "true"
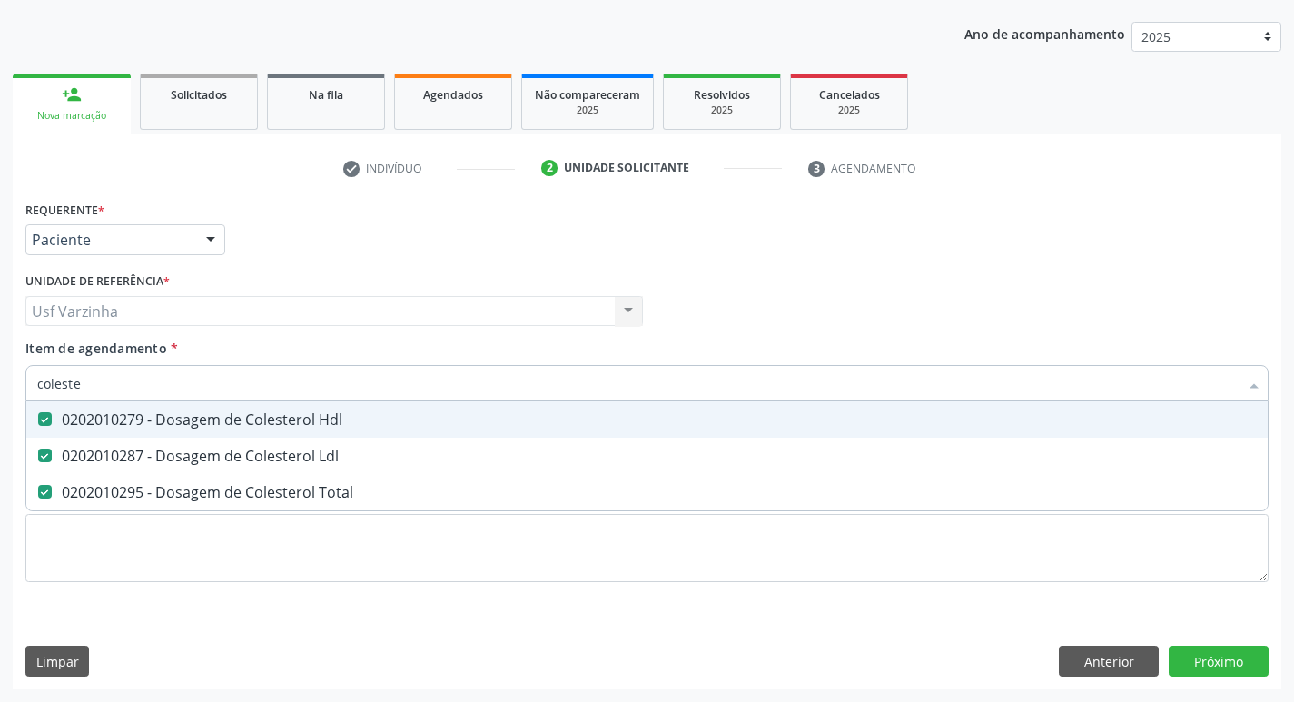
click at [109, 391] on input "coleste" at bounding box center [637, 383] width 1201 height 36
type input "c"
checkbox Hdl "false"
checkbox Ldl "false"
checkbox Total "false"
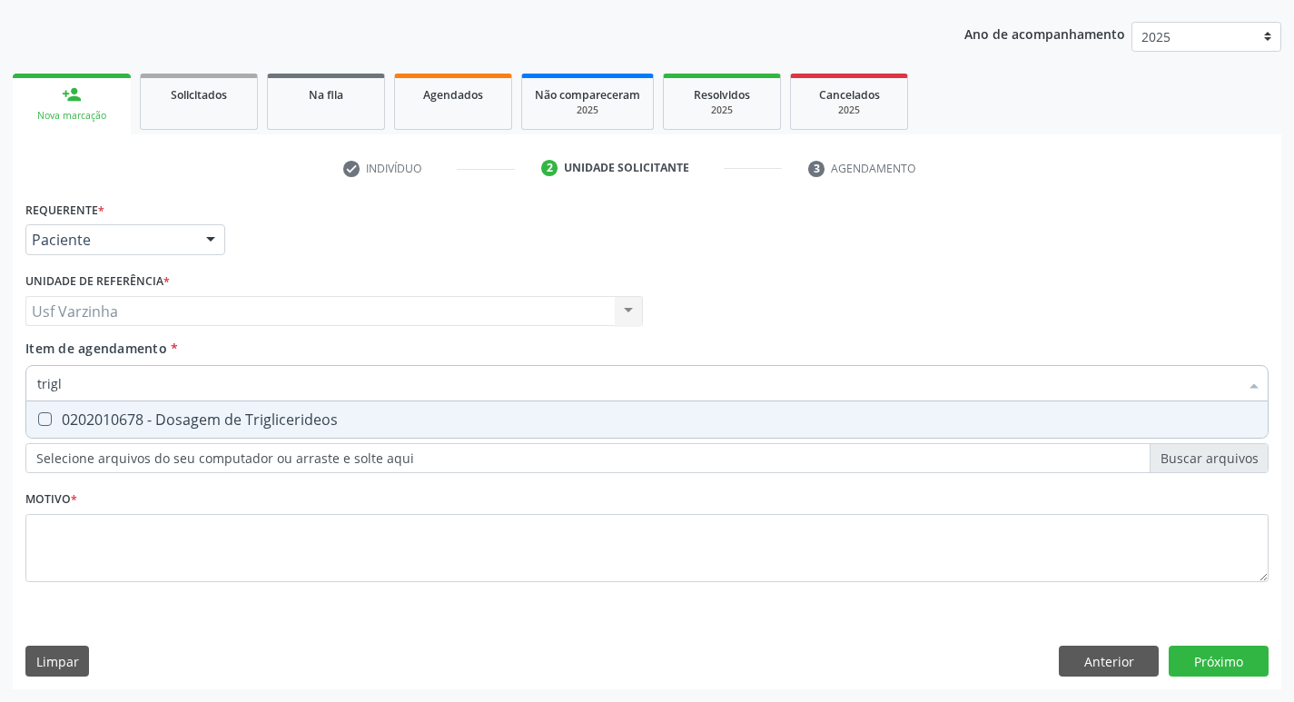
type input "trigli"
click at [70, 414] on div "0202010678 - Dosagem de Triglicerideos" at bounding box center [646, 419] width 1219 height 15
checkbox Triglicerideos "true"
click at [84, 384] on input "trigli" at bounding box center [637, 383] width 1201 height 36
type input "t"
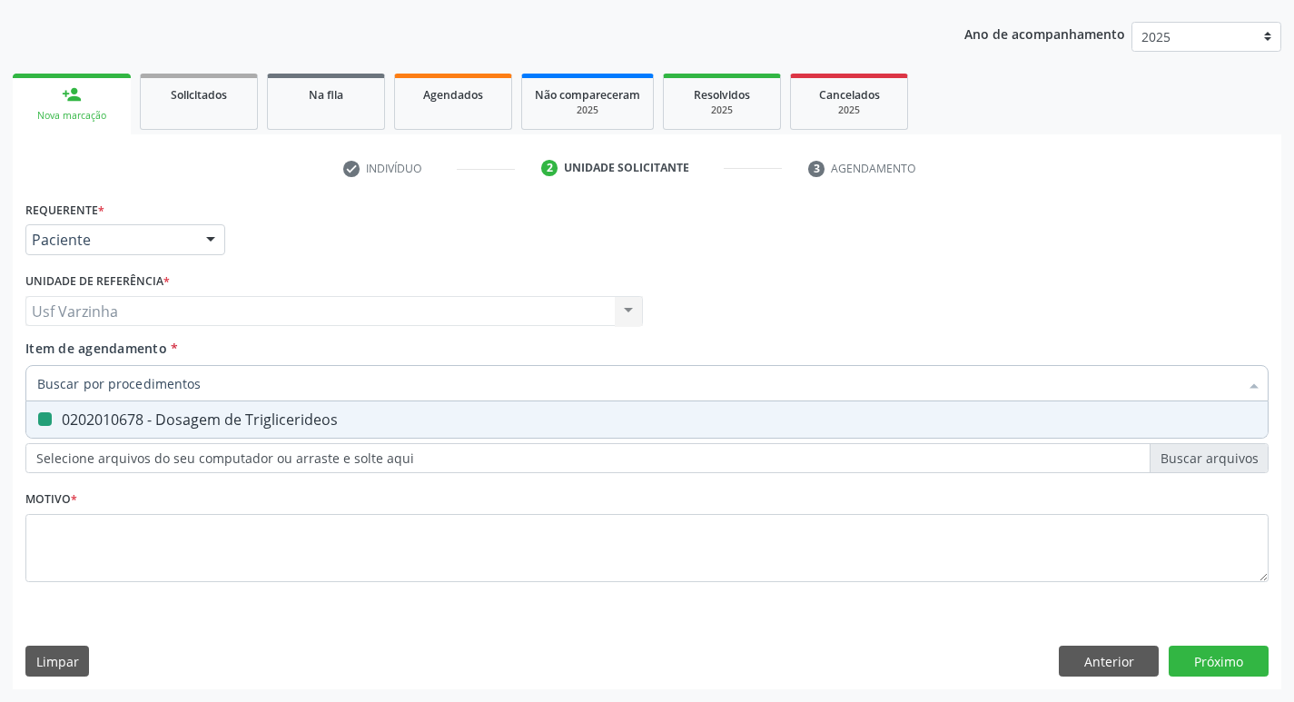
checkbox Triglicerideos "false"
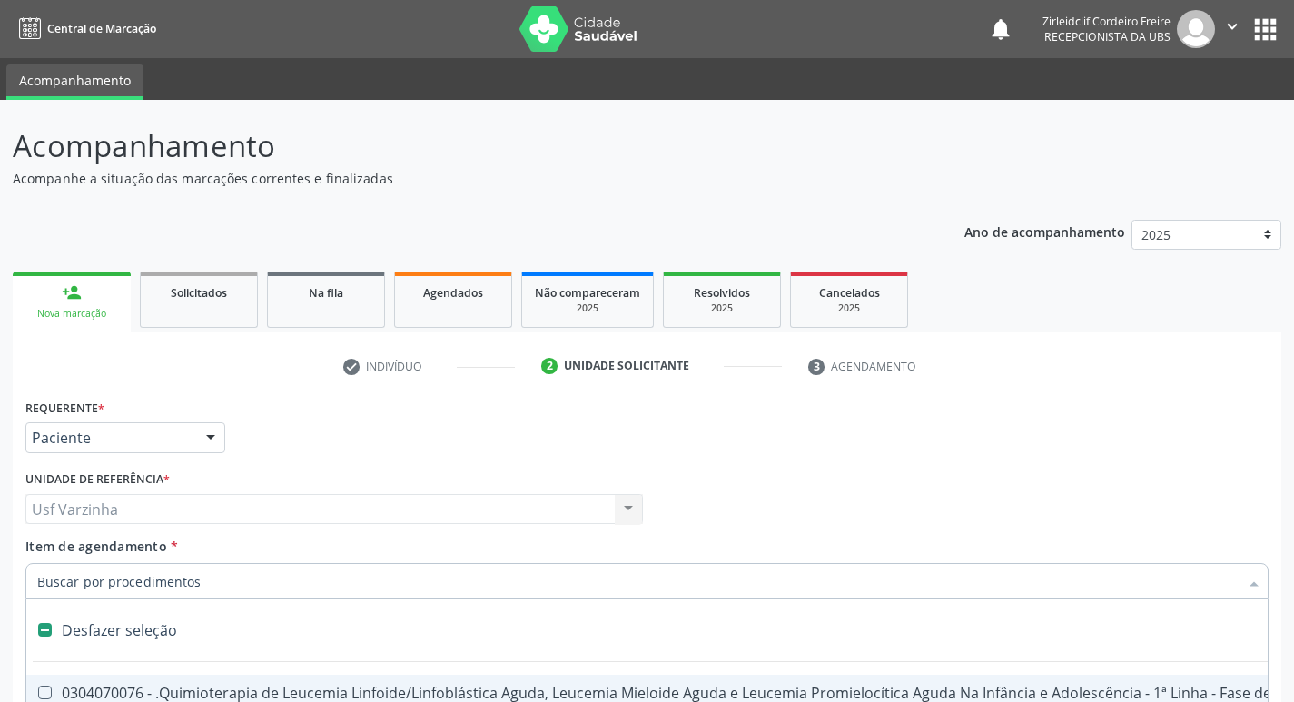
scroll to position [198, 0]
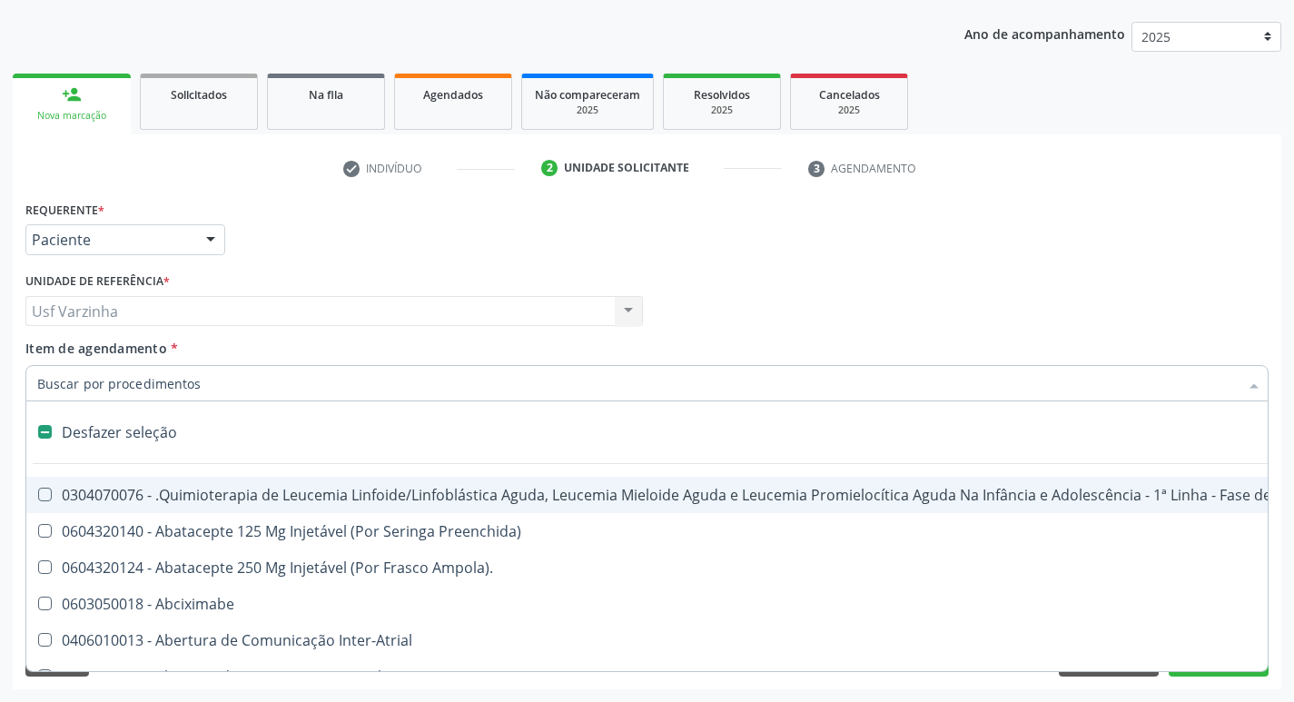
click at [149, 398] on input "Item de agendamento *" at bounding box center [637, 383] width 1201 height 36
click at [220, 234] on div at bounding box center [210, 240] width 27 height 31
checkbox Preenchida\) "true"
checkbox Ampola\)\ "true"
checkbox Abciximabe "true"
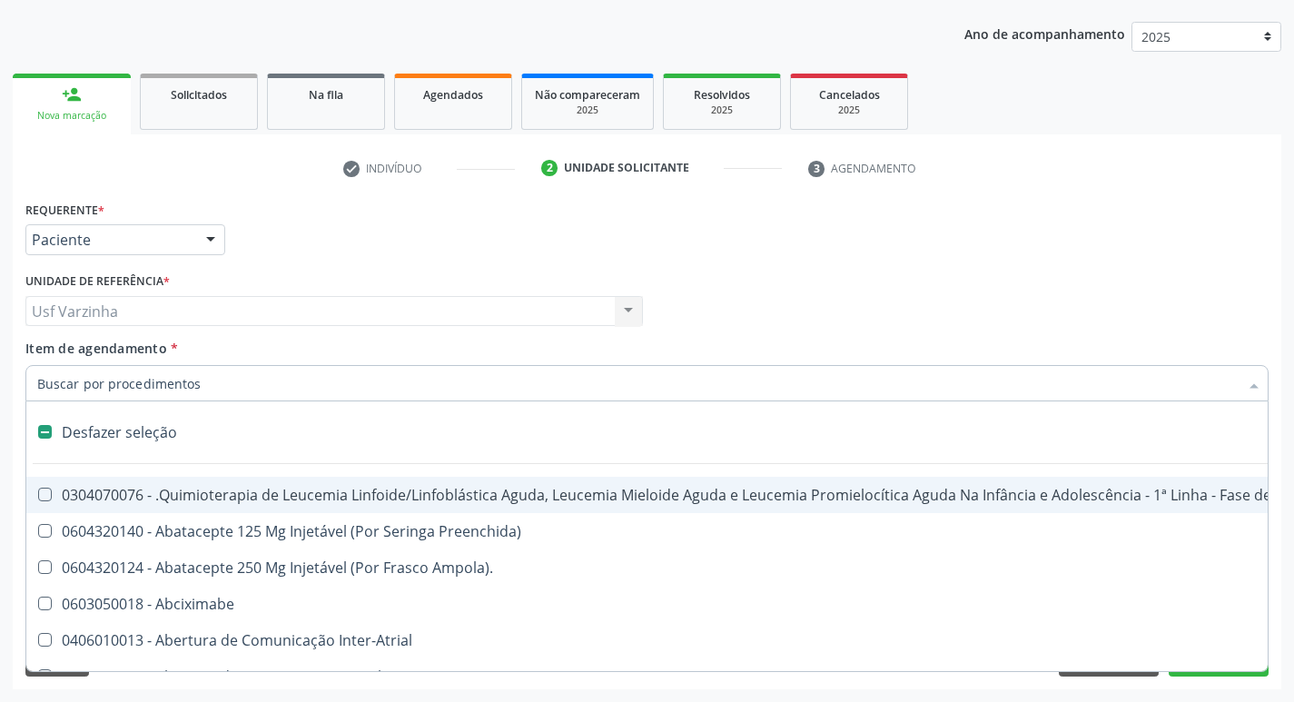
checkbox Inter-Atrial "true"
checkbox Valvar "true"
checkbox Adolescente\) "true"
checkbox Valvar "true"
checkbox Adolescente\) "true"
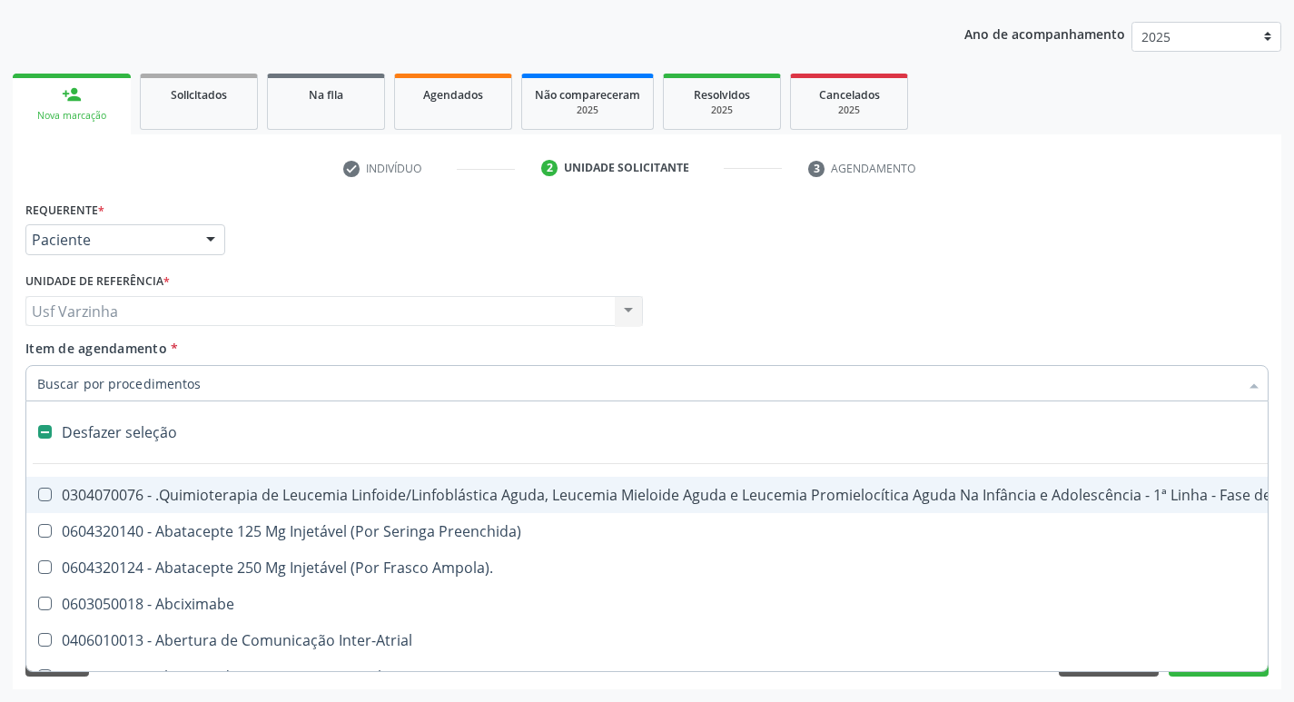
checkbox Paciente\) "true"
checkbox Dente\) "true"
checkbox Comprimido\) "true"
checkbox Urina "false"
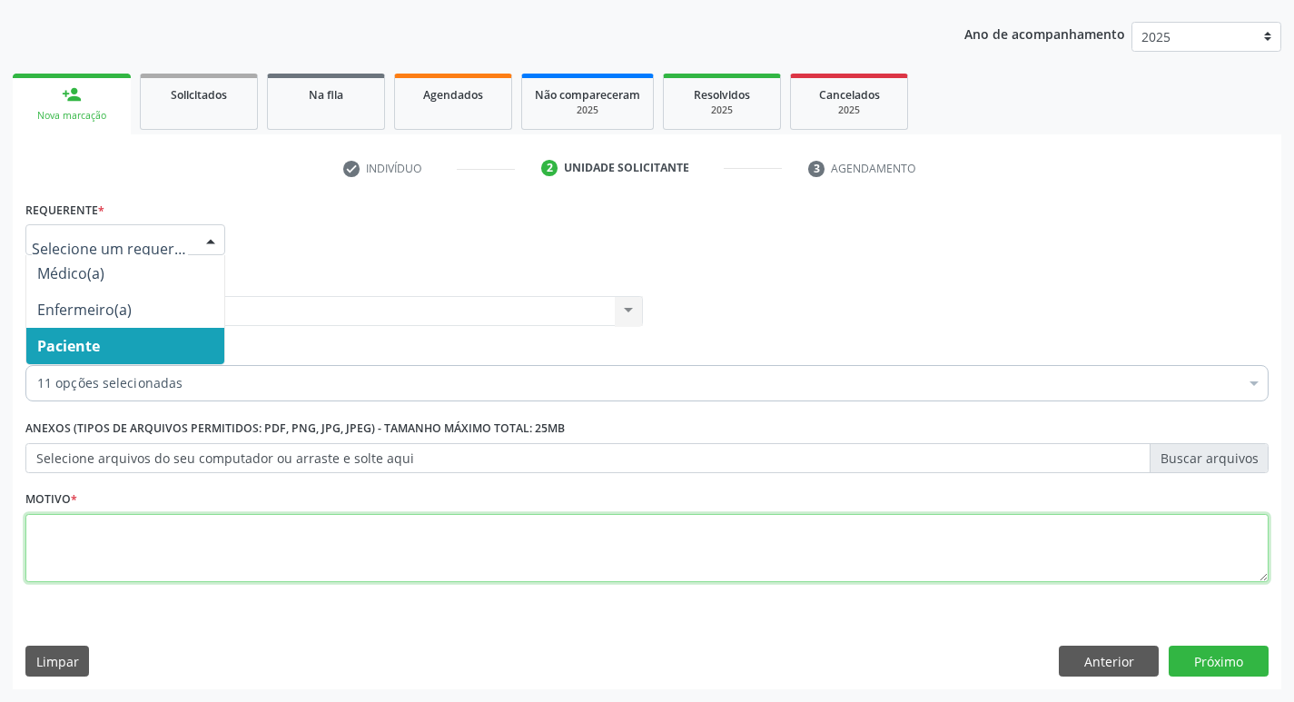
click at [162, 540] on textarea at bounding box center [646, 548] width 1243 height 69
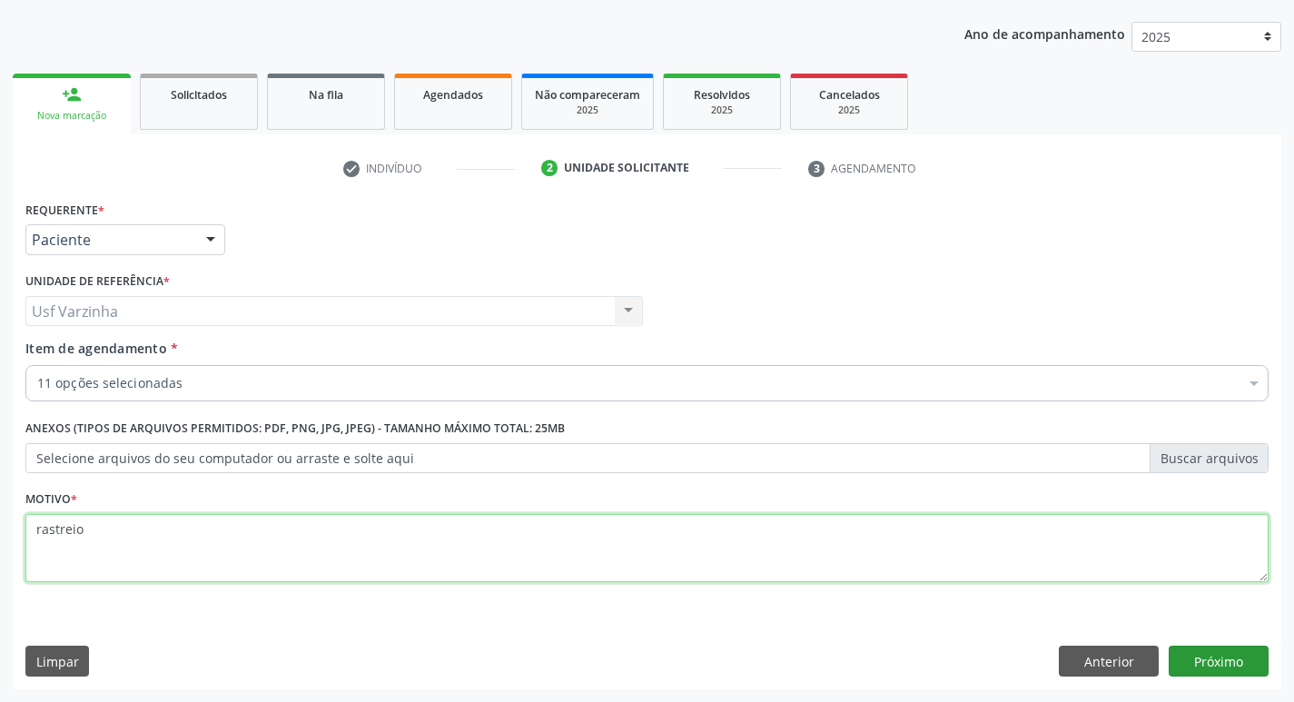
type textarea "rastreio"
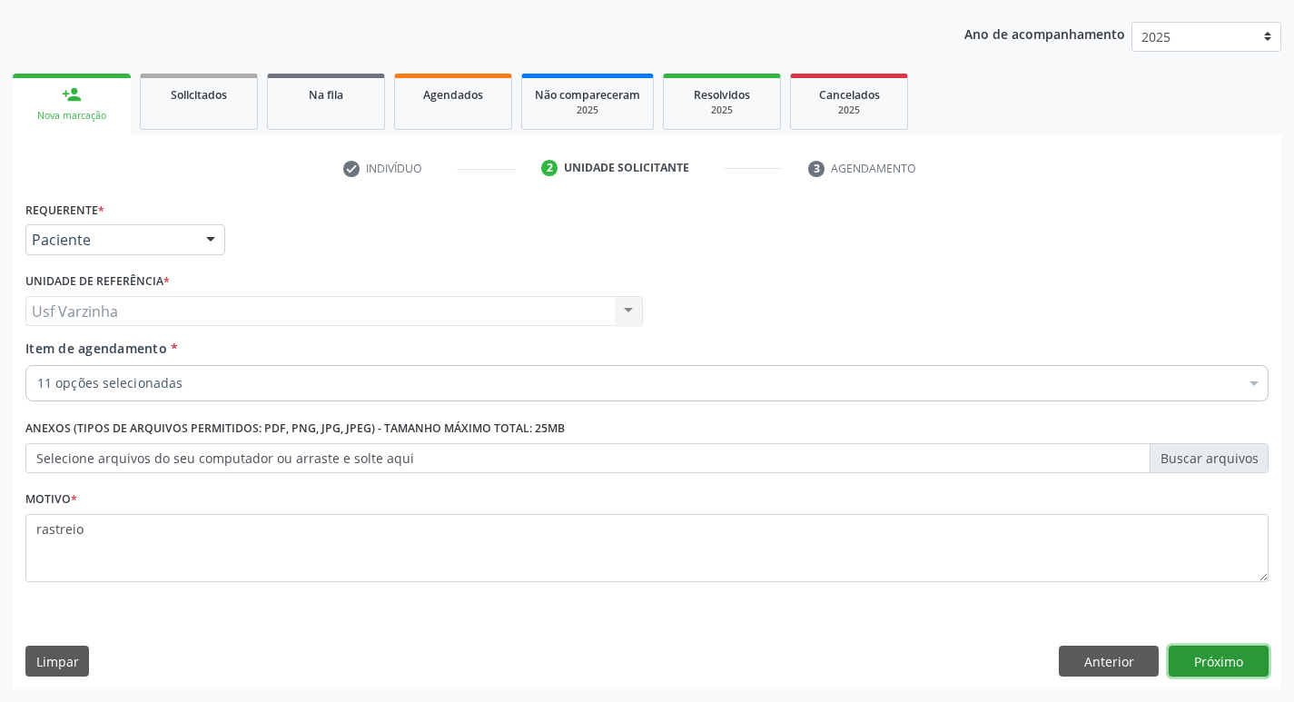
click at [1204, 663] on button "Próximo" at bounding box center [1218, 661] width 100 height 31
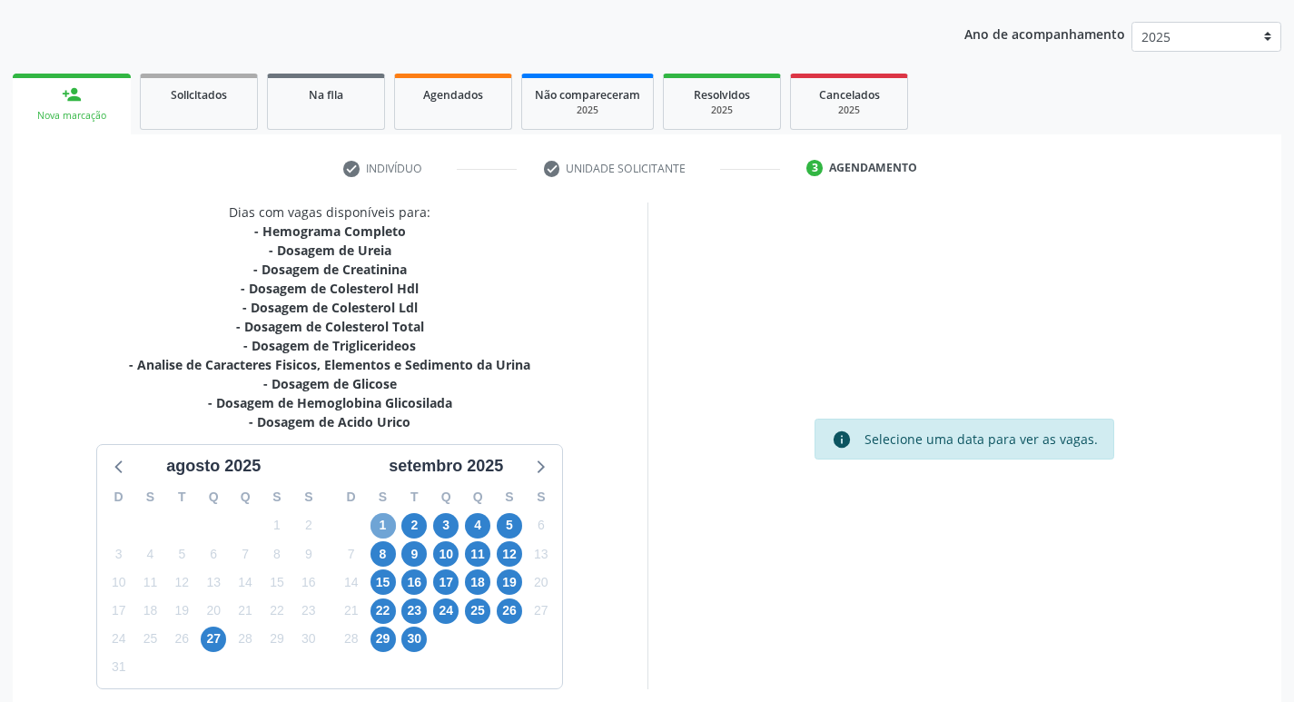
click at [380, 517] on span "1" at bounding box center [382, 525] width 25 height 25
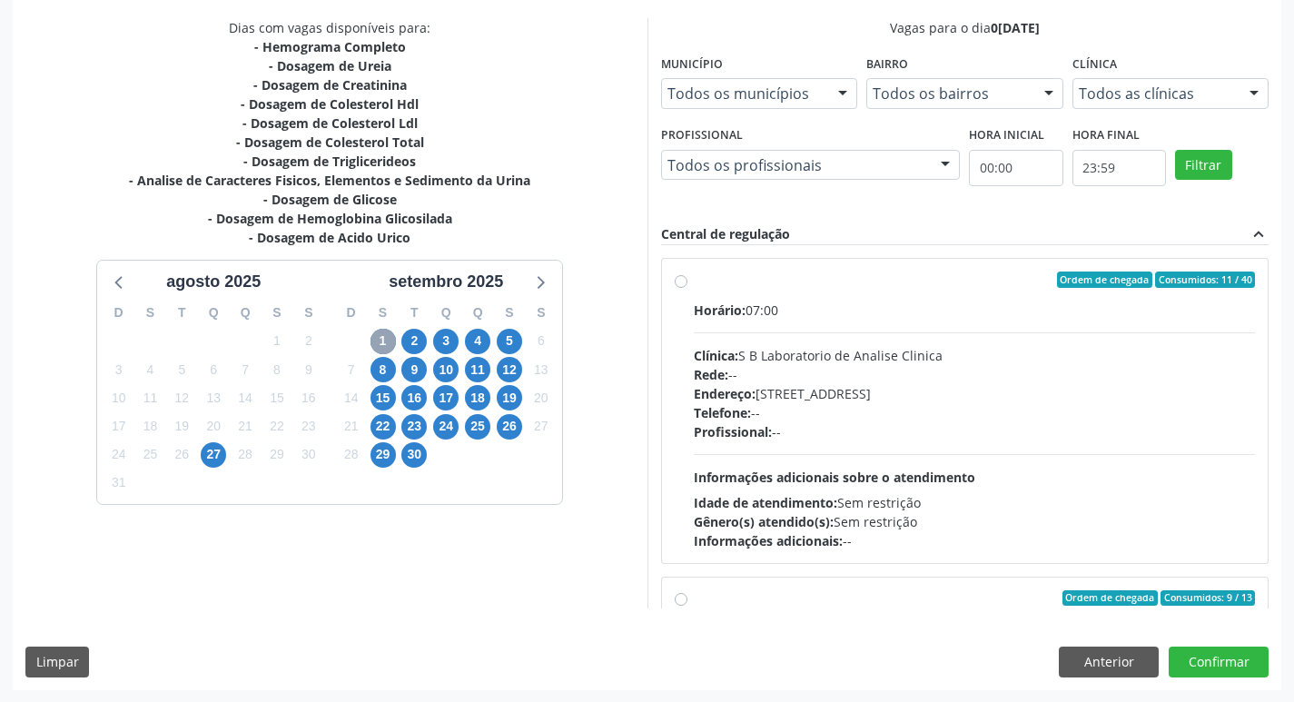
scroll to position [383, 0]
click at [694, 281] on label "Ordem de chegada Consumidos: 11 / 40 Horário: 07:00 Clínica: S B Laboratorio de…" at bounding box center [975, 410] width 562 height 279
click at [676, 281] on input "Ordem de chegada Consumidos: 11 / 40 Horário: 07:00 Clínica: S B Laboratorio de…" at bounding box center [681, 279] width 13 height 16
radio input "true"
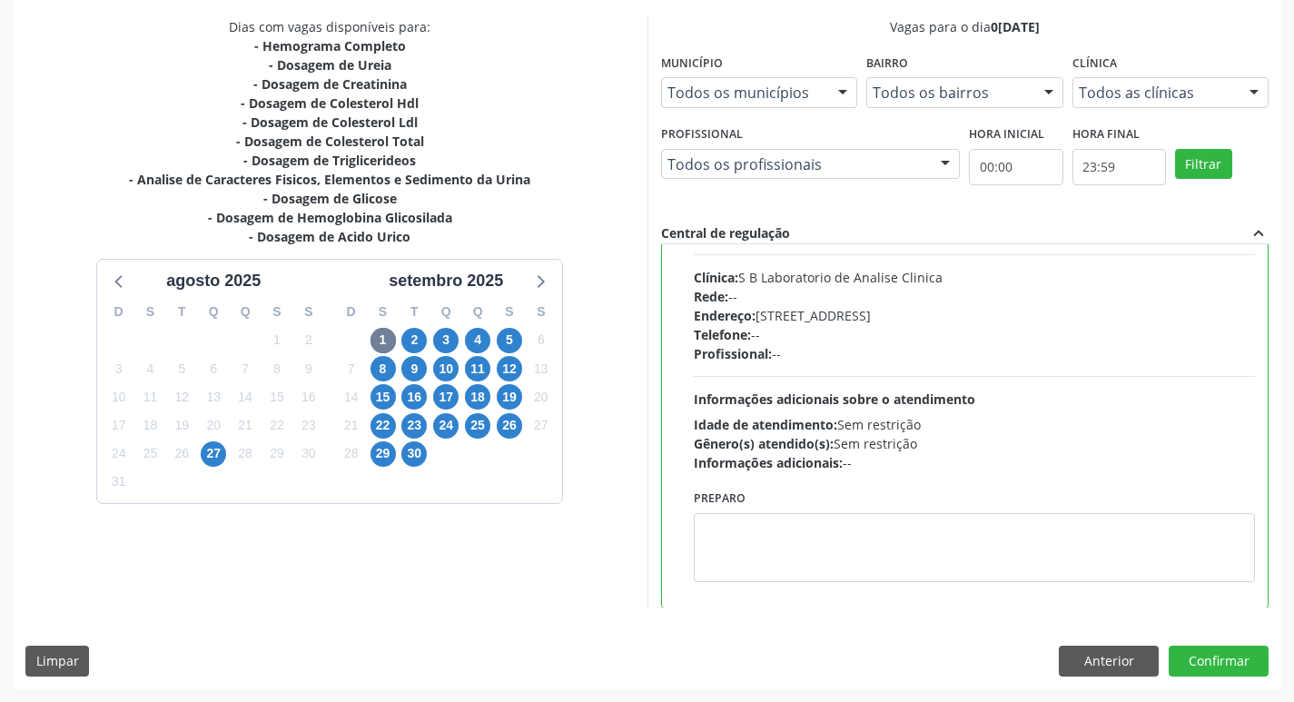
scroll to position [182, 0]
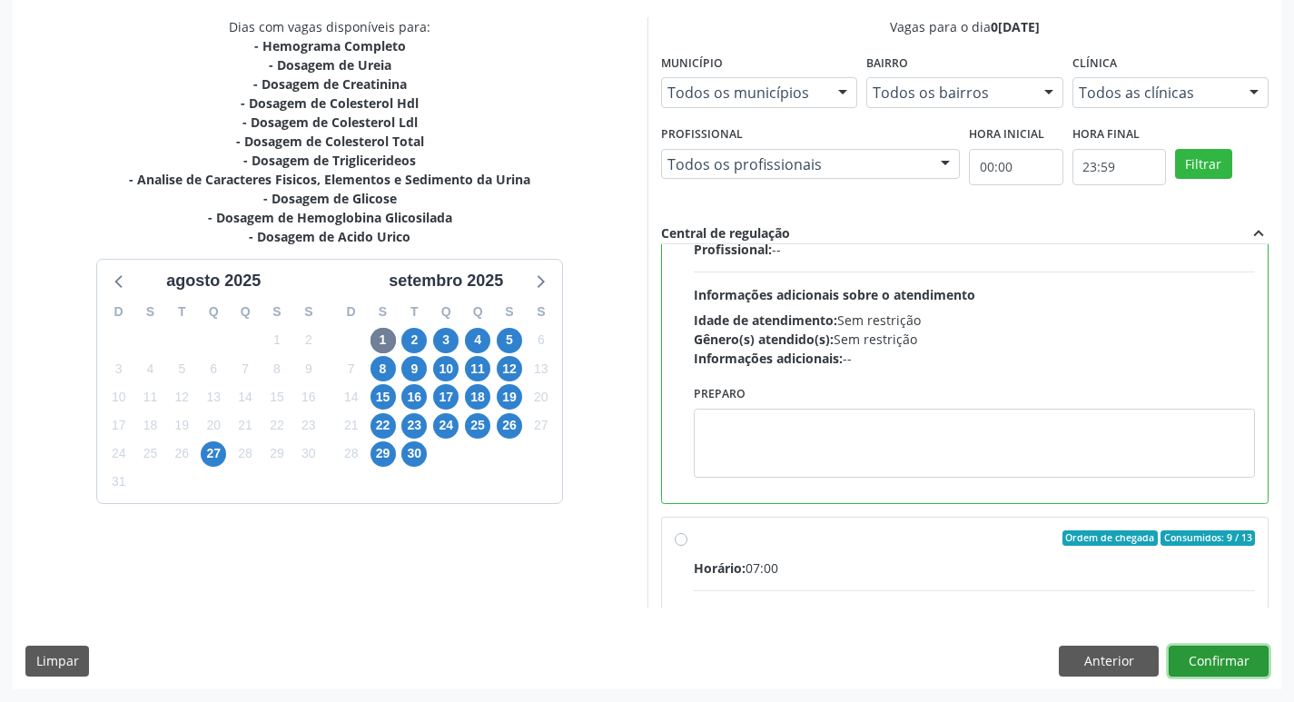
click at [1222, 657] on button "Confirmar" at bounding box center [1218, 661] width 100 height 31
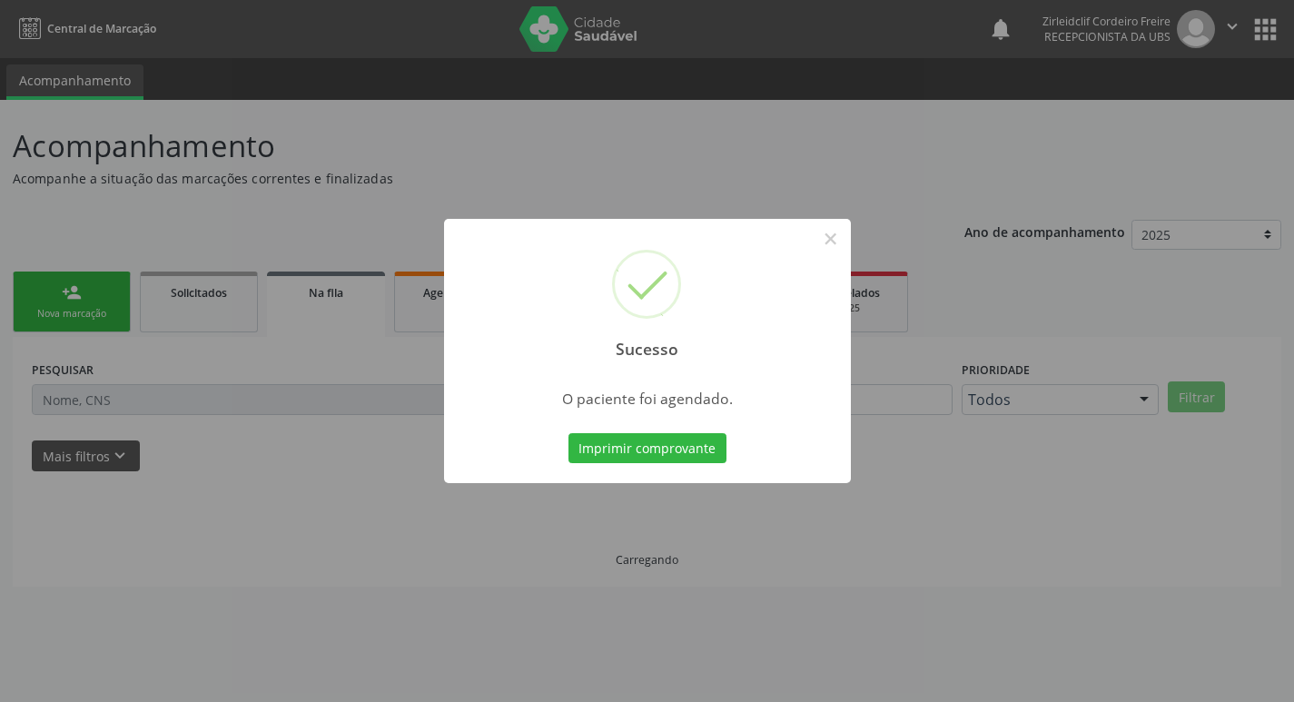
scroll to position [0, 0]
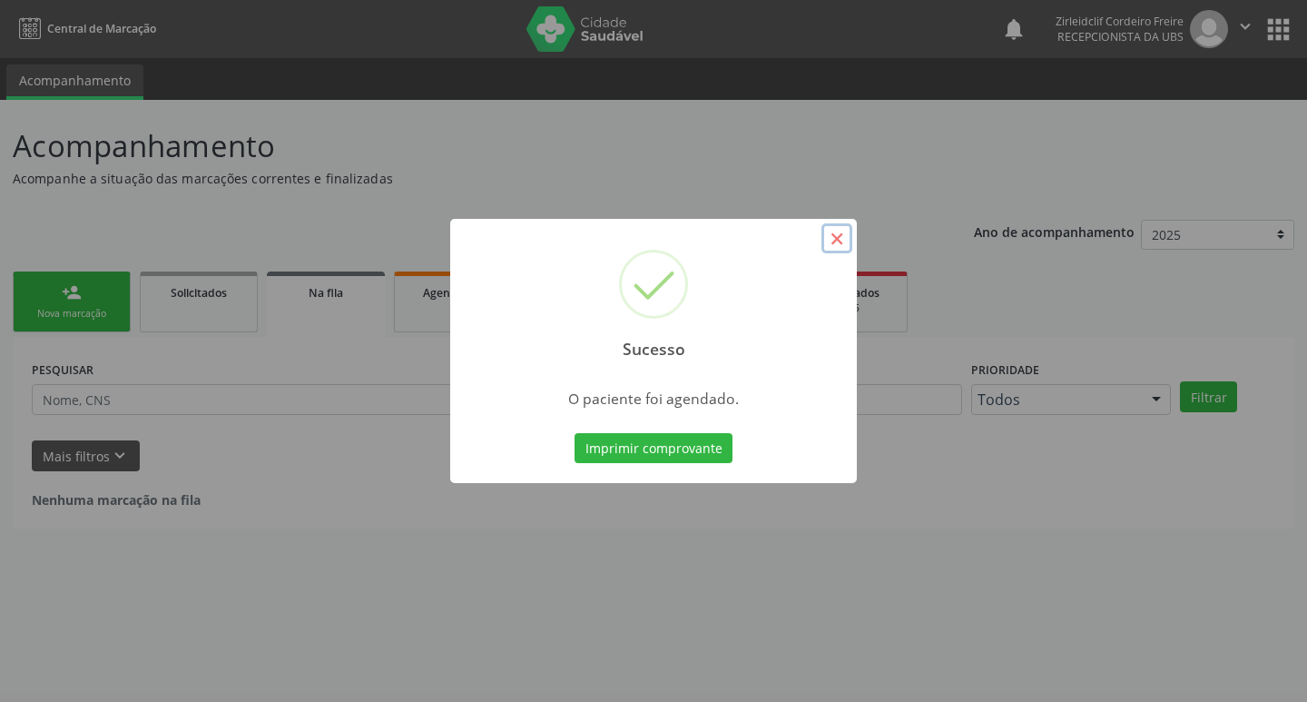
click at [833, 237] on button "×" at bounding box center [837, 238] width 31 height 31
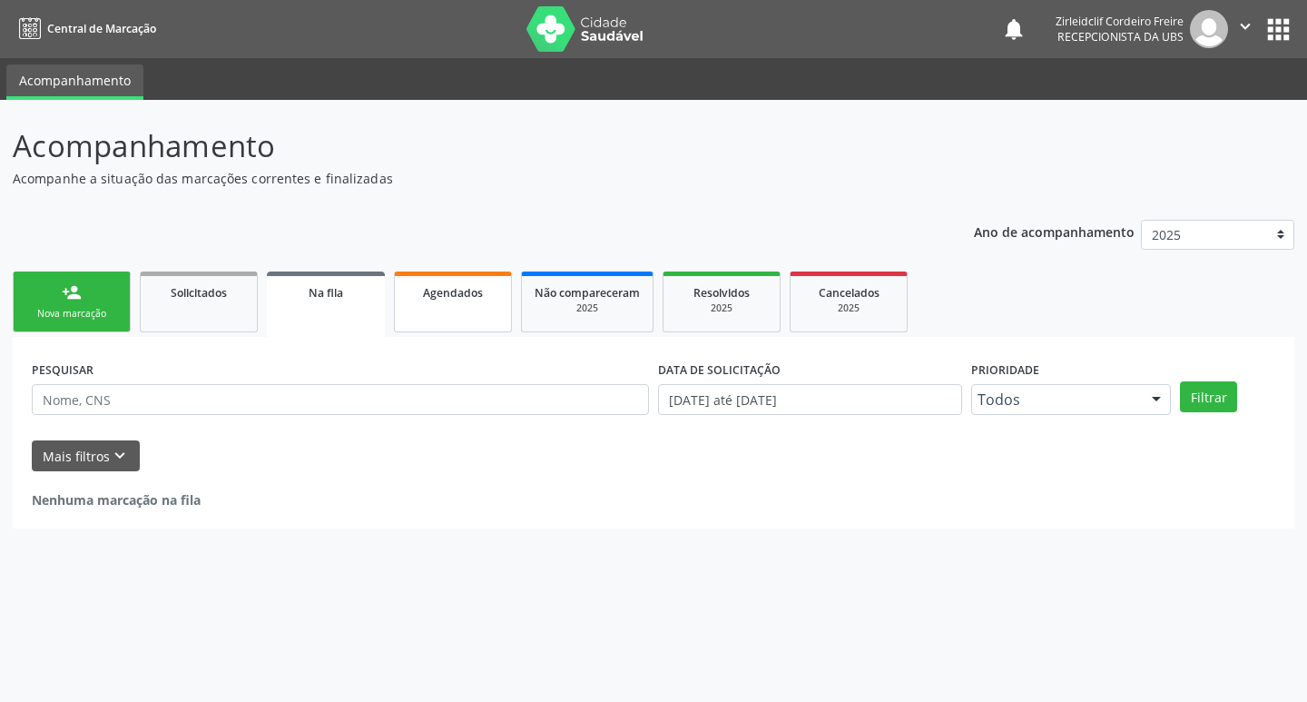
click at [486, 303] on link "Agendados" at bounding box center [453, 301] width 118 height 61
select select "7"
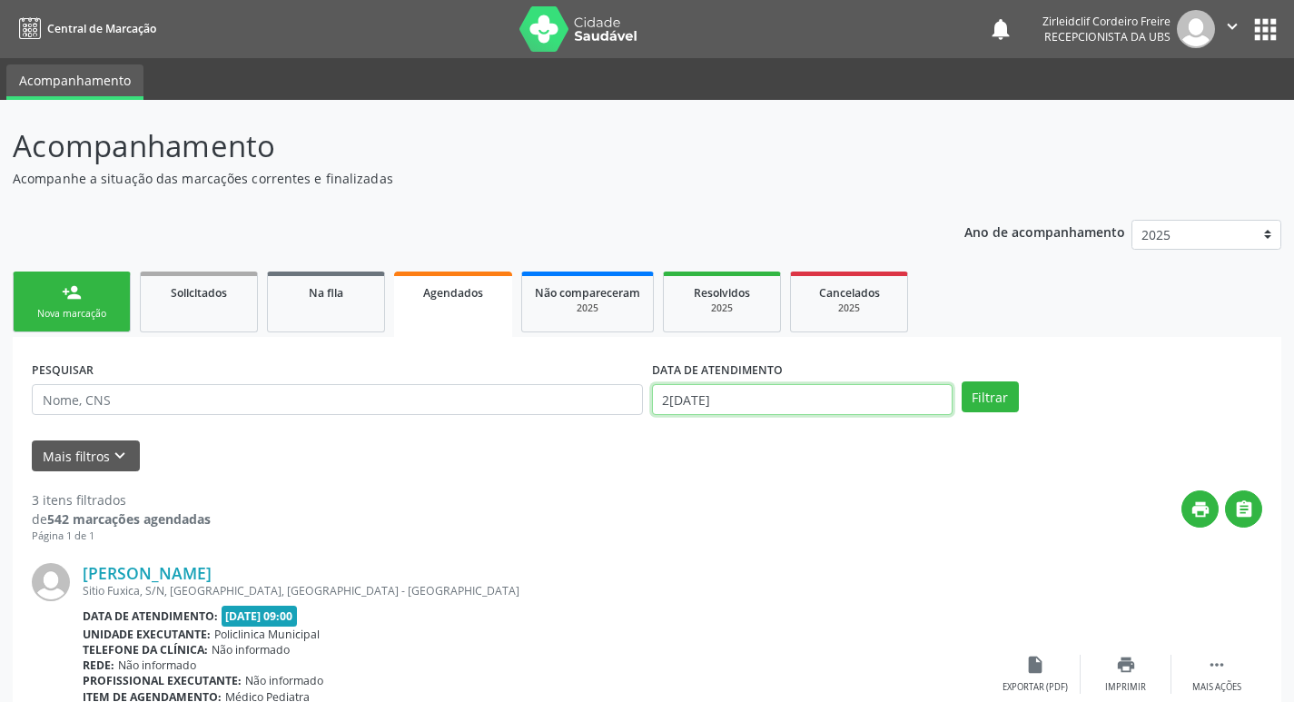
click at [754, 406] on input "2[DATE]" at bounding box center [802, 399] width 301 height 31
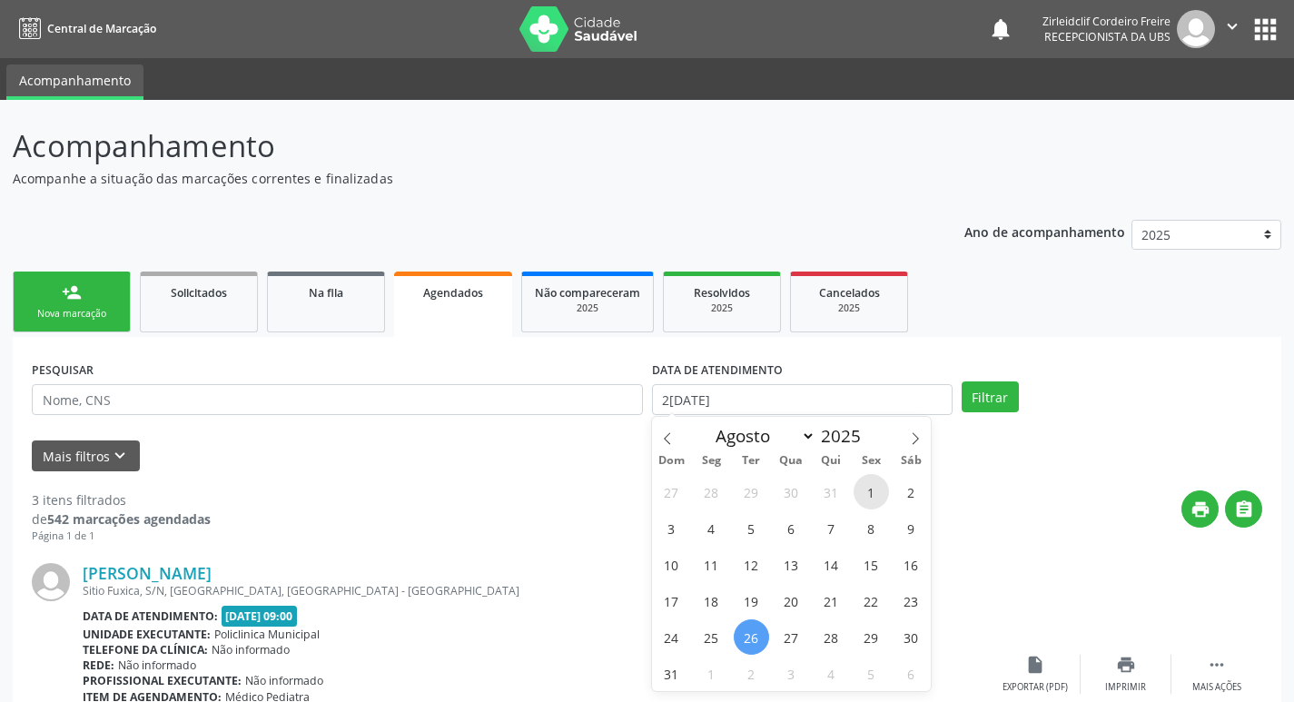
click at [870, 498] on span "1" at bounding box center [870, 491] width 35 height 35
type input "0[DATE]"
click at [918, 436] on icon at bounding box center [915, 438] width 13 height 13
select select "8"
click at [704, 495] on span "1" at bounding box center [711, 491] width 35 height 35
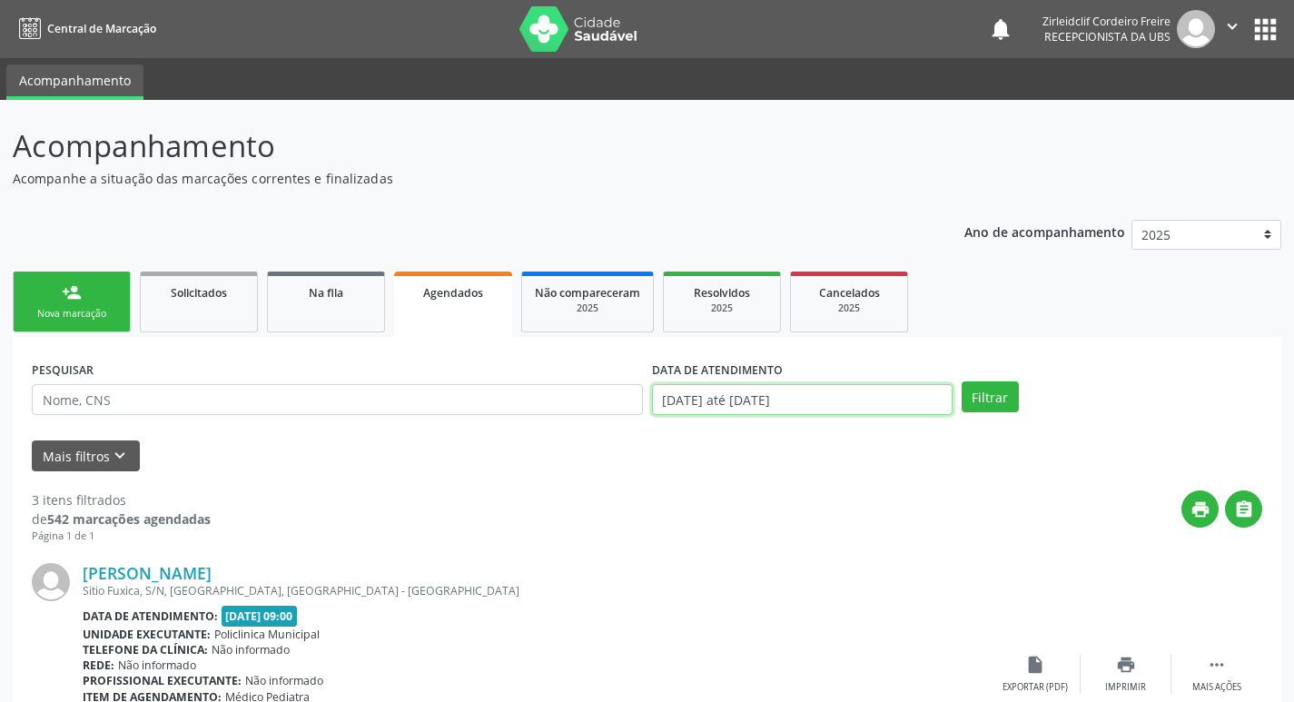
click at [800, 399] on input "[DATE] até [DATE]" at bounding box center [802, 399] width 301 height 31
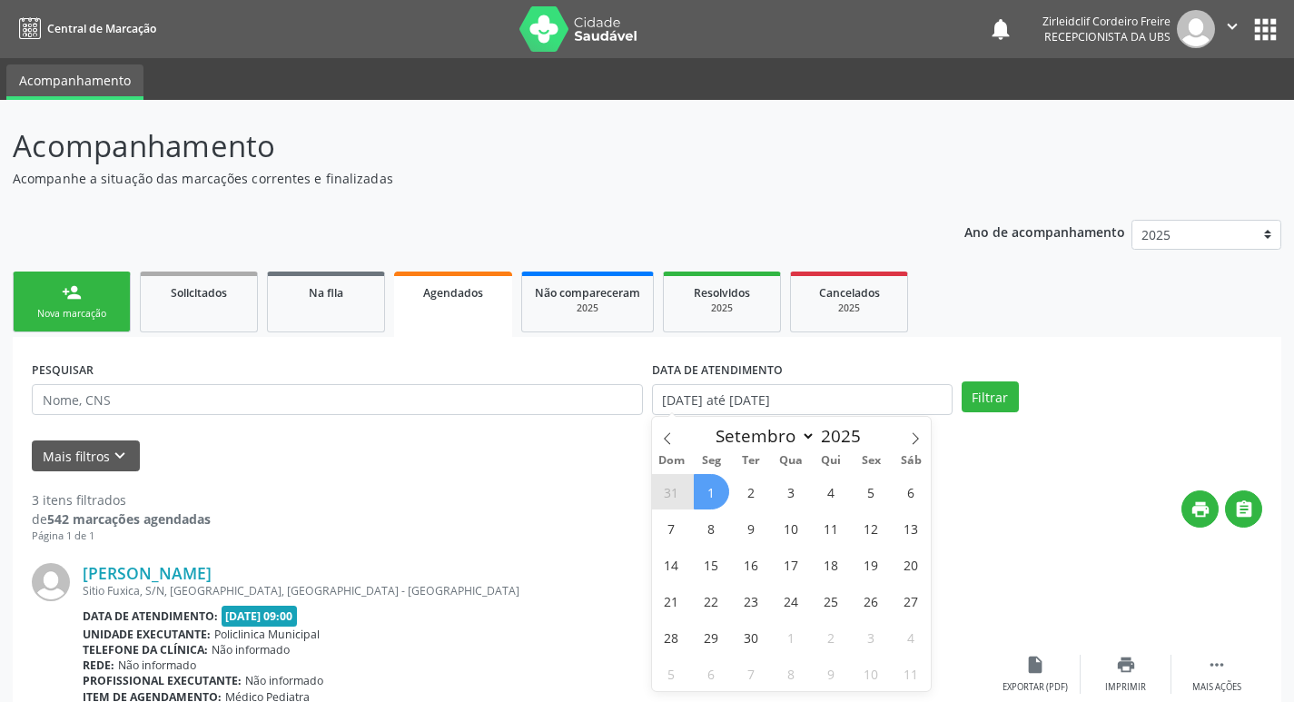
click at [712, 491] on span "1" at bounding box center [711, 491] width 35 height 35
type input "0[DATE]"
click at [712, 491] on span "1" at bounding box center [711, 491] width 35 height 35
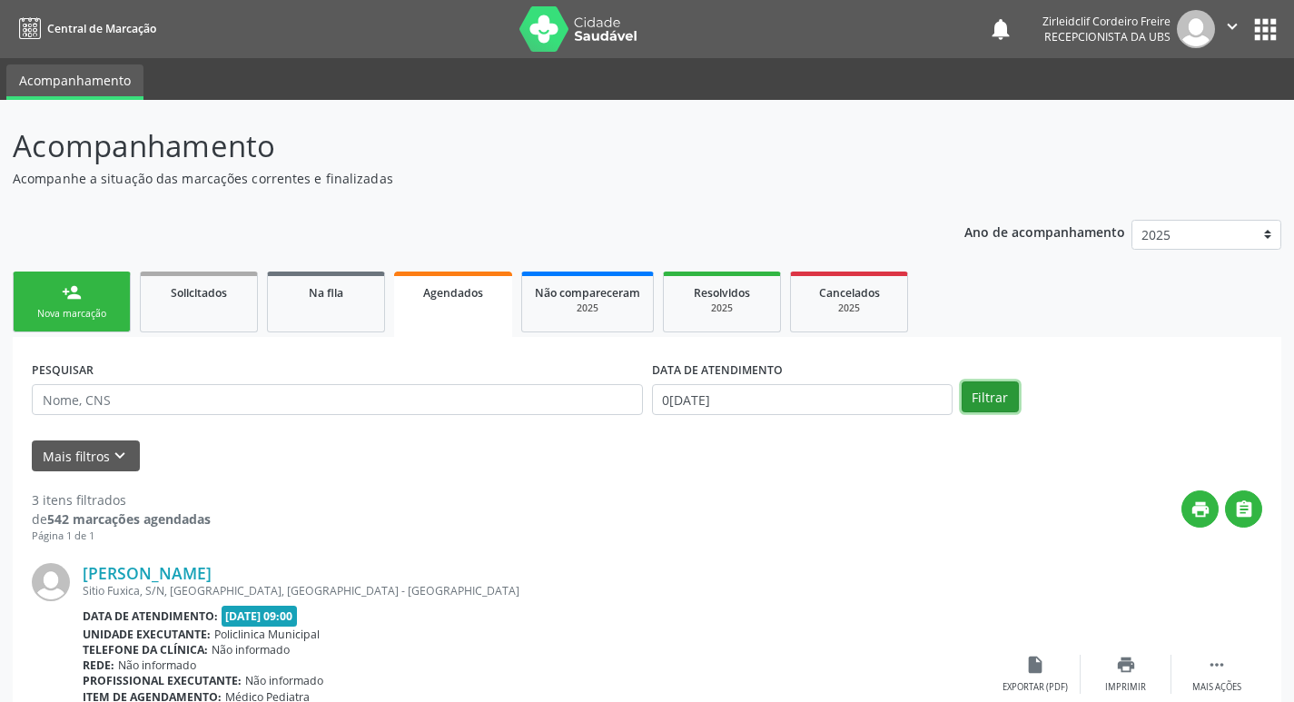
click at [994, 398] on button "Filtrar" at bounding box center [989, 396] width 57 height 31
click at [99, 305] on link "person_add Nova marcação" at bounding box center [72, 301] width 118 height 61
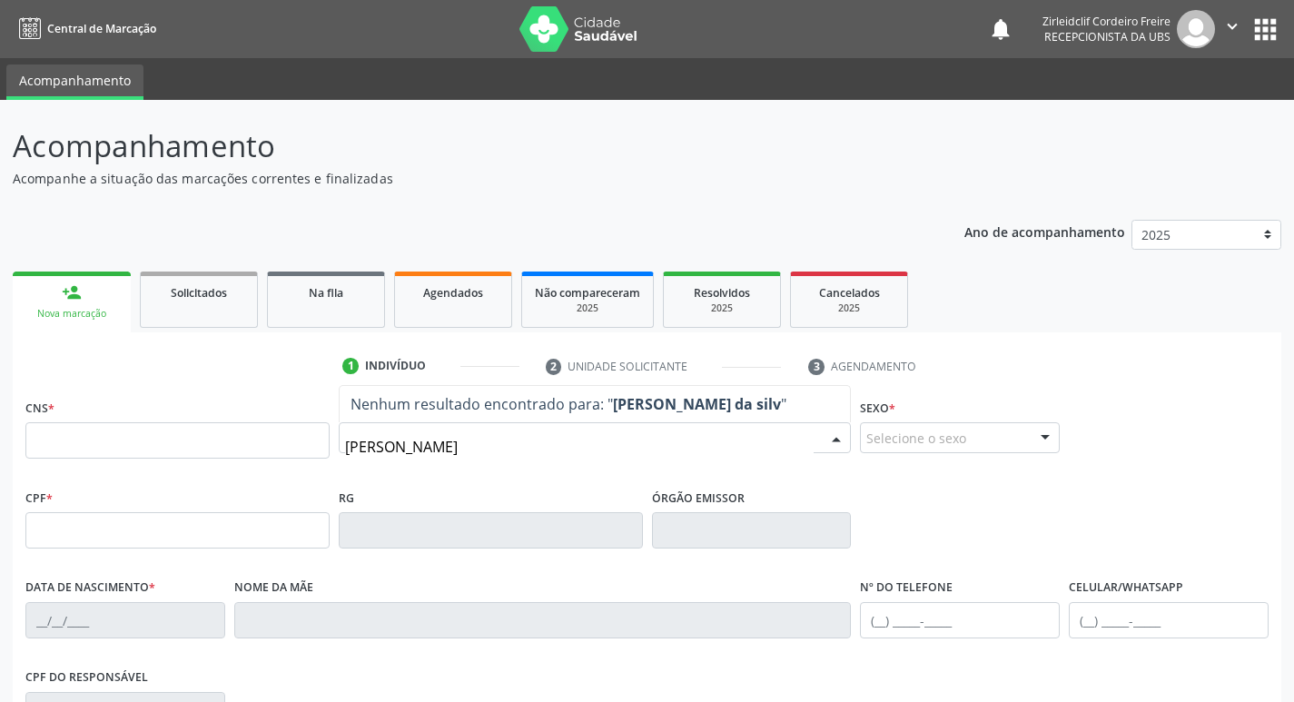
type input "[PERSON_NAME]"
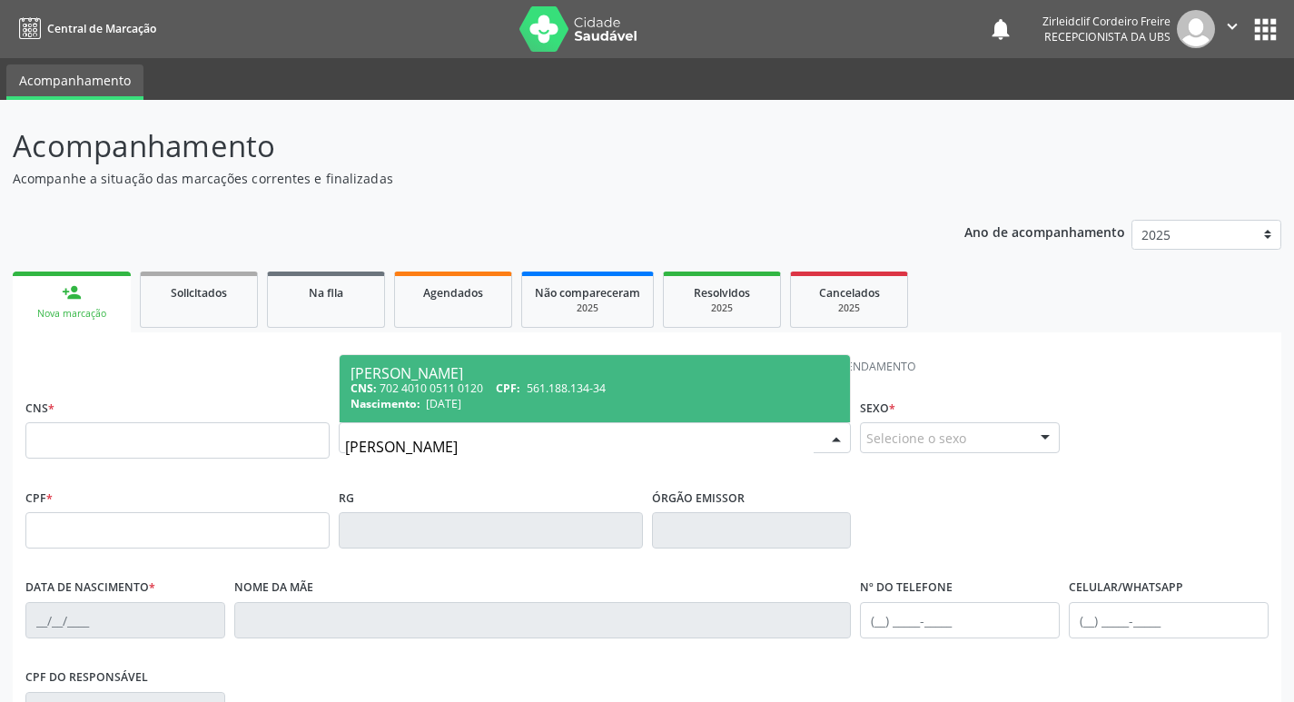
click at [605, 383] on span "561.188.134-34" at bounding box center [566, 387] width 79 height 15
type input "702 4010 0511 0120"
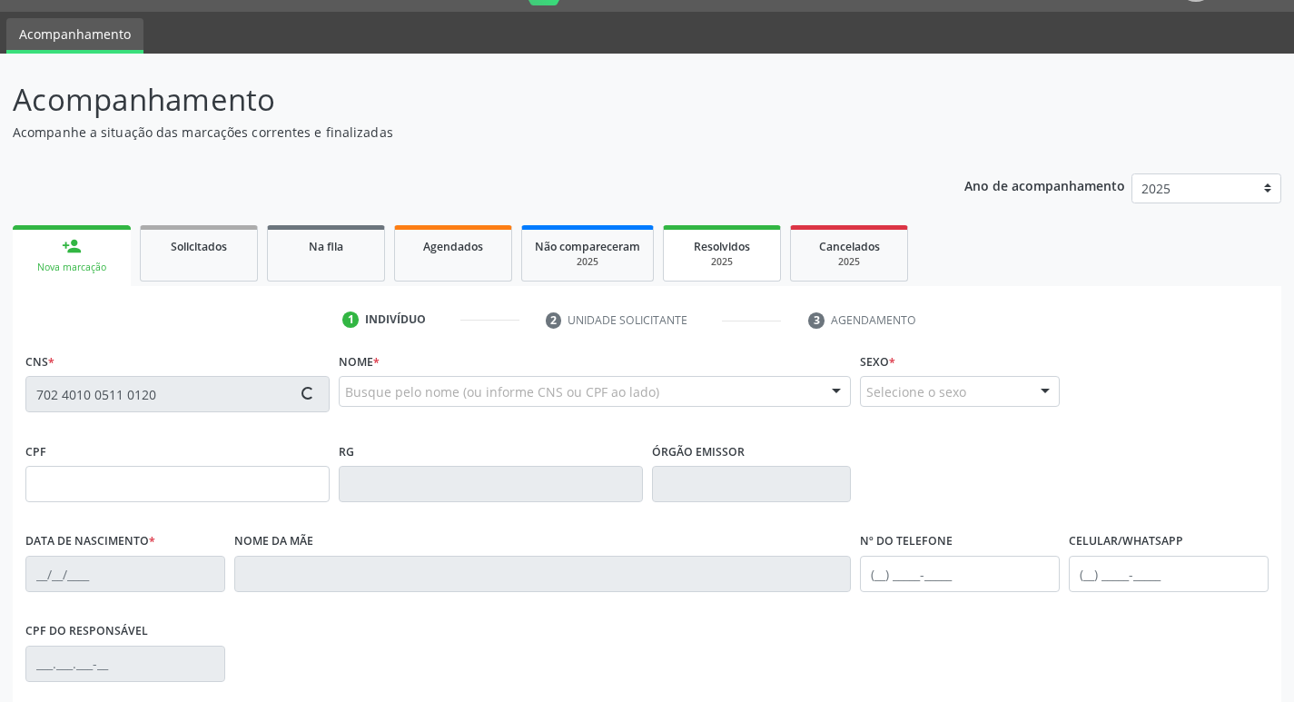
type input "561.188.134-34"
type input "[DATE]"
type input "[PERSON_NAME]"
type input "[PHONE_NUMBER]"
type input "104"
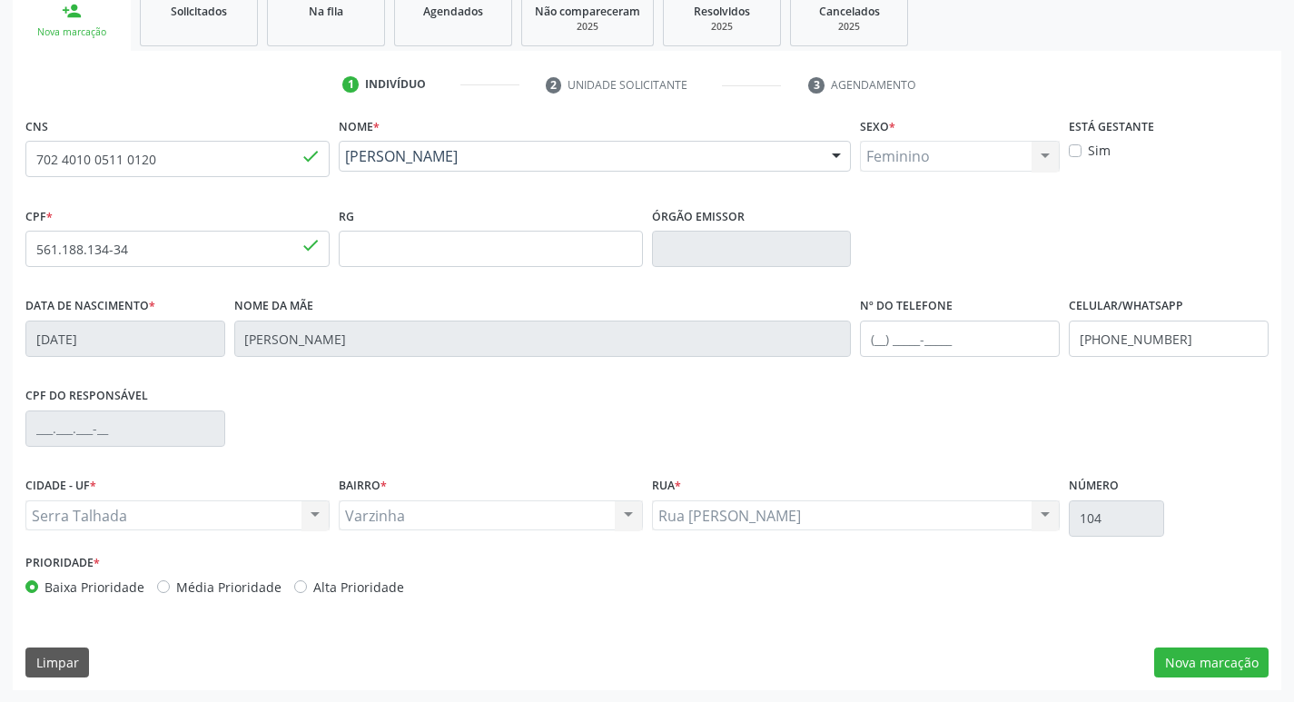
scroll to position [282, 0]
click at [1196, 659] on button "Nova marcação" at bounding box center [1211, 661] width 114 height 31
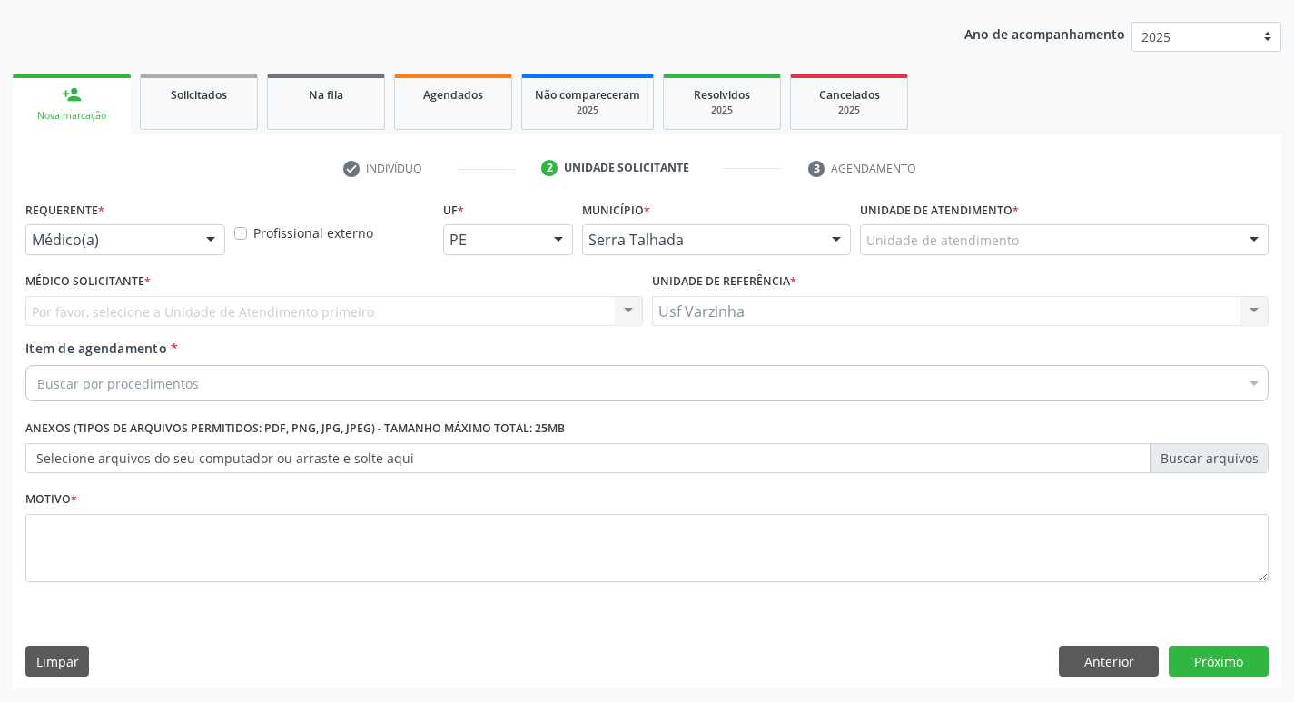
scroll to position [198, 0]
click at [211, 241] on div at bounding box center [210, 240] width 27 height 31
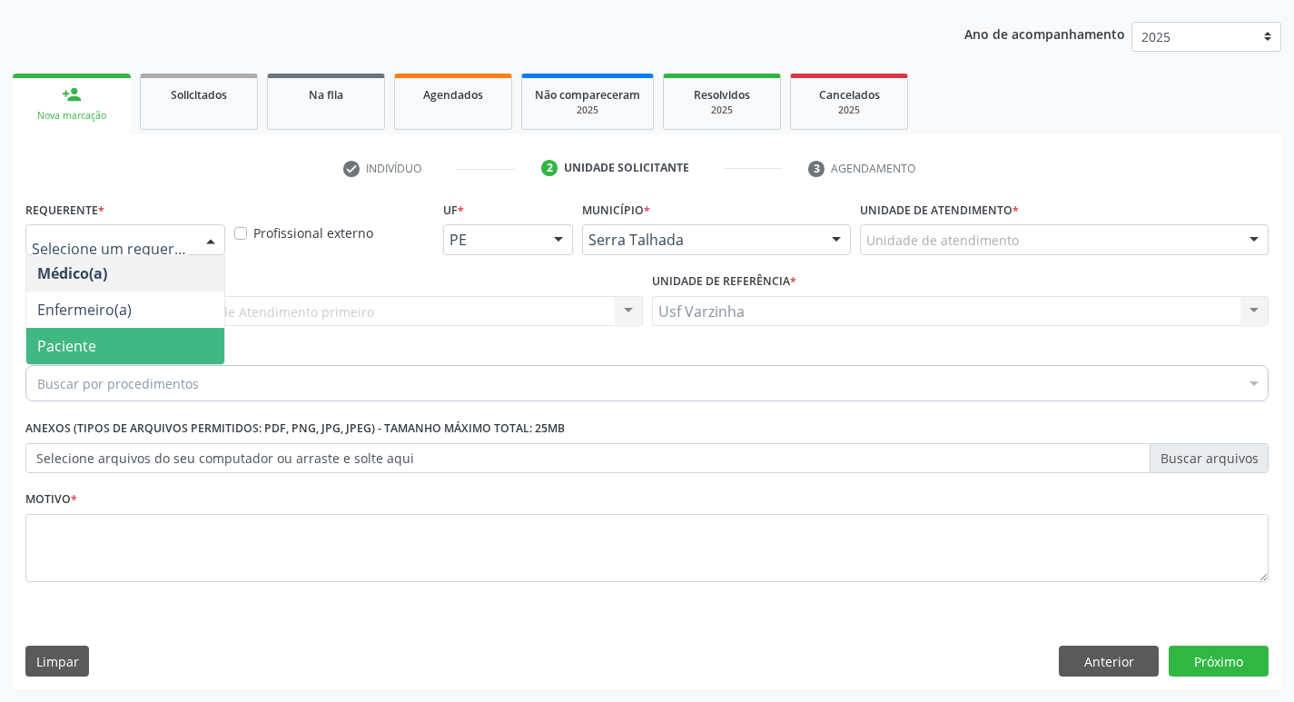
click at [156, 345] on span "Paciente" at bounding box center [125, 346] width 198 height 36
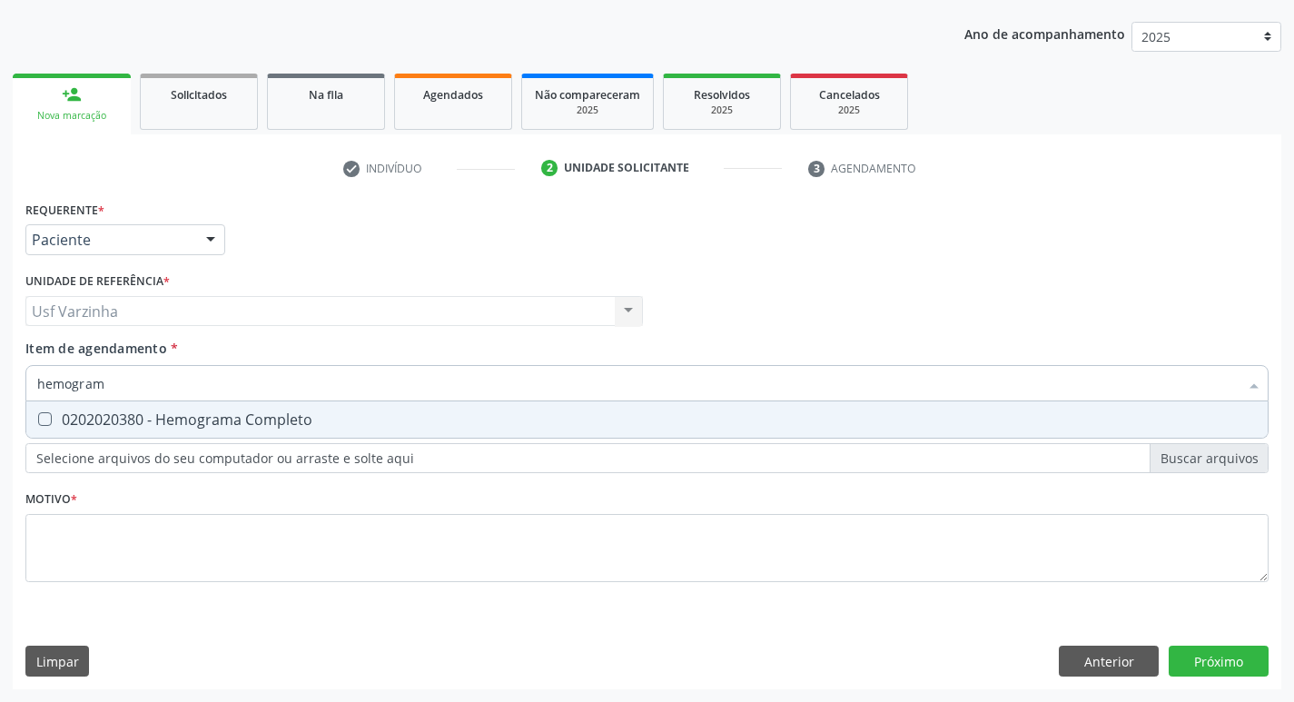
type input "hemograma"
click at [105, 430] on span "0202020380 - Hemograma Completo" at bounding box center [646, 419] width 1241 height 36
checkbox Completo "true"
click at [120, 383] on input "hemograma" at bounding box center [637, 383] width 1201 height 36
type input "hemog"
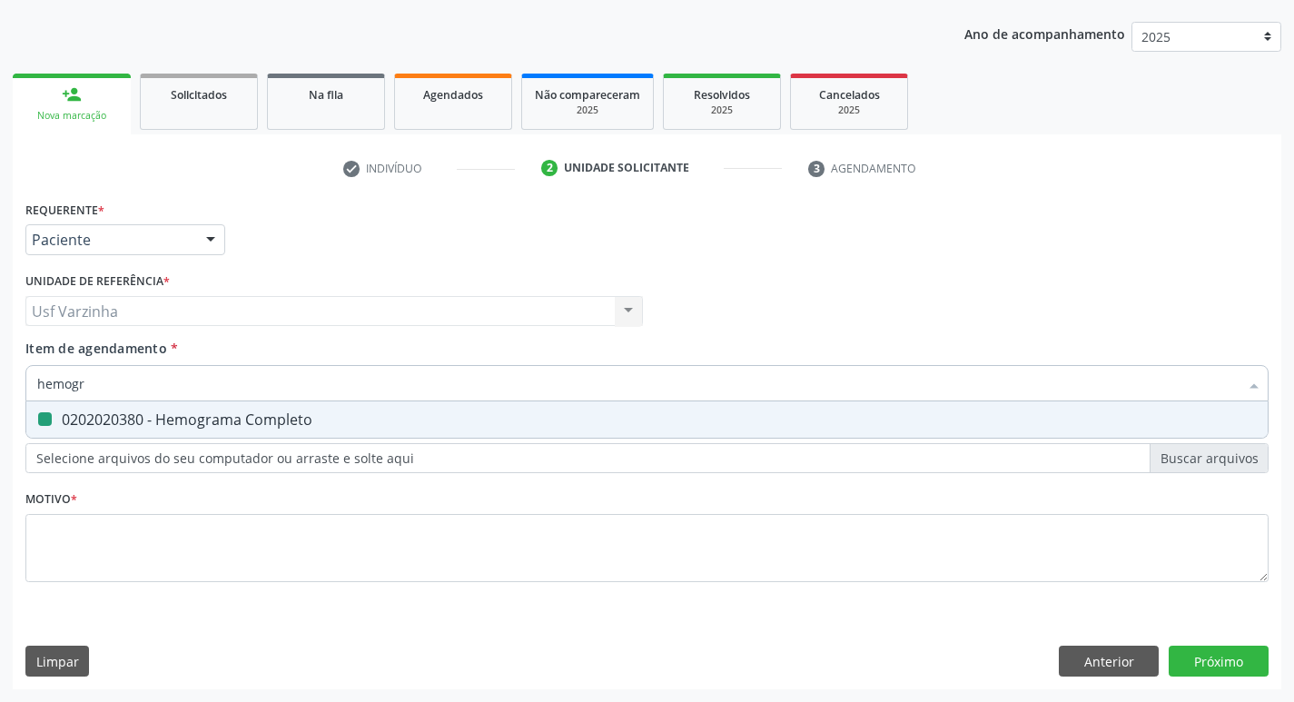
checkbox Completo "false"
type input "h"
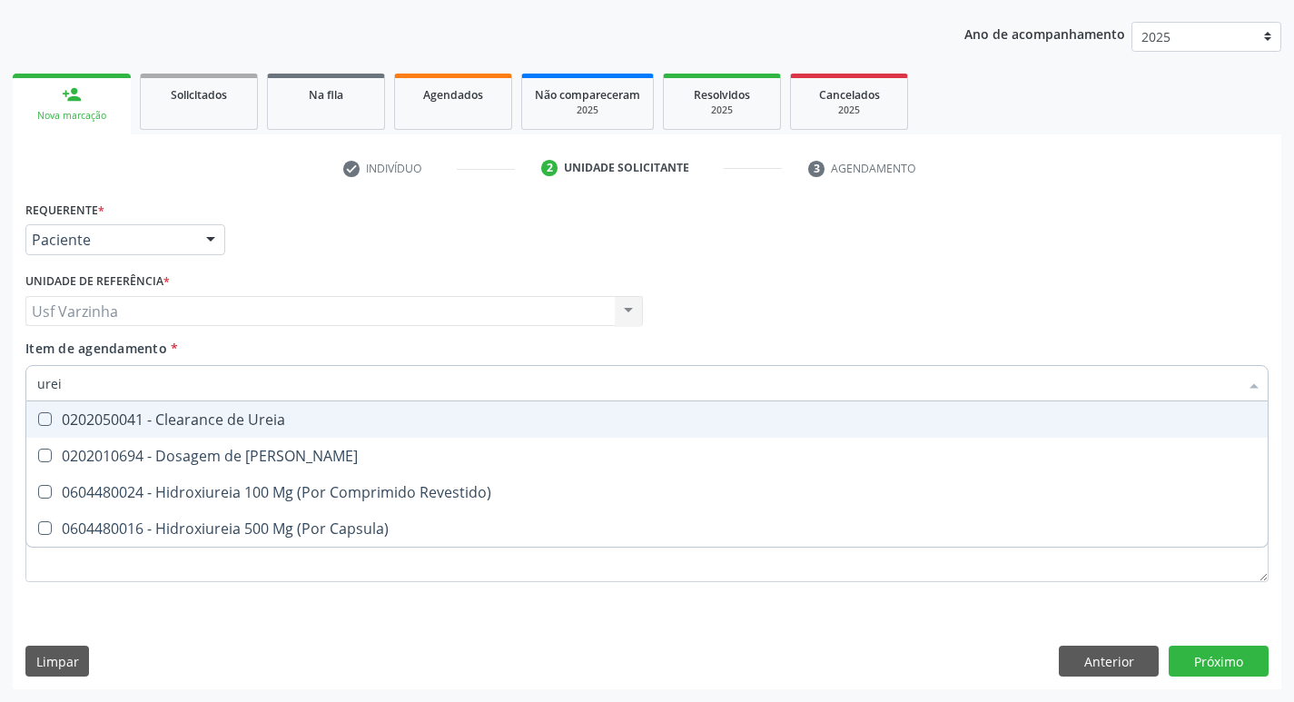
type input "ureia"
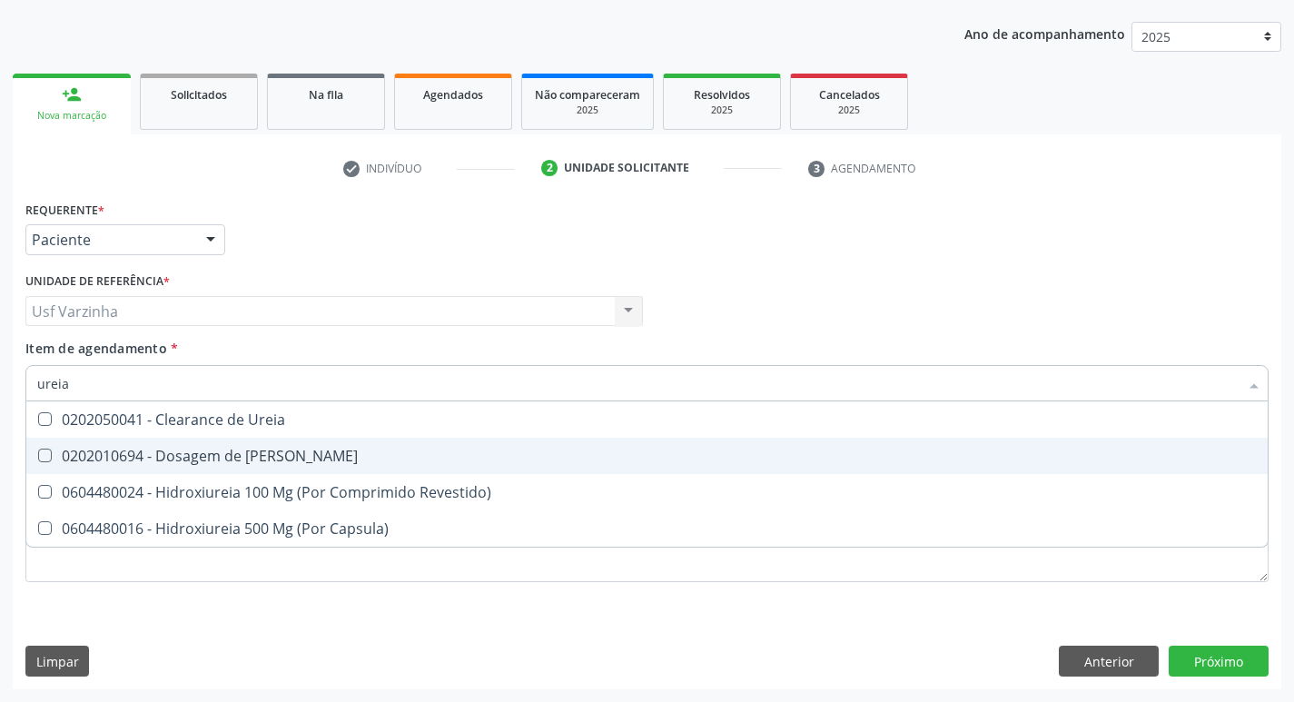
click at [165, 449] on div "0202010694 - Dosagem de [PERSON_NAME]" at bounding box center [646, 456] width 1219 height 15
checkbox Ureia "true"
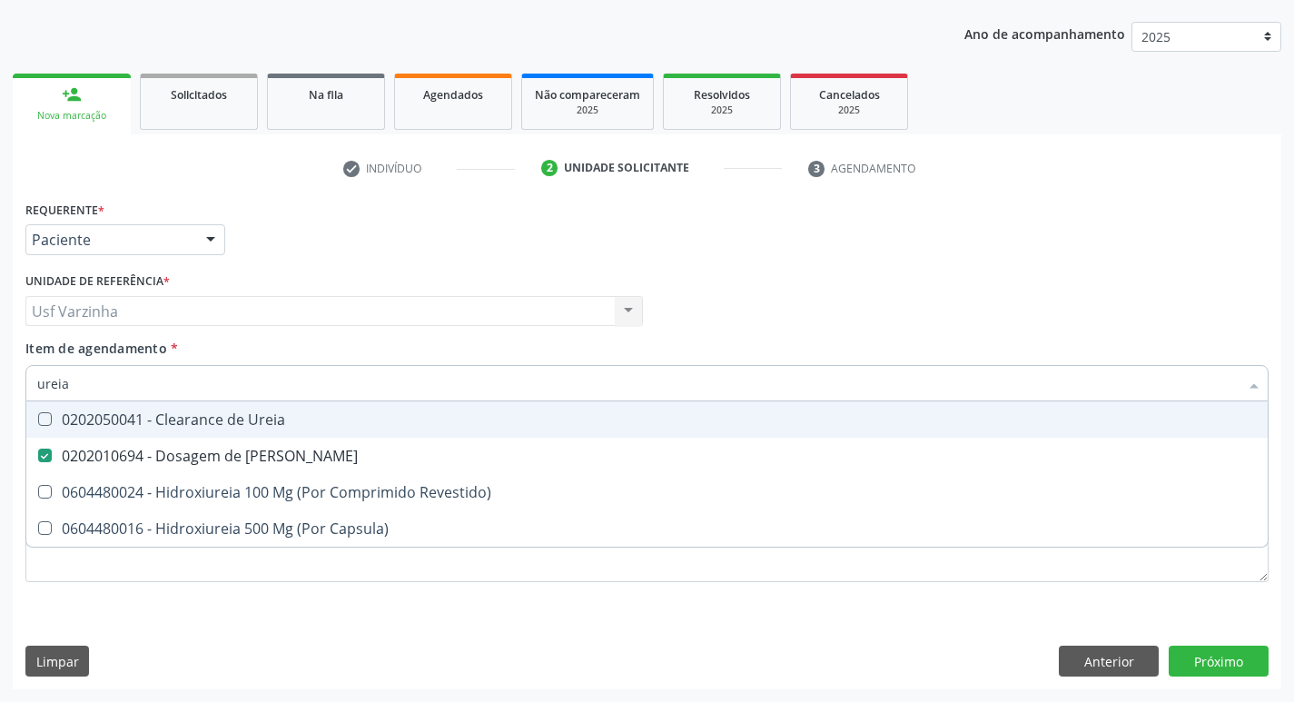
click at [100, 374] on input "ureia" at bounding box center [637, 383] width 1201 height 36
type input "ure"
checkbox Ureia "false"
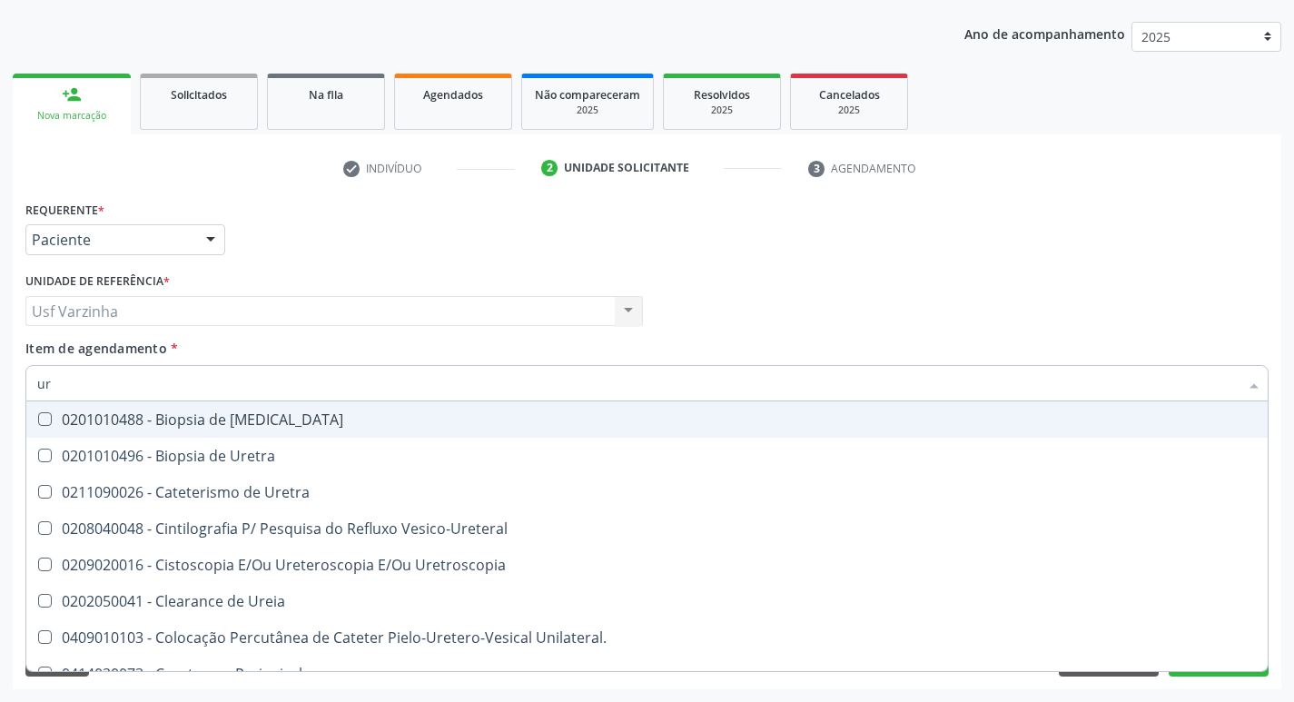
type input "u"
checkbox Ureia "false"
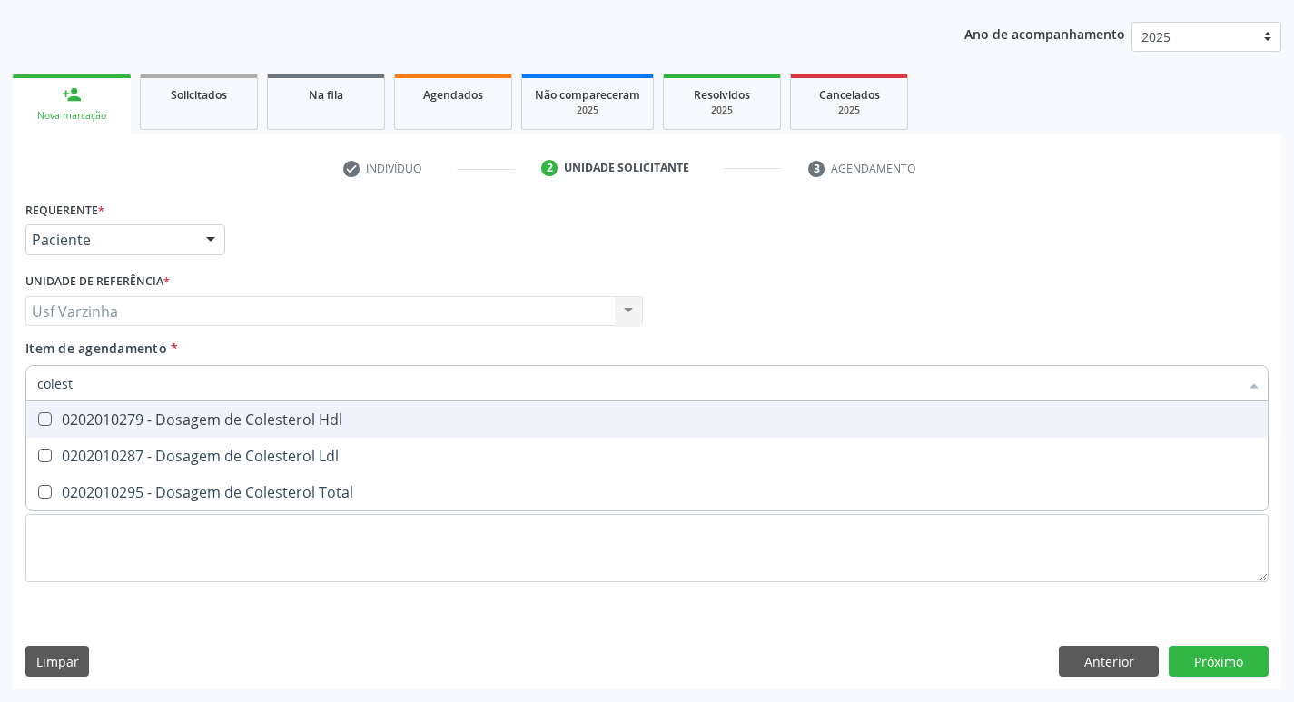
type input "coleste"
click at [70, 420] on div "0202010279 - Dosagem de Colesterol Hdl" at bounding box center [646, 419] width 1219 height 15
checkbox Hdl "true"
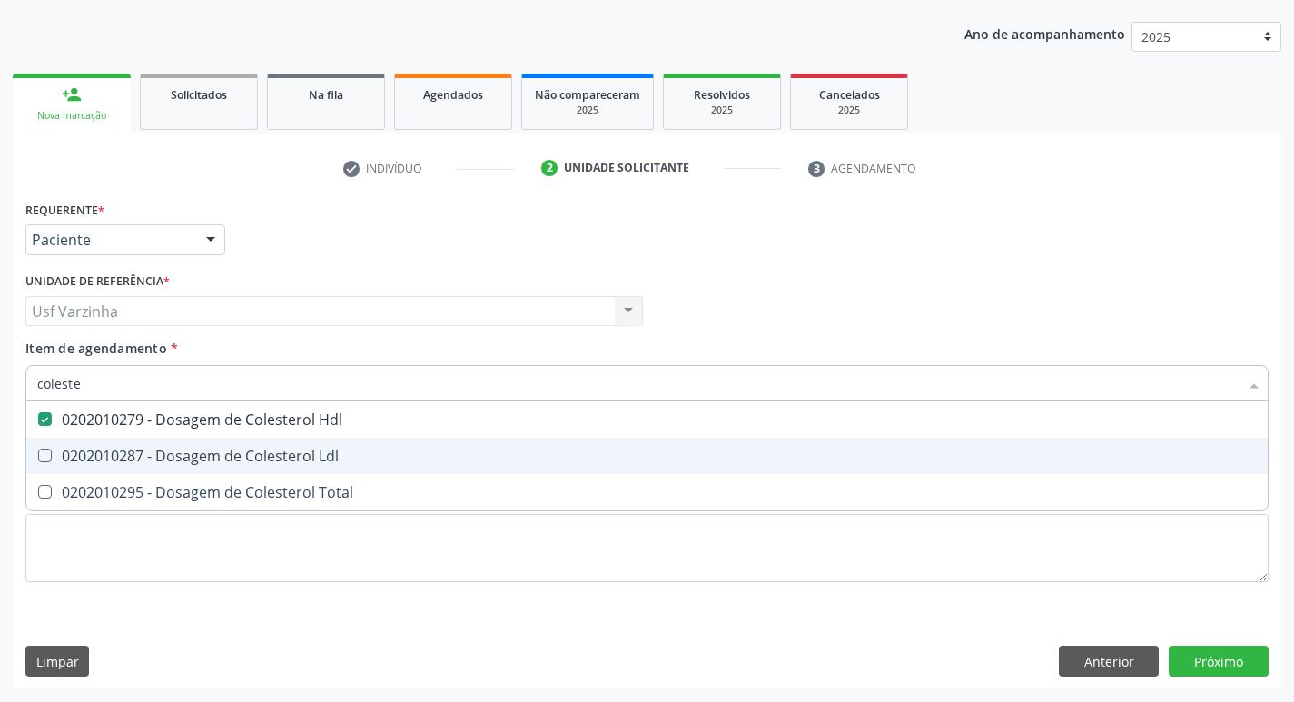
click at [72, 458] on div "0202010287 - Dosagem de Colesterol Ldl" at bounding box center [646, 456] width 1219 height 15
checkbox Ldl "true"
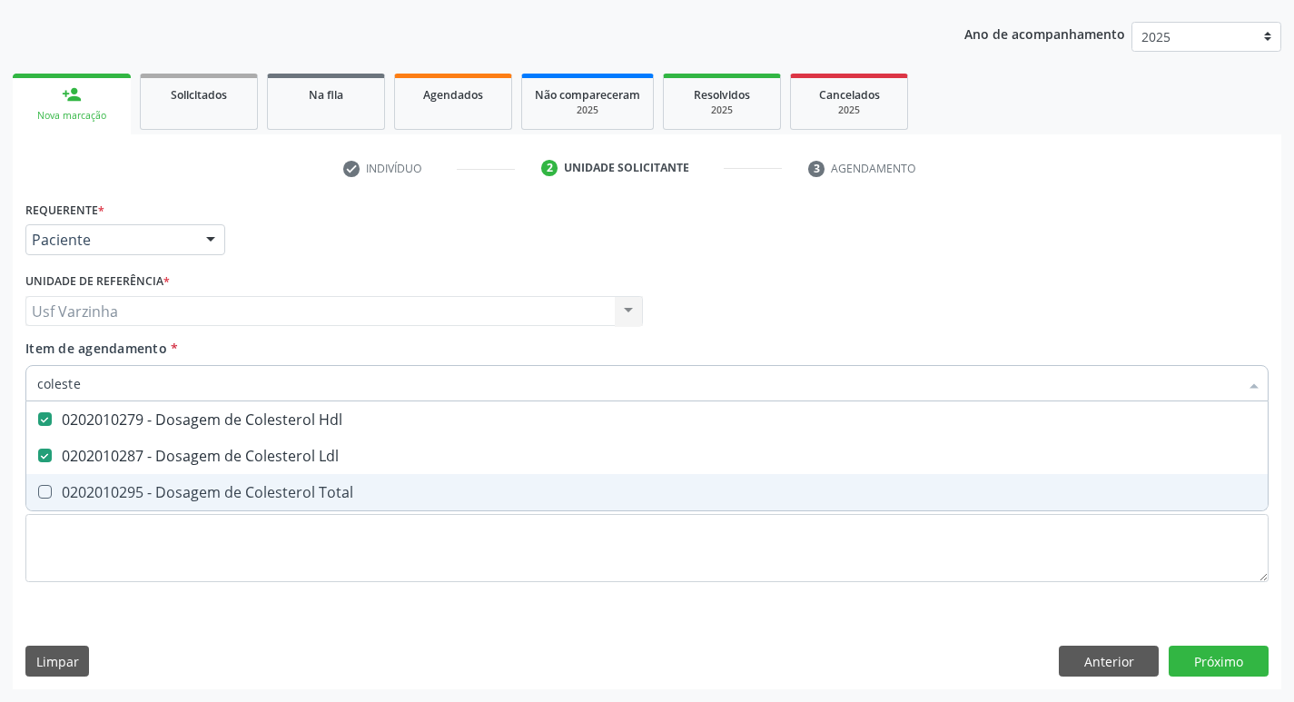
click at [70, 487] on div "0202010295 - Dosagem de Colesterol Total" at bounding box center [646, 492] width 1219 height 15
checkbox Total "true"
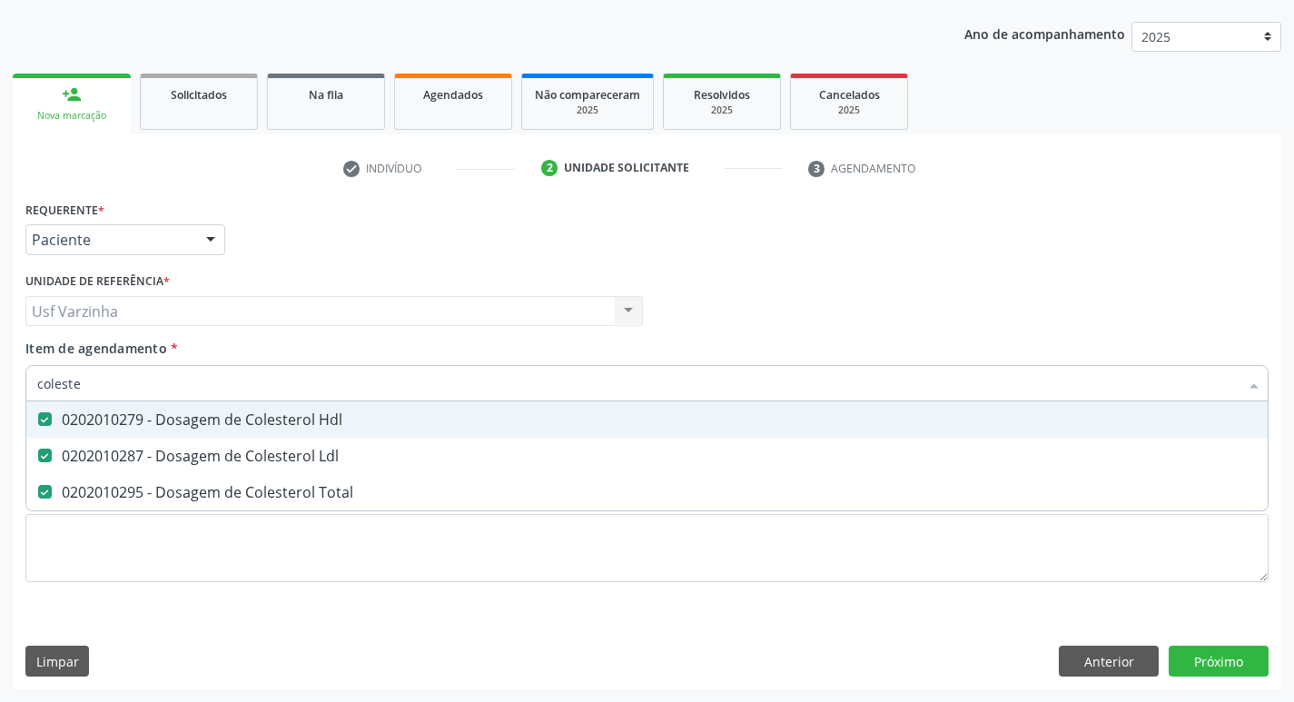
click at [90, 381] on input "coleste" at bounding box center [637, 383] width 1201 height 36
type input "c"
checkbox Hdl "false"
checkbox Ldl "false"
checkbox Total "false"
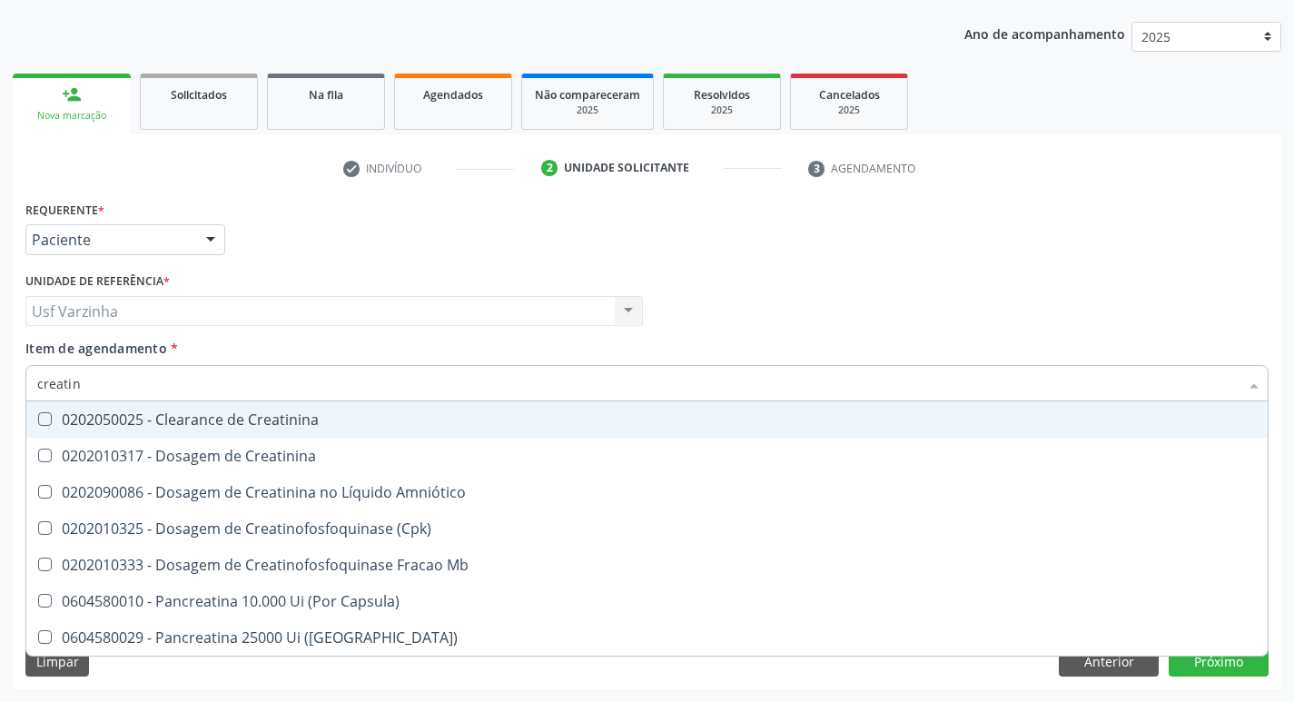
type input "creatini"
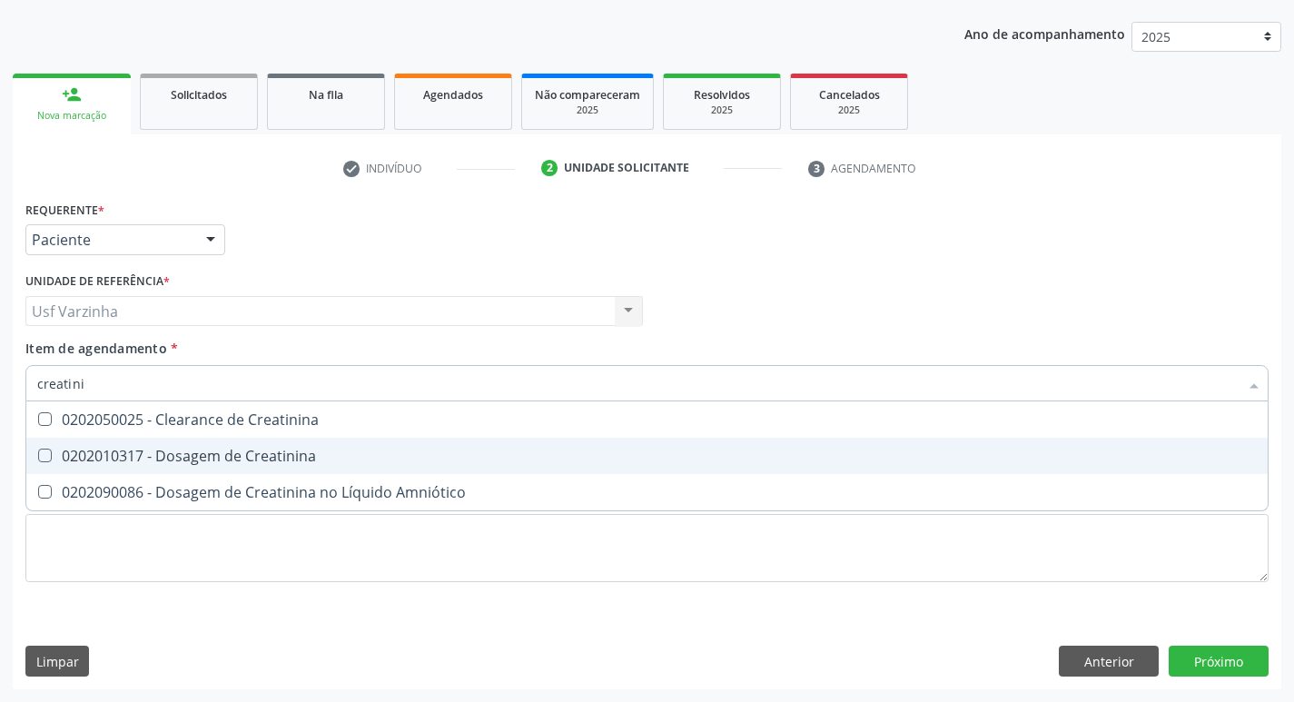
click at [103, 455] on div "0202010317 - Dosagem de Creatinina" at bounding box center [646, 456] width 1219 height 15
checkbox Creatinina "true"
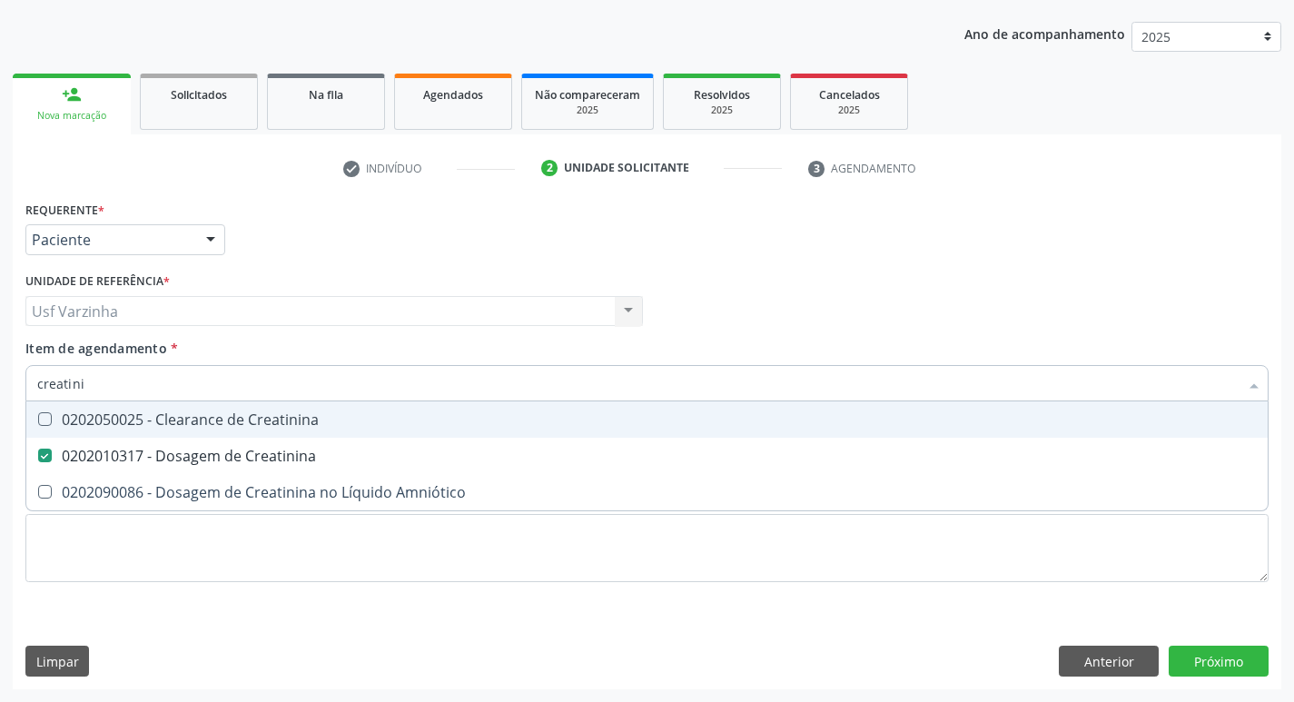
click at [102, 380] on input "creatini" at bounding box center [637, 383] width 1201 height 36
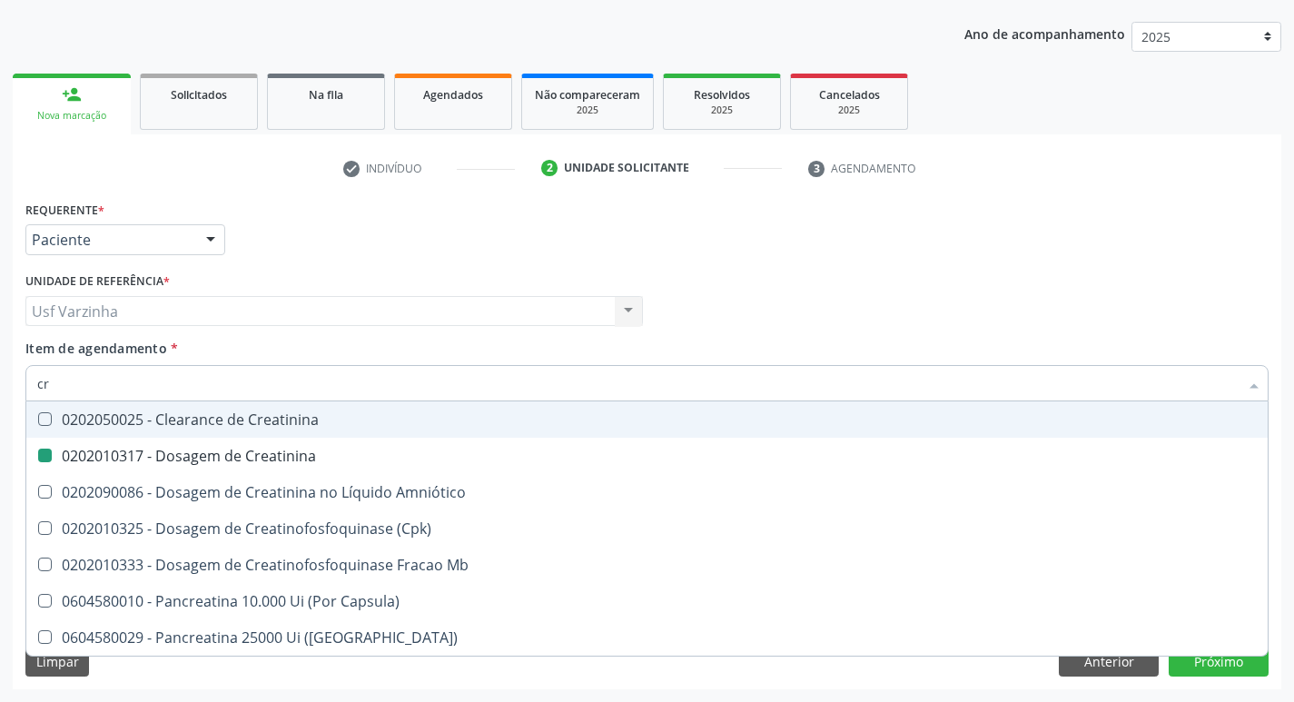
type input "c"
checkbox Creatinina "false"
checkbox \(Cpk\) "false"
checkbox Capsula\) "false"
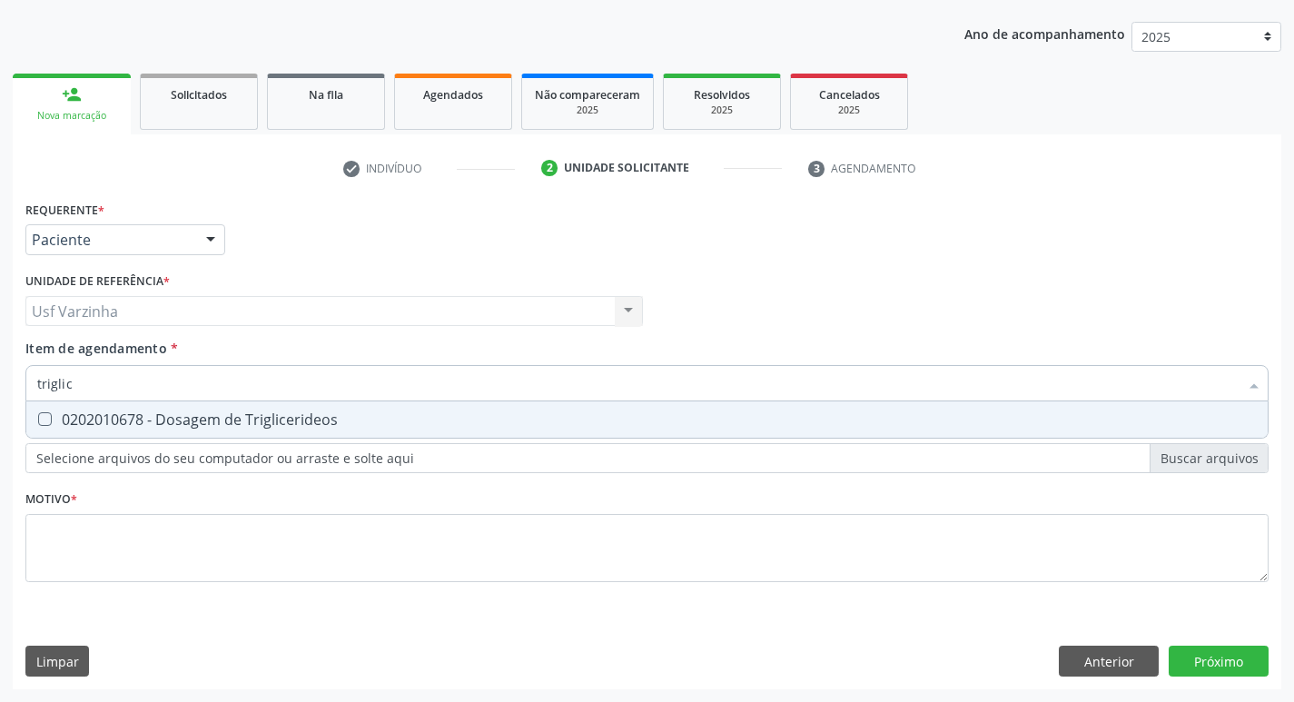
type input "triglice"
click at [69, 427] on div "0202010678 - Dosagem de Triglicerideos" at bounding box center [646, 419] width 1219 height 15
checkbox Triglicerideos "true"
click at [91, 389] on input "triglice" at bounding box center [637, 383] width 1201 height 36
type input "t"
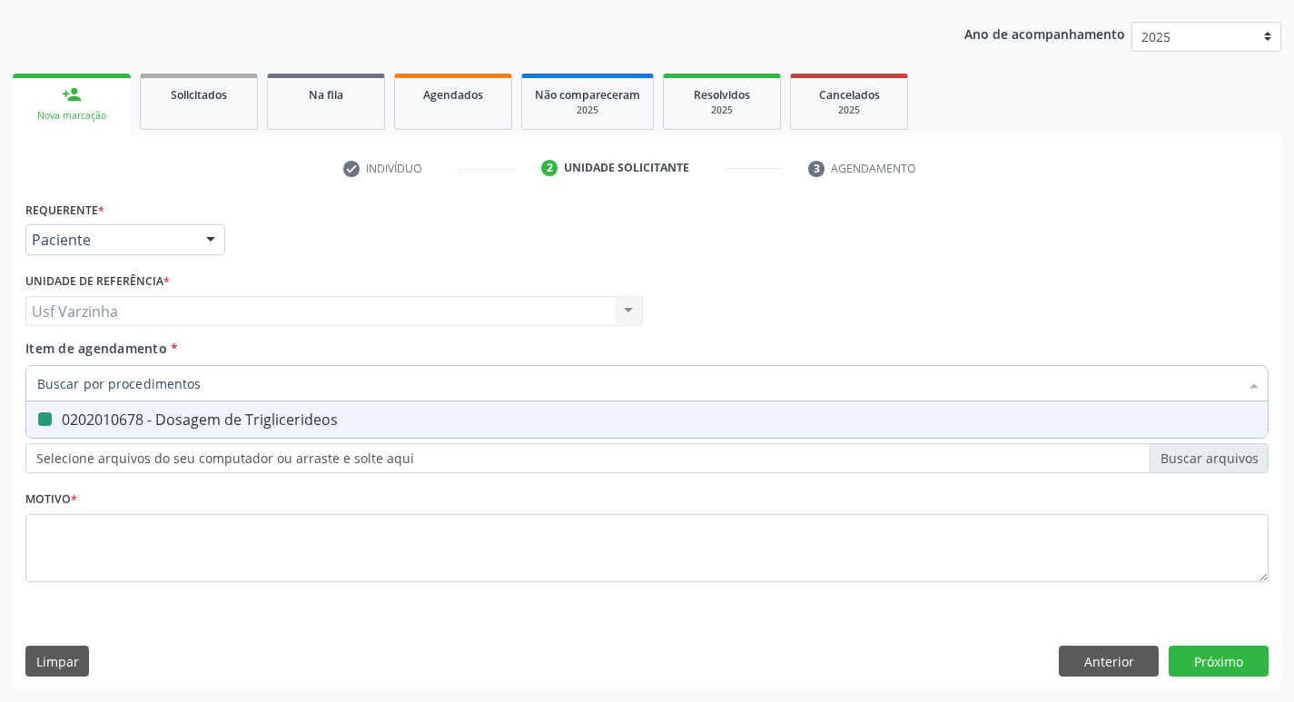
checkbox Triglicerideos "false"
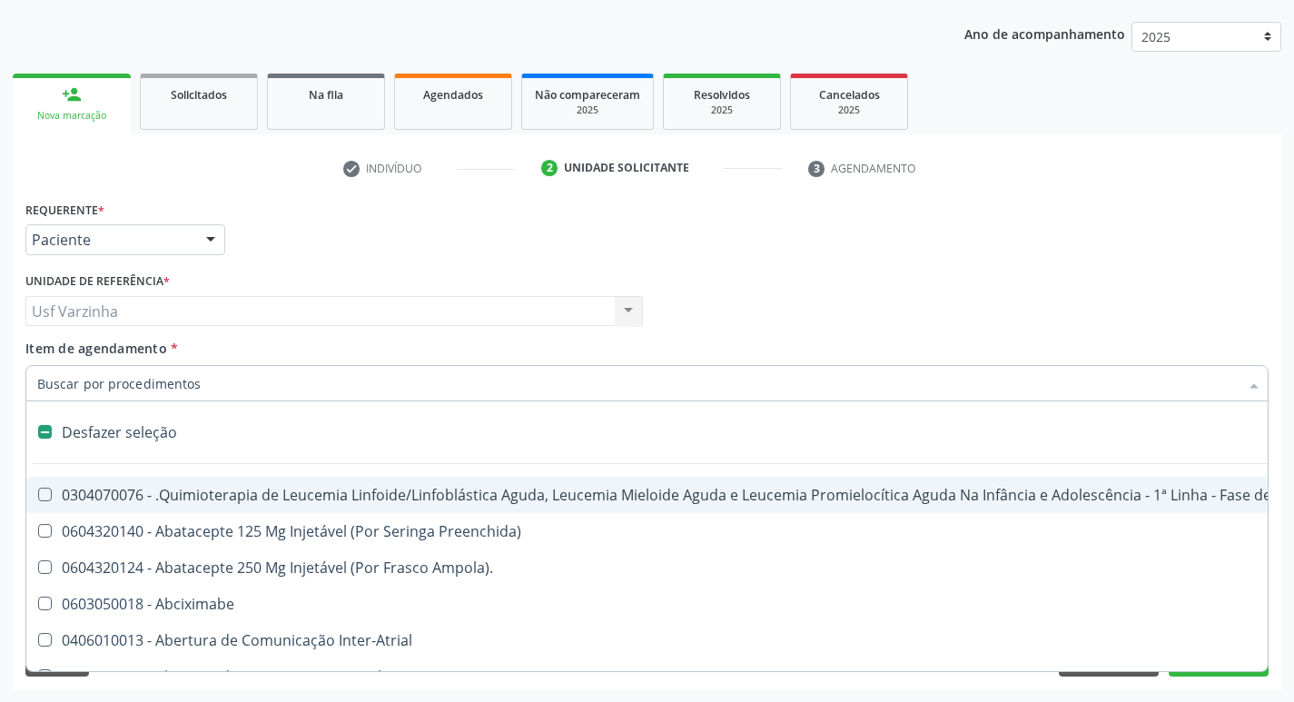
type input "u"
checkbox Hpv "true"
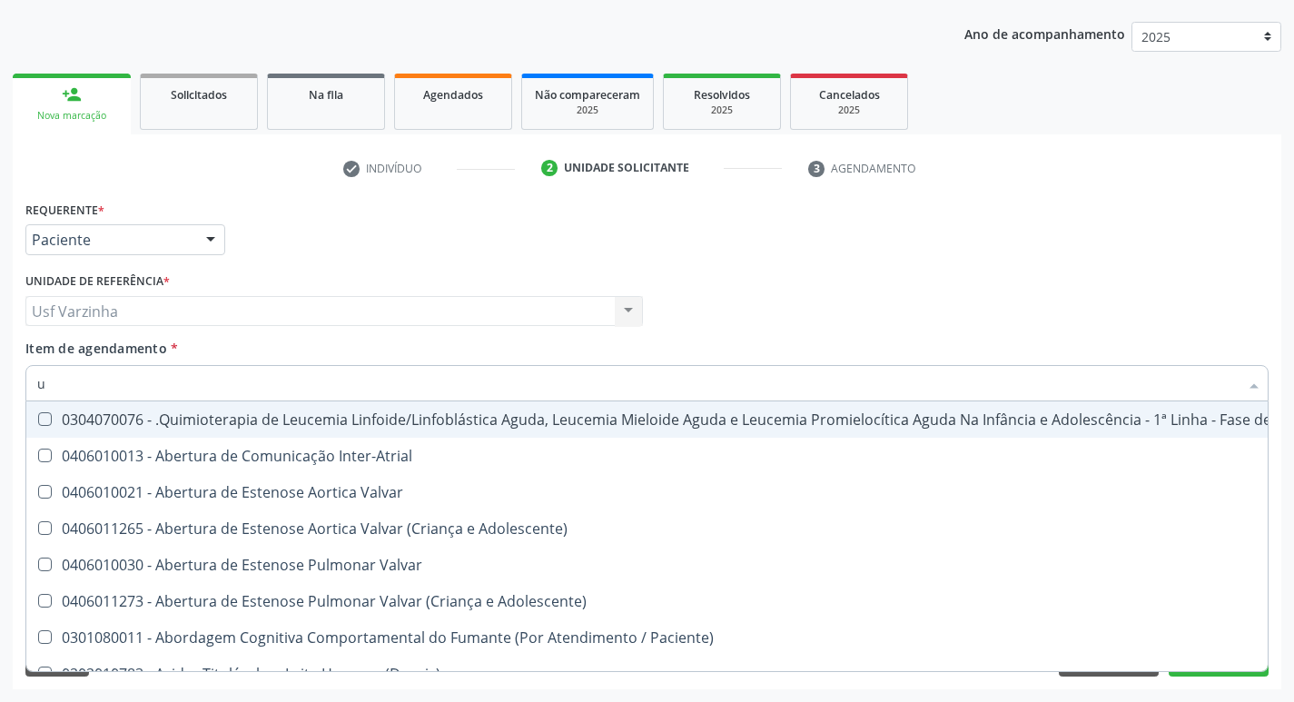
type input "ur"
checkbox Coagulação\ "true"
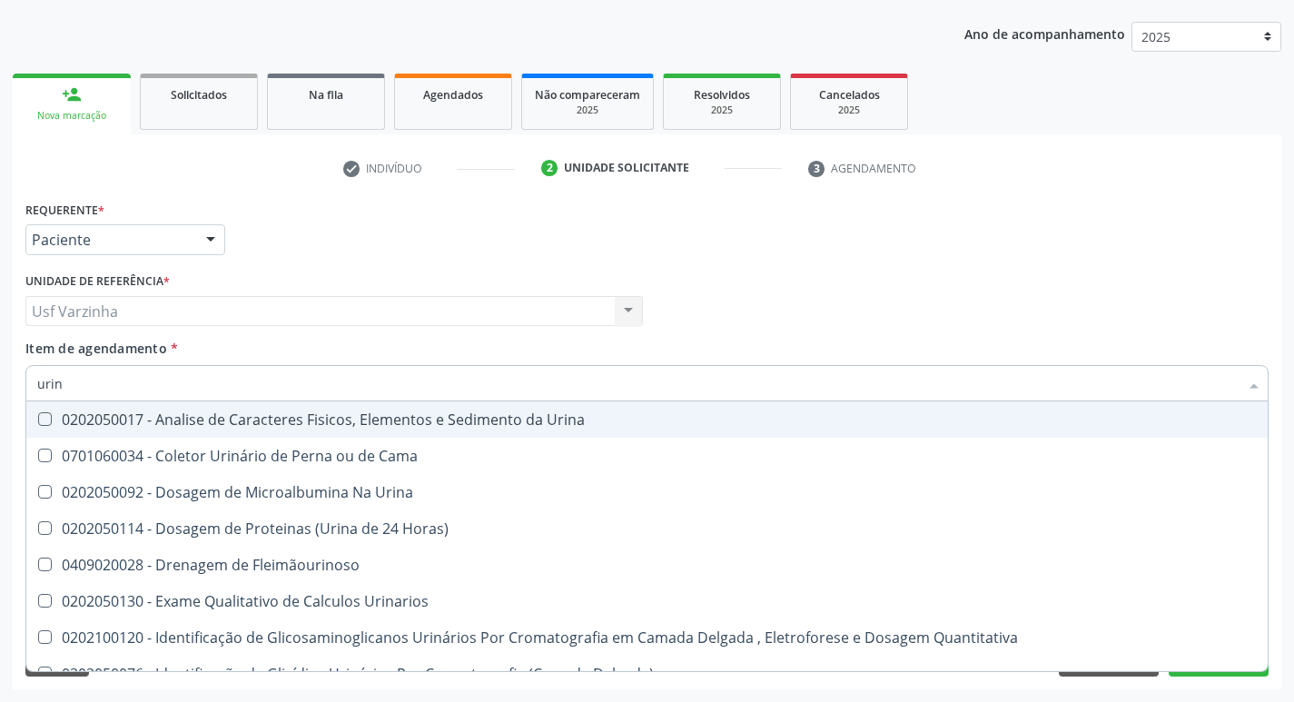
type input "urina"
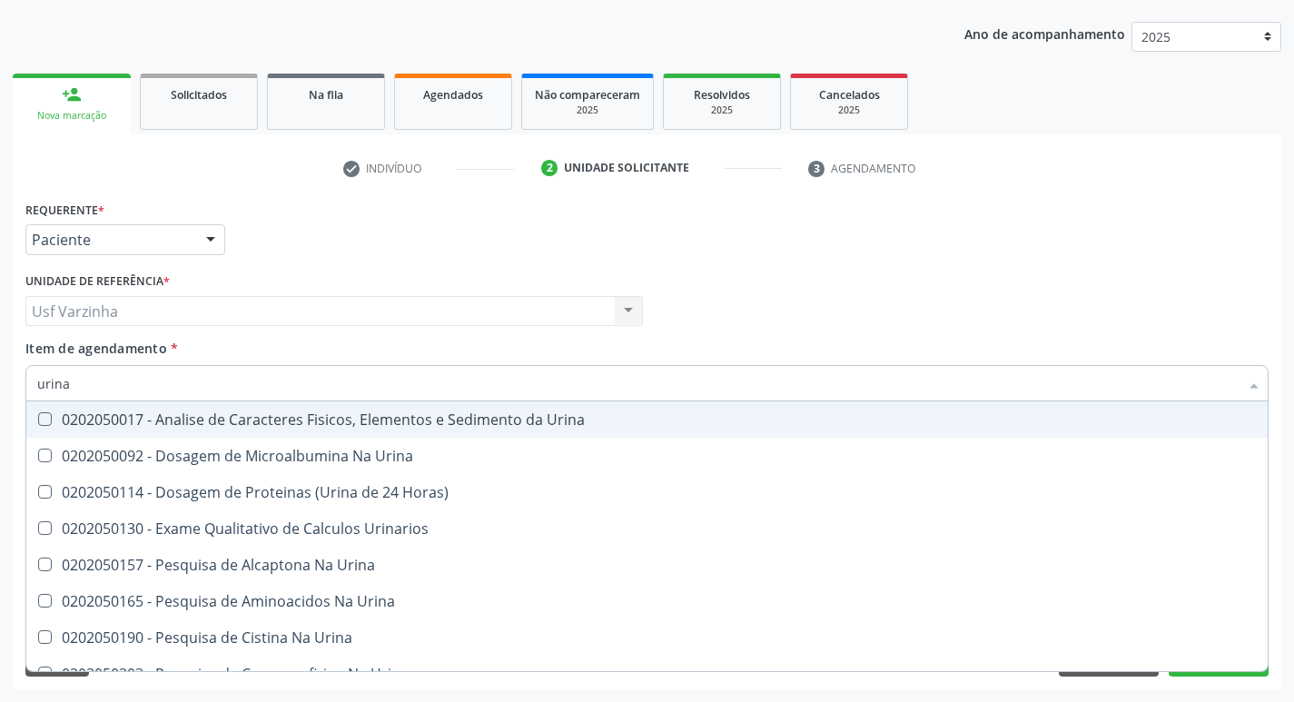
drag, startPoint x: 90, startPoint y: 418, endPoint x: 87, endPoint y: 399, distance: 18.4
click at [89, 418] on div "0202050017 - Analise de Caracteres Fisicos, Elementos e Sedimento da Urina" at bounding box center [646, 419] width 1219 height 15
checkbox Urina "true"
click at [91, 392] on input "urina" at bounding box center [637, 383] width 1201 height 36
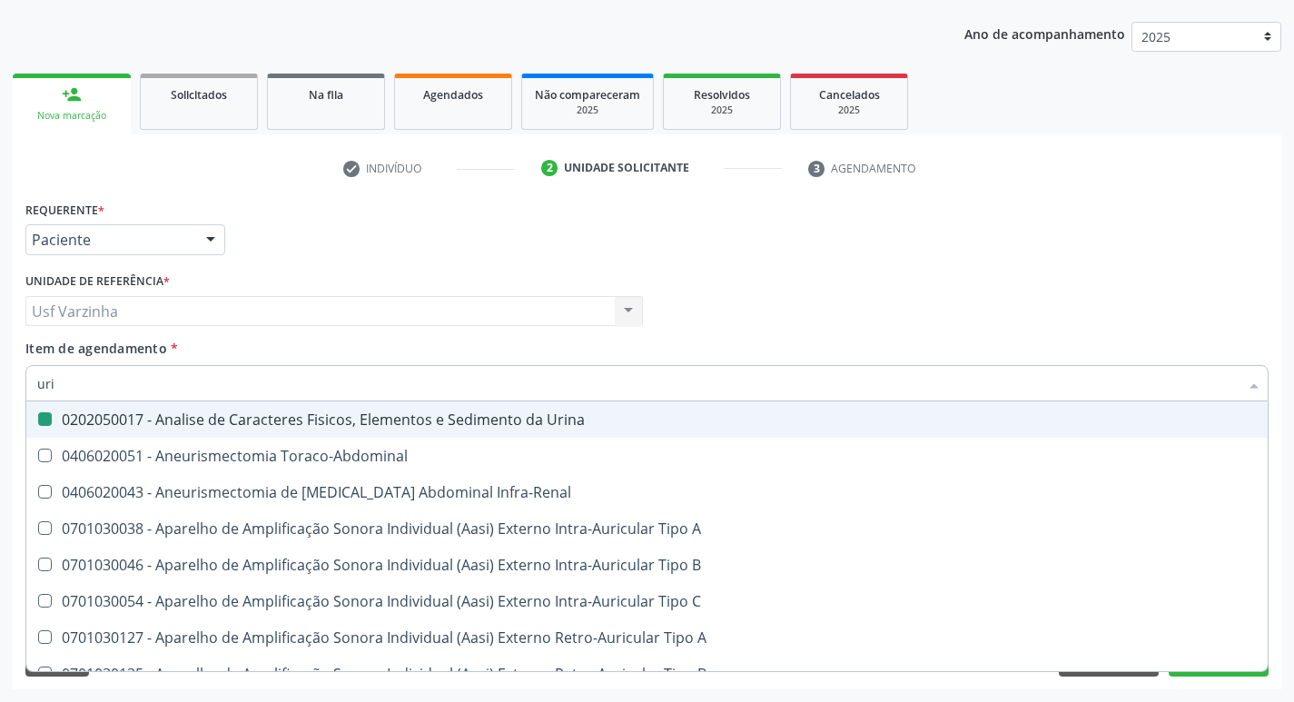
type input "ur"
checkbox Urina "false"
checkbox Cônica "true"
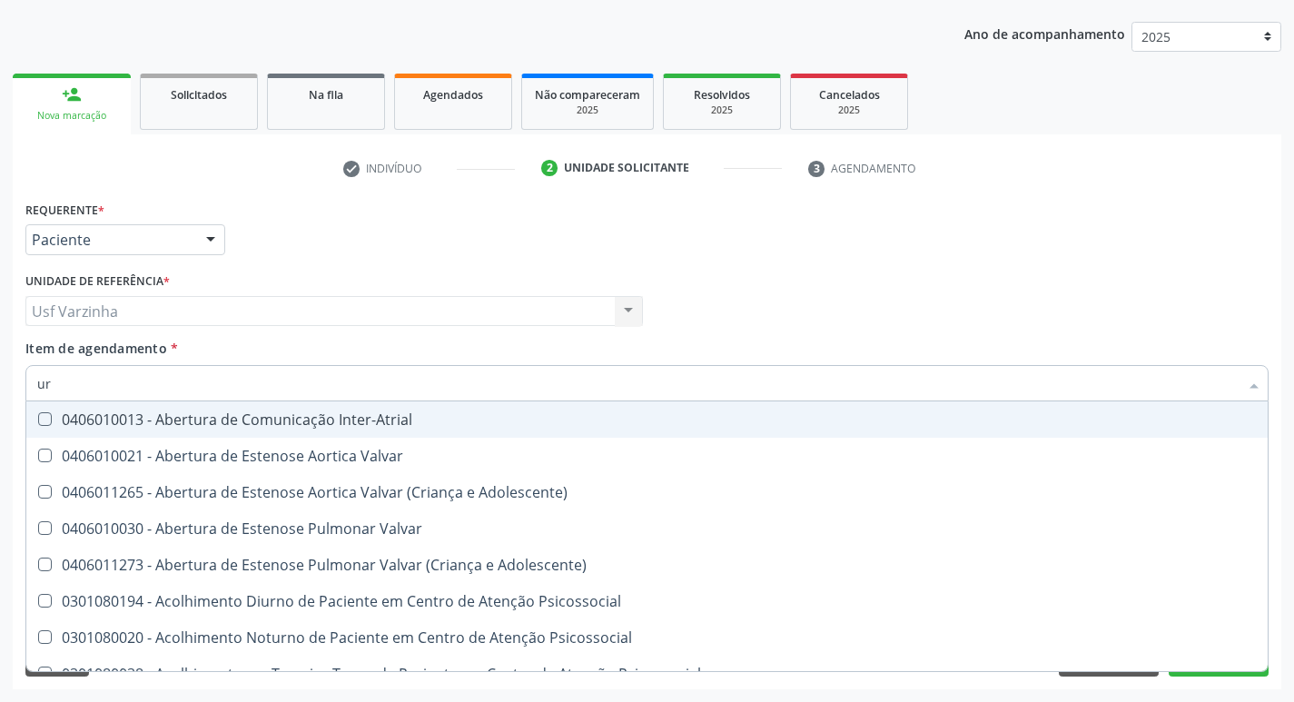
type input "u"
checkbox Urina "false"
checkbox Alimentos "true"
checkbox Ureia "false"
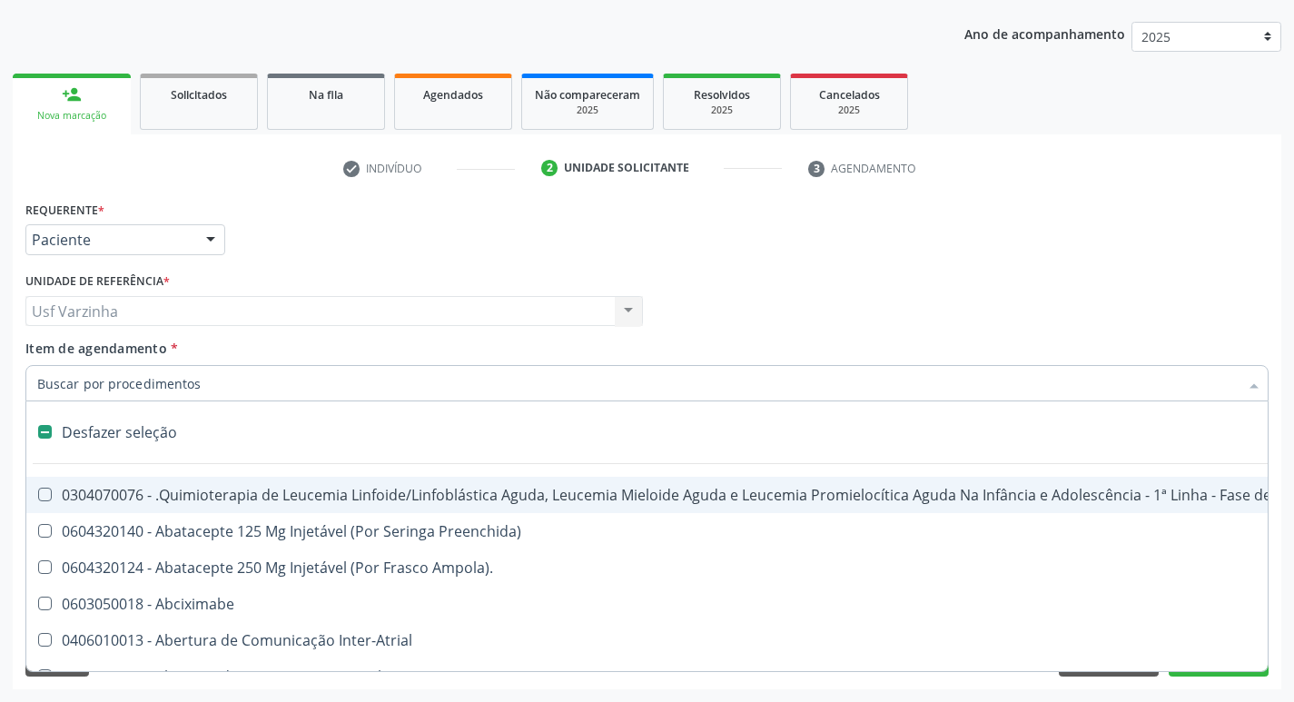
checkbox Ml\) "false"
checkbox Urina "true"
checkbox Hpv "false"
type input "g"
checkbox Urina "false"
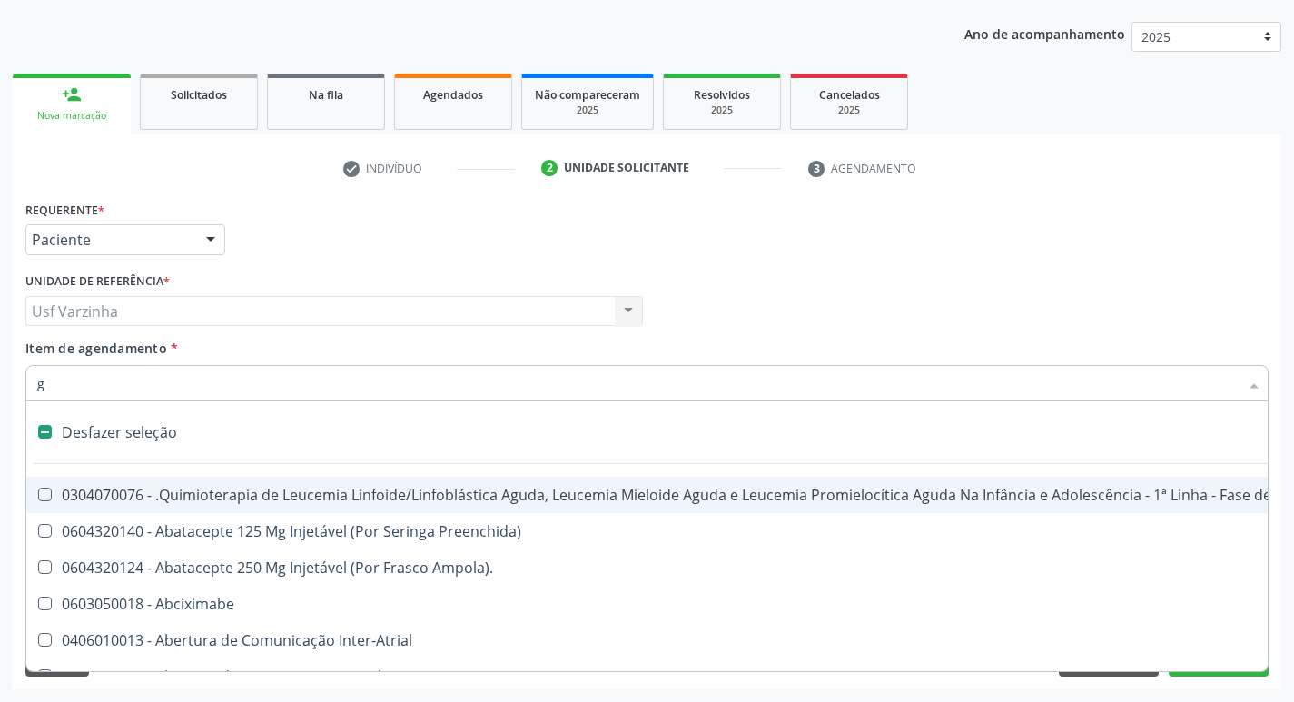
checkbox Linha "true"
checkbox Infusão "true"
checkbox Urostomizados "true"
checkbox Revestido\) "true"
checkbox Capsula\) "true"
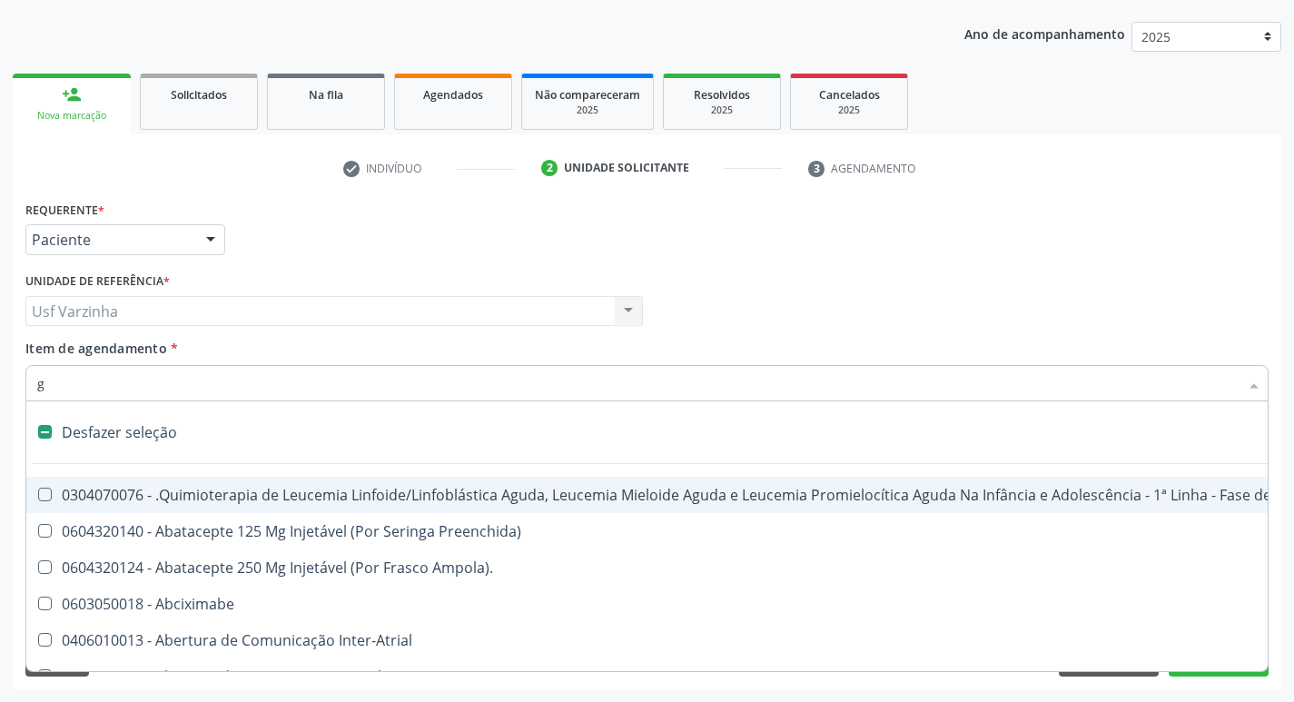
checkbox Capsula\) "true"
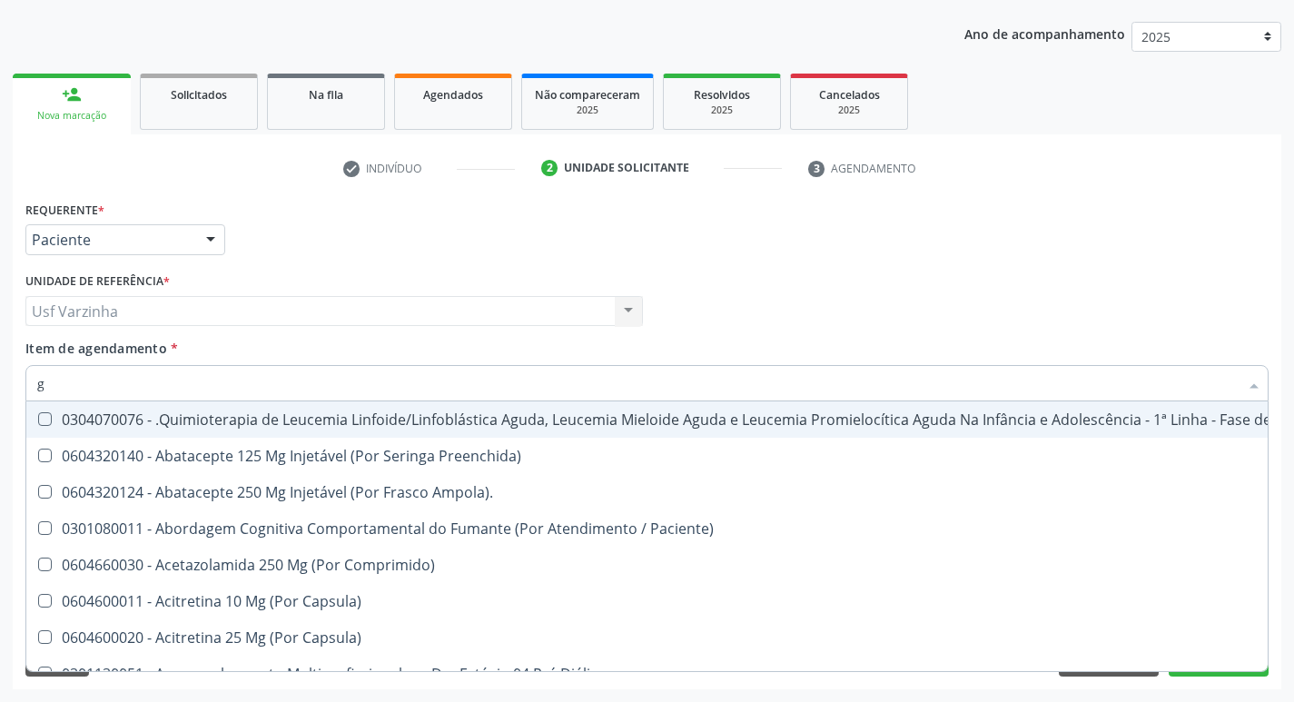
type input "gl"
checkbox Pé "true"
type input "gli"
checkbox Multiprofissional "true"
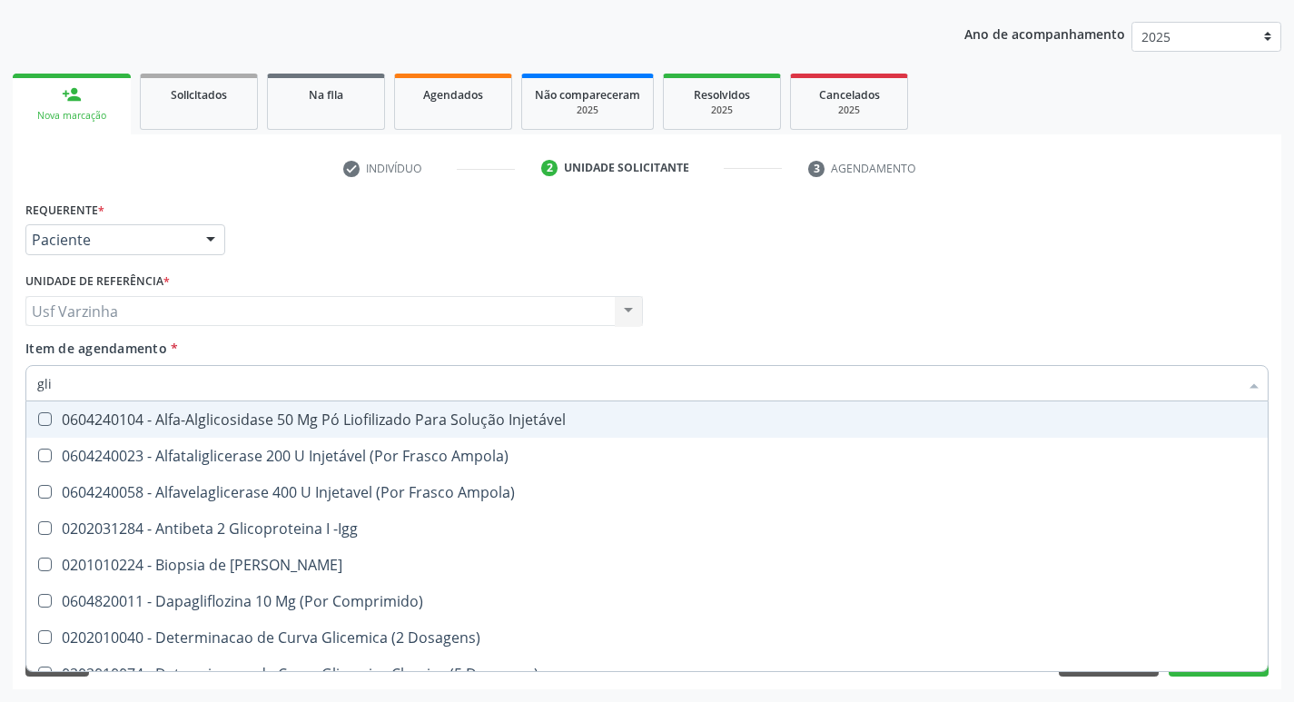
type input "glic"
checkbox Derrames "true"
checkbox Triglicerideos "false"
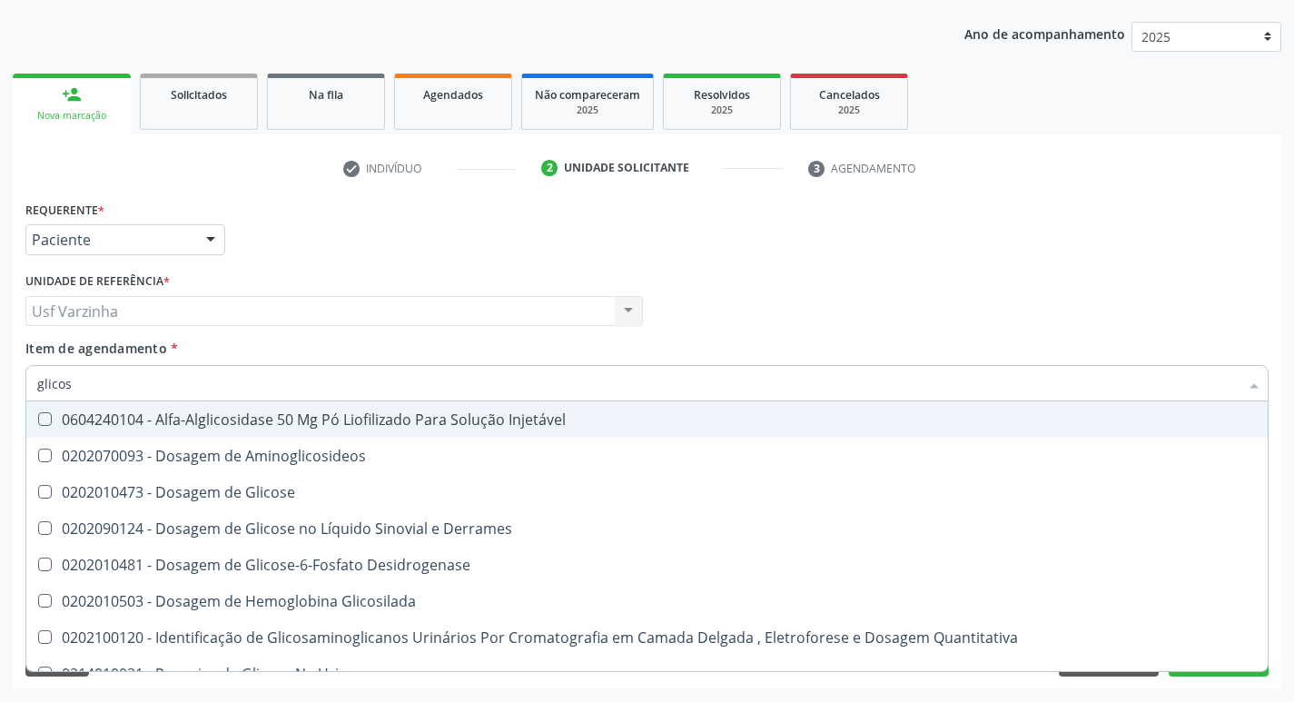
type input "glicose"
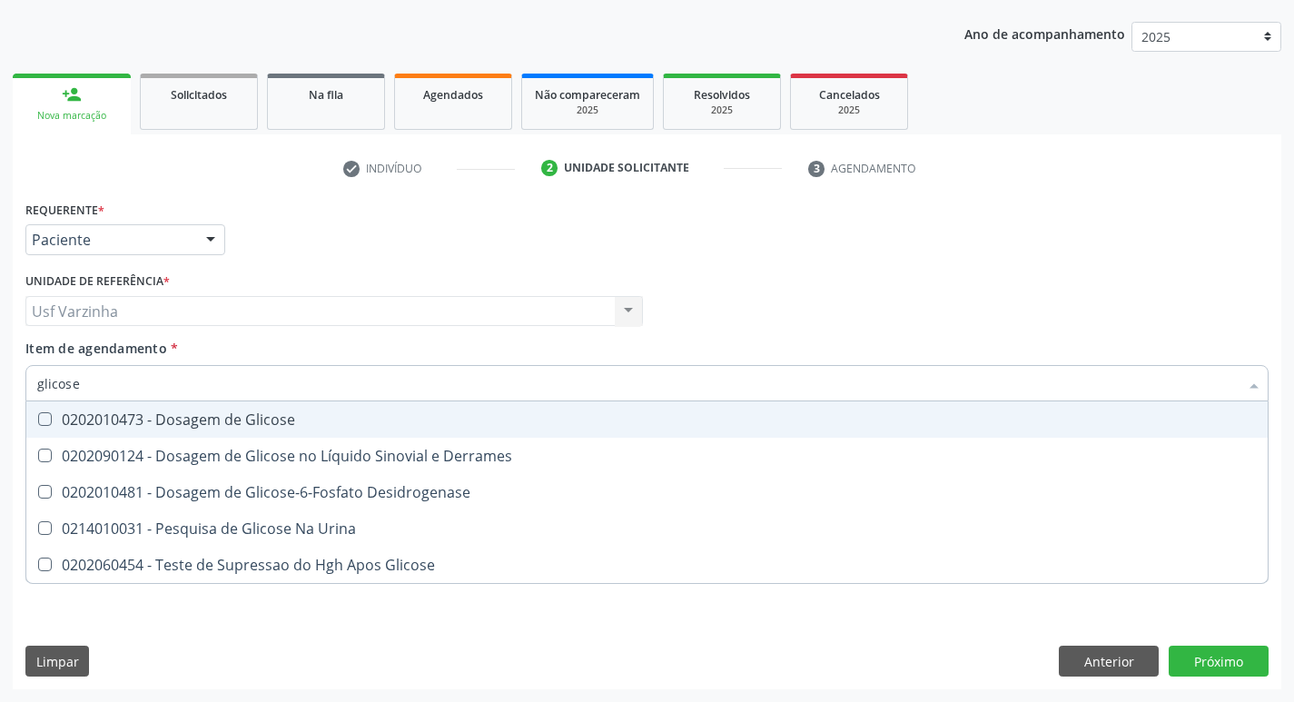
click at [140, 412] on div "0202010473 - Dosagem de Glicose" at bounding box center [646, 419] width 1219 height 15
checkbox Glicose "true"
click at [113, 391] on input "glicose" at bounding box center [637, 383] width 1201 height 36
type input "glicos"
checkbox Glicose "false"
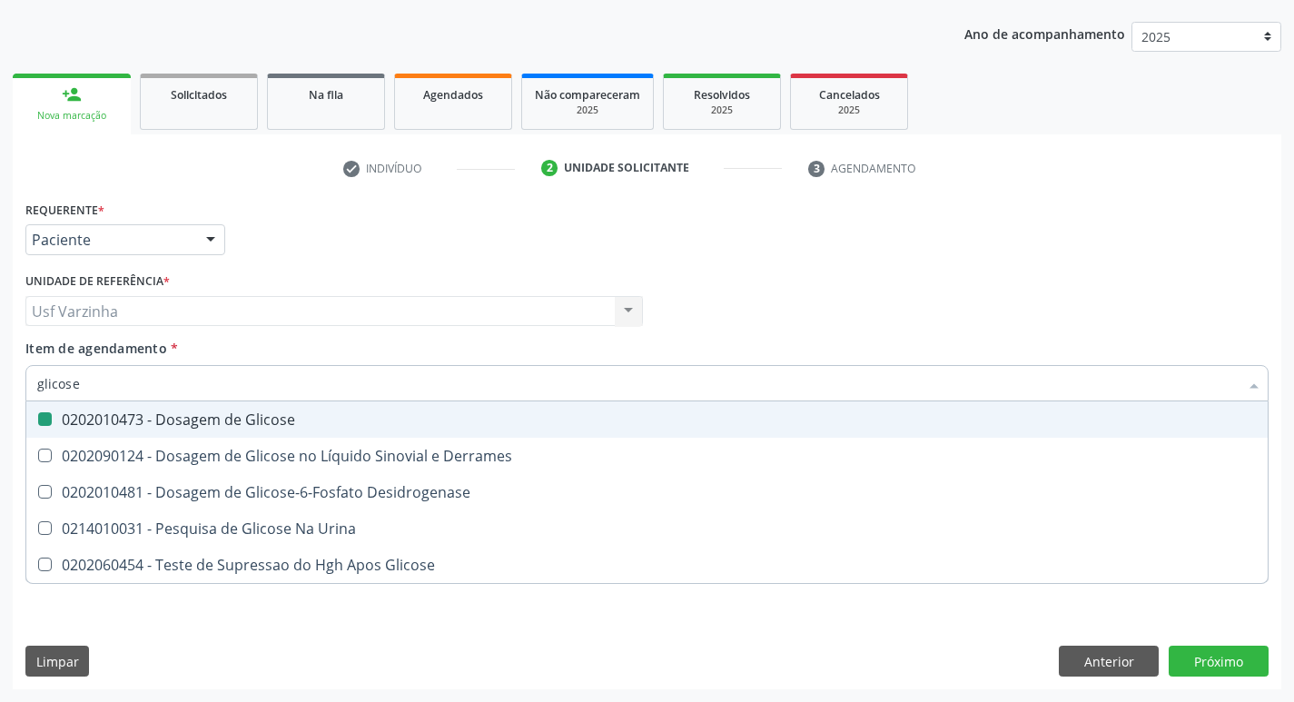
checkbox Desidrogenase "true"
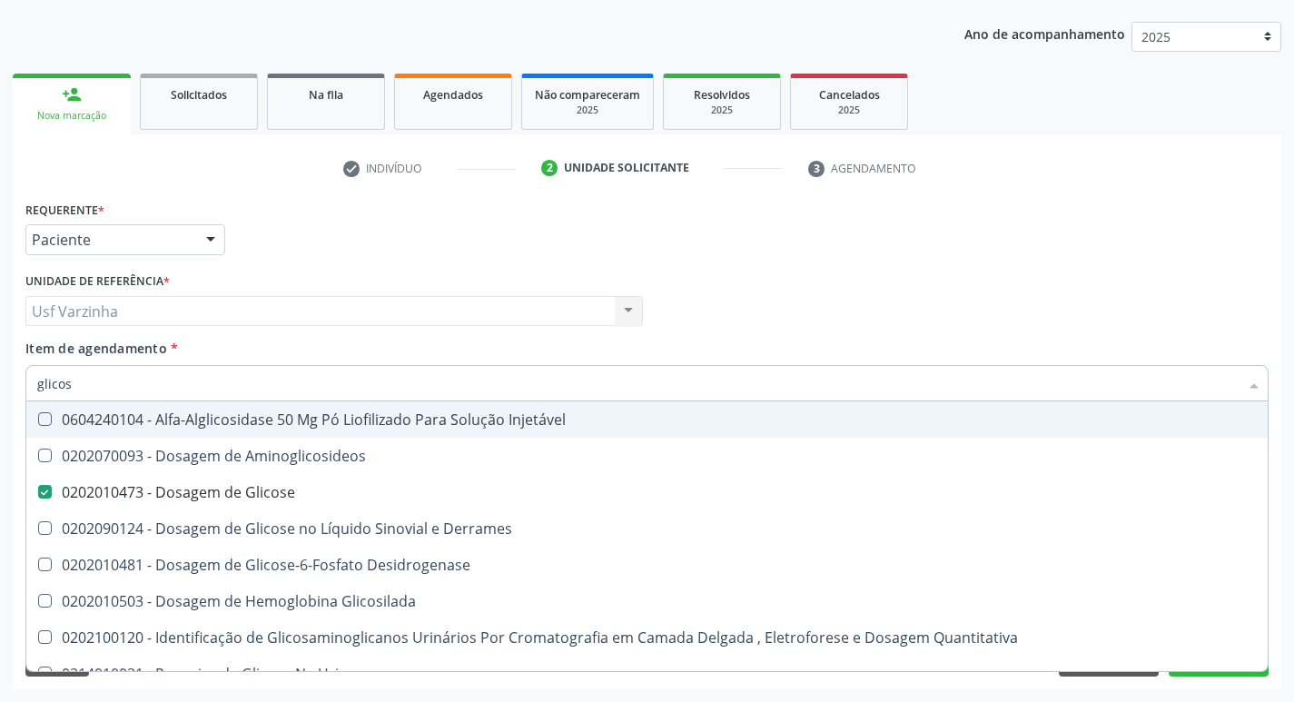
type input "glico"
checkbox Glicose "false"
checkbox Glicosilada "true"
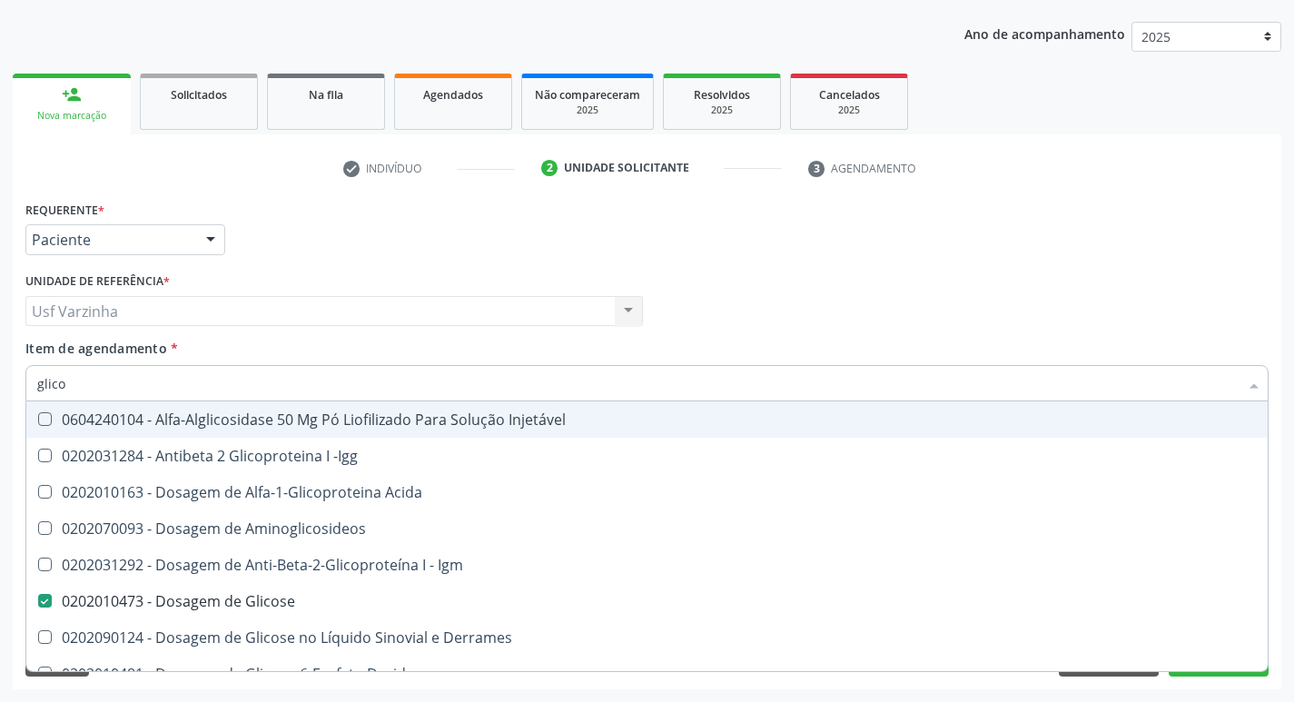
type input "glic"
checkbox Glicose "false"
checkbox Glicose "true"
type input "gli"
checkbox Glicose "false"
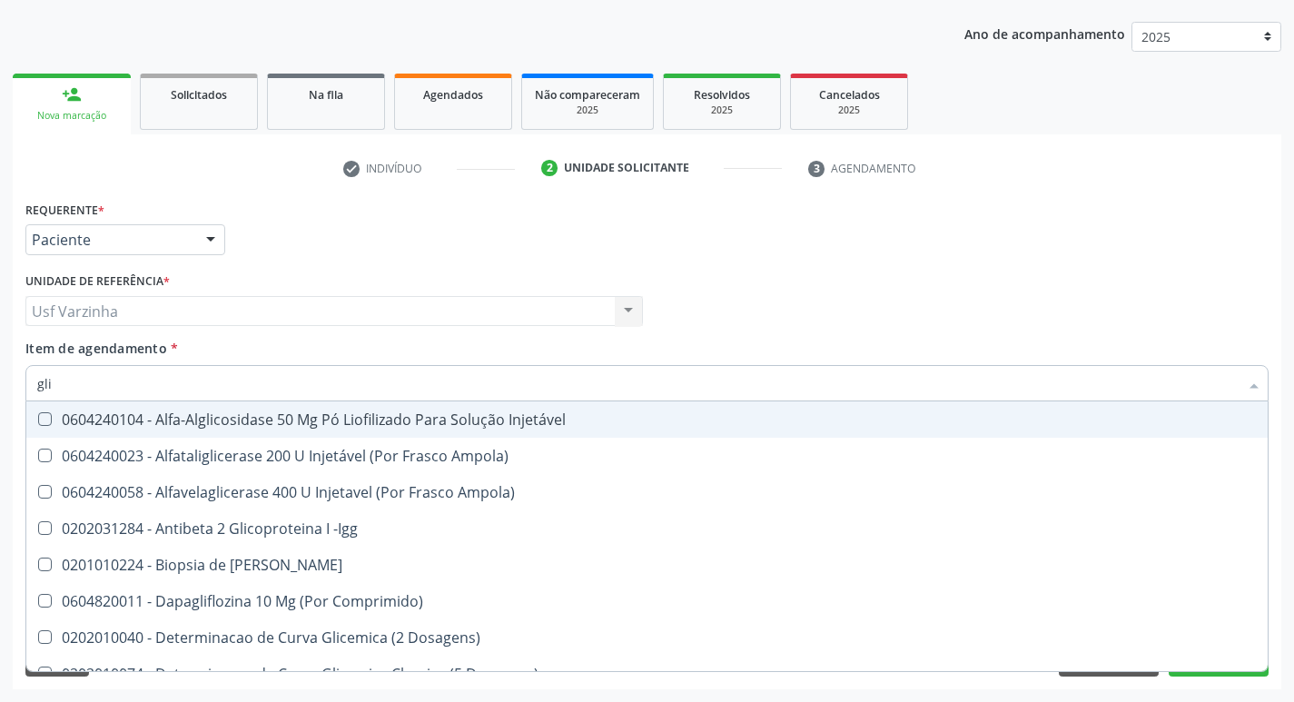
type input "gl"
checkbox Glicose "false"
checkbox Triglicerideos "false"
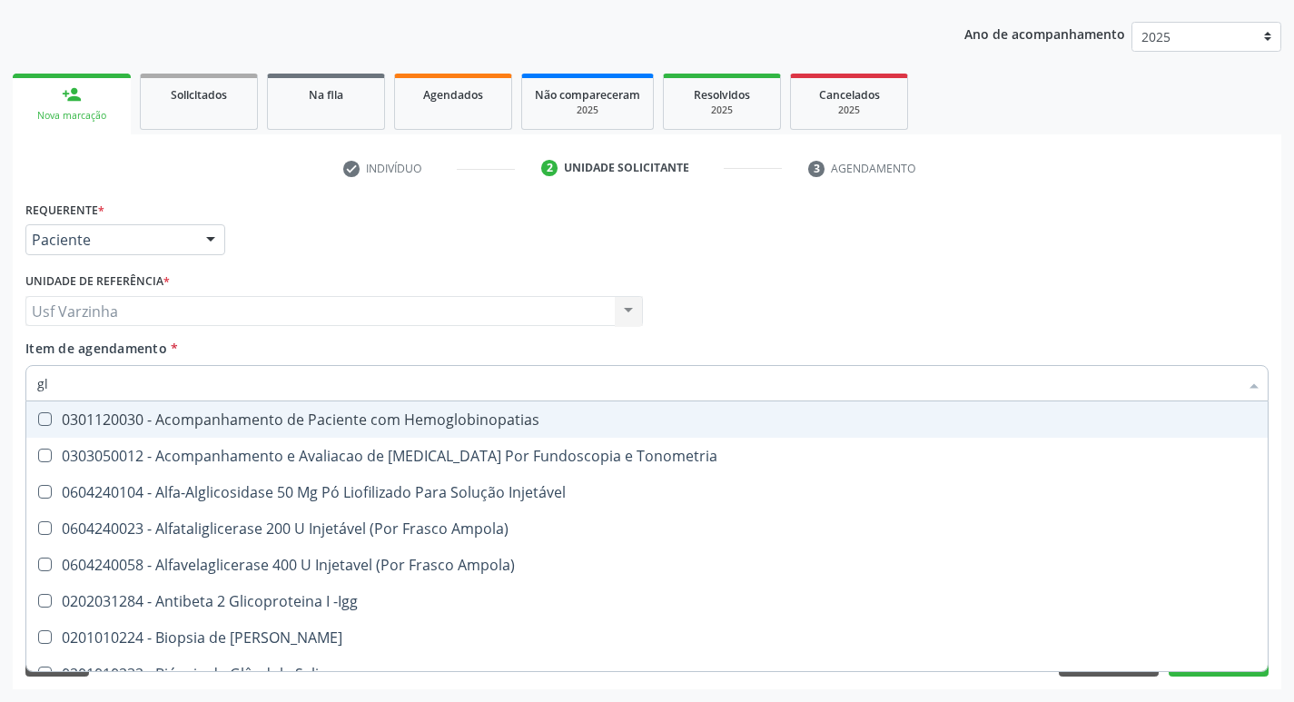
type input "g"
checkbox Glicose "false"
checkbox Triglicerideos "false"
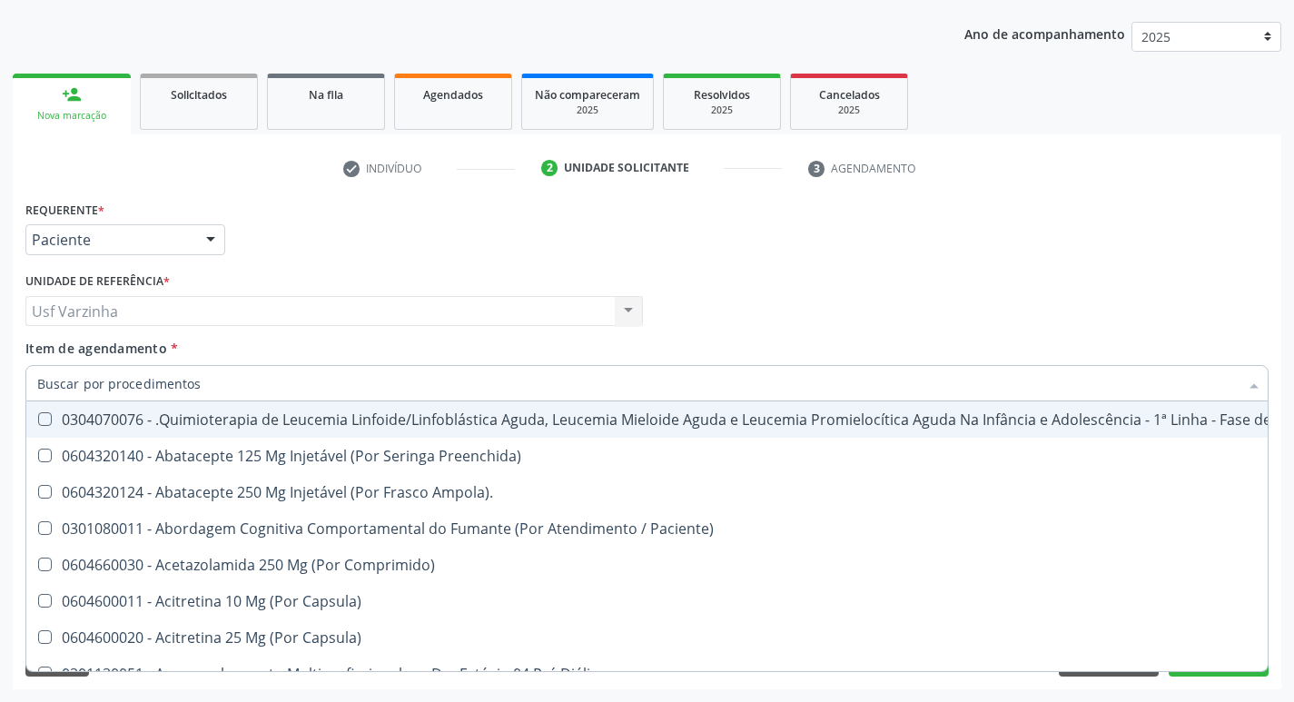
checkbox Geo-Helmintíases "true"
checkbox Hdl "false"
checkbox Ldl "false"
checkbox Total "false"
checkbox Creatinina "false"
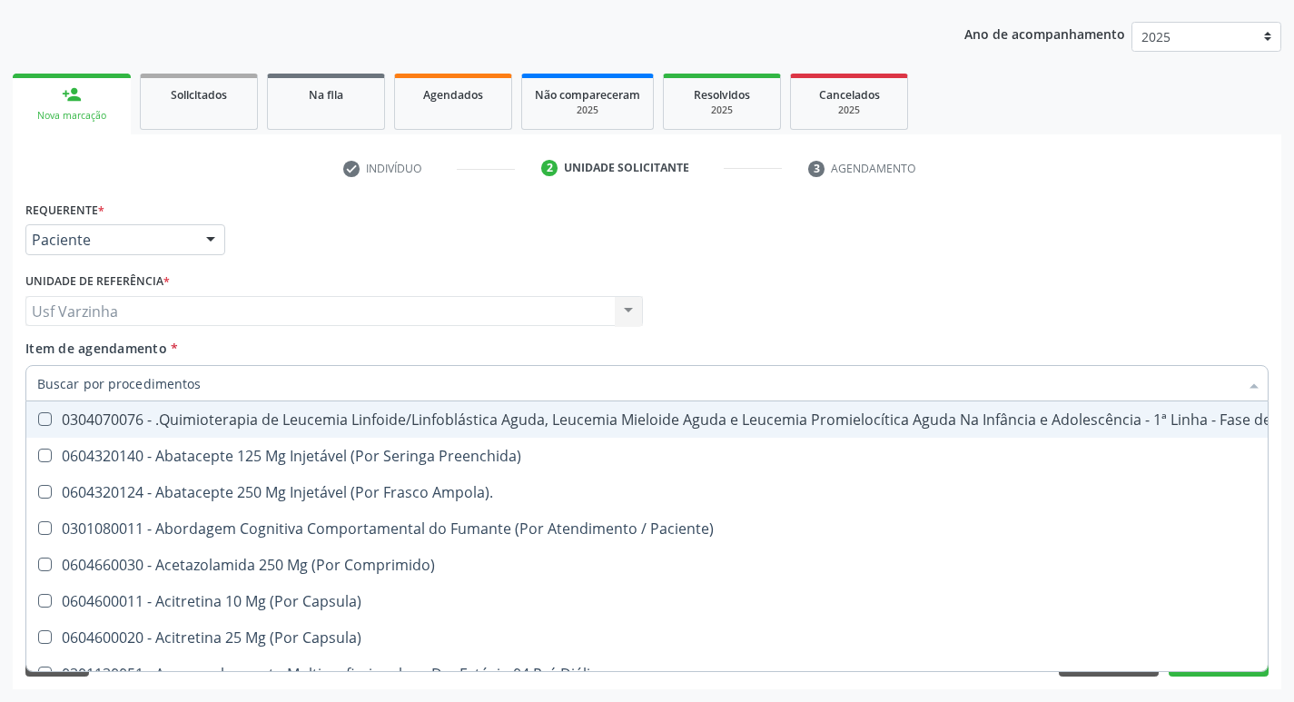
checkbox Glicose "false"
checkbox Triglicerideos "false"
checkbox Ureia "false"
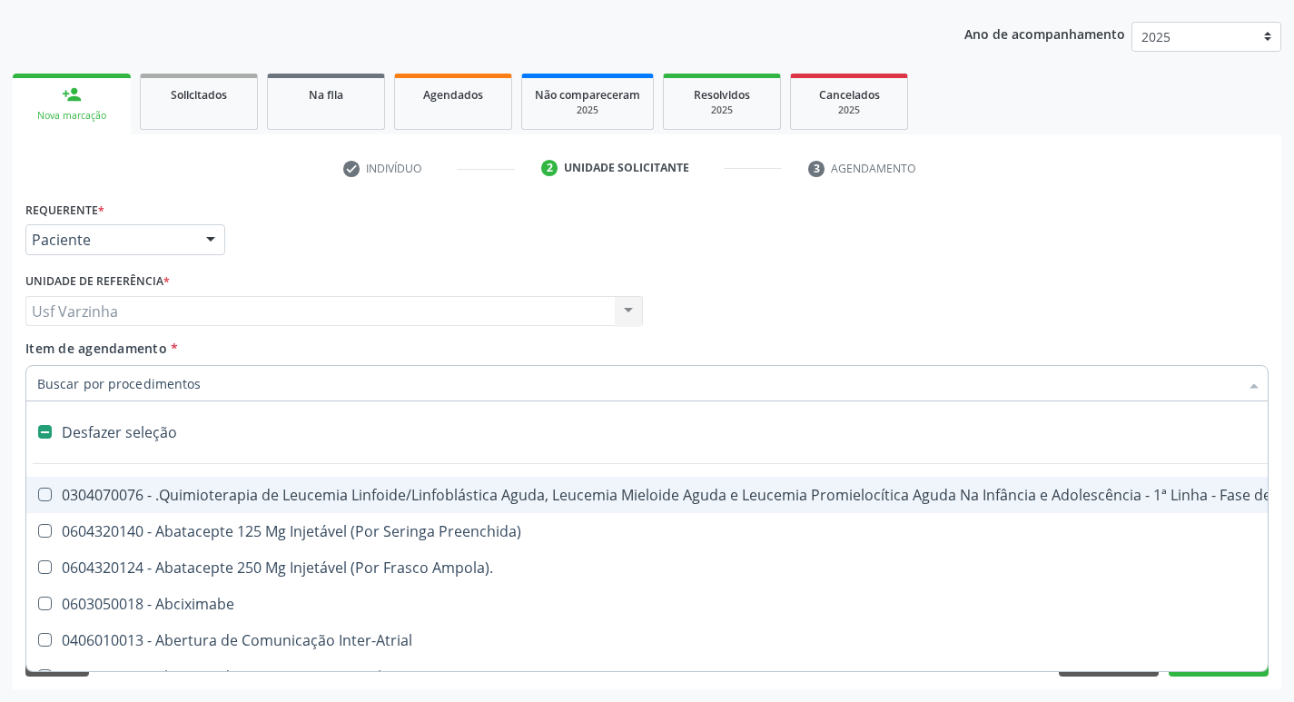
type input "h"
checkbox Urina "false"
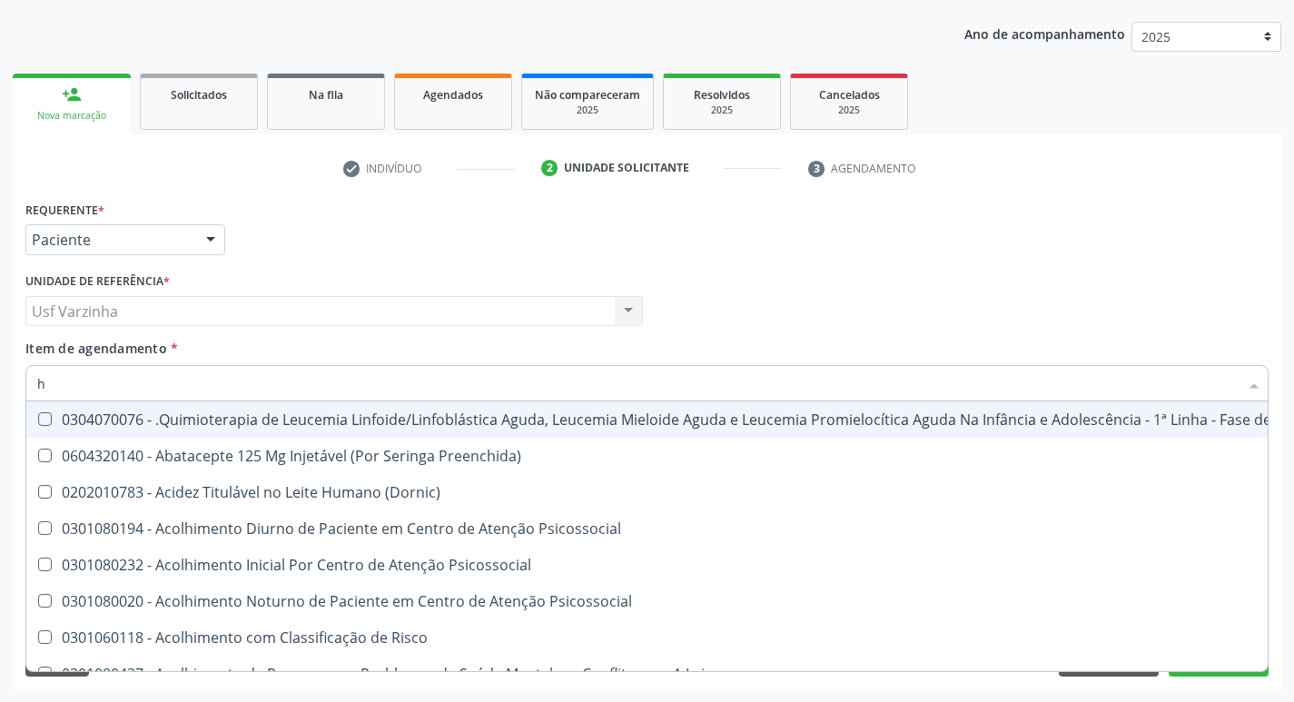
type input "he"
checkbox Removível "true"
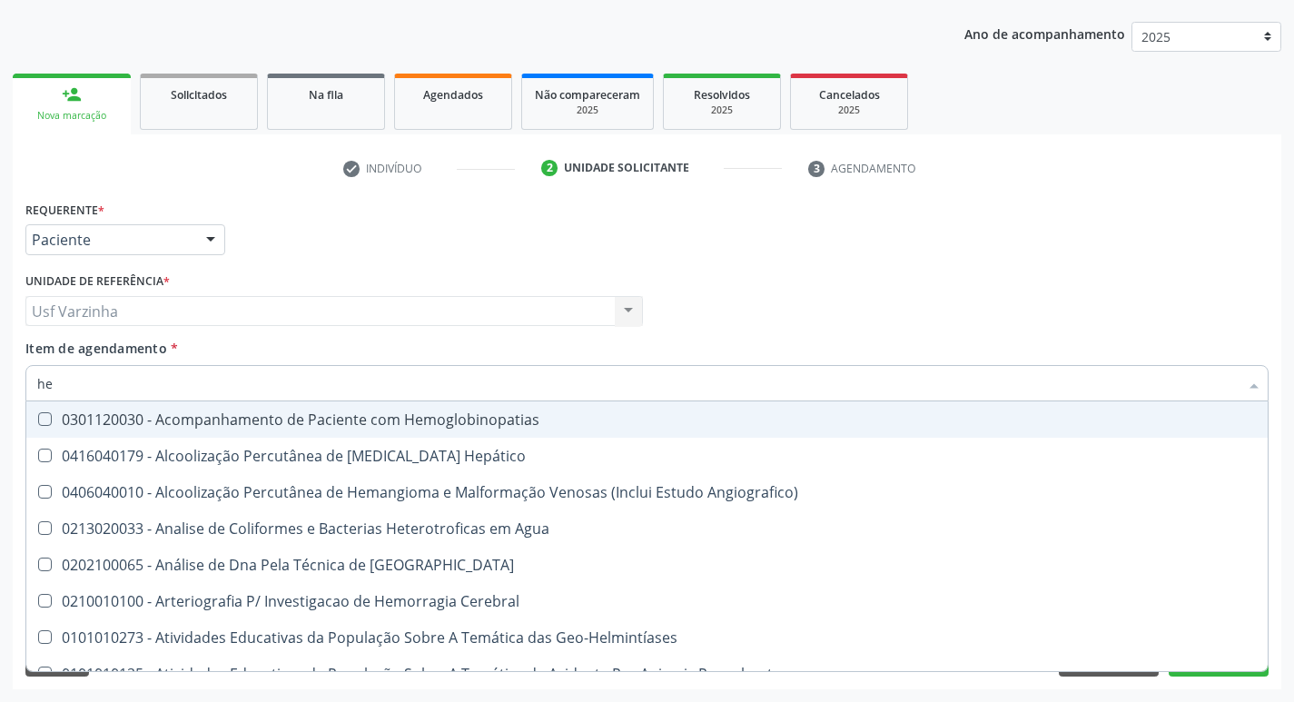
type input "hem"
checkbox II "true"
checkbox Completo "false"
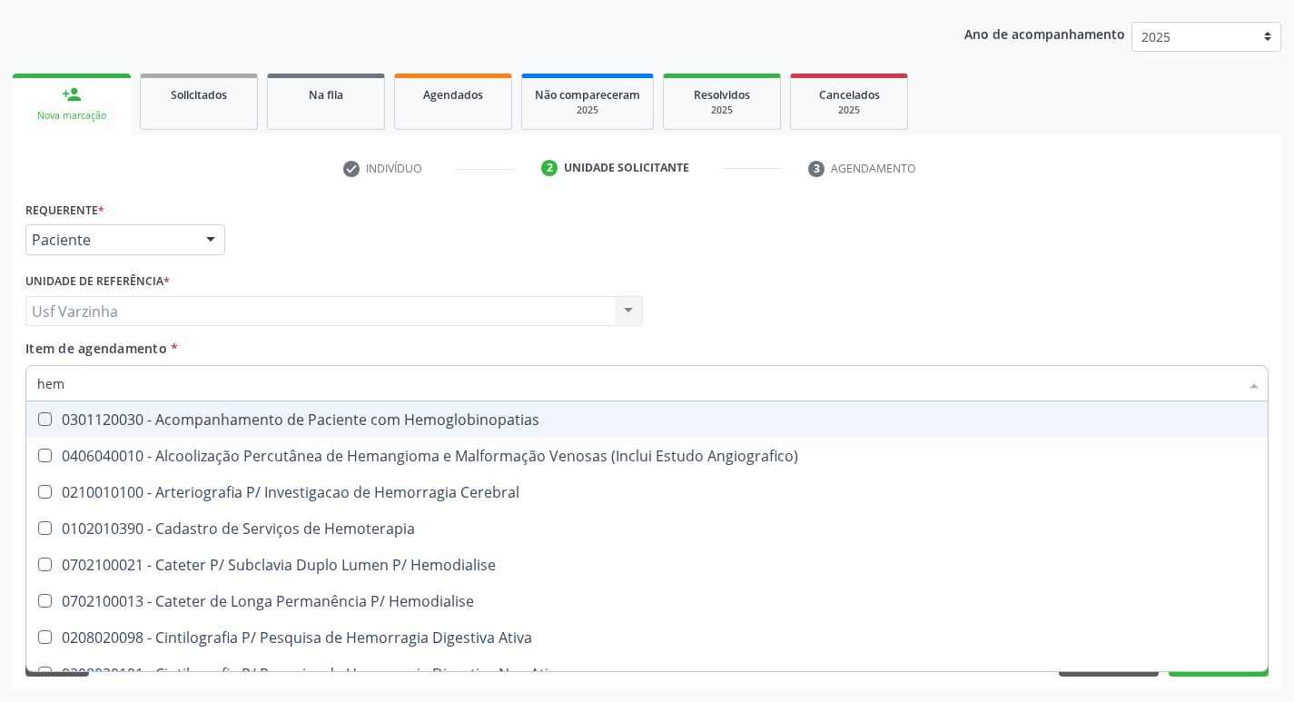
type input "hemo"
checkbox Retro-Retal "true"
checkbox Completo "false"
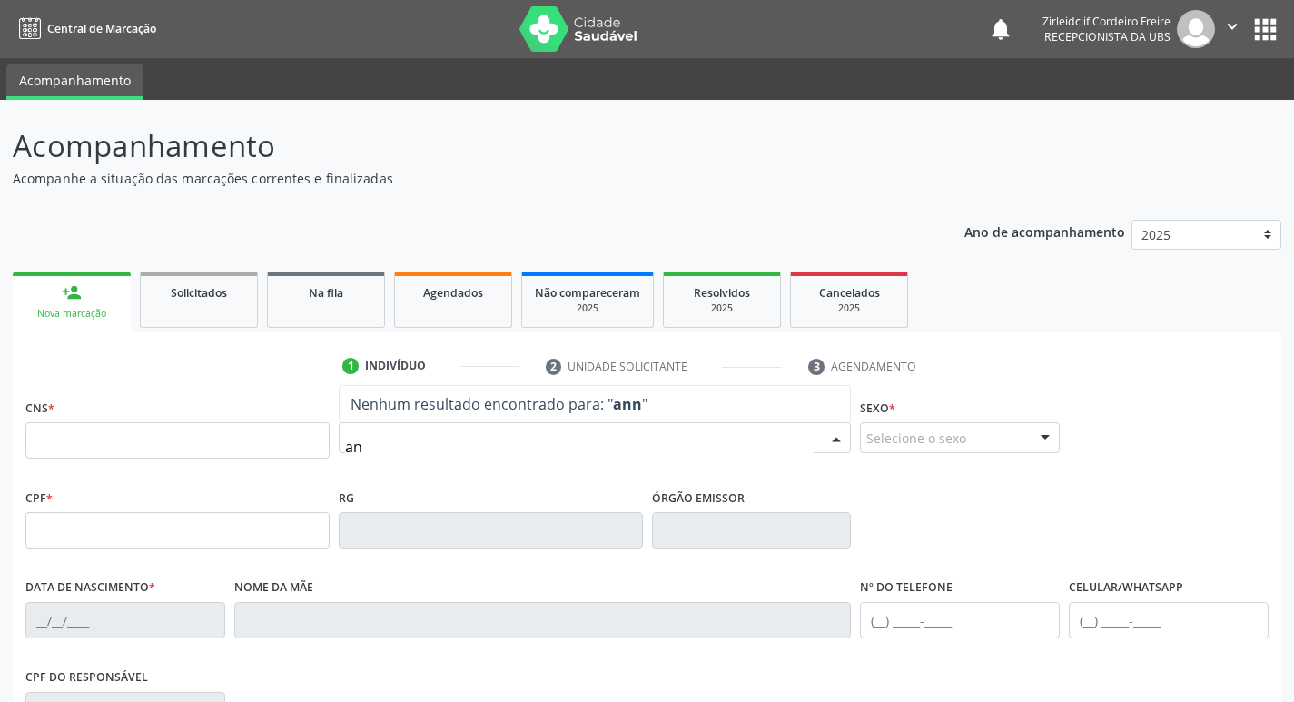
type input "a"
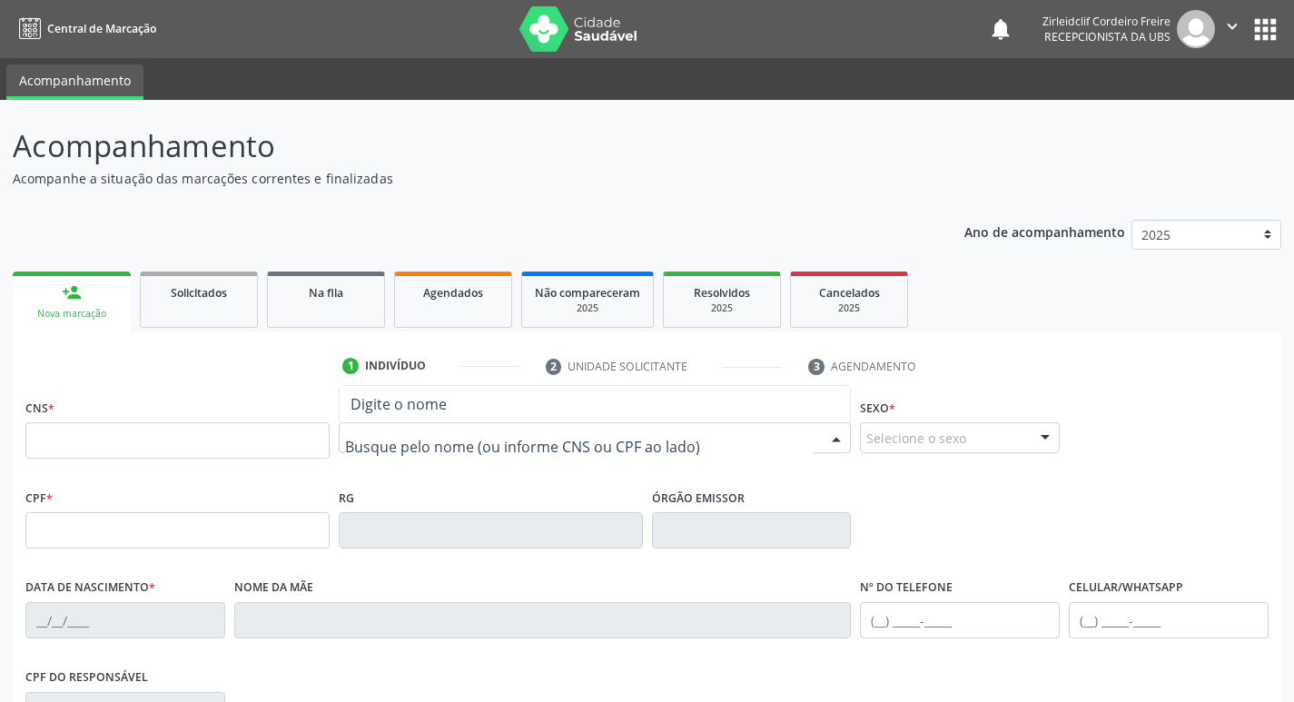
click at [360, 445] on input "text" at bounding box center [579, 447] width 469 height 36
